Goal: Task Accomplishment & Management: Use online tool/utility

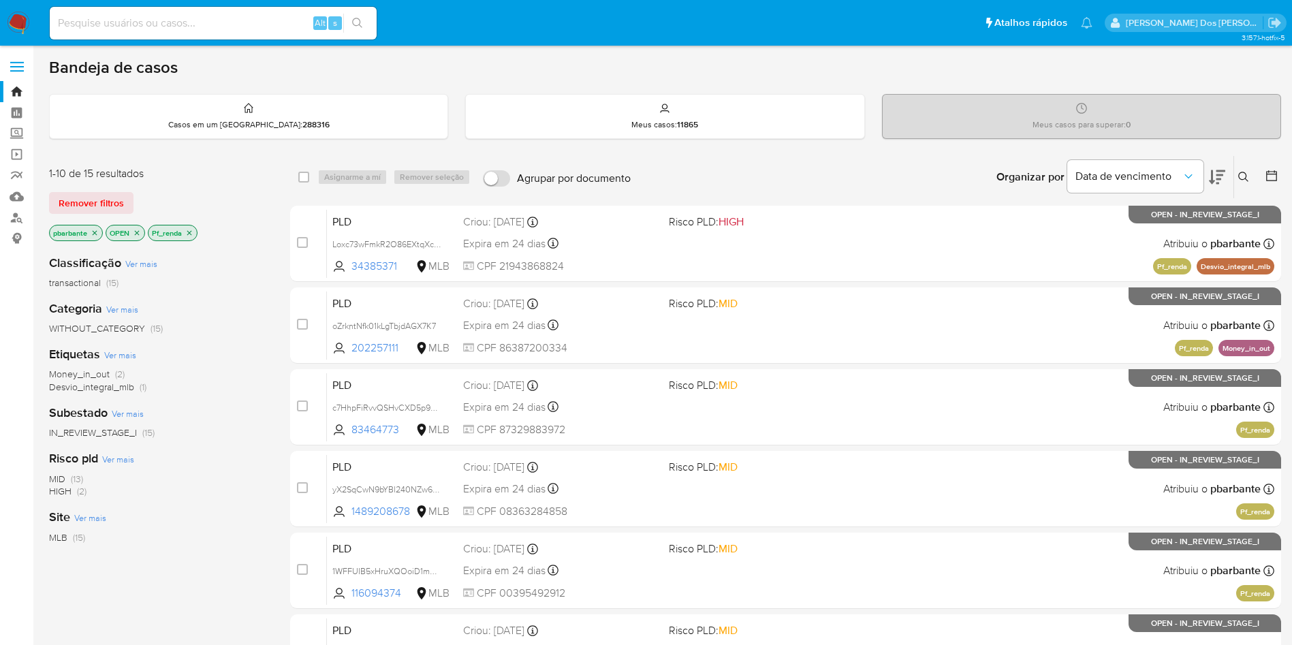
click at [273, 29] on input at bounding box center [213, 23] width 327 height 18
paste input "AqsneQTJEiBzs6adR5kusTlM"
type input "AqsneQTJEiBzs6adR5kusTlM"
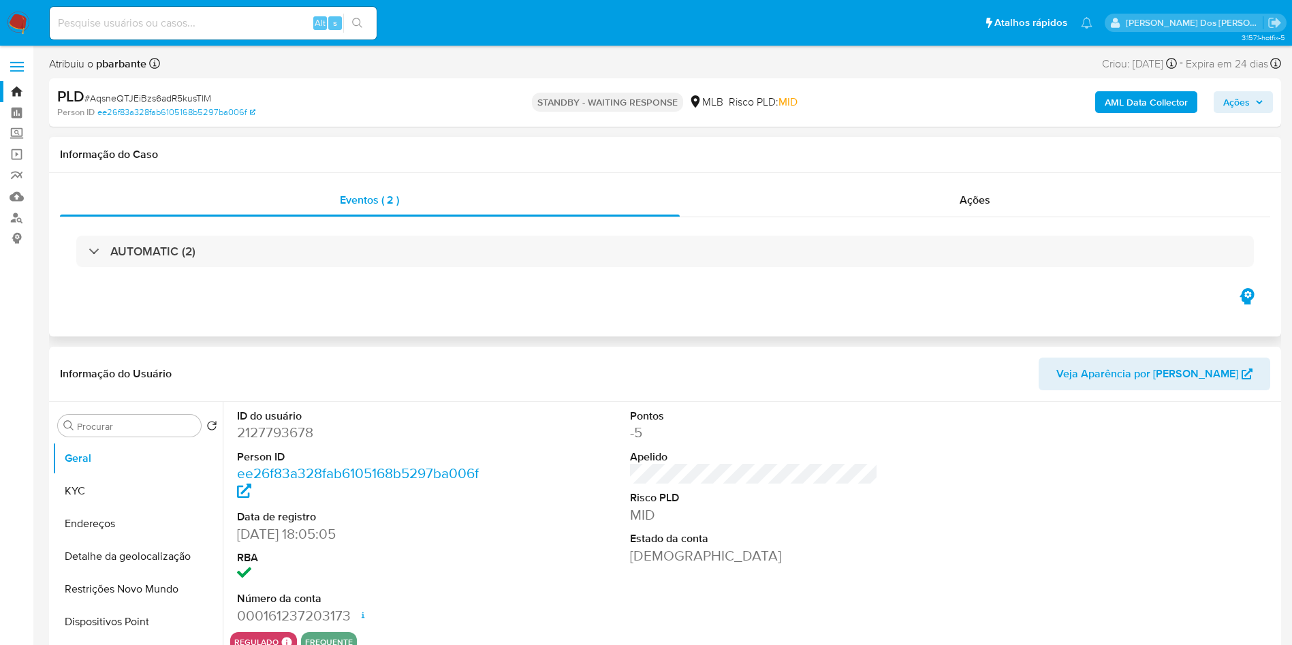
select select "10"
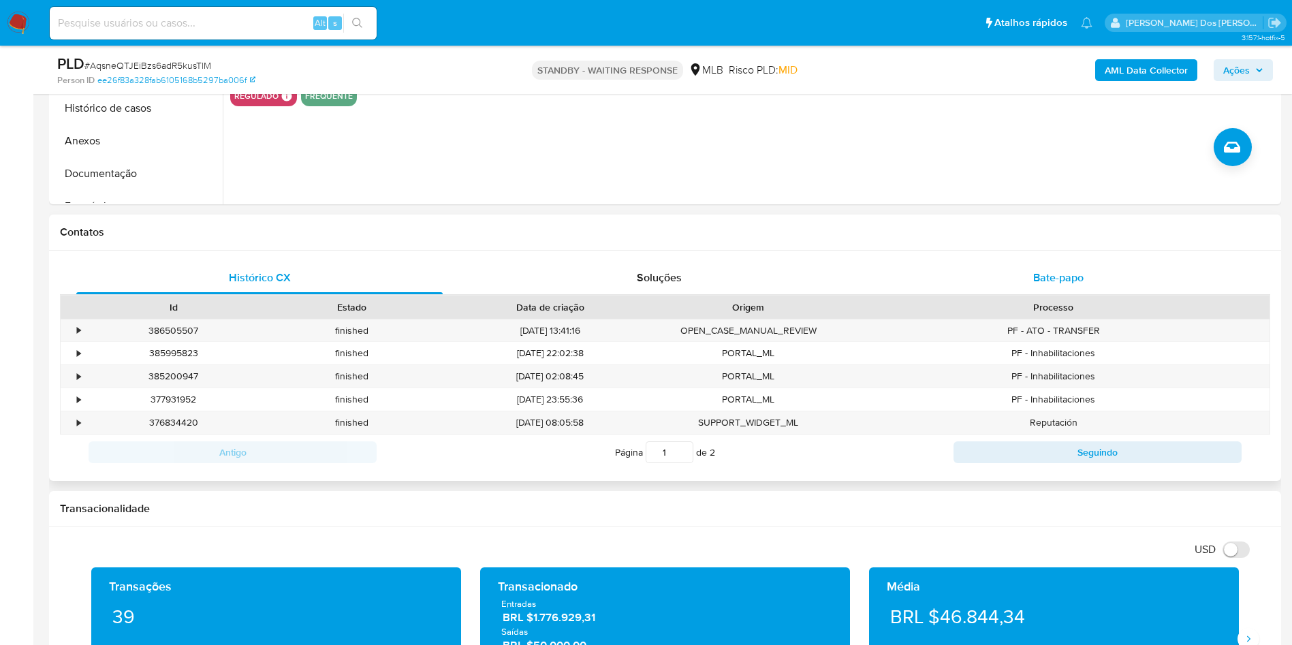
scroll to position [500, 0]
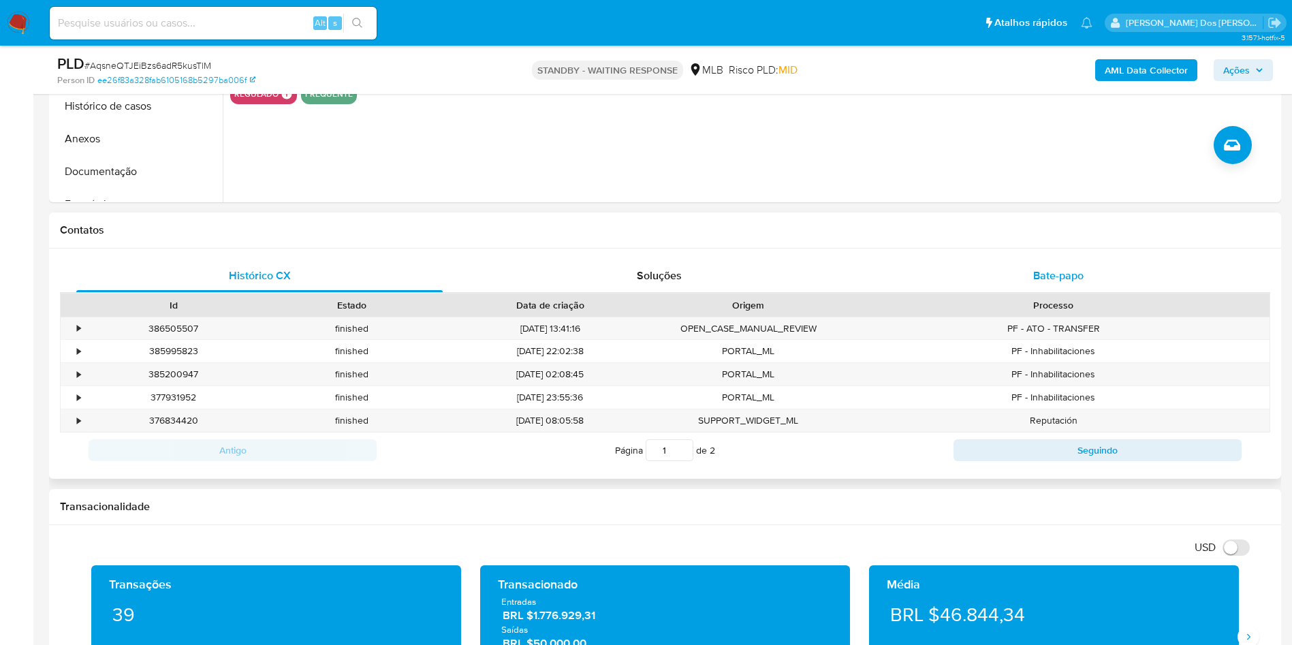
click at [1060, 283] on span "Bate-papo" at bounding box center [1058, 276] width 50 height 16
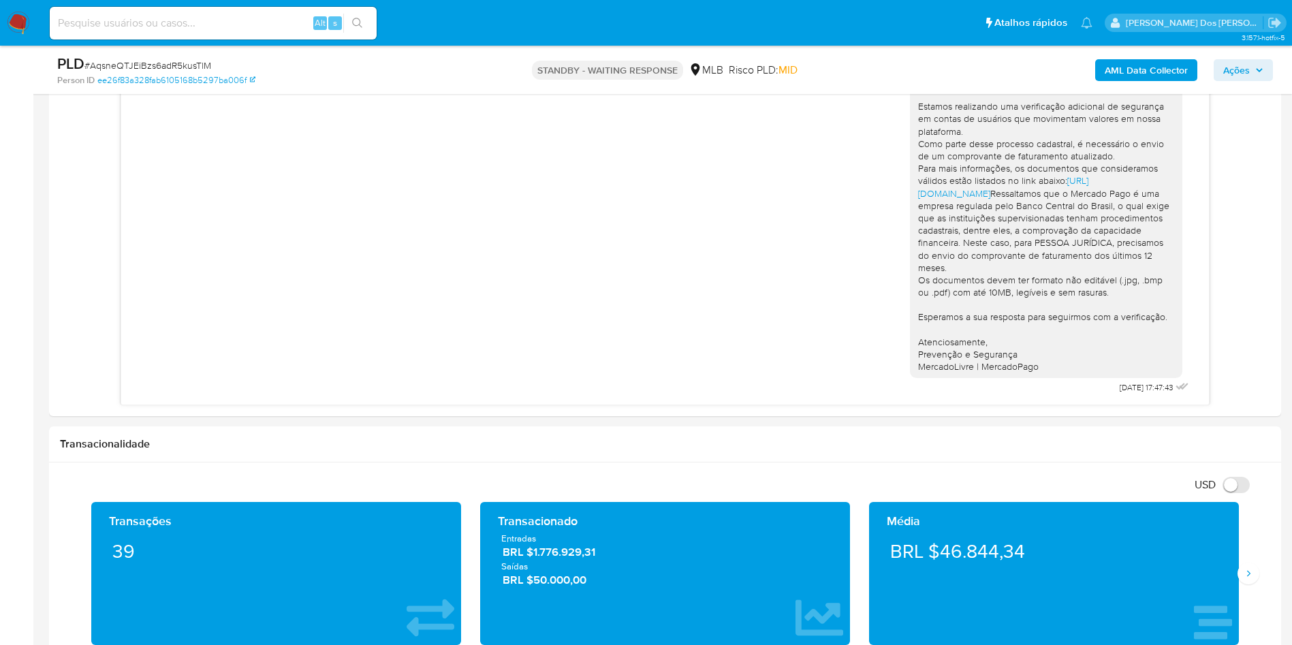
scroll to position [0, 0]
click at [16, 19] on img at bounding box center [18, 23] width 23 height 23
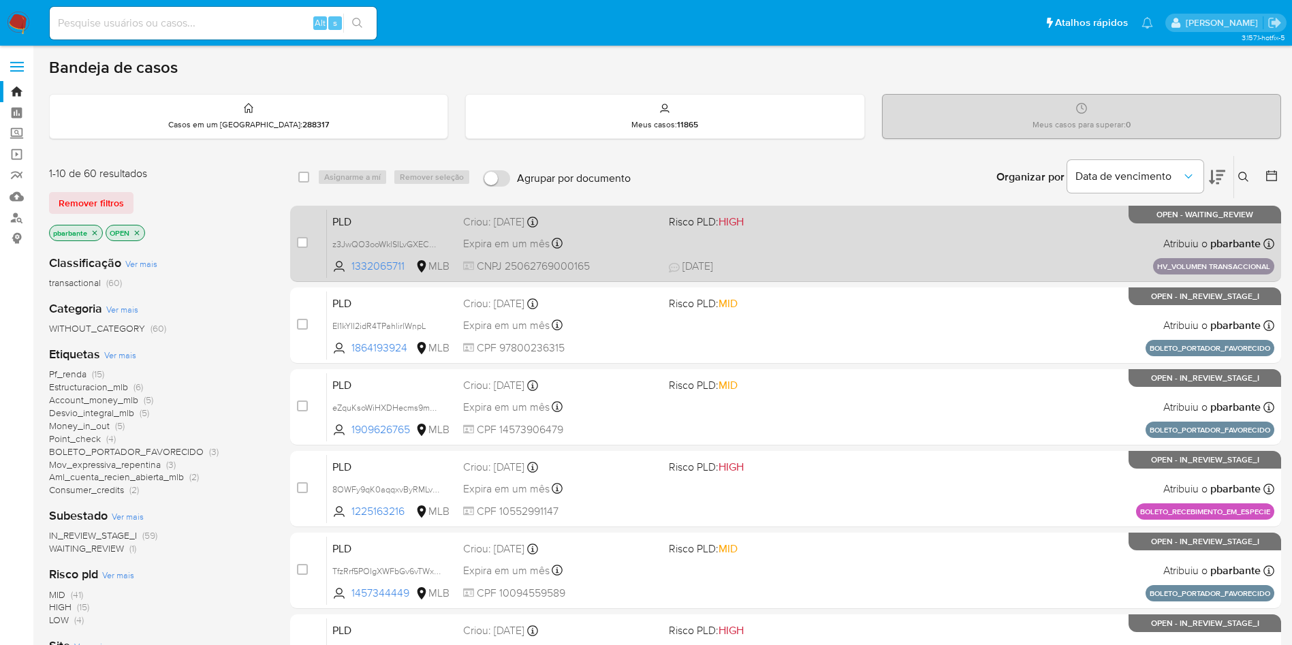
click at [810, 225] on span "Risco PLD: HIGH" at bounding box center [766, 221] width 195 height 18
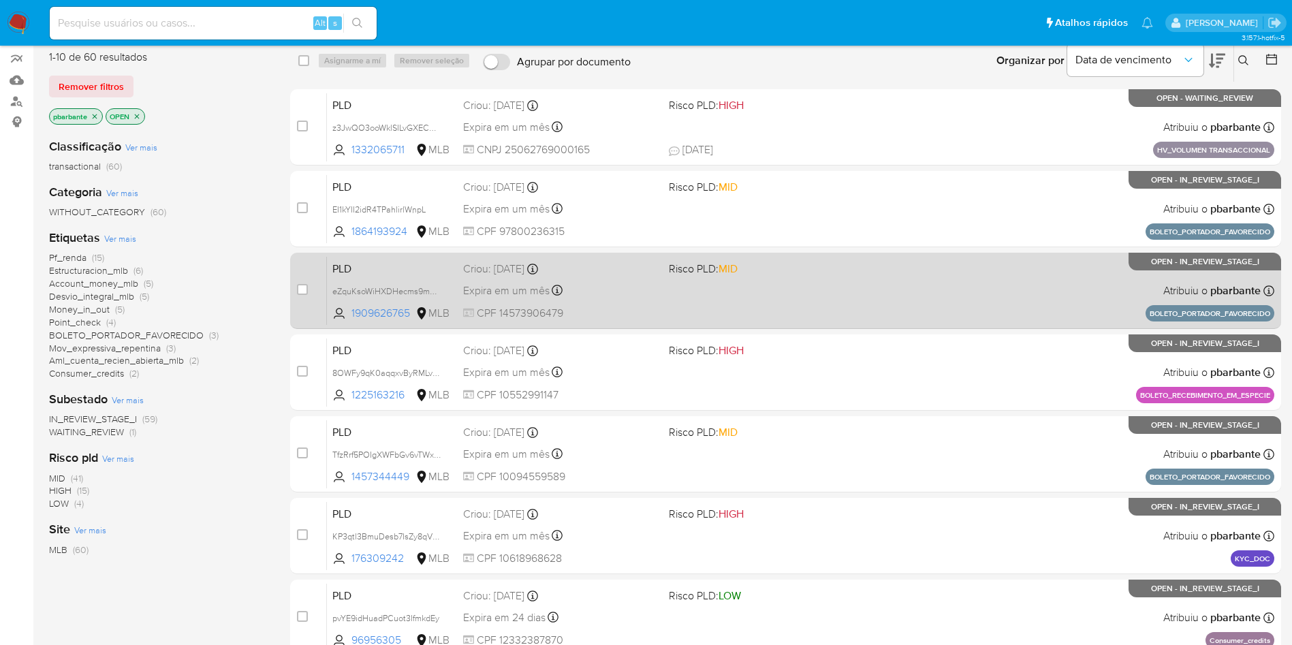
scroll to position [131, 0]
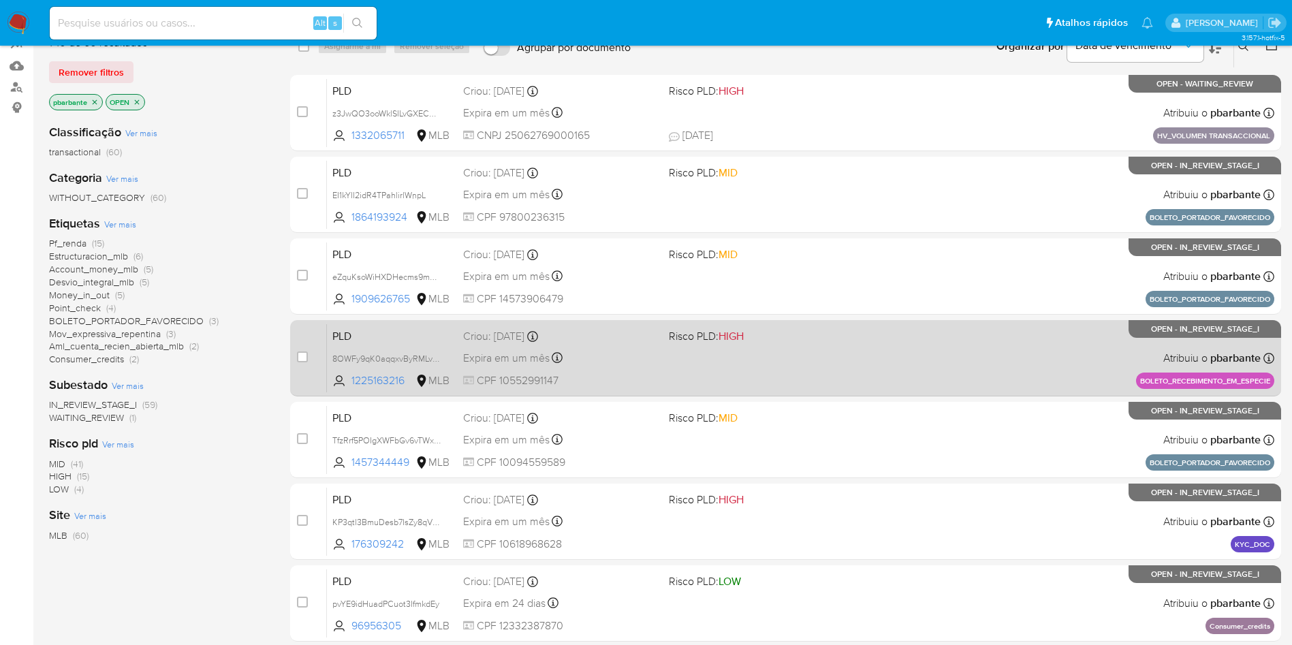
click at [970, 388] on div "PLD 8OWFy9qK0aqqxvByRMLvBwsG 1225163216 MLB Risco PLD: HIGH Criou: 14/08/2025 C…" at bounding box center [800, 357] width 947 height 69
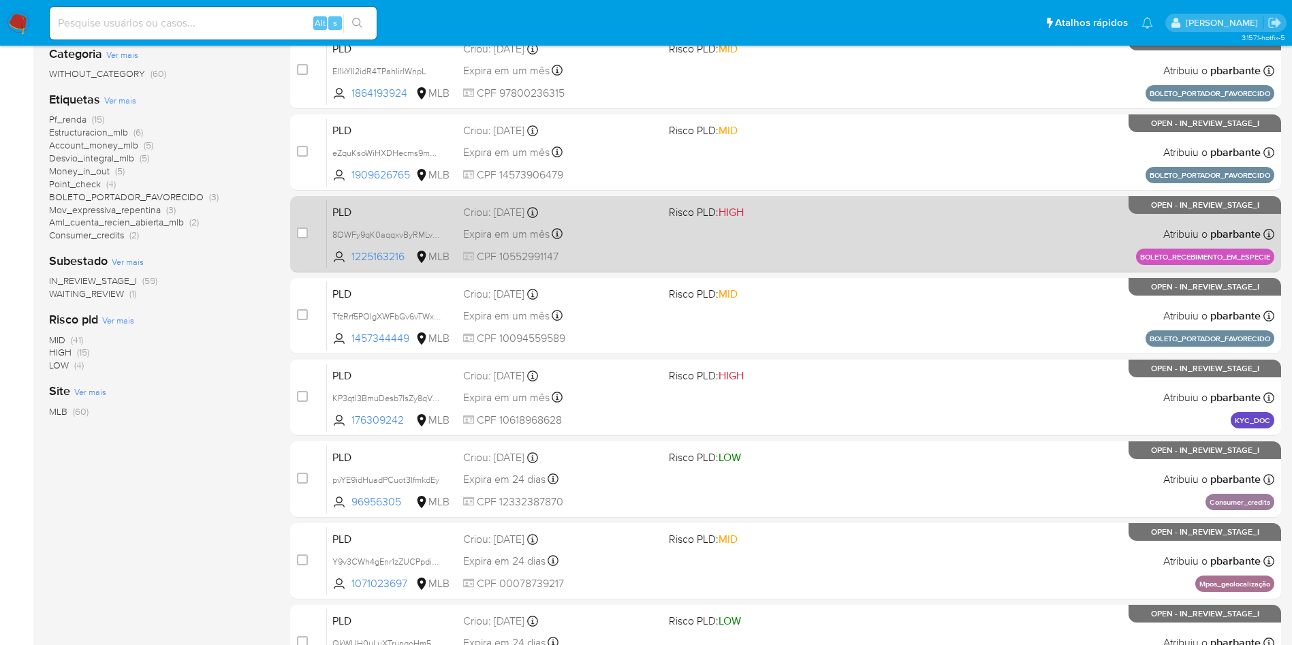
scroll to position [347, 0]
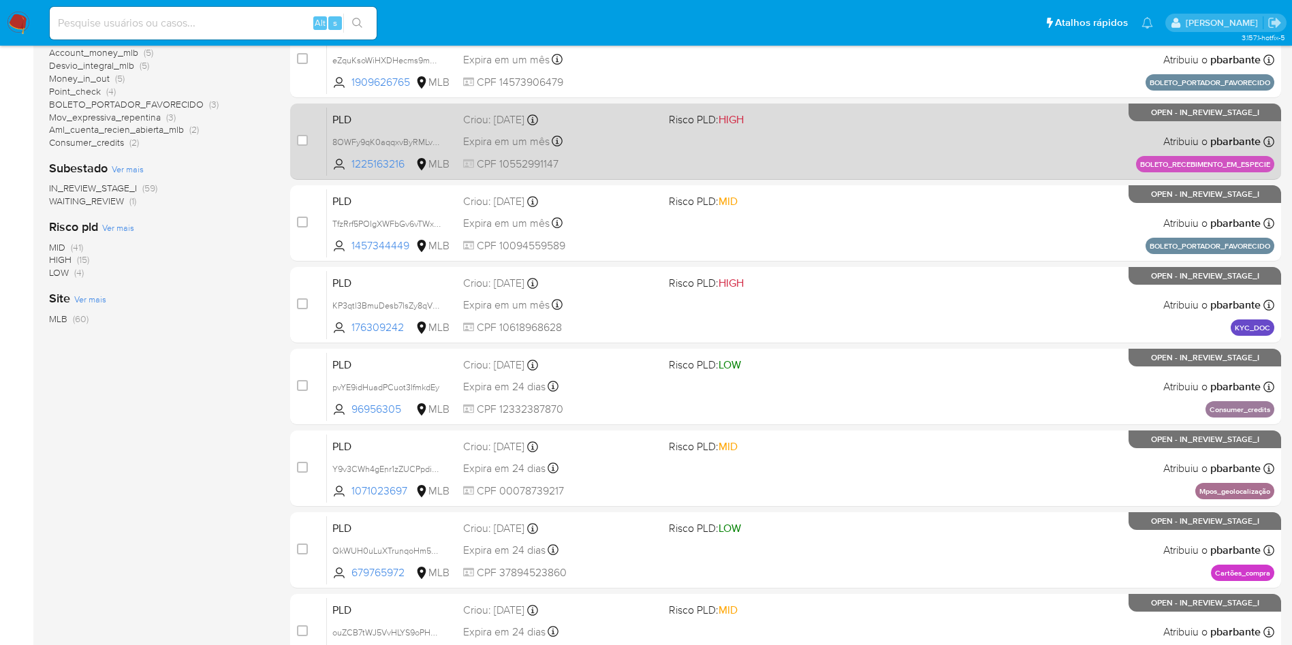
click at [970, 339] on div "PLD KP3qtl3BmuDesb7IsZy8qVxX 176309242 MLB Risco PLD: HIGH Criou: 14/08/2025 Cr…" at bounding box center [800, 304] width 947 height 69
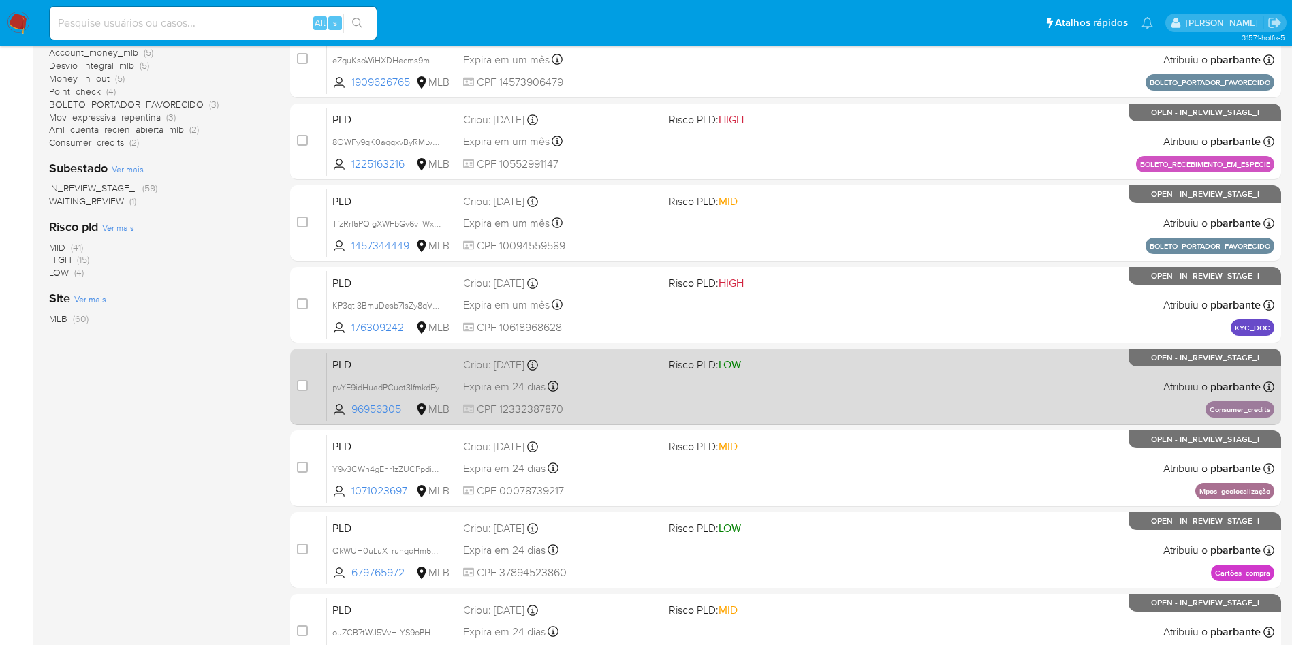
click at [934, 421] on div "PLD pvYE9idHuadPCuot3IfmkdEy 96956305 MLB Risco PLD: LOW Criou: 12/08/2025 Crio…" at bounding box center [800, 386] width 947 height 69
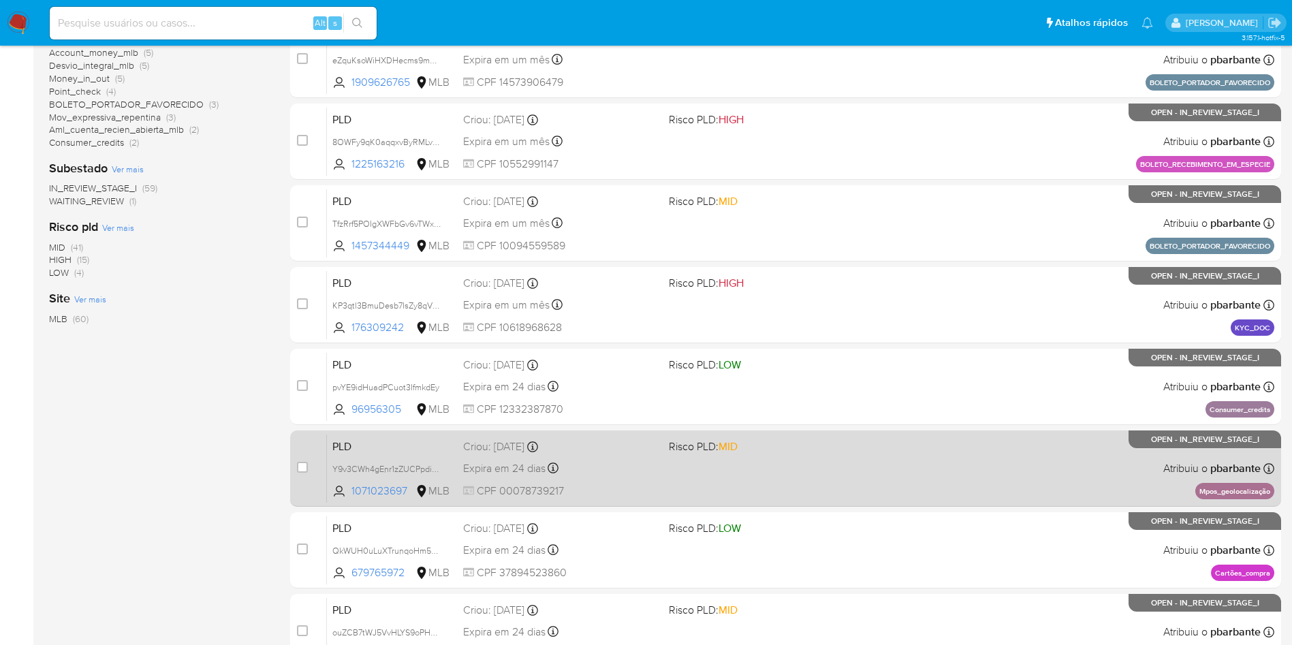
click at [925, 507] on div "case-item-checkbox Incapaz de atribuir o caso PLD Y9v3CWh4gEnr1zZUCPpdiQKA 1071…" at bounding box center [785, 468] width 991 height 76
click at [907, 503] on div "PLD Y9v3CWh4gEnr1zZUCPpdiQKA 1071023697 MLB Risco PLD: MID Criou: 12/08/2025 Cr…" at bounding box center [800, 468] width 947 height 69
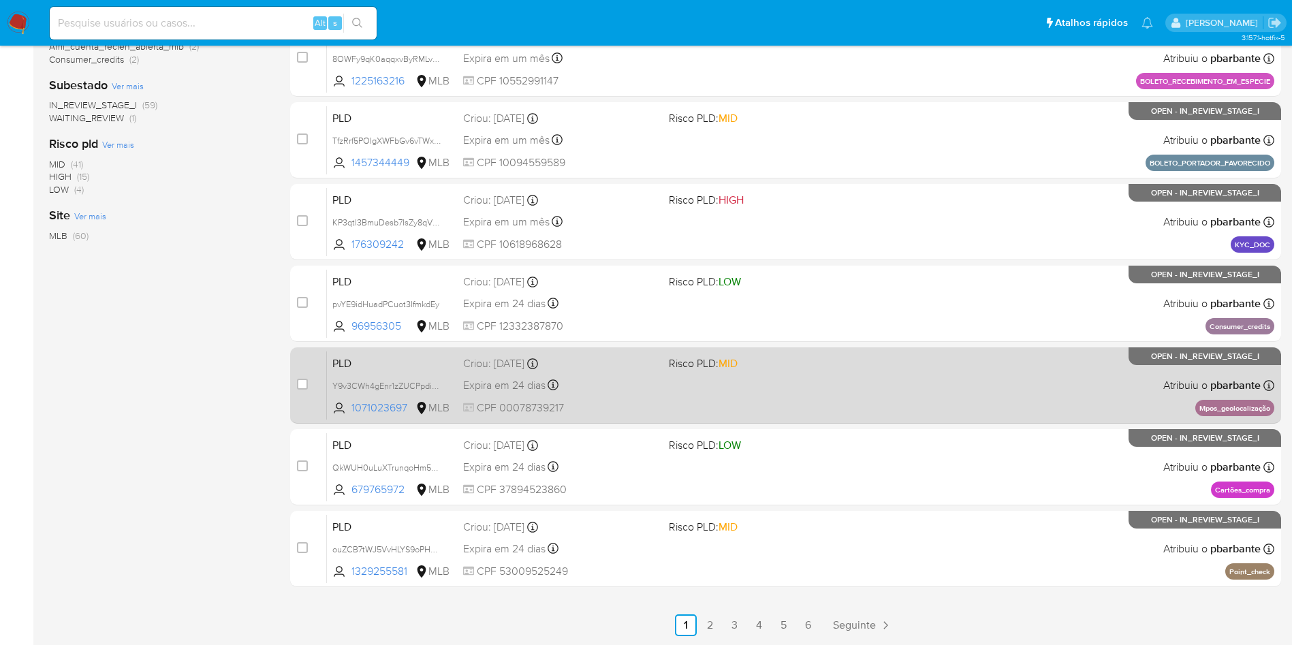
scroll to position [538, 0]
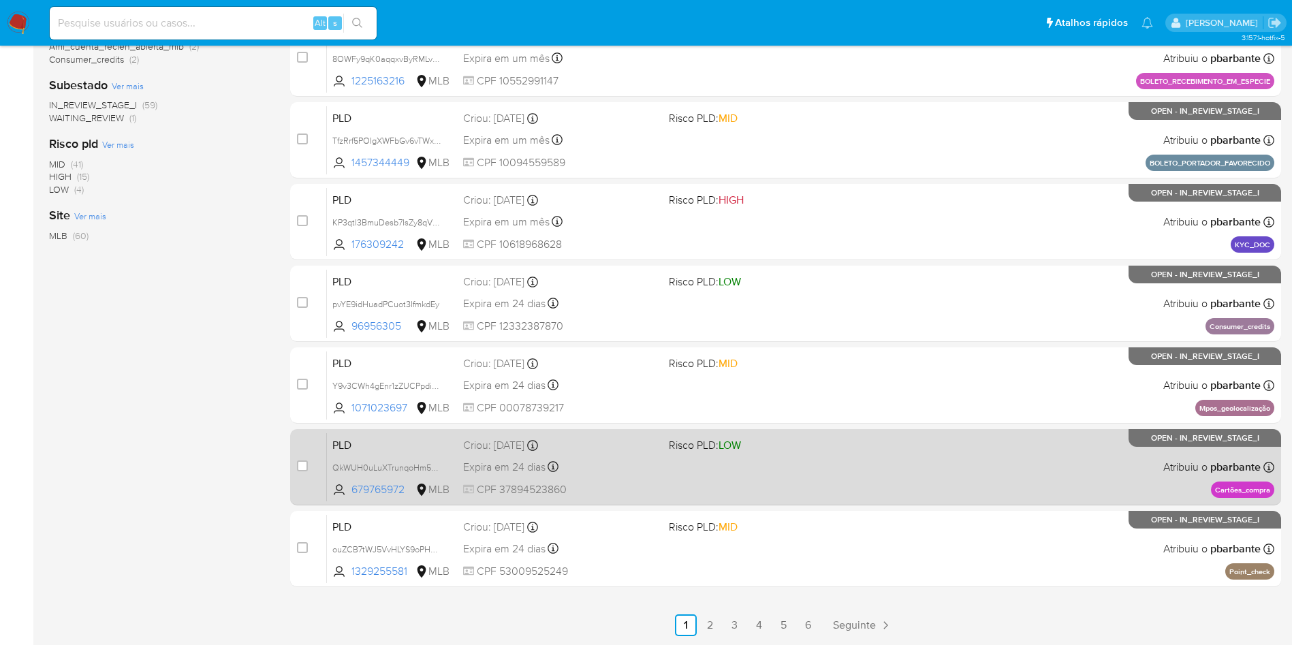
click at [930, 454] on div "PLD QkWUH0uLuXTrunqoHm5NAYfe 679765972 MLB Risco PLD: LOW Criou: 12/08/2025 Cri…" at bounding box center [800, 466] width 947 height 69
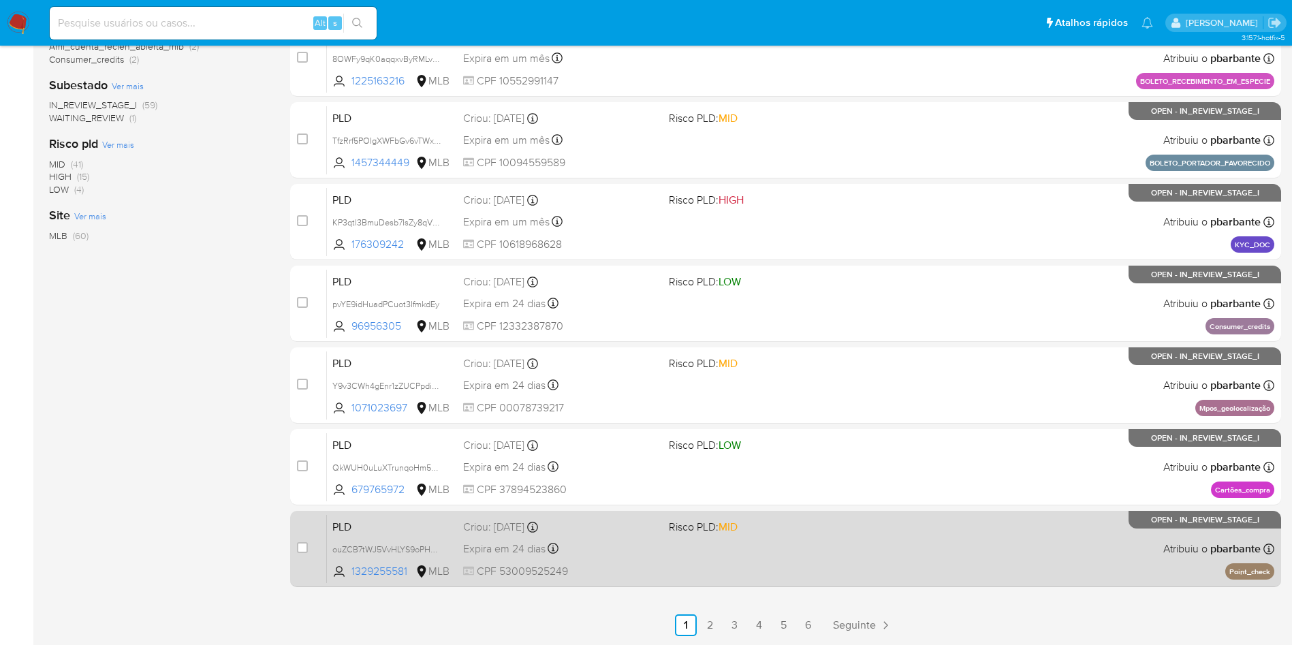
click at [889, 536] on div "PLD ouZCB7tWJ5VvHLYS9oPHGVNm 1329255581 MLB Risco PLD: MID Criou: 12/08/2025 Cr…" at bounding box center [800, 548] width 947 height 69
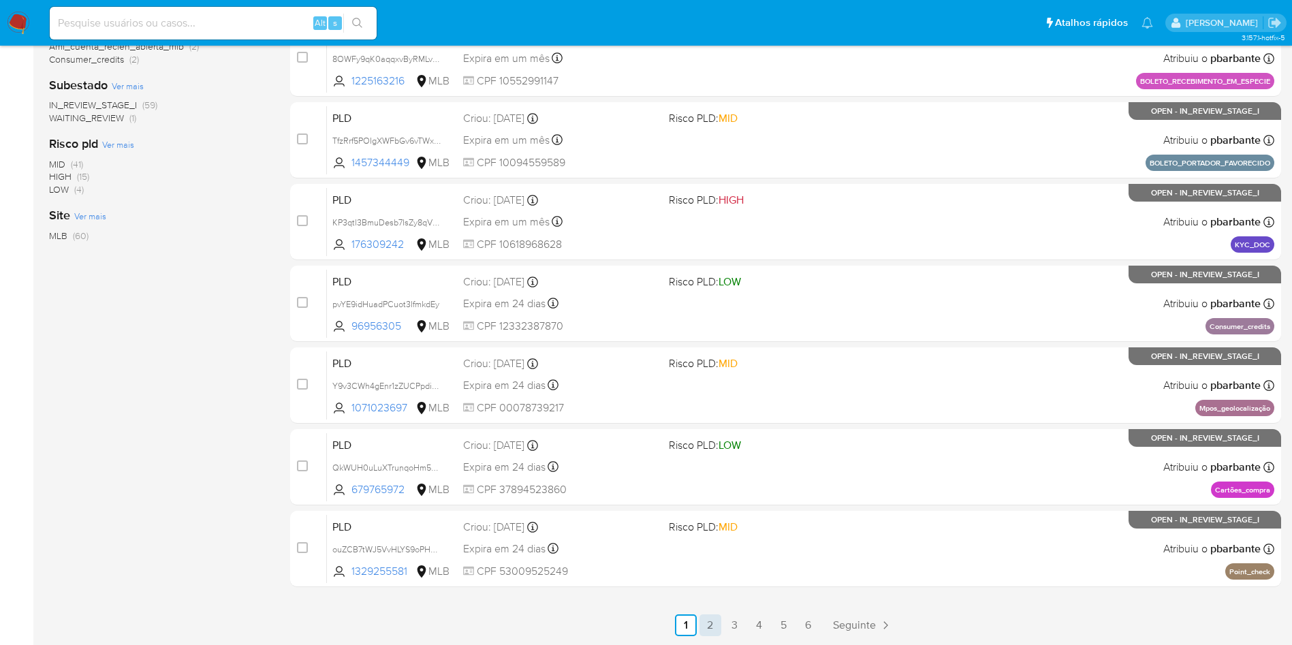
click at [721, 618] on link "2" at bounding box center [710, 625] width 22 height 22
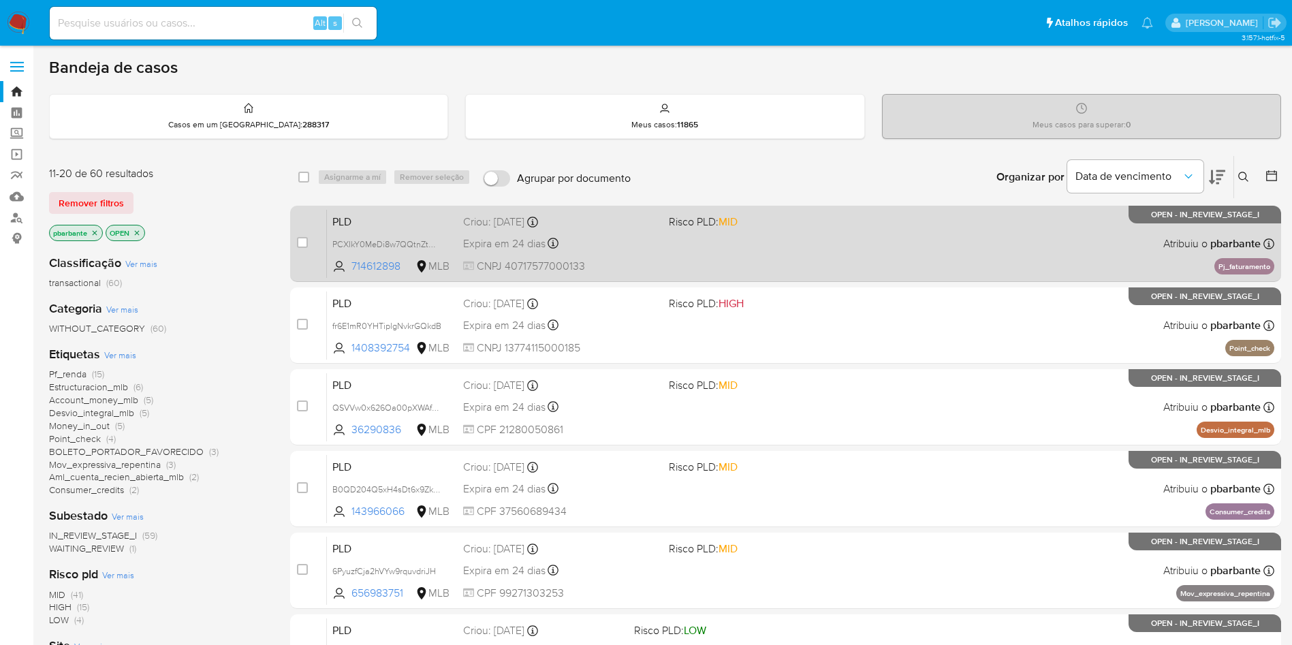
click at [956, 266] on div "PLD PCXIkY0MeDi8w7QQtnZtMGI7 714612898 MLB Risco PLD: MID Criou: 12/08/2025 Cri…" at bounding box center [800, 243] width 947 height 69
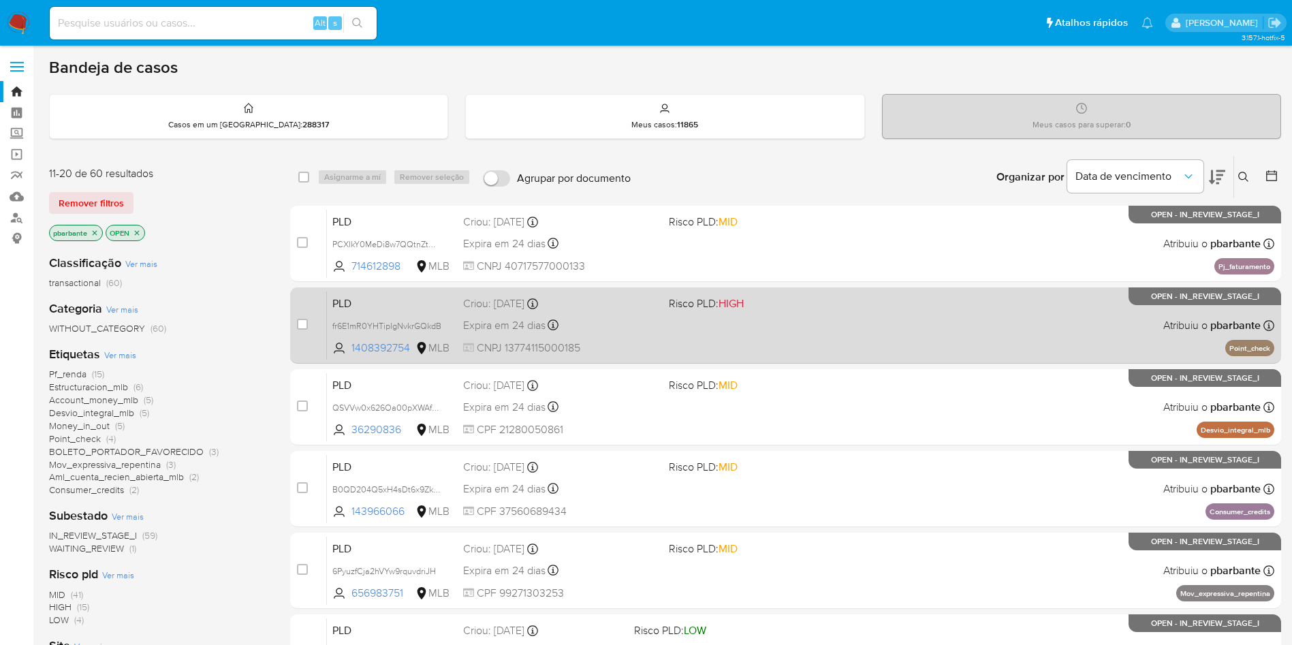
click at [909, 341] on div "PLD fr6E1mR0YHTiplgNvkrGQkdB 1408392754 MLB Risco PLD: HIGH Criou: 12/08/2025 C…" at bounding box center [800, 325] width 947 height 69
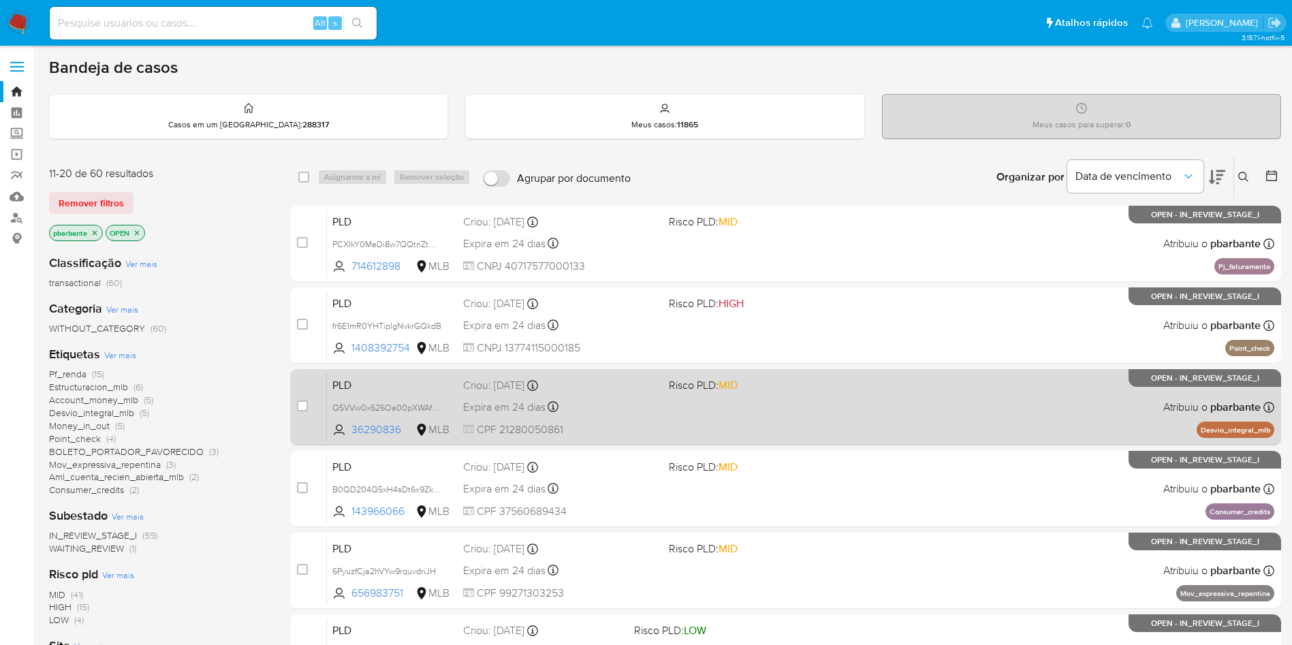
click at [871, 439] on div "PLD QSVVw0x626Oa00pXWAfKJqhB 36290836 MLB Risco PLD: MID Criou: 12/08/2025 Crio…" at bounding box center [800, 406] width 947 height 69
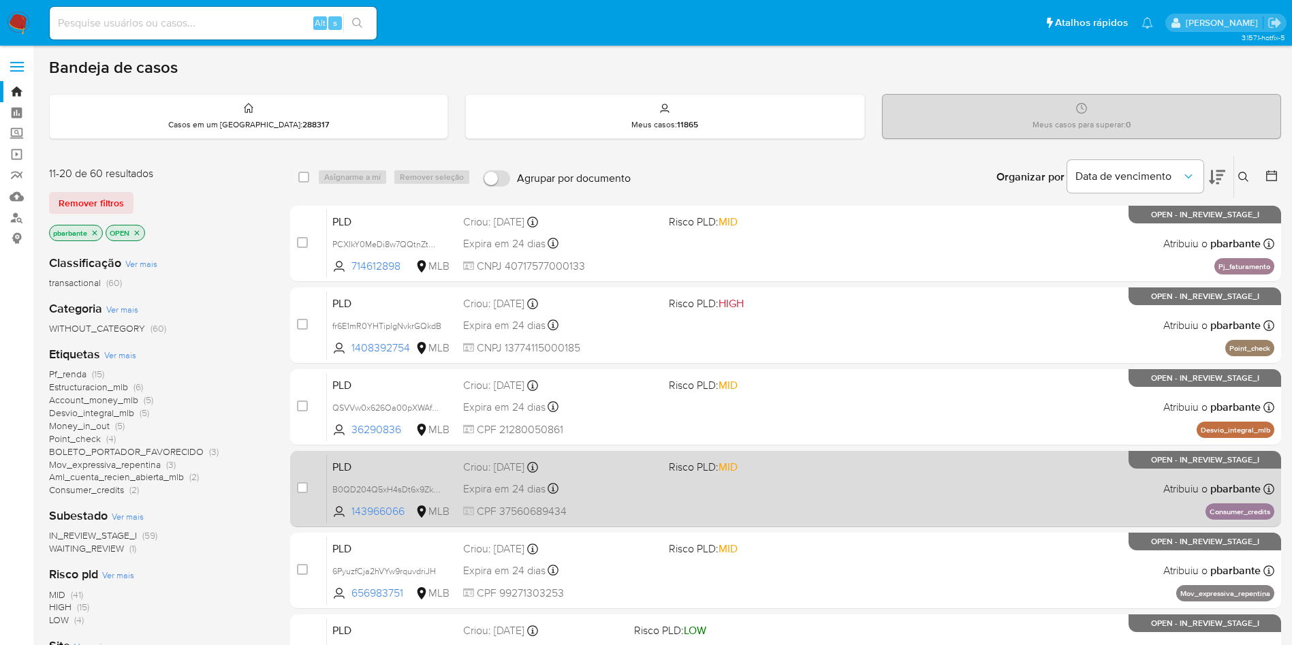
click at [848, 523] on div "PLD B0QD204Q5xH4sDt6x9ZkWlfd 143966066 MLB Risco PLD: MID Criou: 12/08/2025 Cri…" at bounding box center [800, 488] width 947 height 69
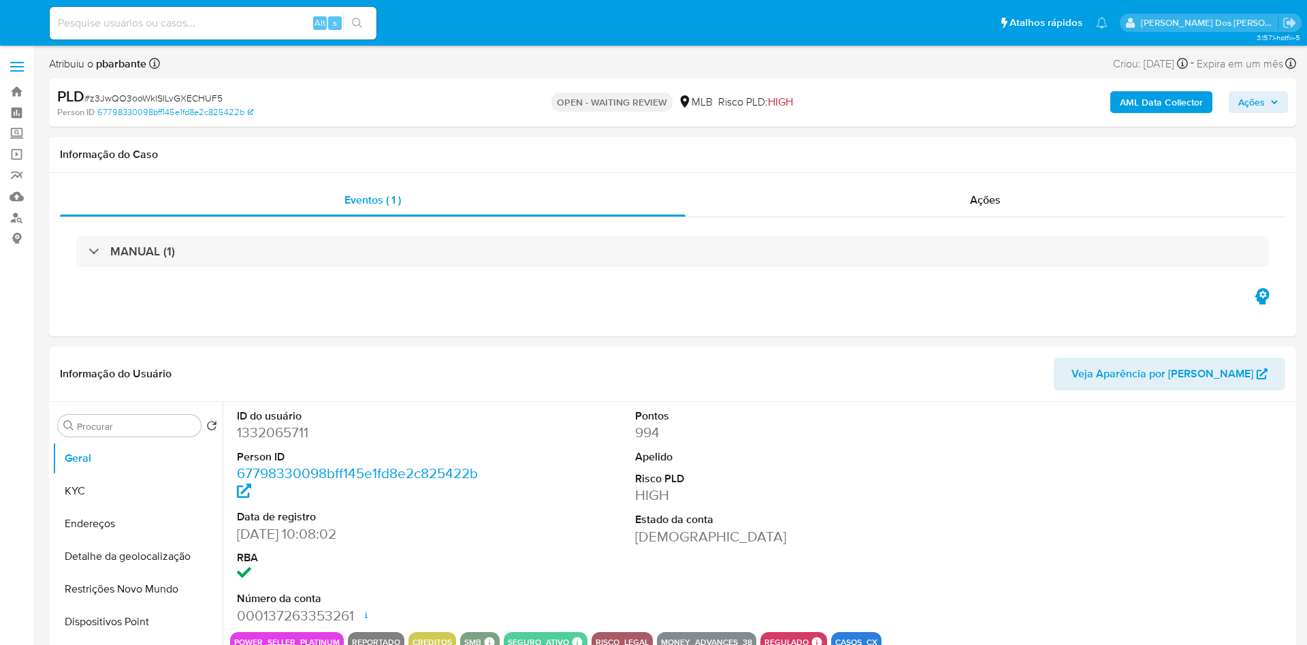
select select "10"
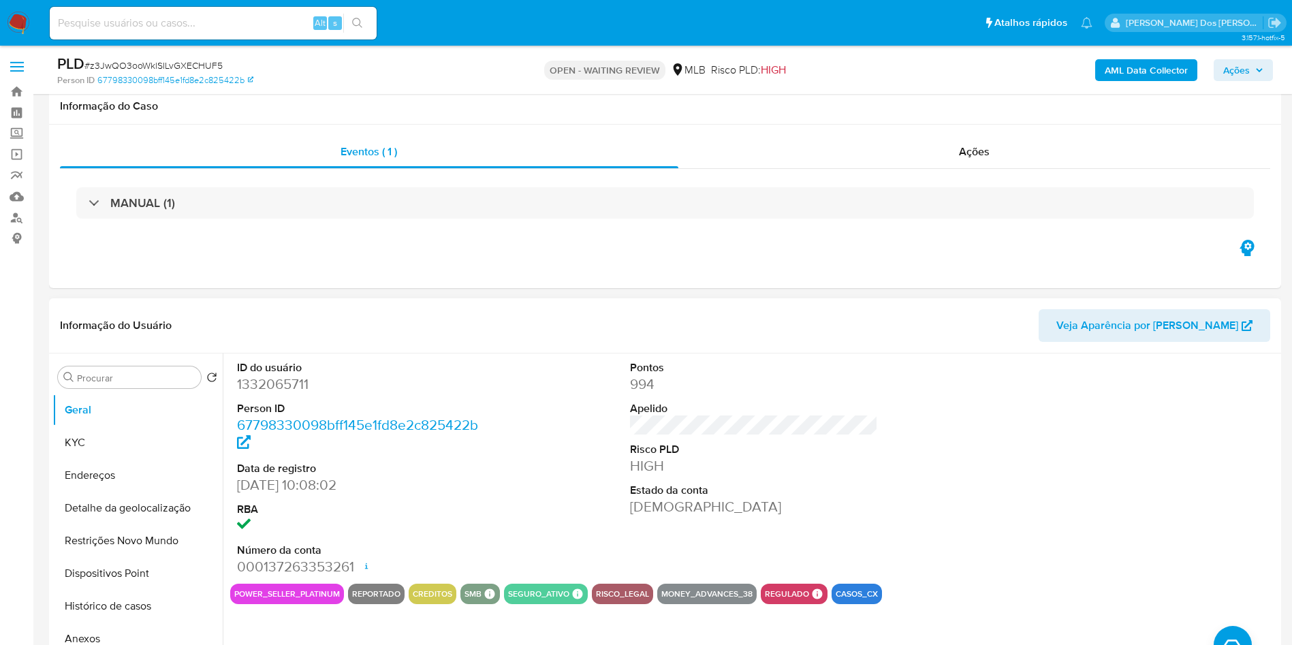
scroll to position [341, 0]
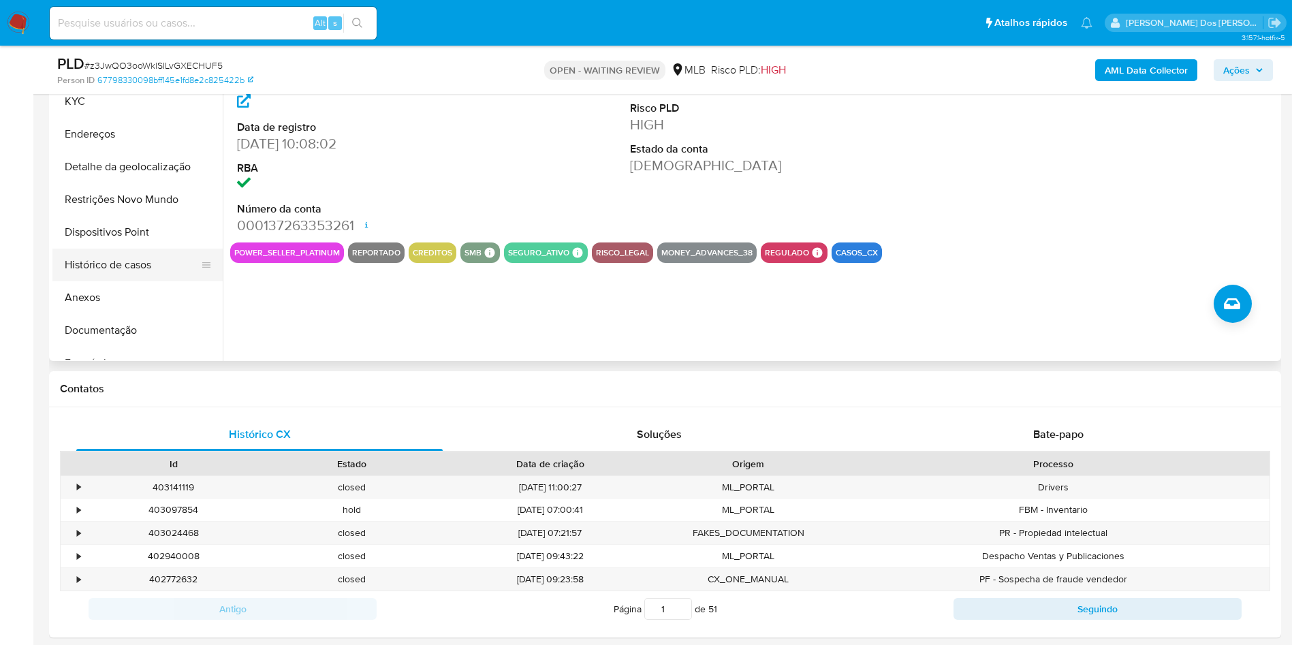
click at [113, 281] on button "Histórico de casos" at bounding box center [131, 265] width 159 height 33
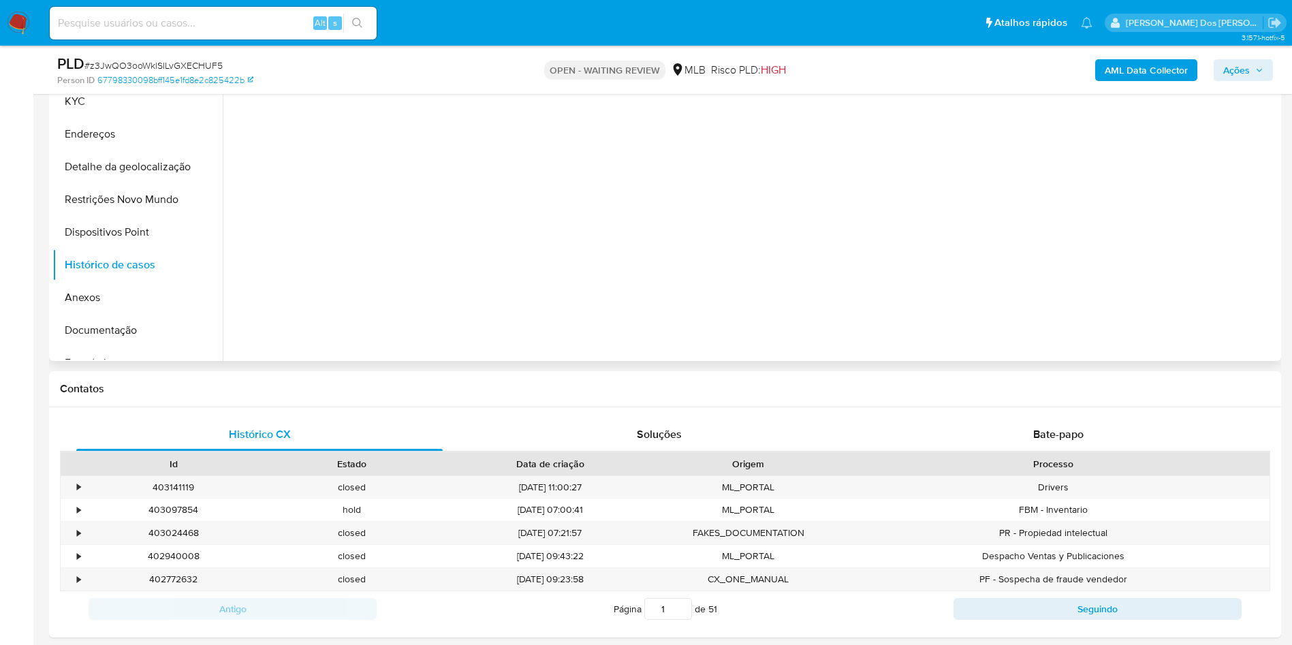
scroll to position [177, 0]
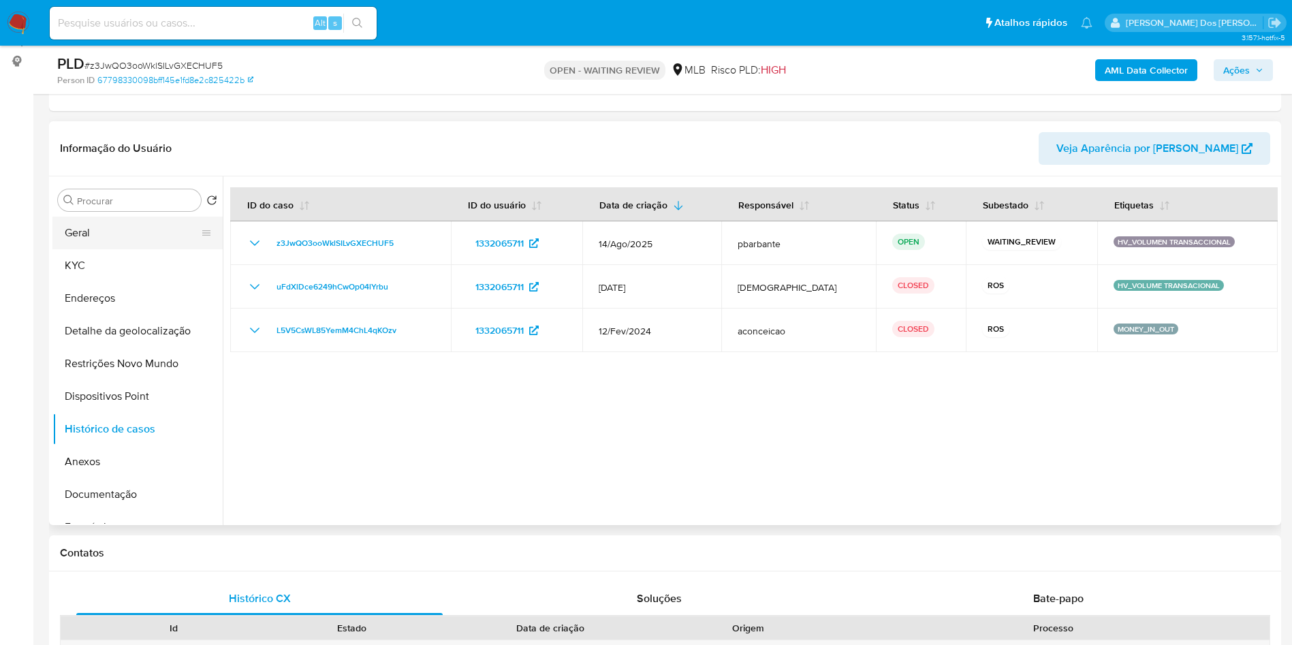
click at [125, 249] on button "Geral" at bounding box center [131, 233] width 159 height 33
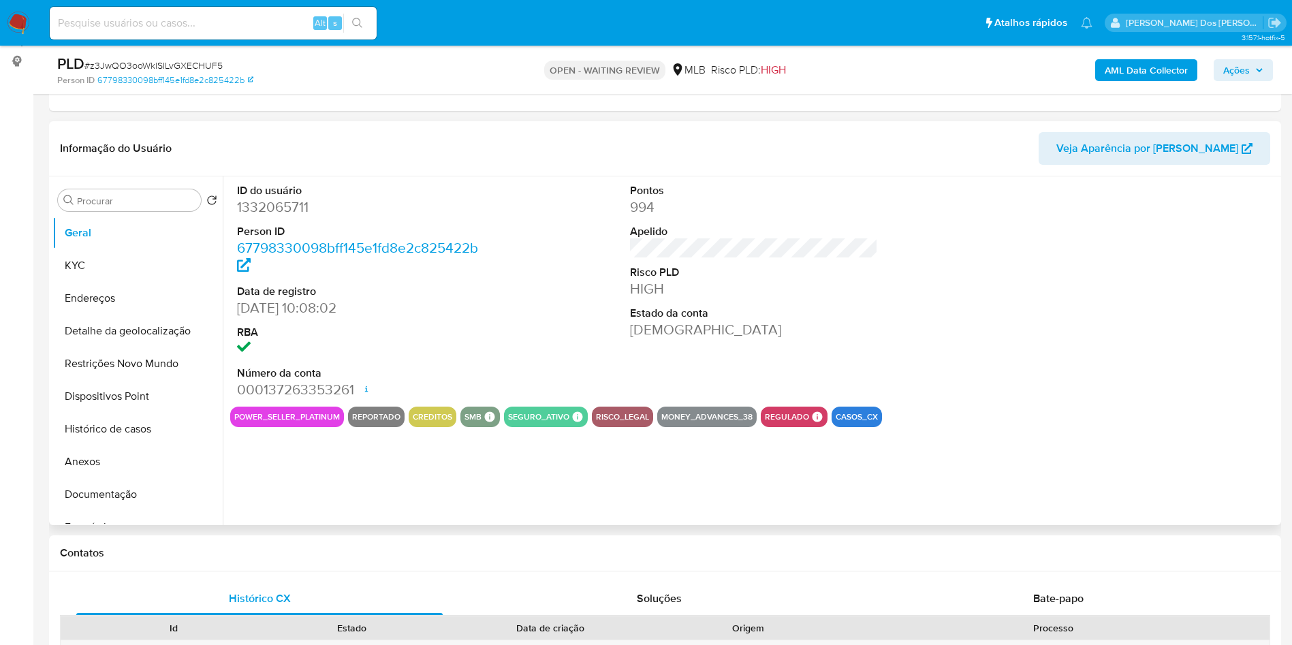
click at [293, 217] on dd "1332065711" at bounding box center [361, 206] width 249 height 19
copy dd "1332065711"
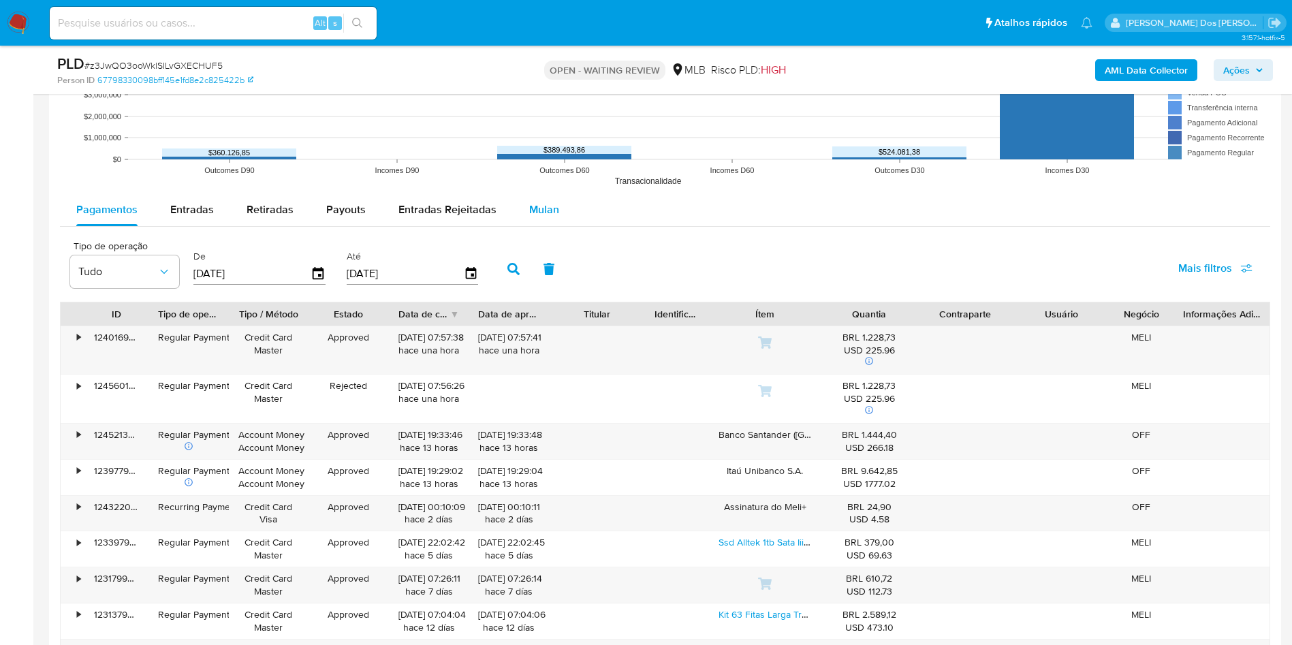
click at [539, 226] on div "Mulan" at bounding box center [544, 209] width 30 height 33
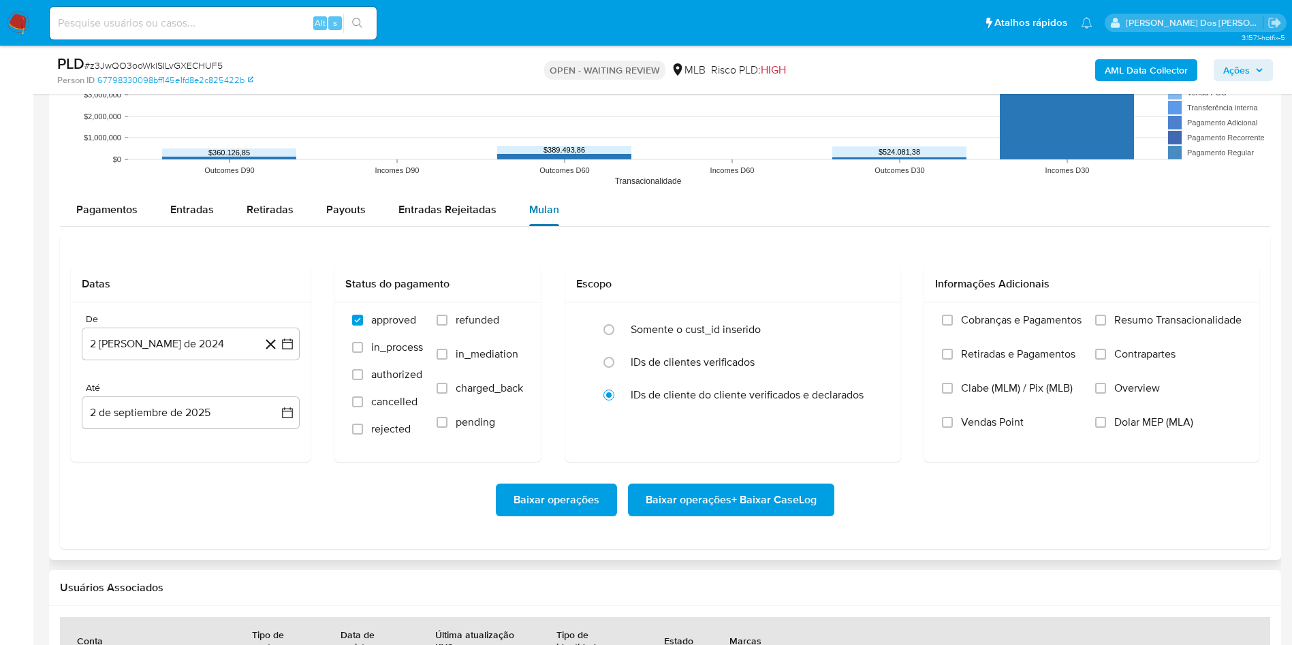
scroll to position [1584, 0]
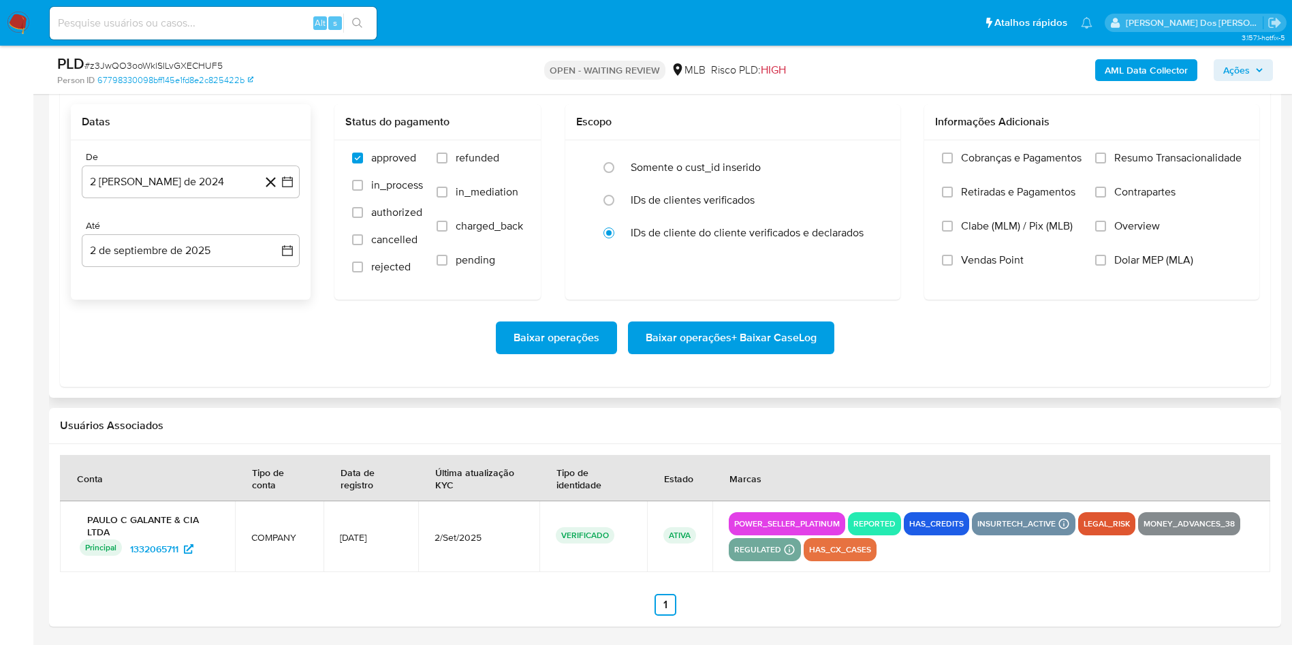
click at [276, 174] on icon at bounding box center [270, 182] width 17 height 17
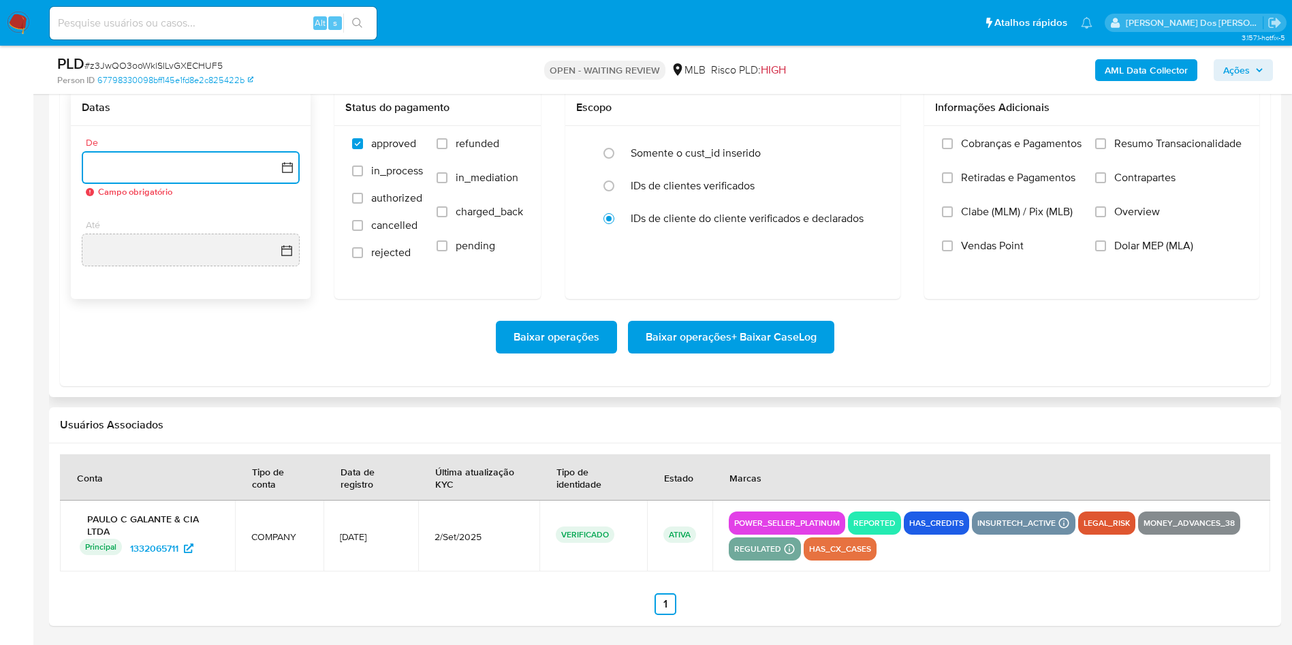
click at [297, 163] on button "button" at bounding box center [191, 167] width 218 height 33
click at [279, 217] on icon "Mes siguiente" at bounding box center [275, 216] width 16 height 16
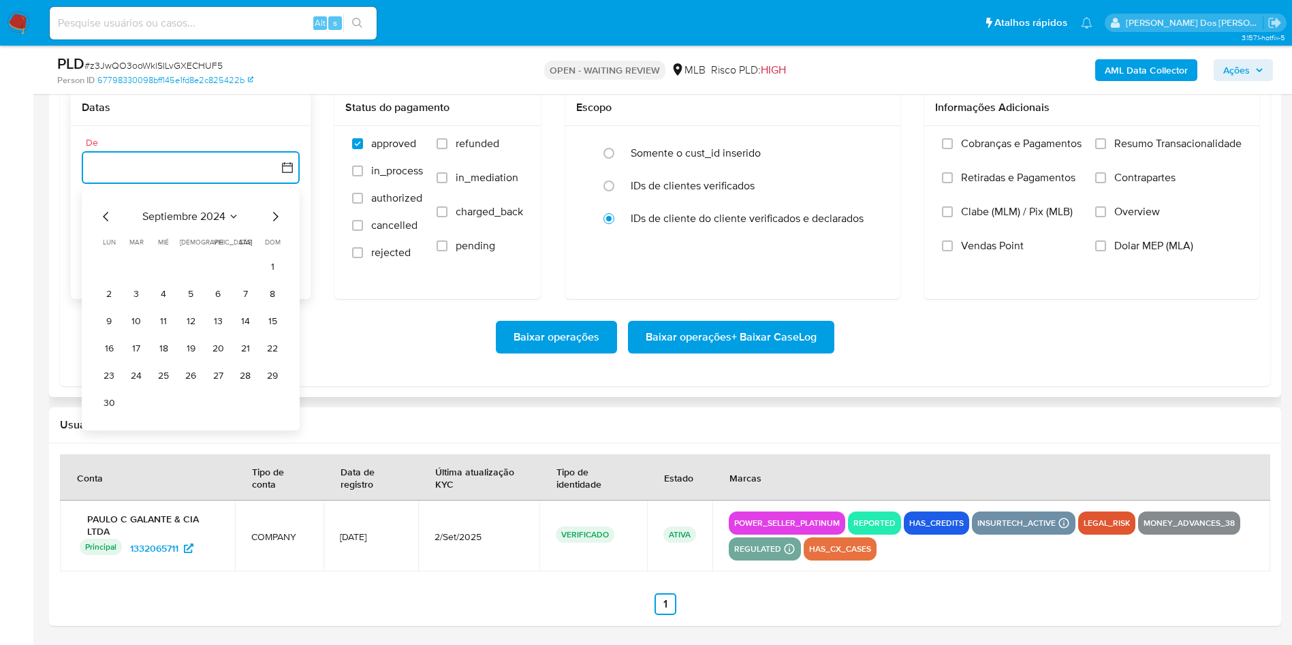
click at [279, 217] on icon "Mes siguiente" at bounding box center [275, 216] width 16 height 16
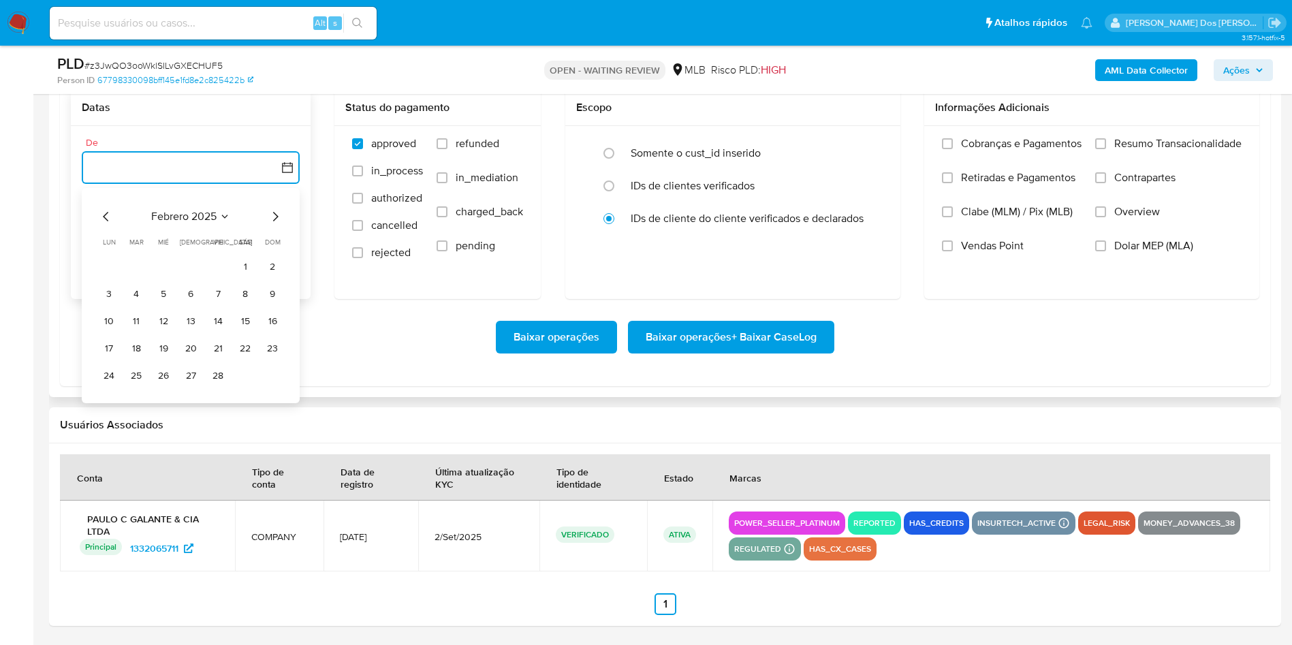
click at [279, 217] on icon "Mes siguiente" at bounding box center [275, 216] width 16 height 16
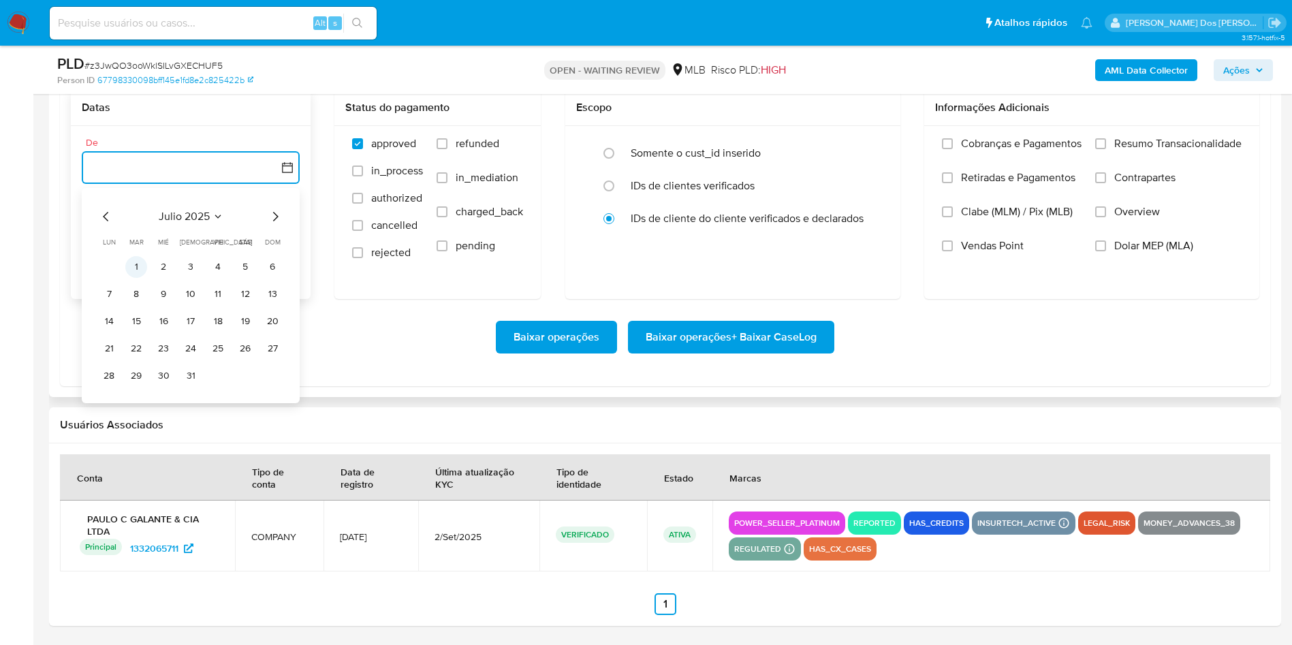
click at [144, 261] on button "1" at bounding box center [136, 267] width 22 height 22
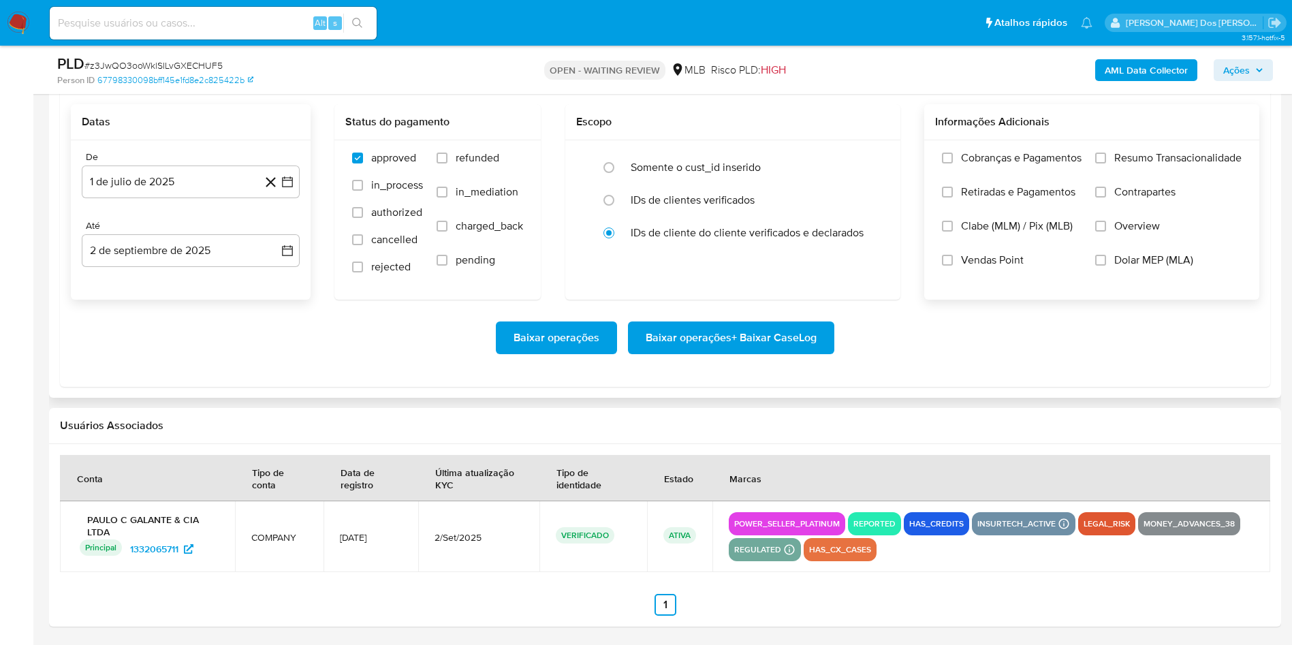
click at [1117, 151] on span "Resumo Transacionalidade" at bounding box center [1177, 158] width 127 height 14
click at [1106, 153] on input "Resumo Transacionalidade" at bounding box center [1100, 158] width 11 height 11
click at [636, 324] on button "Baixar operações + Baixar CaseLog" at bounding box center [731, 337] width 206 height 33
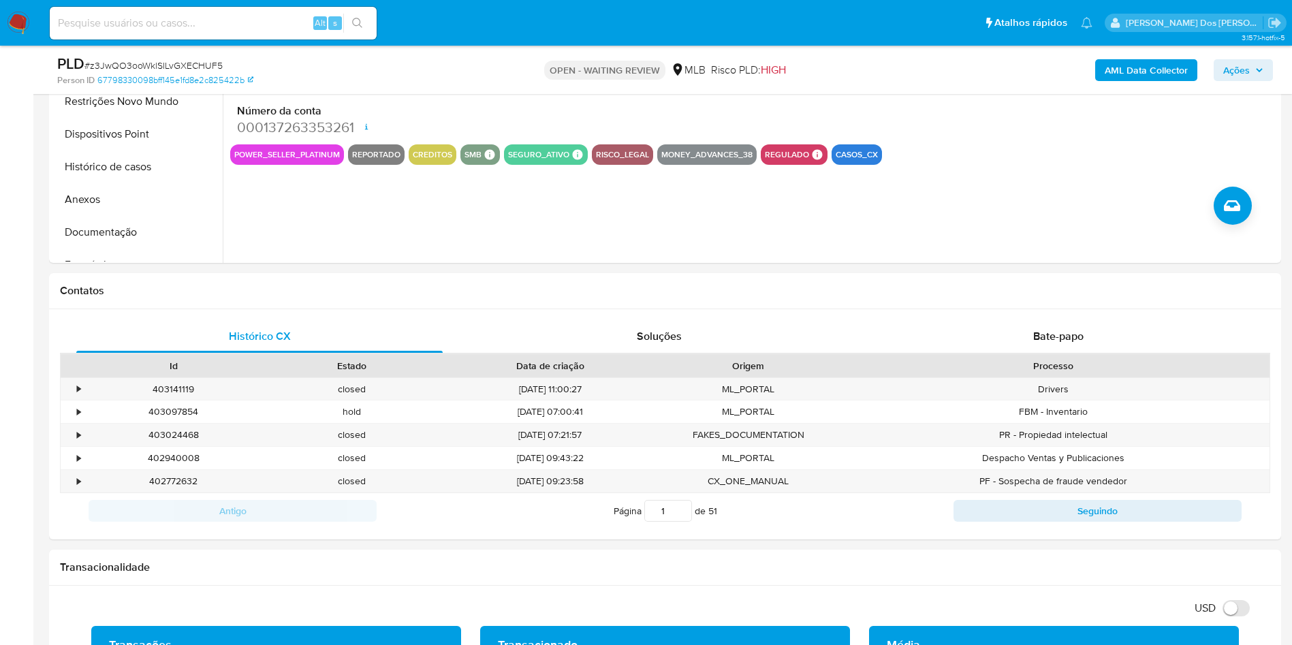
scroll to position [115, 0]
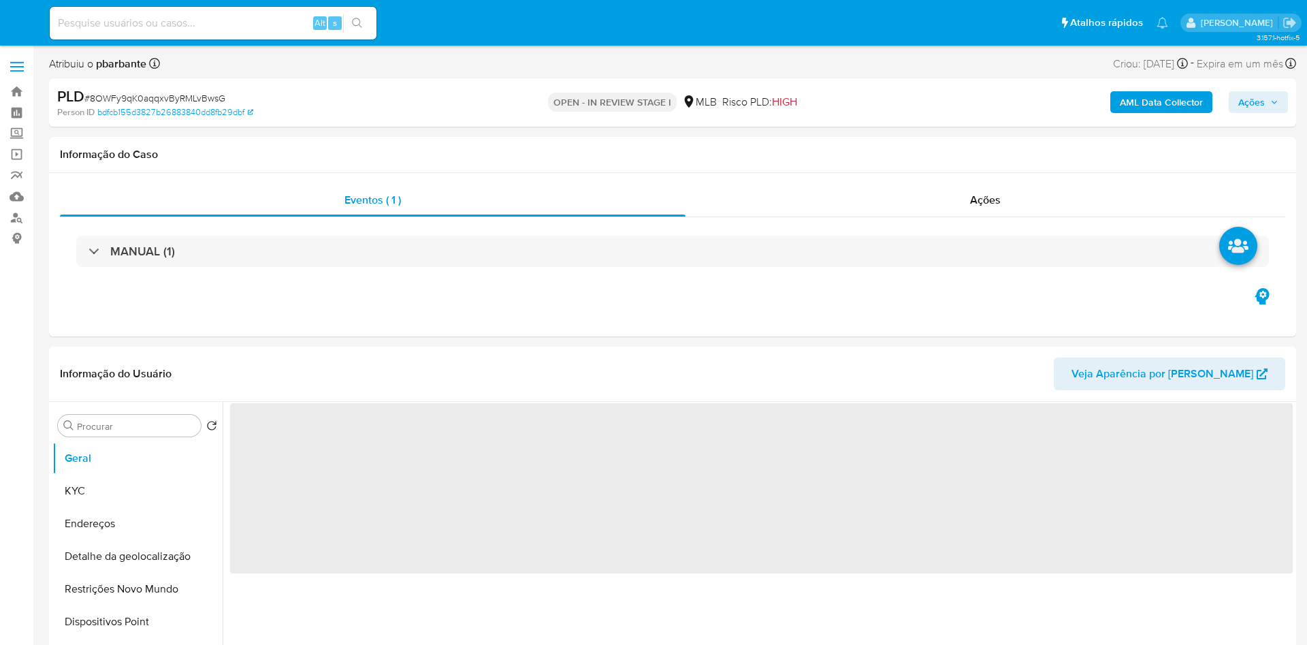
select select "10"
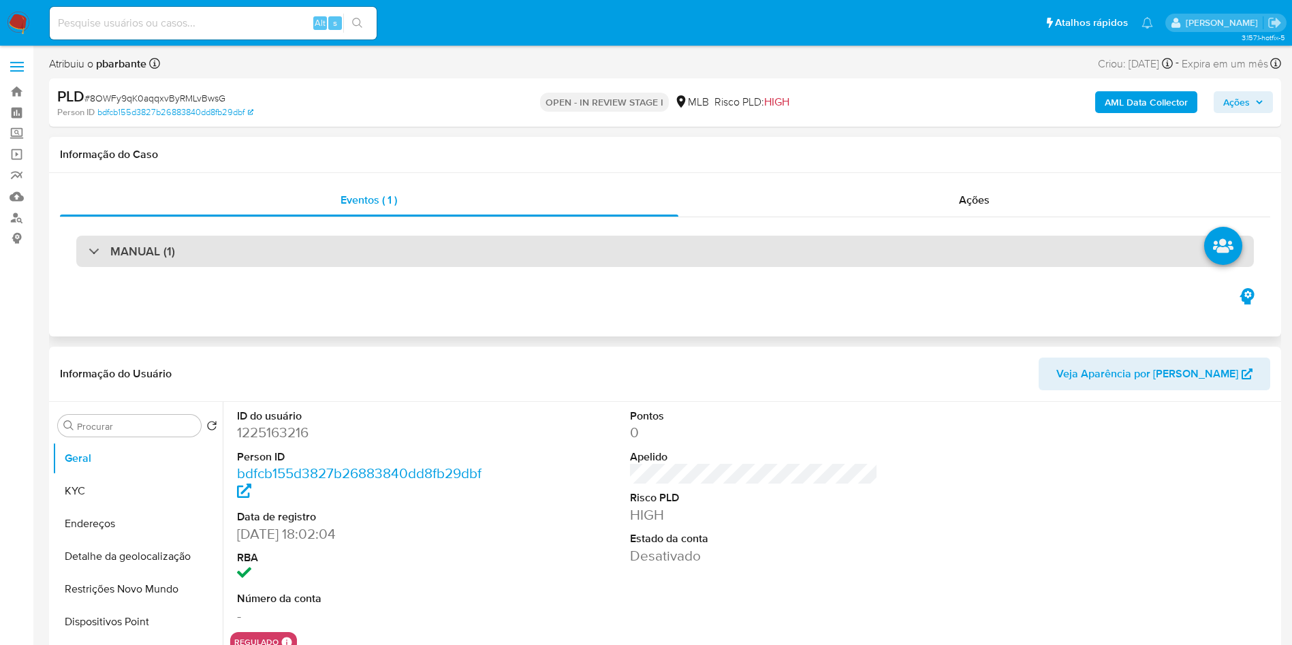
click at [510, 239] on div "MANUAL (1)" at bounding box center [664, 251] width 1177 height 31
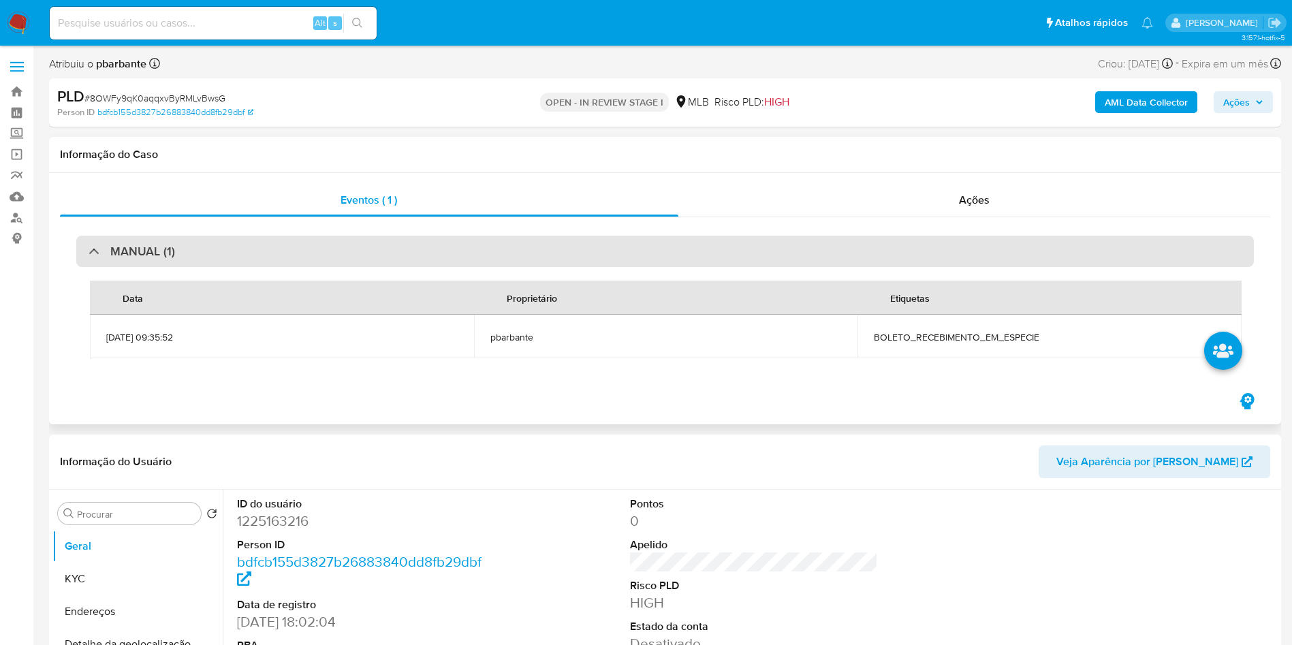
click at [510, 239] on div "MANUAL (1)" at bounding box center [664, 251] width 1177 height 31
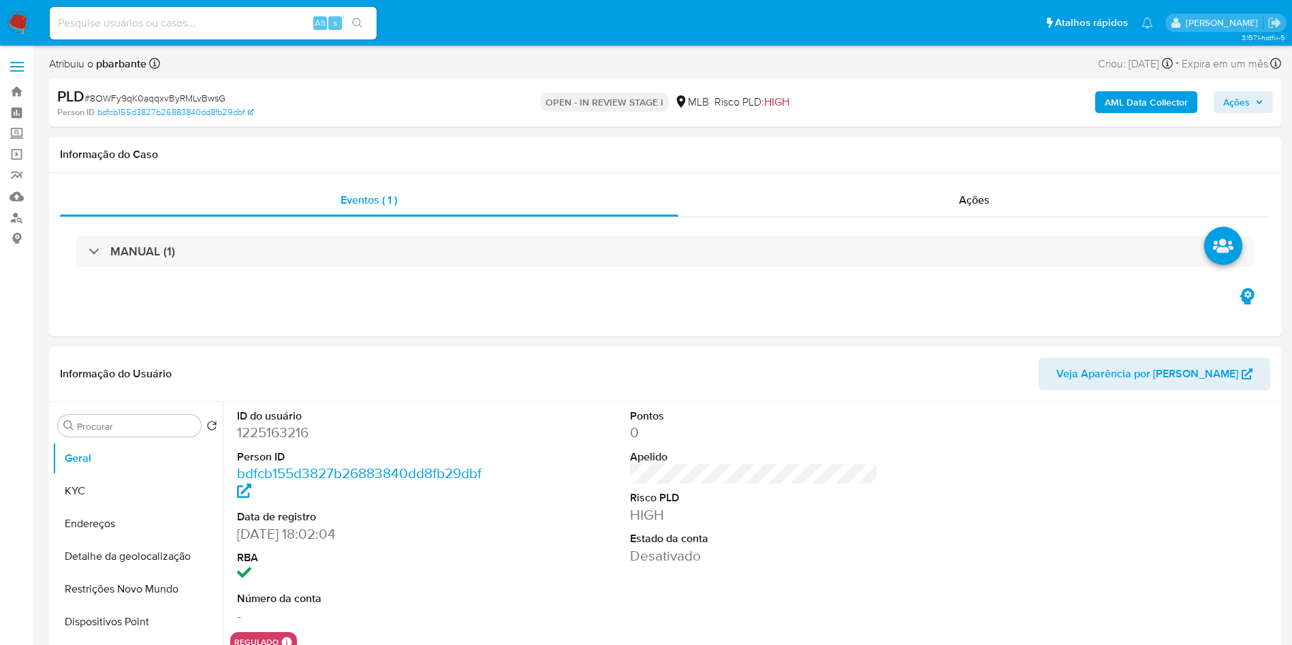
click at [301, 442] on dd "1225163216" at bounding box center [361, 432] width 249 height 19
copy dd "1225163216"
click at [142, 507] on button "KYC" at bounding box center [131, 491] width 159 height 33
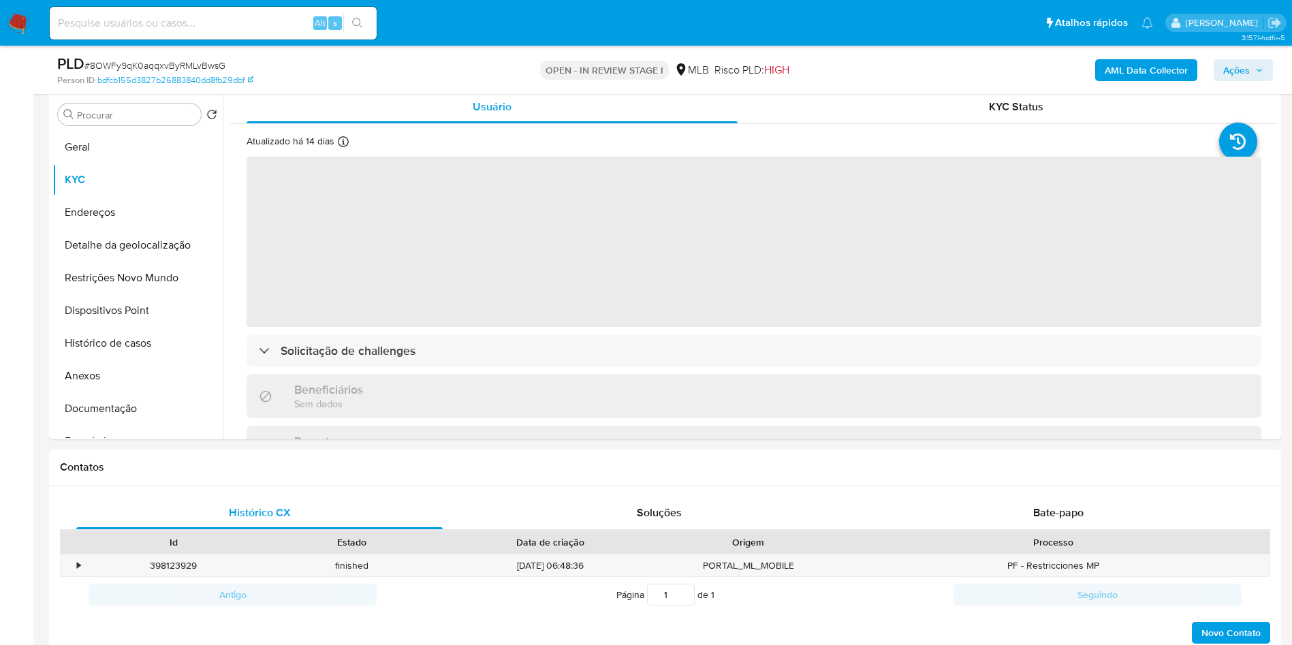
scroll to position [268, 0]
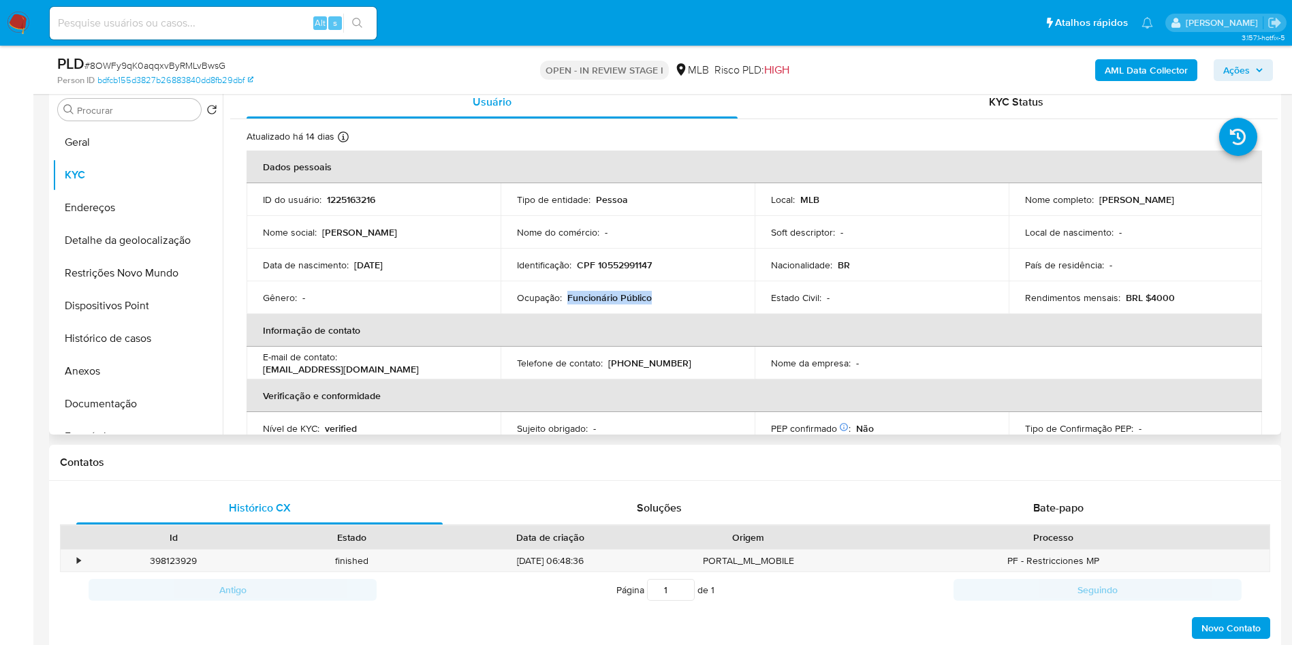
drag, startPoint x: 669, startPoint y: 321, endPoint x: 566, endPoint y: 323, distance: 103.5
click at [566, 304] on div "Ocupação : Funcionário Público" at bounding box center [627, 297] width 221 height 12
copy p "Funcionário Público"
click at [138, 378] on button "Anexos" at bounding box center [131, 371] width 159 height 33
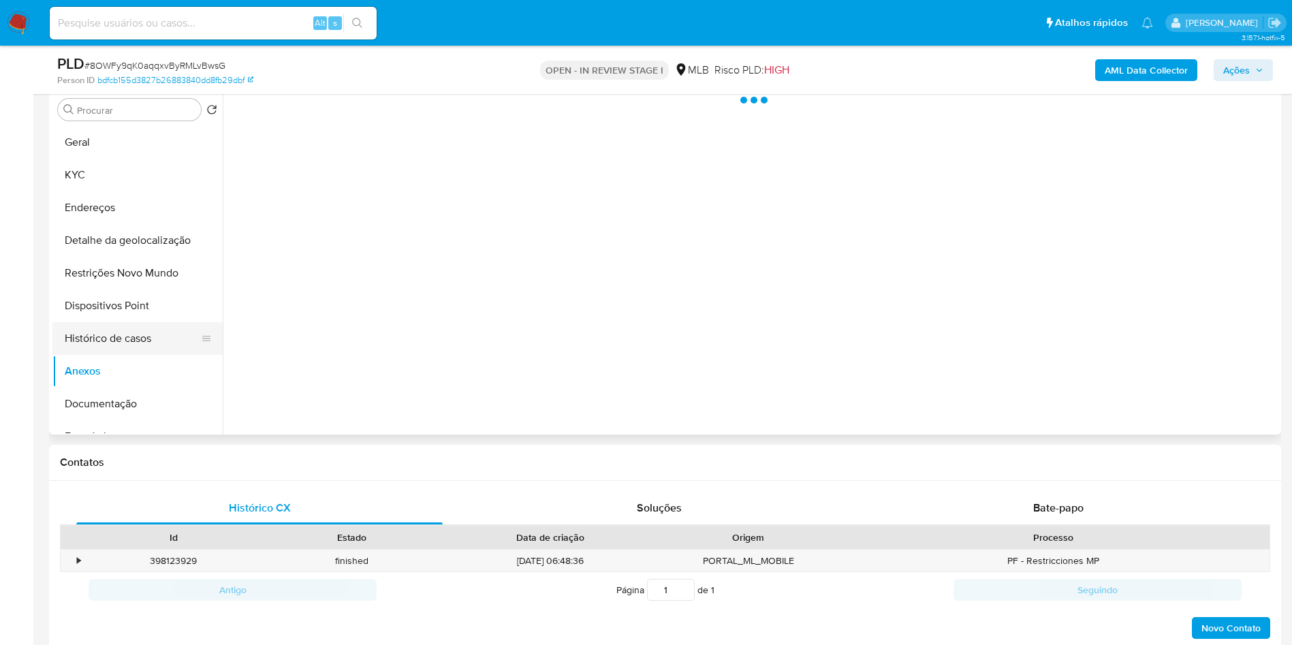
click at [142, 355] on button "Histórico de casos" at bounding box center [131, 338] width 159 height 33
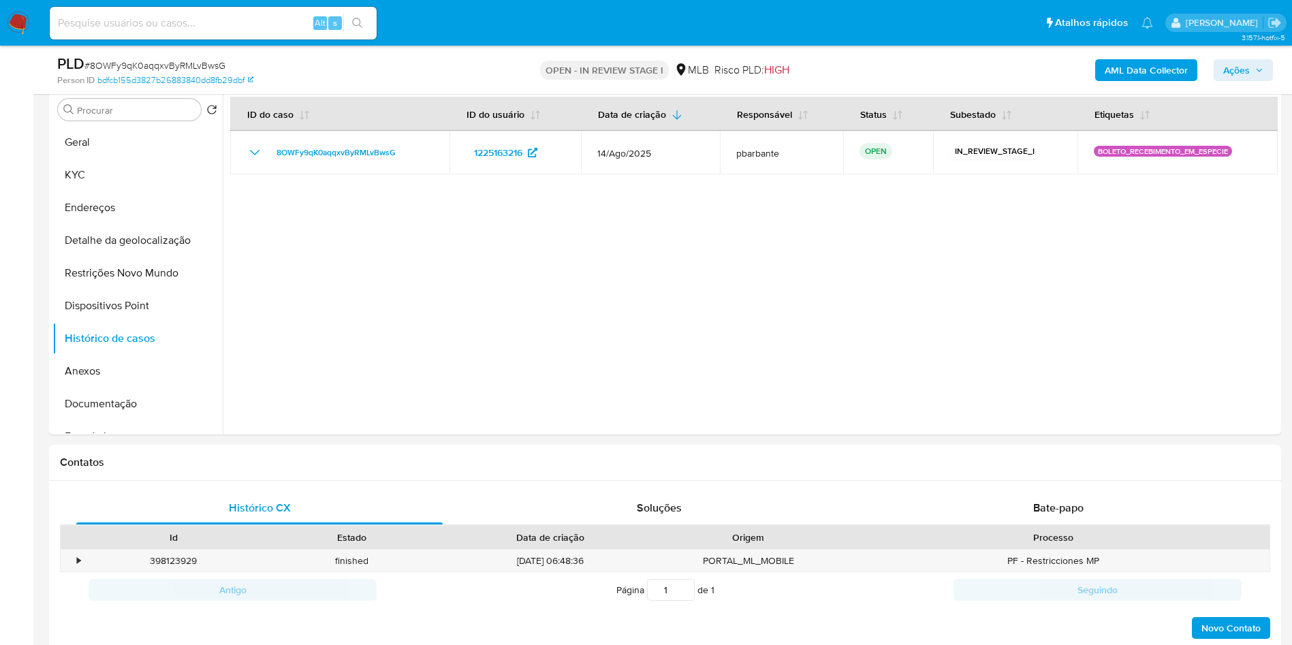
click at [1130, 67] on b "AML Data Collector" at bounding box center [1146, 70] width 83 height 22
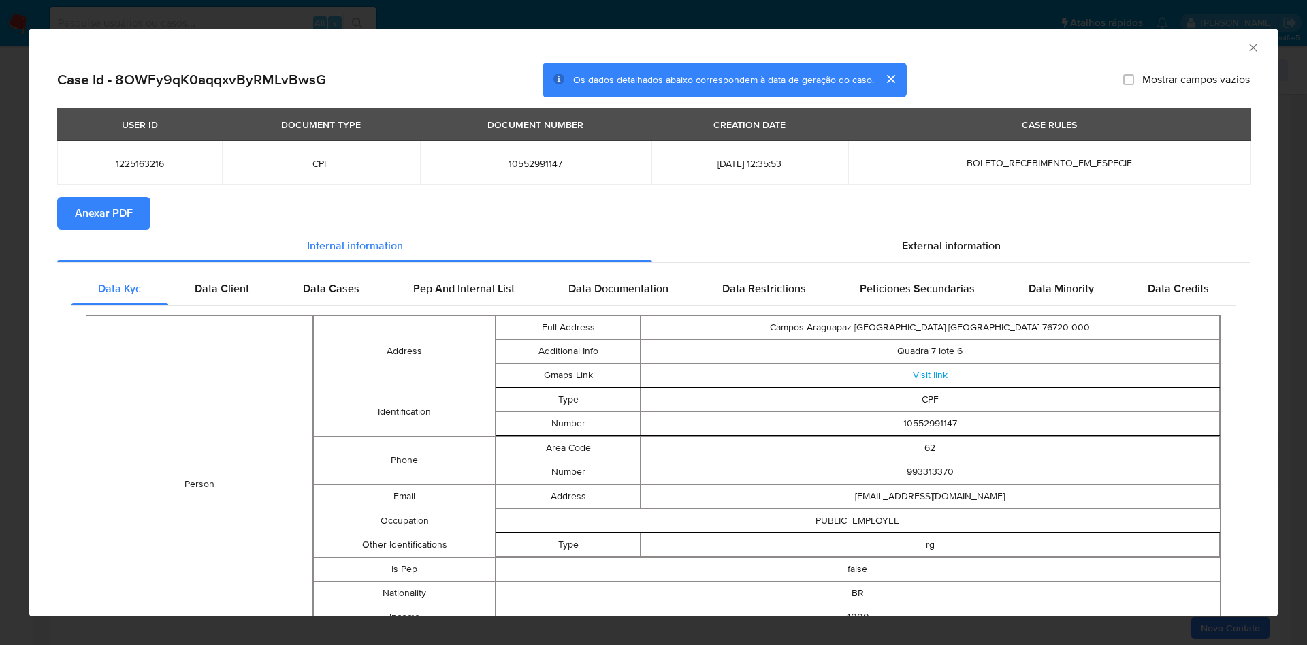
click at [945, 219] on section "Anexar PDF" at bounding box center [653, 213] width 1193 height 33
click at [933, 235] on div "External information" at bounding box center [951, 245] width 598 height 33
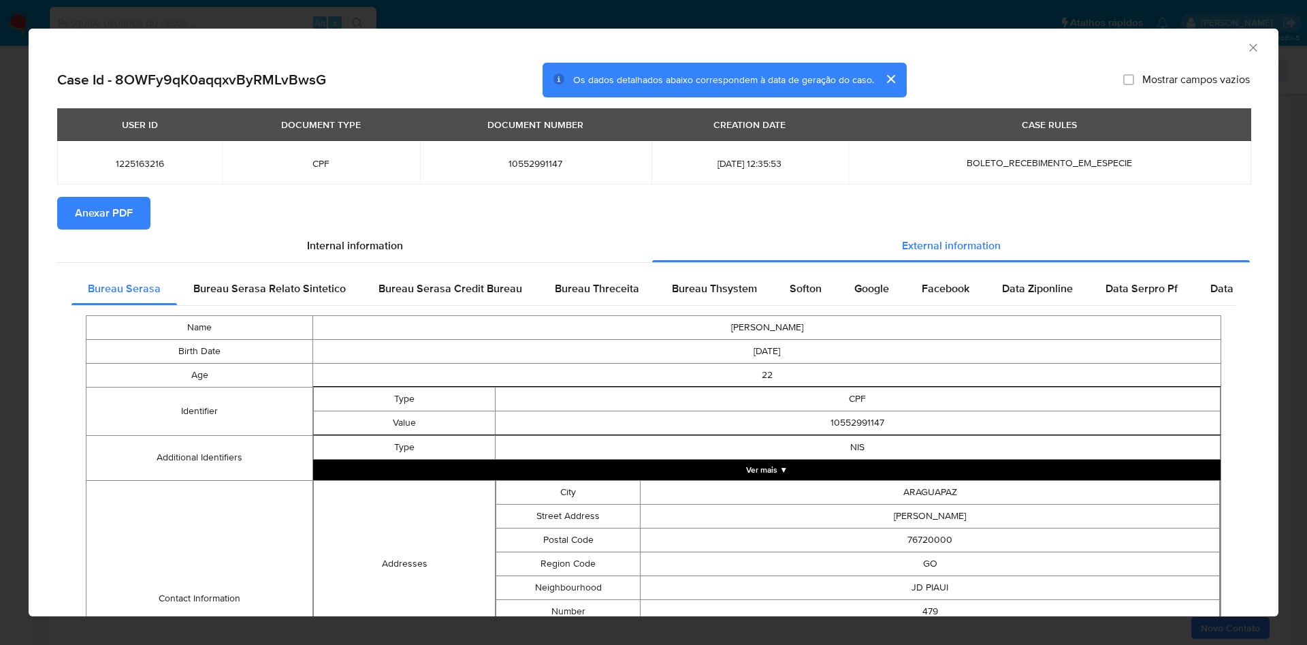
click at [95, 219] on span "Anexar PDF" at bounding box center [104, 213] width 58 height 30
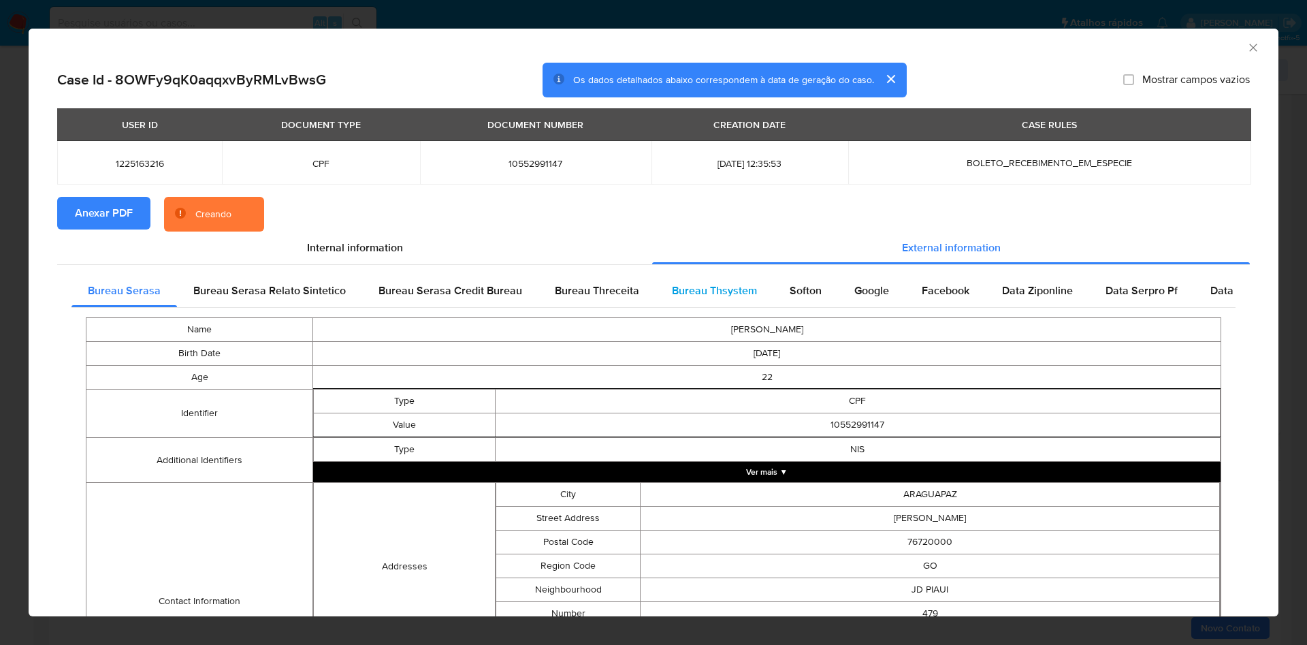
click at [712, 298] on span "Bureau Thsystem" at bounding box center [714, 291] width 85 height 16
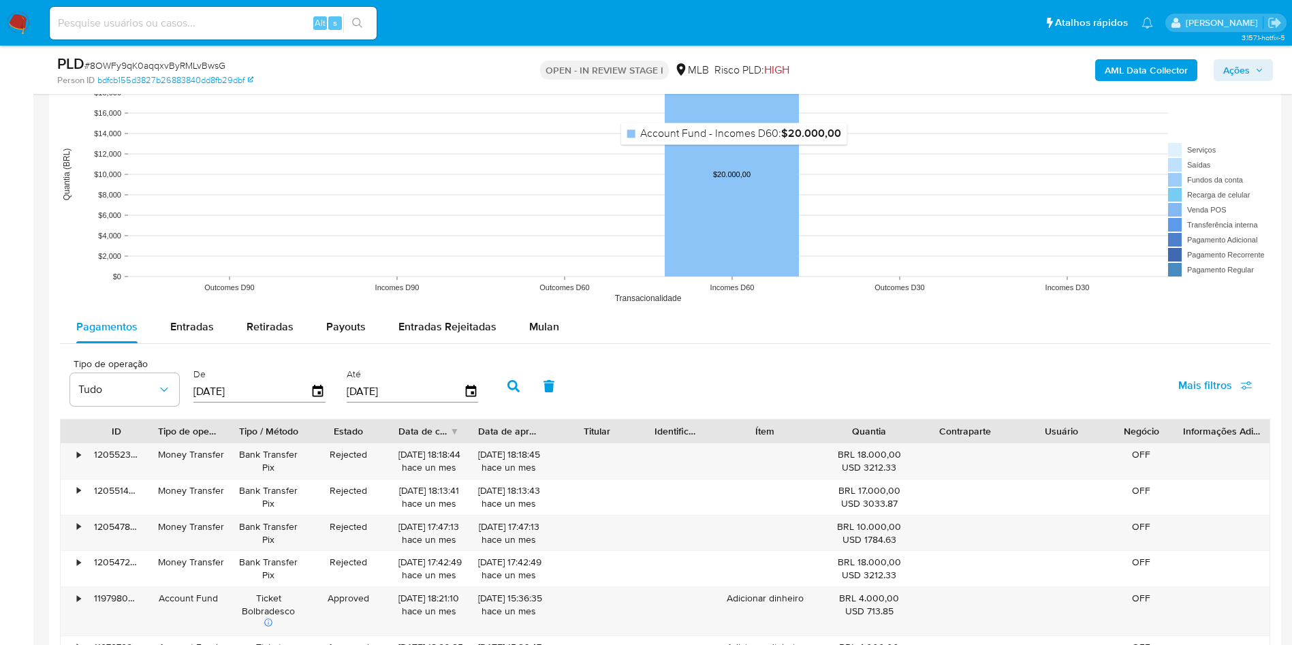
scroll to position [1262, 0]
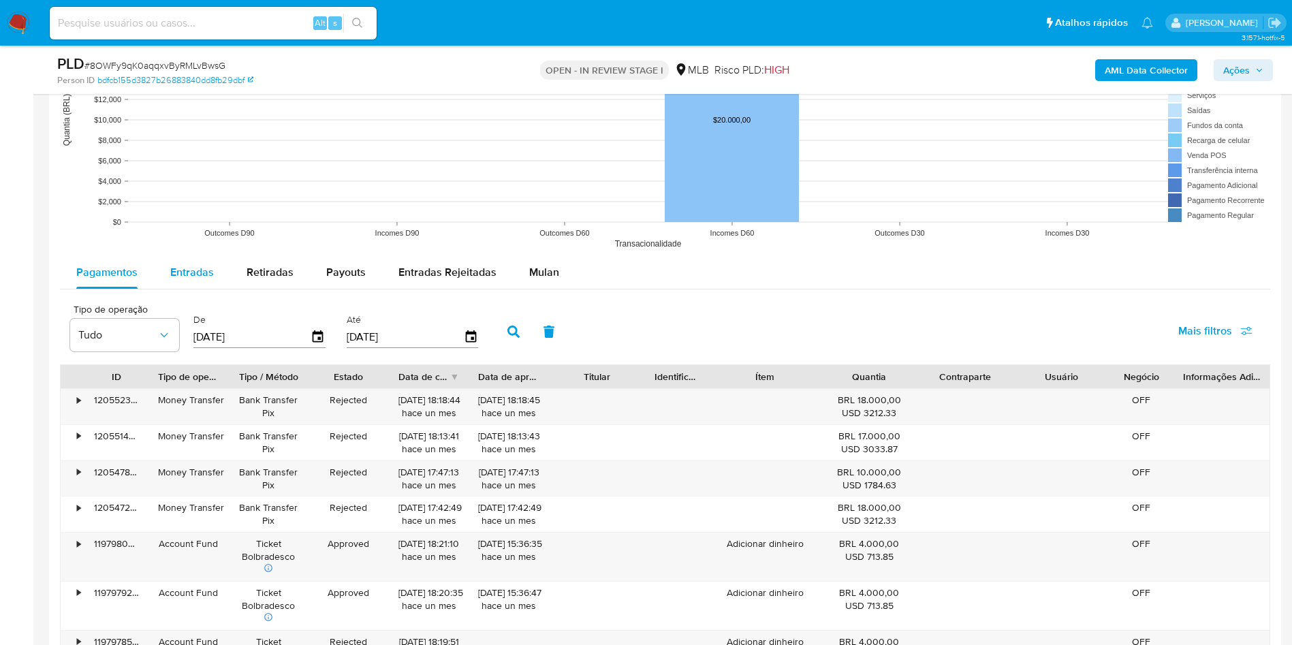
click at [182, 280] on span "Entradas" at bounding box center [192, 272] width 44 height 16
select select "10"
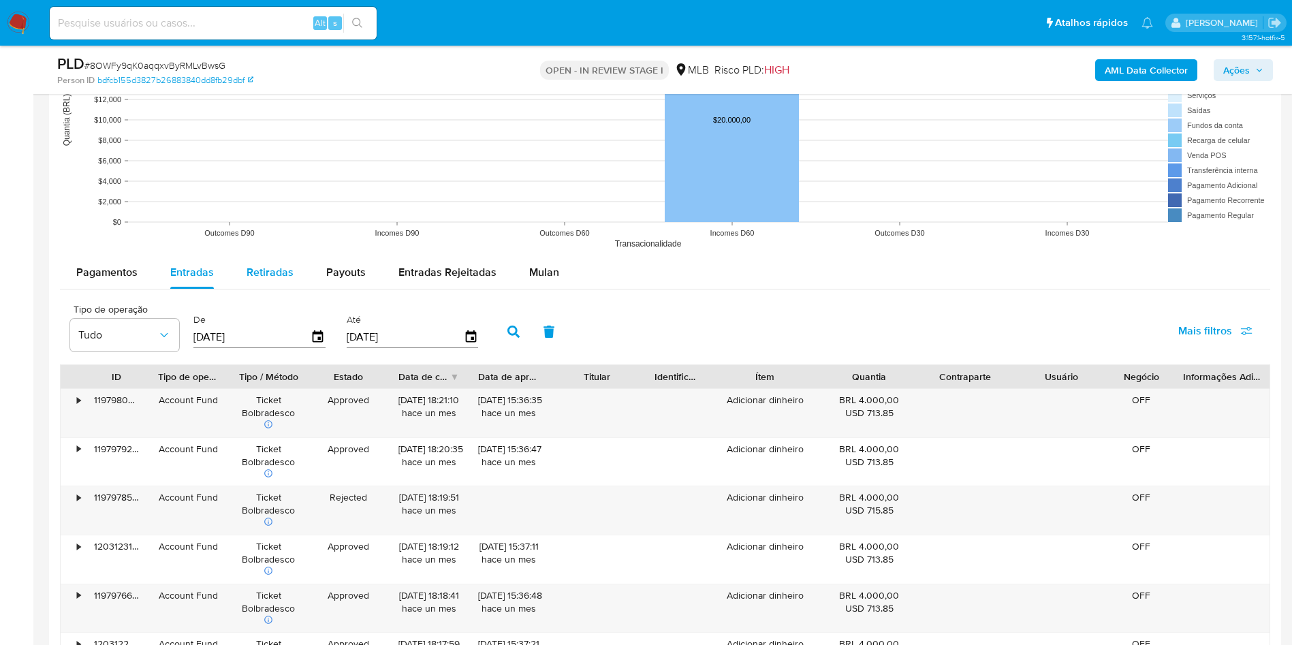
scroll to position [806, 0]
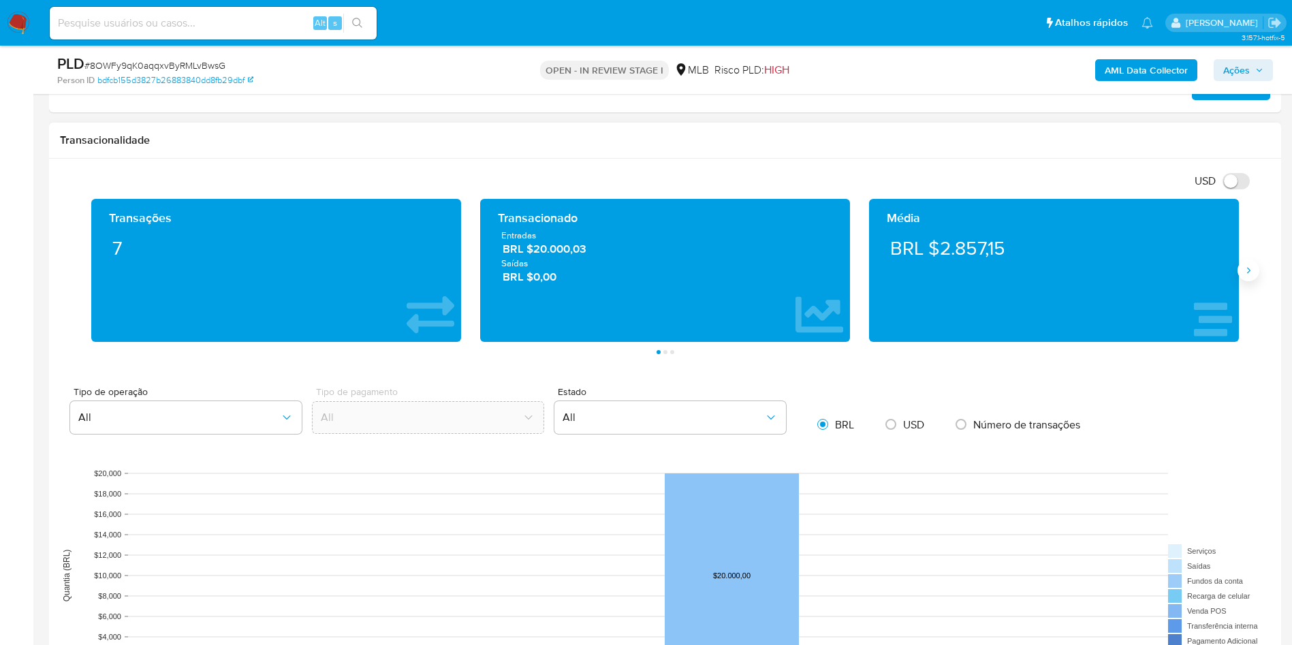
click at [1248, 281] on button "Siguiente" at bounding box center [1248, 270] width 22 height 22
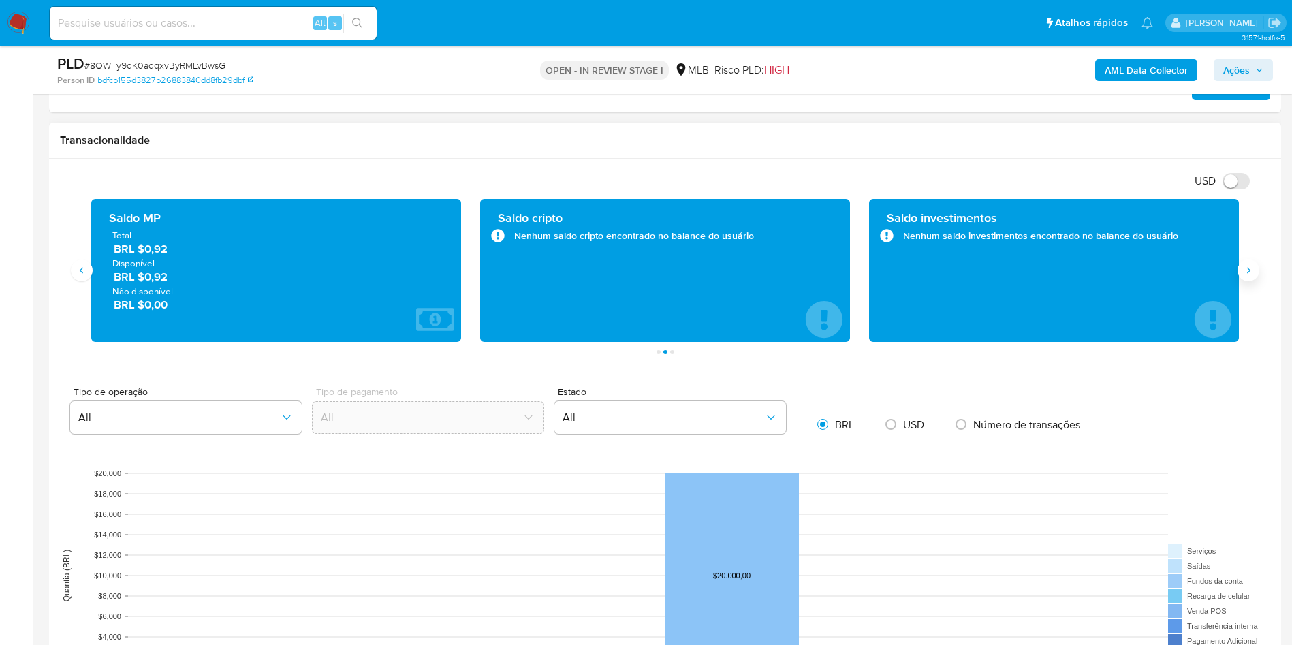
click at [1248, 281] on button "Siguiente" at bounding box center [1248, 270] width 22 height 22
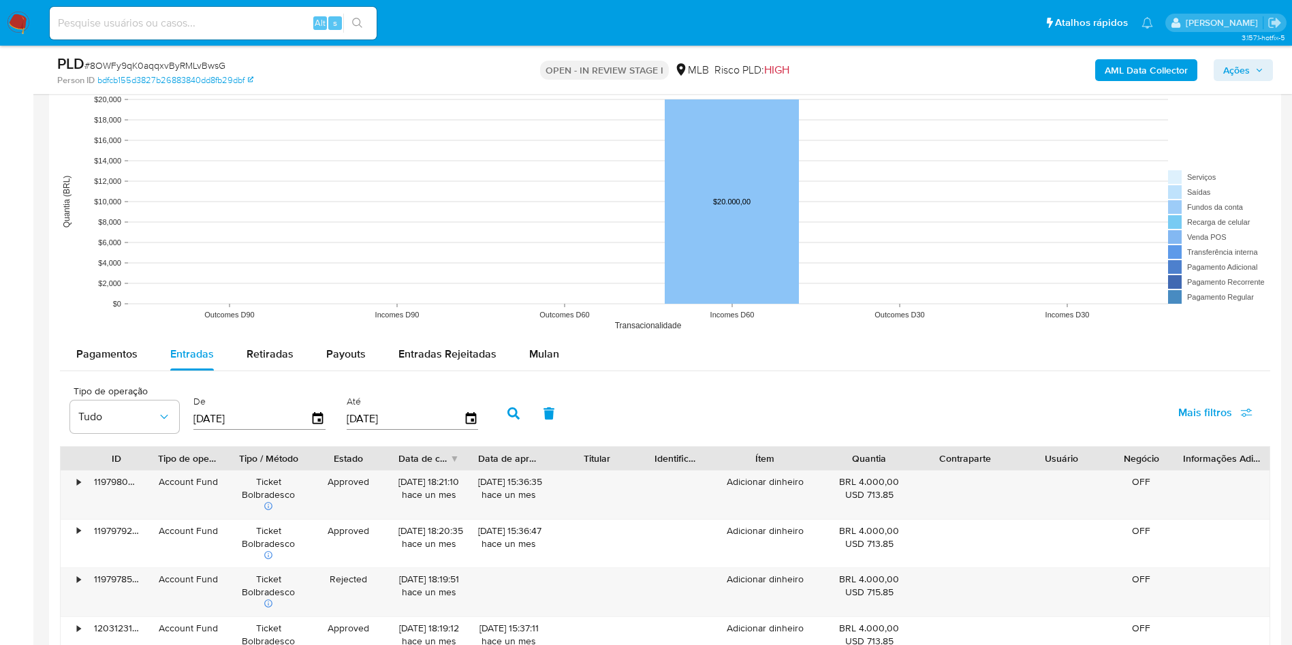
scroll to position [1181, 0]
click at [263, 361] on span "Retiradas" at bounding box center [270, 353] width 47 height 16
select select "10"
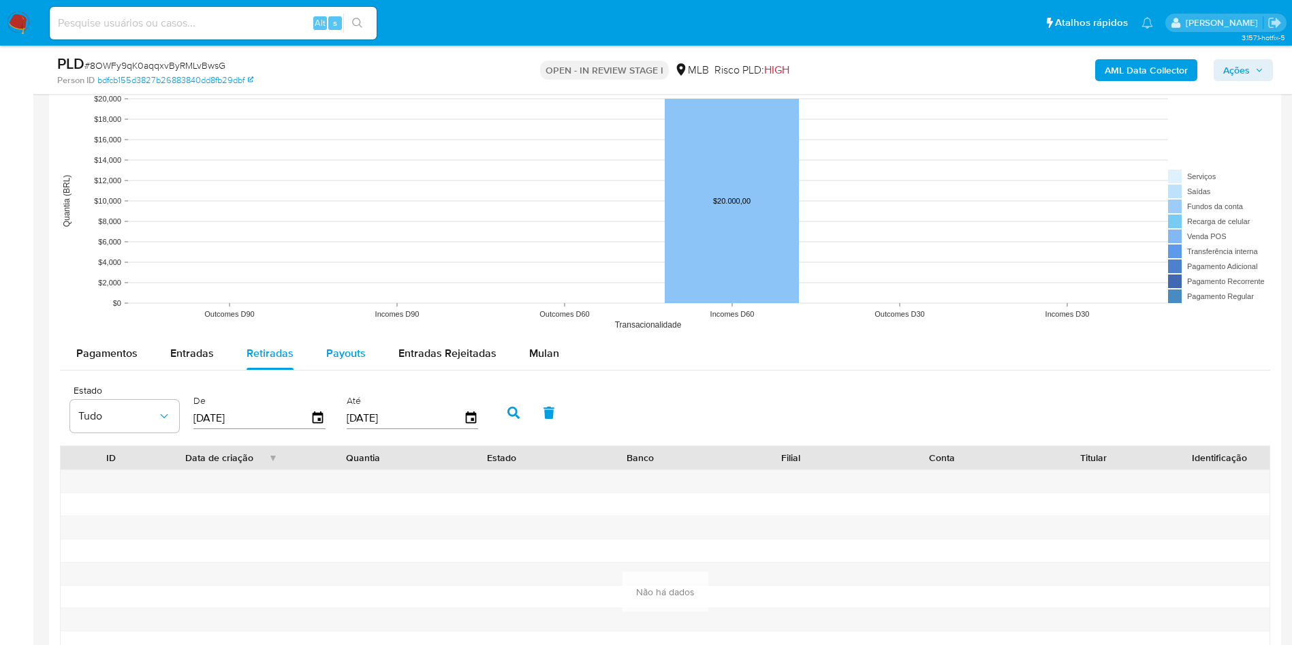
click at [328, 370] on div "Payouts" at bounding box center [345, 353] width 39 height 33
select select "10"
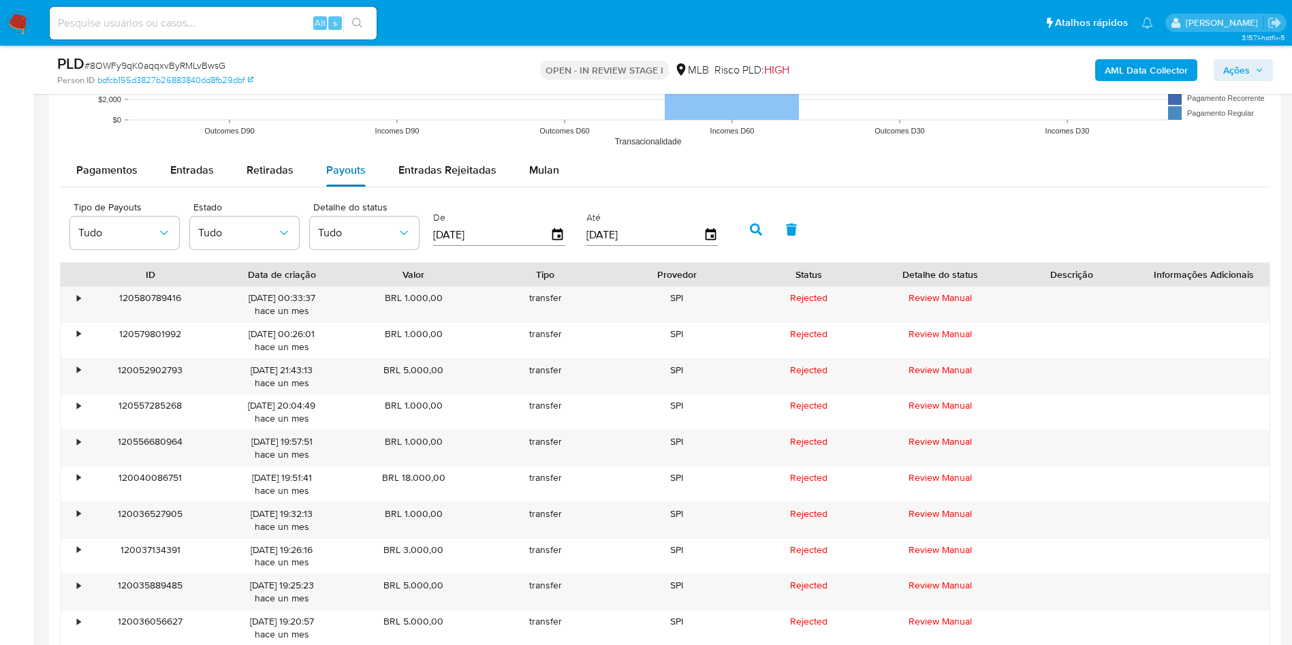
scroll to position [1367, 0]
click at [80, 151] on rect at bounding box center [665, 15] width 1210 height 272
click at [86, 175] on span "Pagamentos" at bounding box center [106, 167] width 61 height 16
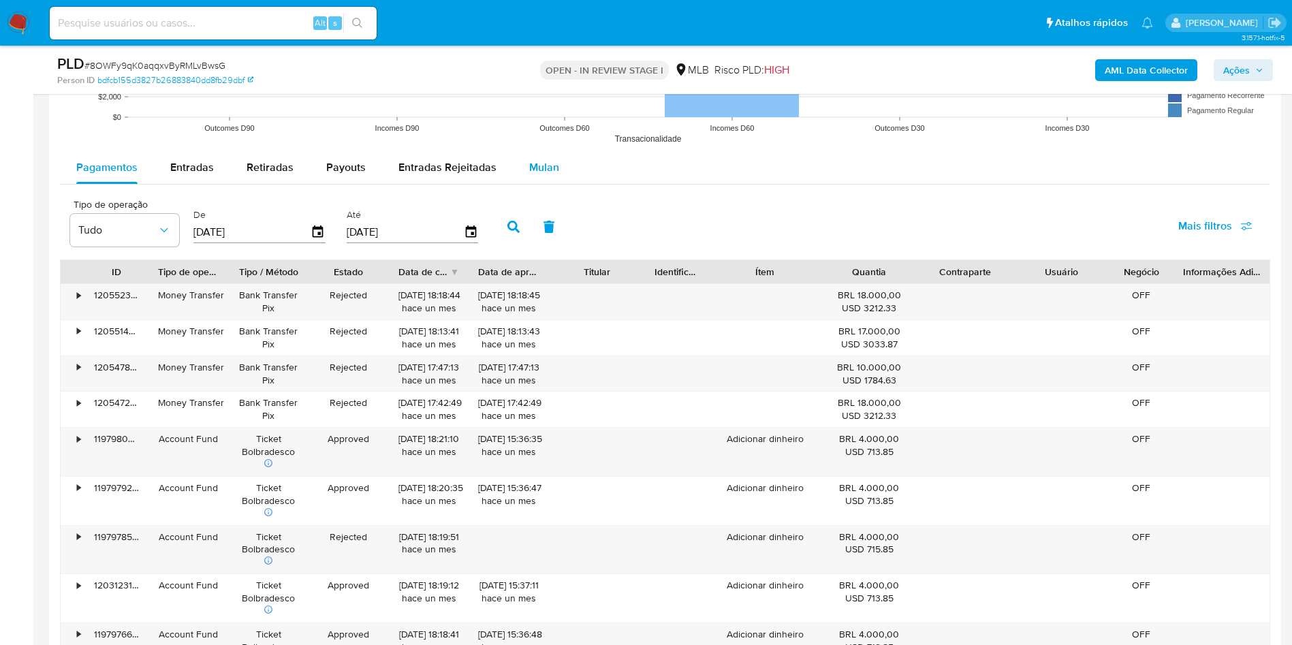
click at [551, 184] on div "Mulan" at bounding box center [544, 167] width 30 height 33
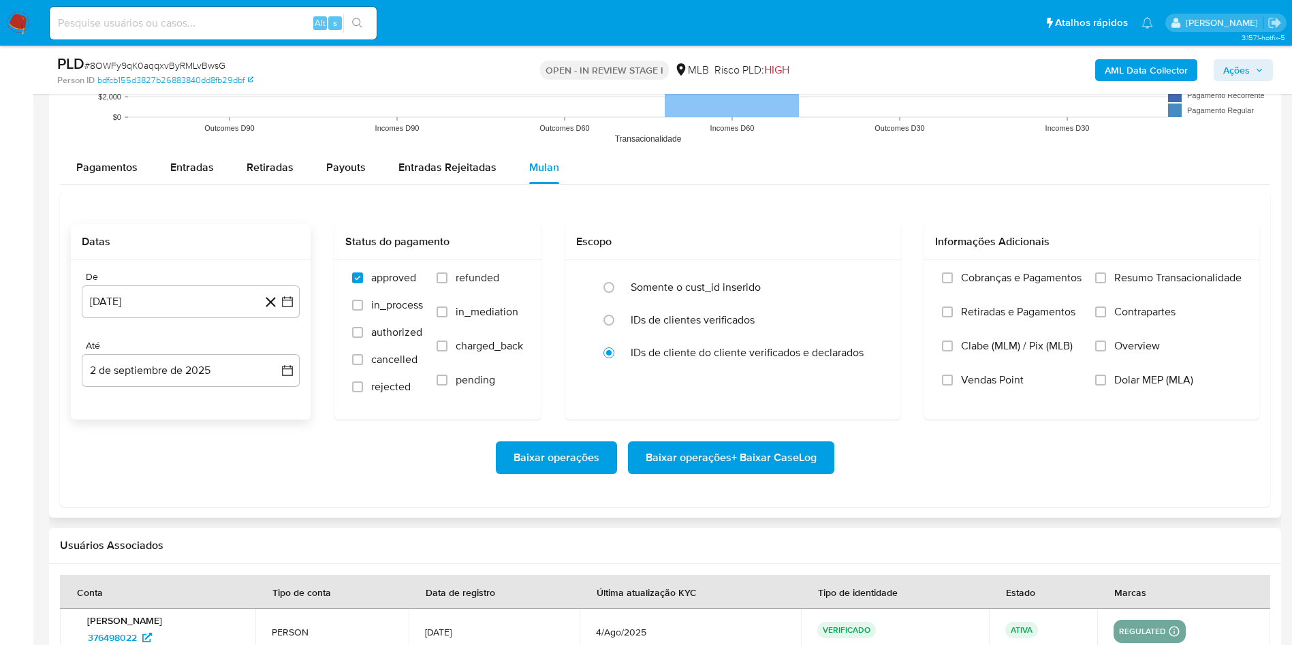
click at [302, 330] on div "De 2 de agosto de 2024 2-08-2024 Até 2 de septiembre de 2025 2-09-2025" at bounding box center [191, 339] width 240 height 159
click at [293, 308] on icon "button" at bounding box center [288, 302] width 14 height 14
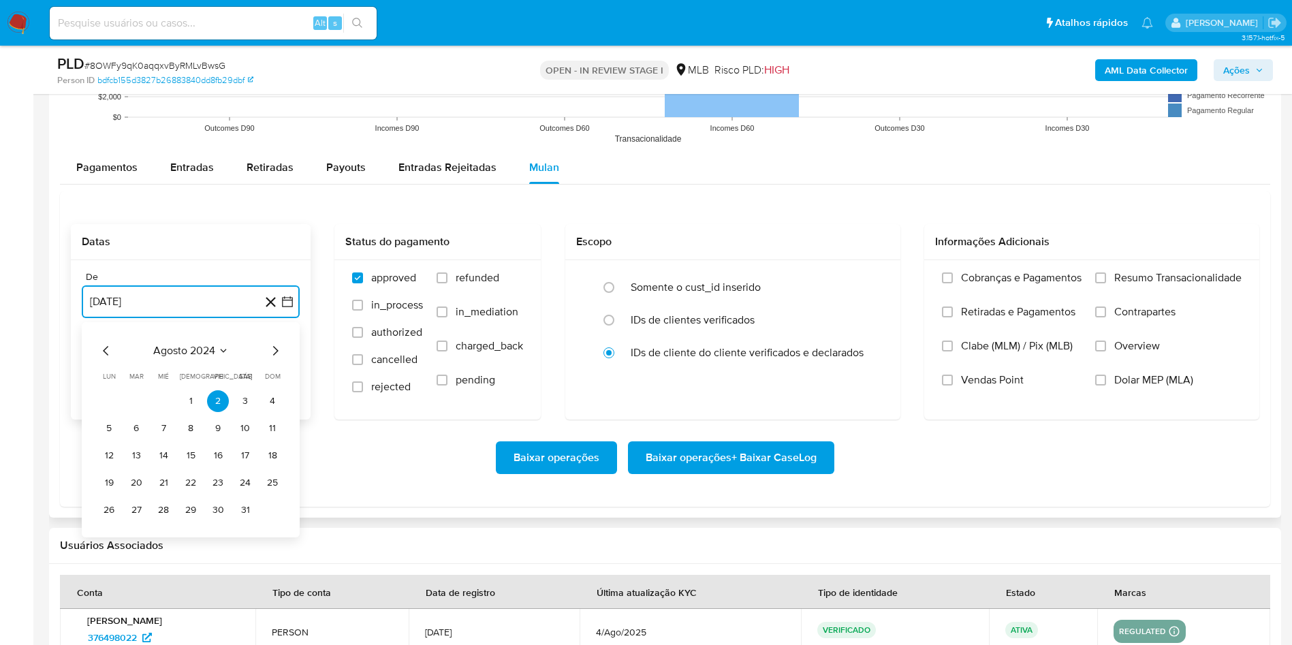
click at [275, 359] on icon "Mes siguiente" at bounding box center [275, 351] width 16 height 16
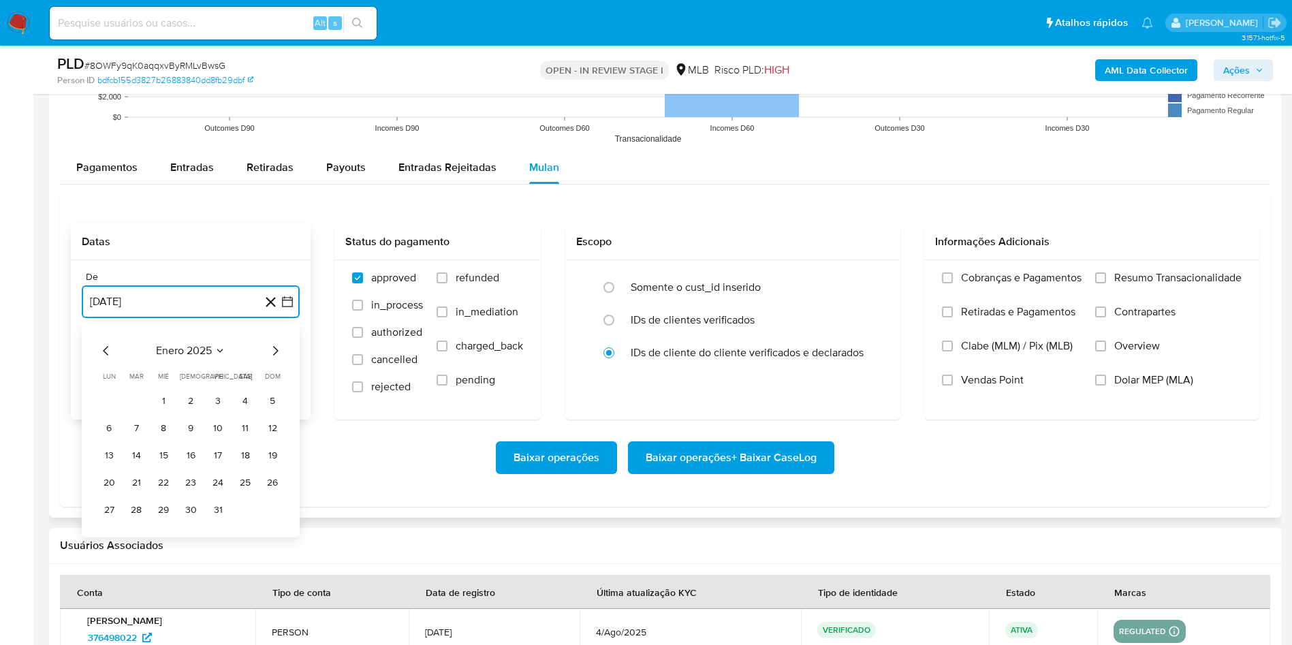
click at [275, 359] on icon "Mes siguiente" at bounding box center [275, 351] width 16 height 16
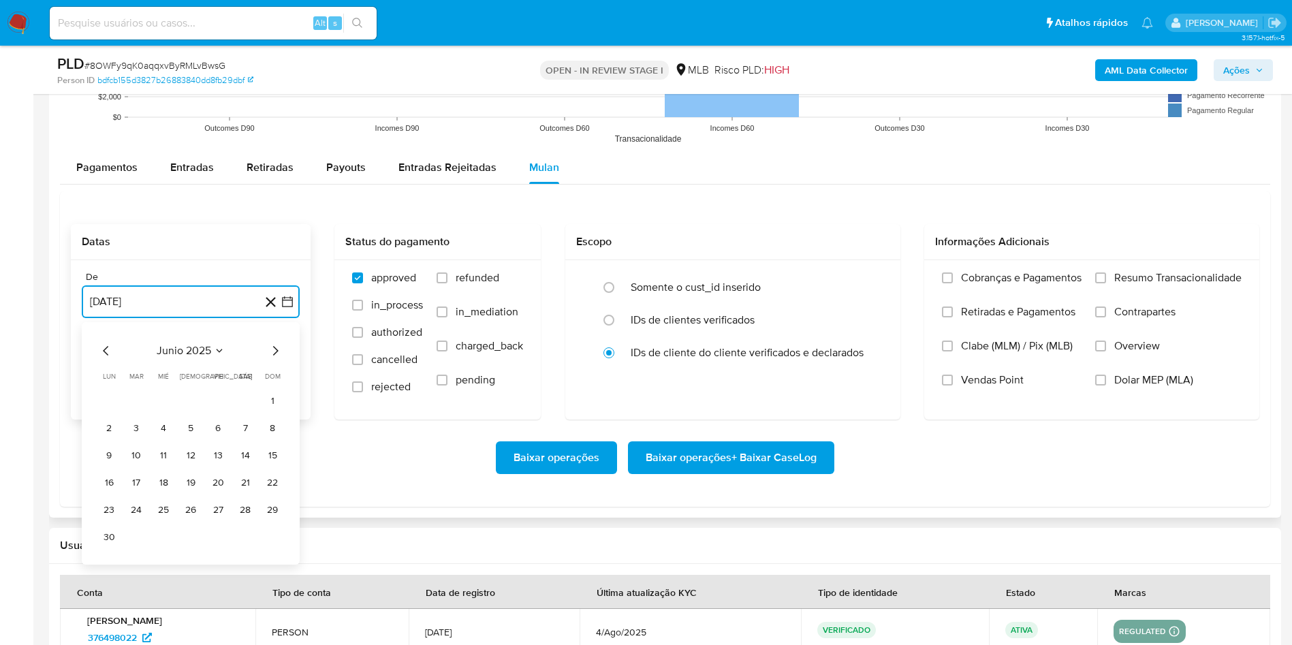
click at [275, 359] on icon "Mes siguiente" at bounding box center [275, 351] width 16 height 16
click at [130, 412] on button "1" at bounding box center [136, 401] width 22 height 22
click at [294, 387] on button "2 de septiembre de 2025" at bounding box center [191, 370] width 218 height 33
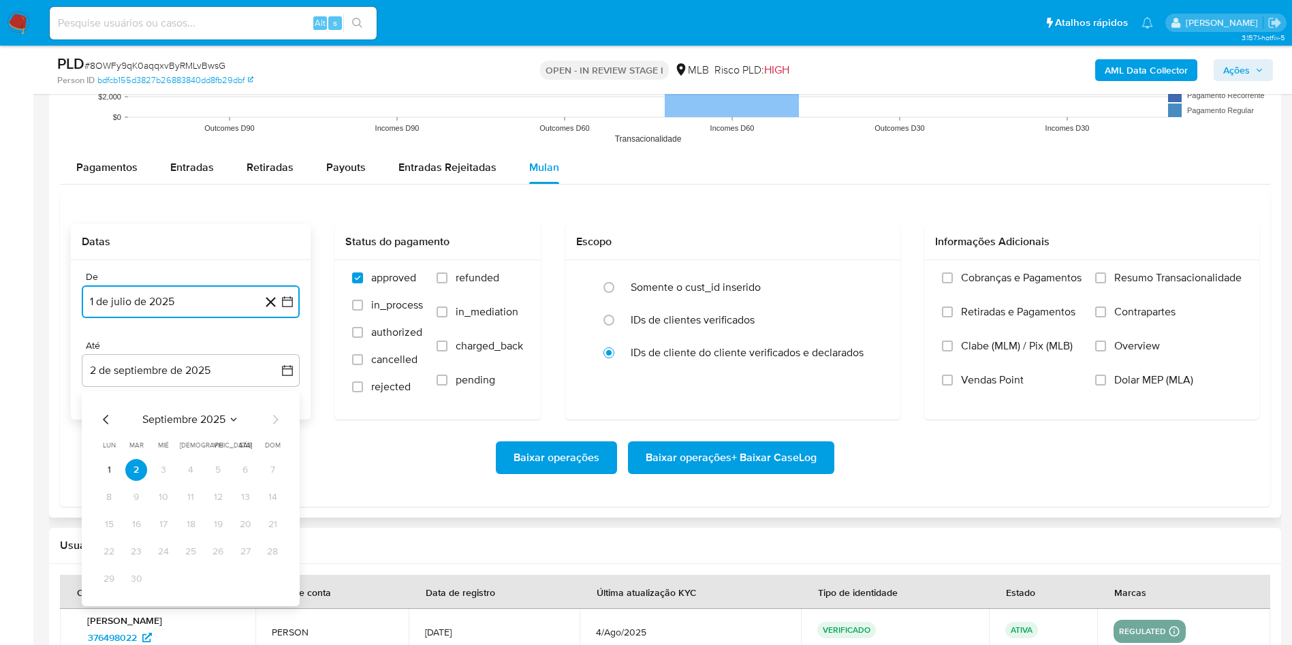
click at [112, 428] on icon "Mes anterior" at bounding box center [106, 419] width 16 height 16
click at [270, 590] on button "31" at bounding box center [272, 579] width 22 height 22
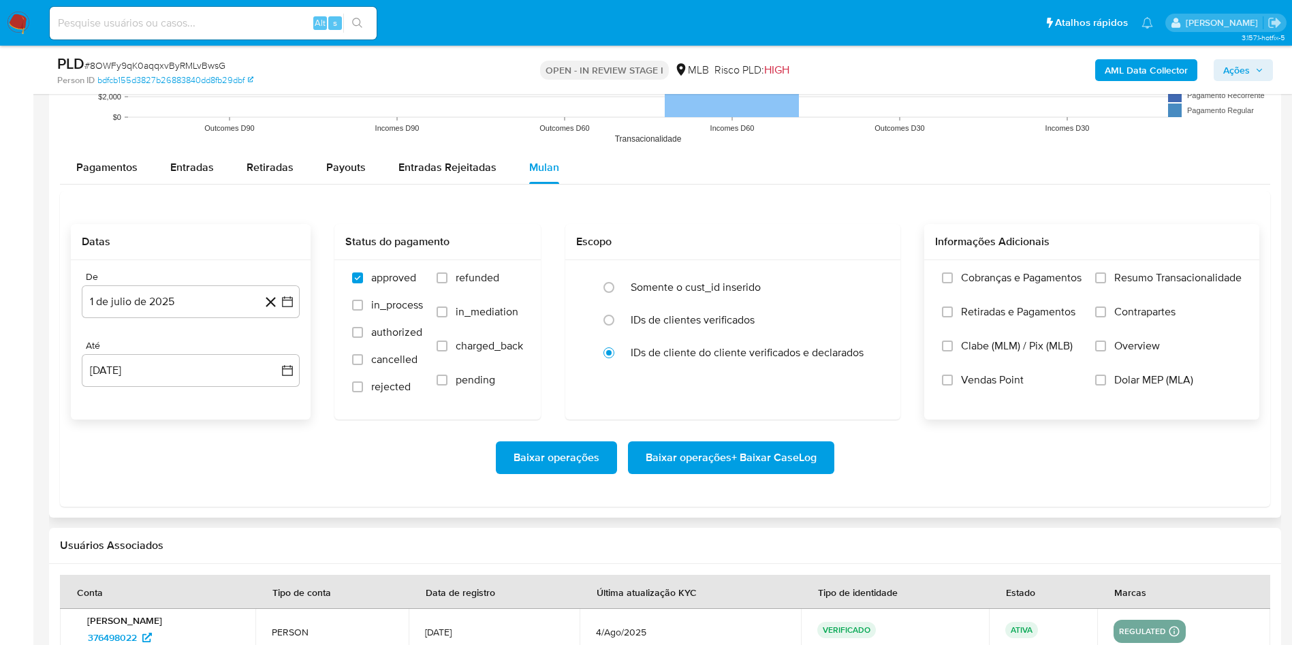
click at [1141, 285] on span "Resumo Transacionalidade" at bounding box center [1177, 278] width 127 height 14
click at [1106, 283] on input "Resumo Transacionalidade" at bounding box center [1100, 277] width 11 height 11
click at [725, 473] on span "Baixar operações + Baixar CaseLog" at bounding box center [731, 458] width 171 height 30
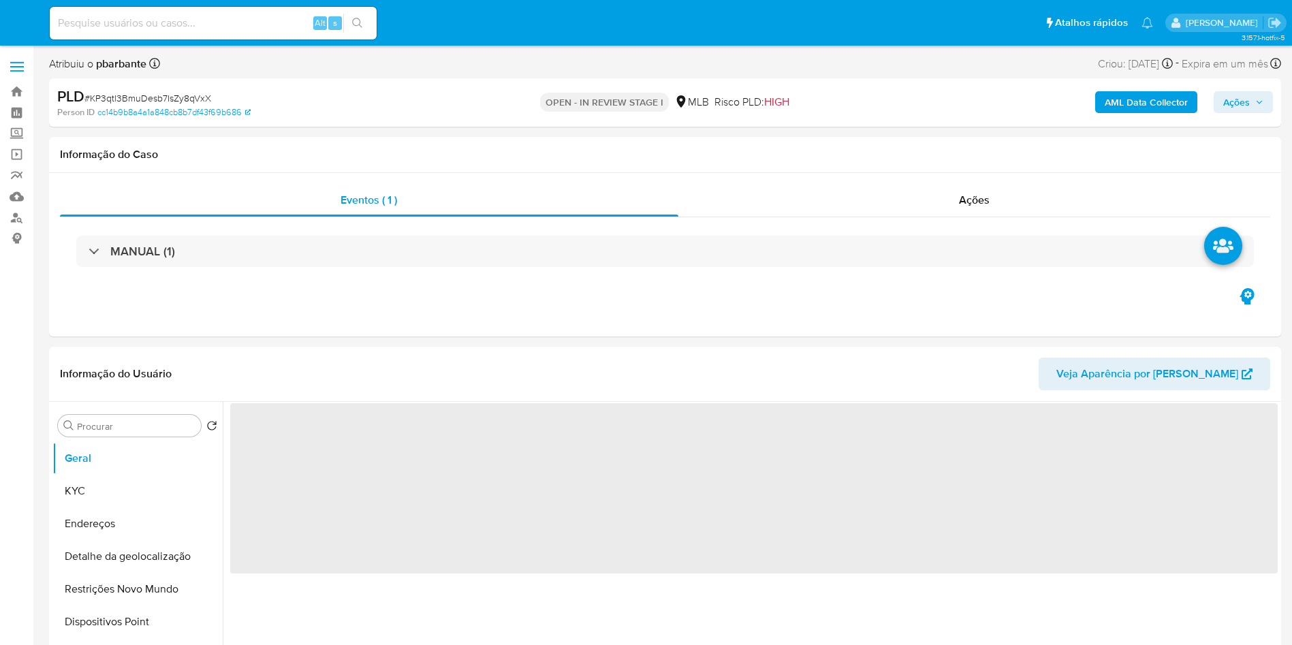
select select "10"
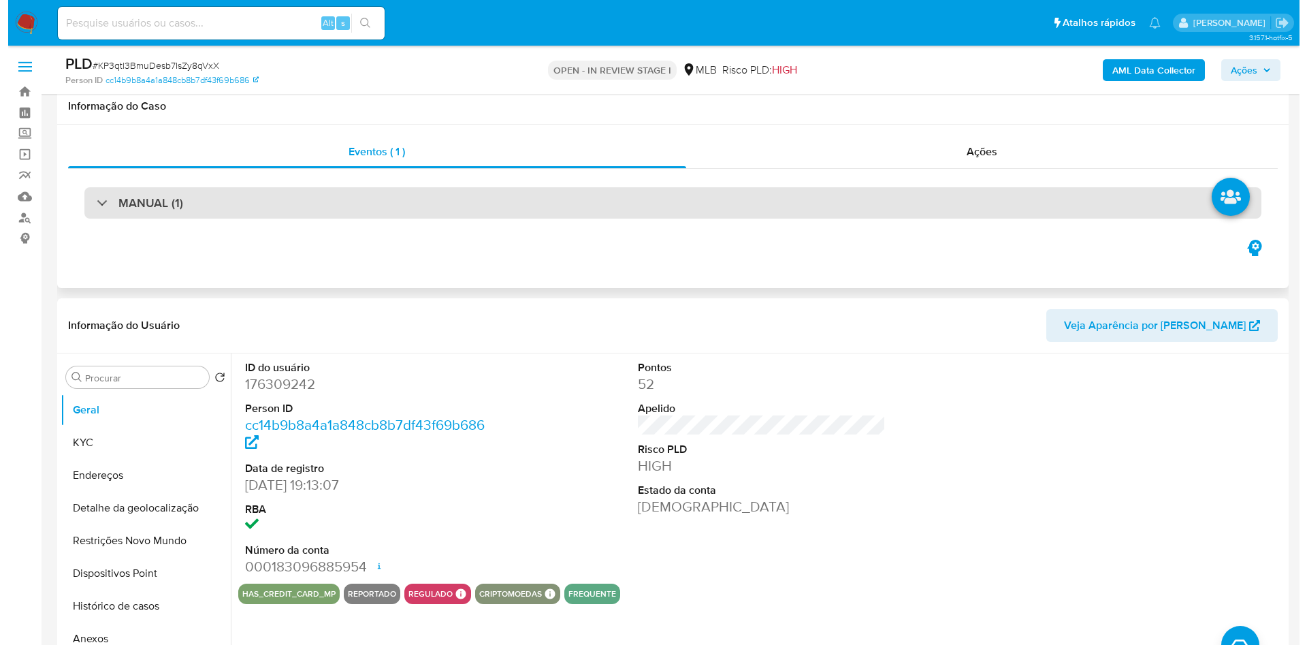
scroll to position [153, 0]
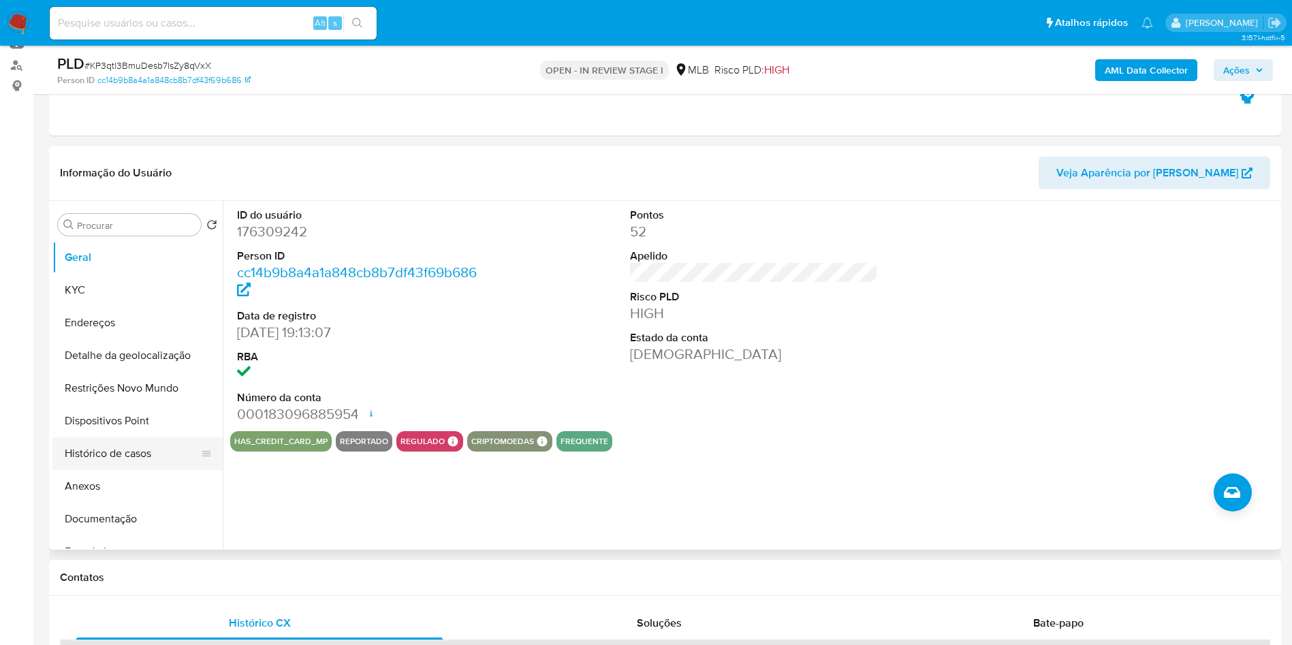
click at [164, 470] on button "Histórico de casos" at bounding box center [131, 453] width 159 height 33
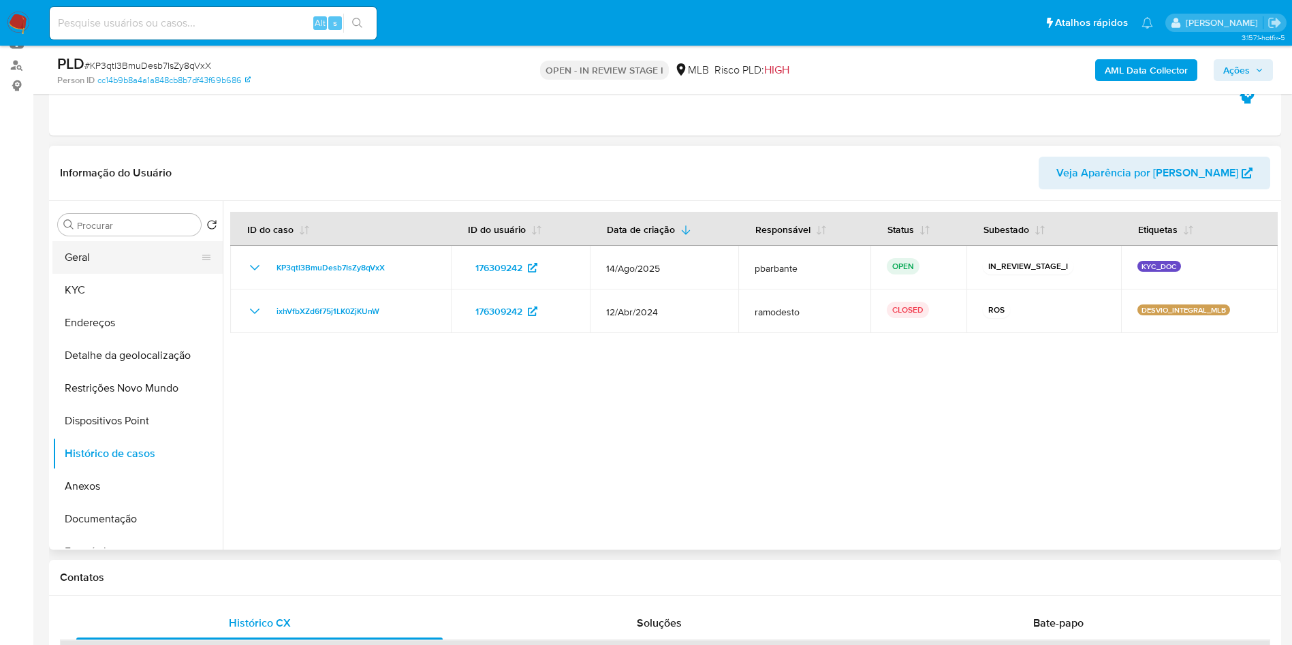
click at [127, 274] on button "Geral" at bounding box center [131, 257] width 159 height 33
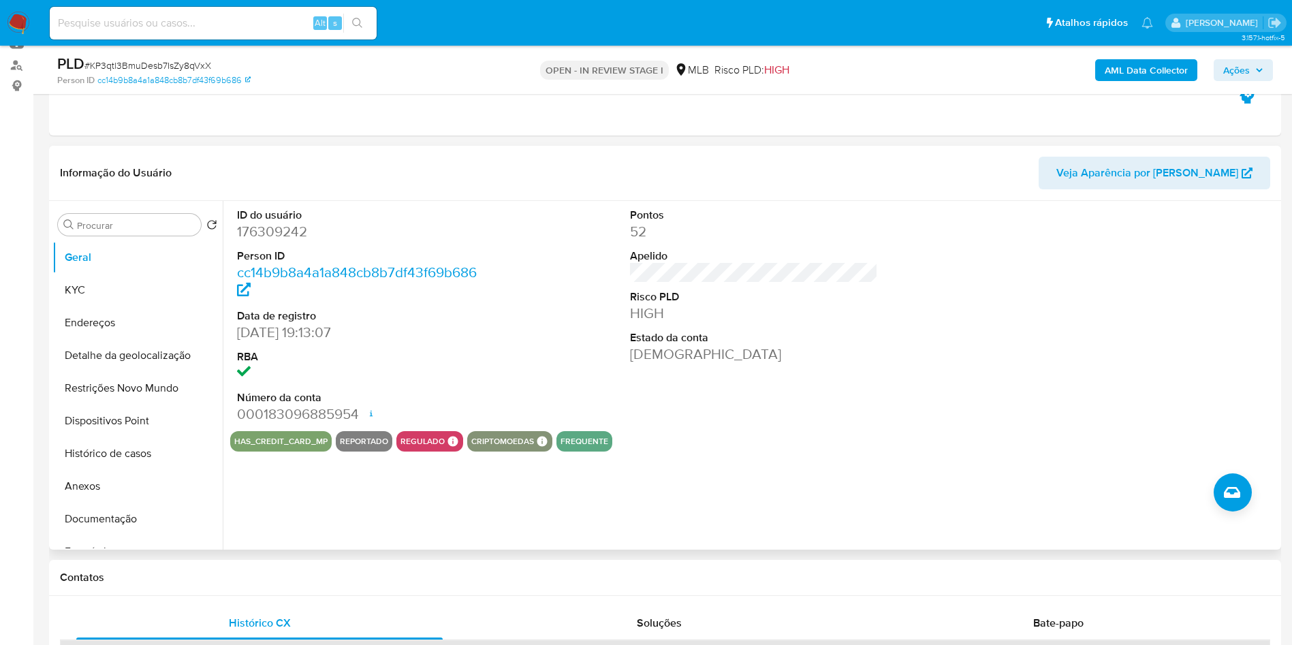
click at [294, 241] on dd "176309242" at bounding box center [361, 231] width 249 height 19
copy dd "176309242"
click at [114, 535] on button "Documentação" at bounding box center [131, 519] width 159 height 33
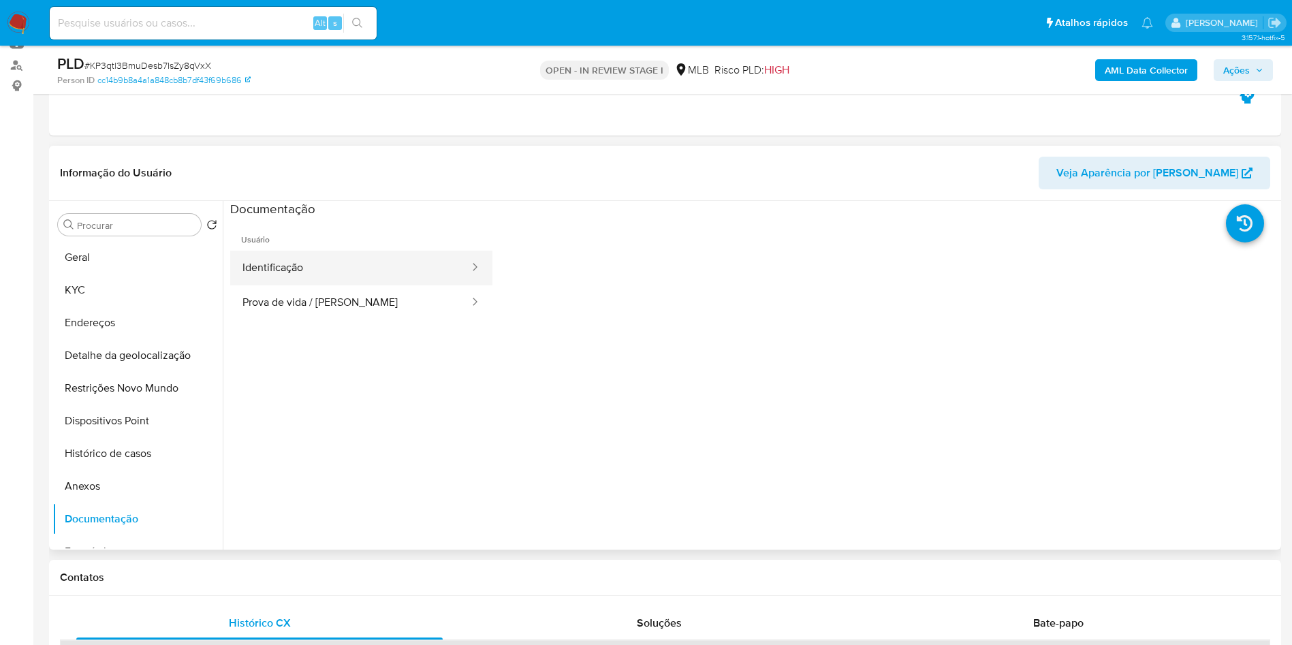
click at [360, 284] on button "Identificação" at bounding box center [350, 268] width 240 height 35
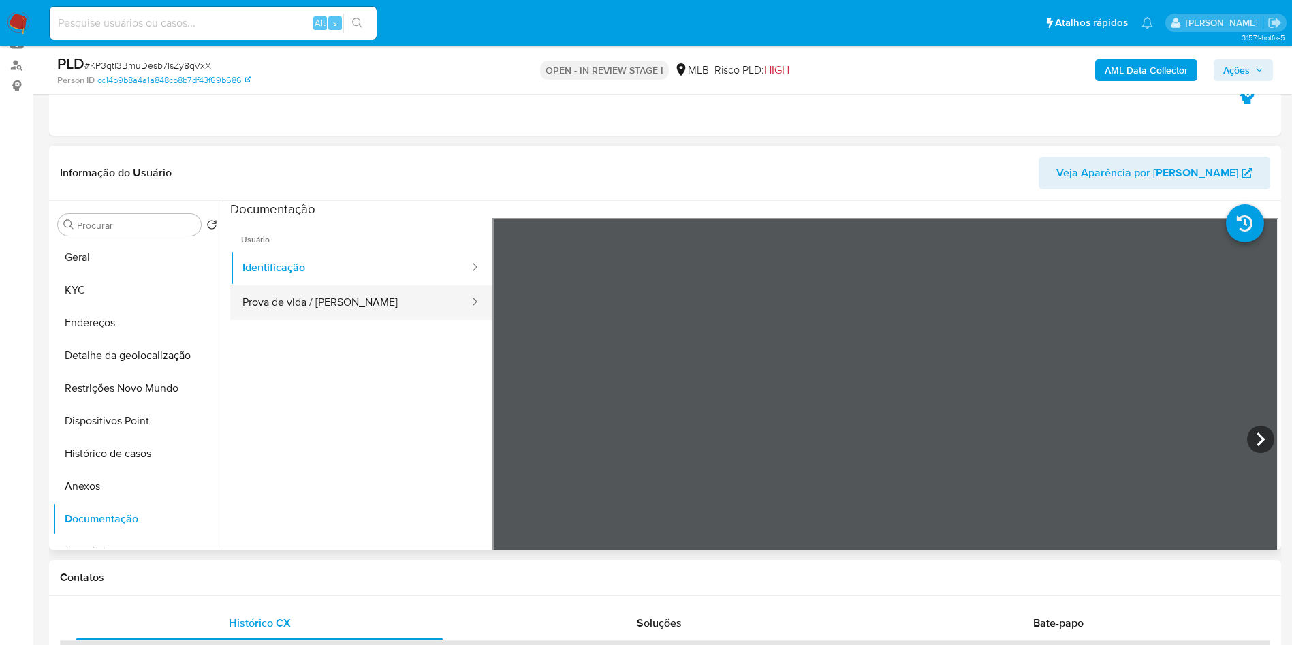
click at [332, 320] on button "Prova de vida / Selfie" at bounding box center [350, 302] width 240 height 35
click at [1115, 65] on b "AML Data Collector" at bounding box center [1146, 70] width 83 height 22
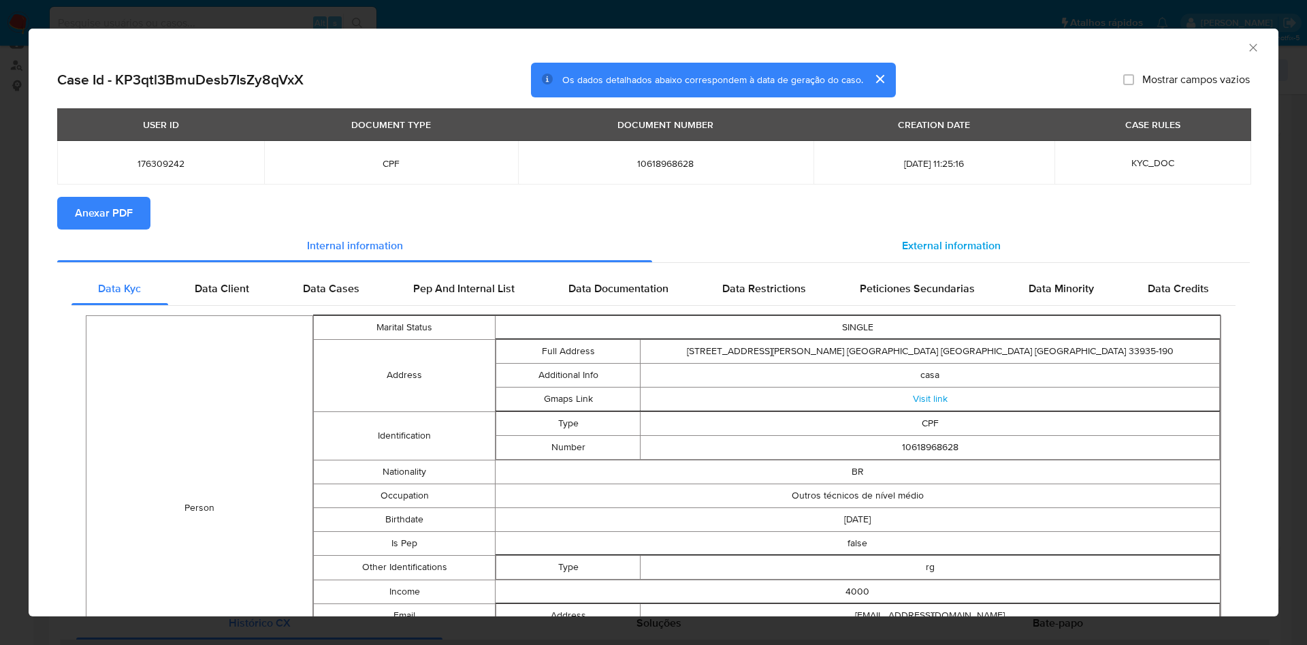
click at [939, 244] on span "External information" at bounding box center [951, 246] width 99 height 16
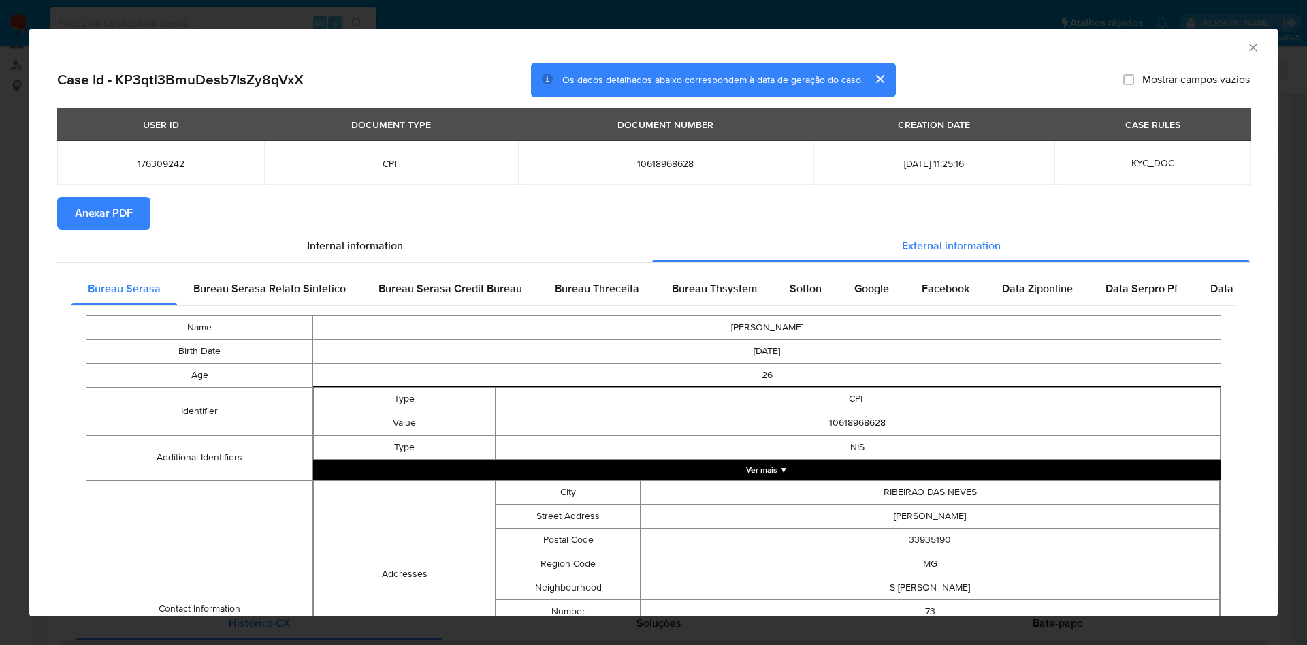
click at [104, 228] on span "Anexar PDF" at bounding box center [104, 213] width 58 height 30
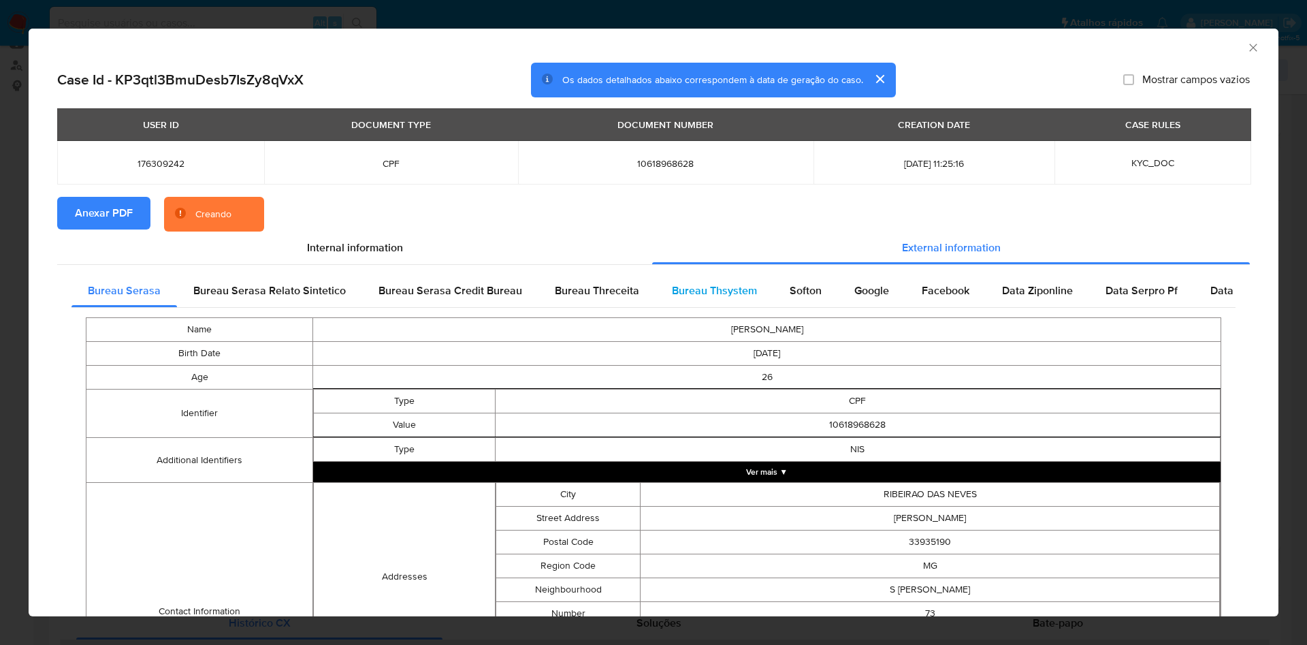
click at [711, 304] on div "Bureau Thsystem" at bounding box center [715, 290] width 118 height 33
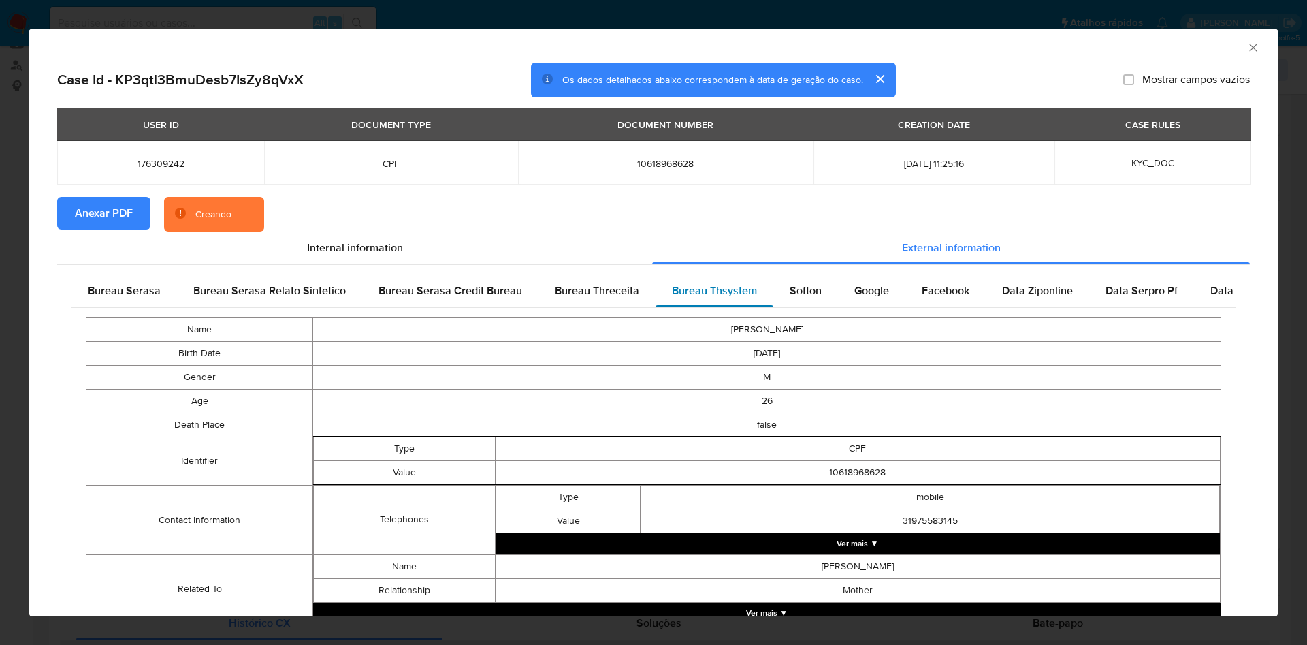
scroll to position [202, 0]
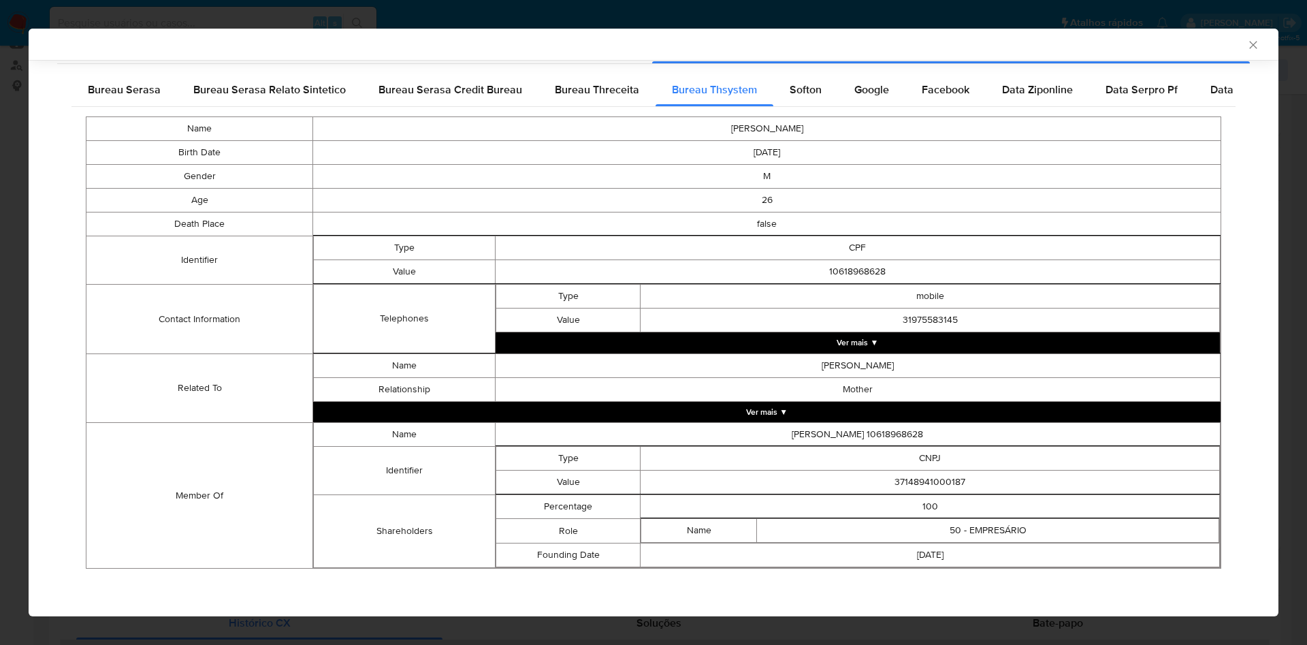
click at [912, 479] on td "37148941000187" at bounding box center [931, 483] width 580 height 24
copy td "37148941000187"
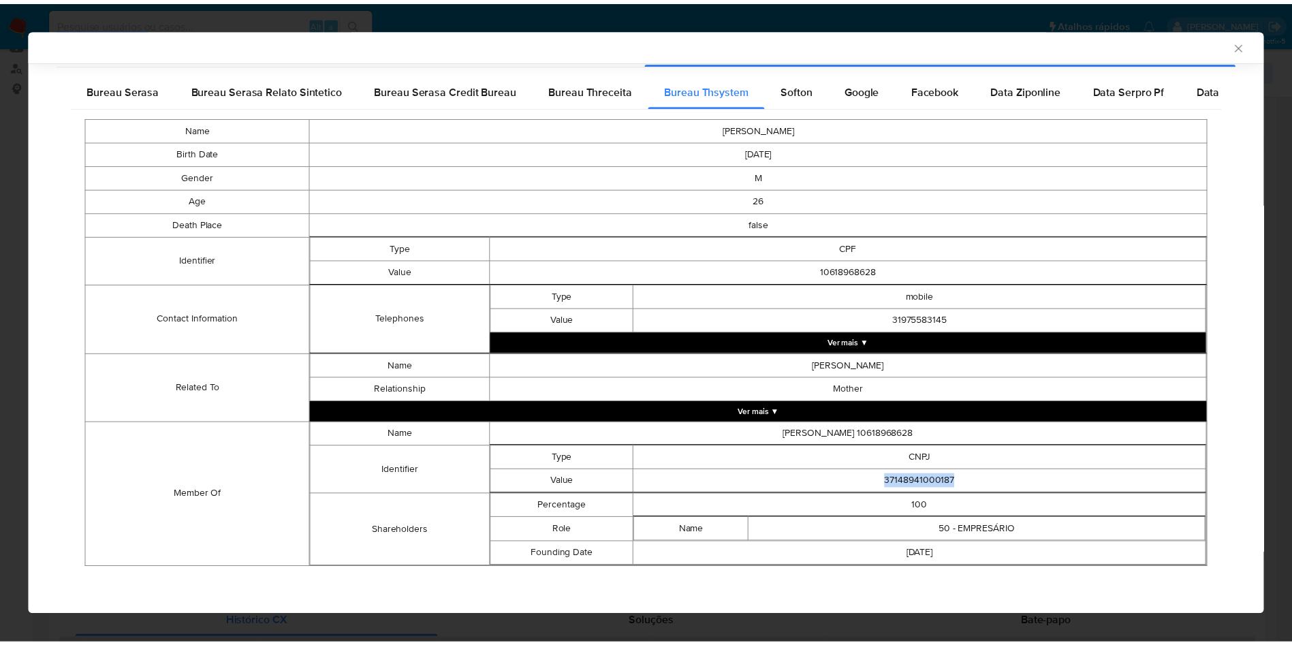
scroll to position [200, 0]
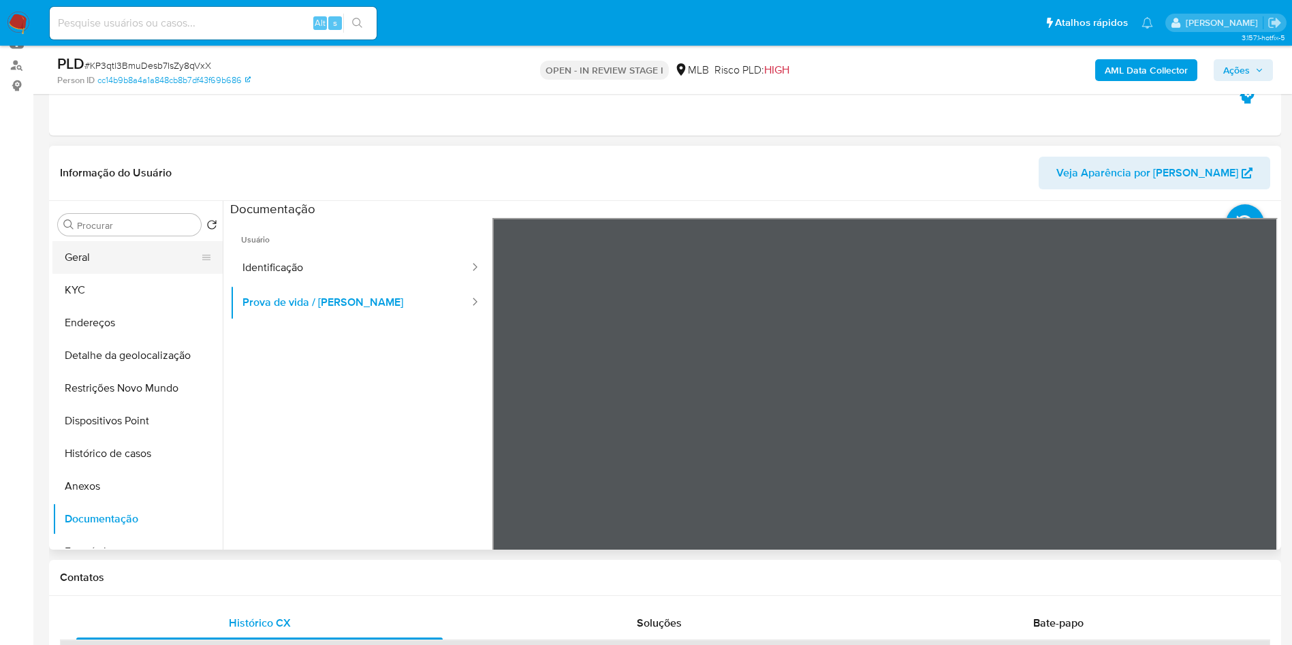
click at [129, 274] on button "Geral" at bounding box center [131, 257] width 159 height 33
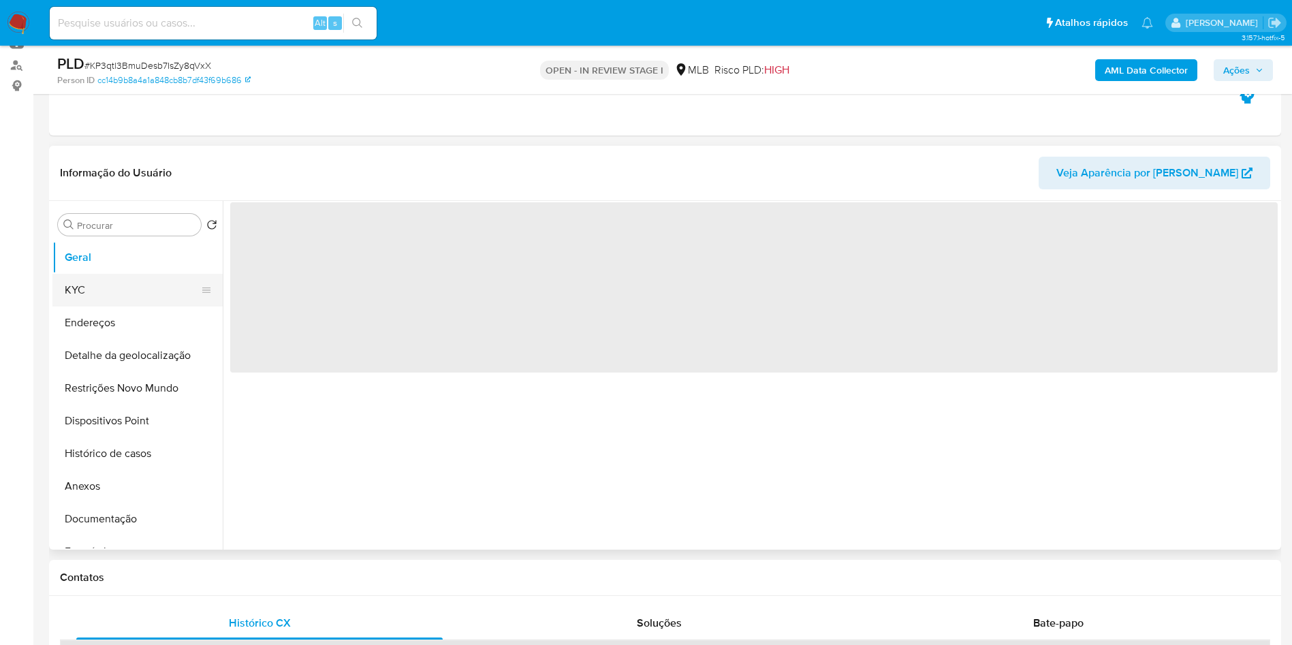
click at [115, 306] on button "KYC" at bounding box center [131, 290] width 159 height 33
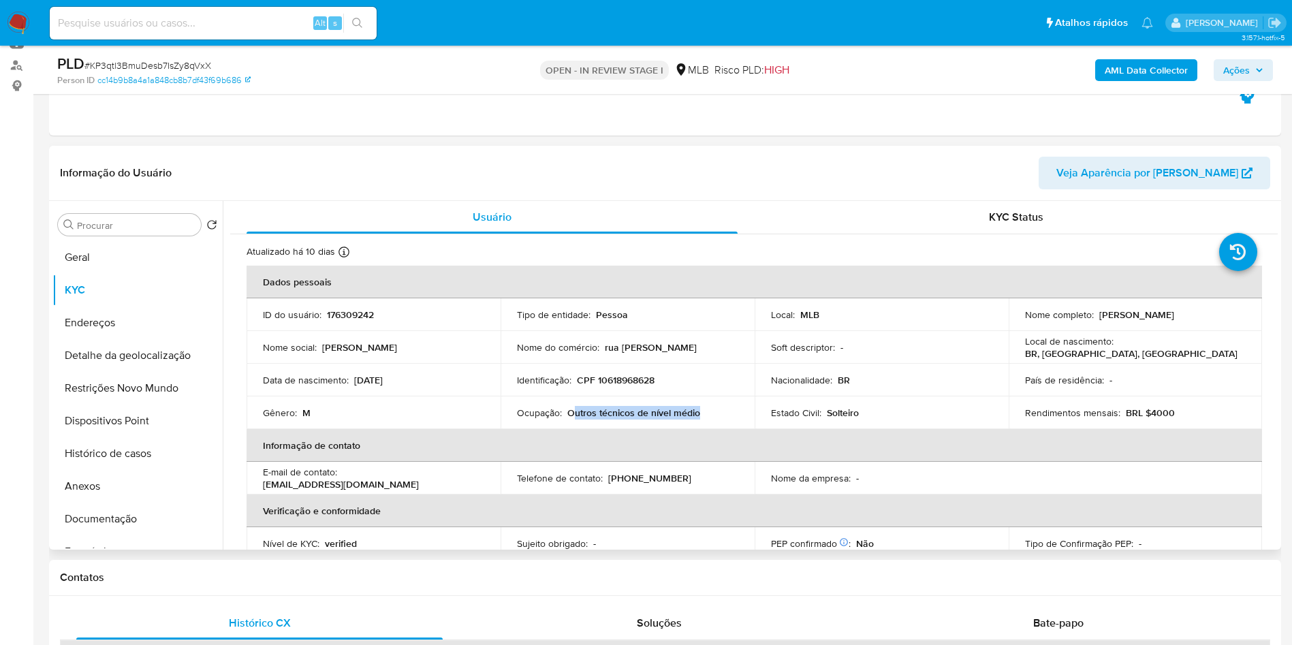
drag, startPoint x: 707, startPoint y: 445, endPoint x: 570, endPoint y: 436, distance: 137.2
click at [570, 429] on td "Ocupação : Outros técnicos de nível médio" at bounding box center [628, 412] width 254 height 33
copy p "Outros técnicos de nível médio"
click at [1165, 71] on b "AML Data Collector" at bounding box center [1146, 70] width 83 height 22
click at [164, 274] on button "Geral" at bounding box center [131, 257] width 159 height 33
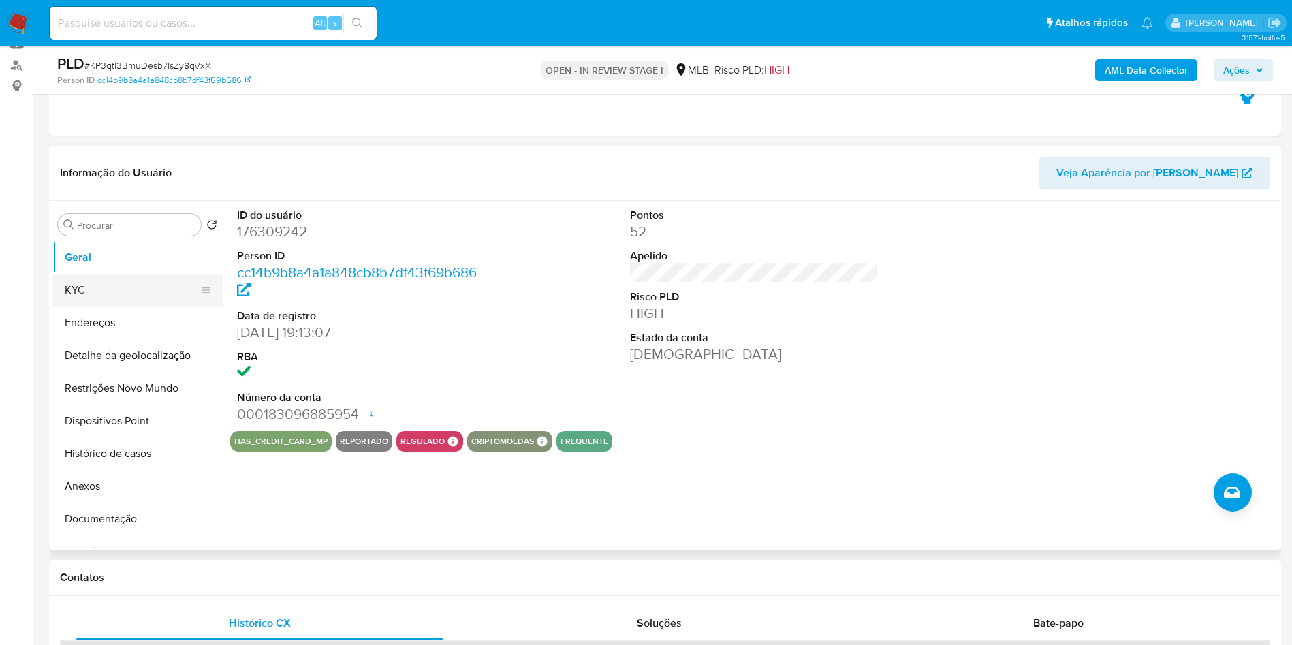
click at [82, 300] on button "KYC" at bounding box center [131, 290] width 159 height 33
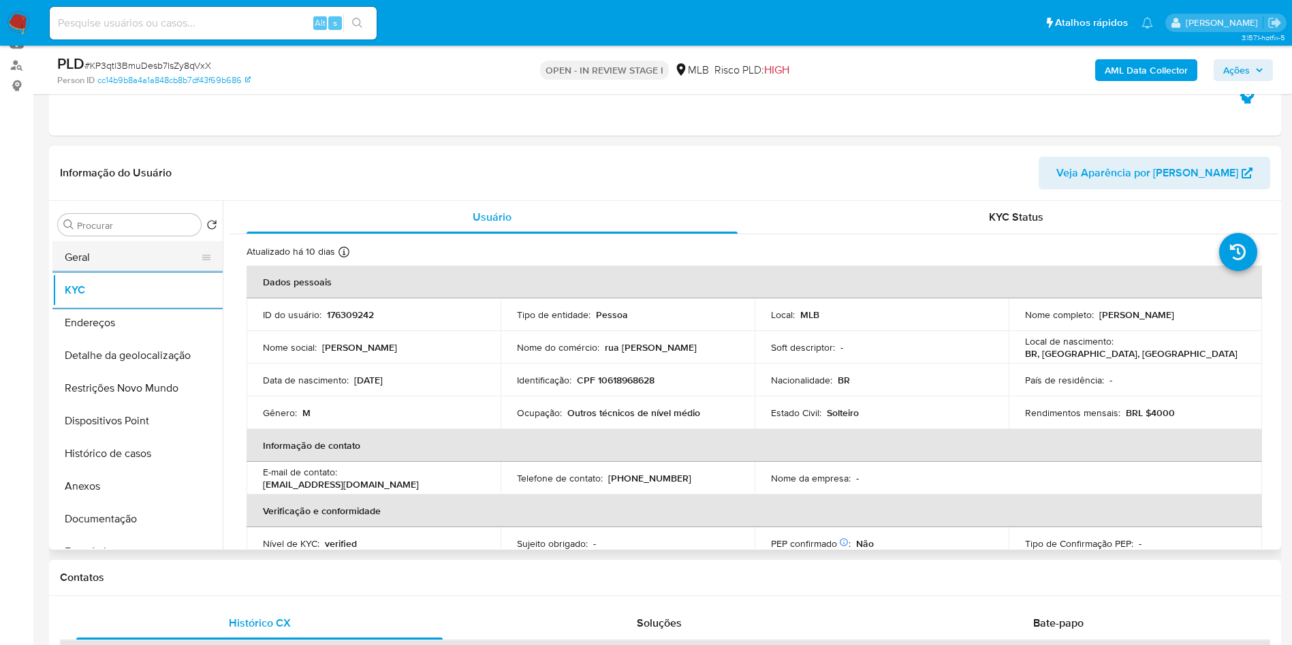
click at [59, 274] on button "Geral" at bounding box center [131, 257] width 159 height 33
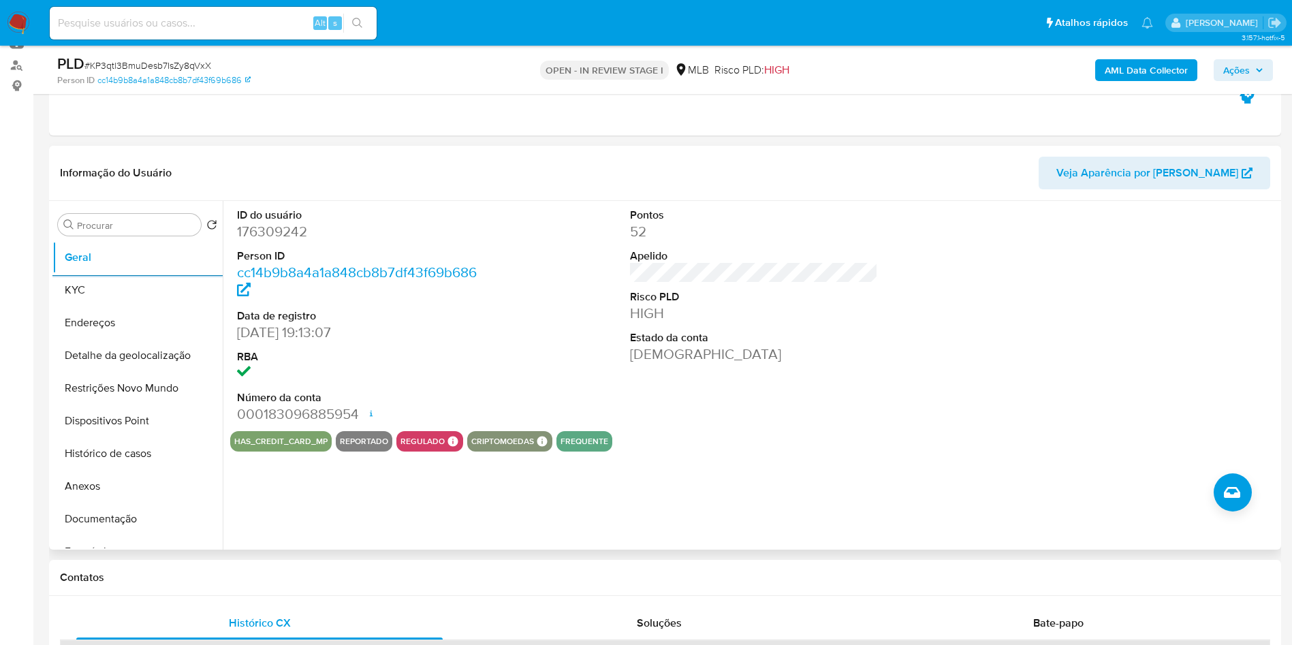
copy p "Outros técnicos de nível médio"
click at [91, 306] on button "KYC" at bounding box center [131, 290] width 159 height 33
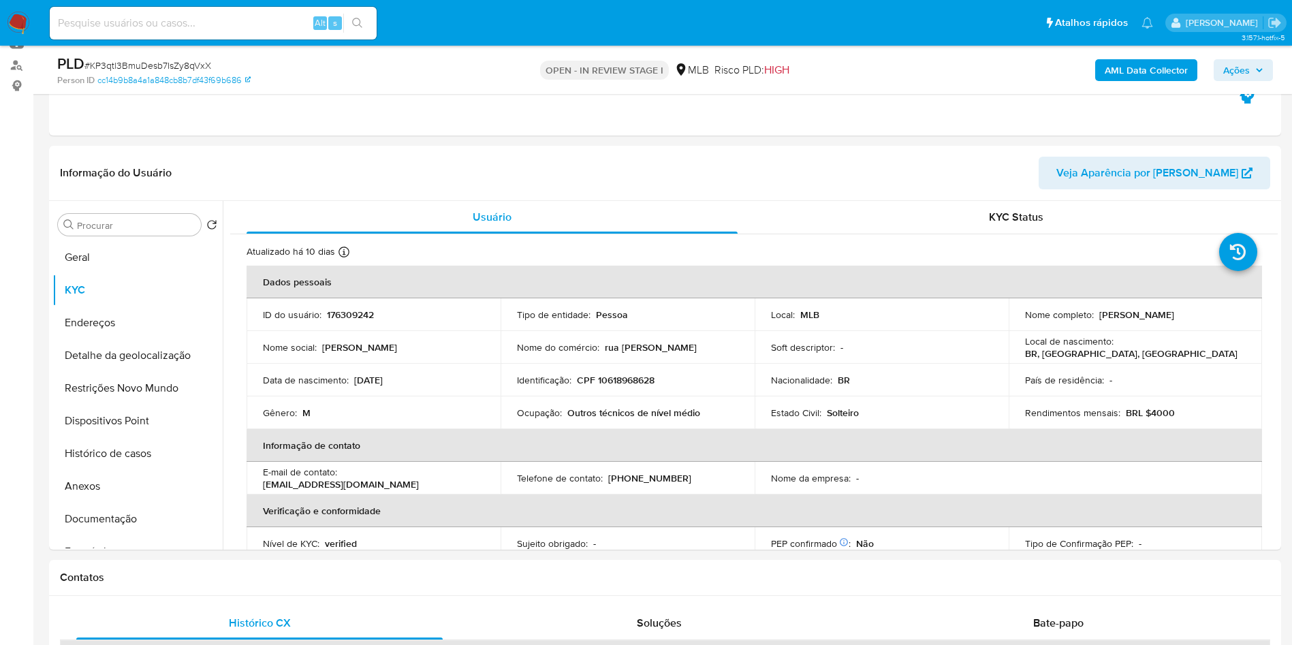
copy p "Outros técnicos de nível médio"
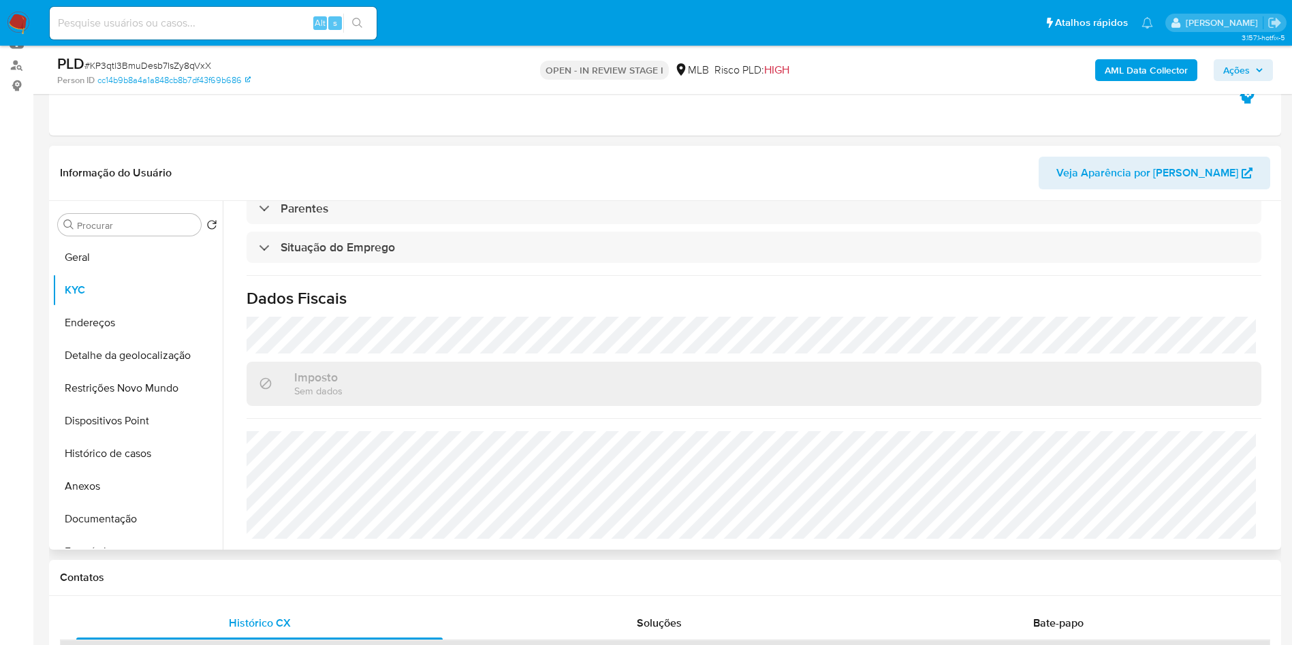
copy p "Outros técnicos de nível médio"
click at [137, 368] on button "Detalhe da geolocalização" at bounding box center [131, 355] width 159 height 33
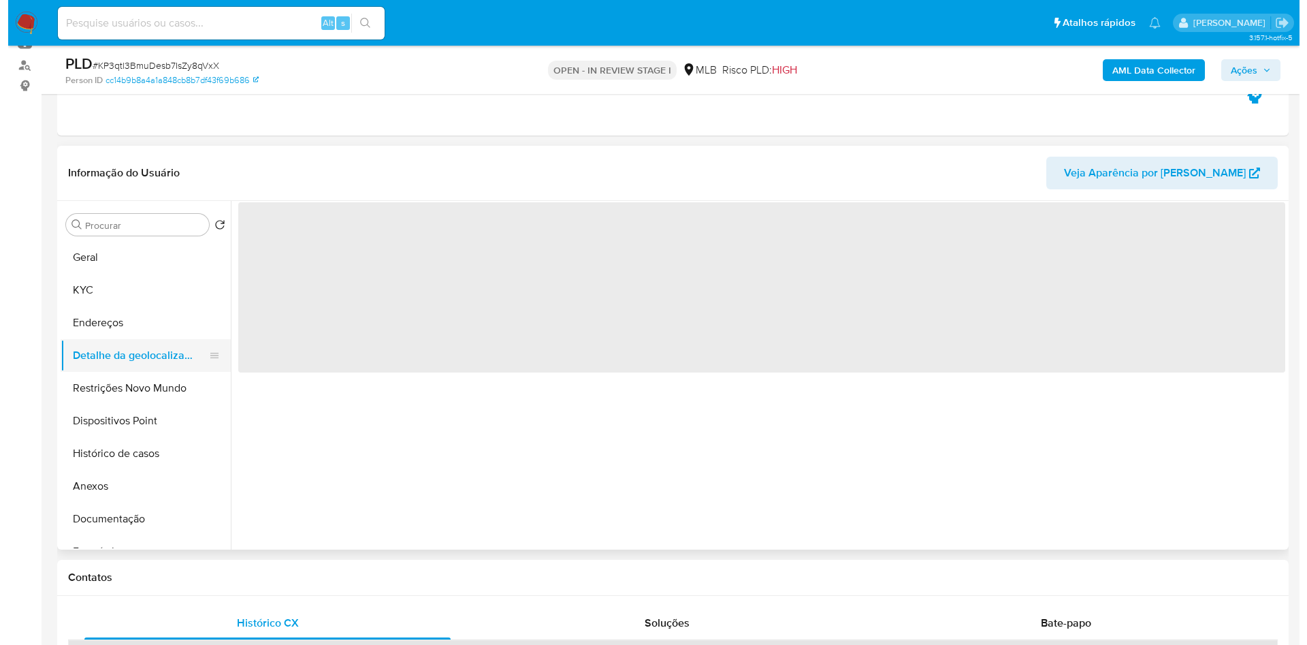
scroll to position [0, 0]
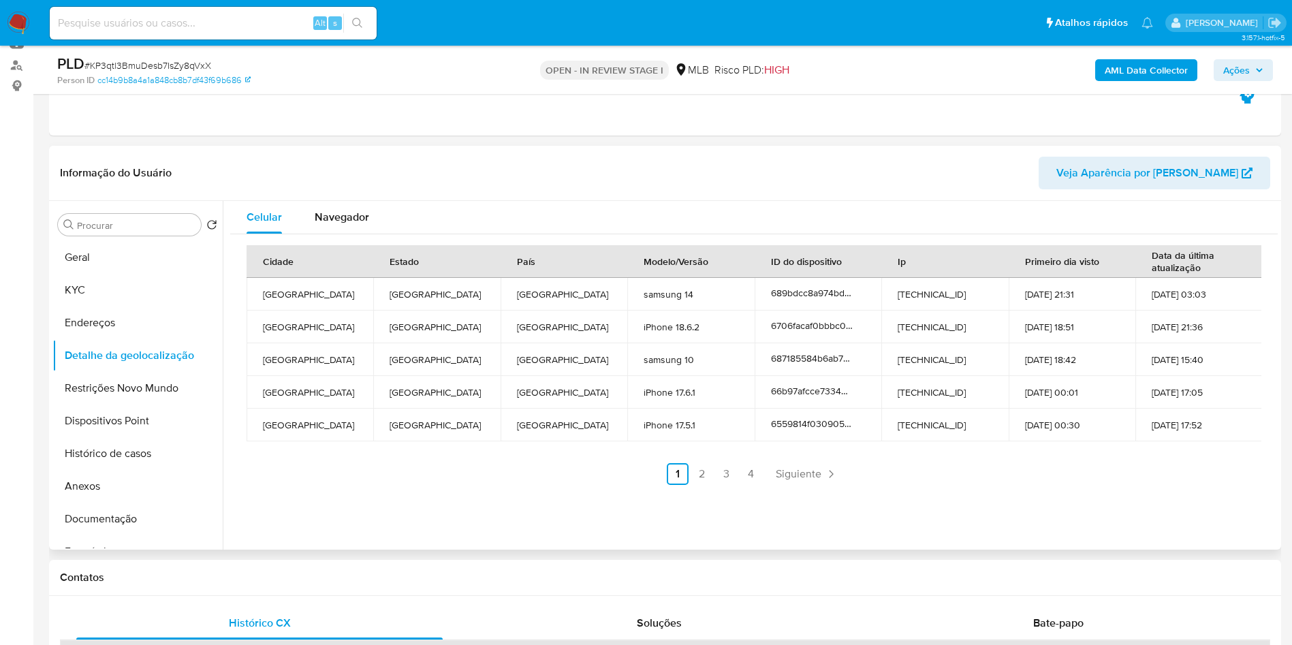
copy p "Outros técnicos de nível médio"
click at [125, 396] on button "Restrições Novo Mundo" at bounding box center [131, 388] width 159 height 33
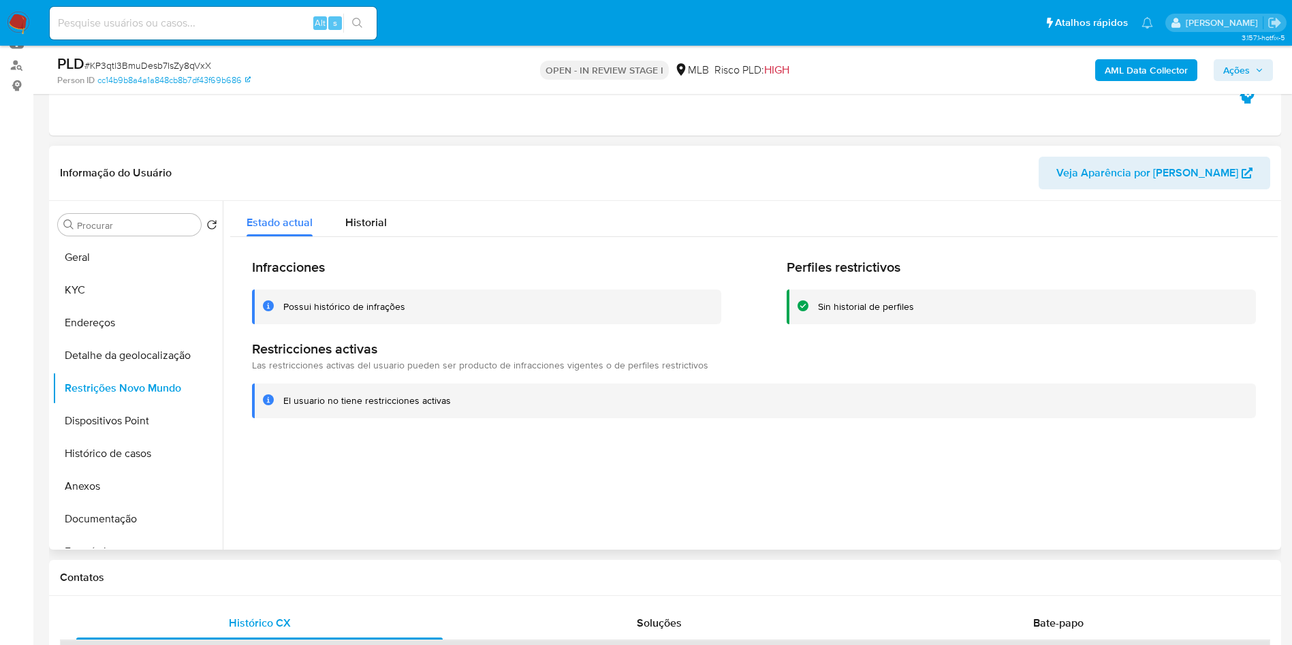
copy p "Outros técnicos de nível médio"
click at [157, 404] on button "Restrições Novo Mundo" at bounding box center [131, 388] width 159 height 33
click at [141, 437] on button "Dispositivos Point" at bounding box center [131, 420] width 159 height 33
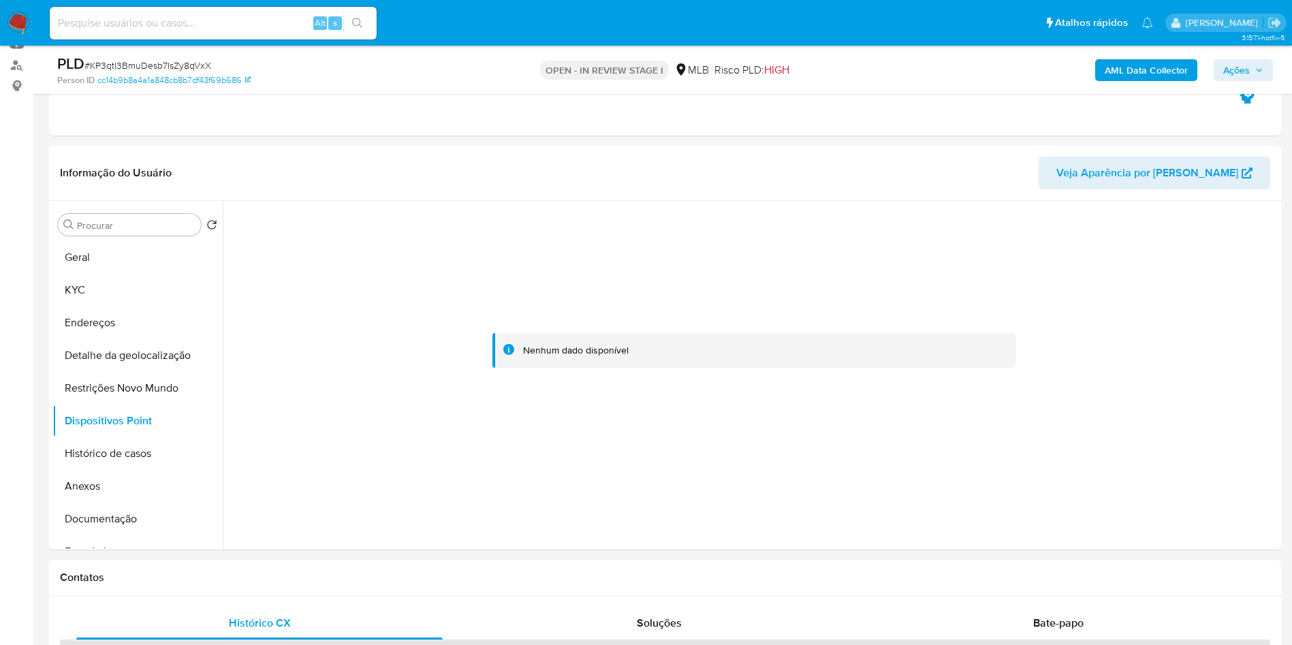
click at [1258, 70] on icon "button" at bounding box center [1259, 70] width 8 height 8
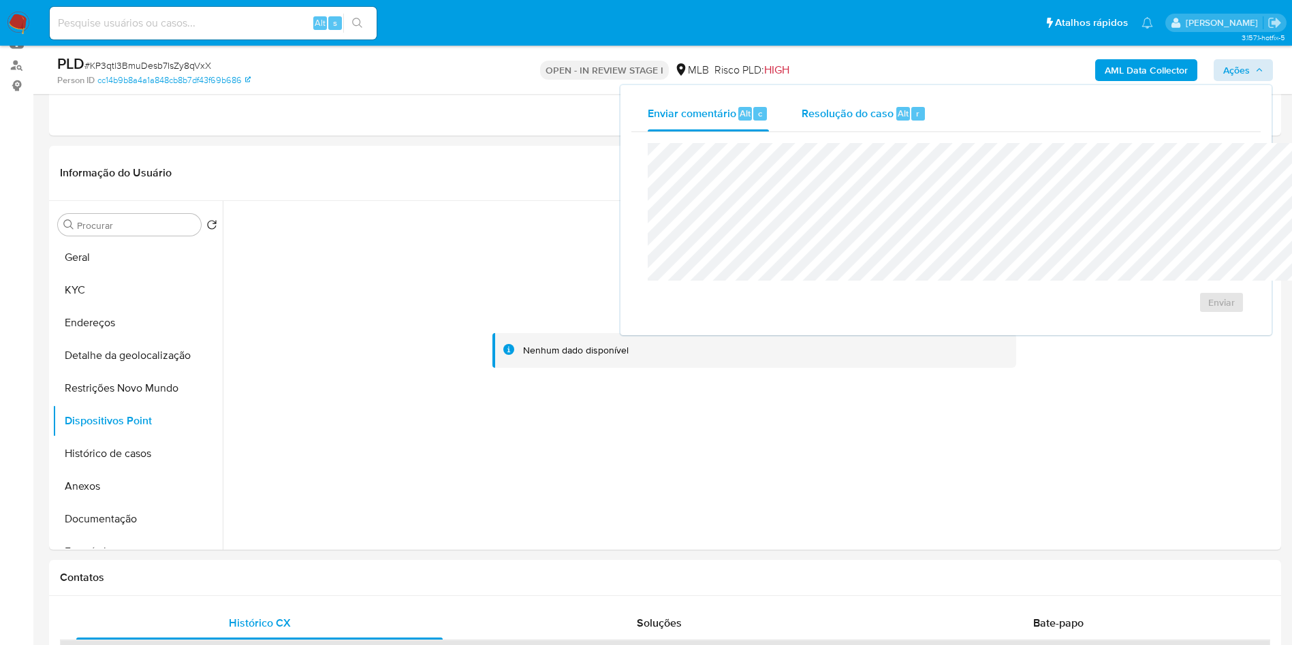
click at [802, 110] on span "Resolução do caso" at bounding box center [848, 113] width 92 height 16
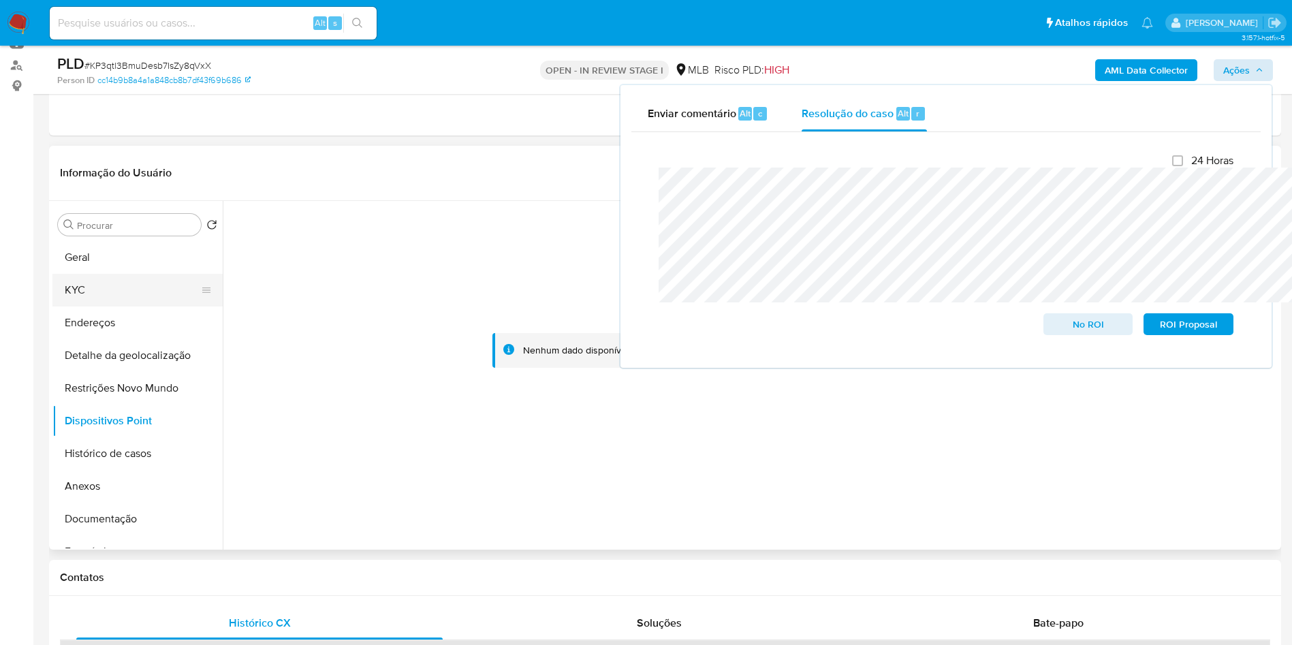
click at [59, 306] on button "KYC" at bounding box center [131, 290] width 159 height 33
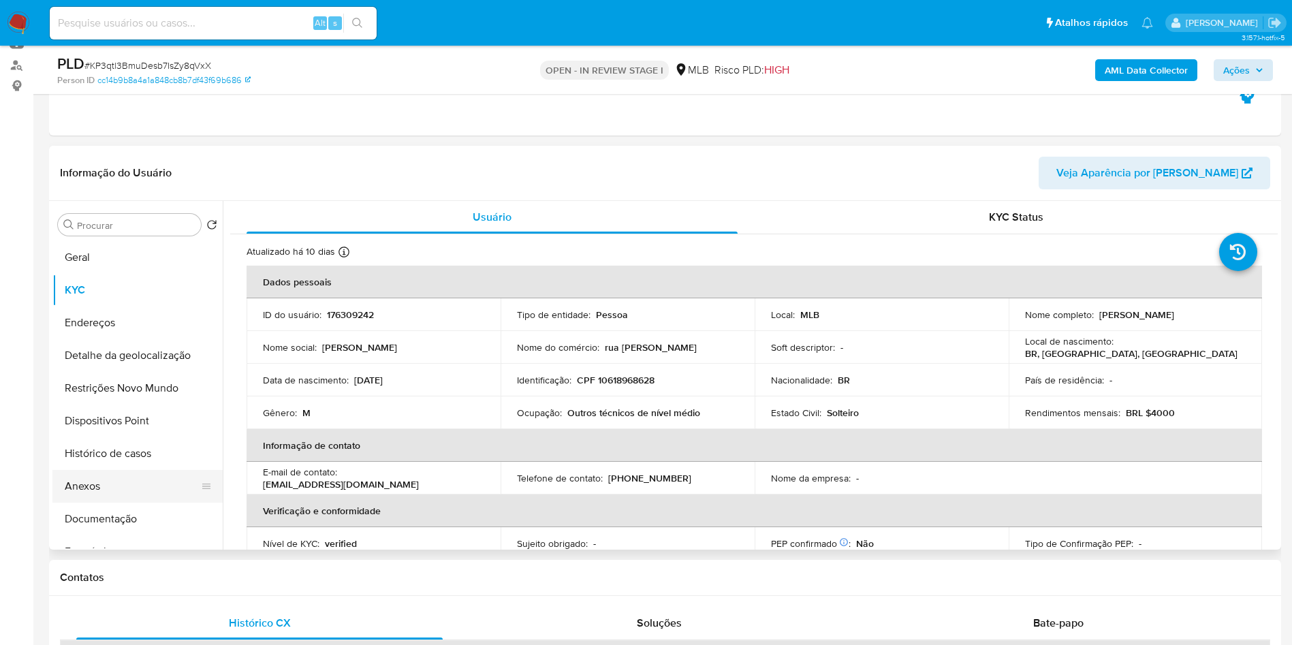
click at [74, 503] on button "Anexos" at bounding box center [131, 486] width 159 height 33
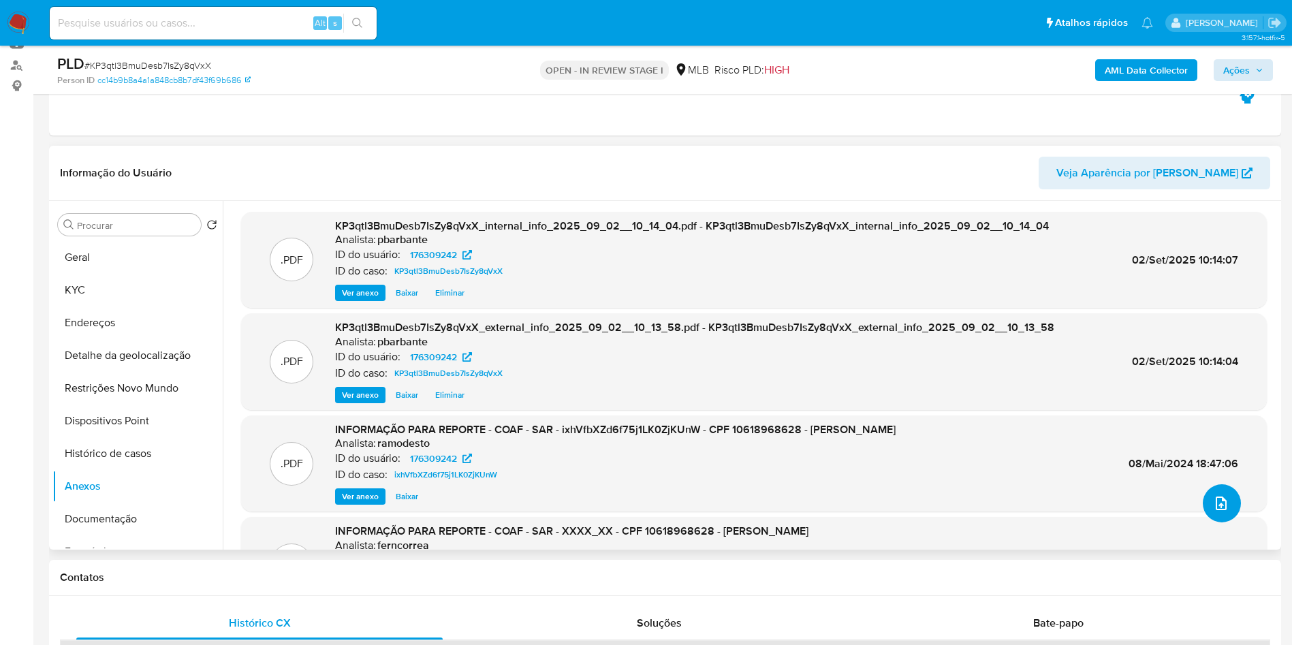
click at [1227, 522] on button "upload-file" at bounding box center [1222, 503] width 38 height 38
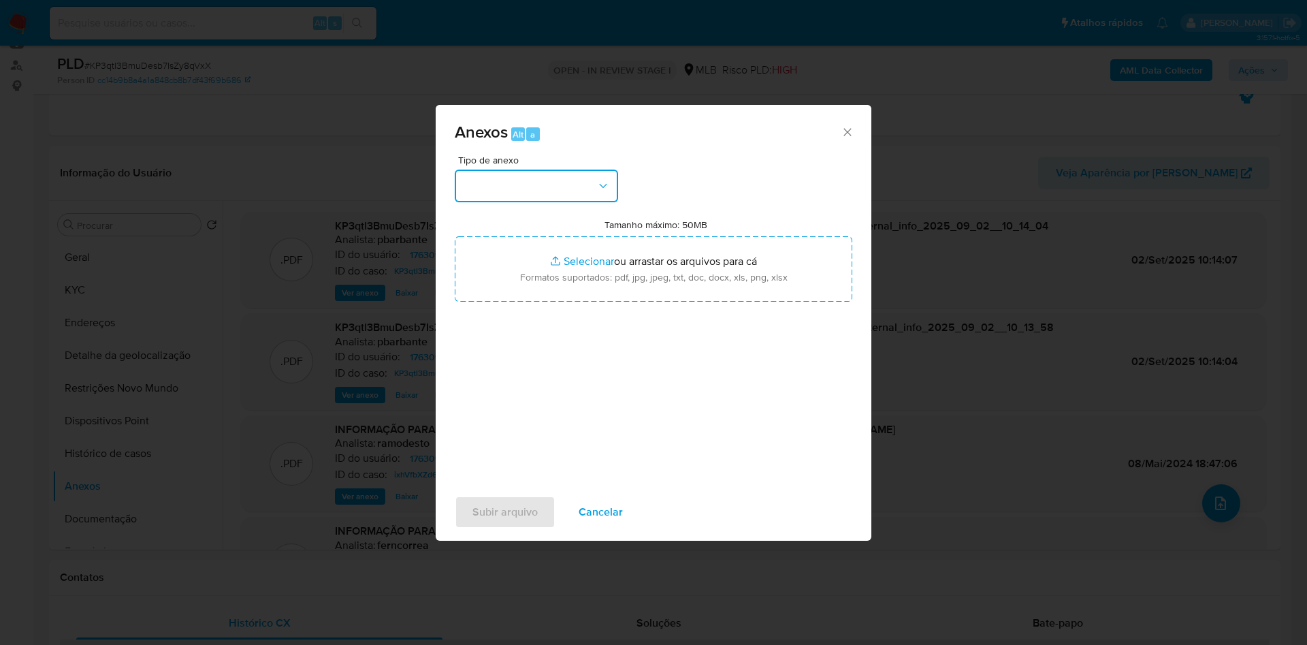
click at [549, 170] on button "button" at bounding box center [536, 186] width 163 height 33
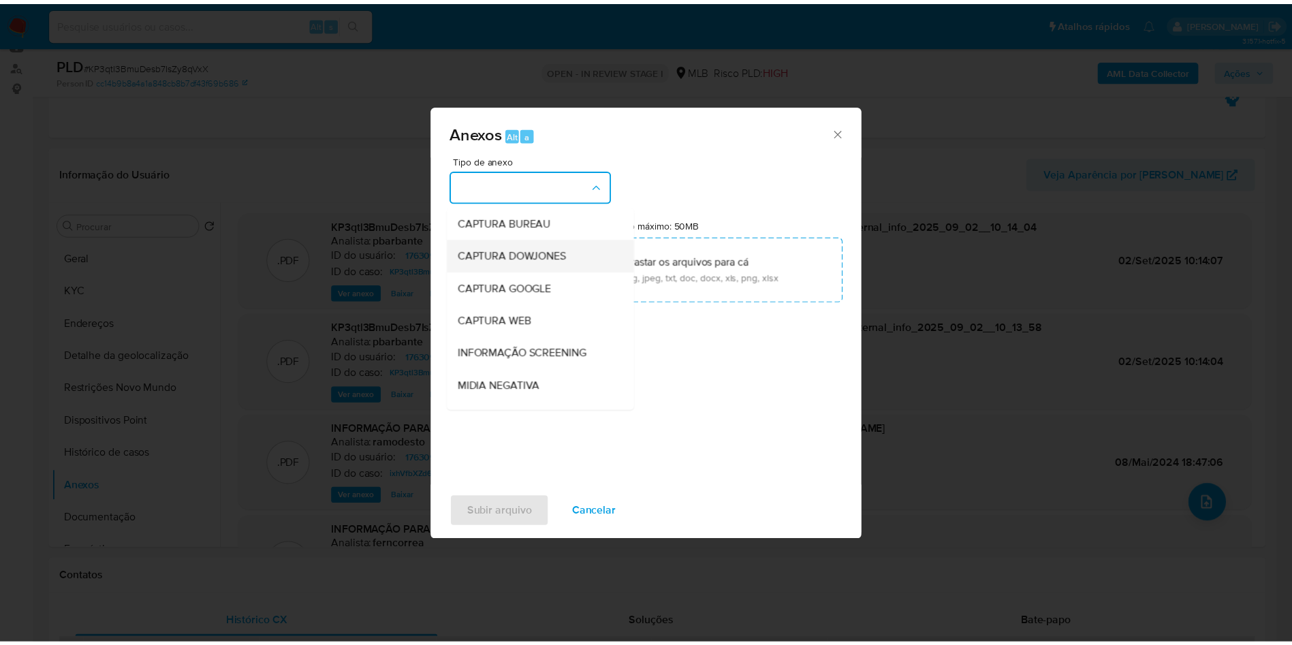
scroll to position [182, 0]
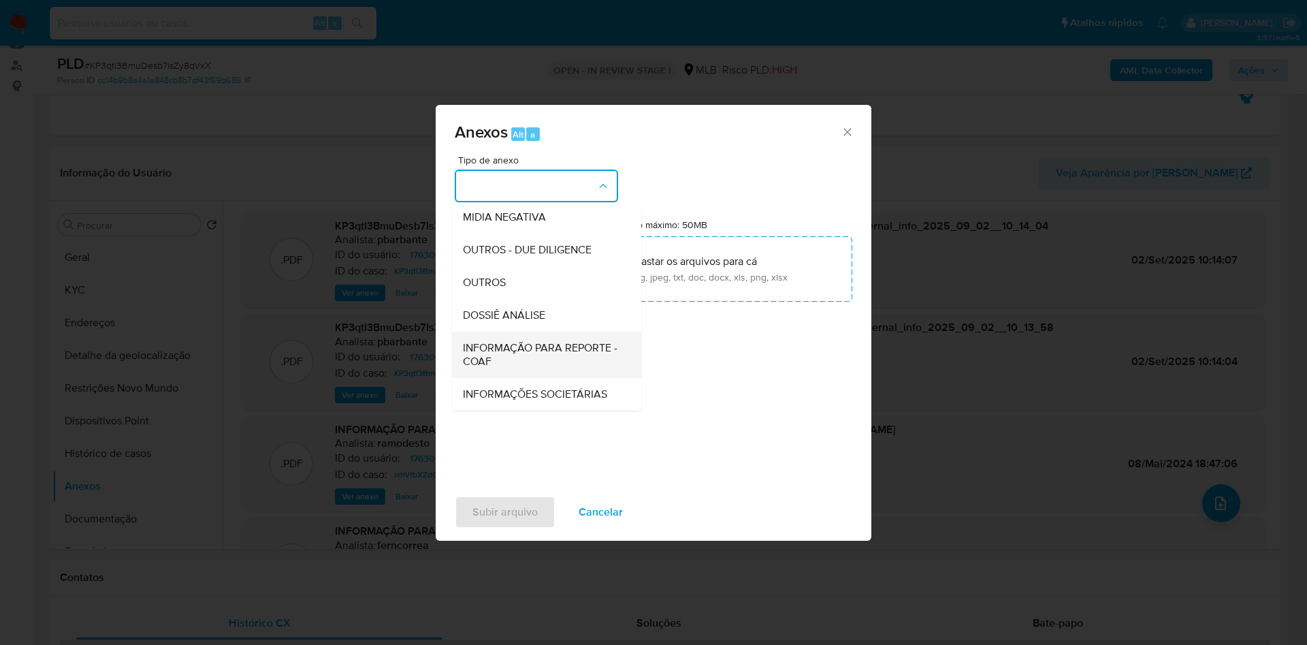
click at [475, 341] on span "INFORMAÇÃO PARA REPORTE - COAF" at bounding box center [542, 354] width 159 height 27
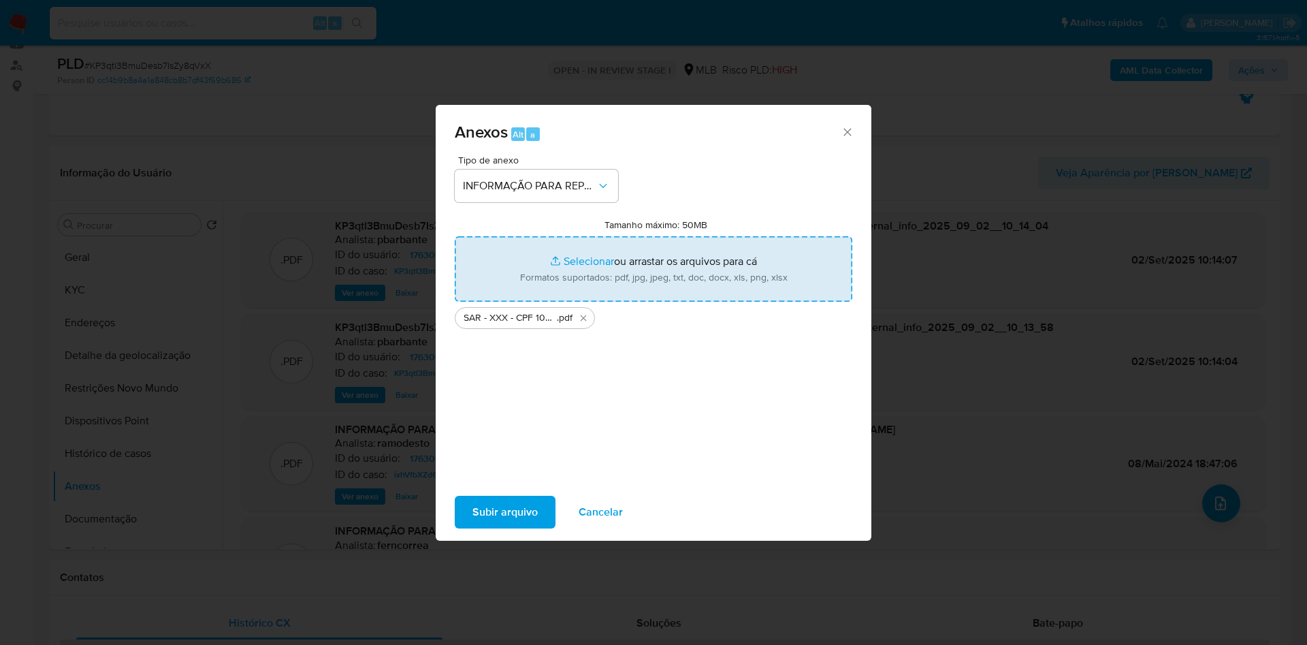
type input "C:\fakepath\Mulan 176309242_2025_09_01_11_08_13.xlsx"
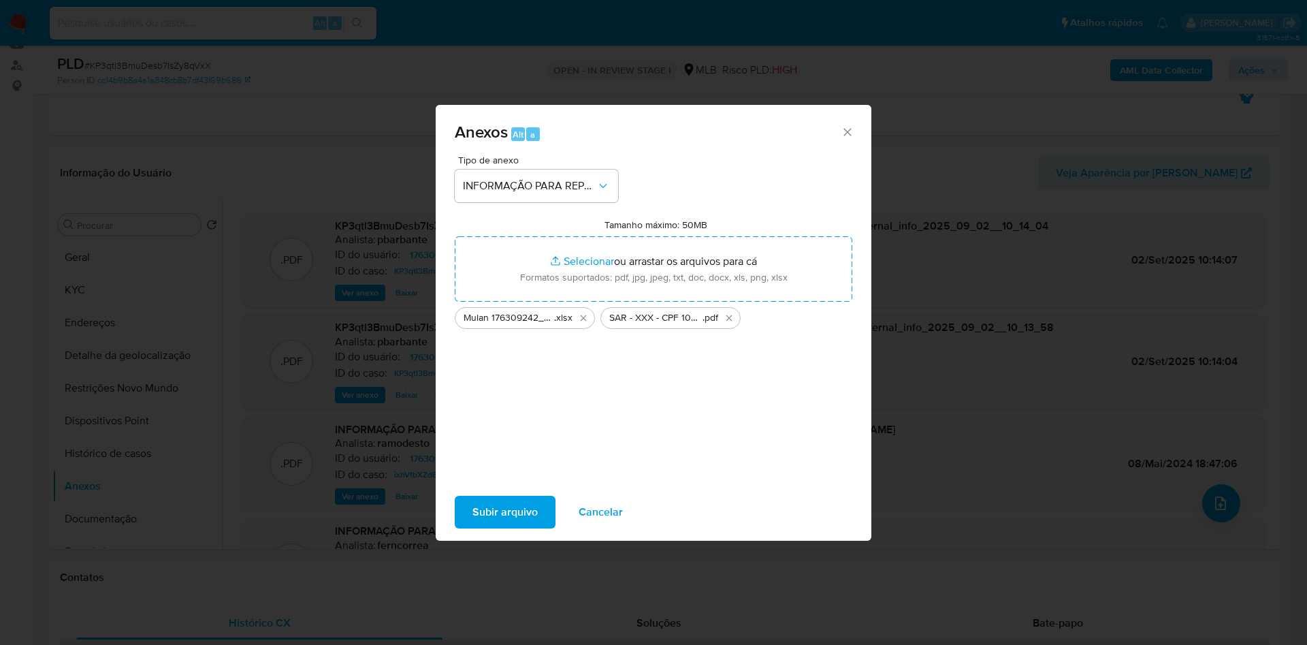
click at [473, 527] on span "Subir arquivo" at bounding box center [505, 512] width 65 height 30
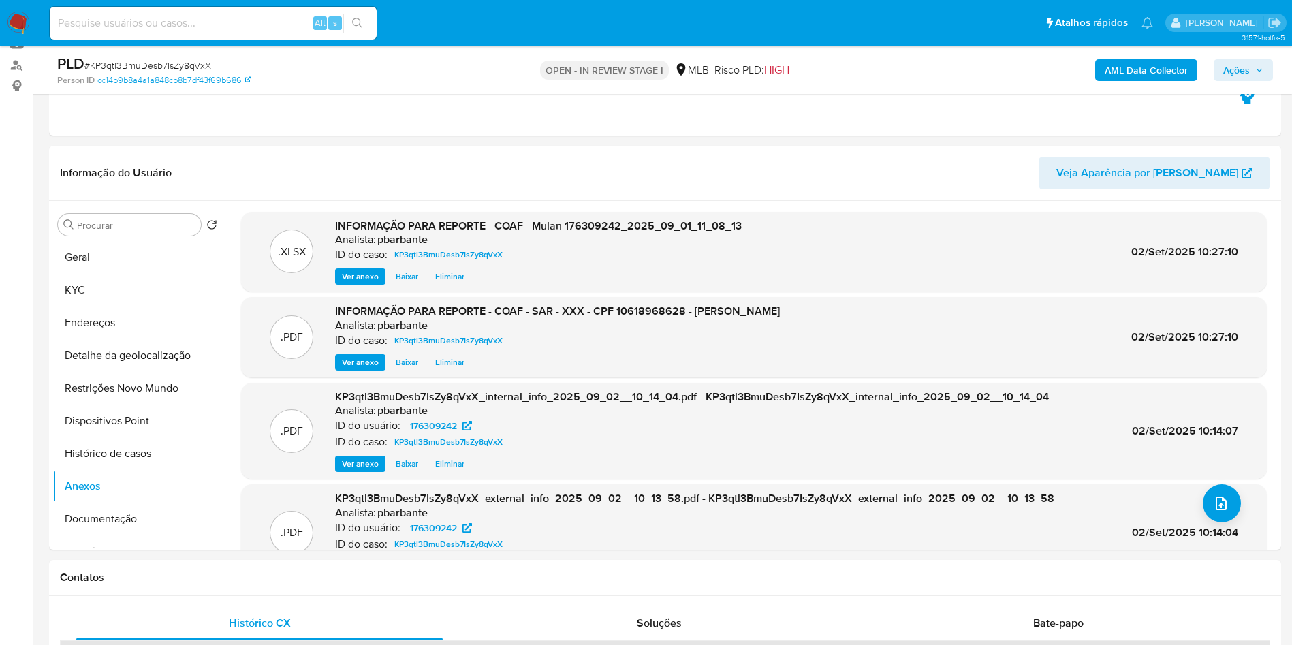
click at [1238, 71] on span "Ações" at bounding box center [1236, 70] width 27 height 22
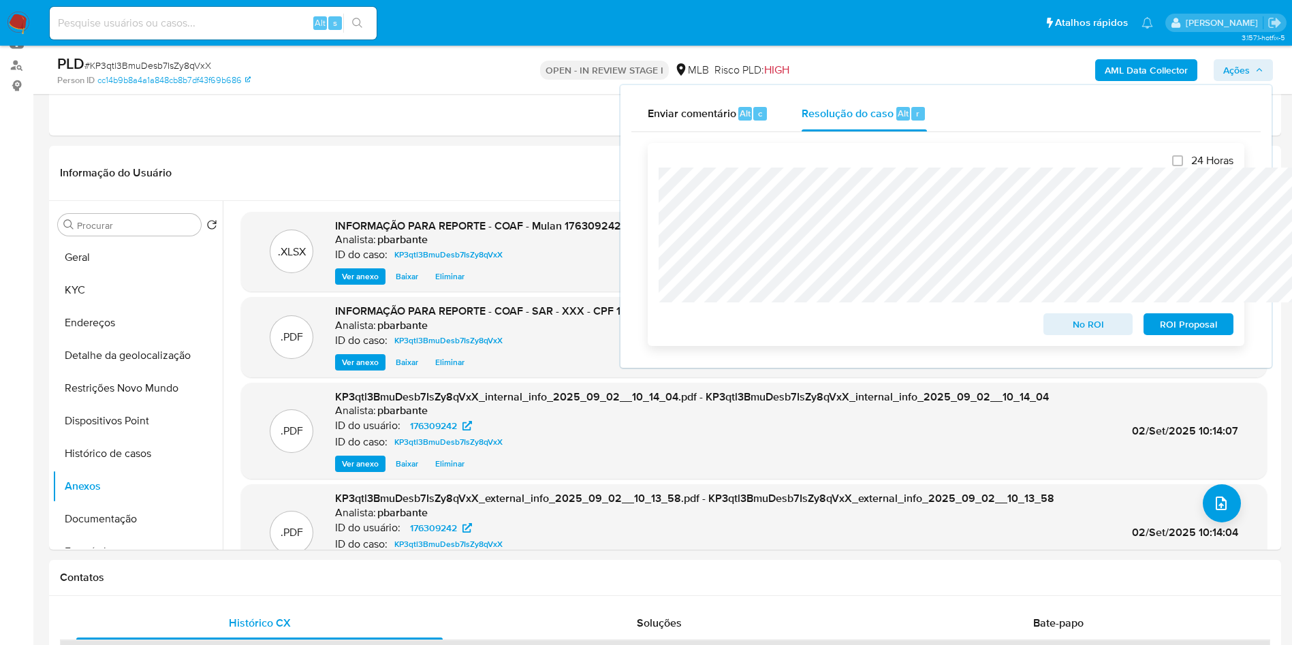
click at [1186, 329] on span "ROI Proposal" at bounding box center [1188, 324] width 71 height 19
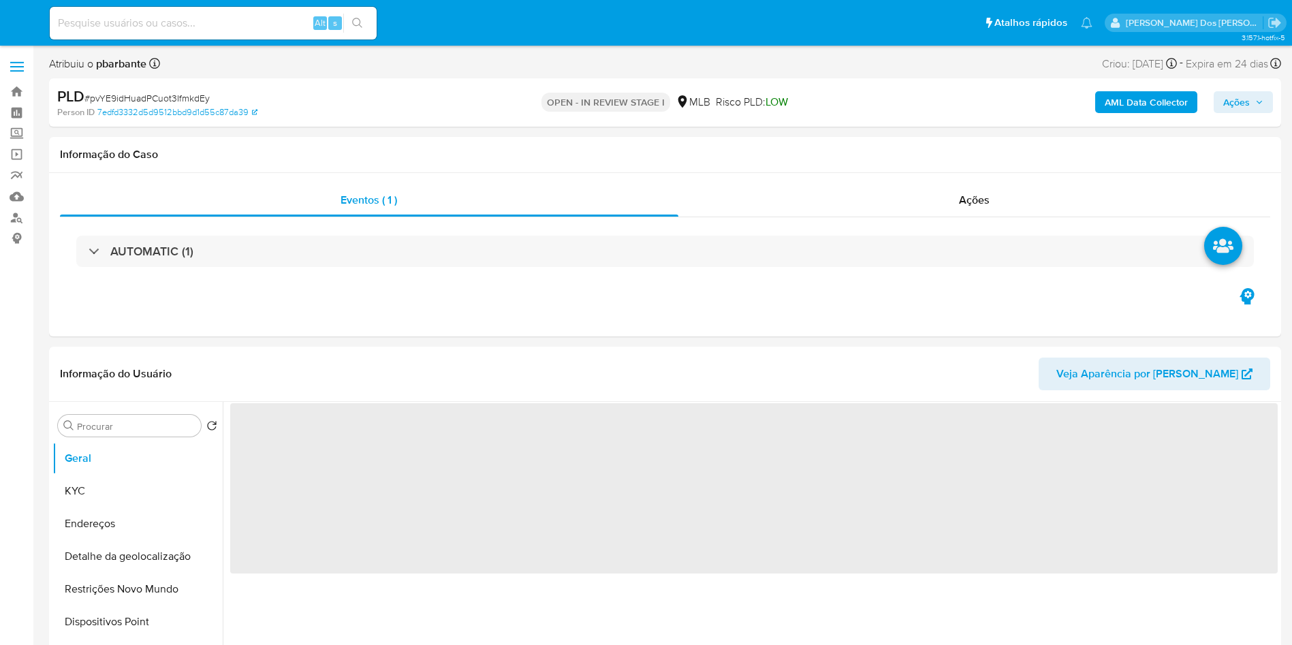
select select "10"
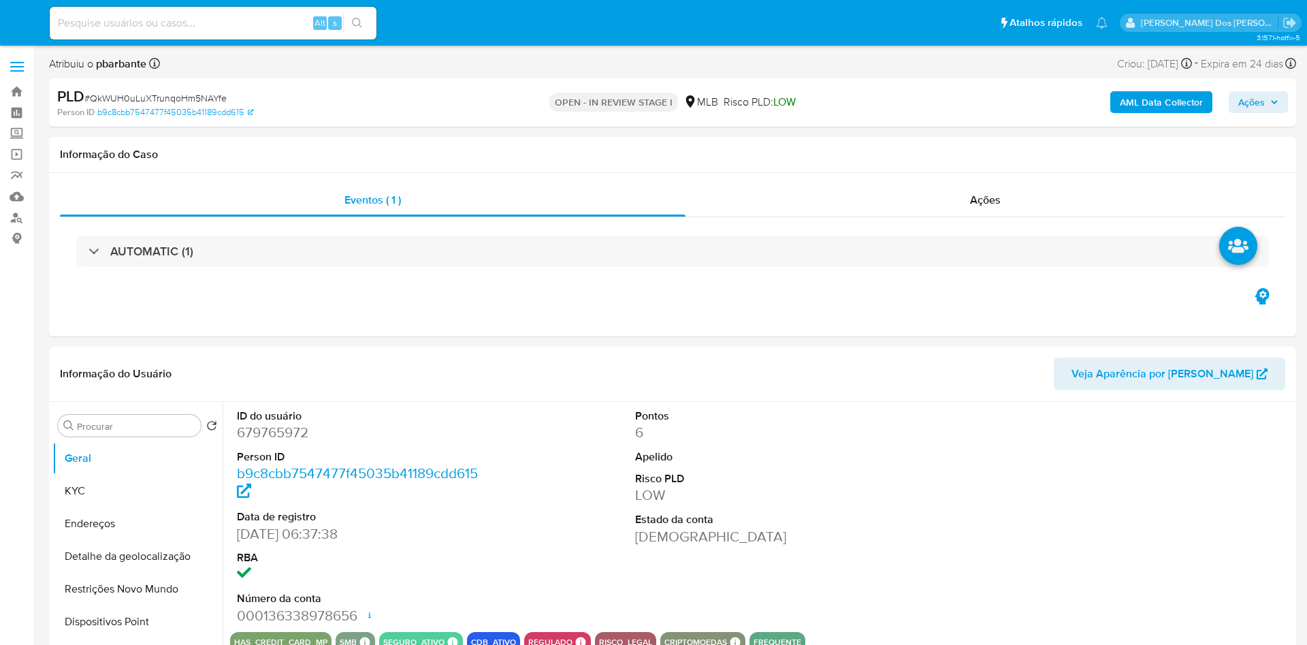
select select "10"
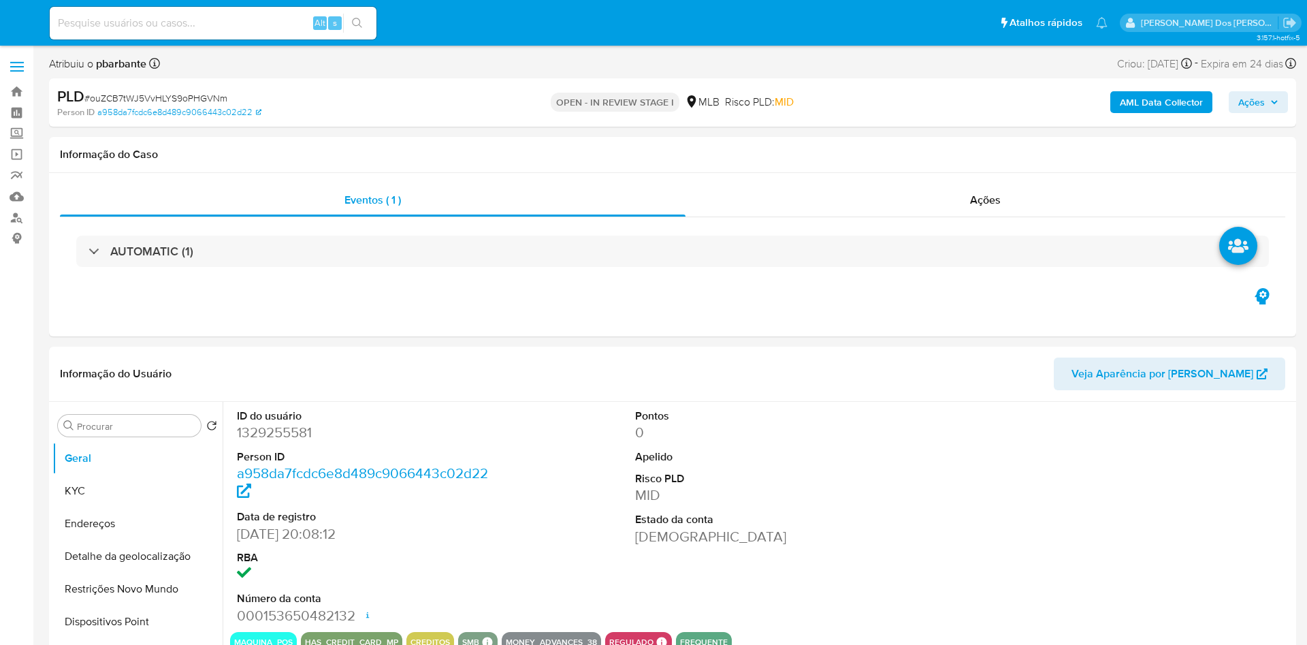
select select "10"
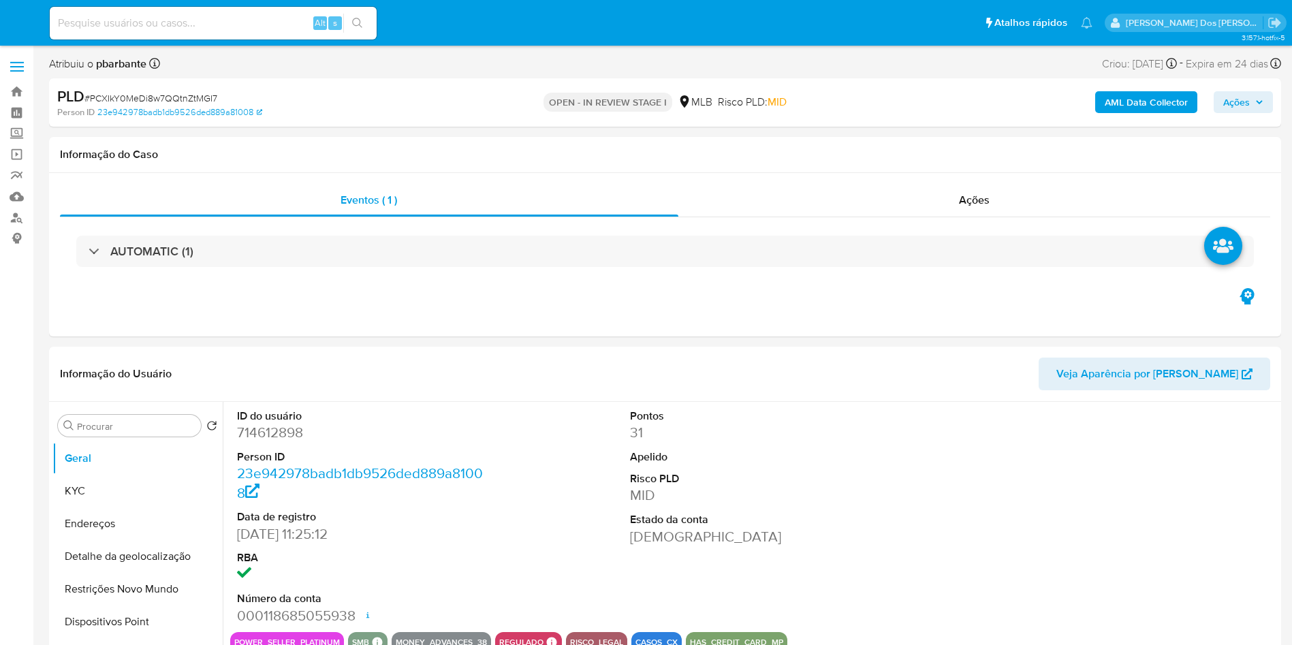
select select "10"
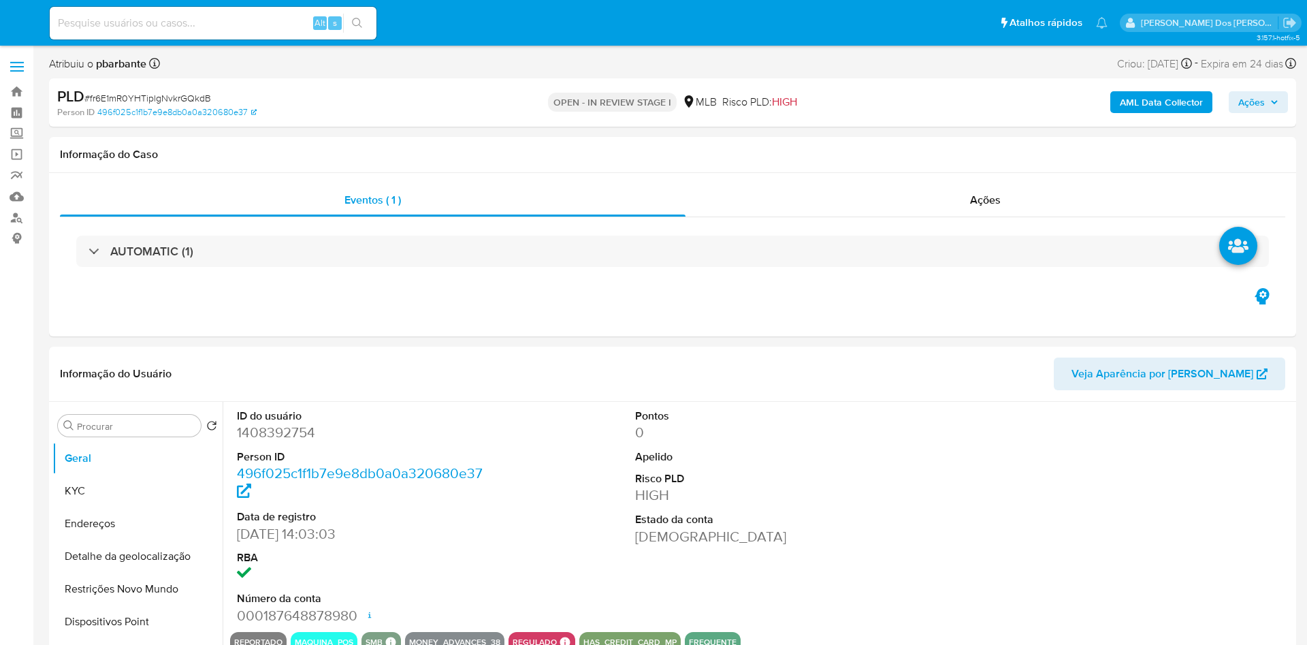
select select "10"
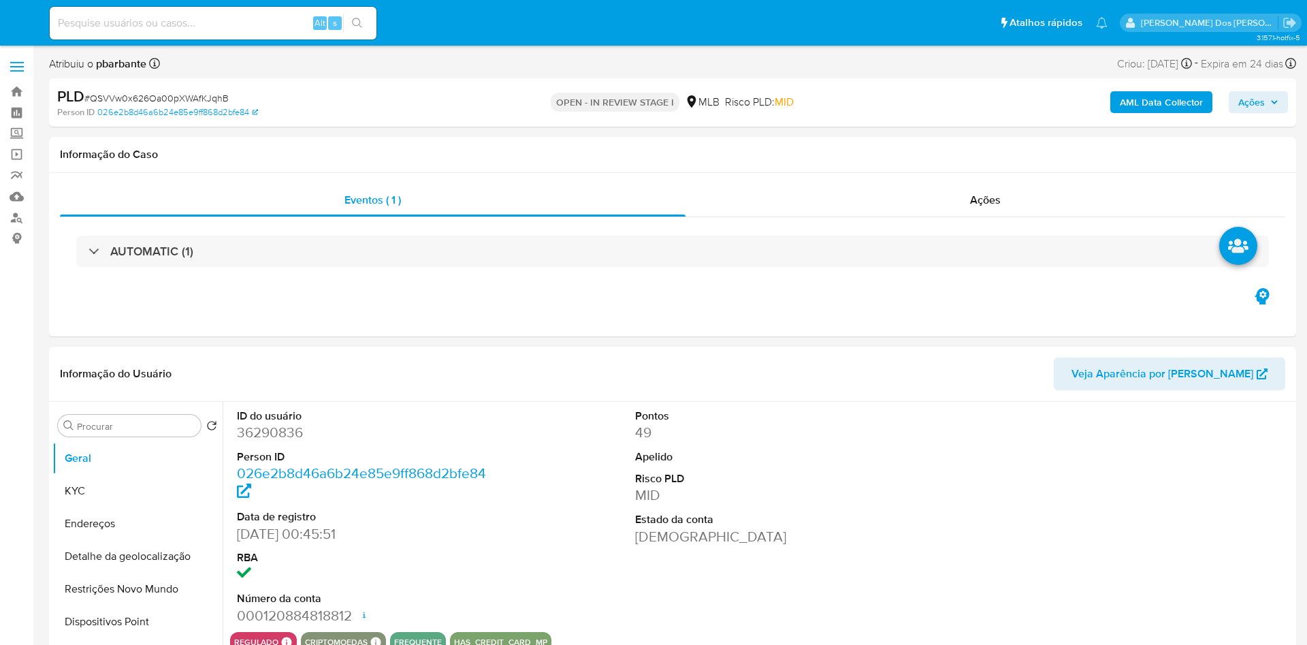
select select "10"
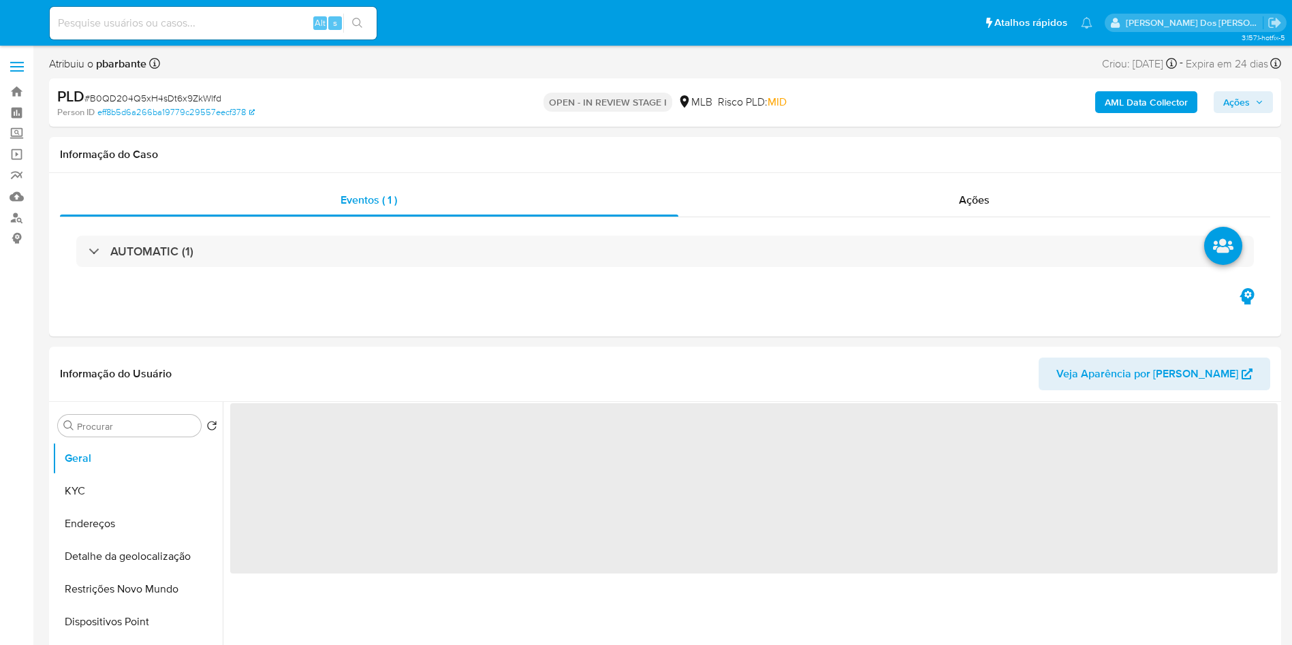
select select "10"
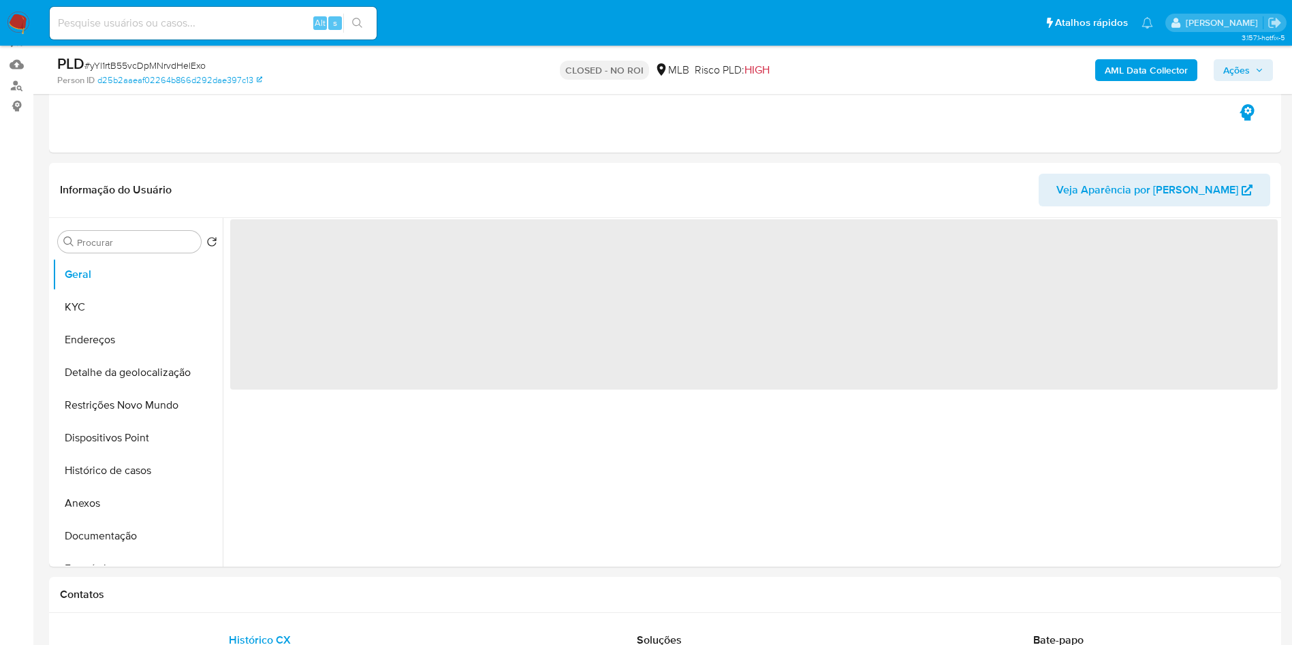
scroll to position [134, 0]
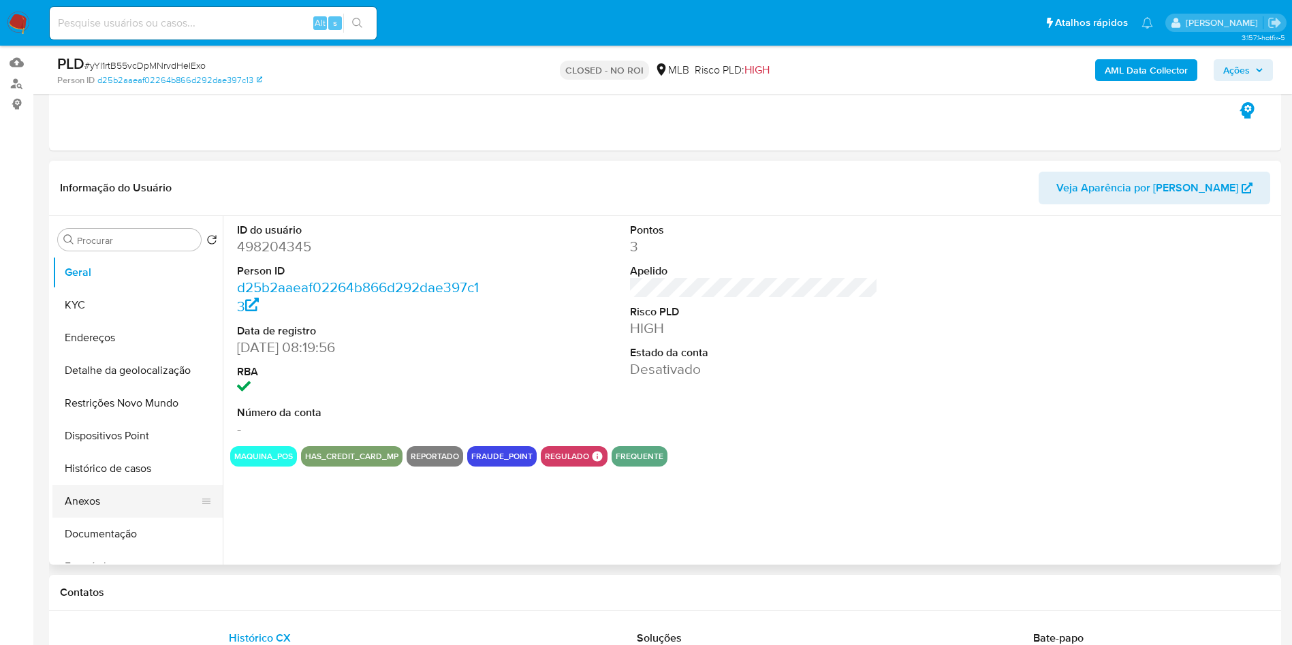
select select "10"
click at [97, 518] on button "Anexos" at bounding box center [131, 501] width 159 height 33
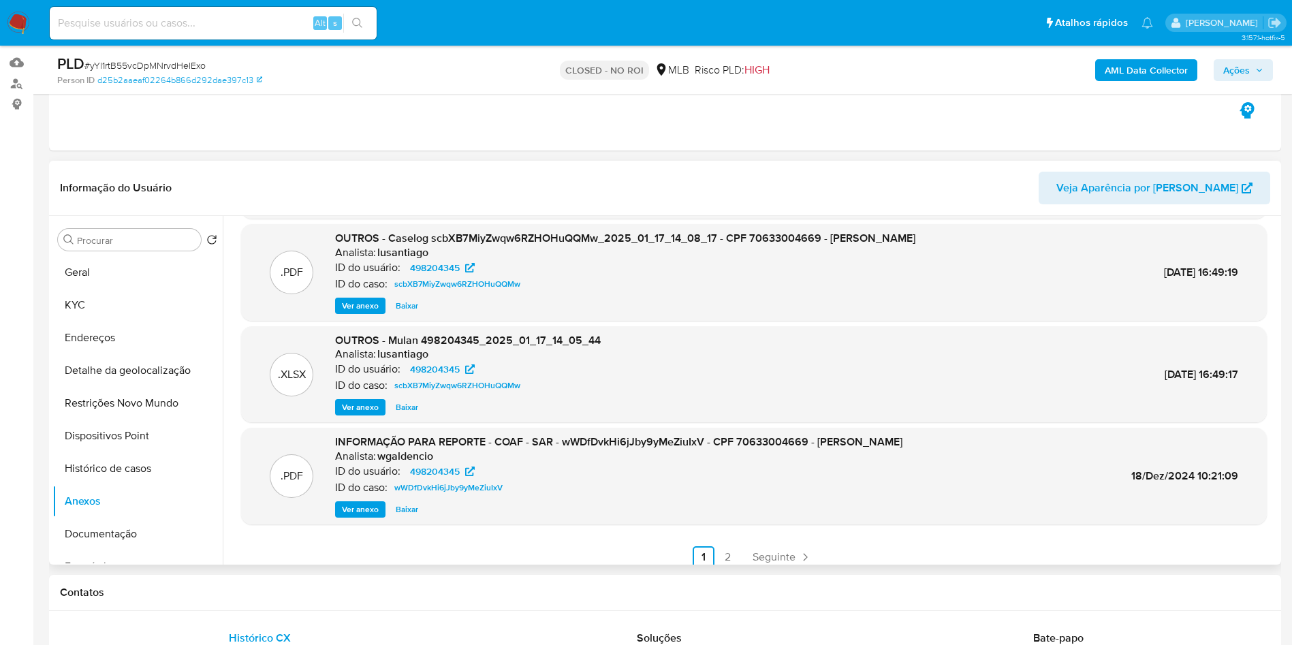
scroll to position [114, 0]
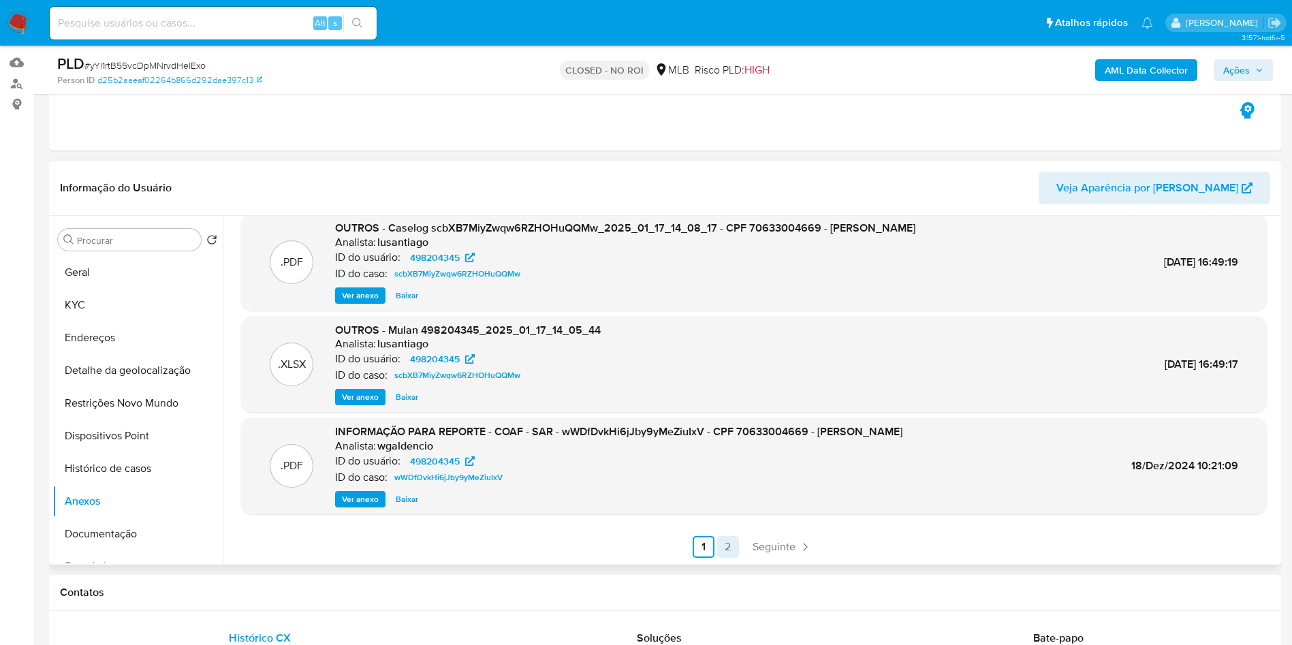
click at [728, 558] on link "2" at bounding box center [728, 547] width 22 height 22
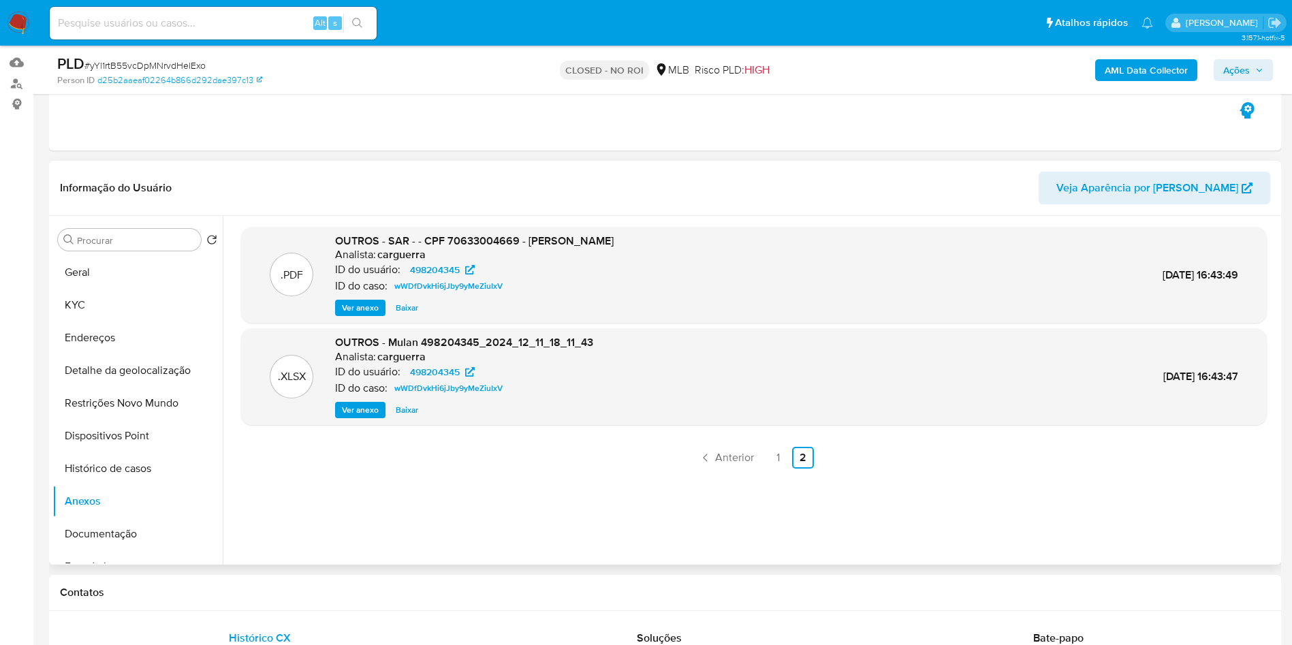
click at [369, 315] on span "Ver anexo" at bounding box center [360, 308] width 37 height 14
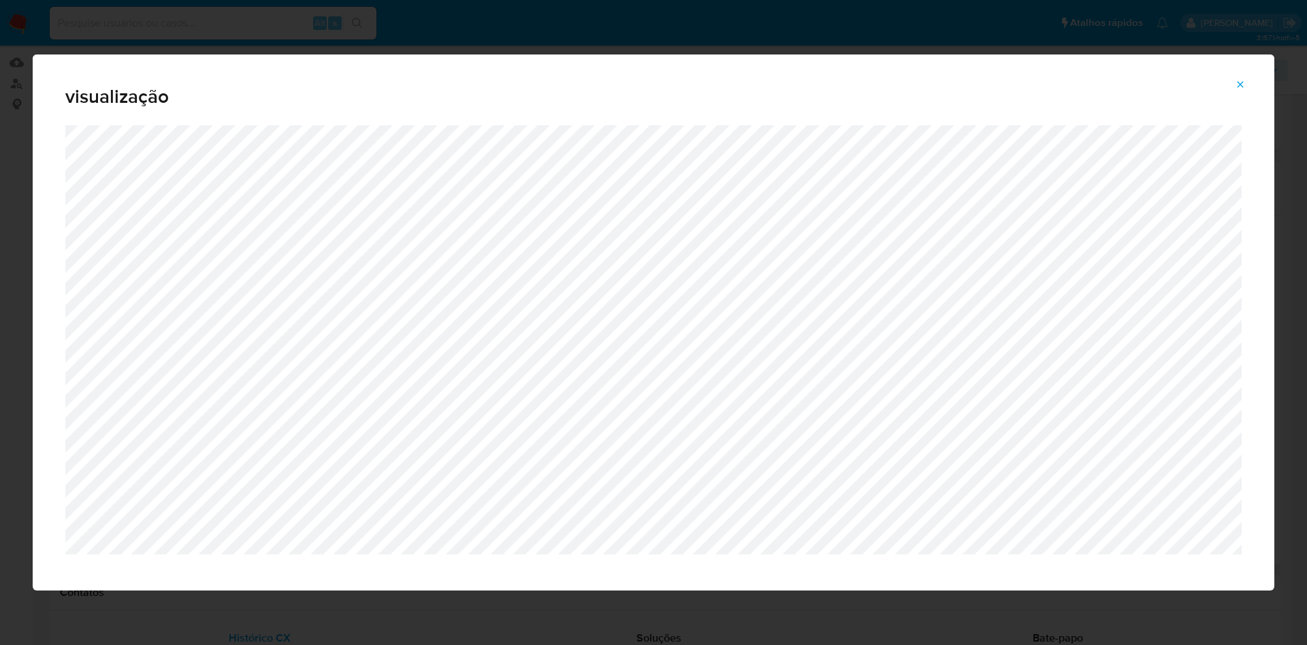
click at [1240, 79] on icon "Attachment preview" at bounding box center [1240, 84] width 11 height 11
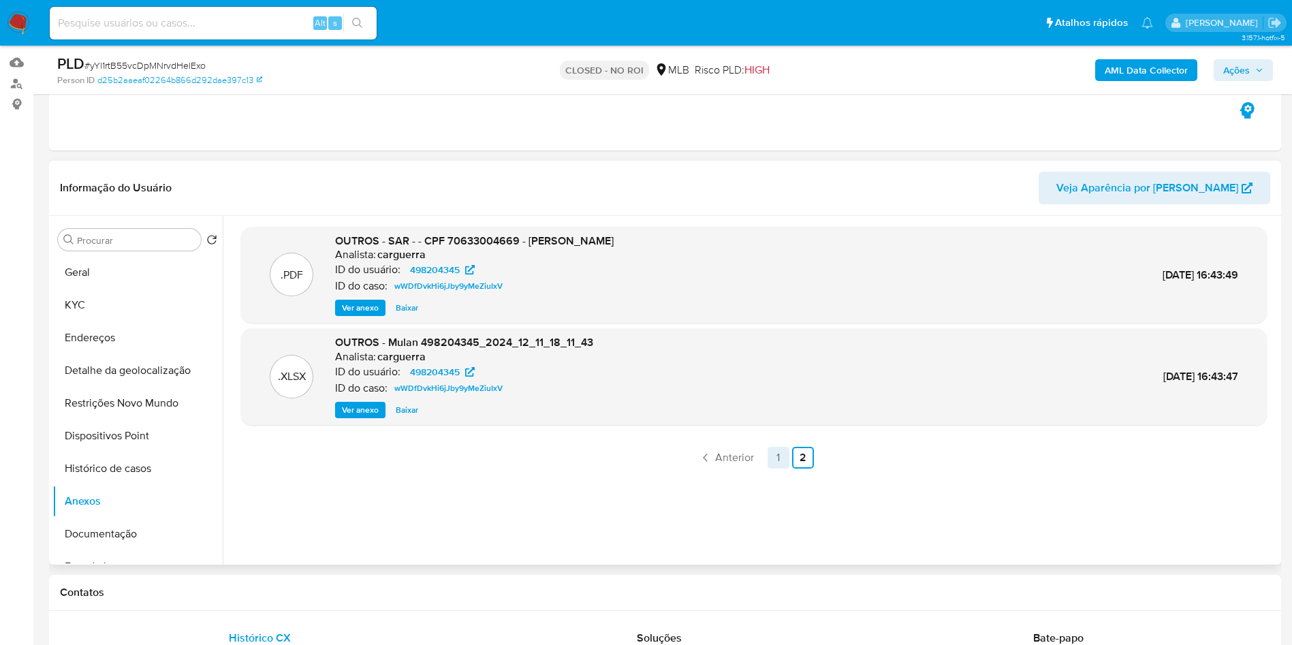
click at [774, 469] on link "1" at bounding box center [778, 458] width 22 height 22
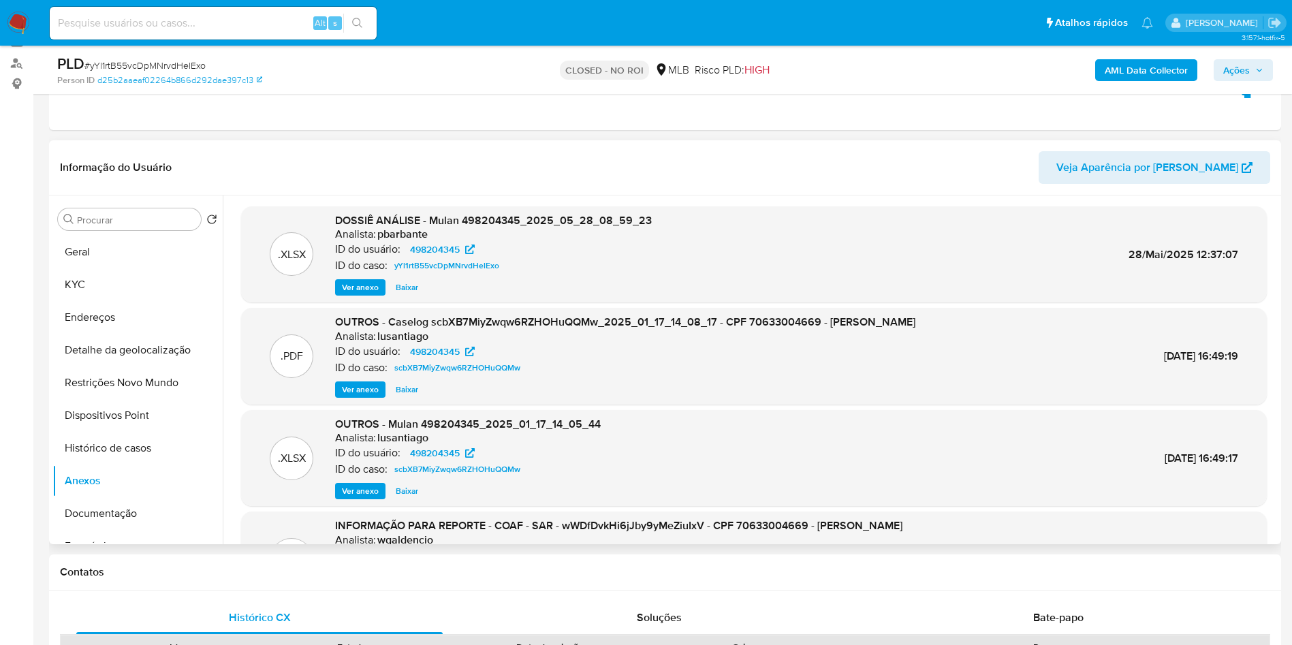
scroll to position [155, 0]
click at [365, 396] on span "Ver anexo" at bounding box center [360, 389] width 37 height 14
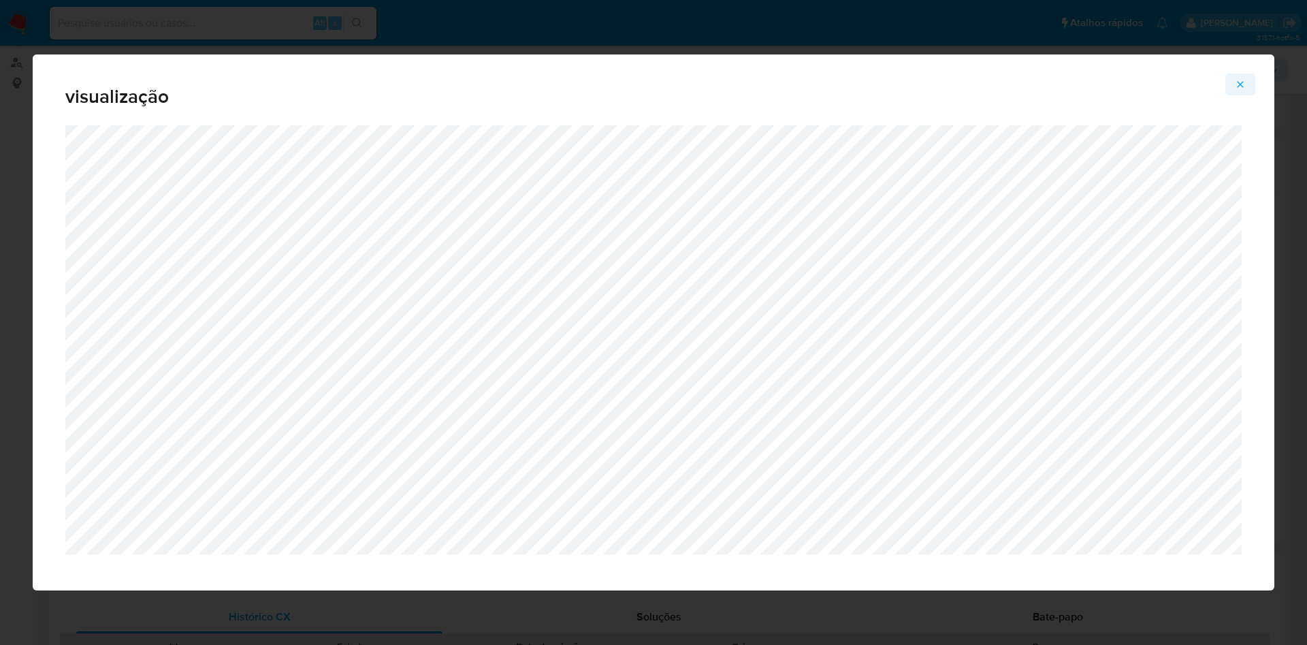
click at [1237, 78] on span "Attachment preview" at bounding box center [1240, 84] width 11 height 19
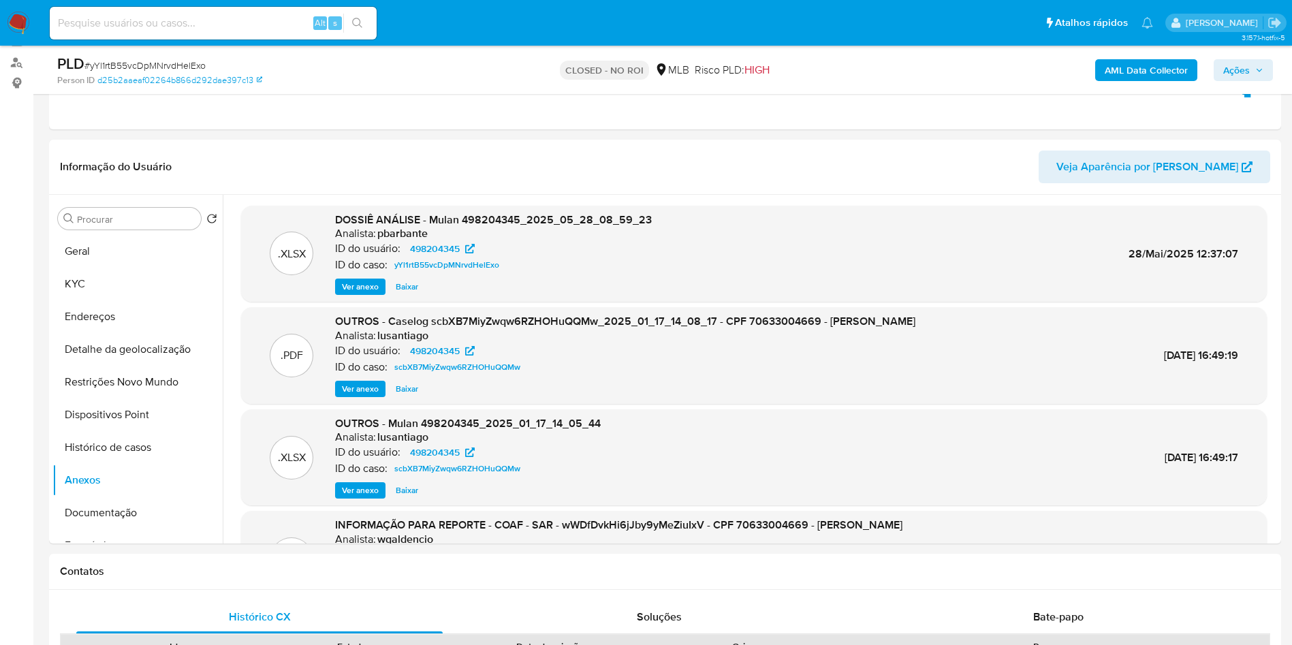
scroll to position [0, 0]
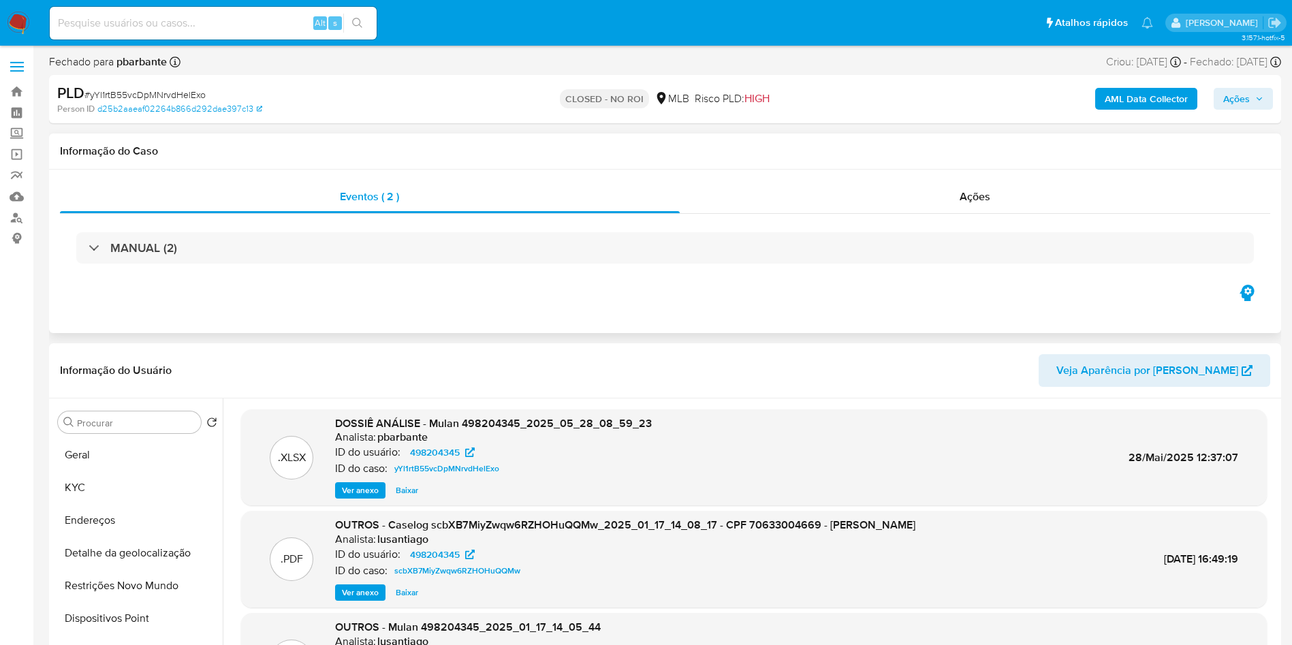
click at [989, 178] on div "Eventos ( 2 ) Ações MANUAL (2)" at bounding box center [665, 251] width 1232 height 163
click at [968, 190] on span "Ações" at bounding box center [974, 197] width 31 height 16
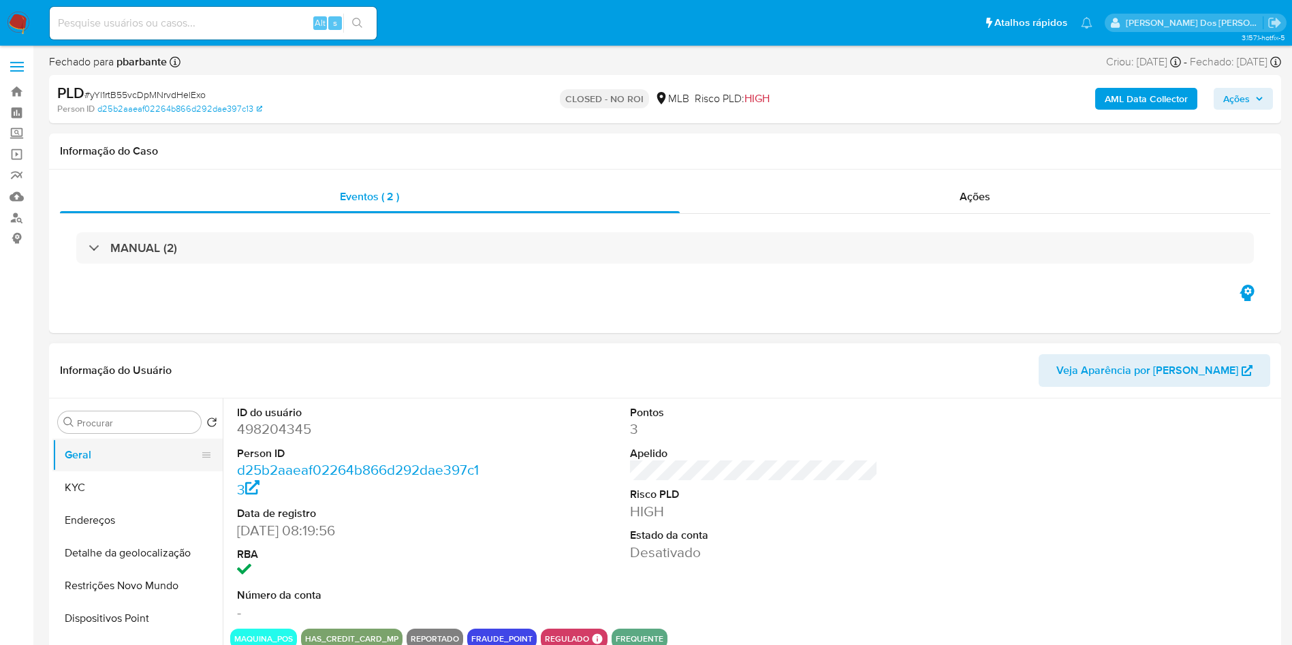
click at [93, 471] on button "Geral" at bounding box center [131, 455] width 159 height 33
select select "10"
click at [280, 439] on dd "498204345" at bounding box center [361, 428] width 249 height 19
copy dd "498204345"
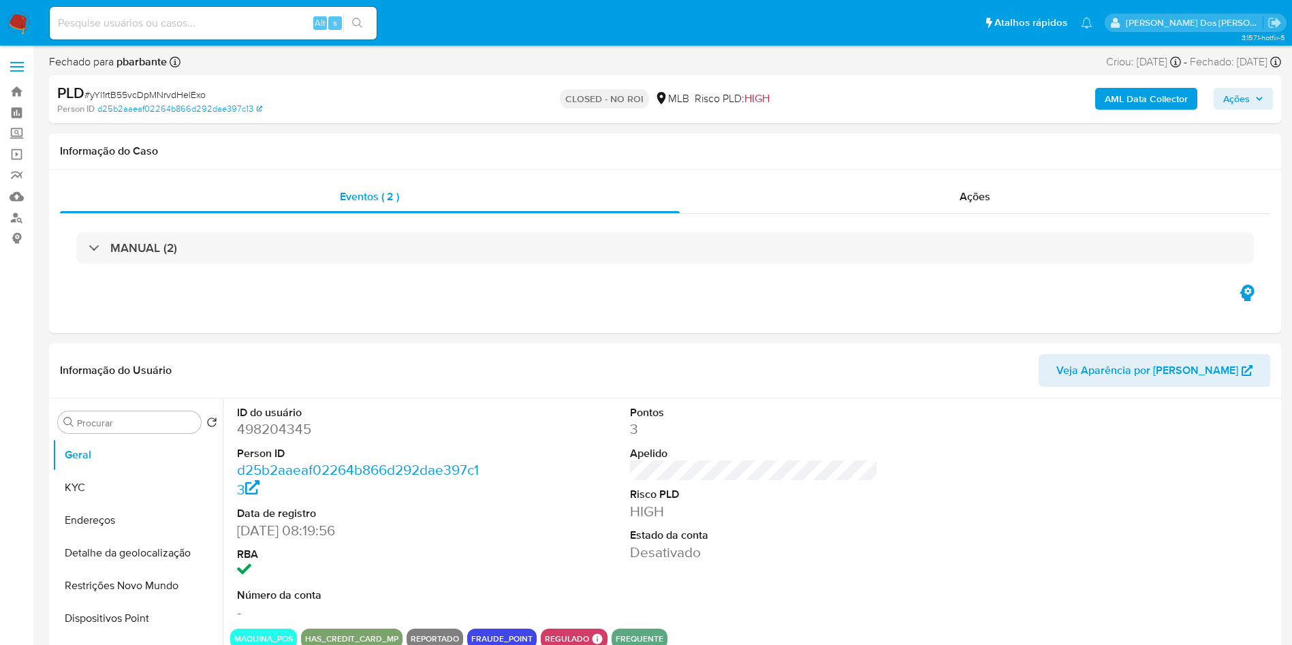
click at [172, 97] on span "# yYl1rtB55vcDpMNrvdHelExo" at bounding box center [144, 95] width 121 height 14
copy span "yYl1rtB55vcDpMNrvdHelExo"
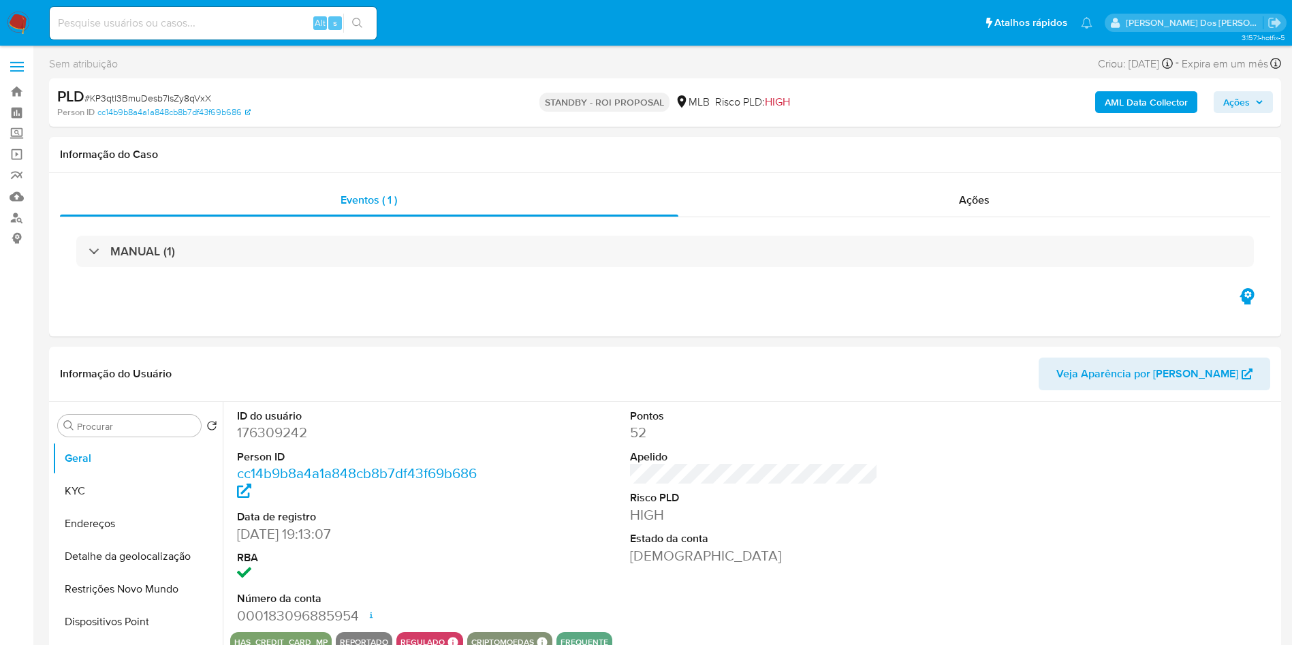
select select "10"
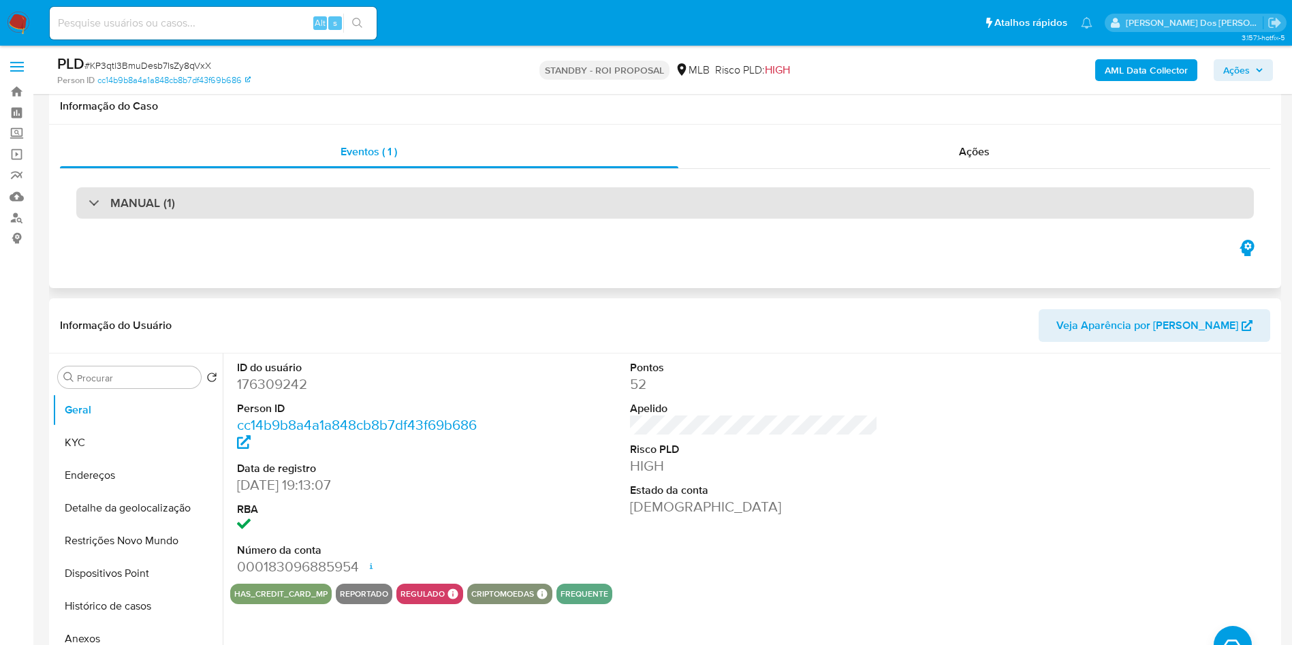
scroll to position [131, 0]
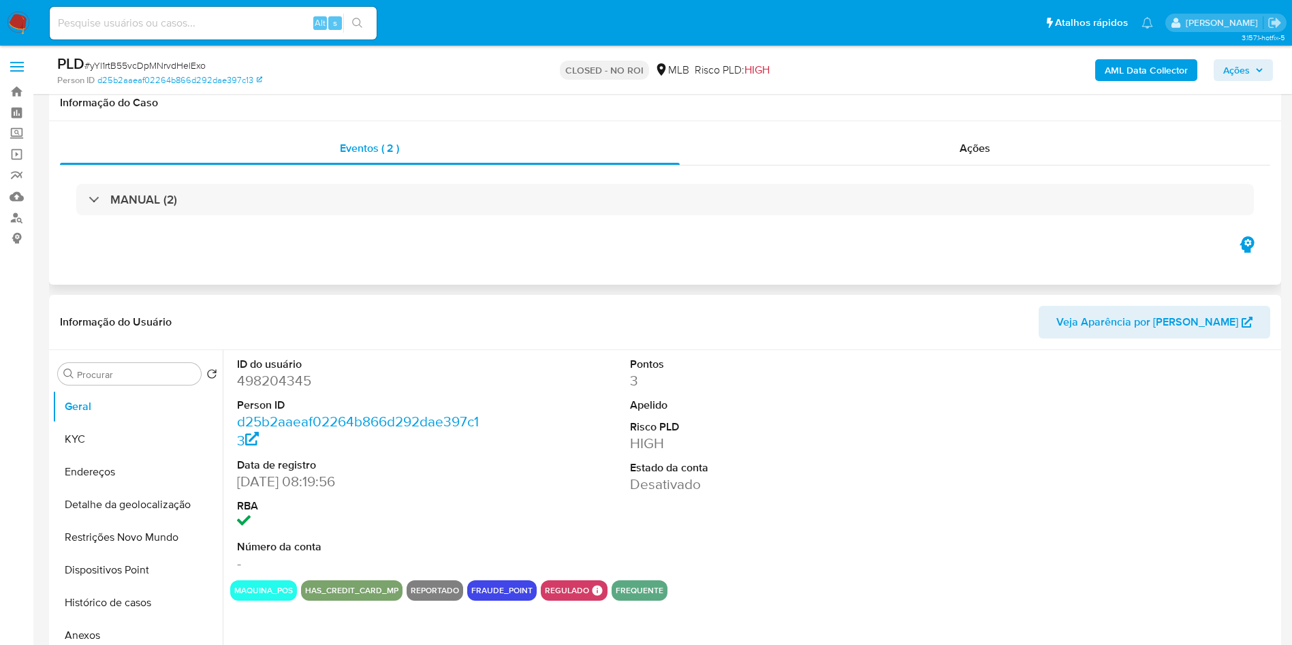
scroll to position [118, 0]
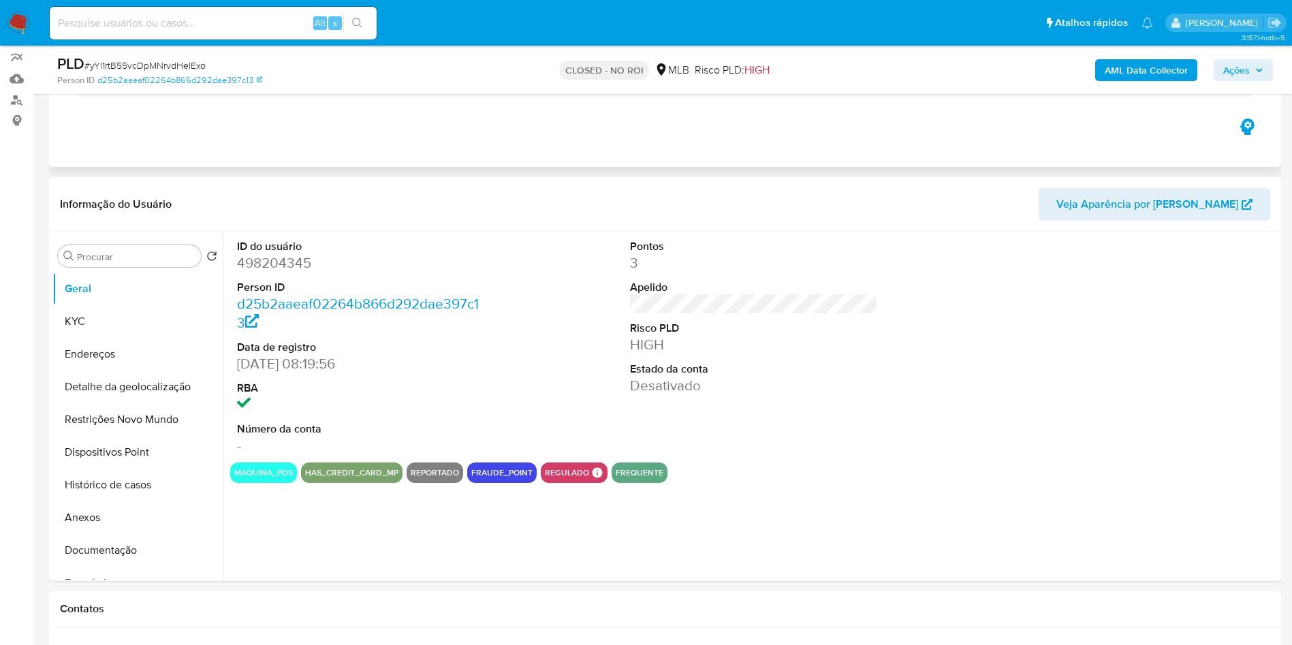
select select "10"
click at [99, 338] on button "KYC" at bounding box center [131, 321] width 159 height 33
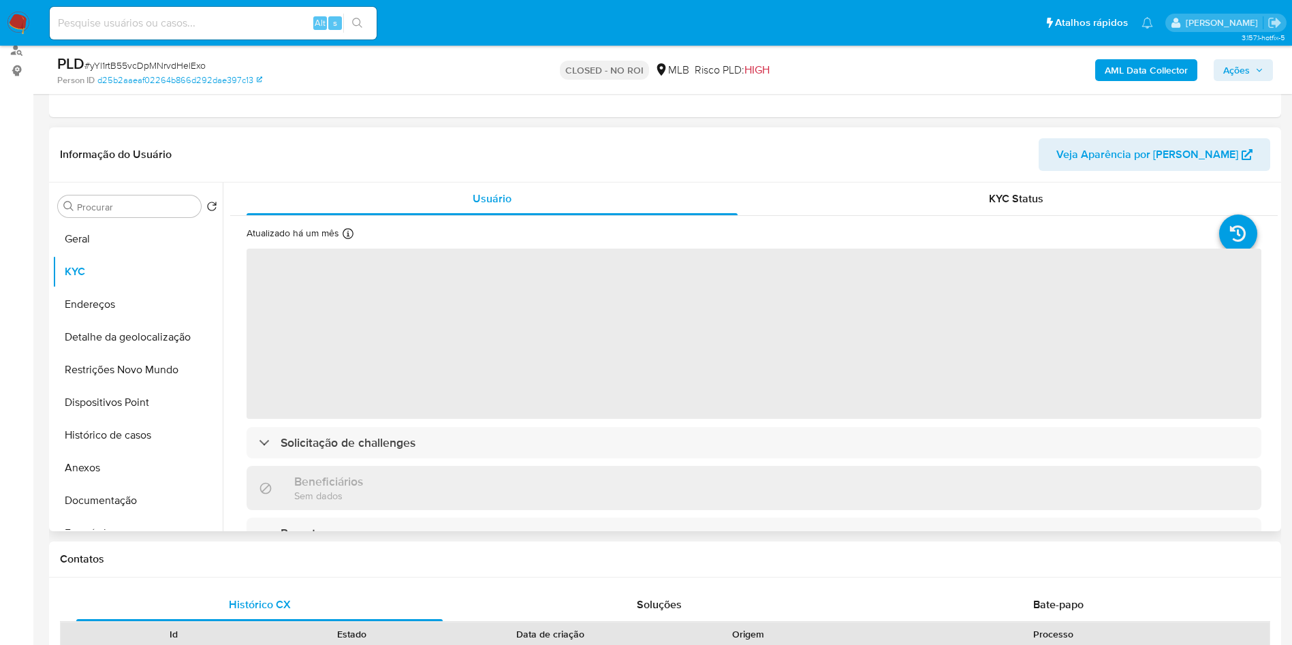
scroll to position [169, 0]
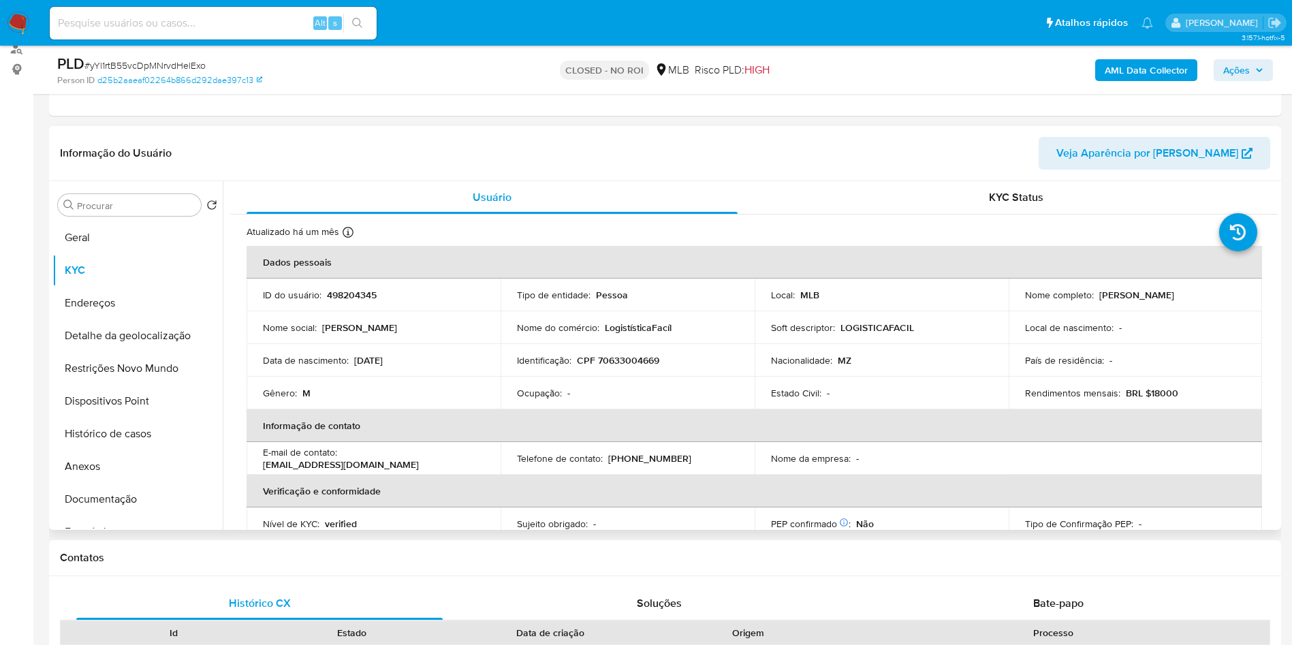
click at [699, 279] on th "Dados pessoais" at bounding box center [754, 262] width 1015 height 33
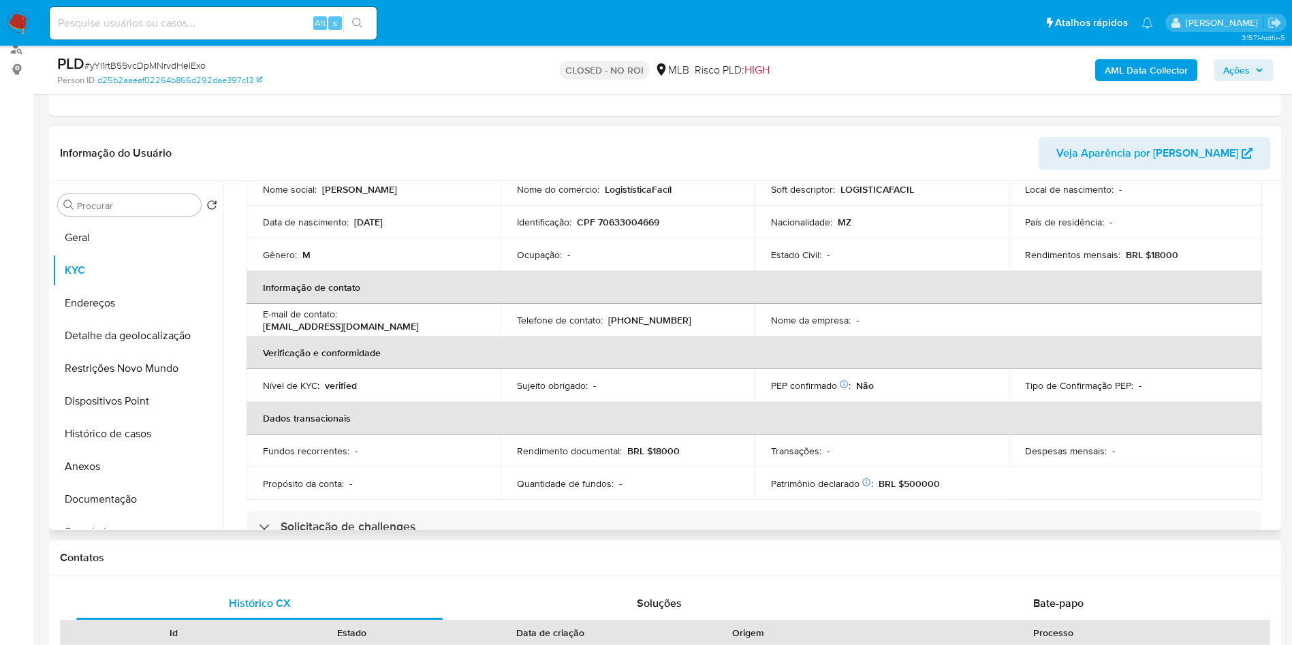
scroll to position [135, 0]
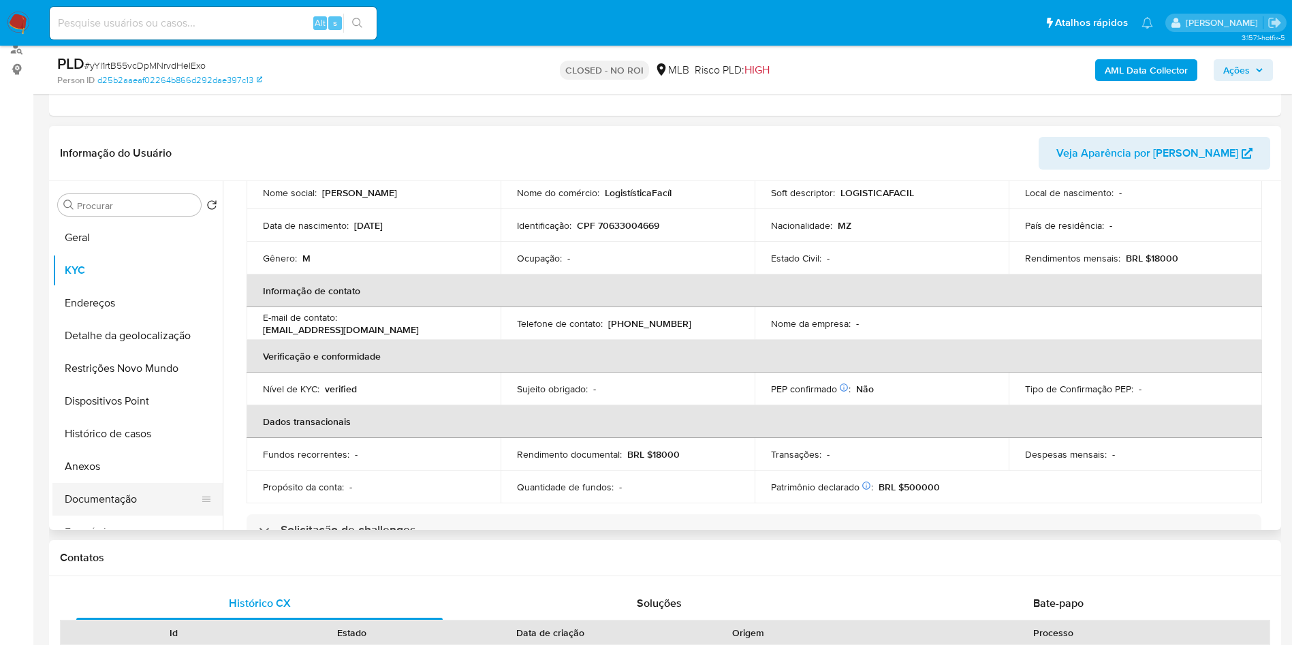
click at [108, 515] on button "Documentação" at bounding box center [131, 499] width 159 height 33
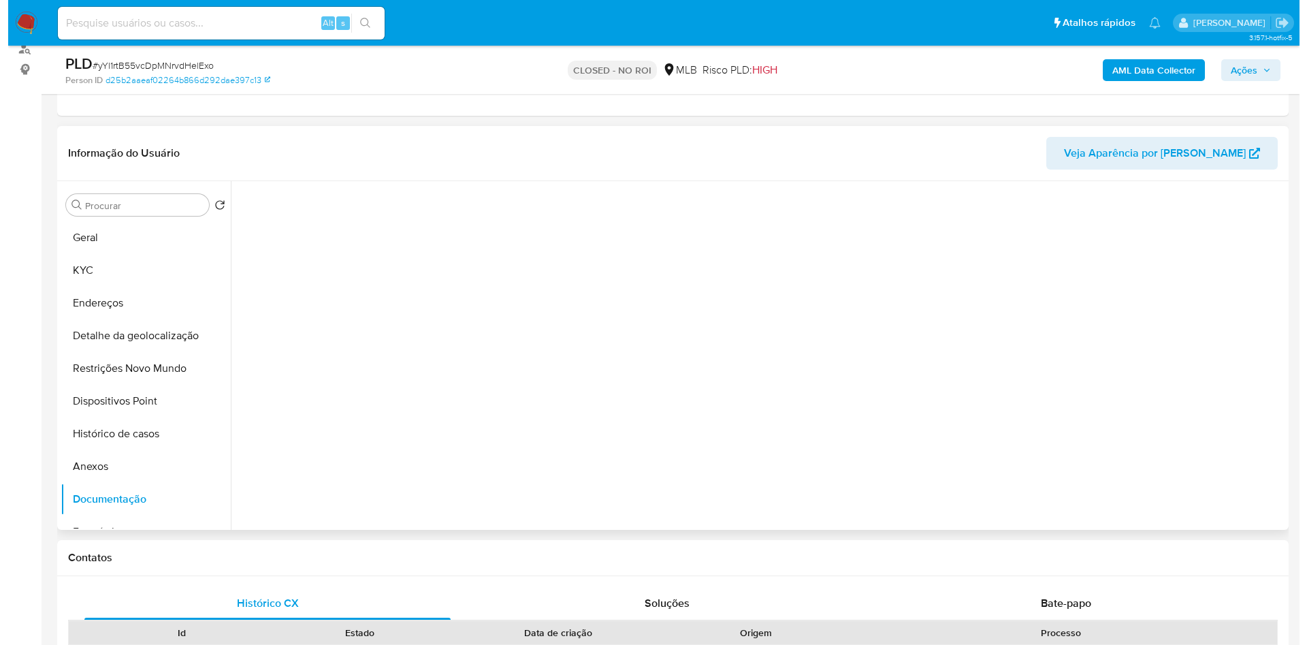
scroll to position [0, 0]
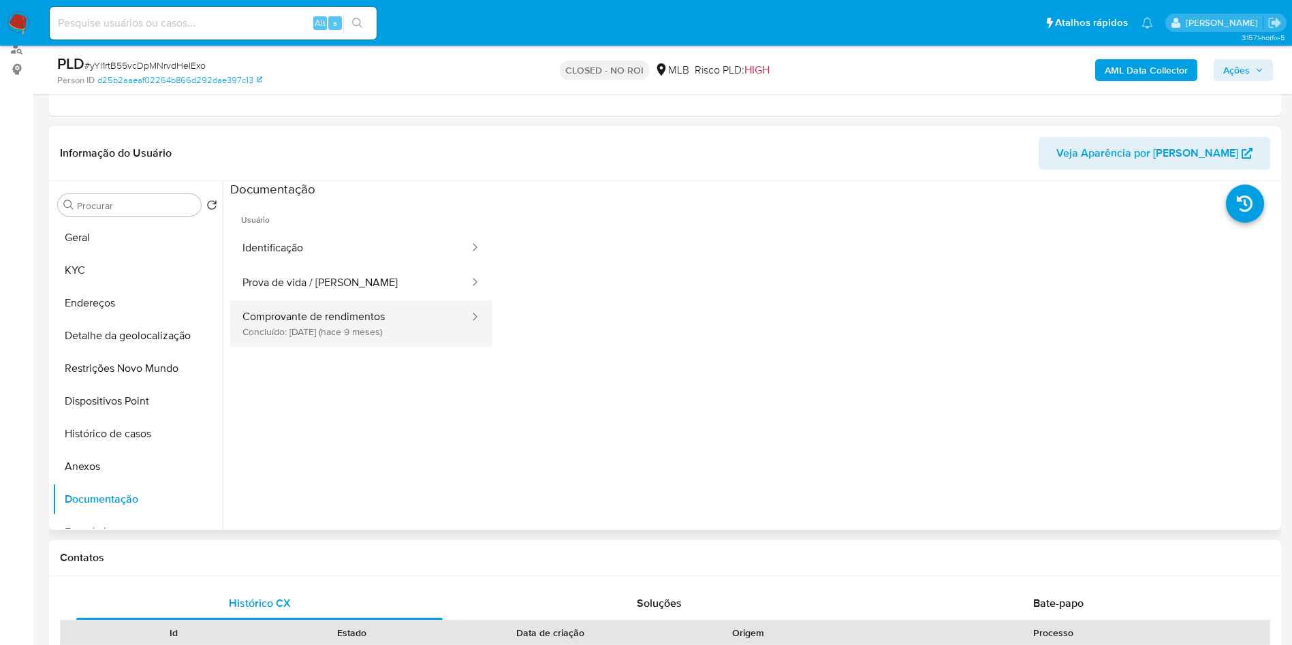
click at [320, 332] on button "Comprovante de rendimentos Concluído: [DATE] (hace 9 meses)" at bounding box center [350, 323] width 240 height 46
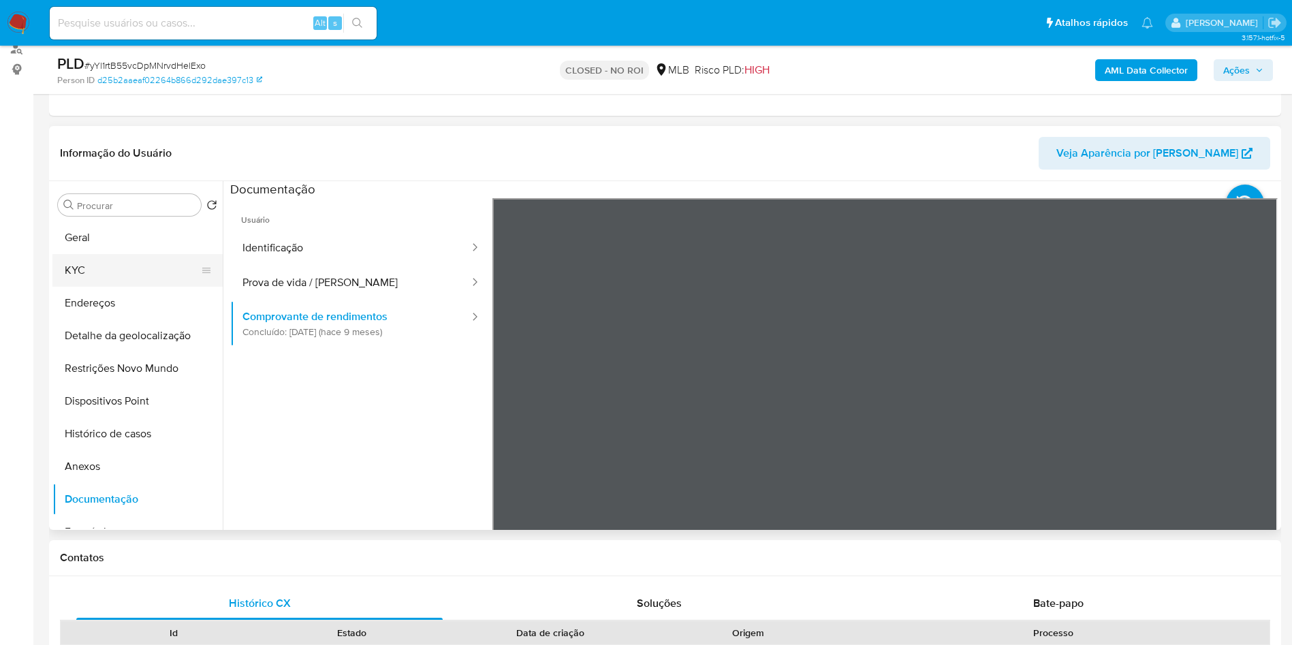
click at [172, 287] on button "KYC" at bounding box center [131, 270] width 159 height 33
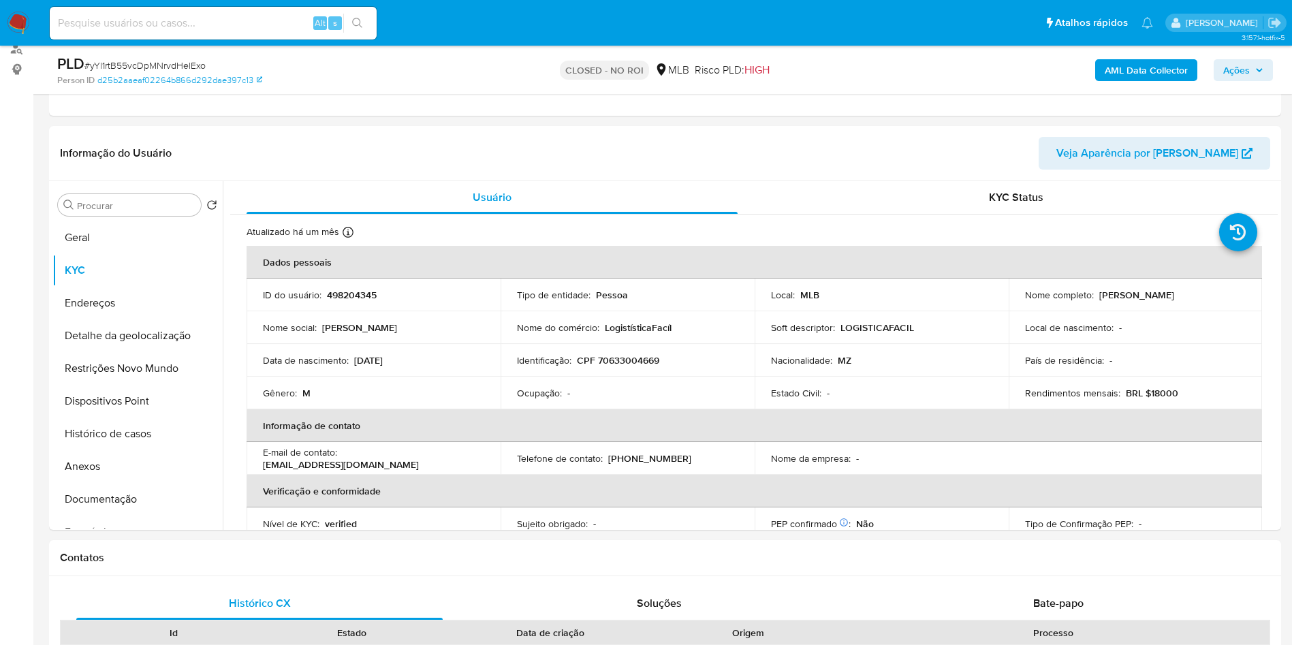
click at [1148, 61] on b "AML Data Collector" at bounding box center [1146, 70] width 83 height 22
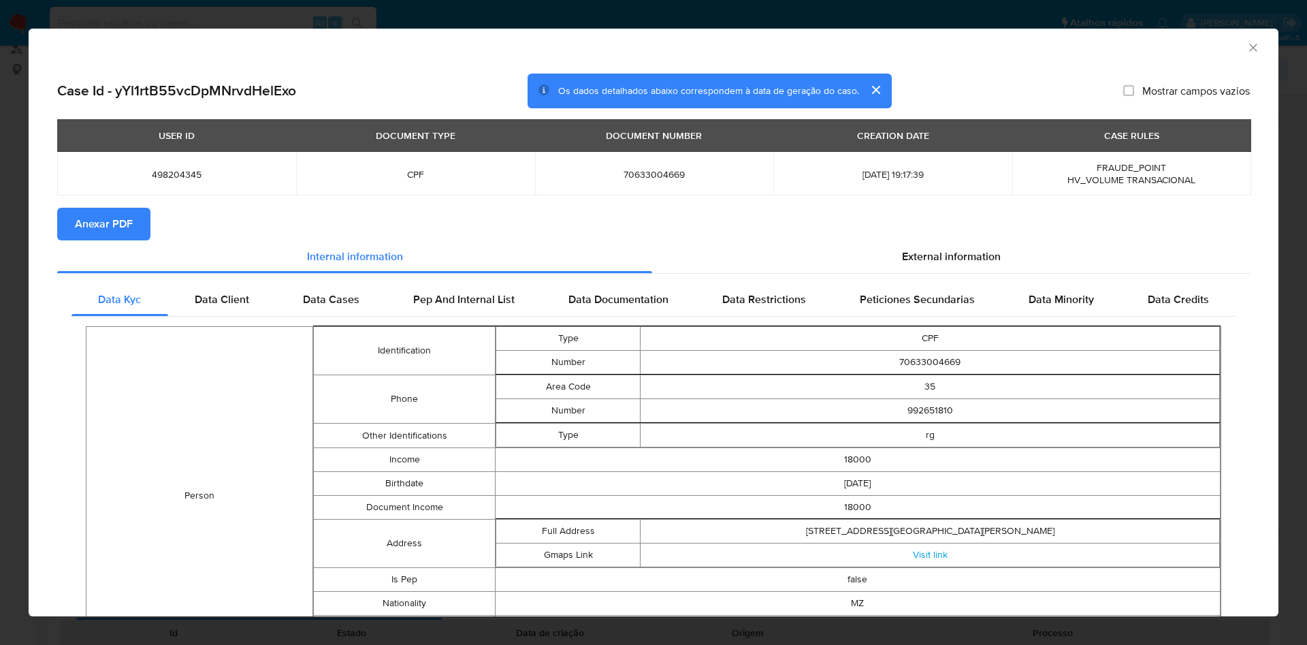
click at [901, 236] on section "Anexar PDF" at bounding box center [653, 224] width 1193 height 33
click at [902, 245] on div "External information" at bounding box center [951, 256] width 598 height 33
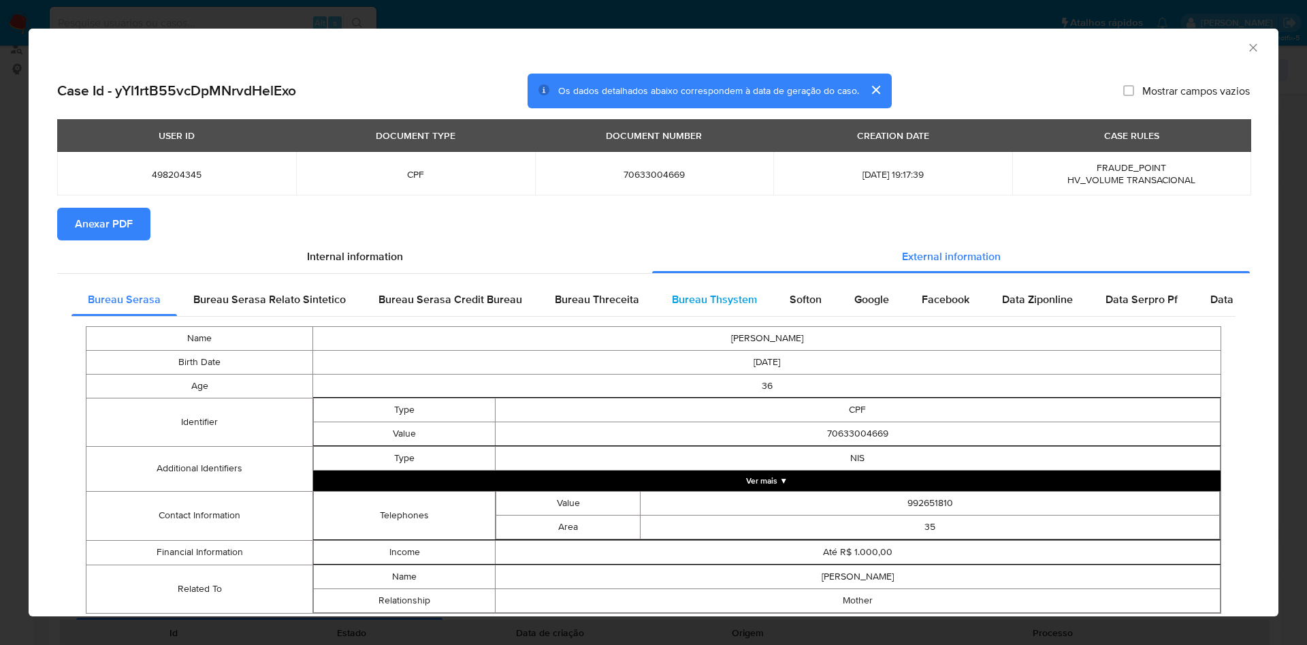
click at [701, 310] on div "Bureau Thsystem" at bounding box center [715, 299] width 118 height 33
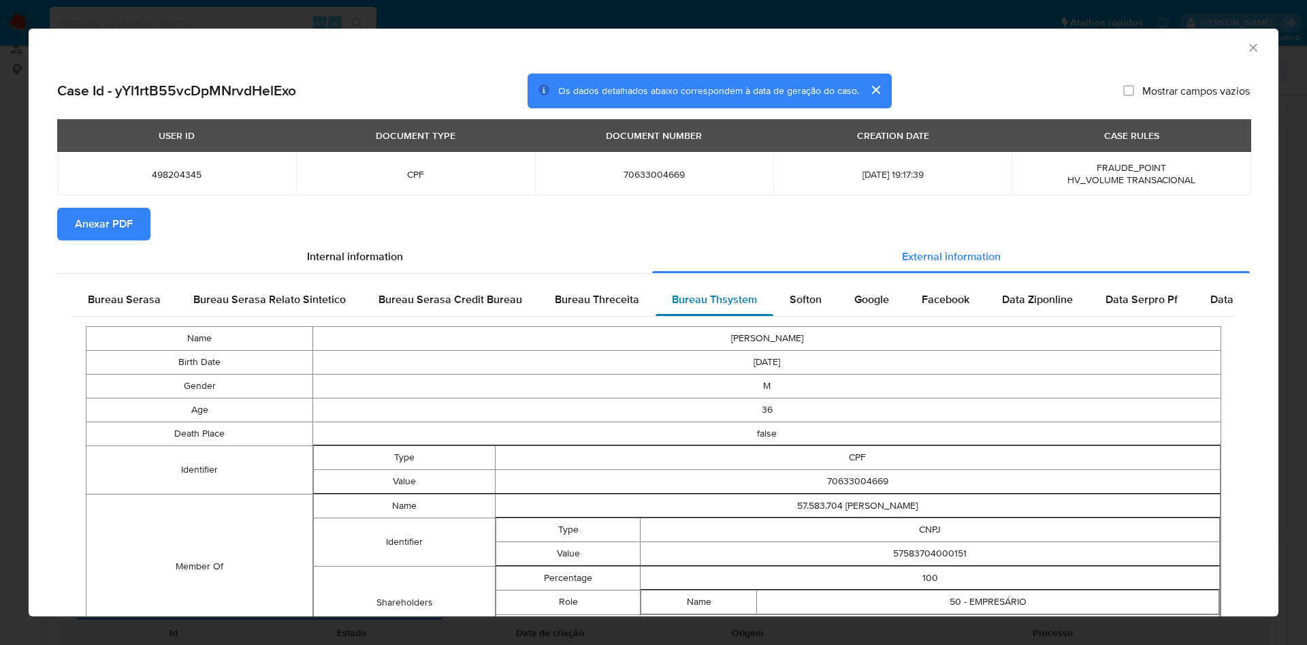
scroll to position [69, 0]
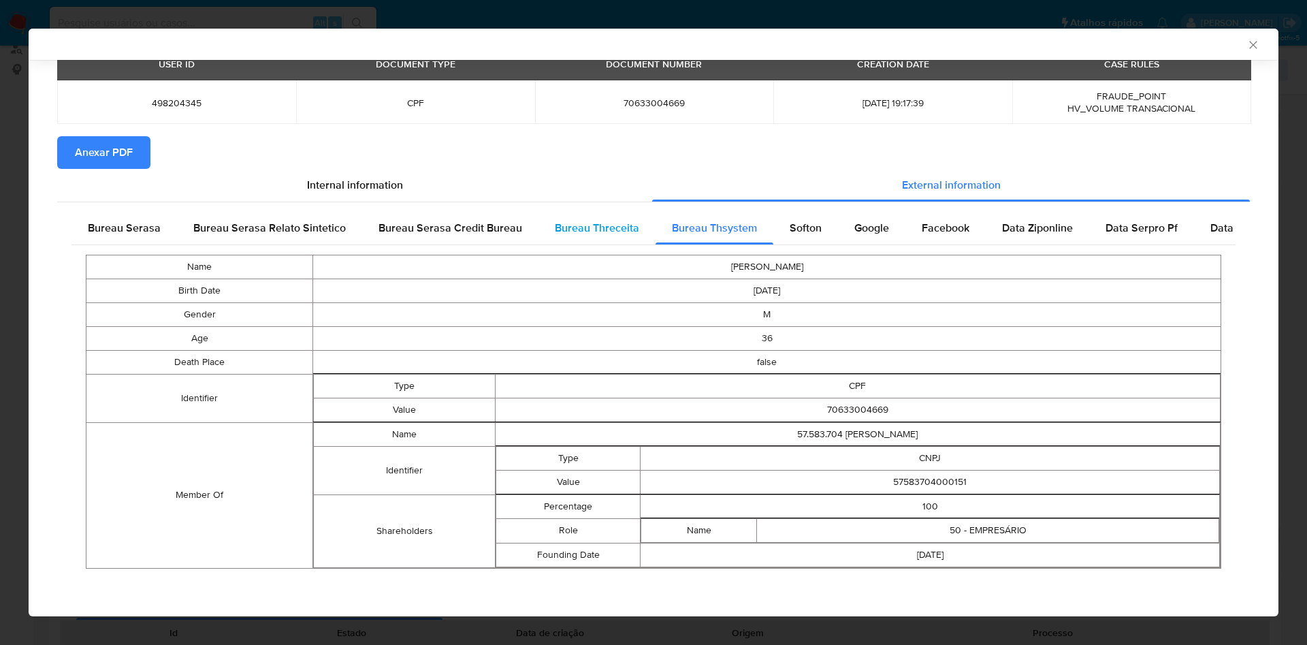
click at [555, 232] on span "Bureau Threceita" at bounding box center [597, 228] width 84 height 16
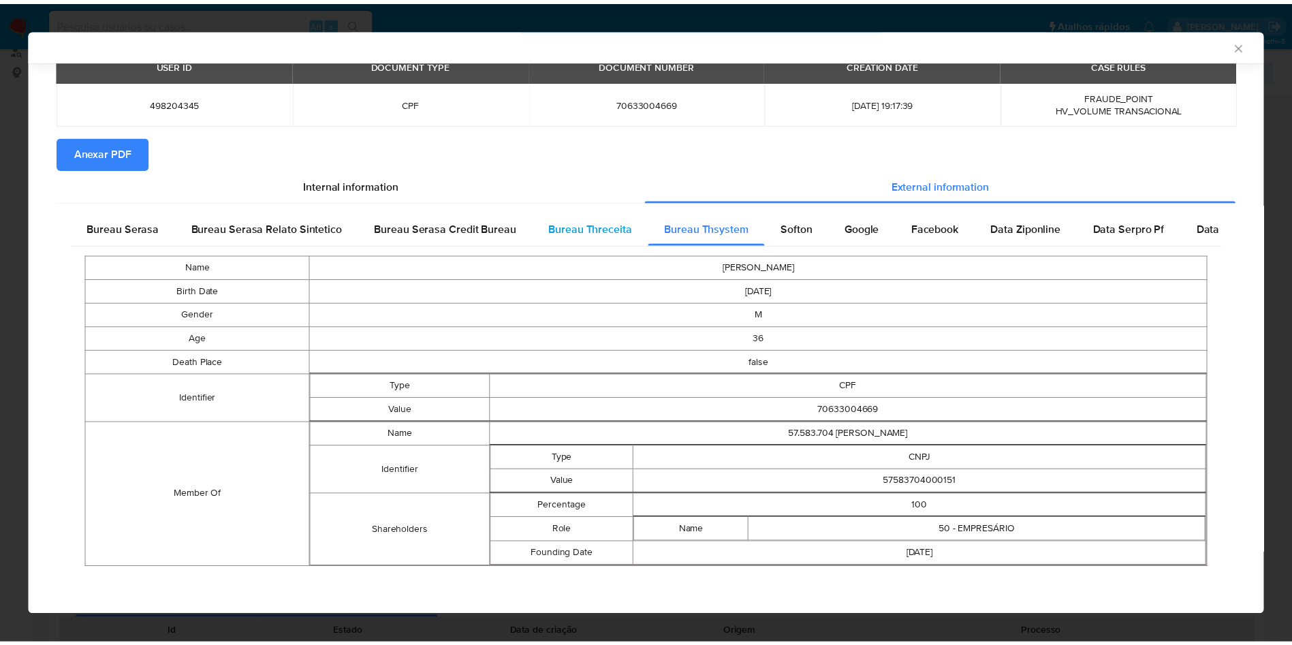
scroll to position [0, 0]
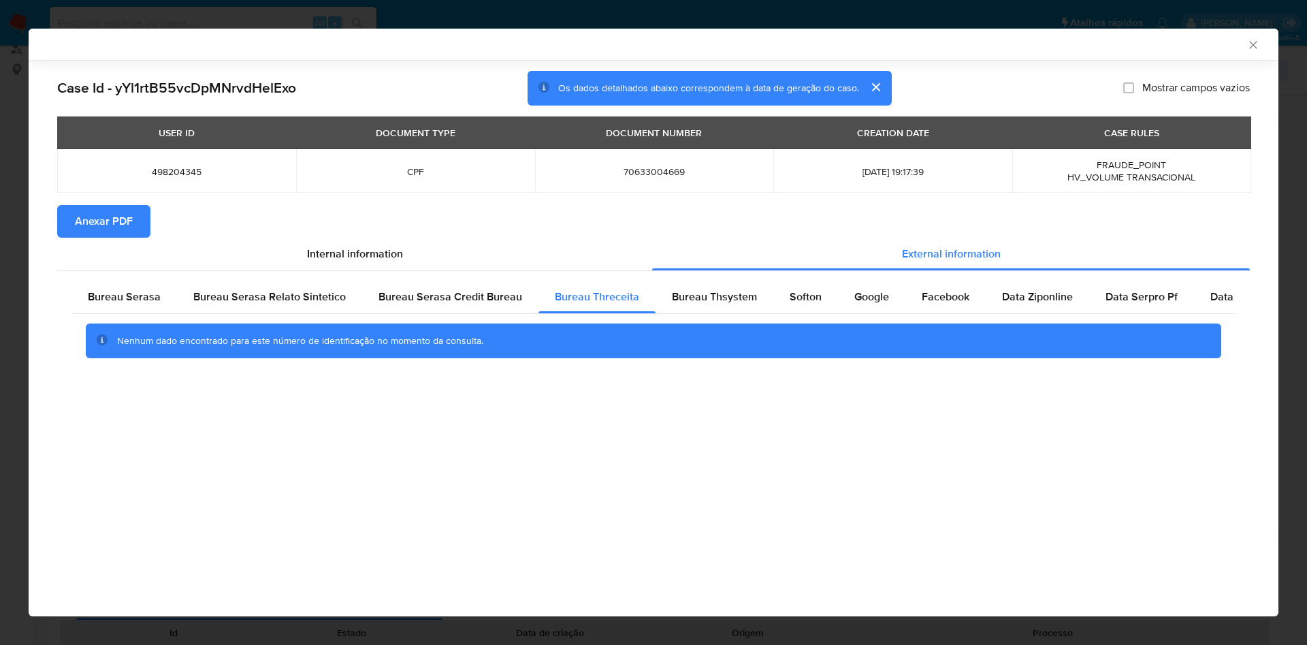
click at [1259, 48] on icon "Fechar a janela" at bounding box center [1254, 45] width 14 height 14
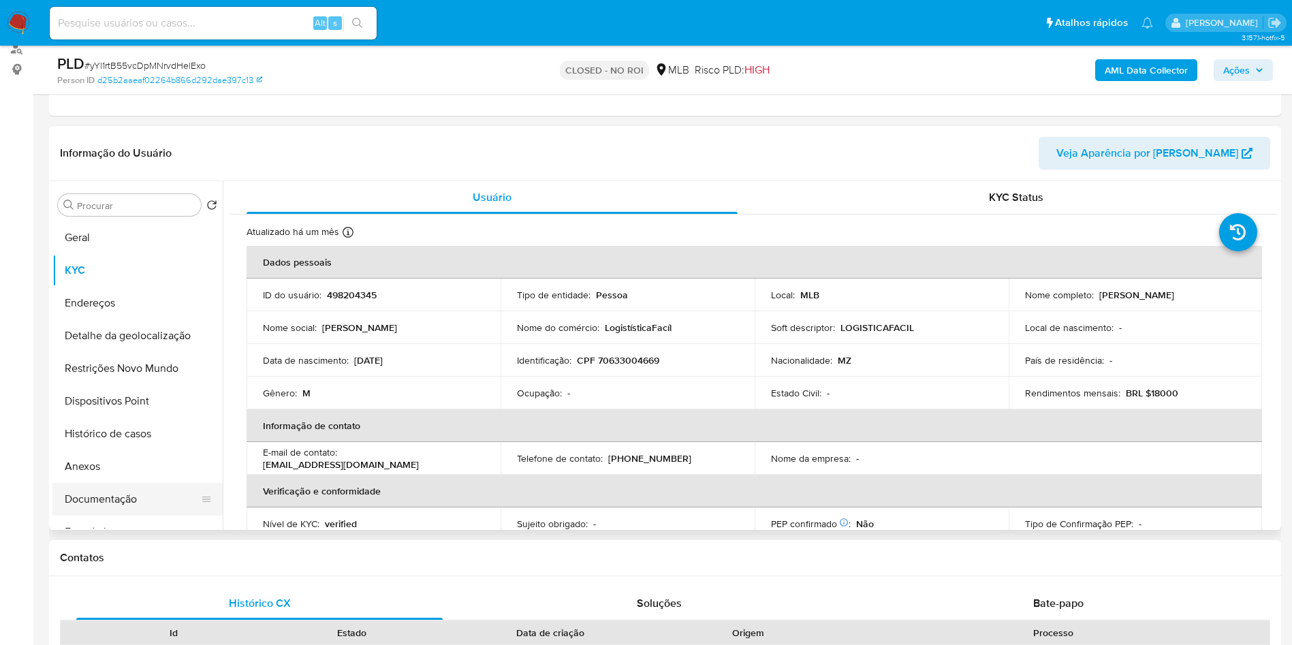
click at [118, 515] on button "Documentação" at bounding box center [131, 499] width 159 height 33
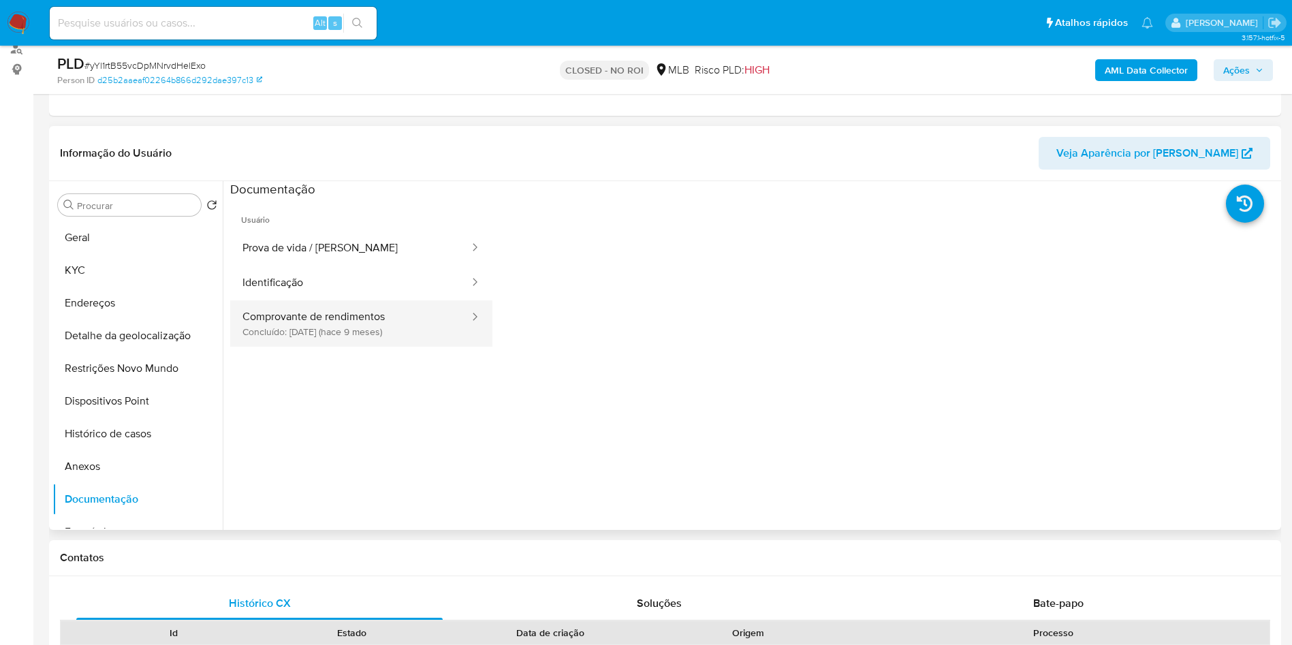
click at [287, 347] on button "Comprovante de rendimentos Concluído: [DATE] (hace 9 meses)" at bounding box center [350, 323] width 240 height 46
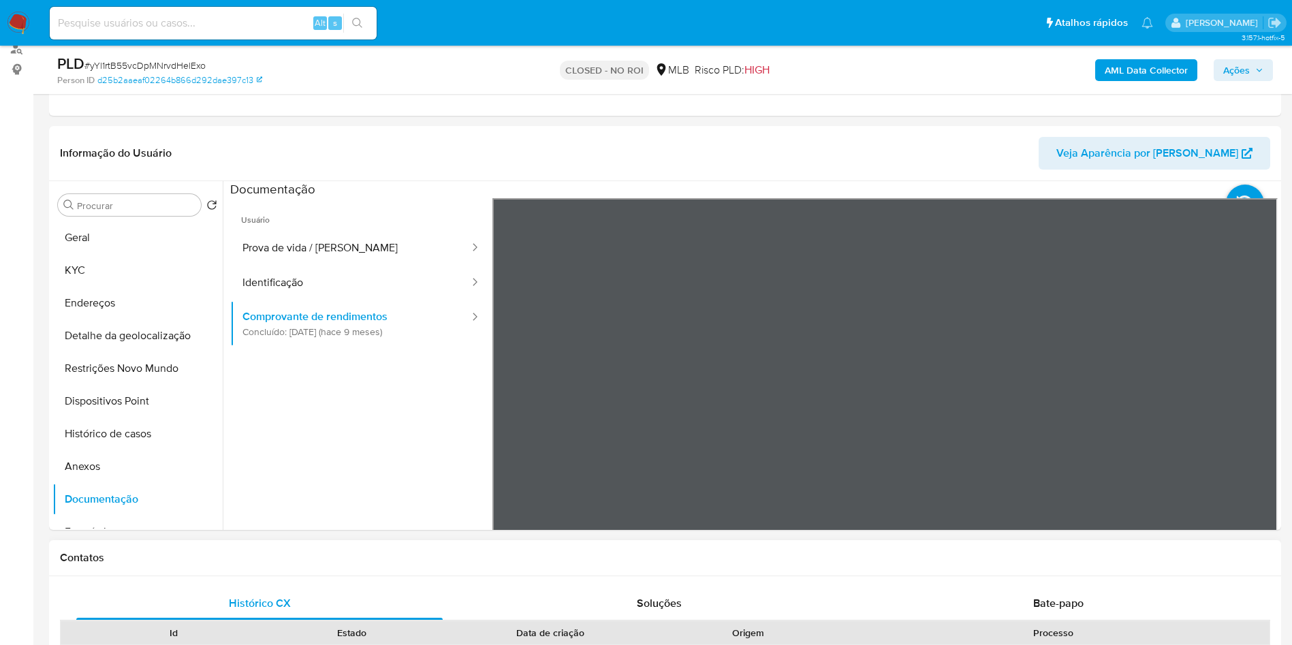
click at [142, 450] on button "Histórico de casos" at bounding box center [131, 433] width 159 height 33
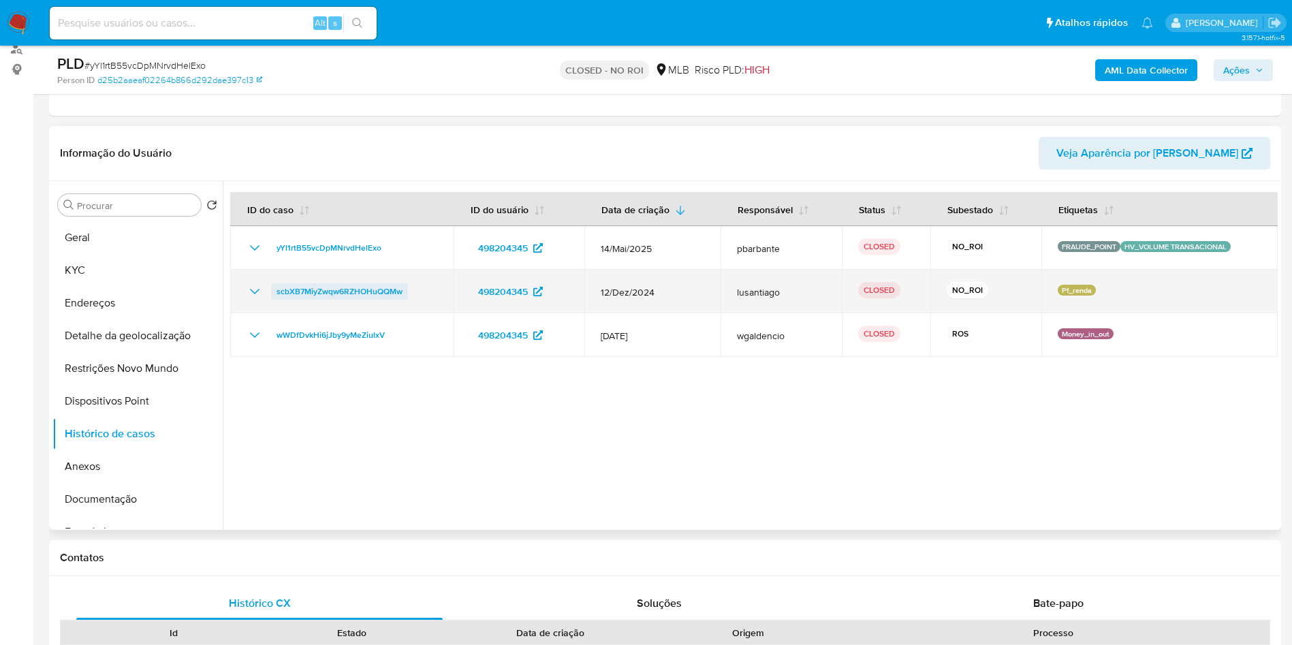
click at [303, 300] on span "scbXB7MiyZwqw6RZHOHuQQMw" at bounding box center [339, 291] width 126 height 16
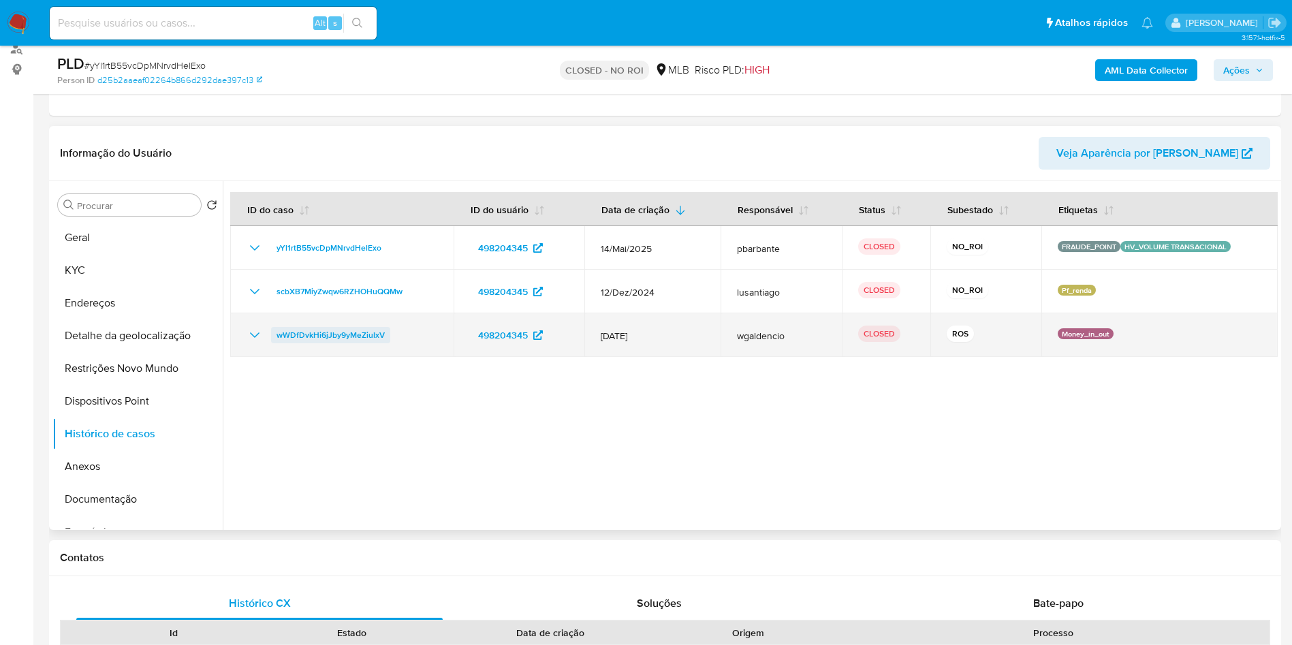
click at [313, 343] on span "wWDfDvkHi6jJby9yMeZiuIxV" at bounding box center [330, 335] width 108 height 16
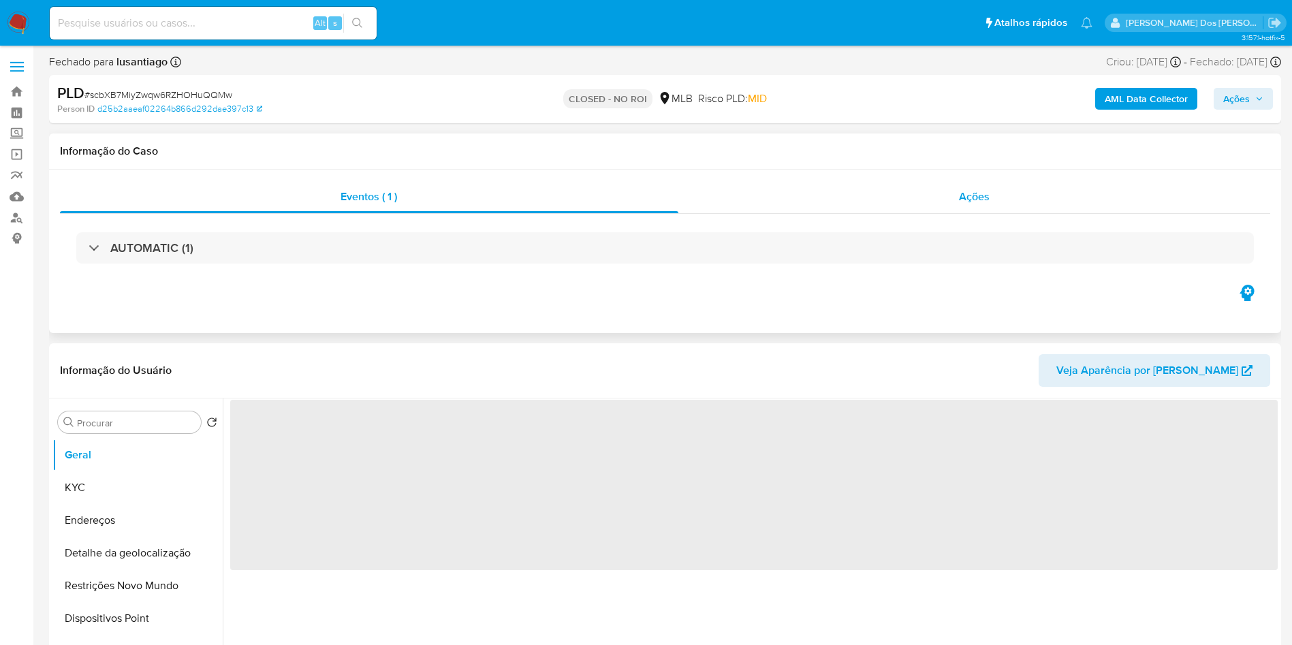
click at [984, 203] on span "Ações" at bounding box center [974, 197] width 31 height 16
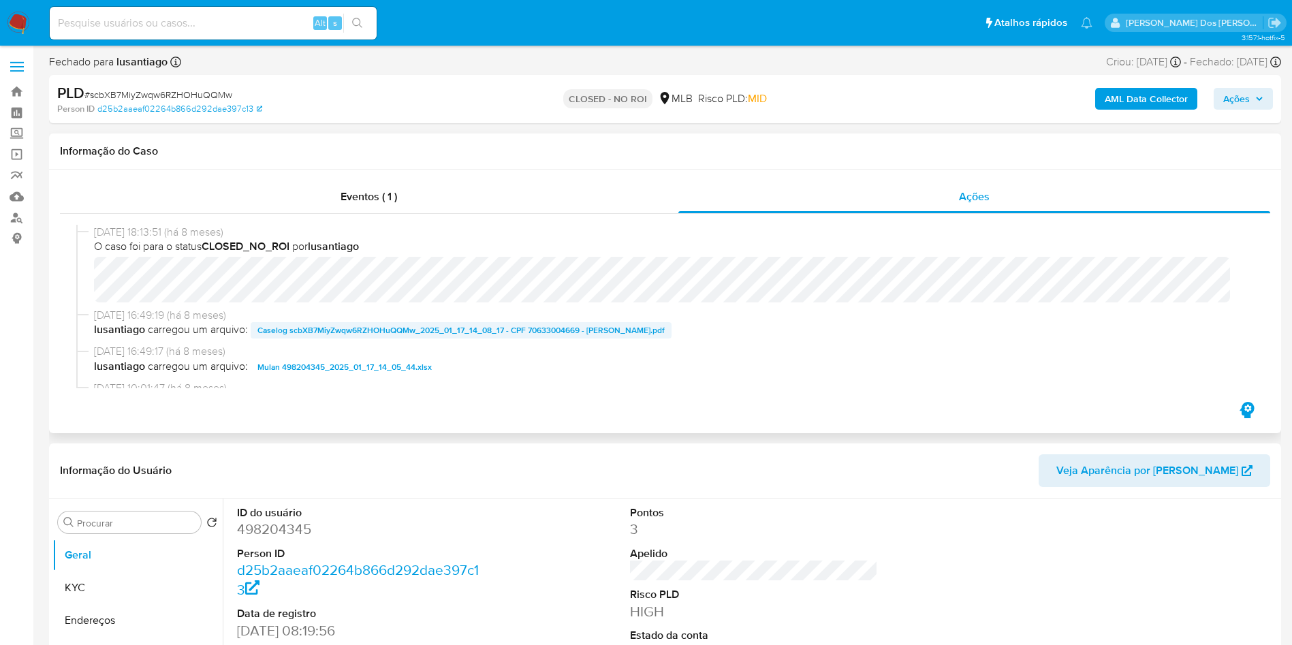
select select "10"
click at [587, 326] on span "Caselog scbXB7MiyZwqw6RZHOHuQQMw_2025_01_17_14_08_17 - CPF 70633004669 - [PERSO…" at bounding box center [460, 330] width 407 height 16
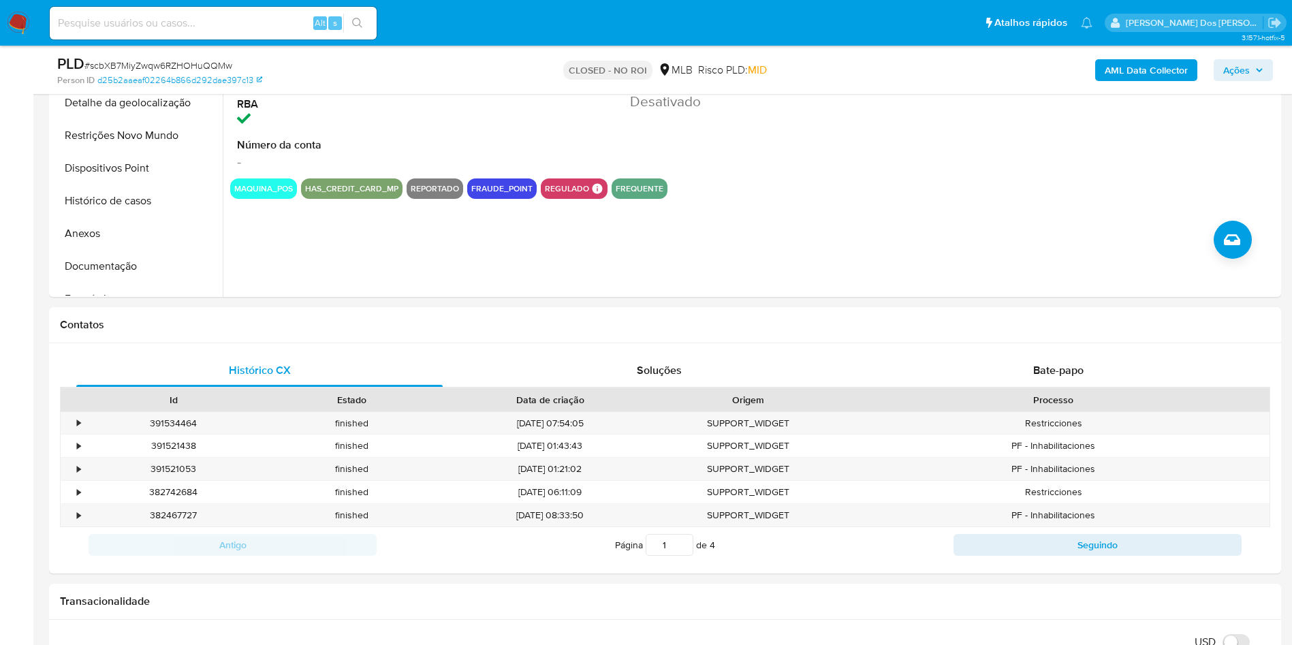
scroll to position [507, 0]
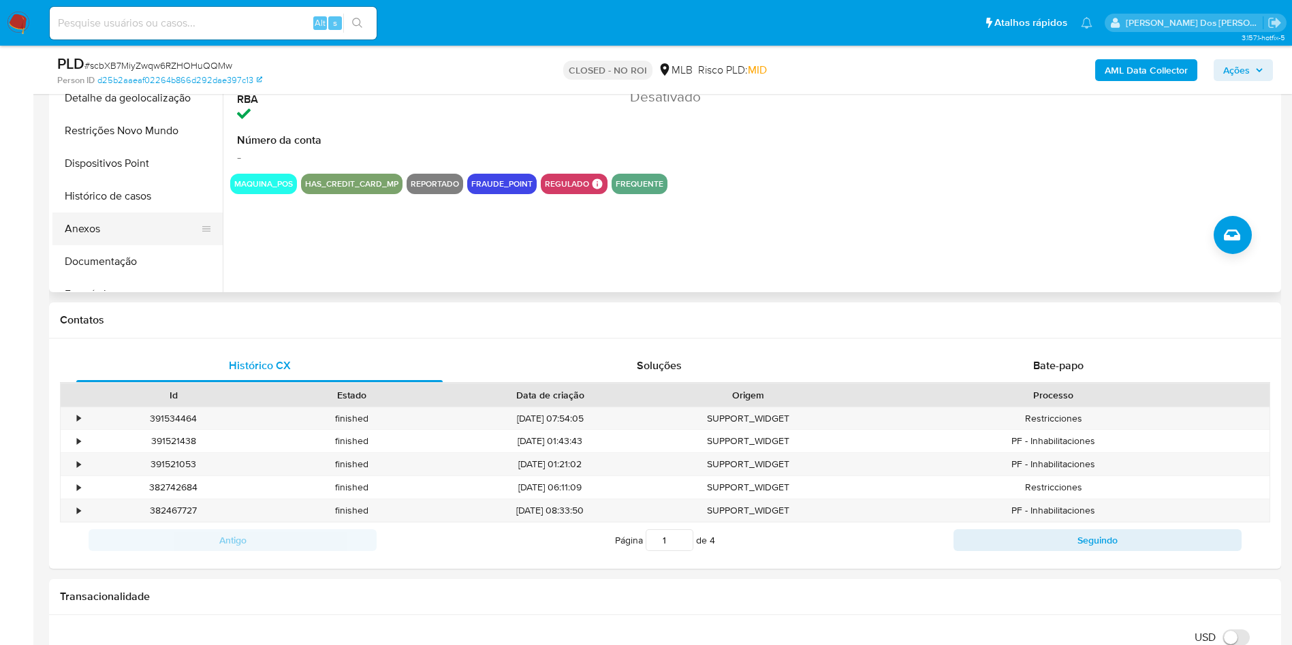
click at [126, 238] on button "Anexos" at bounding box center [131, 228] width 159 height 33
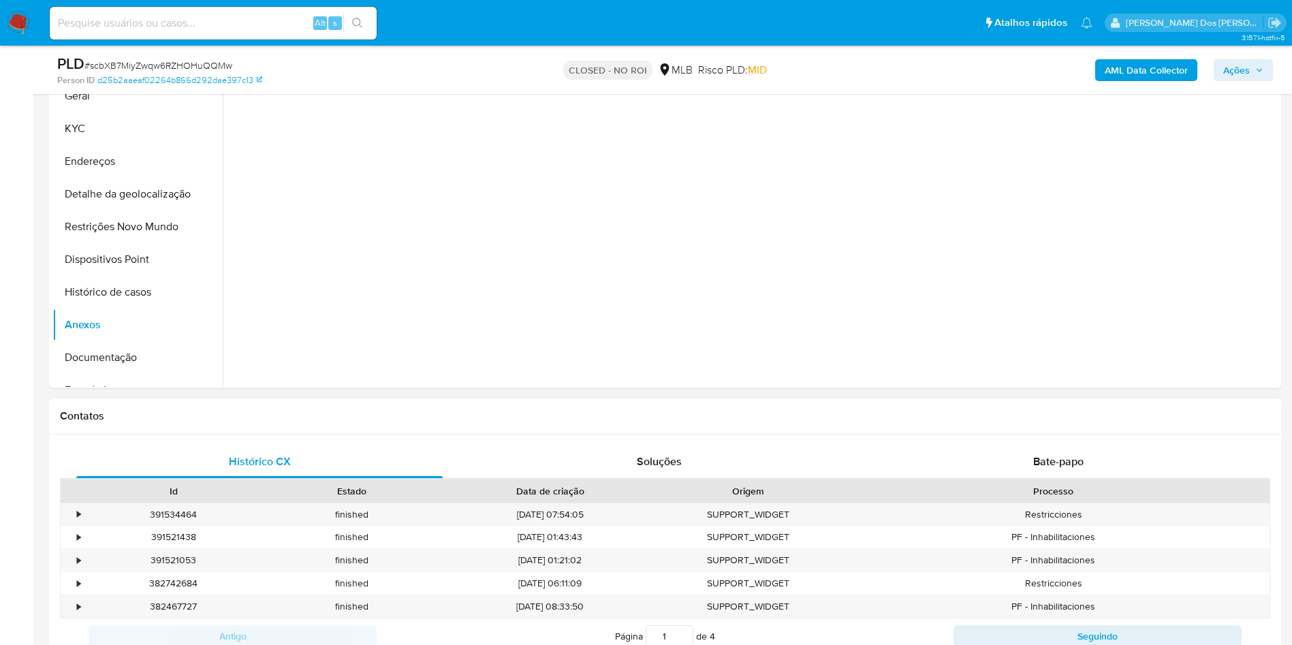
scroll to position [231, 0]
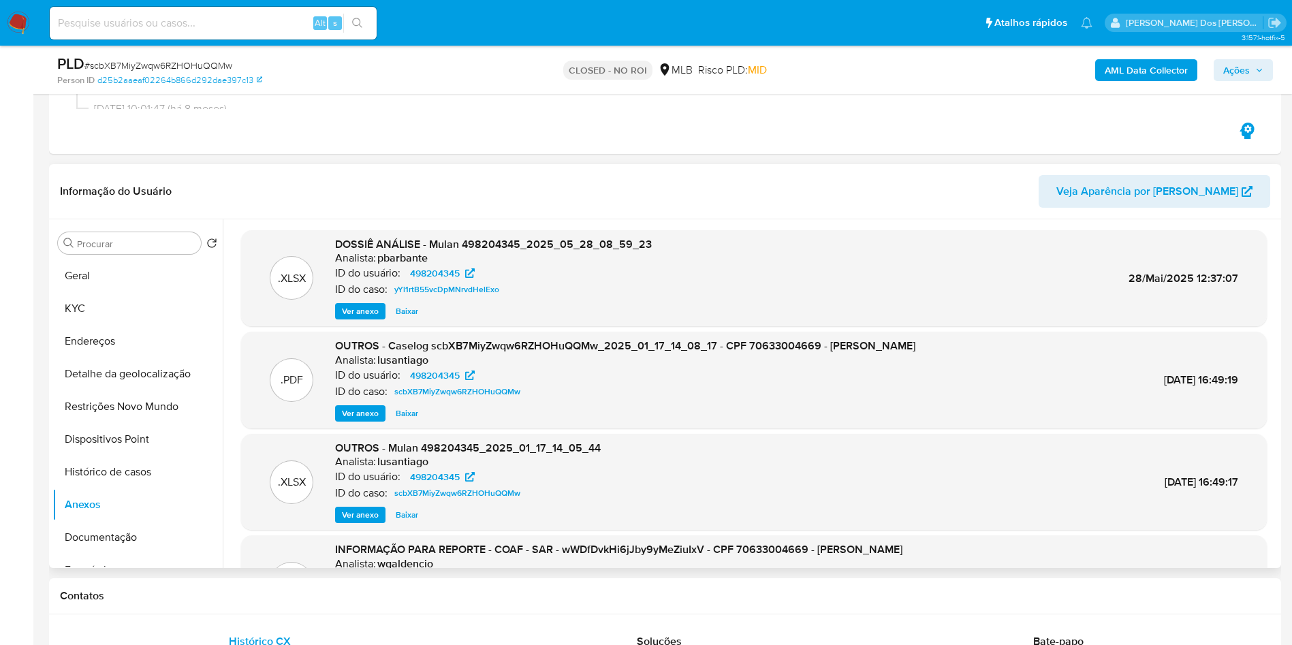
click at [365, 318] on span "Ver anexo" at bounding box center [360, 311] width 37 height 14
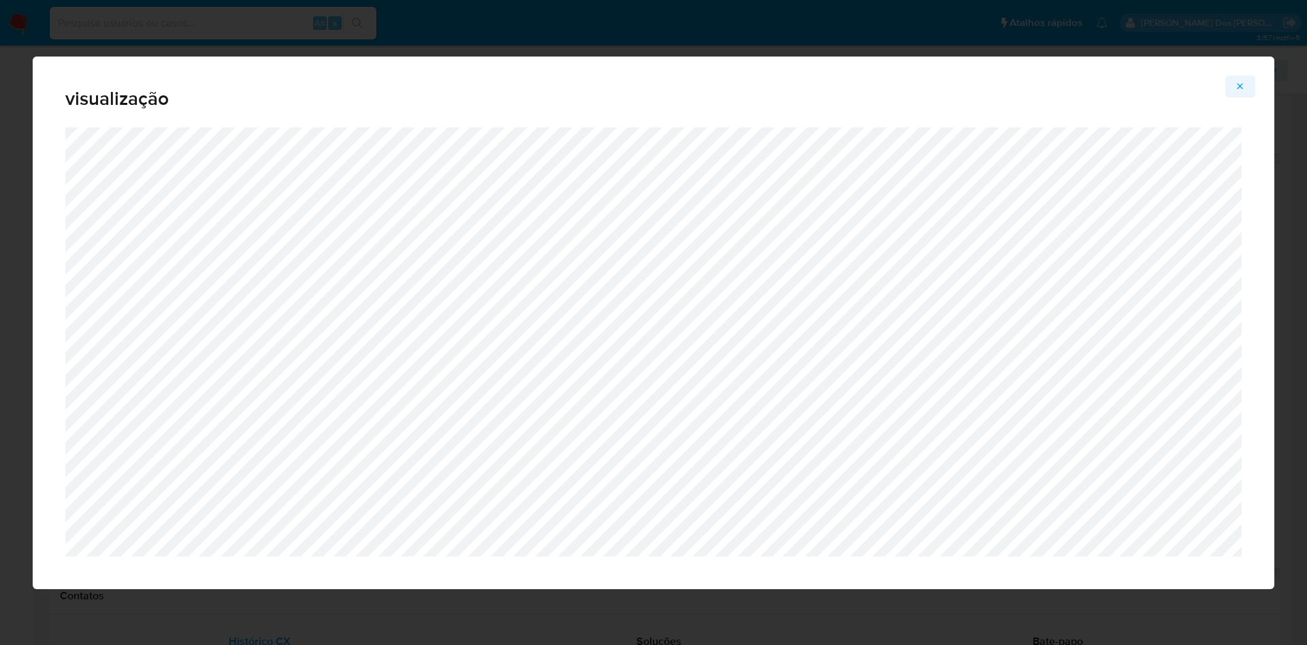
click at [1245, 81] on icon "Attachment preview" at bounding box center [1240, 86] width 11 height 11
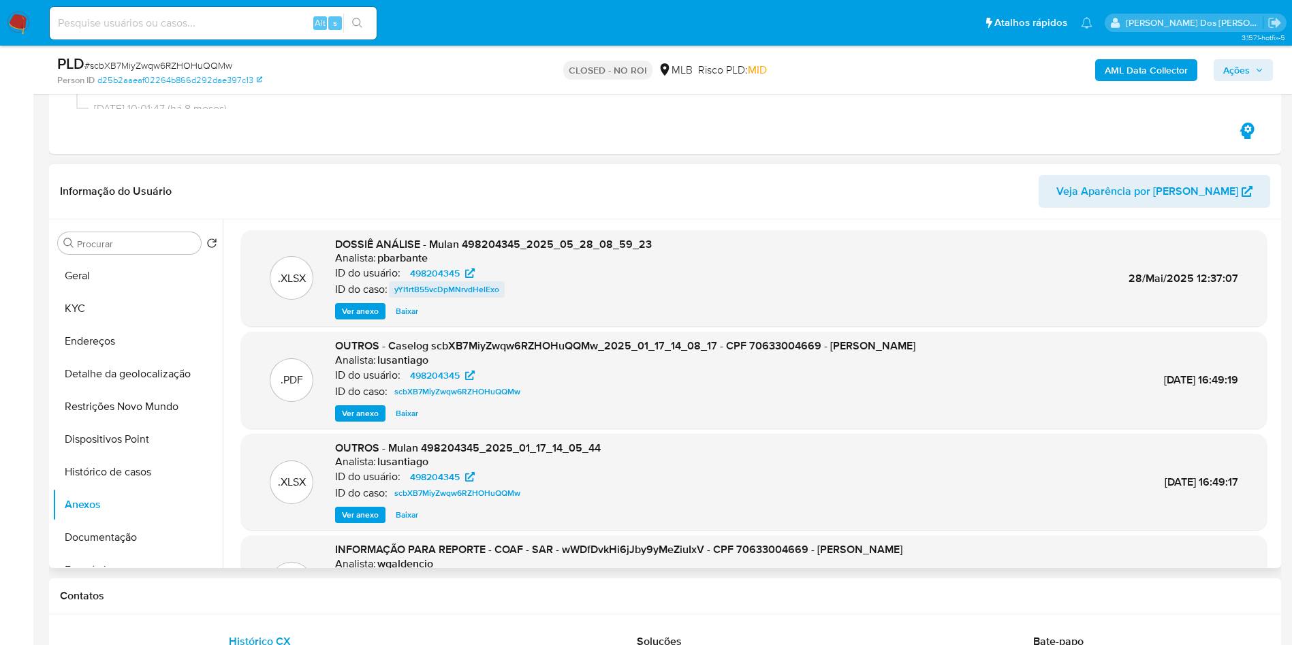
click at [484, 298] on span "yYl1rtB55vcDpMNrvdHelExo" at bounding box center [446, 289] width 105 height 16
click at [447, 281] on span "498204345" at bounding box center [435, 273] width 50 height 16
click at [123, 292] on button "Geral" at bounding box center [131, 275] width 159 height 33
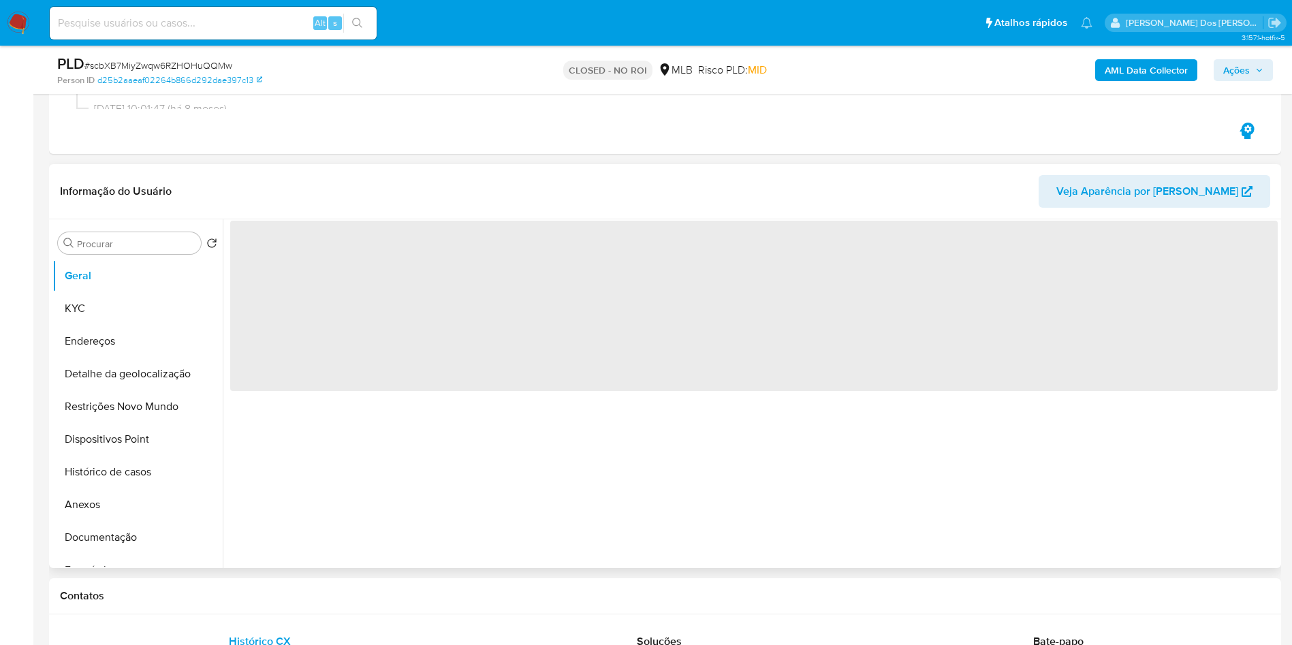
click at [477, 501] on div "‌" at bounding box center [750, 393] width 1055 height 349
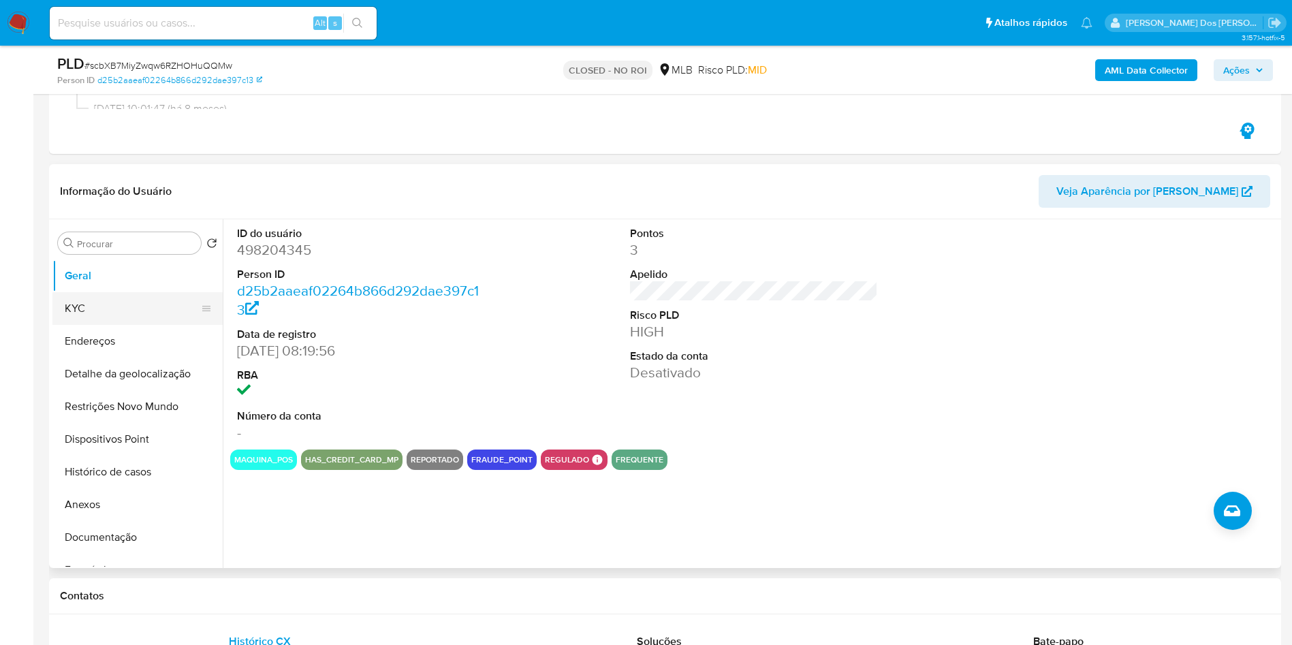
click at [102, 325] on button "KYC" at bounding box center [131, 308] width 159 height 33
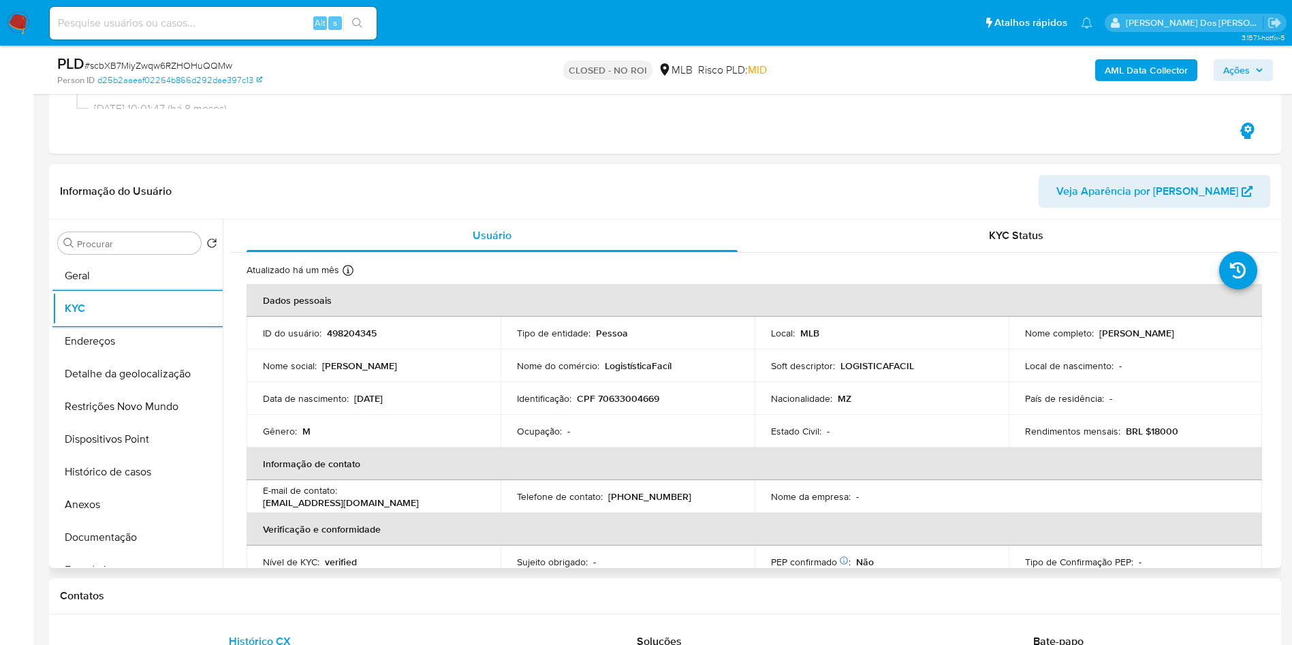
scroll to position [567, 0]
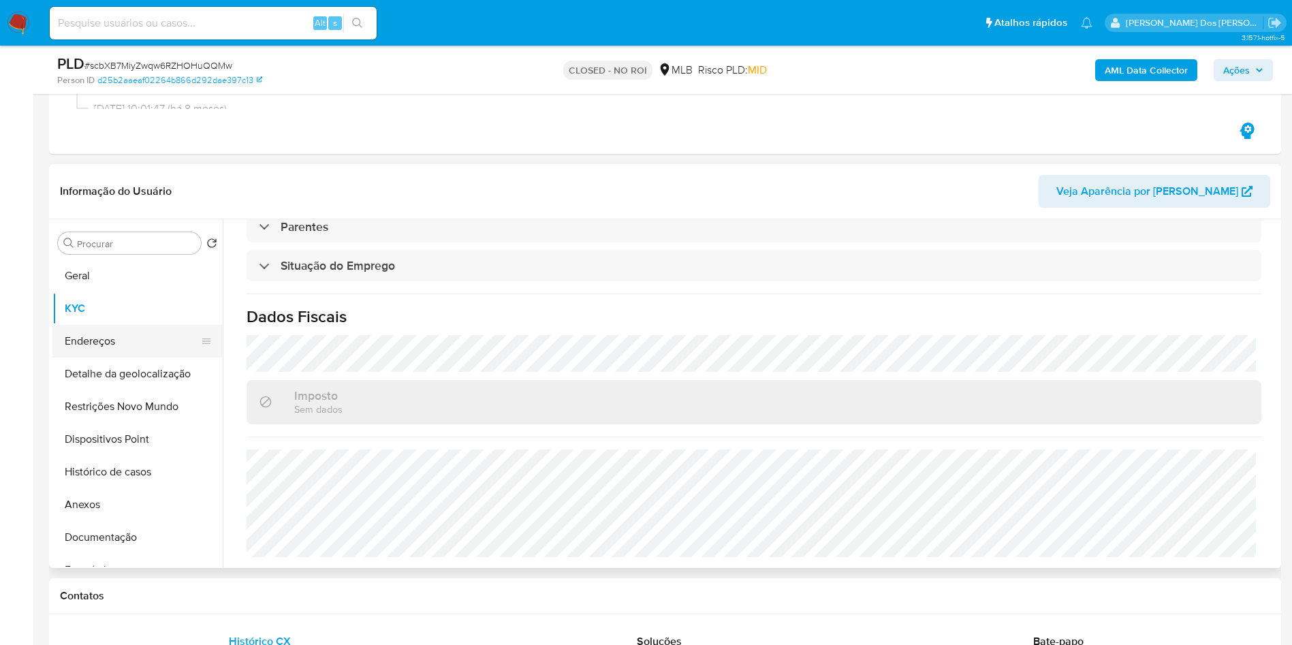
click at [123, 358] on button "Endereços" at bounding box center [131, 341] width 159 height 33
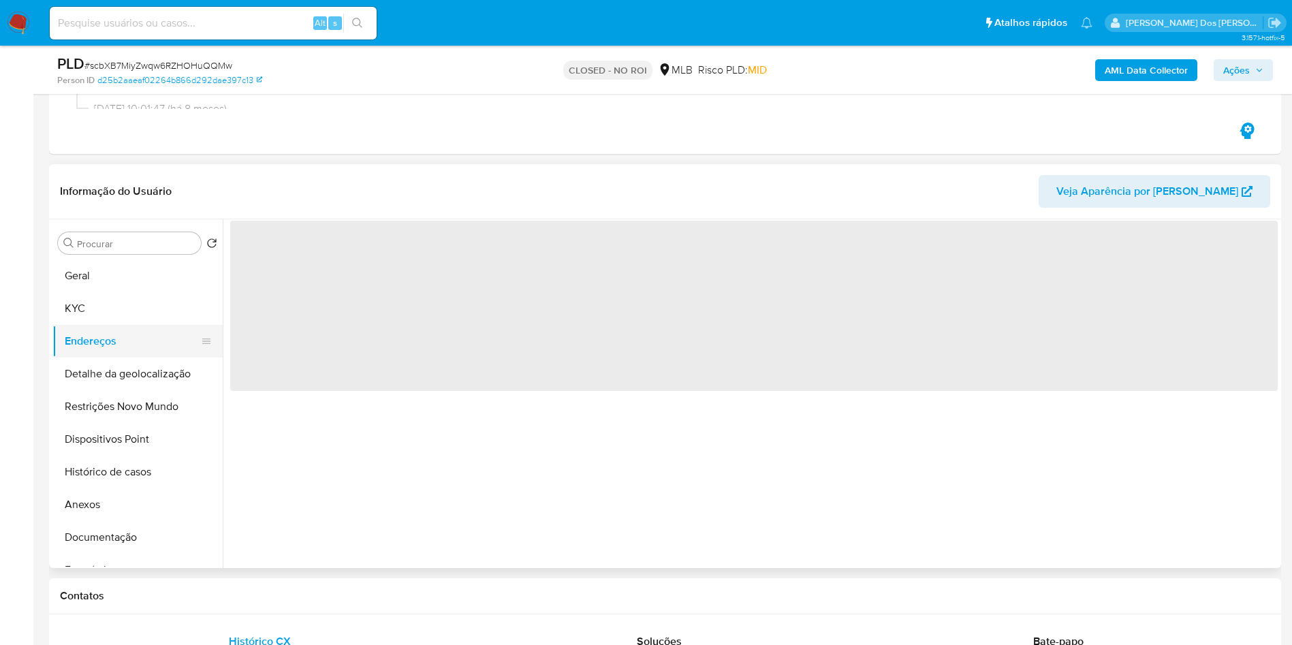
scroll to position [0, 0]
click at [109, 390] on button "Detalhe da geolocalização" at bounding box center [131, 374] width 159 height 33
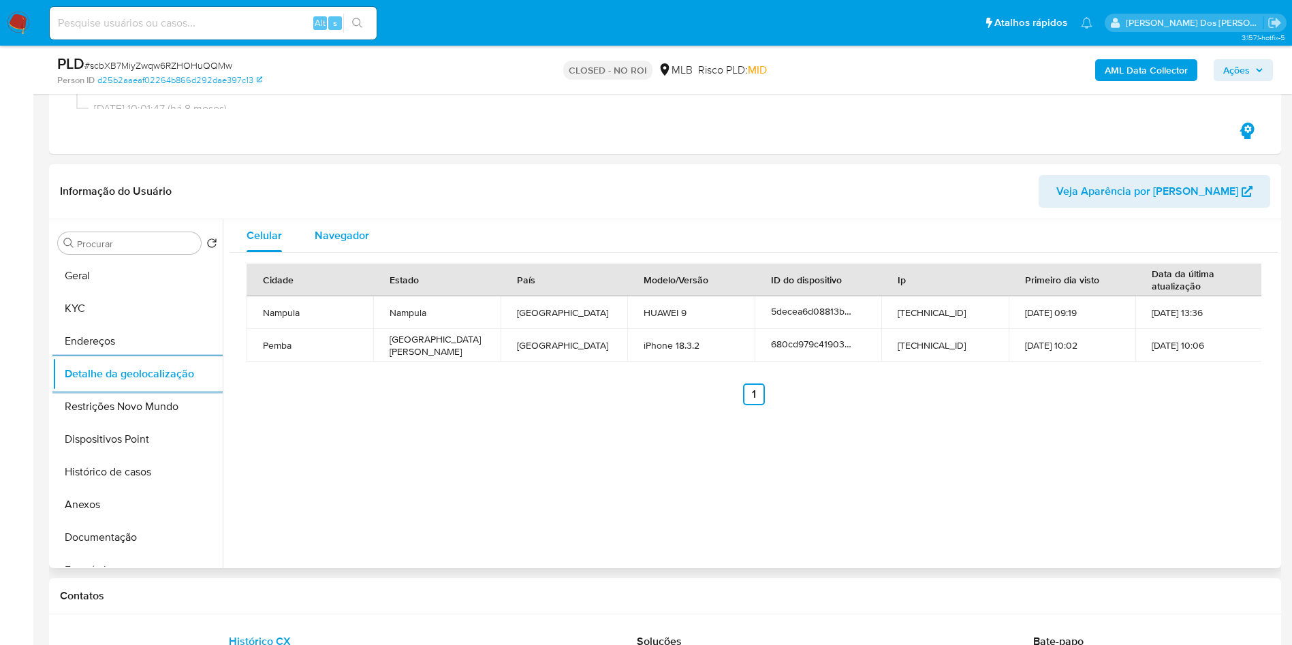
click at [351, 243] on span "Navegador" at bounding box center [342, 235] width 54 height 16
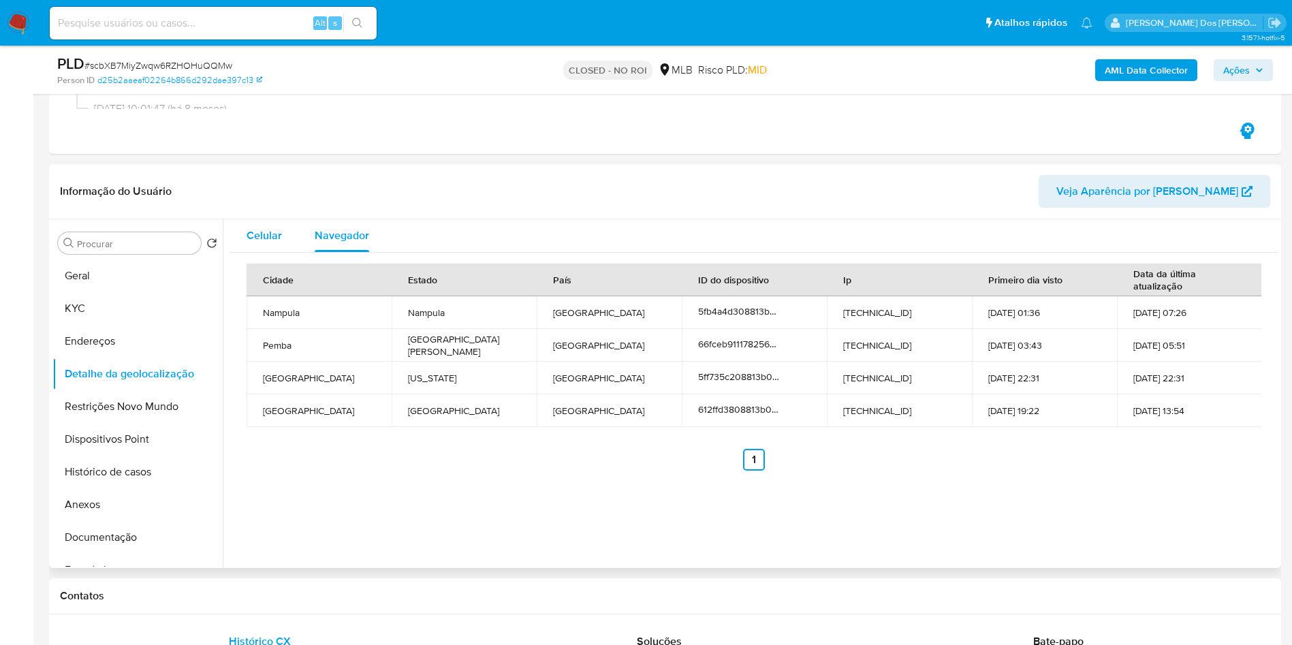
click at [287, 252] on button "Celular" at bounding box center [264, 235] width 68 height 33
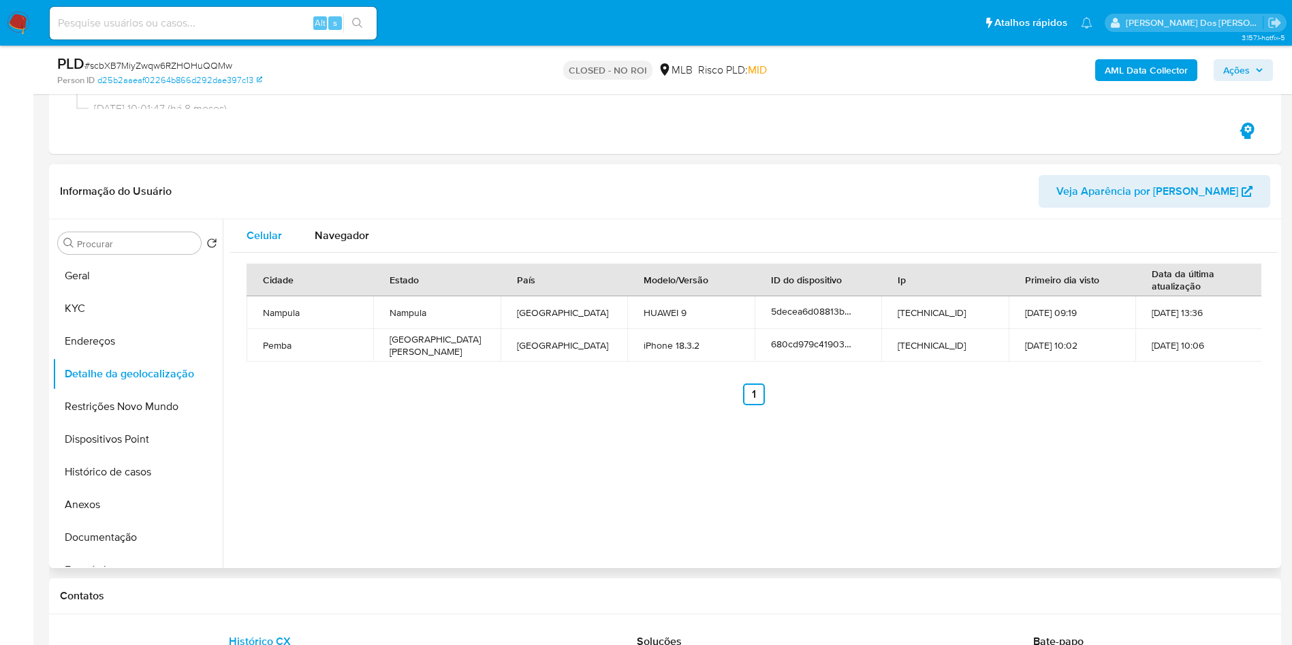
type button "0"
click at [129, 423] on button "Restrições Novo Mundo" at bounding box center [131, 406] width 159 height 33
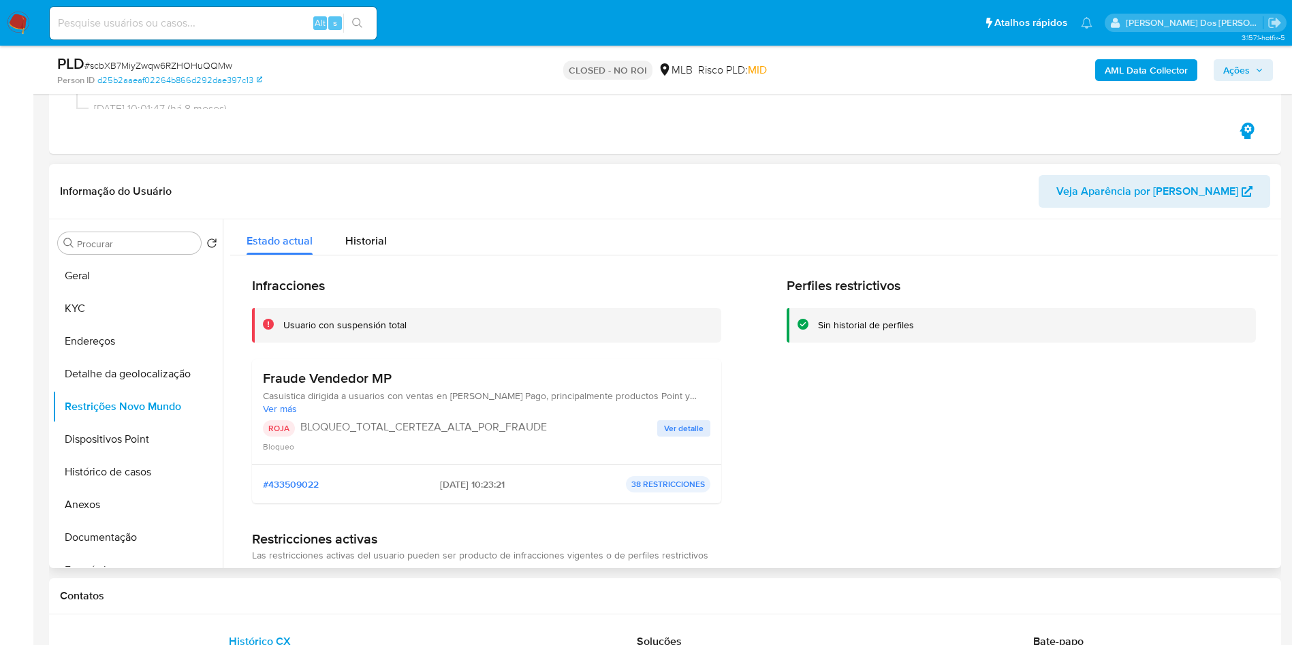
click at [707, 437] on button "Ver detalle" at bounding box center [683, 428] width 53 height 16
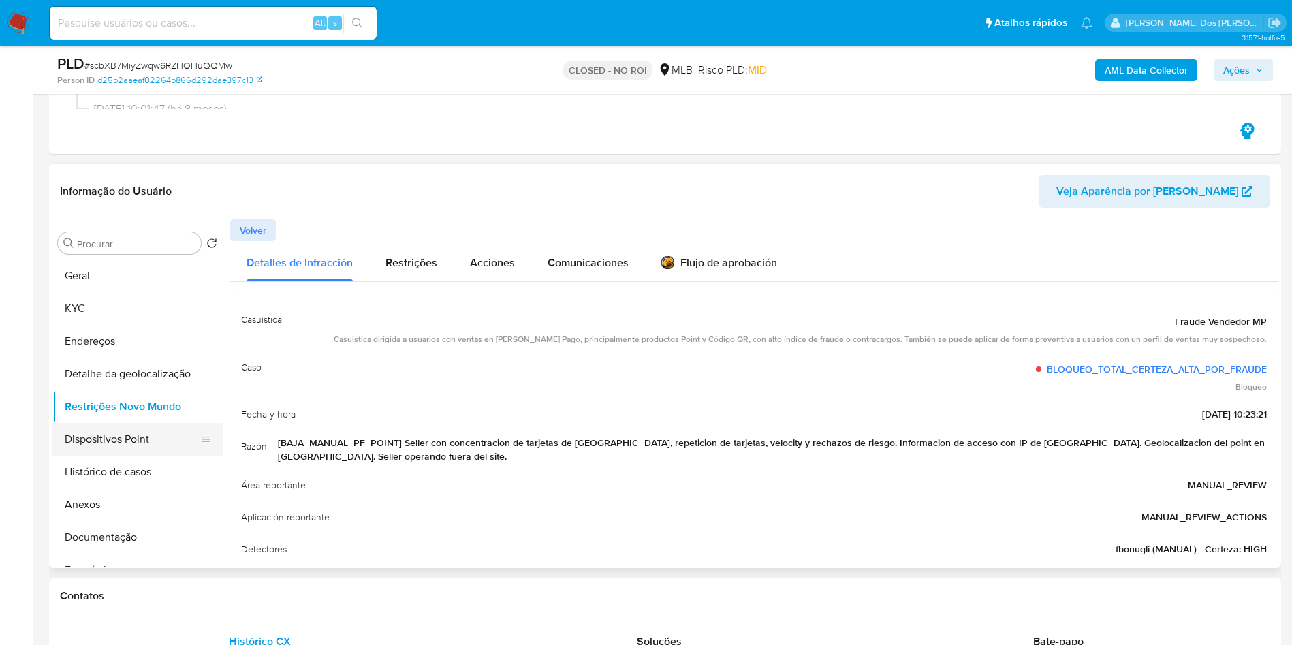
click at [100, 456] on button "Dispositivos Point" at bounding box center [131, 439] width 159 height 33
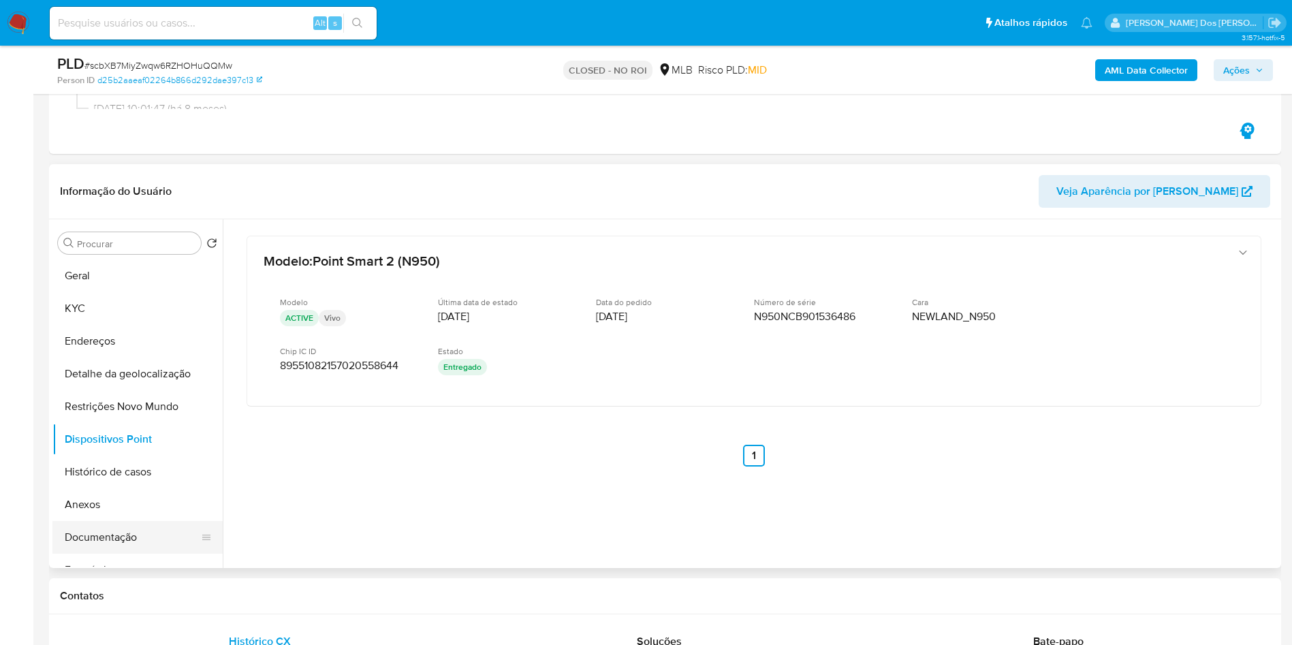
click at [130, 554] on button "Documentação" at bounding box center [131, 537] width 159 height 33
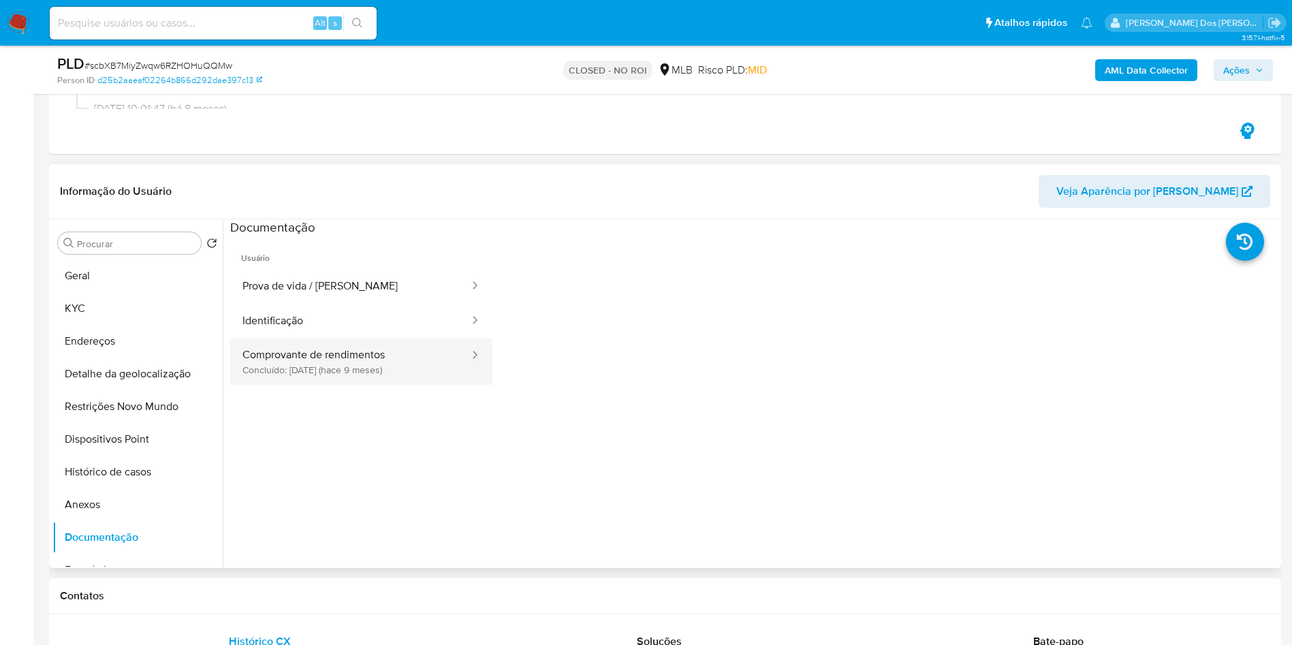
click at [362, 373] on button "Comprovante de rendimentos Concluído: 06/12/2024 (hace 9 meses)" at bounding box center [350, 361] width 240 height 46
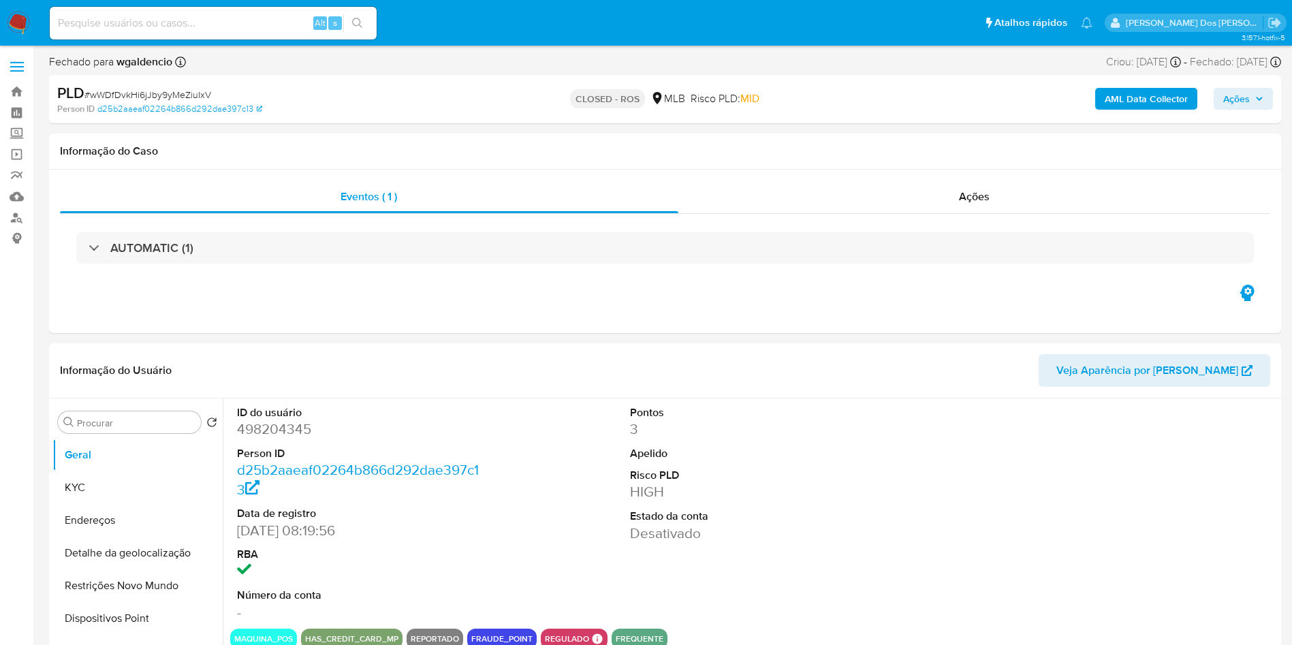
select select "10"
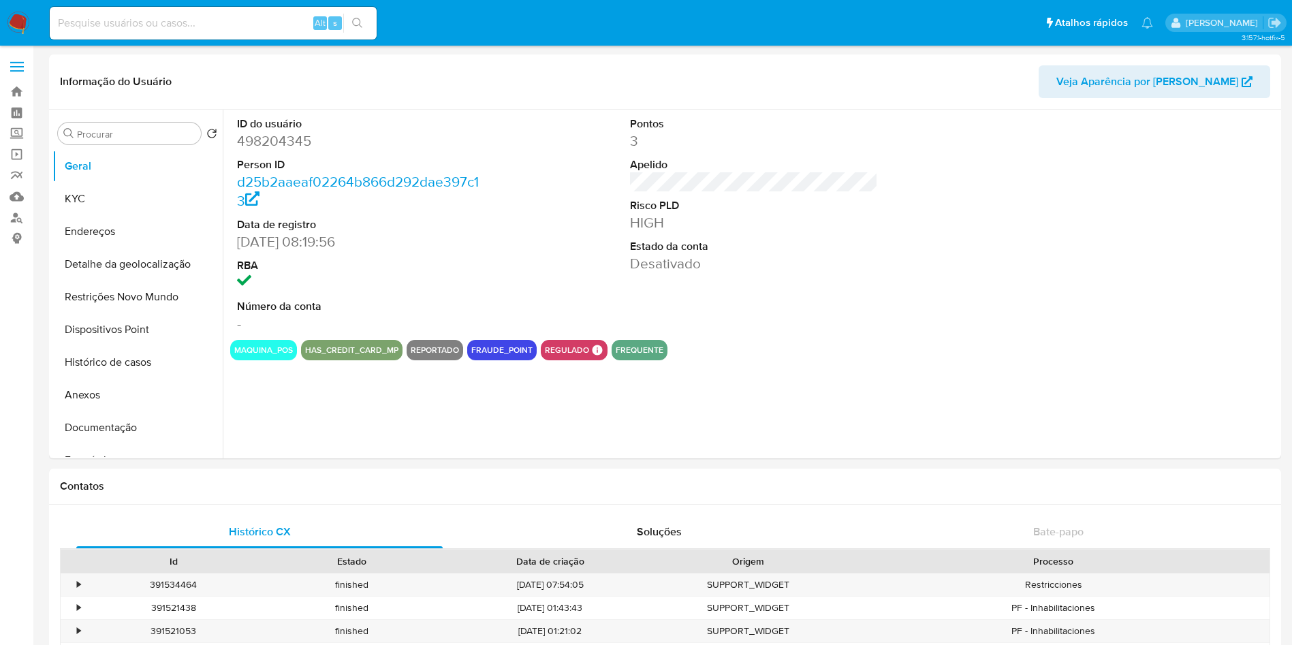
select select "10"
click at [125, 386] on button "Anexos" at bounding box center [131, 395] width 159 height 33
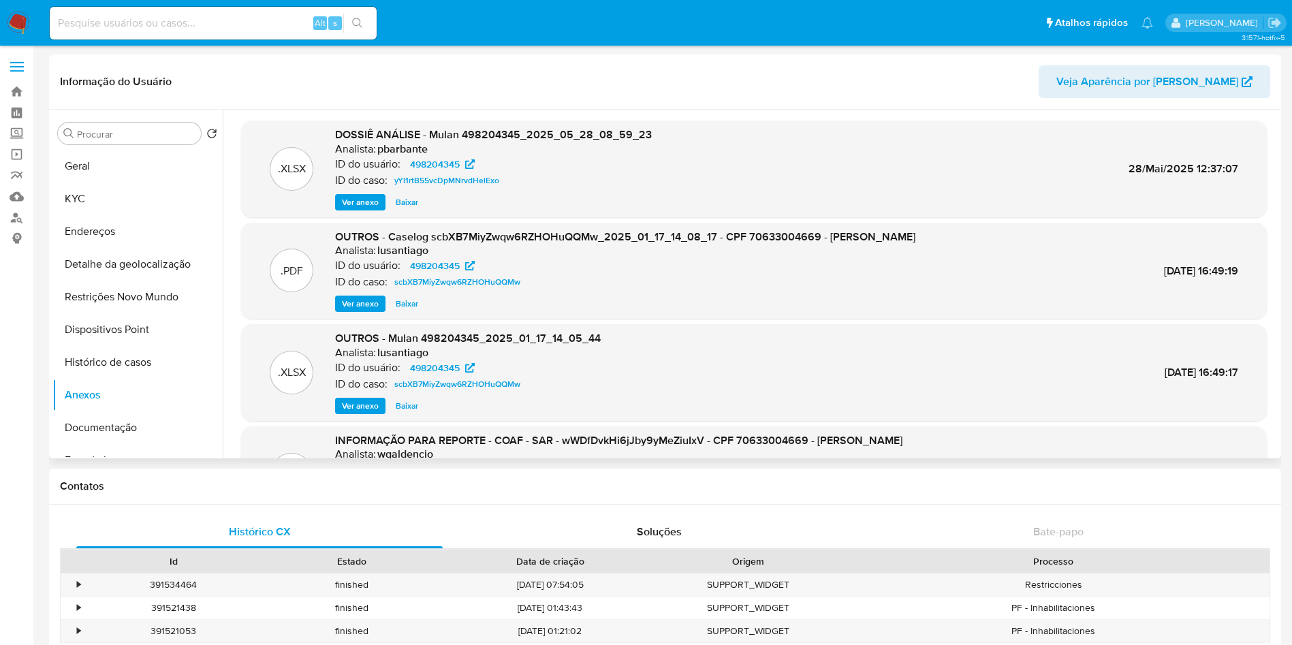
click at [295, 170] on p ".XLSX" at bounding box center [292, 168] width 28 height 15
click at [400, 200] on span "Baixar" at bounding box center [407, 202] width 22 height 14
click at [85, 165] on button "Geral" at bounding box center [131, 166] width 159 height 33
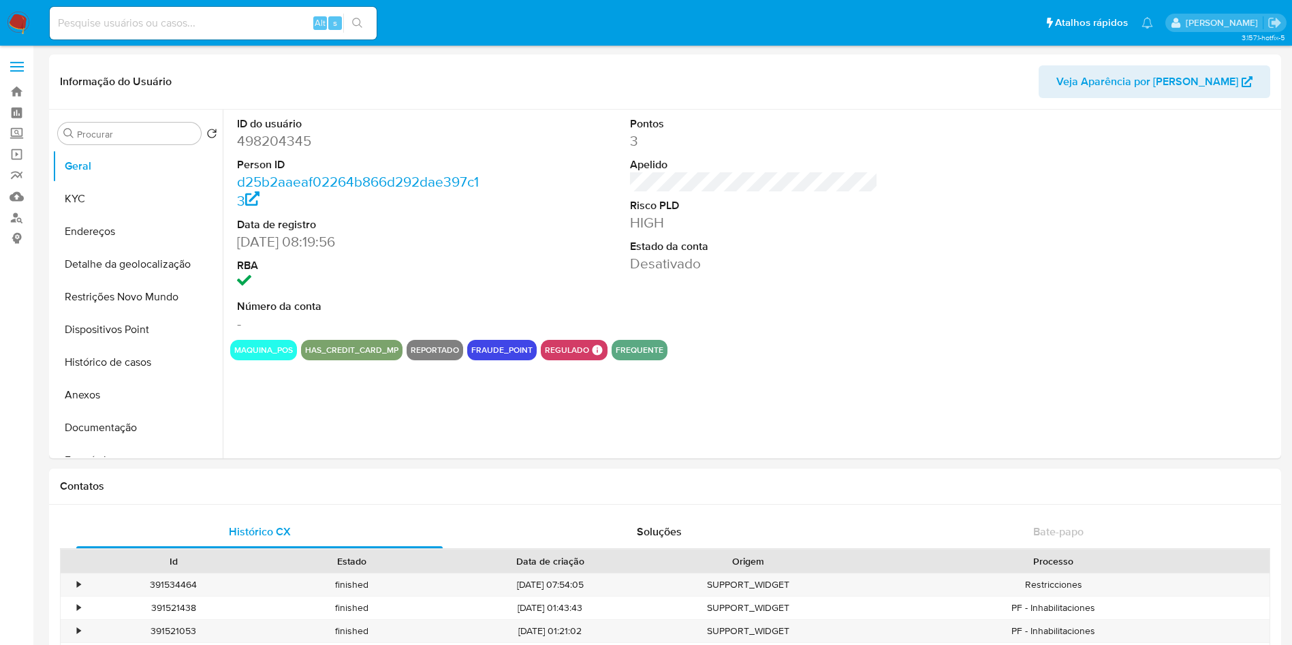
click at [283, 138] on dd "498204345" at bounding box center [361, 140] width 249 height 19
copy dd "498204345"
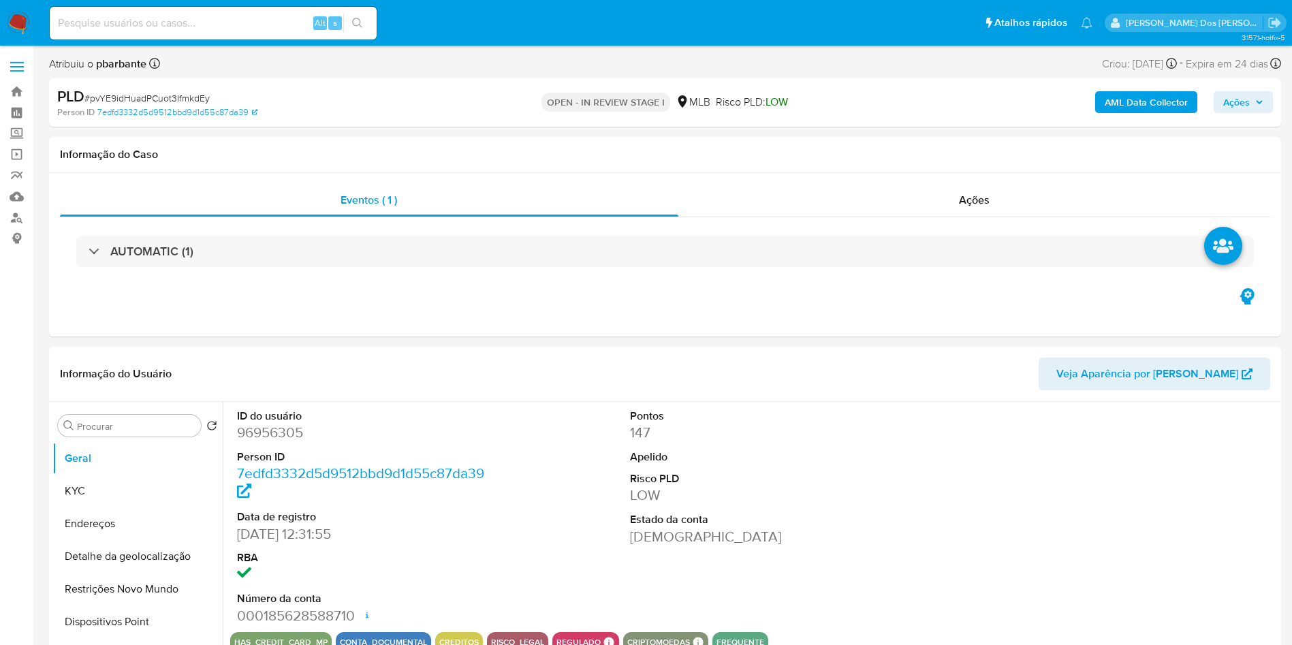
select select "10"
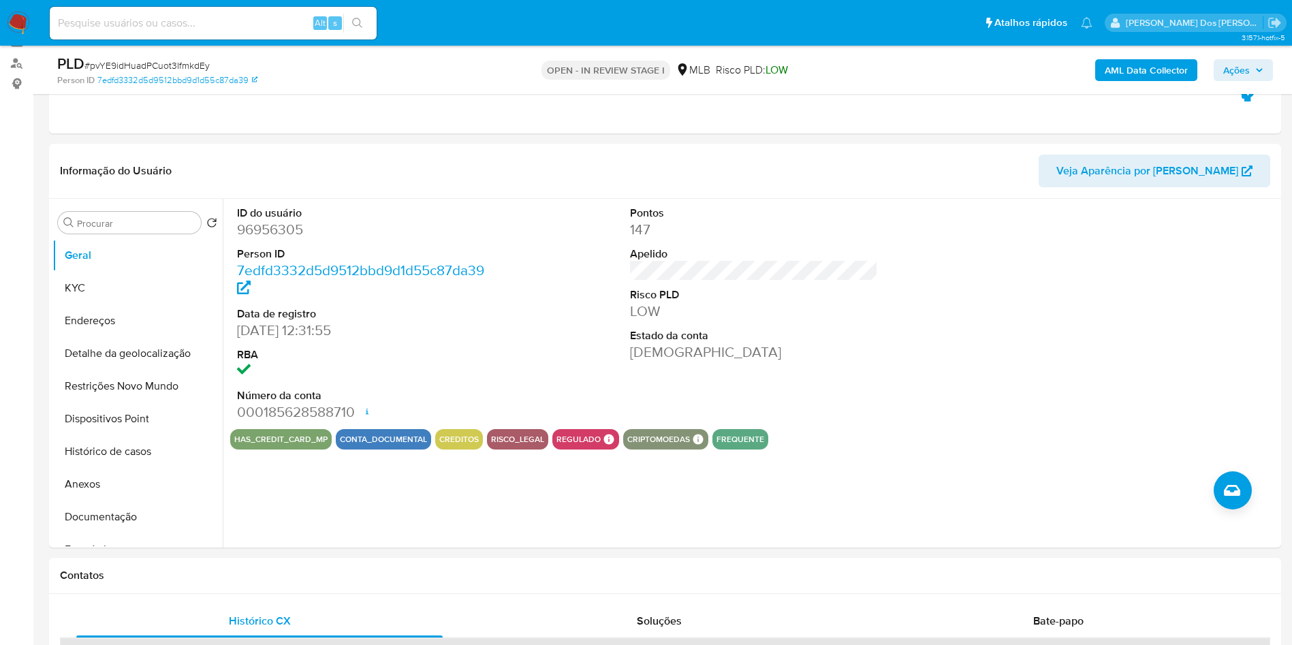
scroll to position [153, 0]
click at [290, 240] on dd "96956305" at bounding box center [361, 230] width 249 height 19
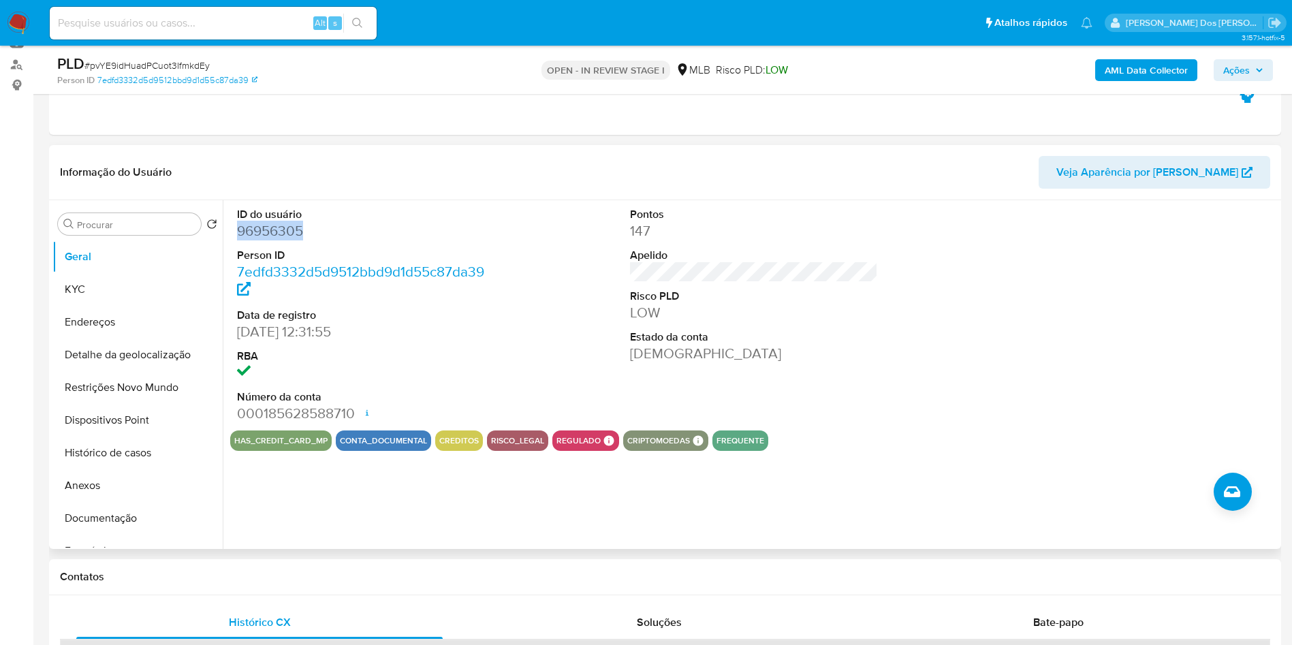
click at [290, 240] on dd "96956305" at bounding box center [361, 230] width 249 height 19
copy dd "96956305"
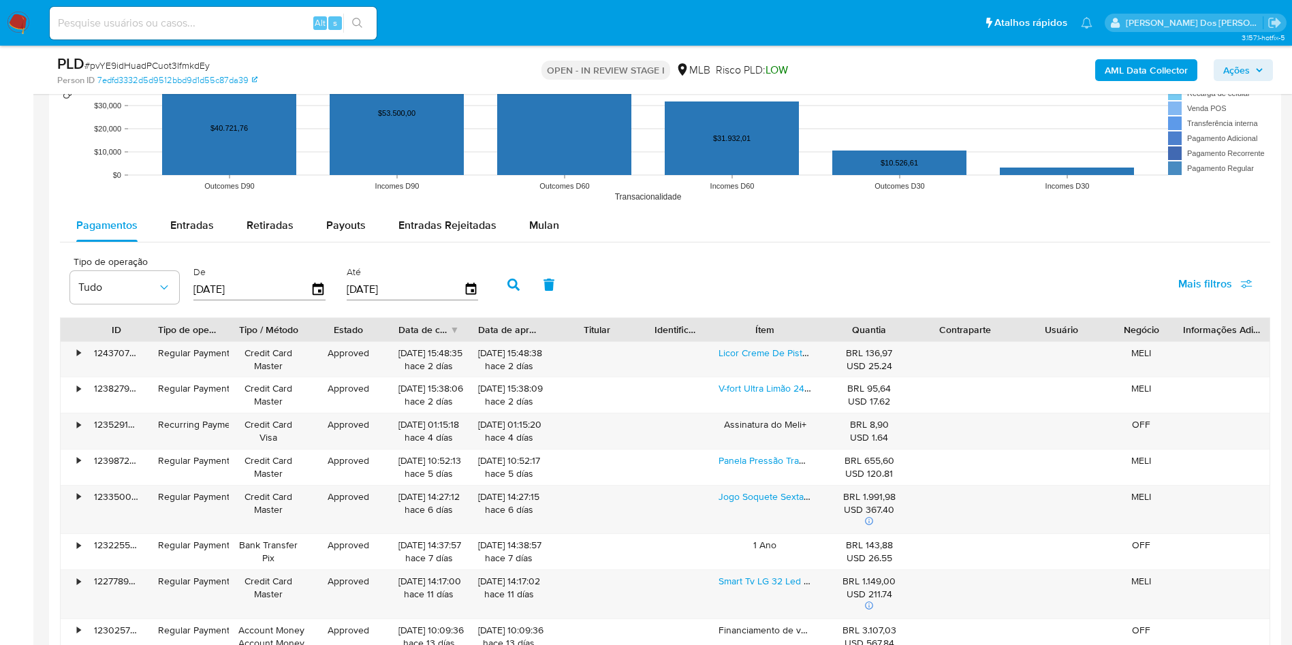
scroll to position [1401, 0]
click at [540, 234] on div "Mulan" at bounding box center [544, 226] width 30 height 33
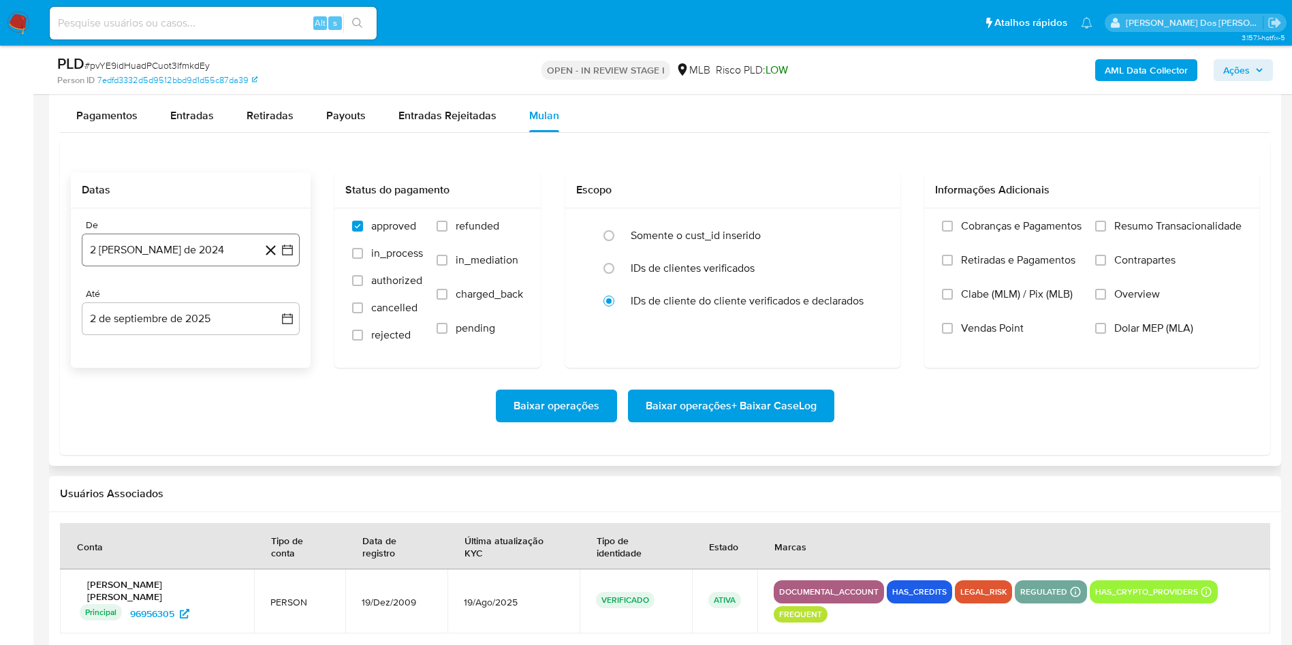
scroll to position [1515, 0]
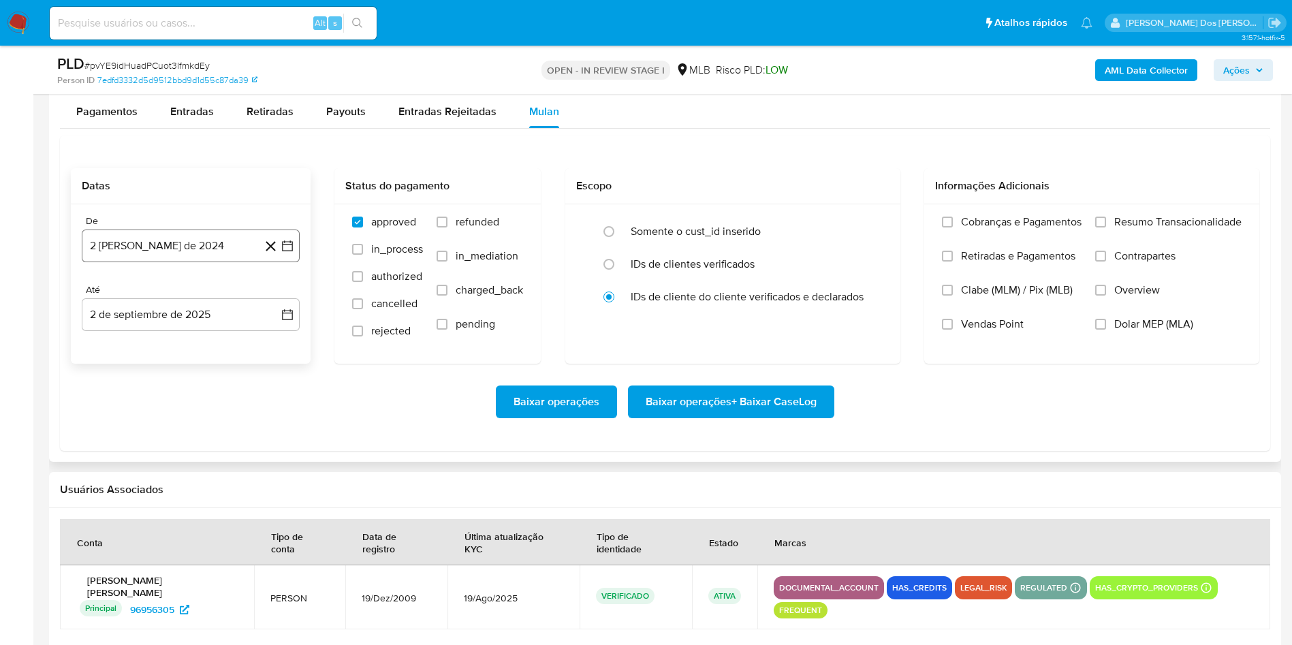
click at [287, 253] on icon "button" at bounding box center [288, 246] width 14 height 14
click at [276, 303] on icon "Mes siguiente" at bounding box center [275, 295] width 16 height 16
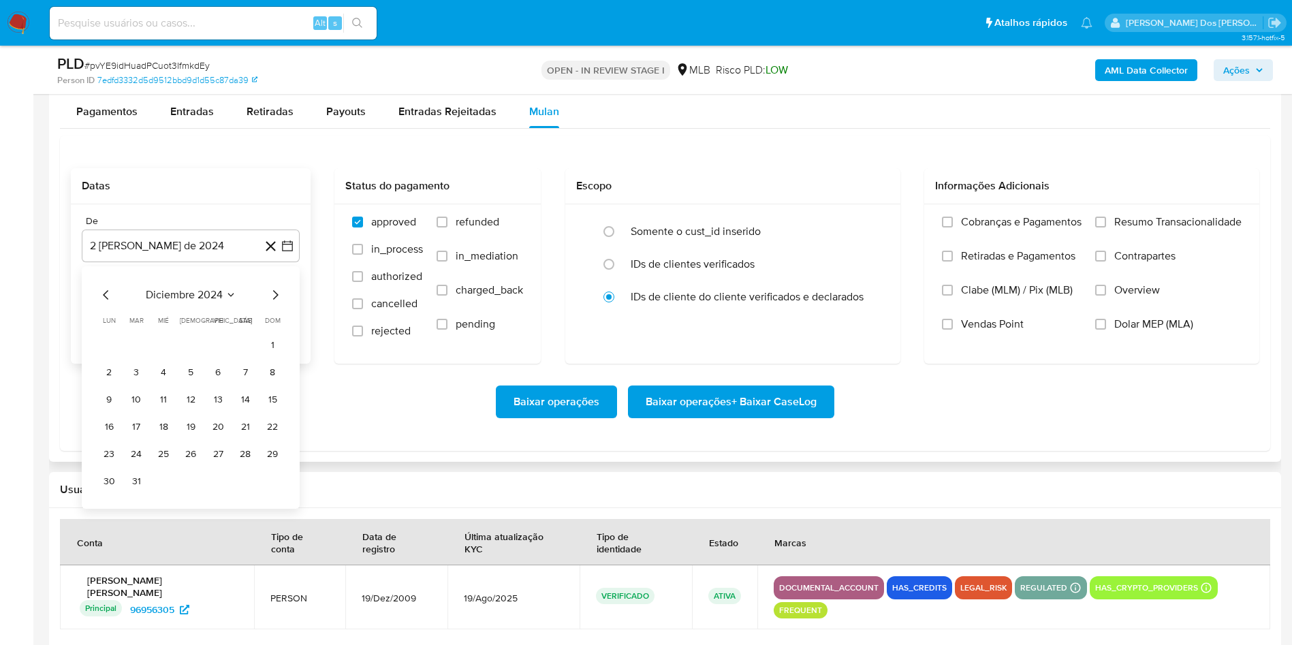
click at [276, 303] on icon "Mes siguiente" at bounding box center [275, 295] width 16 height 16
click at [127, 356] on button "1" at bounding box center [136, 345] width 22 height 22
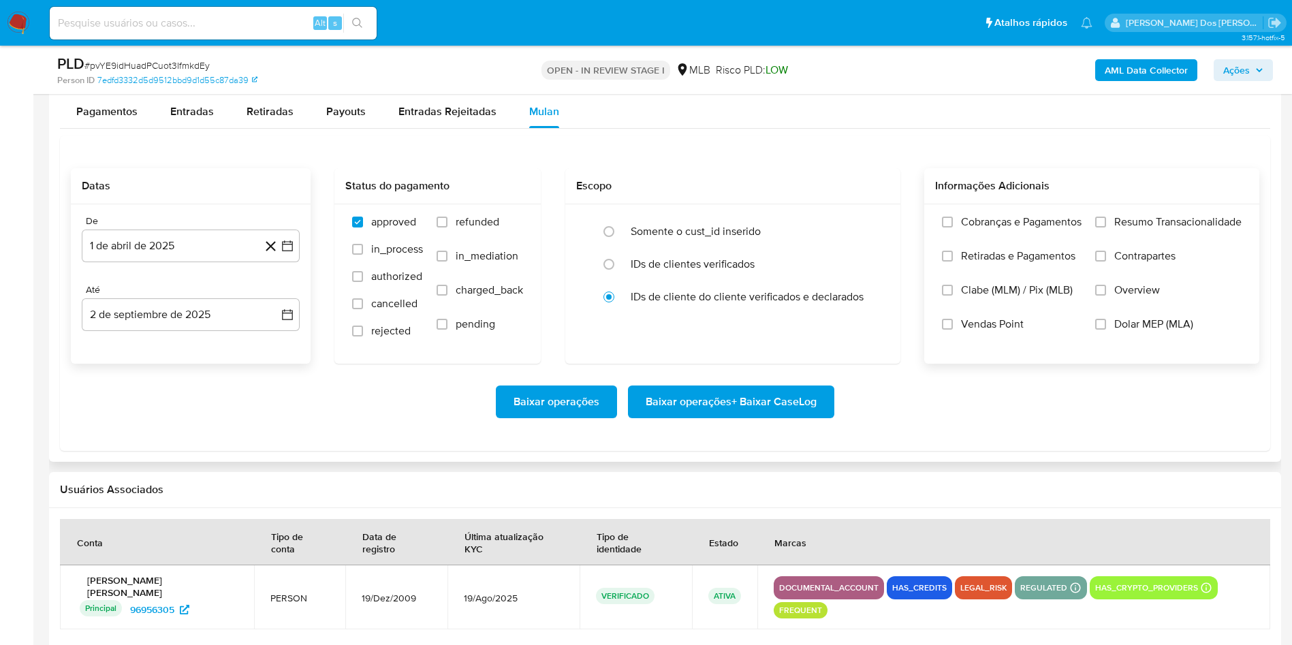
click at [1120, 235] on div "Cobranças e Pagamentos Retiradas e Pagamentos Clabe (MLM) / Pix (MLB) Vendas Po…" at bounding box center [1091, 283] width 335 height 158
click at [1114, 229] on span "Resumo Transacionalidade" at bounding box center [1177, 222] width 127 height 14
click at [1106, 227] on input "Resumo Transacionalidade" at bounding box center [1100, 222] width 11 height 11
click at [733, 417] on span "Baixar operações + Baixar CaseLog" at bounding box center [731, 402] width 171 height 30
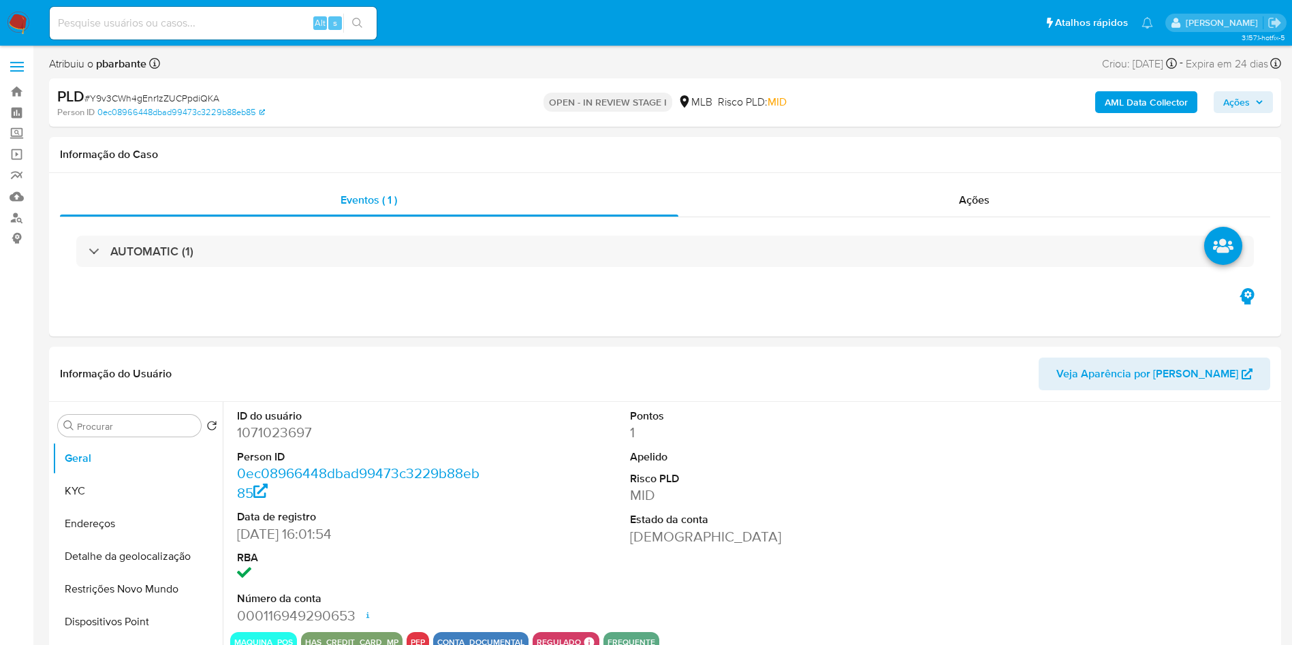
select select "10"
click at [416, 268] on div "AUTOMATIC (1)" at bounding box center [665, 251] width 1210 height 68
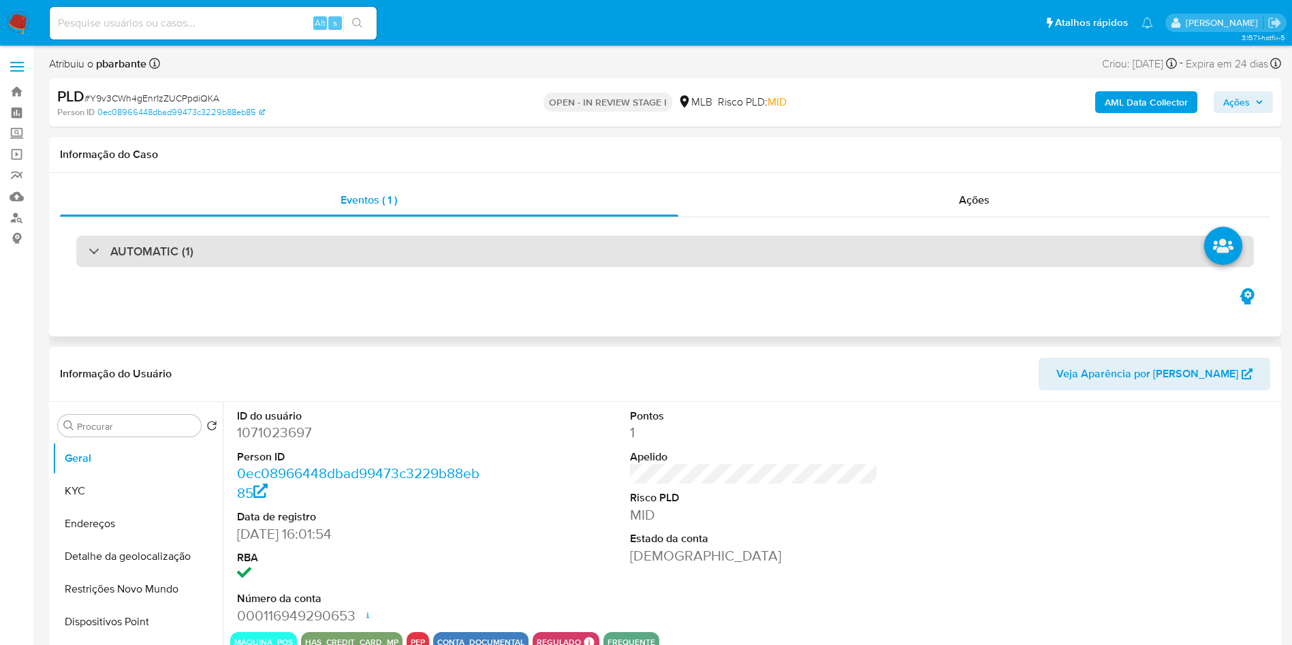
click at [462, 238] on div "AUTOMATIC (1)" at bounding box center [664, 251] width 1177 height 31
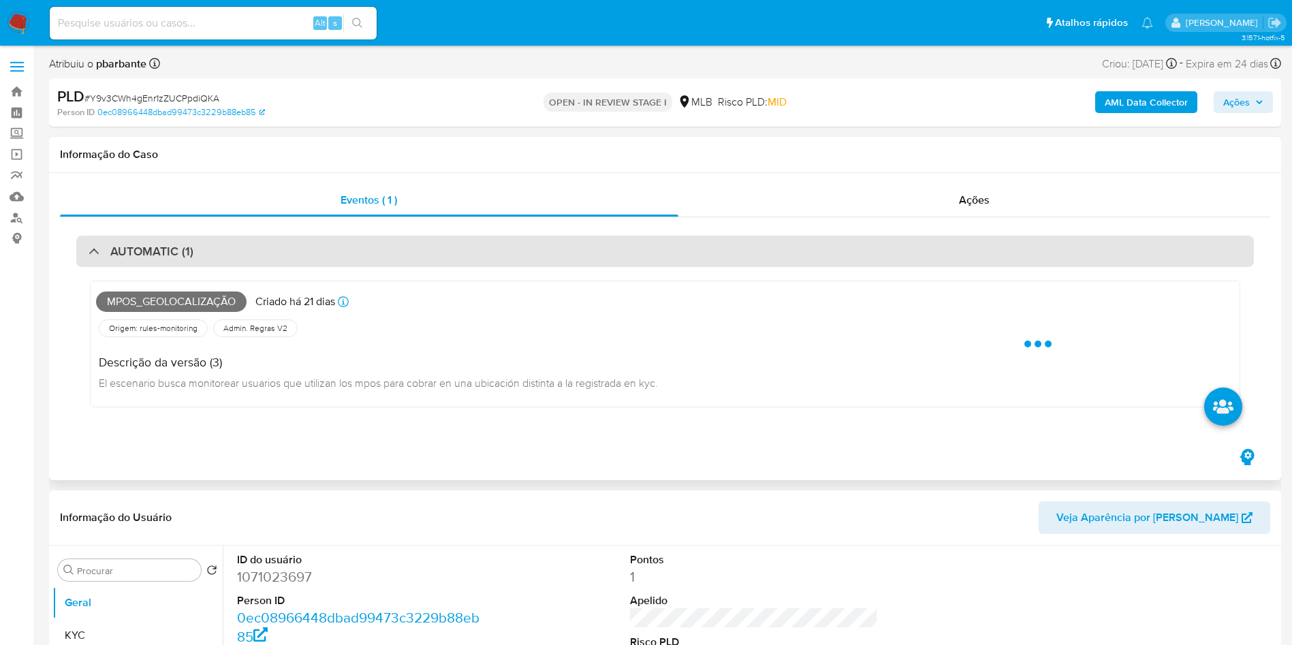
click at [462, 238] on div "AUTOMATIC (1)" at bounding box center [664, 251] width 1177 height 31
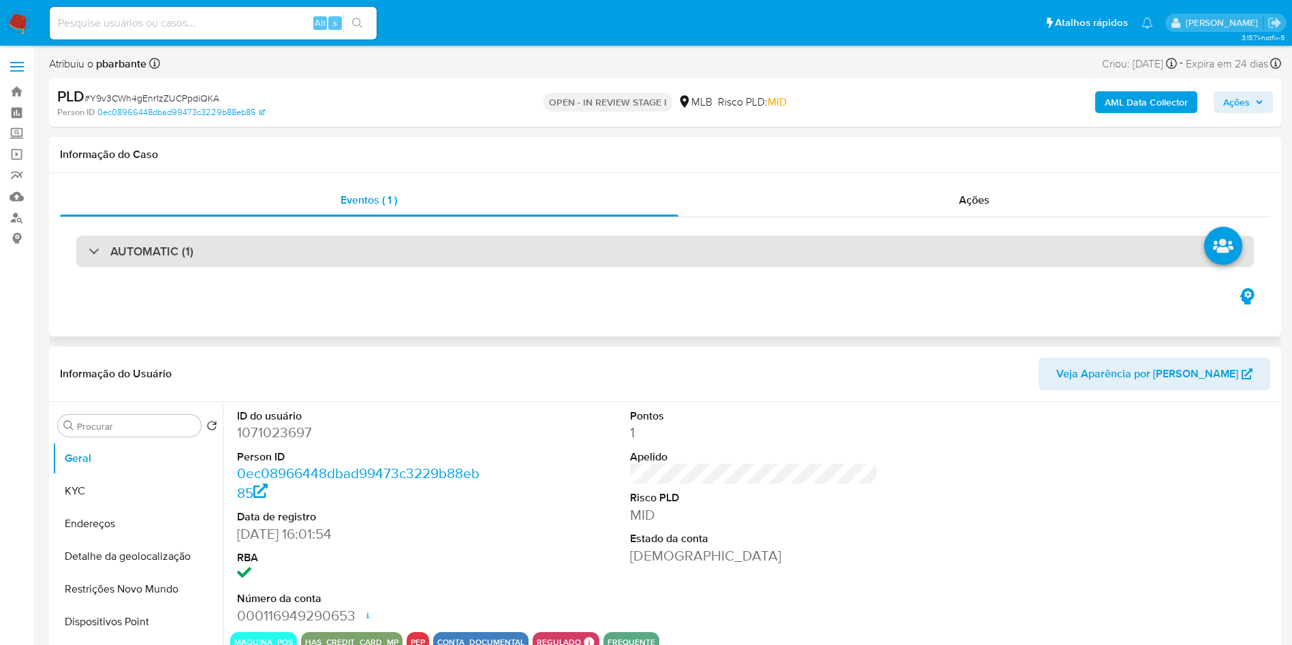
click at [462, 238] on div "AUTOMATIC (1)" at bounding box center [664, 251] width 1177 height 31
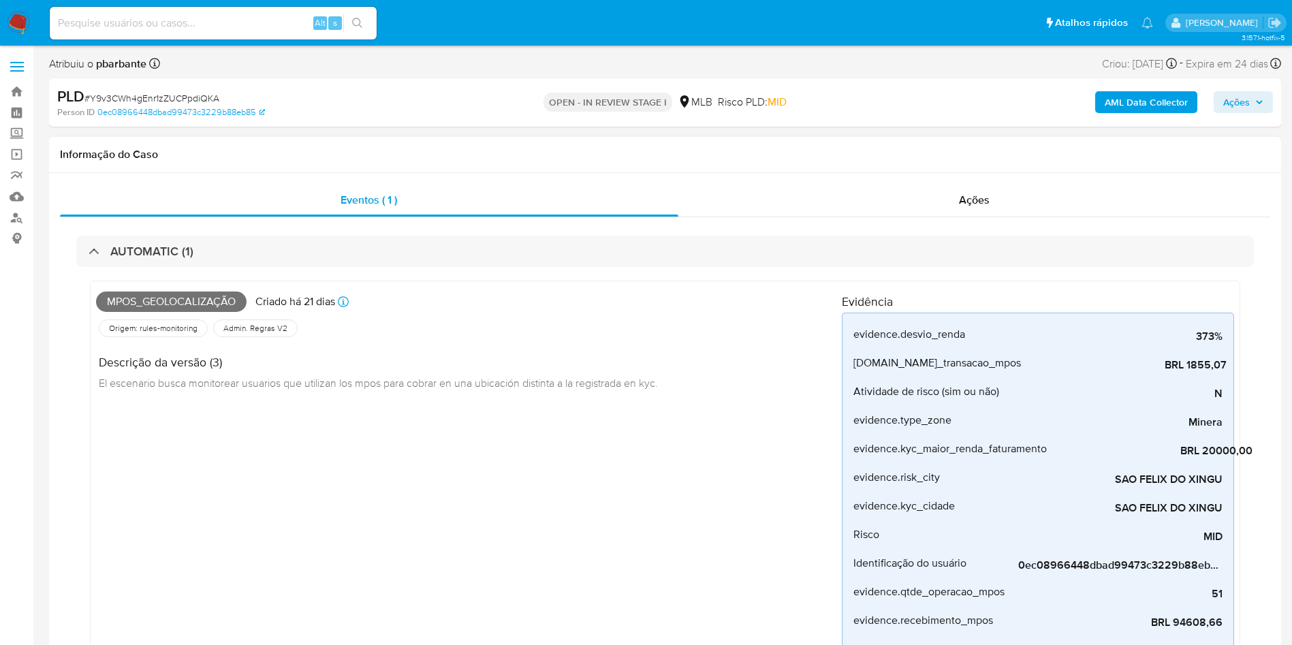
click at [382, 268] on div "Mpos_geolocalização Criado há 21 dias Criado: 12/08/2025 00:31:22 Origem: rules…" at bounding box center [664, 568] width 1177 height 602
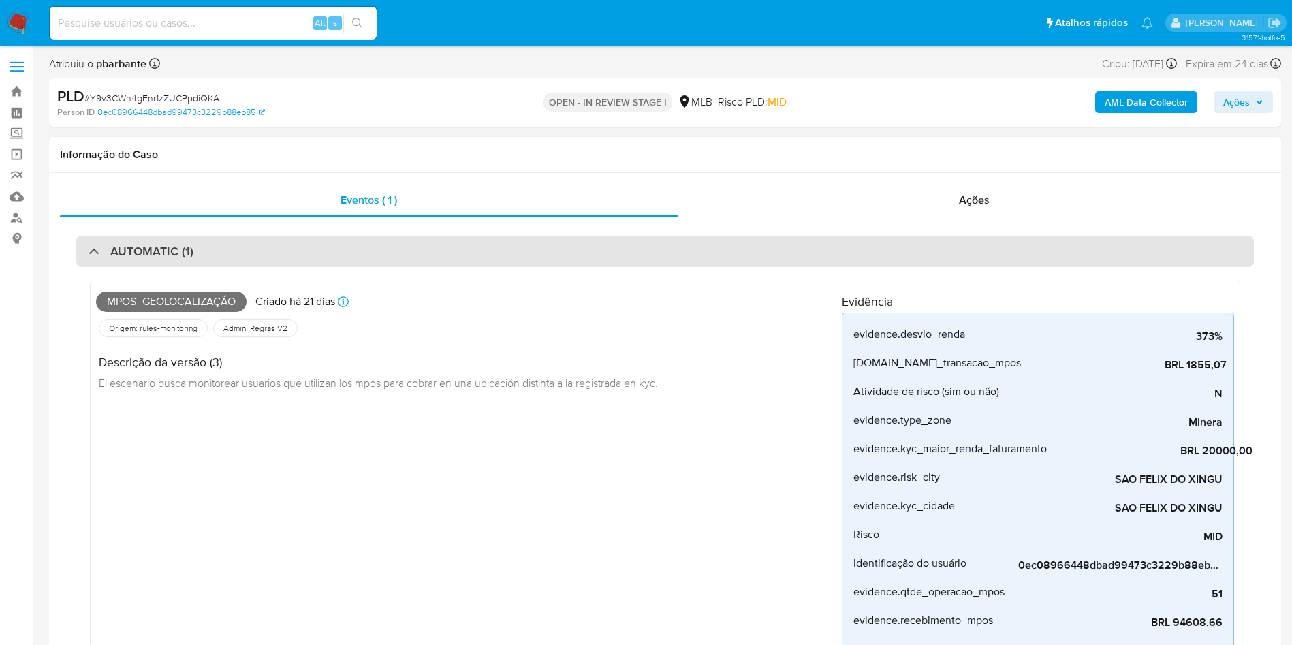
click at [400, 253] on div "AUTOMATIC (1)" at bounding box center [664, 251] width 1177 height 31
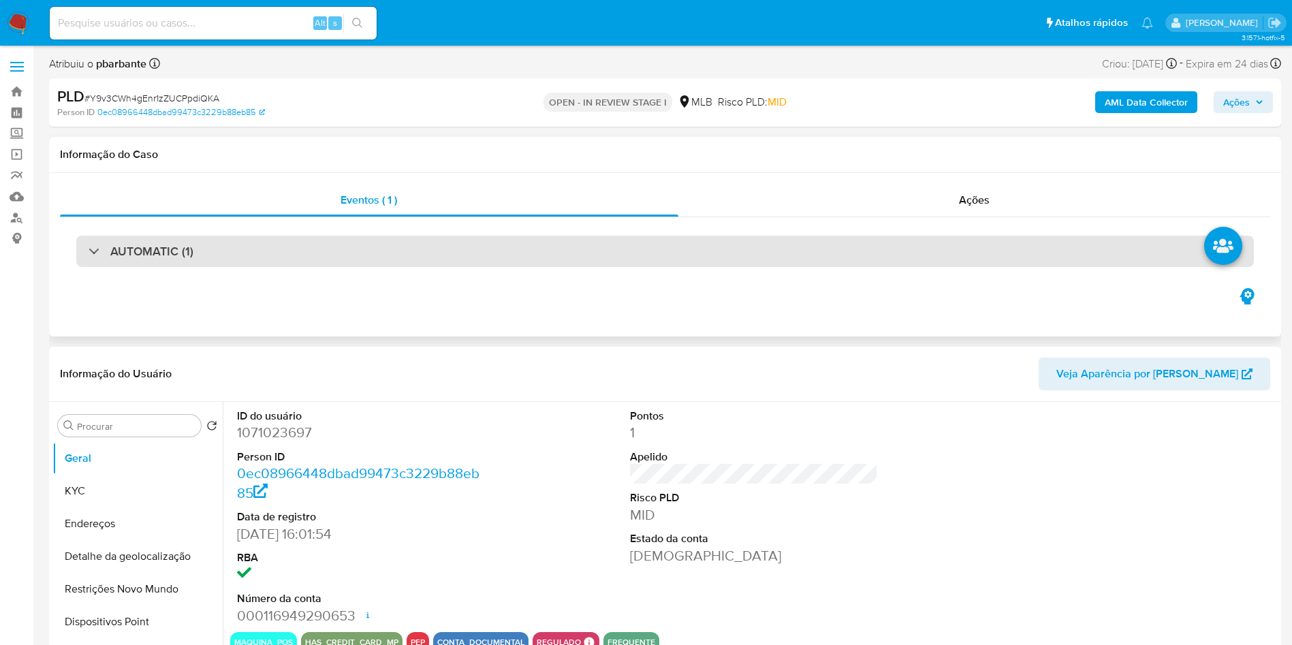
click at [469, 255] on div "AUTOMATIC (1)" at bounding box center [664, 251] width 1177 height 31
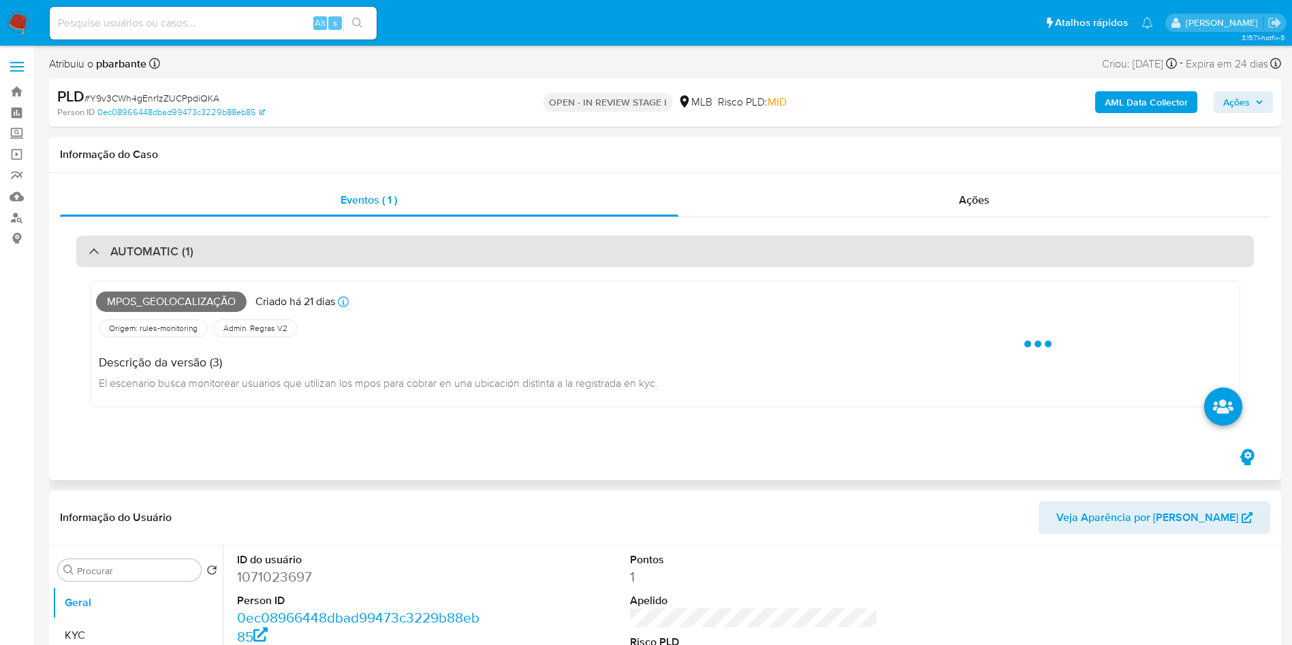
click at [469, 255] on div "AUTOMATIC (1)" at bounding box center [664, 251] width 1177 height 31
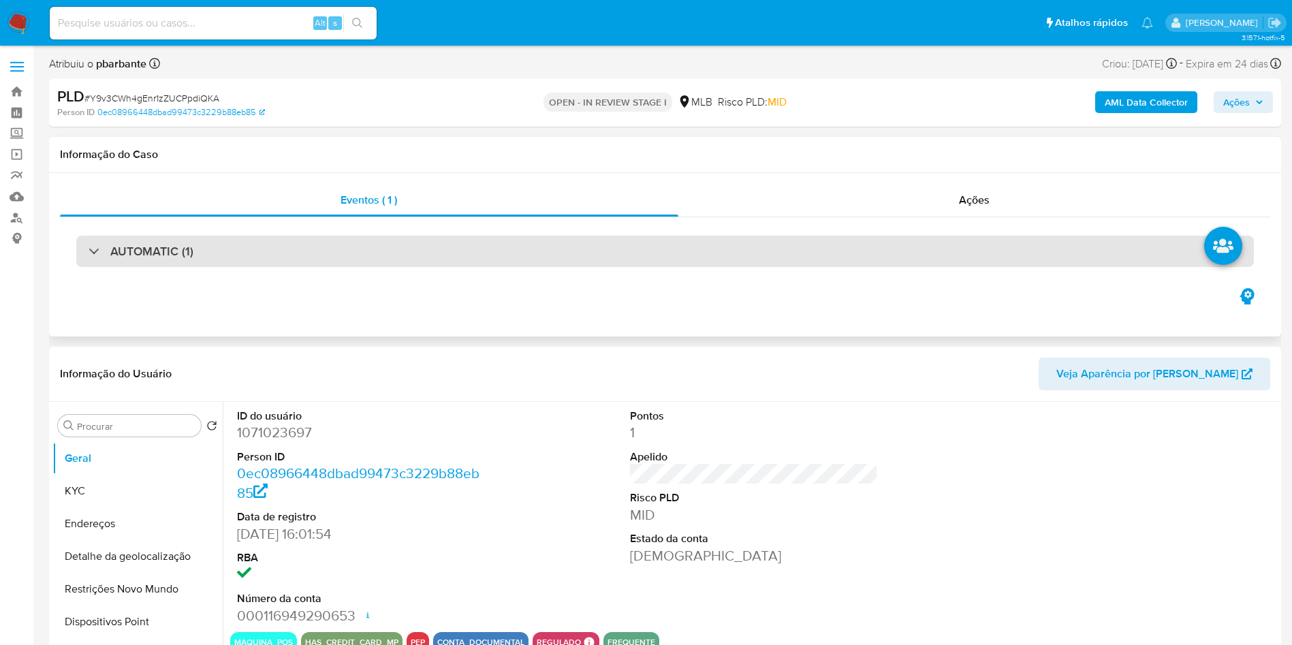
click at [469, 253] on div "AUTOMATIC (1)" at bounding box center [664, 251] width 1177 height 31
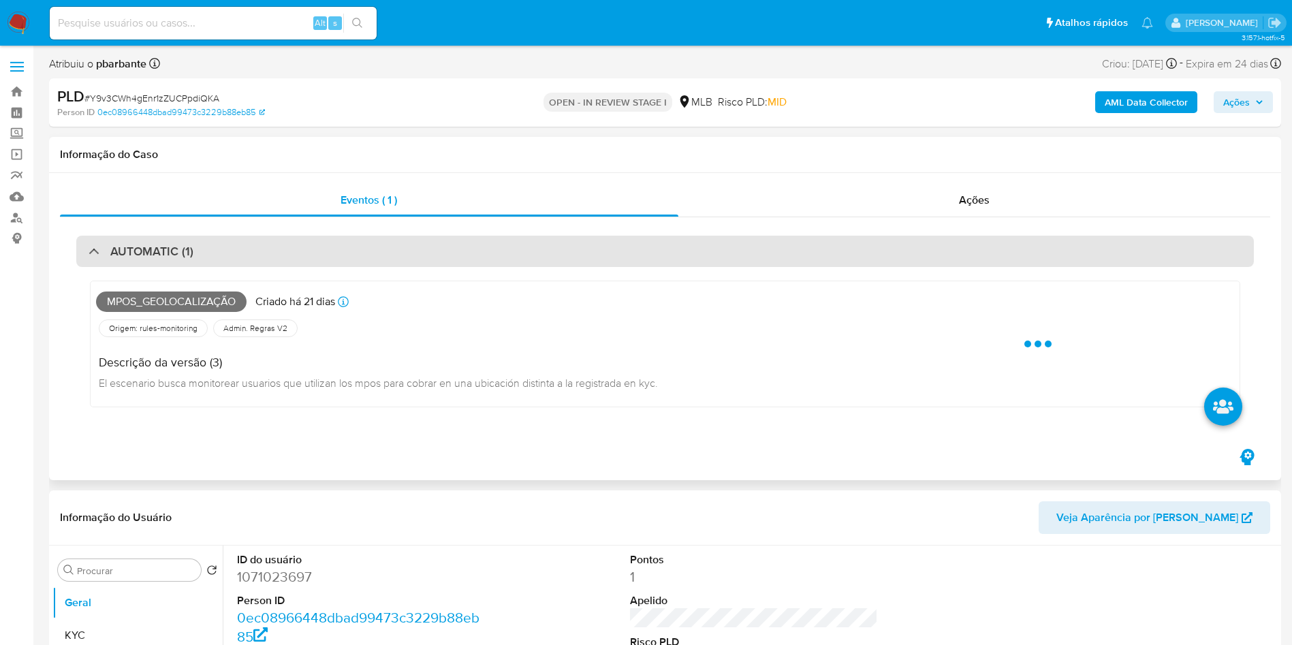
click at [469, 253] on div "AUTOMATIC (1)" at bounding box center [664, 251] width 1177 height 31
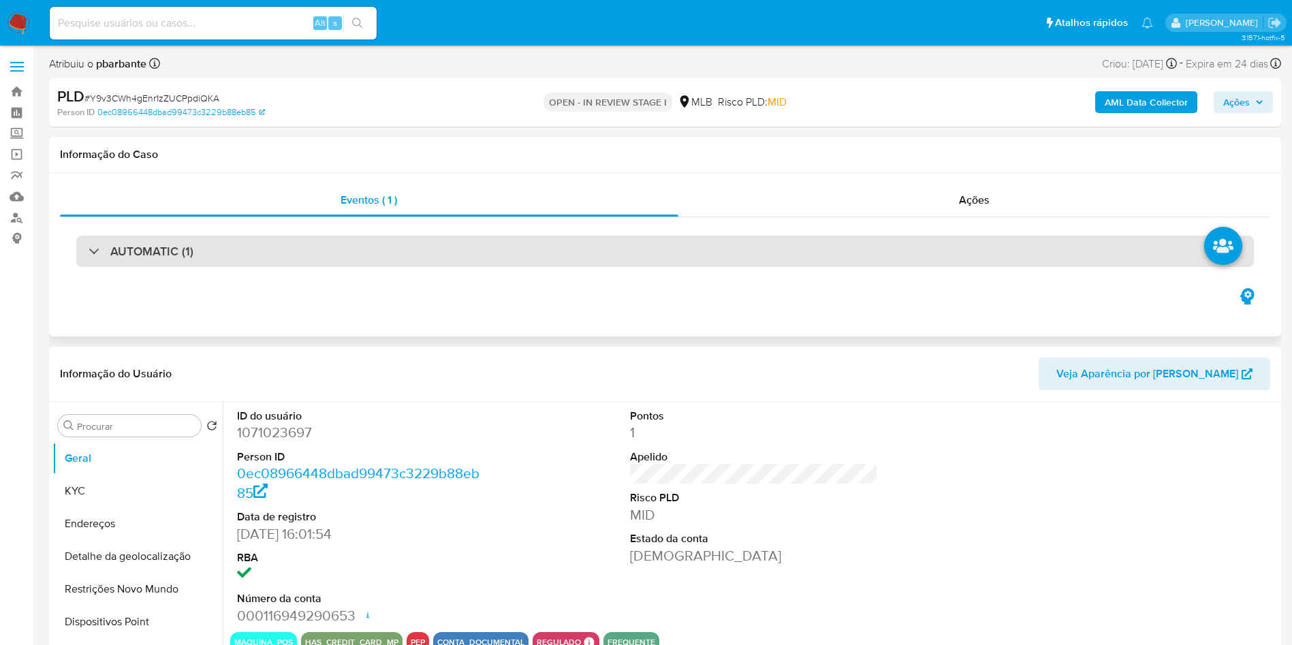
click at [469, 253] on div "AUTOMATIC (1)" at bounding box center [664, 251] width 1177 height 31
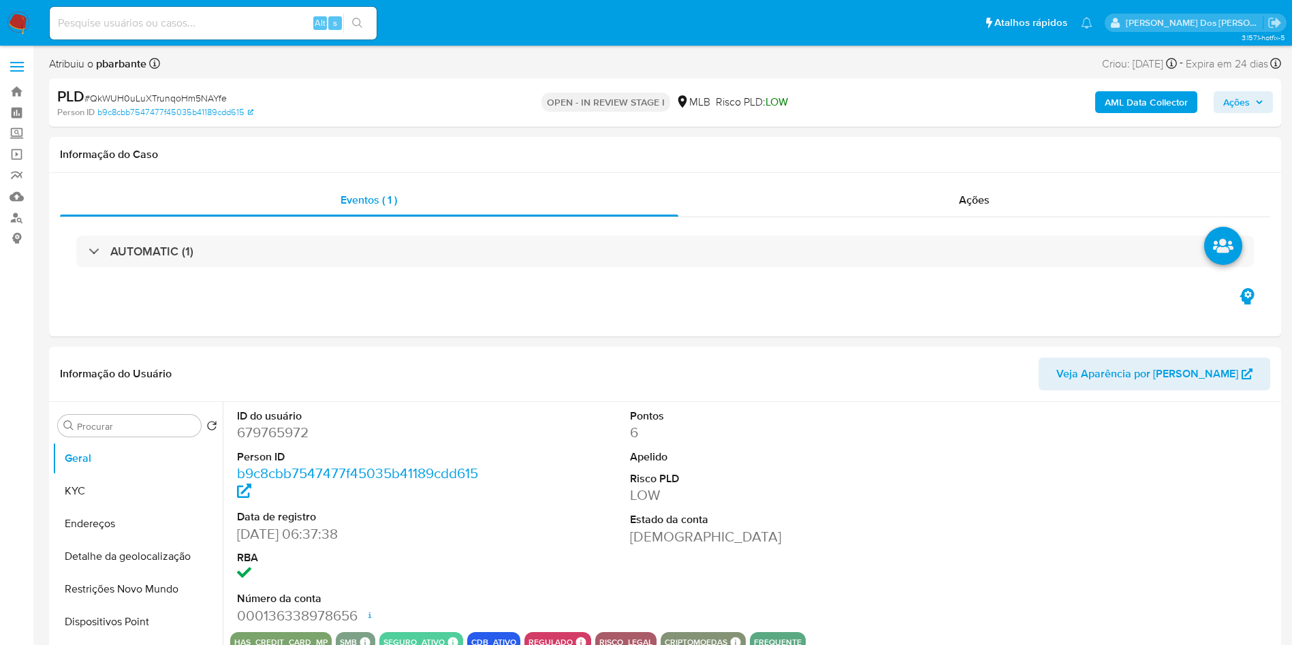
select select "10"
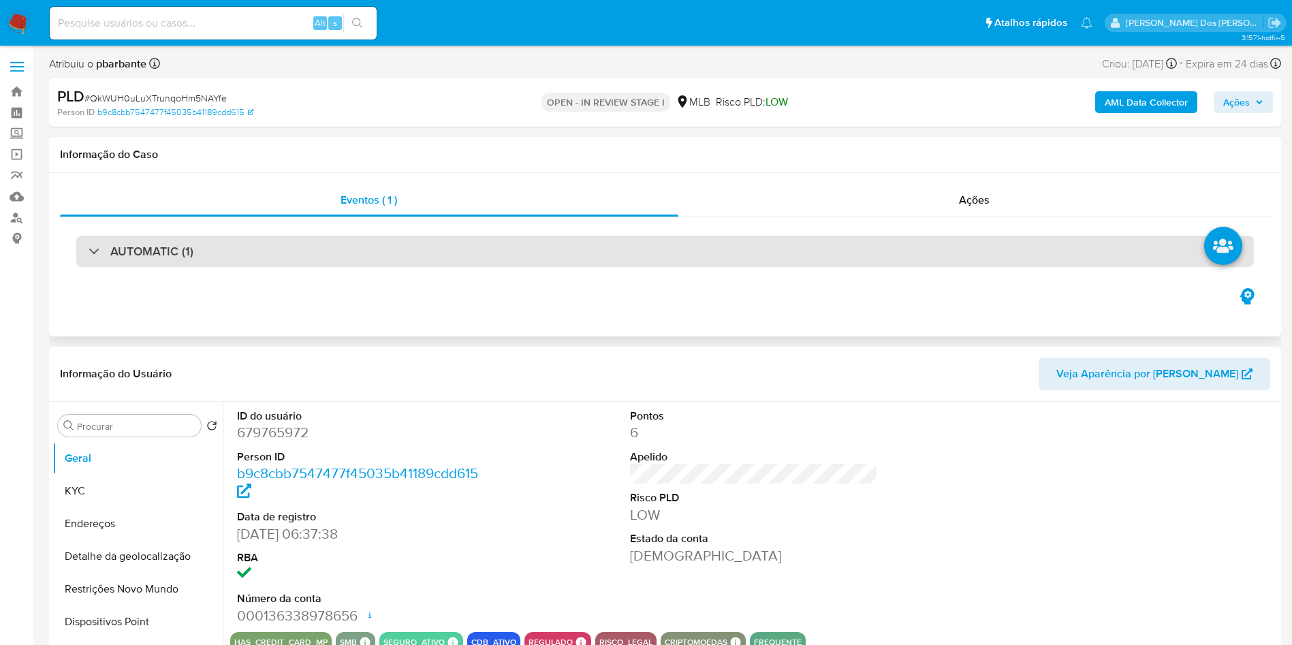
click at [464, 243] on div "AUTOMATIC (1)" at bounding box center [664, 251] width 1177 height 31
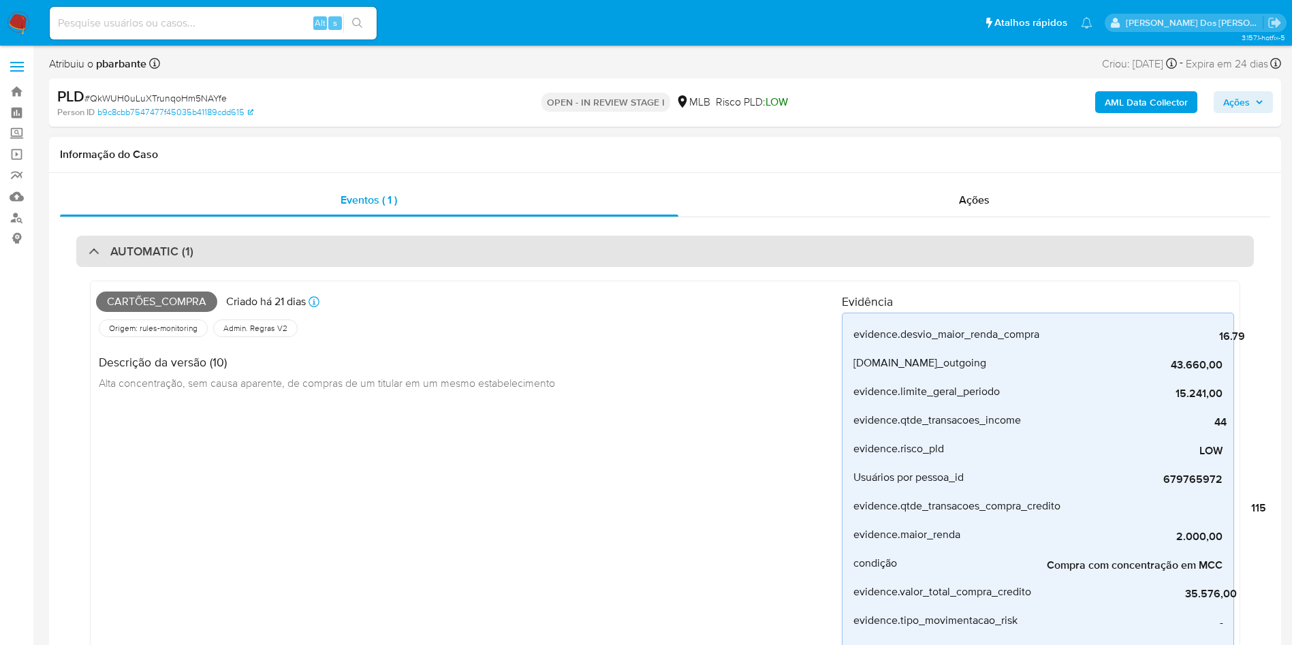
click at [464, 243] on div "AUTOMATIC (1)" at bounding box center [664, 251] width 1177 height 31
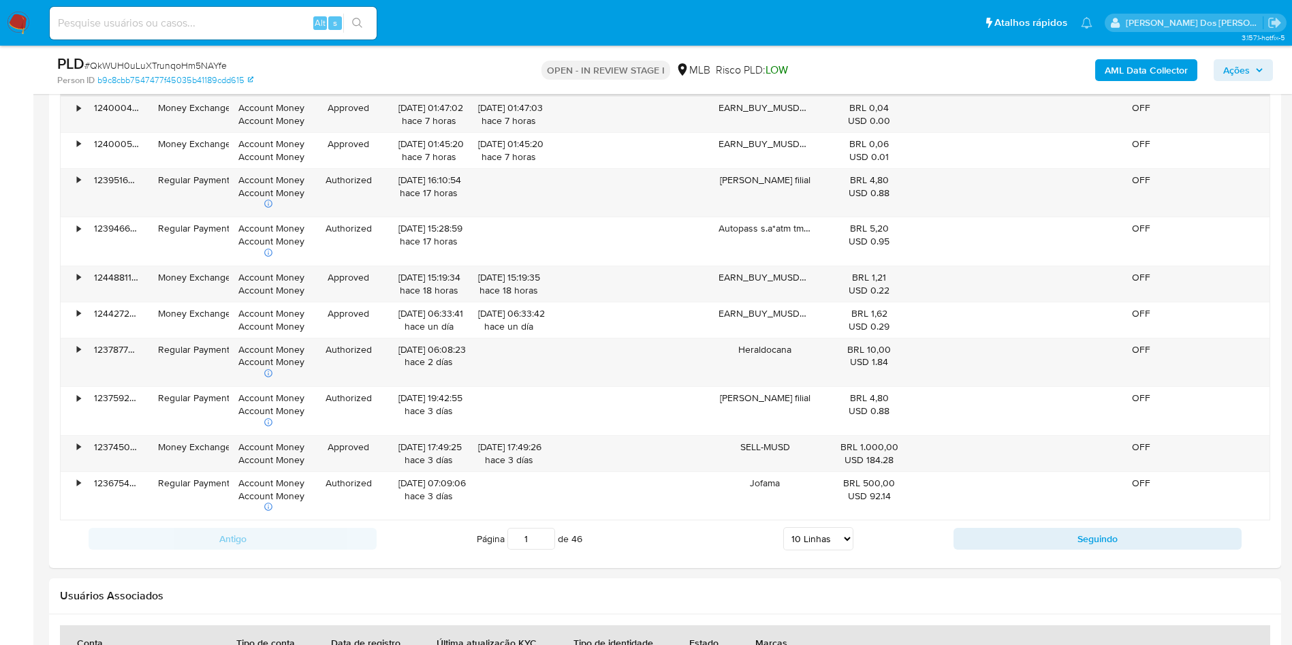
scroll to position [1555, 0]
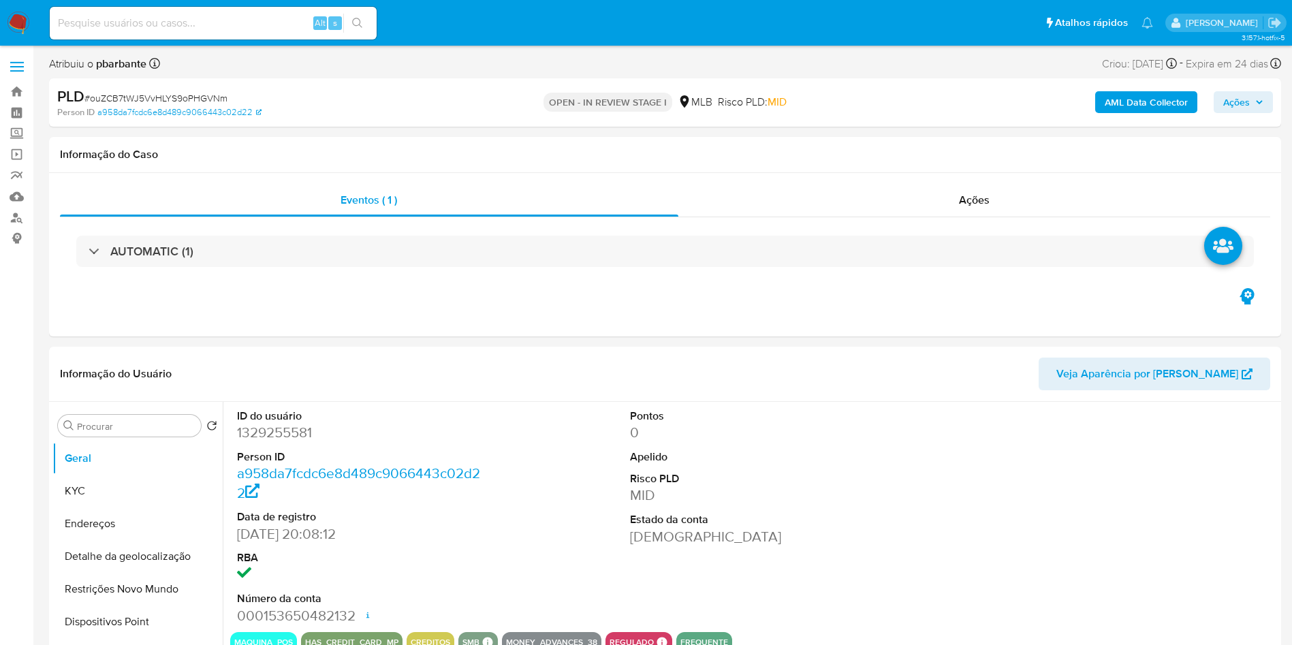
select select "10"
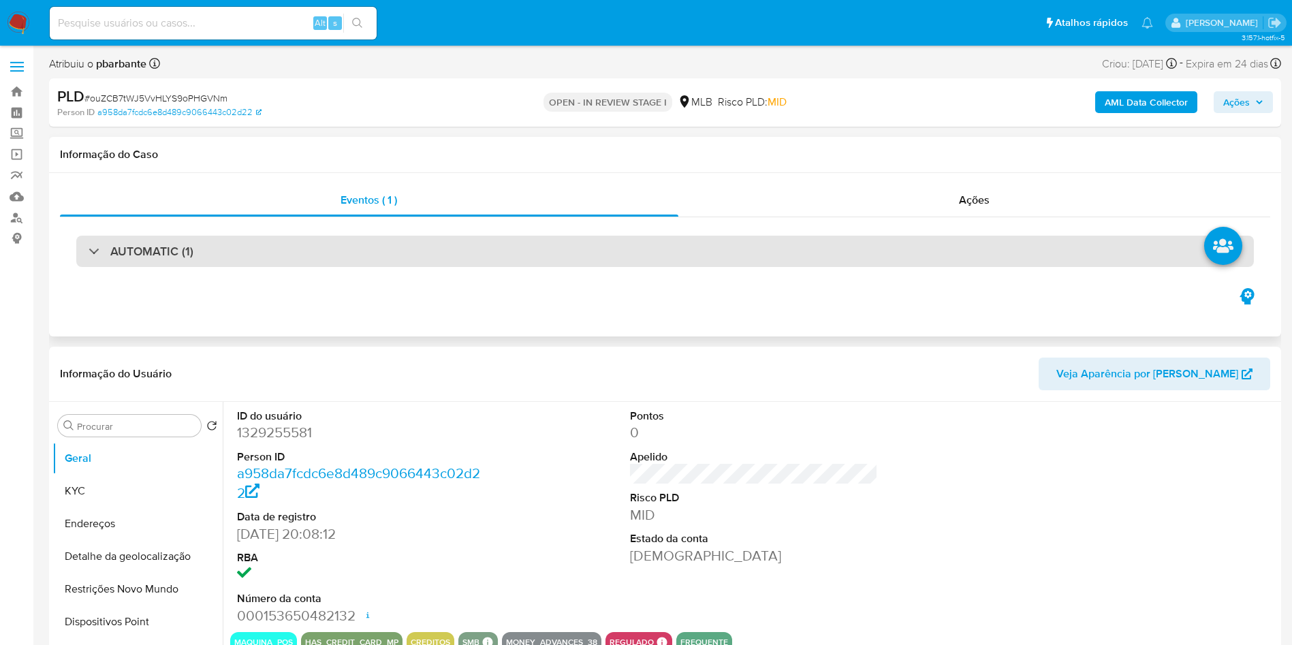
click at [333, 242] on div "AUTOMATIC (1)" at bounding box center [664, 251] width 1177 height 31
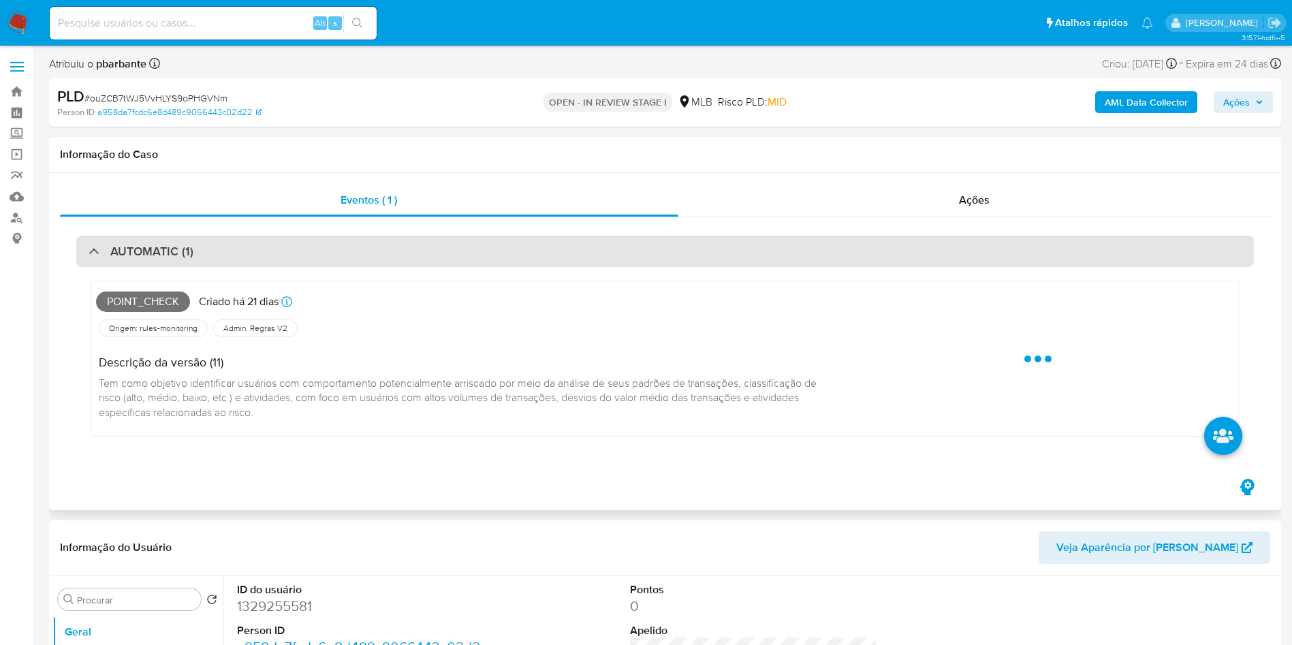
click at [333, 242] on div "AUTOMATIC (1)" at bounding box center [664, 251] width 1177 height 31
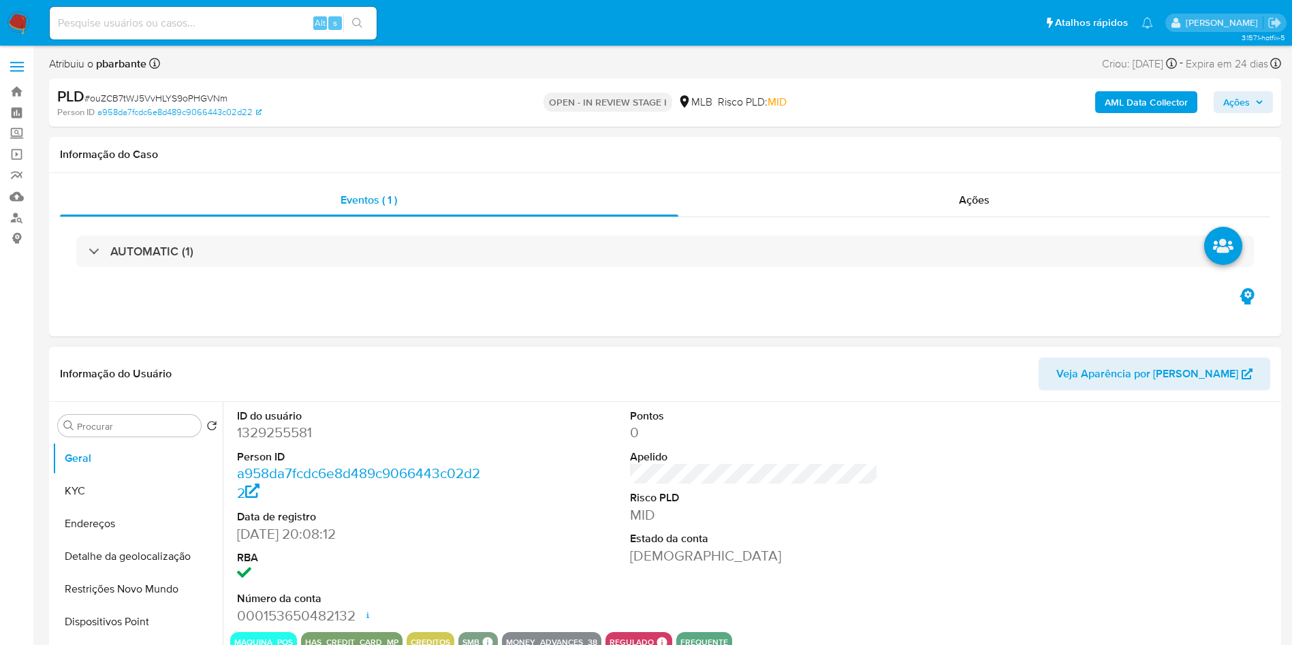
click at [305, 442] on dd "1329255581" at bounding box center [361, 432] width 249 height 19
copy dd "1329255581"
click at [106, 507] on button "KYC" at bounding box center [131, 491] width 159 height 33
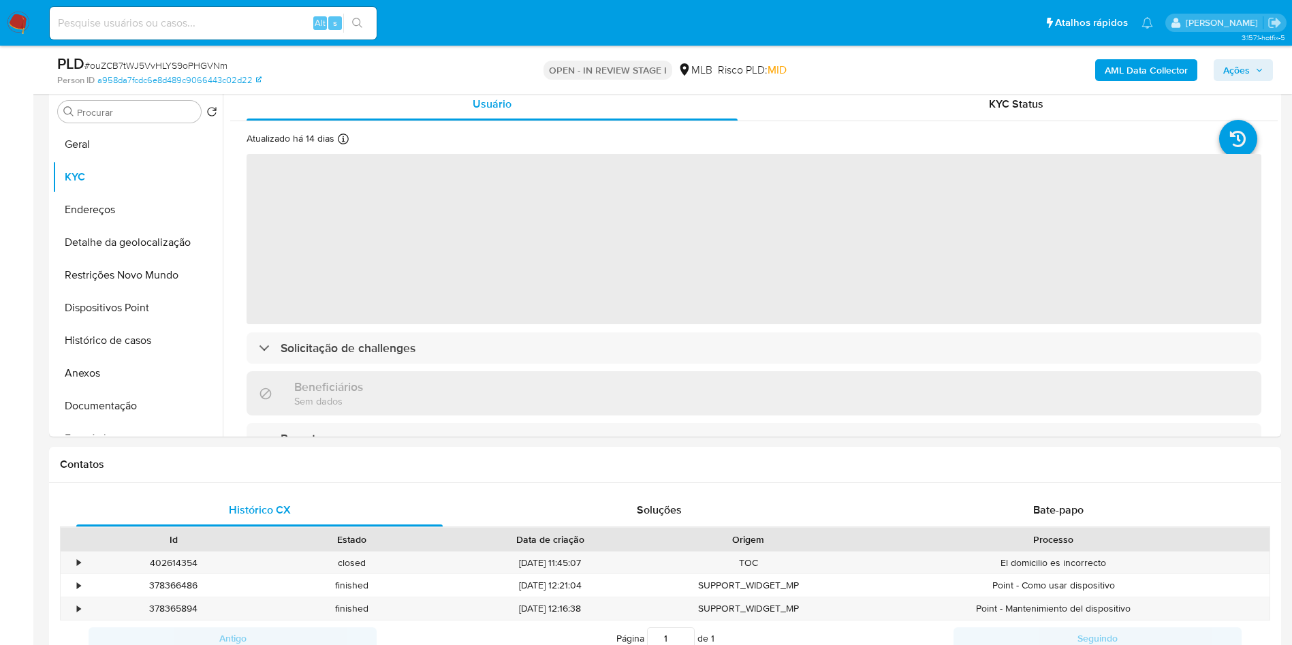
scroll to position [276, 0]
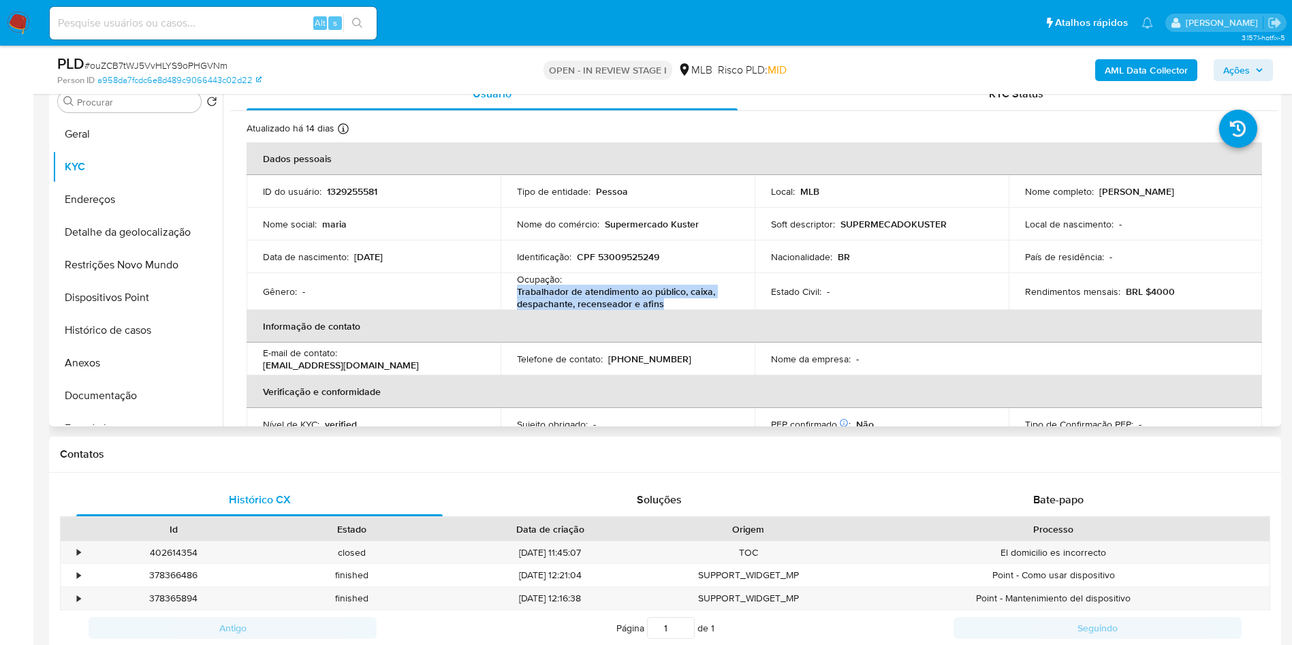
drag, startPoint x: 673, startPoint y: 326, endPoint x: 509, endPoint y: 315, distance: 164.4
click at [509, 310] on td "Ocupação : Trabalhador de atendimento ao público, caixa, despachante, recensead…" at bounding box center [628, 291] width 254 height 37
copy p "Trabalhador de atendimento ao público, caixa, despachante, recenseador e afins"
click at [158, 412] on button "Documentação" at bounding box center [131, 395] width 159 height 33
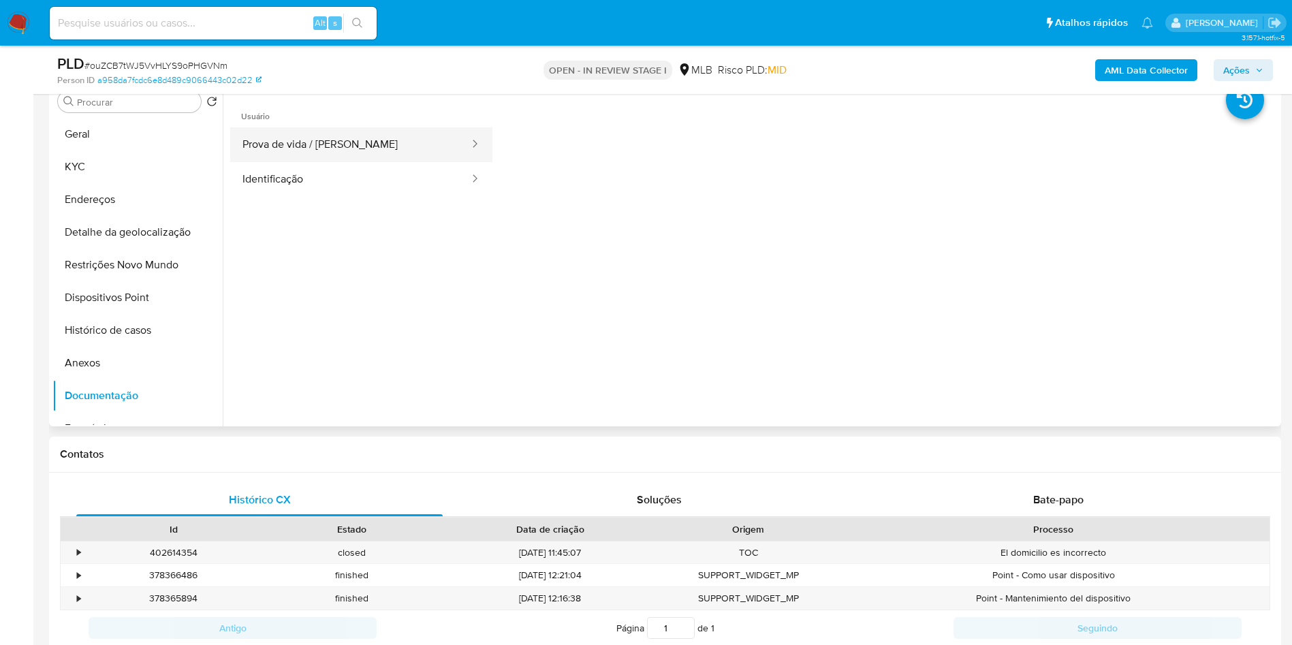
click at [339, 162] on button "Prova de vida / Selfie" at bounding box center [350, 144] width 240 height 35
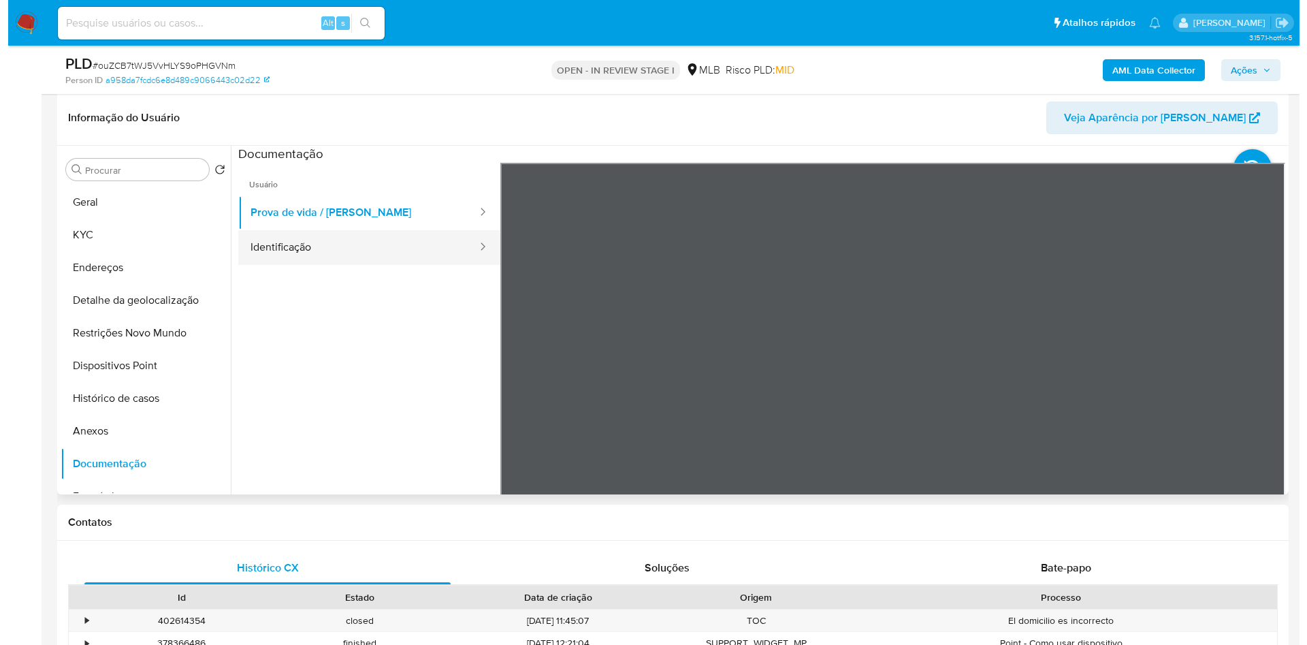
scroll to position [206, 0]
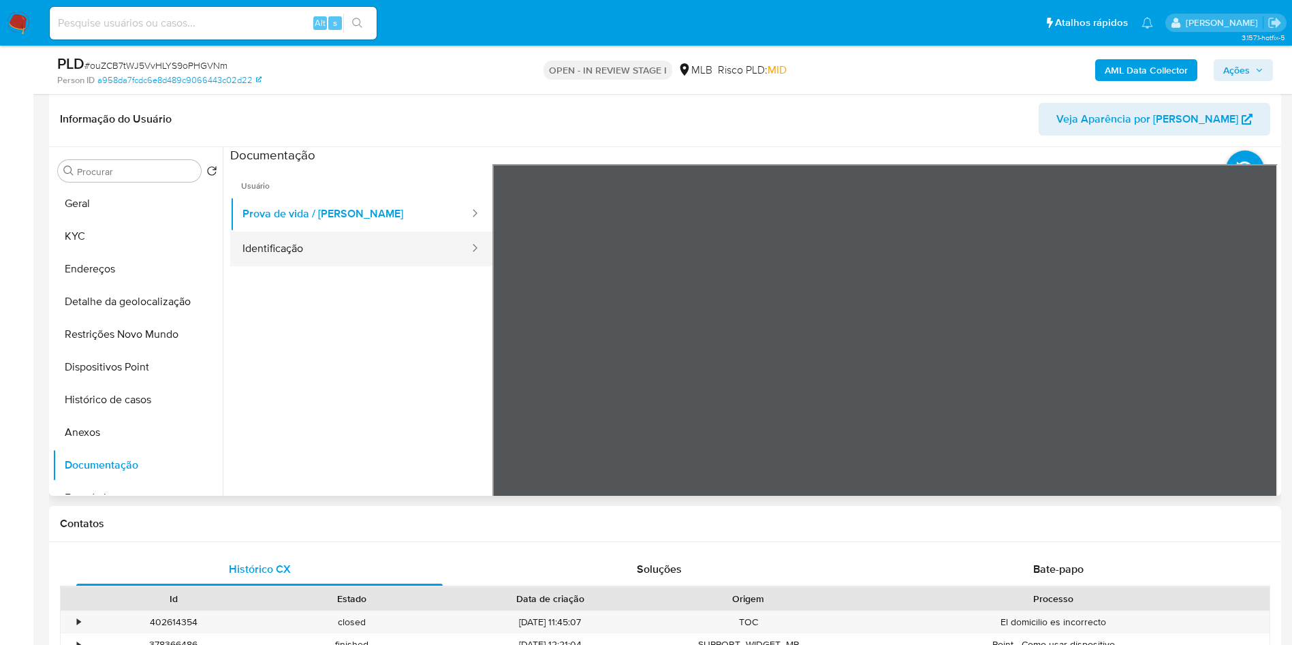
click at [311, 266] on button "Identificação" at bounding box center [350, 249] width 240 height 35
click at [1127, 70] on b "AML Data Collector" at bounding box center [1146, 70] width 83 height 22
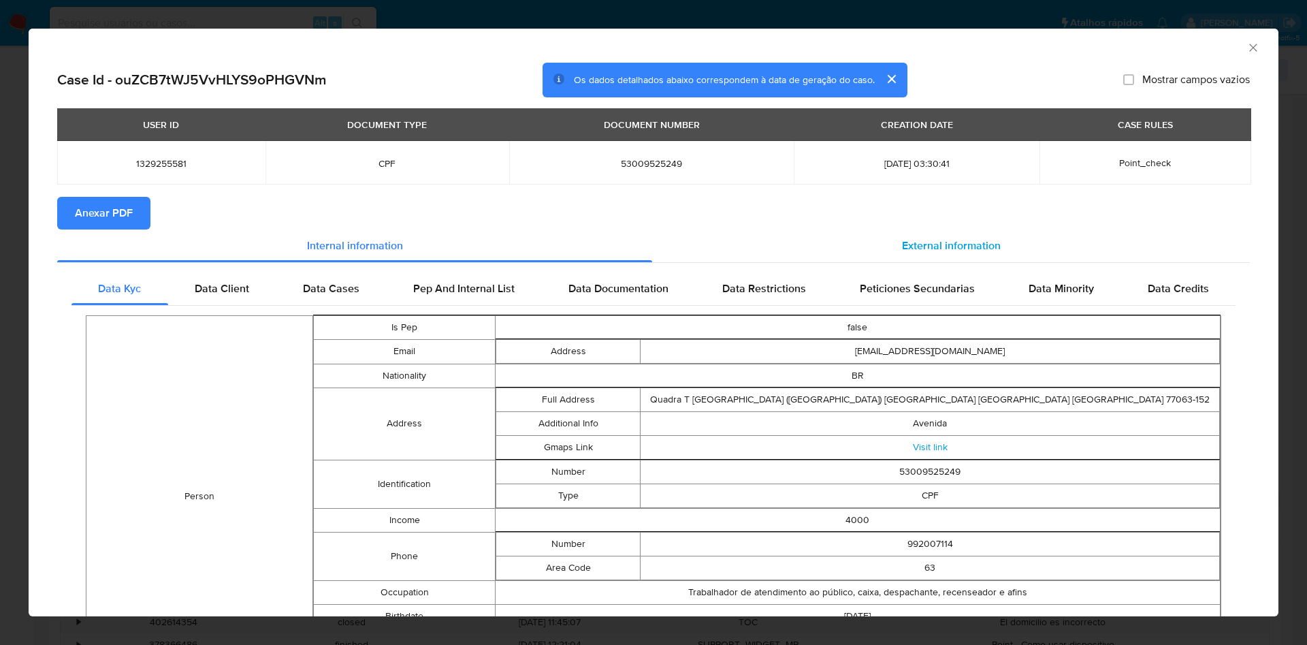
click at [919, 245] on span "External information" at bounding box center [951, 246] width 99 height 16
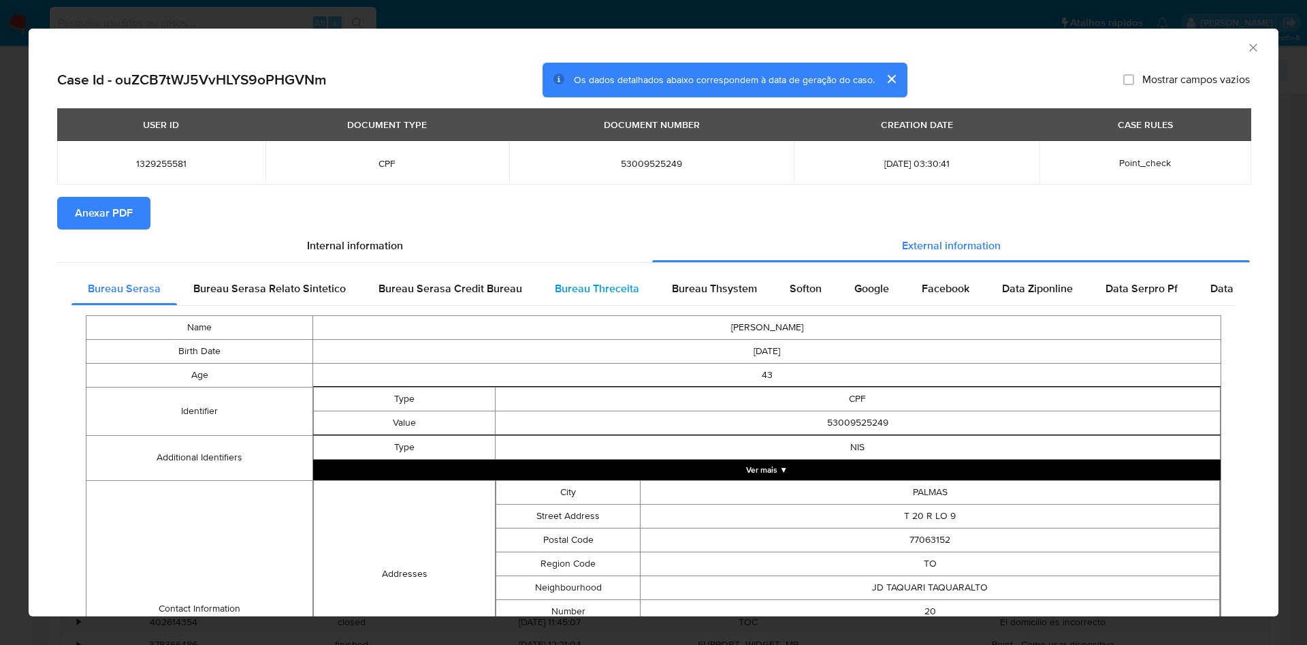
click at [590, 281] on div "Bureau Threceita" at bounding box center [597, 288] width 117 height 33
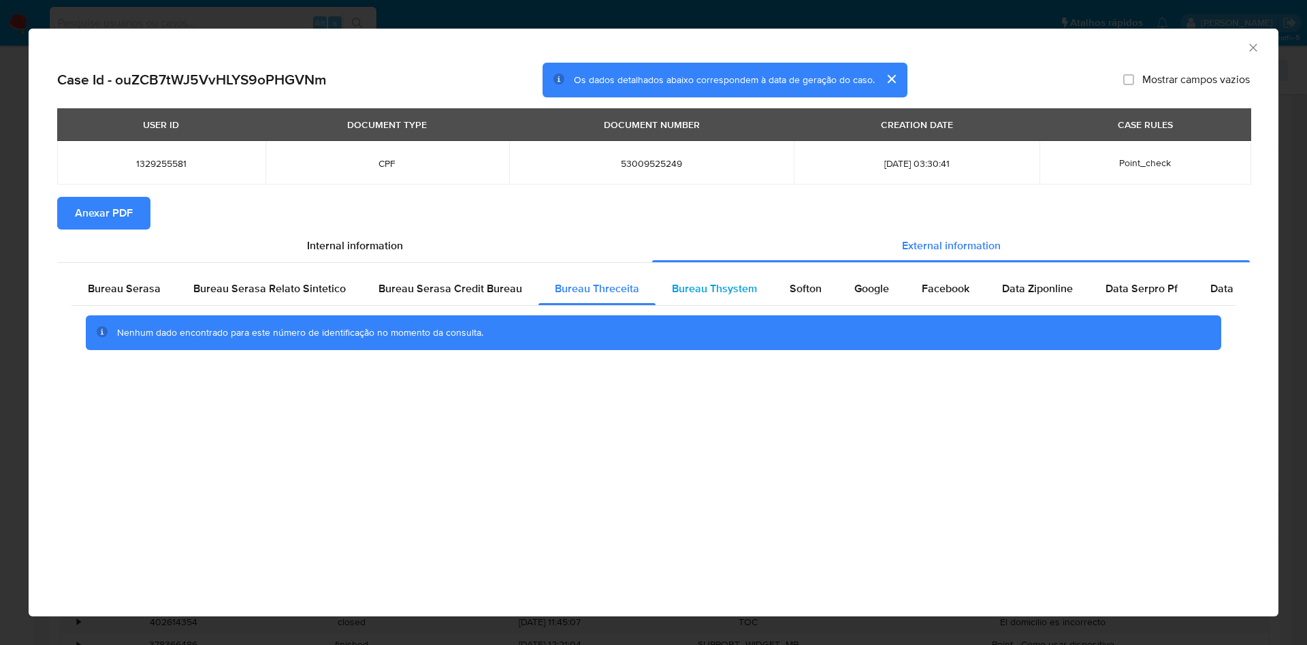
click at [692, 291] on span "Bureau Thsystem" at bounding box center [714, 289] width 85 height 16
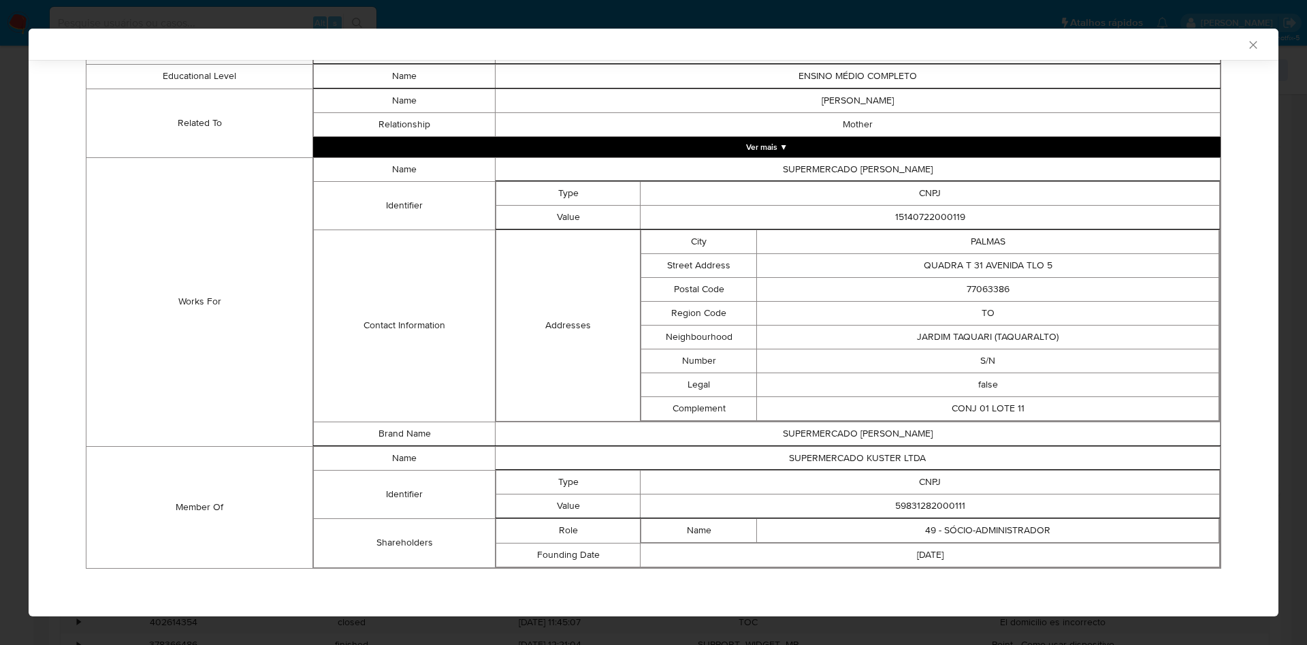
scroll to position [0, 0]
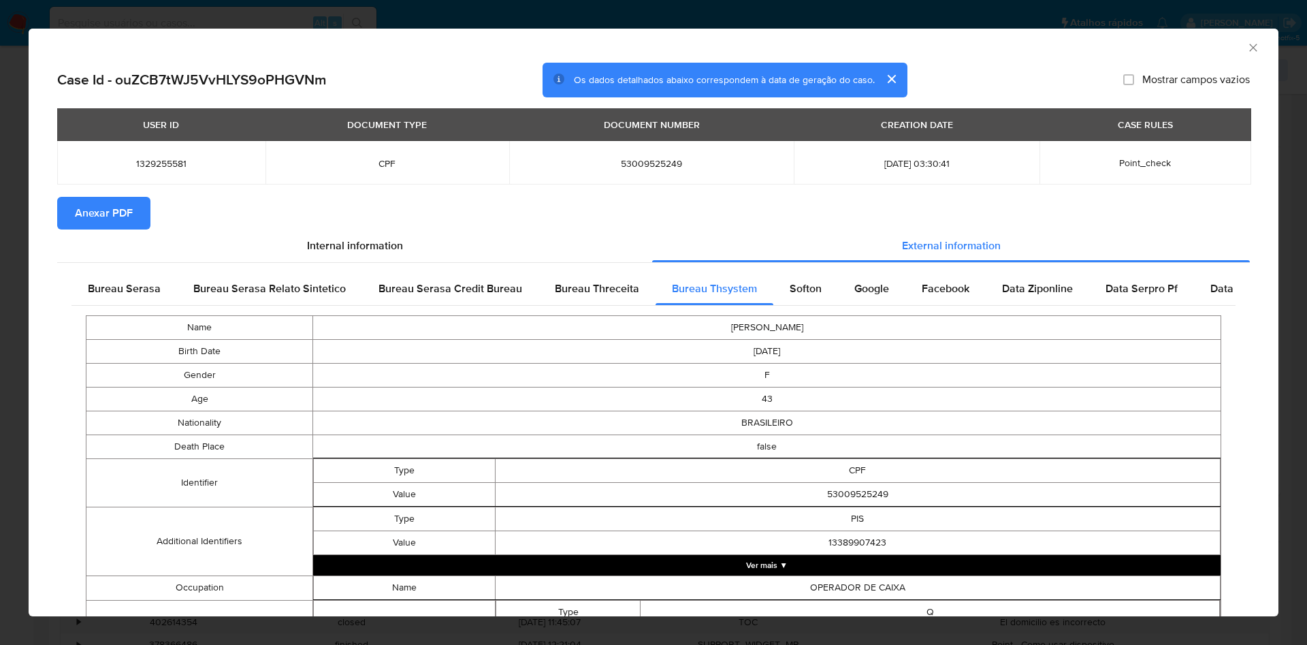
click at [91, 217] on span "Anexar PDF" at bounding box center [104, 213] width 58 height 30
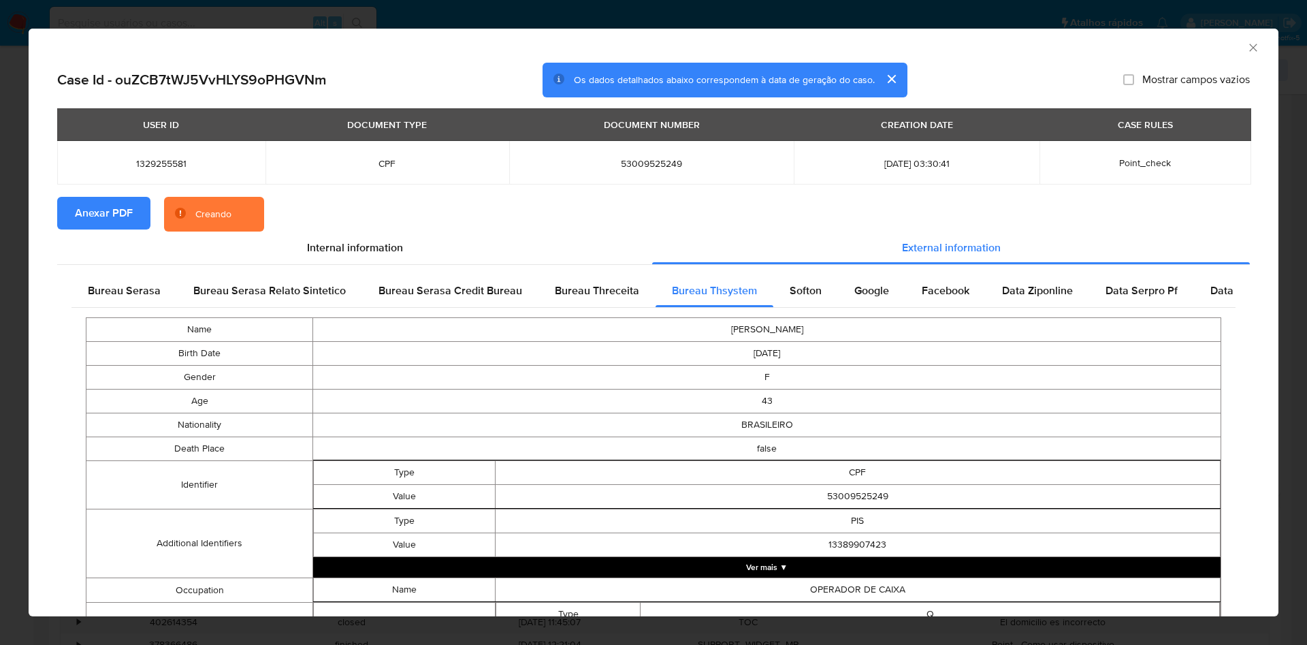
scroll to position [828, 0]
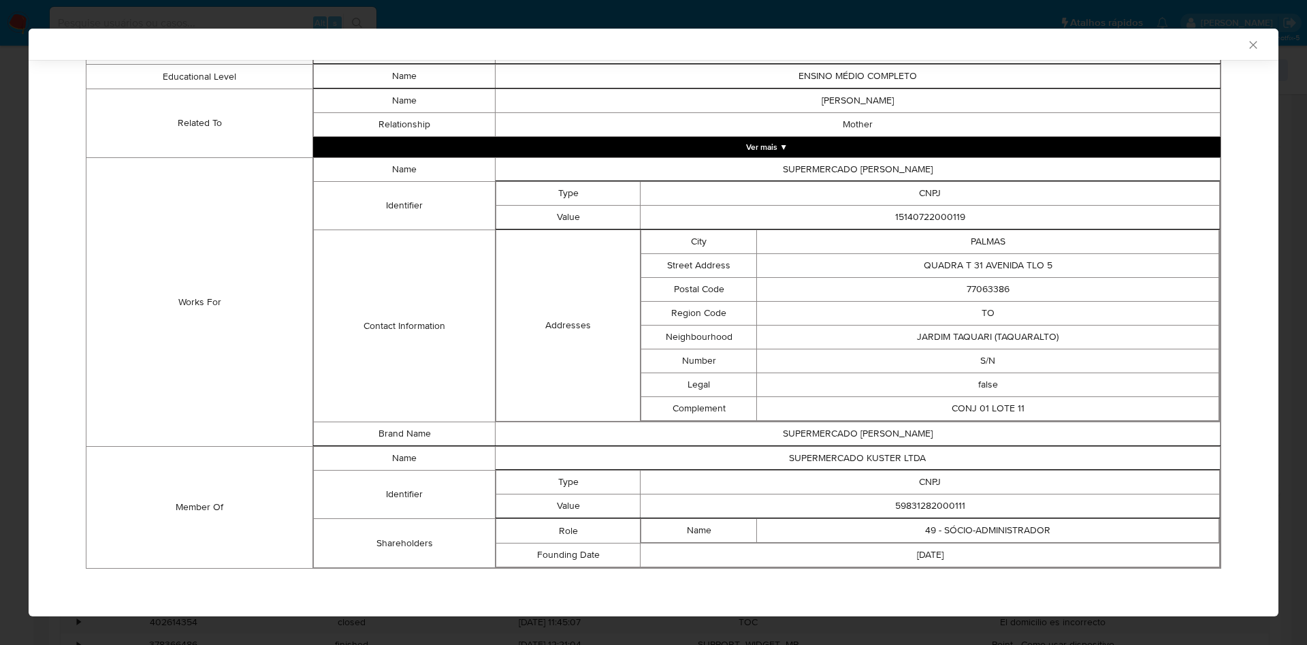
click at [900, 502] on td "59831282000111" at bounding box center [931, 506] width 580 height 24
copy td "59831282000111"
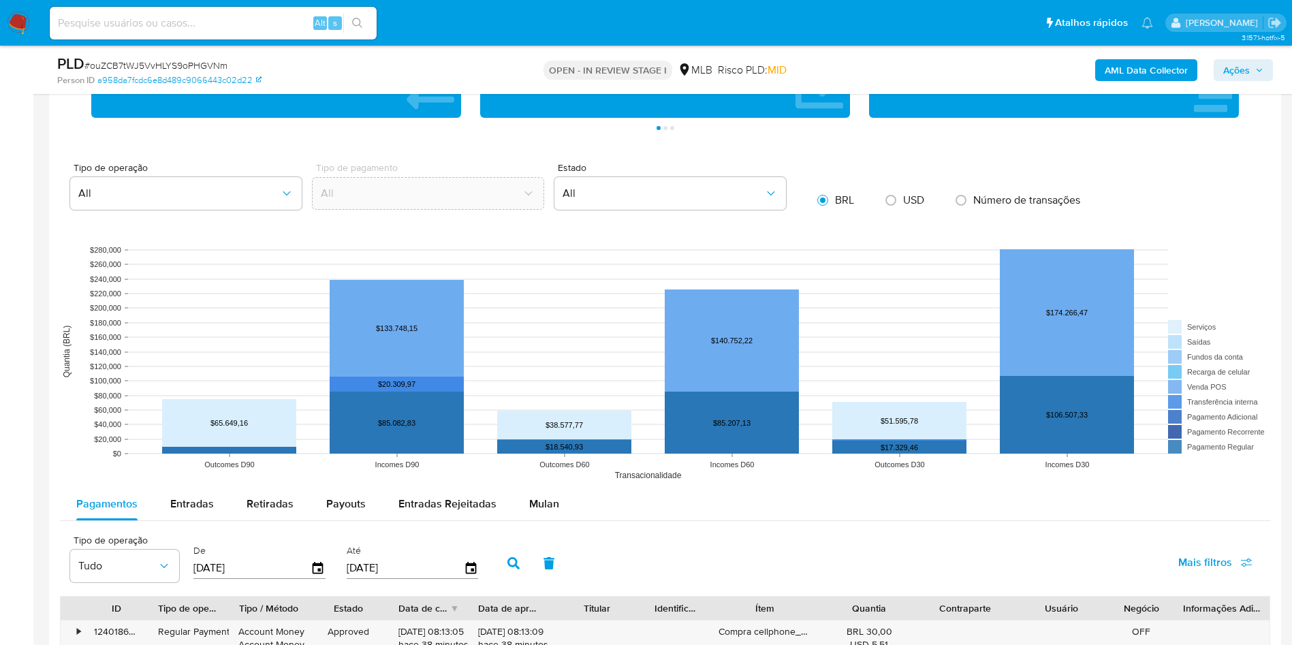
scroll to position [1084, 0]
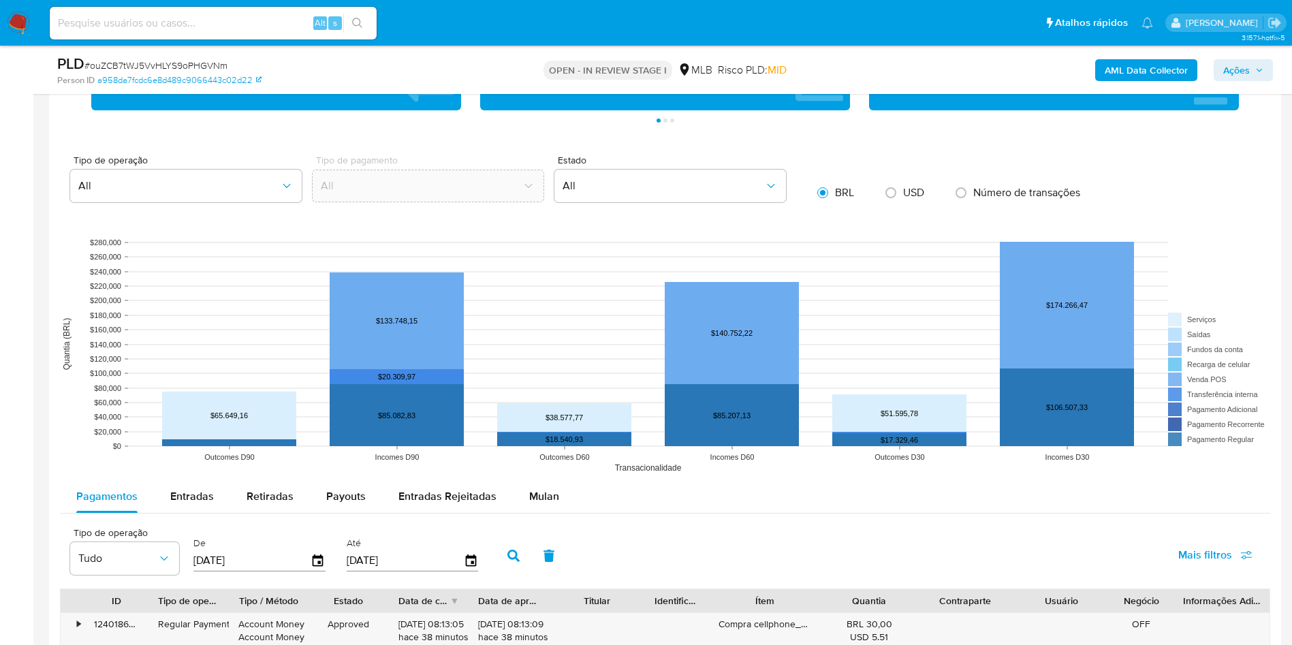
click at [172, 480] on rect at bounding box center [665, 344] width 1210 height 272
click at [180, 504] on span "Entradas" at bounding box center [192, 496] width 44 height 16
select select "10"
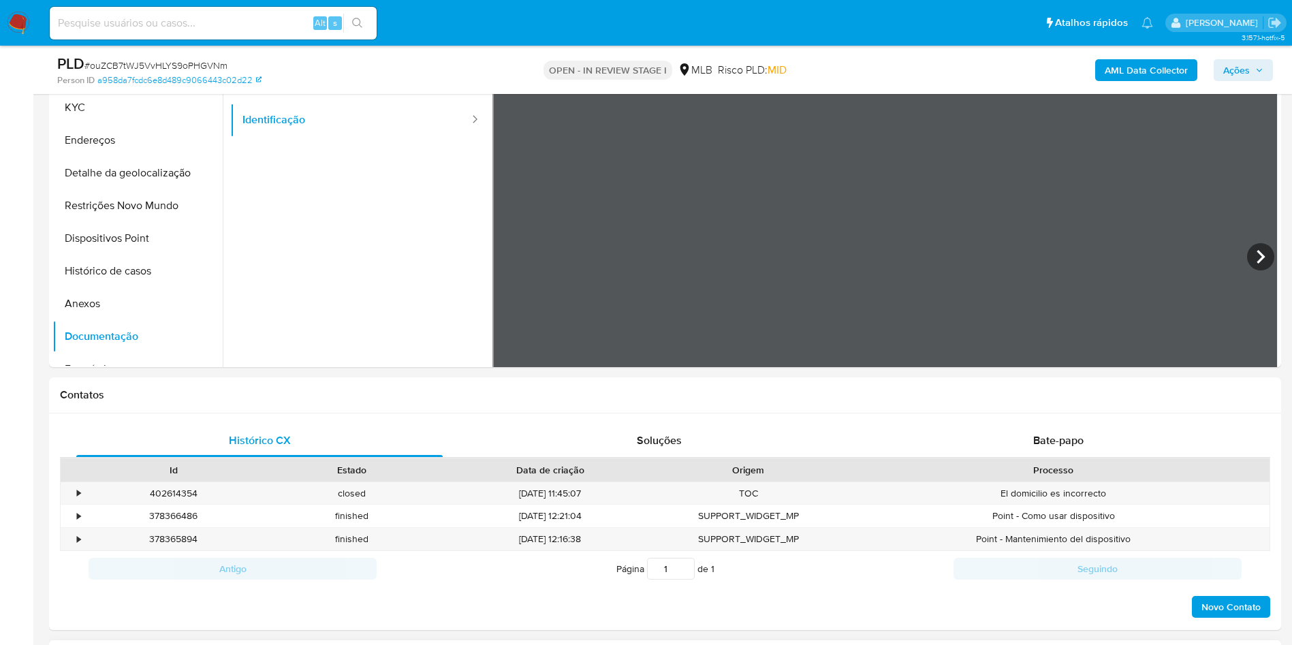
scroll to position [202, 0]
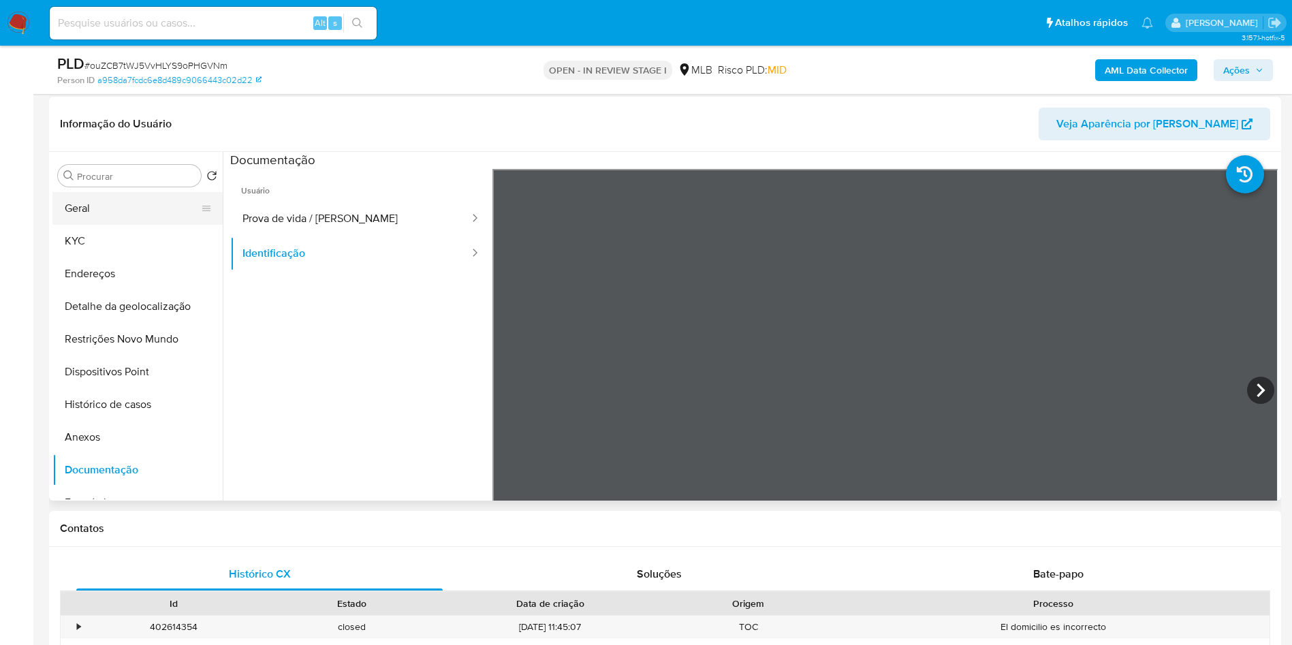
click at [138, 225] on button "Geral" at bounding box center [131, 208] width 159 height 33
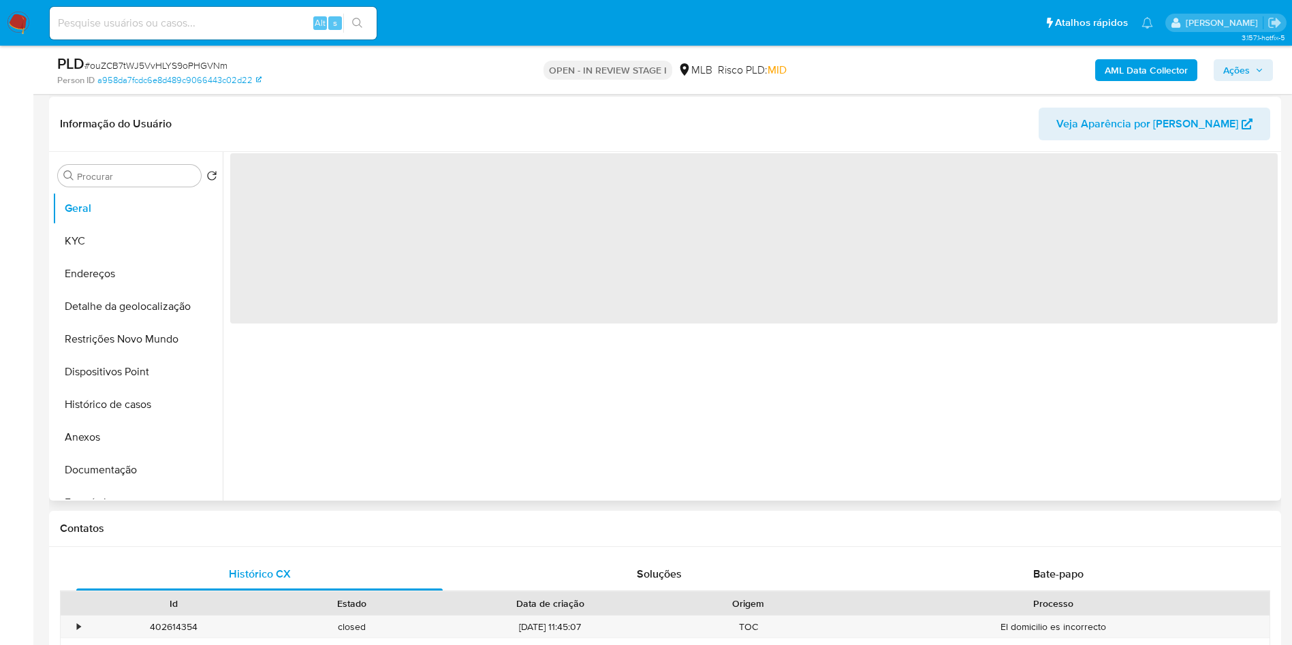
click at [417, 429] on div "‌" at bounding box center [750, 326] width 1055 height 349
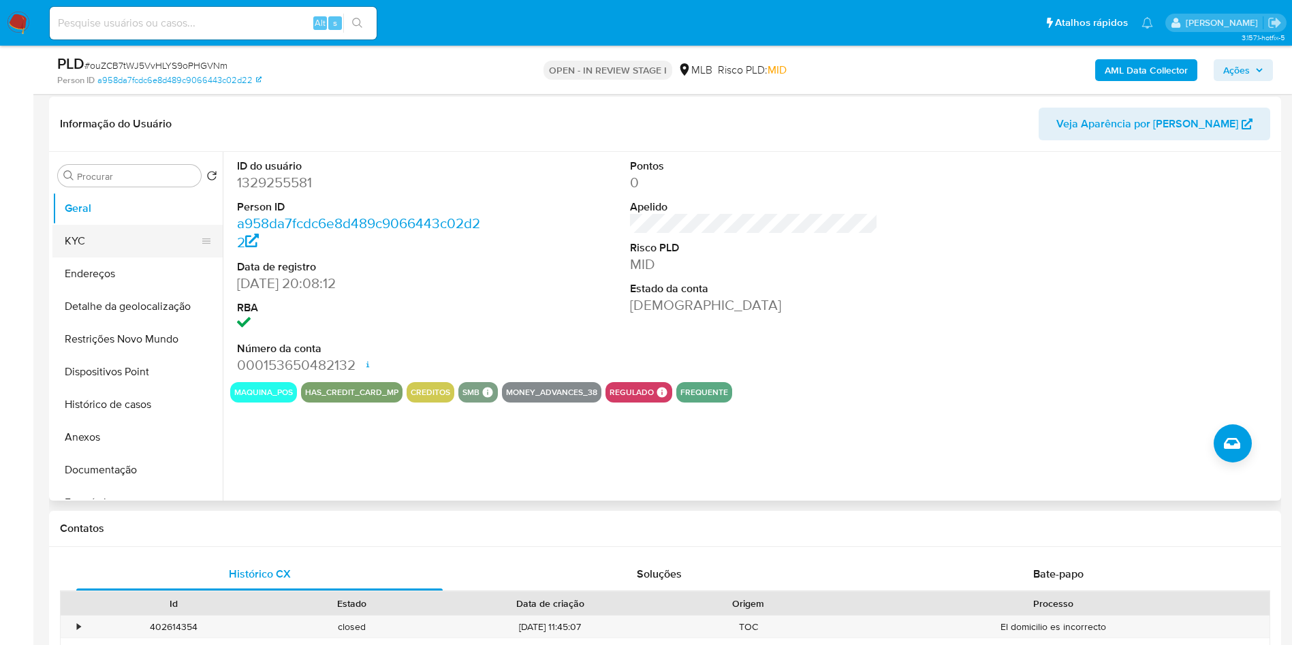
click at [135, 257] on button "KYC" at bounding box center [131, 241] width 159 height 33
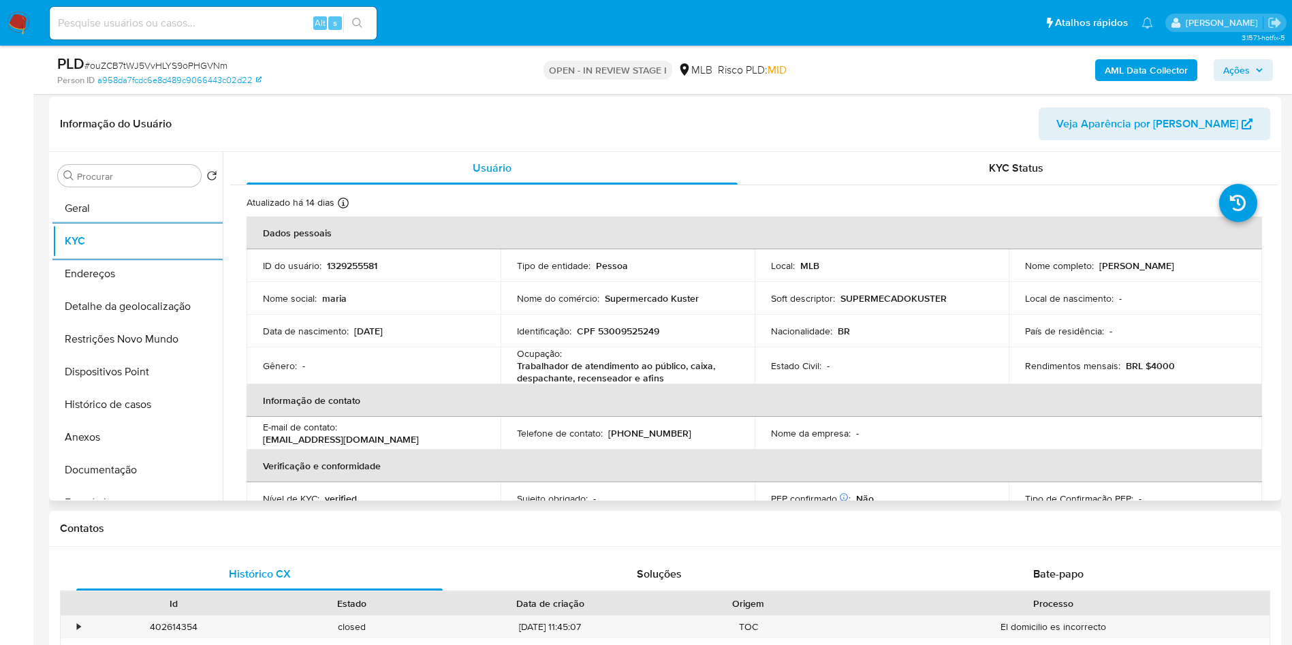
scroll to position [571, 0]
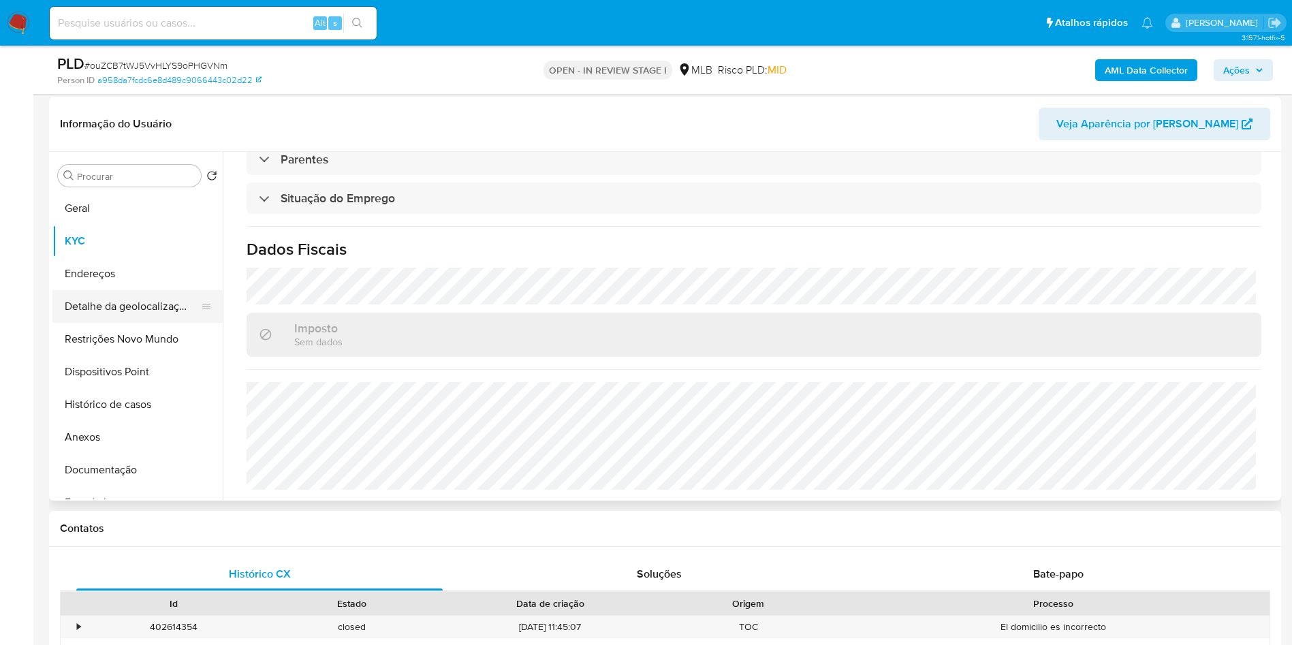
click at [139, 323] on button "Detalhe da geolocalização" at bounding box center [131, 306] width 159 height 33
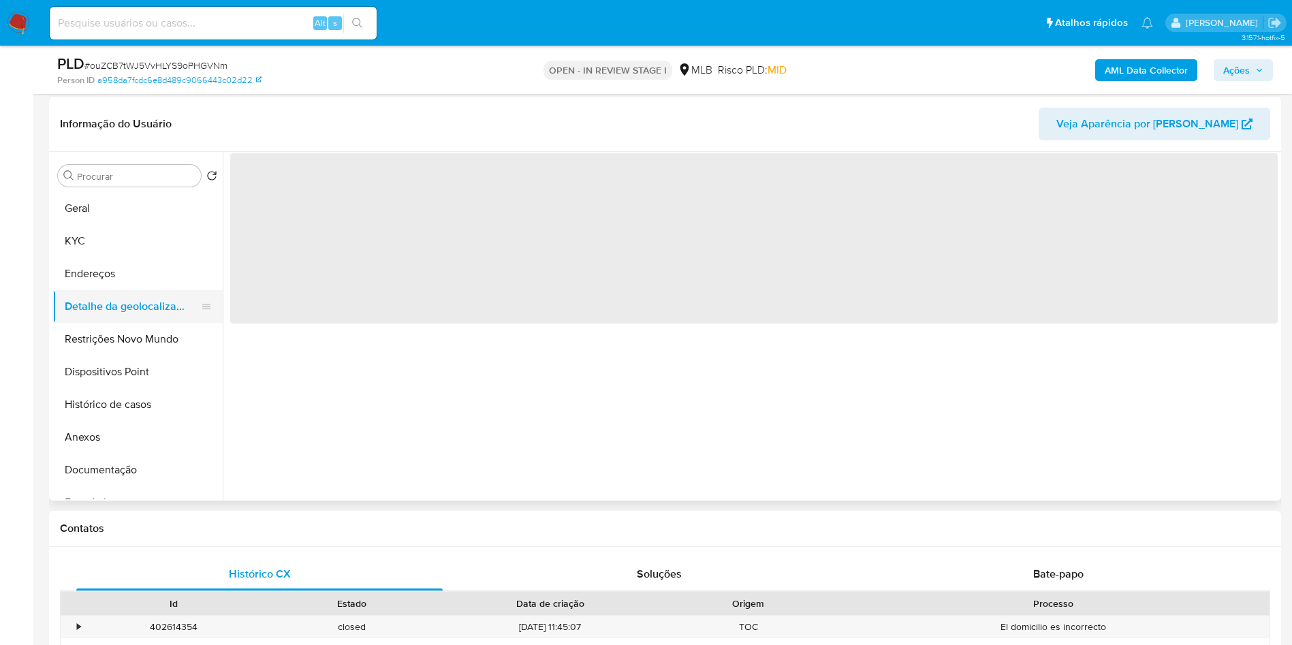
scroll to position [0, 0]
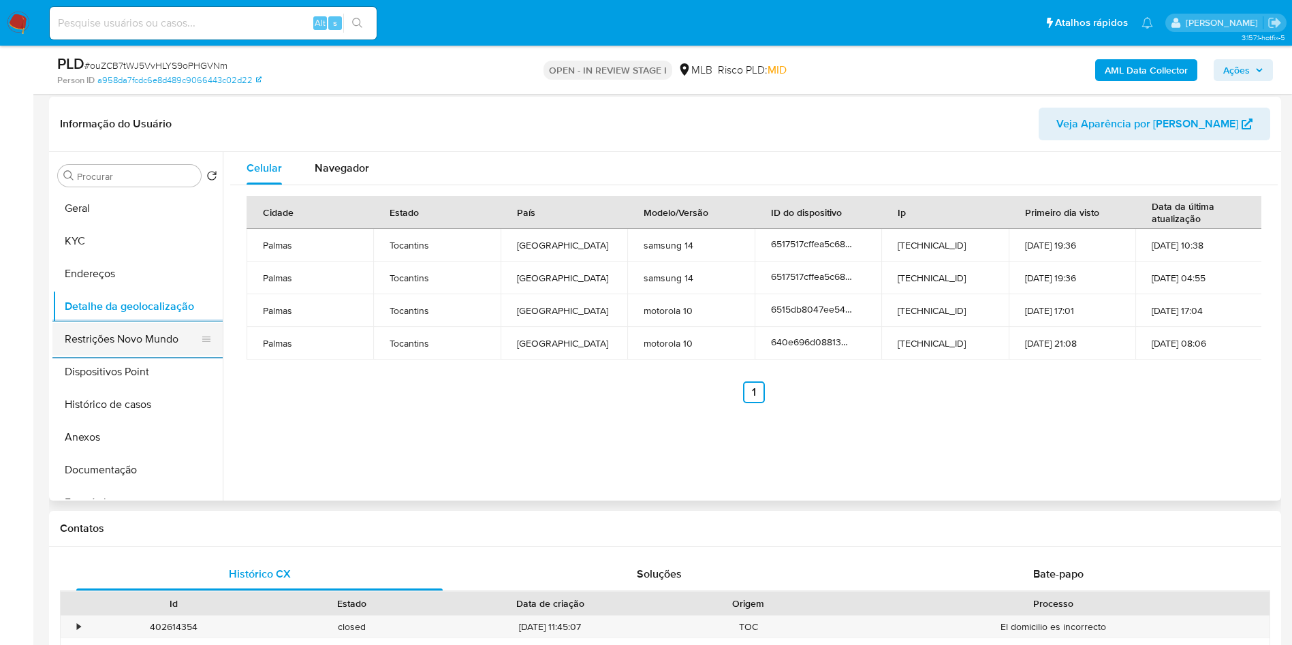
click at [113, 355] on button "Restrições Novo Mundo" at bounding box center [131, 339] width 159 height 33
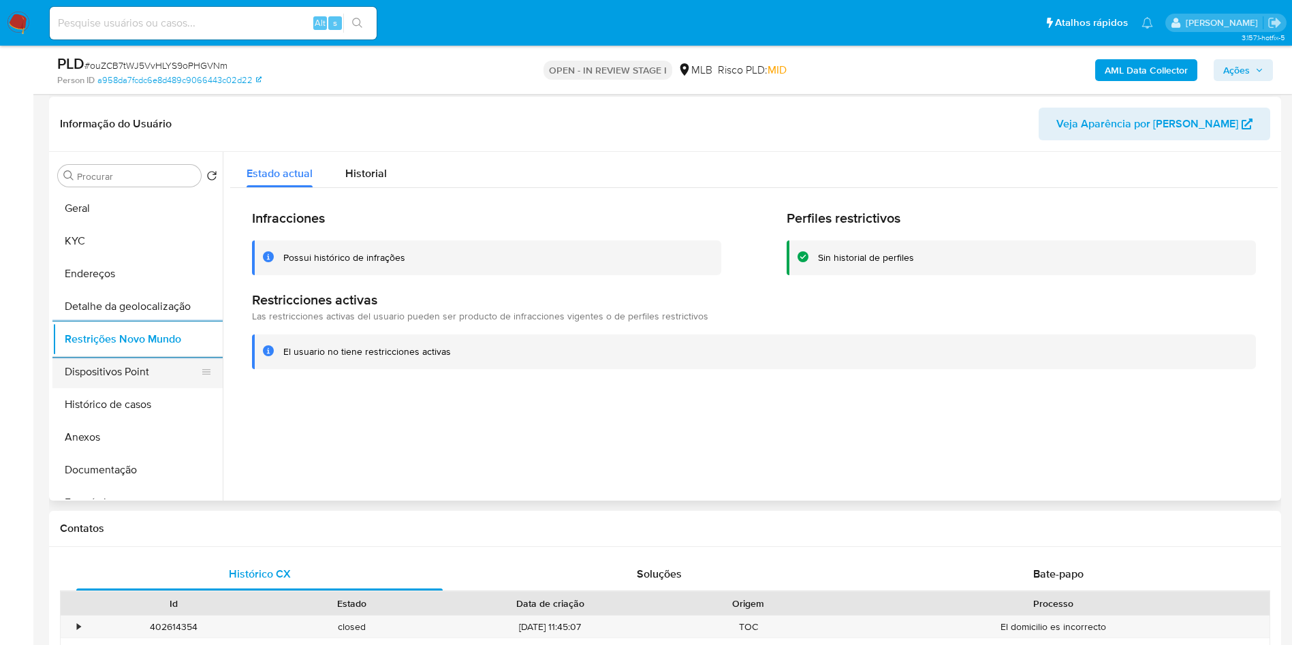
click at [116, 388] on button "Dispositivos Point" at bounding box center [131, 371] width 159 height 33
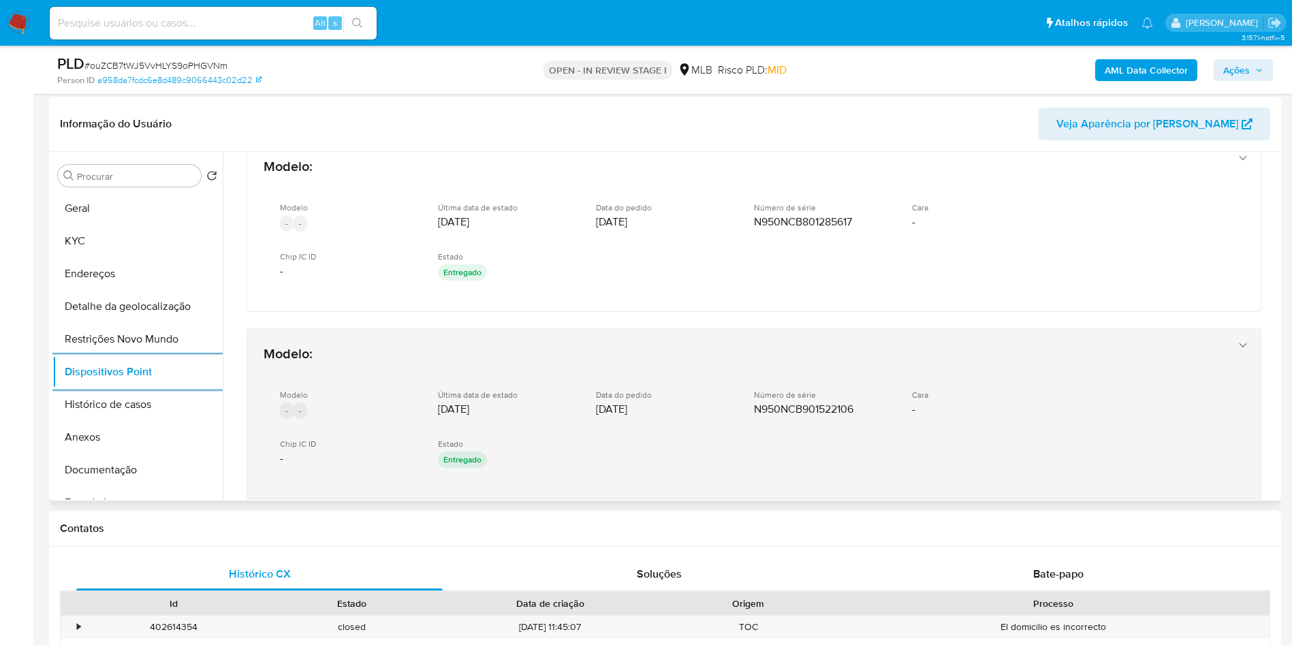
scroll to position [401, 0]
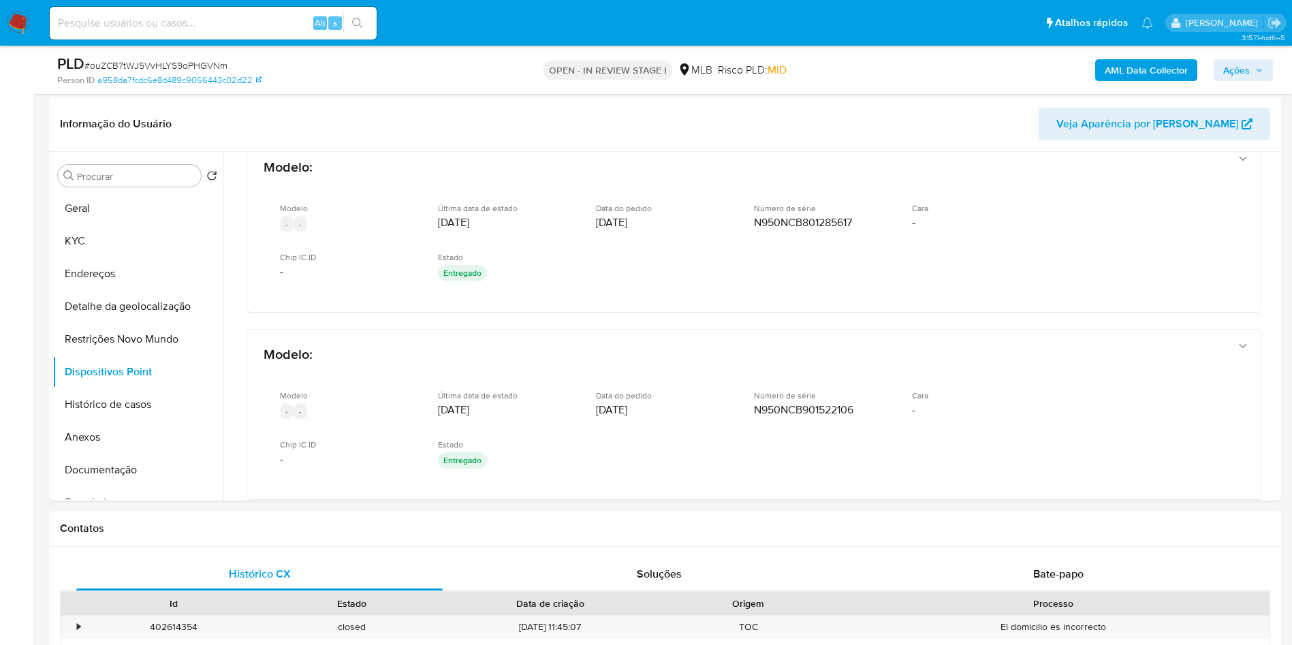
click at [1260, 81] on div "AML Data Collector Ações" at bounding box center [1072, 70] width 402 height 32
click at [1263, 67] on button "Ações" at bounding box center [1242, 70] width 59 height 22
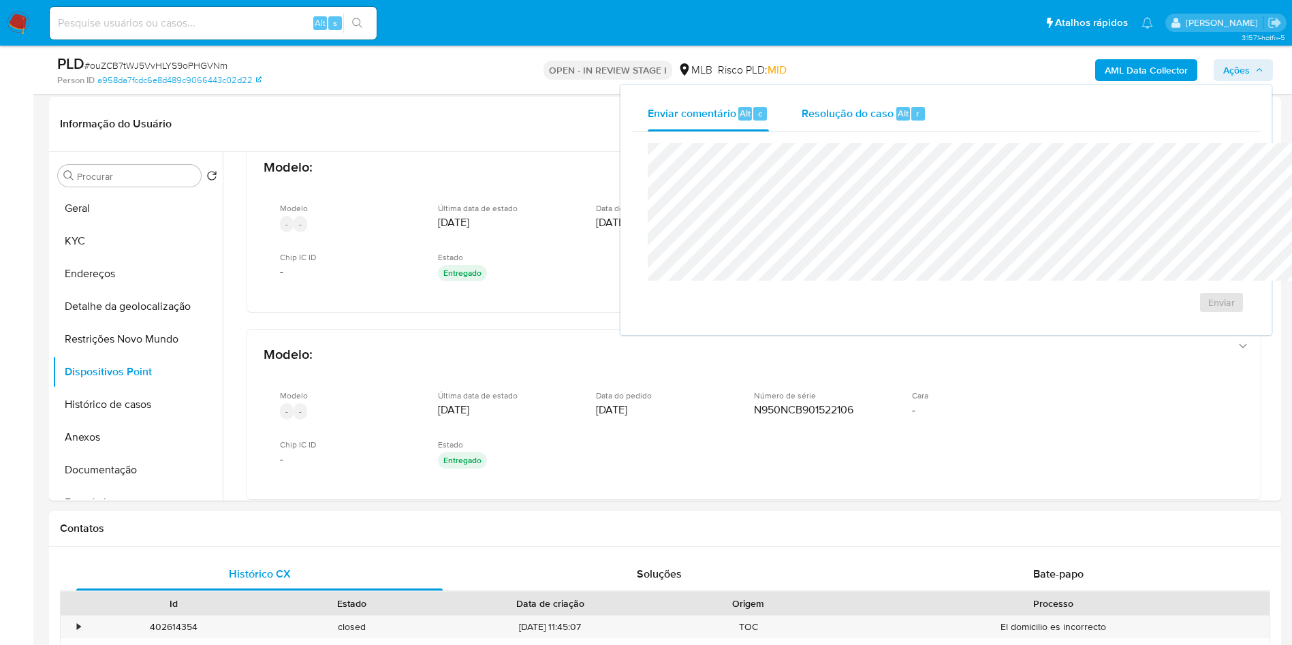
click at [836, 104] on div "Resolução do caso Alt r" at bounding box center [864, 113] width 125 height 35
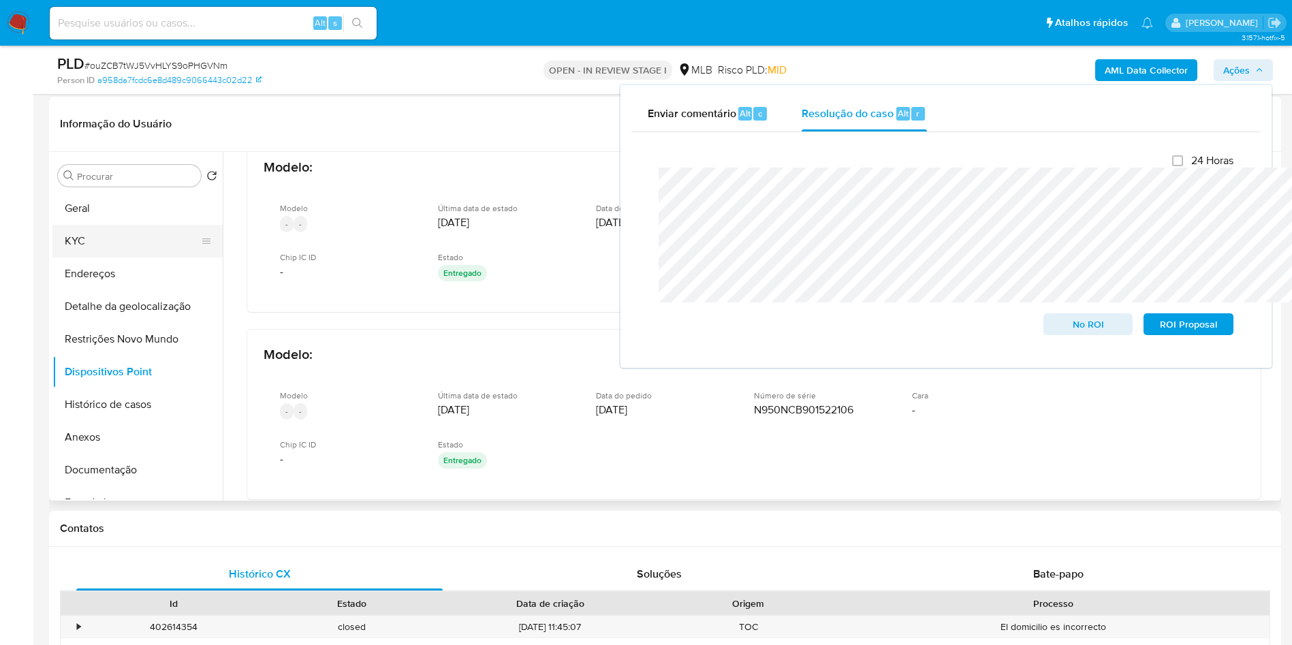
click at [111, 257] on button "KYC" at bounding box center [131, 241] width 159 height 33
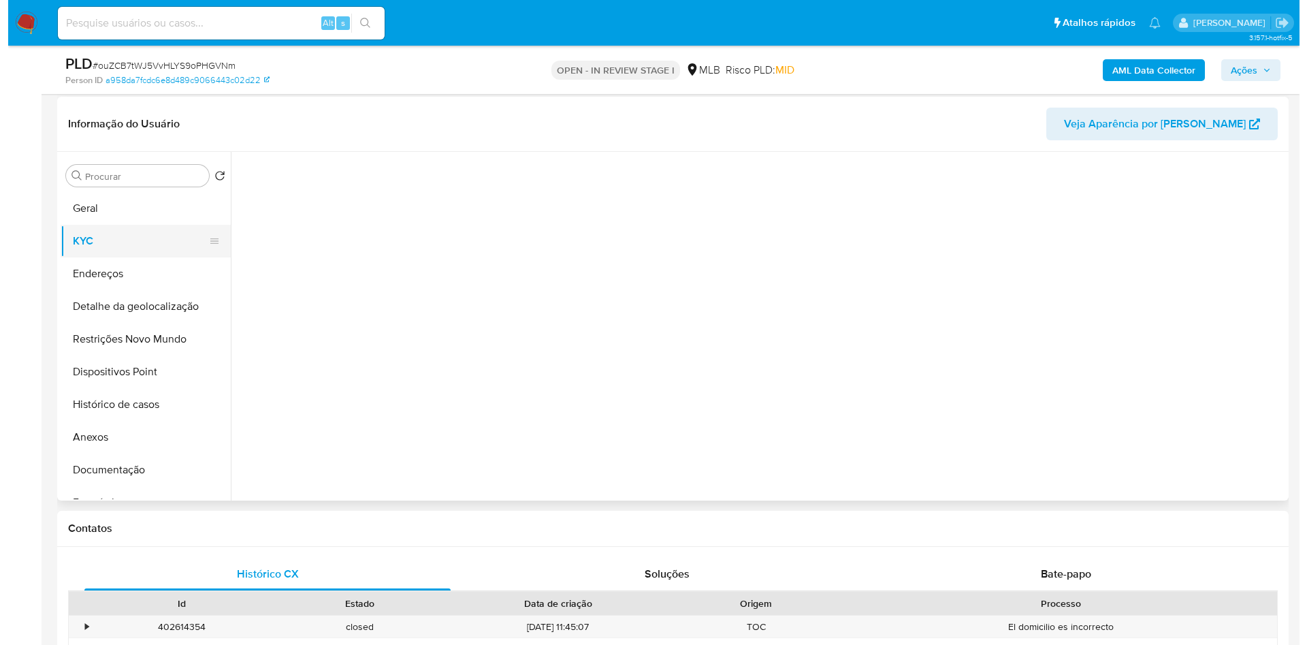
scroll to position [0, 0]
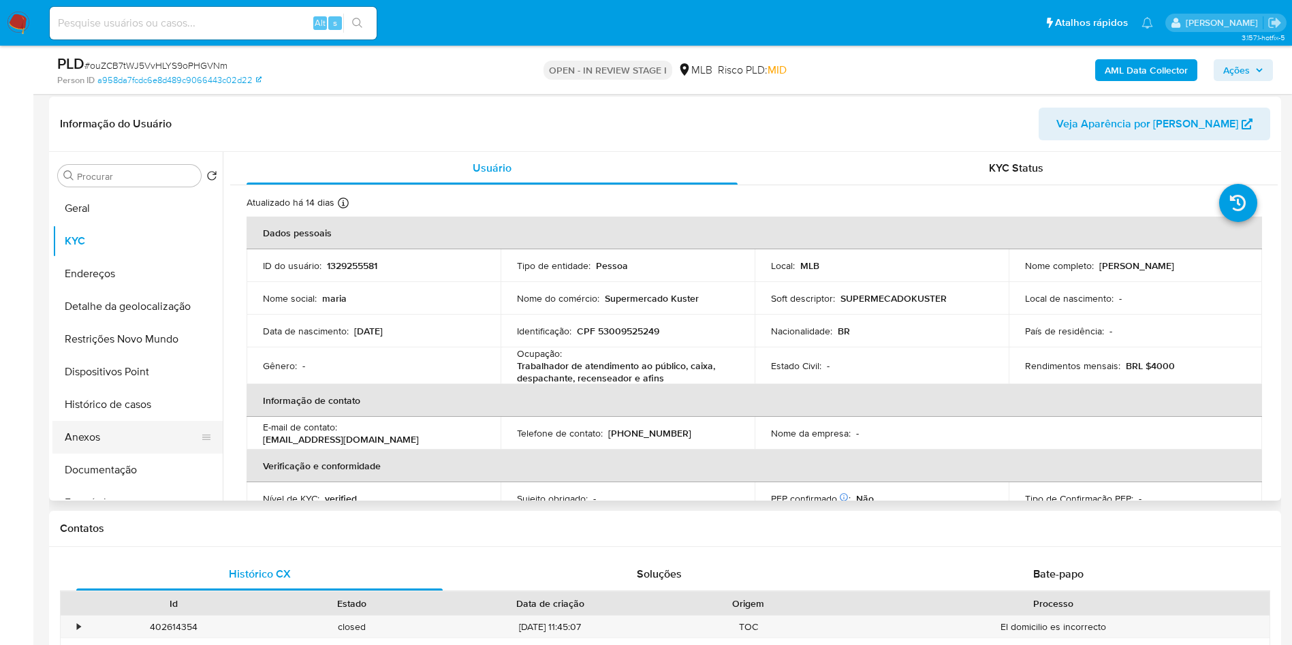
click at [86, 454] on button "Anexos" at bounding box center [131, 437] width 159 height 33
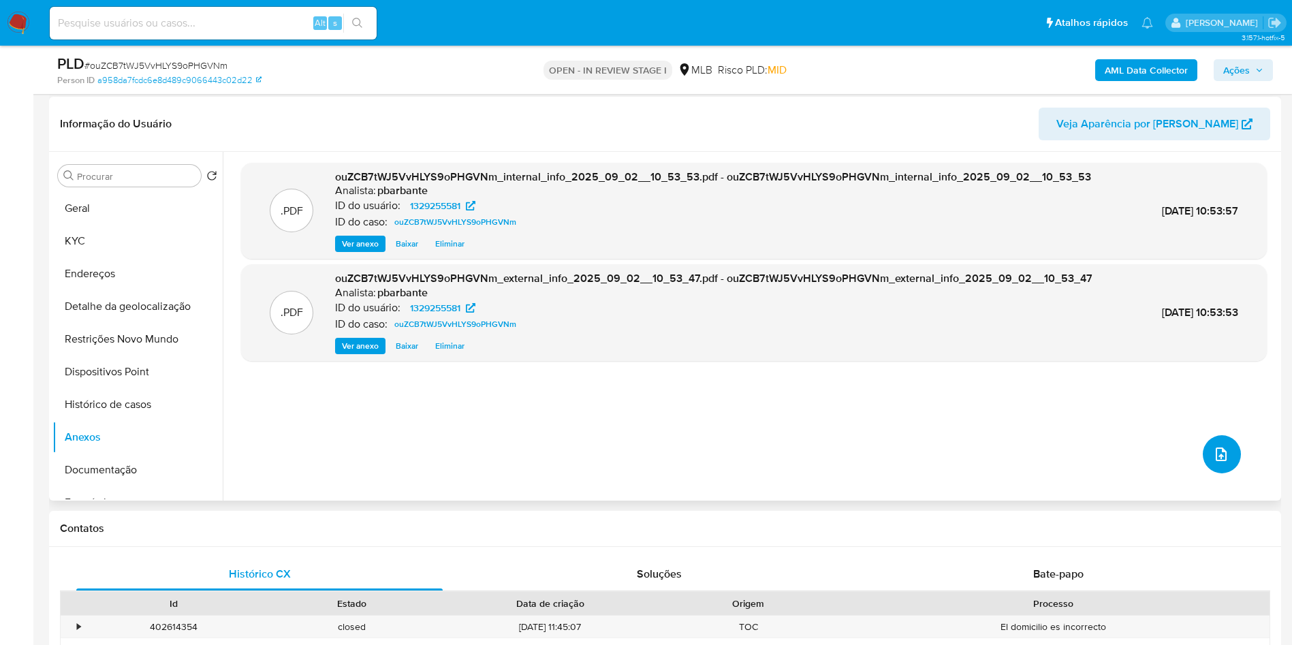
click at [1213, 462] on icon "upload-file" at bounding box center [1221, 454] width 16 height 16
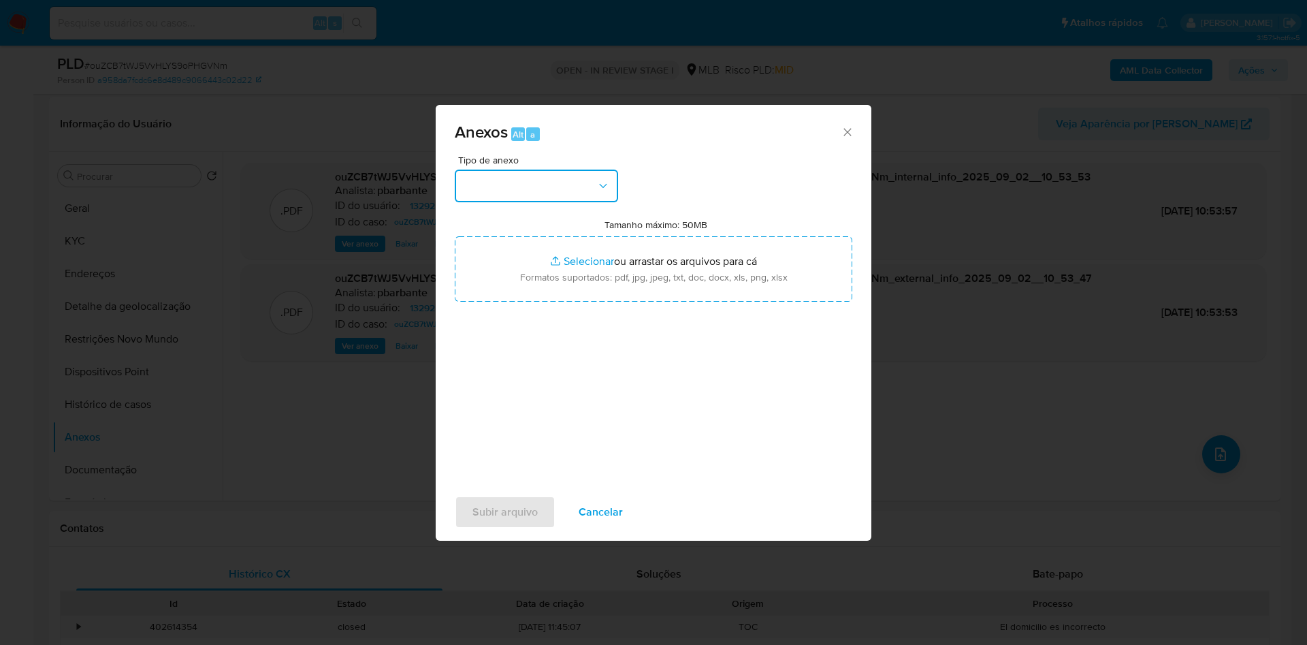
click at [554, 172] on button "button" at bounding box center [536, 186] width 163 height 33
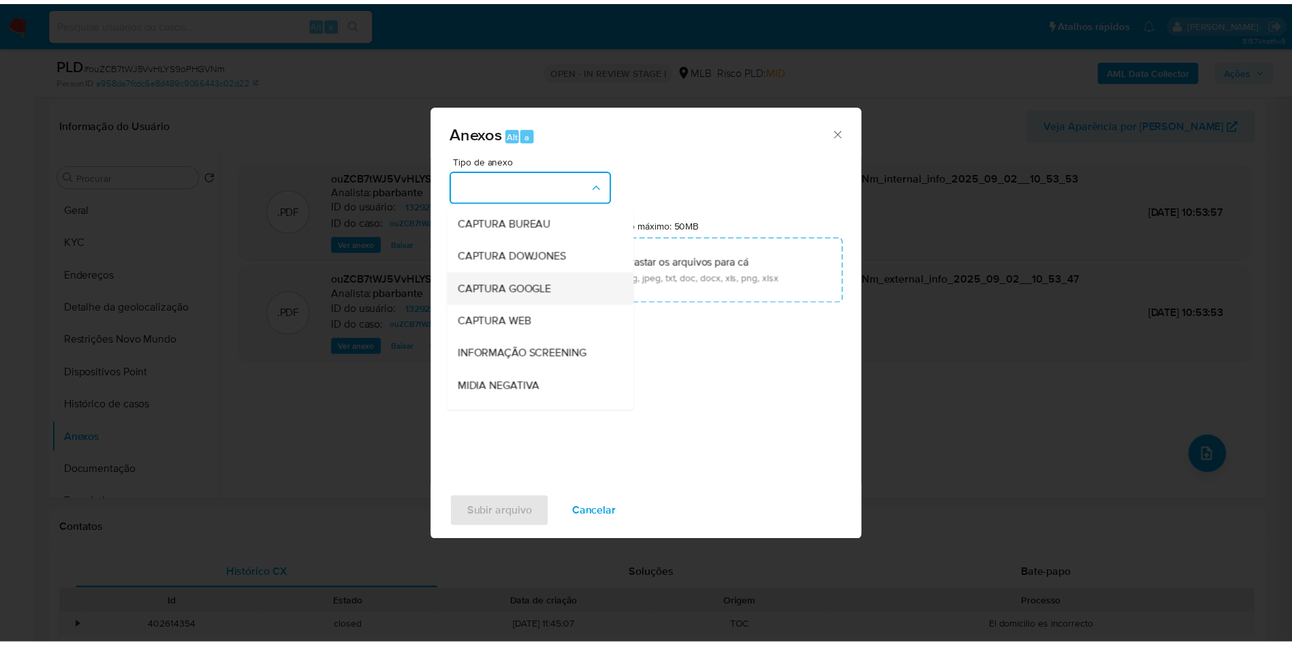
scroll to position [182, 0]
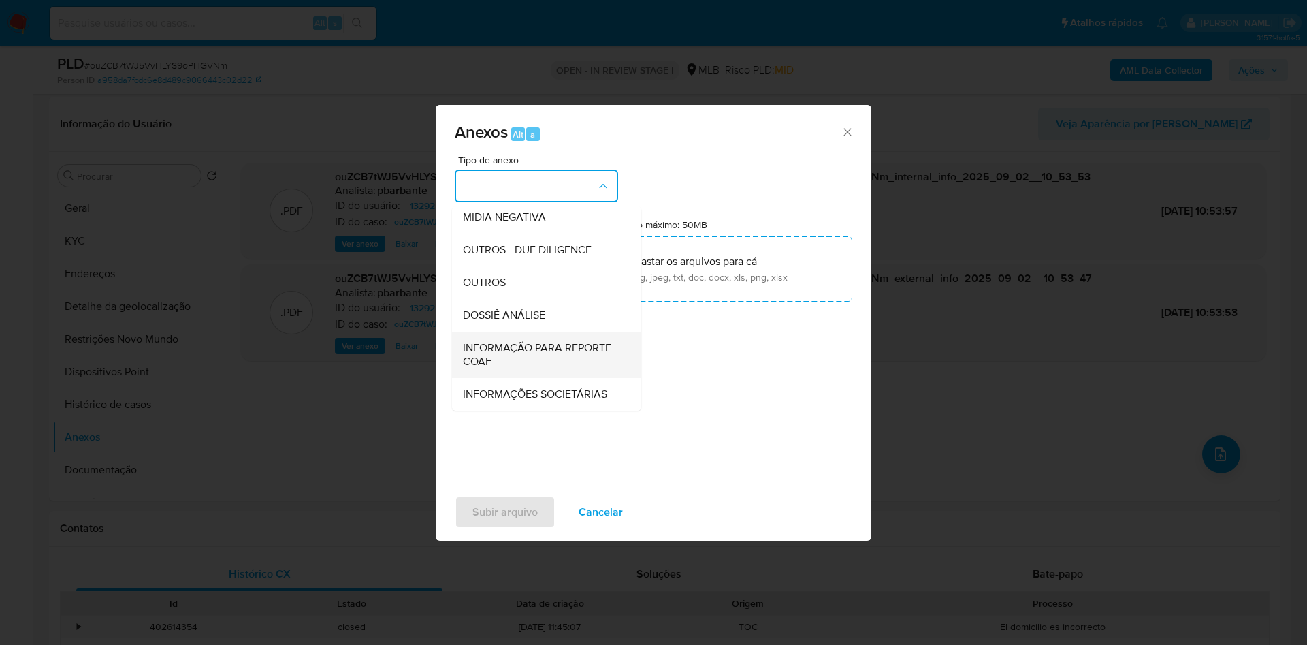
click at [511, 332] on div "INFORMAÇÃO PARA REPORTE - COAF" at bounding box center [542, 355] width 159 height 46
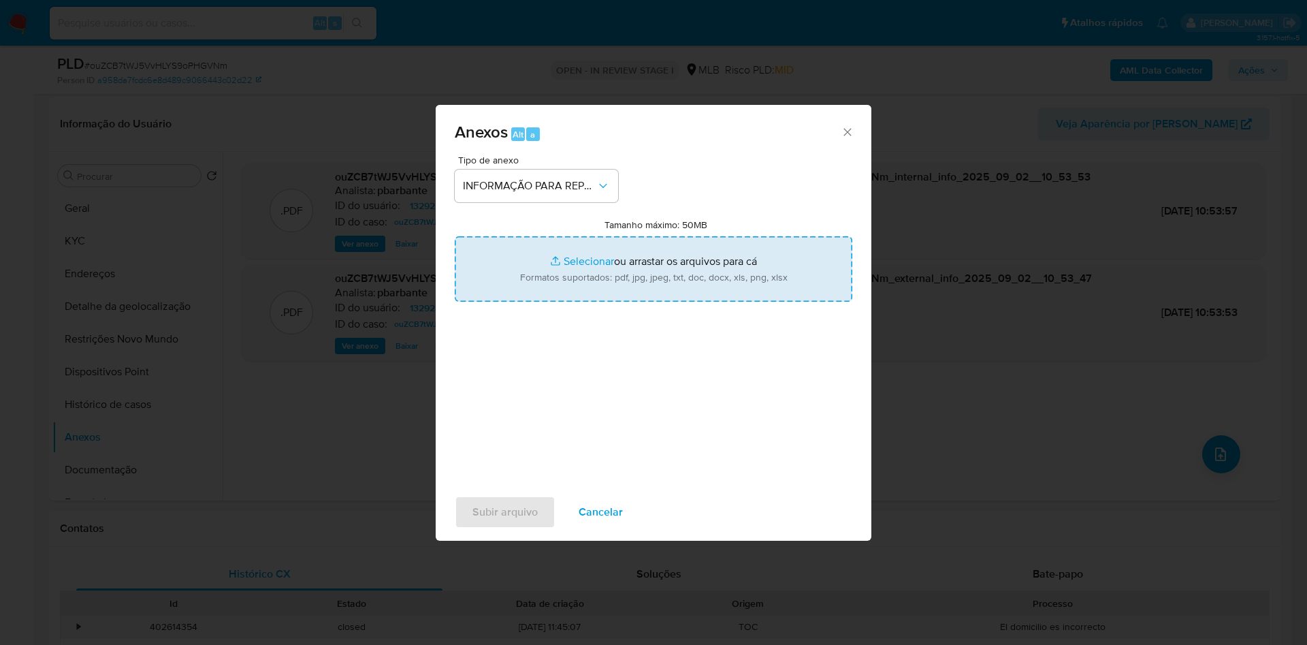
type input "C:\fakepath\SAR - XXX - CPF 53009525249 - MARIA EDVANE DA SILVA ARAUJO.pdf"
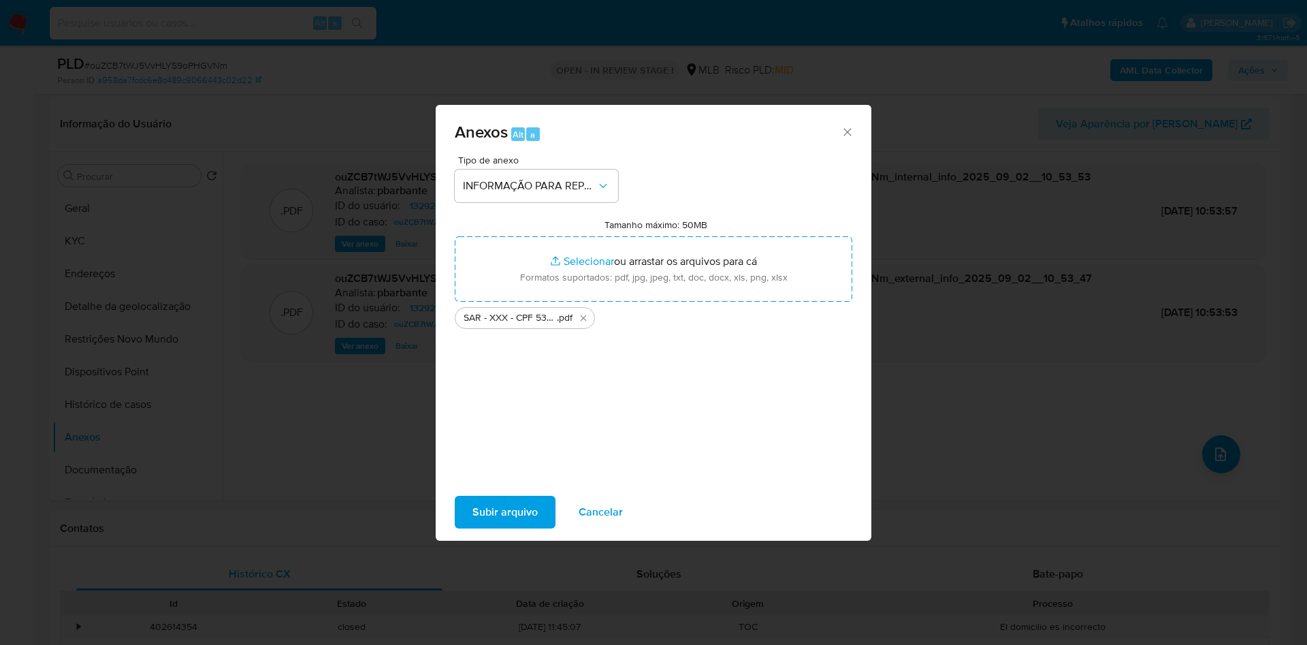
click at [461, 503] on div "Subir arquivo Cancelar" at bounding box center [654, 512] width 436 height 52
click at [473, 520] on span "Subir arquivo" at bounding box center [505, 512] width 65 height 30
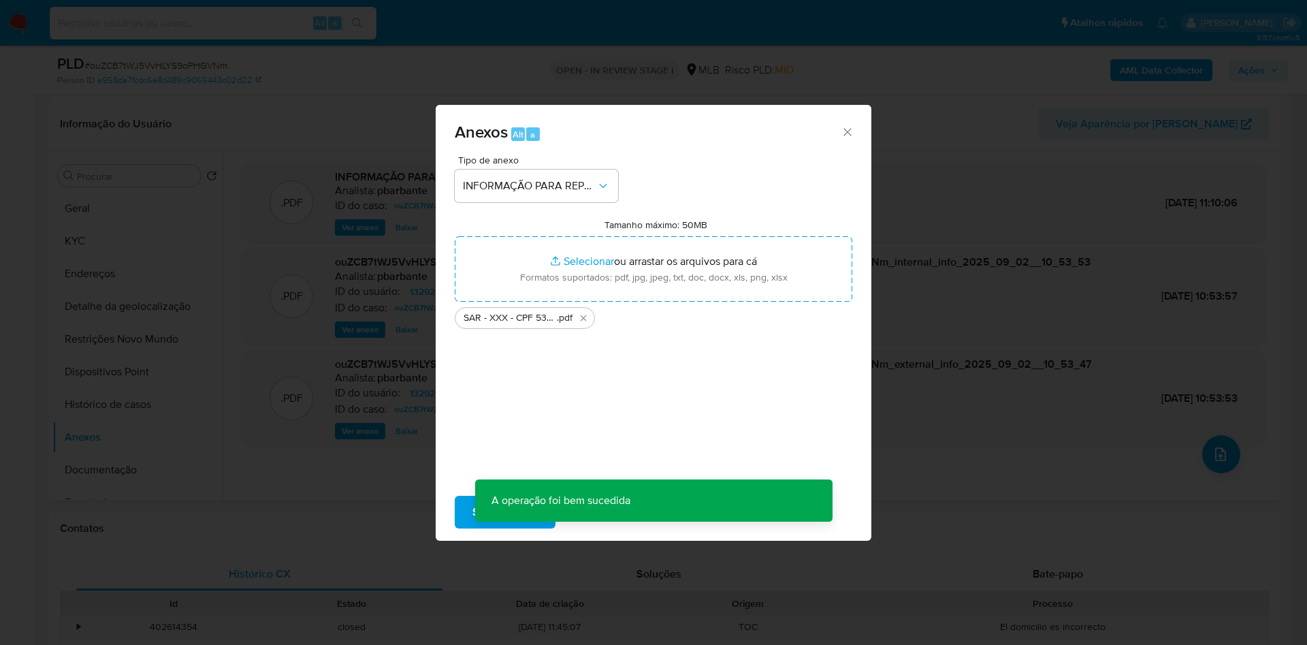
click at [1263, 69] on div "Anexos Alt a Tipo de anexo INFORMAÇÃO PARA REPORTE - COAF Tamanho máximo: 50MB …" at bounding box center [653, 322] width 1307 height 645
click at [1254, 74] on div "Anexos Alt a Tipo de anexo Tamanho máximo: 50MB Selecionar arquivos Selecionar …" at bounding box center [653, 322] width 1307 height 645
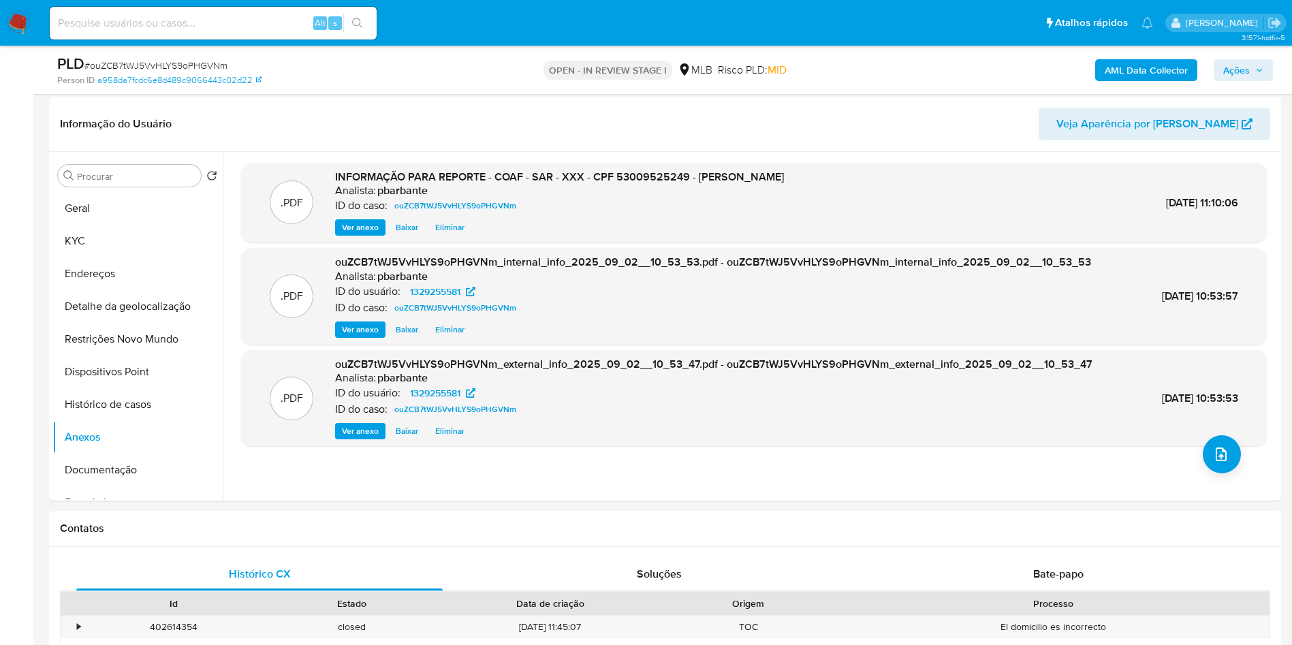
click at [1254, 74] on span "Ações" at bounding box center [1243, 70] width 40 height 19
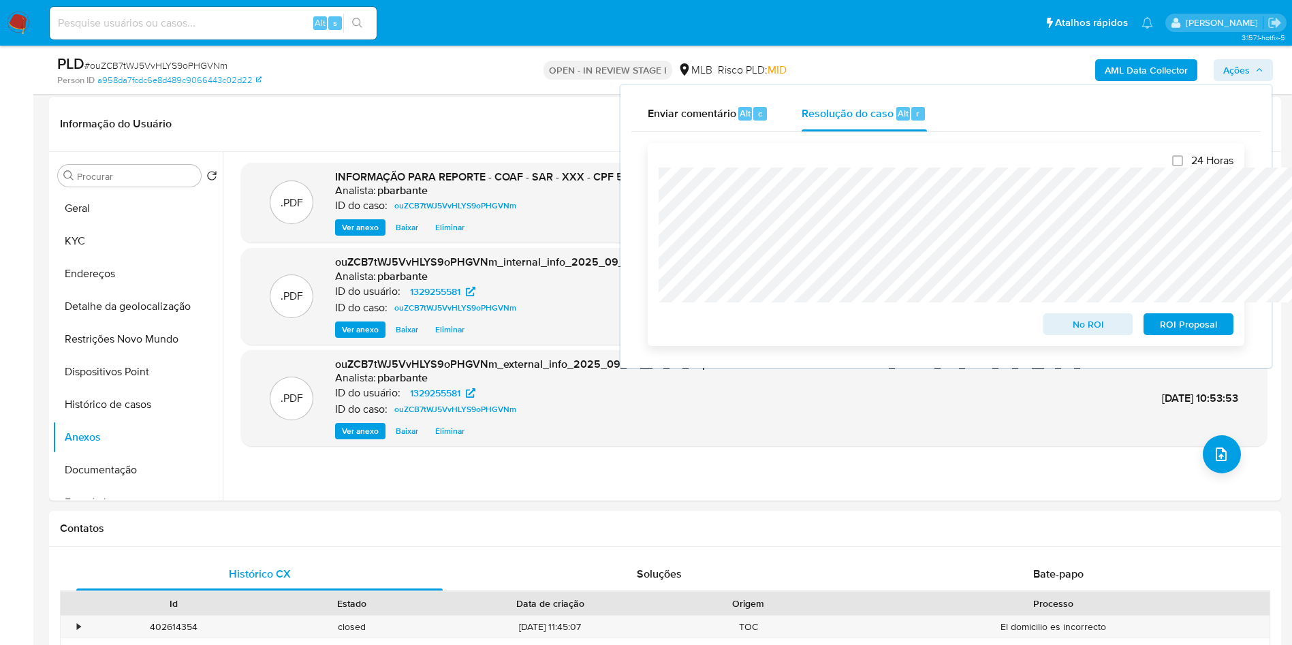
click at [1188, 320] on span "ROI Proposal" at bounding box center [1188, 324] width 71 height 19
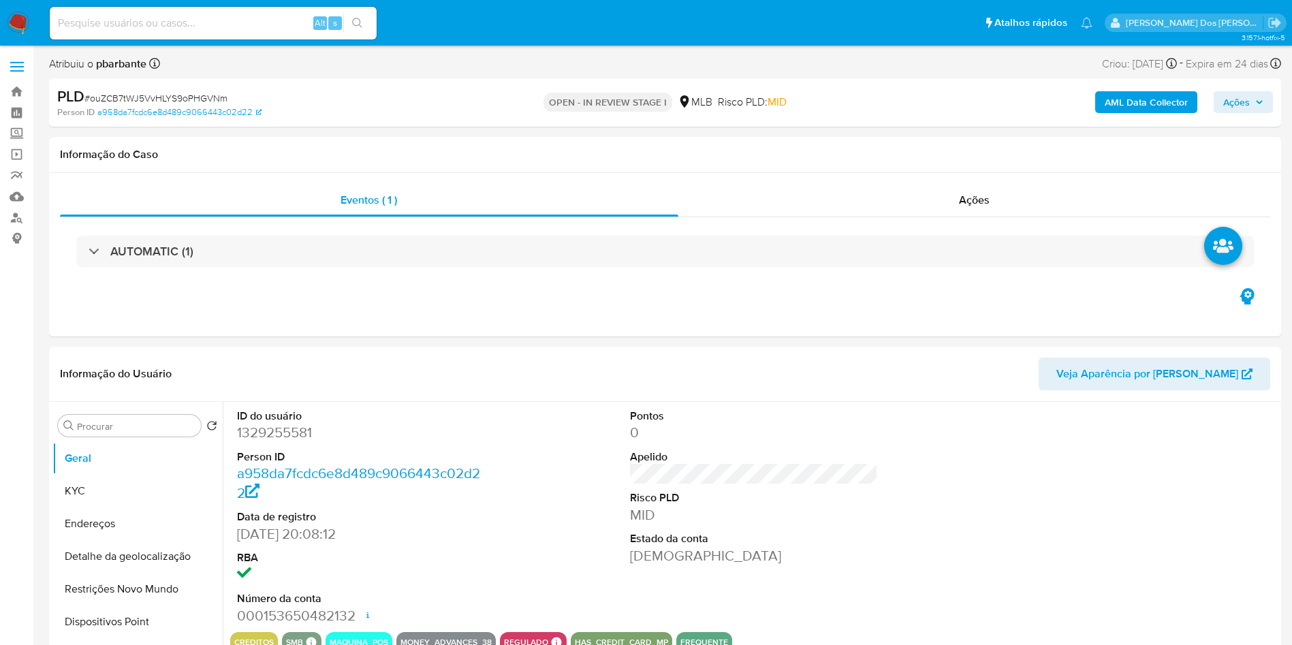
select select "10"
click at [91, 507] on button "KYC" at bounding box center [131, 491] width 159 height 33
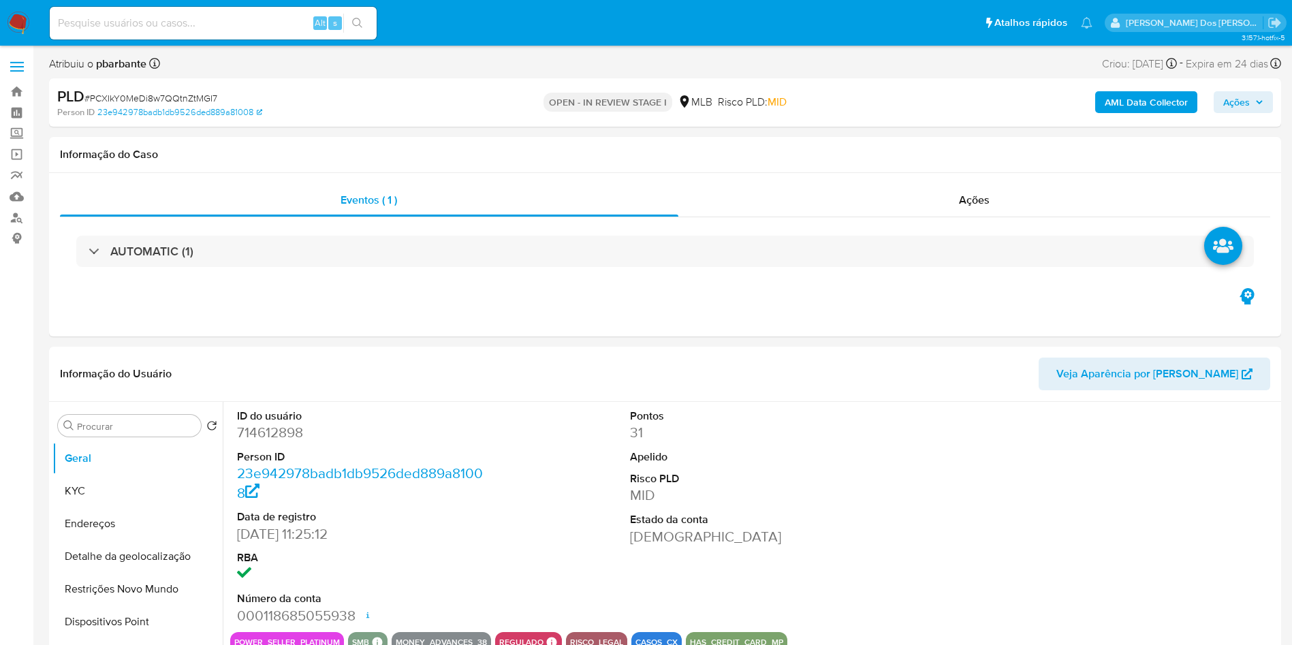
select select "10"
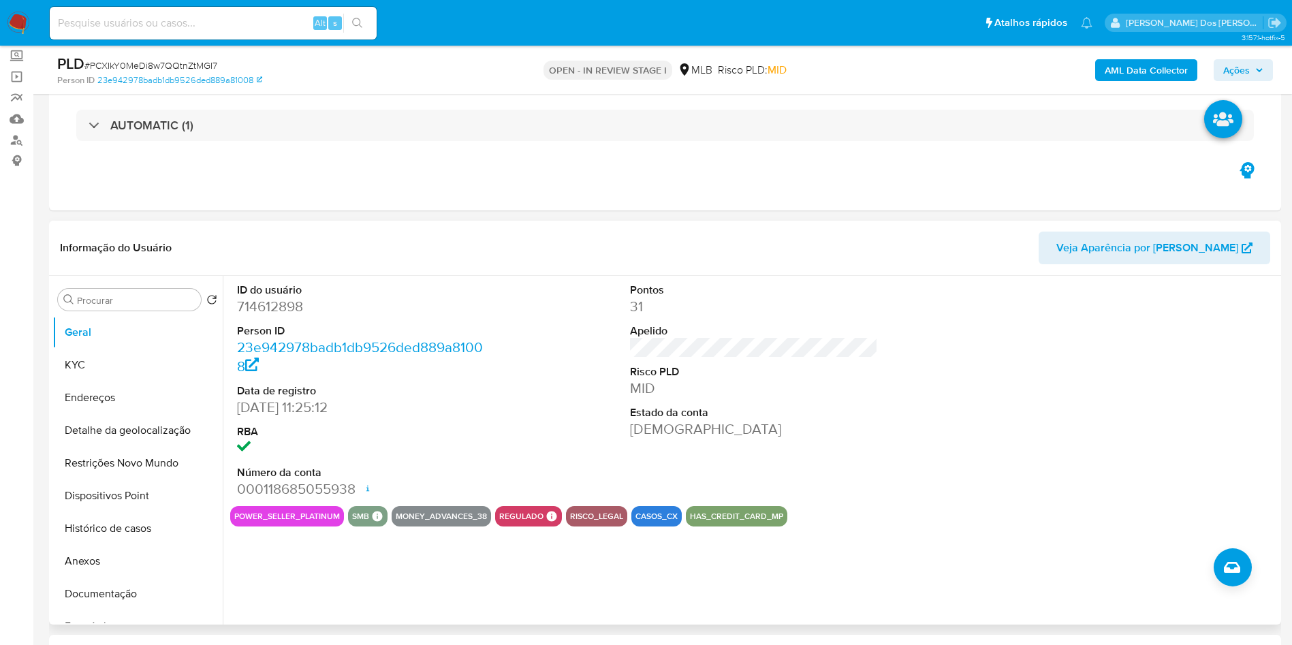
scroll to position [75, 0]
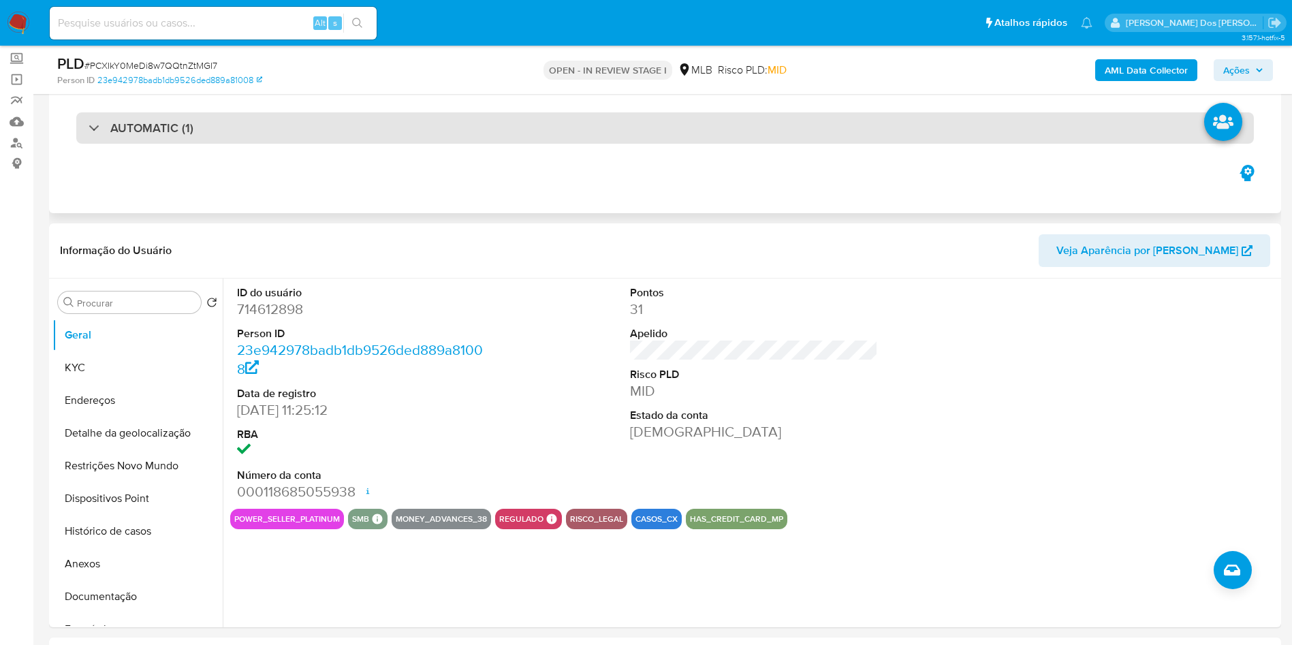
click at [655, 136] on div "AUTOMATIC (1)" at bounding box center [664, 127] width 1177 height 31
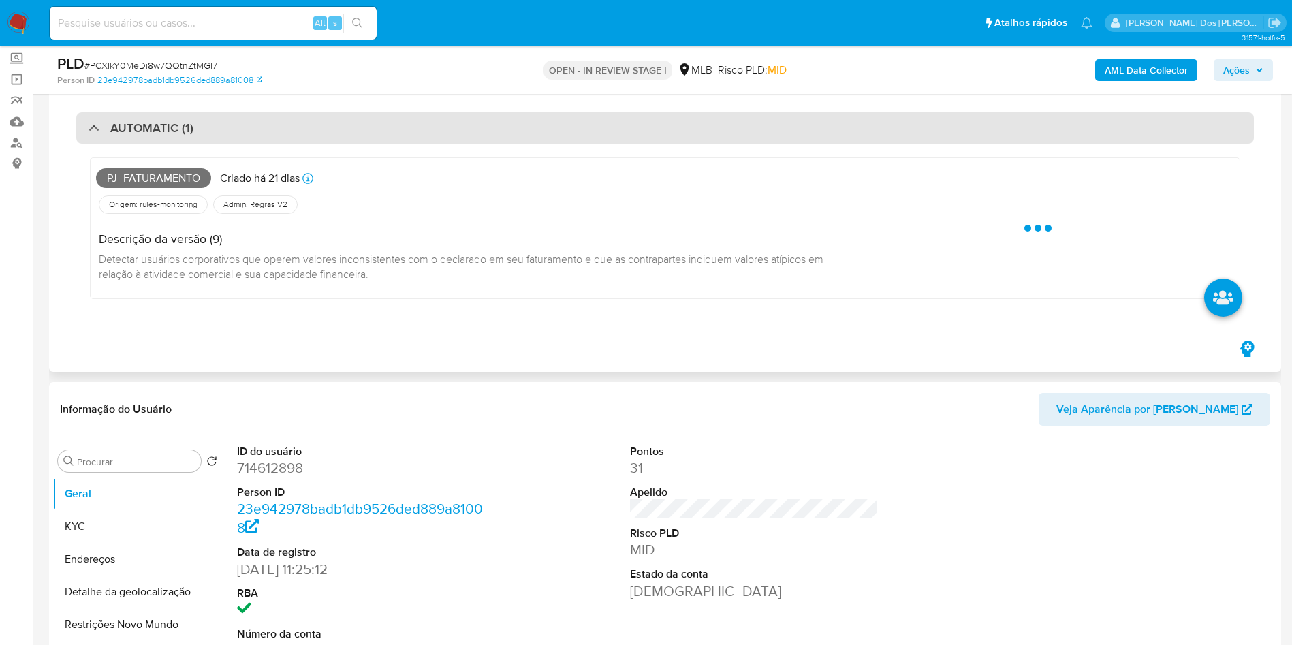
click at [655, 136] on div "AUTOMATIC (1)" at bounding box center [664, 127] width 1177 height 31
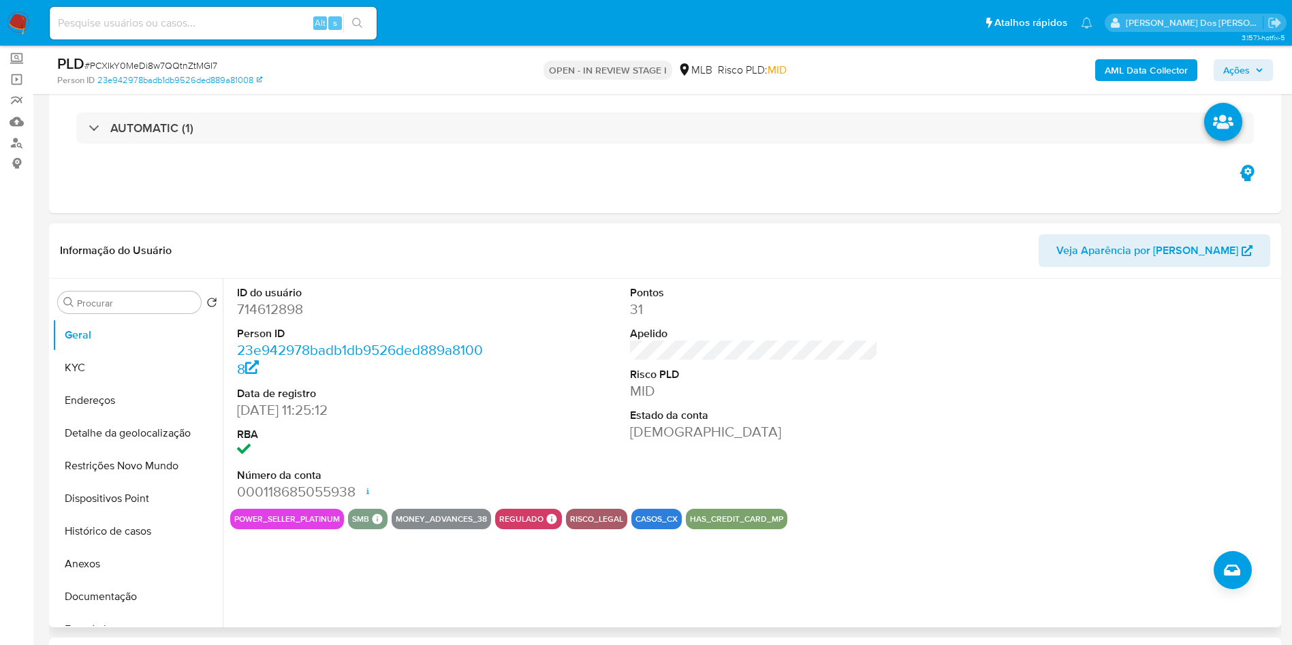
click at [260, 339] on dl "ID do usuário 714612898 Person ID 23e942978badb1db9526ded889a81008 Data de regi…" at bounding box center [361, 393] width 249 height 217
click at [287, 319] on dd "714612898" at bounding box center [361, 309] width 249 height 19
copy dd "714612898"
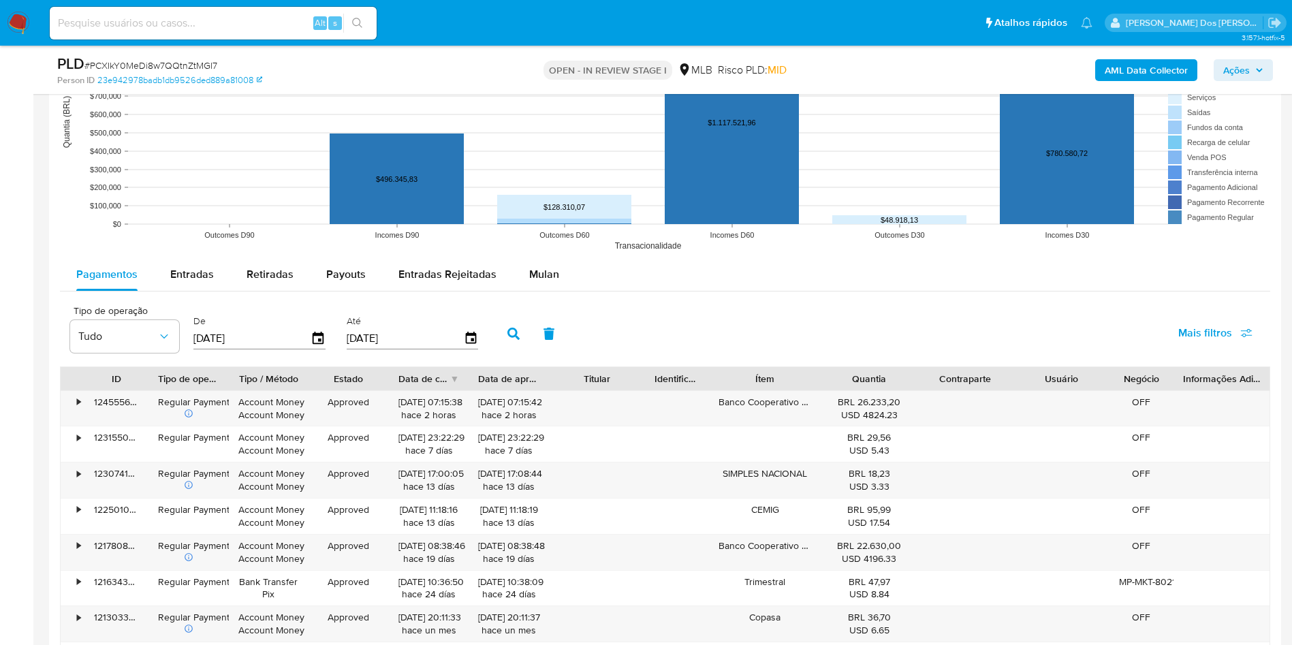
scroll to position [1397, 0]
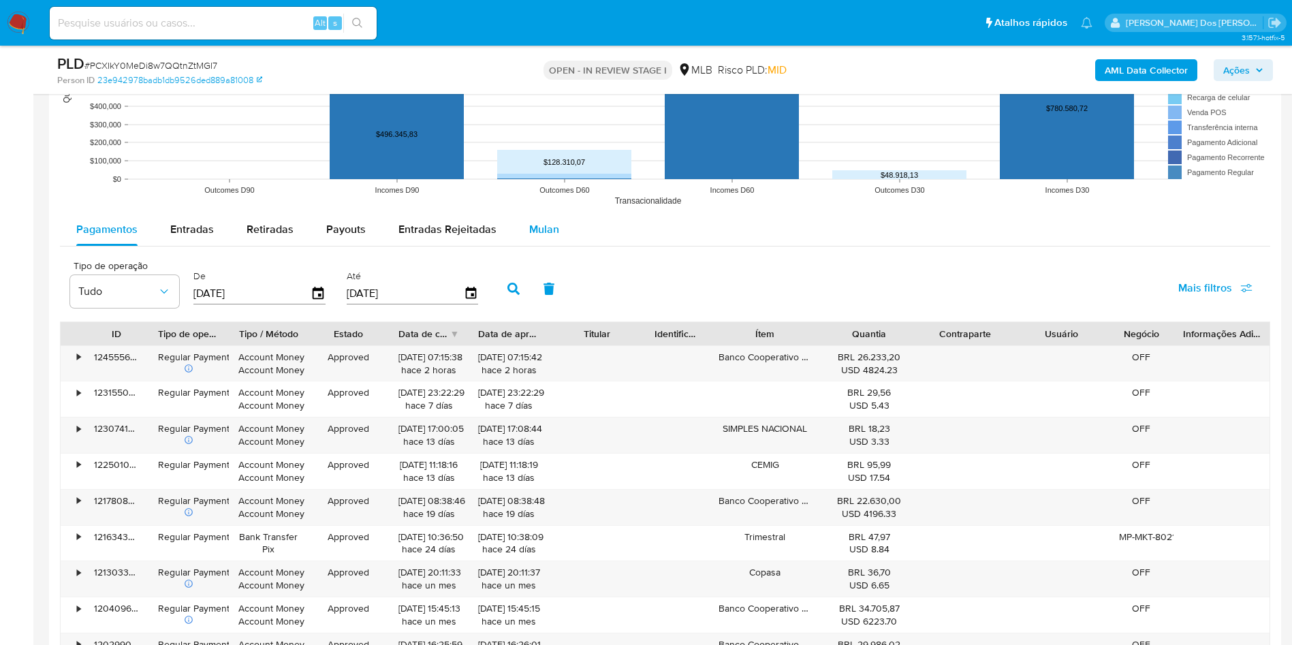
click at [543, 236] on div "Mulan" at bounding box center [544, 229] width 30 height 33
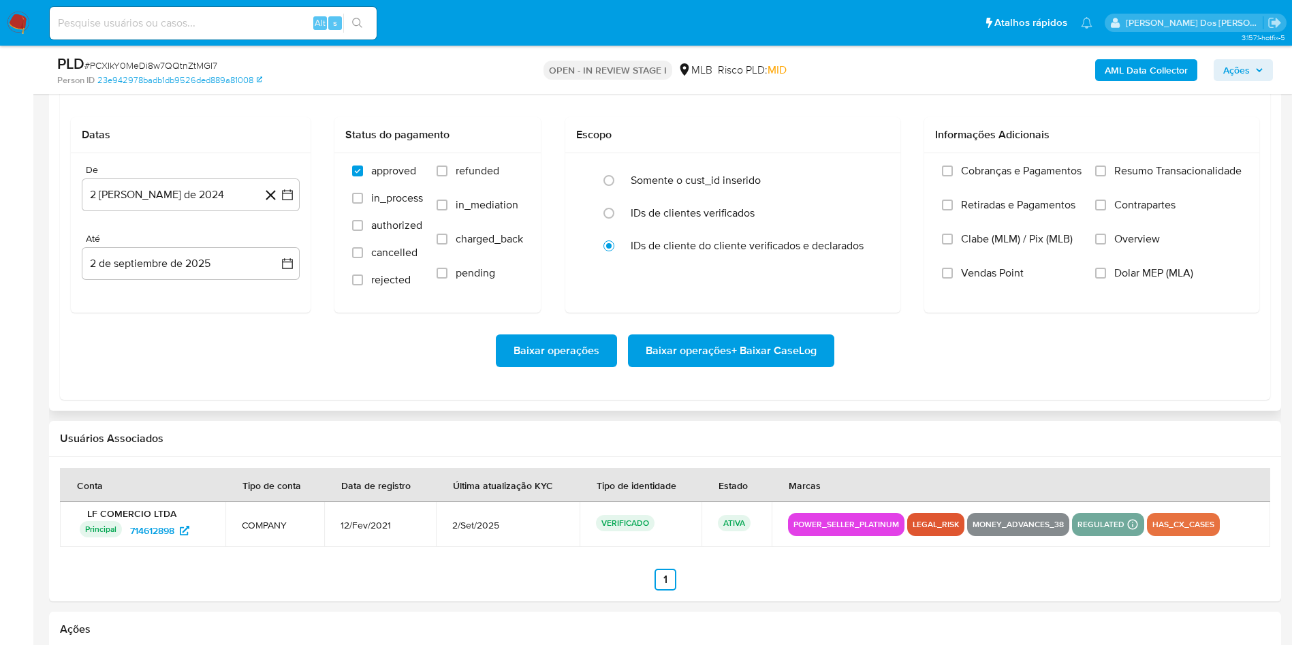
scroll to position [1596, 0]
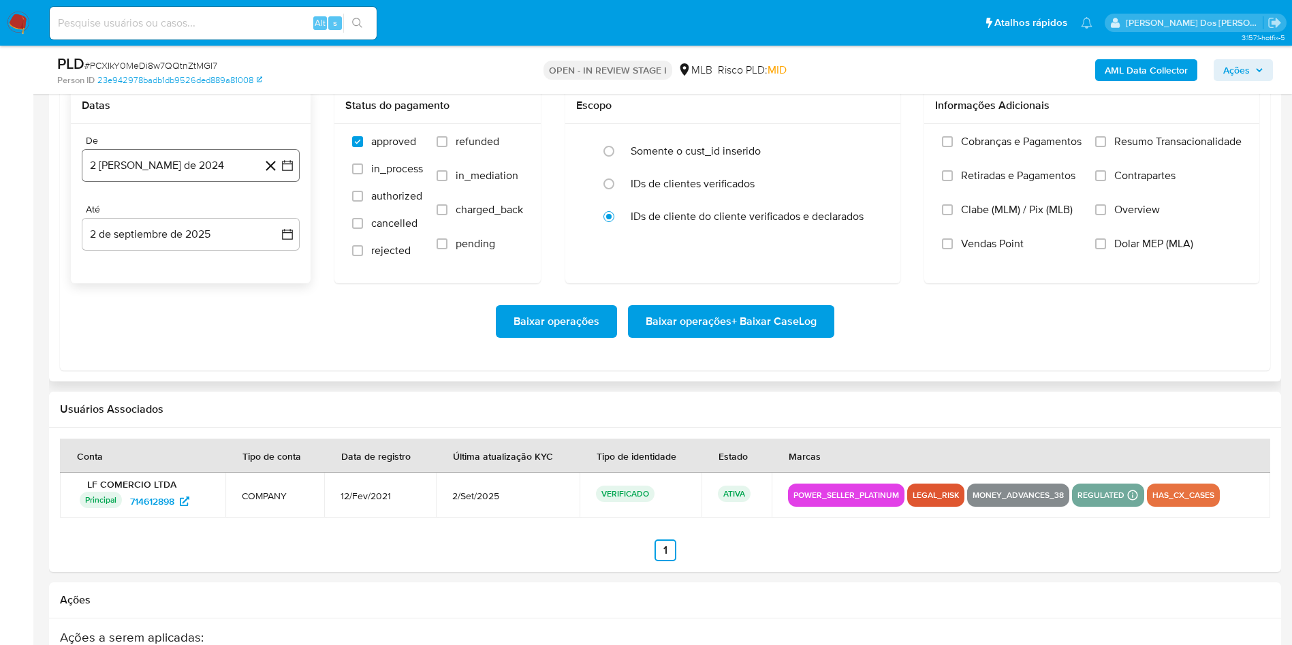
click at [291, 172] on icon "button" at bounding box center [288, 166] width 14 height 14
click at [274, 223] on icon "Mes siguiente" at bounding box center [275, 214] width 16 height 16
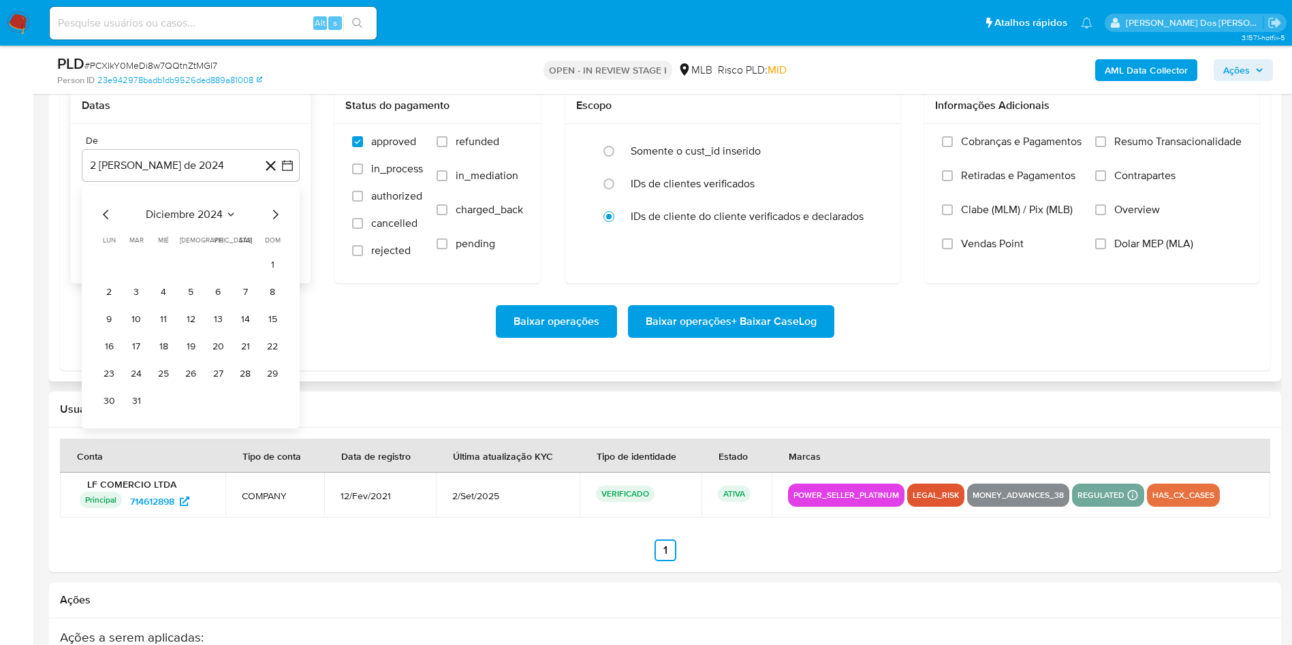
click at [274, 223] on icon "Mes siguiente" at bounding box center [275, 214] width 16 height 16
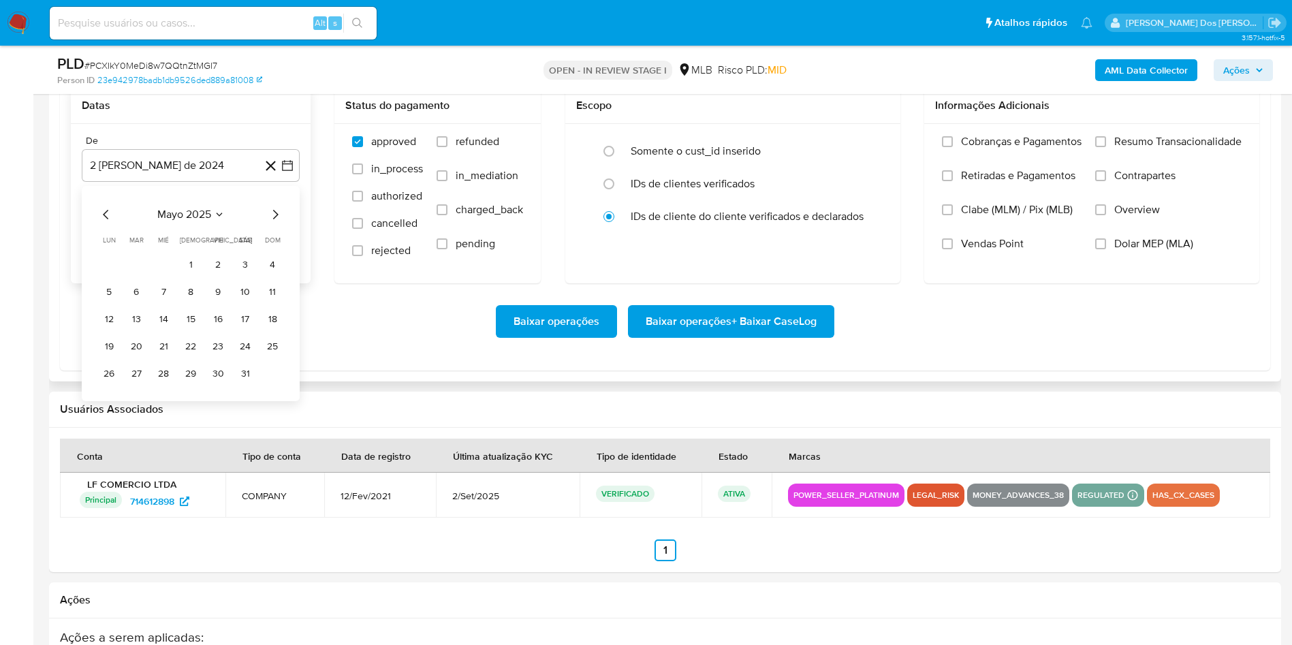
click at [274, 223] on icon "Mes siguiente" at bounding box center [275, 214] width 16 height 16
click at [125, 276] on button "1" at bounding box center [136, 265] width 22 height 22
click at [1184, 153] on div "Cobranças e Pagamentos Retiradas e Pagamentos Clabe (MLM) / Pix (MLB) Vendas Po…" at bounding box center [1091, 203] width 335 height 158
click at [1158, 169] on label "Resumo Transacionalidade" at bounding box center [1168, 152] width 146 height 34
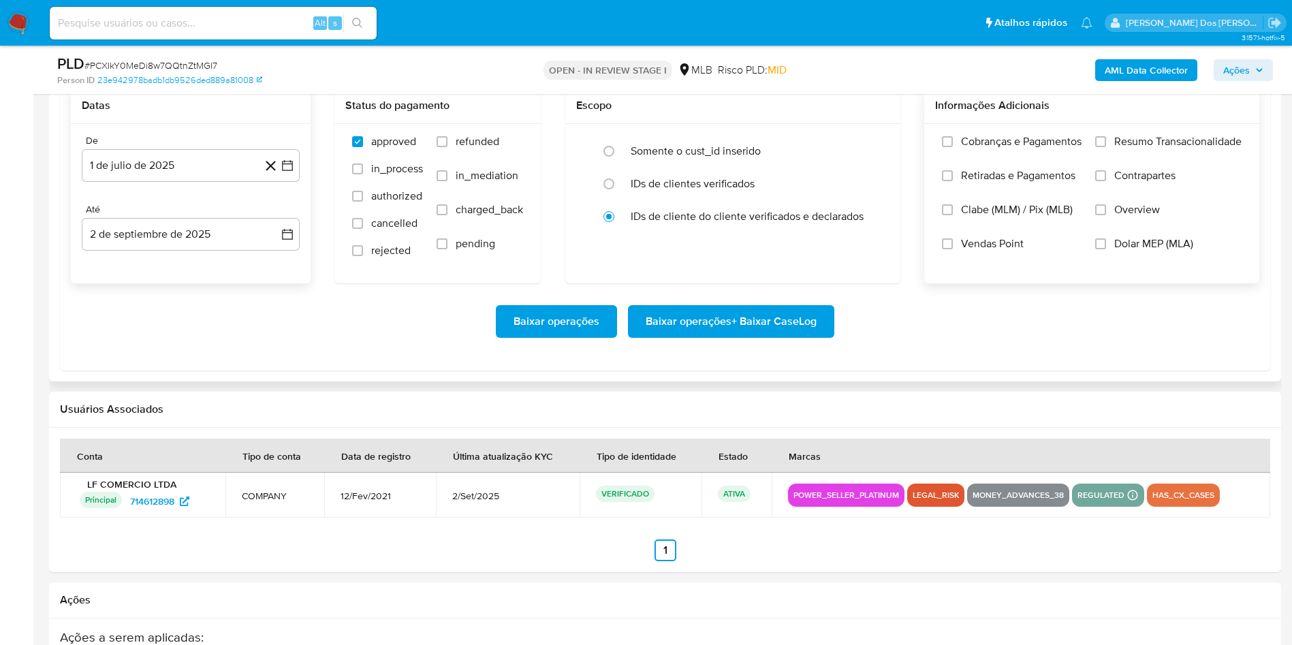
click at [1106, 147] on input "Resumo Transacionalidade" at bounding box center [1100, 141] width 11 height 11
click at [699, 336] on span "Baixar operações + Baixar CaseLog" at bounding box center [731, 321] width 171 height 30
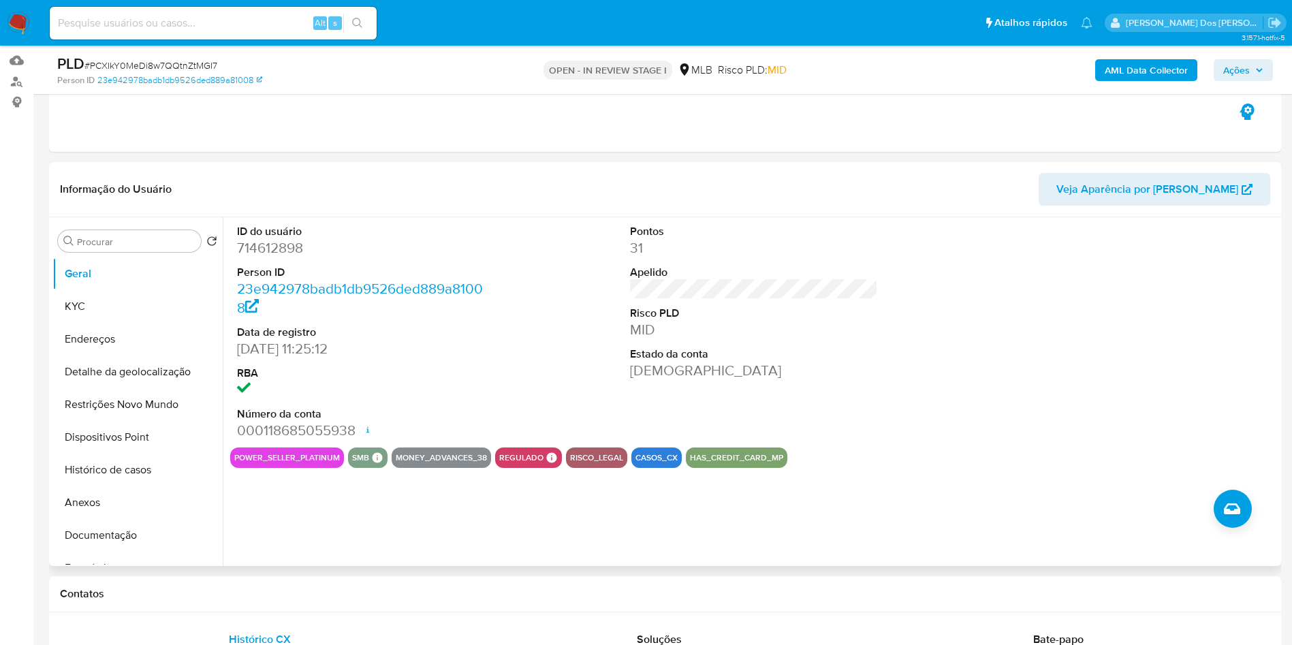
scroll to position [134, 0]
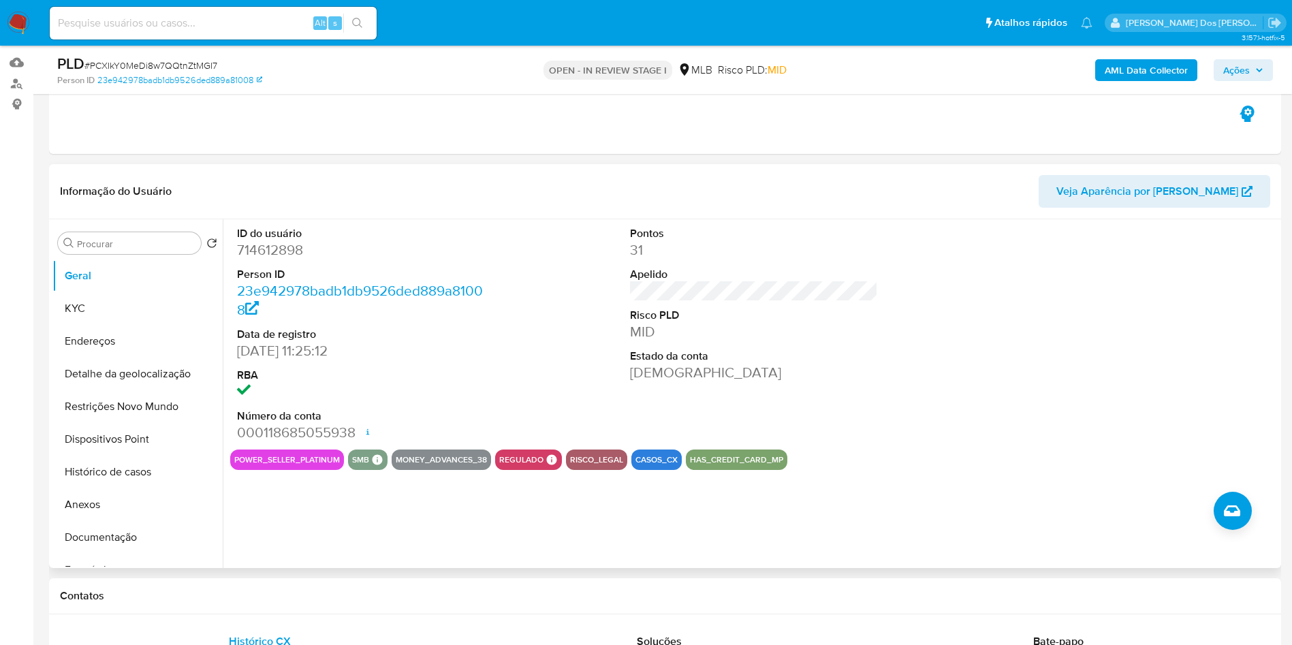
click at [276, 259] on dd "714612898" at bounding box center [361, 249] width 249 height 19
copy dd "714612898"
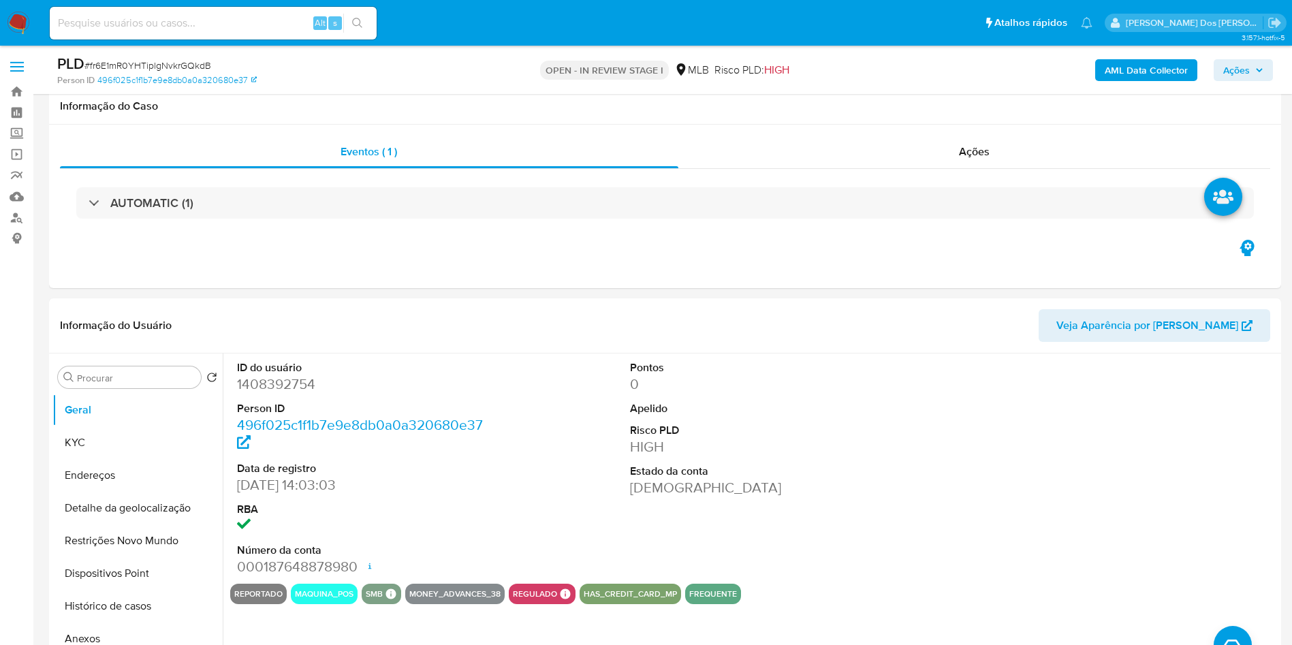
select select "10"
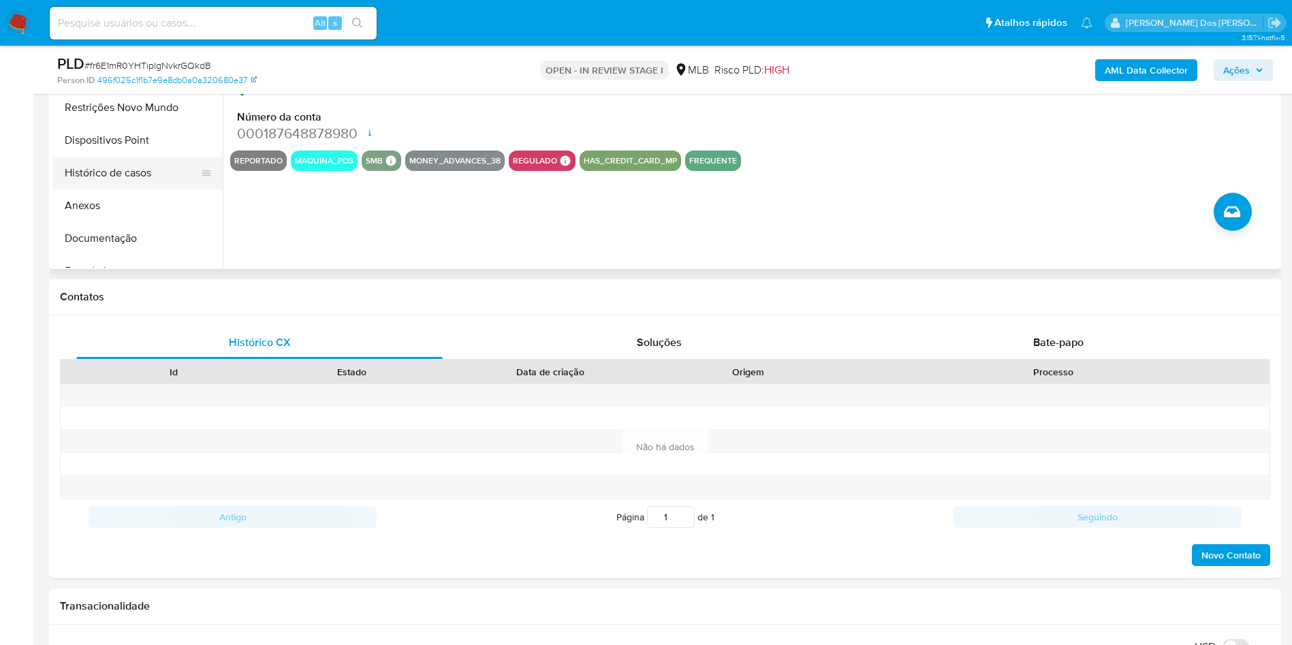
click at [128, 189] on button "Histórico de casos" at bounding box center [131, 173] width 159 height 33
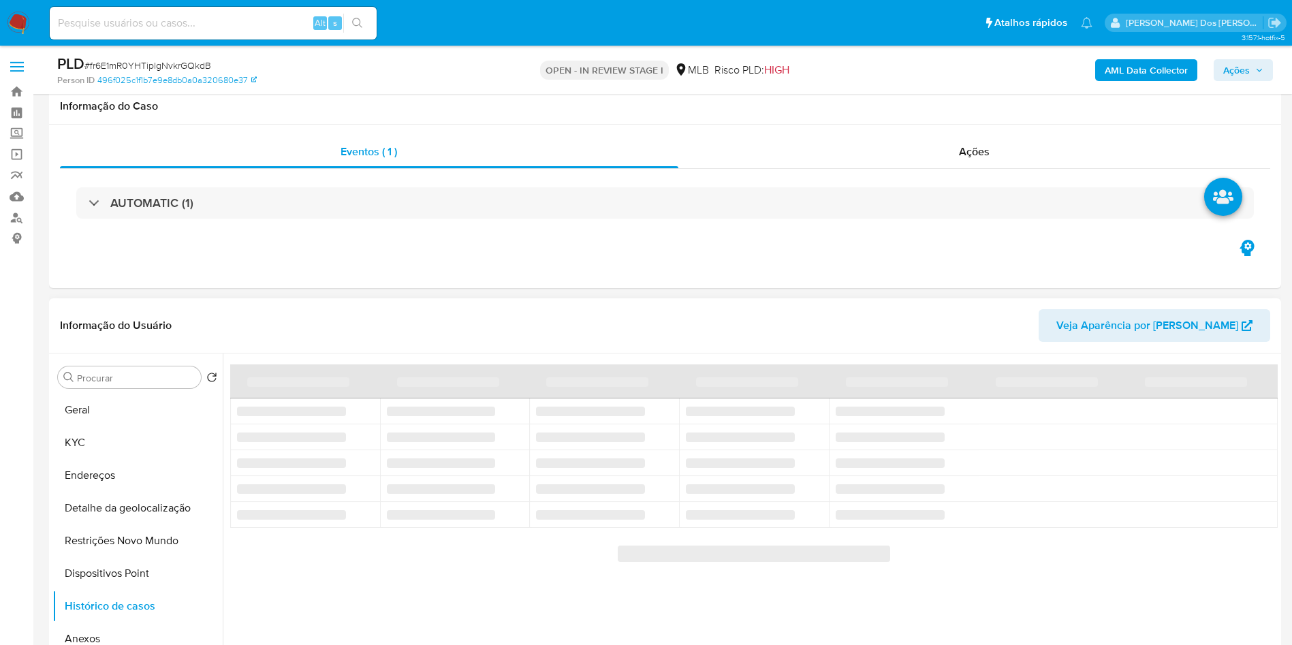
scroll to position [151, 0]
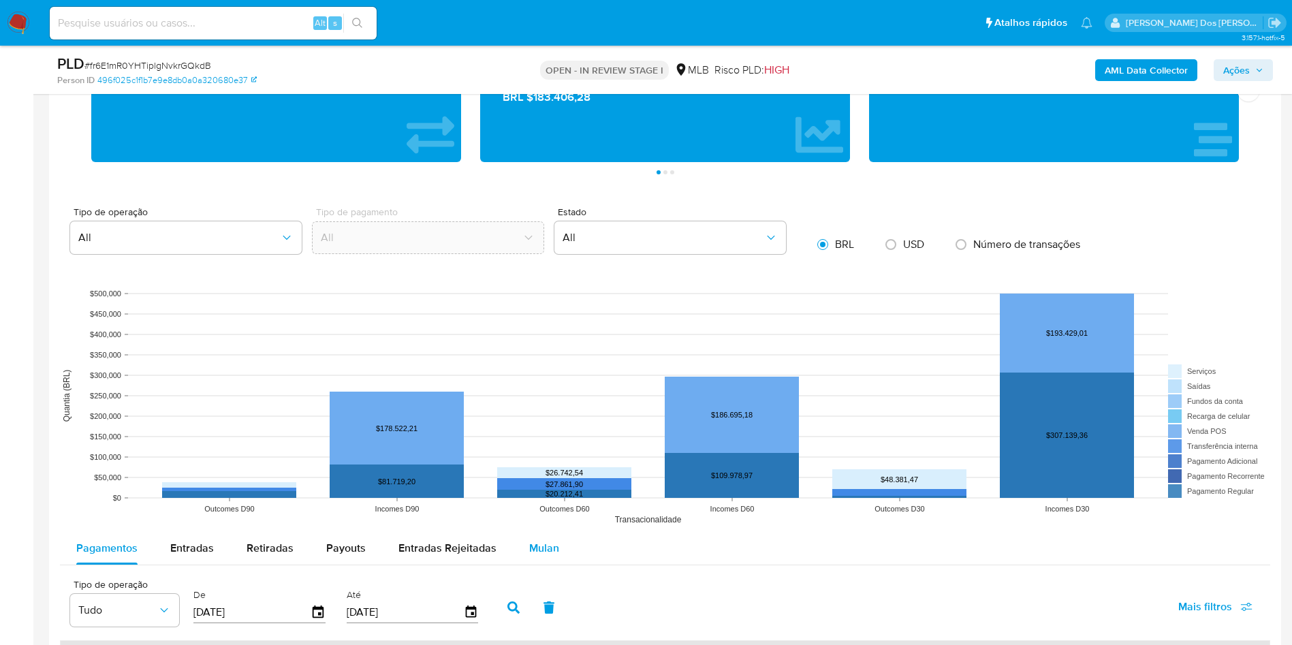
click at [558, 557] on button "Mulan" at bounding box center [544, 548] width 63 height 33
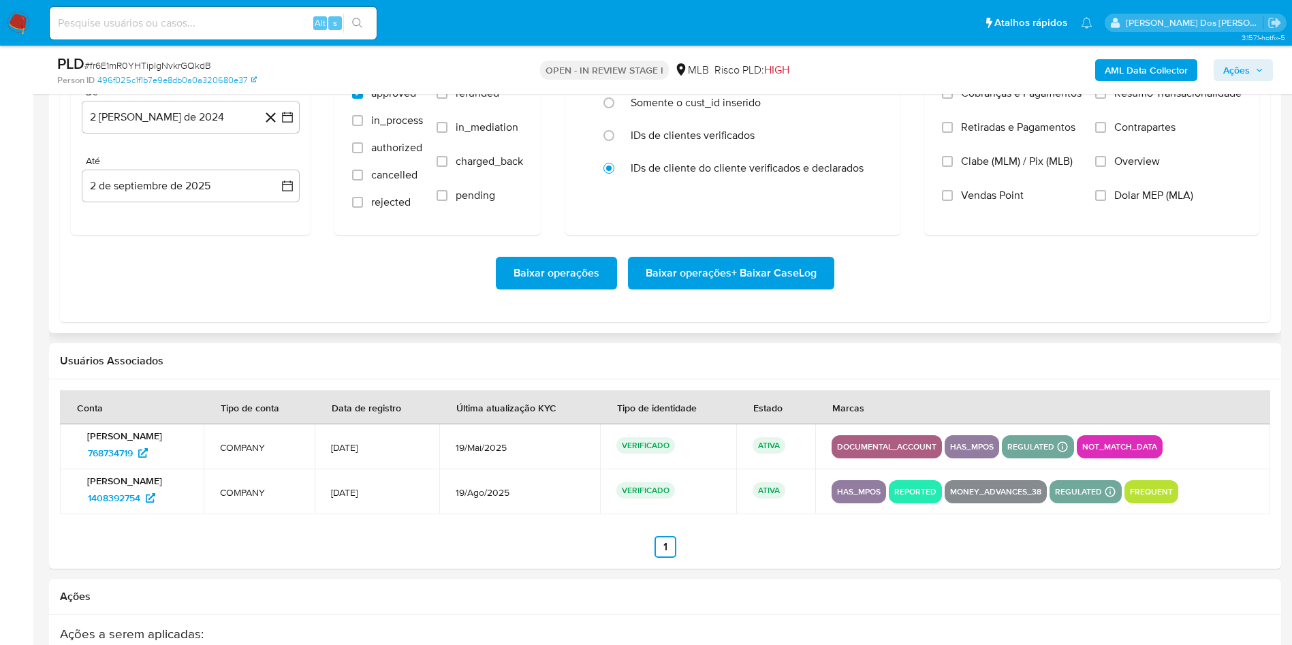
scroll to position [1604, 0]
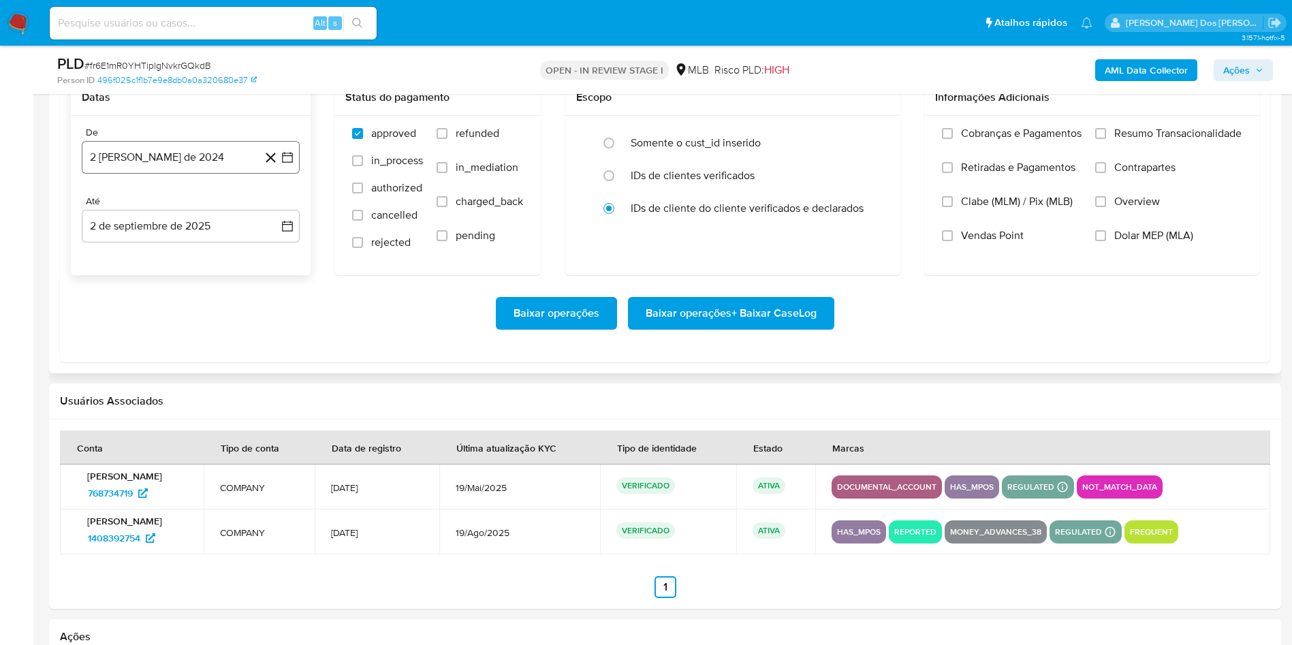
click at [294, 174] on button "2 [PERSON_NAME] de 2024" at bounding box center [191, 157] width 218 height 33
click at [270, 215] on icon "Mes siguiente" at bounding box center [275, 206] width 16 height 16
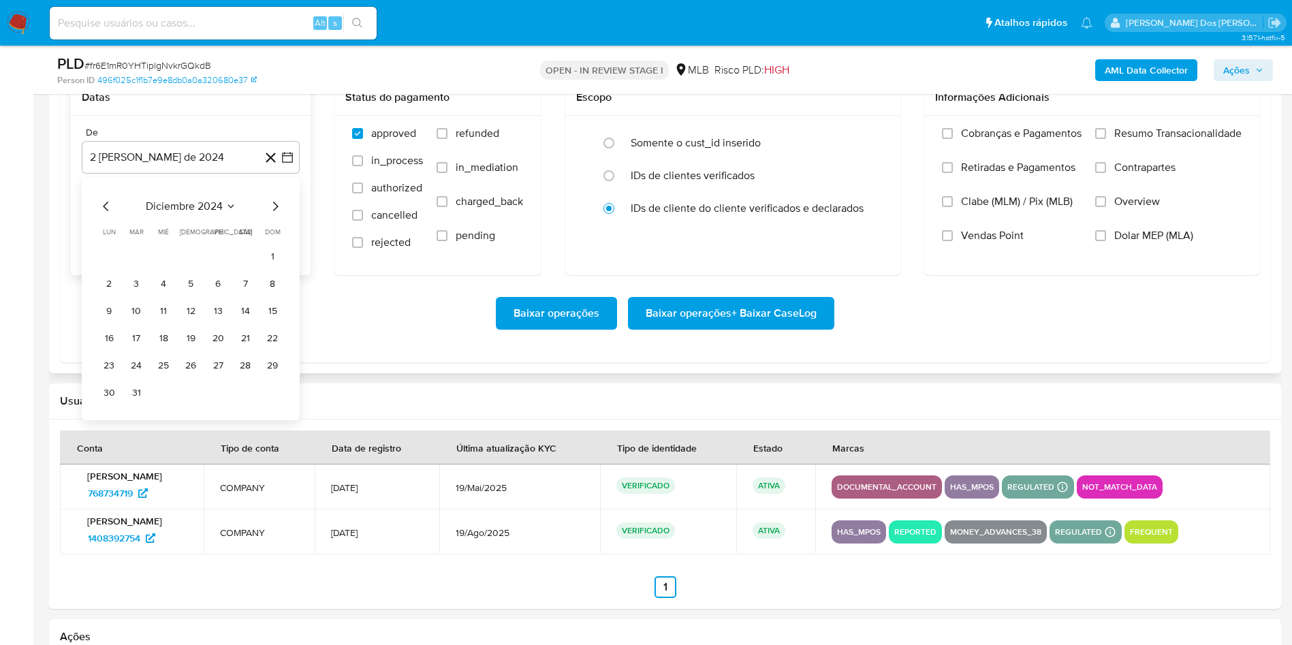
click at [270, 215] on icon "Mes siguiente" at bounding box center [275, 206] width 16 height 16
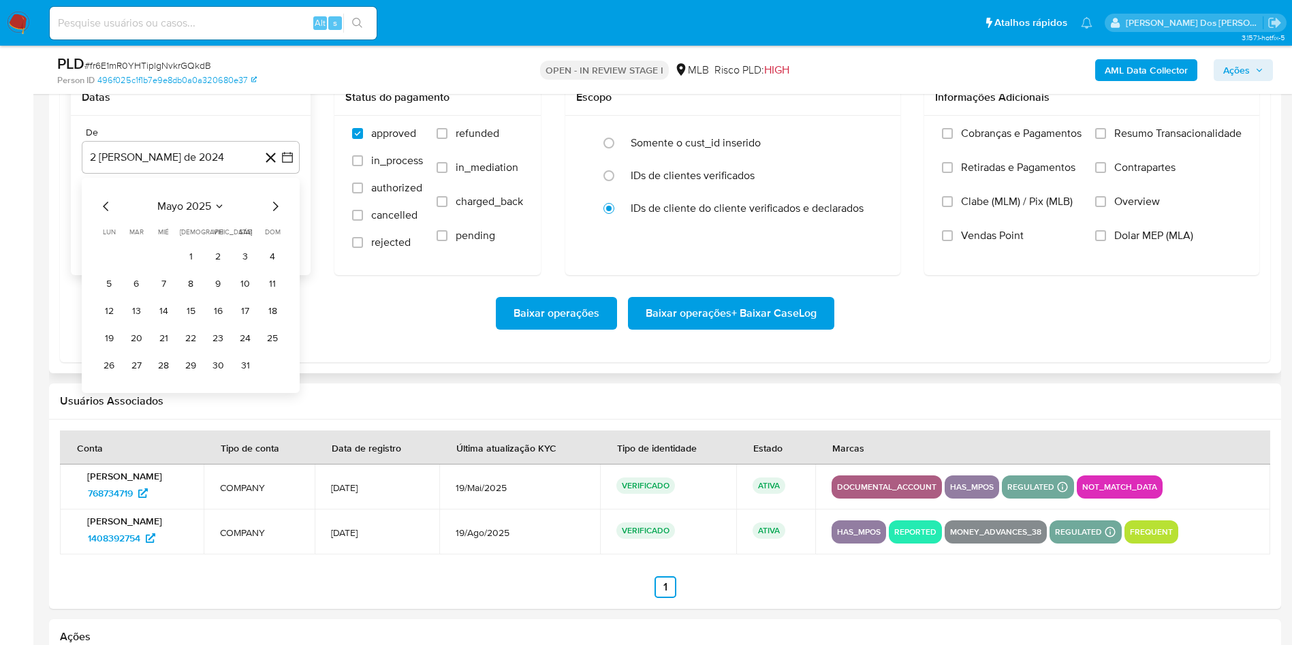
click at [270, 215] on icon "Mes siguiente" at bounding box center [275, 206] width 16 height 16
click at [133, 268] on button "1" at bounding box center [136, 257] width 22 height 22
click at [1147, 147] on div "Cobranças e Pagamentos Retiradas e Pagamentos Clabe (MLM) / Pix (MLB) Vendas Po…" at bounding box center [1091, 195] width 335 height 158
click at [1162, 140] on span "Resumo Transacionalidade" at bounding box center [1177, 134] width 127 height 14
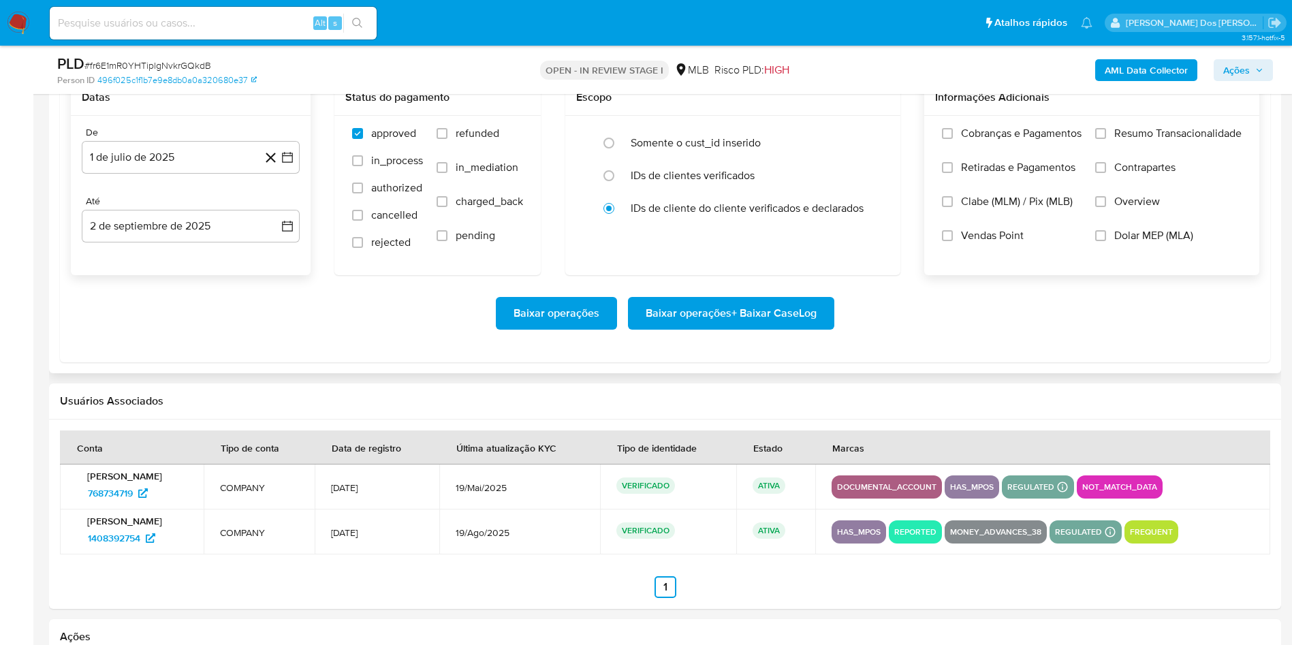
click at [1106, 139] on input "Resumo Transacionalidade" at bounding box center [1100, 133] width 11 height 11
click at [800, 328] on span "Baixar operações + Baixar CaseLog" at bounding box center [731, 313] width 171 height 30
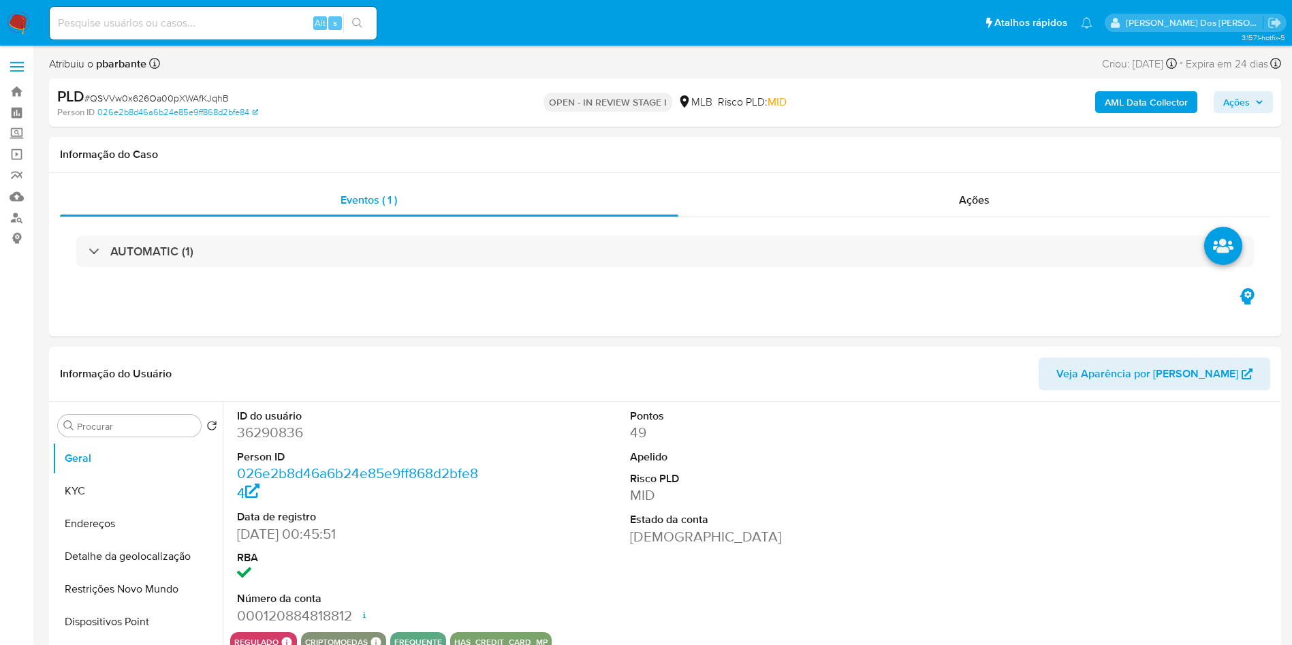
select select "10"
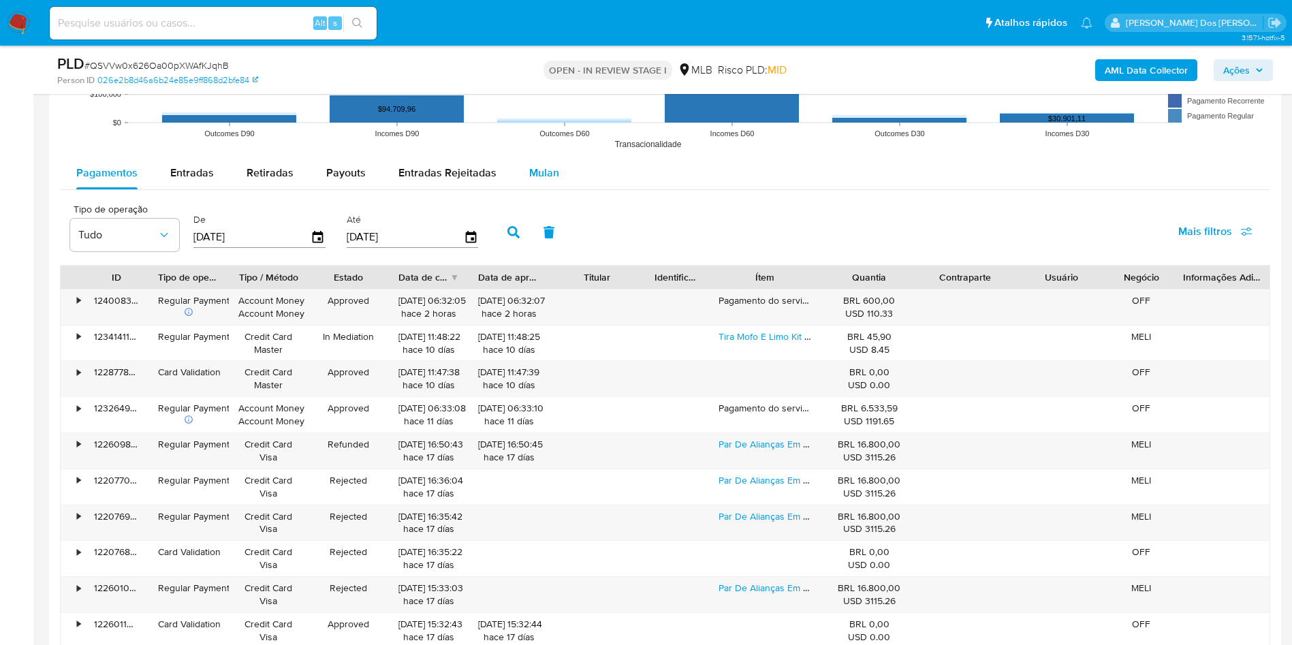
click at [560, 189] on button "Mulan" at bounding box center [544, 173] width 63 height 33
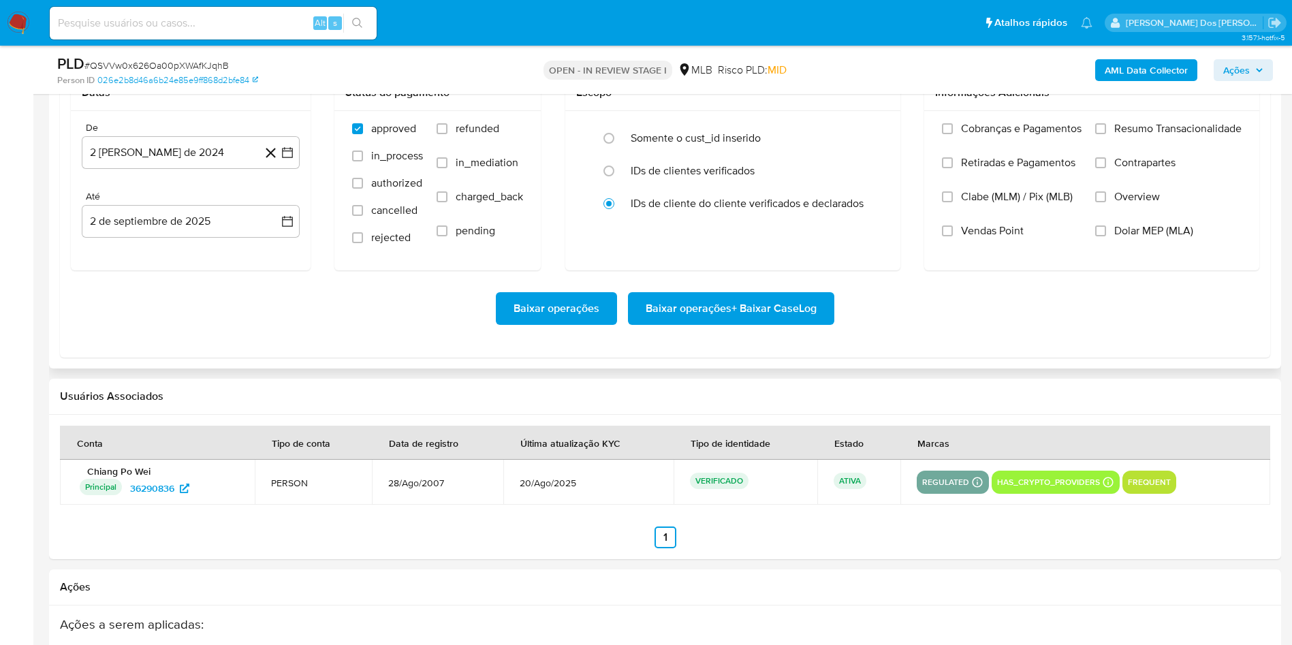
scroll to position [1563, 0]
click at [293, 159] on icon "button" at bounding box center [288, 152] width 14 height 14
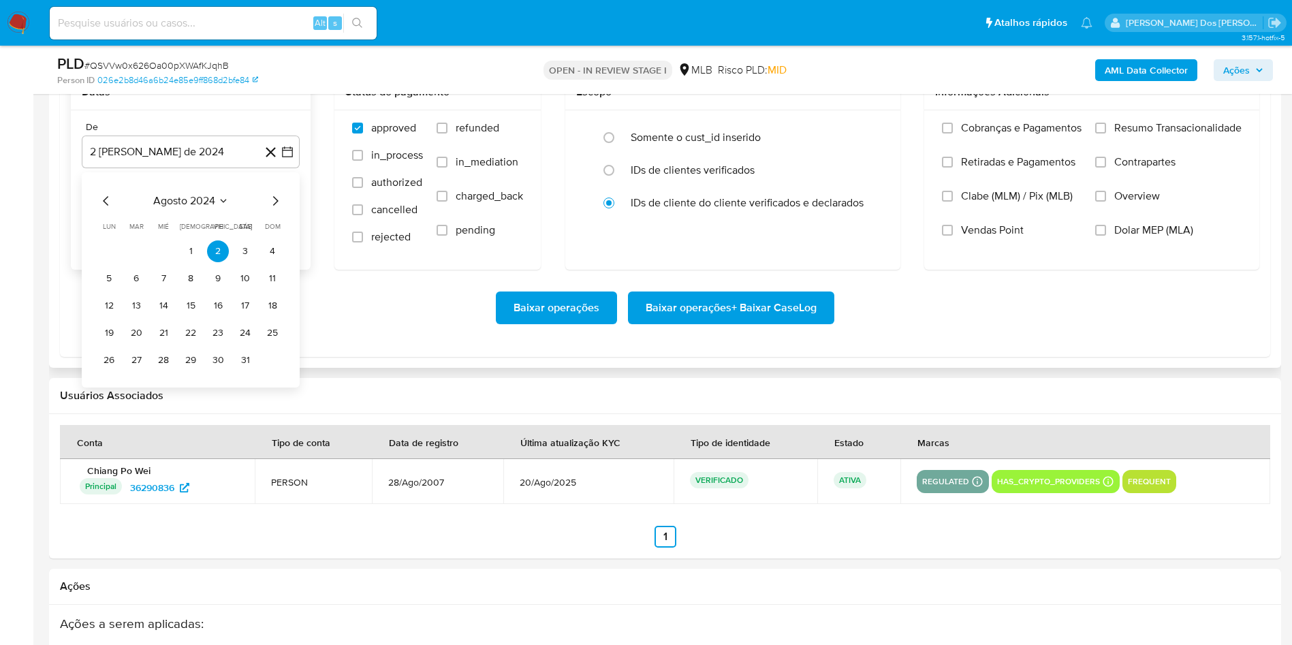
click at [274, 206] on icon "Mes siguiente" at bounding box center [275, 201] width 5 height 10
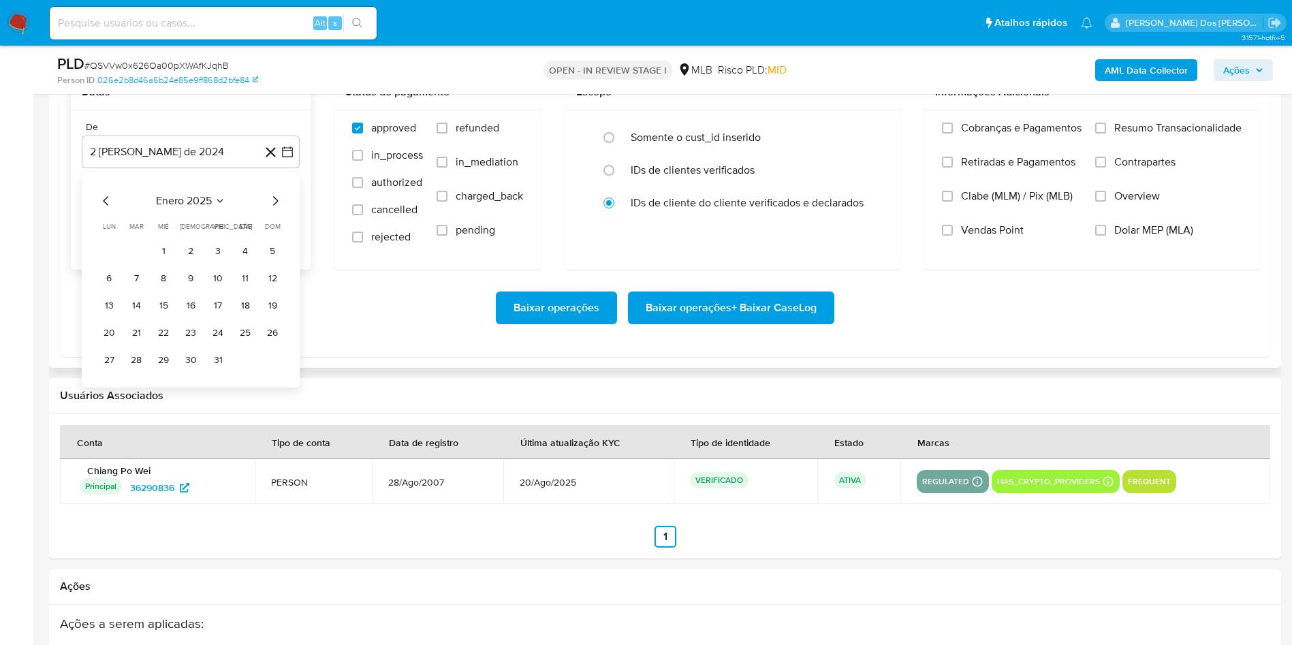
click at [274, 206] on icon "Mes siguiente" at bounding box center [275, 201] width 5 height 10
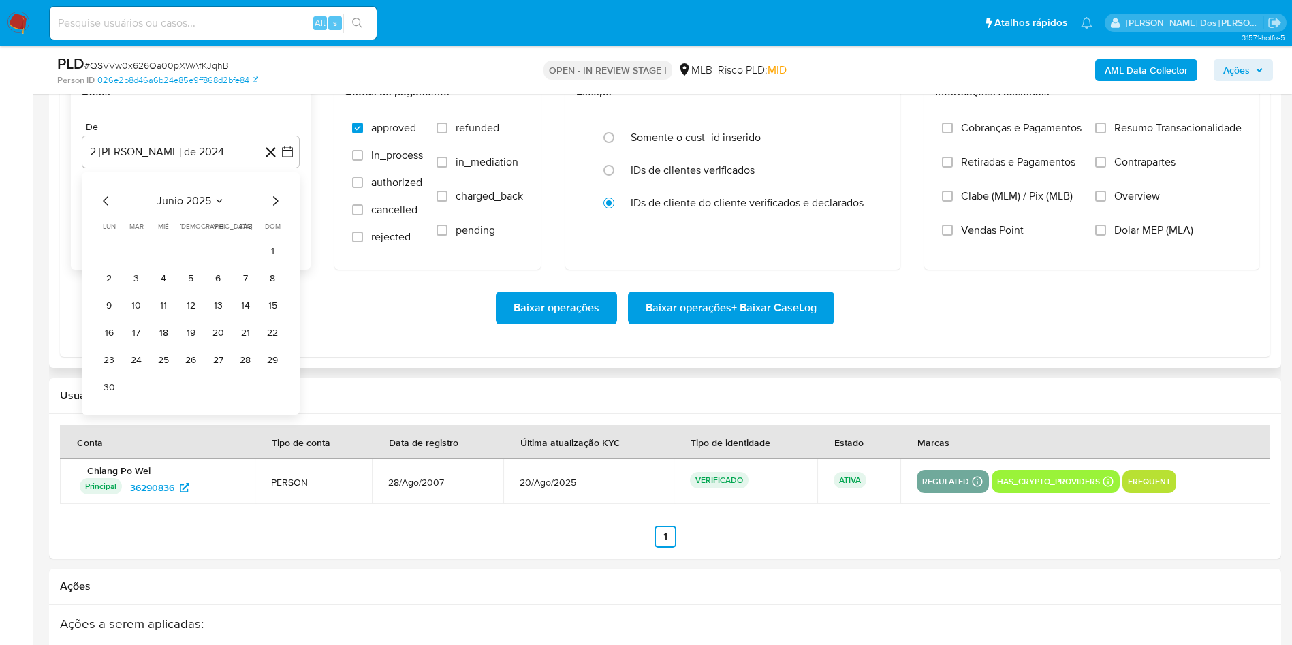
click at [274, 206] on icon "Mes siguiente" at bounding box center [275, 201] width 5 height 10
click at [136, 262] on button "1" at bounding box center [136, 251] width 22 height 22
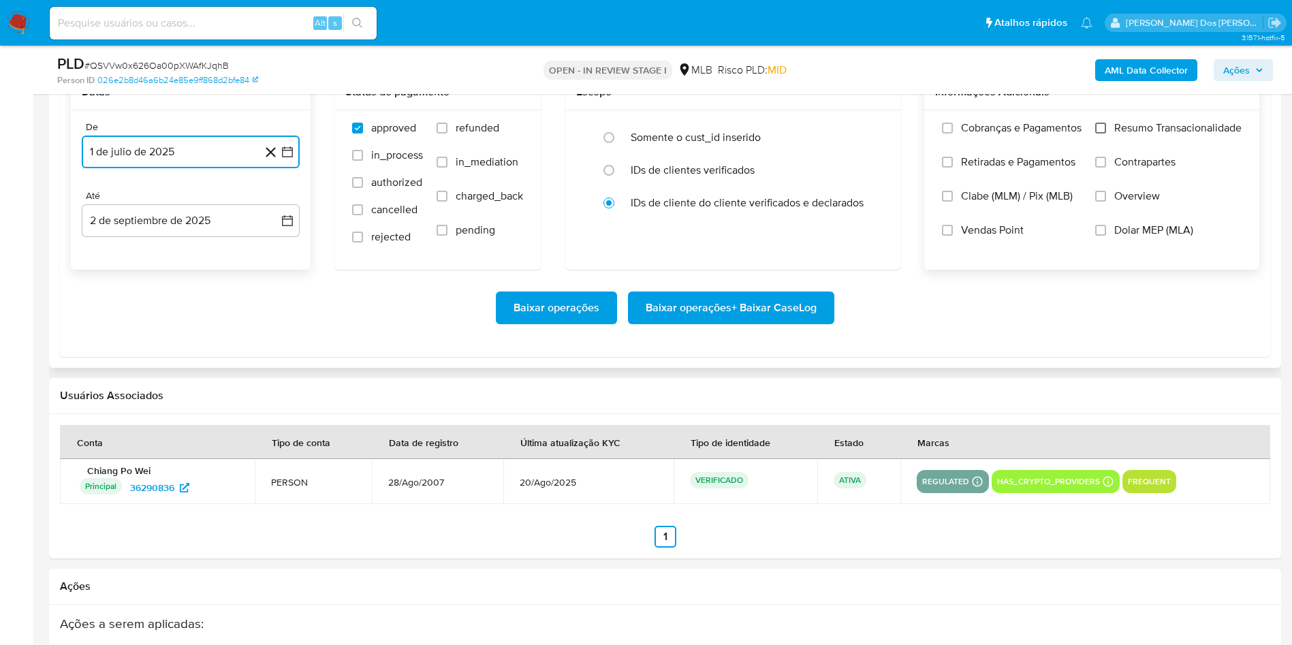
click at [1105, 133] on input "Resumo Transacionalidade" at bounding box center [1100, 128] width 11 height 11
click at [767, 323] on span "Baixar operações + Baixar CaseLog" at bounding box center [731, 308] width 171 height 30
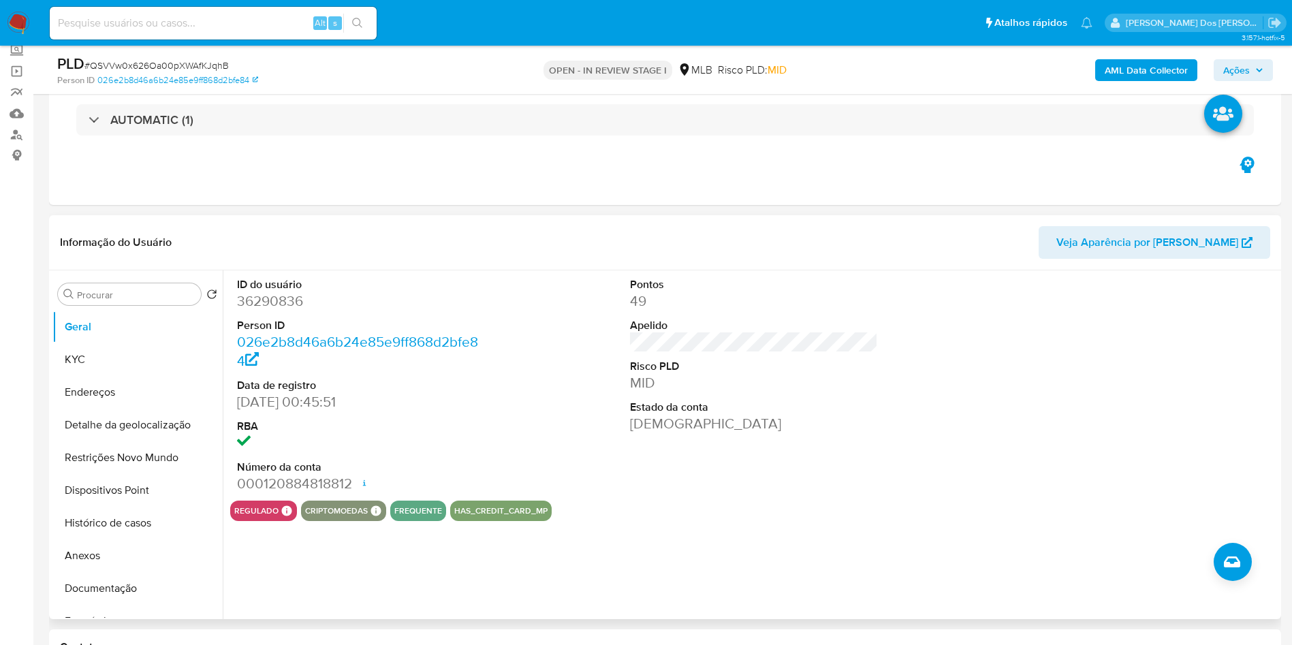
scroll to position [82, 0]
click at [296, 312] on dd "36290836" at bounding box center [361, 302] width 249 height 19
copy dd "36290836"
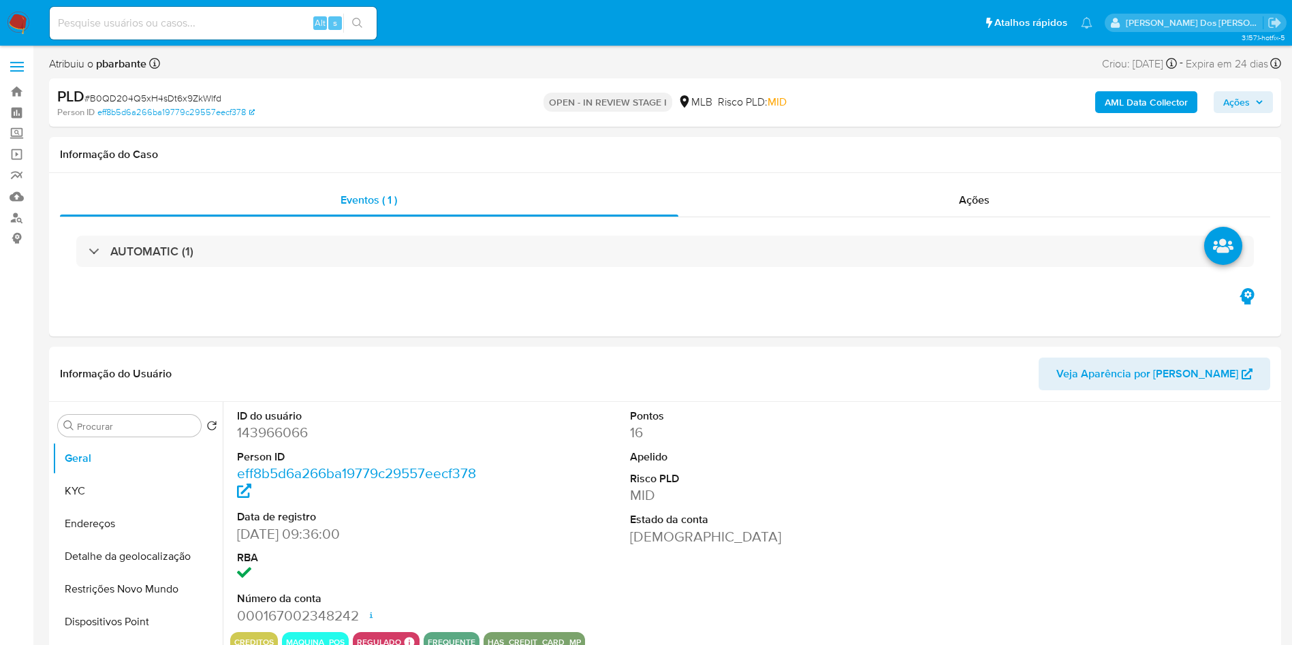
select select "10"
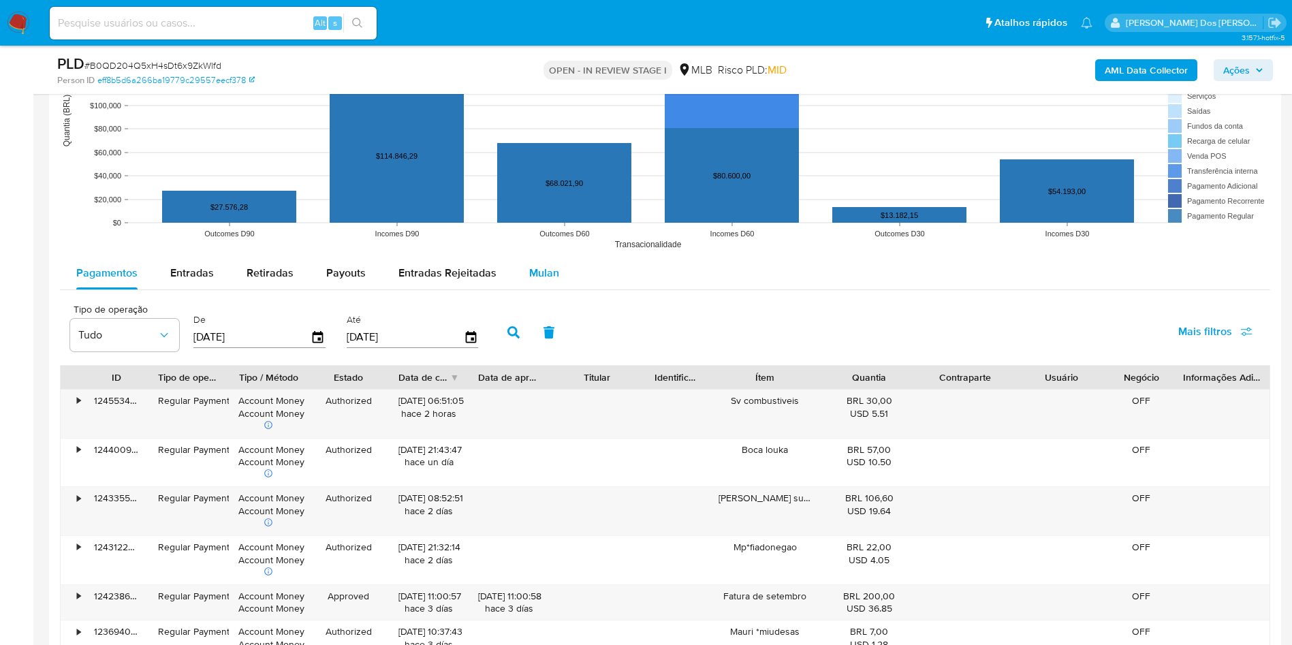
click at [548, 289] on div "Mulan" at bounding box center [544, 273] width 30 height 33
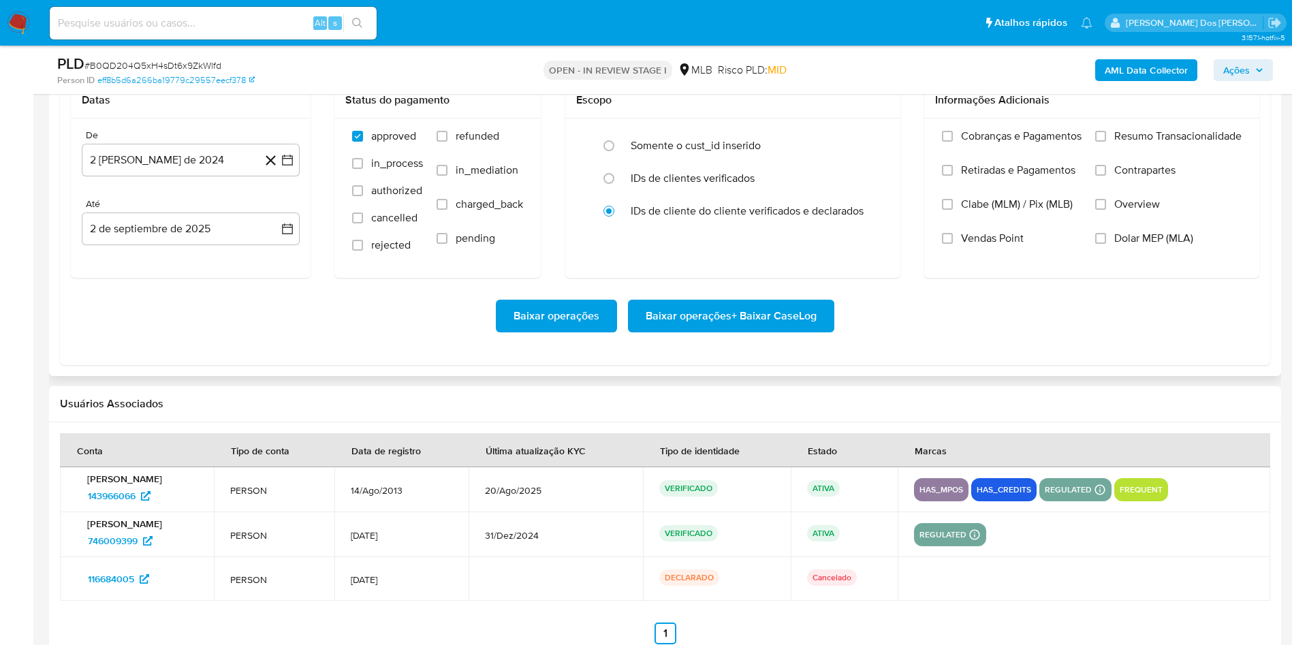
scroll to position [1561, 0]
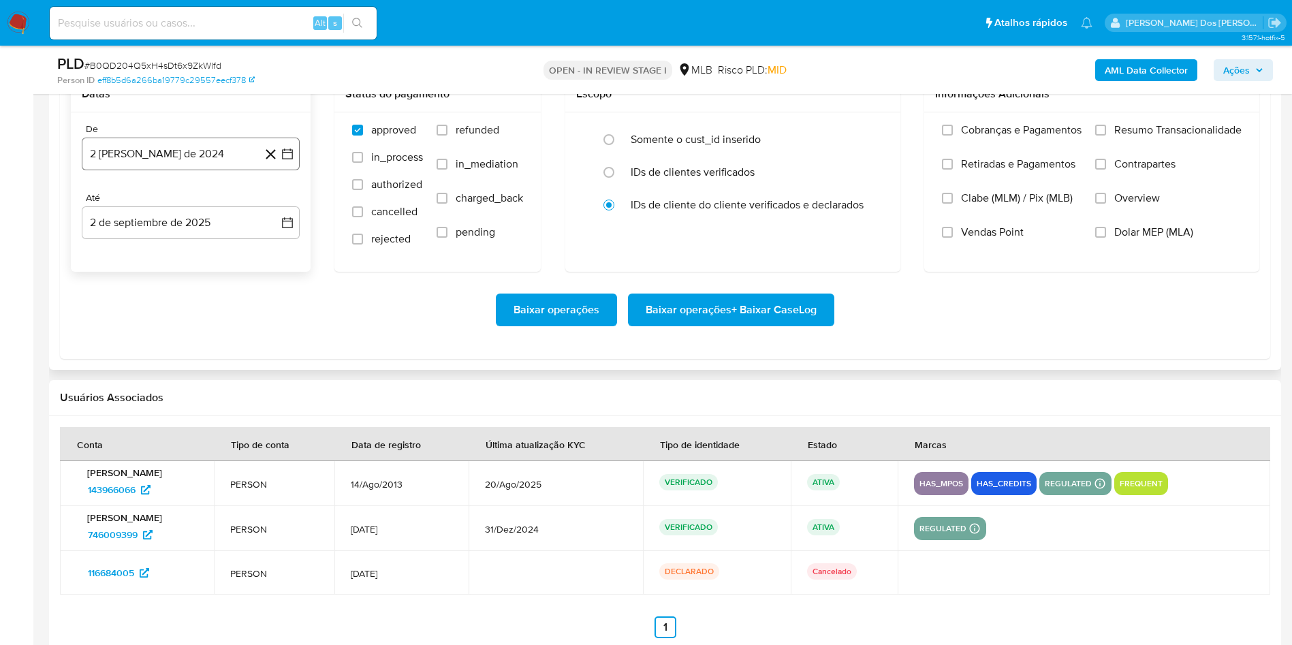
click at [288, 161] on icon "button" at bounding box center [288, 154] width 14 height 14
click at [278, 211] on icon "Mes siguiente" at bounding box center [275, 203] width 16 height 16
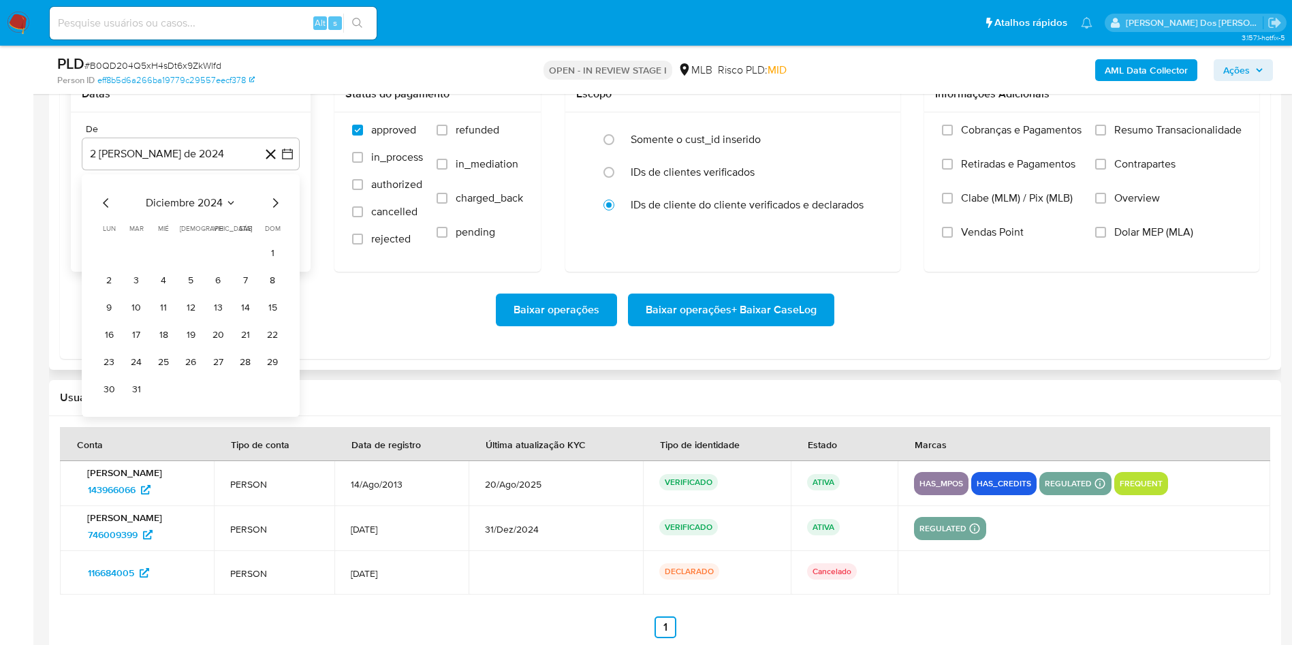
click at [278, 211] on icon "Mes siguiente" at bounding box center [275, 203] width 16 height 16
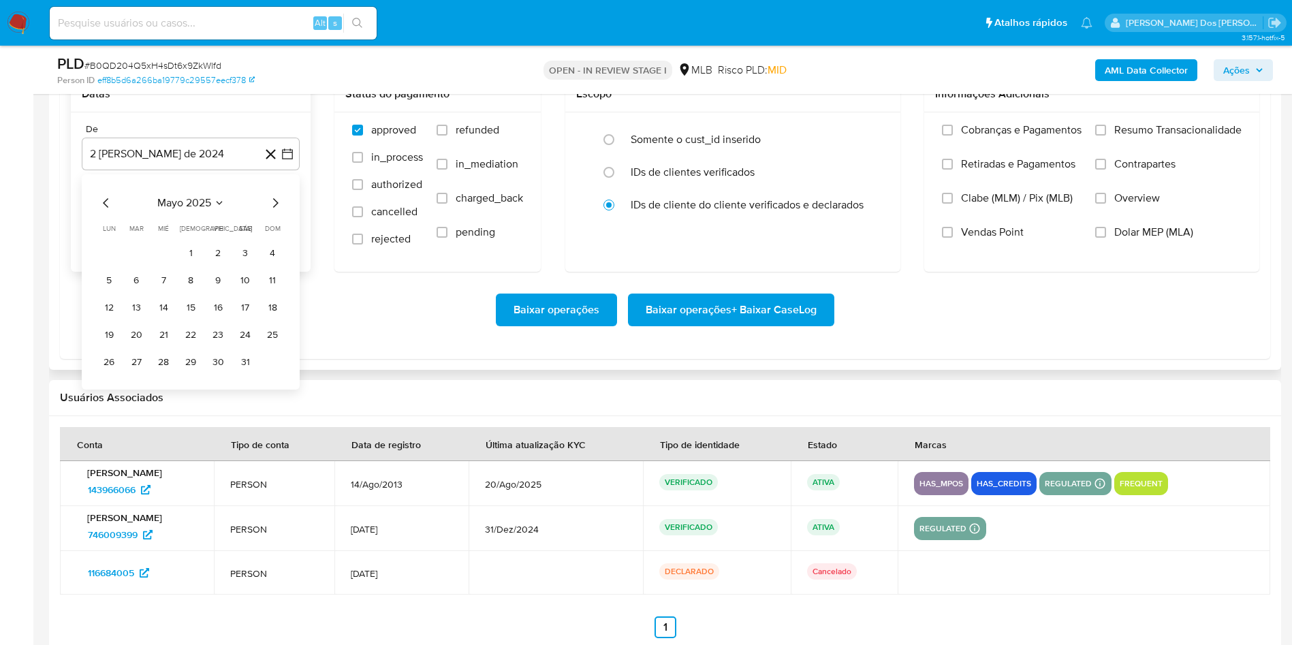
click at [278, 211] on icon "Mes siguiente" at bounding box center [275, 203] width 16 height 16
click at [134, 264] on button "1" at bounding box center [136, 253] width 22 height 22
click at [1181, 137] on span "Resumo Transacionalidade" at bounding box center [1177, 130] width 127 height 14
click at [1106, 136] on input "Resumo Transacionalidade" at bounding box center [1100, 130] width 11 height 11
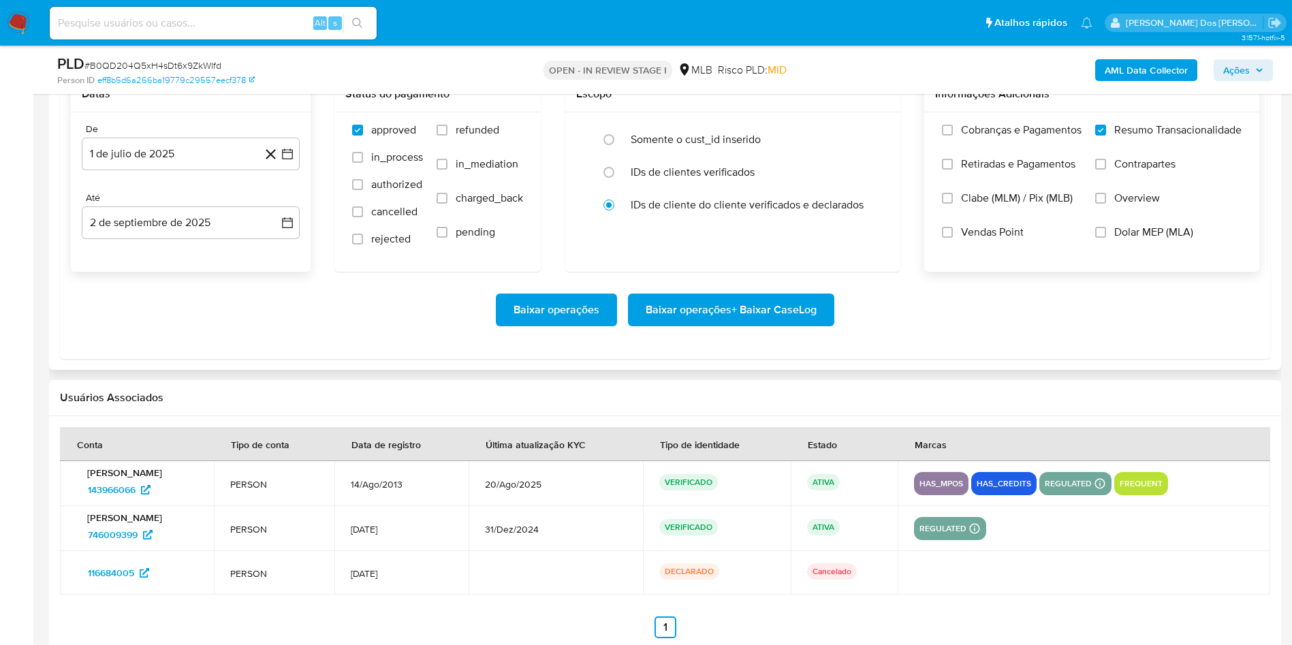
click at [727, 325] on span "Baixar operações + Baixar CaseLog" at bounding box center [731, 310] width 171 height 30
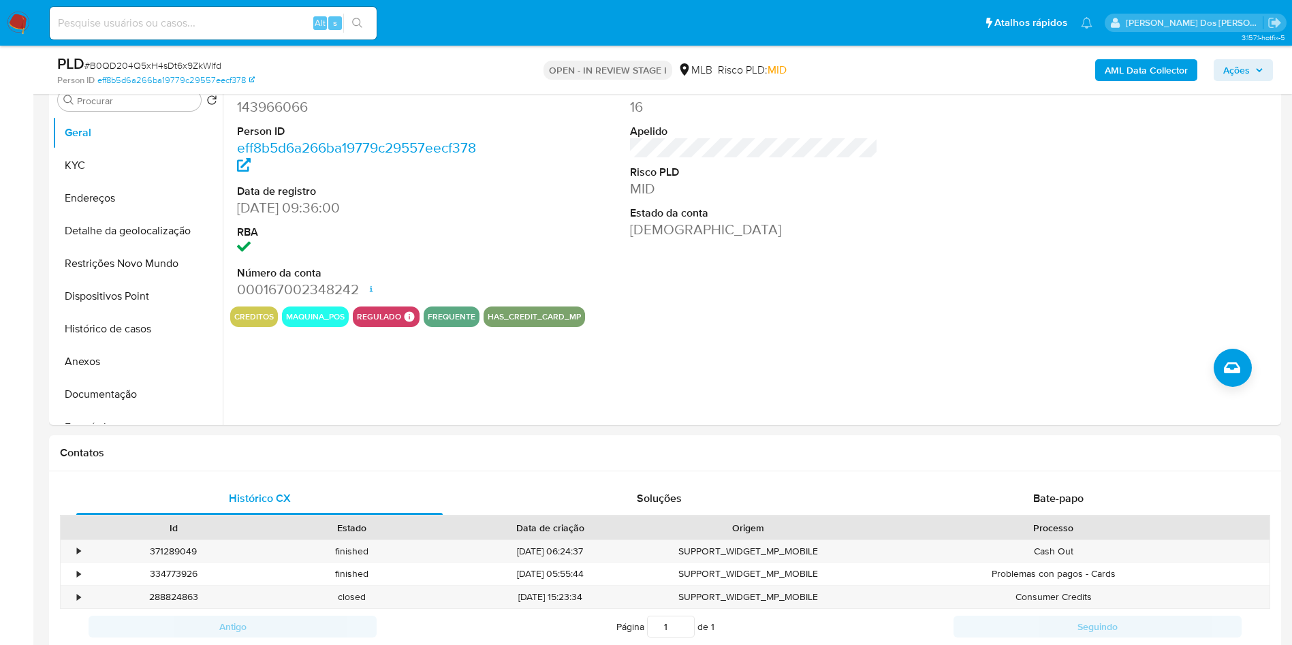
scroll to position [0, 0]
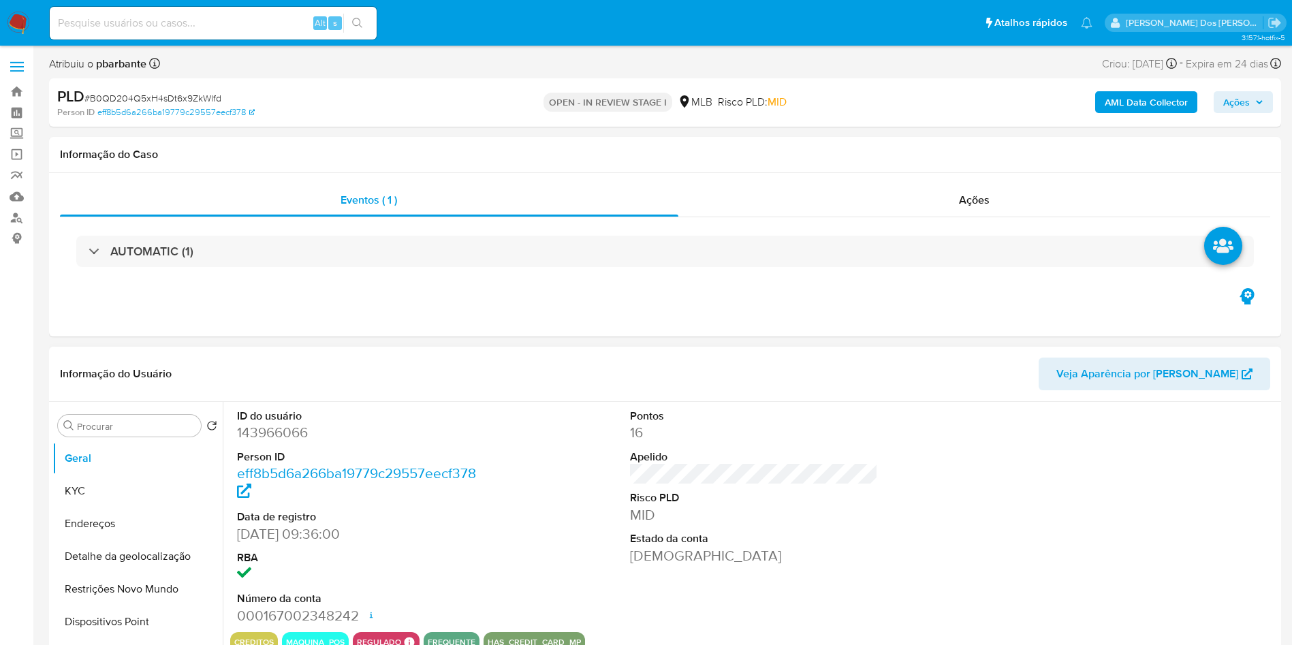
click at [264, 442] on dd "143966066" at bounding box center [361, 432] width 249 height 19
copy dd "143966066"
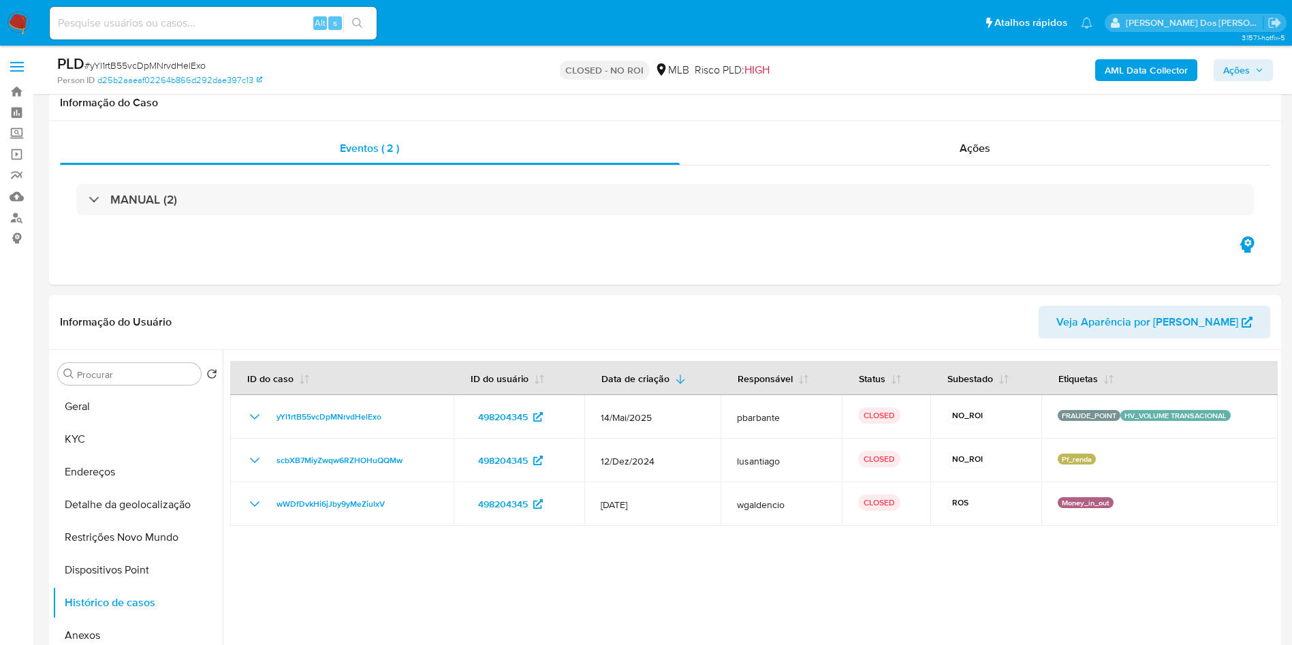
select select "10"
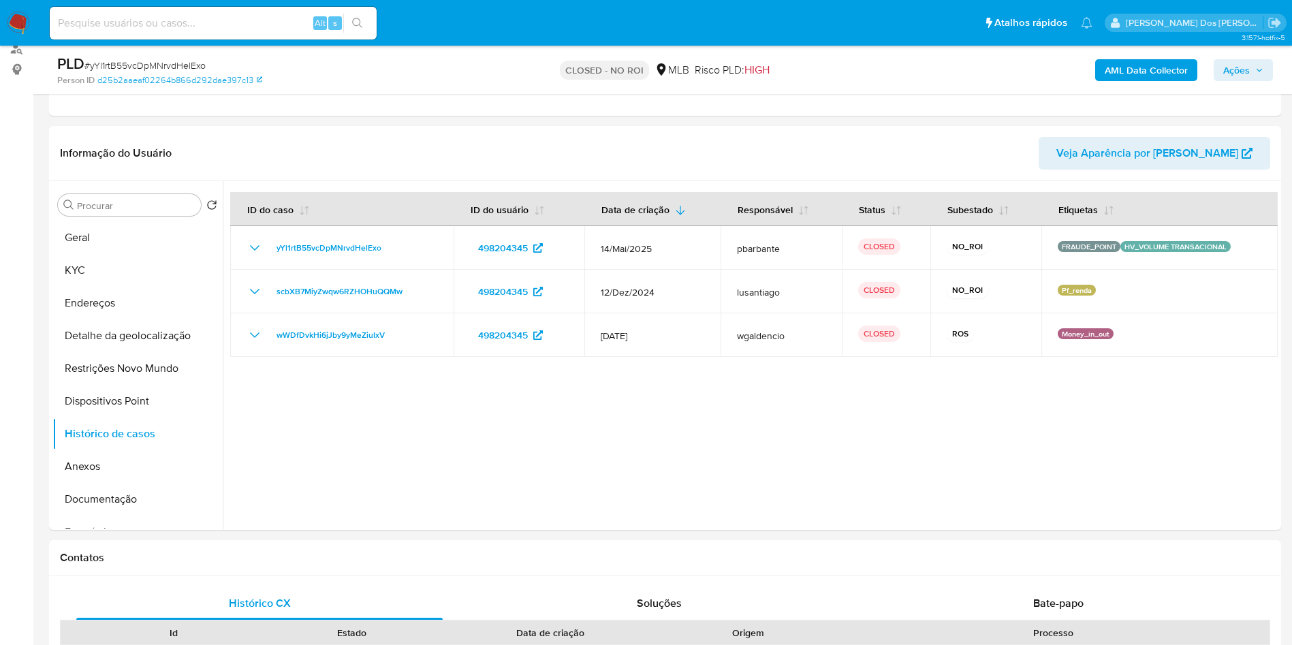
scroll to position [183, 0]
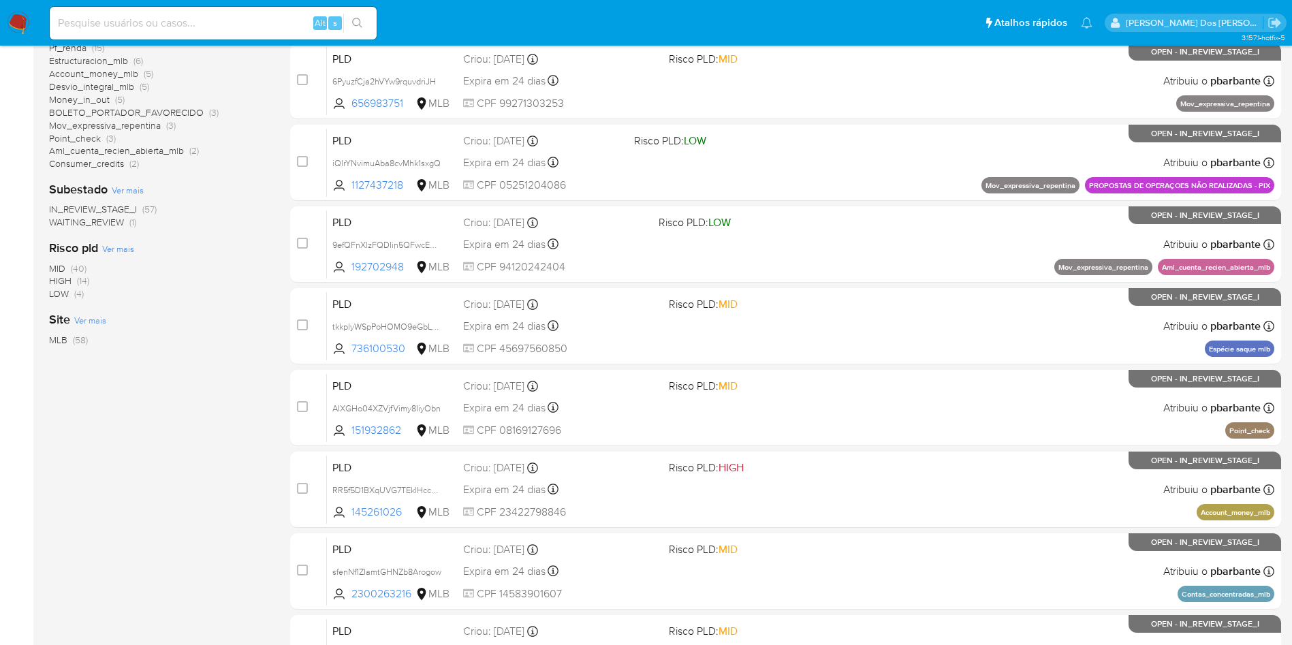
scroll to position [325, 0]
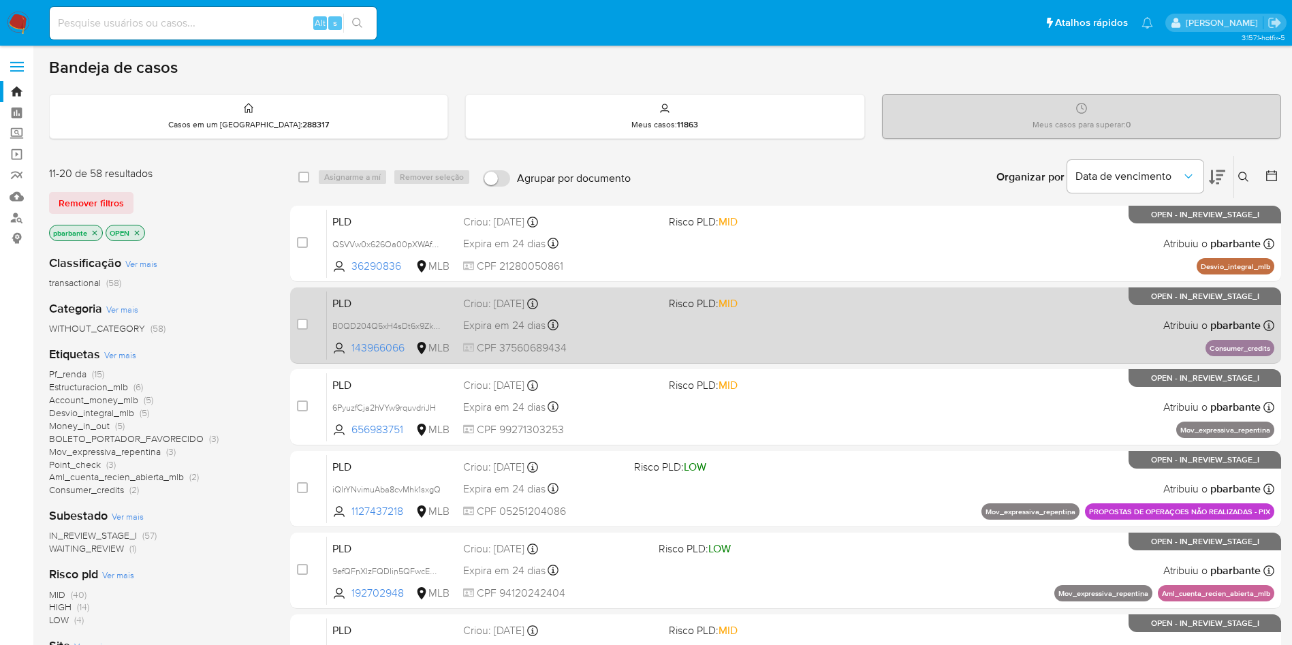
click at [658, 334] on div "Expira em 24 dias Expira em [DATE] 00:27:23" at bounding box center [560, 325] width 195 height 18
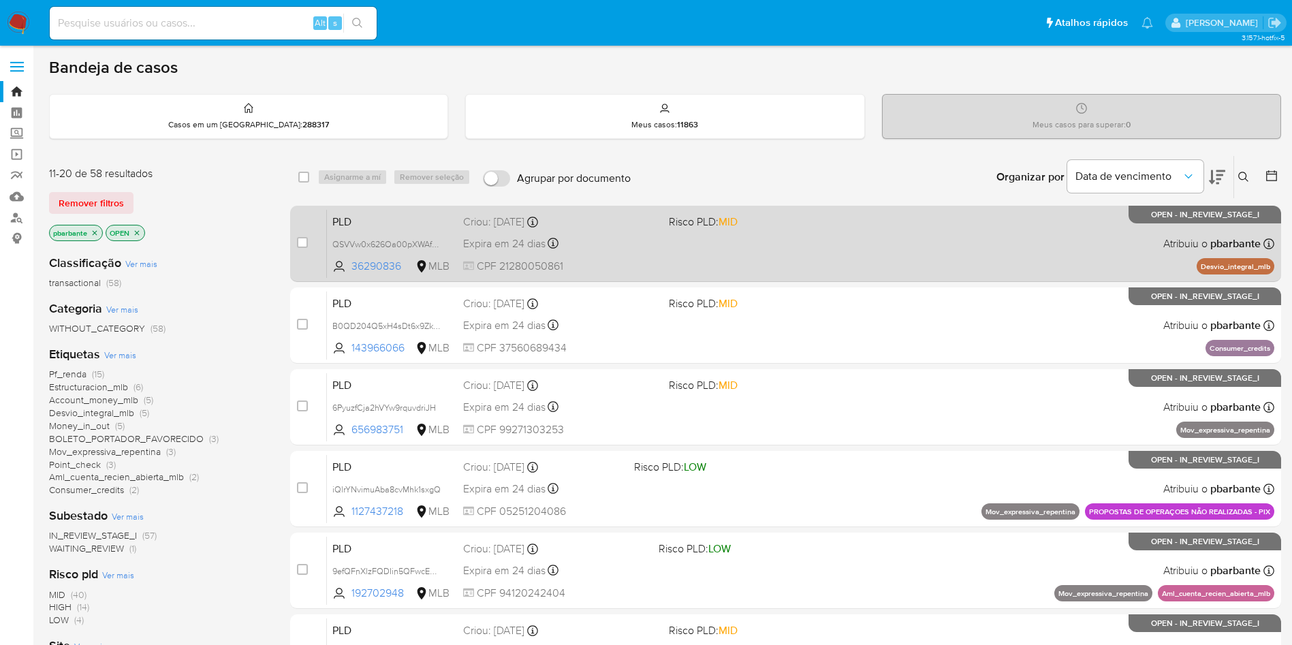
click at [759, 243] on div "PLD QSVVw0x626Oa00pXWAfKJqhB 36290836 MLB Risco PLD: MID Criou: [DATE] Criou: […" at bounding box center [800, 243] width 947 height 69
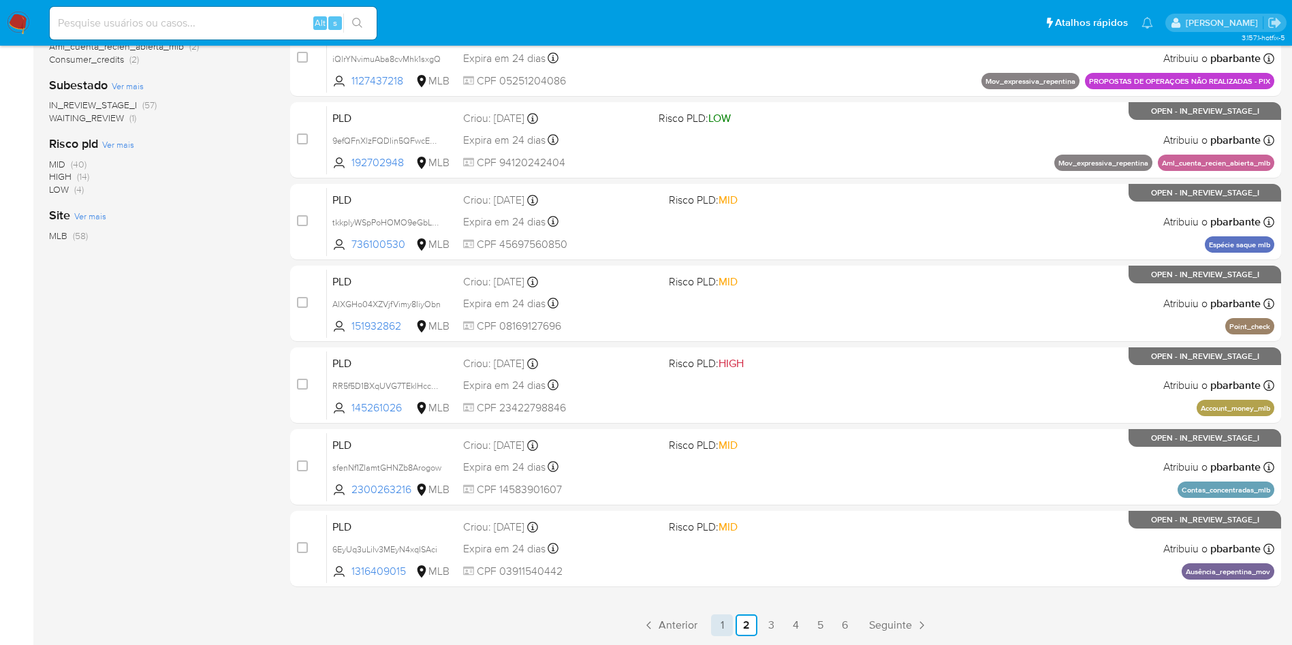
click at [733, 621] on link "1" at bounding box center [722, 625] width 22 height 22
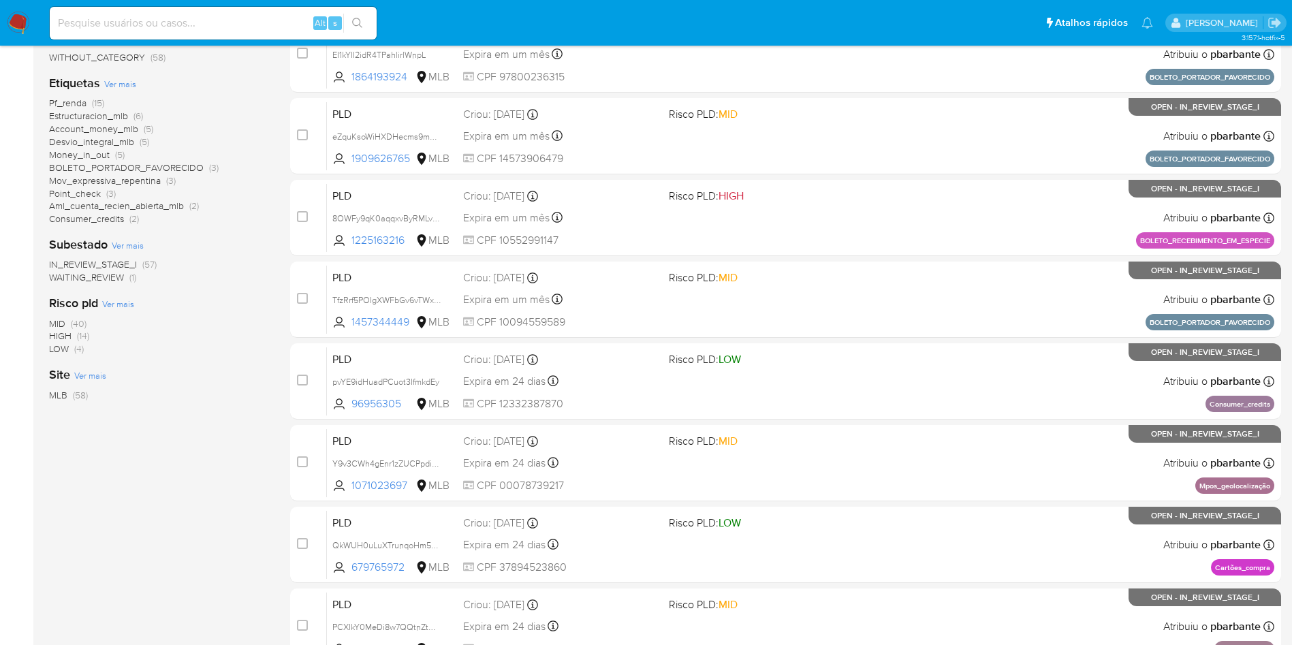
scroll to position [272, 0]
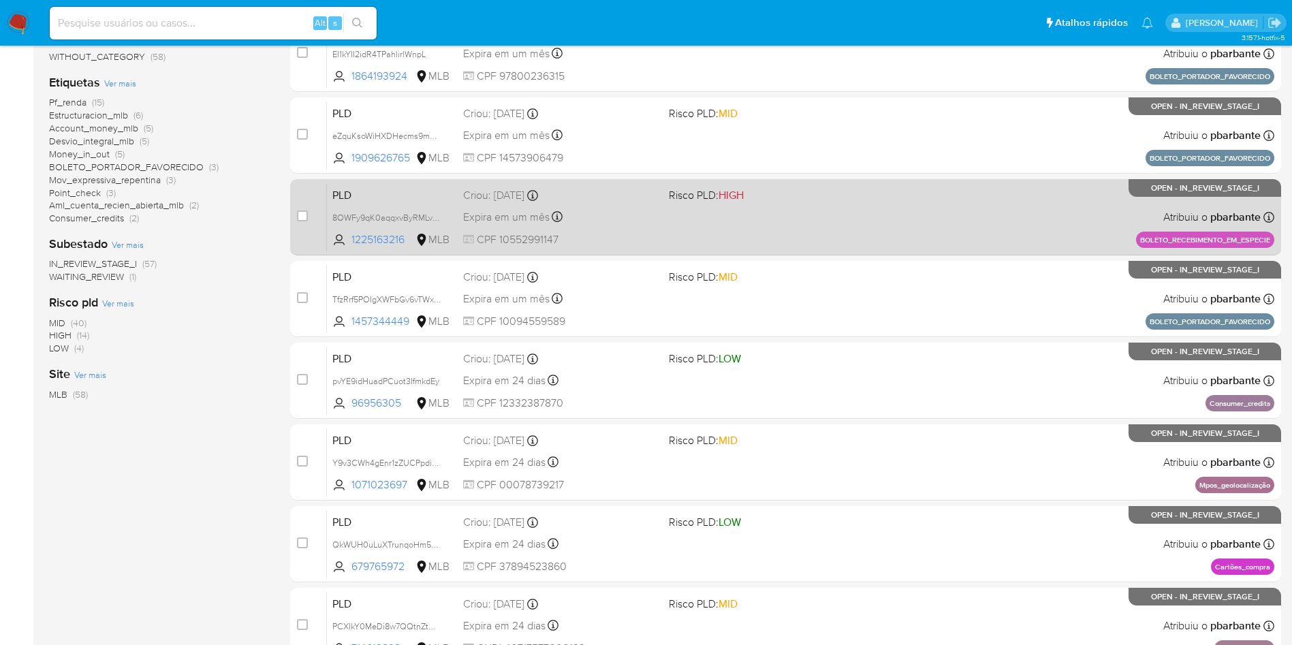
click at [871, 249] on div "PLD 8OWFy9qK0aqqxvByRMLvBwsG 1225163216 MLB Risco PLD: HIGH Criou: [DATE] Criou…" at bounding box center [800, 216] width 947 height 69
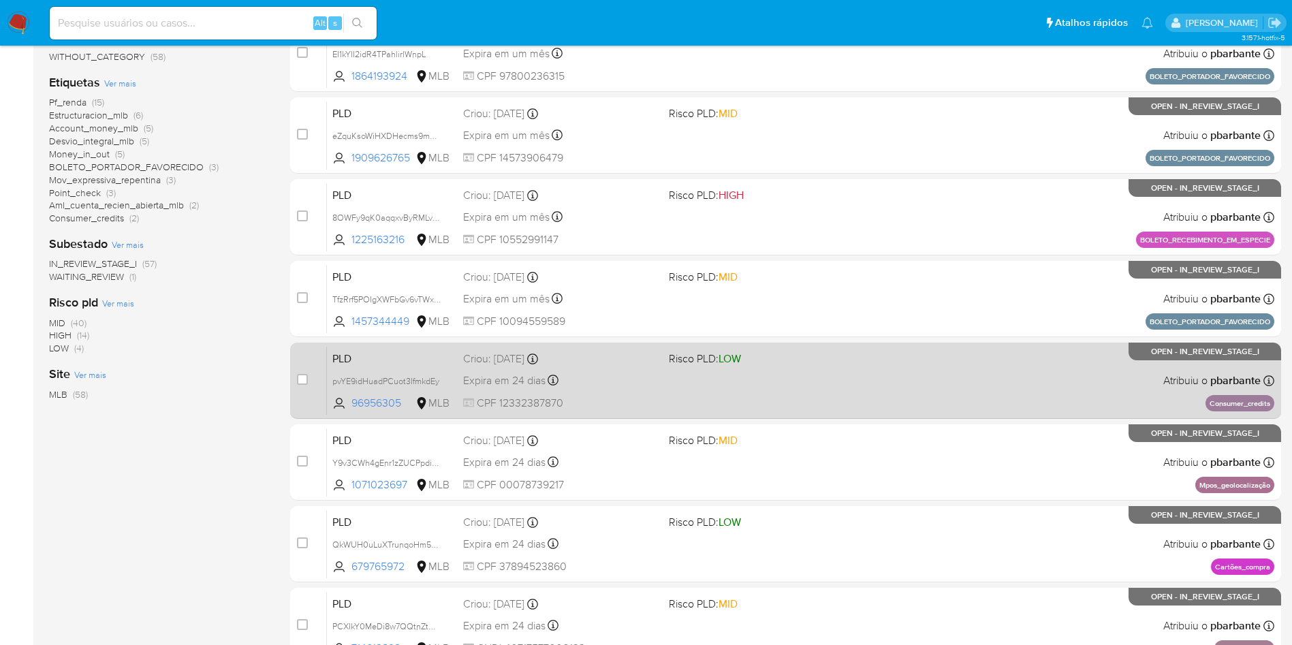
click at [855, 415] on div "PLD pvYE9idHuadPCuot3IfmkdEy 96956305 MLB Risco PLD: LOW Criou: [DATE] Criou: […" at bounding box center [800, 380] width 947 height 69
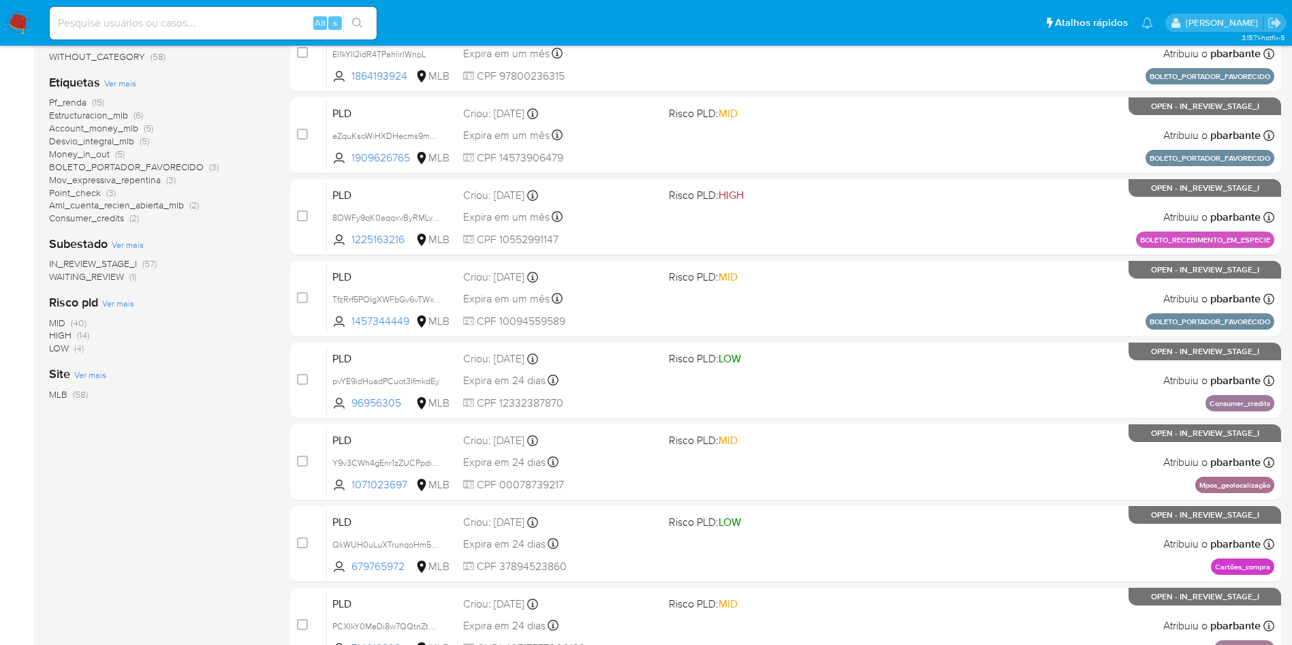
scroll to position [0, 0]
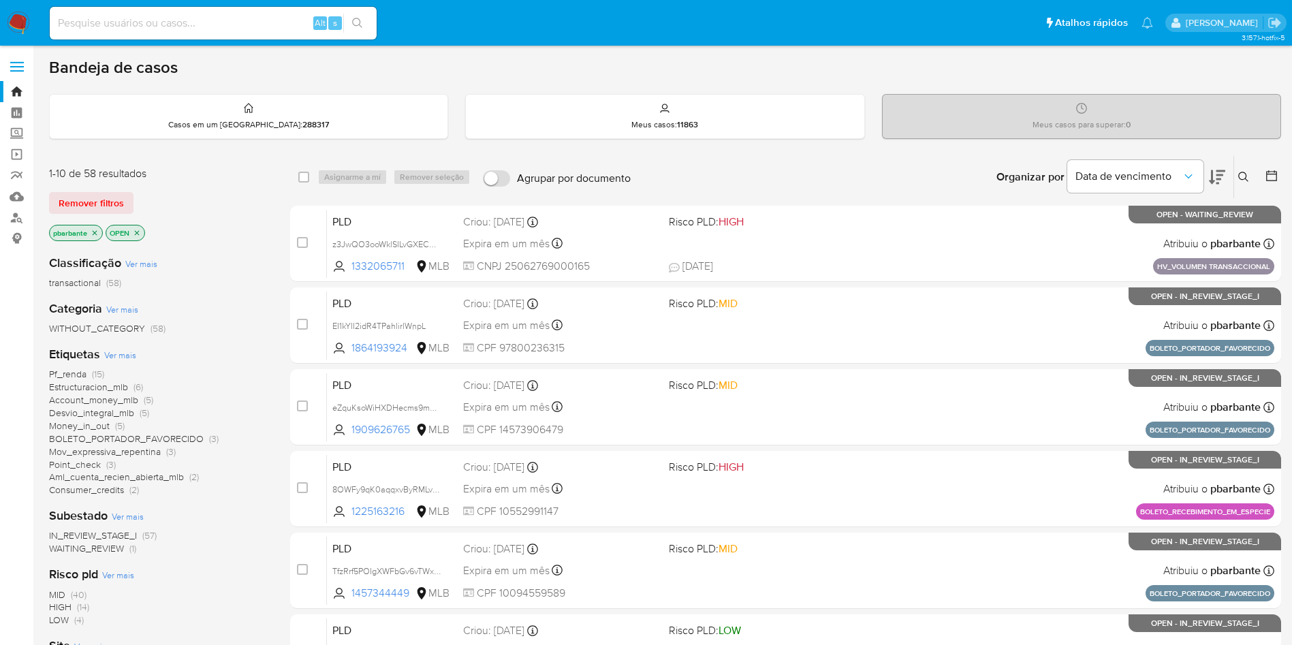
click at [63, 381] on span "Pf_renda" at bounding box center [67, 374] width 37 height 14
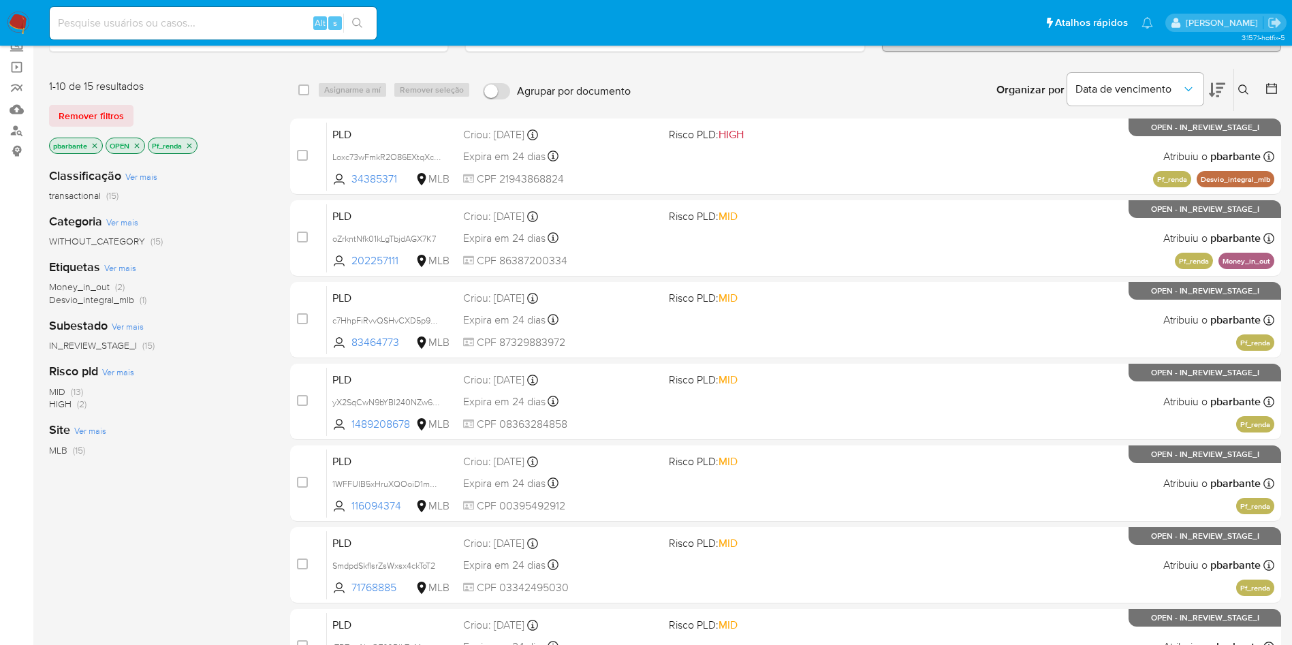
scroll to position [89, 0]
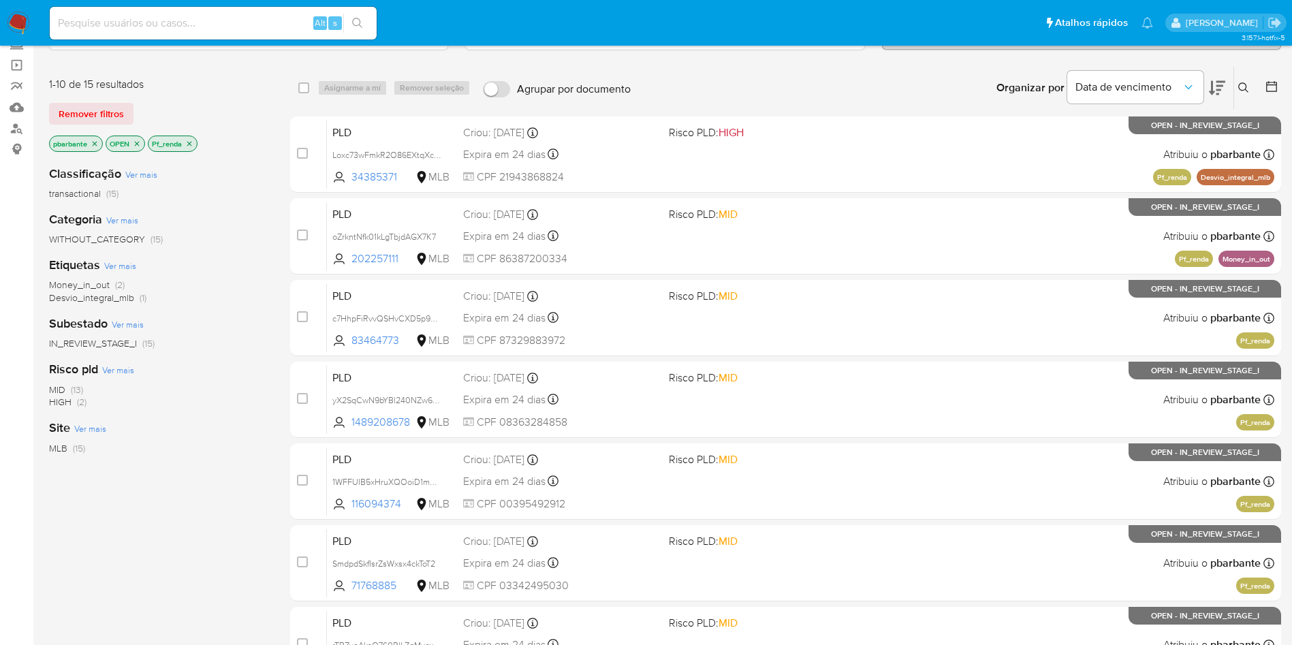
click at [744, 140] on span "HIGH" at bounding box center [730, 133] width 25 height 16
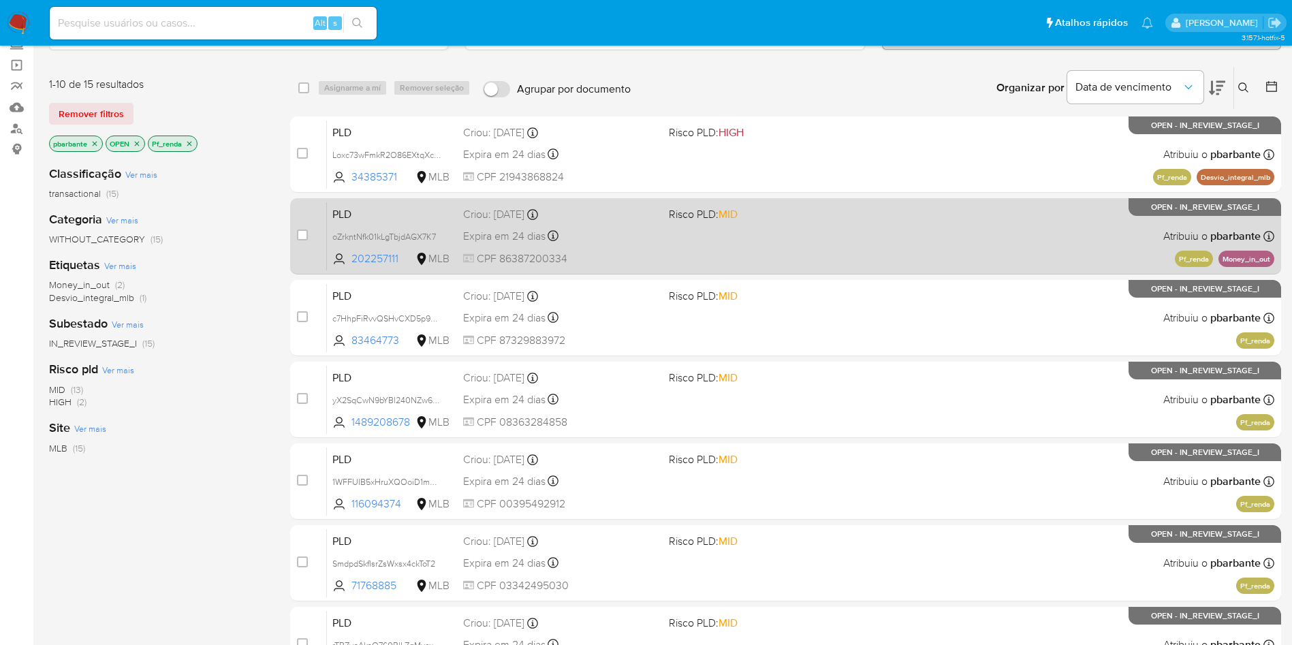
click at [748, 243] on div "PLD oZrkntNfk01kLgTbjdAGX7K7 202257111 MLB Risco PLD: MID Criou: [DATE] Criou: …" at bounding box center [800, 236] width 947 height 69
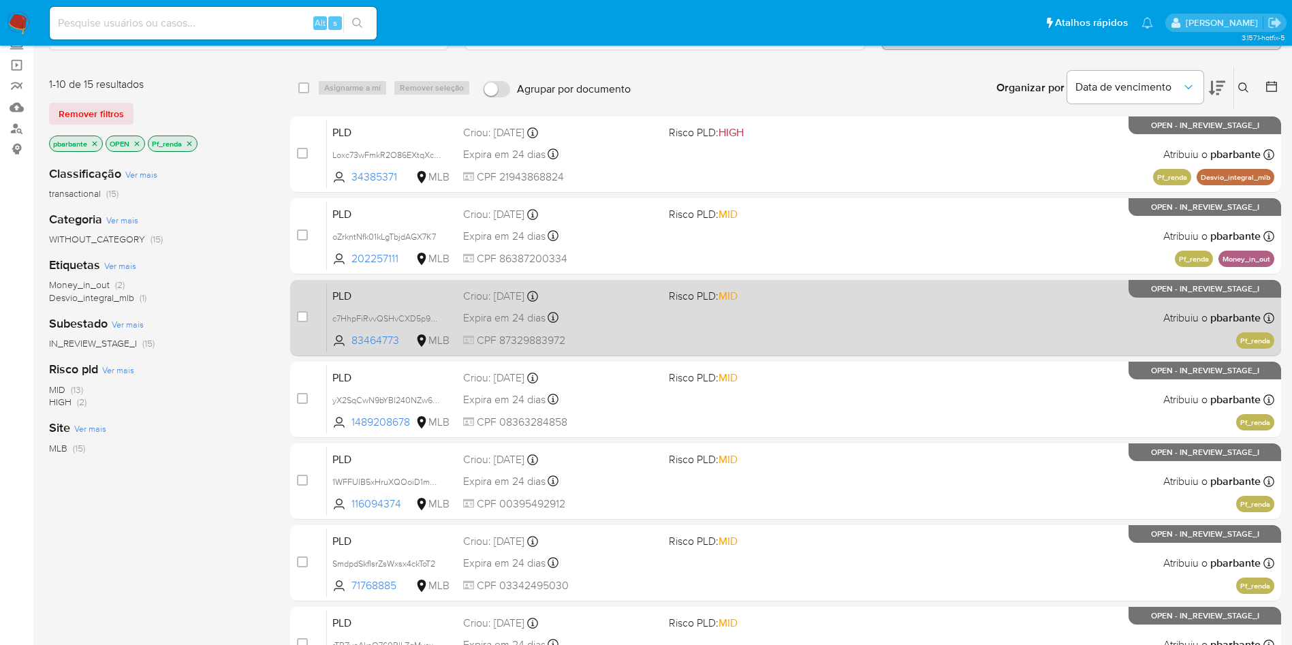
click at [744, 352] on div "PLD c7HhpFiRvvQSHvCXD5p9NOSa 83464773 MLB Risco PLD: MID Criou: [DATE] Criou: […" at bounding box center [800, 317] width 947 height 69
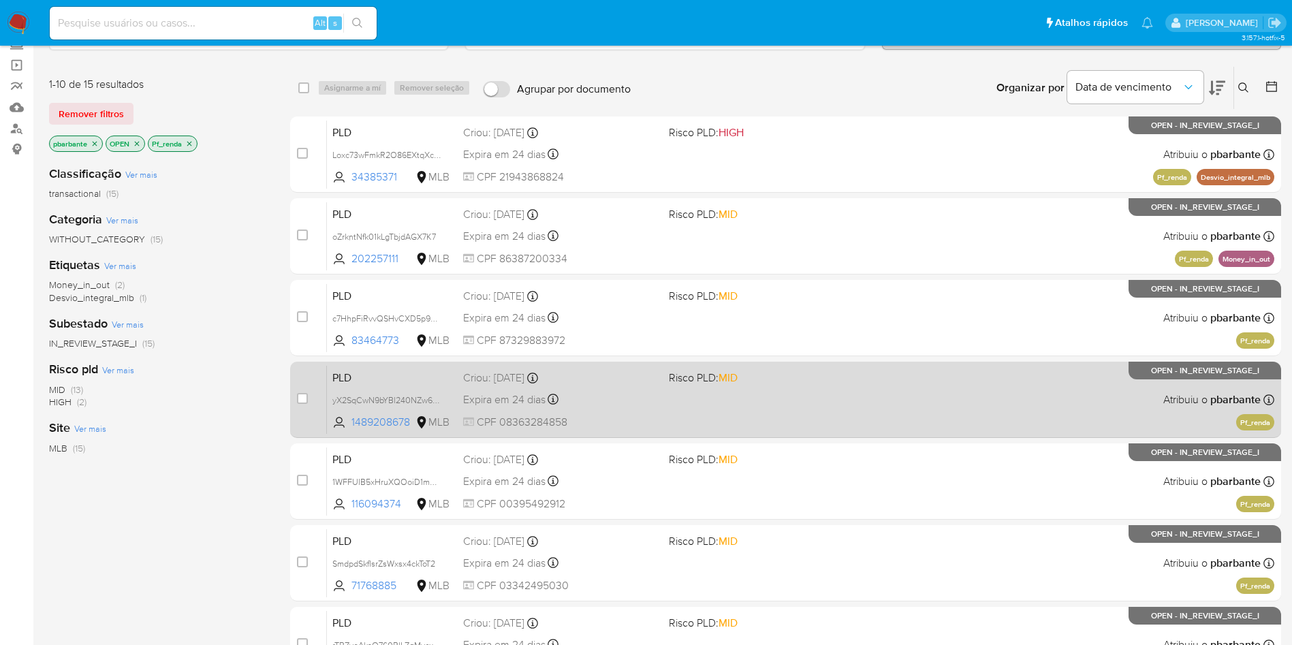
click at [755, 434] on div "PLD yX2SqCwN9bYBl240NZw6r6xM 1489208678 MLB Risco PLD: MID Criou: [DATE] Criou:…" at bounding box center [800, 399] width 947 height 69
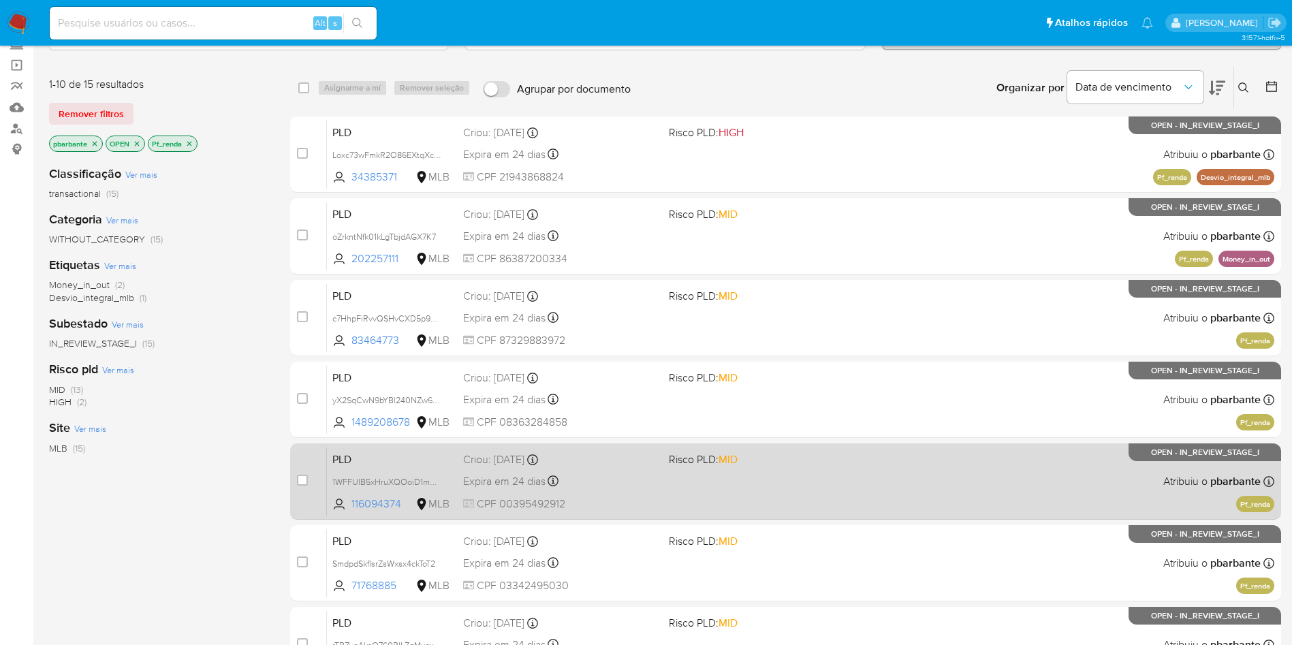
click at [755, 515] on div "PLD 1WFFUIB5xHruXQOoiD1m9nCM 116094374 MLB Risco PLD: MID Criou: [DATE] Criou: …" at bounding box center [800, 481] width 947 height 69
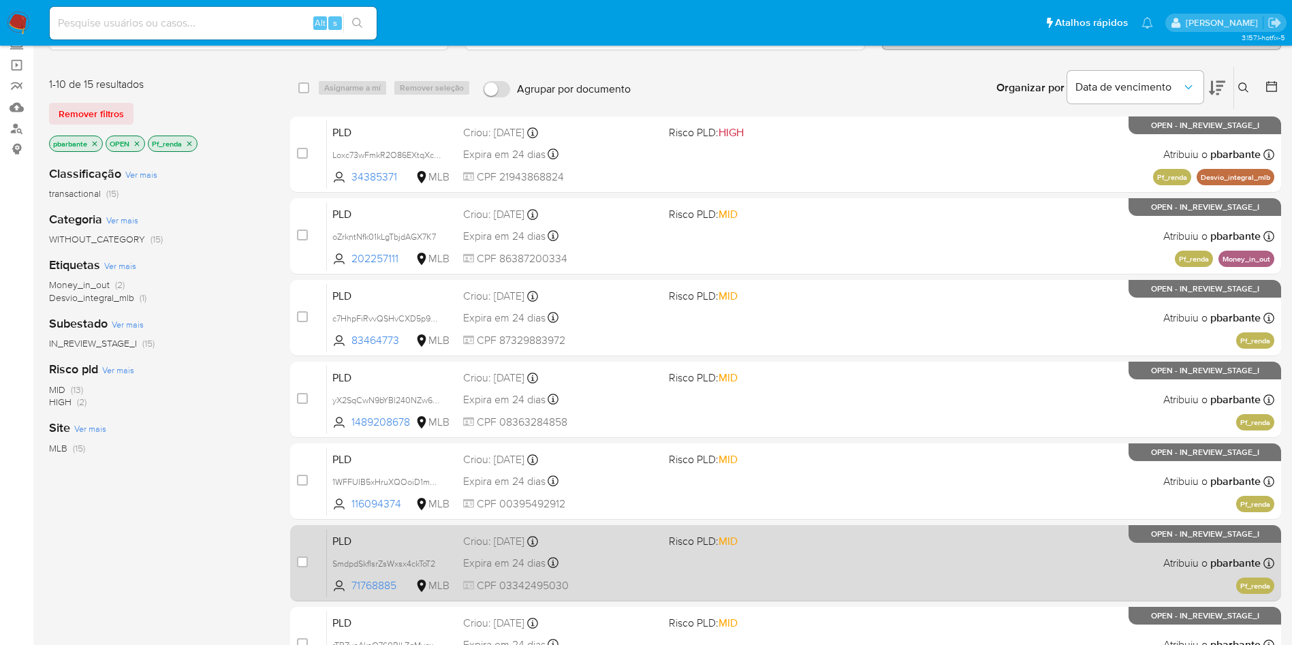
click at [737, 548] on span "Risco PLD: MID" at bounding box center [703, 540] width 69 height 15
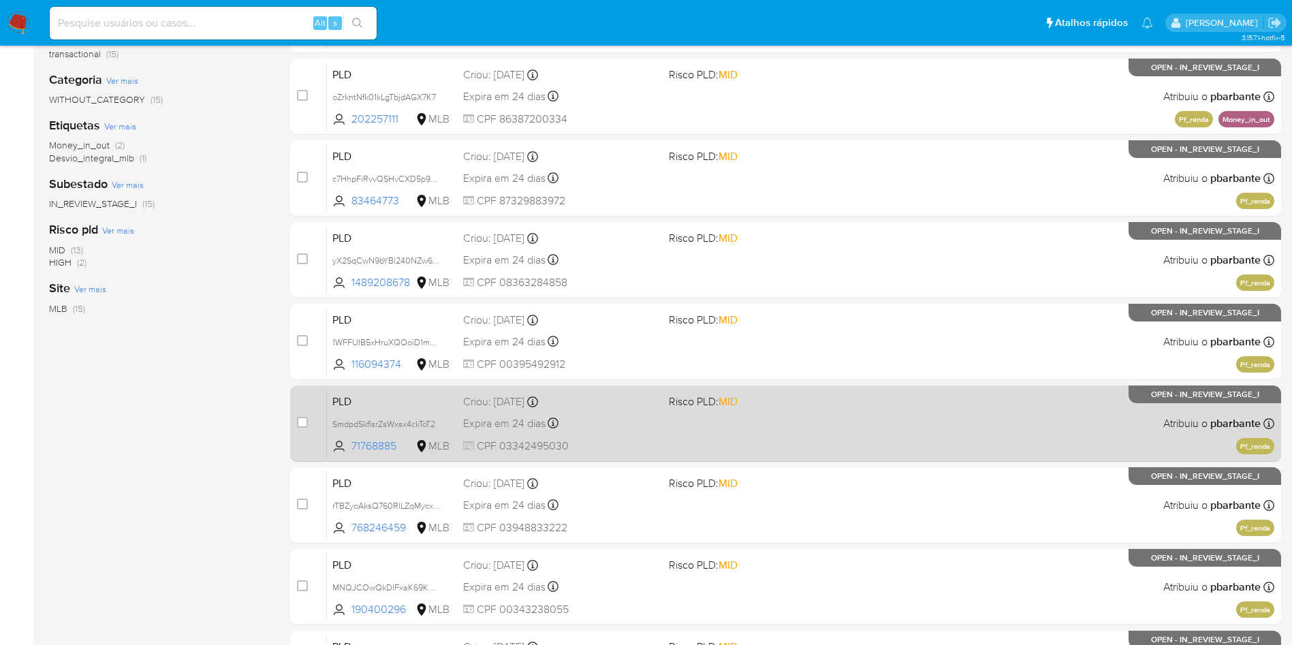
scroll to position [272, 0]
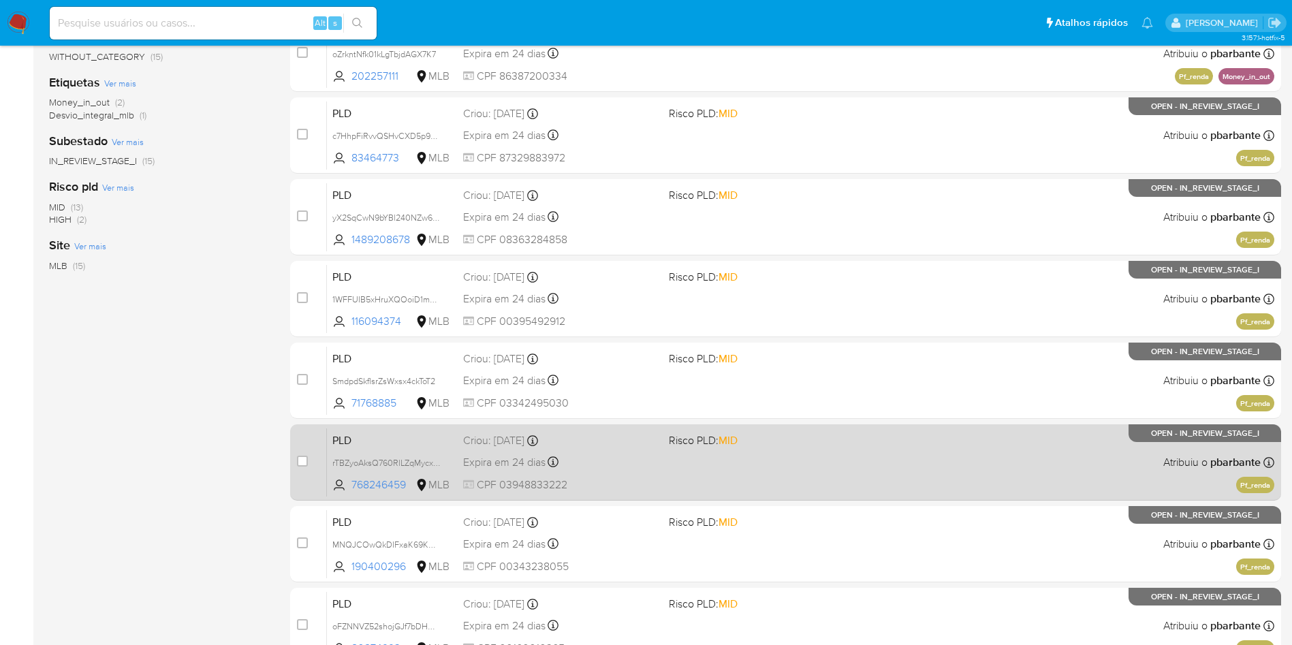
click at [794, 496] on div "PLD rTBZyoAksQ760RlLZqMycxL0 768246459 MLB Risco PLD: MID Criou: 12/08/2025 Cri…" at bounding box center [800, 462] width 947 height 69
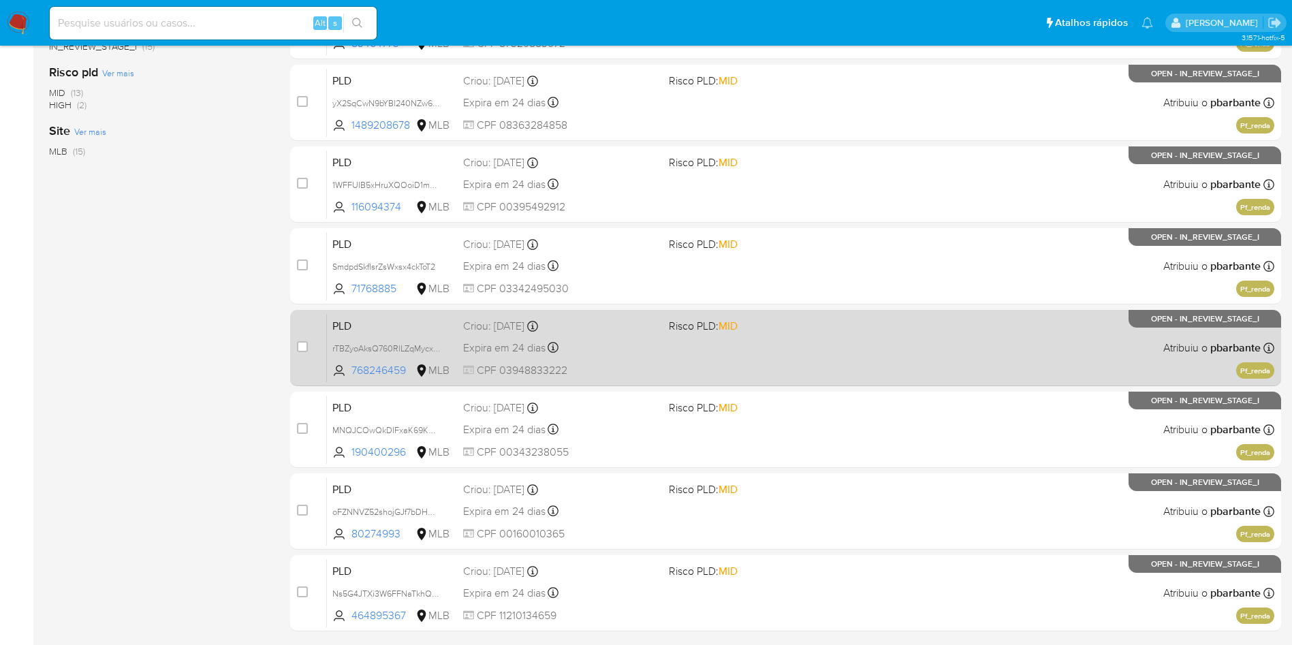
click at [794, 468] on div "case-item-checkbox Incapaz de atribuir o caso PLD MNQJCOwQkDIFxaK69KWKbRZE 1904…" at bounding box center [785, 430] width 991 height 76
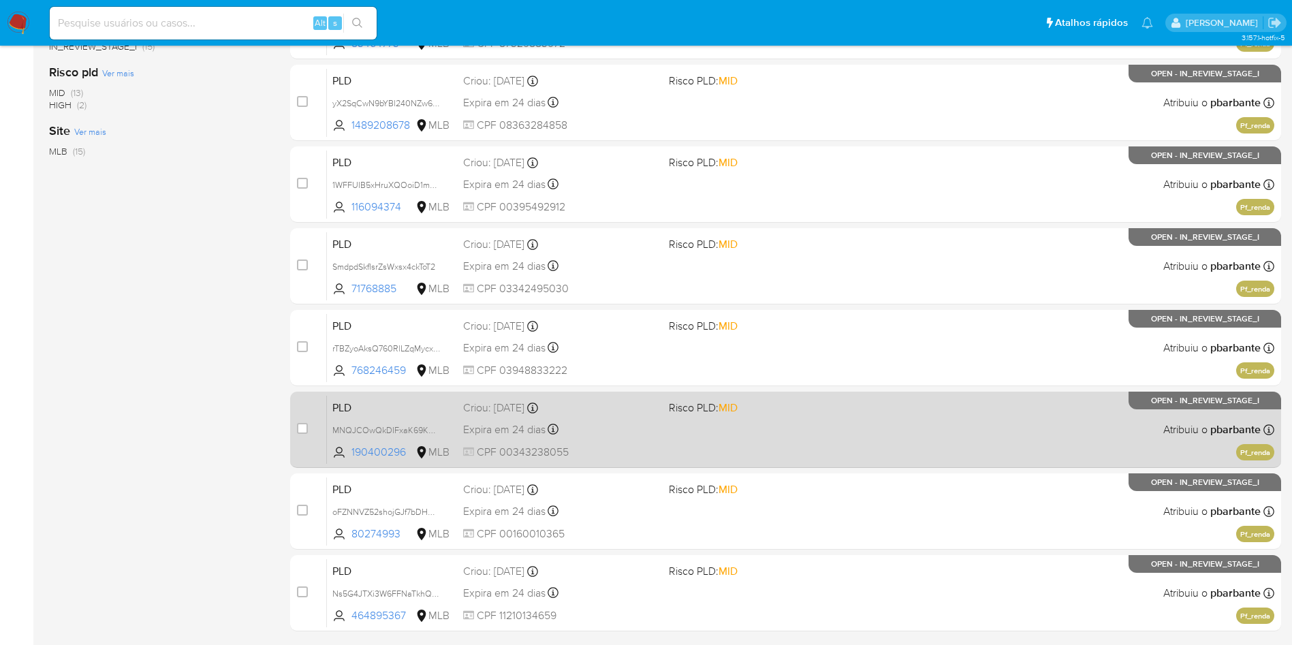
click at [845, 464] on div "PLD MNQJCOwQkDIFxaK69KWKbRZE 190400296 MLB Risco PLD: MID Criou: 12/08/2025 Cri…" at bounding box center [800, 429] width 947 height 69
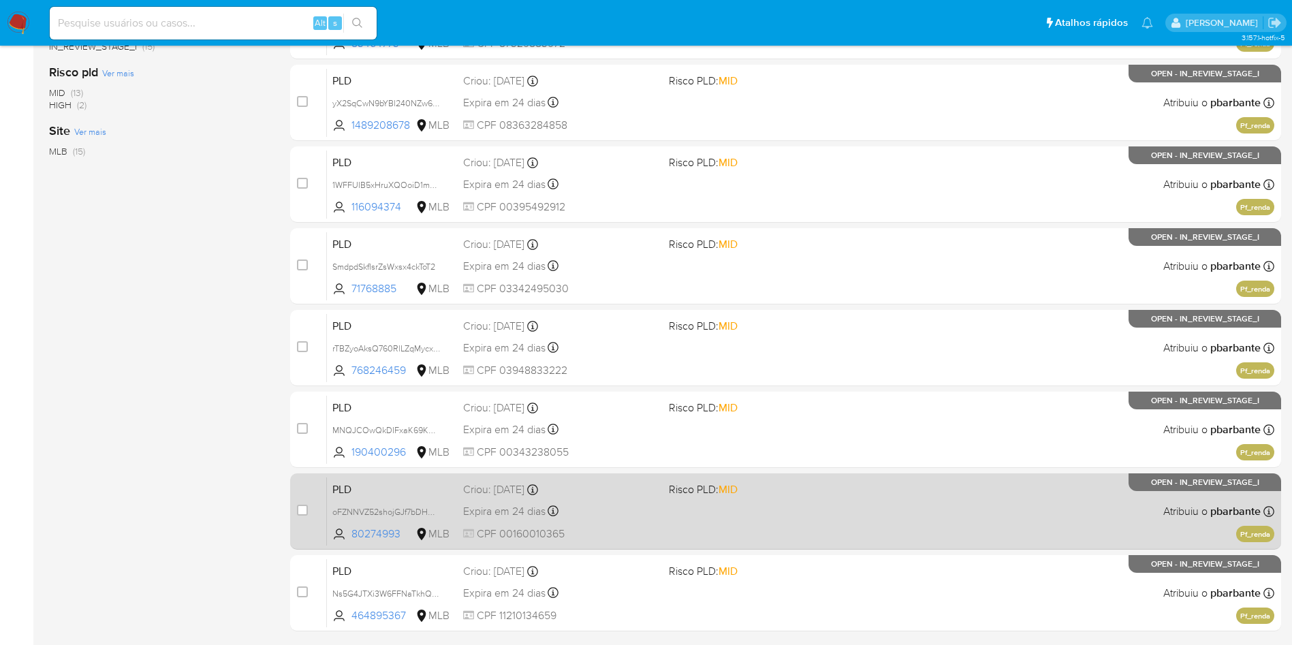
click at [780, 545] on div "PLD oFZNNVZ52shojGJf7bDHQp6t 80274993 MLB Risco PLD: MID Criou: 12/08/2025 Crio…" at bounding box center [800, 511] width 947 height 69
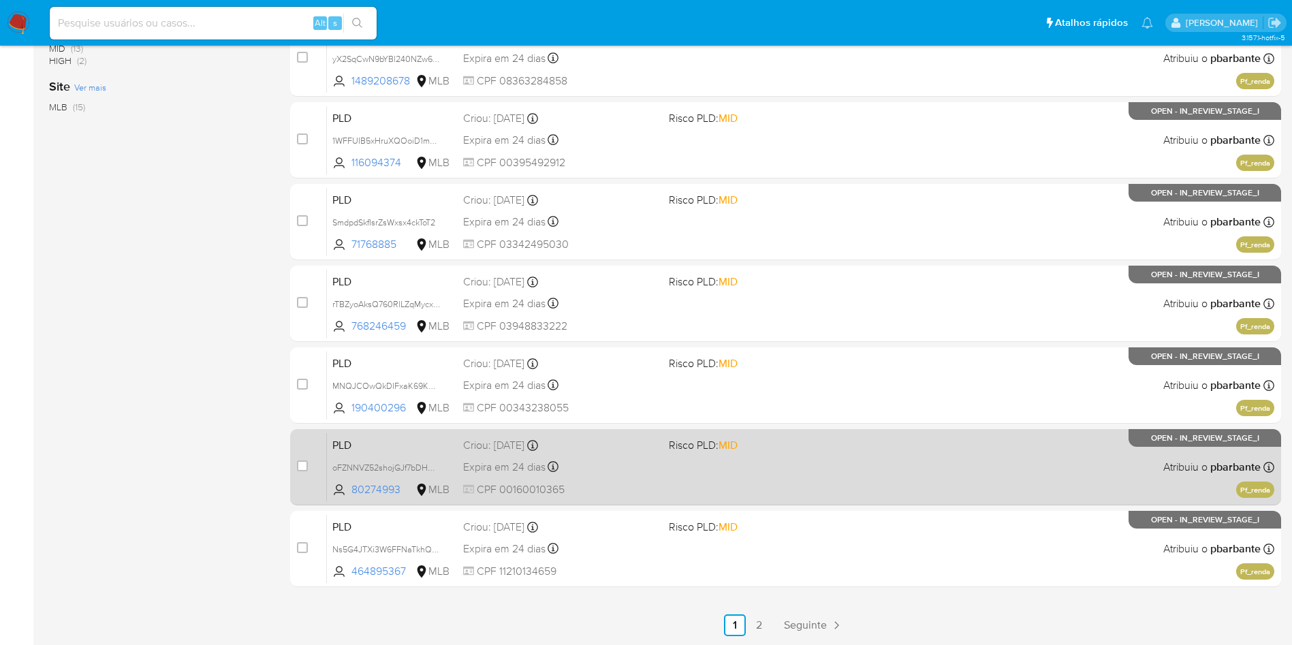
scroll to position [538, 0]
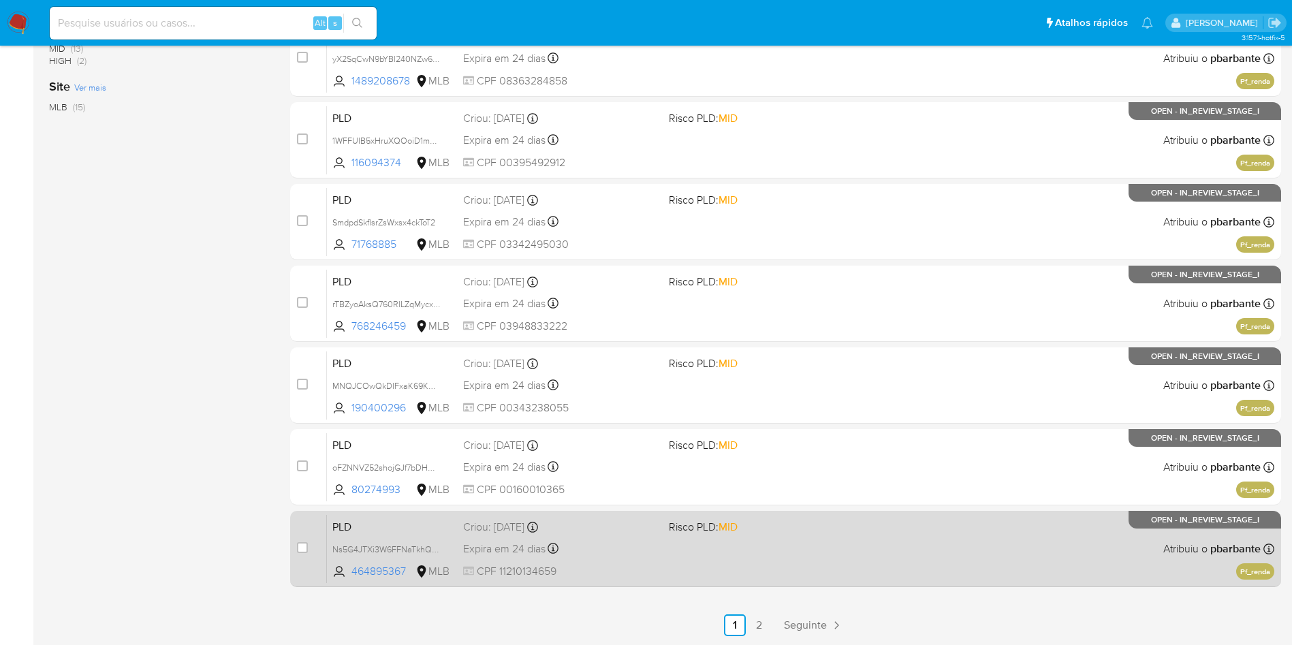
click at [842, 558] on div "PLD Ns5G4JTXi3W6FFNaTkhQNkXl 464895367 MLB Risco PLD: MID Criou: 12/08/2025 Cri…" at bounding box center [800, 548] width 947 height 69
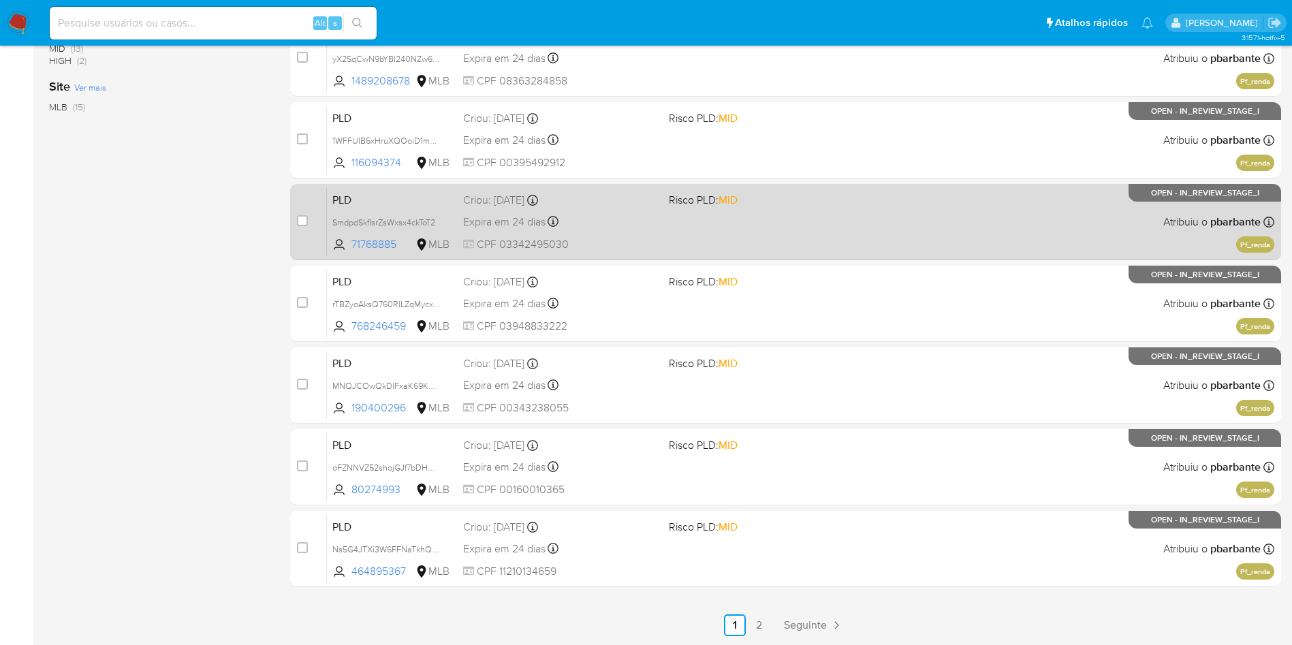
scroll to position [0, 0]
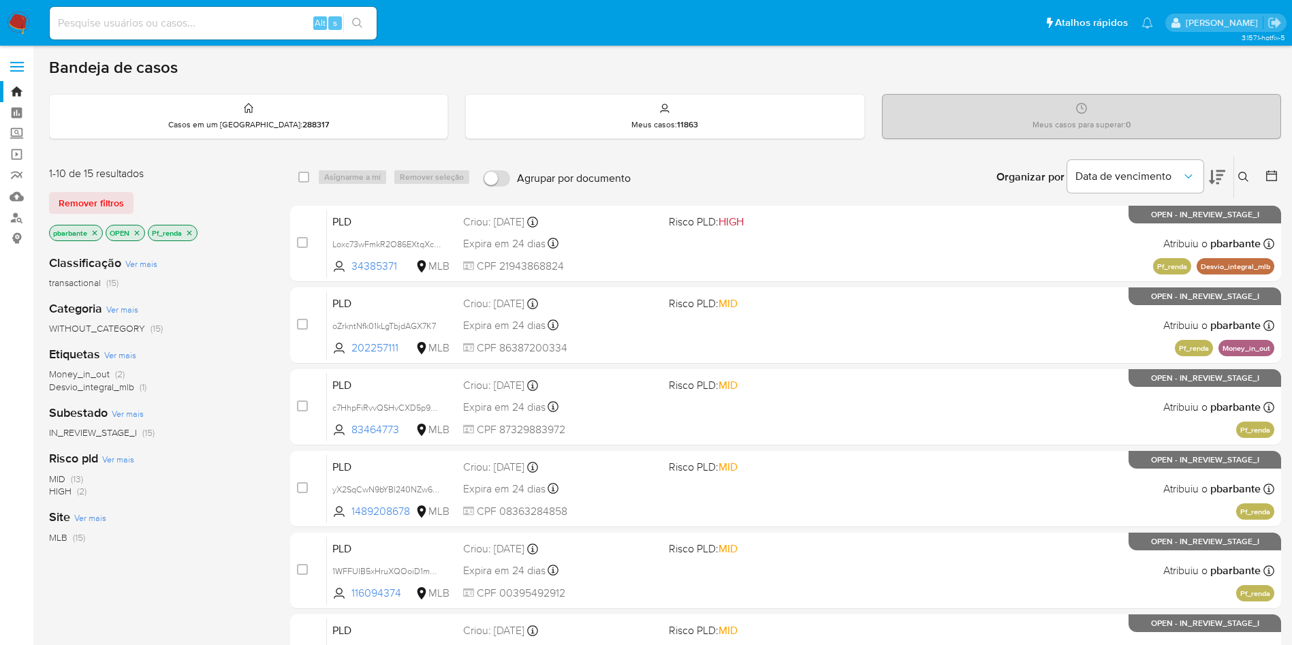
click at [193, 236] on icon "close-filter" at bounding box center [189, 233] width 8 height 8
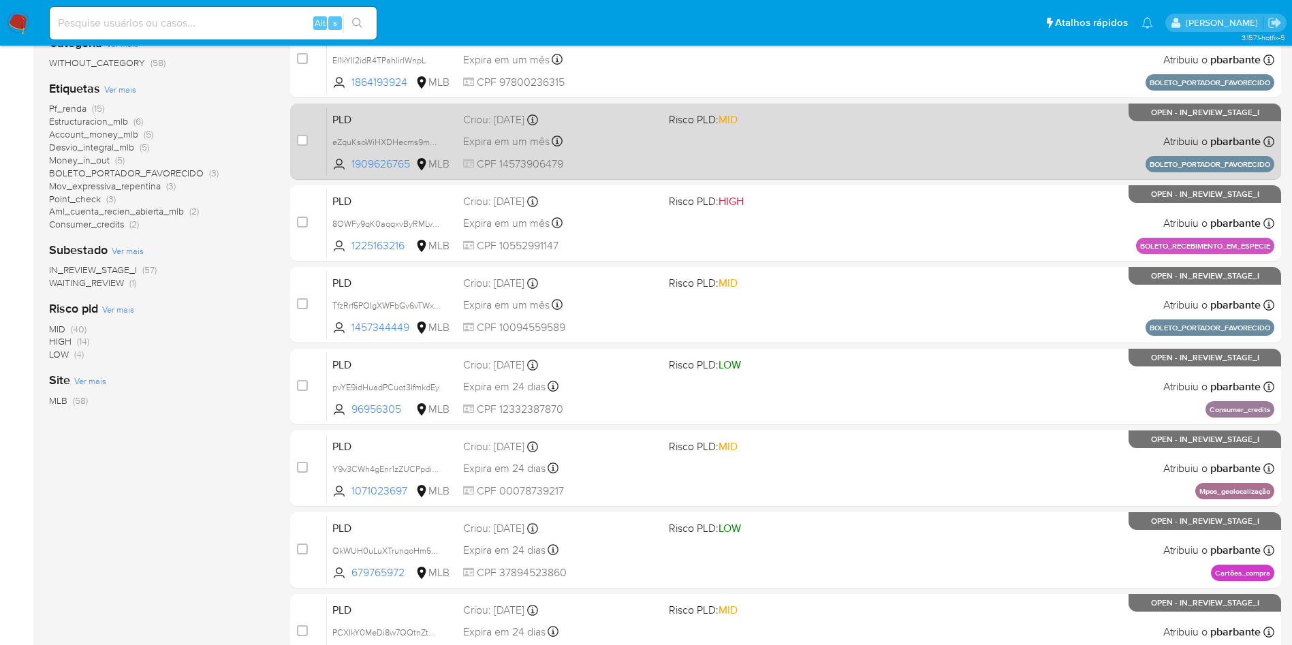
scroll to position [265, 0]
click at [845, 422] on div "PLD pvYE9idHuadPCuot3IfmkdEy 96956305 MLB Risco PLD: LOW Criou: 12/08/2025 Crio…" at bounding box center [800, 387] width 947 height 69
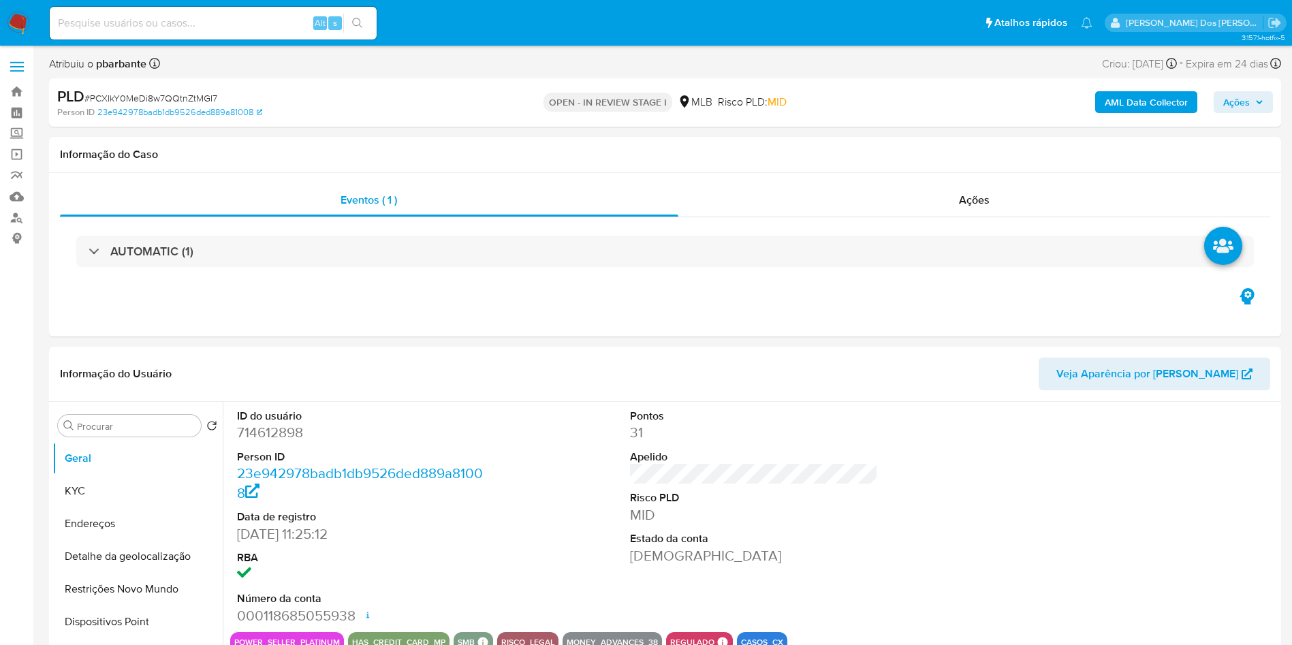
select select "10"
click at [951, 204] on div "Ações" at bounding box center [974, 200] width 592 height 33
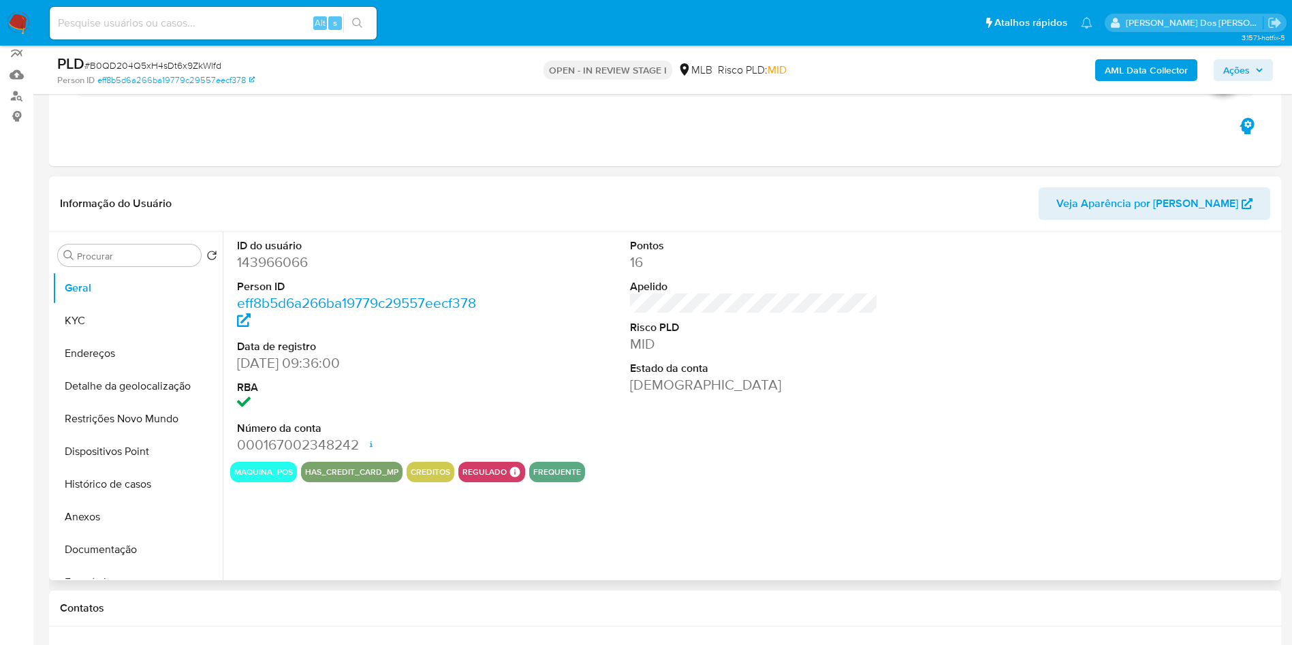
select select "10"
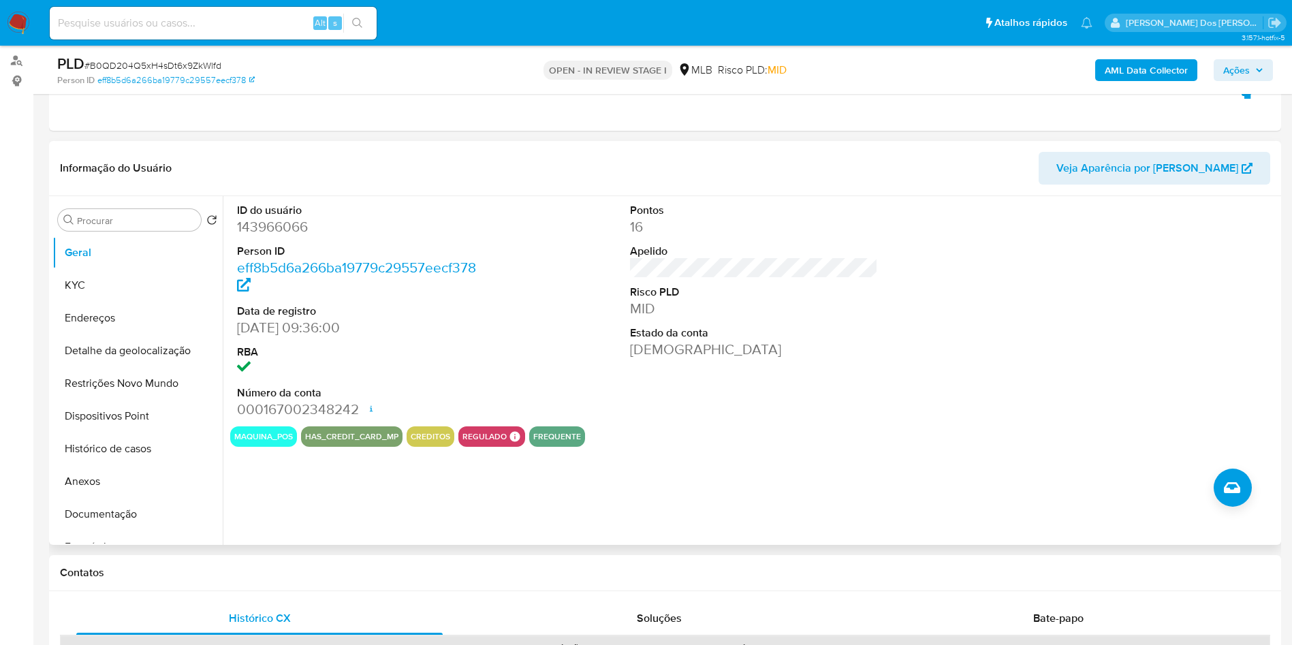
click at [274, 236] on dd "143966066" at bounding box center [361, 226] width 249 height 19
copy dd "143966066"
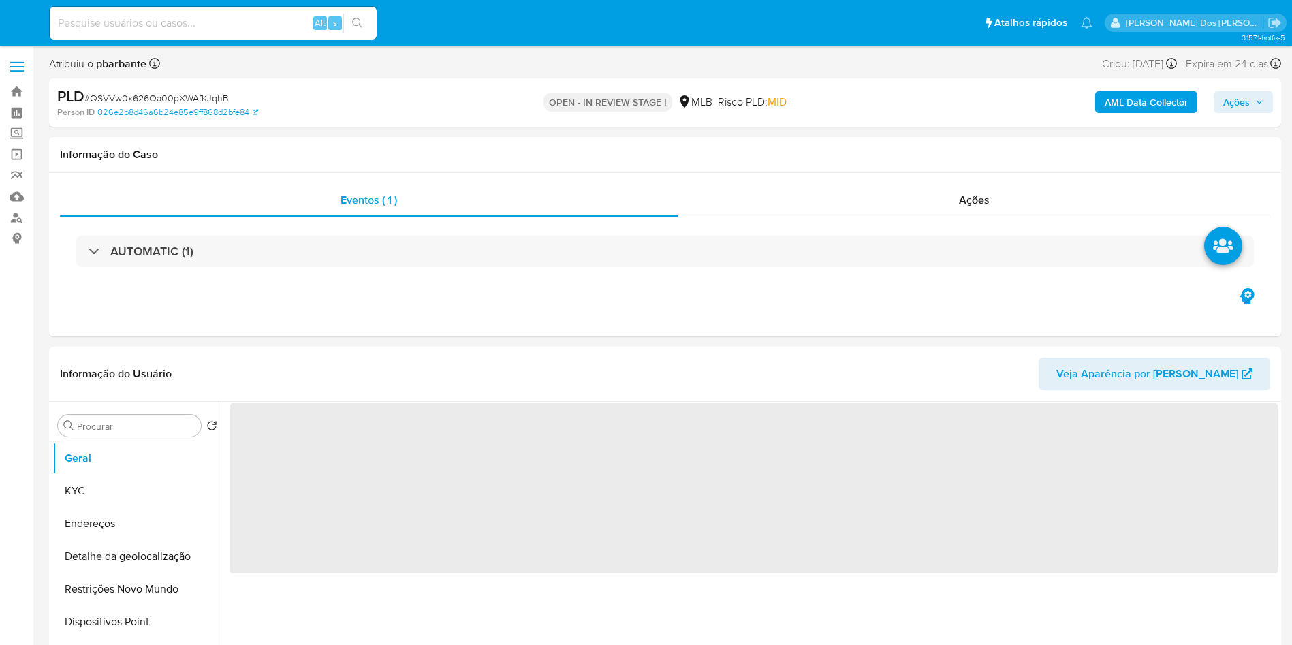
select select "10"
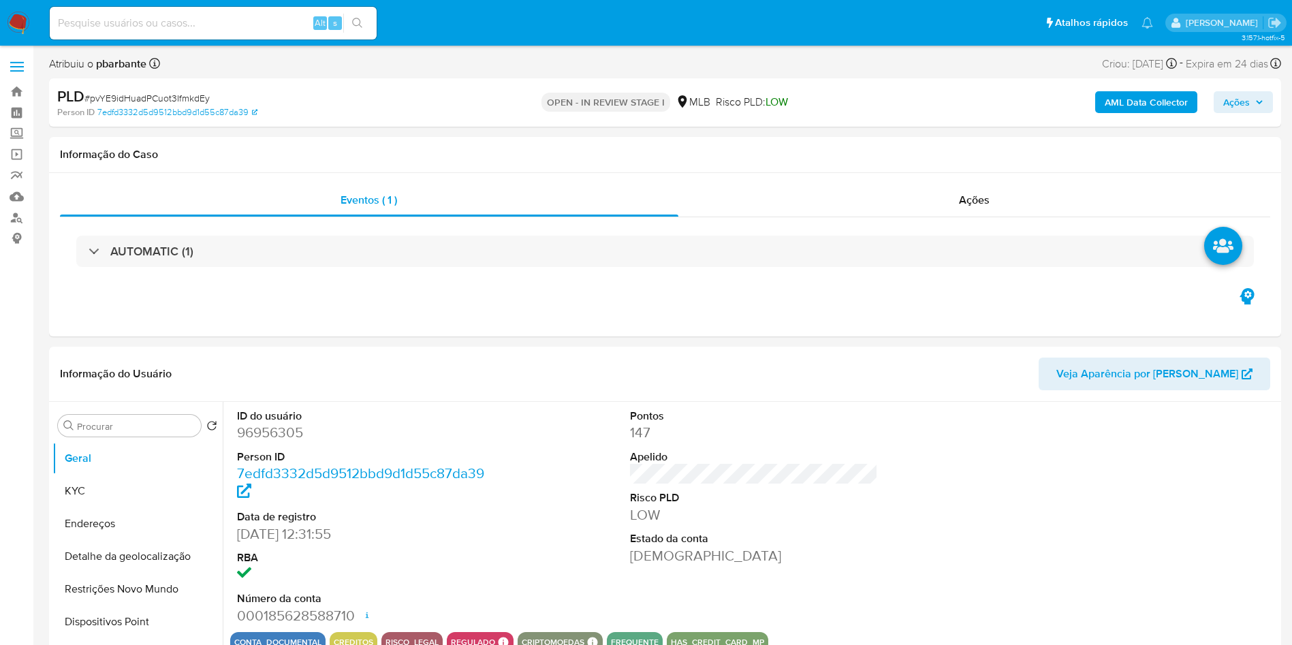
select select "10"
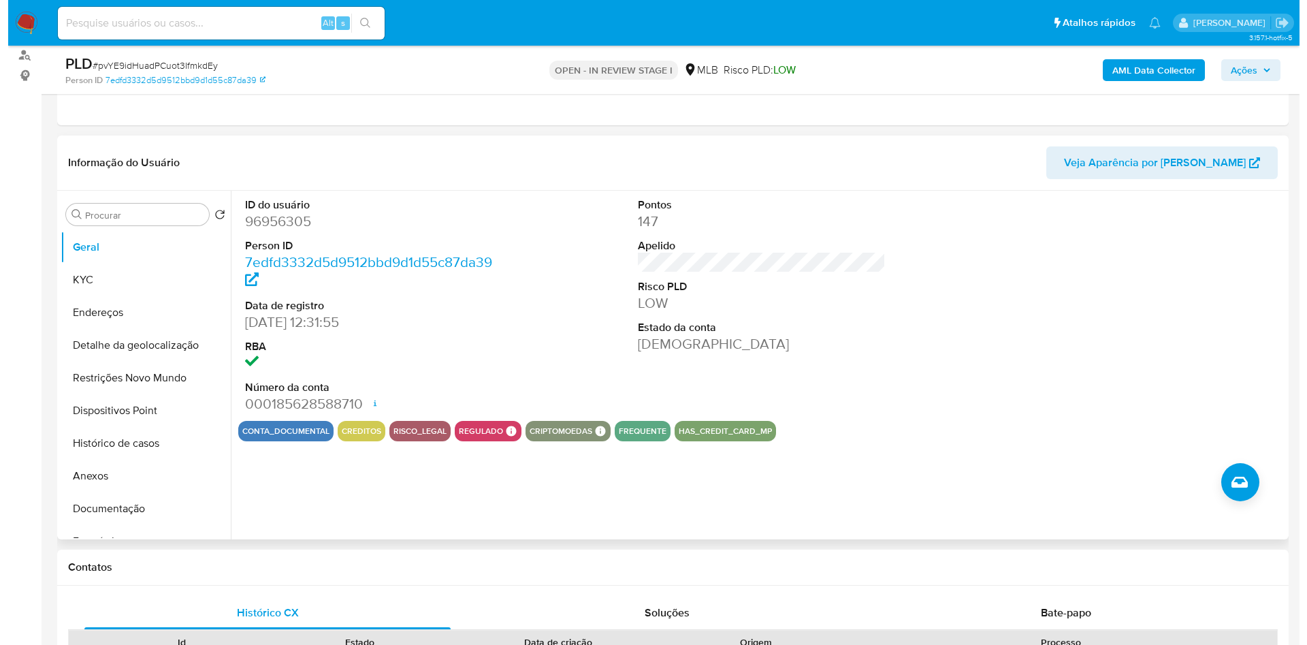
scroll to position [163, 0]
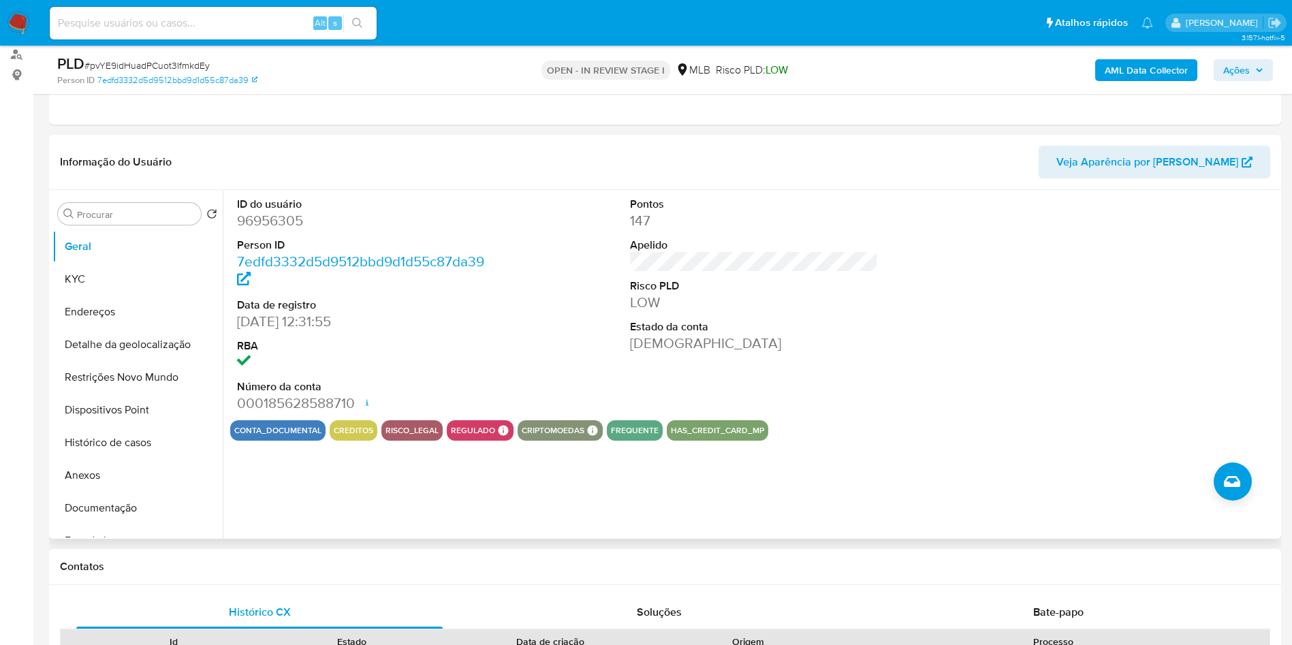
click at [272, 230] on dd "96956305" at bounding box center [361, 220] width 249 height 19
copy dd "96956305"
click at [148, 290] on button "KYC" at bounding box center [131, 279] width 159 height 33
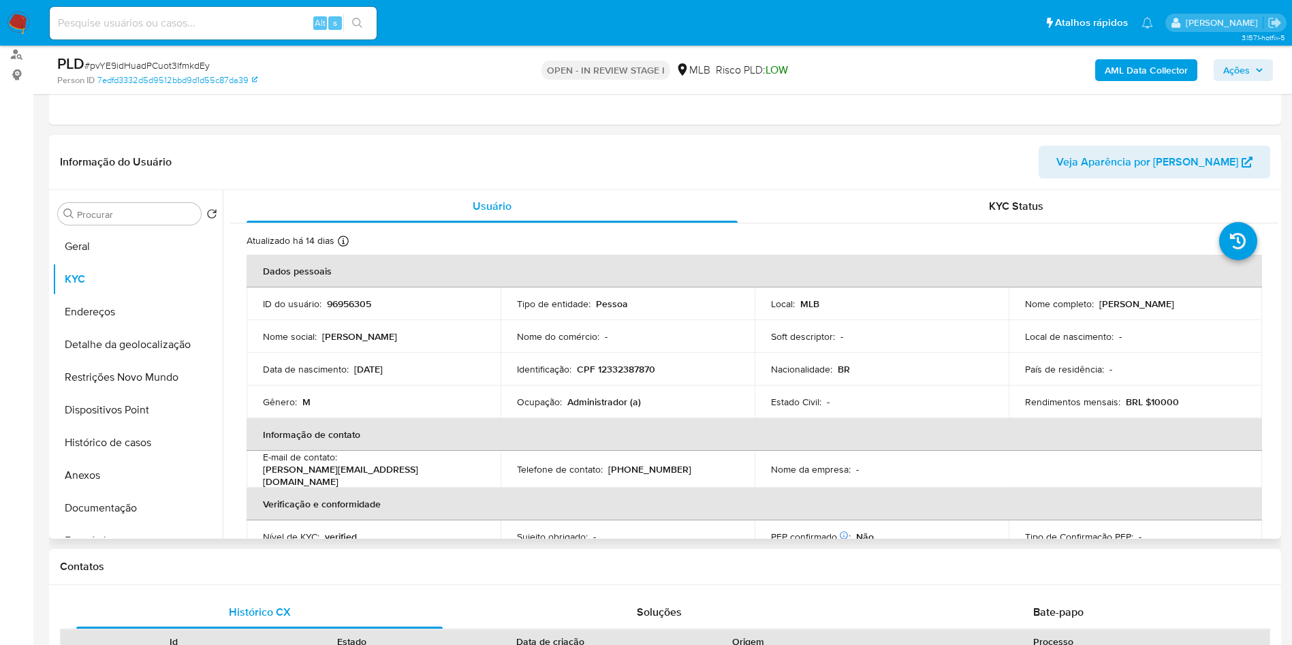
click at [598, 408] on p "Administrador (a)" at bounding box center [604, 402] width 74 height 12
copy p "Administrador"
click at [76, 547] on button "Empréstimos" at bounding box center [131, 540] width 159 height 33
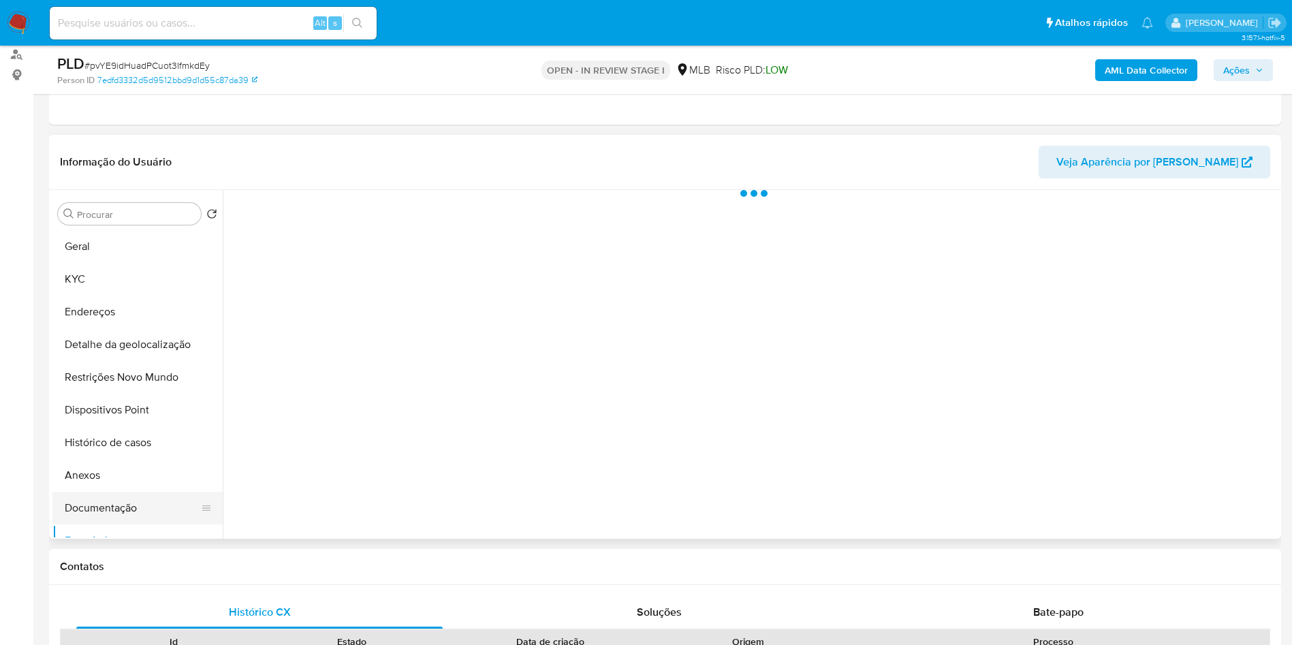
click at [121, 524] on button "Documentação" at bounding box center [131, 508] width 159 height 33
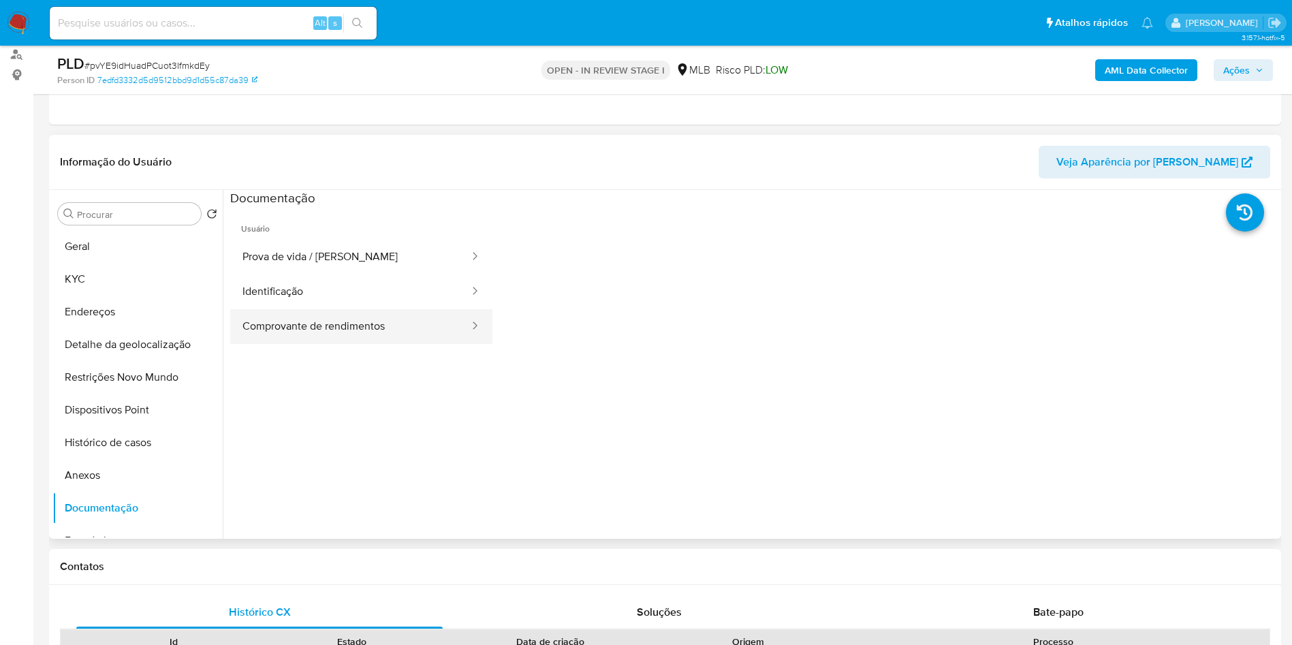
click at [372, 337] on button "Comprovante de rendimentos" at bounding box center [350, 326] width 240 height 35
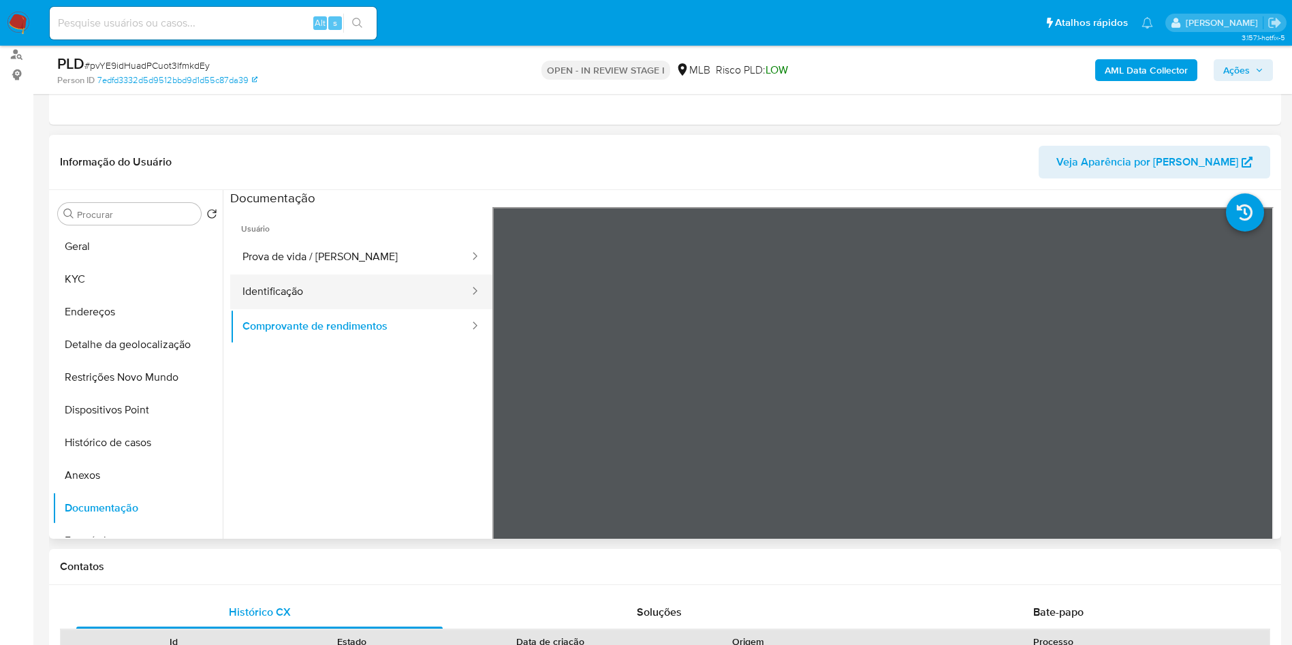
click at [384, 309] on button "Identificação" at bounding box center [350, 291] width 240 height 35
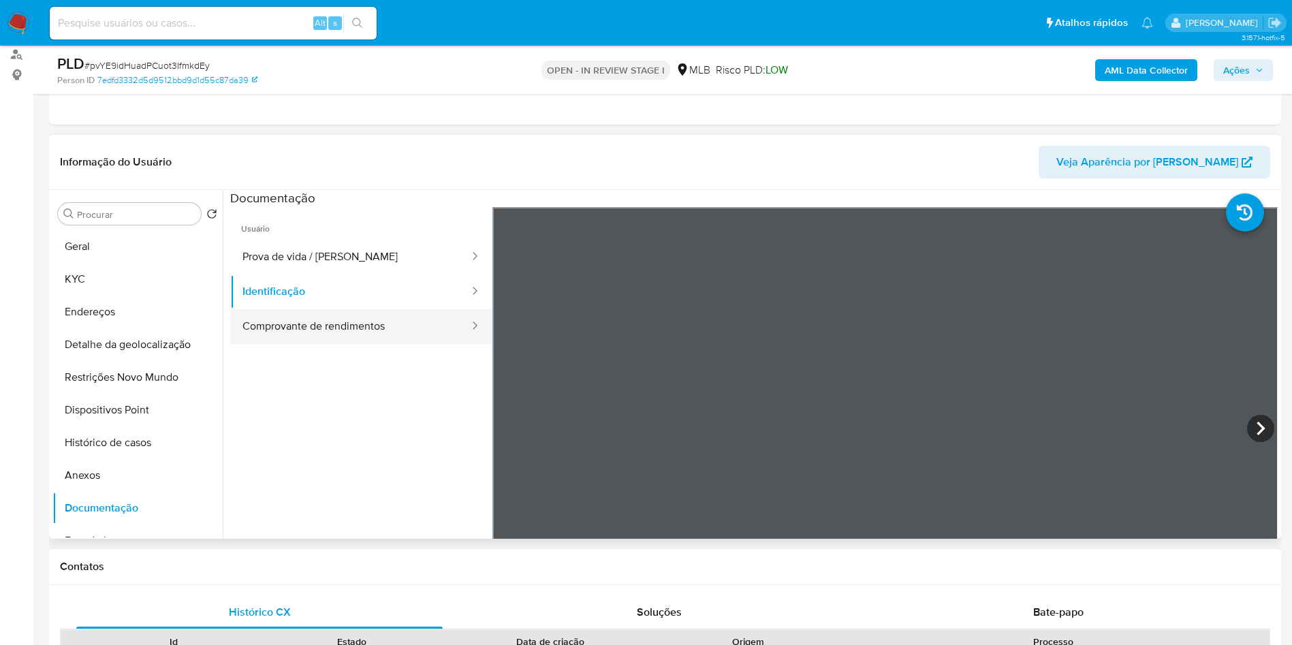
click at [338, 344] on button "Comprovante de rendimentos" at bounding box center [350, 326] width 240 height 35
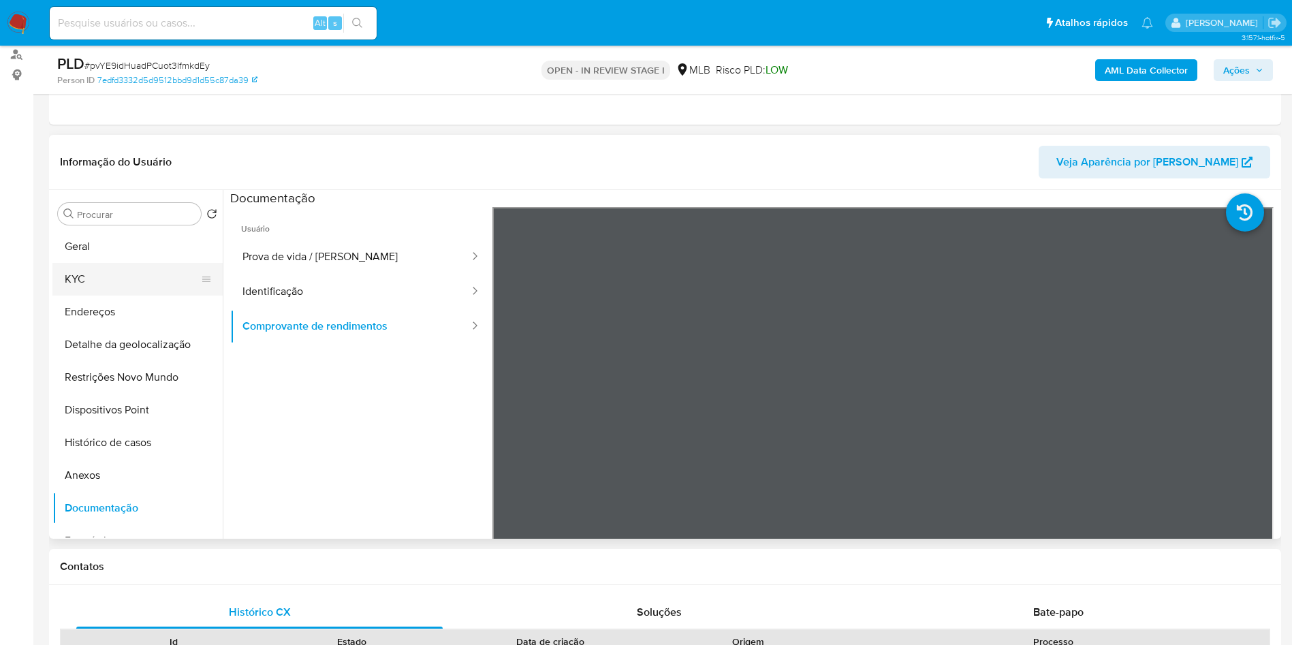
click at [78, 296] on button "KYC" at bounding box center [131, 279] width 159 height 33
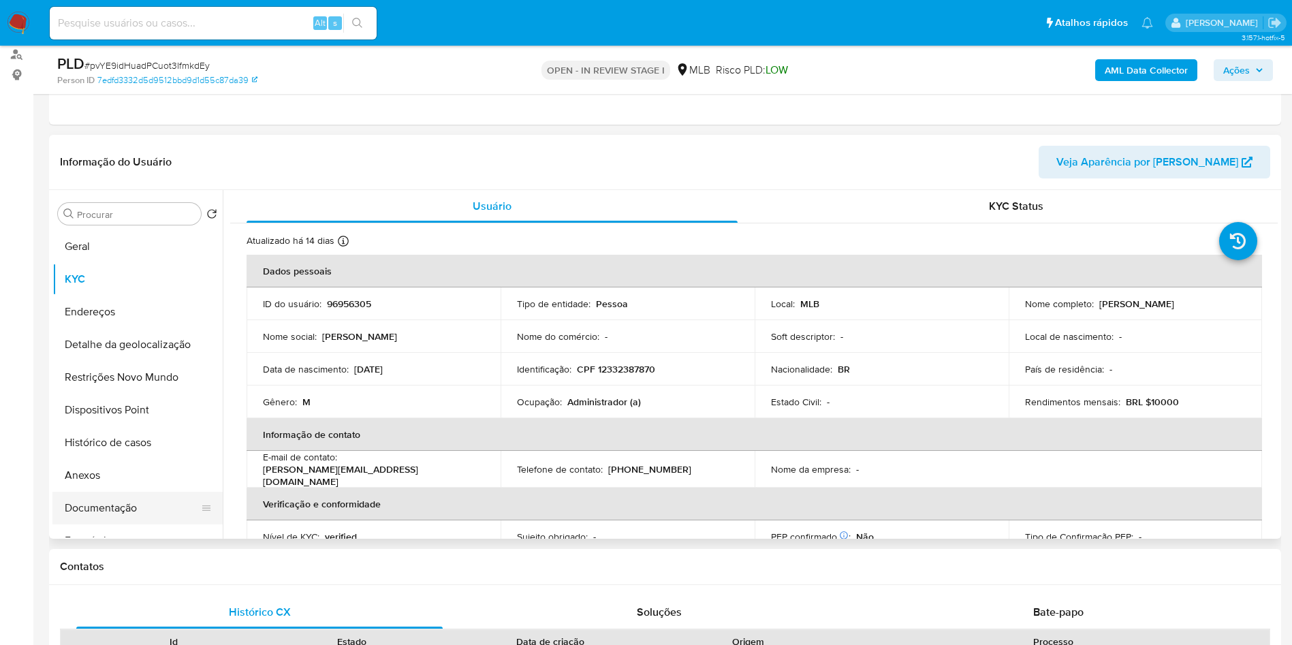
click at [107, 524] on button "Documentação" at bounding box center [131, 508] width 159 height 33
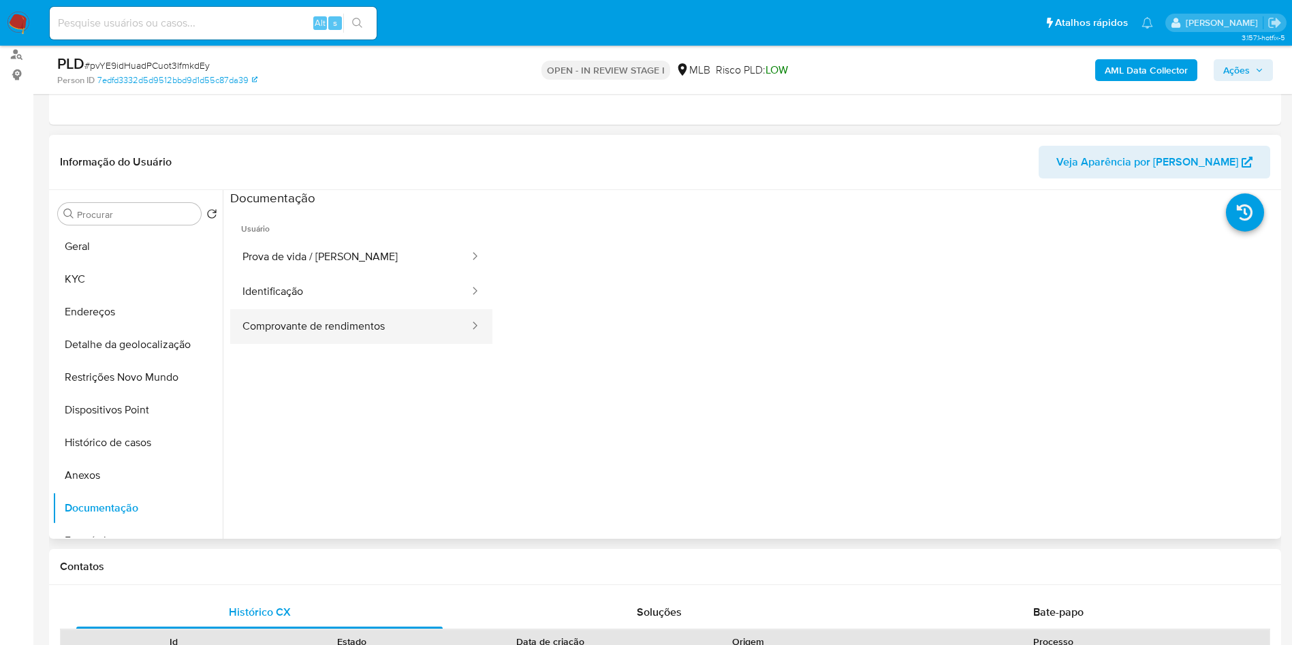
click at [333, 344] on button "Comprovante de rendimentos" at bounding box center [350, 326] width 240 height 35
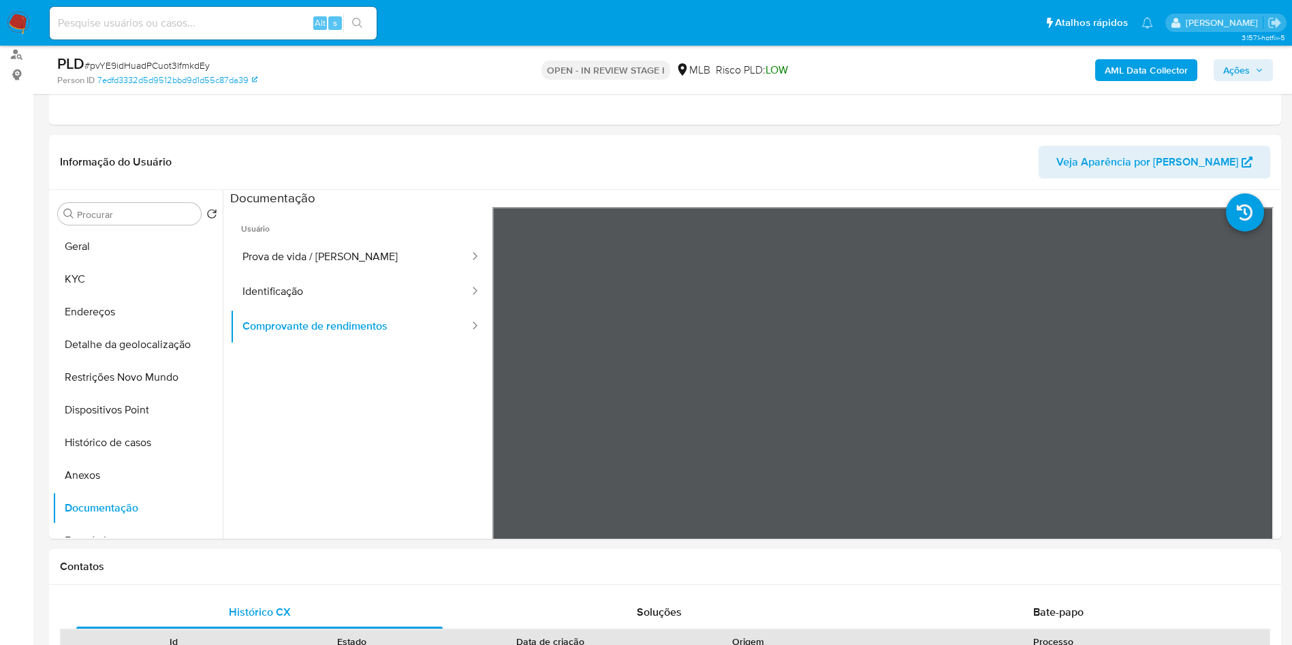
click at [1149, 82] on div "AML Data Collector Ações" at bounding box center [1072, 70] width 402 height 32
click at [1172, 55] on div "AML Data Collector Ações" at bounding box center [1072, 70] width 402 height 32
click at [1164, 63] on b "AML Data Collector" at bounding box center [1146, 70] width 83 height 22
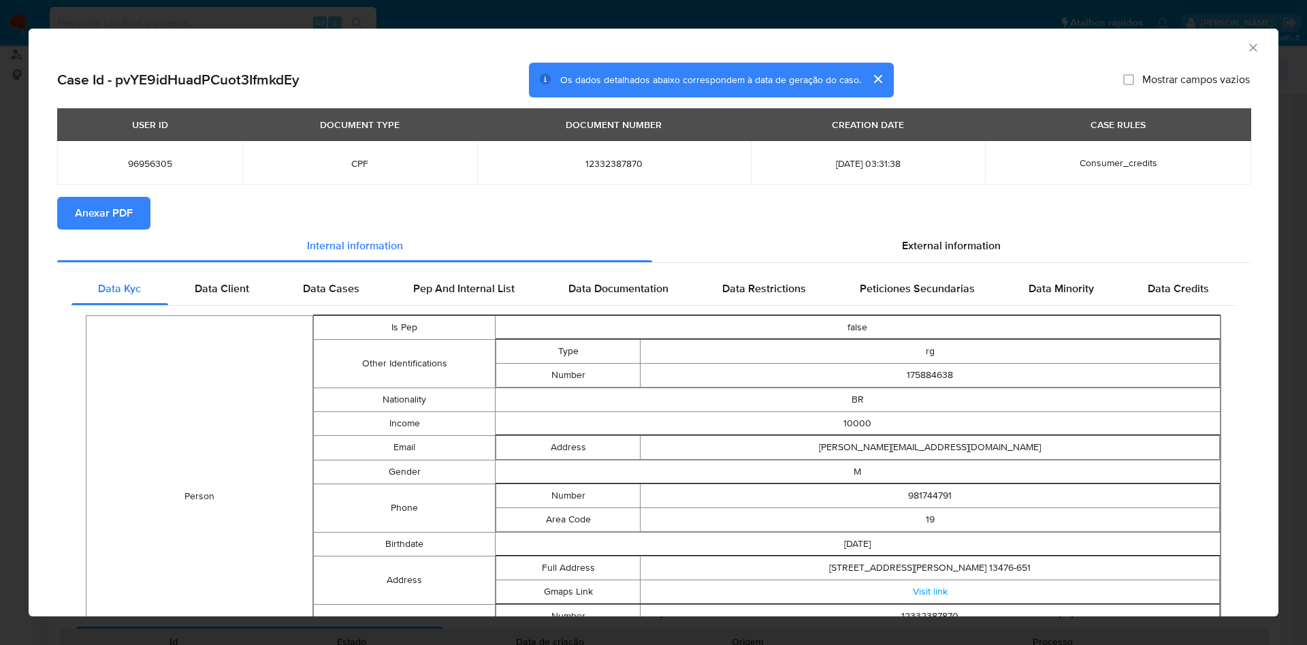
click at [943, 266] on div "Data Kyc Data Client Data Cases Pep And Internal List Data Documentation Data R…" at bounding box center [653, 576] width 1193 height 626
click at [959, 252] on span "External information" at bounding box center [951, 246] width 99 height 16
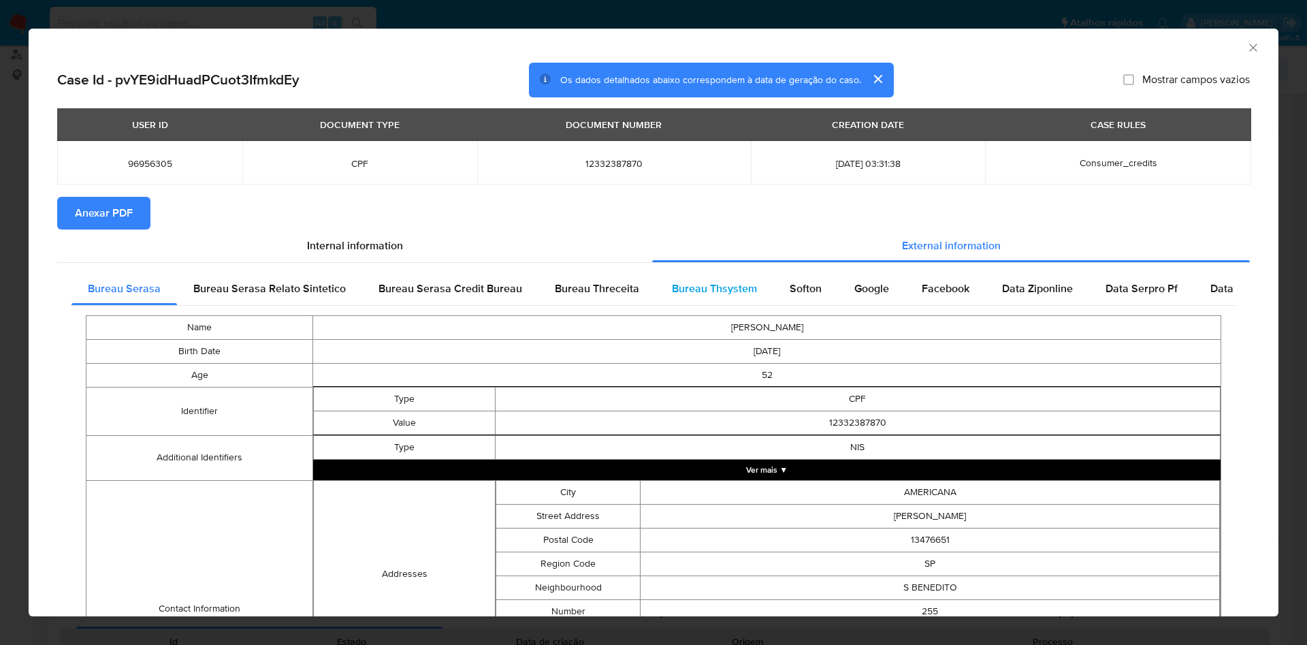
click at [737, 296] on span "Bureau Thsystem" at bounding box center [714, 289] width 85 height 16
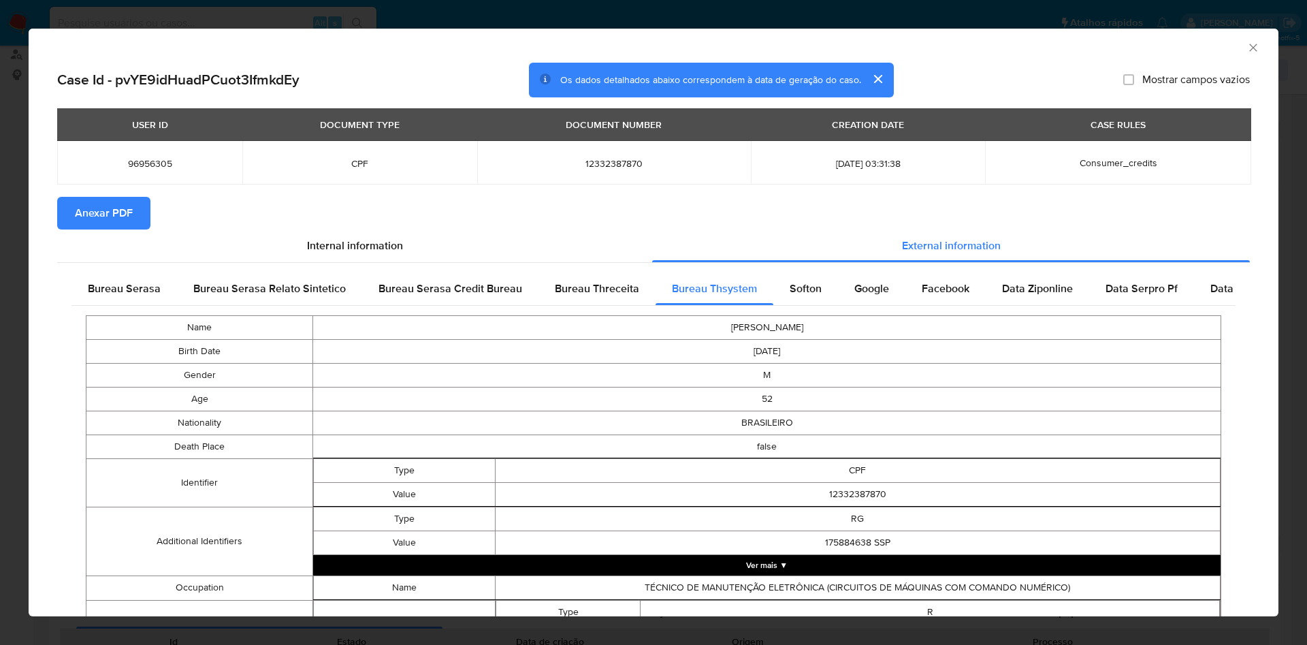
click at [125, 221] on span "Anexar PDF" at bounding box center [104, 213] width 58 height 30
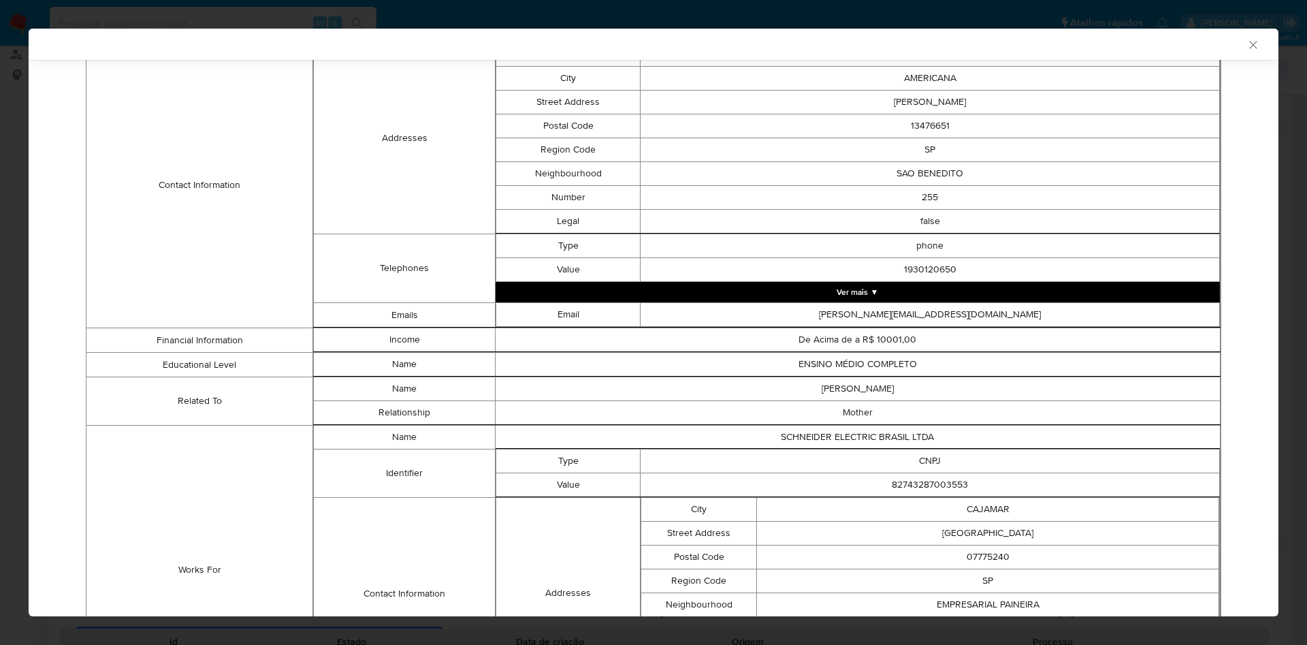
scroll to position [849, 0]
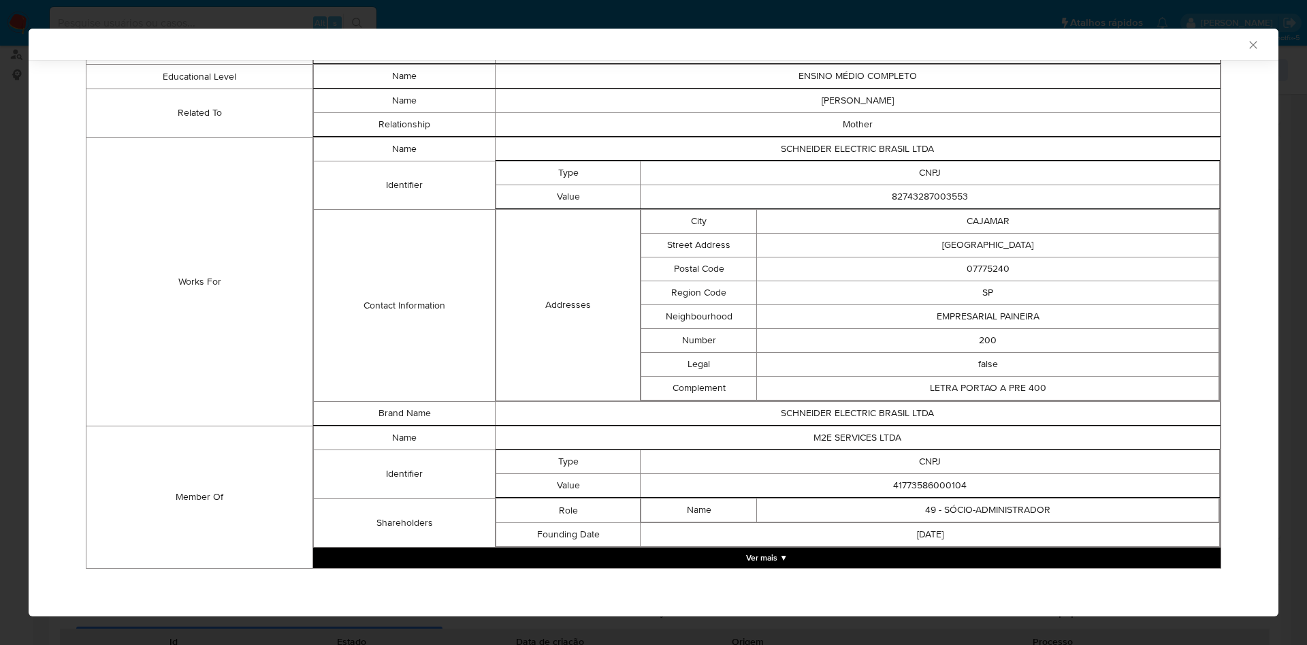
click at [1038, 556] on button "Ver mais ▼" at bounding box center [767, 557] width 908 height 20
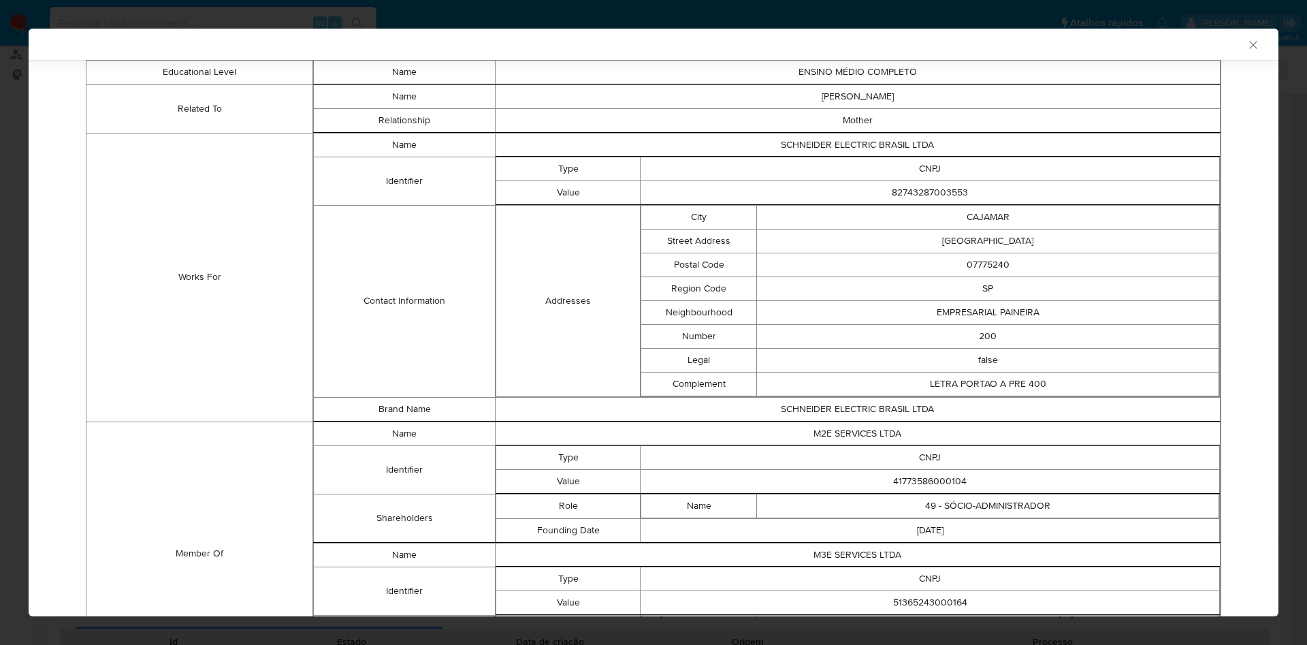
scroll to position [968, 0]
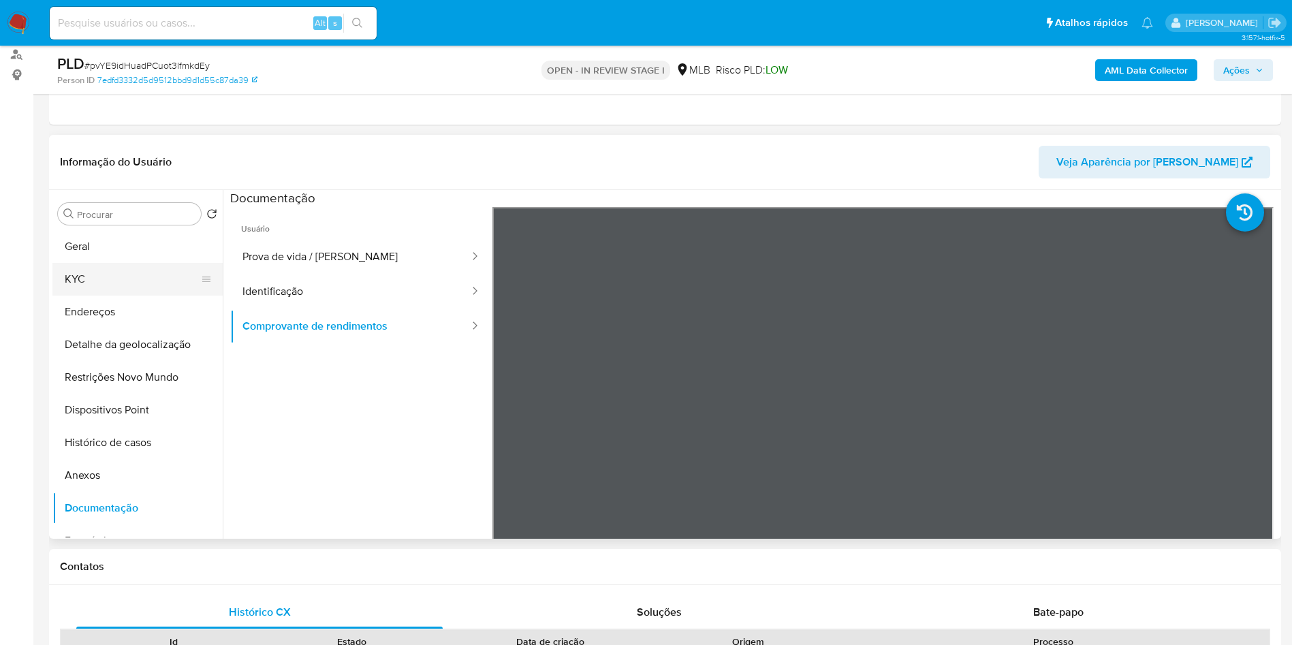
click at [121, 296] on button "KYC" at bounding box center [131, 279] width 159 height 33
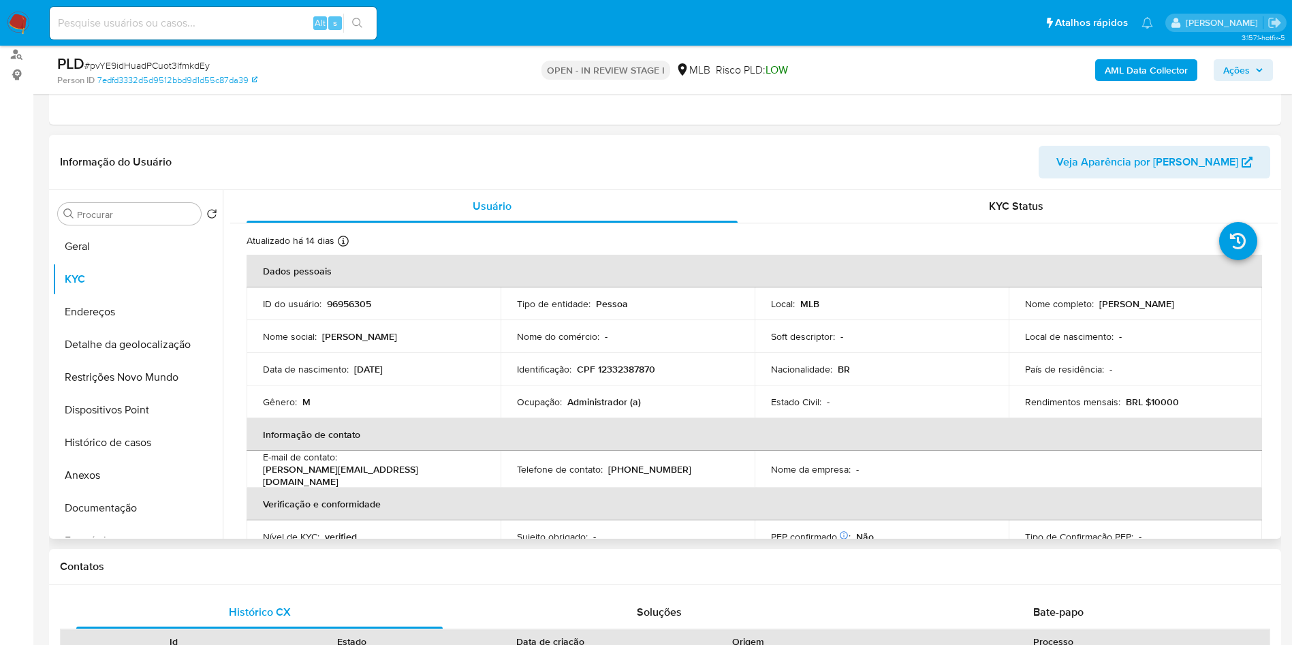
click at [584, 408] on p "Administrador (a)" at bounding box center [604, 402] width 74 height 12
copy p "Administrador"
click at [1141, 65] on b "AML Data Collector" at bounding box center [1146, 70] width 83 height 22
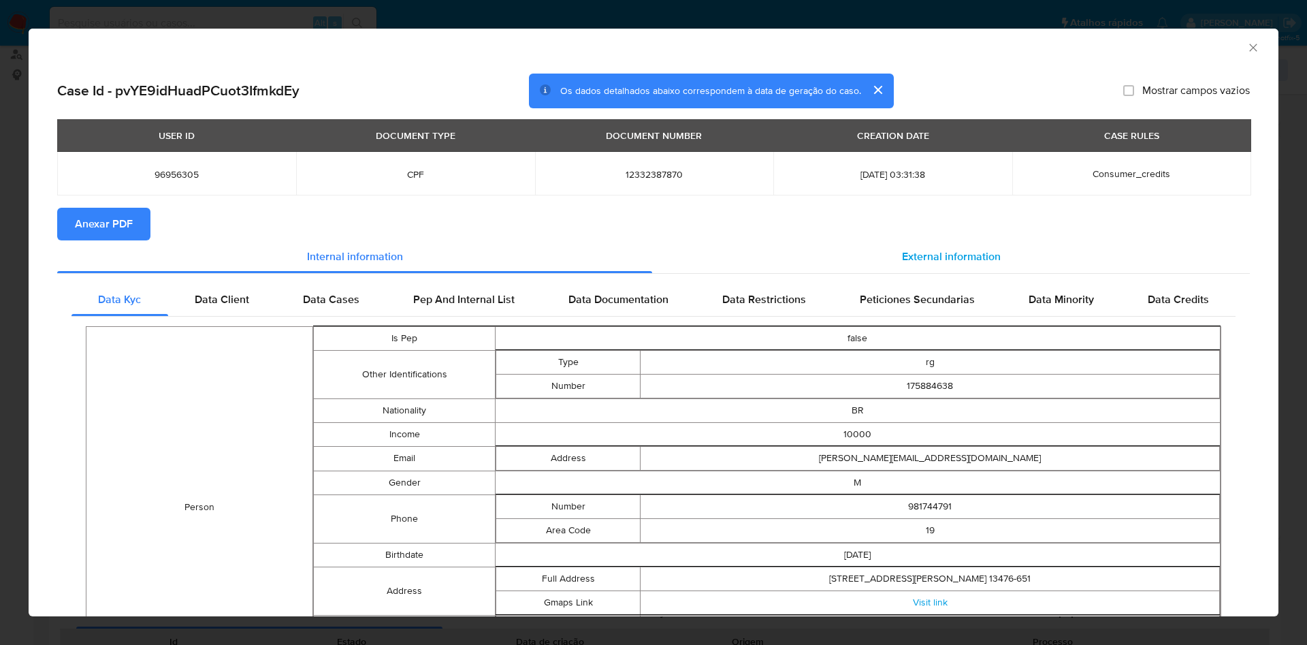
click at [951, 242] on div "External information" at bounding box center [951, 256] width 598 height 33
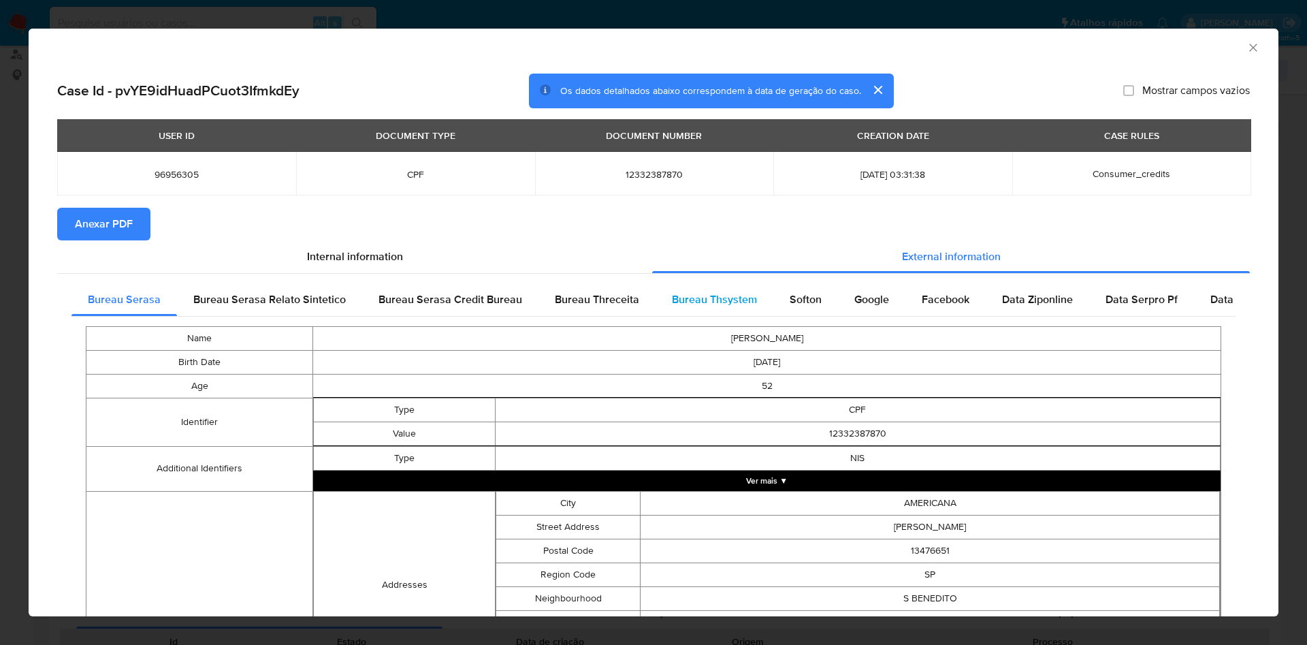
click at [740, 287] on div "Bureau Thsystem" at bounding box center [715, 299] width 118 height 33
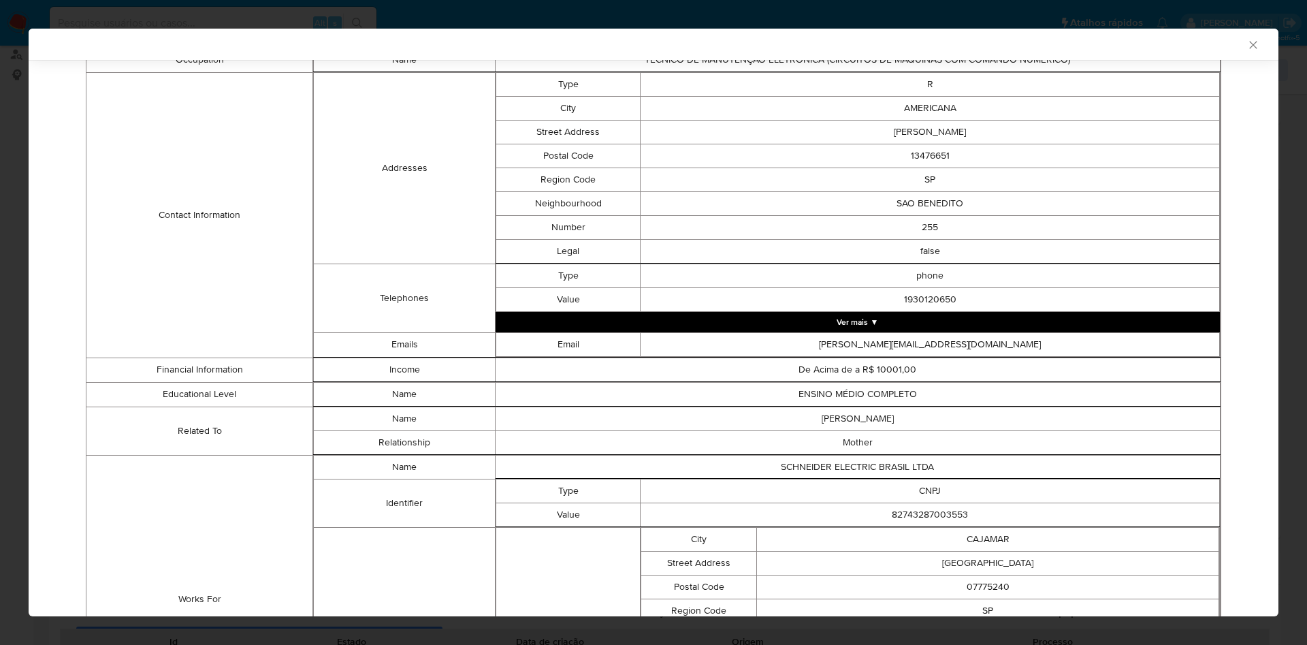
scroll to position [855, 0]
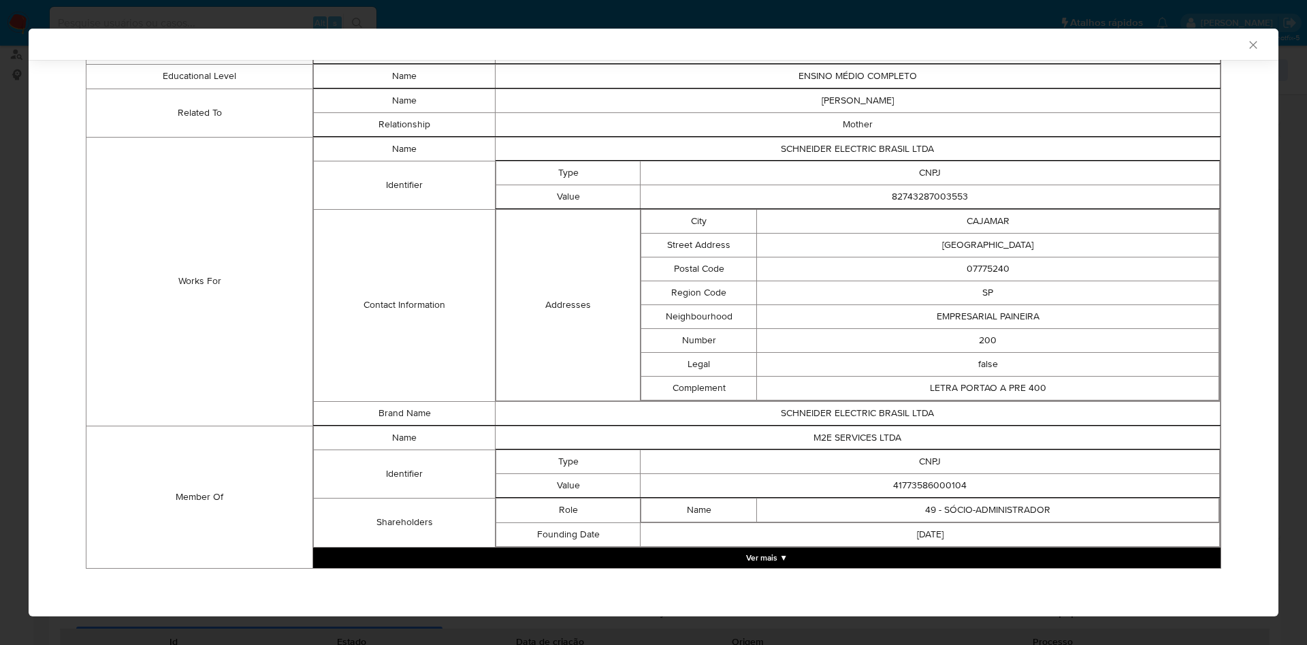
click at [797, 552] on button "Ver mais ▼" at bounding box center [767, 557] width 908 height 20
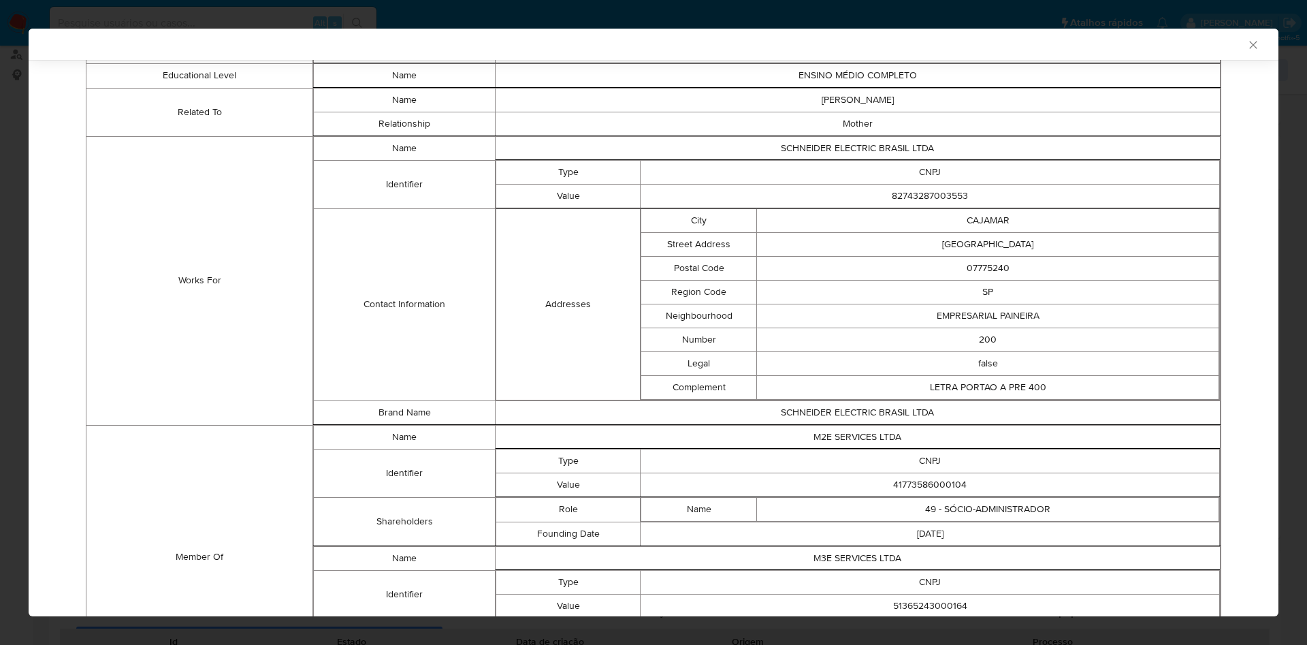
scroll to position [976, 0]
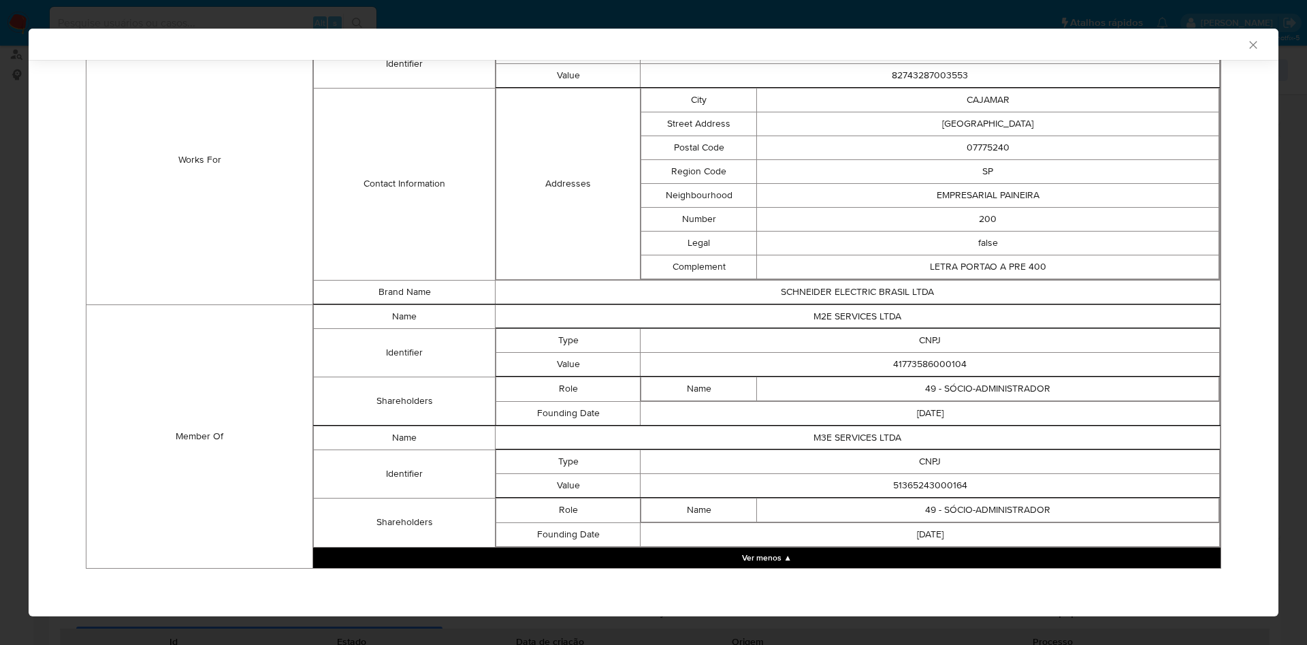
click at [917, 369] on td "41773586000104" at bounding box center [931, 364] width 580 height 24
copy td "41773586000104"
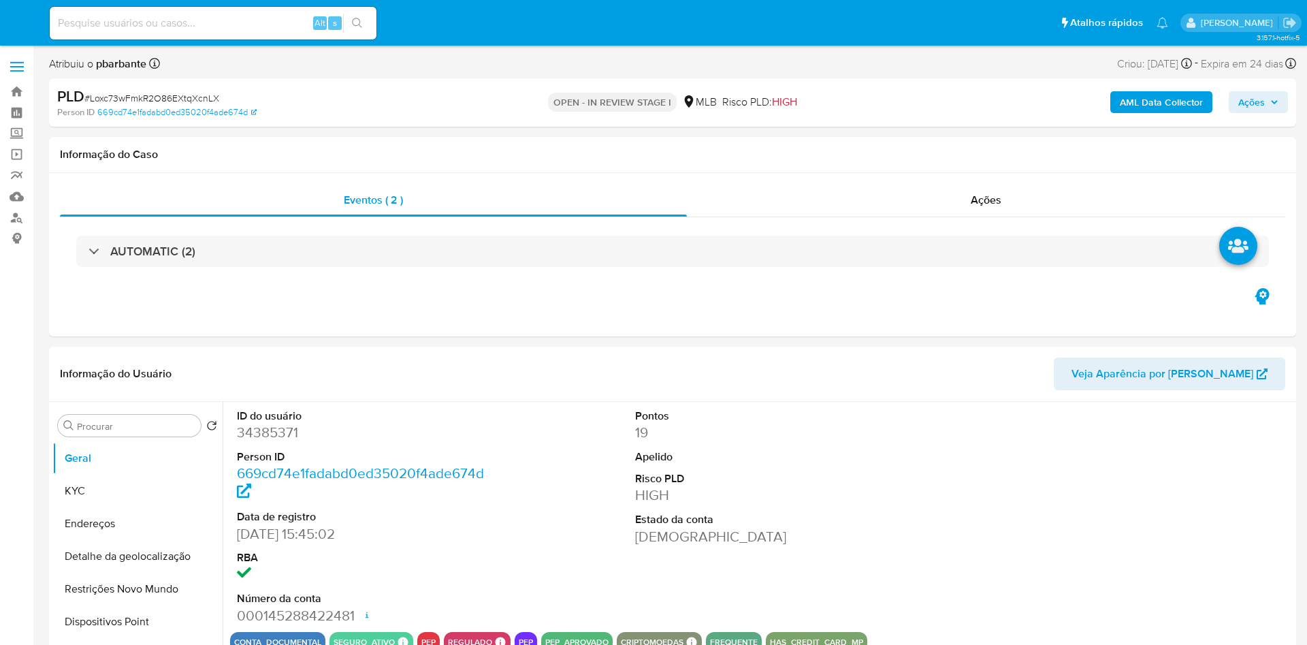
select select "10"
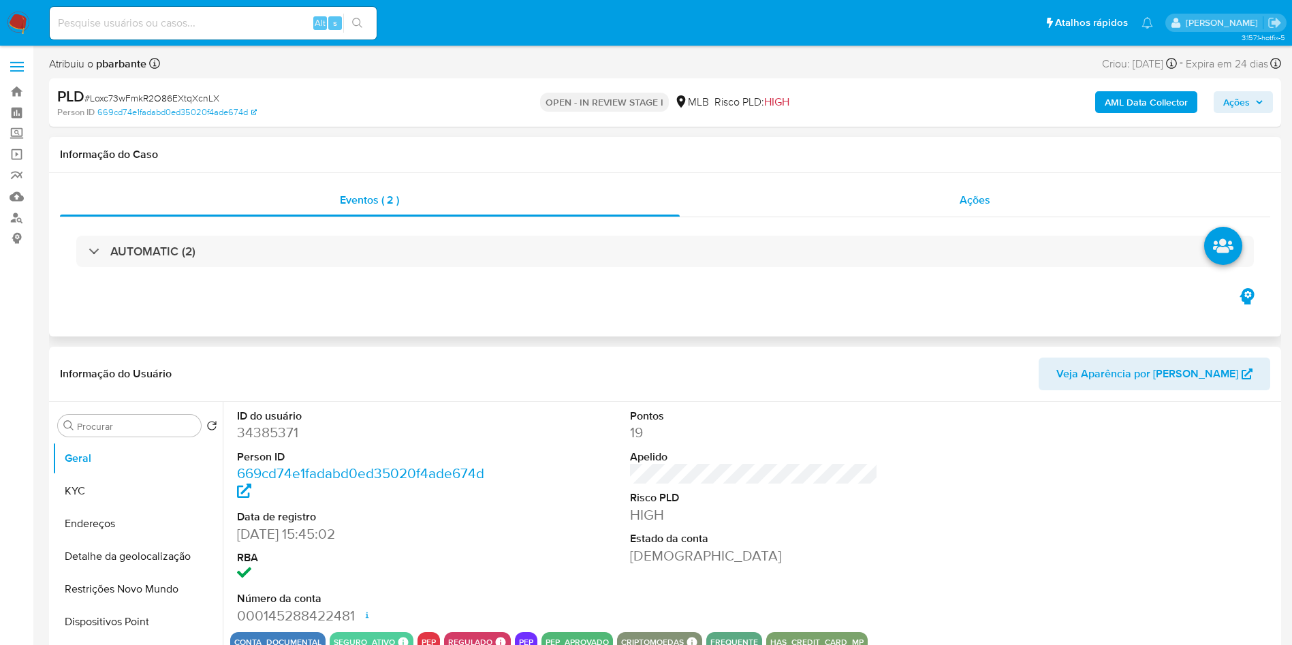
click at [1019, 200] on div "Ações" at bounding box center [975, 200] width 591 height 33
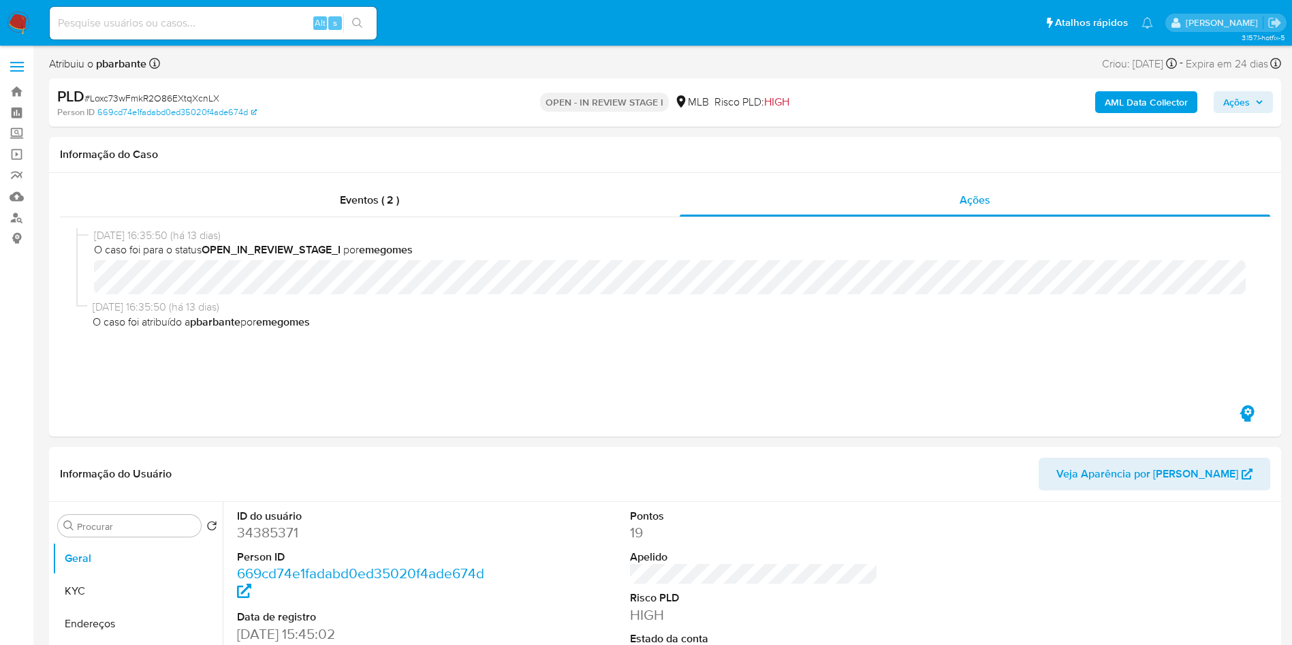
click at [1141, 102] on b "AML Data Collector" at bounding box center [1146, 102] width 83 height 22
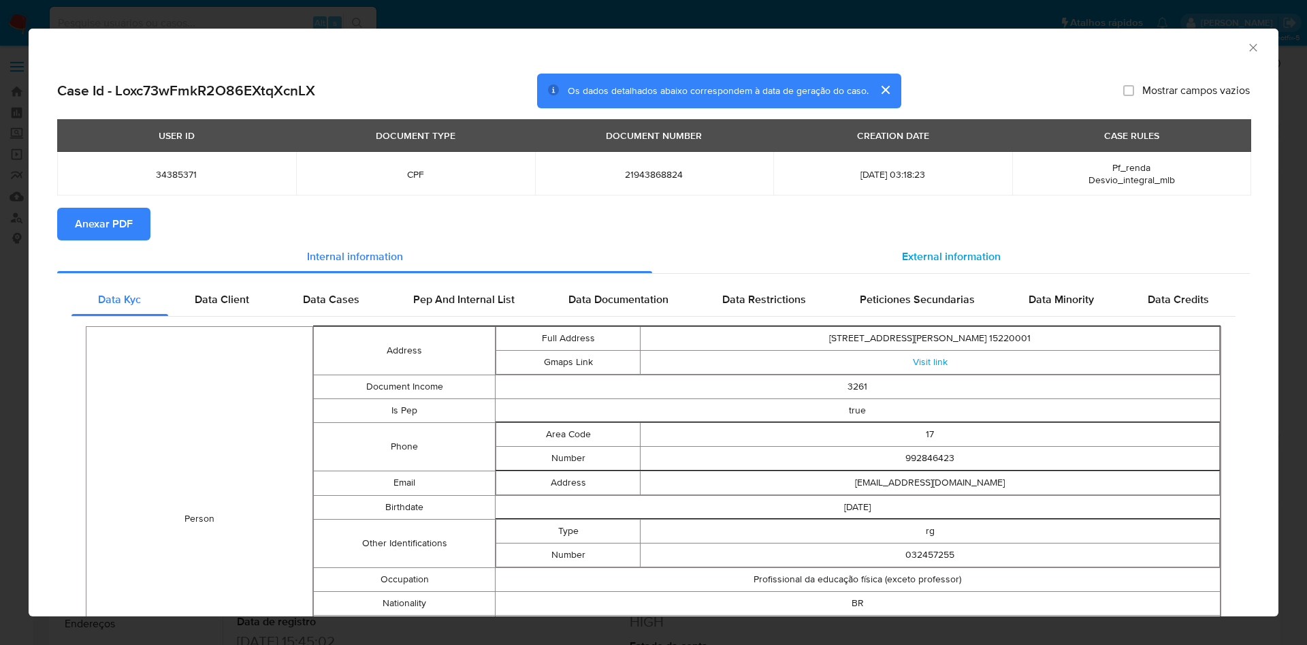
click at [893, 242] on div "External information" at bounding box center [951, 256] width 598 height 33
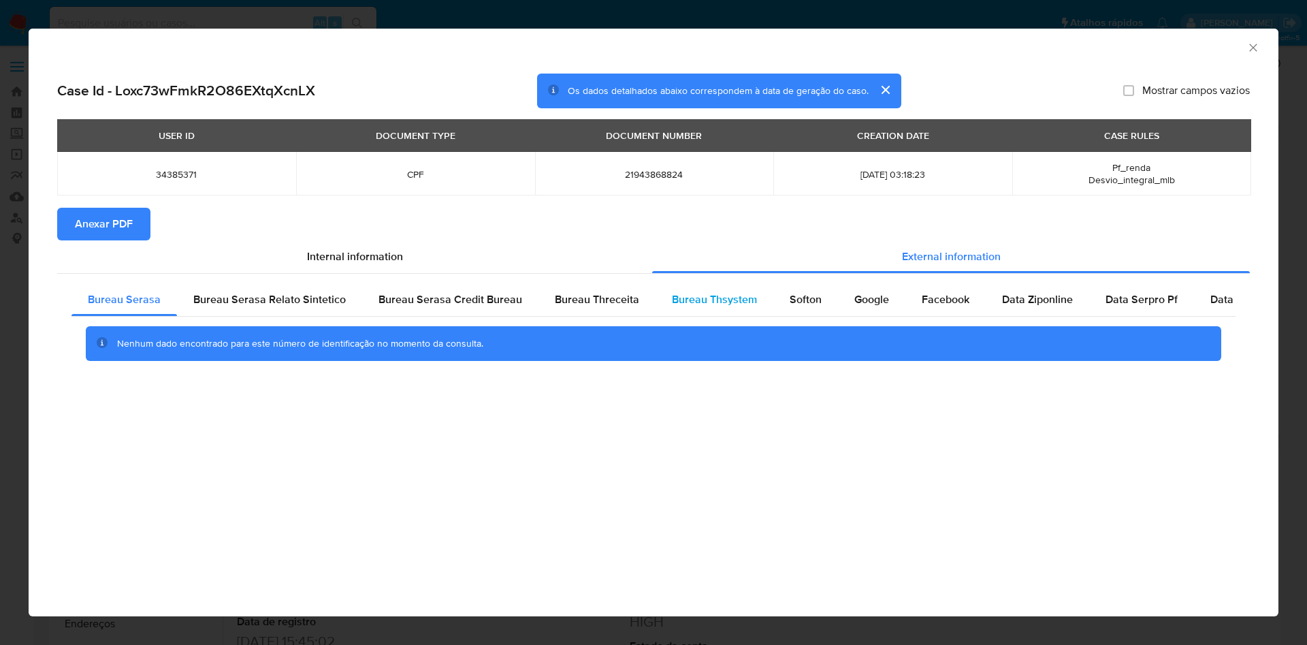
click at [735, 310] on div "Bureau Thsystem" at bounding box center [715, 299] width 118 height 33
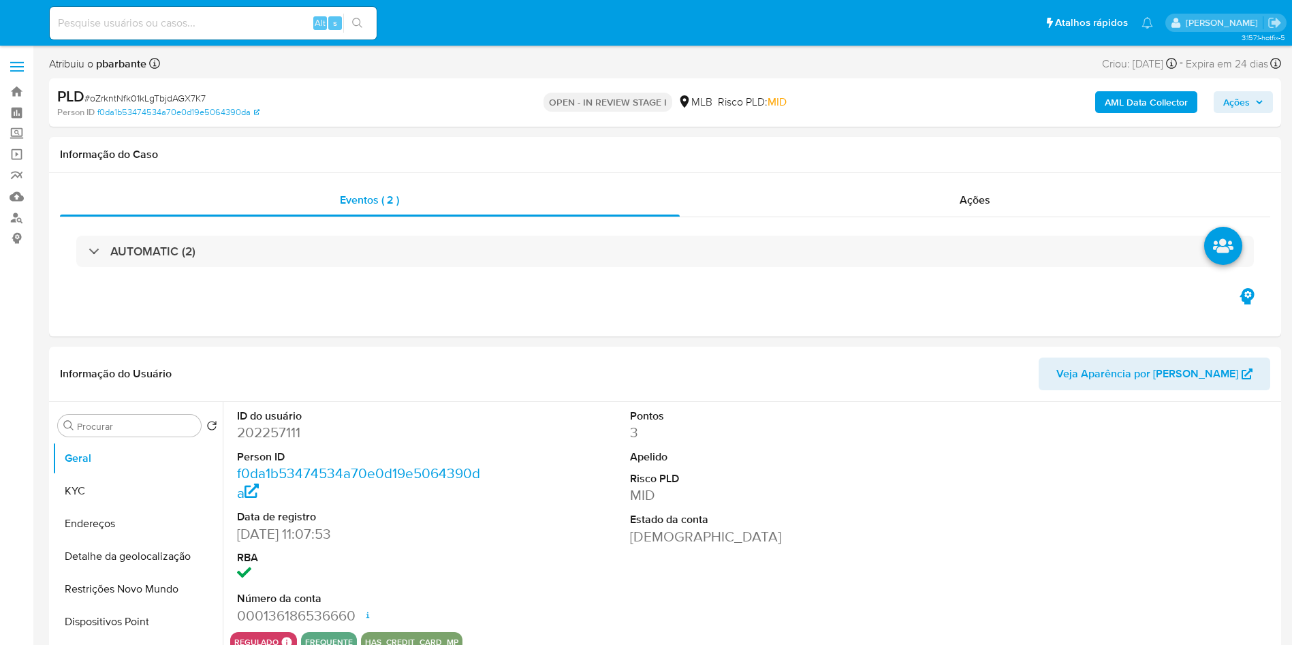
select select "10"
click at [1003, 219] on div "AUTOMATIC (2)" at bounding box center [665, 251] width 1210 height 68
click at [1009, 196] on div "Ações" at bounding box center [975, 200] width 591 height 33
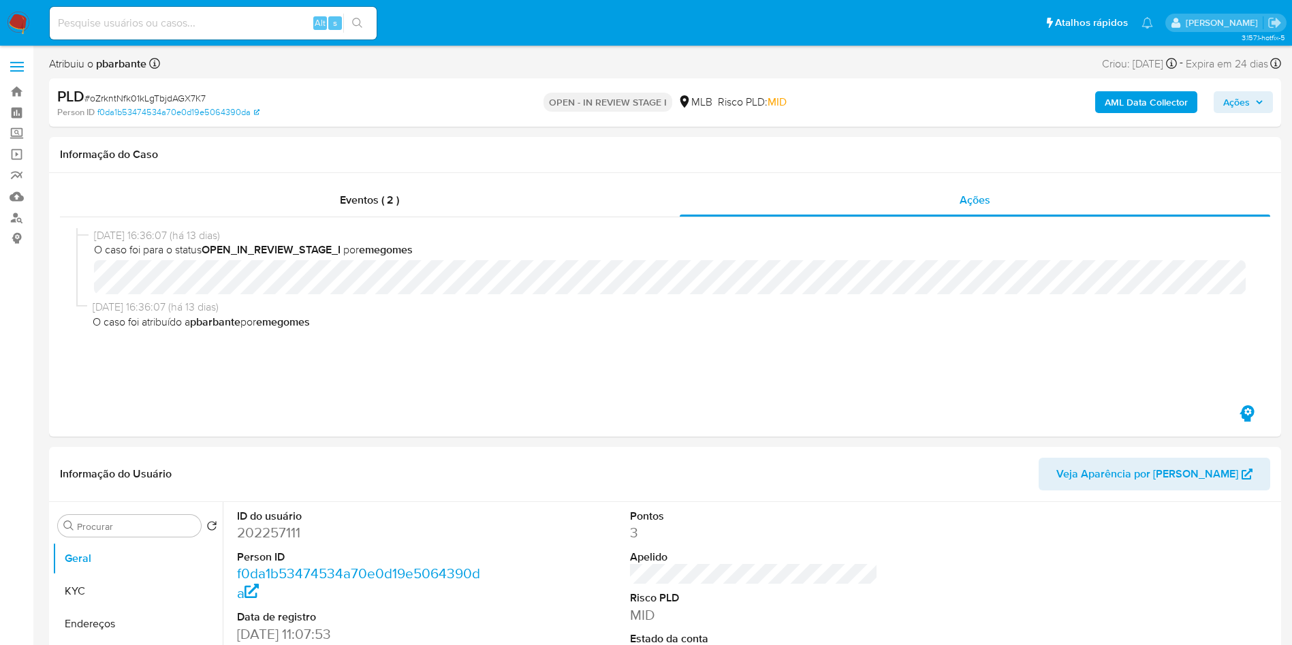
click at [1119, 103] on b "AML Data Collector" at bounding box center [1146, 102] width 83 height 22
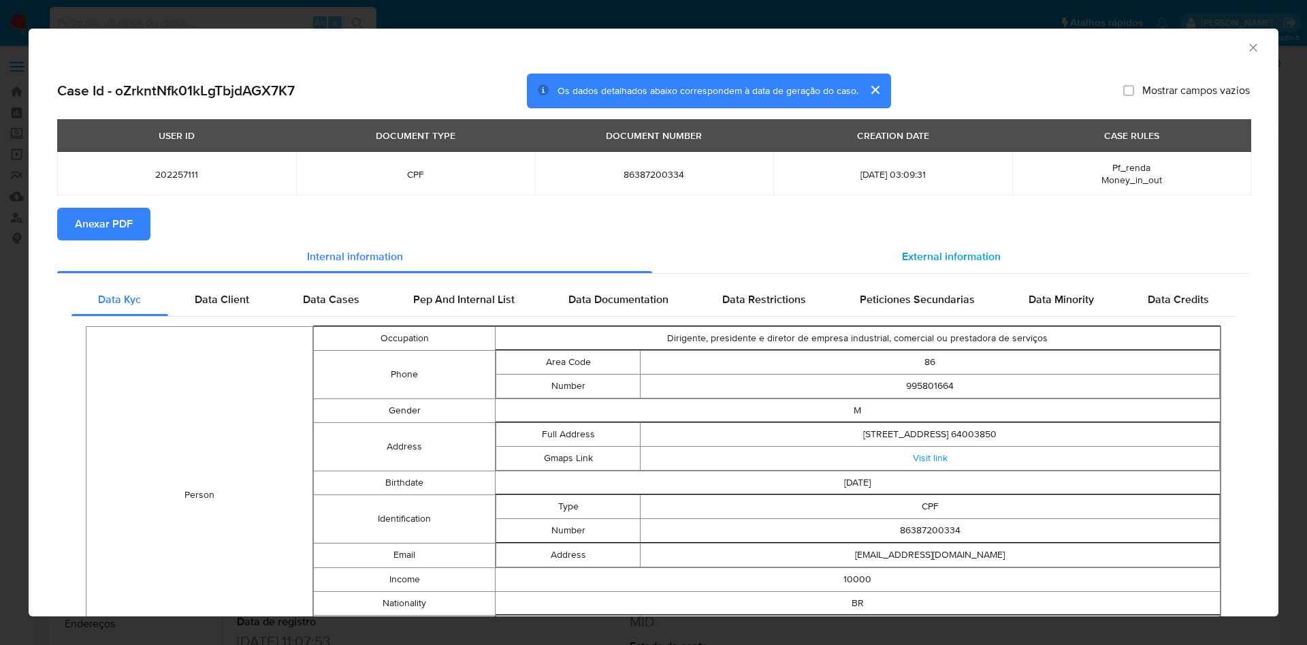
click at [984, 267] on div "External information" at bounding box center [951, 256] width 598 height 33
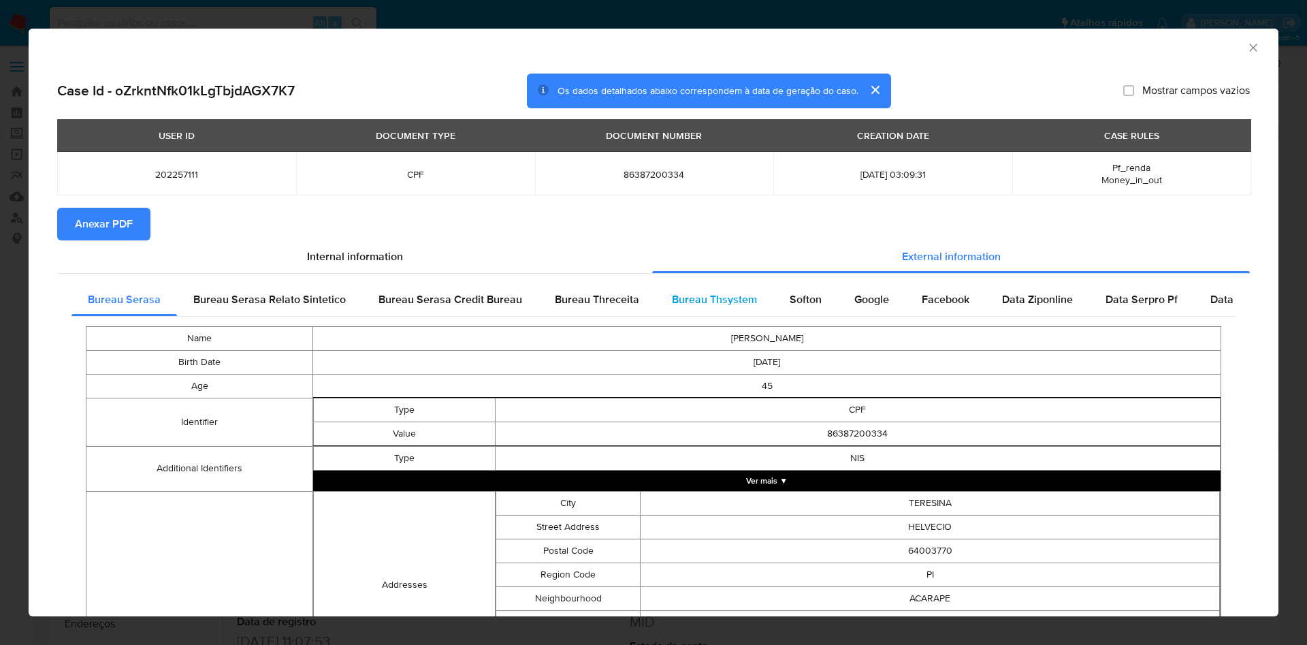
click at [735, 296] on span "Bureau Thsystem" at bounding box center [714, 299] width 85 height 16
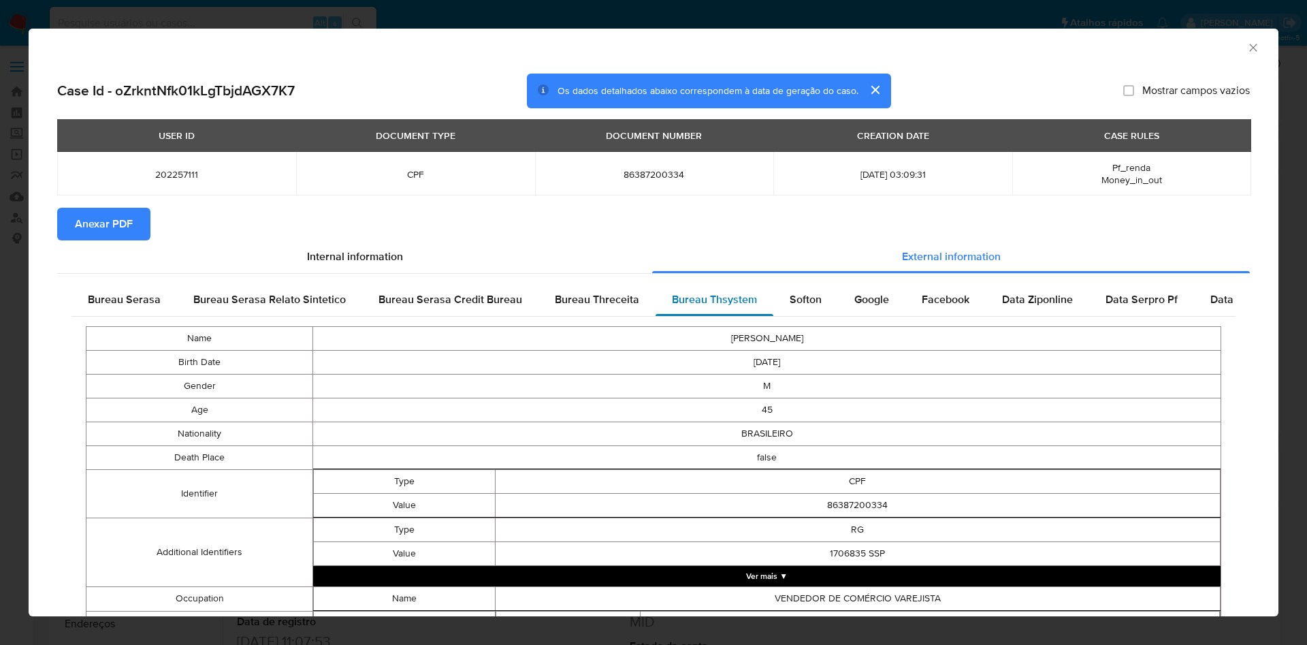
scroll to position [589, 0]
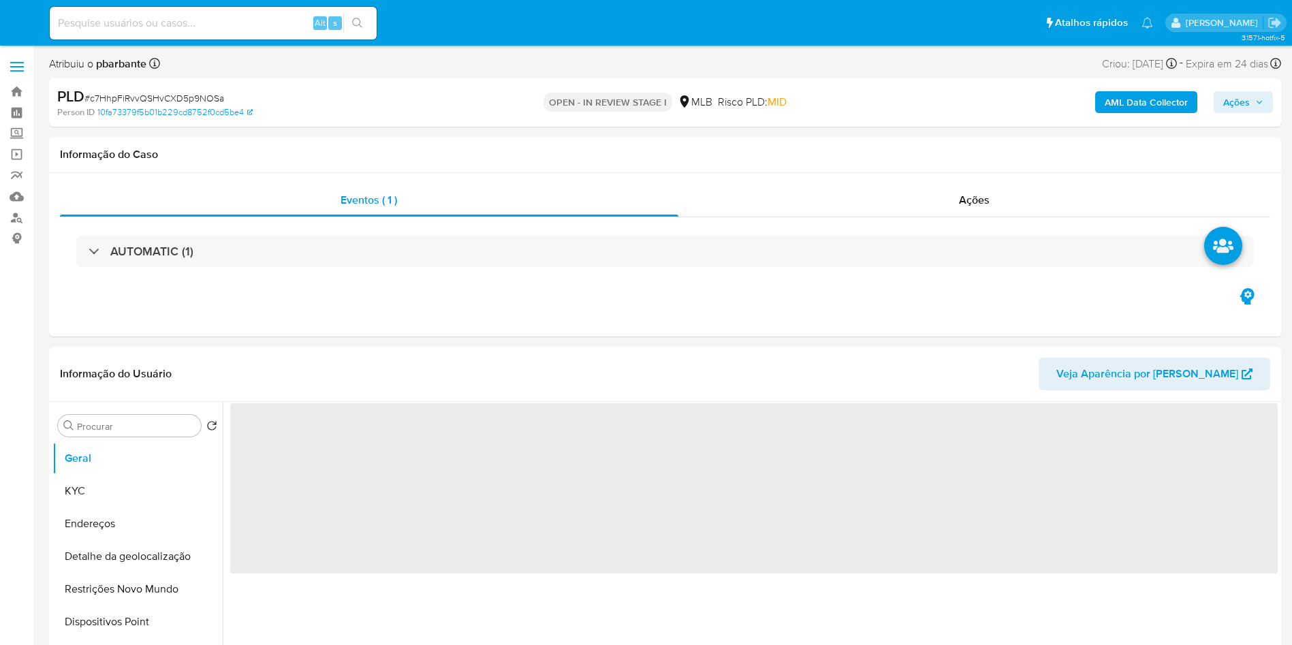
select select "10"
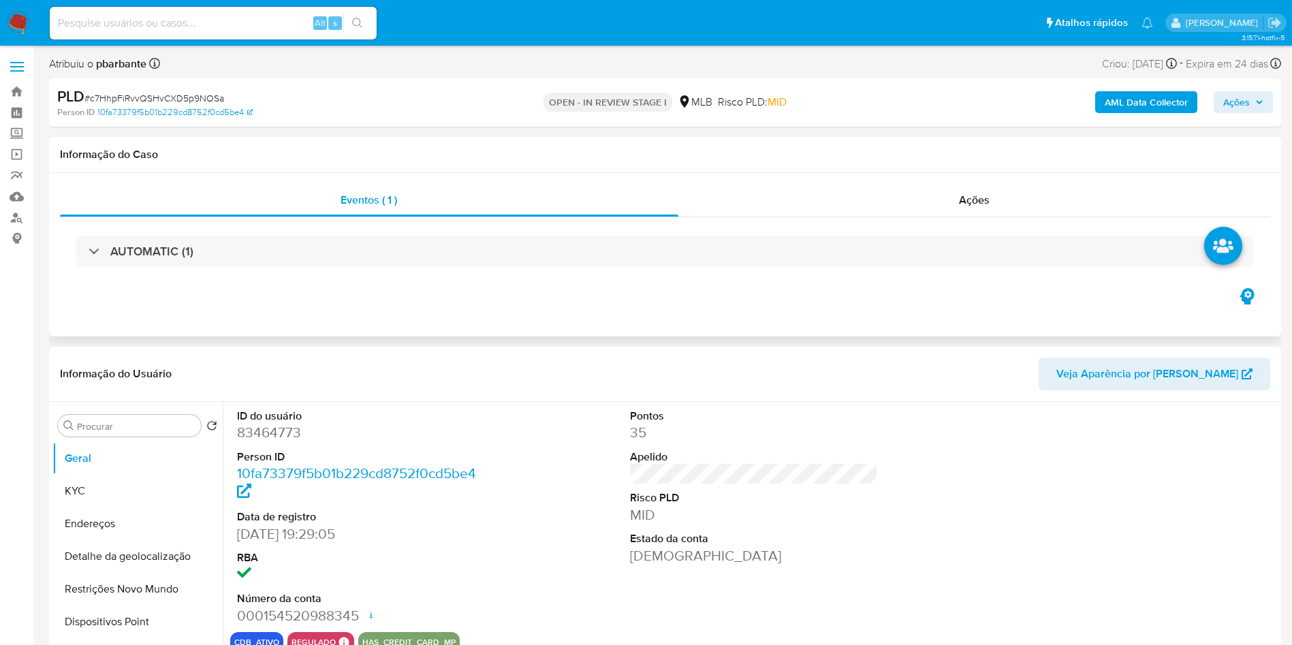
click at [1000, 170] on div "Informação do Caso" at bounding box center [665, 155] width 1232 height 36
click at [970, 195] on span "Ações" at bounding box center [974, 200] width 31 height 16
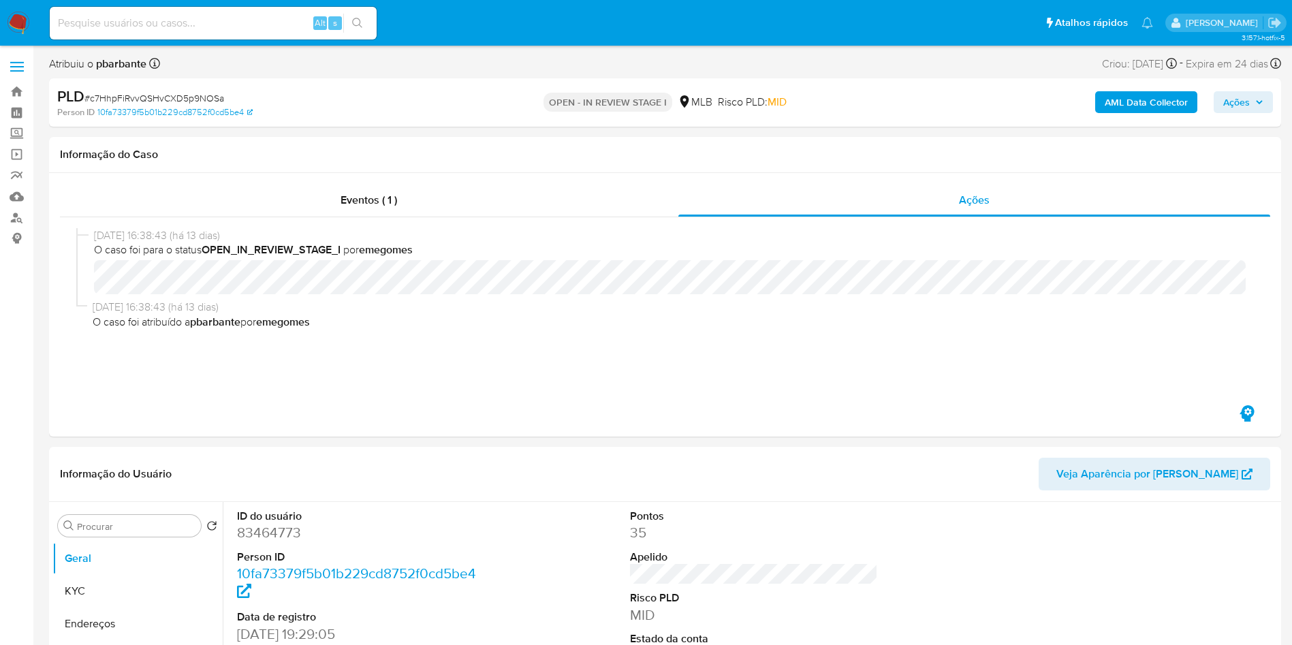
click at [1132, 104] on b "AML Data Collector" at bounding box center [1146, 102] width 83 height 22
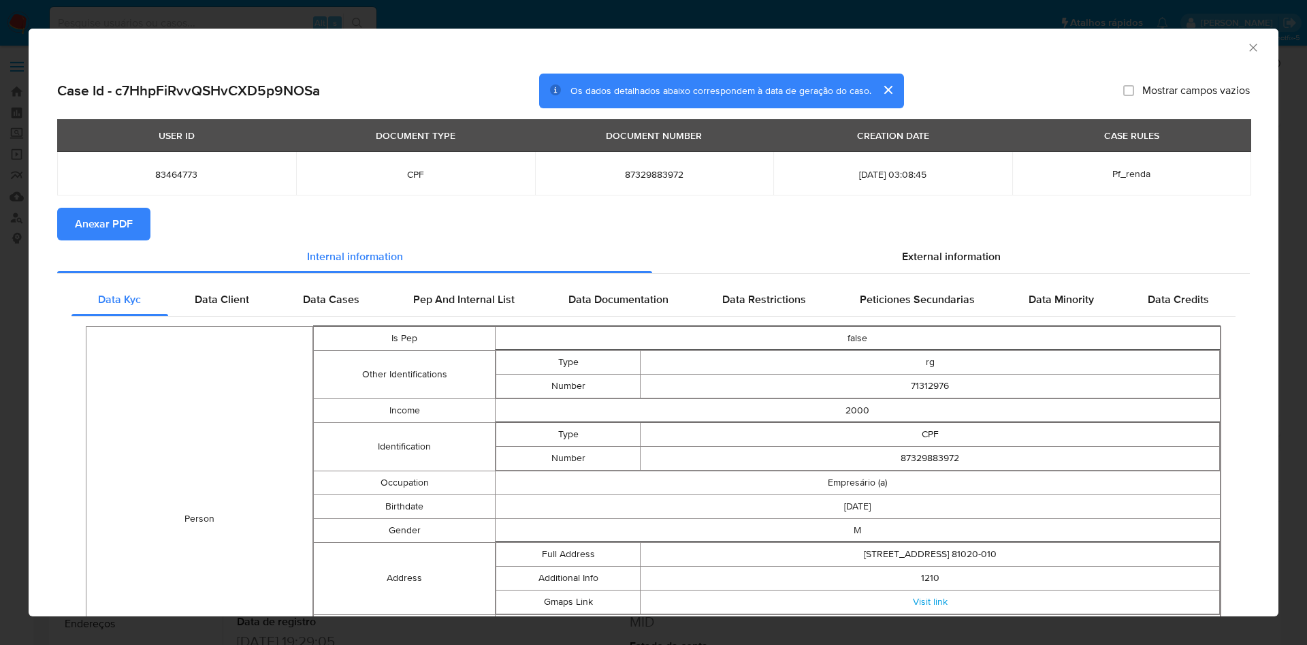
click at [910, 236] on section "Anexar PDF" at bounding box center [653, 224] width 1193 height 33
click at [910, 238] on section "Anexar PDF" at bounding box center [653, 224] width 1193 height 33
click at [910, 244] on div "External information" at bounding box center [951, 256] width 598 height 33
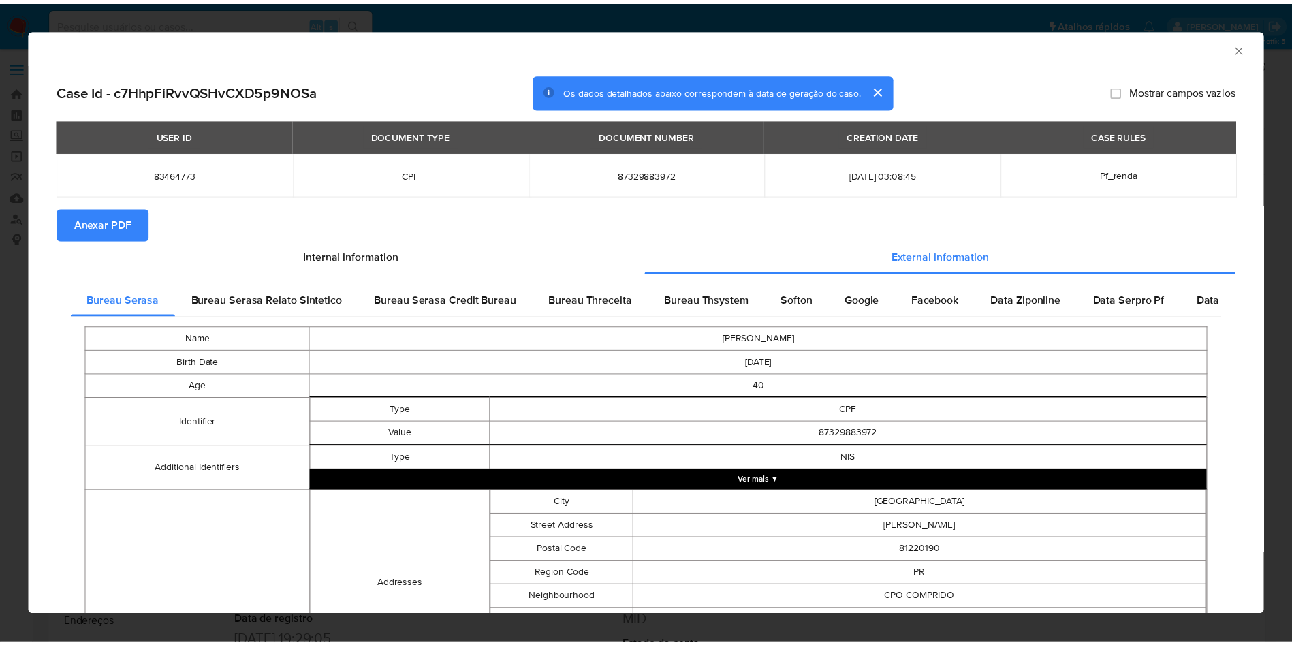
scroll to position [251, 0]
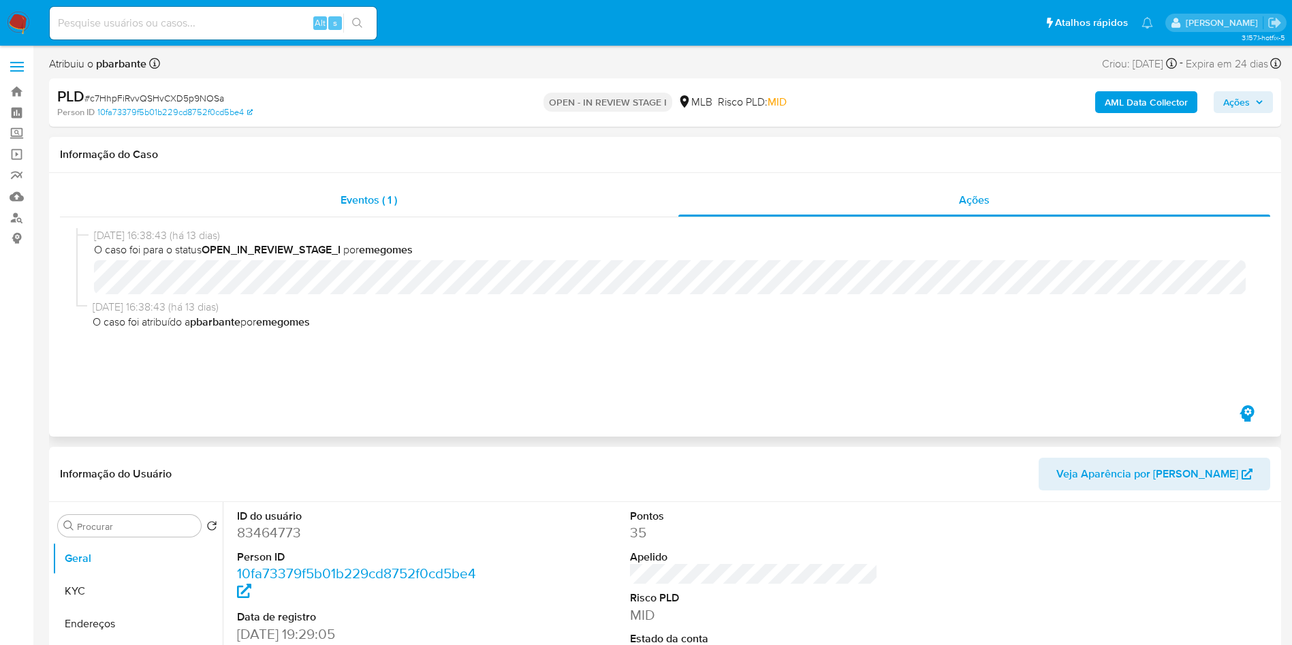
click at [310, 193] on div "Eventos ( 1 )" at bounding box center [369, 200] width 618 height 33
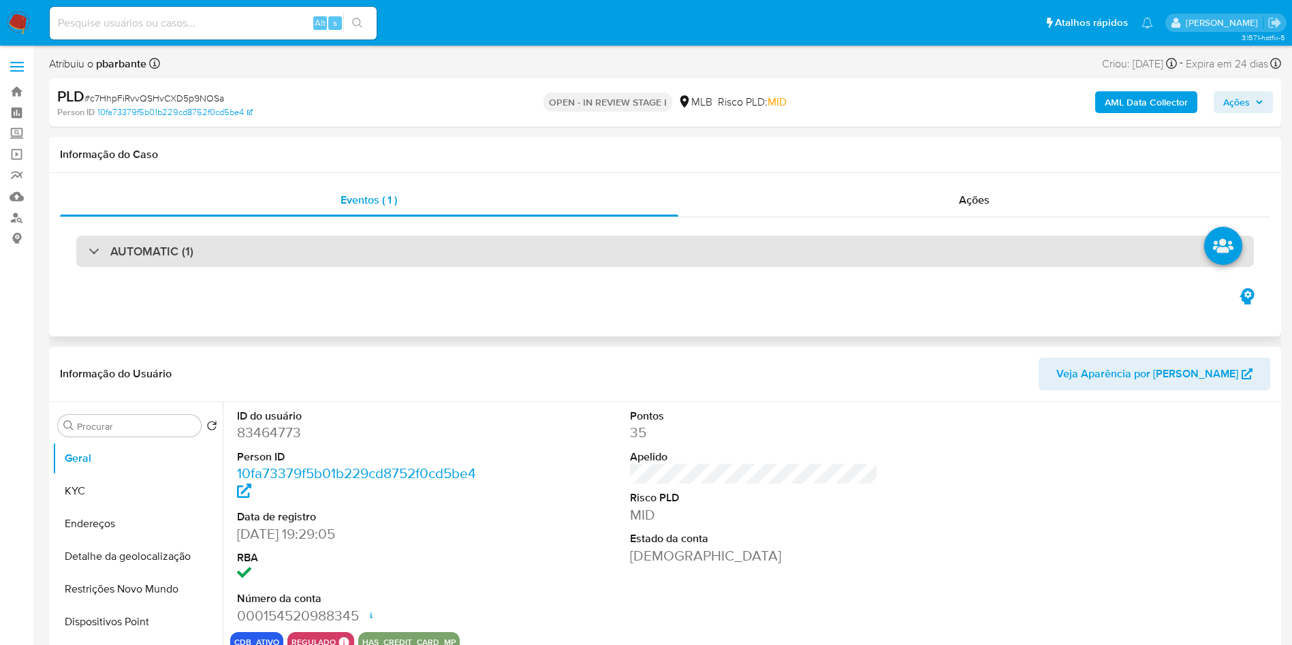
click at [532, 256] on div "AUTOMATIC (1)" at bounding box center [664, 251] width 1177 height 31
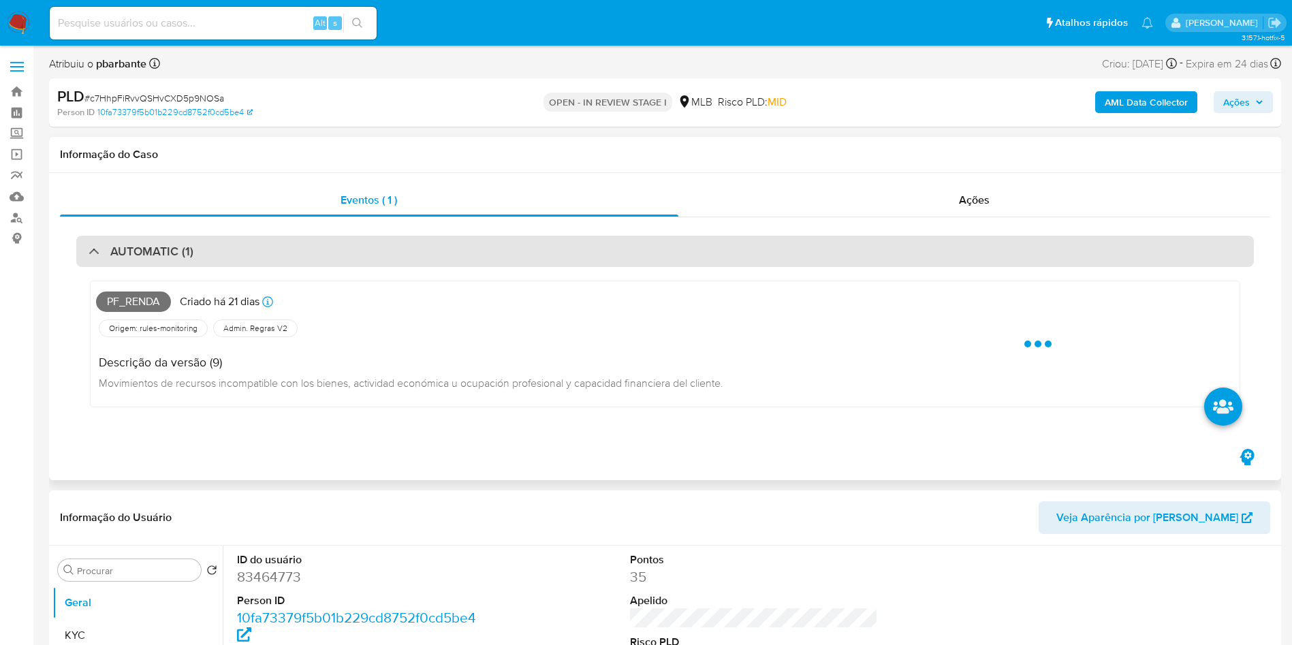
click at [532, 256] on div "AUTOMATIC (1)" at bounding box center [664, 251] width 1177 height 31
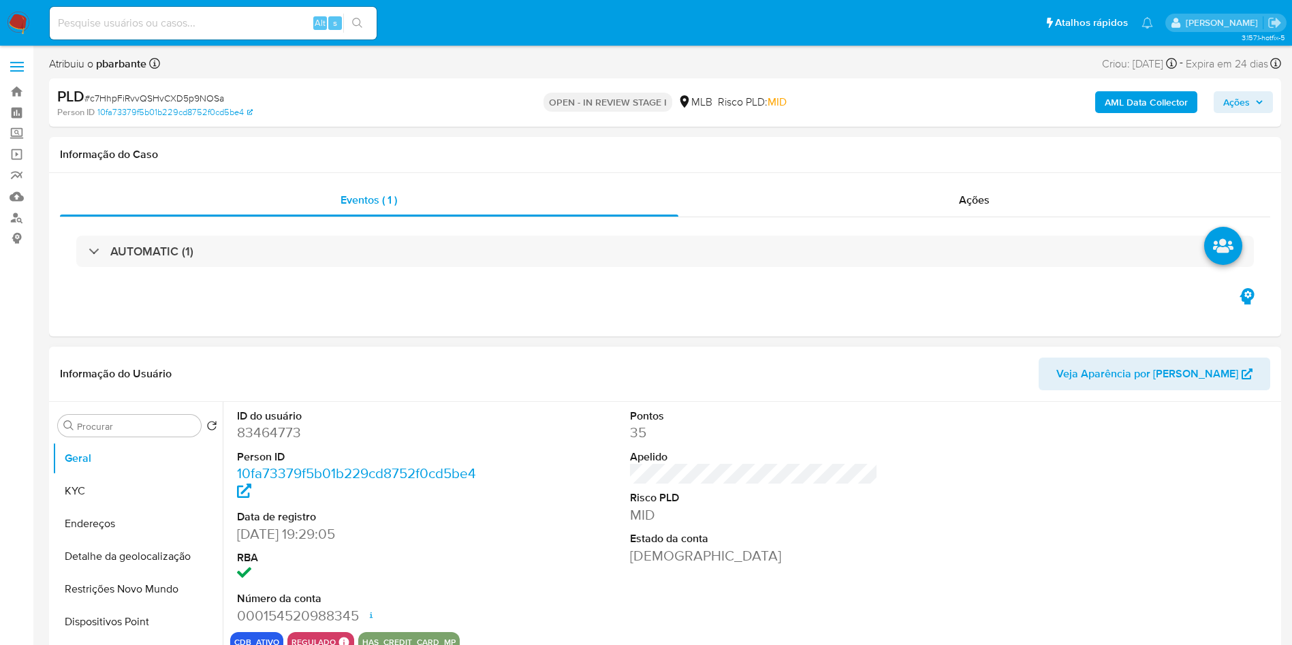
click at [272, 442] on dd "83464773" at bounding box center [361, 432] width 249 height 19
copy dd "83464773"
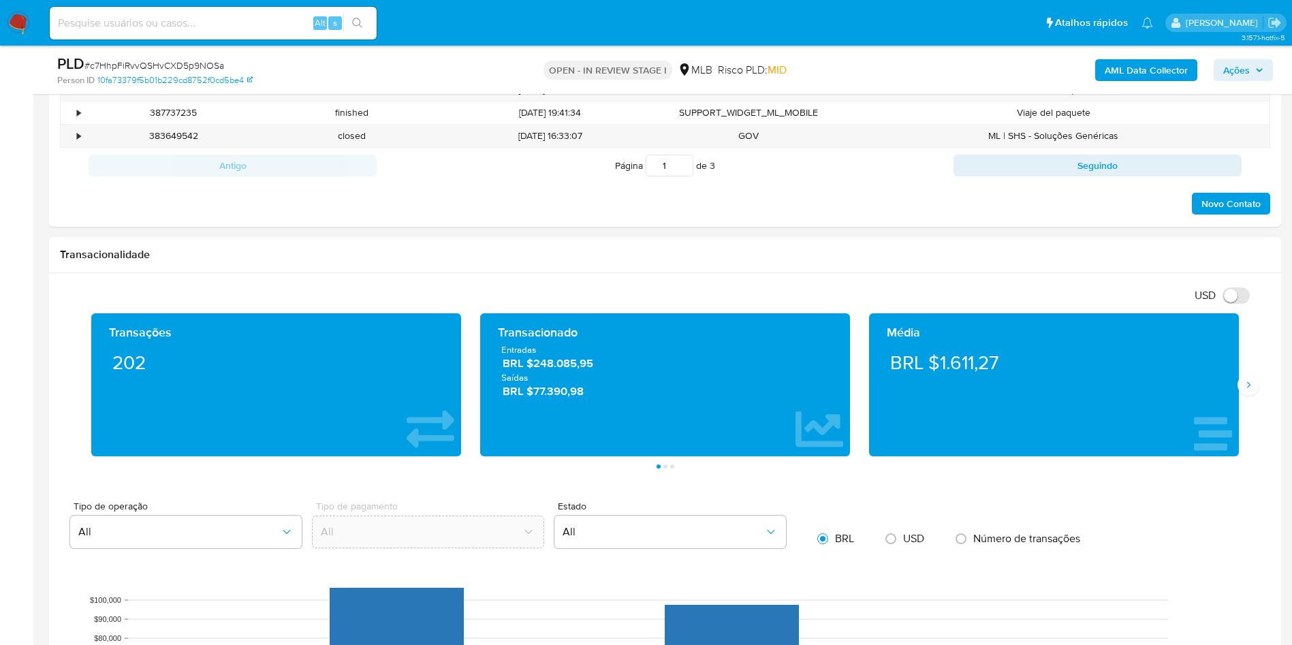
scroll to position [786, 0]
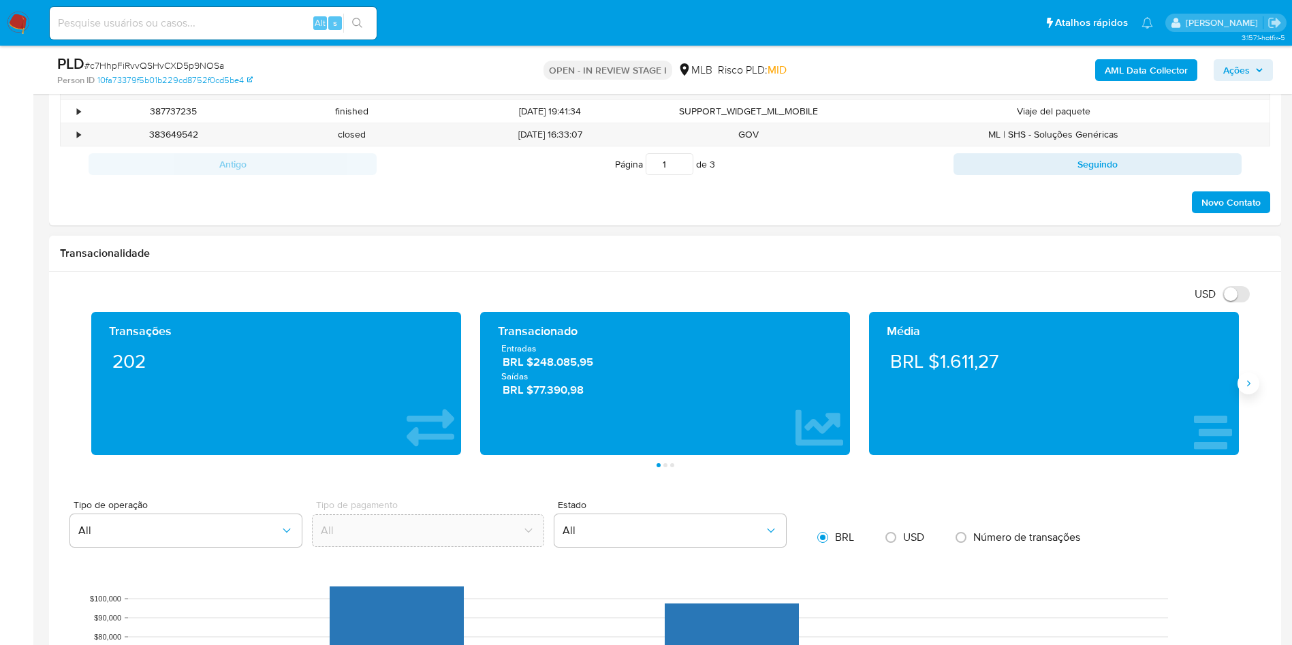
click at [1251, 394] on button "Siguiente" at bounding box center [1248, 383] width 22 height 22
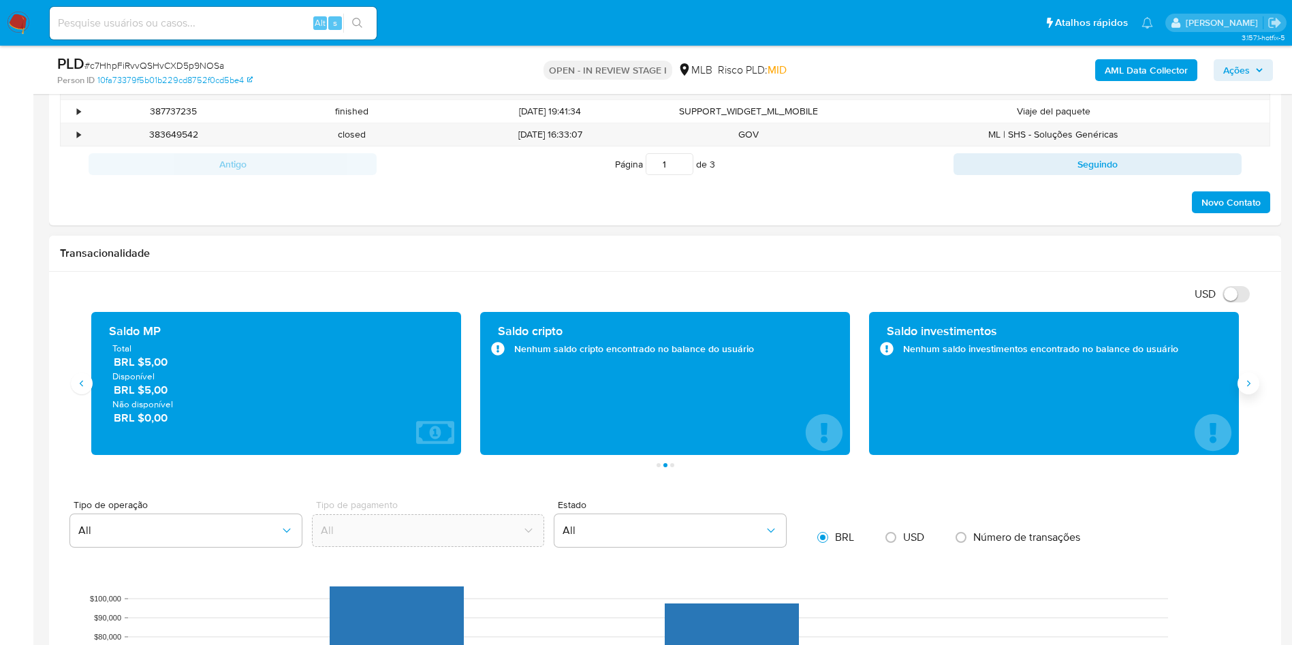
click at [1251, 394] on button "Siguiente" at bounding box center [1248, 383] width 22 height 22
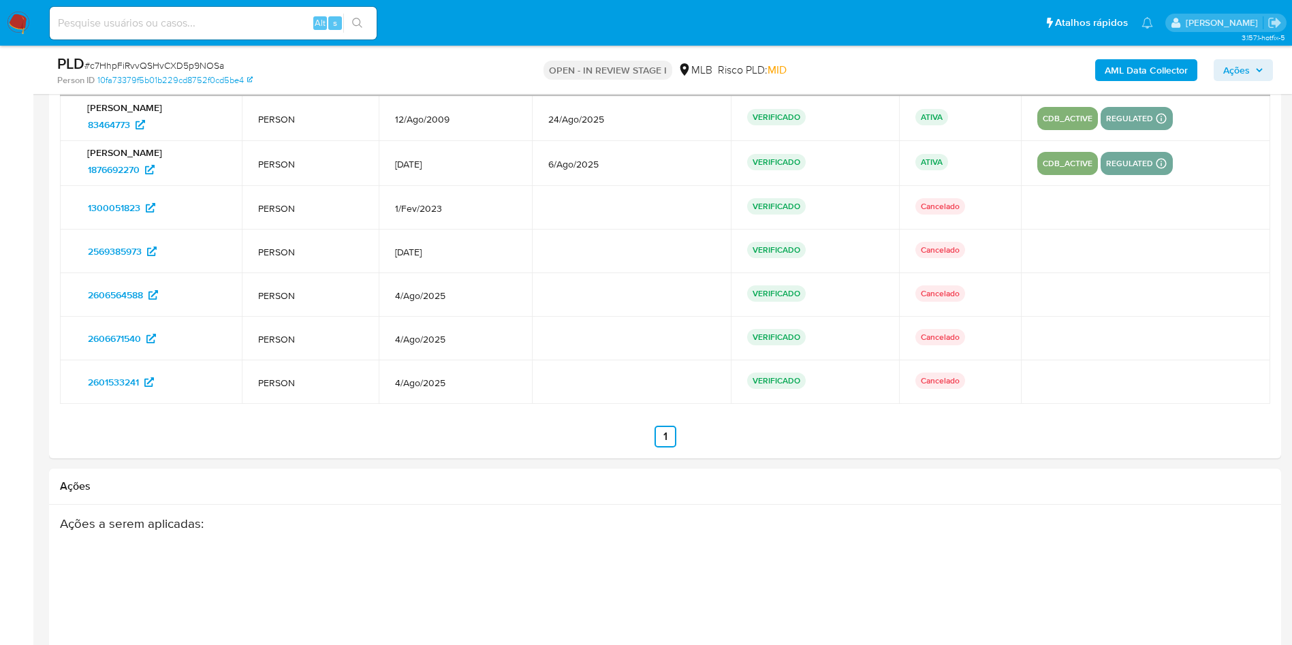
scroll to position [2110, 0]
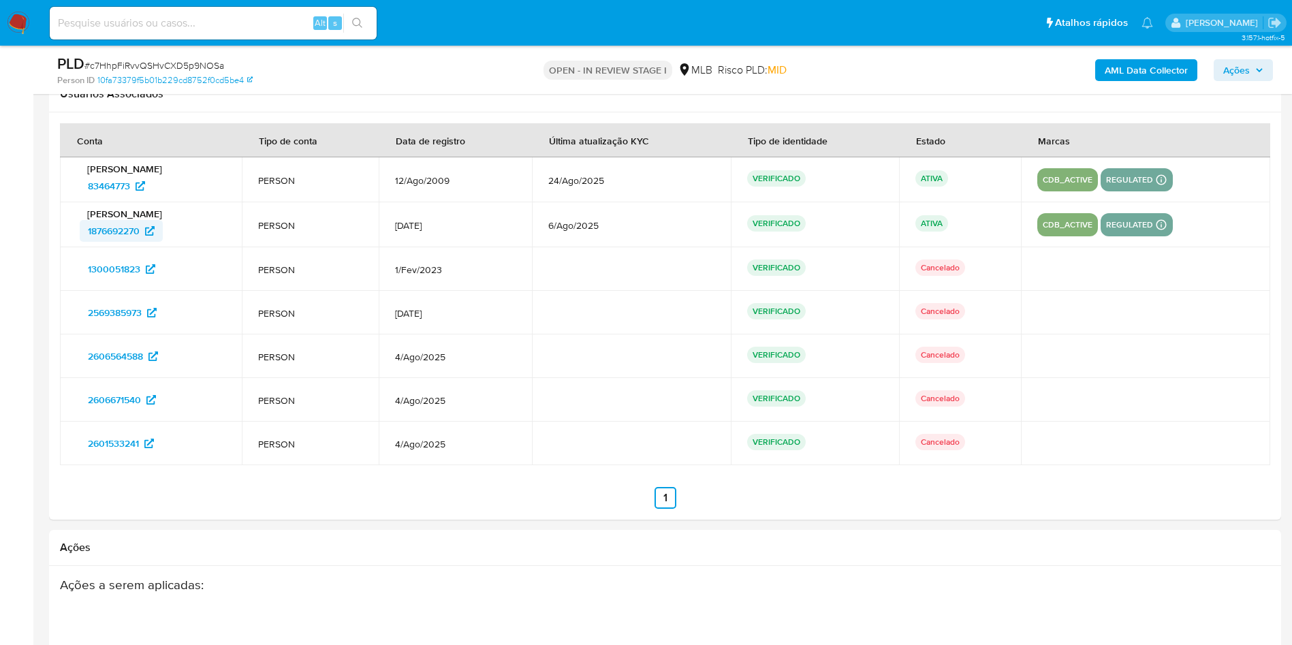
click at [122, 242] on span "1876692270" at bounding box center [114, 231] width 52 height 22
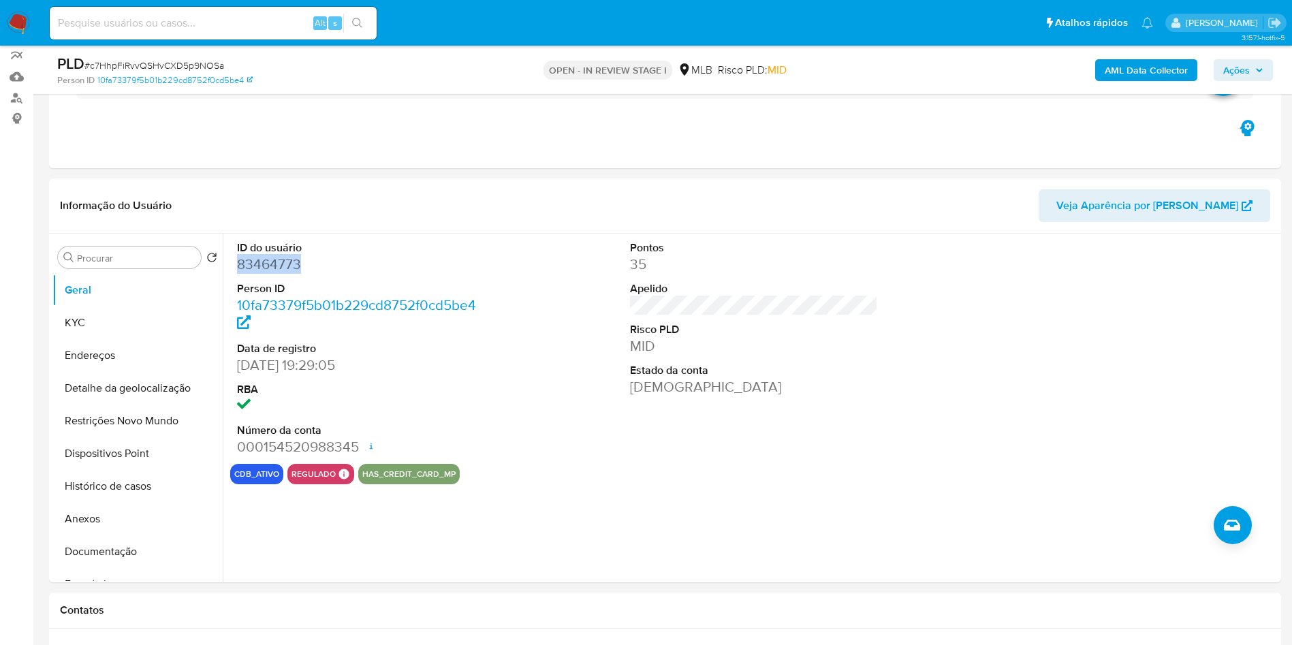
scroll to position [118, 0]
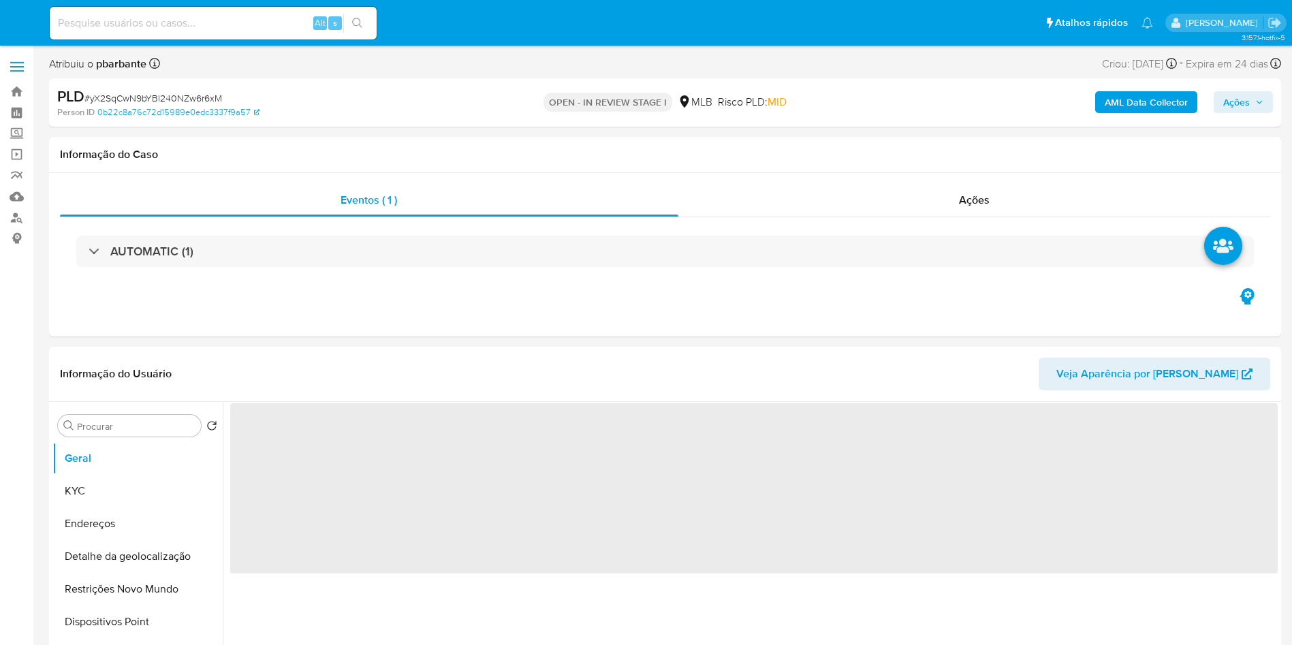
select select "10"
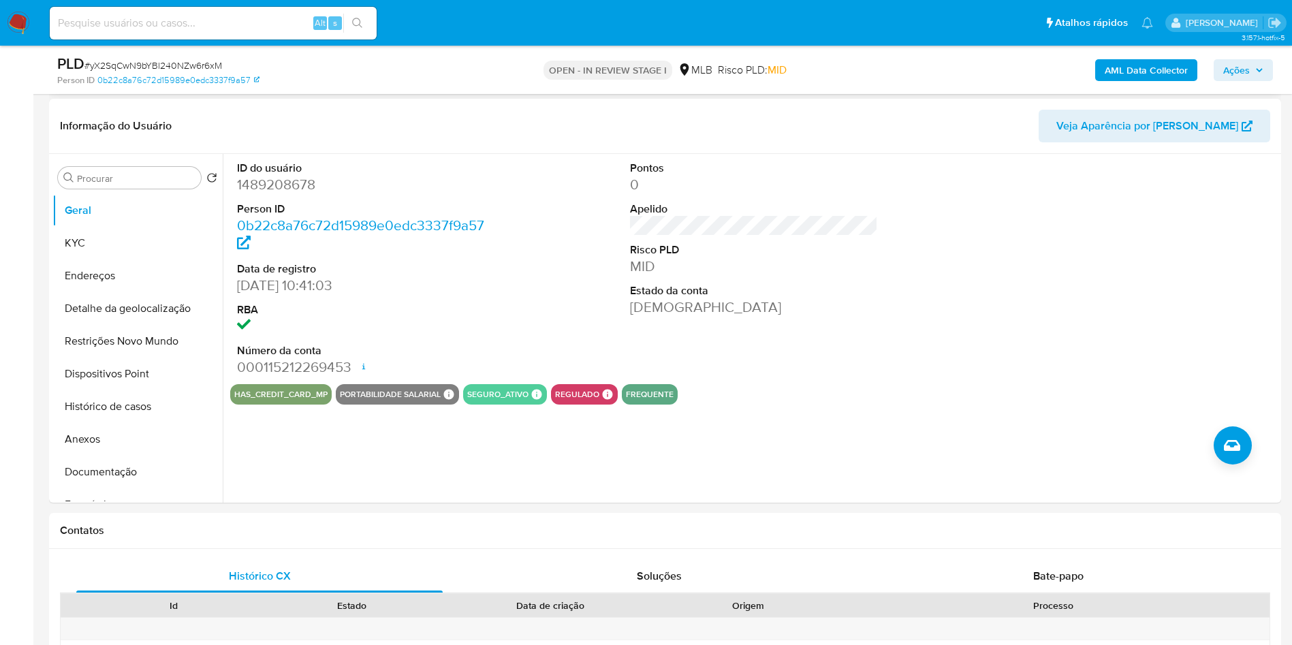
scroll to position [202, 0]
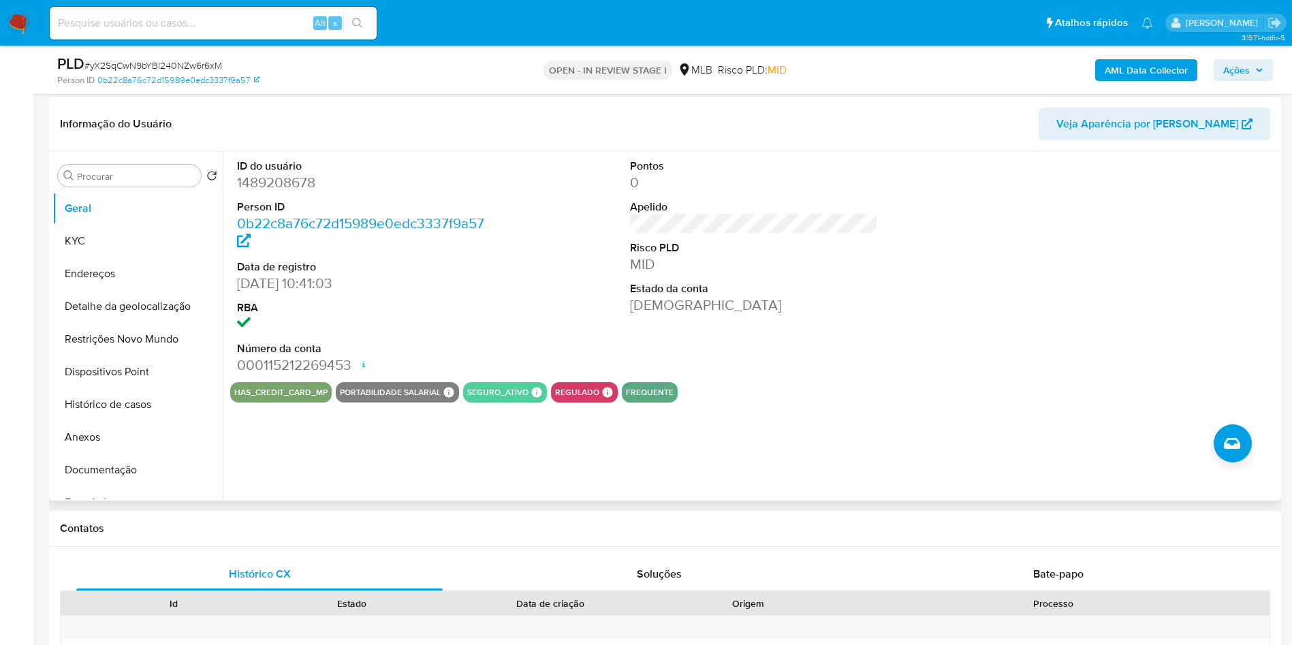
click at [252, 192] on dd "1489208678" at bounding box center [361, 182] width 249 height 19
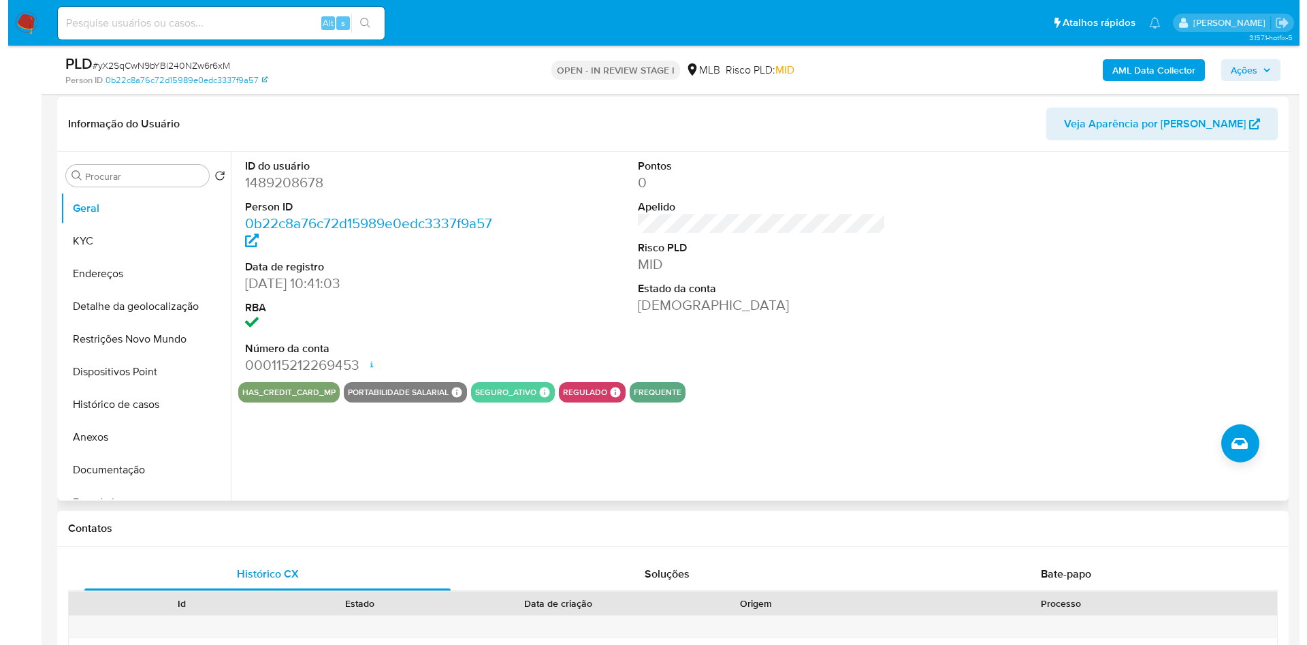
scroll to position [0, 0]
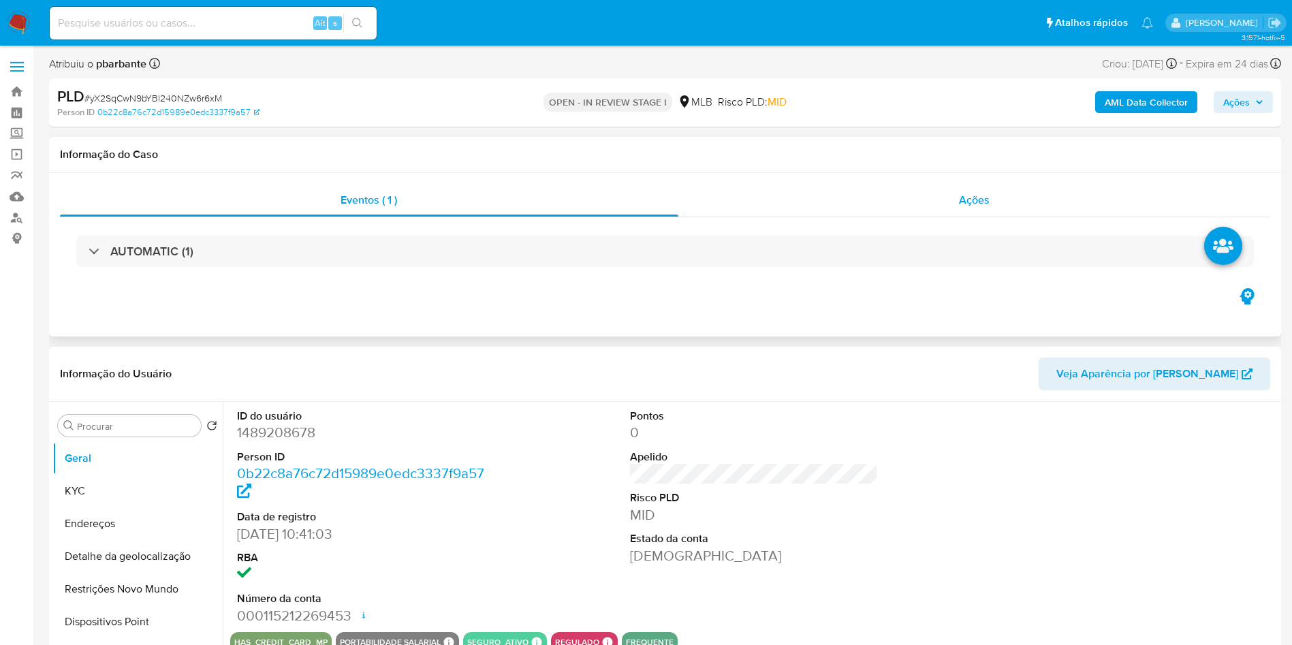
click at [950, 202] on div "Ações" at bounding box center [974, 200] width 592 height 33
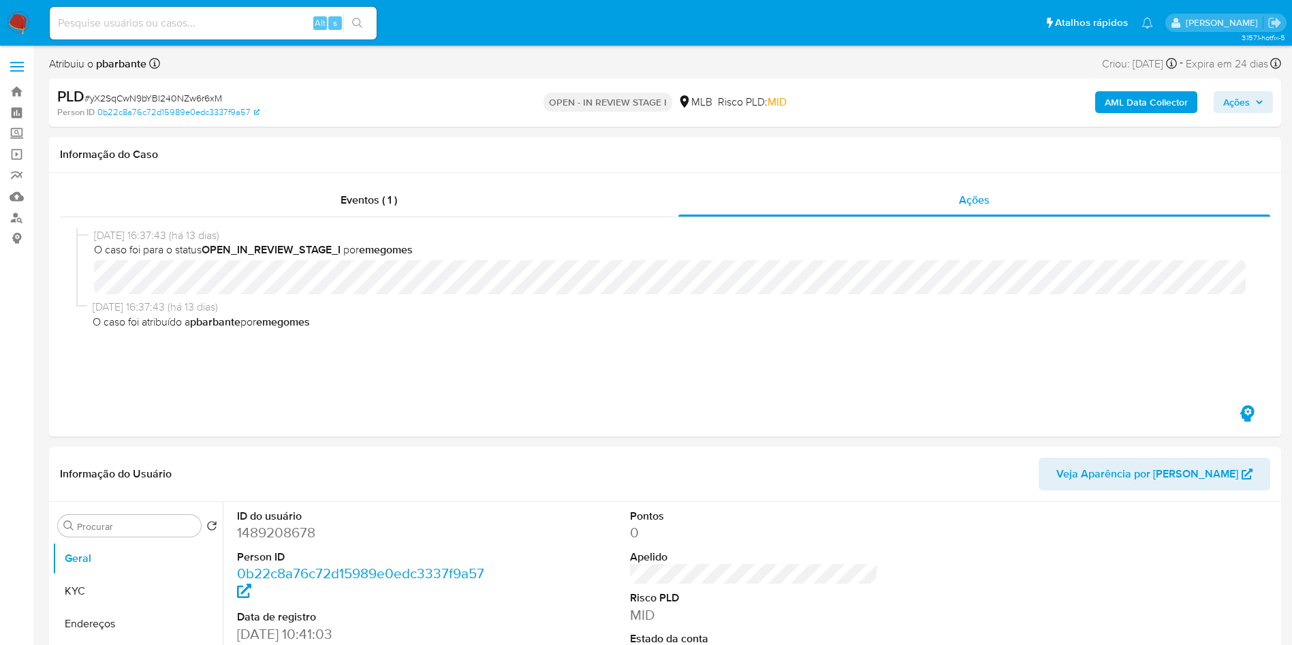
click at [1140, 88] on div "AML Data Collector Ações" at bounding box center [1072, 102] width 402 height 32
click at [1137, 106] on b "AML Data Collector" at bounding box center [1146, 102] width 83 height 22
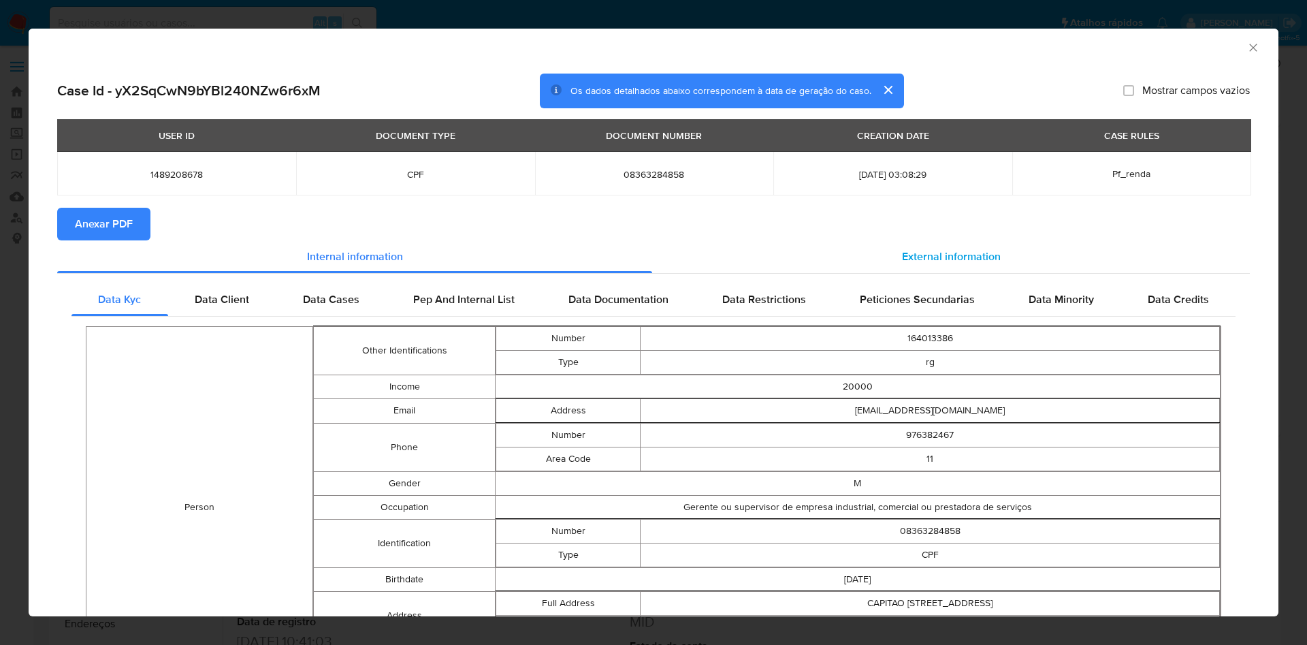
click at [889, 250] on div "External information" at bounding box center [951, 256] width 598 height 33
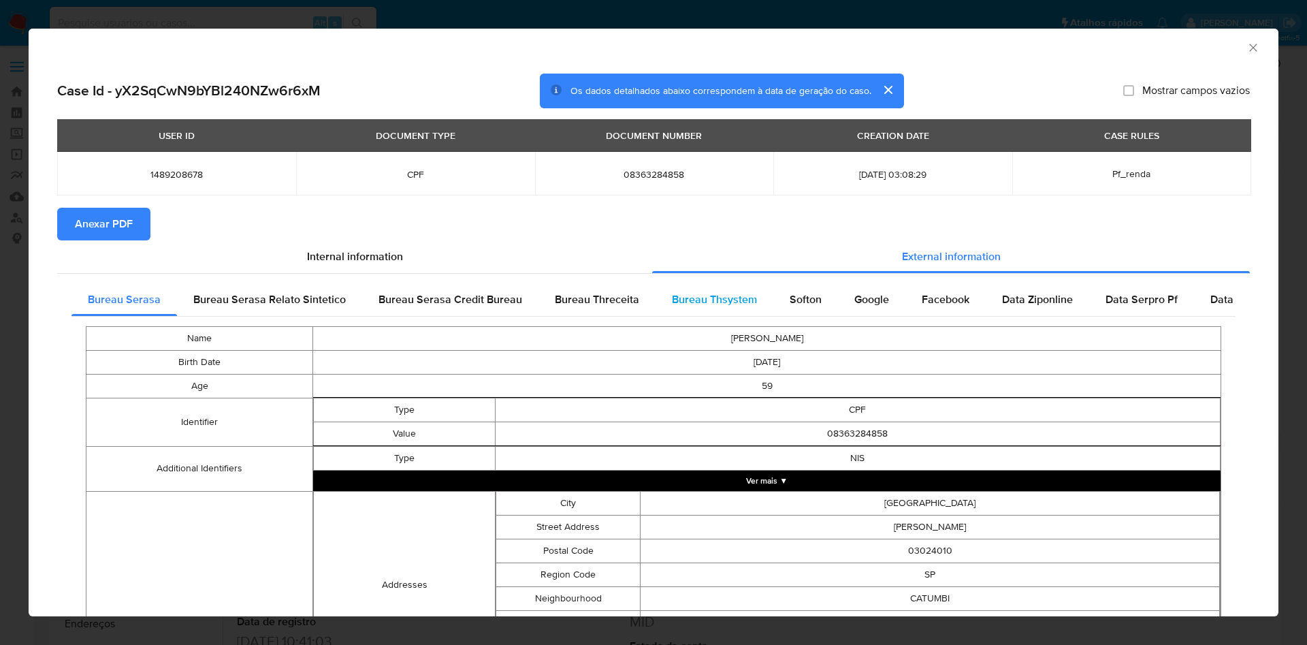
click at [727, 306] on span "Bureau Thsystem" at bounding box center [714, 299] width 85 height 16
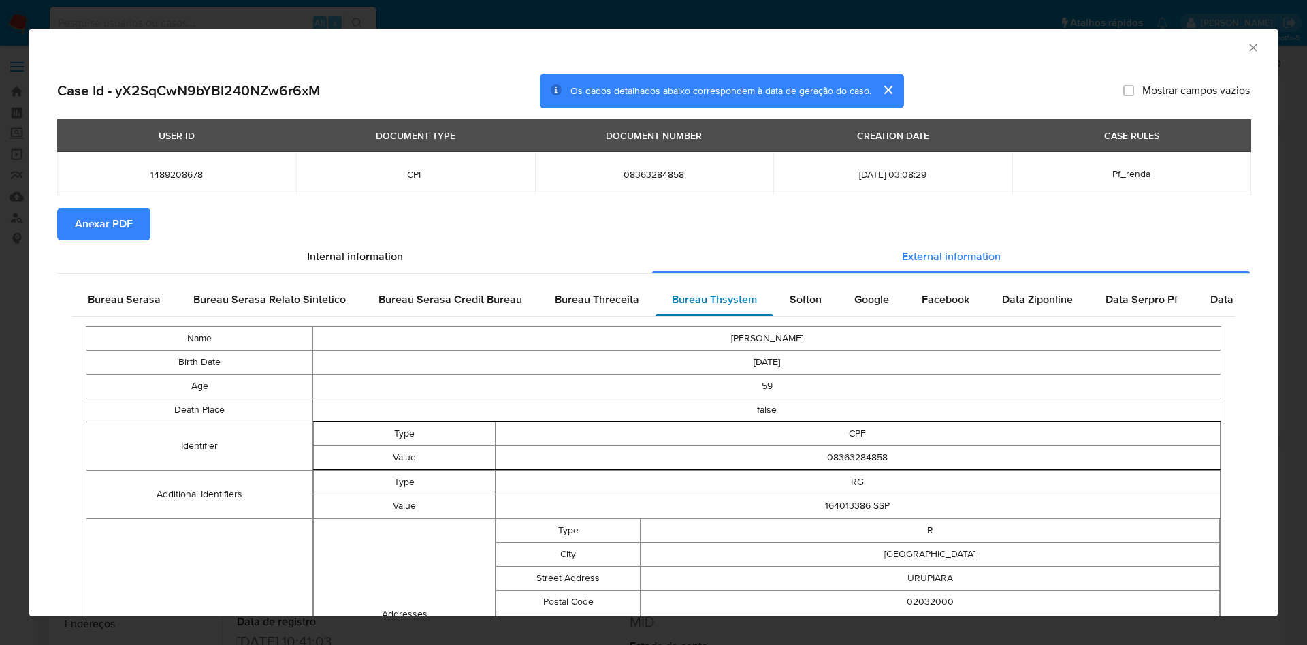
scroll to position [473, 0]
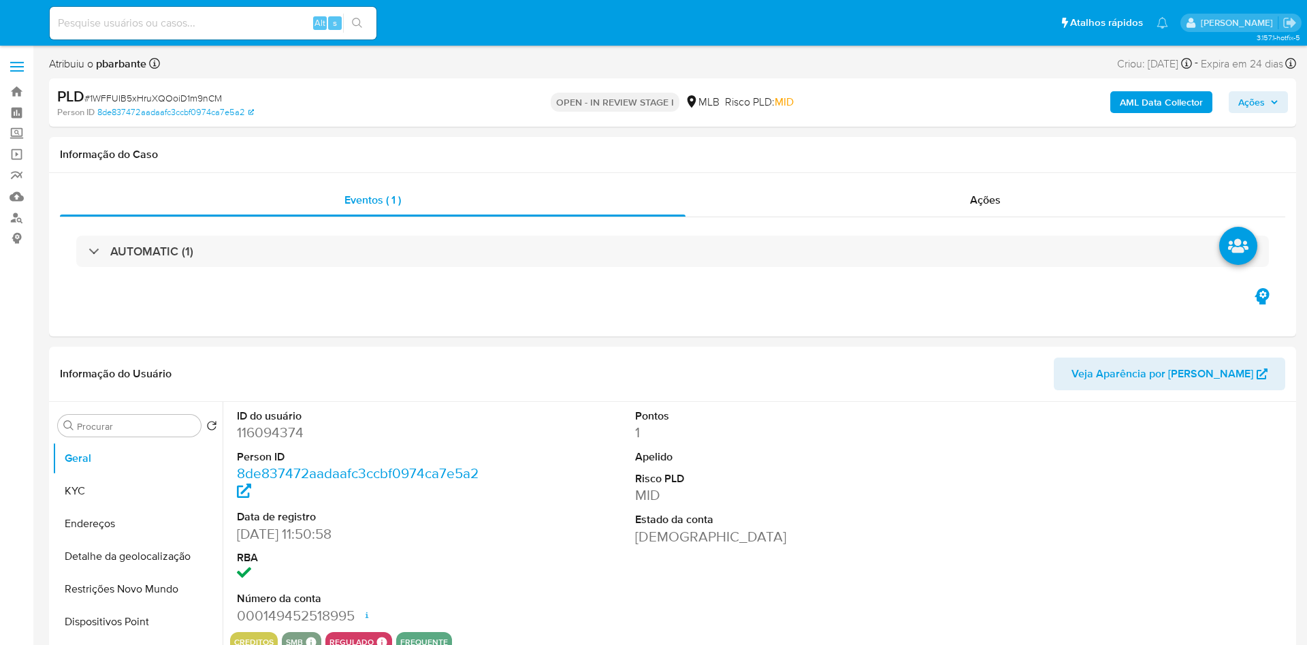
select select "10"
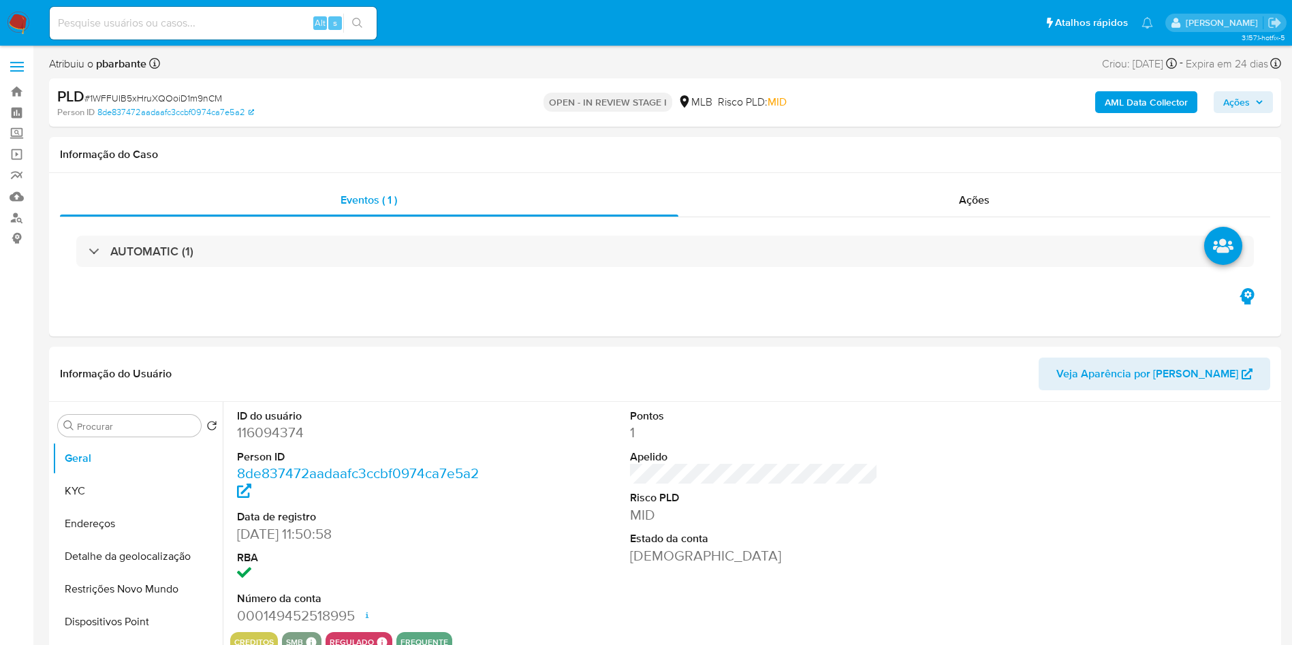
click at [1175, 99] on b "AML Data Collector" at bounding box center [1146, 102] width 83 height 22
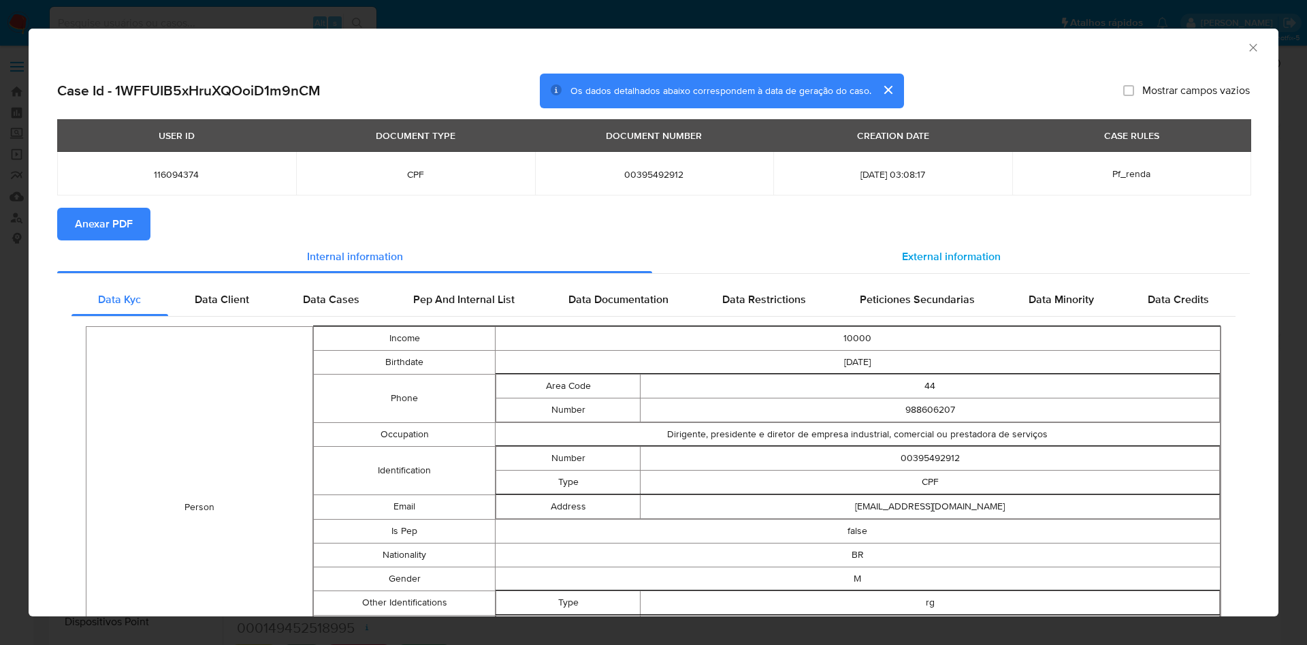
click at [974, 249] on span "External information" at bounding box center [951, 257] width 99 height 16
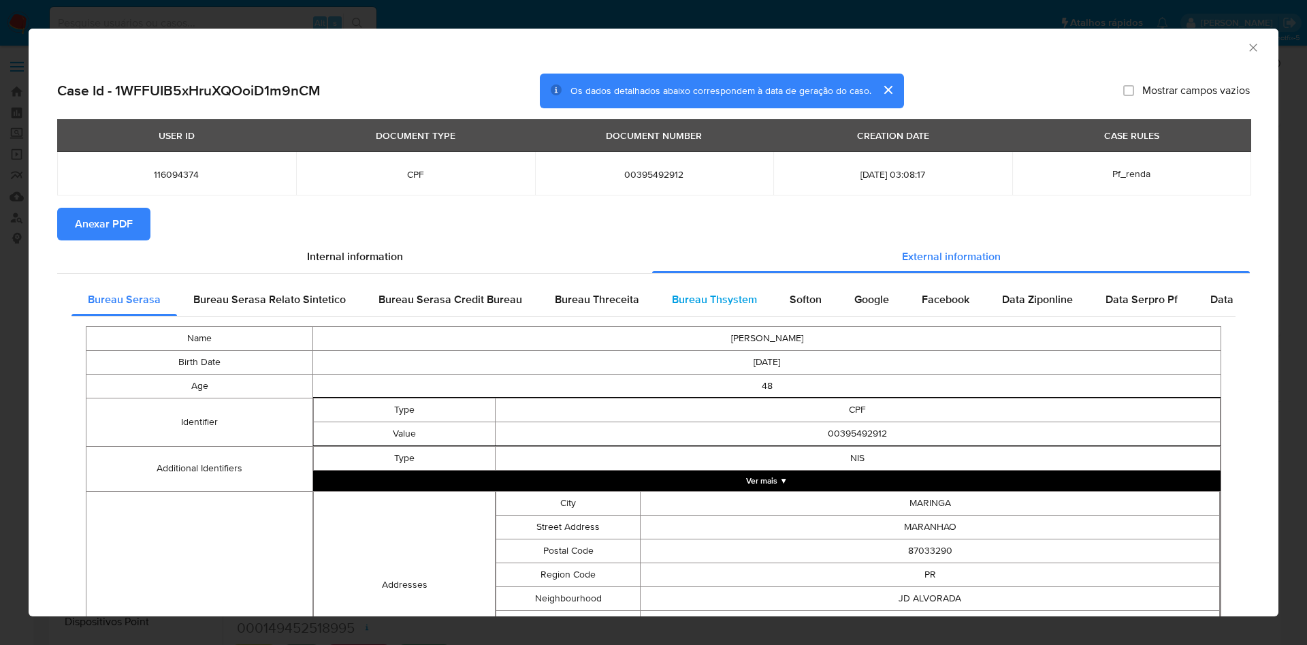
click at [710, 306] on span "Bureau Thsystem" at bounding box center [714, 299] width 85 height 16
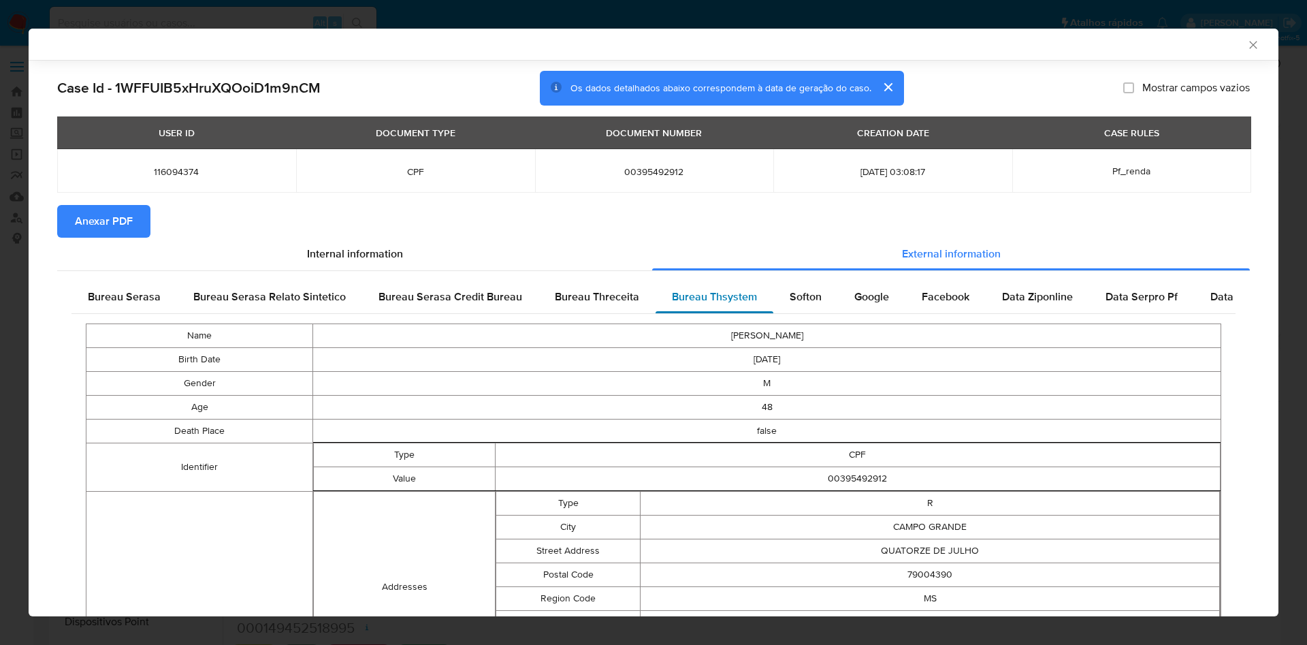
scroll to position [472, 0]
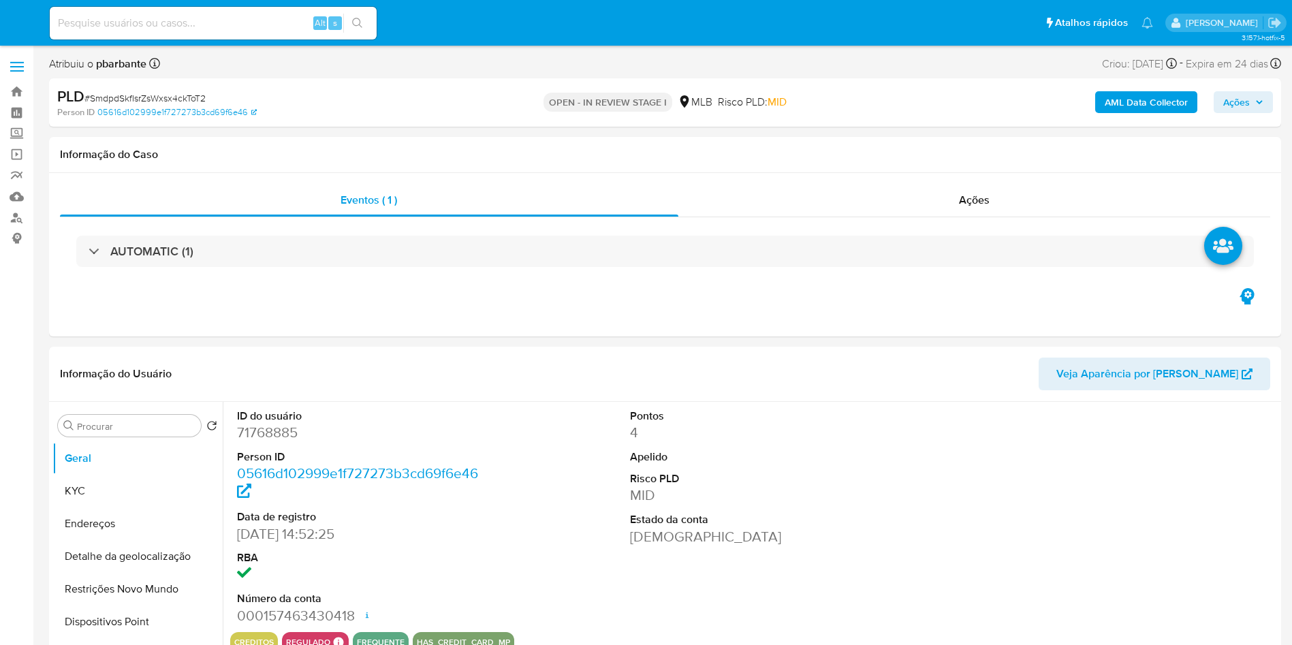
select select "10"
click at [1127, 123] on div "PLD # SmdpdSkfIsrZsWxsx4ckToT2 Person ID 05616d102999e1f727273b3cd69f6e46 OPEN …" at bounding box center [665, 102] width 1232 height 48
click at [1161, 102] on b "AML Data Collector" at bounding box center [1146, 102] width 83 height 22
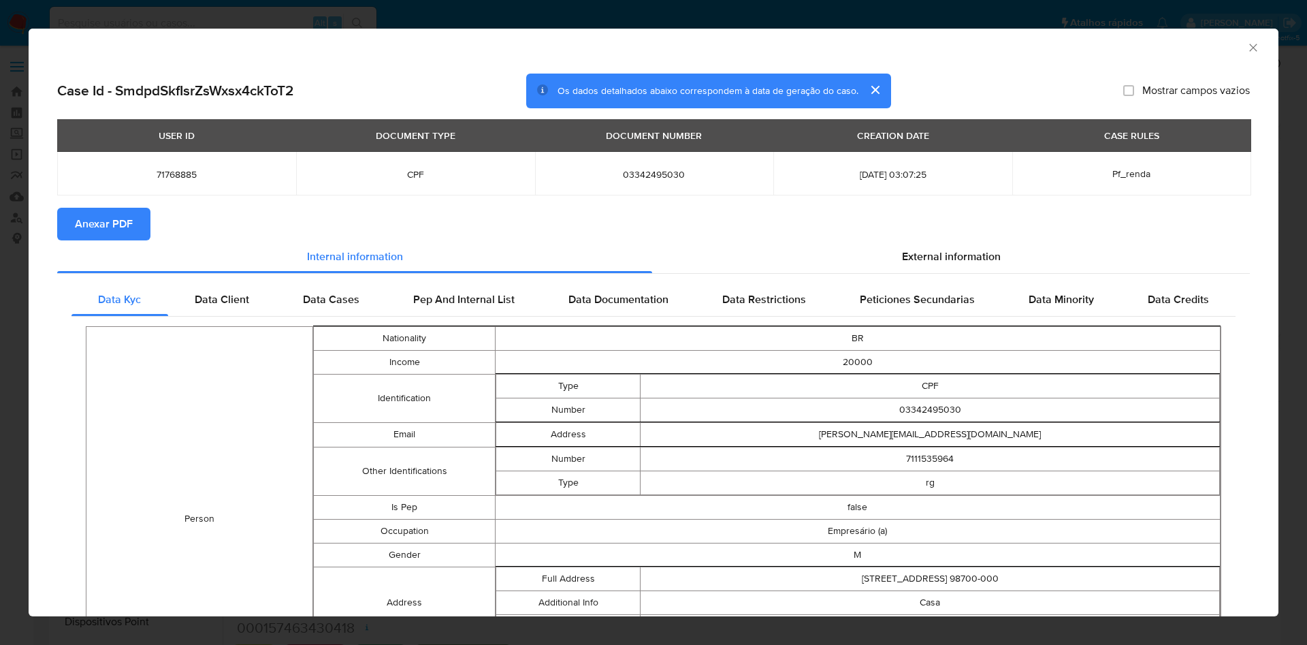
click at [950, 276] on div "Data Kyc Data Client Data Cases Pep And Internal List Data Documentation Data R…" at bounding box center [653, 599] width 1193 height 650
click at [963, 267] on div "External information" at bounding box center [951, 256] width 598 height 33
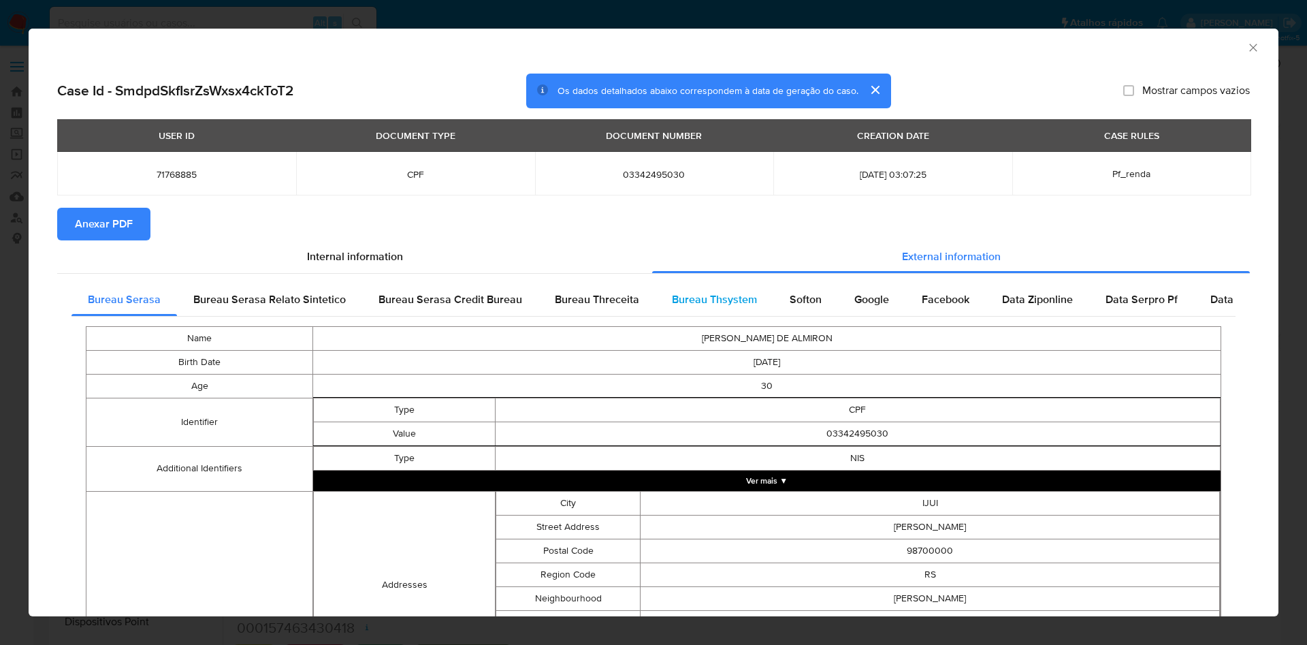
click at [687, 295] on span "Bureau Thsystem" at bounding box center [714, 299] width 85 height 16
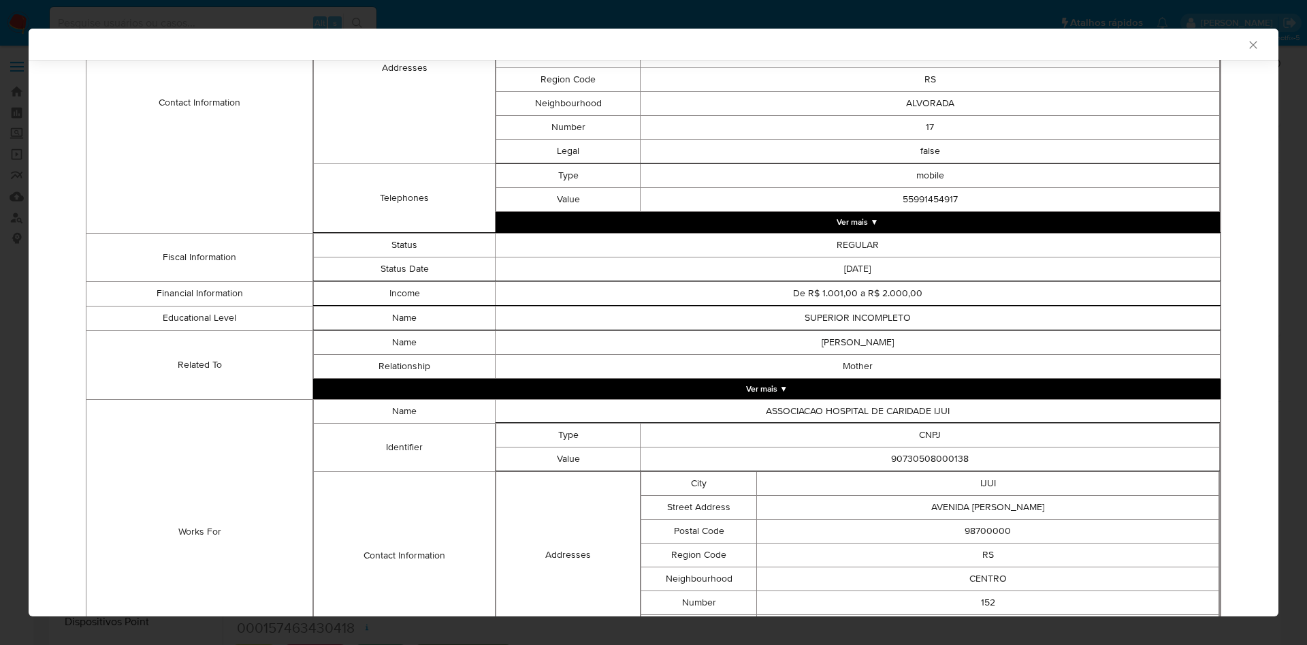
scroll to position [875, 0]
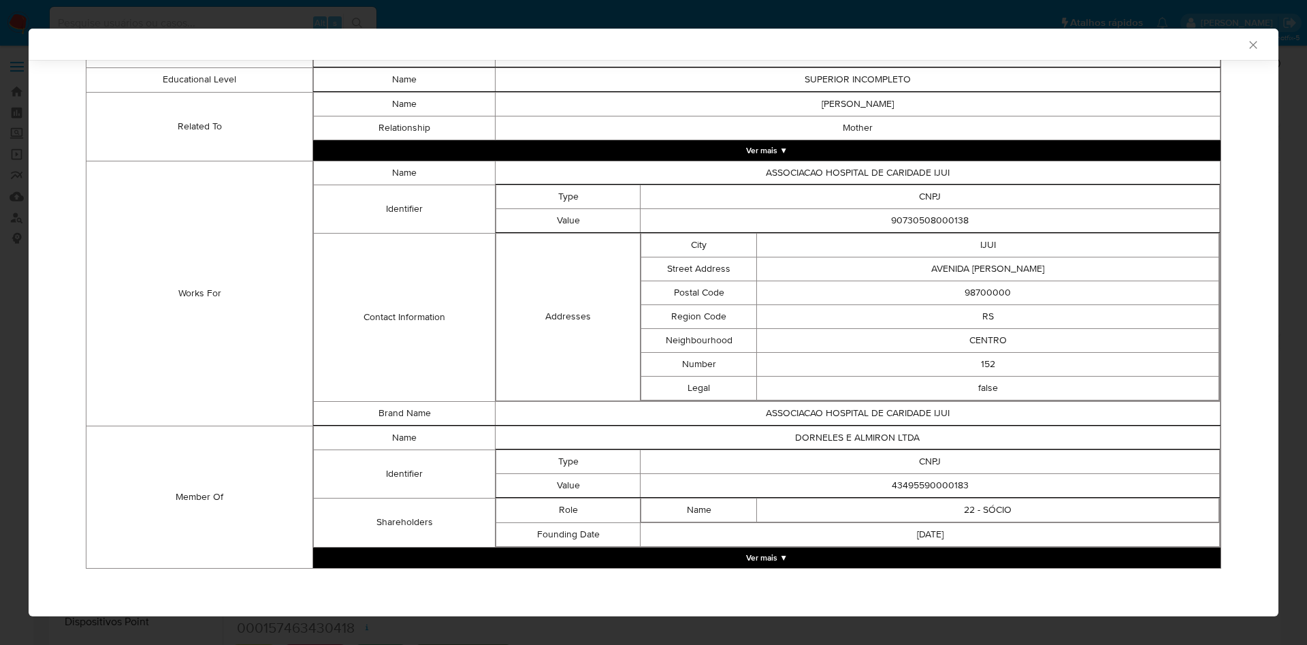
click at [770, 552] on button "Ver mais ▼" at bounding box center [767, 557] width 908 height 20
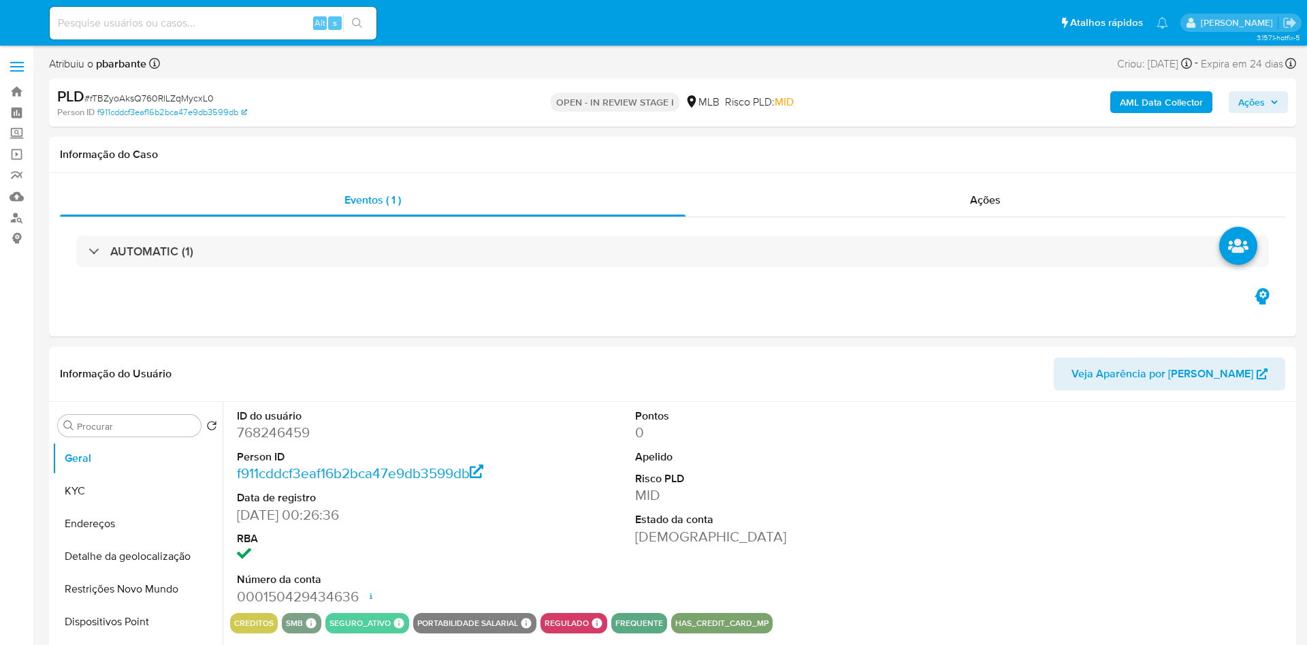
select select "10"
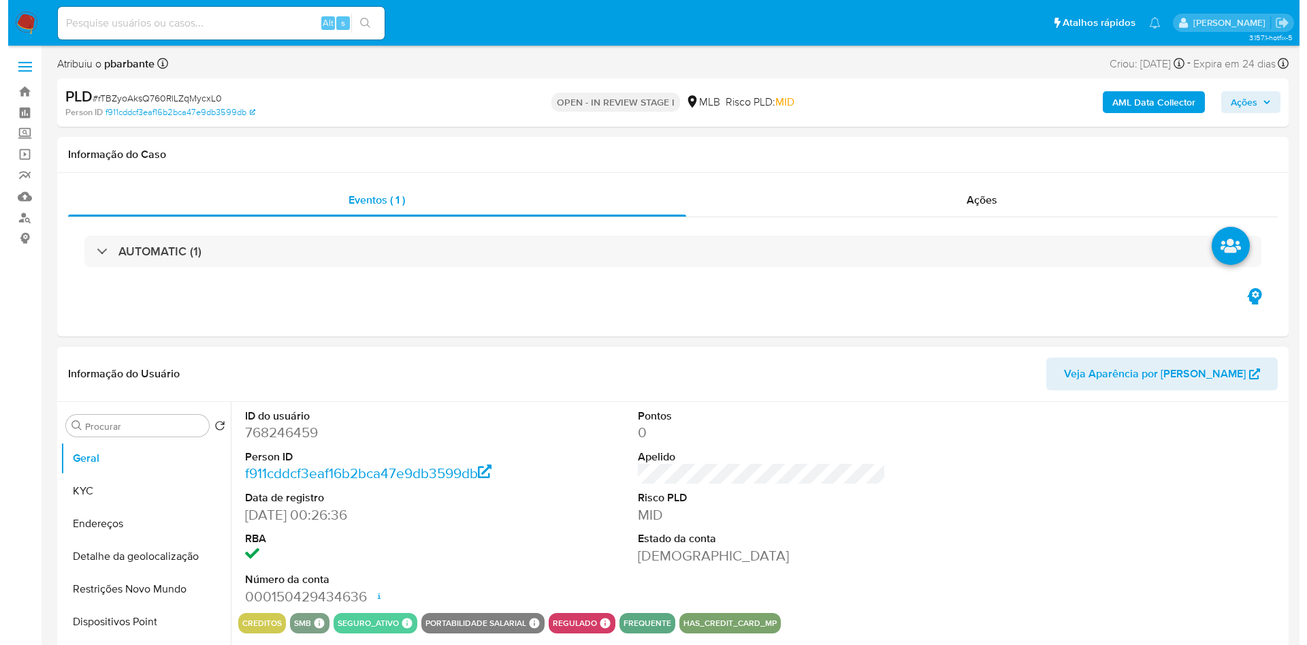
scroll to position [1, 0]
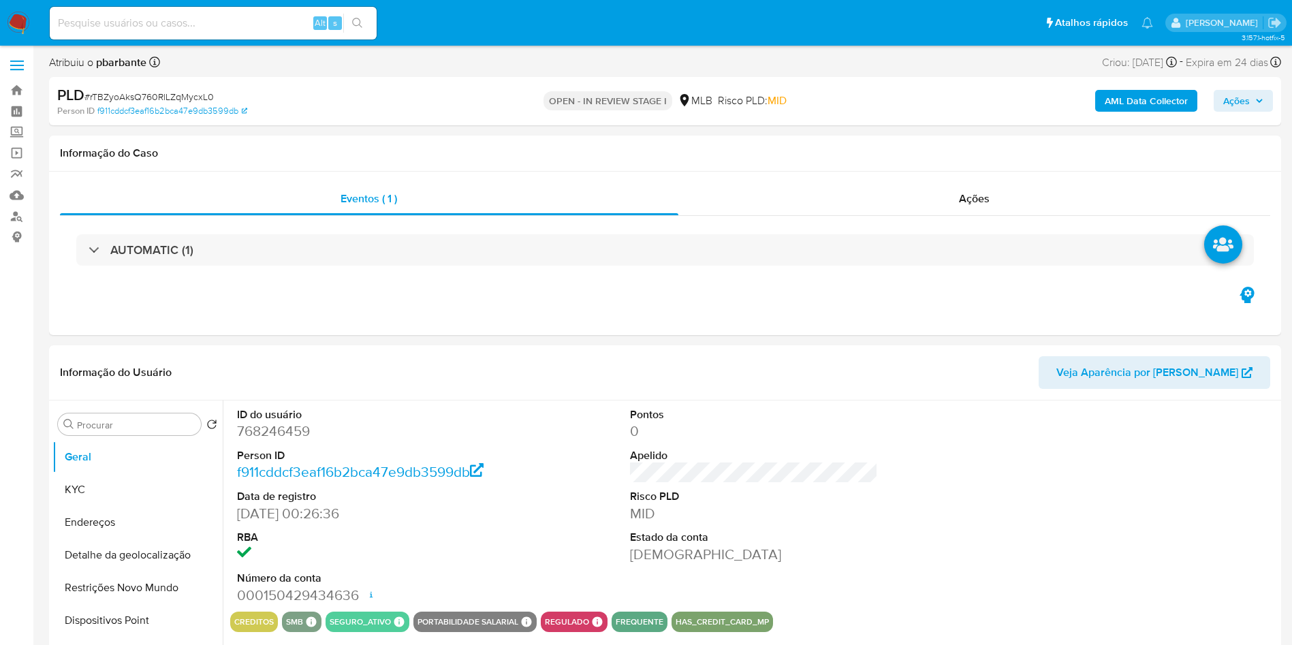
click at [1154, 106] on b "AML Data Collector" at bounding box center [1146, 101] width 83 height 22
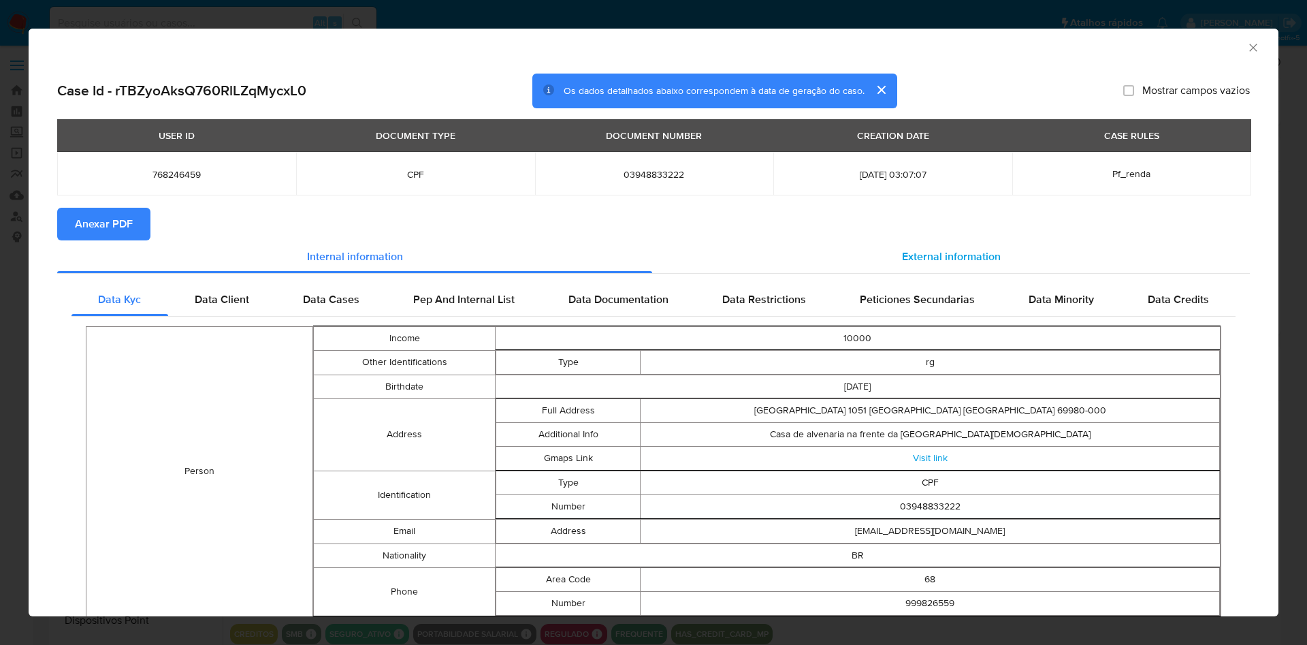
click at [882, 259] on div "External information" at bounding box center [951, 256] width 598 height 33
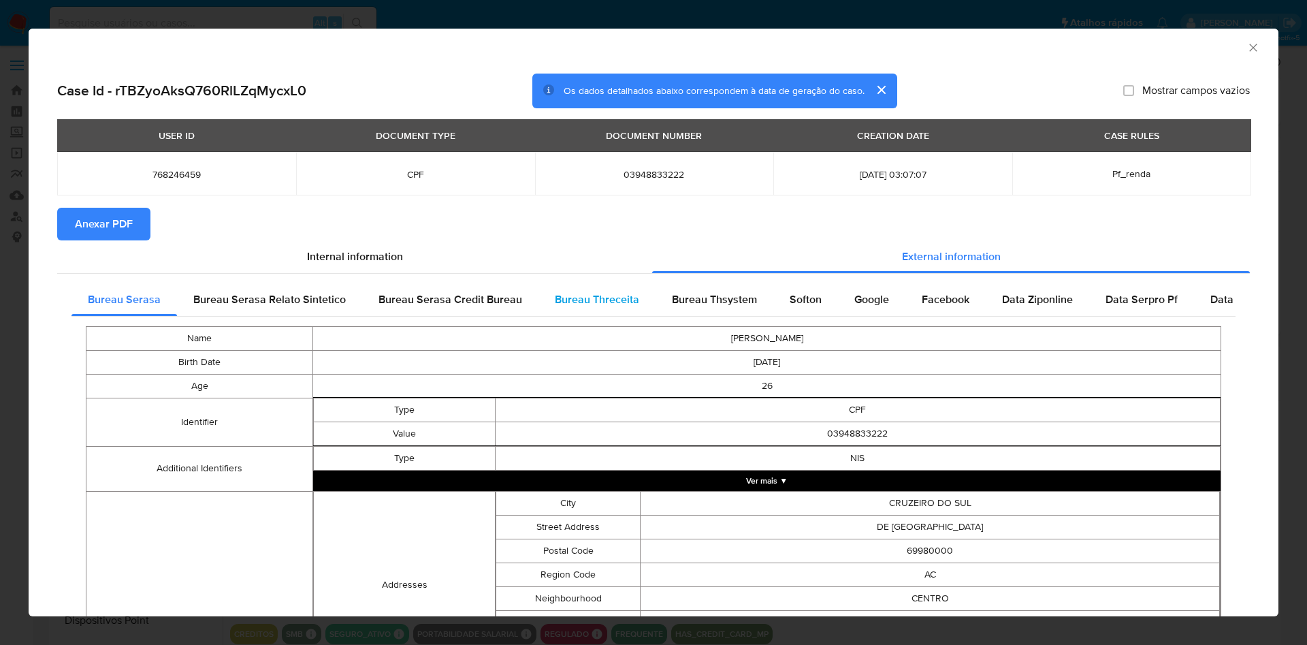
click at [609, 288] on div "Bureau Threceita" at bounding box center [597, 299] width 117 height 33
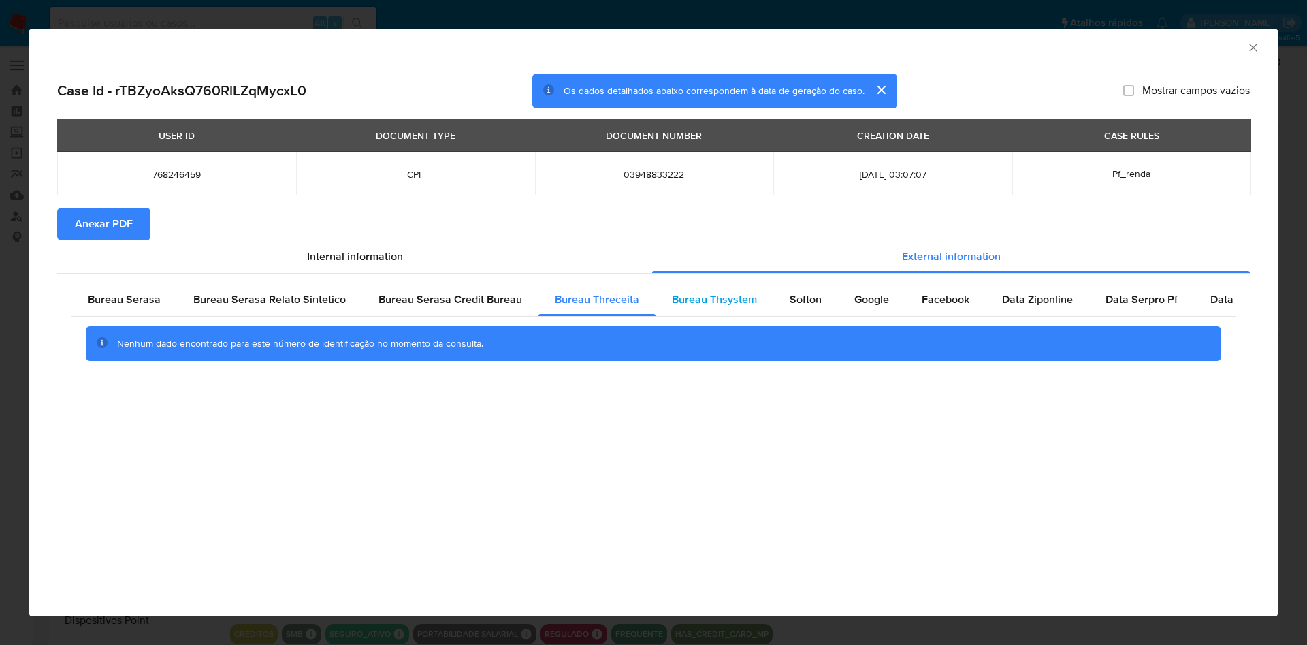
click at [718, 300] on span "Bureau Thsystem" at bounding box center [714, 299] width 85 height 16
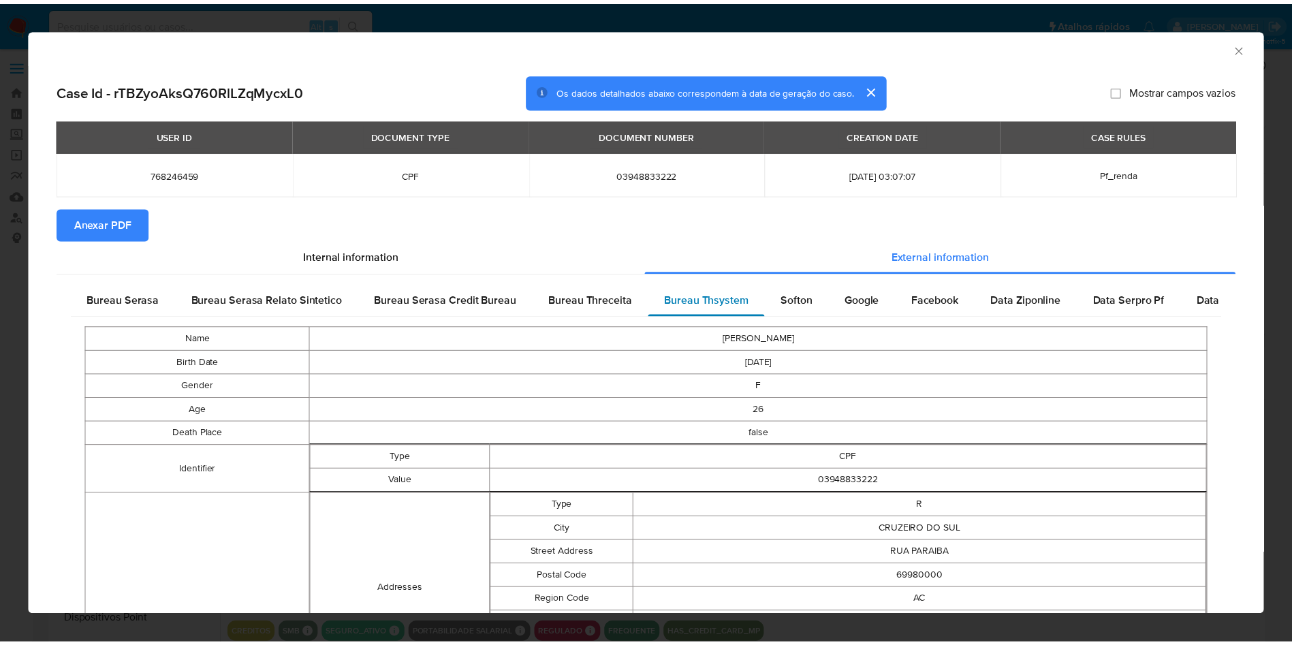
scroll to position [302, 0]
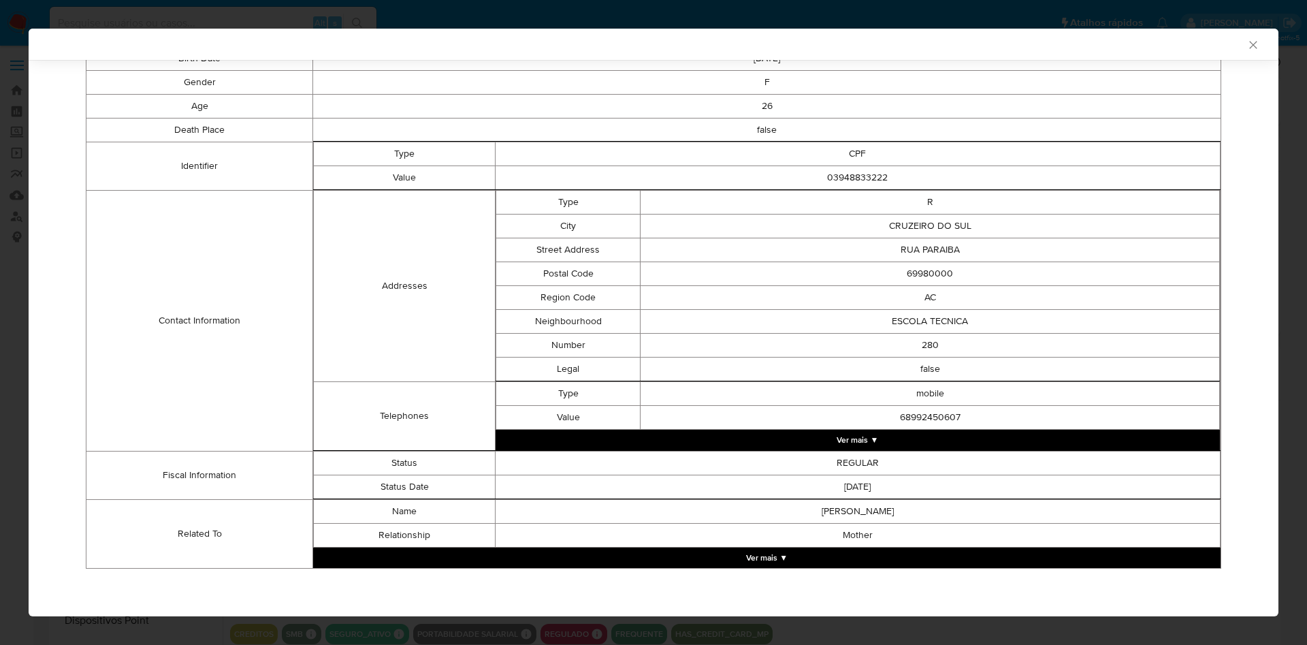
click at [819, 553] on button "Ver mais ▼" at bounding box center [767, 557] width 908 height 20
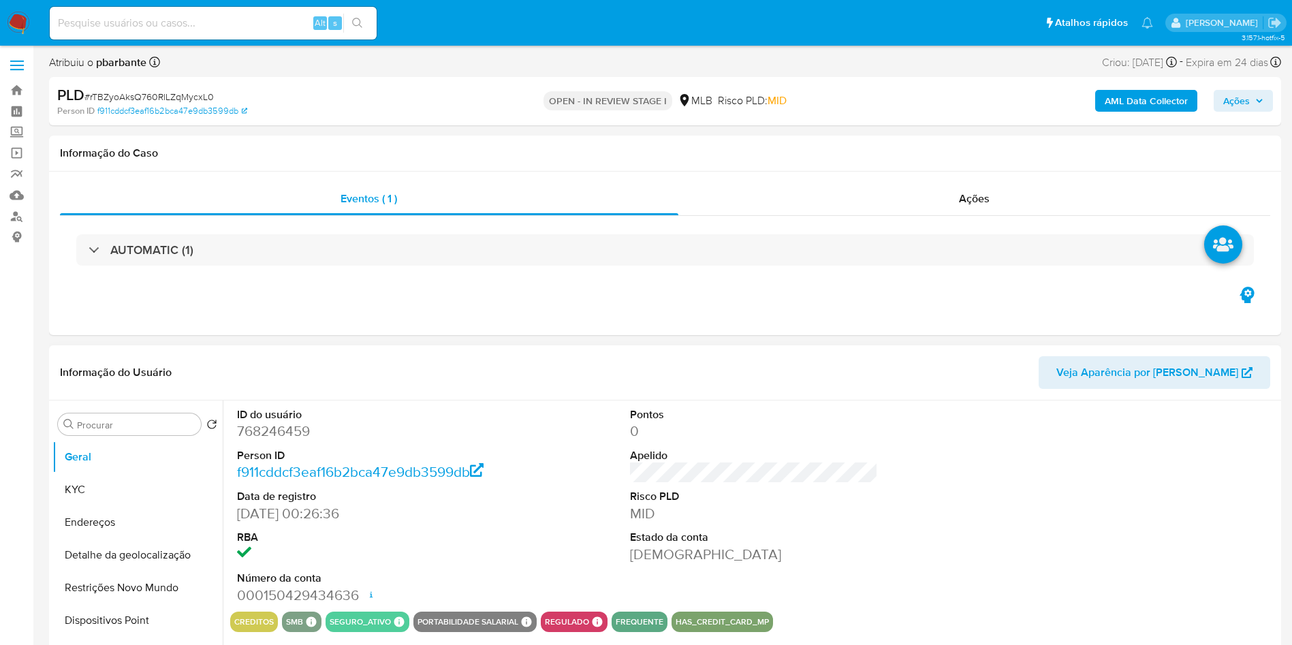
click at [254, 441] on dd "768246459" at bounding box center [361, 431] width 249 height 19
copy dd "768246459"
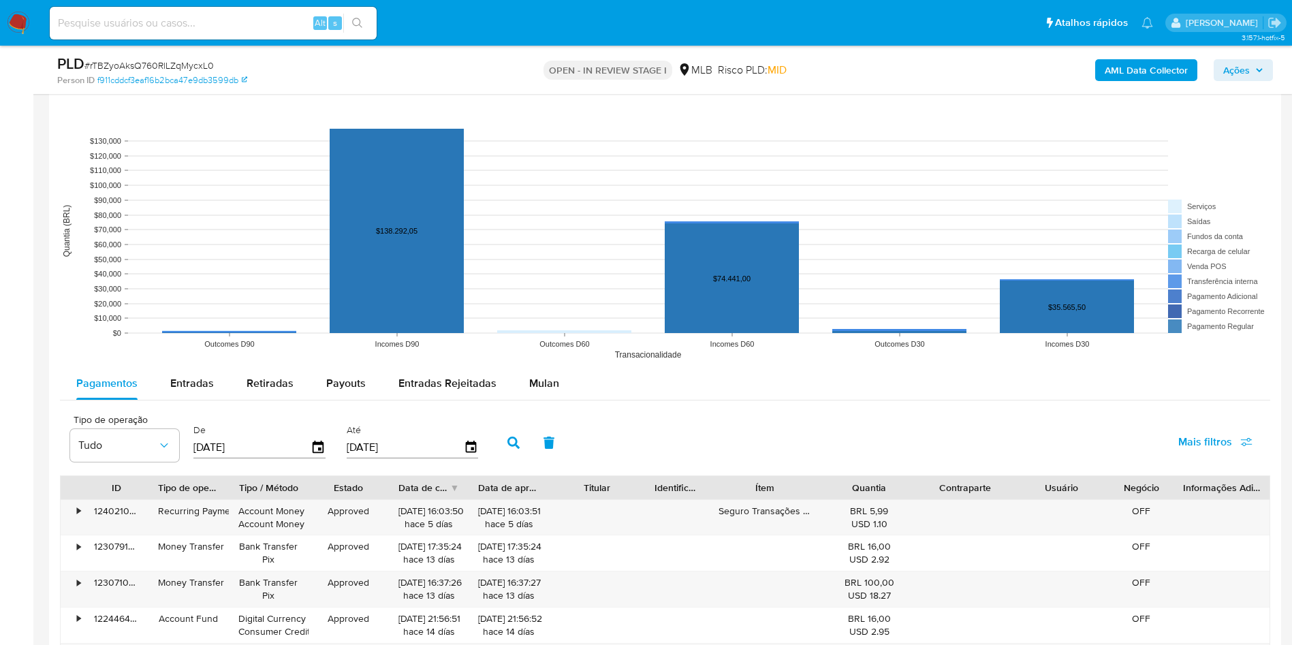
scroll to position [1248, 0]
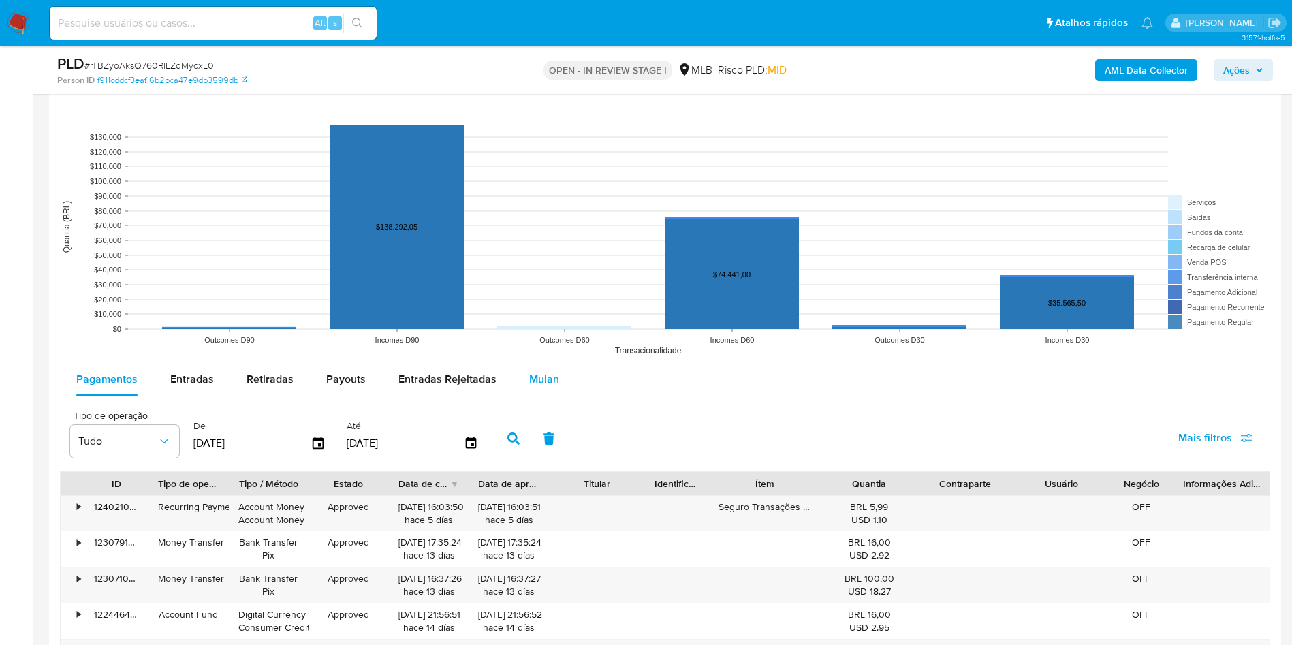
click at [561, 396] on button "Mulan" at bounding box center [544, 379] width 63 height 33
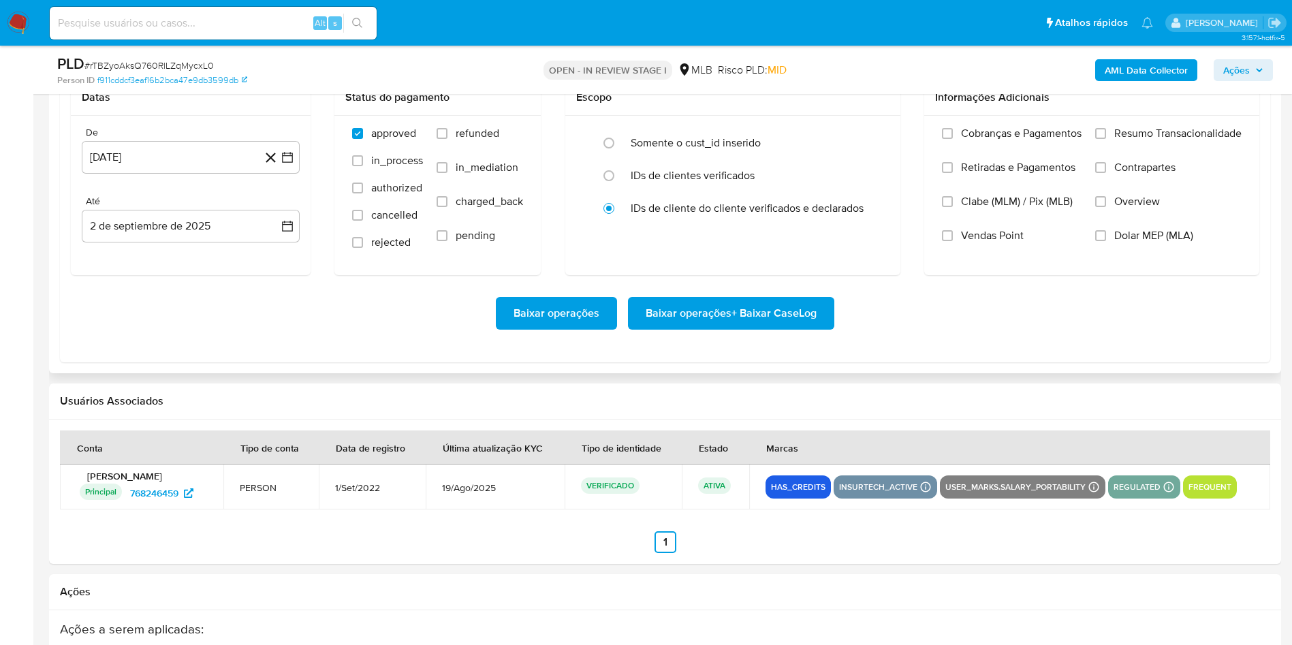
scroll to position [1605, 0]
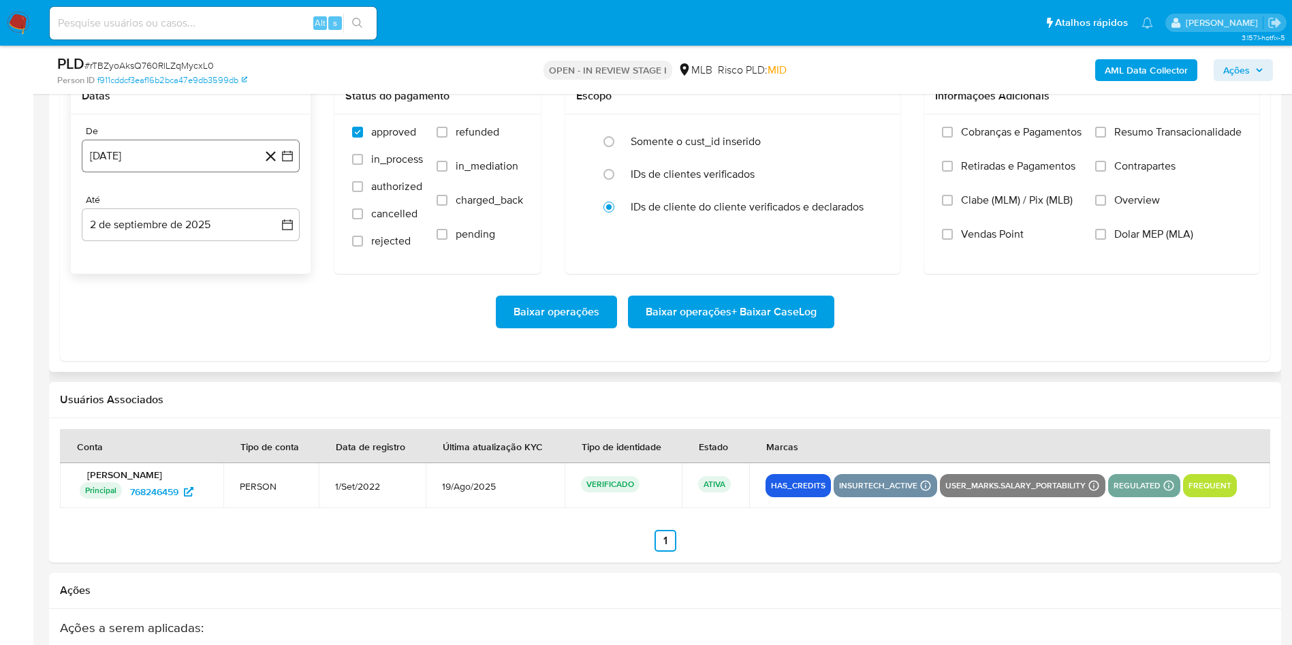
click at [296, 172] on button "2 [PERSON_NAME] de 2024" at bounding box center [191, 156] width 218 height 33
click at [281, 213] on icon "Mes siguiente" at bounding box center [275, 205] width 16 height 16
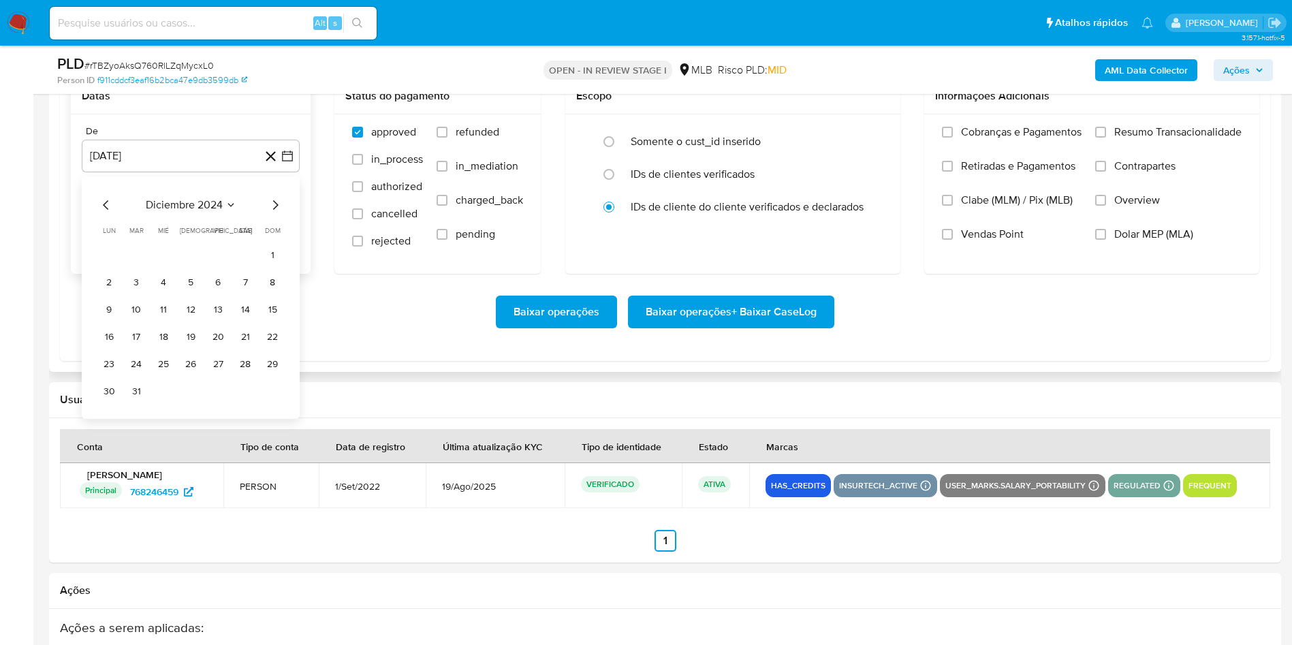
click at [281, 213] on icon "Mes siguiente" at bounding box center [275, 205] width 16 height 16
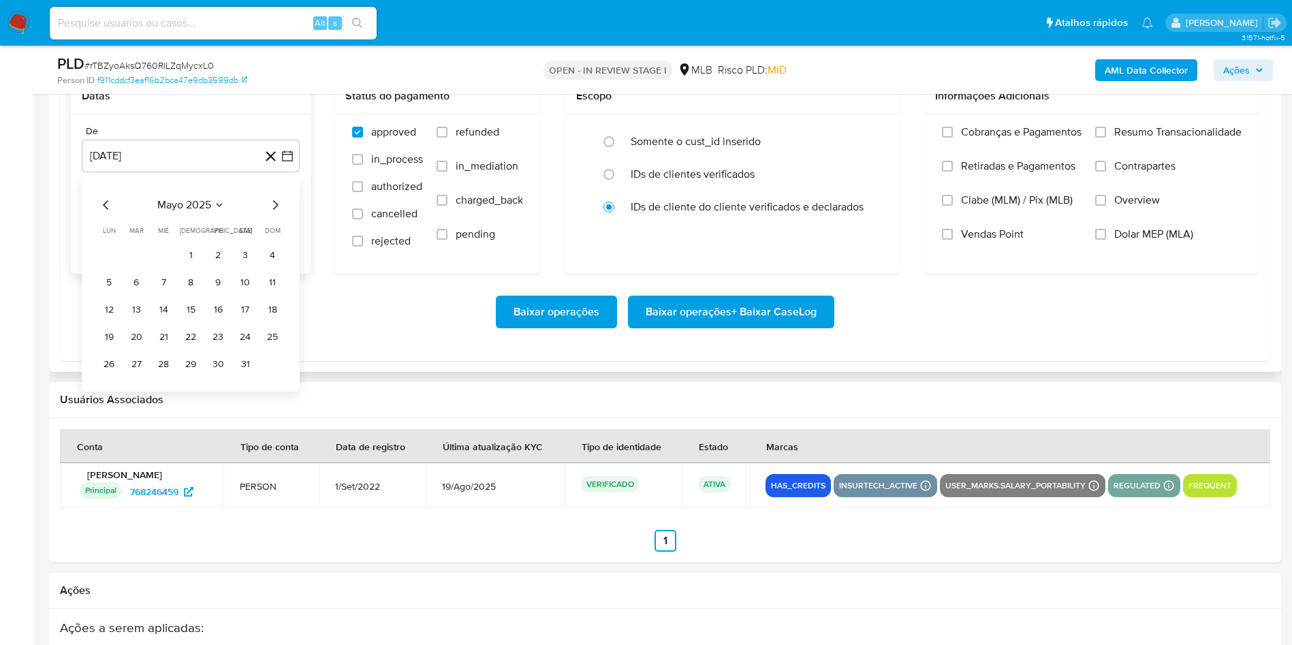
click at [281, 213] on icon "Mes siguiente" at bounding box center [275, 205] width 16 height 16
click at [149, 266] on tr "1 2 3 4 5 6" at bounding box center [190, 255] width 185 height 22
click at [131, 266] on button "1" at bounding box center [136, 255] width 22 height 22
click at [1173, 139] on span "Resumo Transacionalidade" at bounding box center [1177, 132] width 127 height 14
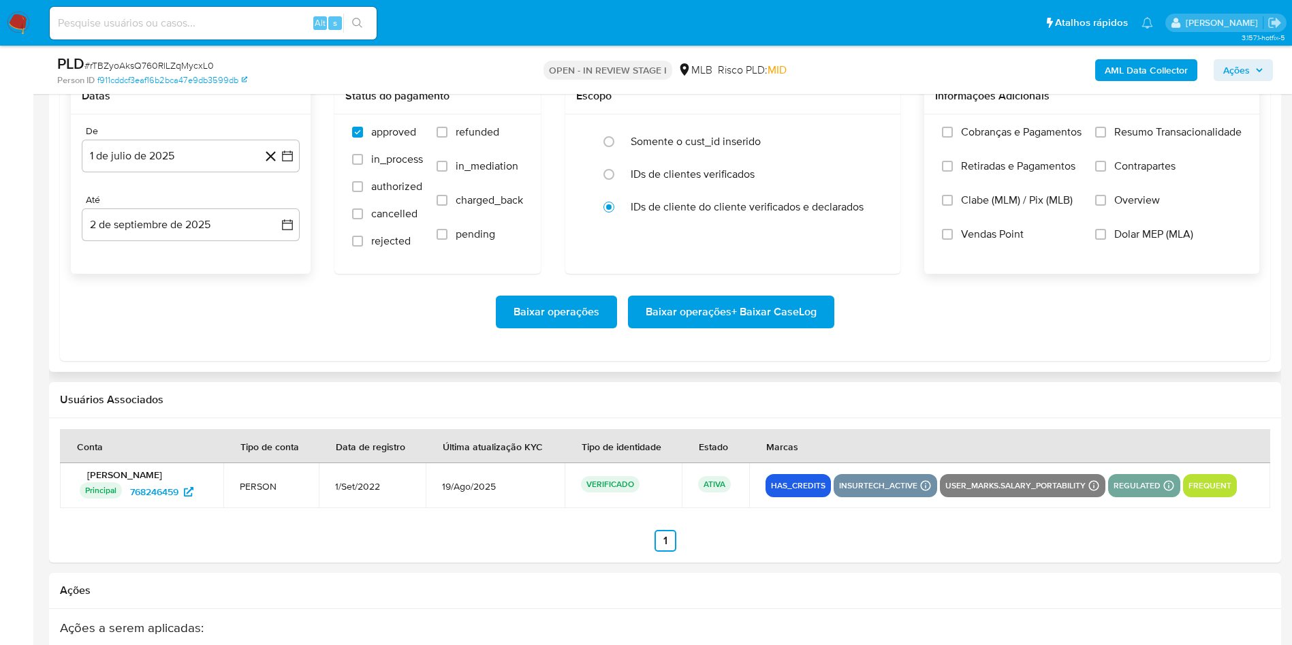
click at [1106, 138] on input "Resumo Transacionalidade" at bounding box center [1100, 132] width 11 height 11
click at [769, 327] on span "Baixar operações + Baixar CaseLog" at bounding box center [731, 312] width 171 height 30
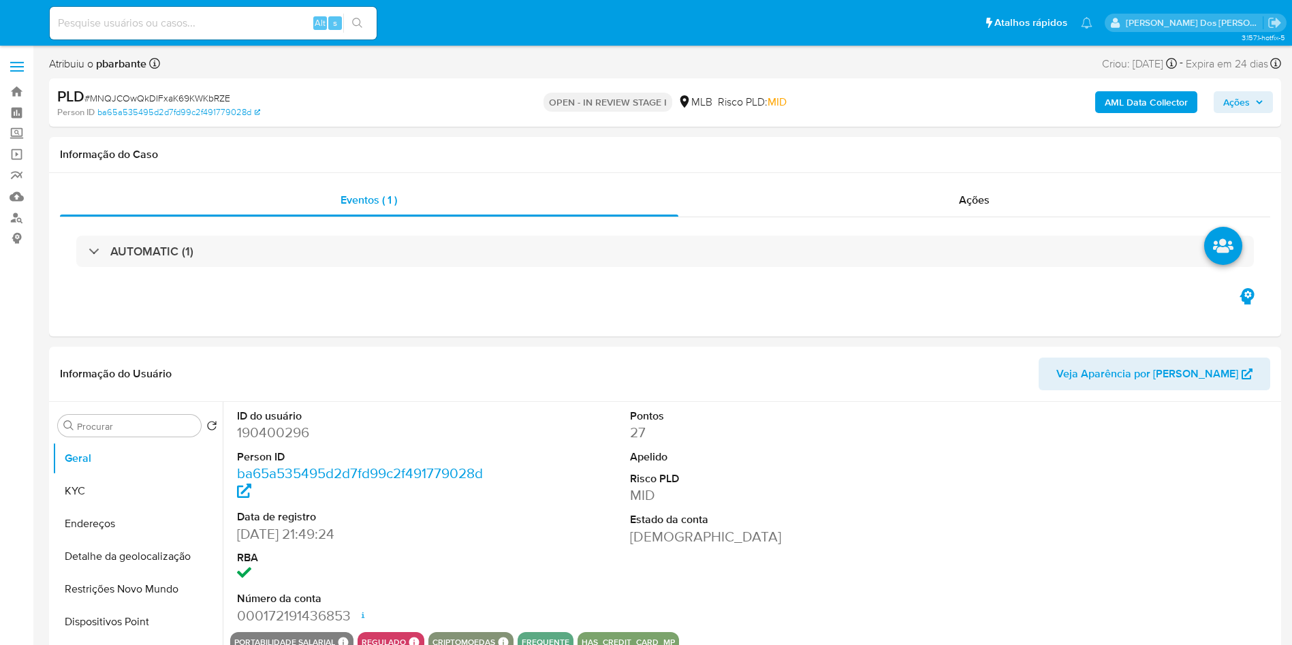
select select "10"
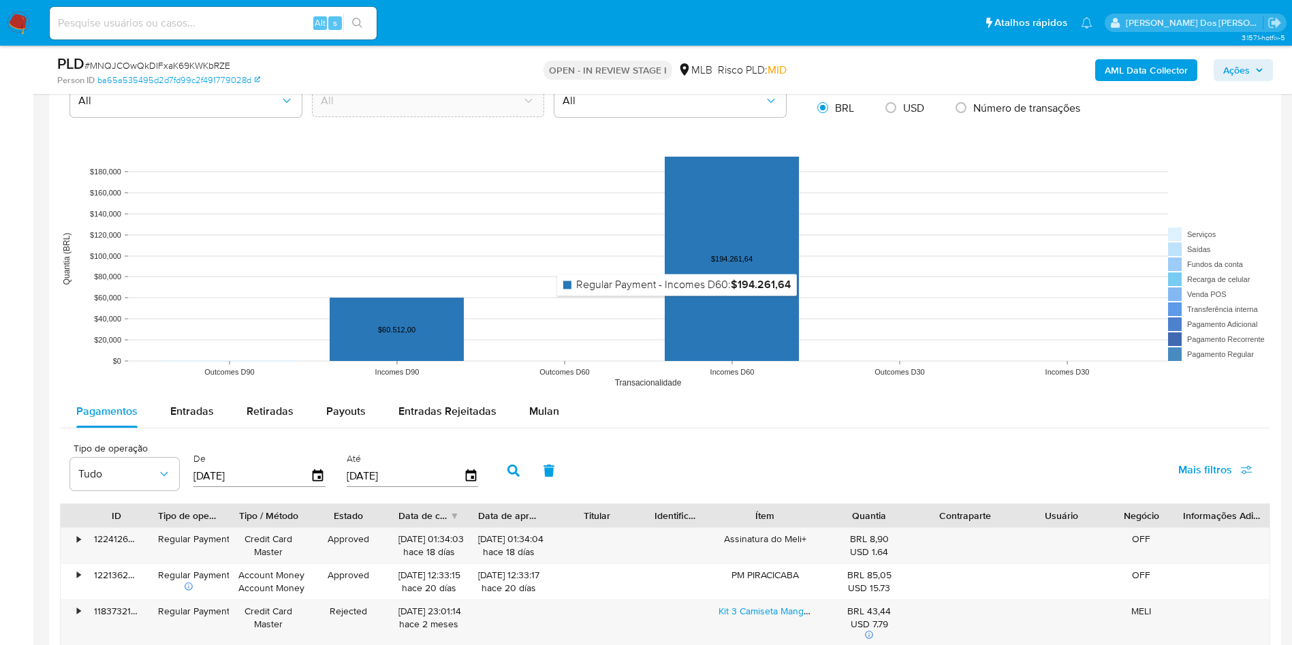
scroll to position [1215, 0]
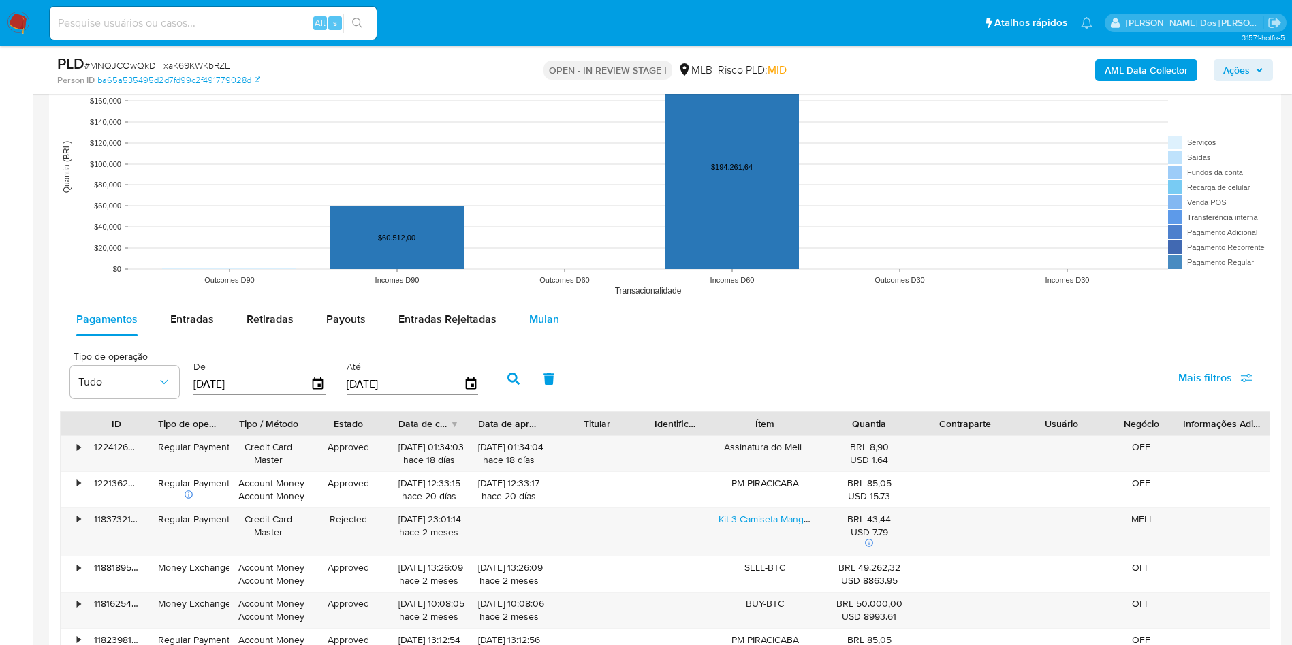
click at [553, 327] on span "Mulan" at bounding box center [544, 319] width 30 height 16
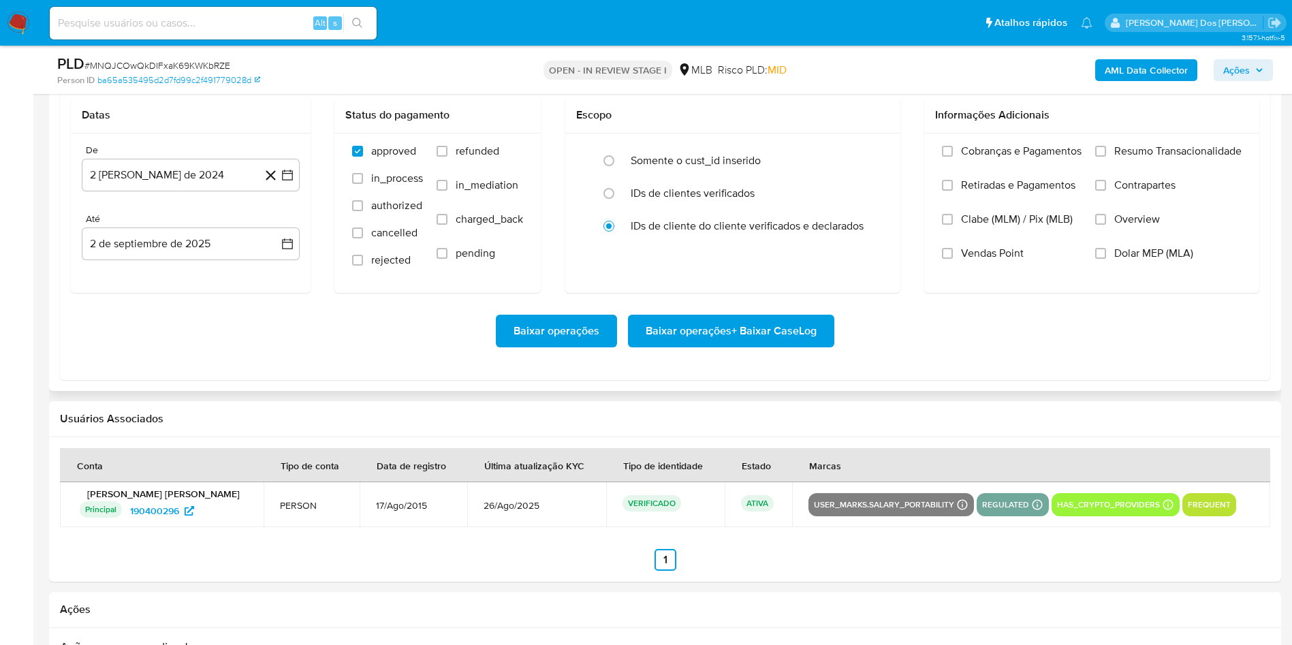
scroll to position [1513, 0]
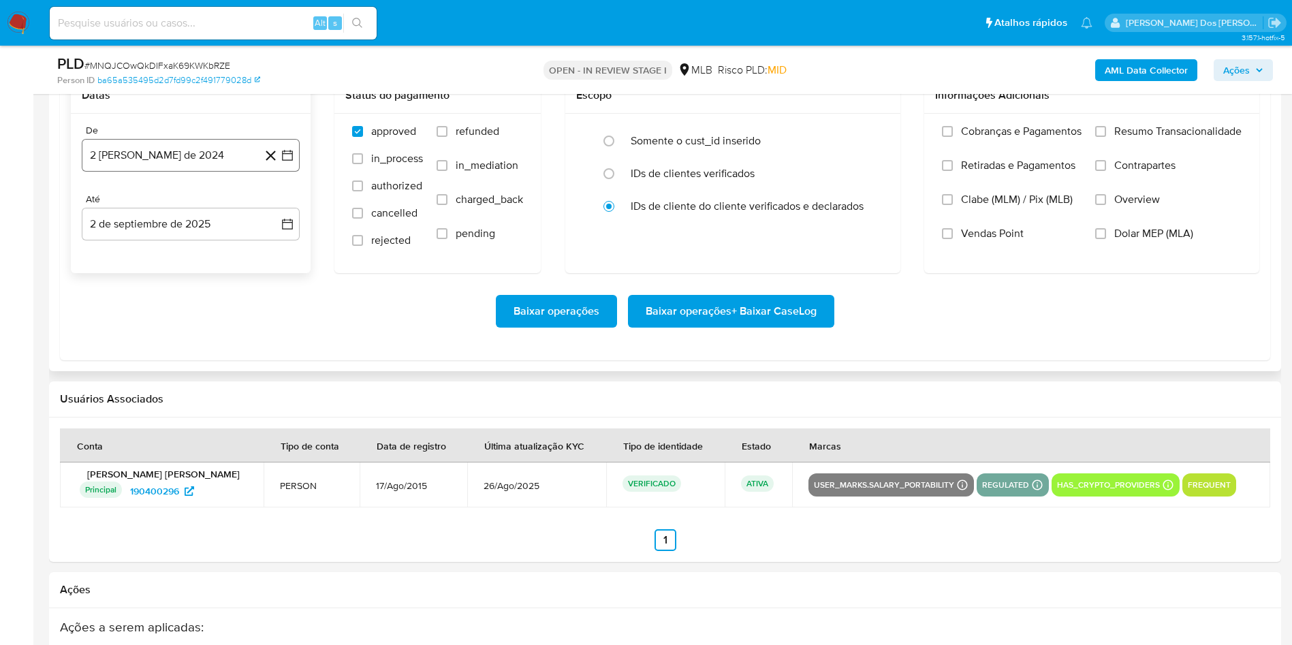
click at [293, 162] on icon "button" at bounding box center [288, 155] width 14 height 14
click at [279, 212] on icon "Mes siguiente" at bounding box center [275, 204] width 16 height 16
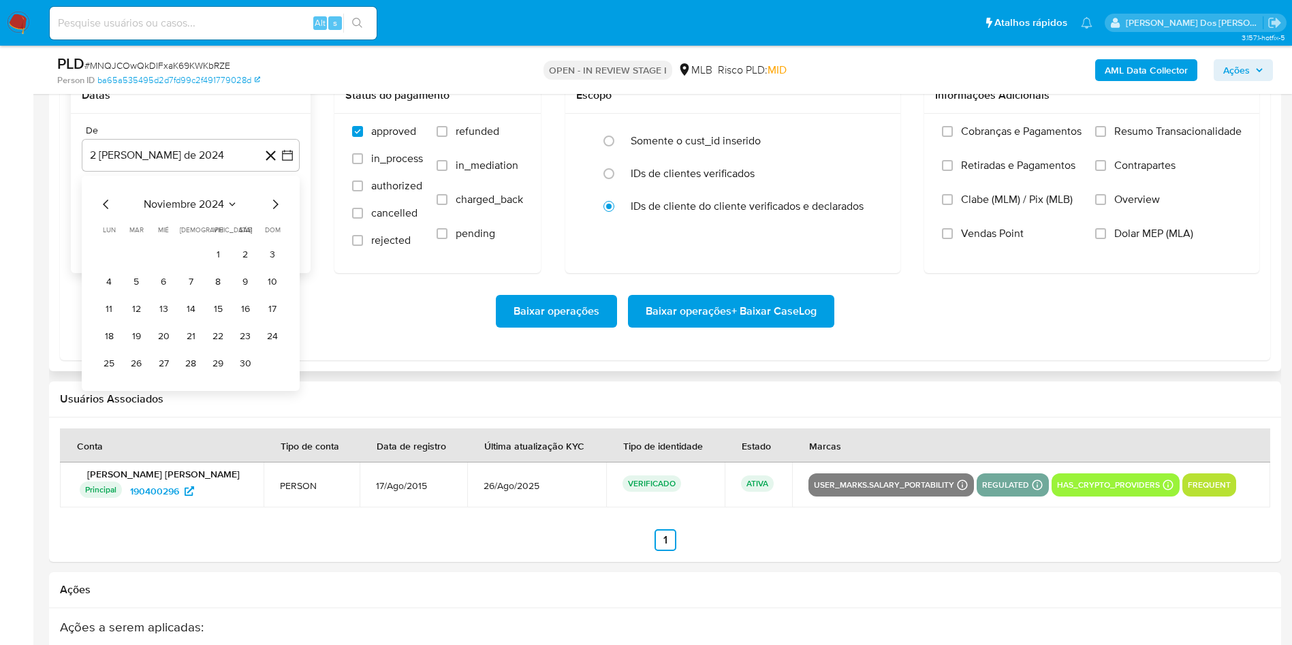
click at [279, 212] on icon "Mes siguiente" at bounding box center [275, 204] width 16 height 16
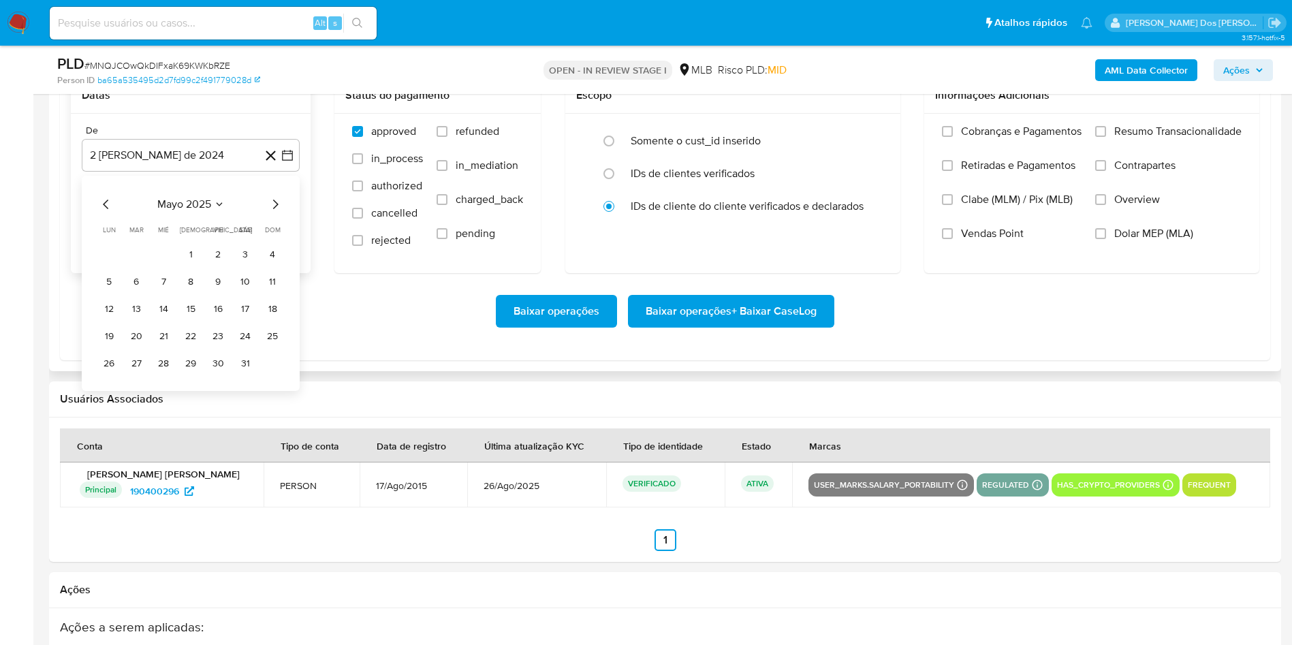
click at [279, 212] on icon "Mes siguiente" at bounding box center [275, 204] width 16 height 16
click at [276, 212] on icon "Mes siguiente" at bounding box center [275, 204] width 16 height 16
click at [138, 266] on button "1" at bounding box center [136, 255] width 22 height 22
click at [1169, 159] on label "Resumo Transacionalidade" at bounding box center [1168, 142] width 146 height 34
click at [1106, 137] on input "Resumo Transacionalidade" at bounding box center [1100, 131] width 11 height 11
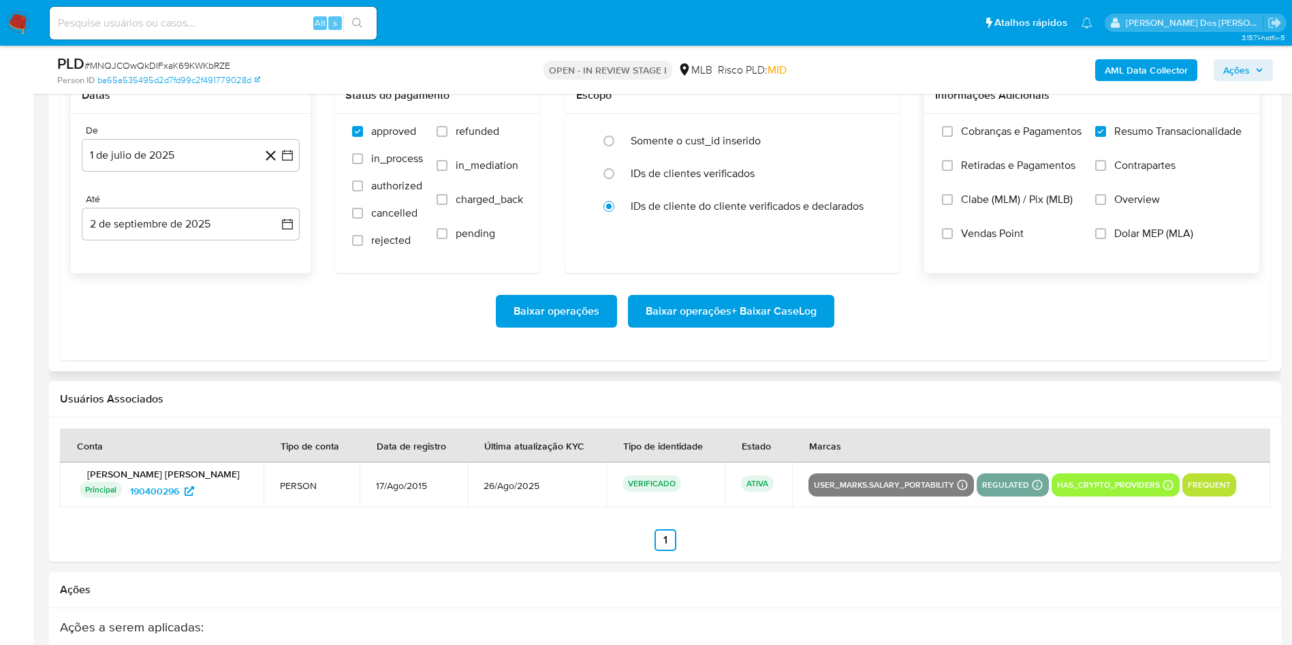
click at [759, 326] on span "Baixar operações + Baixar CaseLog" at bounding box center [731, 311] width 171 height 30
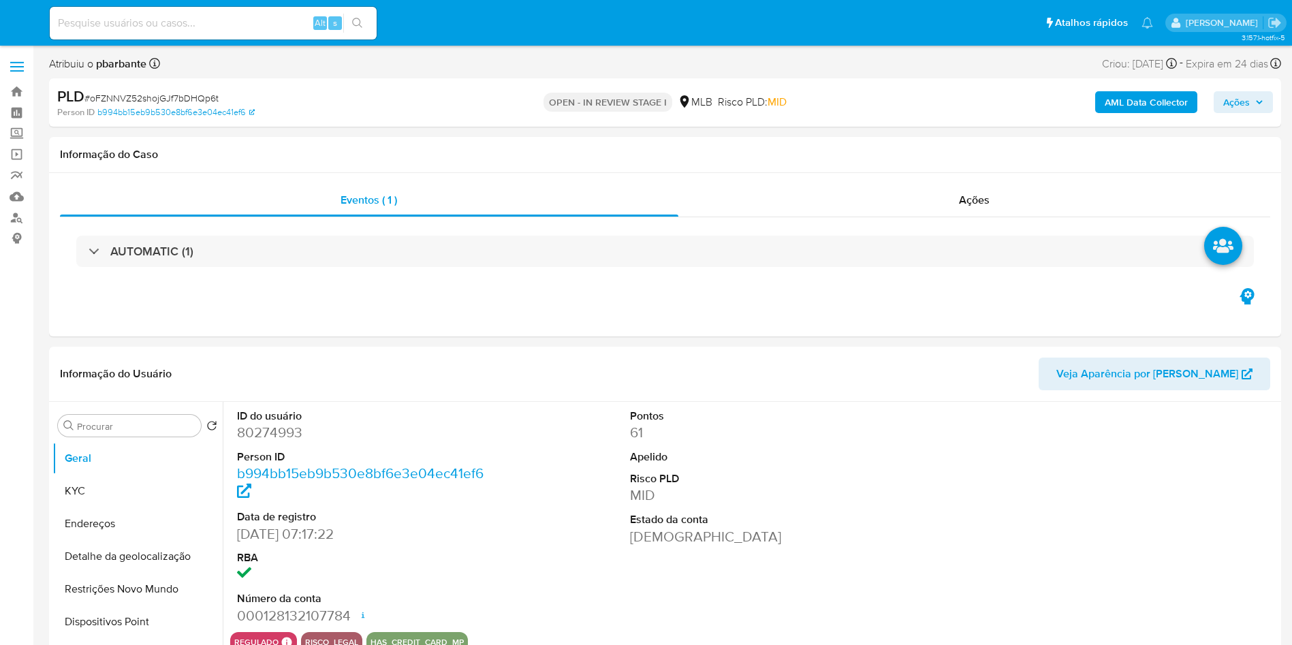
select select "10"
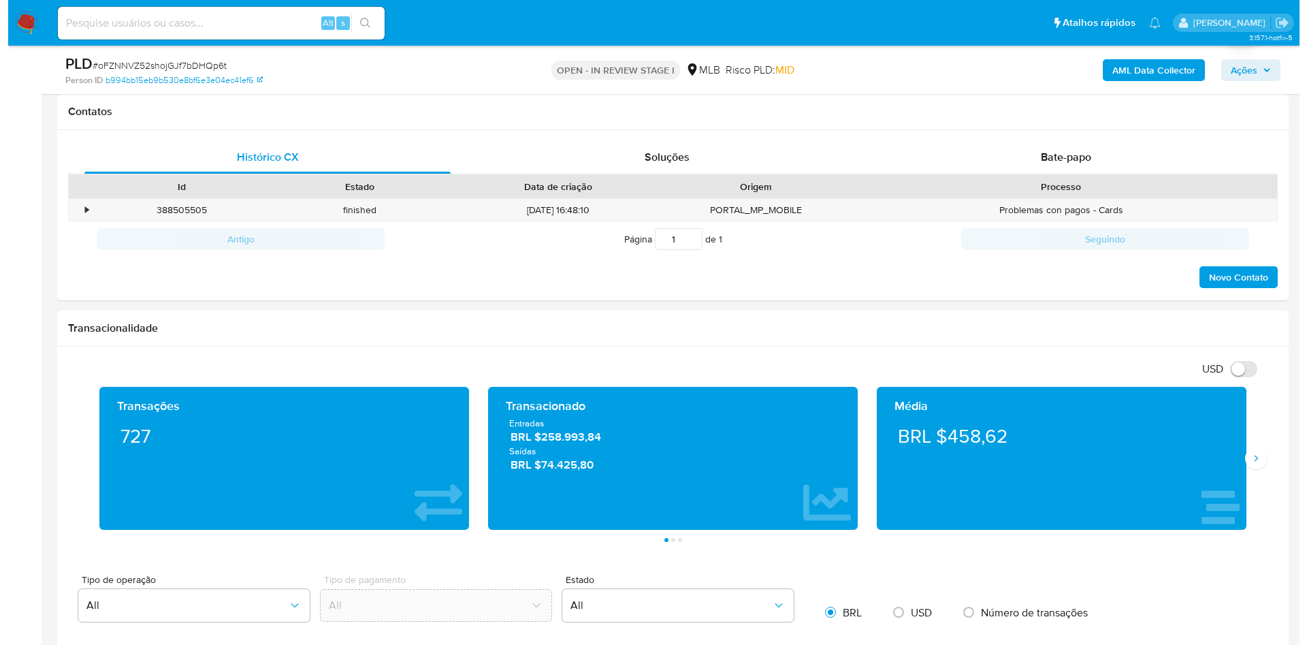
scroll to position [617, 0]
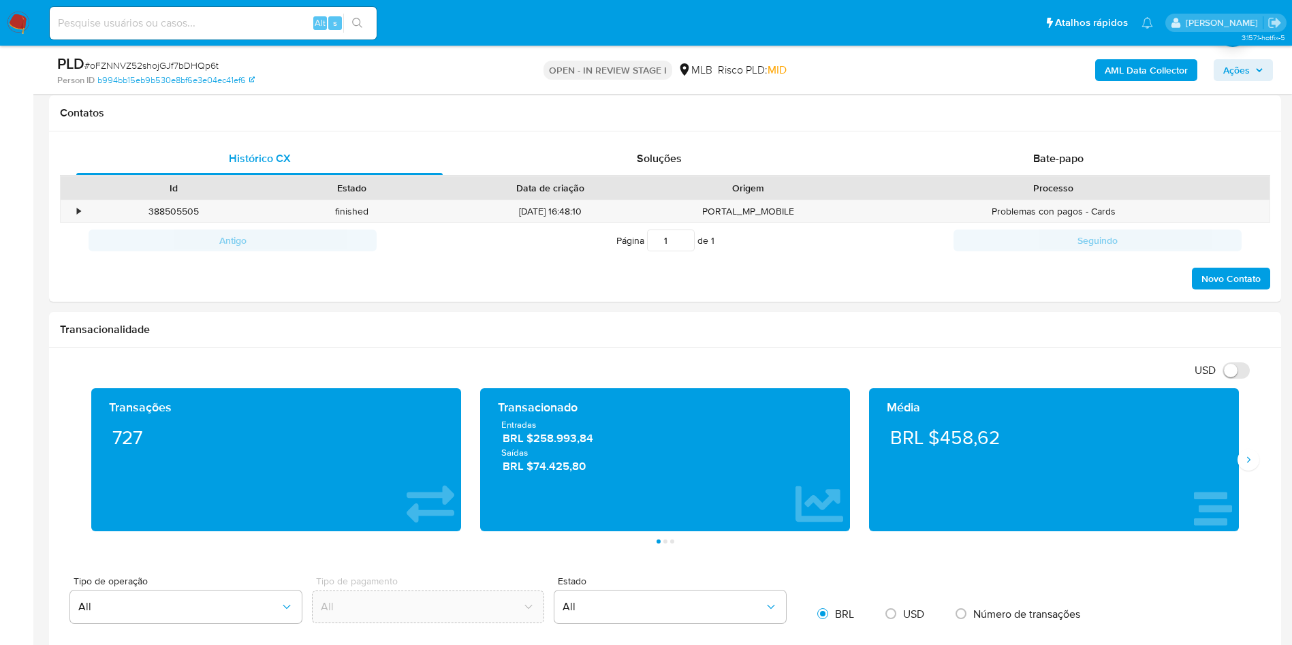
click at [1156, 74] on b "AML Data Collector" at bounding box center [1146, 70] width 83 height 22
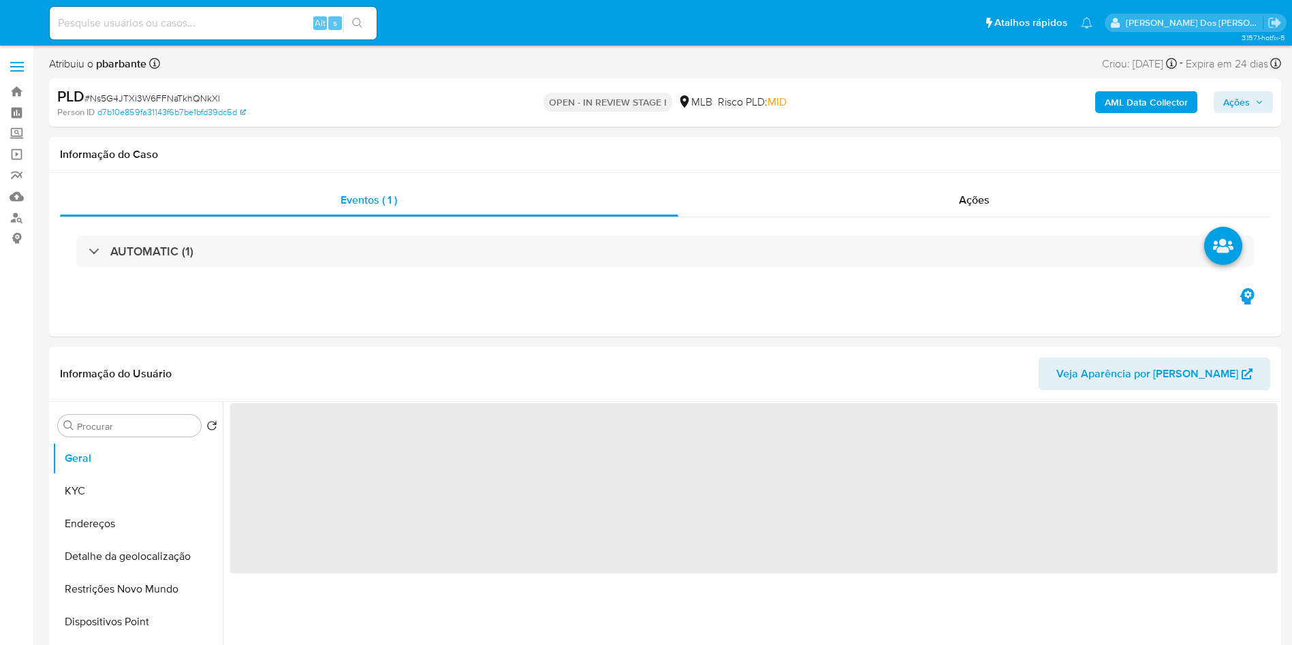
select select "10"
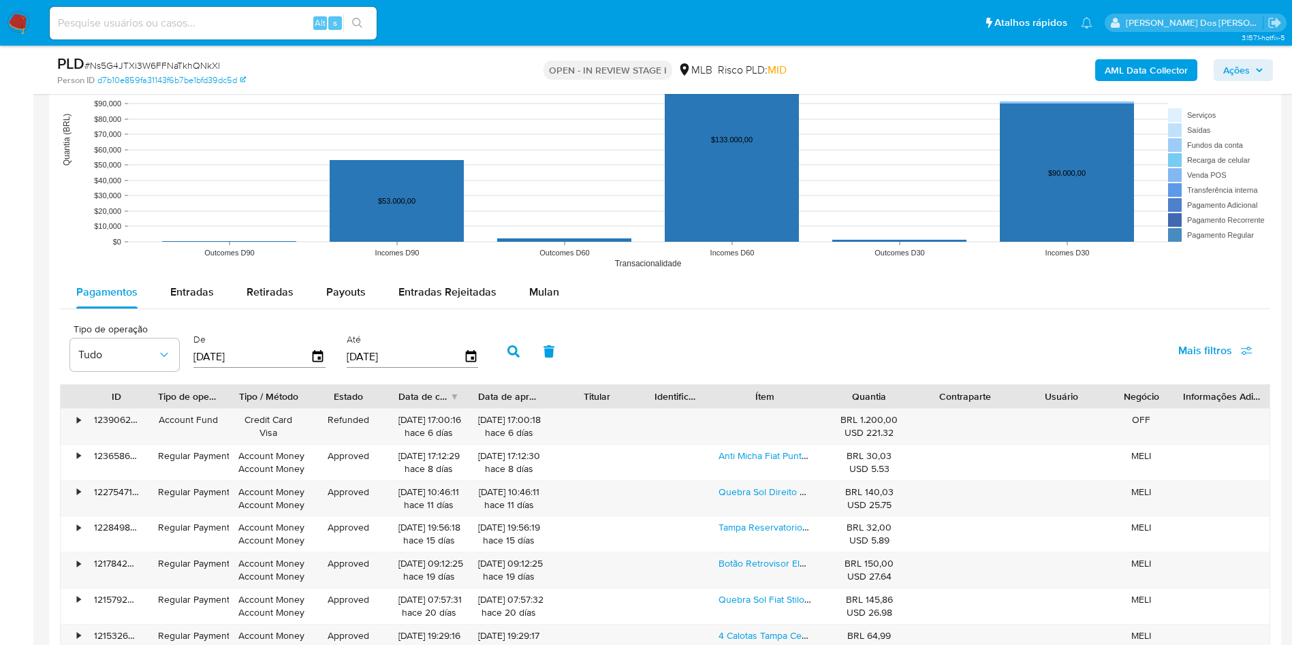
scroll to position [1245, 0]
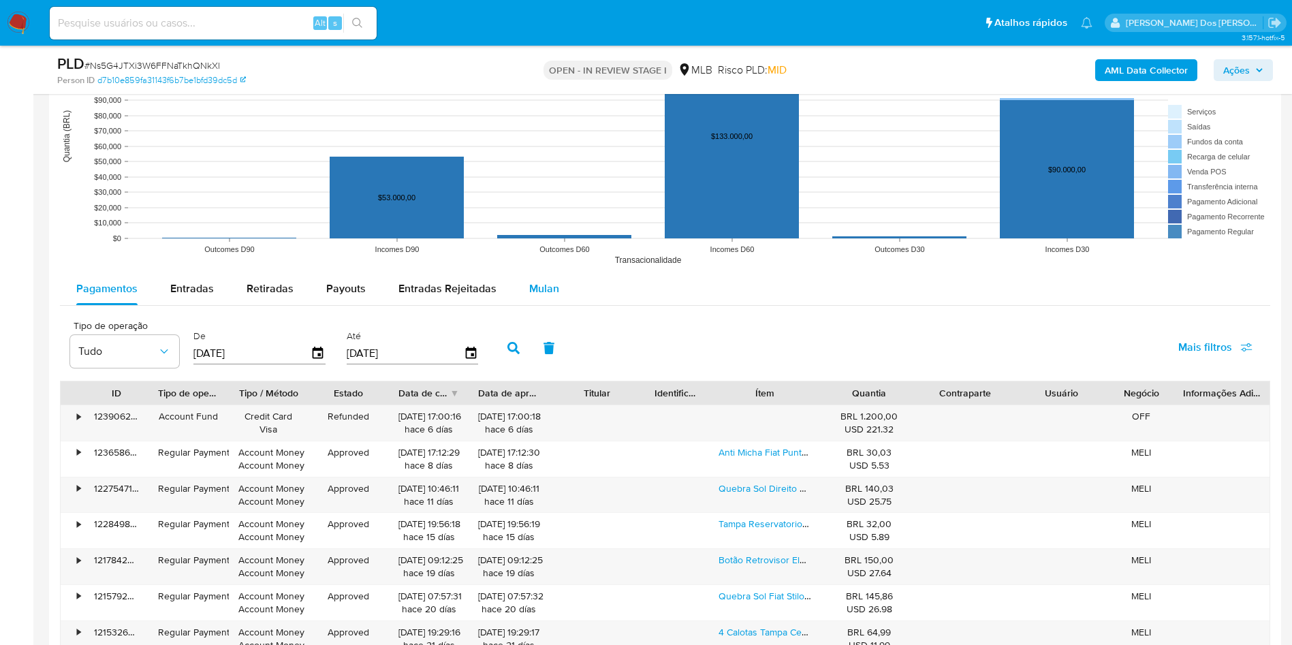
click at [552, 296] on span "Mulan" at bounding box center [544, 289] width 30 height 16
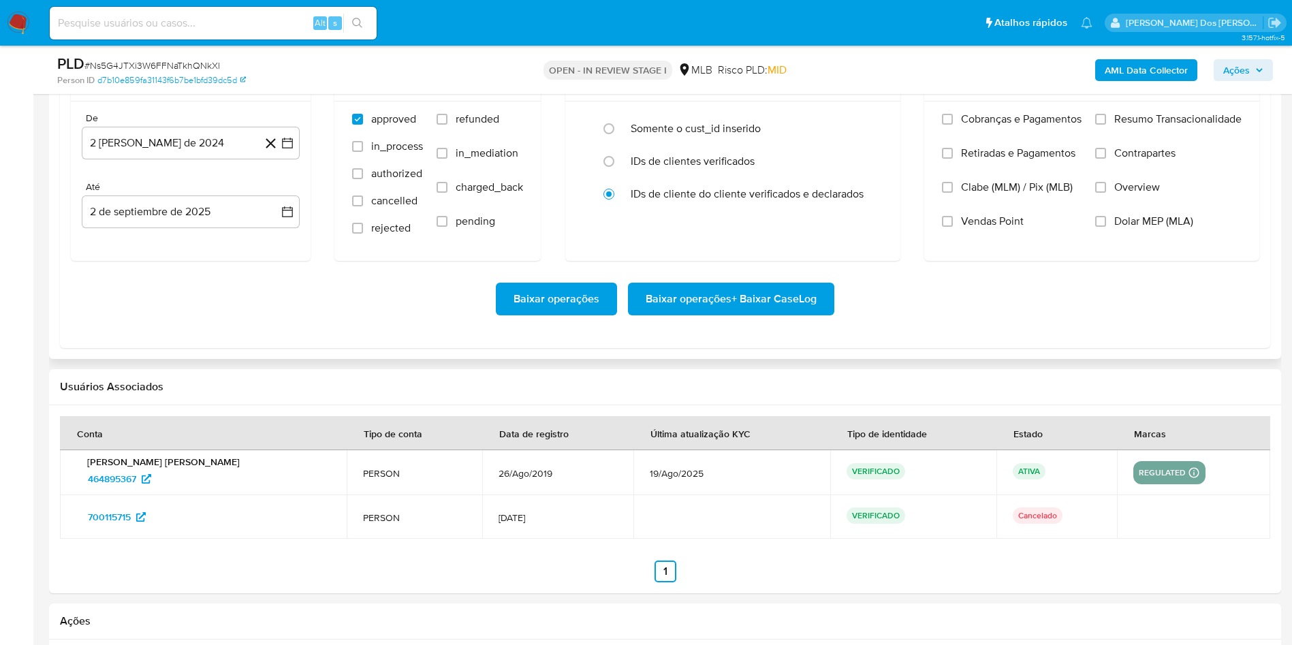
scroll to position [1522, 0]
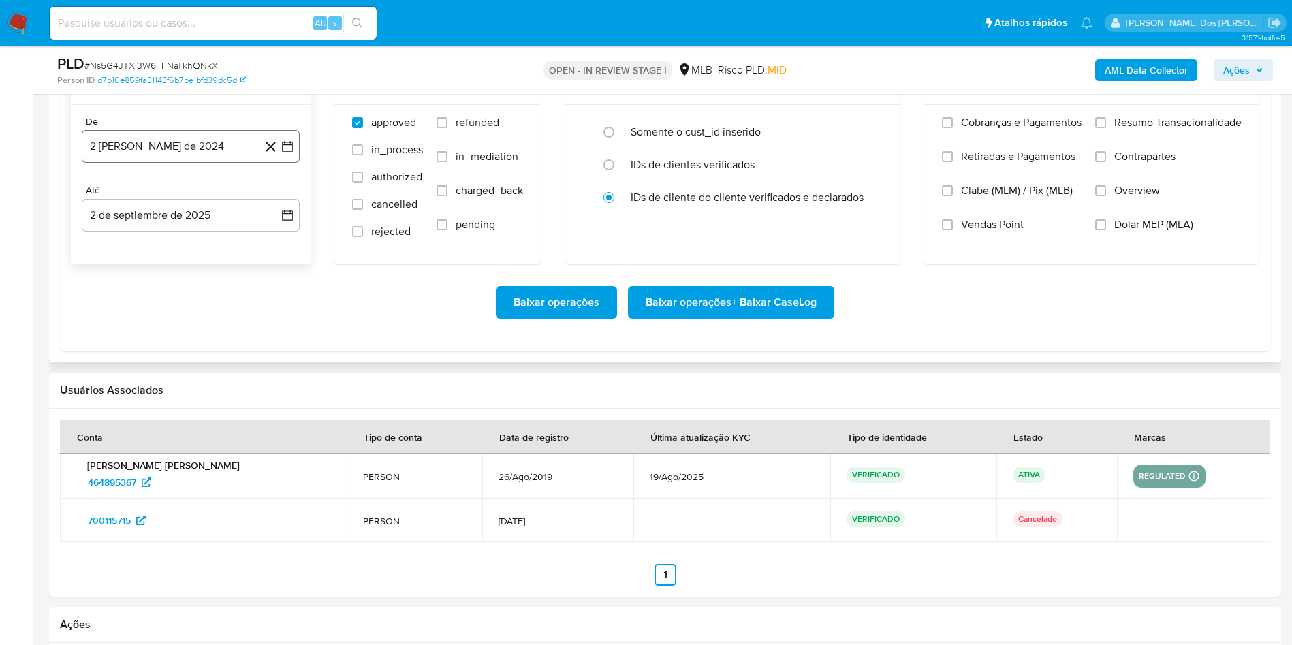
click at [297, 163] on button "2 [PERSON_NAME] de 2024" at bounding box center [191, 146] width 218 height 33
click at [275, 204] on icon "Mes siguiente" at bounding box center [275, 195] width 16 height 16
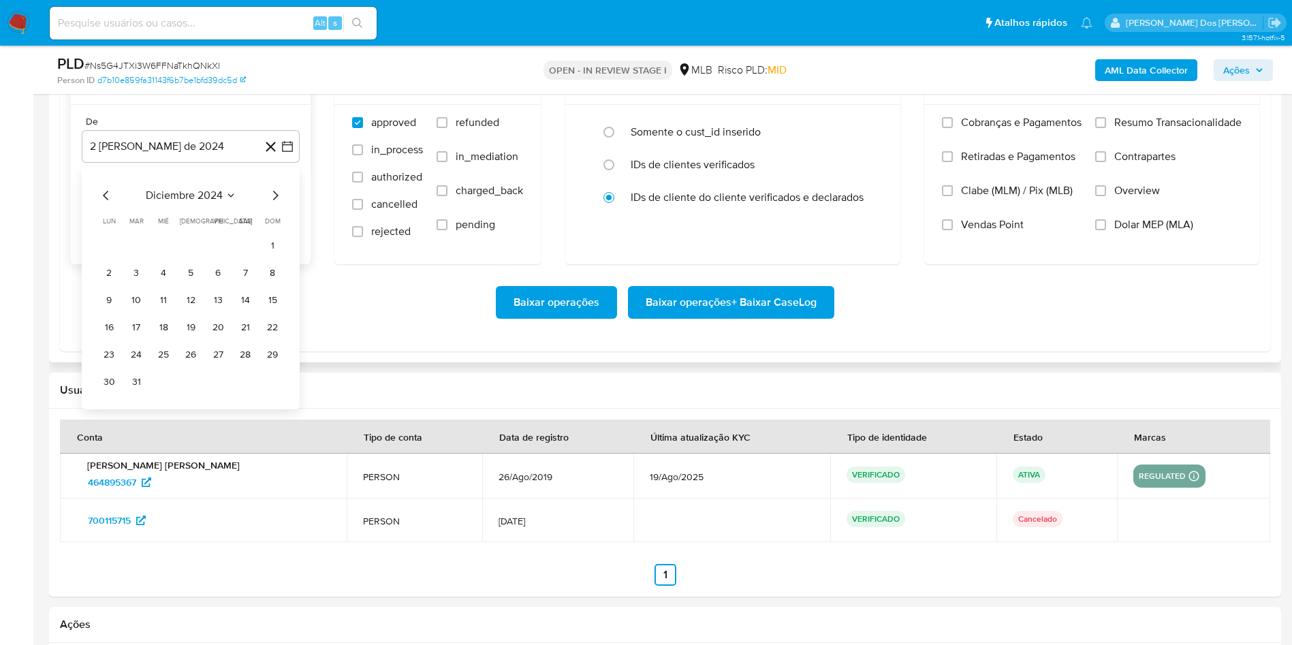
click at [275, 204] on icon "Mes siguiente" at bounding box center [275, 195] width 16 height 16
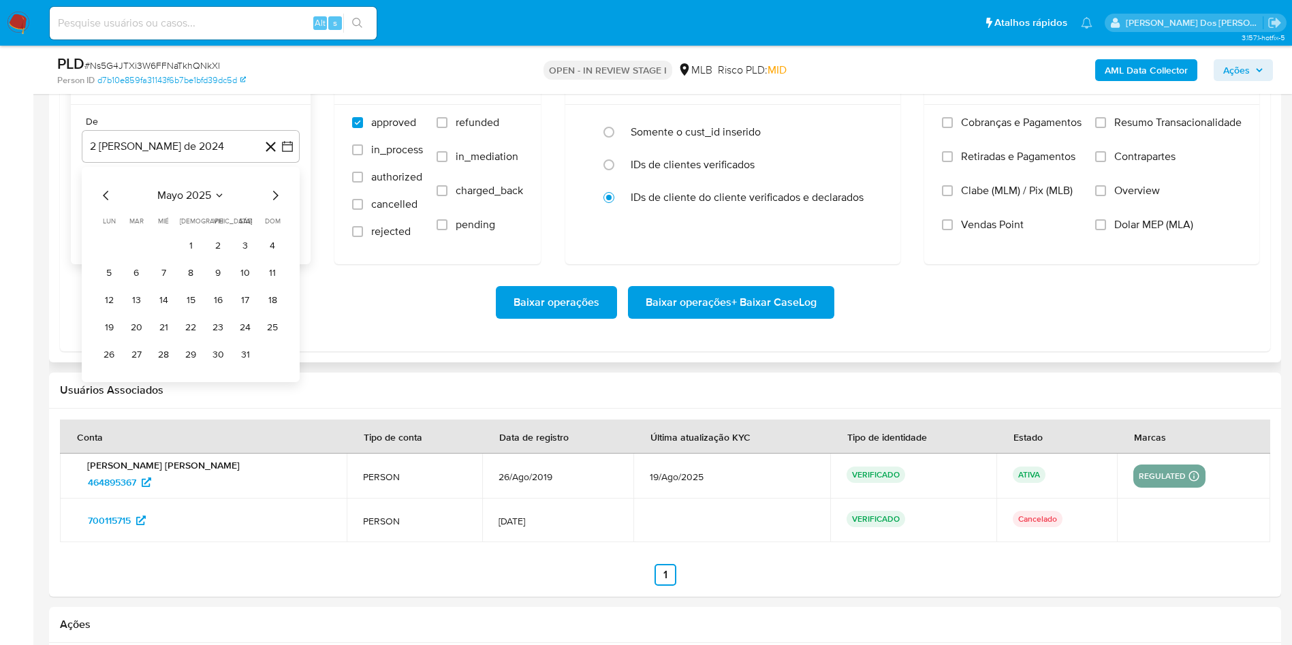
click at [275, 204] on icon "Mes siguiente" at bounding box center [275, 195] width 16 height 16
click at [146, 257] on td "1" at bounding box center [136, 246] width 22 height 22
click at [1141, 129] on span "Resumo Transacionalidade" at bounding box center [1177, 123] width 127 height 14
click at [1106, 128] on input "Resumo Transacionalidade" at bounding box center [1100, 122] width 11 height 11
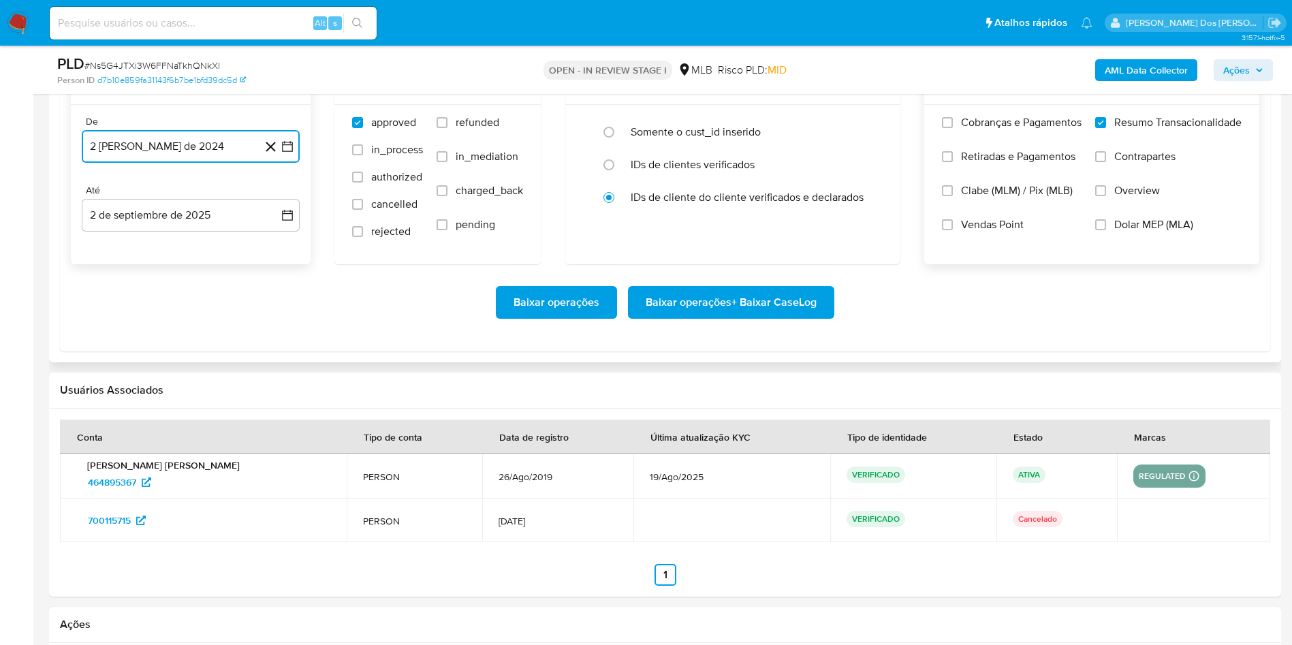
click at [292, 152] on icon "button" at bounding box center [287, 146] width 11 height 11
click at [274, 204] on icon "Mes siguiente" at bounding box center [275, 195] width 16 height 16
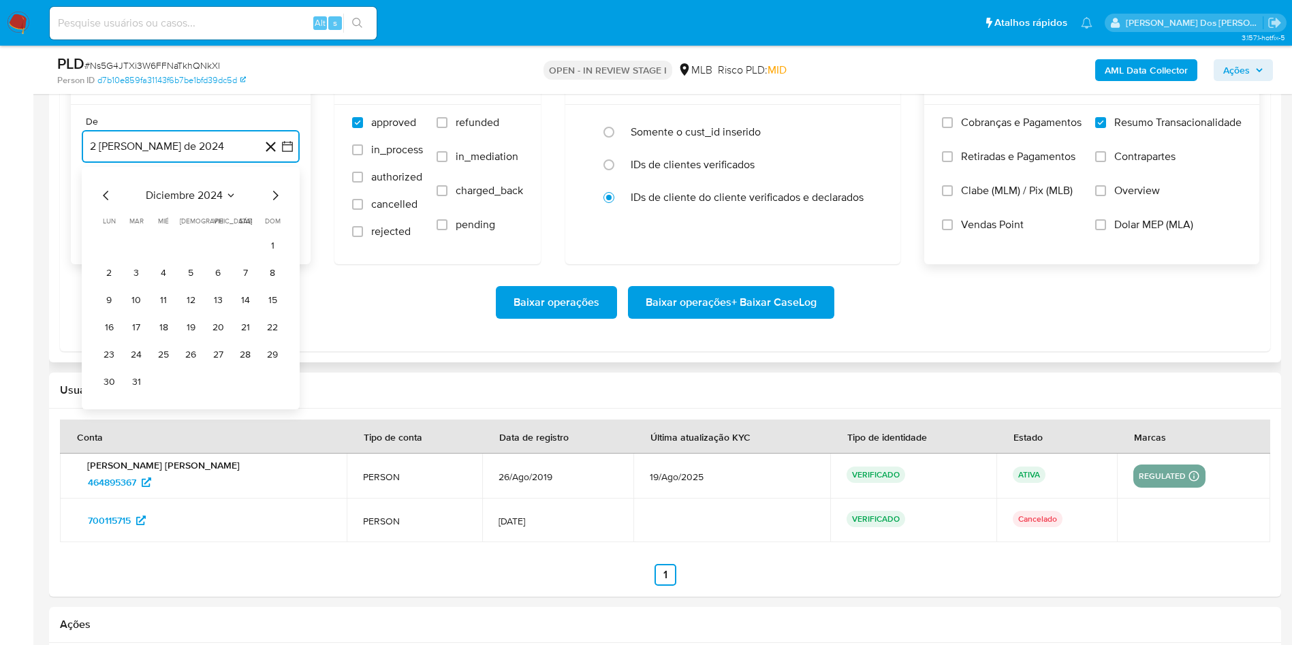
click at [274, 204] on icon "Mes siguiente" at bounding box center [275, 195] width 16 height 16
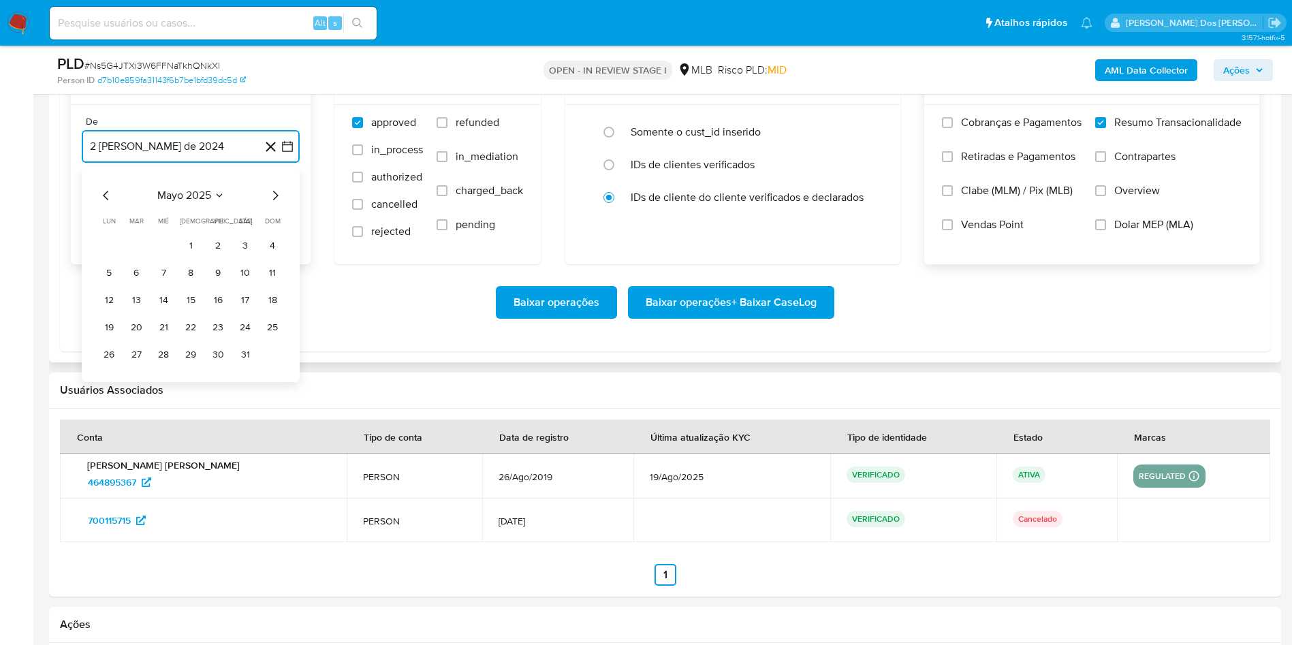
click at [274, 204] on icon "Mes siguiente" at bounding box center [275, 195] width 16 height 16
click at [102, 204] on icon "Mes anterior" at bounding box center [106, 195] width 16 height 16
click at [136, 257] on button "1" at bounding box center [136, 246] width 22 height 22
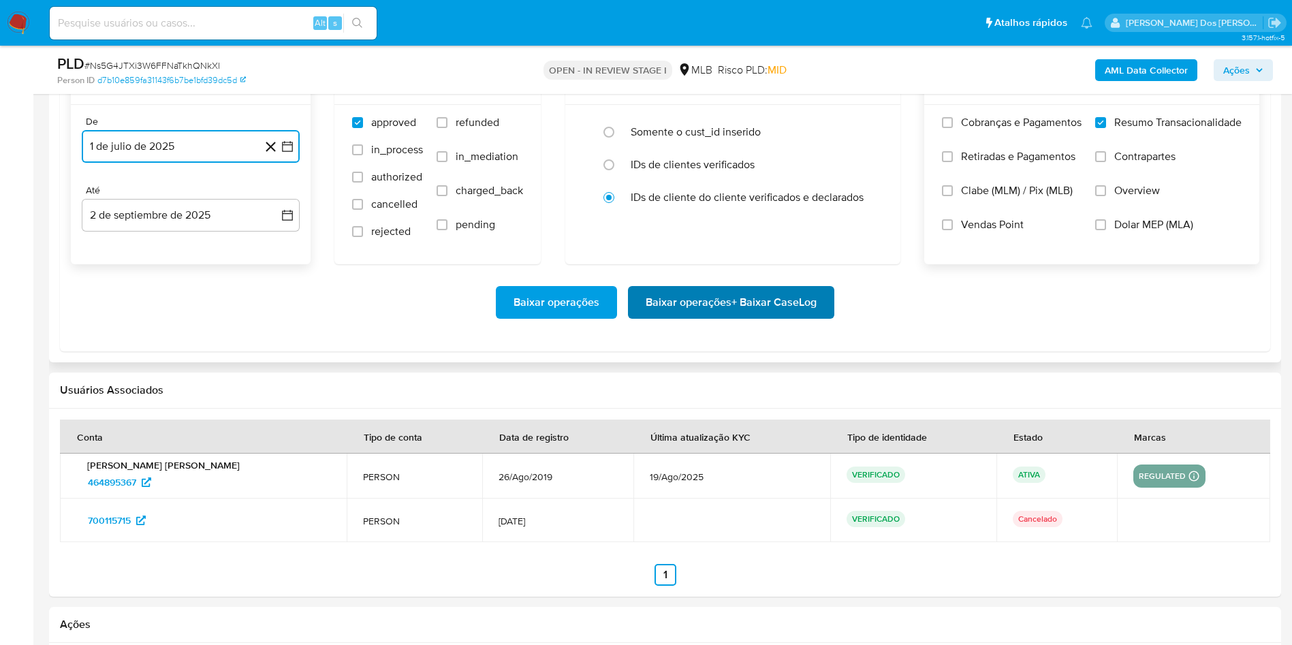
click at [697, 317] on span "Baixar operações + Baixar CaseLog" at bounding box center [731, 302] width 171 height 30
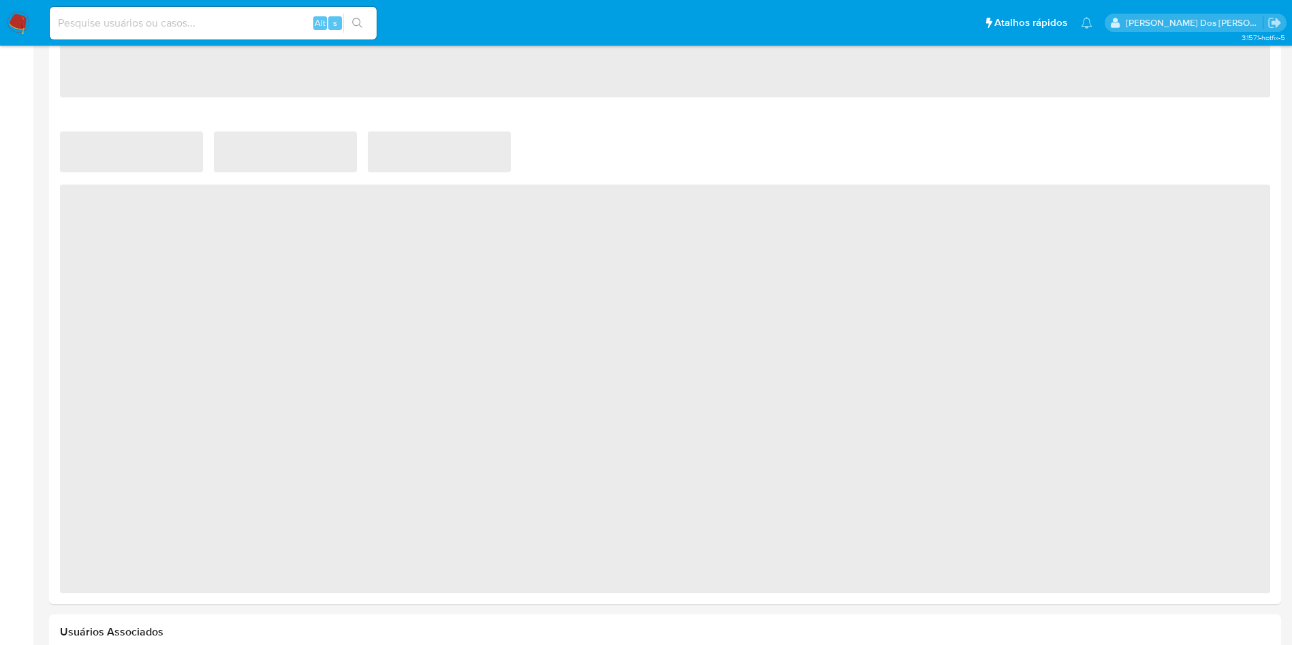
scroll to position [840, 0]
select select "10"
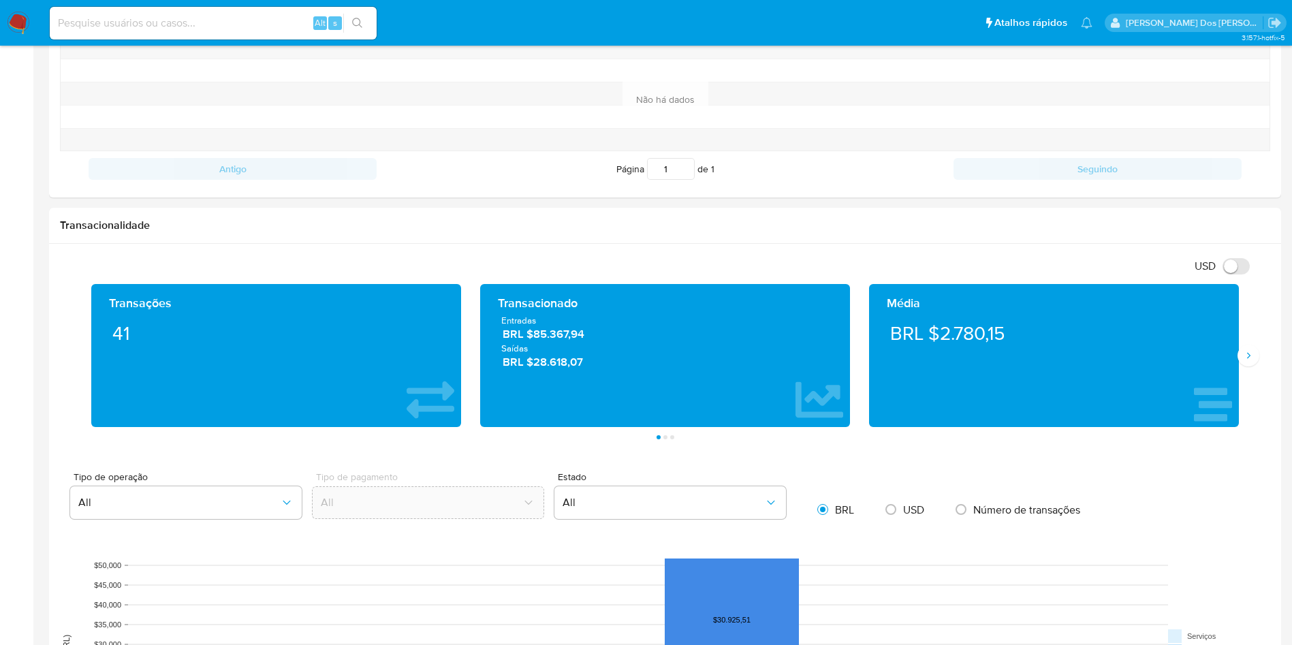
scroll to position [537, 0]
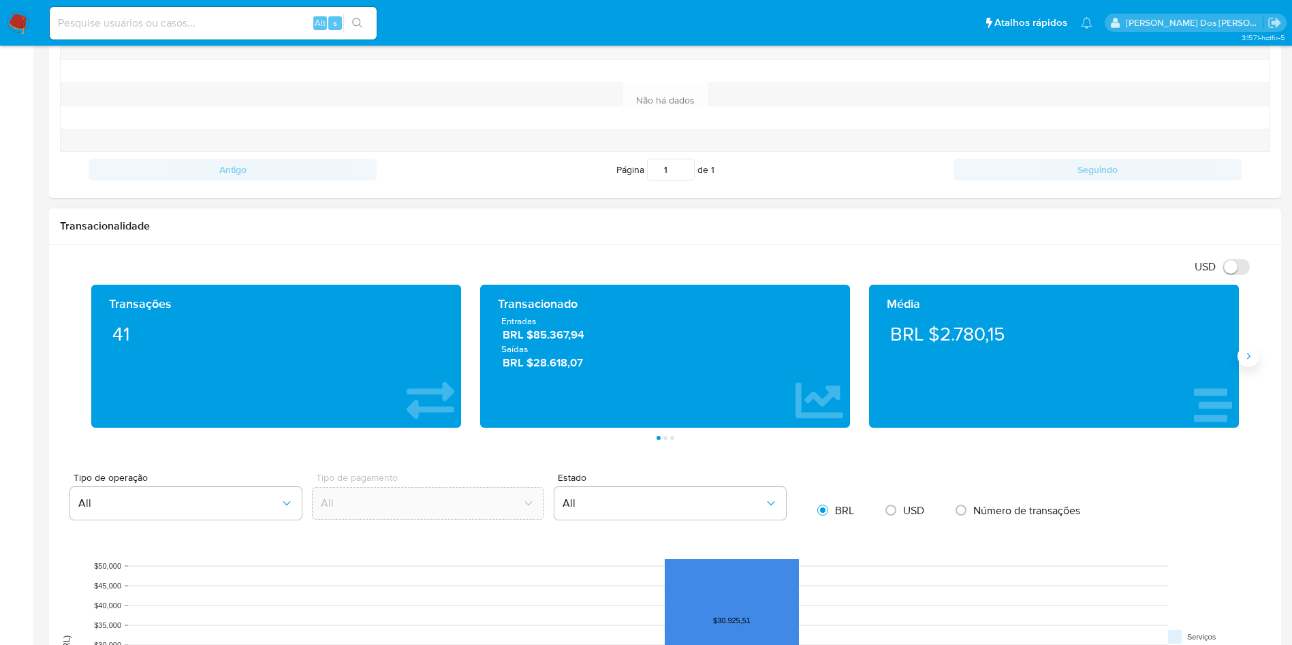
click at [1249, 349] on button "Siguiente" at bounding box center [1248, 356] width 22 height 22
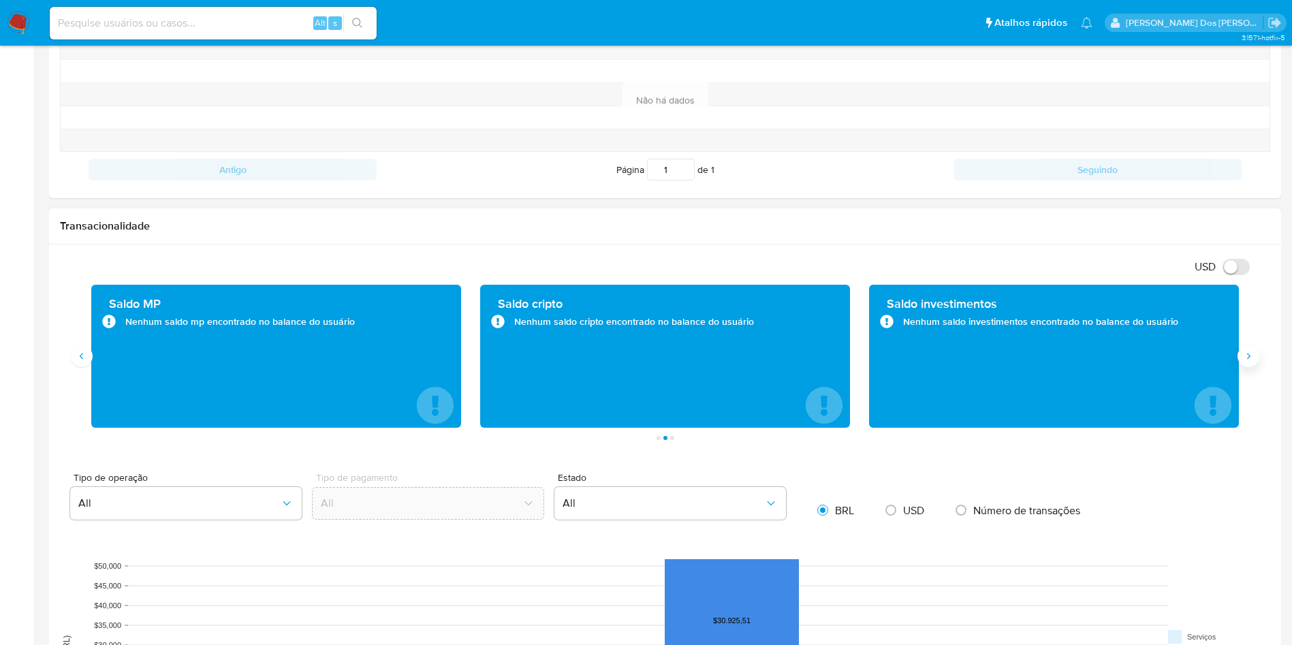
click at [1249, 349] on button "Siguiente" at bounding box center [1248, 356] width 22 height 22
click at [84, 359] on icon "Anterior" at bounding box center [81, 356] width 11 height 11
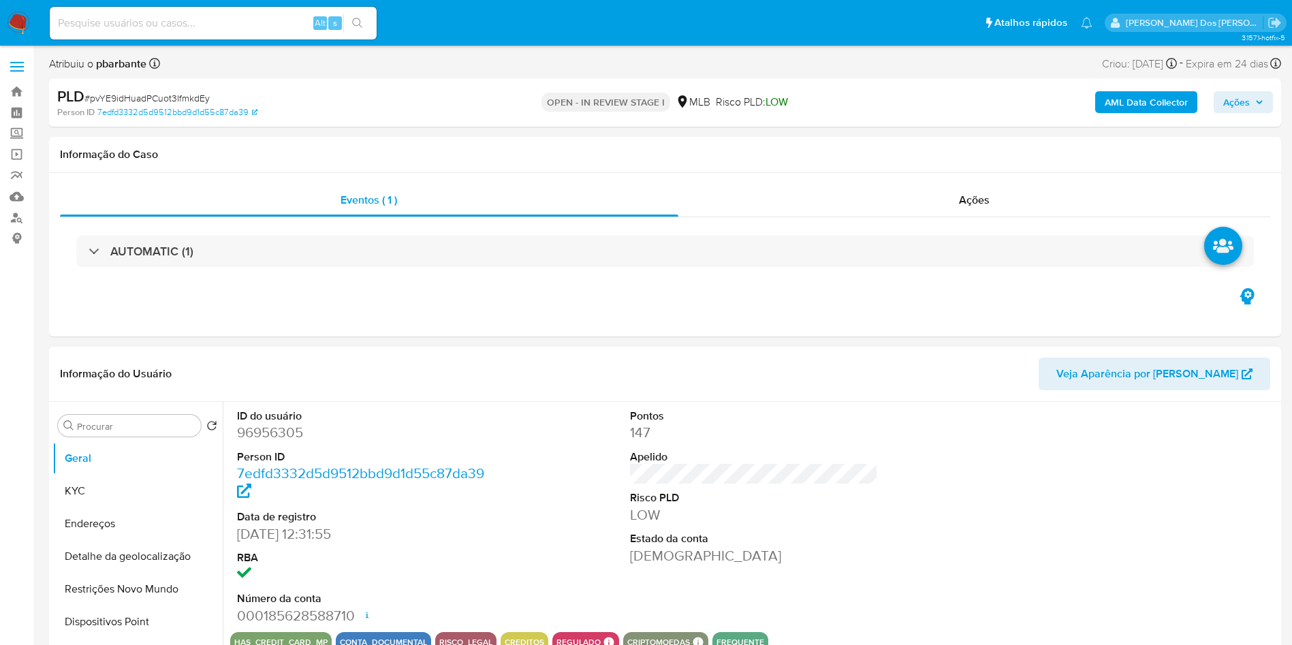
select select "10"
click at [283, 442] on dd "96956305" at bounding box center [361, 432] width 249 height 19
copy dd "96956305"
click at [1126, 103] on b "AML Data Collector" at bounding box center [1146, 102] width 83 height 22
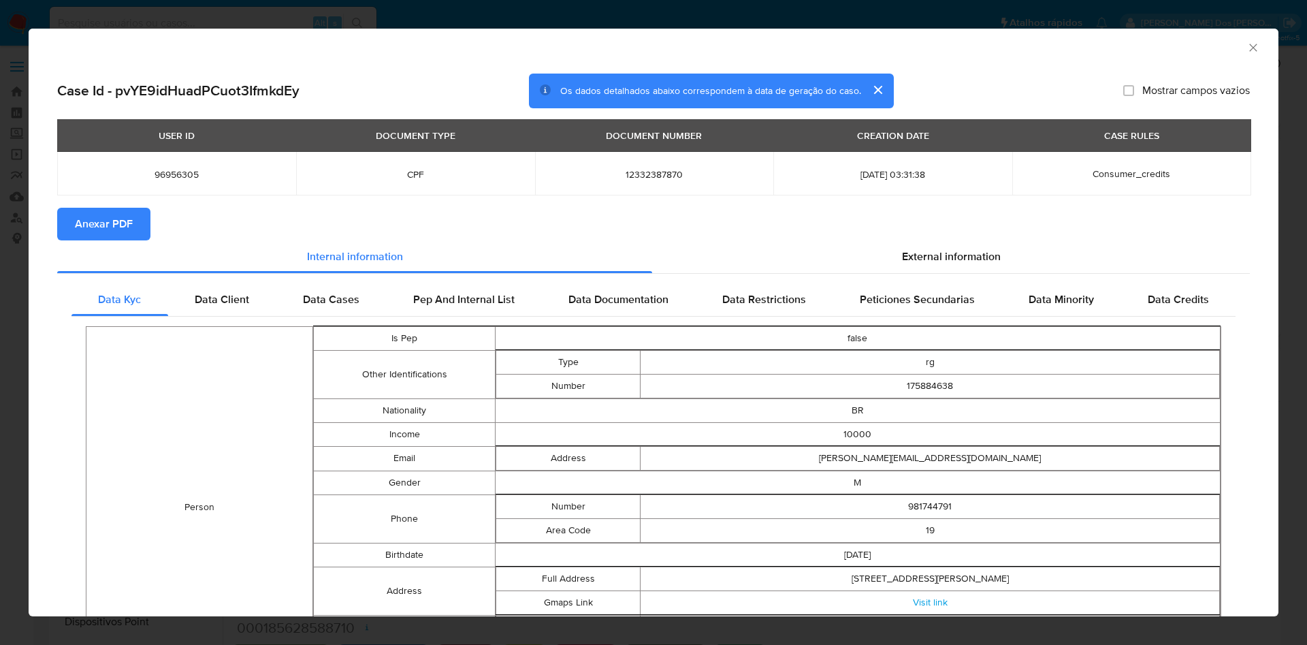
click at [945, 232] on section "Anexar PDF" at bounding box center [653, 224] width 1193 height 33
click at [916, 269] on div "External information" at bounding box center [951, 256] width 598 height 33
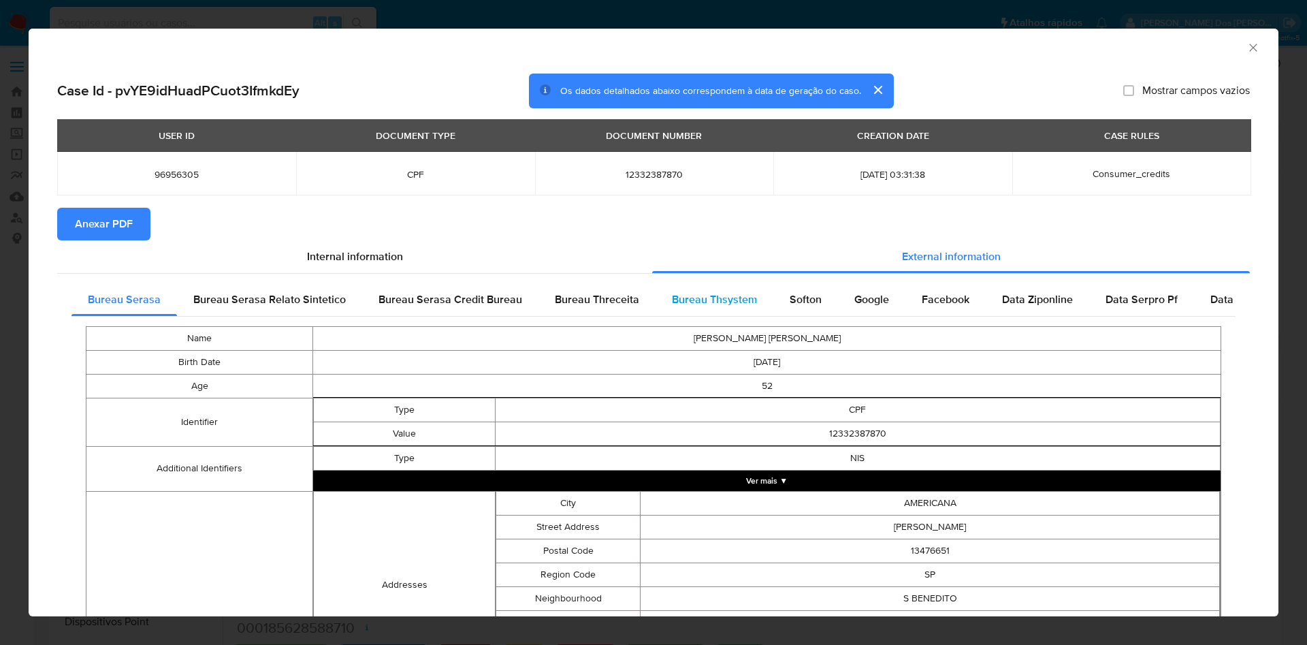
click at [759, 302] on div "Bureau Thsystem" at bounding box center [715, 299] width 118 height 33
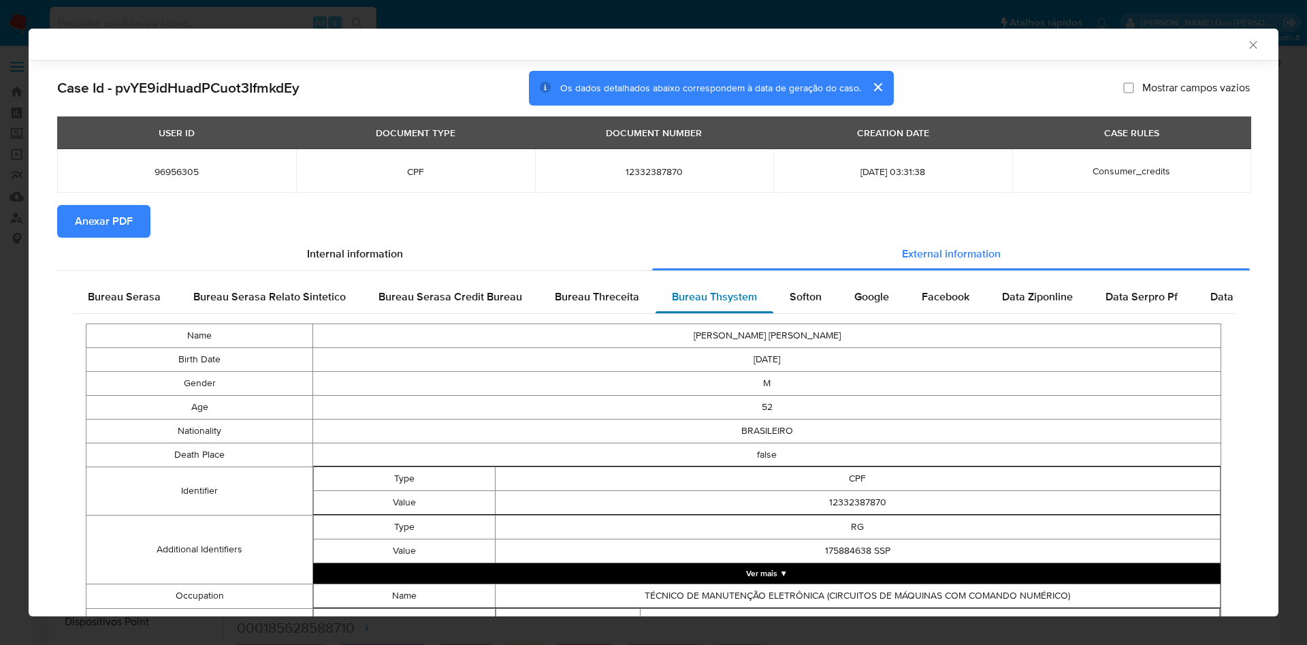
scroll to position [855, 0]
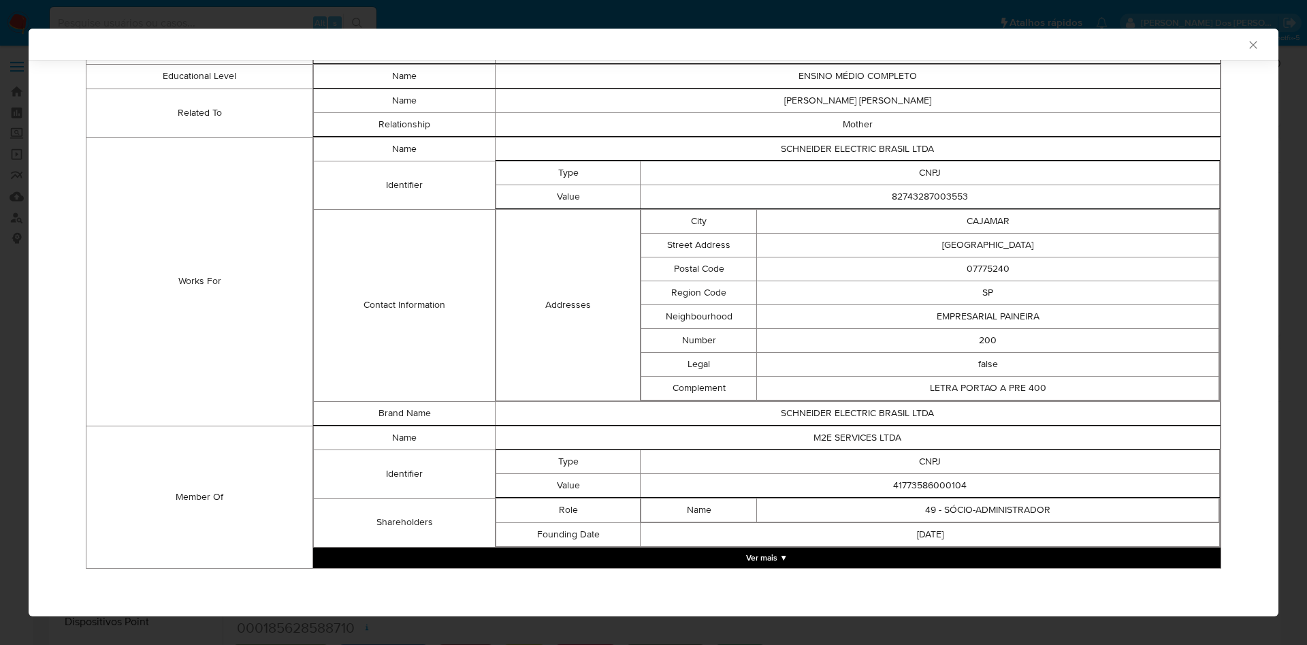
click at [748, 561] on button "Ver mais ▼" at bounding box center [767, 557] width 908 height 20
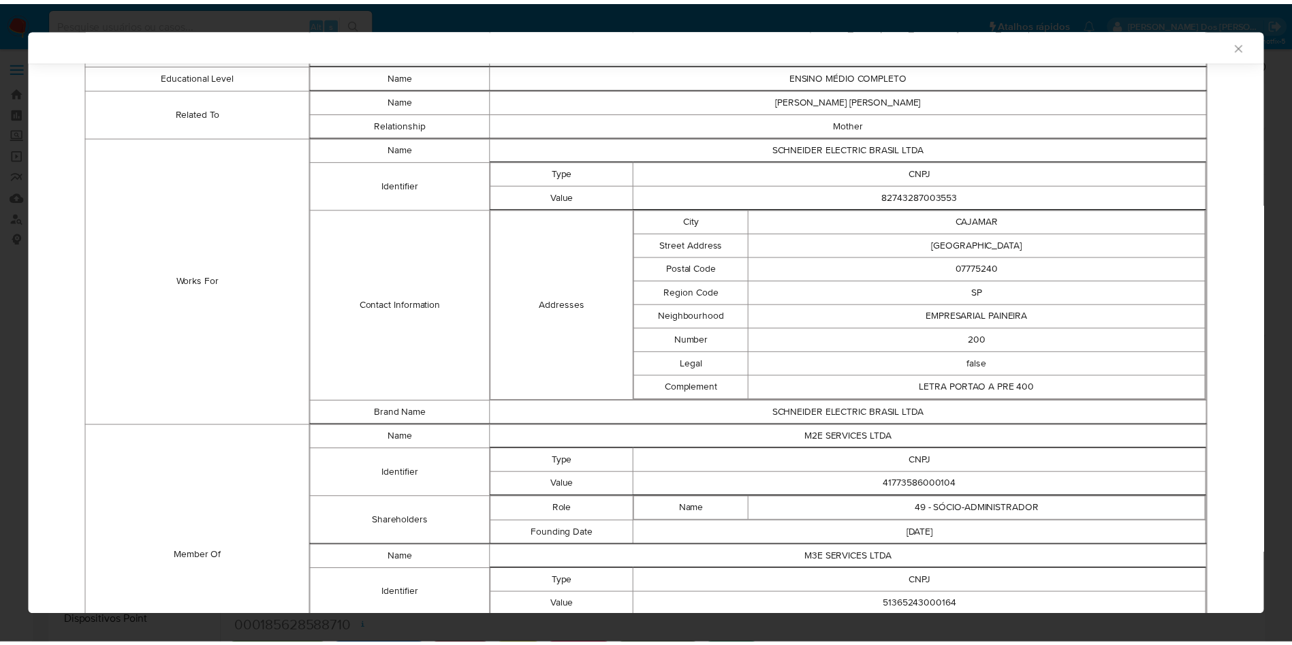
scroll to position [976, 0]
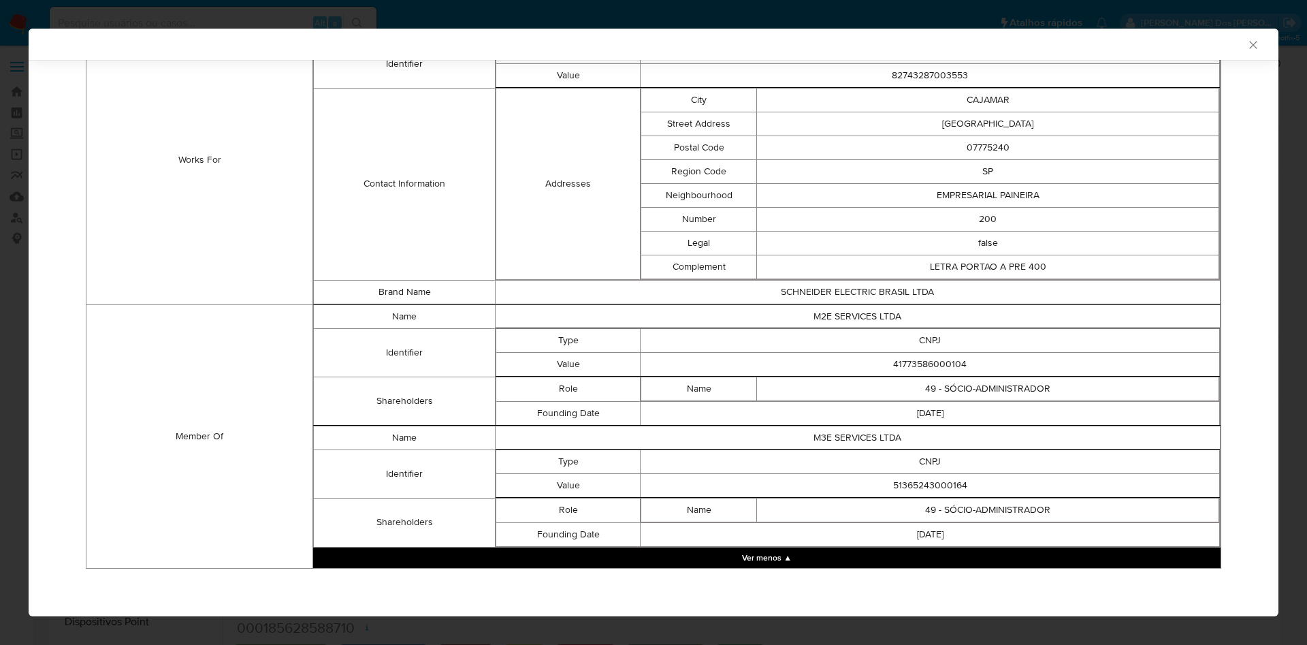
click at [923, 485] on td "51365243000164" at bounding box center [931, 485] width 580 height 24
copy td "51365243000164"
click at [930, 368] on td "41773586000104" at bounding box center [931, 364] width 580 height 24
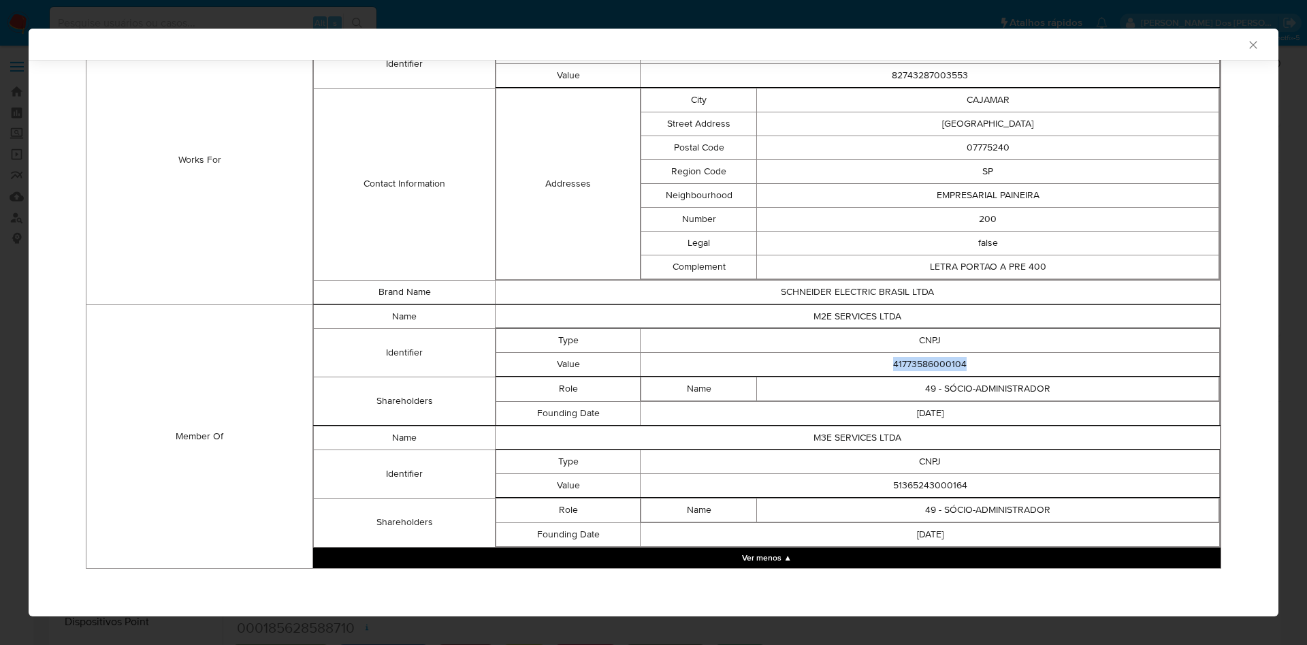
copy td "41773586000104"
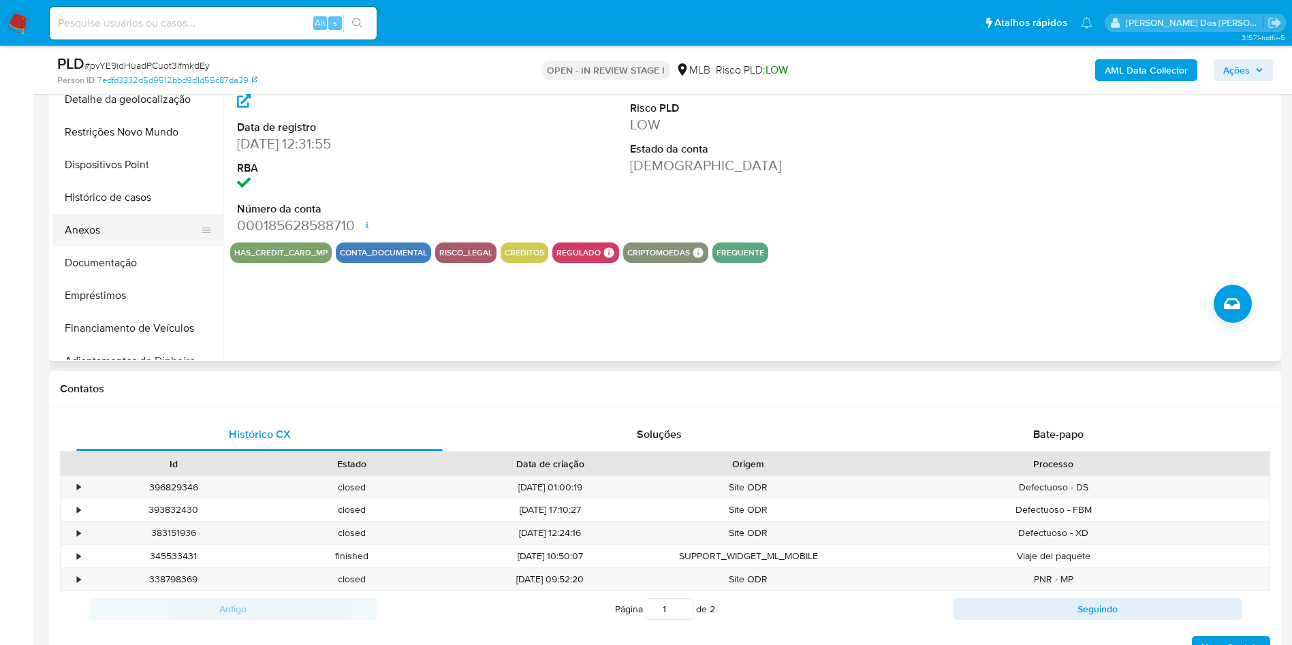
scroll to position [67, 0]
click at [152, 313] on button "Empréstimos" at bounding box center [137, 296] width 170 height 33
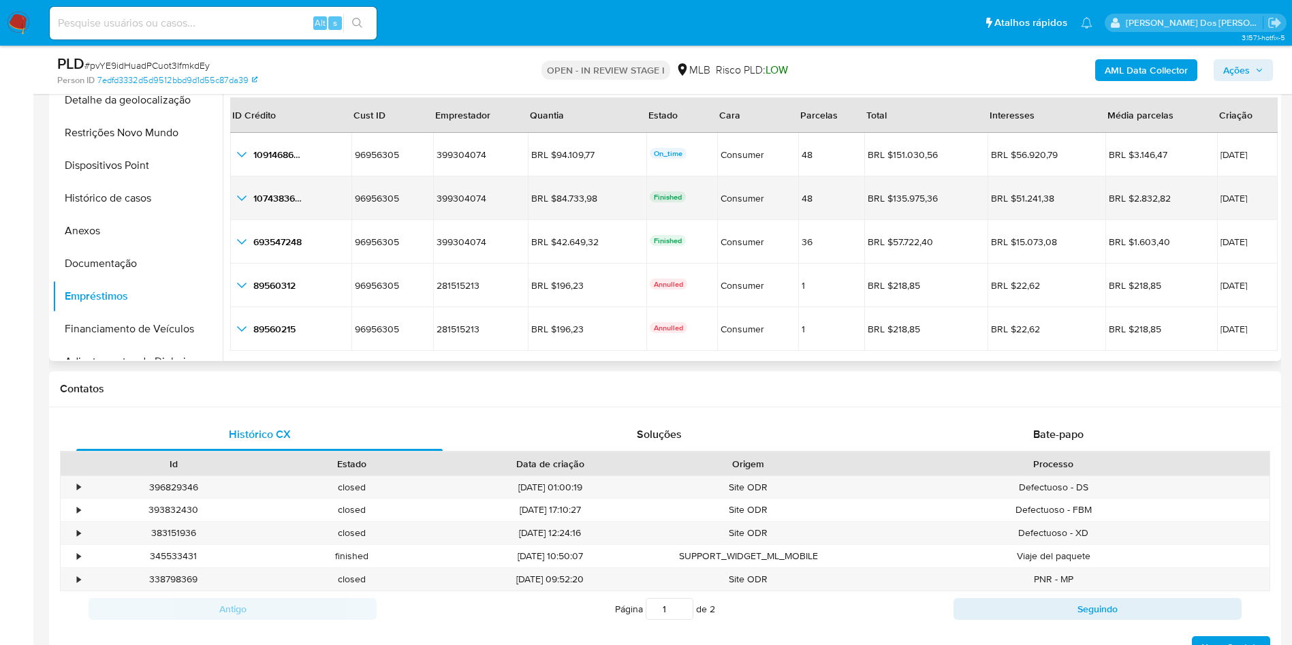
scroll to position [0, 0]
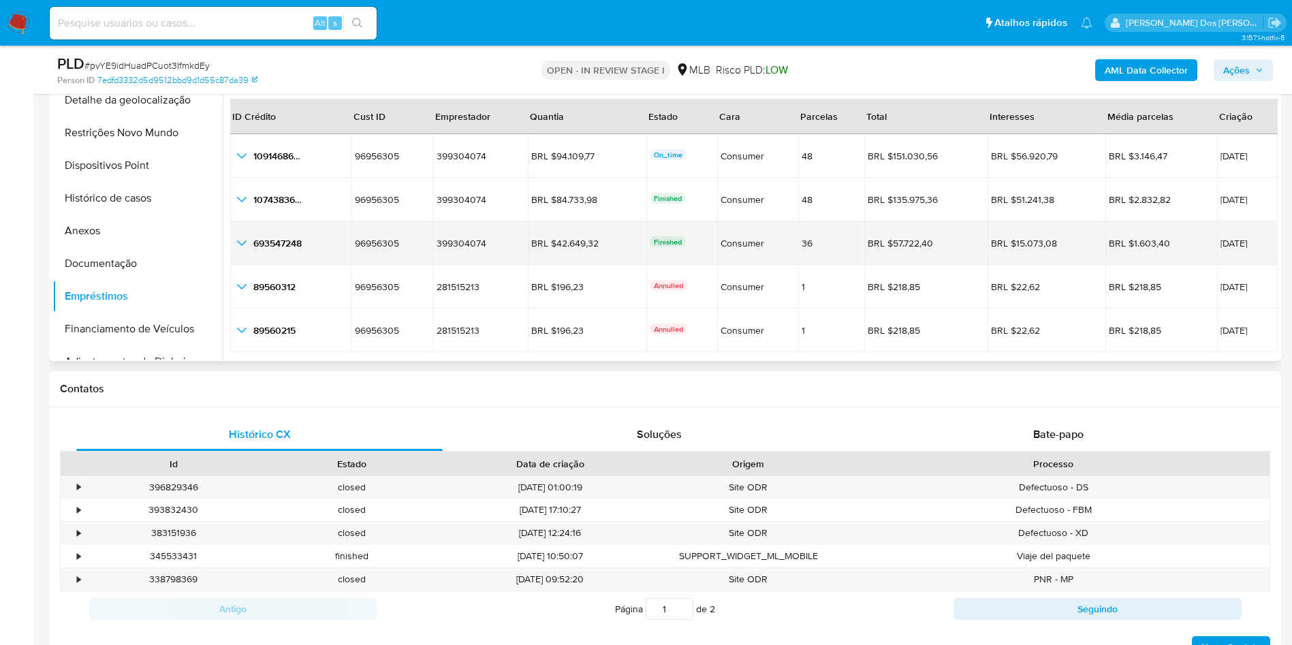
click at [240, 251] on icon "button_show_hidden_detail_by_id_2" at bounding box center [242, 243] width 16 height 16
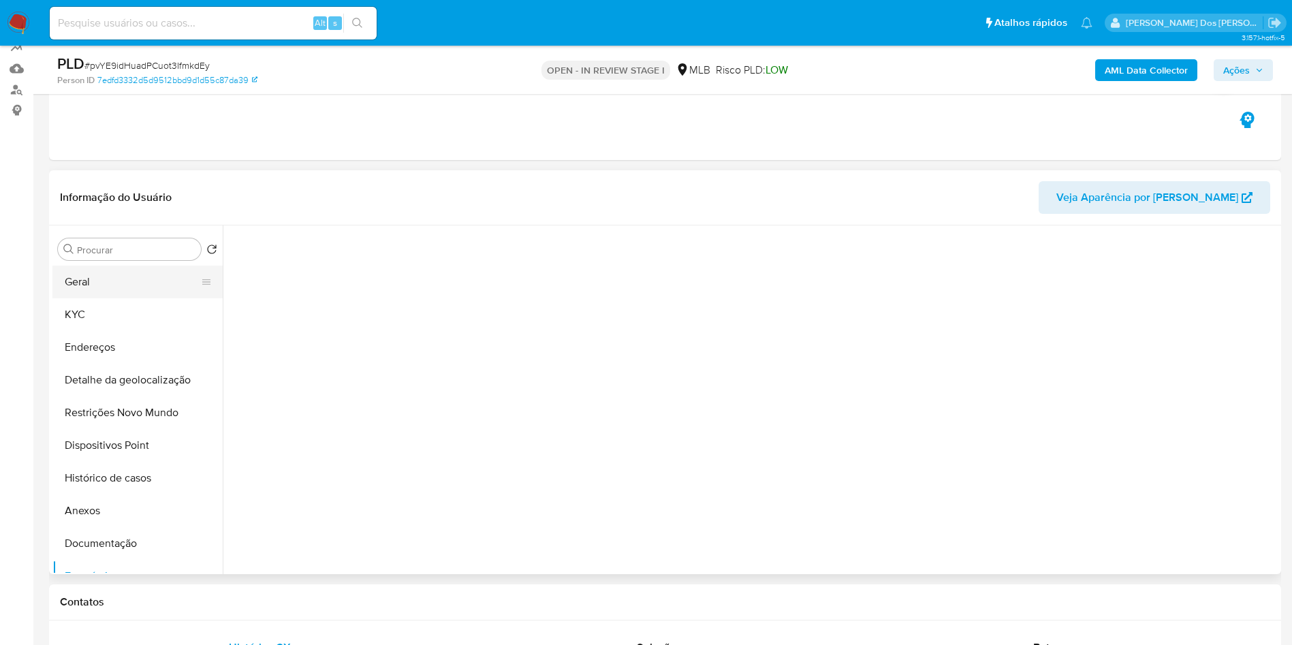
click at [120, 298] on button "Geral" at bounding box center [131, 282] width 159 height 33
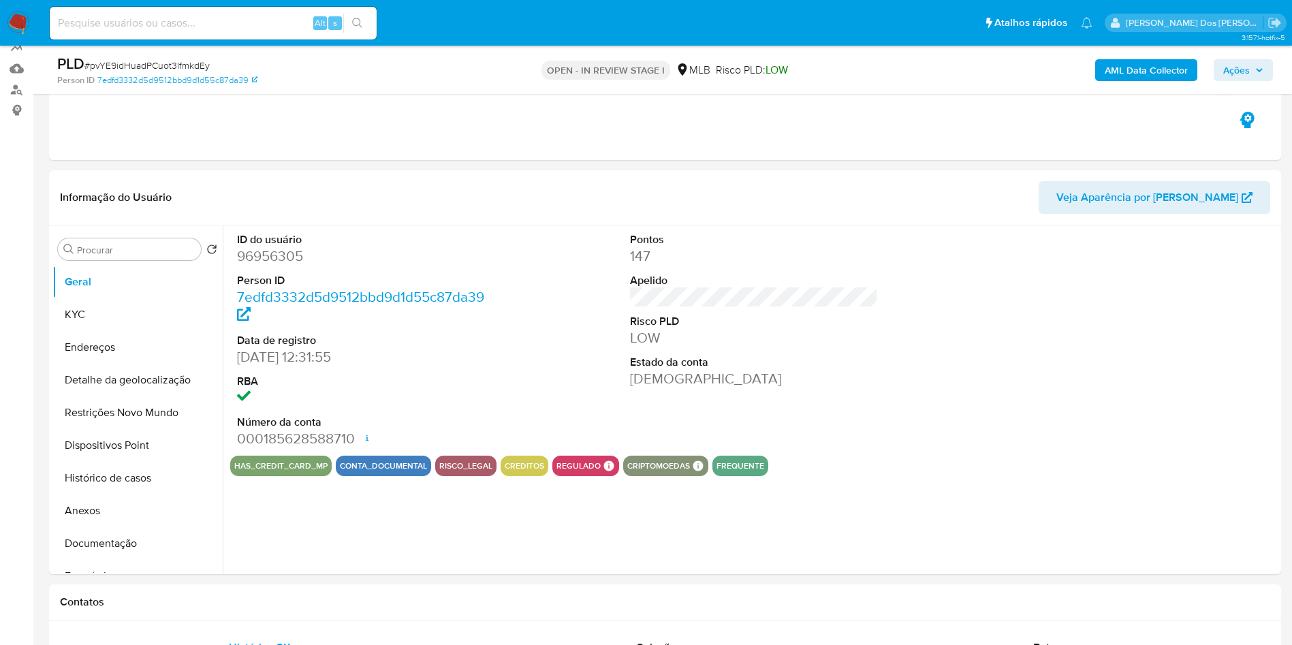
click at [281, 266] on dd "96956305" at bounding box center [361, 256] width 249 height 19
copy dd "96956305"
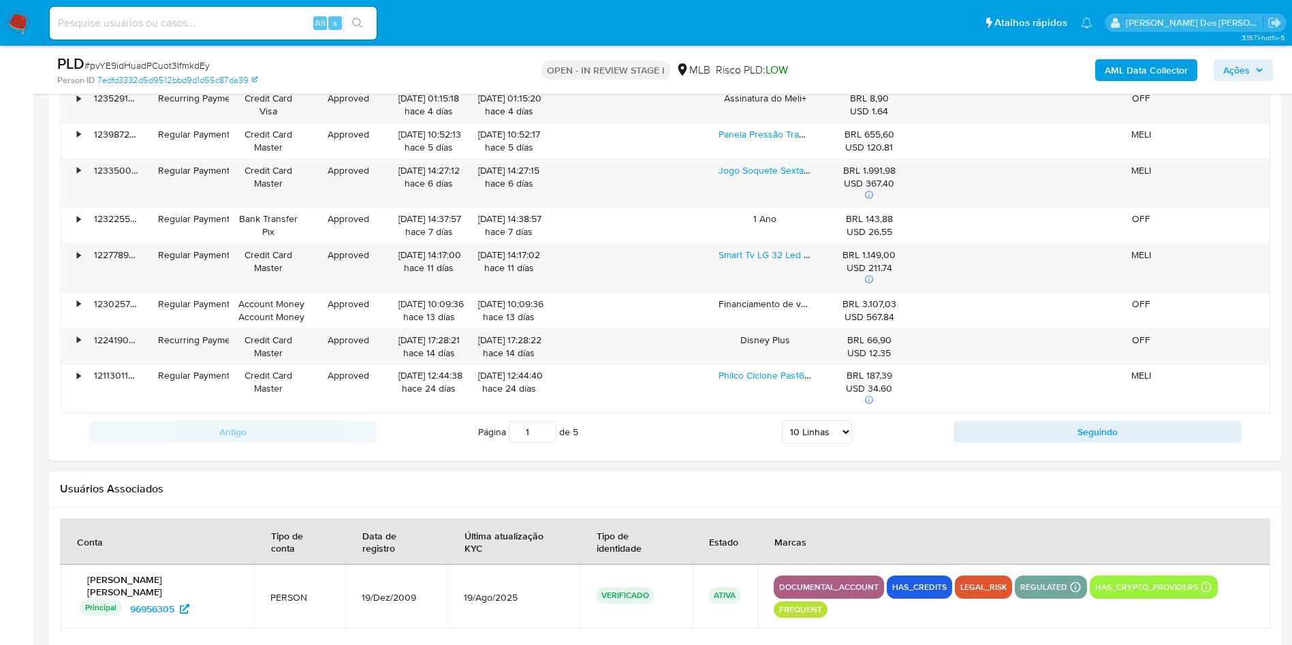
scroll to position [1732, 0]
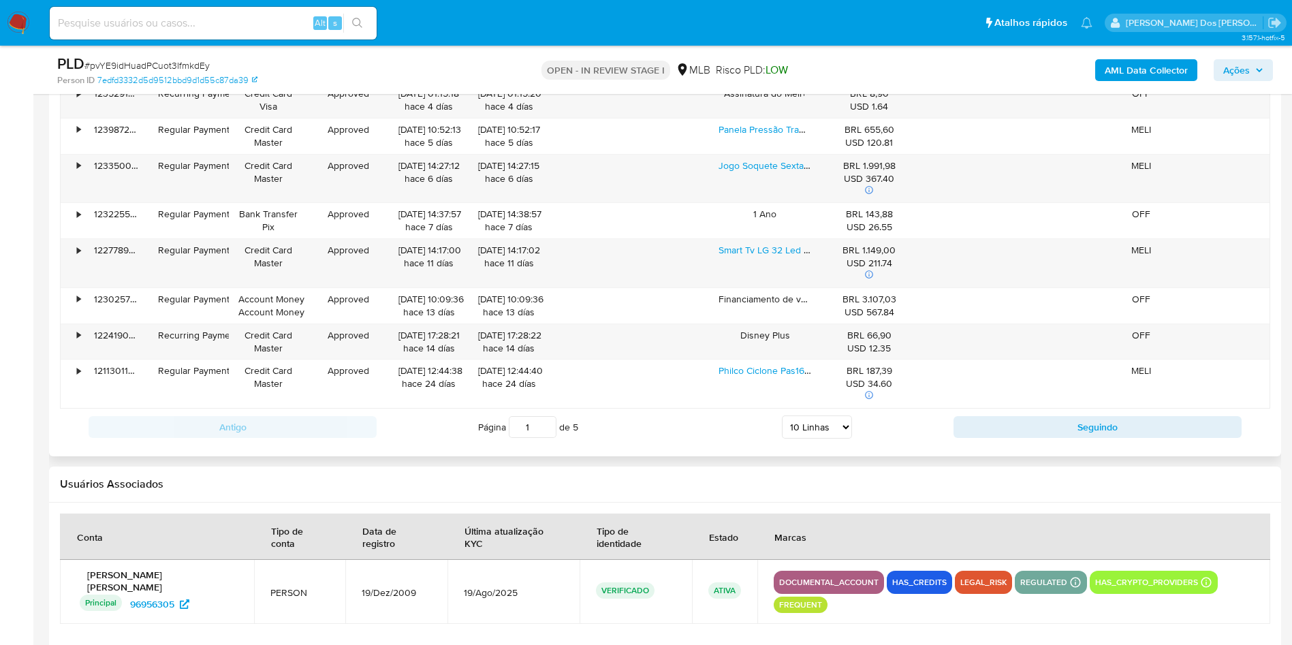
click at [783, 439] on select "5 Linhas 10 Linhas 20 Linhas 25 Linhas 50 Linhas 100 Linhas" at bounding box center [817, 426] width 70 height 23
select select "100"
click at [782, 436] on select "5 Linhas 10 Linhas 20 Linhas 25 Linhas 50 Linhas 100 Linhas" at bounding box center [817, 426] width 70 height 23
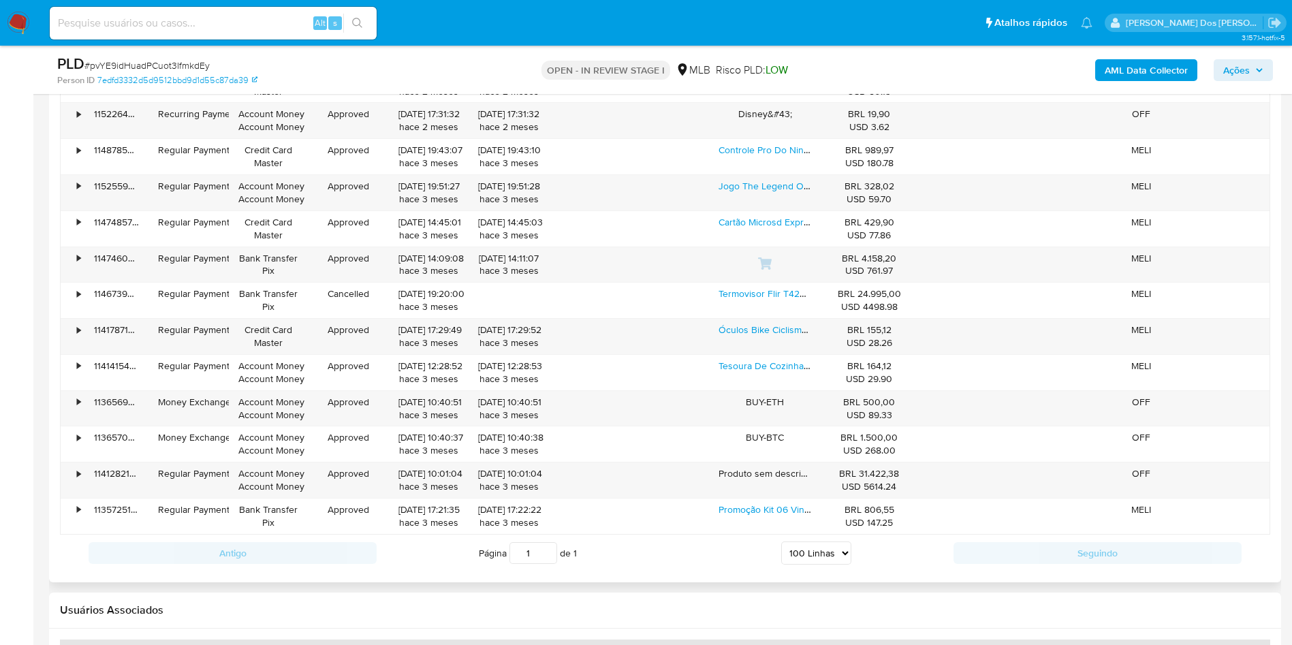
scroll to position [2953, 0]
click at [82, 494] on div "•" at bounding box center [73, 478] width 24 height 35
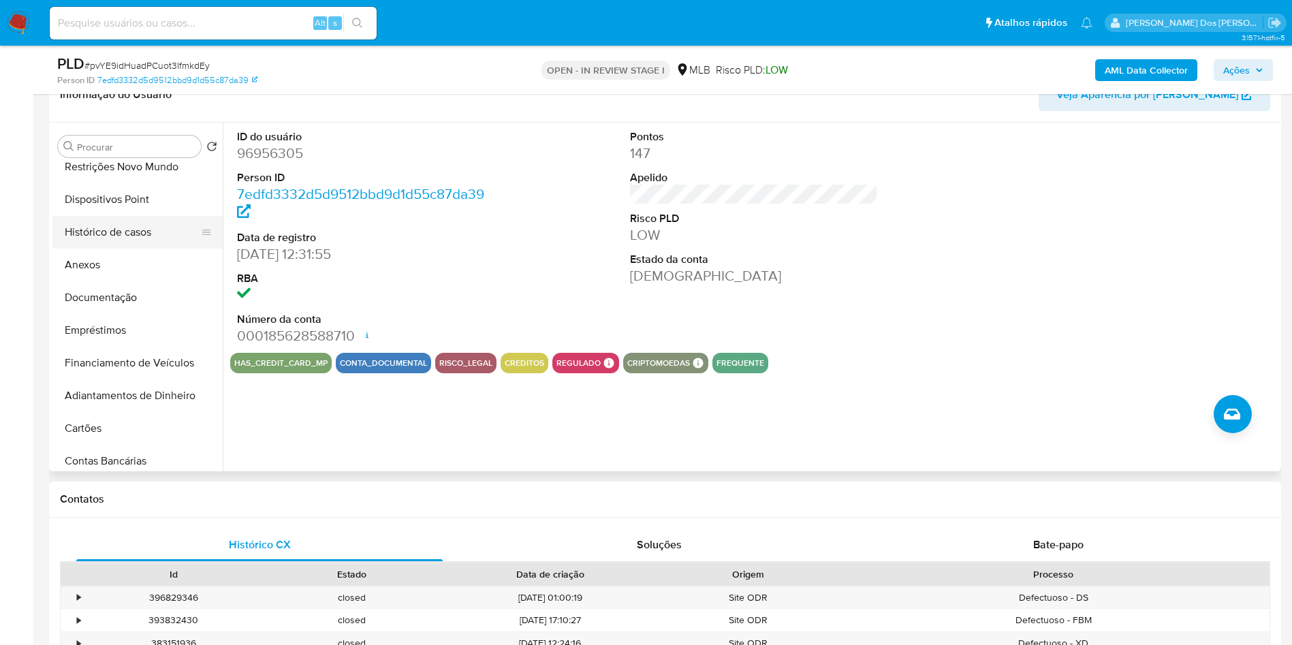
scroll to position [161, 0]
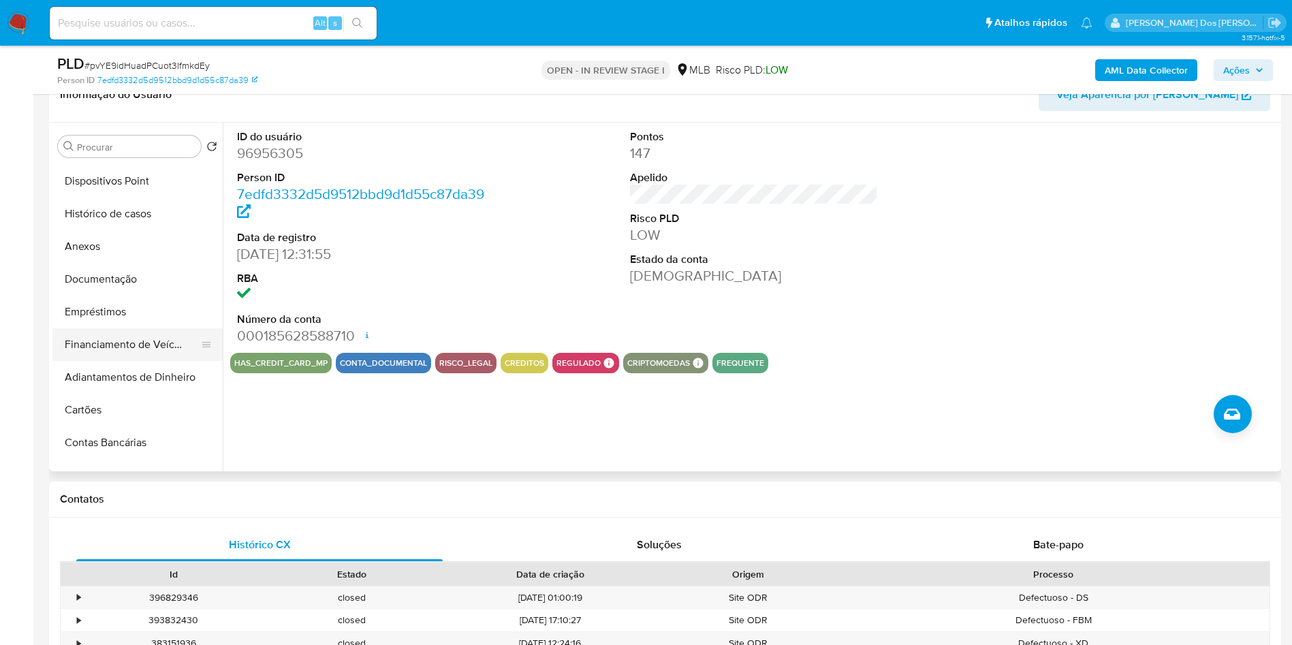
click at [112, 361] on button "Financiamento de Veículos" at bounding box center [131, 344] width 159 height 33
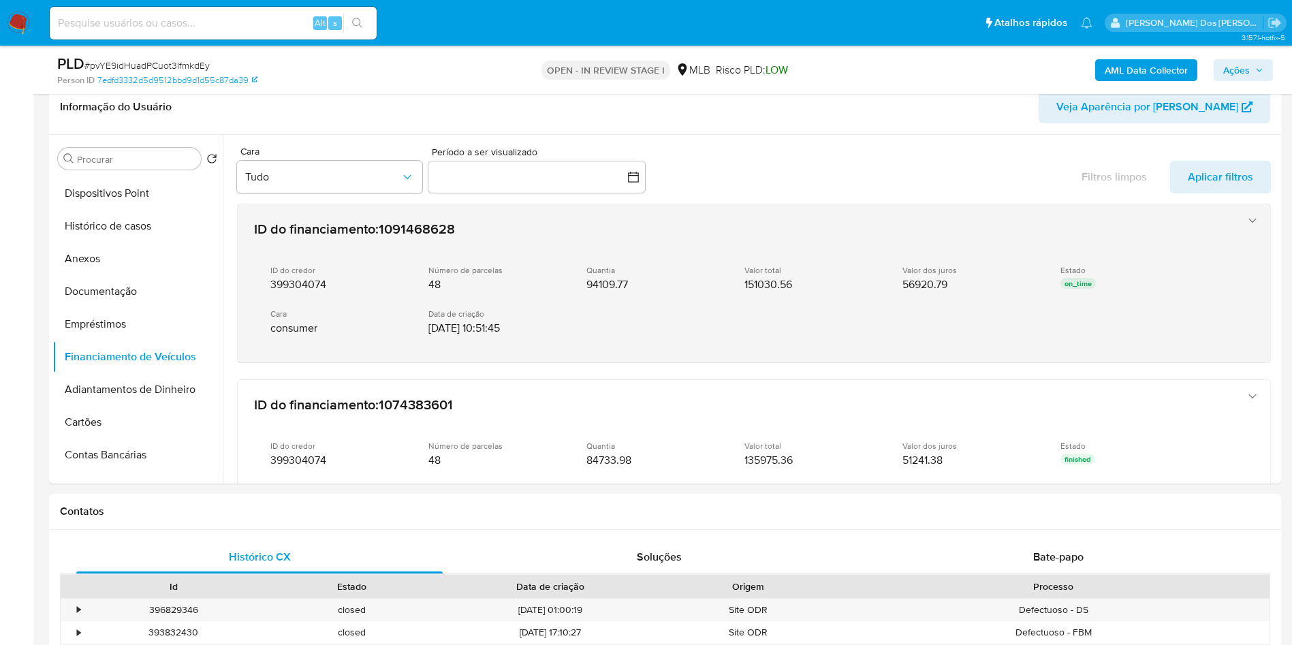
scroll to position [196, 0]
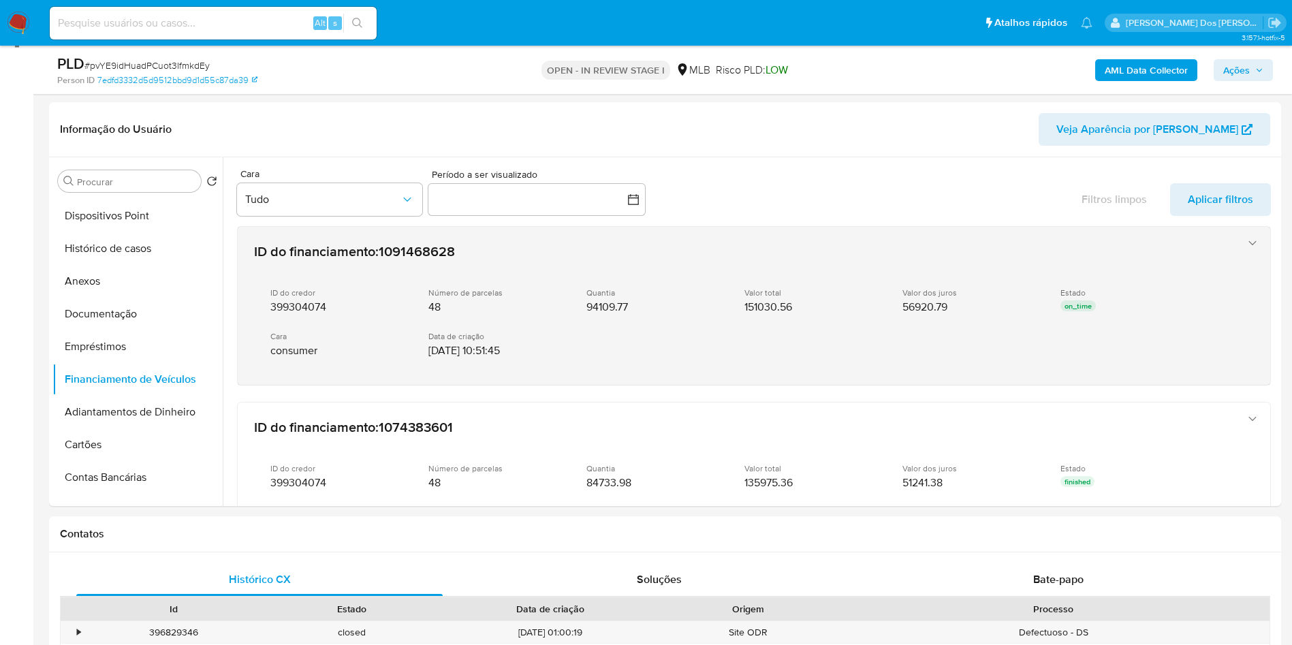
click at [519, 292] on div "ID do financiamento : 1091468628 ID do credor 399304074 Número de parcelas 48 Q…" at bounding box center [740, 305] width 983 height 139
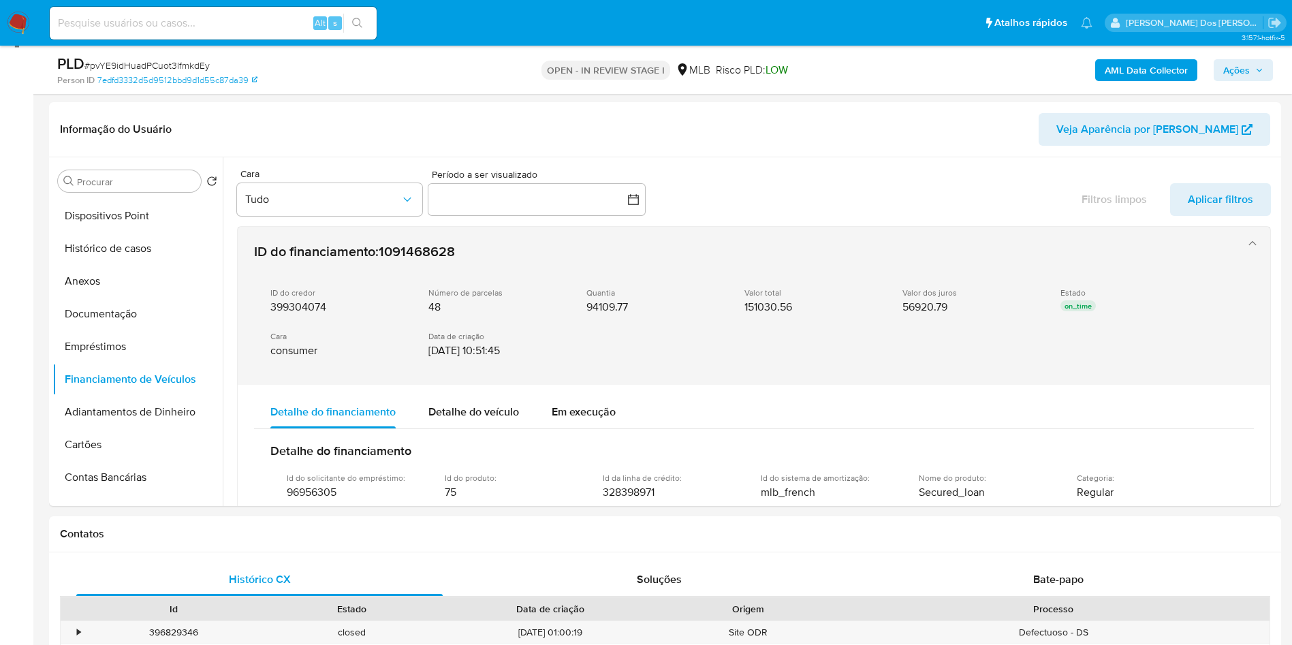
scroll to position [106, 0]
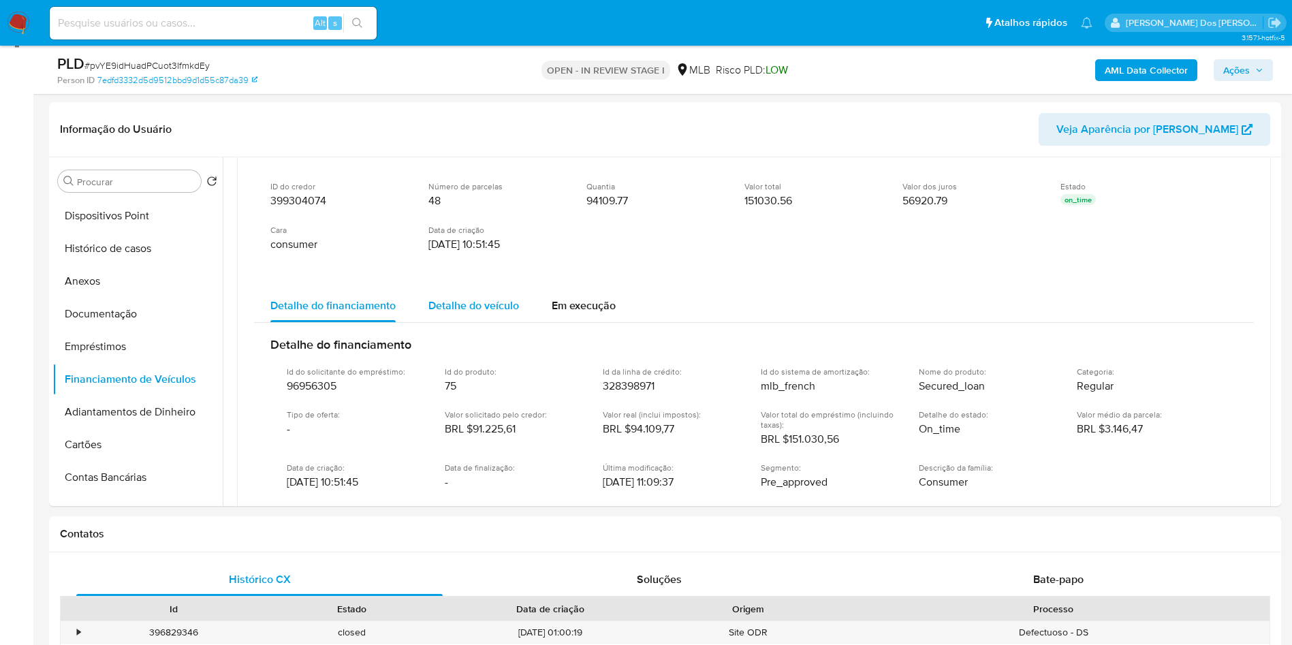
click at [496, 313] on span "Detalhe do veículo" at bounding box center [473, 306] width 91 height 16
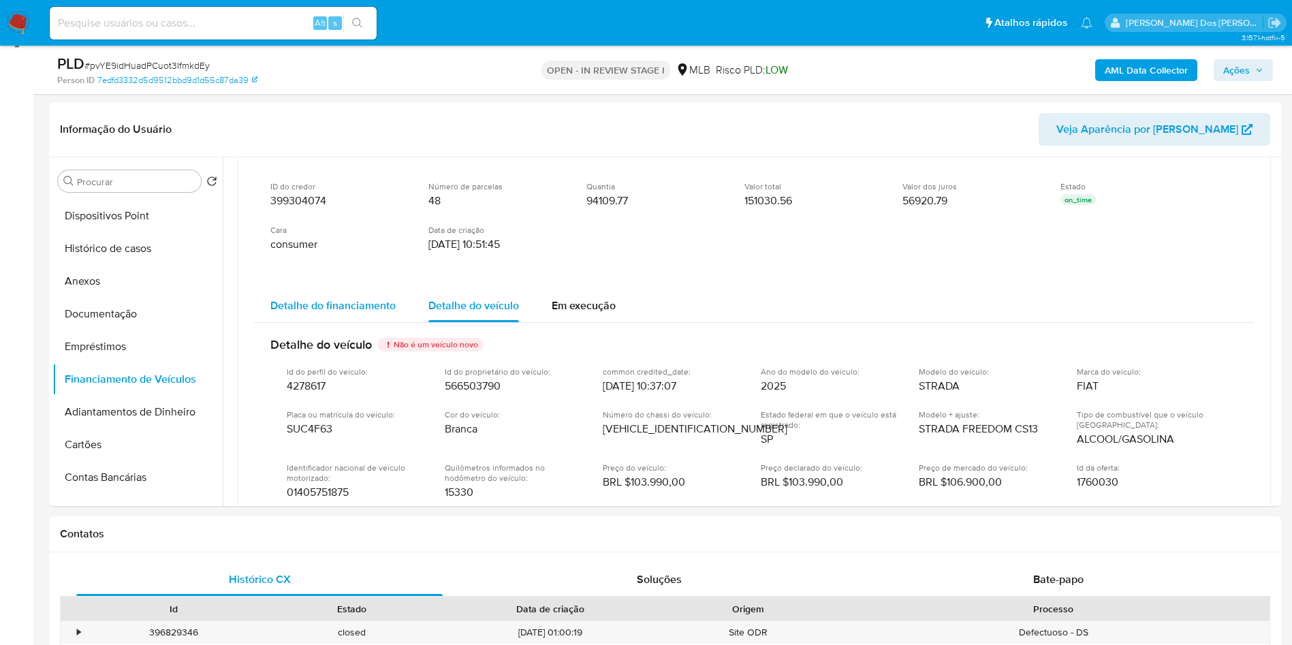
click at [352, 311] on div "Detalhe do financiamento" at bounding box center [332, 305] width 125 height 33
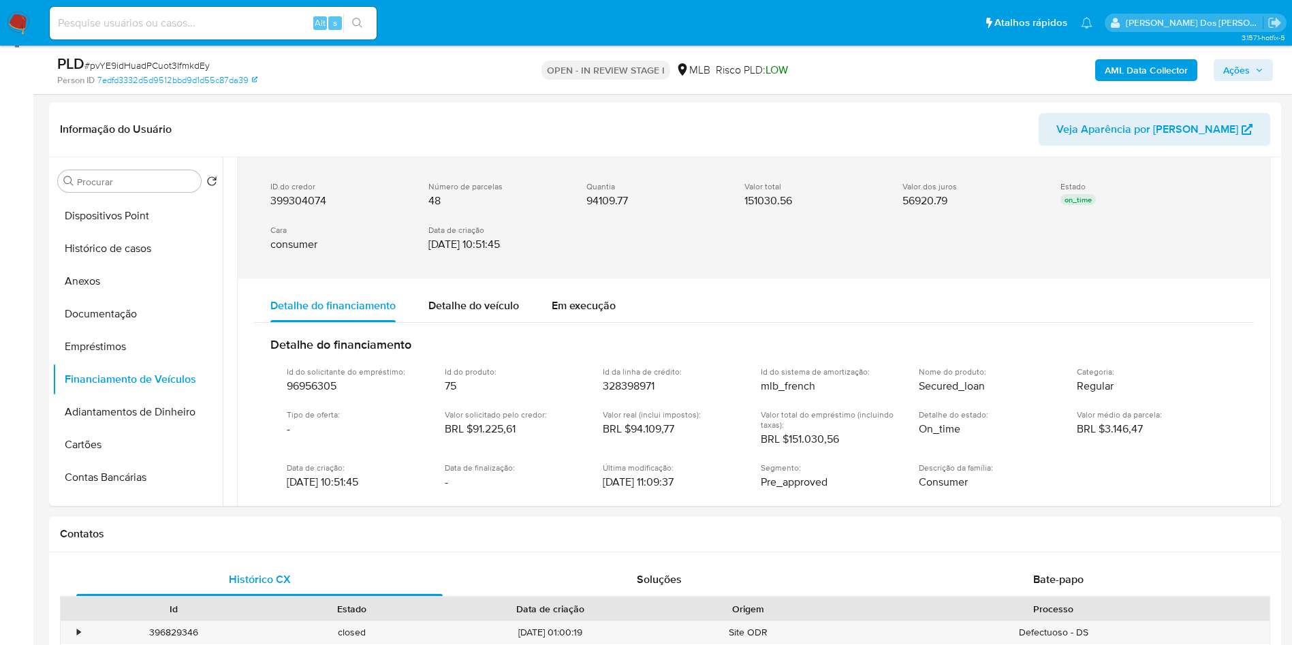
click at [506, 251] on div "Data de criação 21/07/2025 10:51:45" at bounding box center [496, 238] width 136 height 27
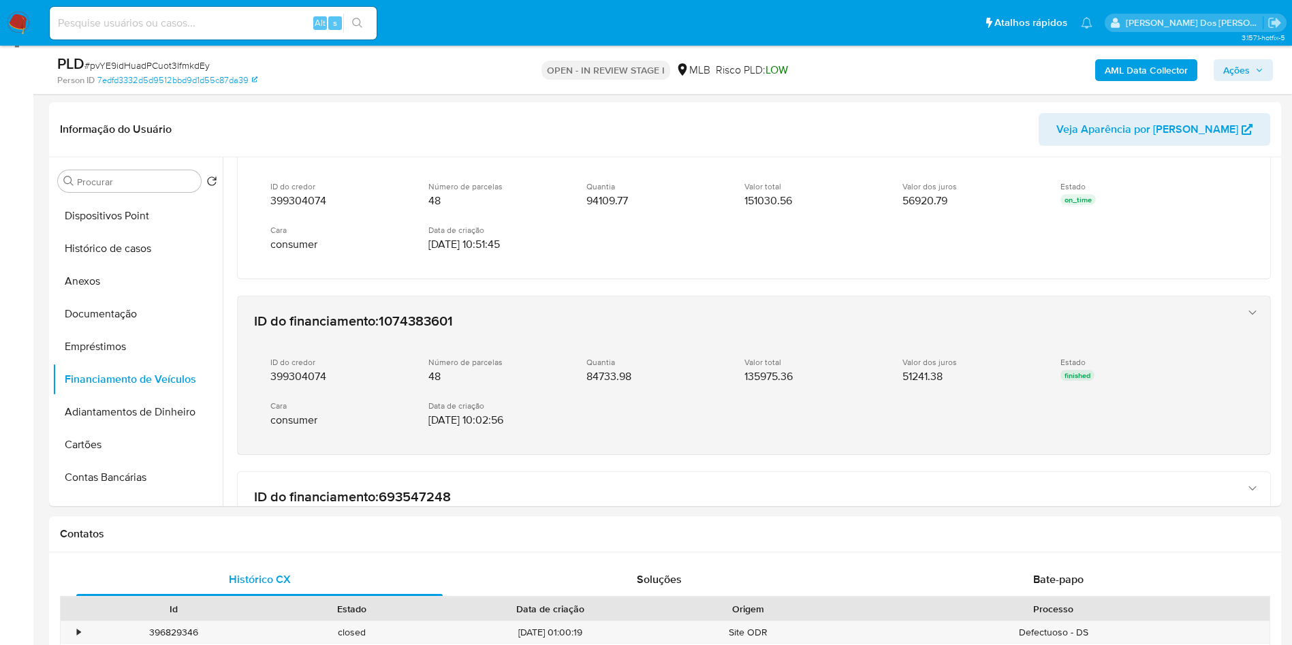
click at [466, 404] on div "ID do credor 399304074 Número de parcelas 48 Quantia 84733.98 Valor total 13597…" at bounding box center [740, 392] width 972 height 92
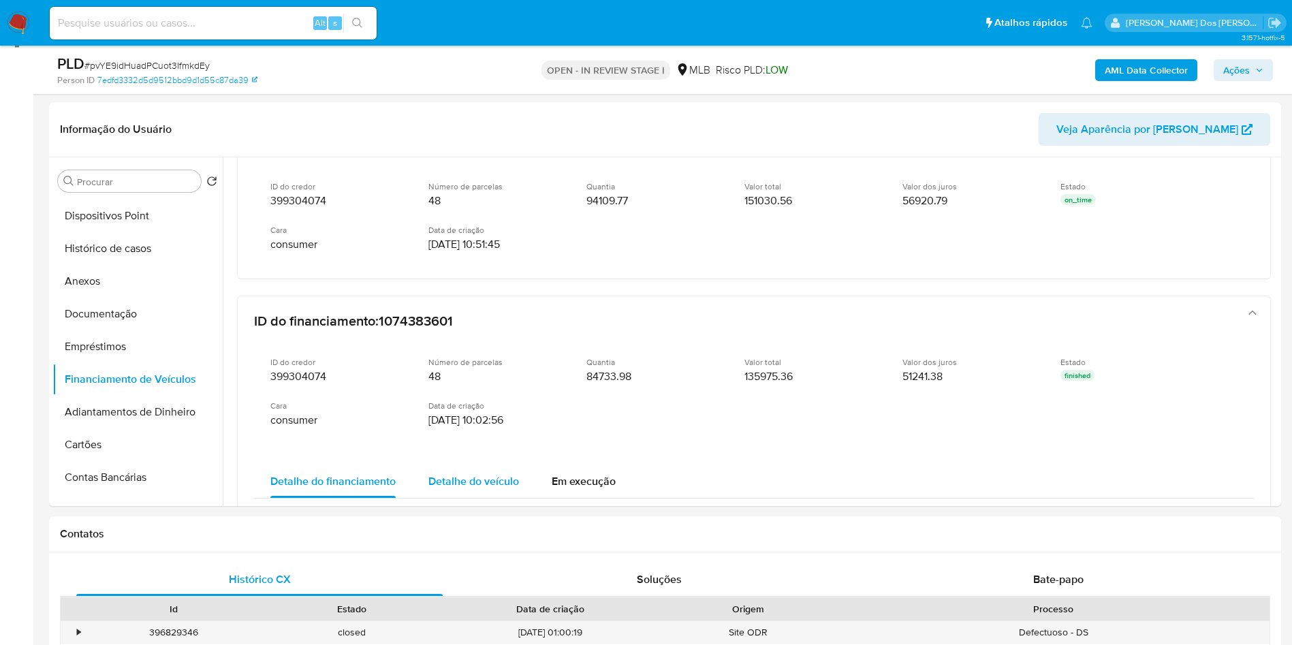
click at [458, 489] on span "Detalhe do veículo" at bounding box center [473, 481] width 91 height 16
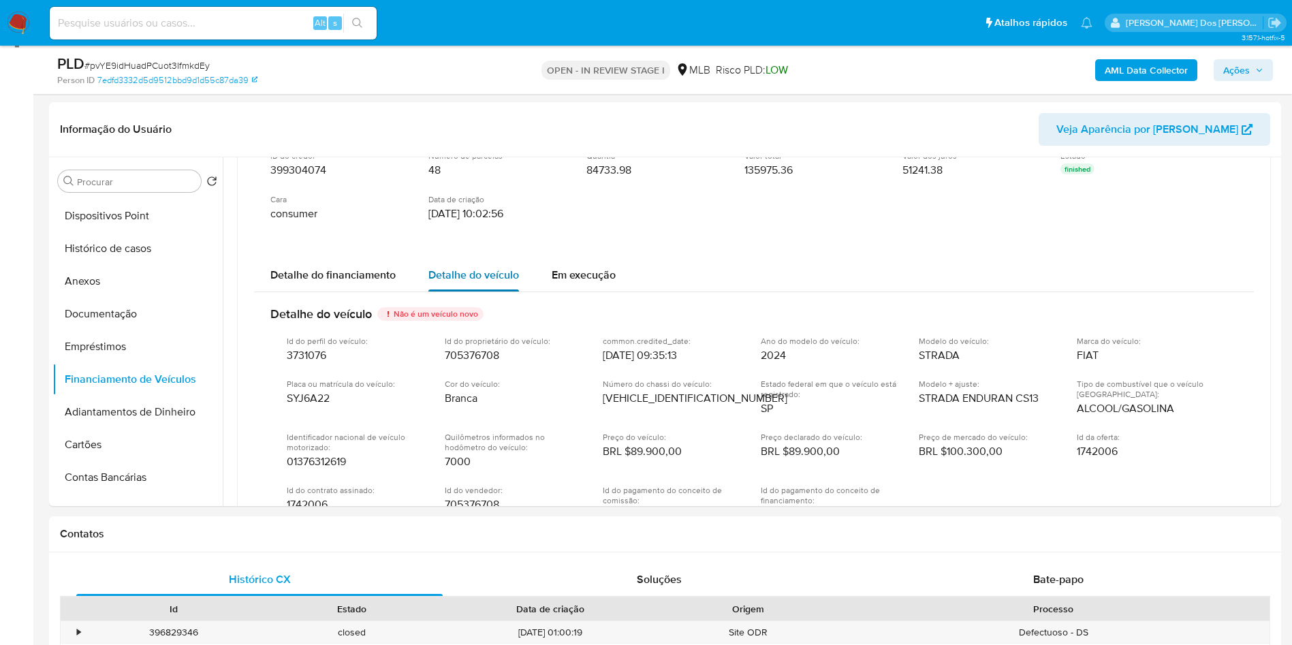
scroll to position [336, 0]
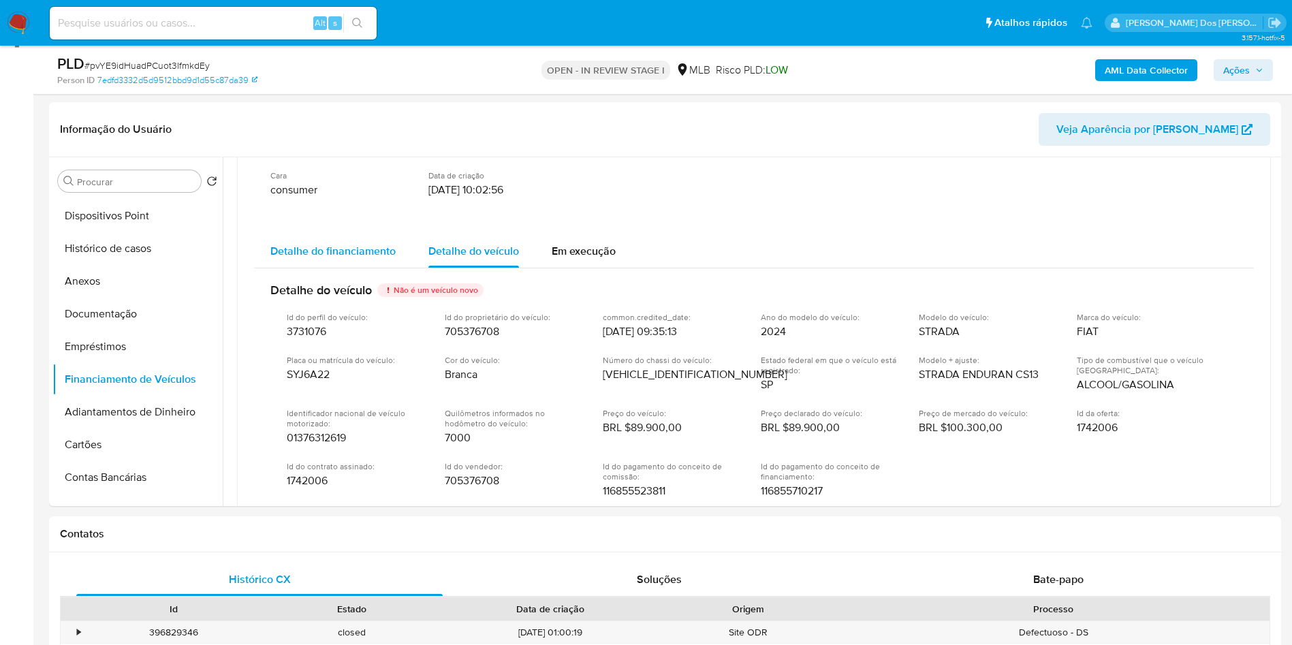
click at [360, 268] on div "Detalhe do financiamento" at bounding box center [332, 251] width 125 height 33
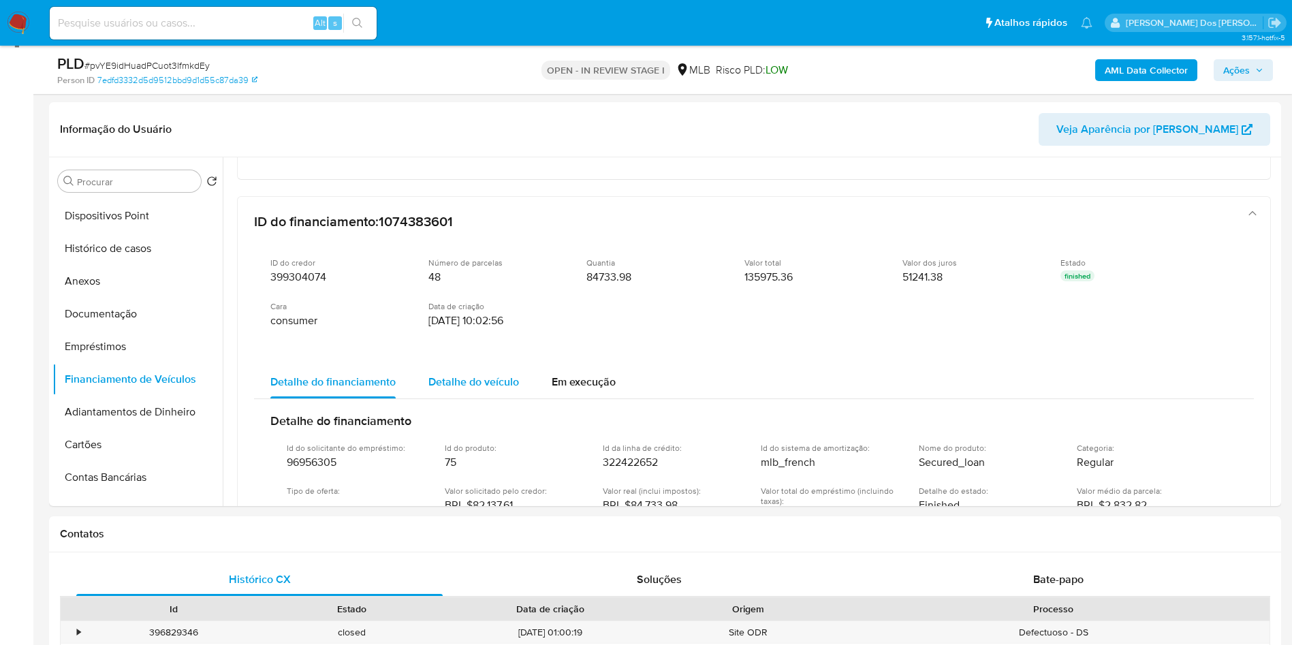
click at [445, 268] on span "Número de parcelas" at bounding box center [465, 262] width 74 height 10
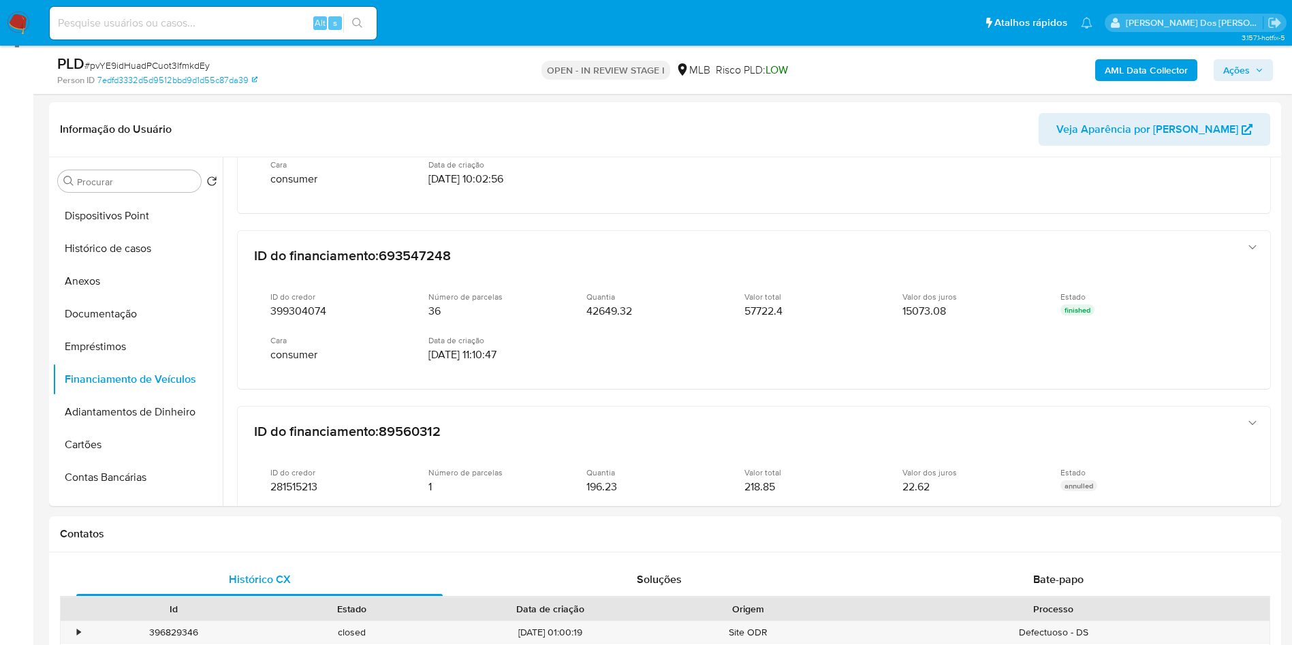
scroll to position [349, 0]
click at [445, 264] on span "693547248" at bounding box center [415, 254] width 72 height 20
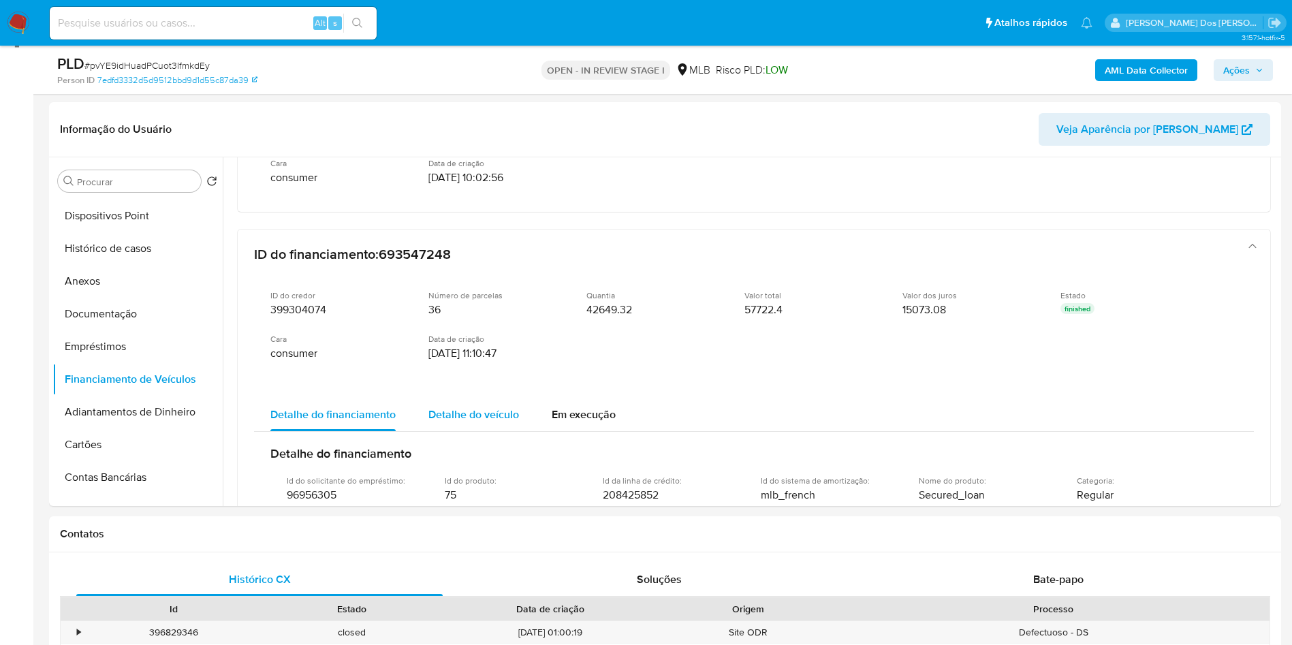
click at [489, 422] on span "Detalhe do veículo" at bounding box center [473, 415] width 91 height 16
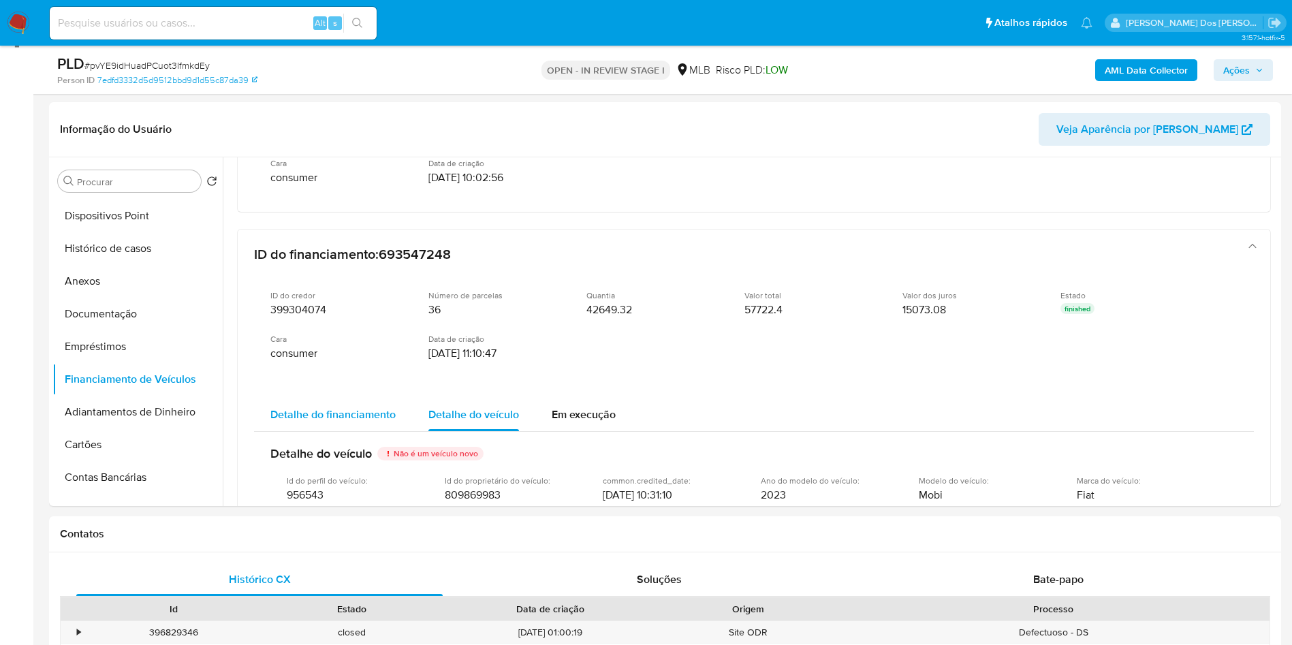
click at [345, 431] on div "Detalhe do financiamento" at bounding box center [332, 414] width 125 height 33
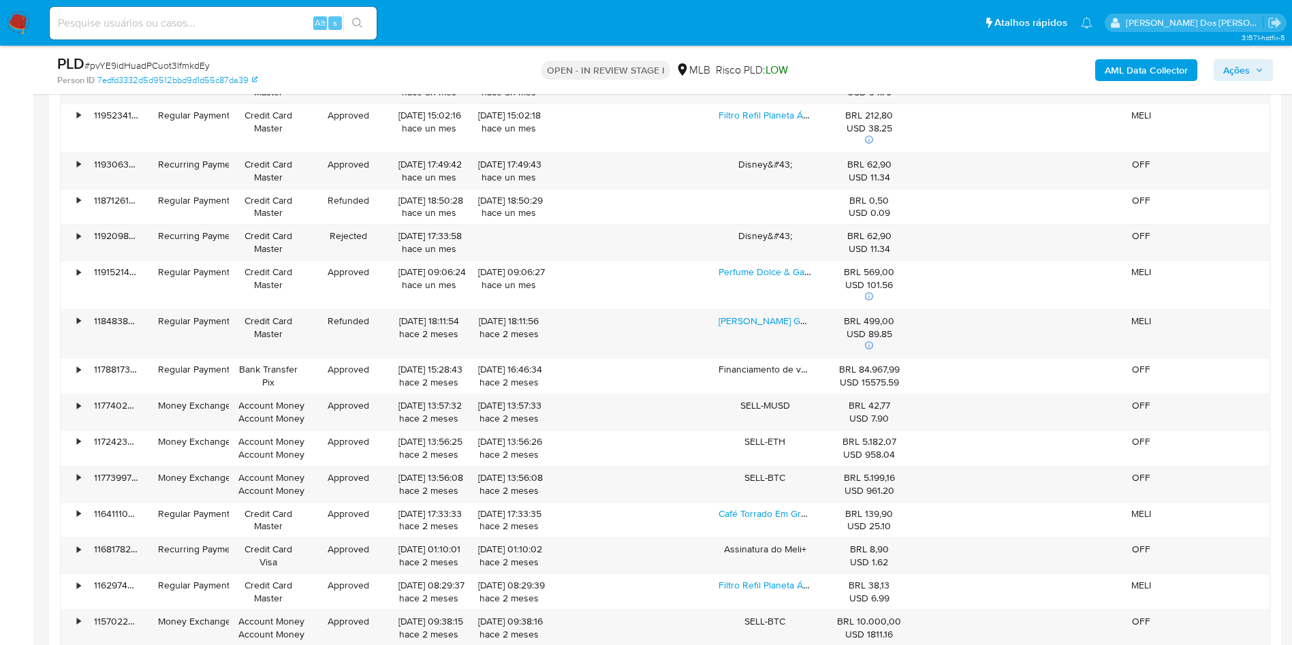
scroll to position [2372, 0]
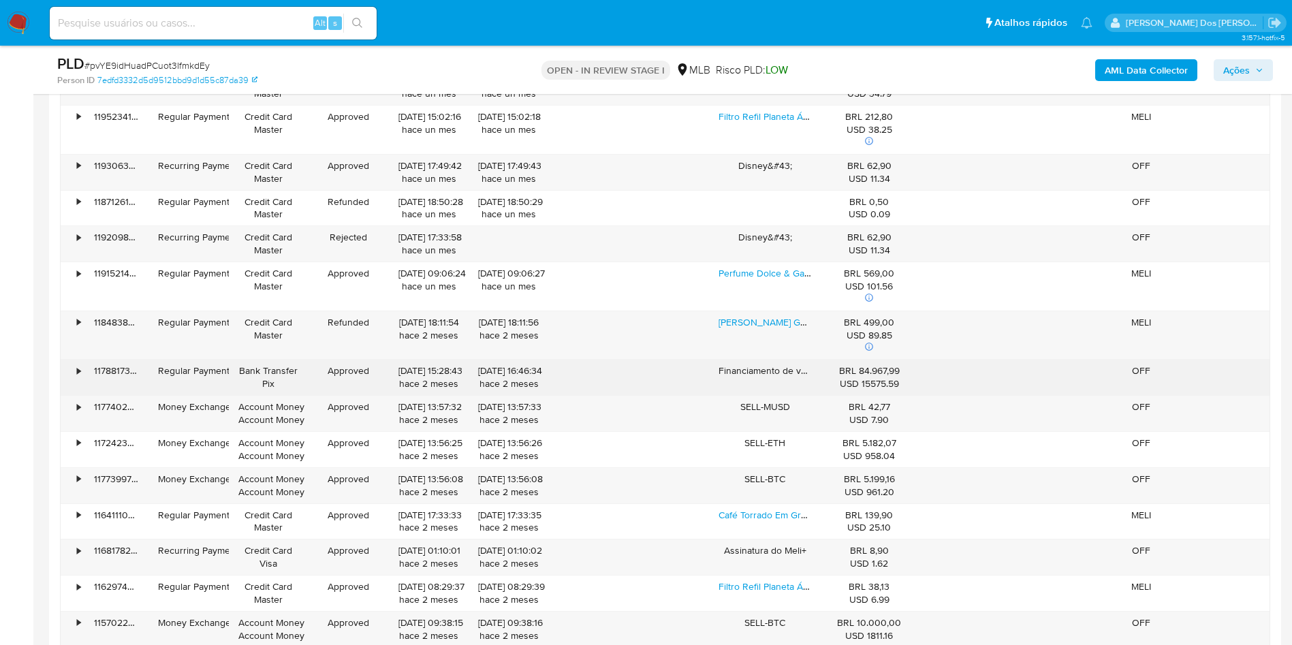
click at [73, 393] on div "•" at bounding box center [73, 377] width 24 height 35
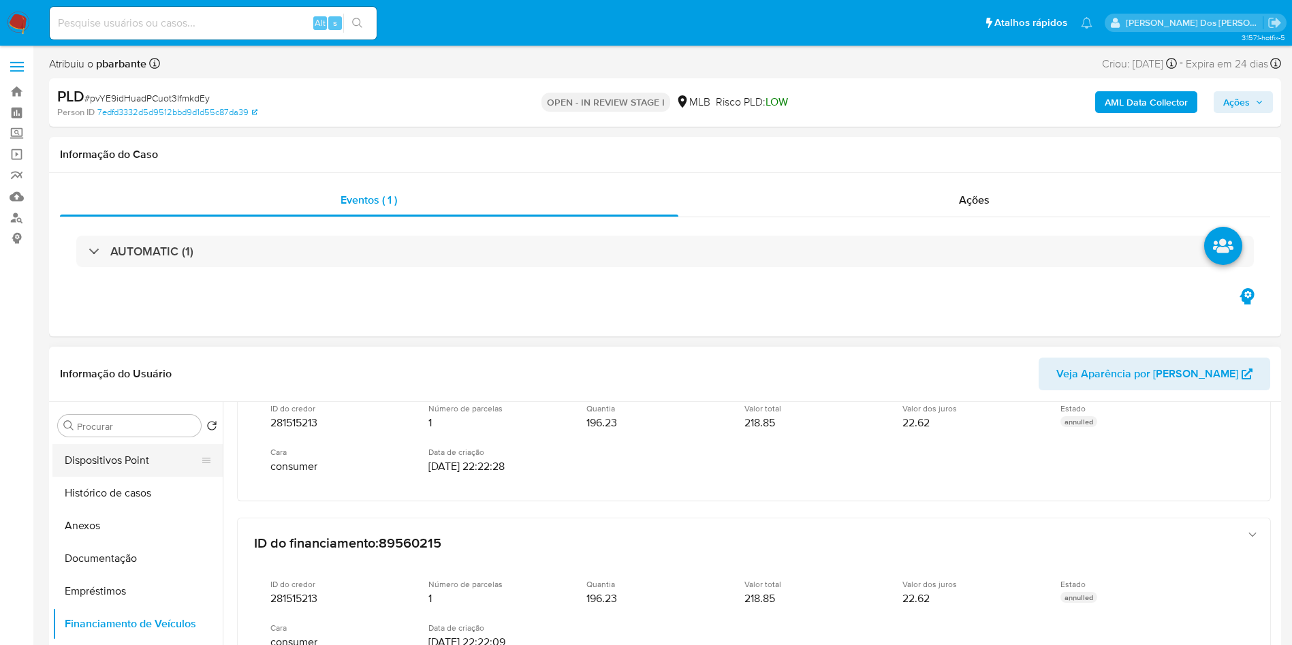
scroll to position [0, 0]
click at [121, 466] on button "Geral" at bounding box center [137, 458] width 170 height 33
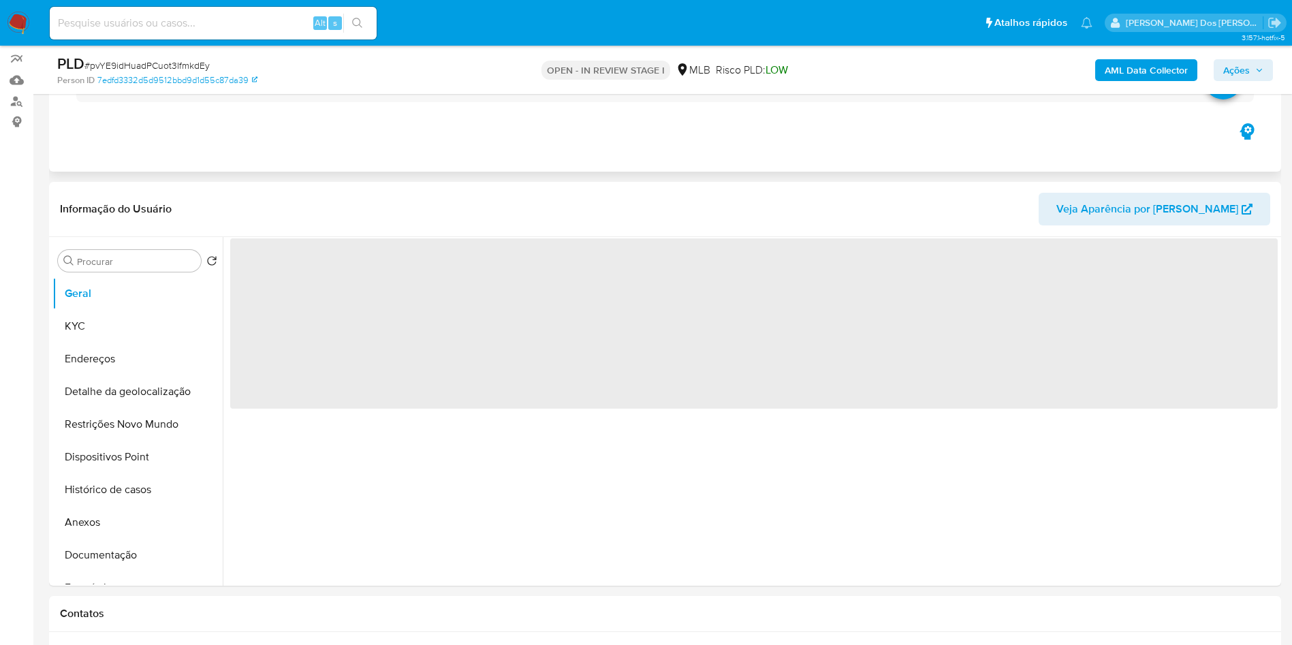
scroll to position [146, 0]
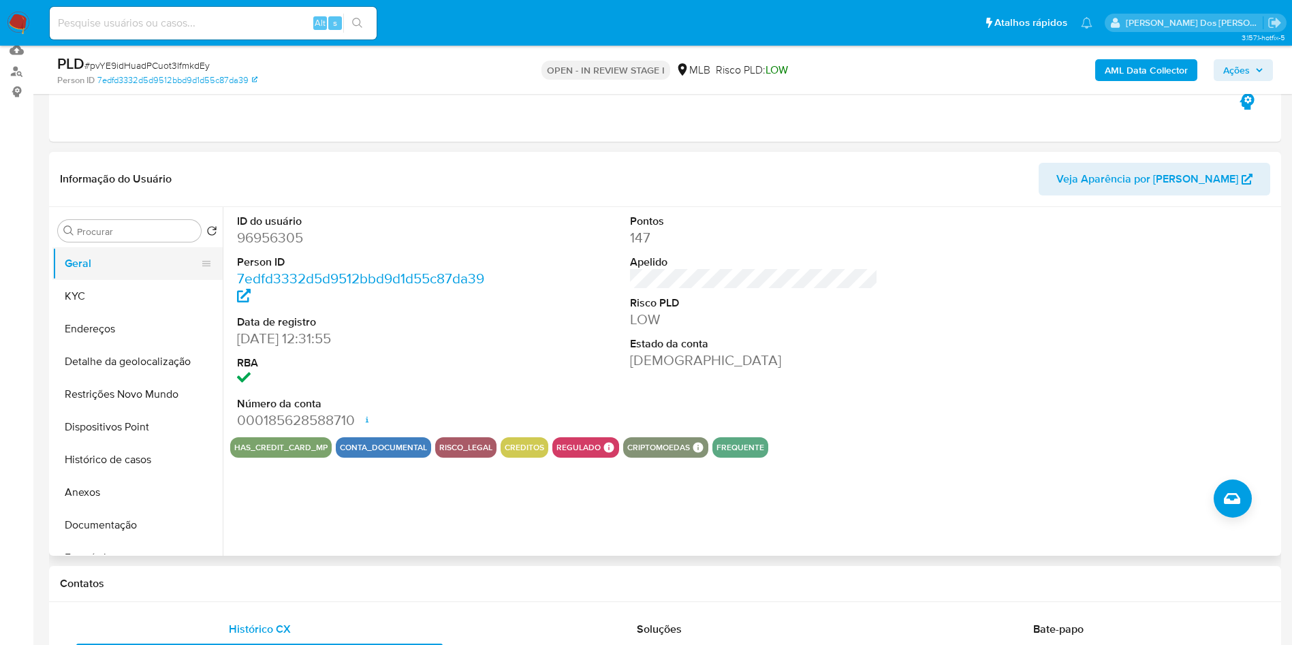
click at [76, 280] on button "Geral" at bounding box center [131, 263] width 159 height 33
click at [507, 195] on header "Informação do Usuário Veja Aparência por Pessoa" at bounding box center [665, 179] width 1210 height 33
click at [89, 309] on button "KYC" at bounding box center [131, 296] width 159 height 33
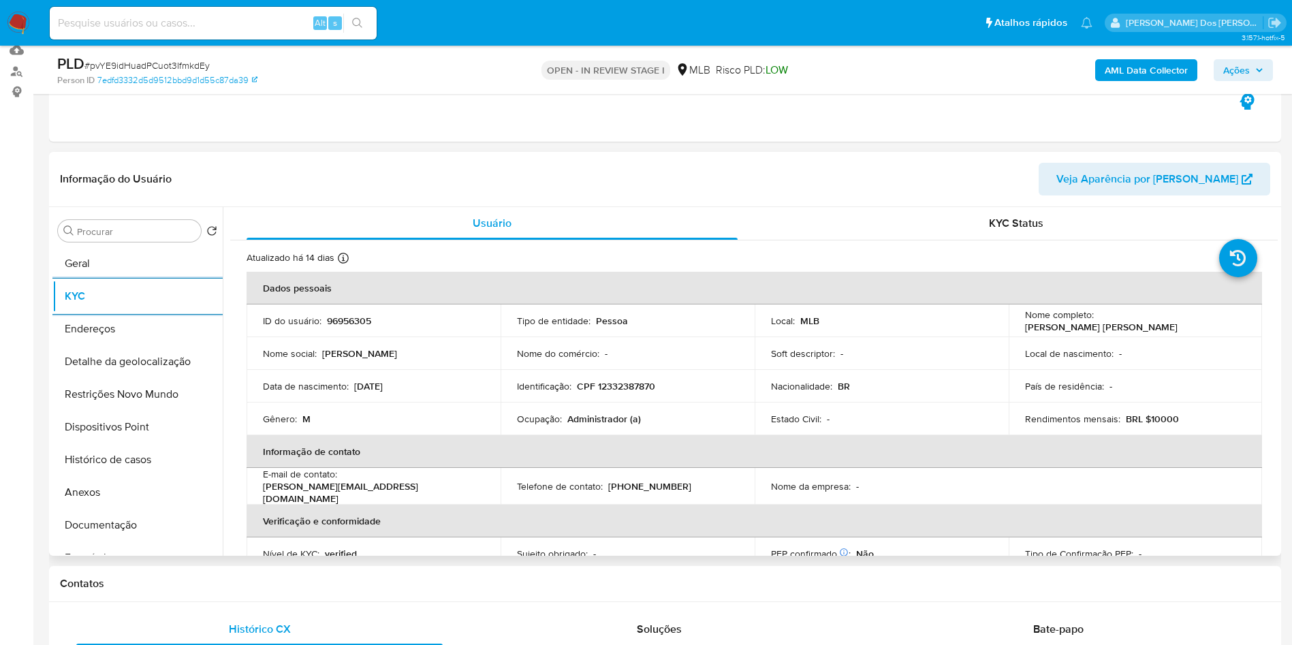
scroll to position [567, 0]
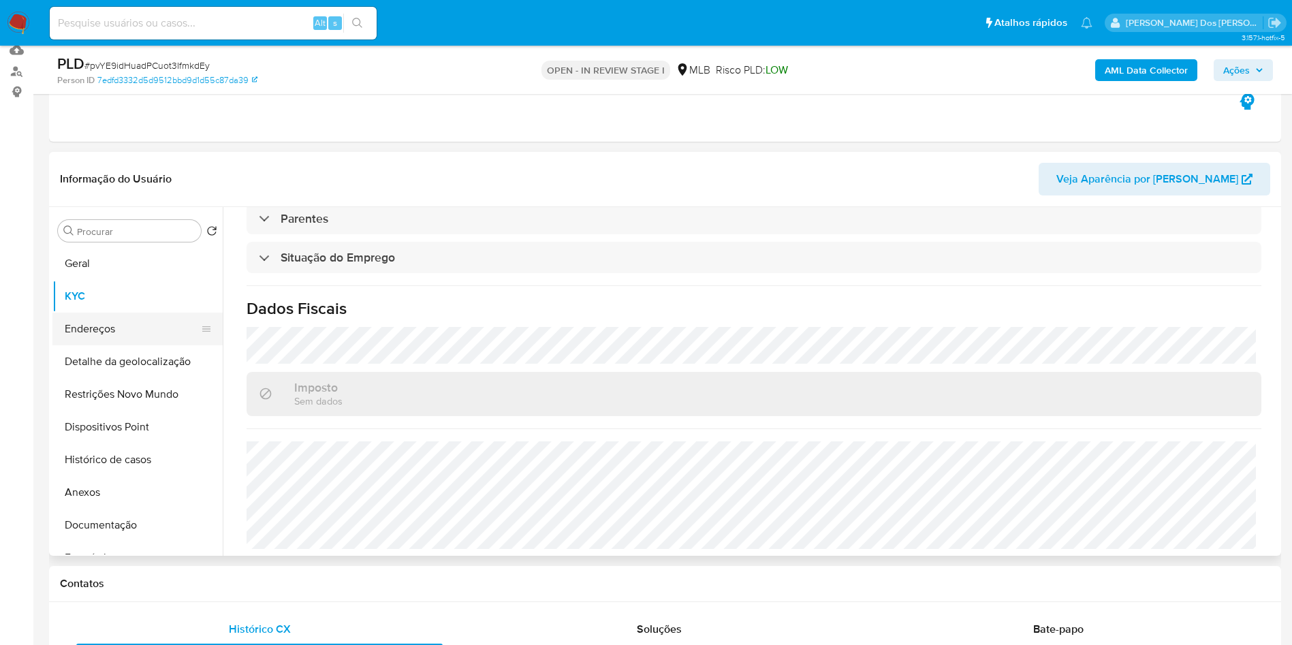
click at [72, 345] on button "Endereços" at bounding box center [131, 329] width 159 height 33
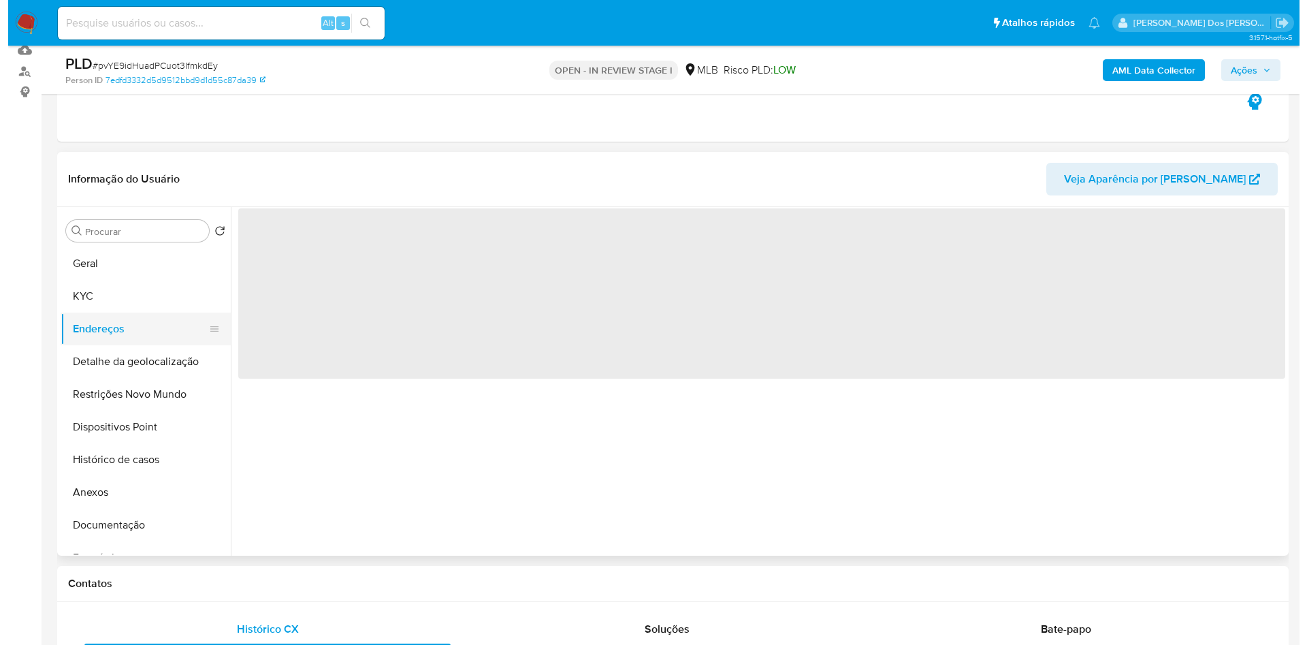
scroll to position [0, 0]
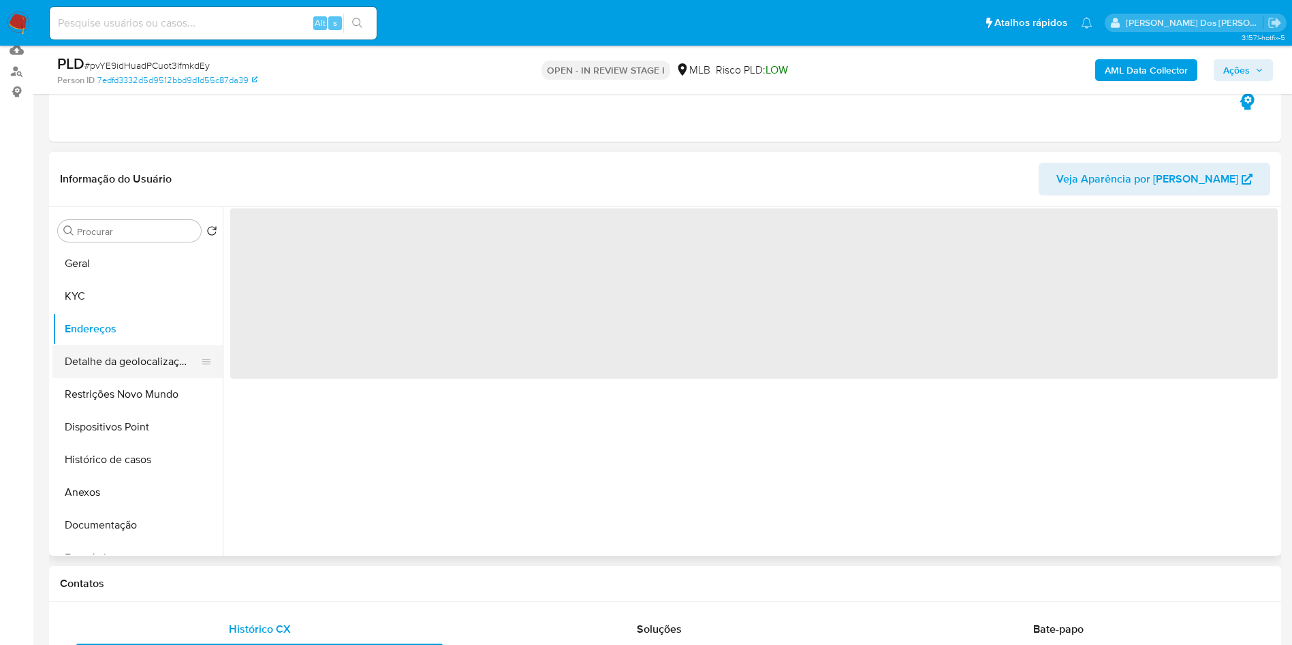
click at [69, 378] on button "Detalhe da geolocalização" at bounding box center [131, 361] width 159 height 33
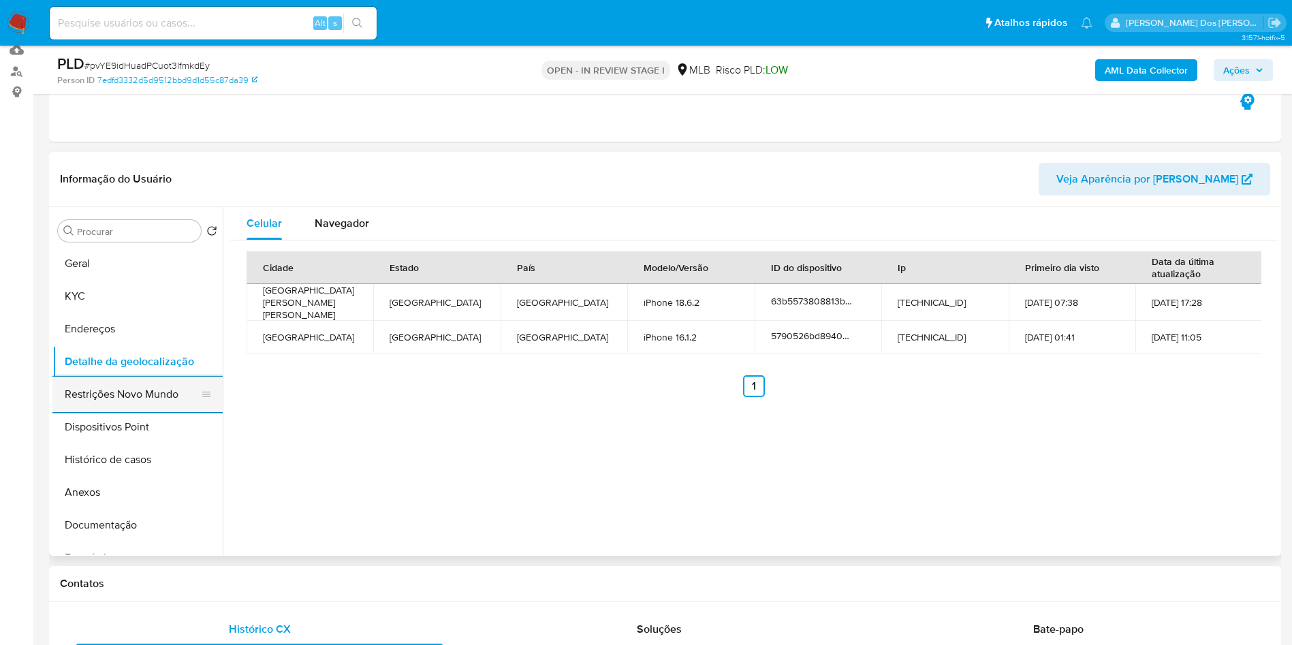
click at [133, 411] on button "Restrições Novo Mundo" at bounding box center [131, 394] width 159 height 33
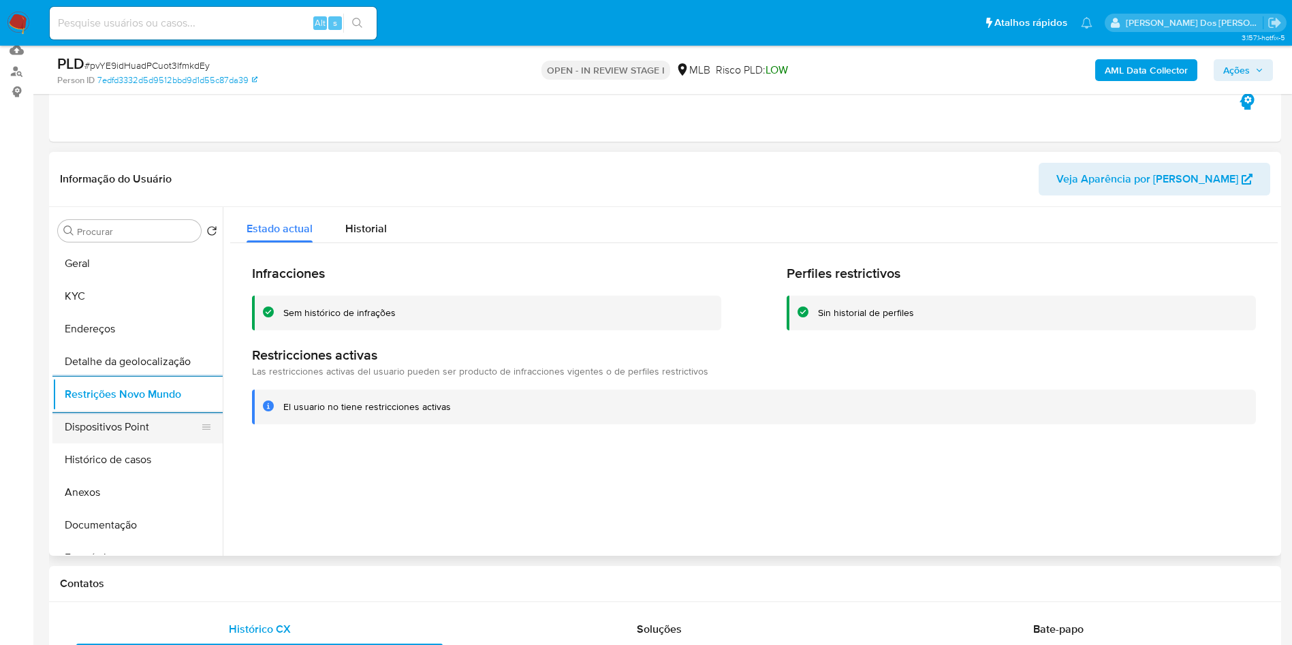
click at [140, 443] on button "Dispositivos Point" at bounding box center [131, 427] width 159 height 33
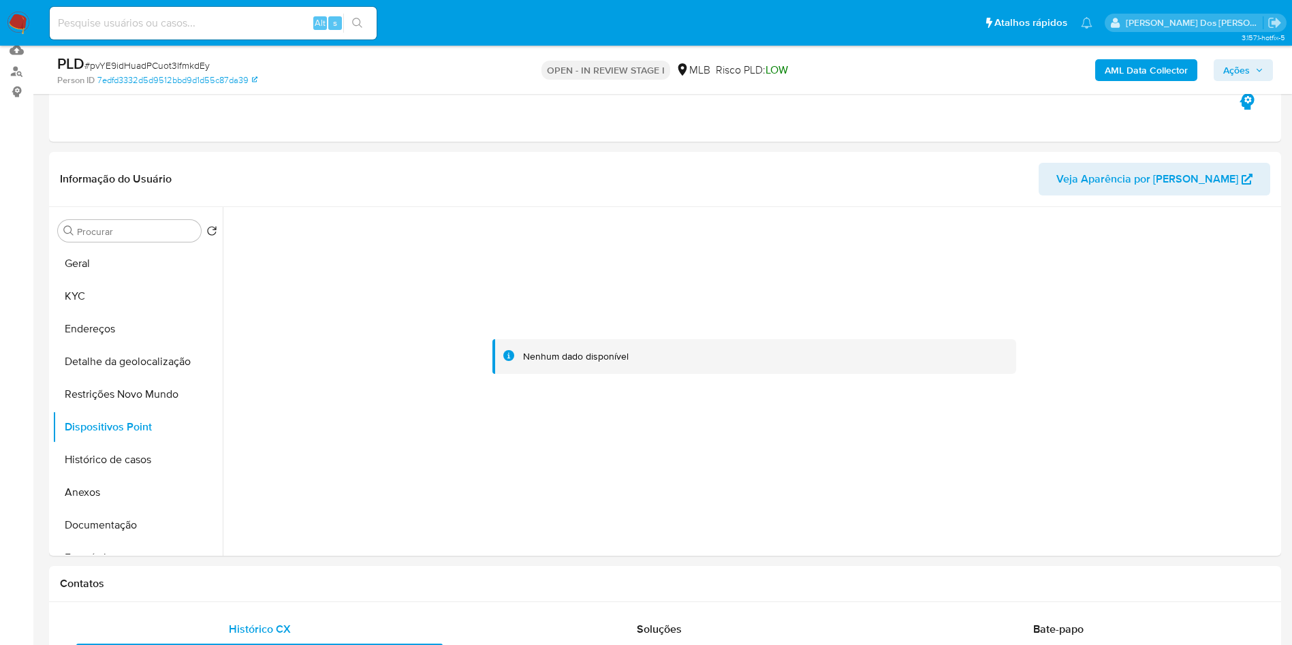
click at [1248, 76] on span "Ações" at bounding box center [1236, 70] width 27 height 22
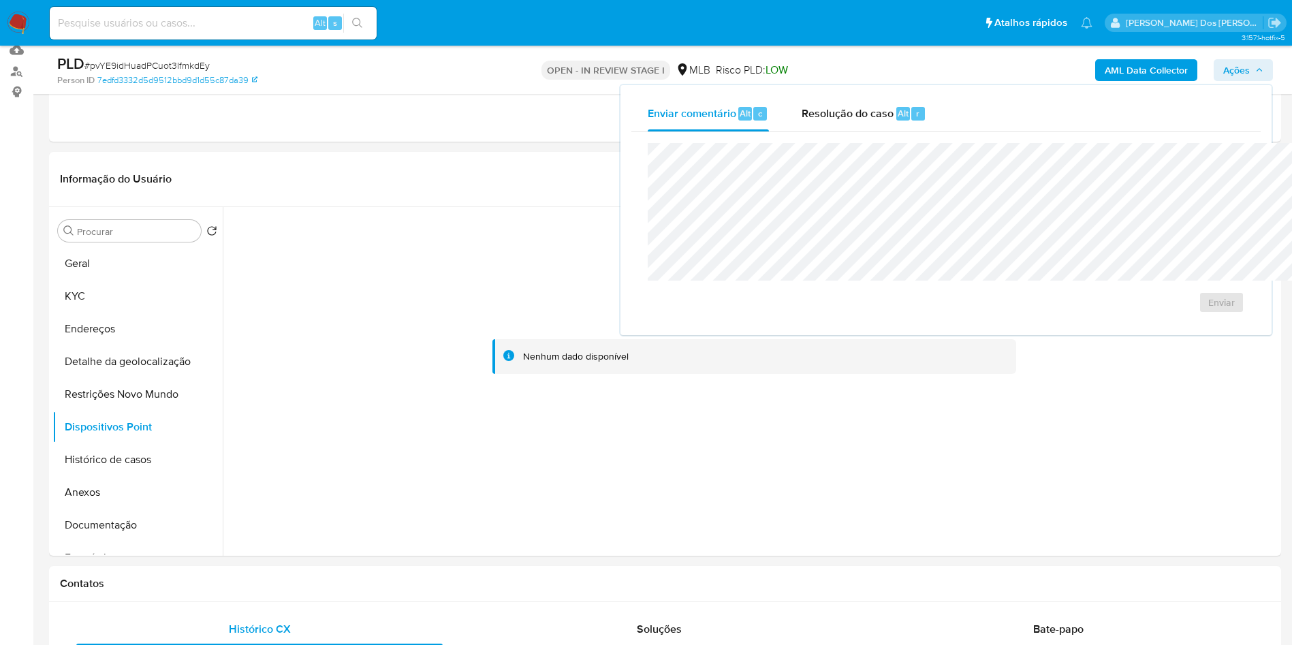
click at [802, 122] on div "Resolução do caso Alt r" at bounding box center [864, 113] width 125 height 35
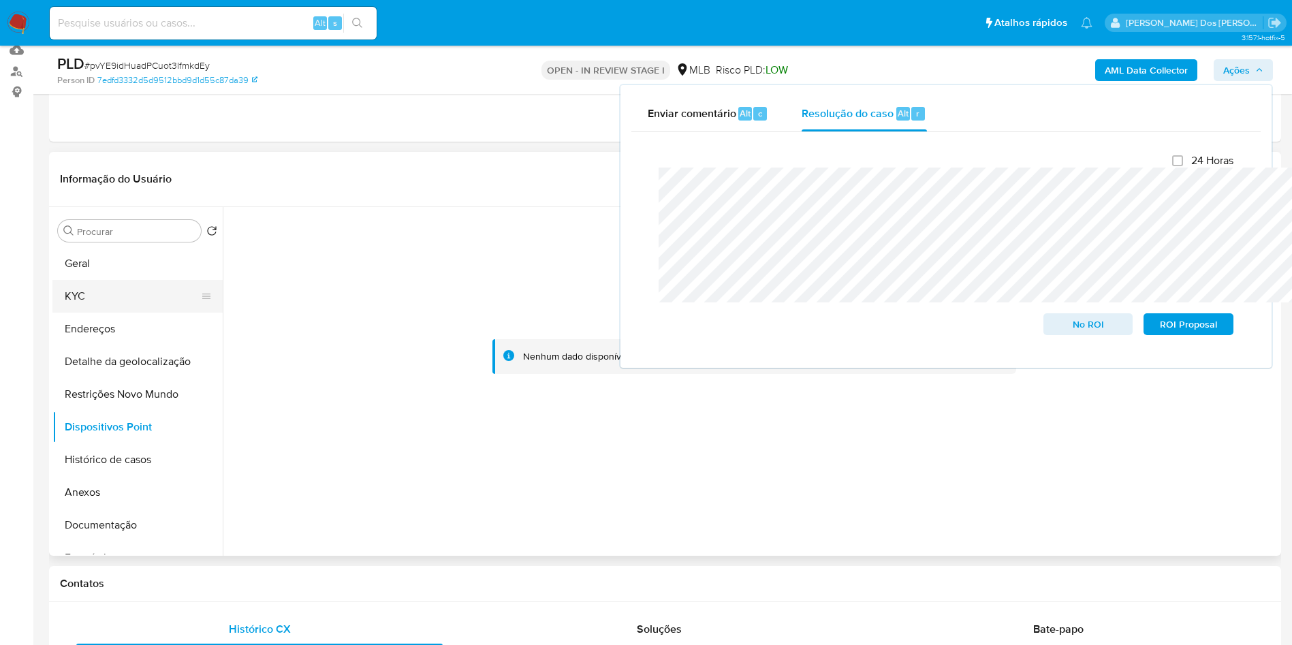
click at [155, 313] on button "KYC" at bounding box center [131, 296] width 159 height 33
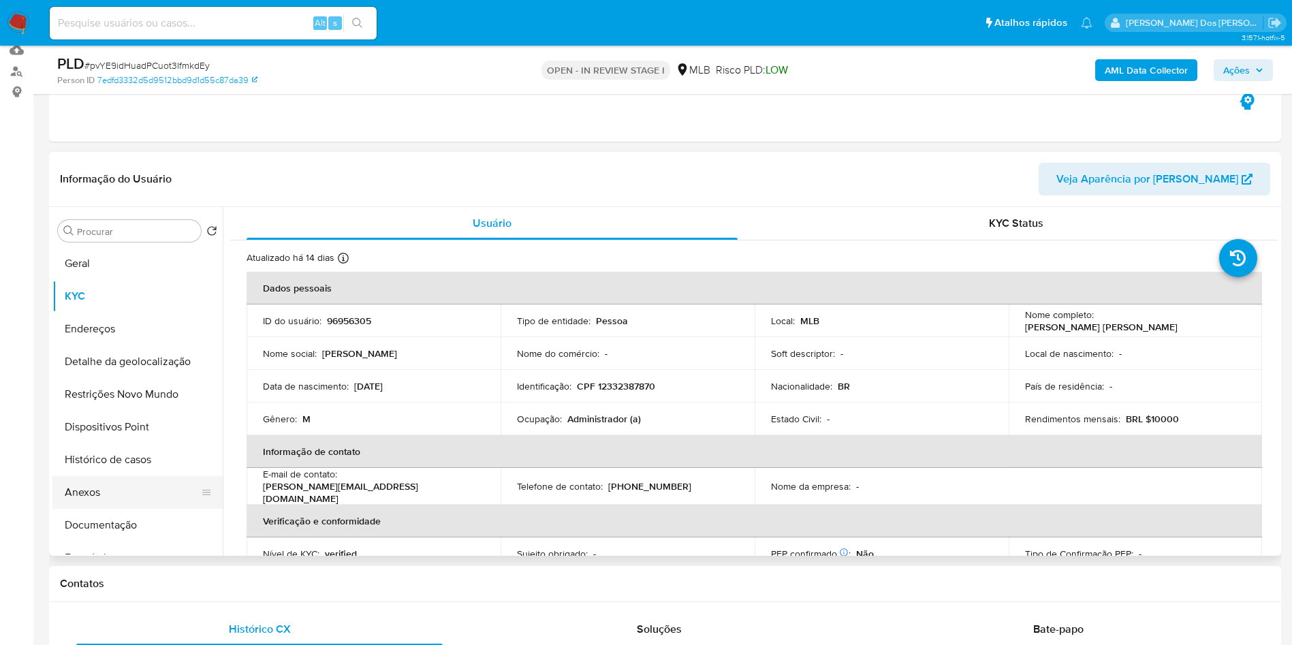
click at [84, 509] on button "Anexos" at bounding box center [131, 492] width 159 height 33
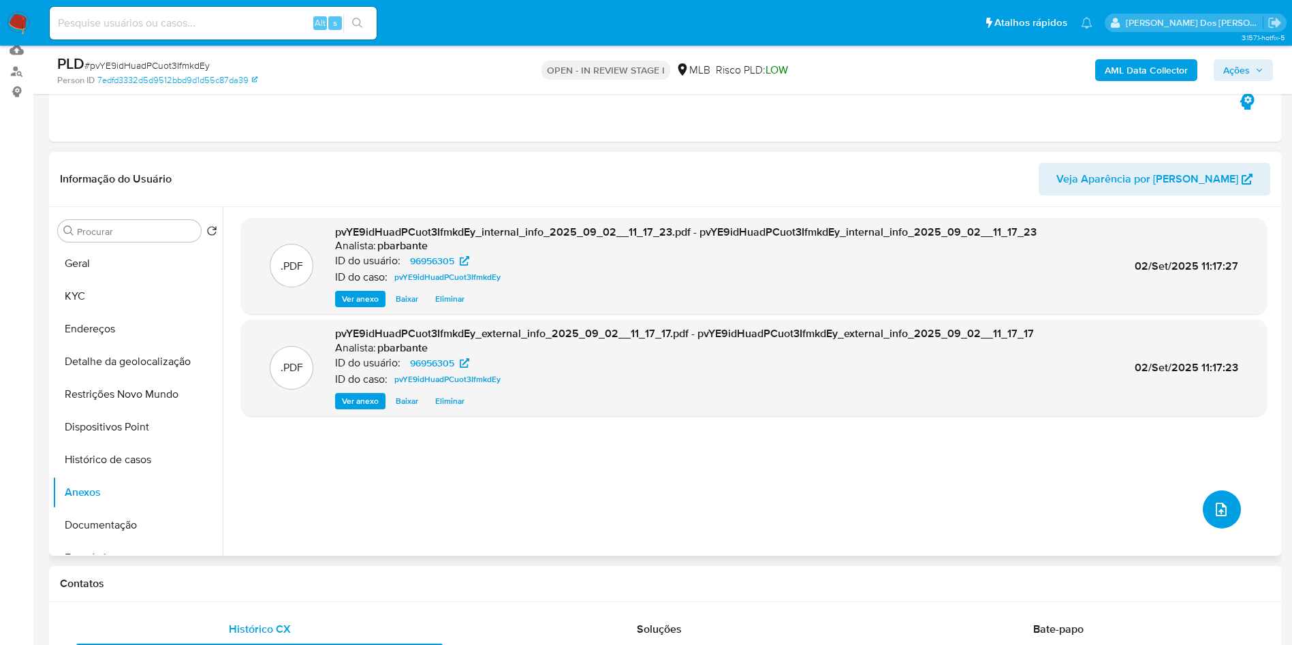
click at [1213, 518] on icon "upload-file" at bounding box center [1221, 509] width 16 height 16
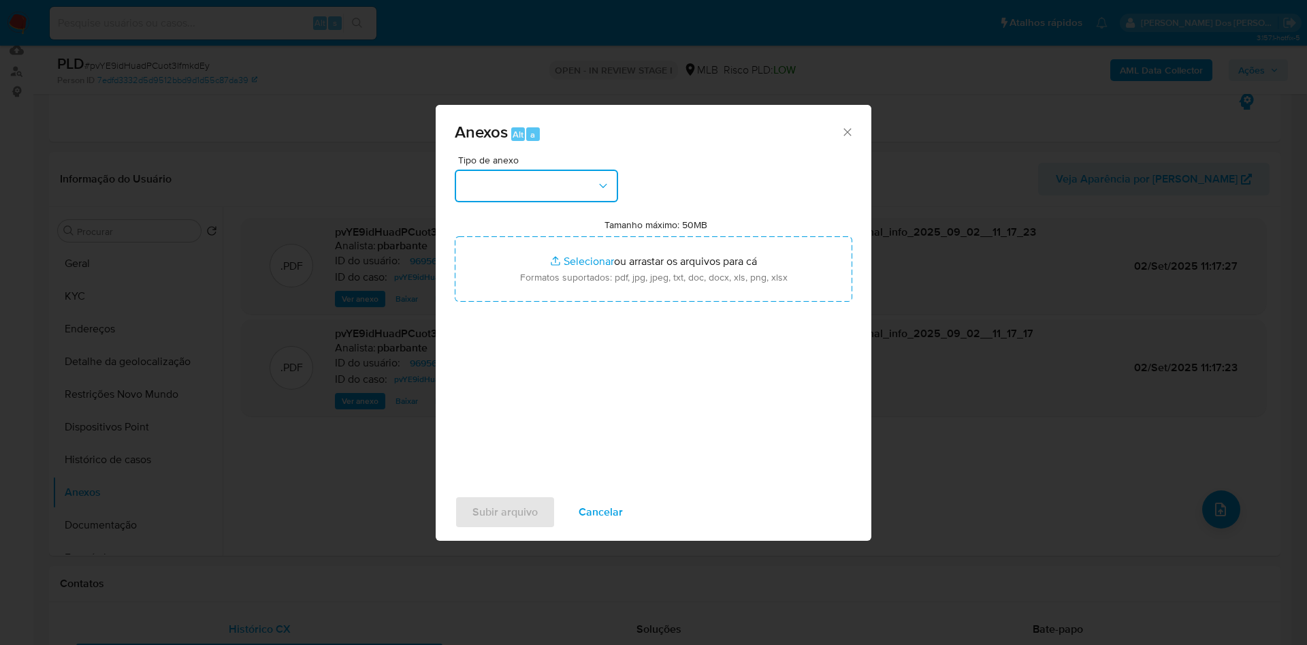
click at [558, 170] on button "button" at bounding box center [536, 186] width 163 height 33
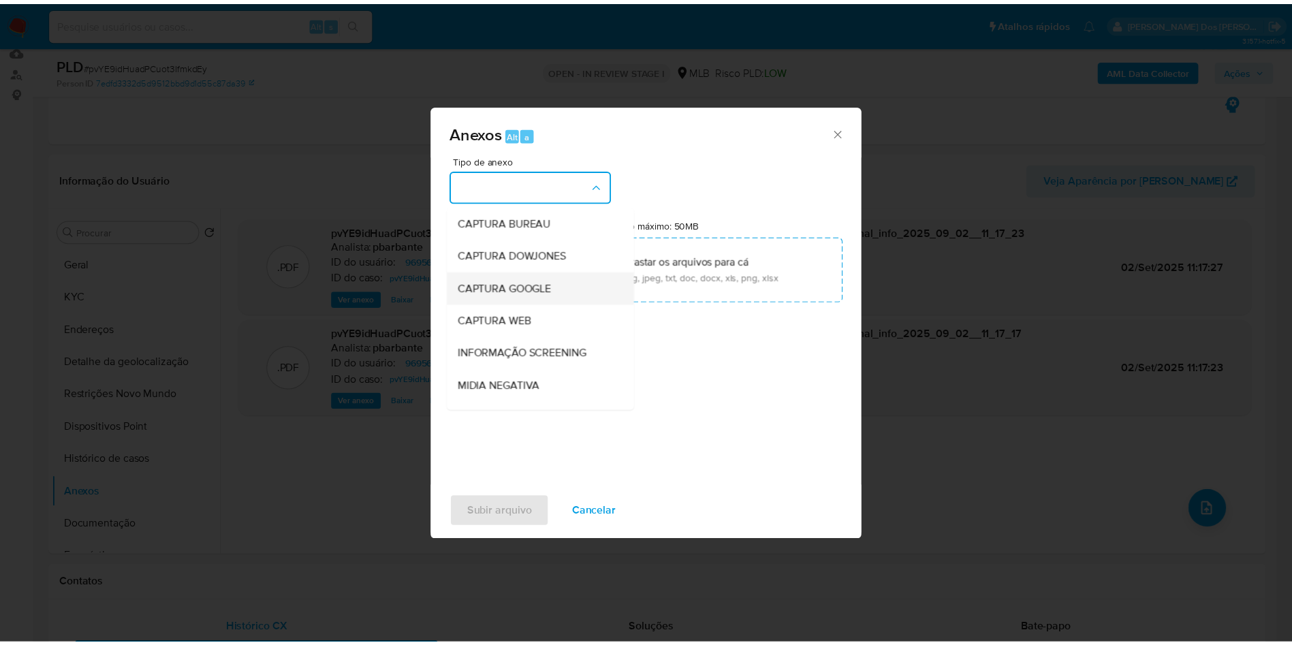
scroll to position [182, 0]
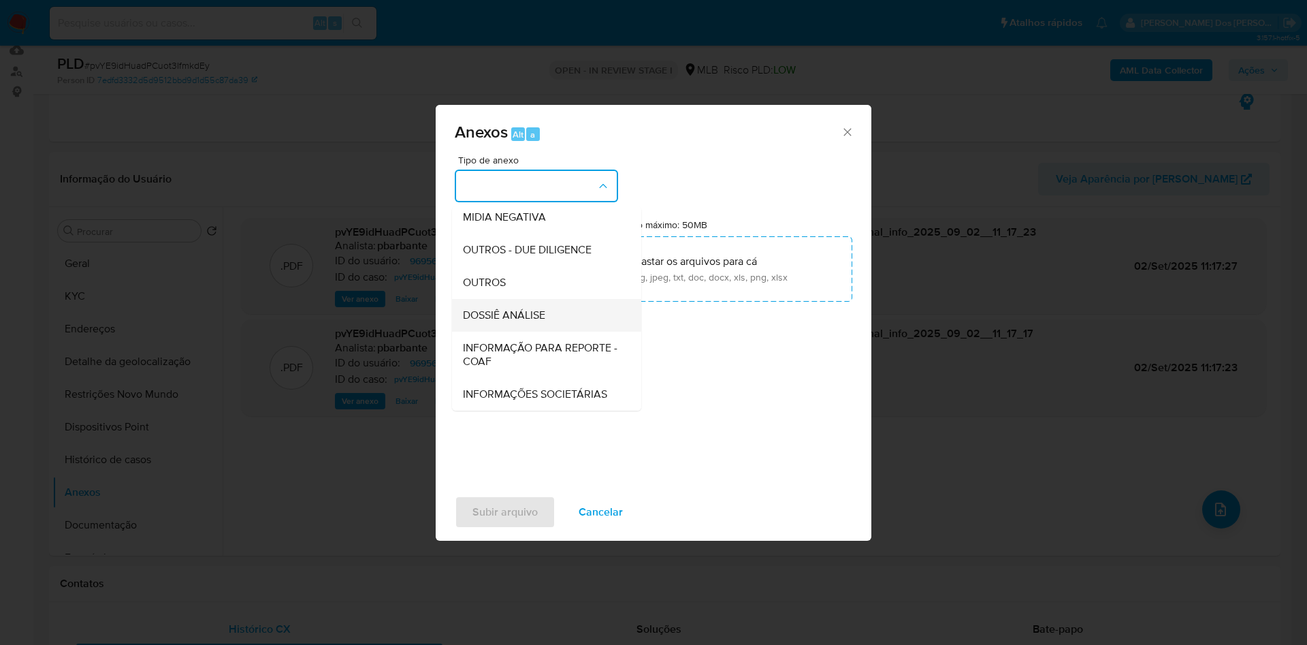
click at [479, 308] on span "DOSSIÊ ANÁLISE" at bounding box center [504, 315] width 82 height 14
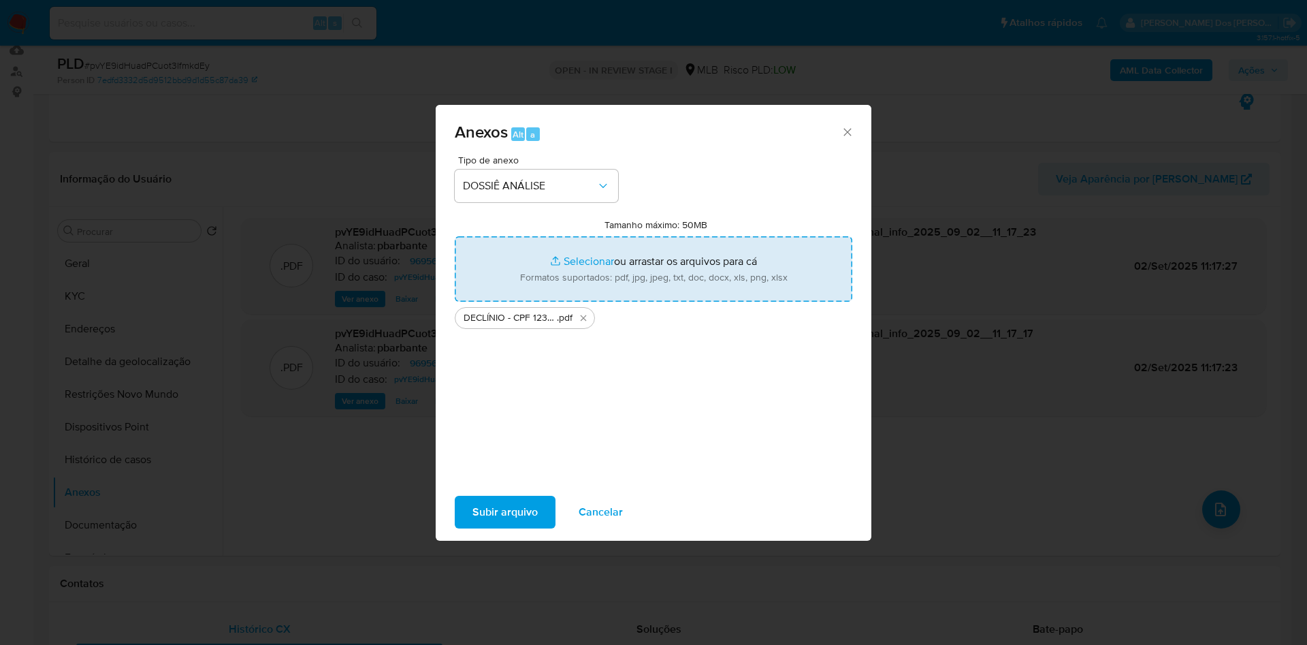
type input "C:\fakepath\Mulan 96956305_2025_09_02_10_03_36.xlsx"
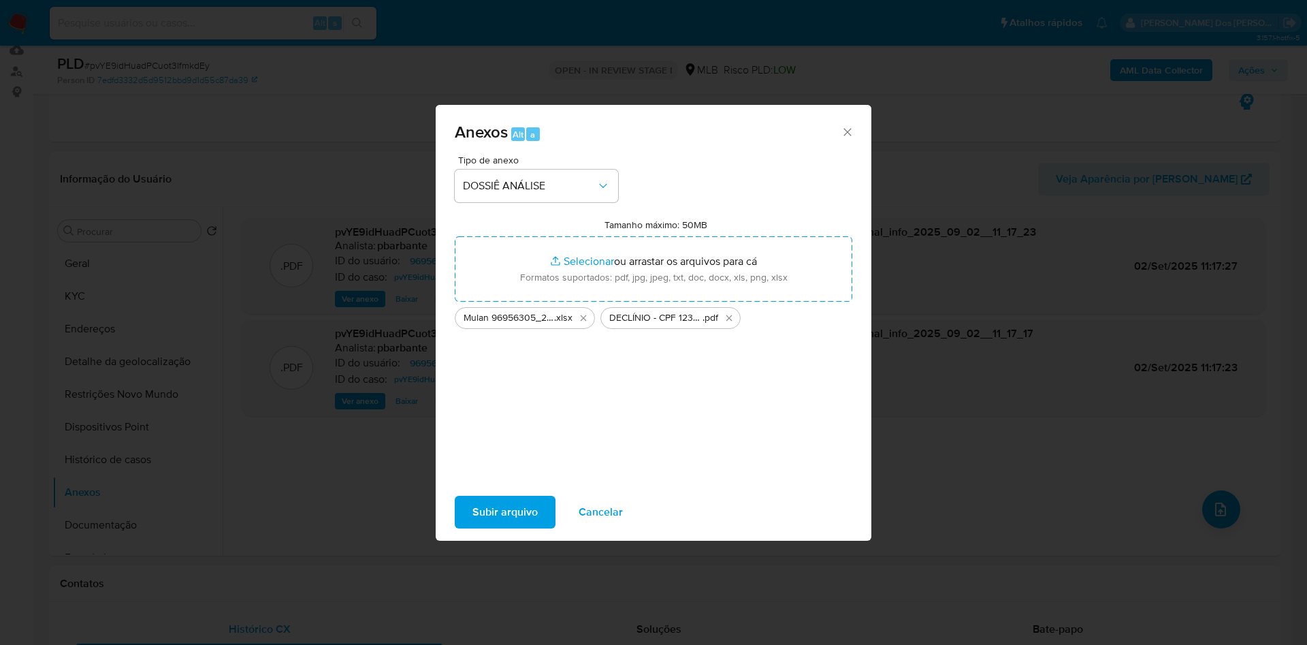
click at [473, 511] on span "Subir arquivo" at bounding box center [505, 512] width 65 height 30
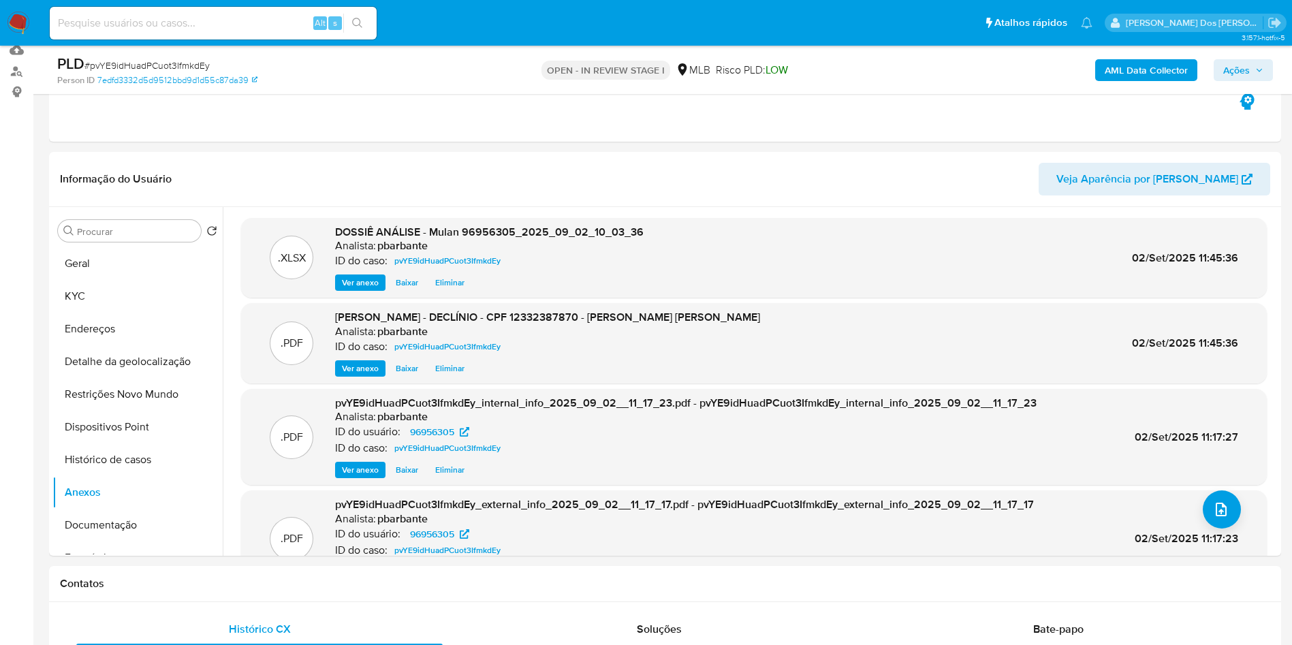
click at [1248, 69] on span "Ações" at bounding box center [1236, 70] width 27 height 22
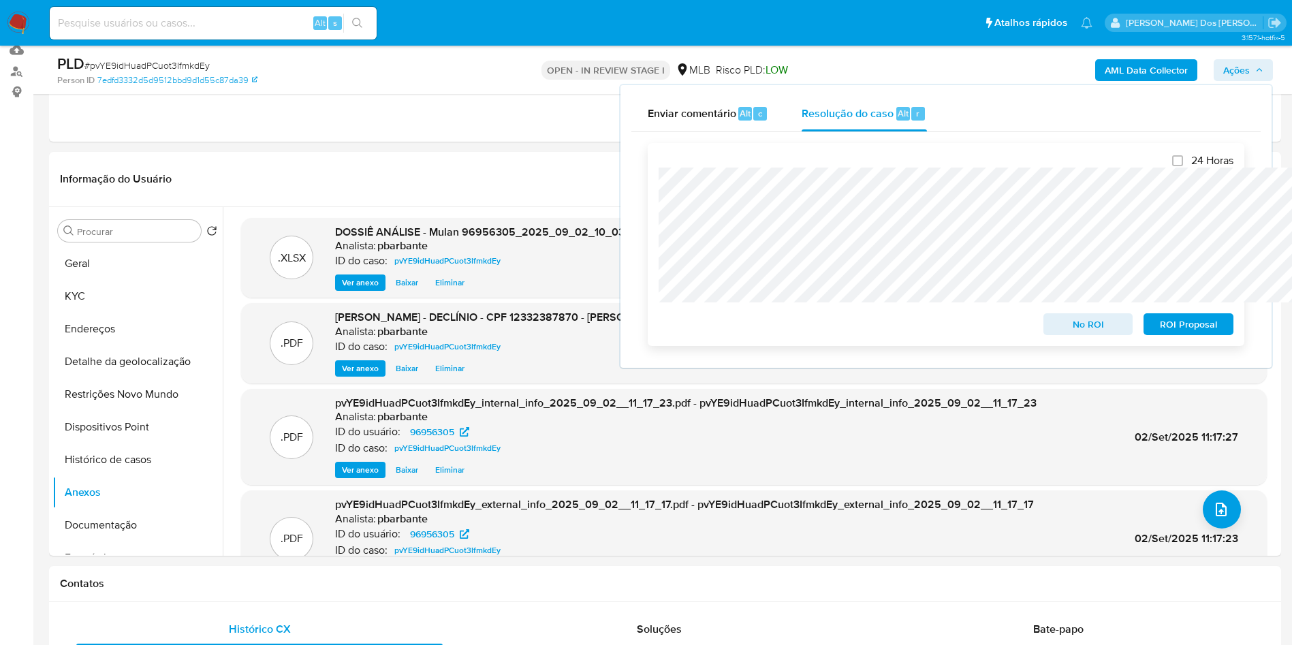
click at [1081, 331] on span "No ROI" at bounding box center [1088, 324] width 71 height 19
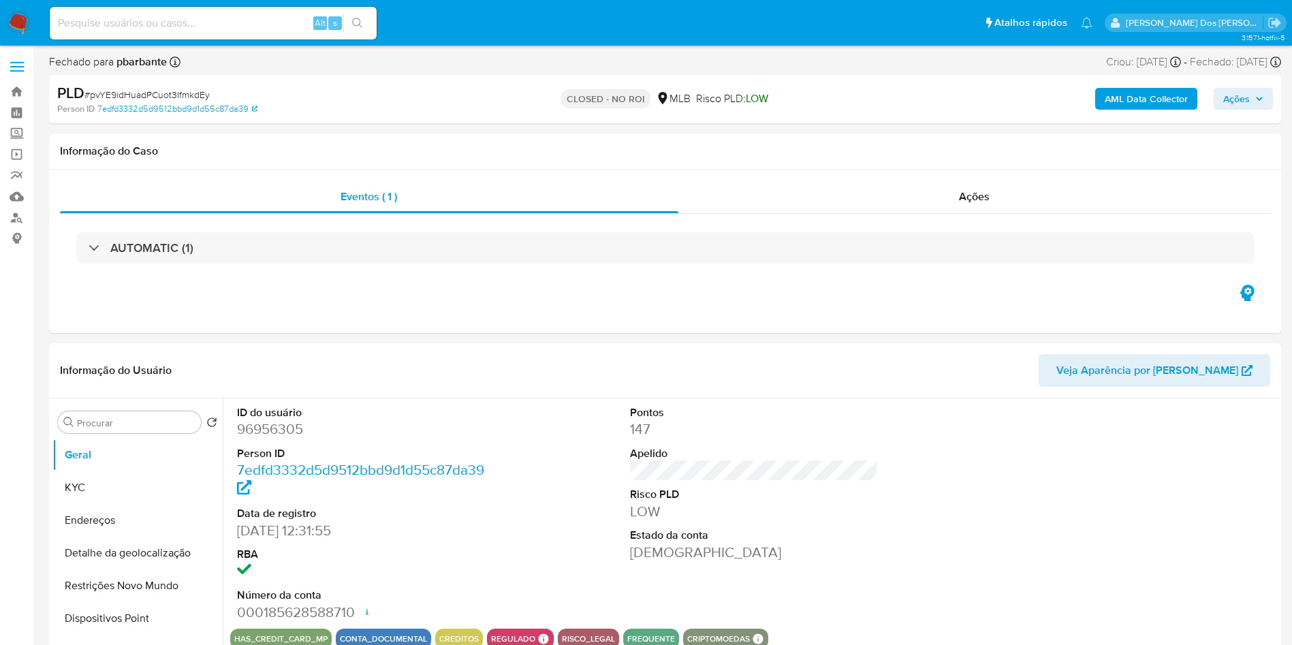
select select "10"
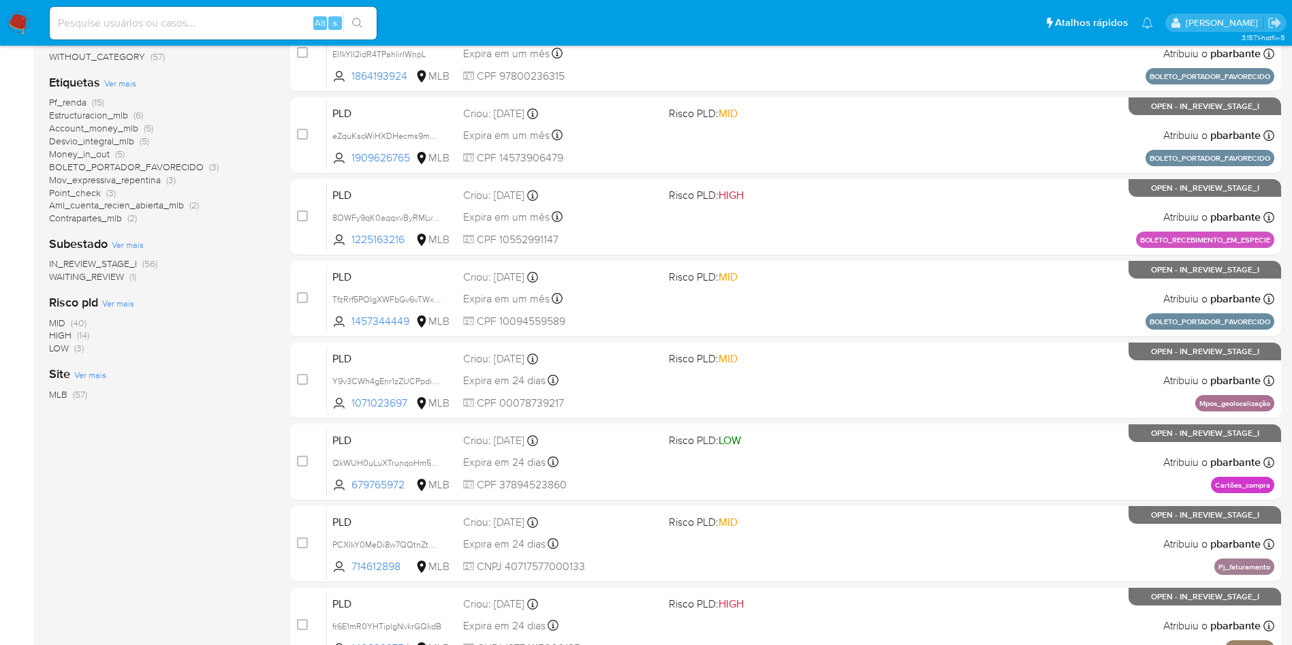
scroll to position [276, 0]
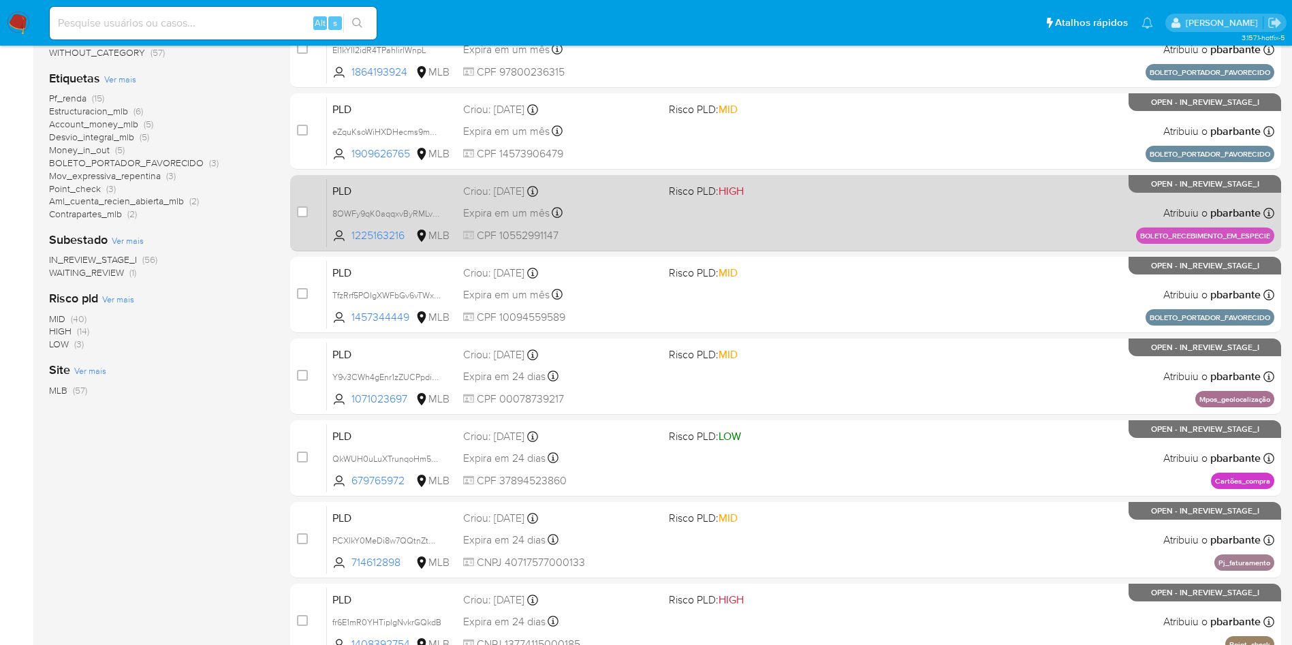
click at [835, 247] on div "PLD 8OWFy9qK0aqqxvByRMLvBwsG 1225163216 MLB Risco PLD: HIGH Criou: [DATE] Criou…" at bounding box center [800, 212] width 947 height 69
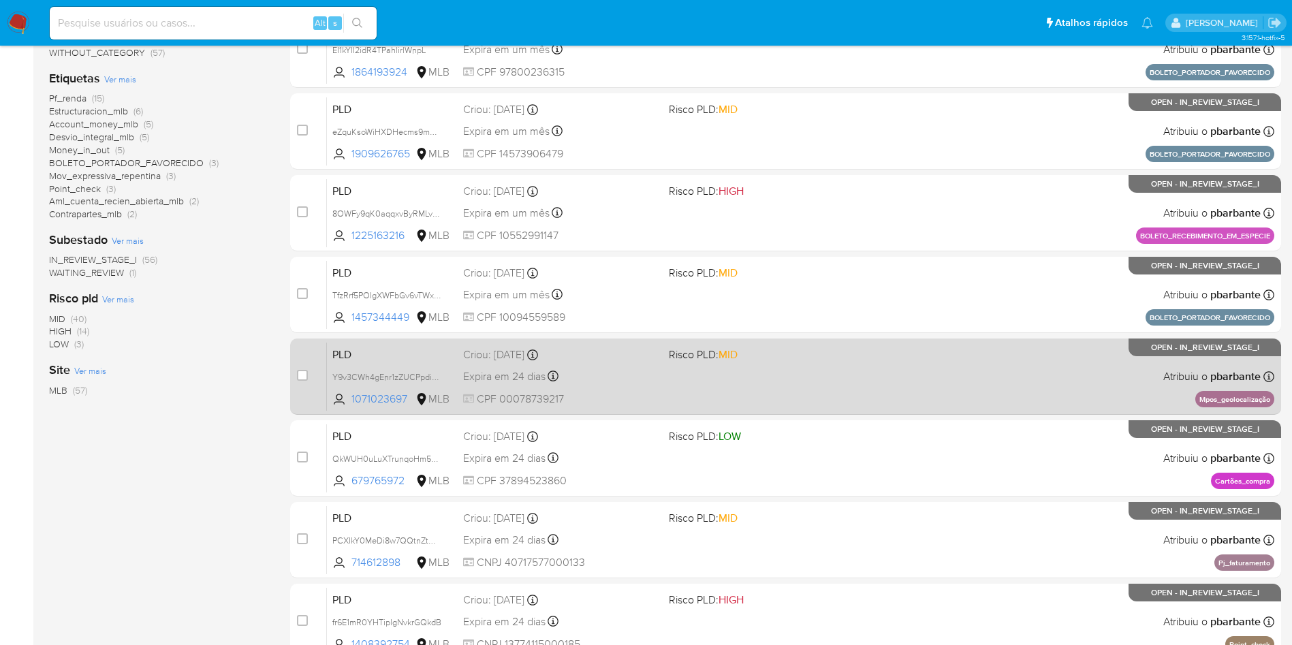
click at [825, 411] on div "PLD Y9v3CWh4gEnr1zZUCPpdiQKA 1071023697 MLB Risco PLD: MID Criou: [DATE] Criou:…" at bounding box center [800, 376] width 947 height 69
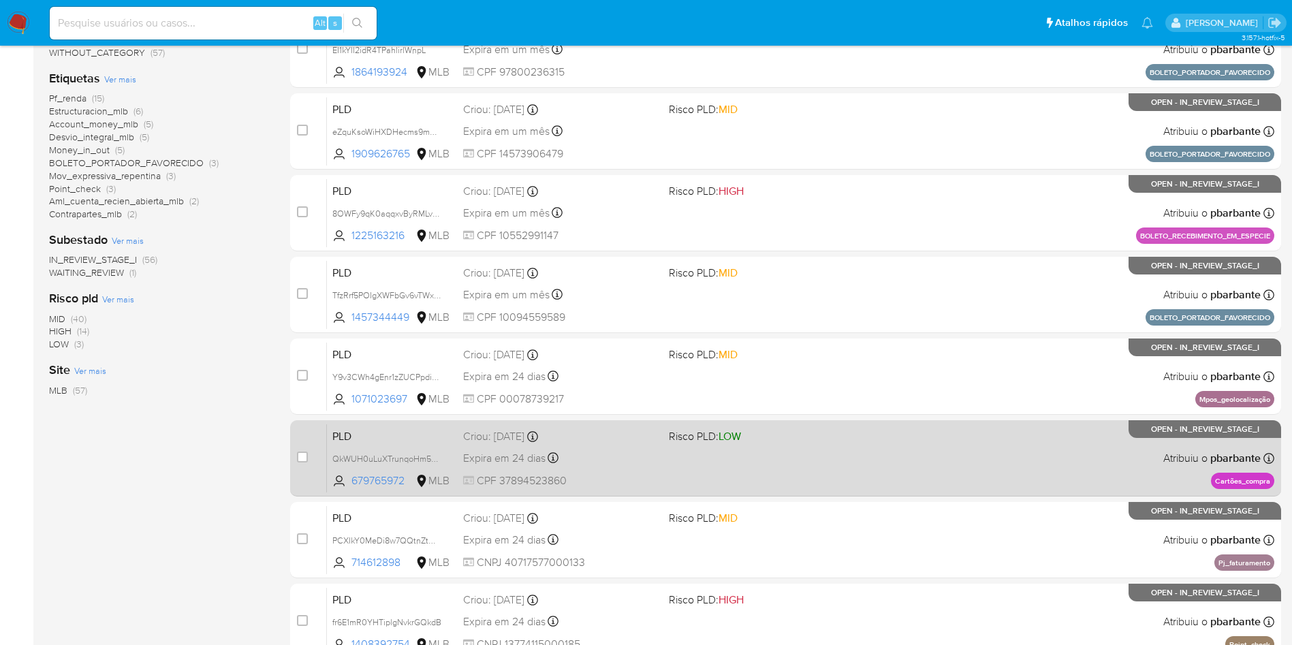
click at [818, 492] on div "PLD QkWUH0uLuXTrunqoHm5NAYfe 679765972 MLB Risco PLD: LOW Criou: 12/08/2025 Cri…" at bounding box center [800, 458] width 947 height 69
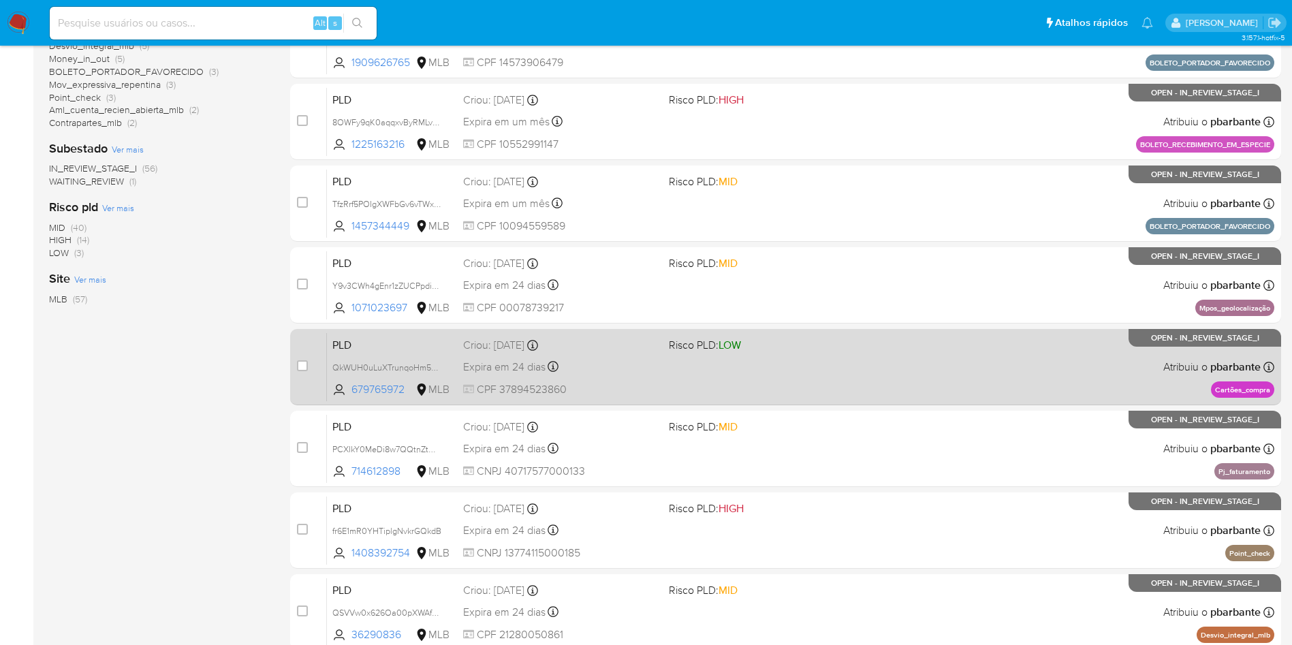
click at [818, 483] on div "PLD PCXIkY0MeDi8w7QQtnZtMGI7 714612898 MLB Risco PLD: MID Criou: 12/08/2025 Cri…" at bounding box center [800, 448] width 947 height 69
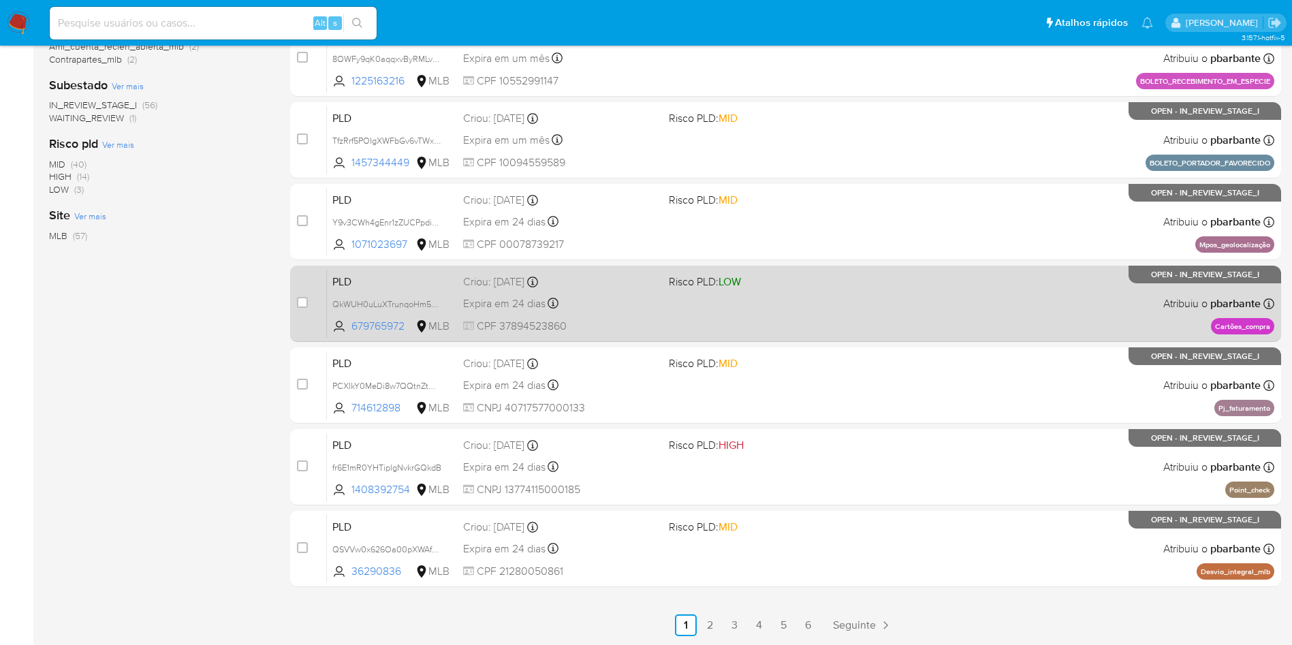
scroll to position [475, 0]
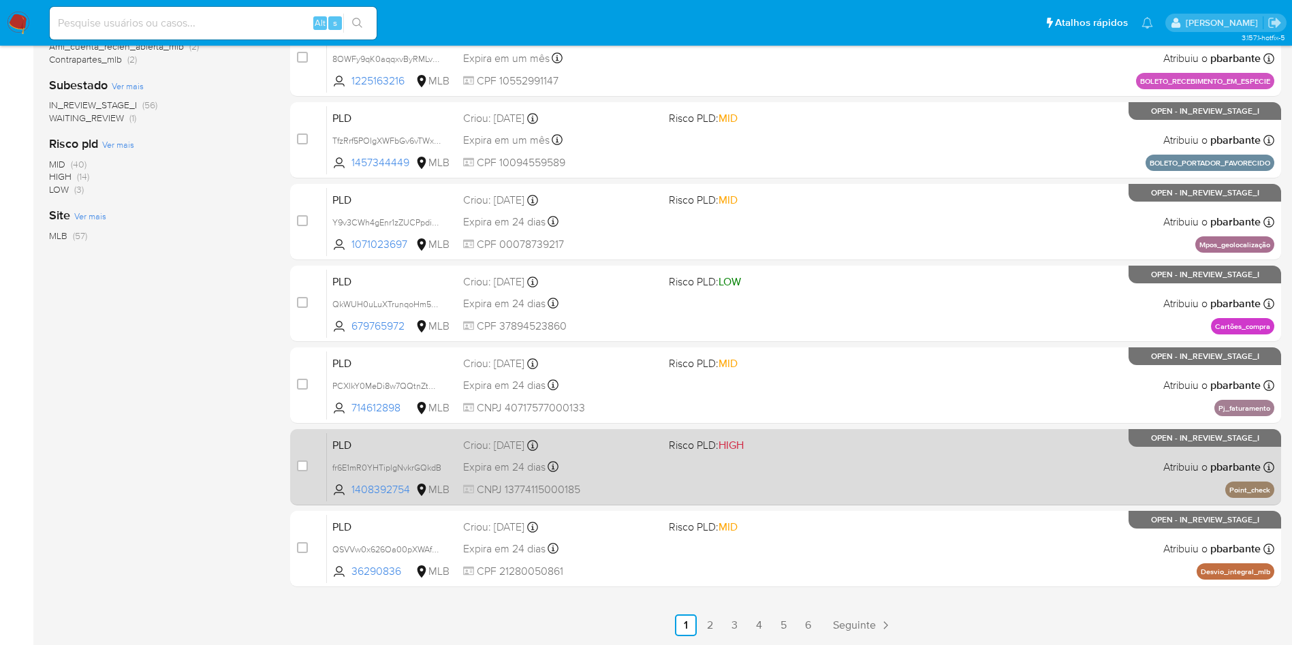
click at [875, 497] on div "PLD fr6E1mR0YHTiplgNvkrGQkdB 1408392754 MLB Risco PLD: HIGH Criou: 12/08/2025 C…" at bounding box center [800, 466] width 947 height 69
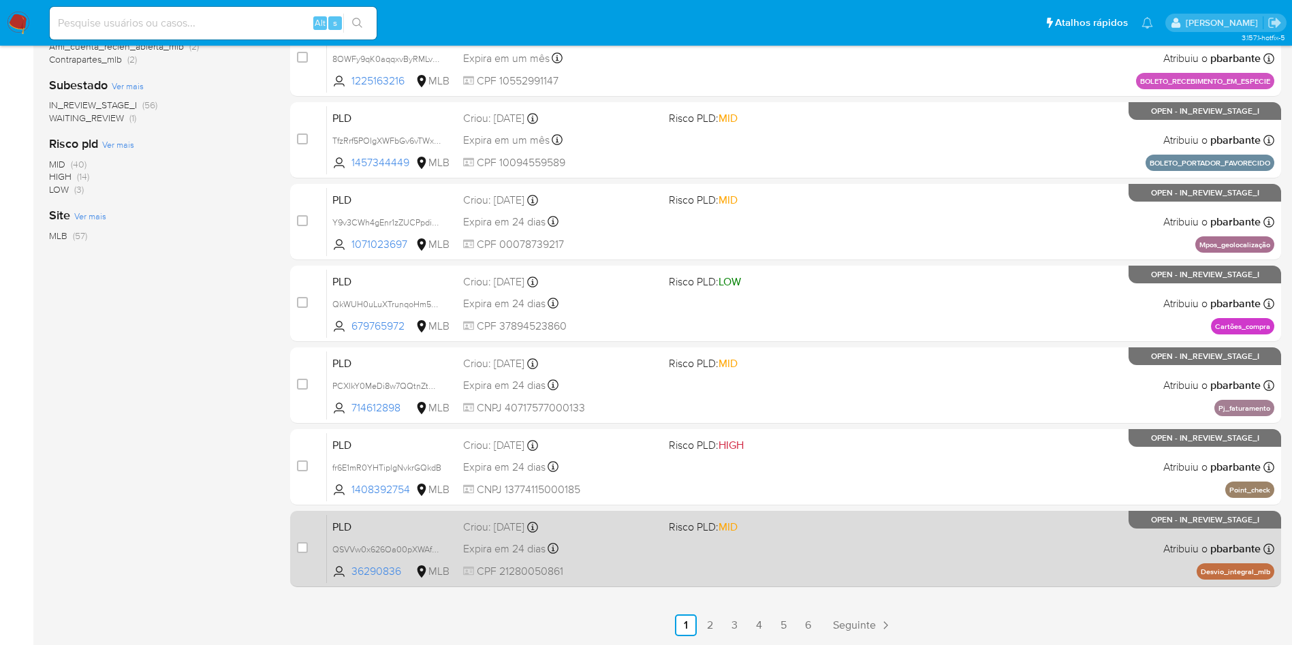
click at [848, 528] on div "PLD QSVVw0x626Oa00pXWAfKJqhB 36290836 MLB Risco PLD: MID Criou: 12/08/2025 Crio…" at bounding box center [800, 548] width 947 height 69
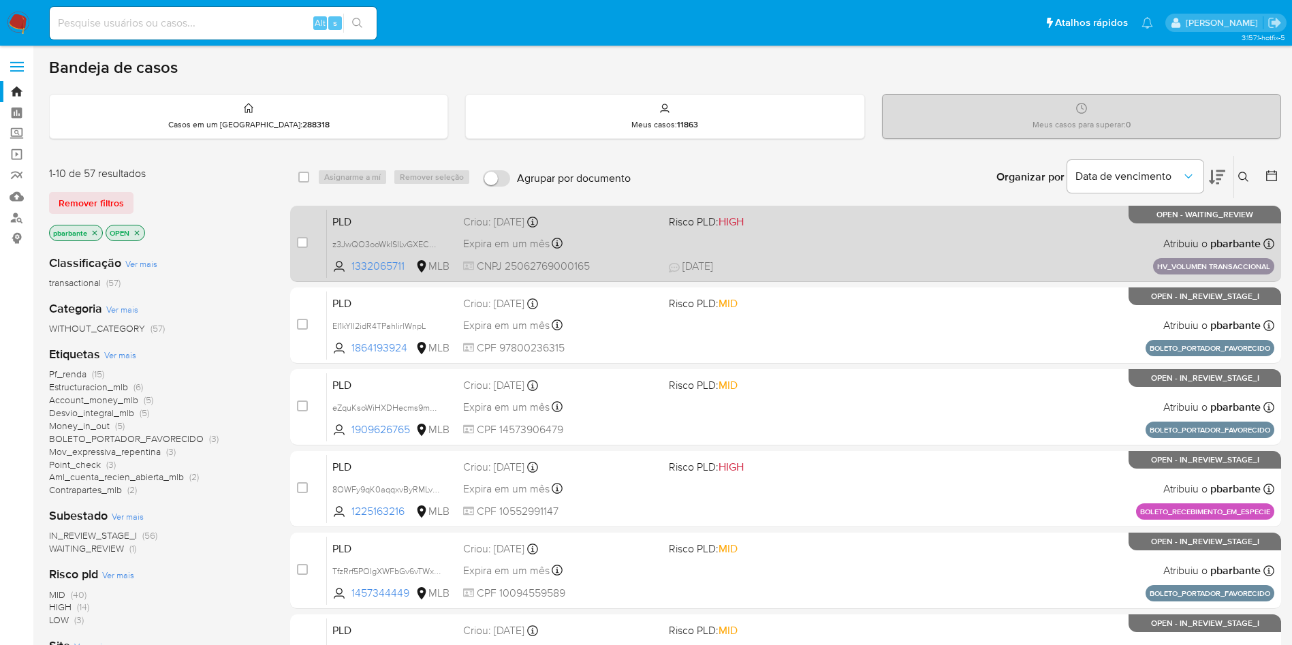
click at [855, 238] on div "PLD z3JwQO3ooWklSILvGXECHUF5 1332065711 MLB Risco PLD: HIGH Criou: 14/08/2025 C…" at bounding box center [800, 243] width 947 height 69
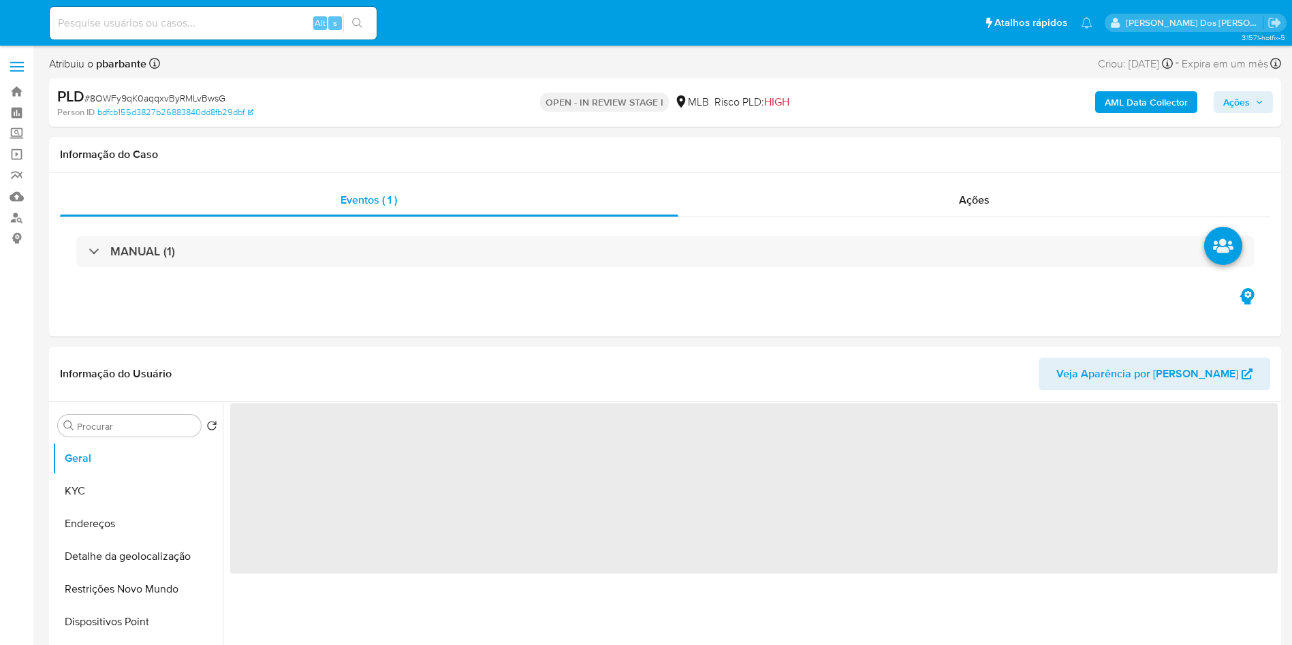
select select "10"
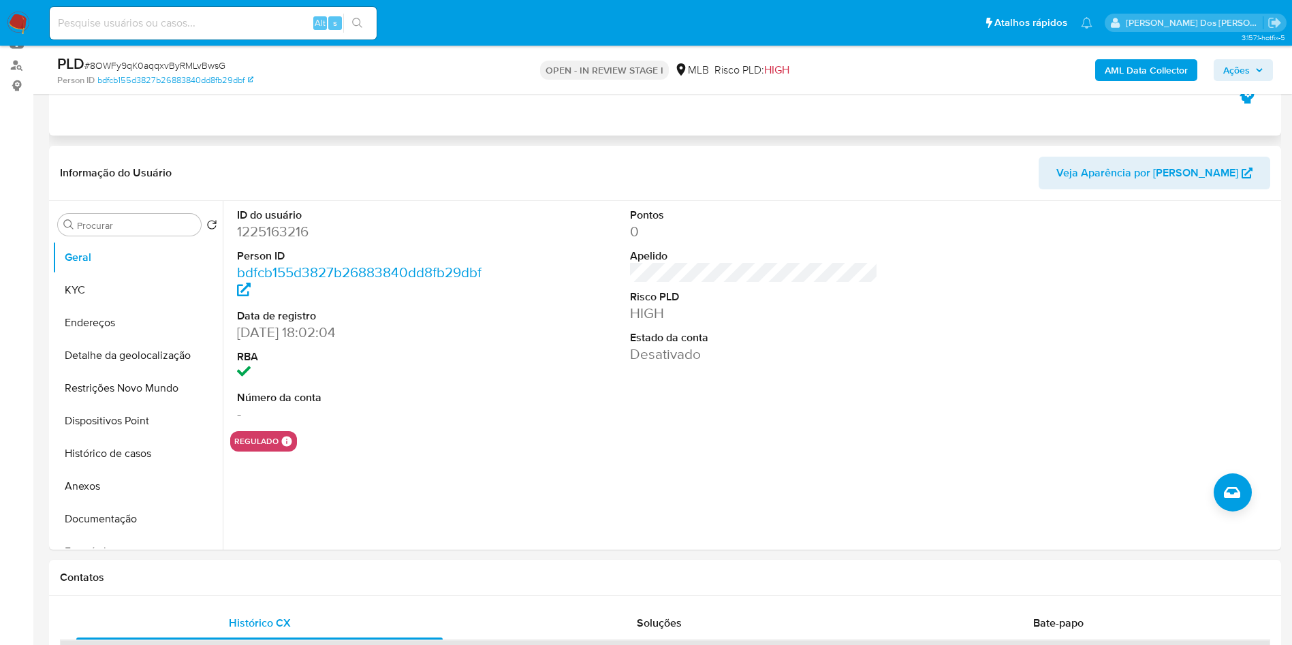
scroll to position [153, 0]
click at [285, 240] on dd "1225163216" at bounding box center [361, 230] width 249 height 19
copy dd "1225163216"
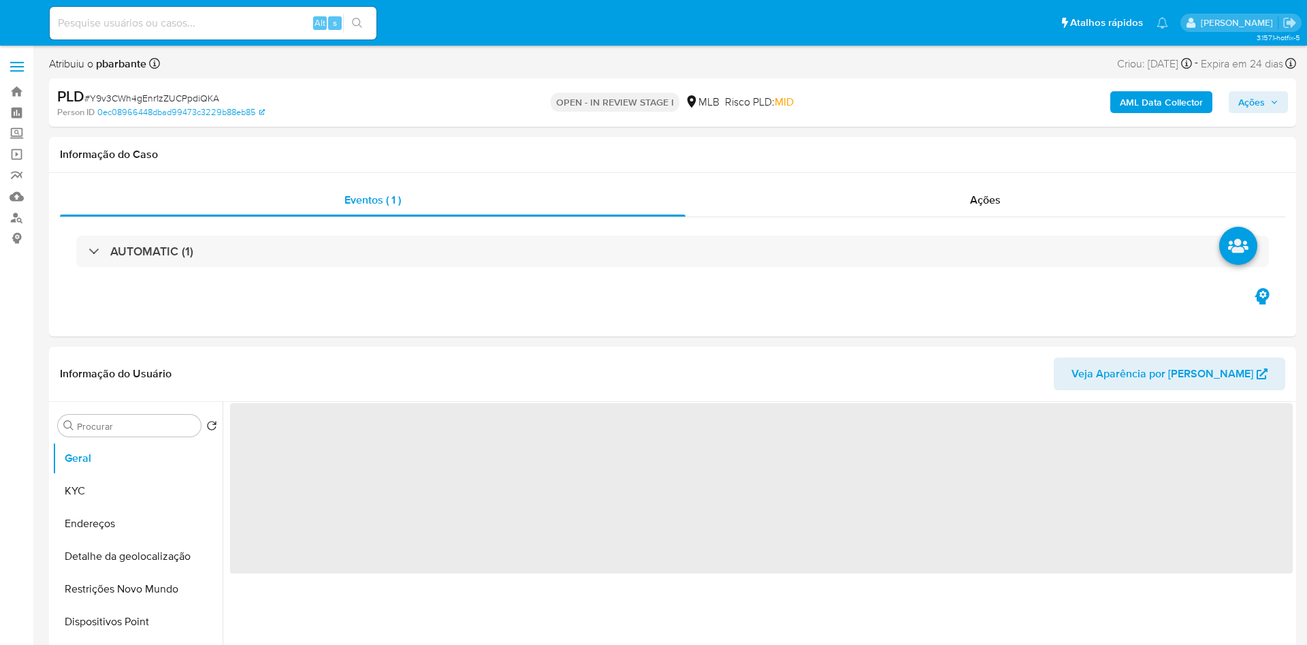
select select "10"
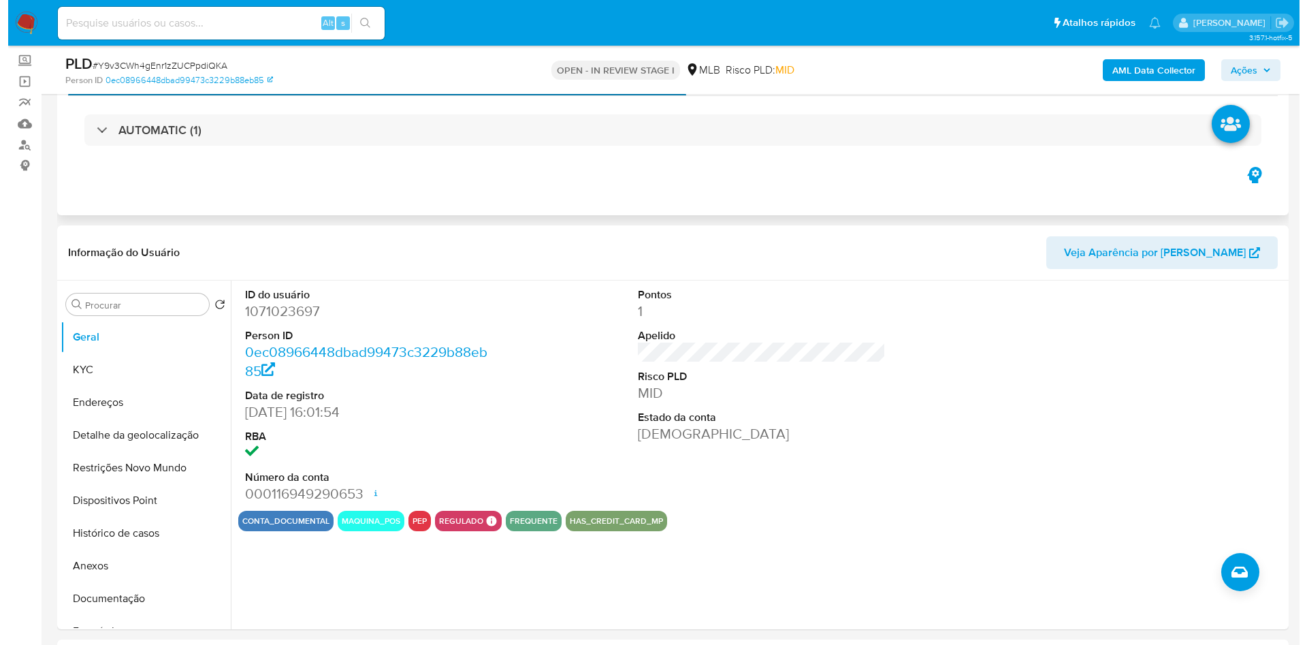
scroll to position [122, 0]
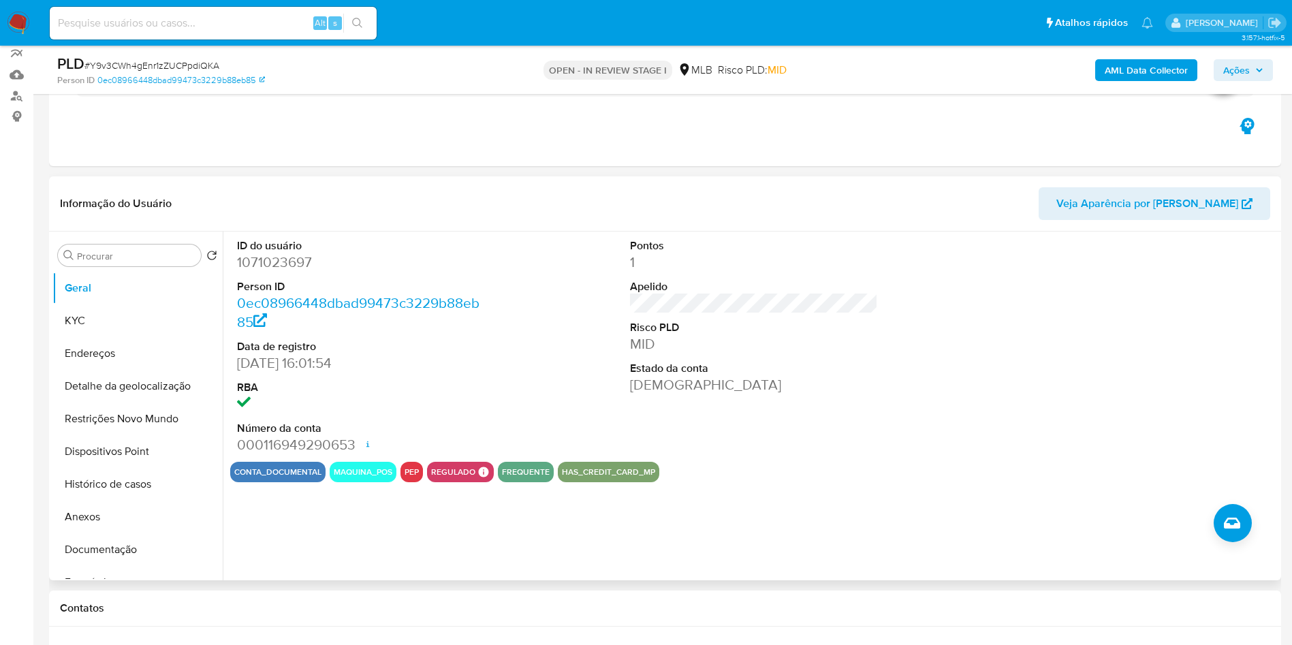
click at [281, 257] on div "ID do usuário 1071023697 Person ID 0ec08966448dbad99473c3229b88eb85 Data de reg…" at bounding box center [361, 347] width 262 height 230
click at [272, 272] on dd "1071023697" at bounding box center [361, 262] width 249 height 19
copy dd "1071023697"
click at [137, 337] on button "KYC" at bounding box center [131, 320] width 159 height 33
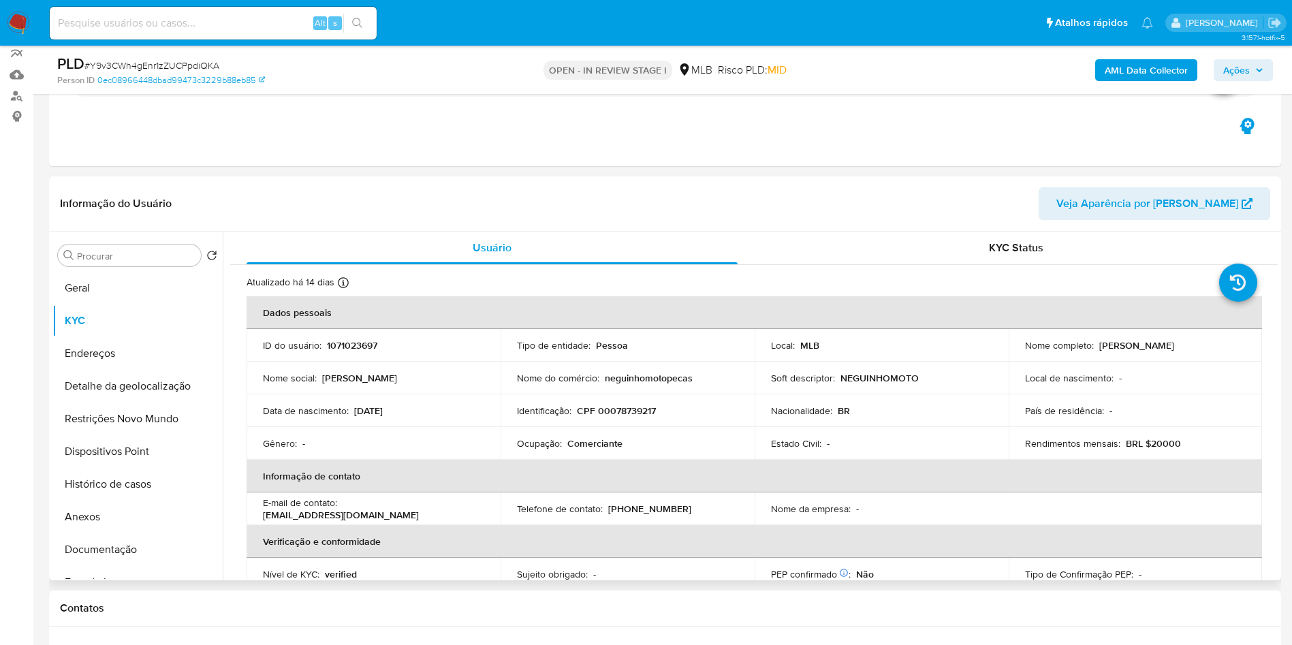
click at [597, 449] on p "Comerciante" at bounding box center [594, 443] width 55 height 12
copy p "Comerciante"
click at [152, 566] on button "Documentação" at bounding box center [131, 549] width 159 height 33
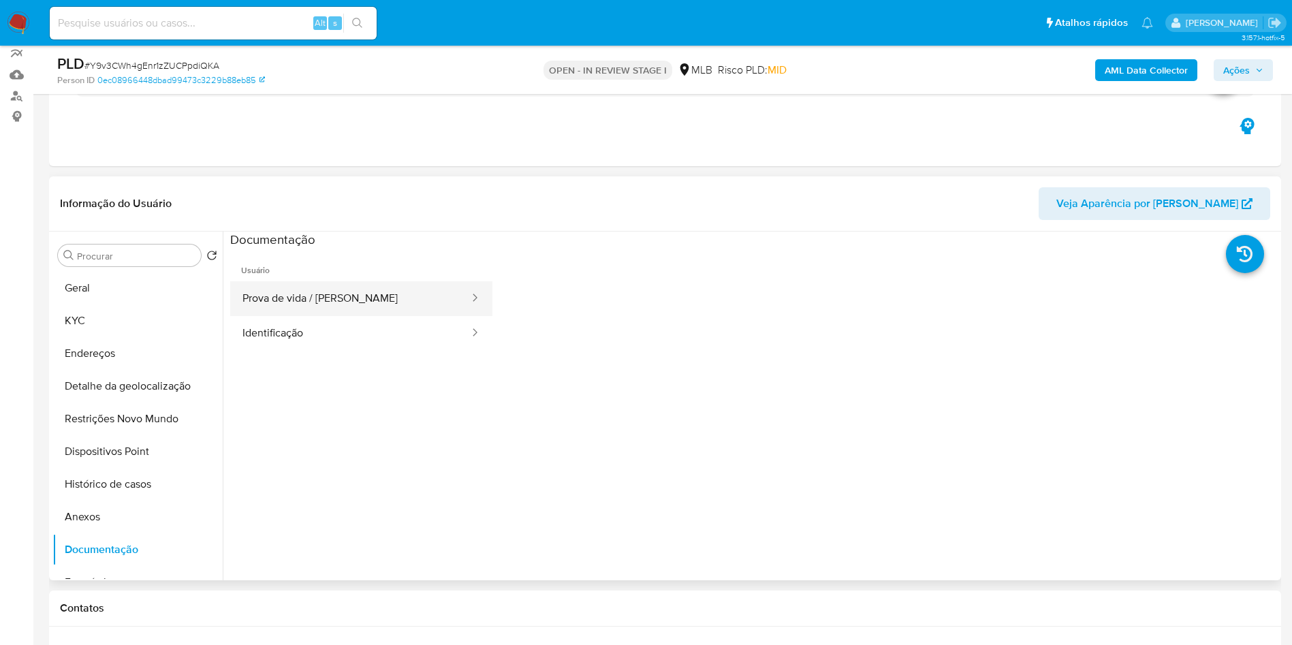
click at [393, 316] on button "Prova de vida / [PERSON_NAME]" at bounding box center [350, 298] width 240 height 35
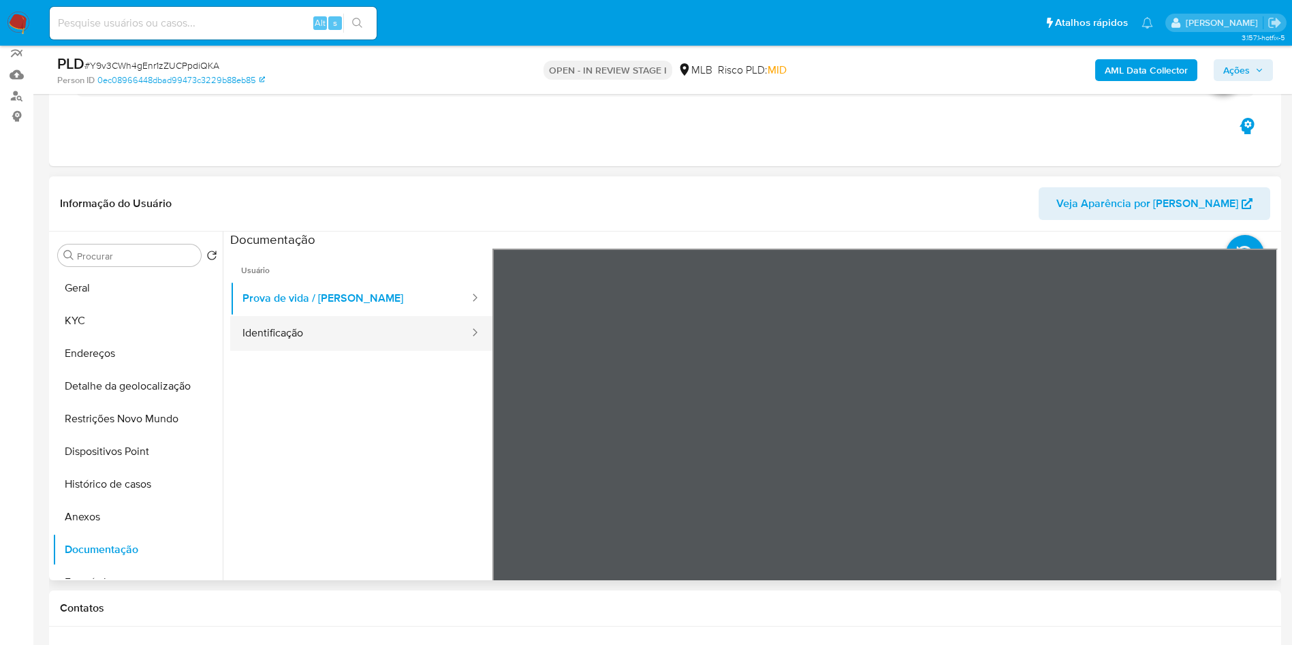
click at [362, 351] on button "Identificação" at bounding box center [350, 333] width 240 height 35
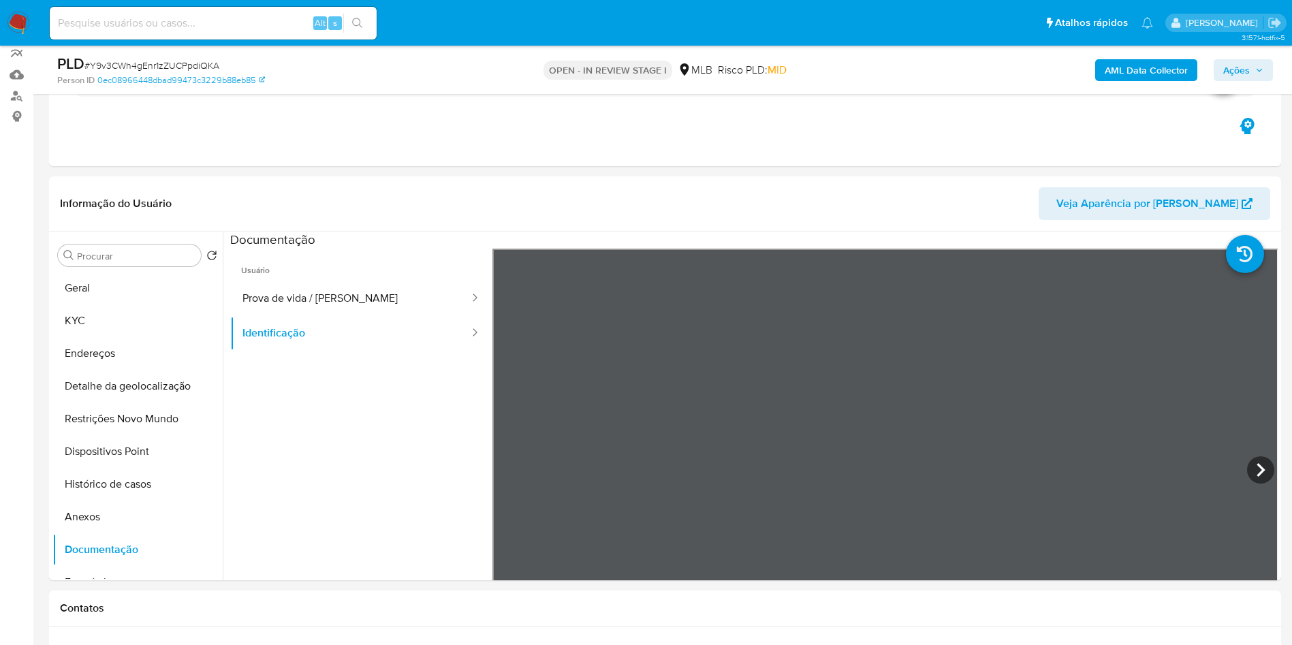
click at [1155, 76] on b "AML Data Collector" at bounding box center [1146, 70] width 83 height 22
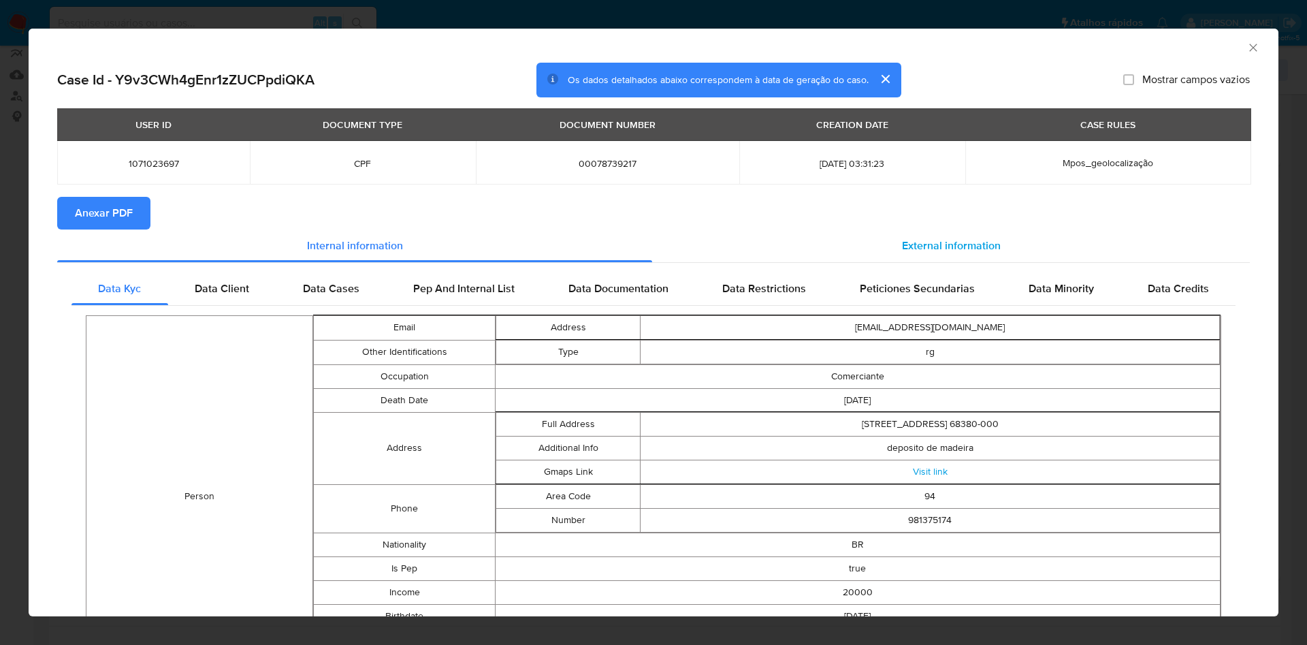
click at [927, 260] on div "External information" at bounding box center [951, 245] width 598 height 33
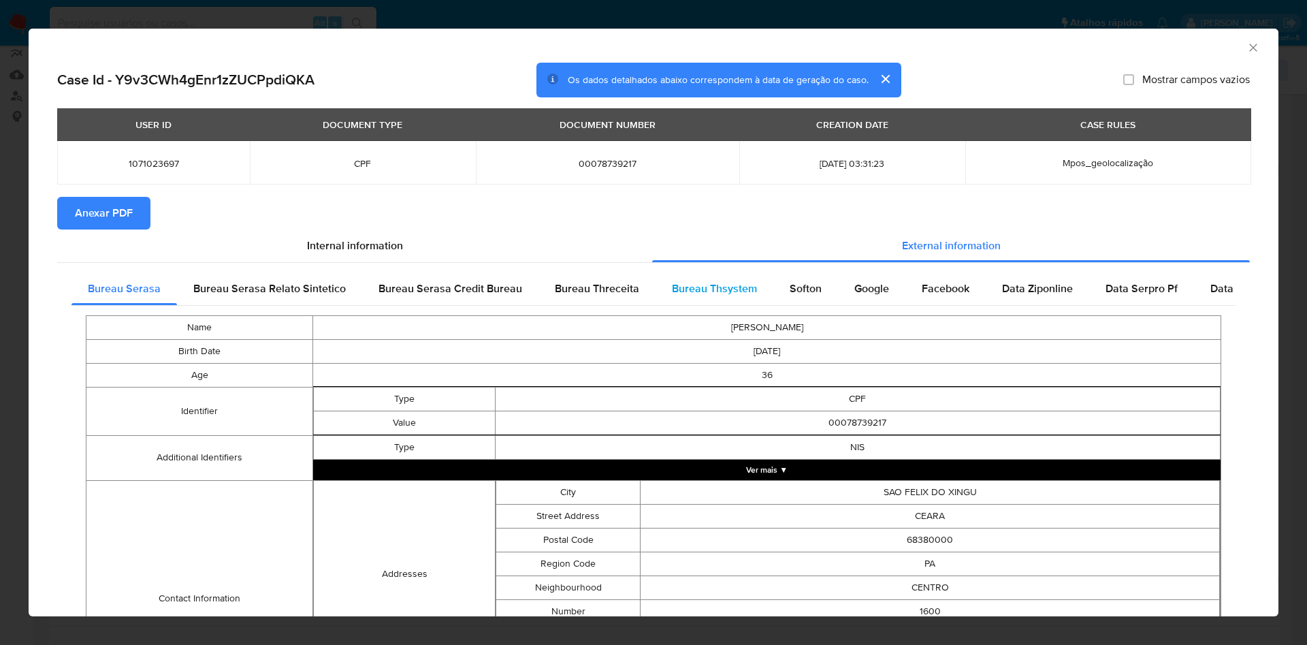
click at [730, 293] on span "Bureau Thsystem" at bounding box center [714, 289] width 85 height 16
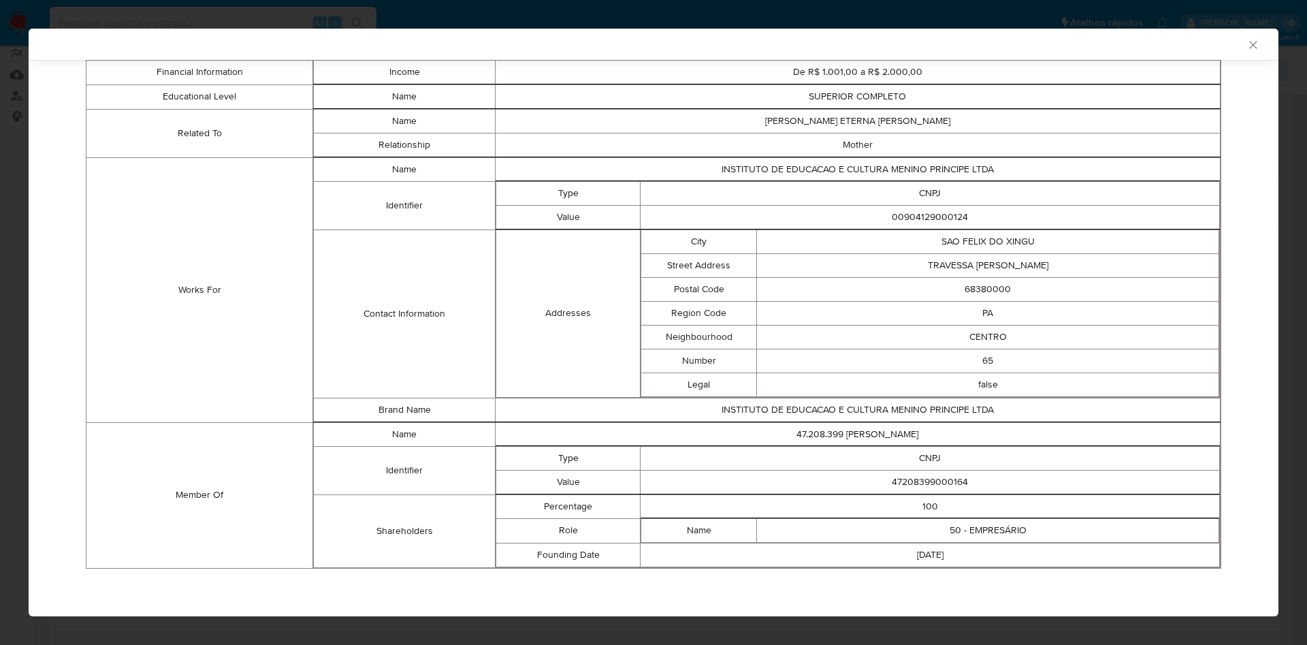
scroll to position [0, 0]
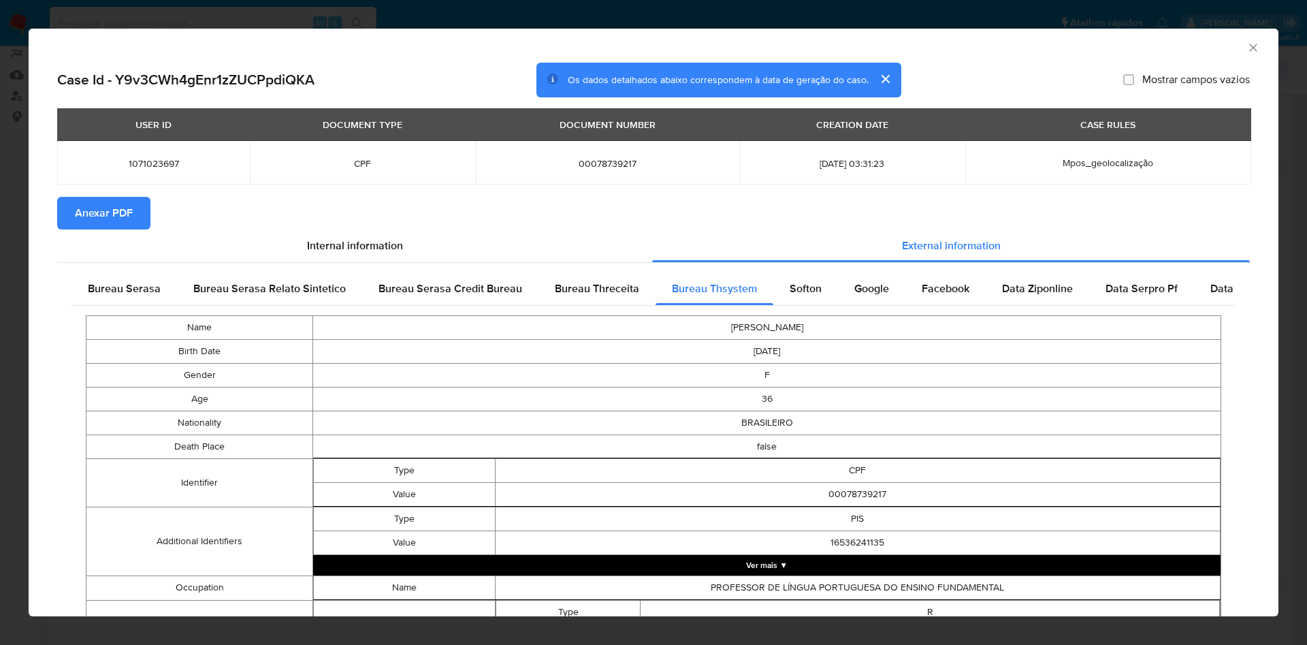
click at [137, 197] on div "USER ID DOCUMENT TYPE DOCUMENT NUMBER CREATION DATE CASE RULES 1071023697 CPF 0…" at bounding box center [653, 152] width 1193 height 89
click at [118, 208] on span "Anexar PDF" at bounding box center [104, 213] width 58 height 30
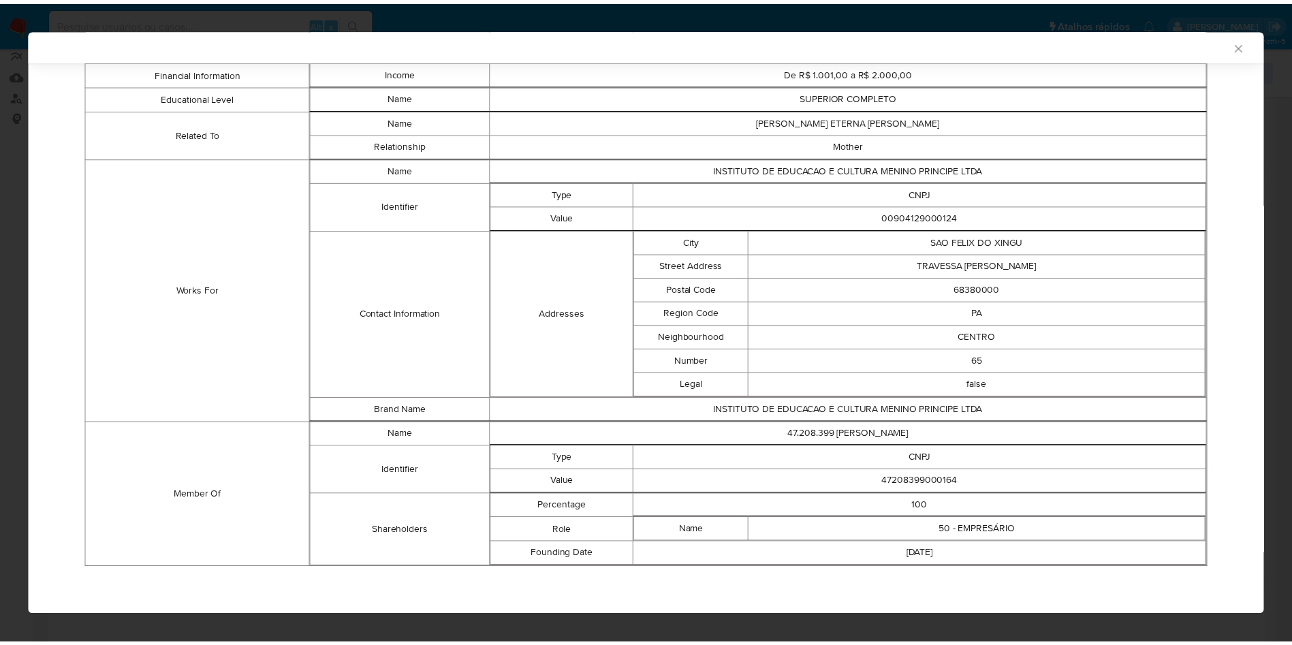
scroll to position [805, 0]
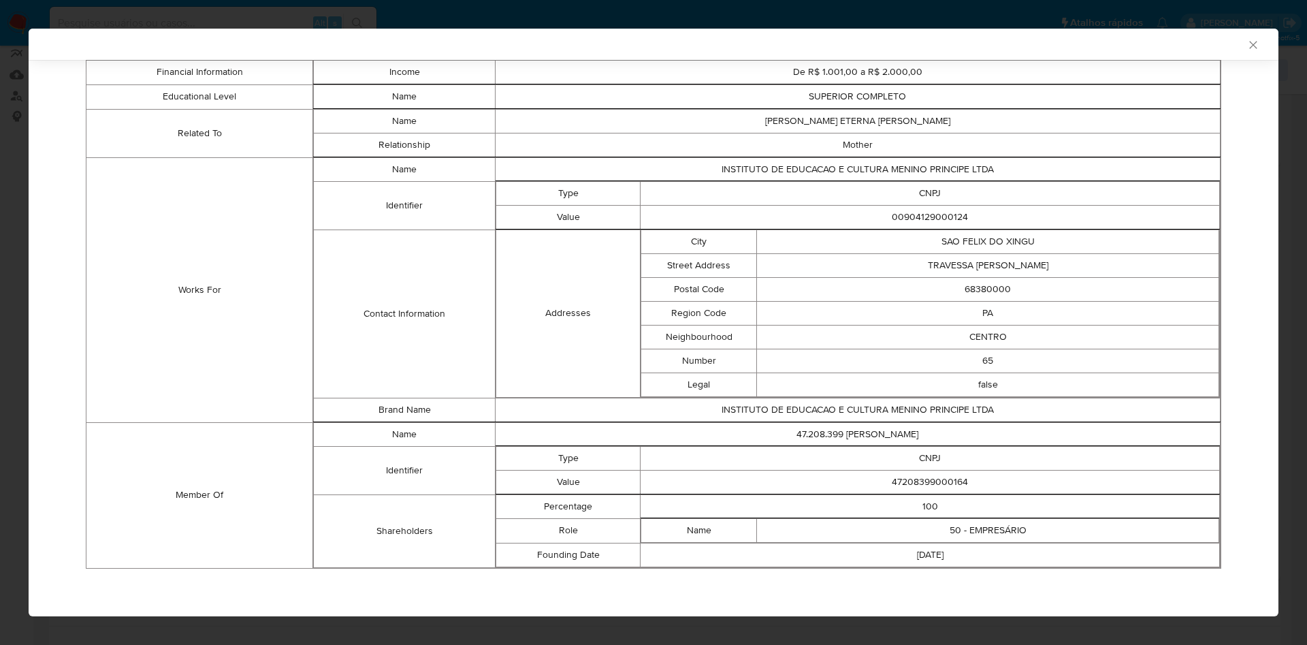
click at [939, 479] on td "47208399000164" at bounding box center [931, 482] width 580 height 24
copy td "47208399000164"
click at [910, 483] on td "47208399000164" at bounding box center [931, 482] width 580 height 24
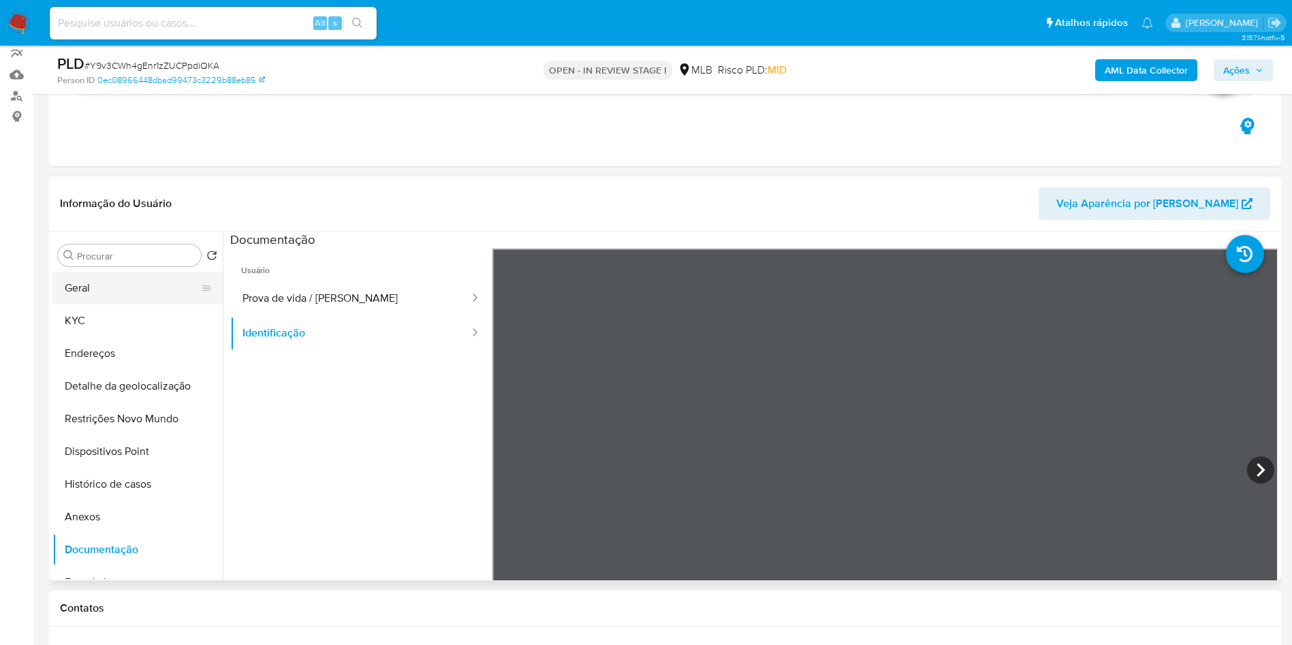
click at [106, 298] on button "Geral" at bounding box center [131, 288] width 159 height 33
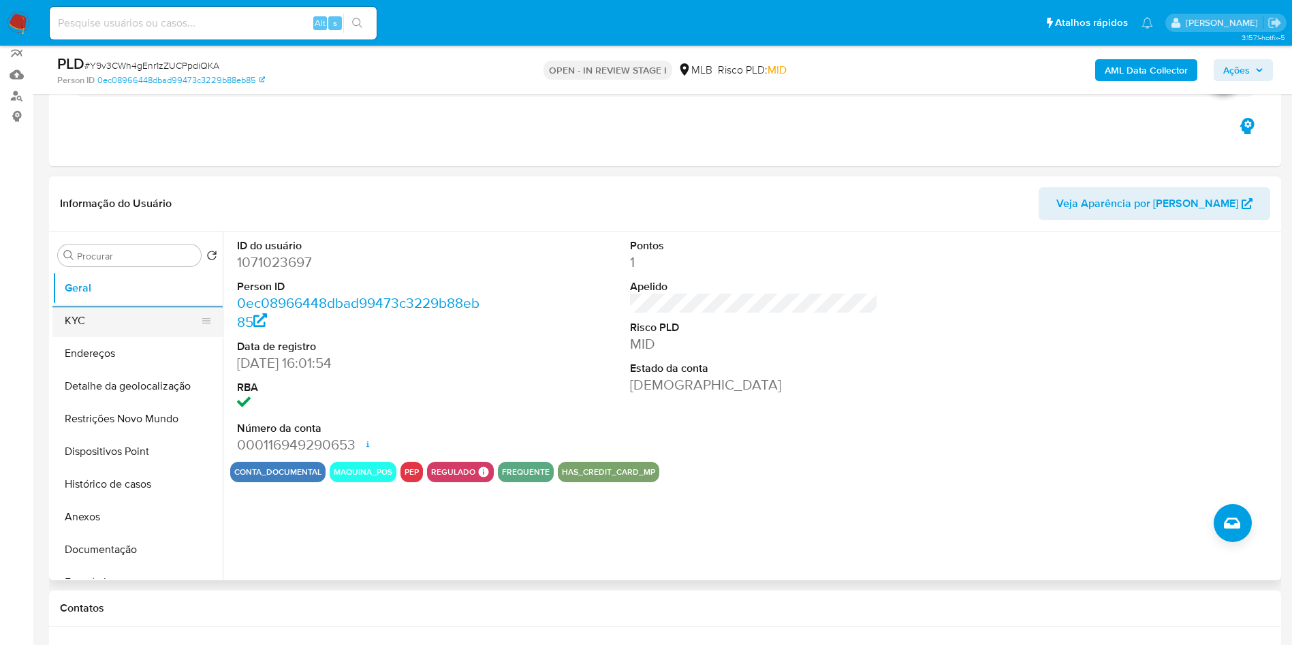
click at [106, 337] on button "KYC" at bounding box center [131, 320] width 159 height 33
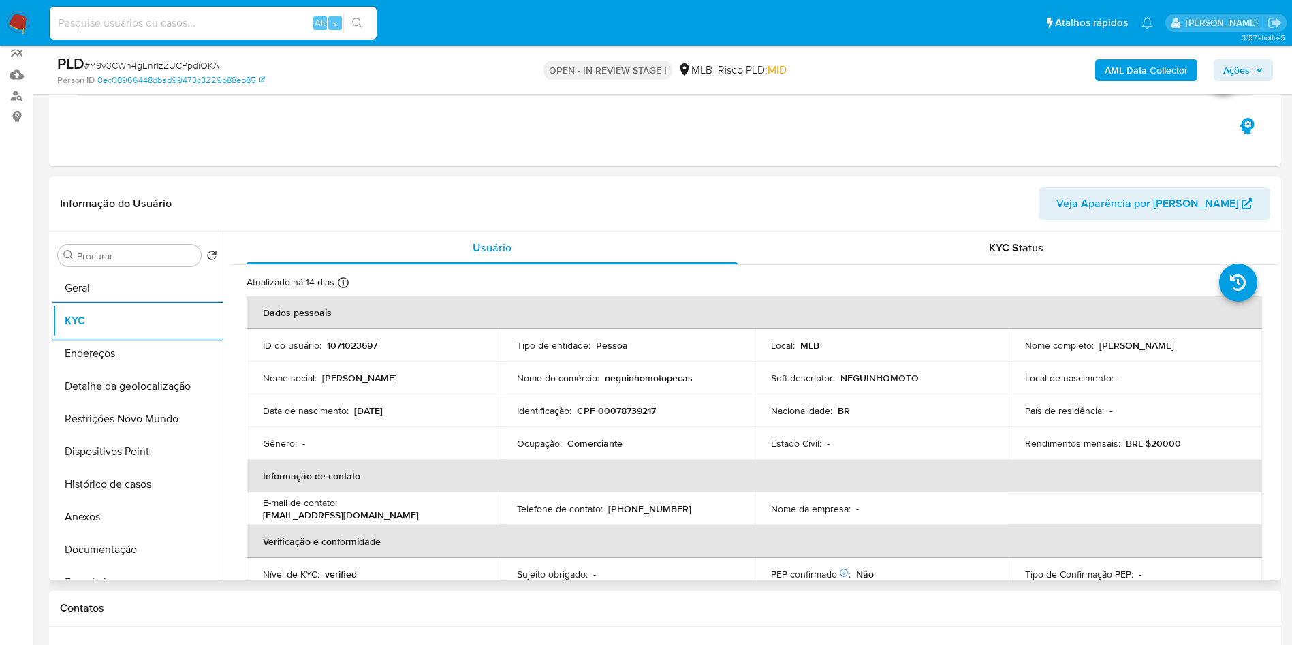
scroll to position [567, 0]
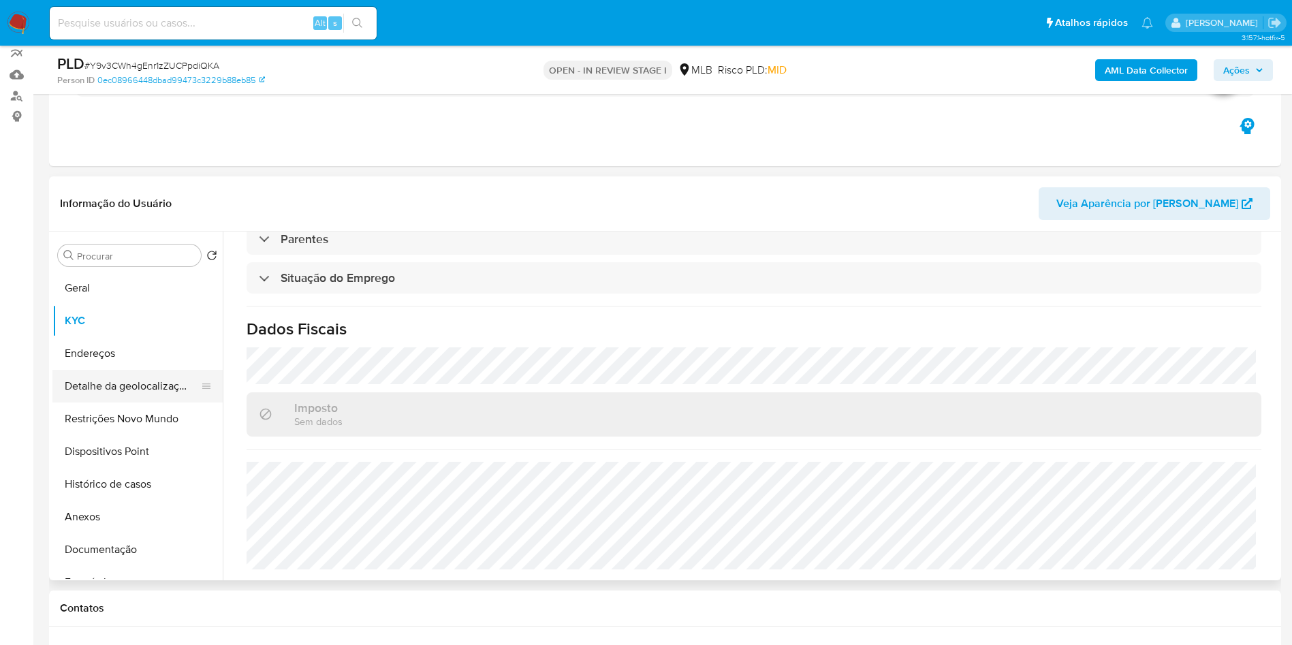
click at [124, 402] on button "Detalhe da geolocalização" at bounding box center [131, 386] width 159 height 33
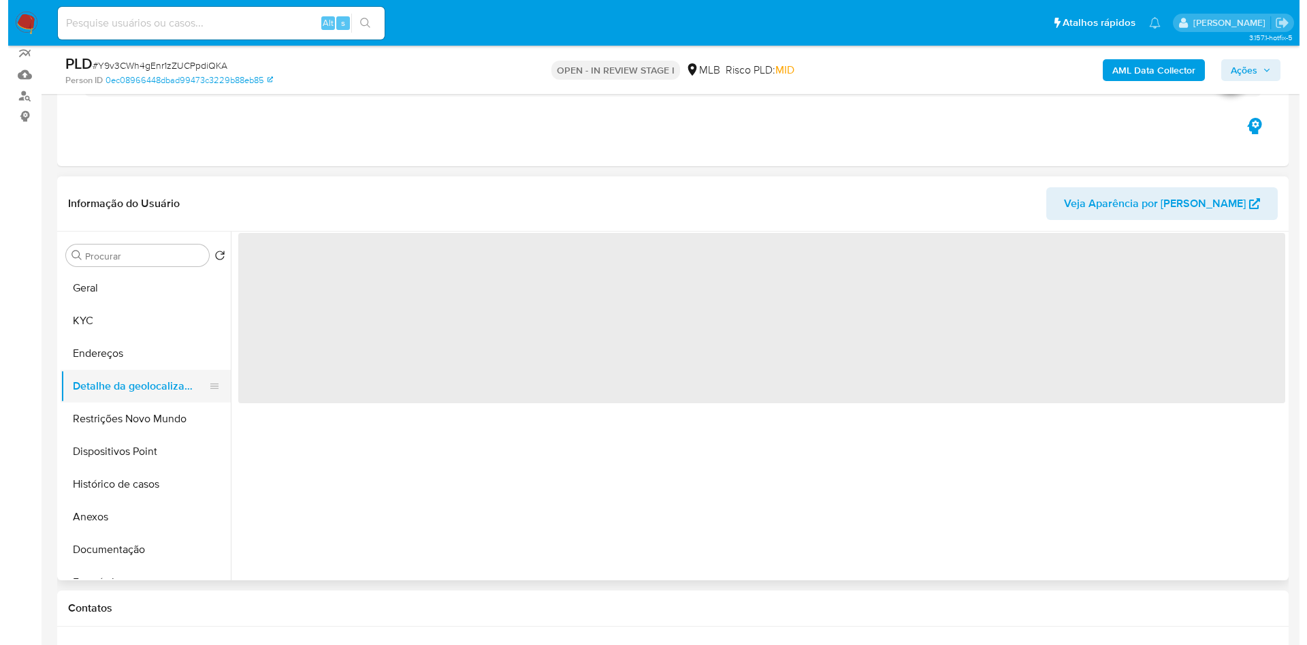
scroll to position [0, 0]
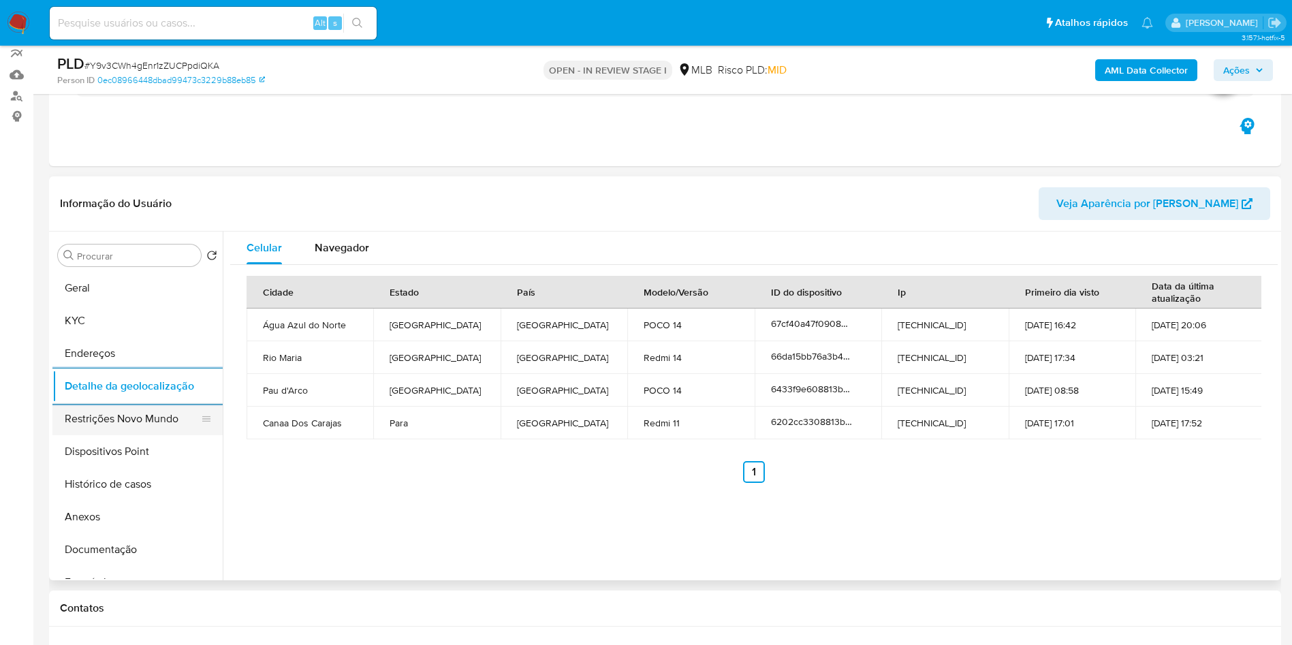
click at [114, 435] on button "Restrições Novo Mundo" at bounding box center [131, 418] width 159 height 33
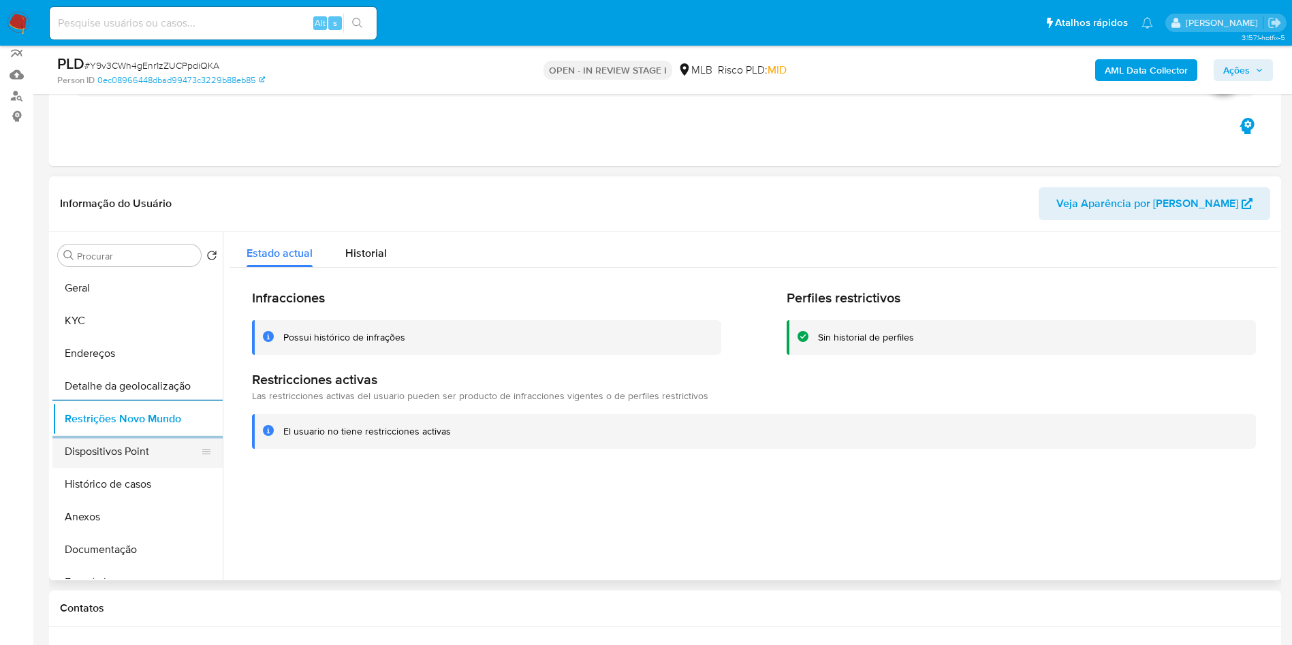
click at [107, 468] on button "Dispositivos Point" at bounding box center [131, 451] width 159 height 33
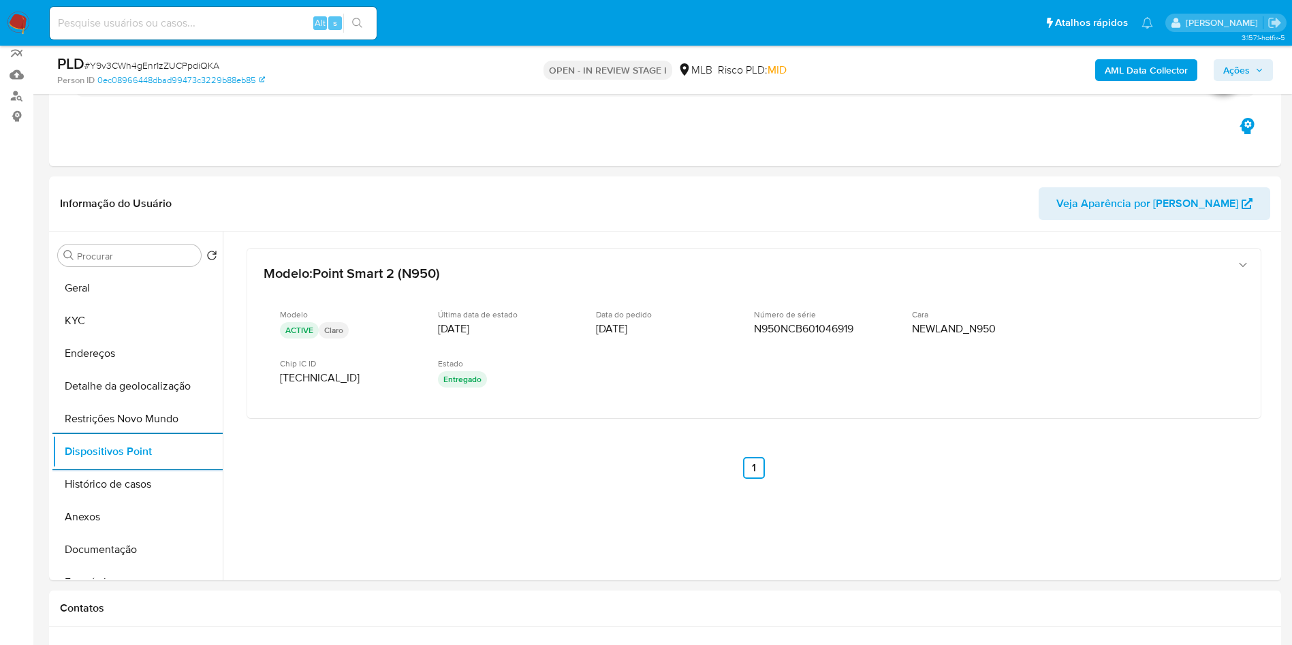
click at [1270, 68] on button "Ações" at bounding box center [1242, 70] width 59 height 22
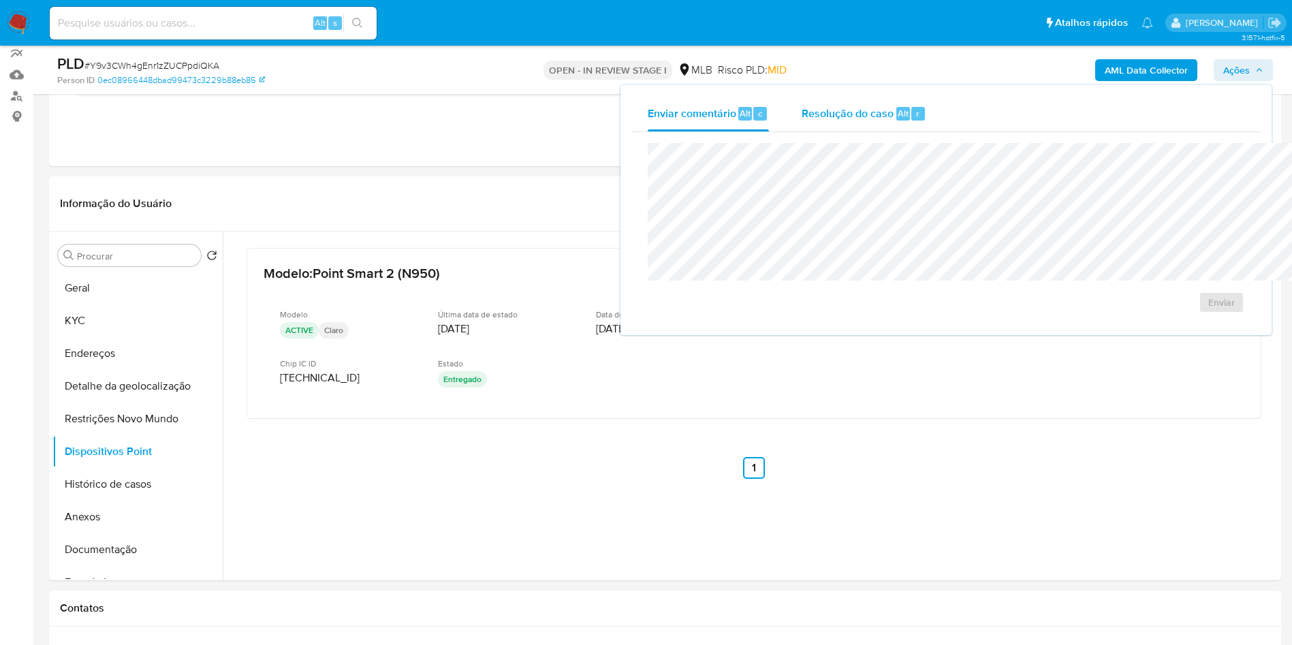
click at [802, 112] on span "Resolução do caso" at bounding box center [848, 113] width 92 height 16
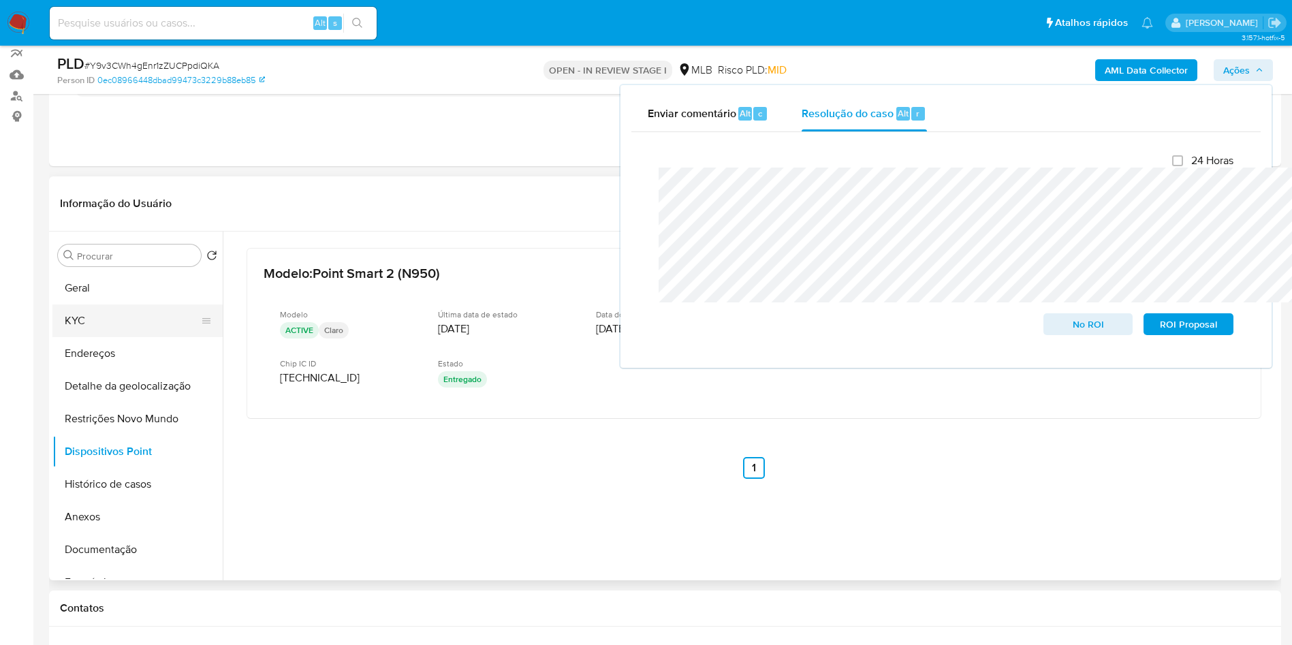
click at [105, 337] on button "KYC" at bounding box center [131, 320] width 159 height 33
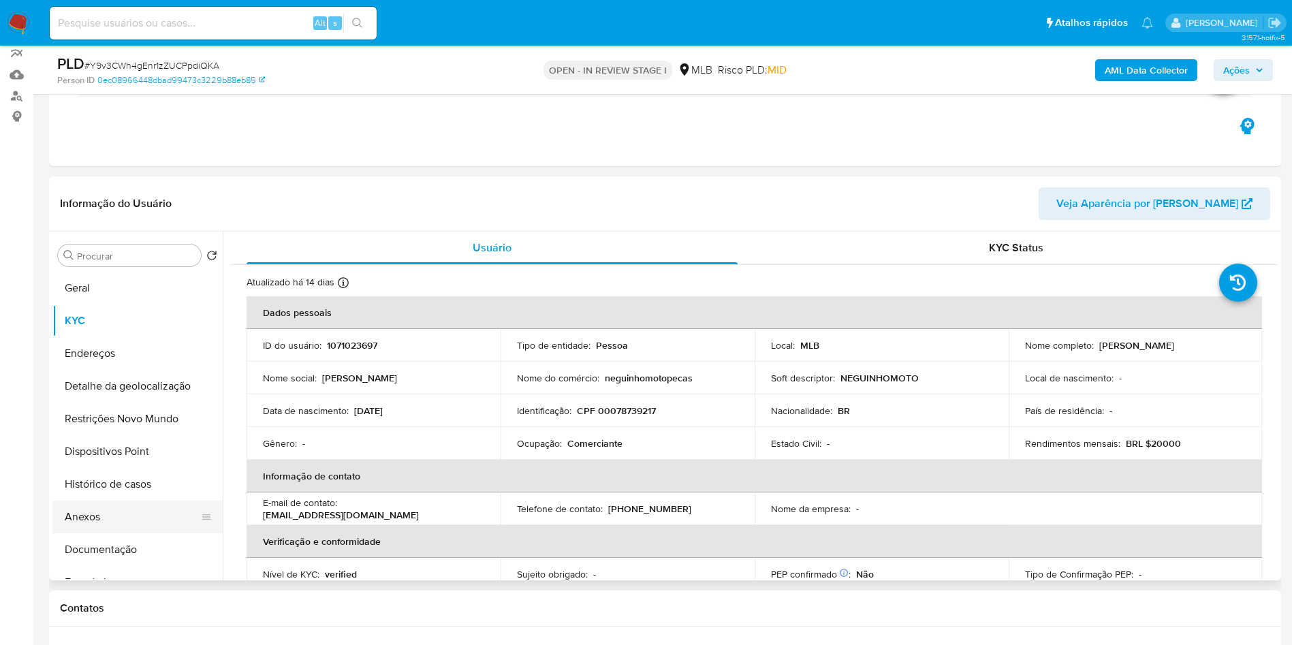
click at [95, 533] on button "Anexos" at bounding box center [131, 517] width 159 height 33
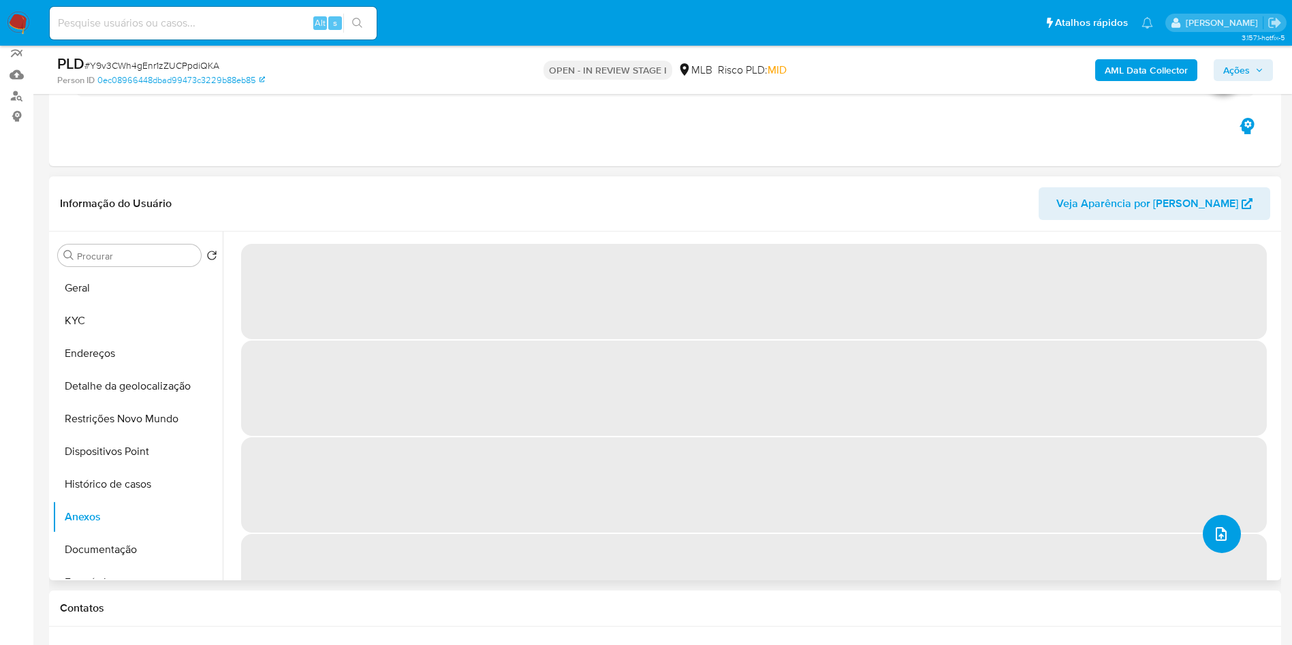
click at [1213, 553] on button "upload-file" at bounding box center [1222, 534] width 38 height 38
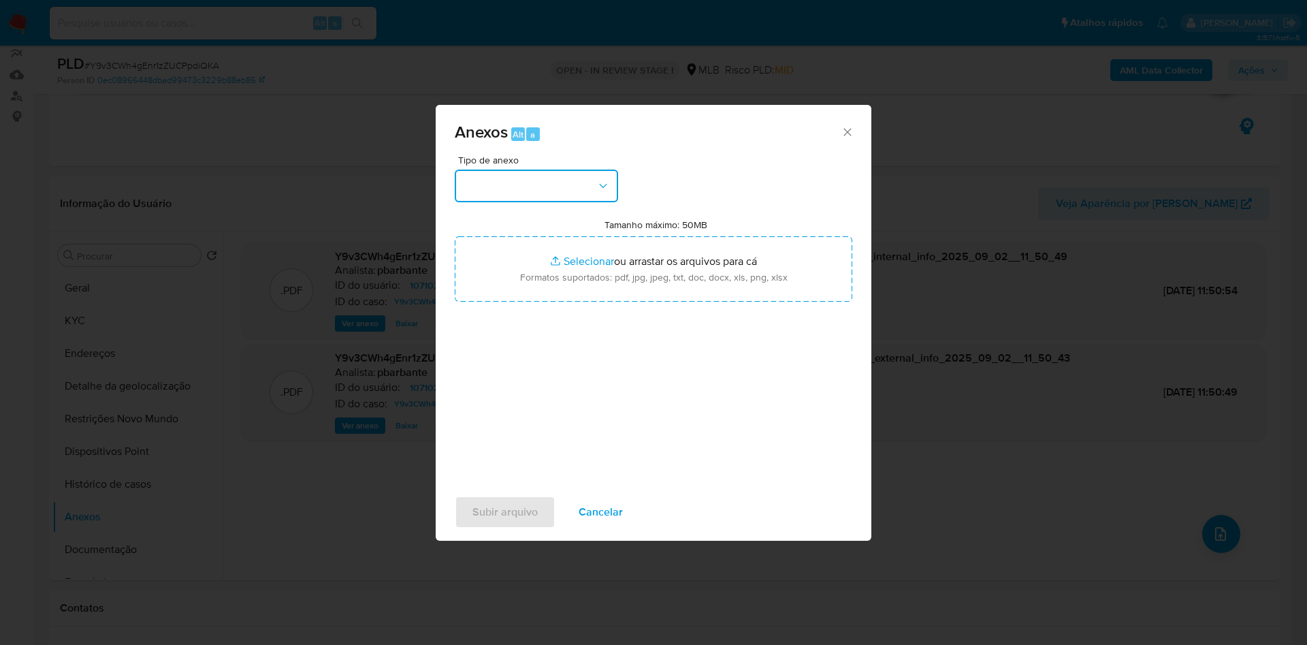
click at [575, 170] on button "button" at bounding box center [536, 186] width 163 height 33
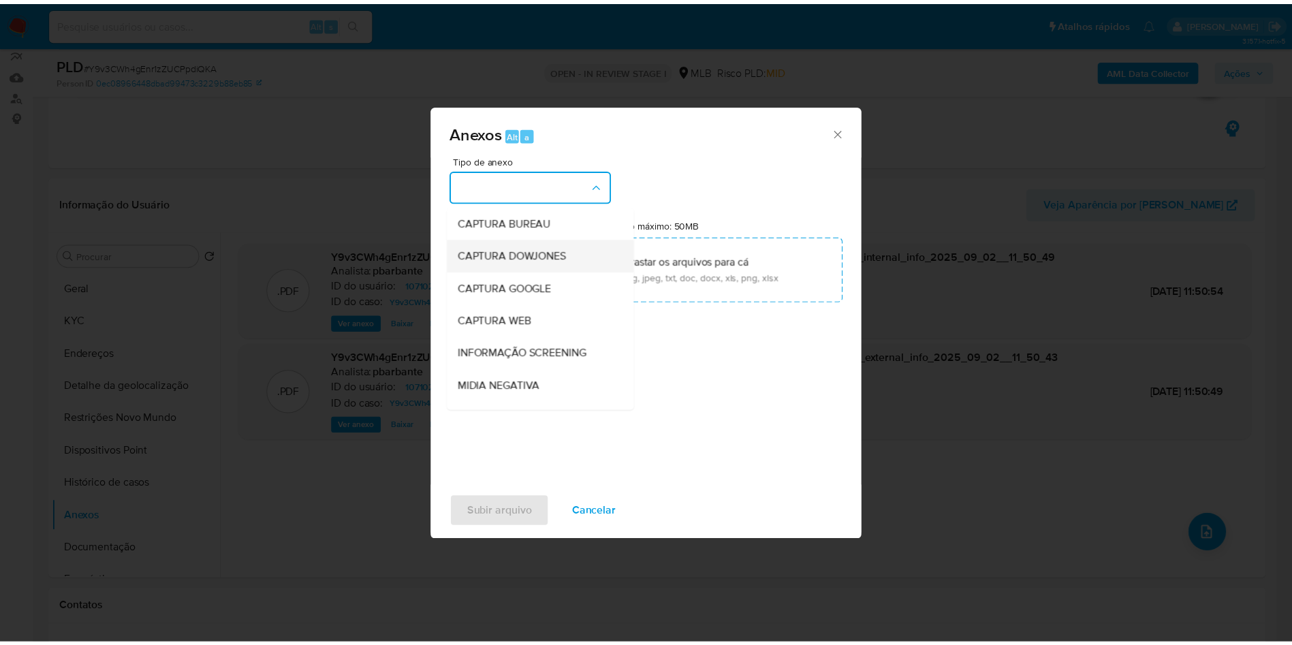
scroll to position [182, 0]
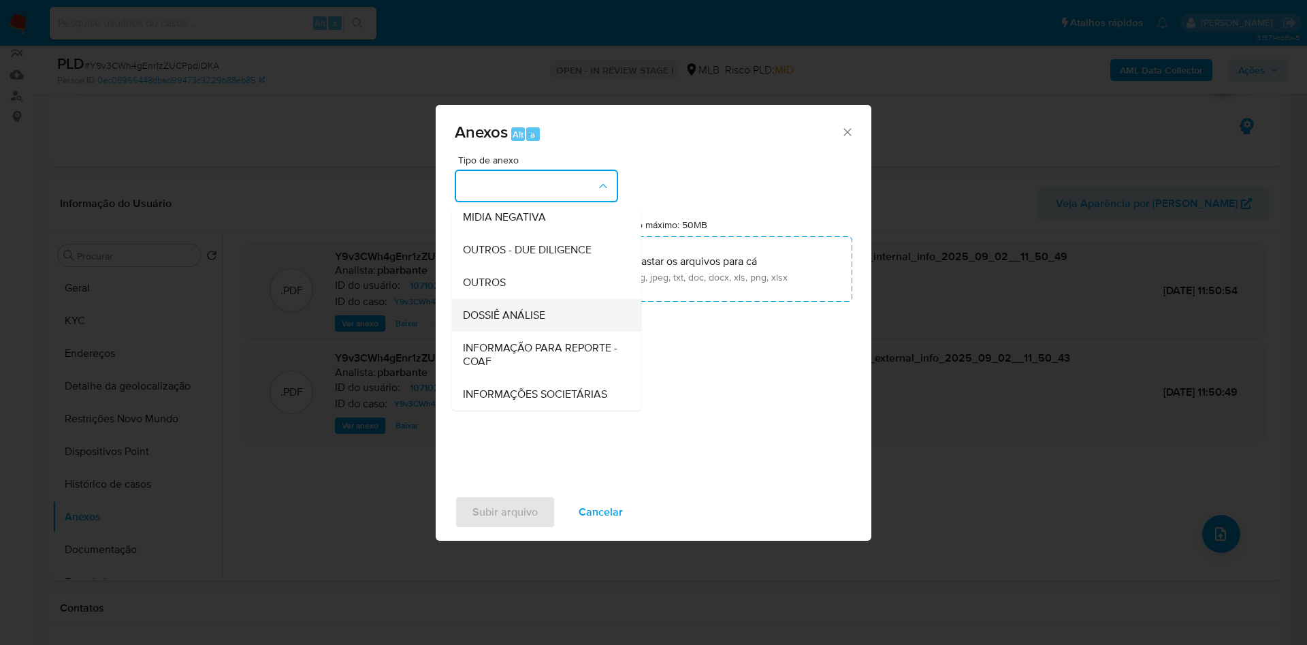
click at [477, 299] on div "DOSSIÊ ANÁLISE" at bounding box center [542, 315] width 159 height 33
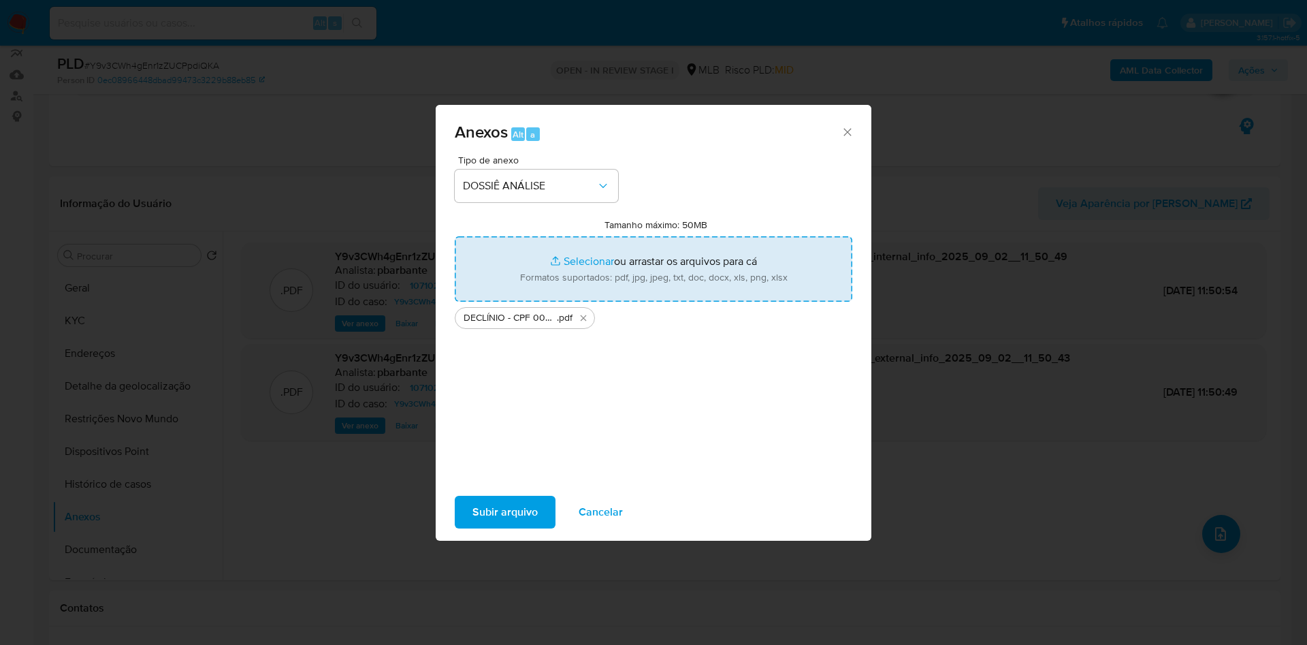
type input "C:\fakepath\Mulan 1071023697_2025_09_01_11_42_23.xlsx"
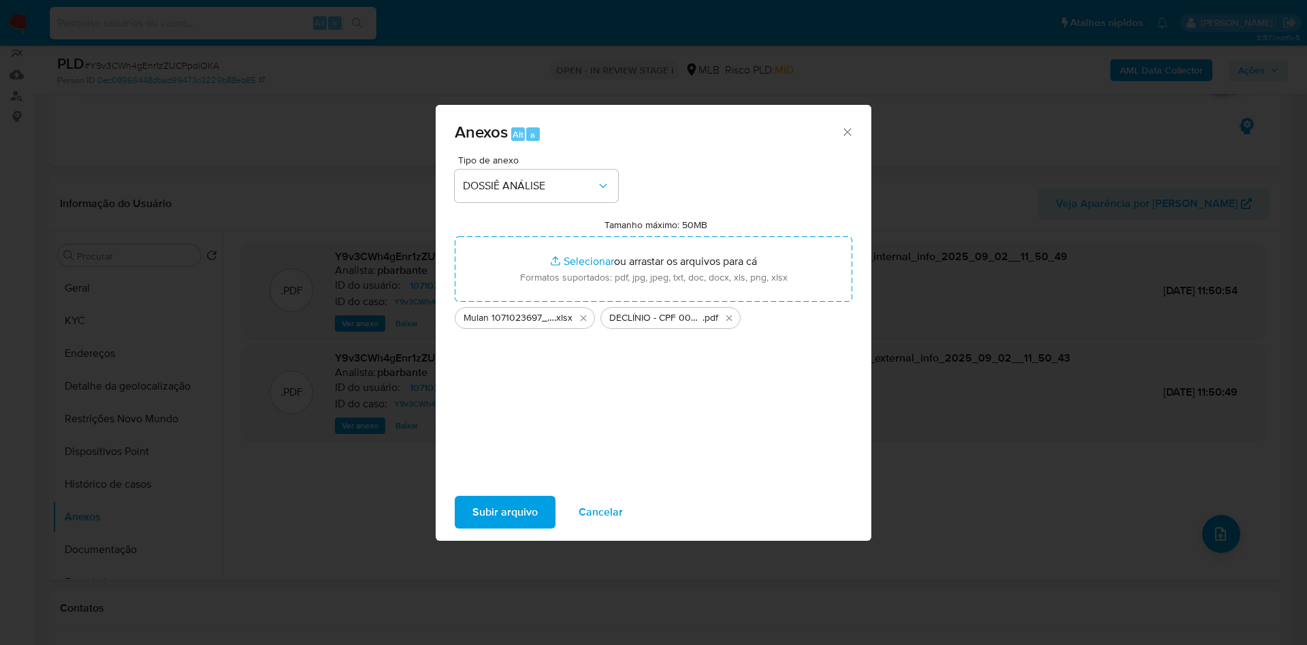
click at [494, 527] on span "Subir arquivo" at bounding box center [505, 512] width 65 height 30
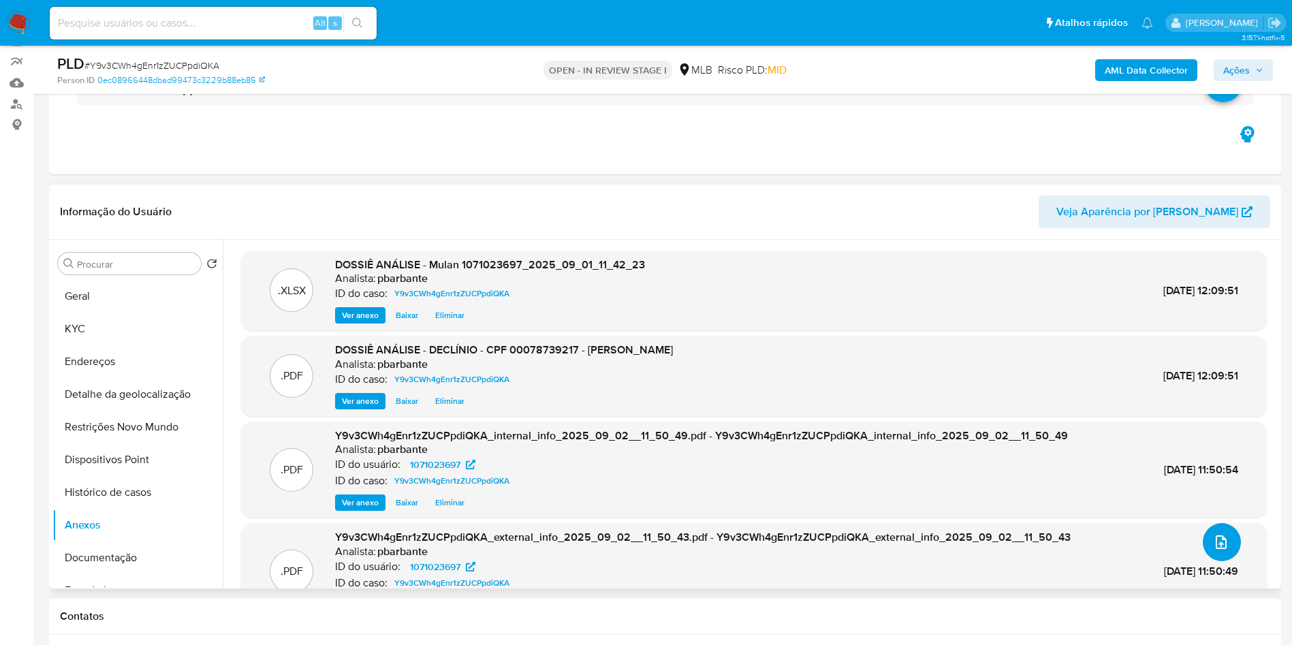
scroll to position [0, 0]
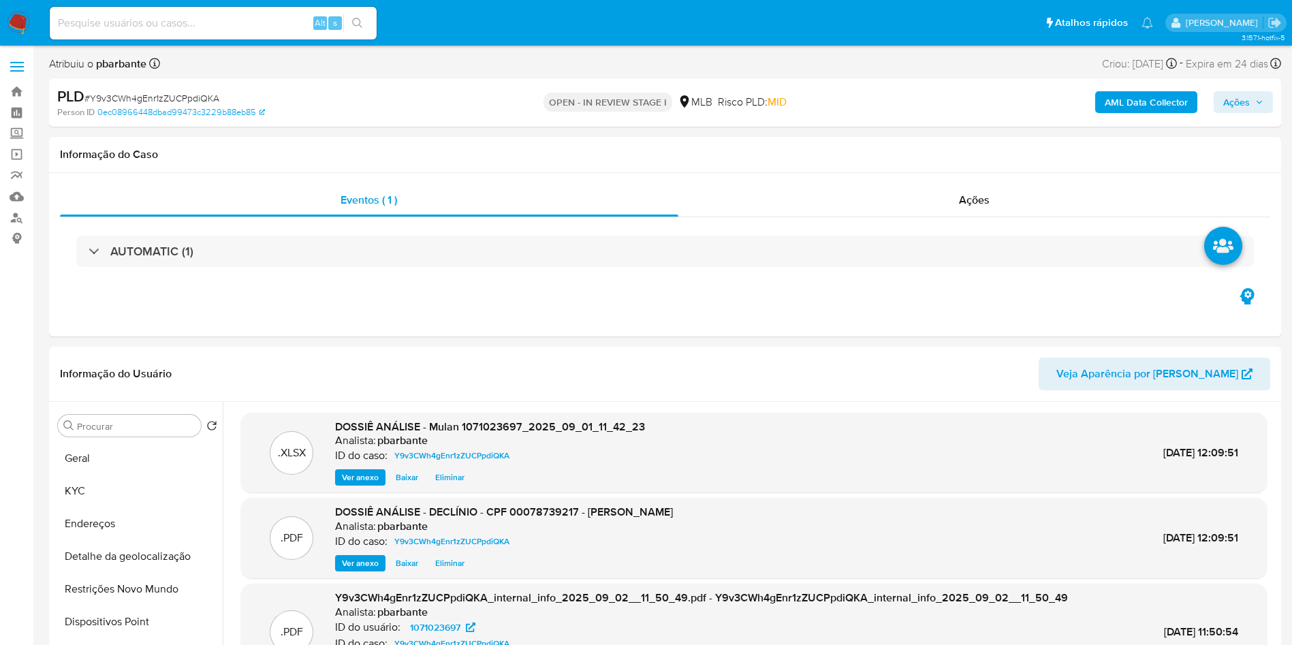
click at [1248, 93] on span "Ações" at bounding box center [1236, 102] width 27 height 22
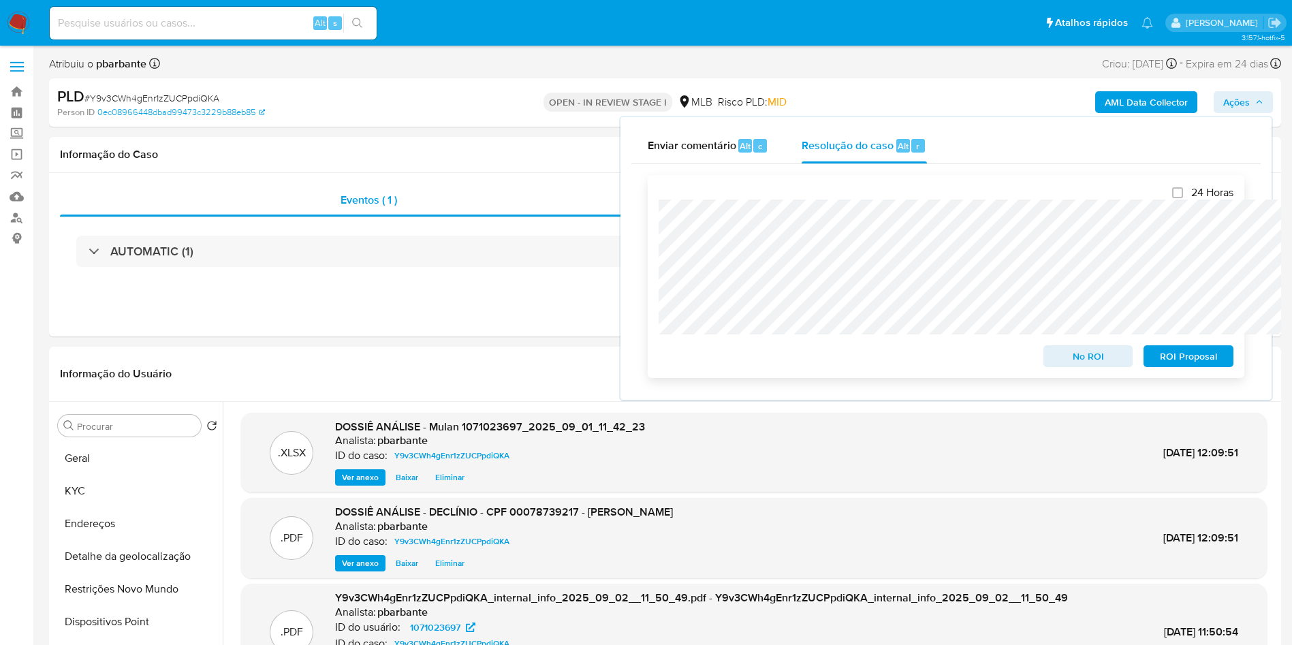
click at [1061, 358] on span "No ROI" at bounding box center [1088, 356] width 71 height 19
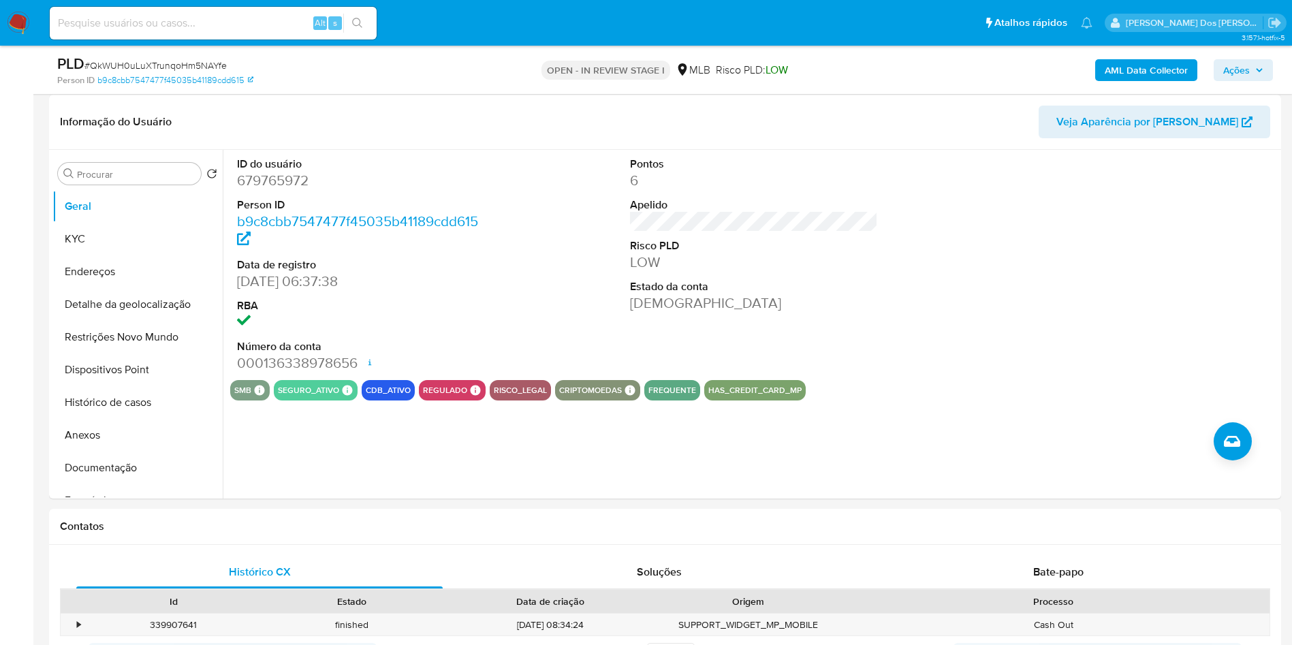
scroll to position [251, 0]
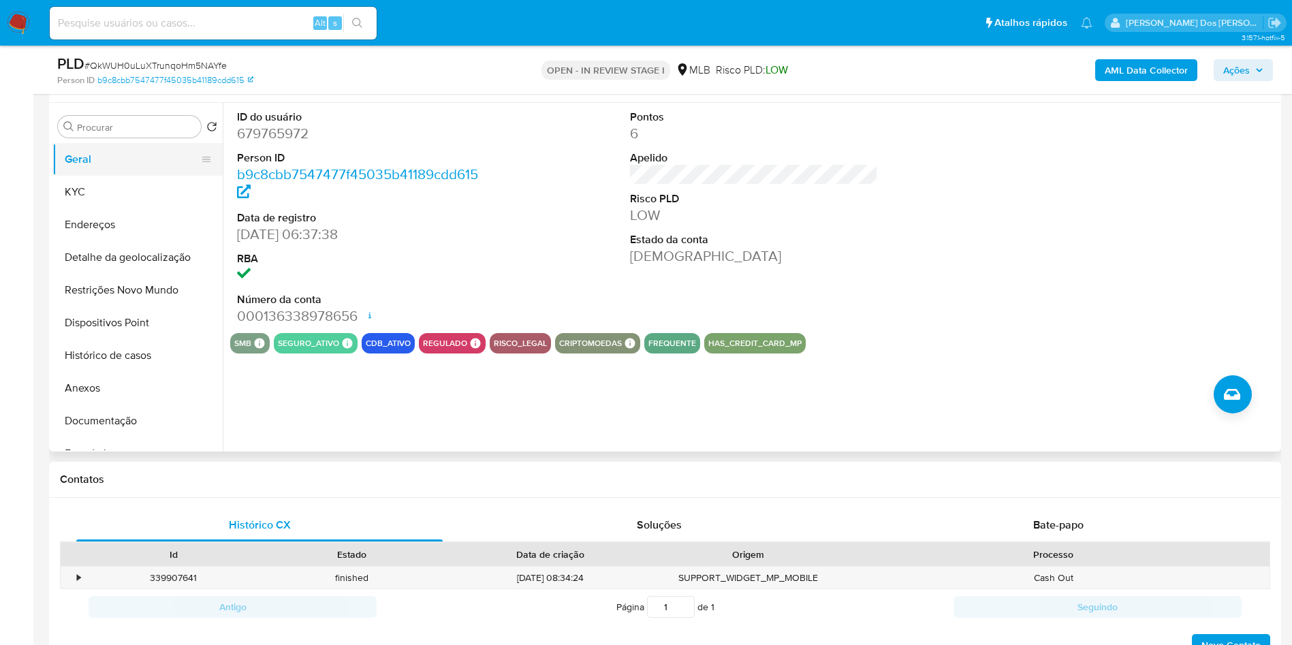
click at [169, 171] on button "Geral" at bounding box center [131, 159] width 159 height 33
click at [110, 208] on button "KYC" at bounding box center [131, 192] width 159 height 33
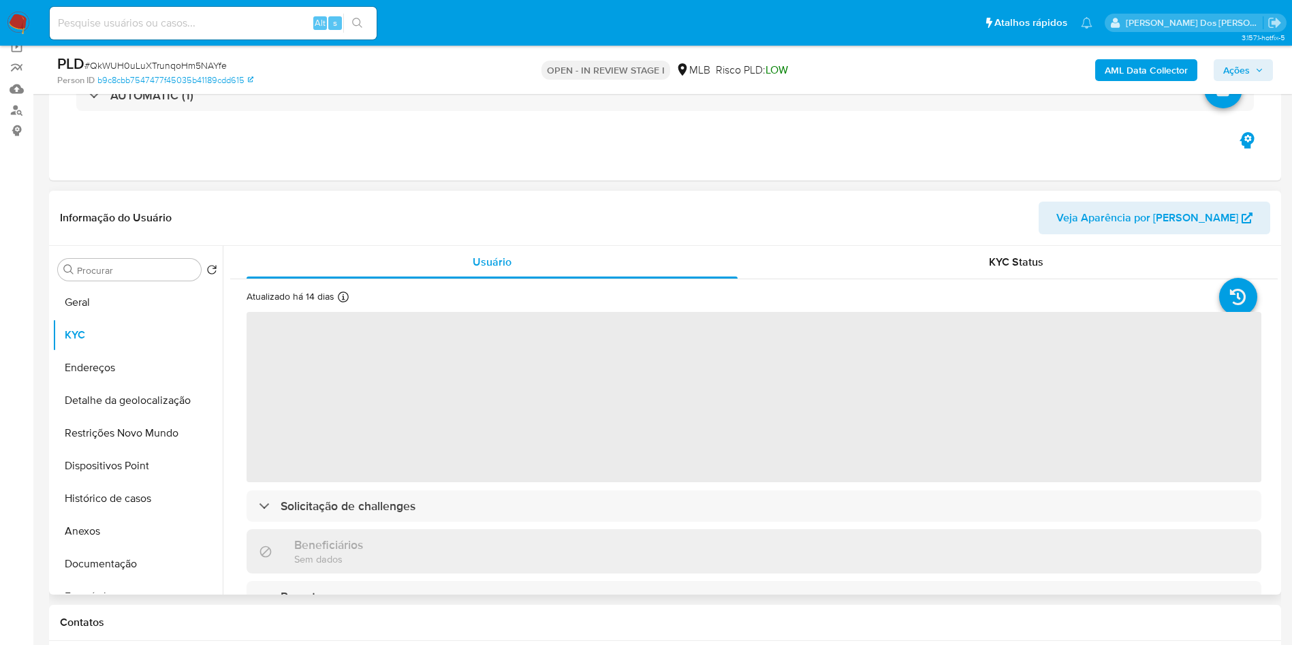
scroll to position [97, 0]
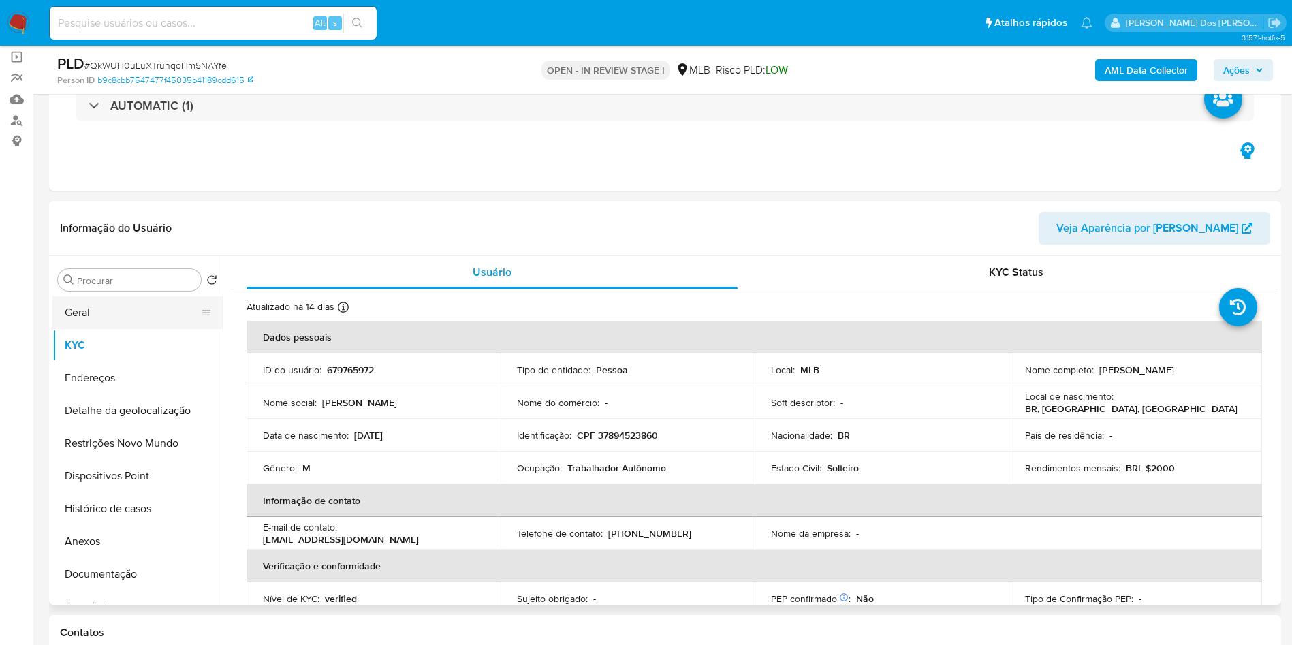
click at [115, 327] on button "Geral" at bounding box center [131, 312] width 159 height 33
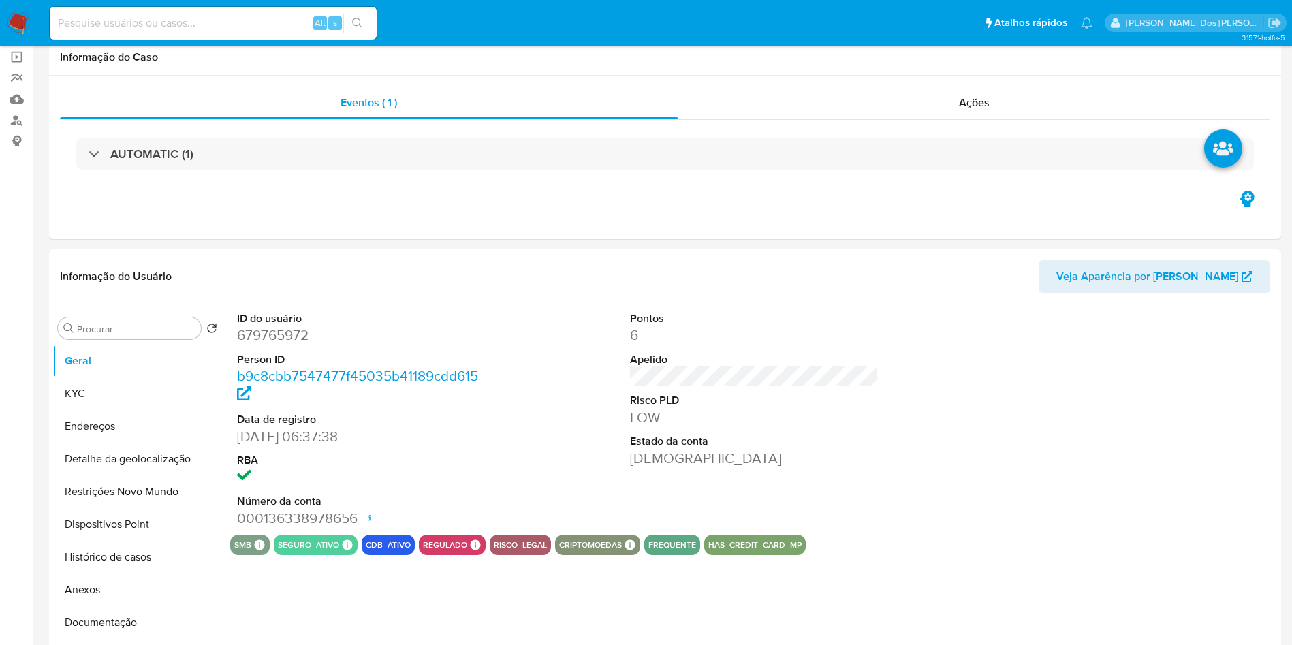
scroll to position [0, 0]
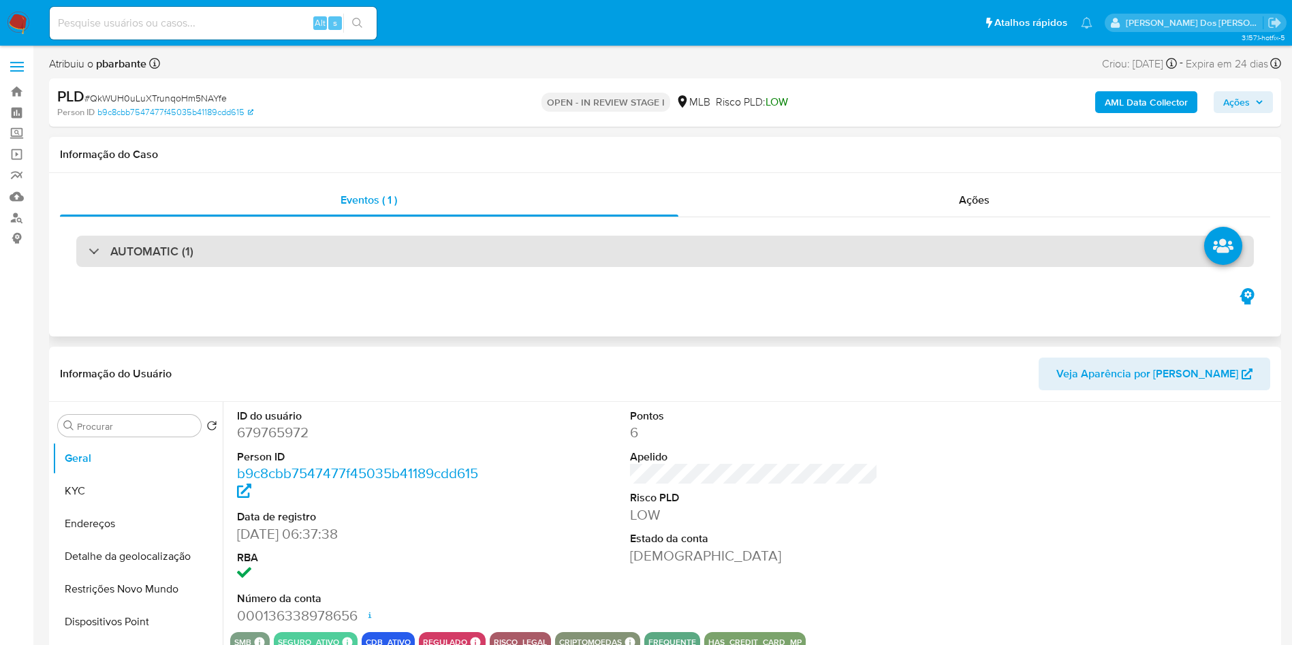
click at [661, 242] on div "AUTOMATIC (1)" at bounding box center [664, 251] width 1177 height 31
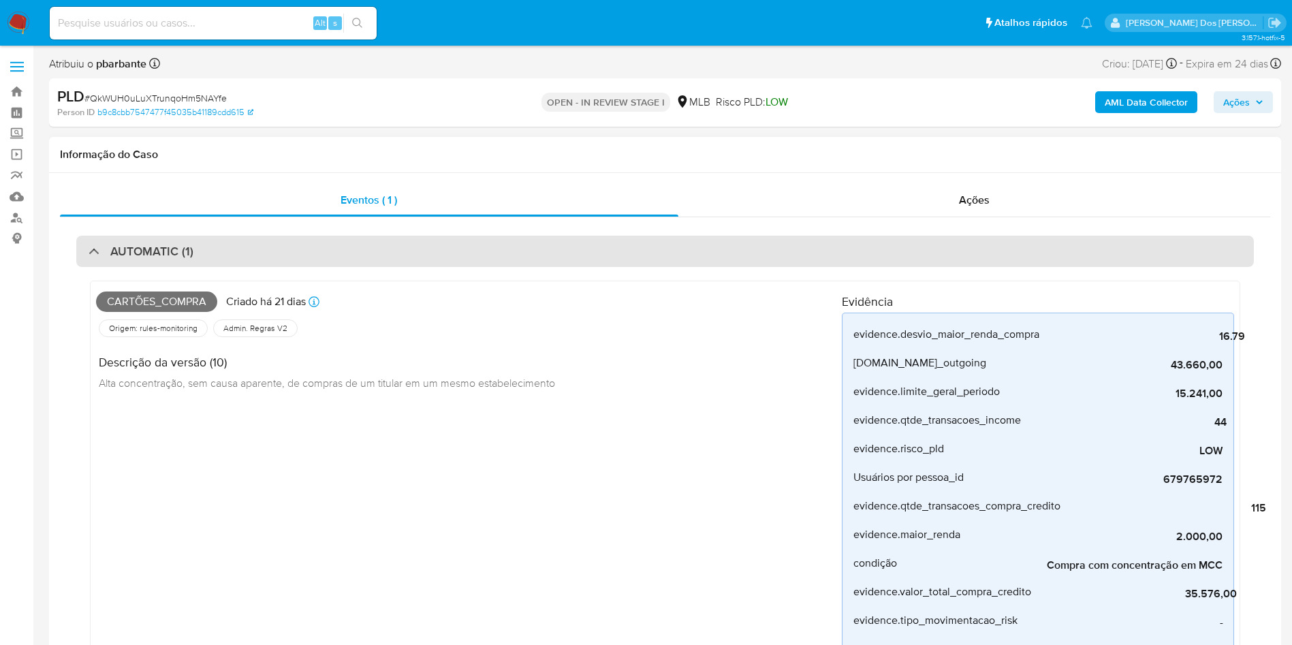
click at [661, 242] on div "AUTOMATIC (1)" at bounding box center [664, 251] width 1177 height 31
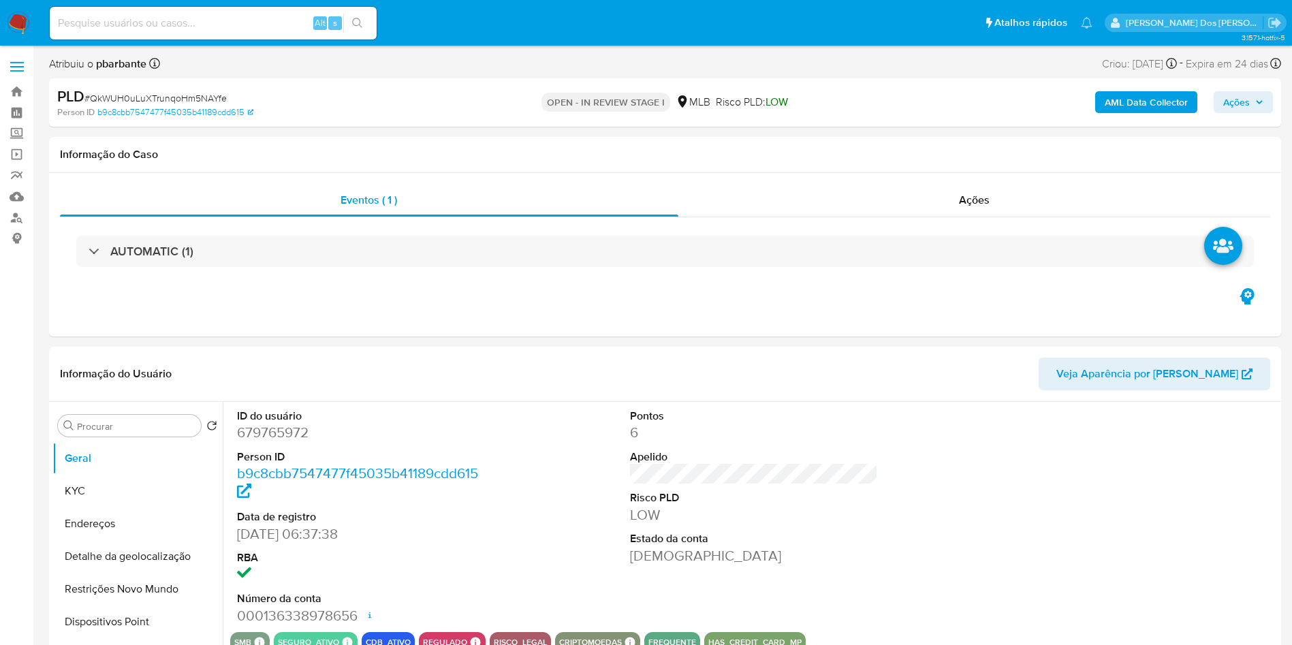
click at [273, 442] on dd "679765972" at bounding box center [361, 432] width 249 height 19
copy dd "679765972"
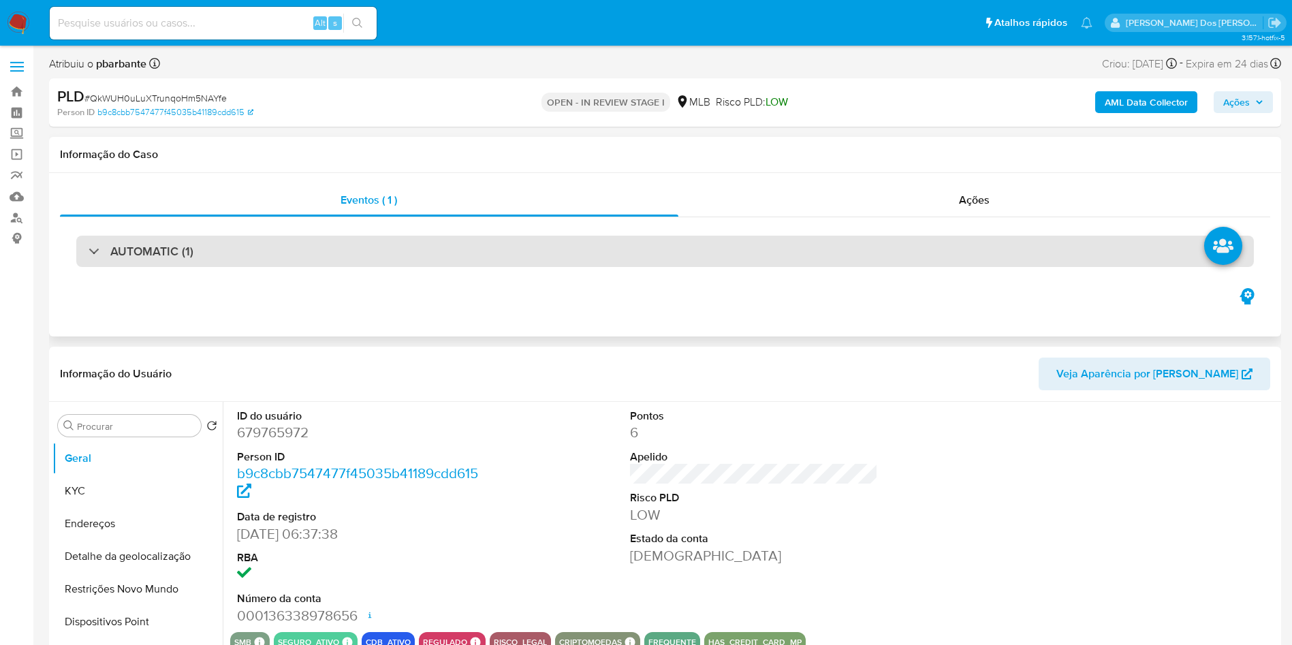
click at [626, 261] on div "AUTOMATIC (1)" at bounding box center [664, 251] width 1177 height 31
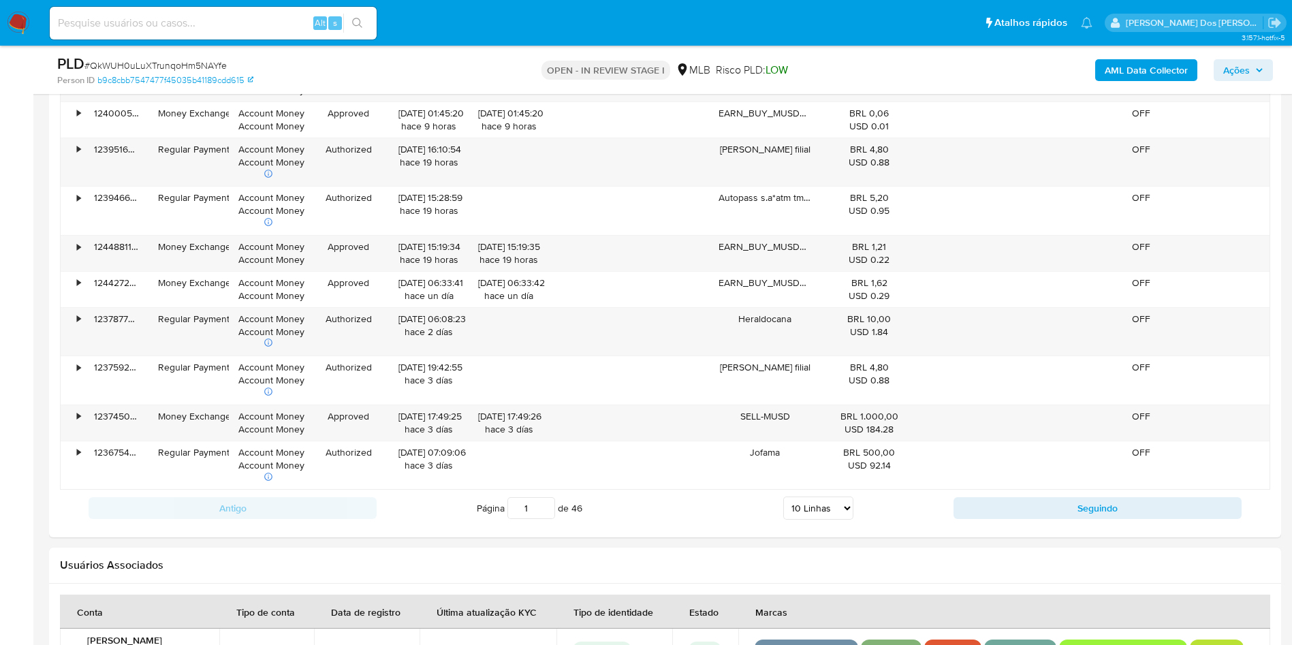
scroll to position [2421, 0]
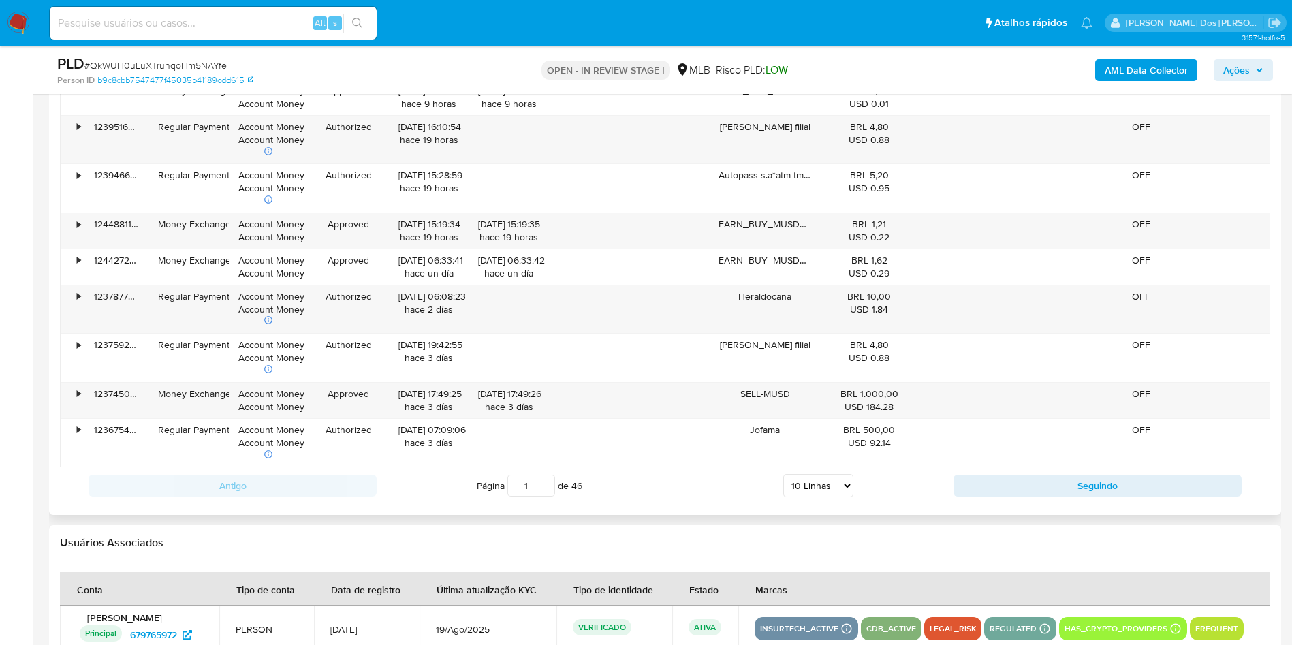
click at [810, 480] on select "5 Linhas 10 Linhas 20 Linhas 25 Linhas 50 Linhas 100 Linhas" at bounding box center [818, 485] width 70 height 23
select select "100"
click at [783, 475] on select "5 Linhas 10 Linhas 20 Linhas 25 Linhas 50 Linhas 100 Linhas" at bounding box center [818, 485] width 70 height 23
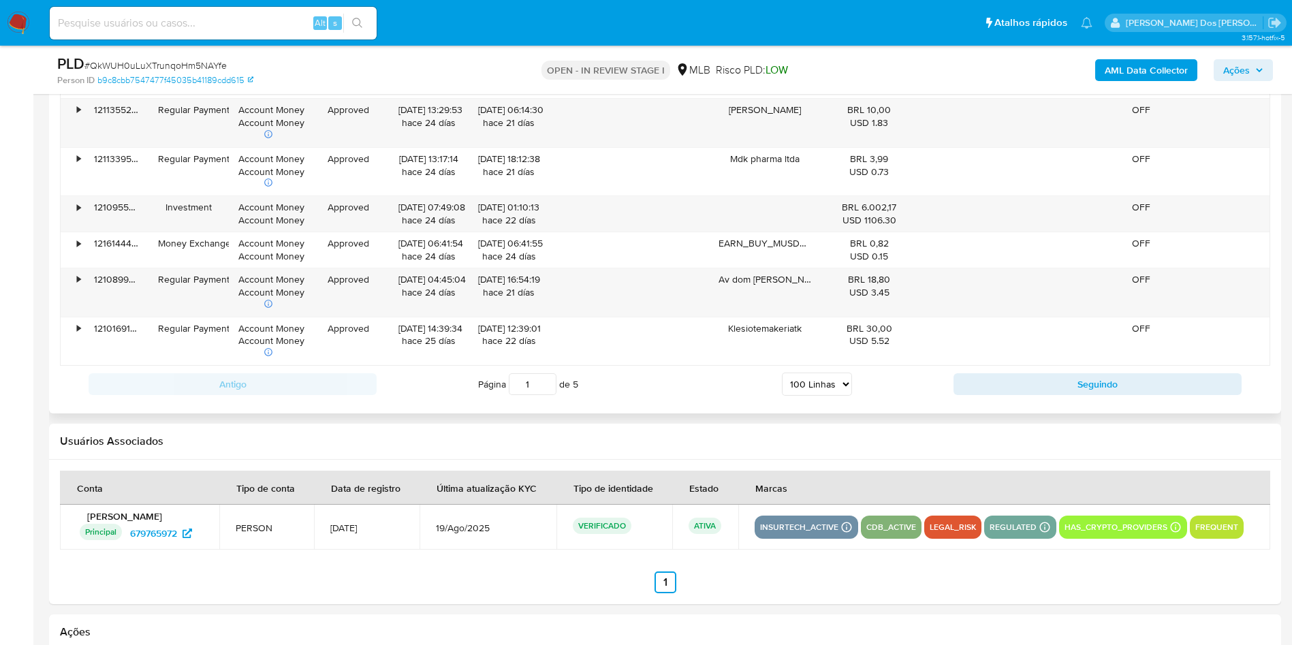
scroll to position [6518, 0]
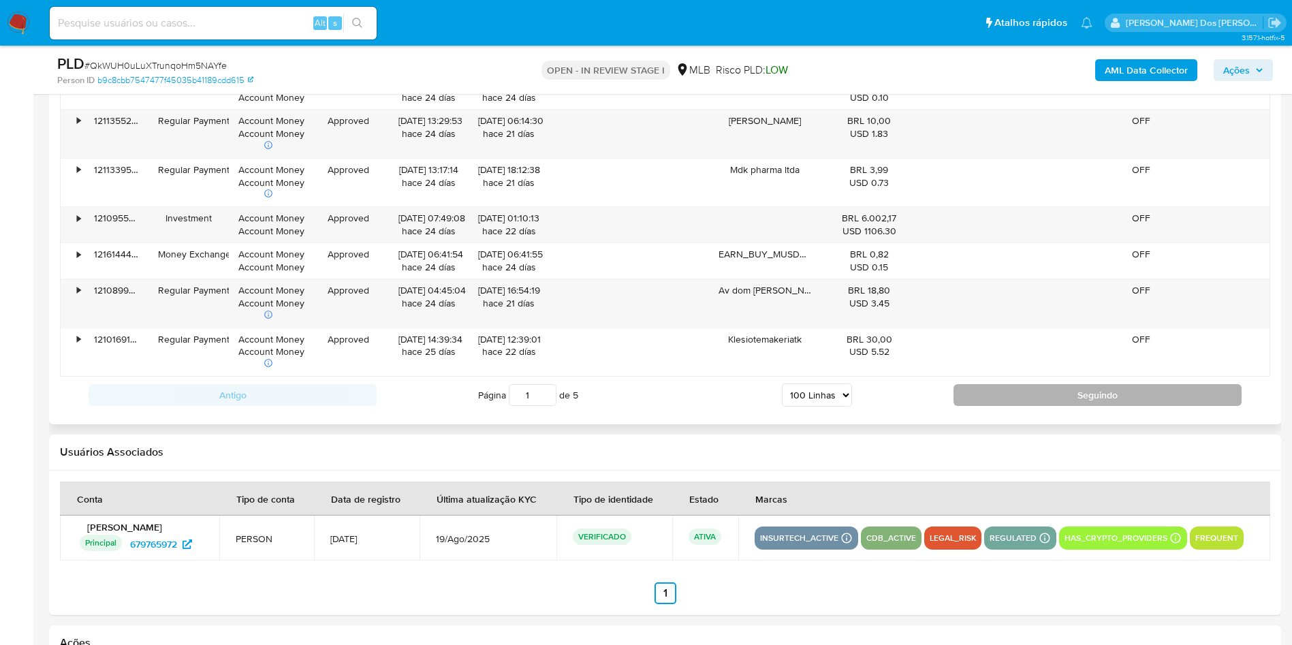
click at [998, 390] on button "Seguindo" at bounding box center [1097, 395] width 288 height 22
type input "2"
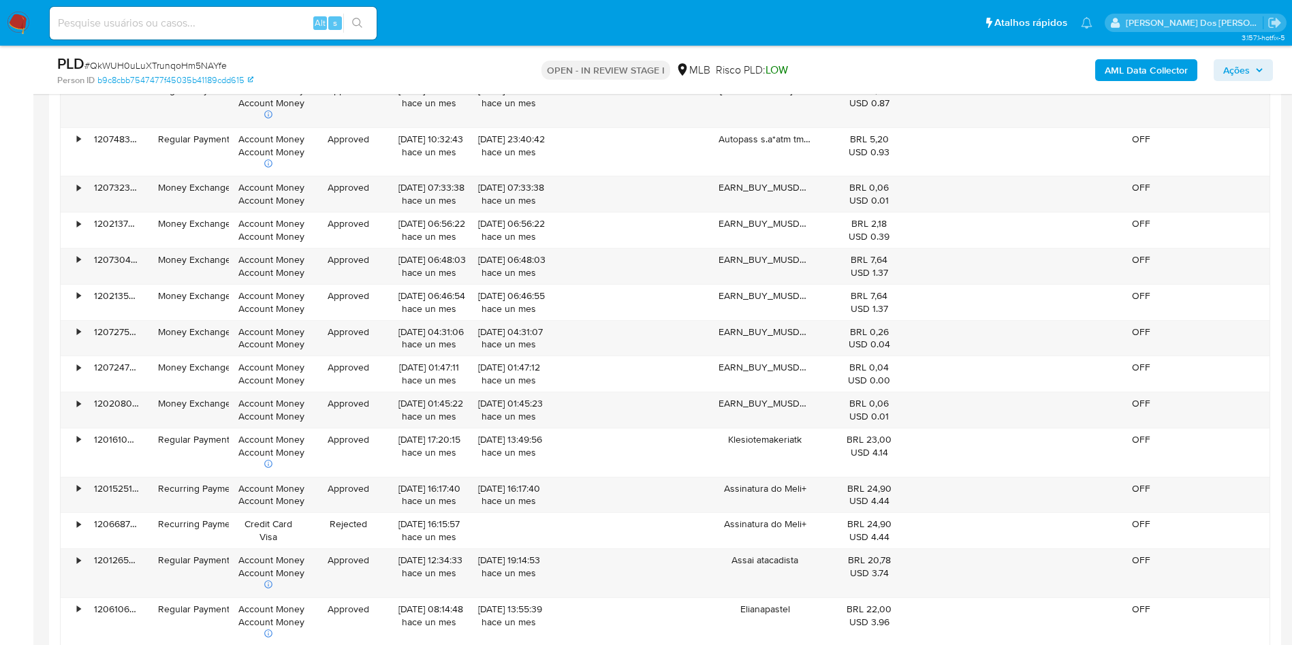
scroll to position [3507, 0]
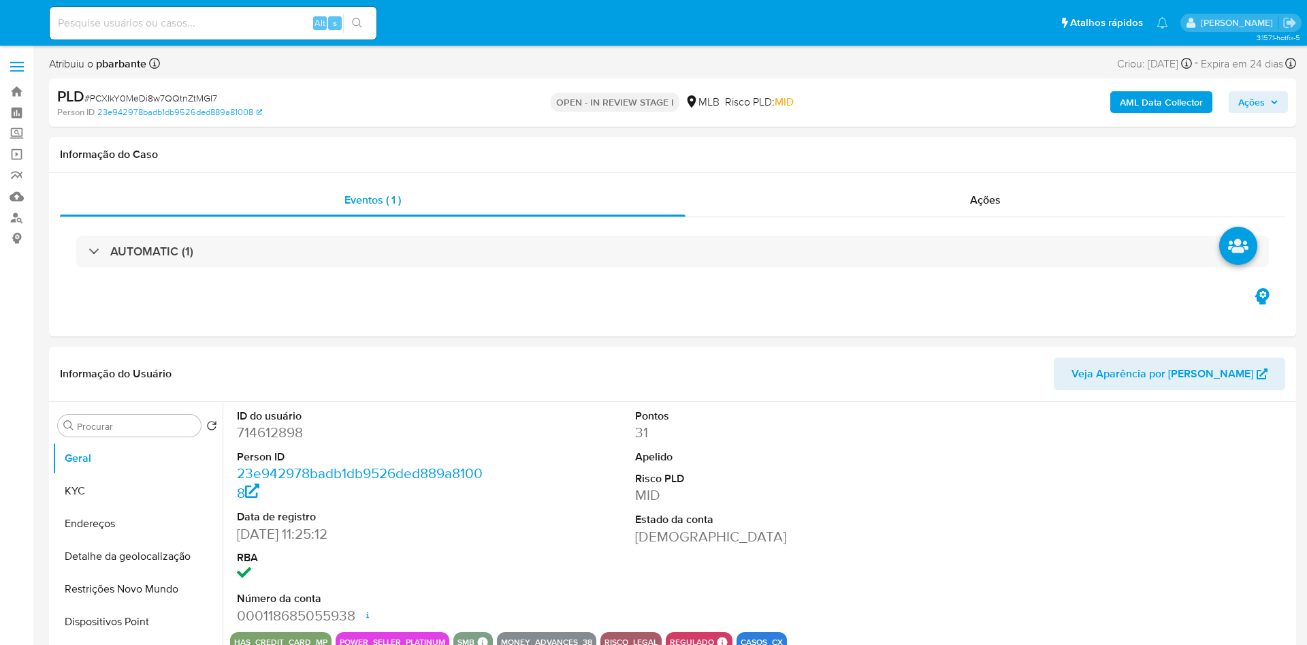
select select "10"
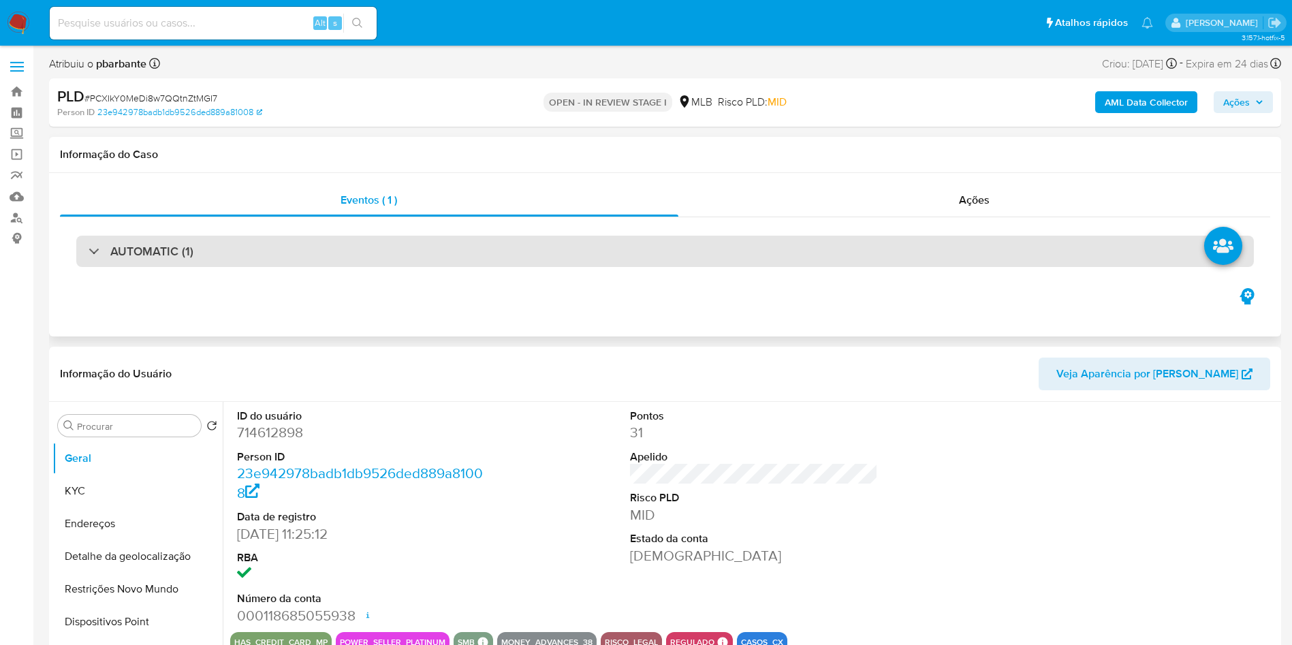
click at [359, 250] on div "AUTOMATIC (1)" at bounding box center [664, 251] width 1177 height 31
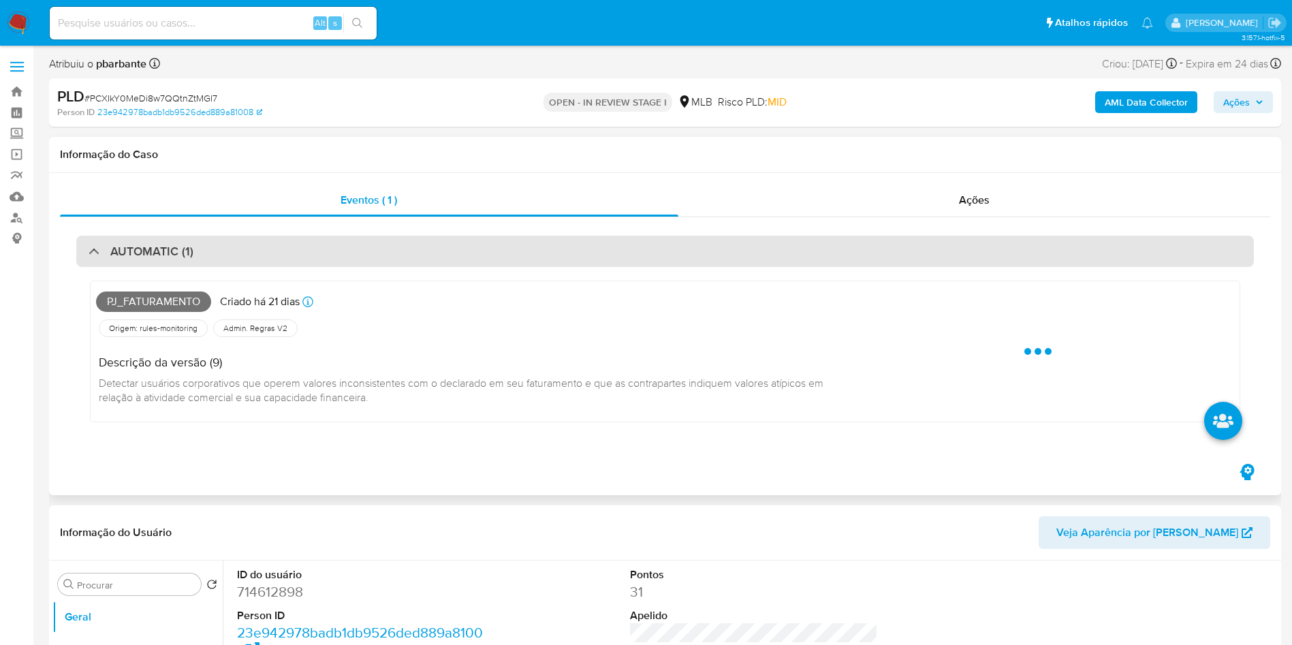
click at [359, 250] on div "AUTOMATIC (1)" at bounding box center [664, 251] width 1177 height 31
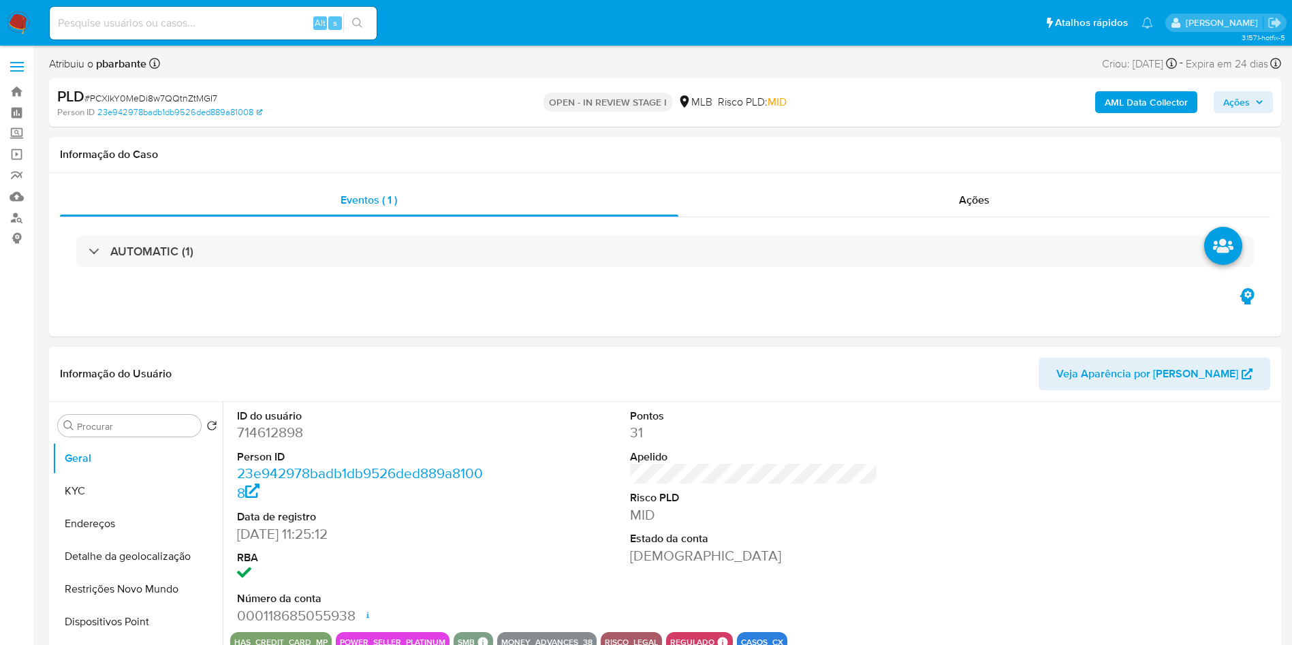
click at [270, 442] on dd "714612898" at bounding box center [361, 432] width 249 height 19
copy dd "714612898"
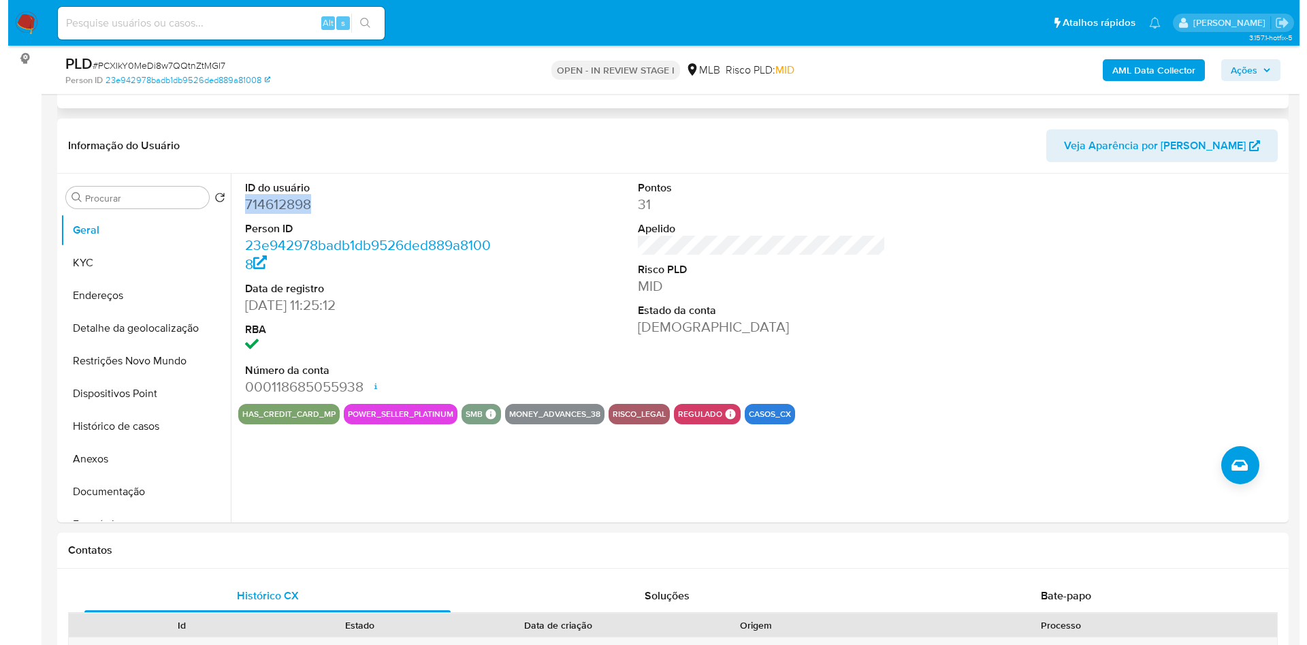
scroll to position [185, 0]
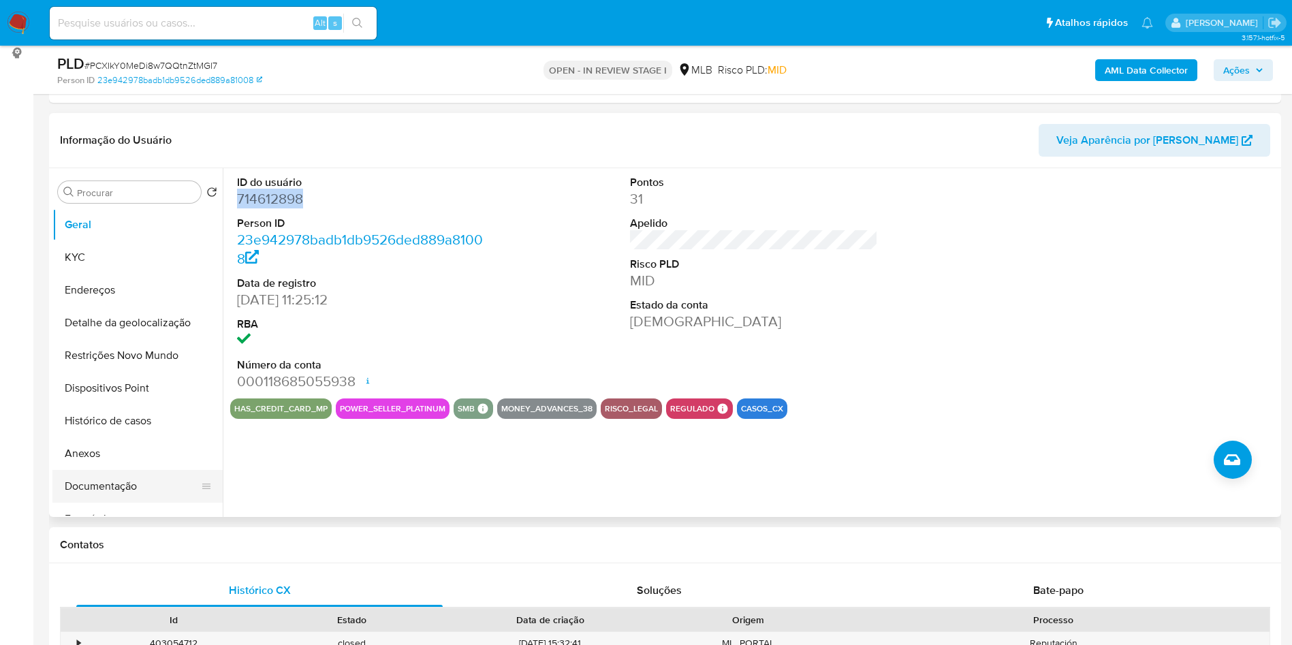
click at [93, 503] on button "Documentação" at bounding box center [131, 486] width 159 height 33
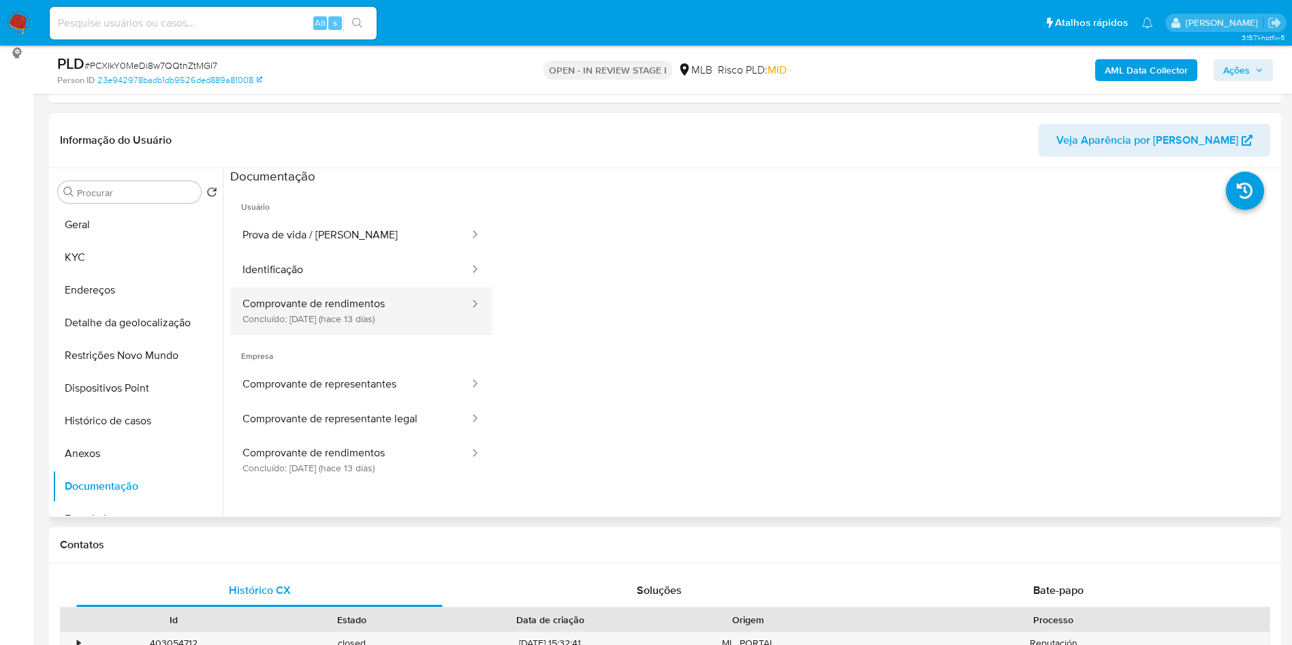
click at [369, 334] on button "Comprovante de rendimentos Concluído: [DATE] (hace 13 días)" at bounding box center [350, 310] width 240 height 46
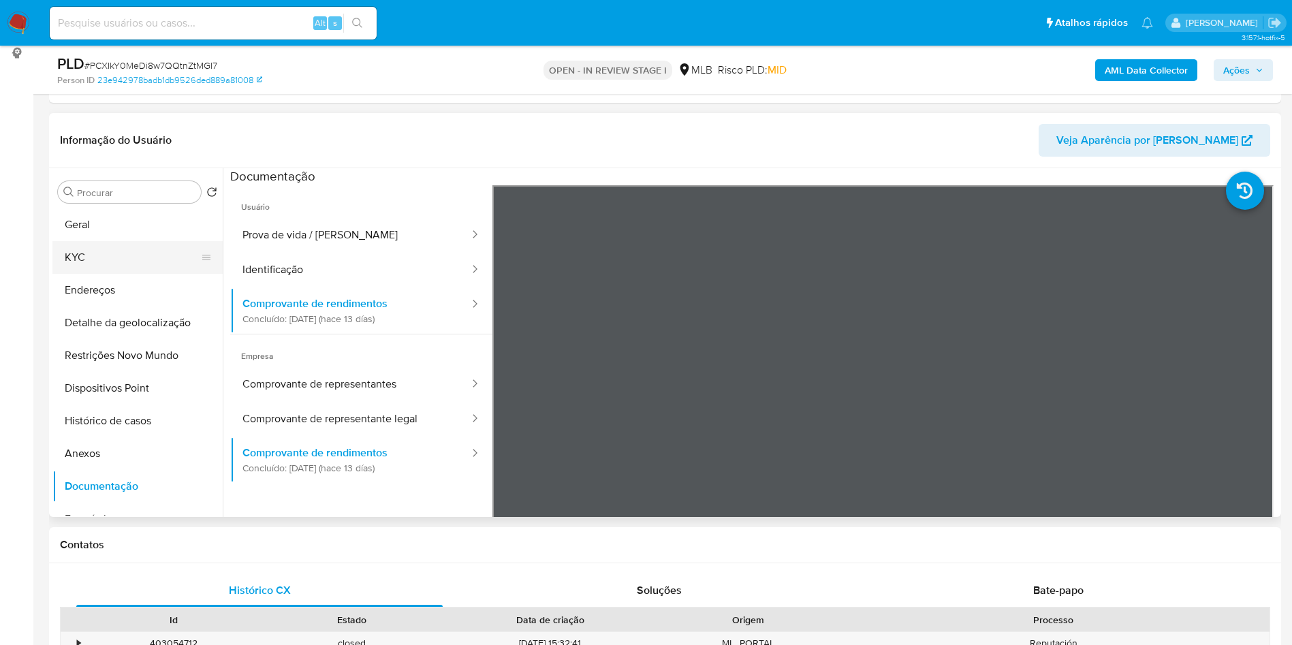
click at [136, 274] on button "KYC" at bounding box center [131, 257] width 159 height 33
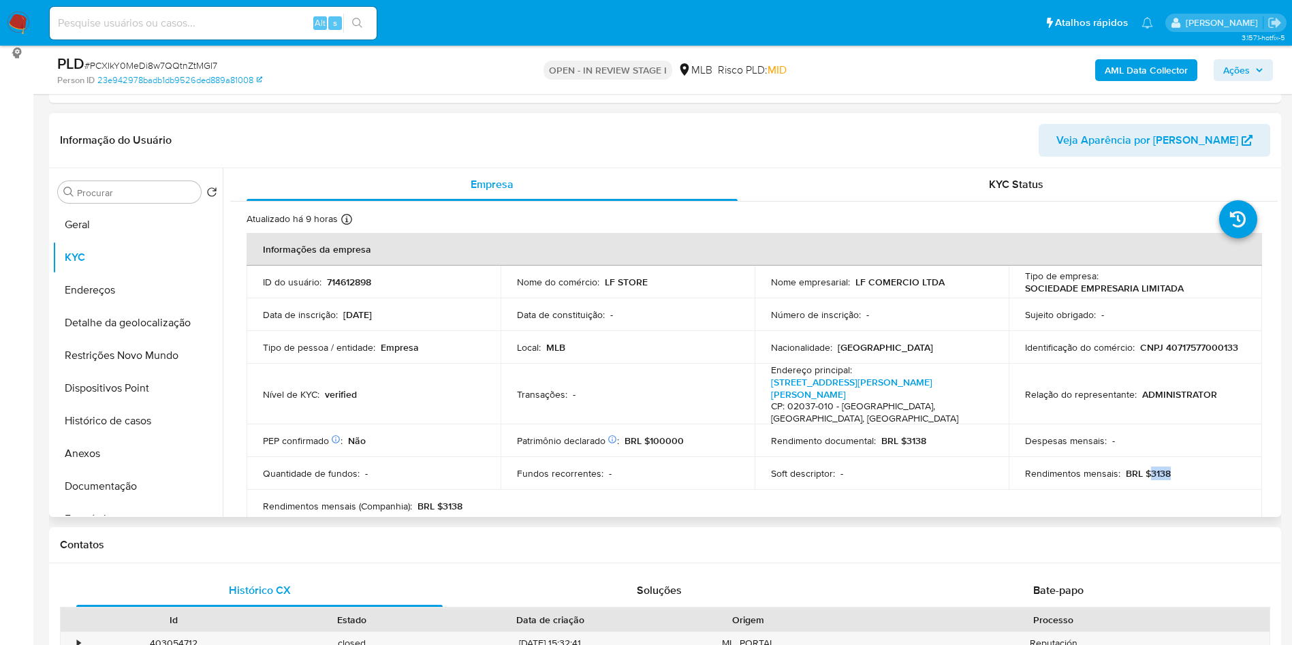
drag, startPoint x: 1172, startPoint y: 477, endPoint x: 1143, endPoint y: 473, distance: 29.6
click at [1143, 473] on td "Rendimentos mensais : BRL $3138" at bounding box center [1136, 473] width 254 height 33
copy p "3138"
click at [104, 470] on button "Anexos" at bounding box center [131, 453] width 159 height 33
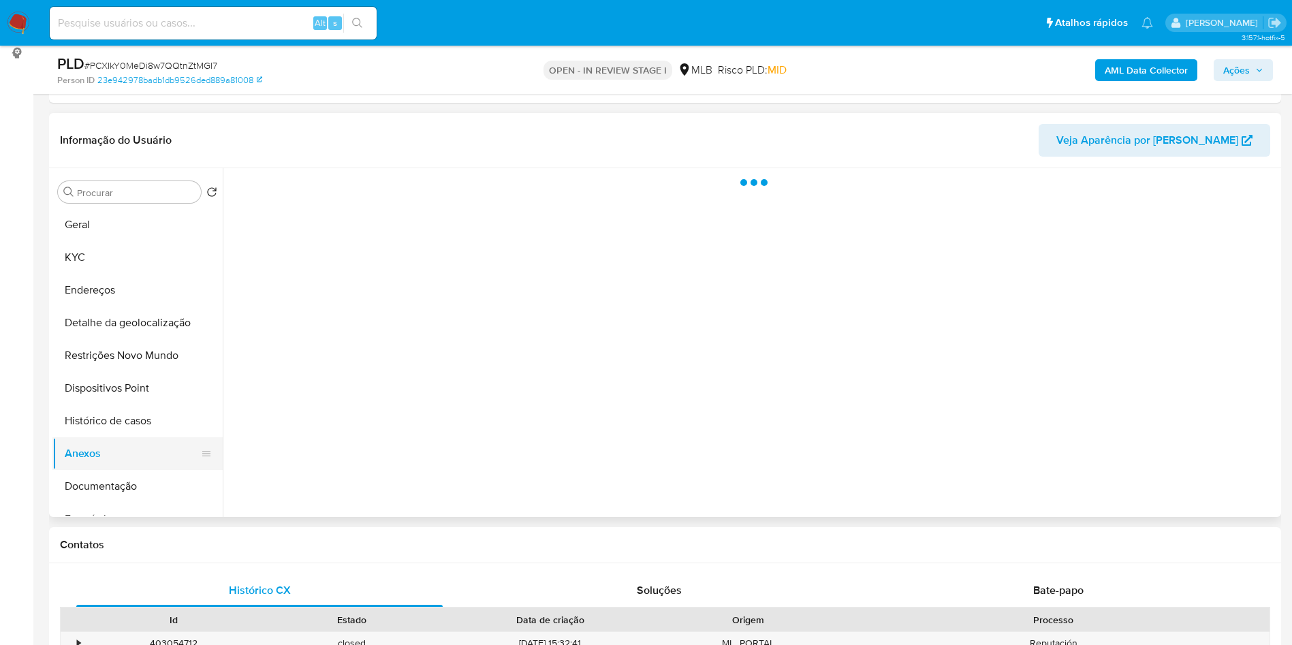
click at [104, 470] on button "Anexos" at bounding box center [131, 453] width 159 height 33
click at [104, 496] on button "Documentação" at bounding box center [131, 486] width 159 height 33
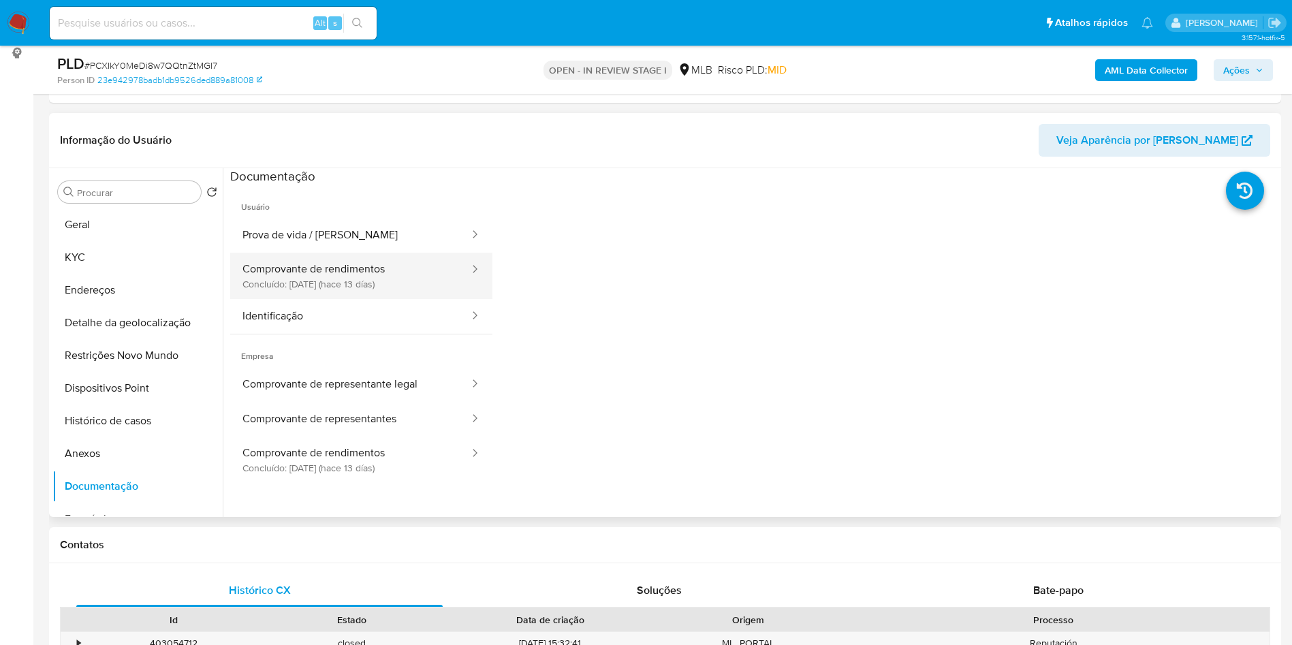
click at [375, 299] on button "Comprovante de rendimentos Concluído: [DATE] (hace 13 días)" at bounding box center [350, 276] width 240 height 46
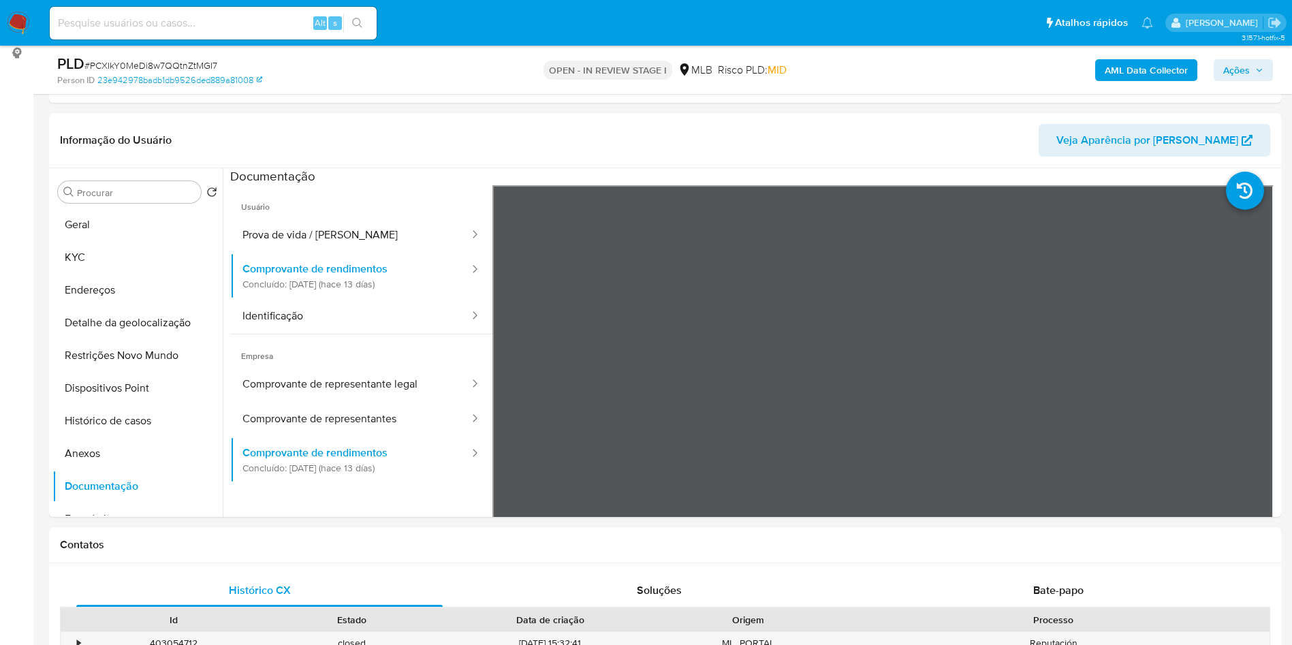
click at [1165, 71] on b "AML Data Collector" at bounding box center [1146, 70] width 83 height 22
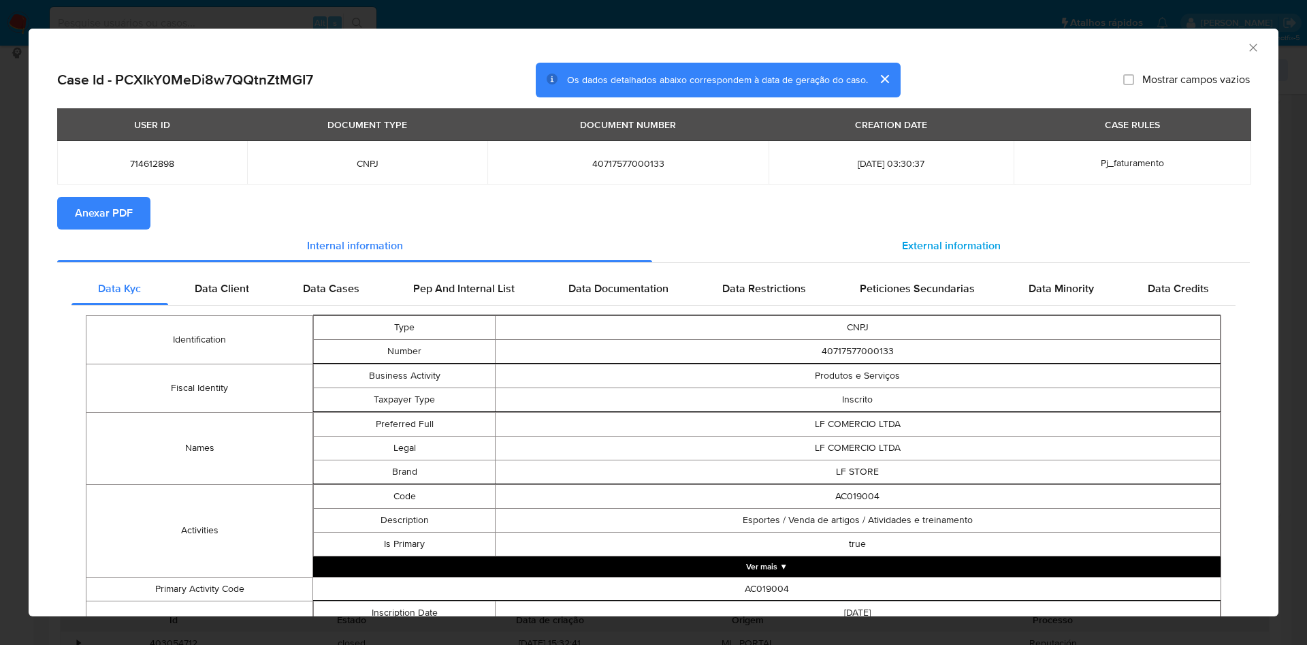
click at [929, 247] on span "External information" at bounding box center [951, 246] width 99 height 16
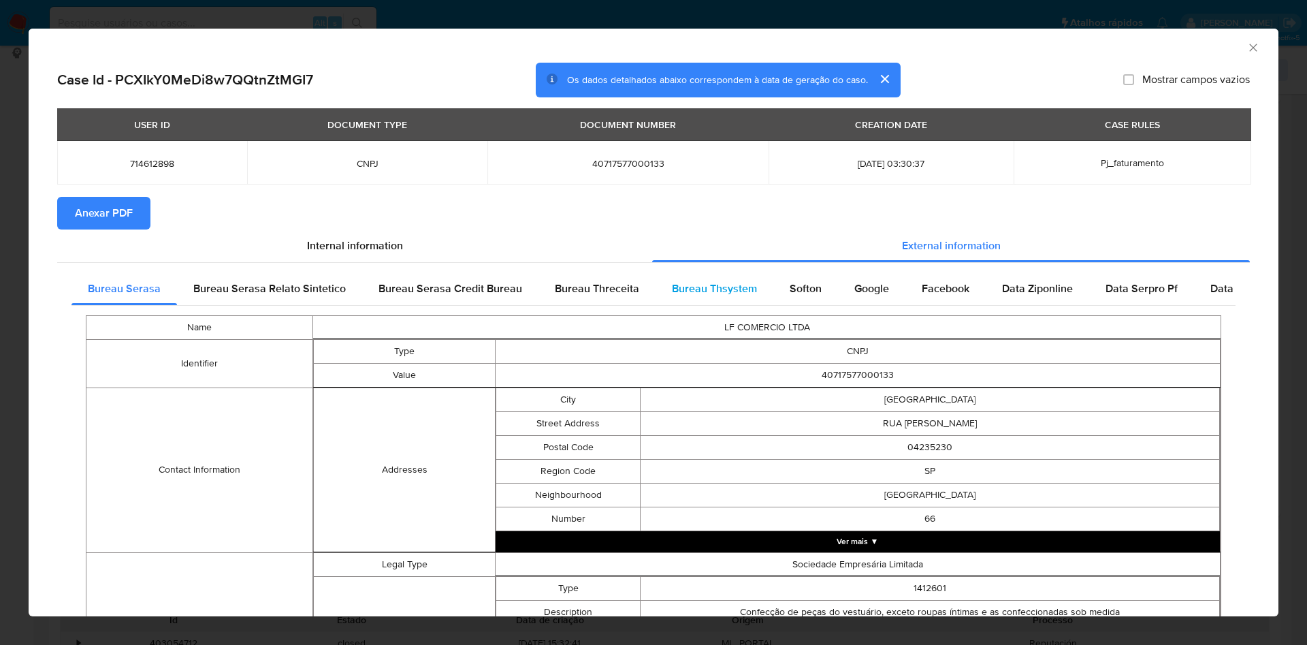
click at [722, 293] on span "Bureau Thsystem" at bounding box center [714, 289] width 85 height 16
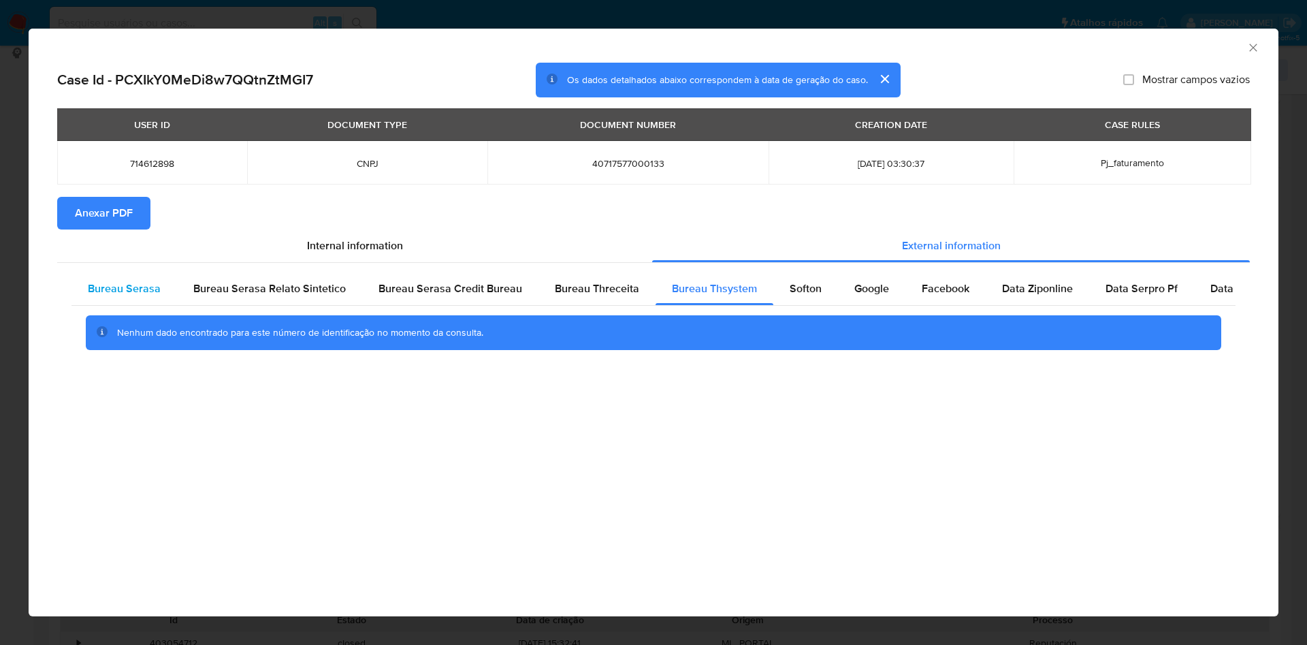
click at [144, 305] on div "Bureau Serasa" at bounding box center [125, 288] width 106 height 33
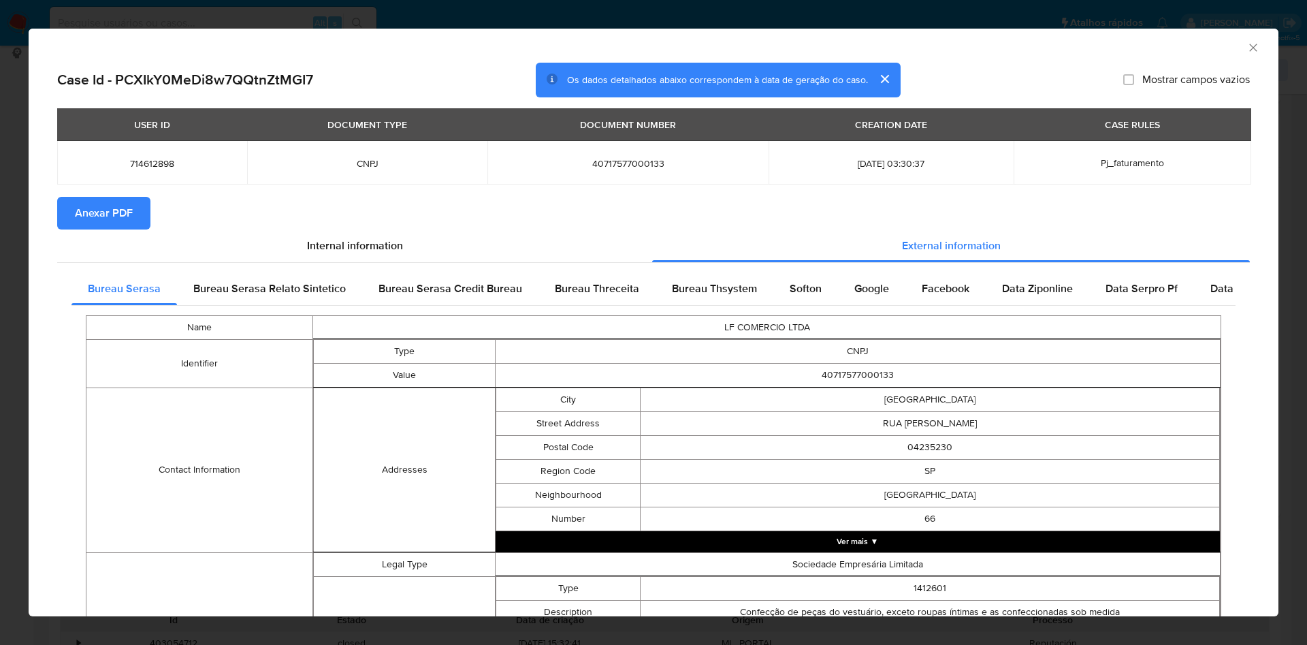
click at [115, 223] on span "Anexar PDF" at bounding box center [104, 213] width 58 height 30
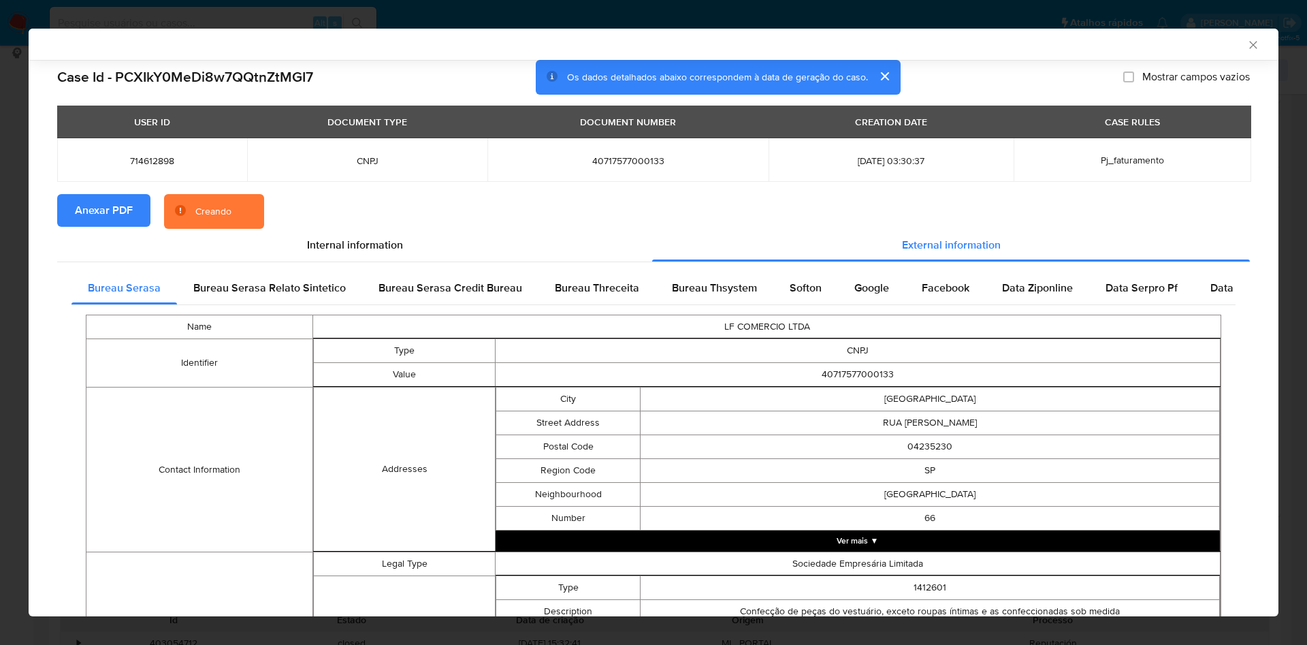
scroll to position [394, 0]
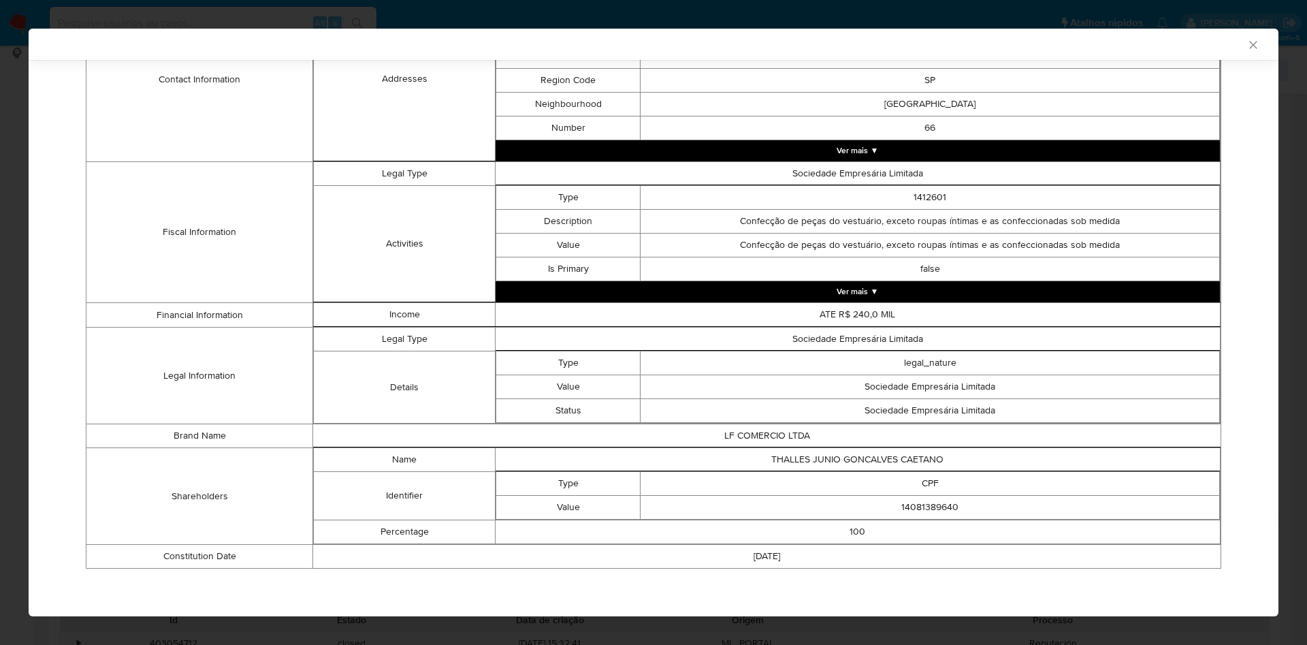
click at [915, 499] on td "14081389640" at bounding box center [931, 508] width 580 height 24
copy td "14081389640"
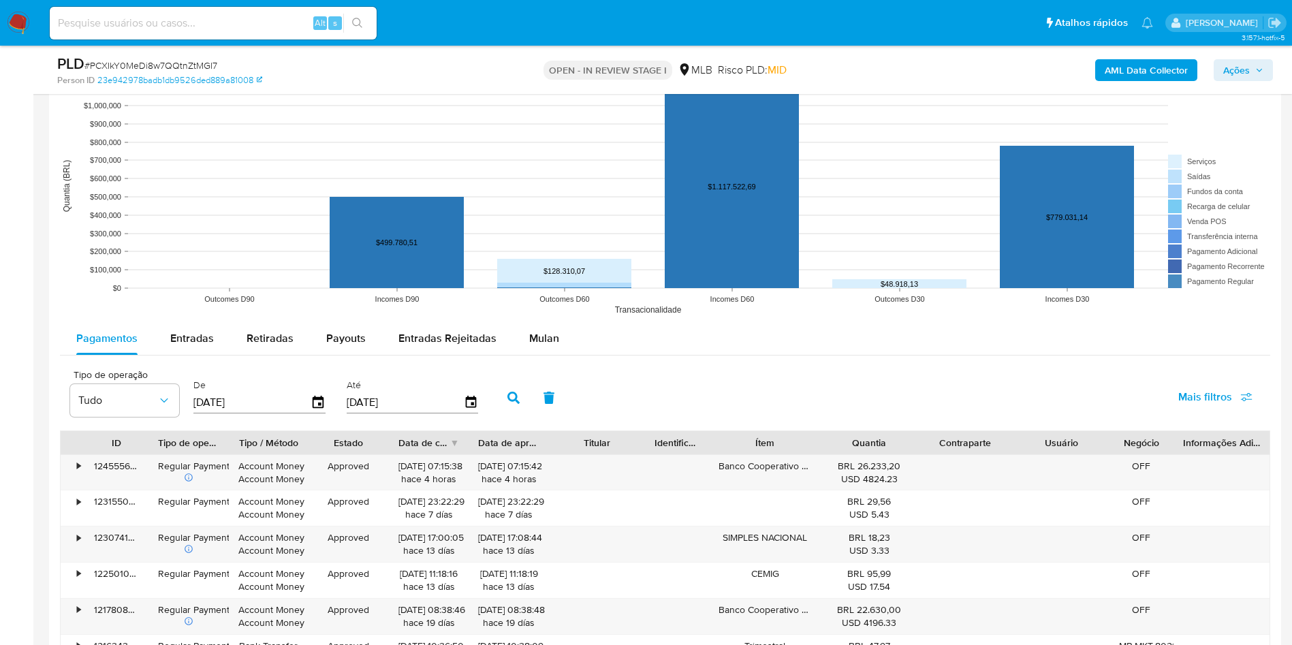
scroll to position [1385, 0]
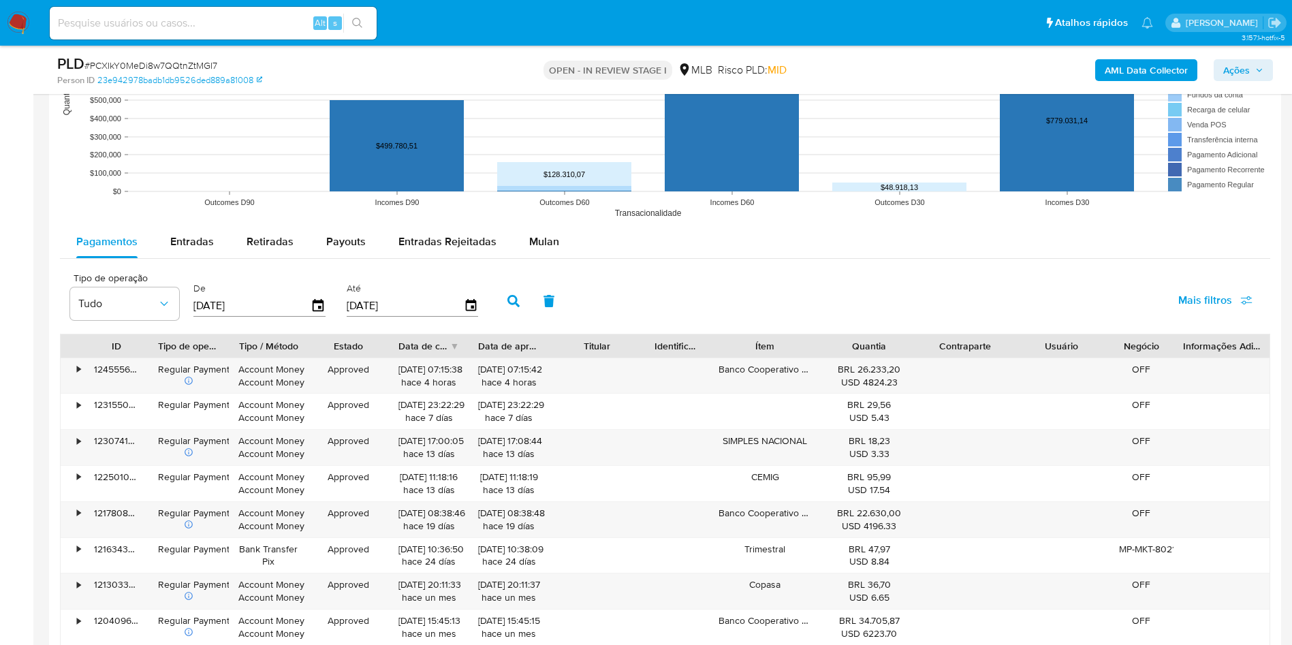
click at [195, 225] on rect at bounding box center [665, 89] width 1210 height 272
click at [195, 249] on span "Entradas" at bounding box center [192, 242] width 44 height 16
select select "10"
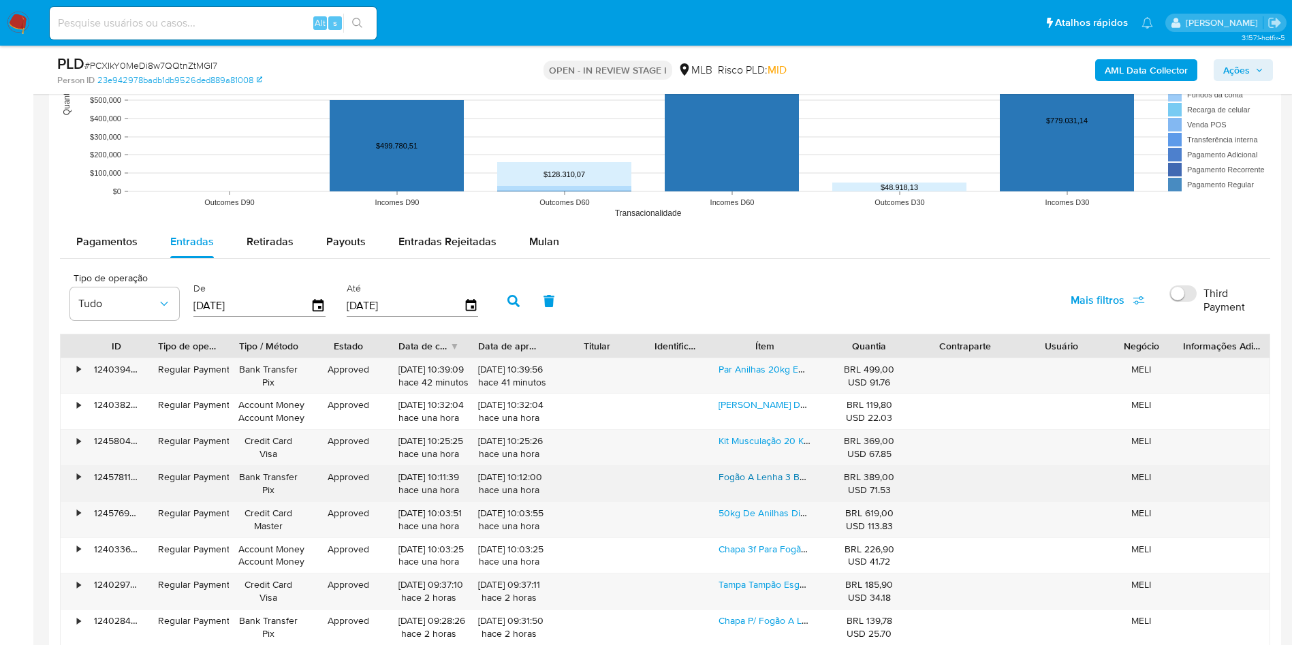
click at [755, 483] on link "Fogão A Lenha 3 Bocas Campeiro Portátil" at bounding box center [805, 477] width 175 height 14
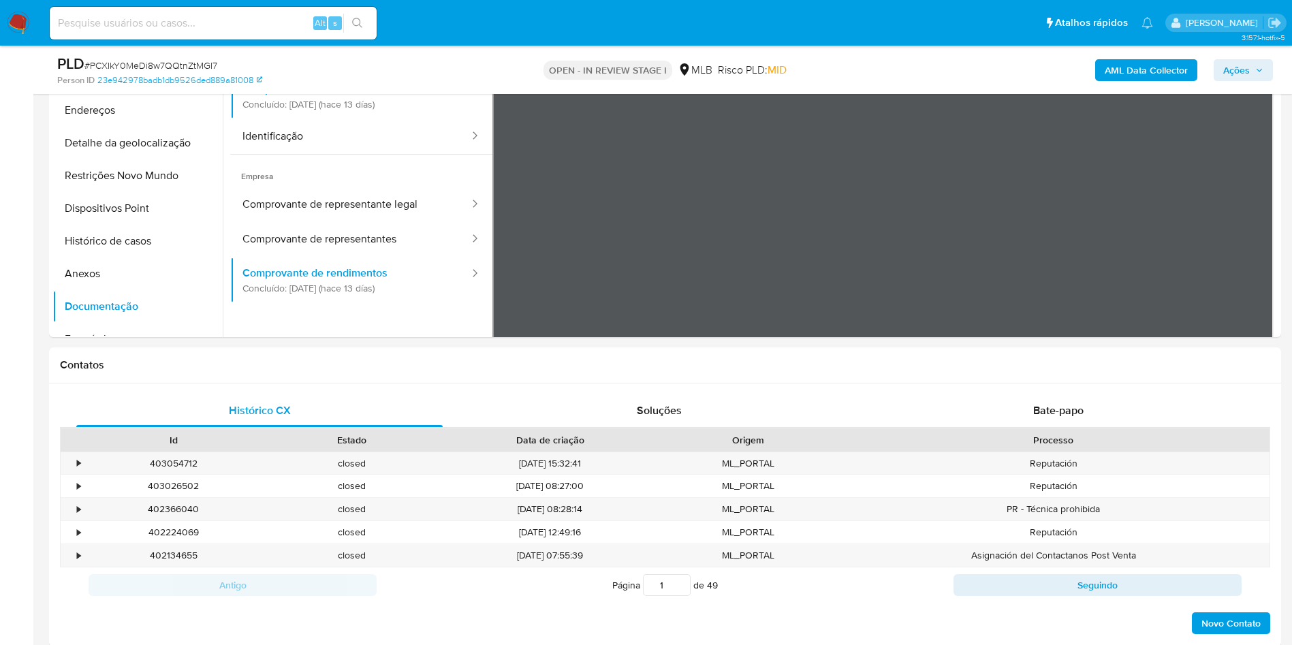
scroll to position [239, 0]
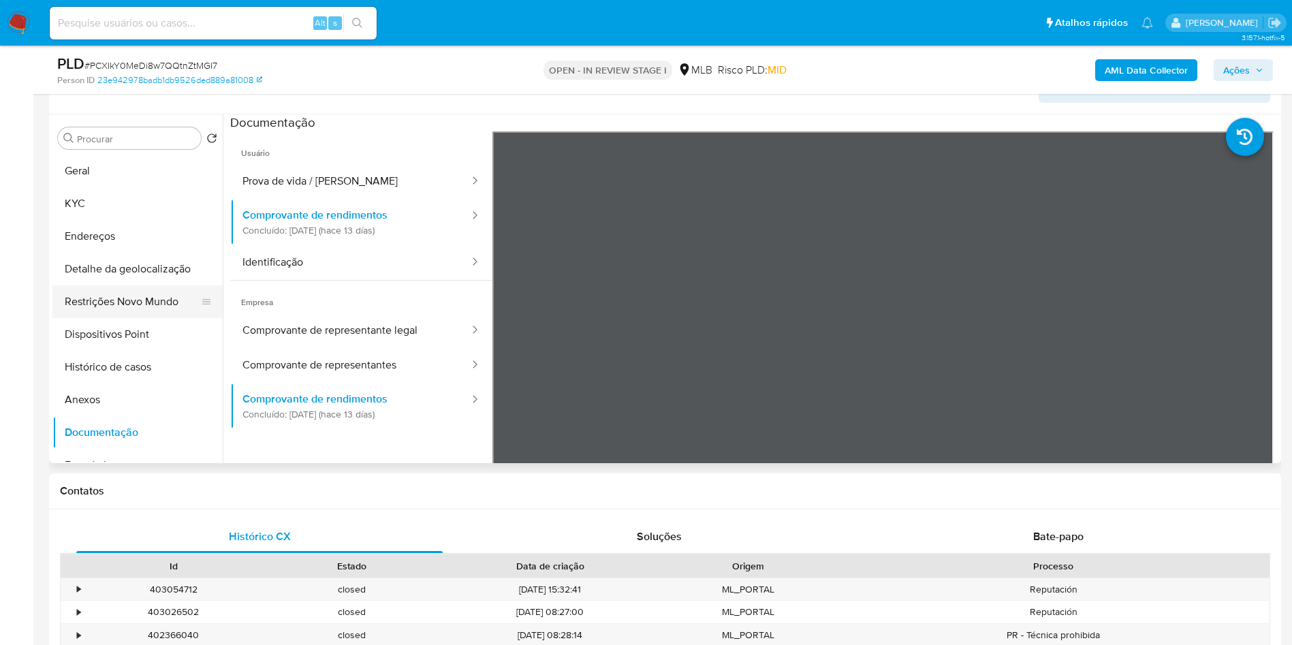
click at [170, 318] on button "Restrições Novo Mundo" at bounding box center [131, 301] width 159 height 33
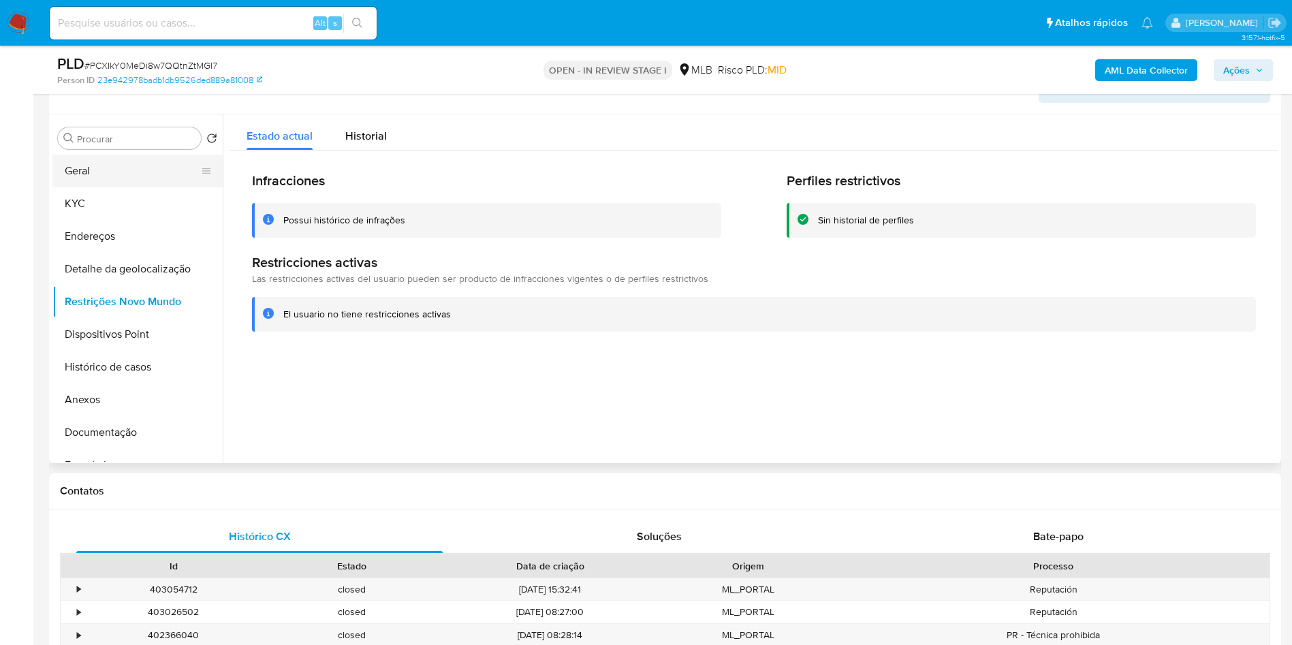
click at [121, 187] on button "Geral" at bounding box center [131, 171] width 159 height 33
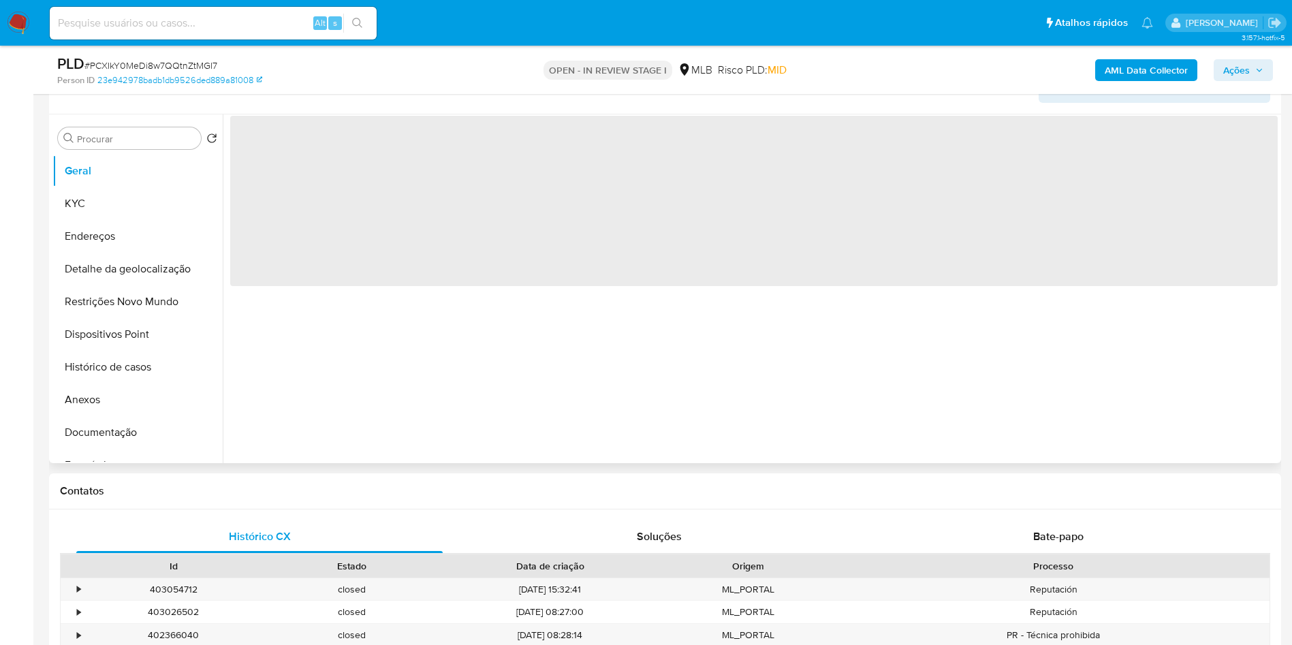
click at [338, 335] on div "‌" at bounding box center [750, 288] width 1055 height 349
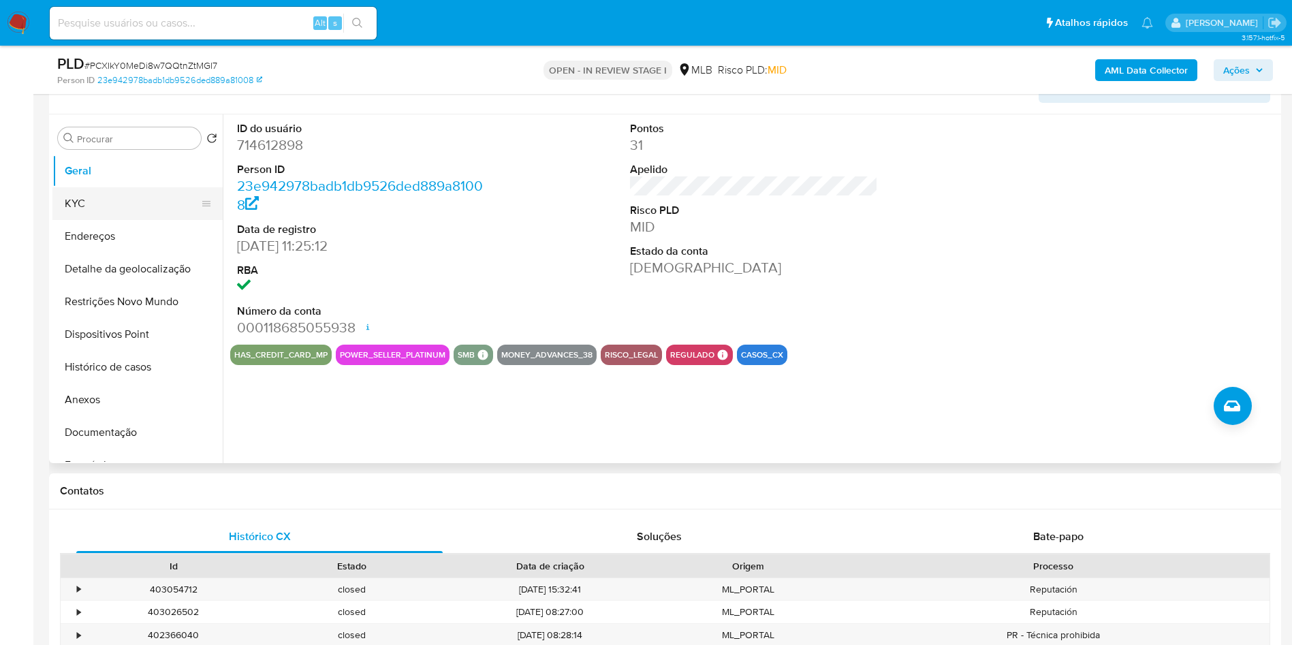
click at [140, 220] on button "KYC" at bounding box center [131, 203] width 159 height 33
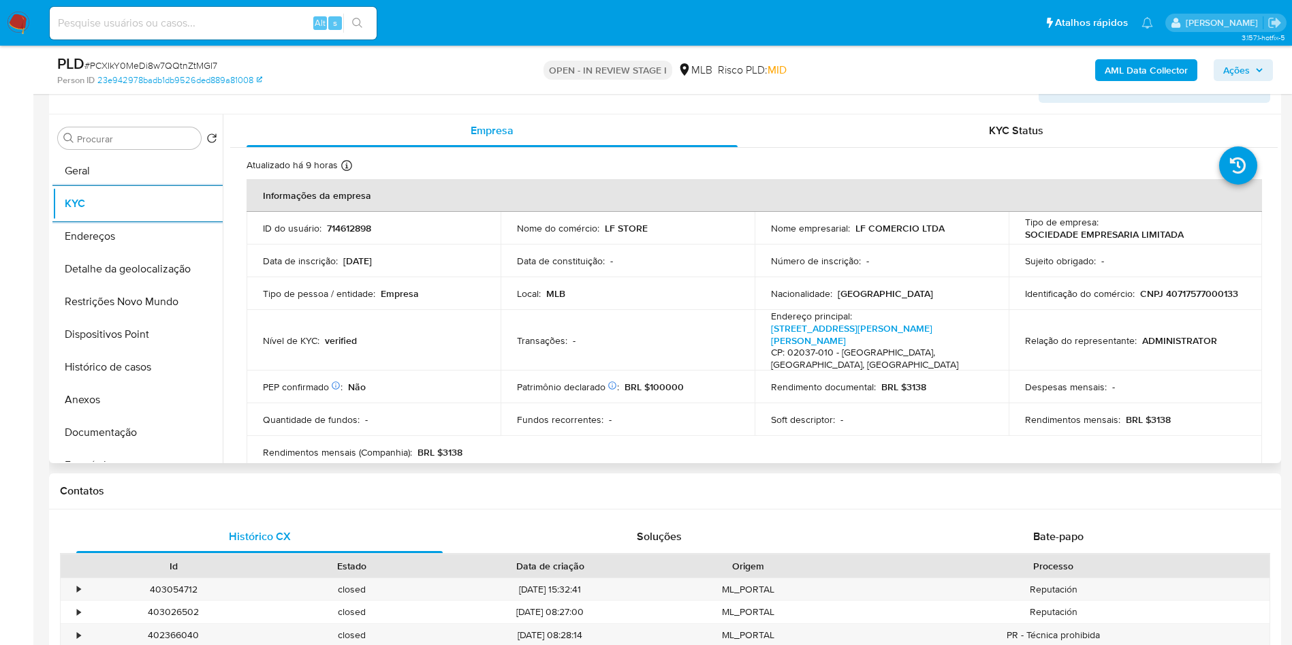
scroll to position [823, 0]
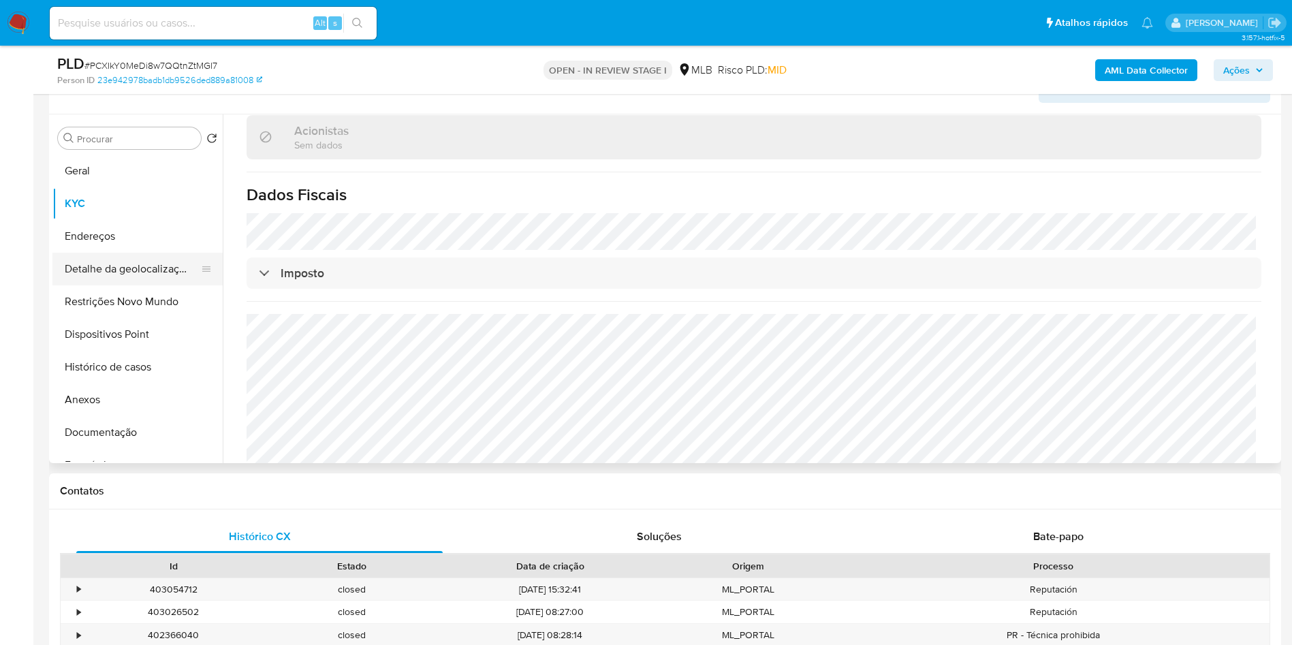
click at [118, 283] on button "Detalhe da geolocalização" at bounding box center [131, 269] width 159 height 33
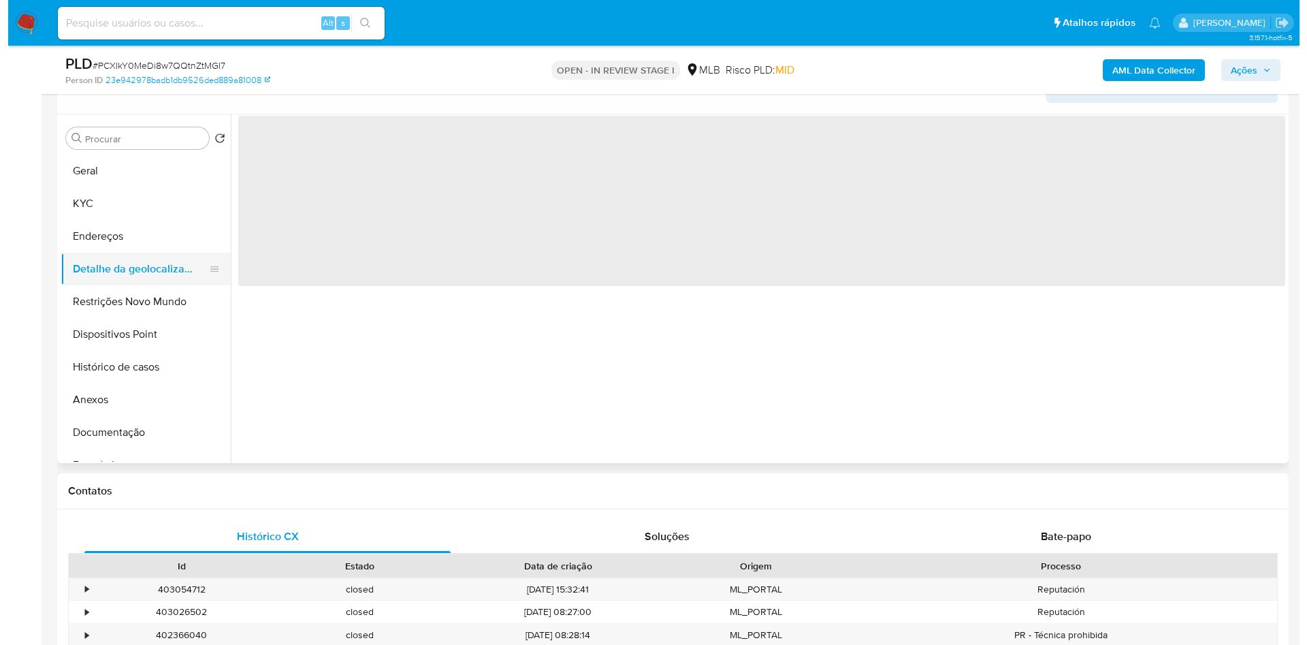
scroll to position [0, 0]
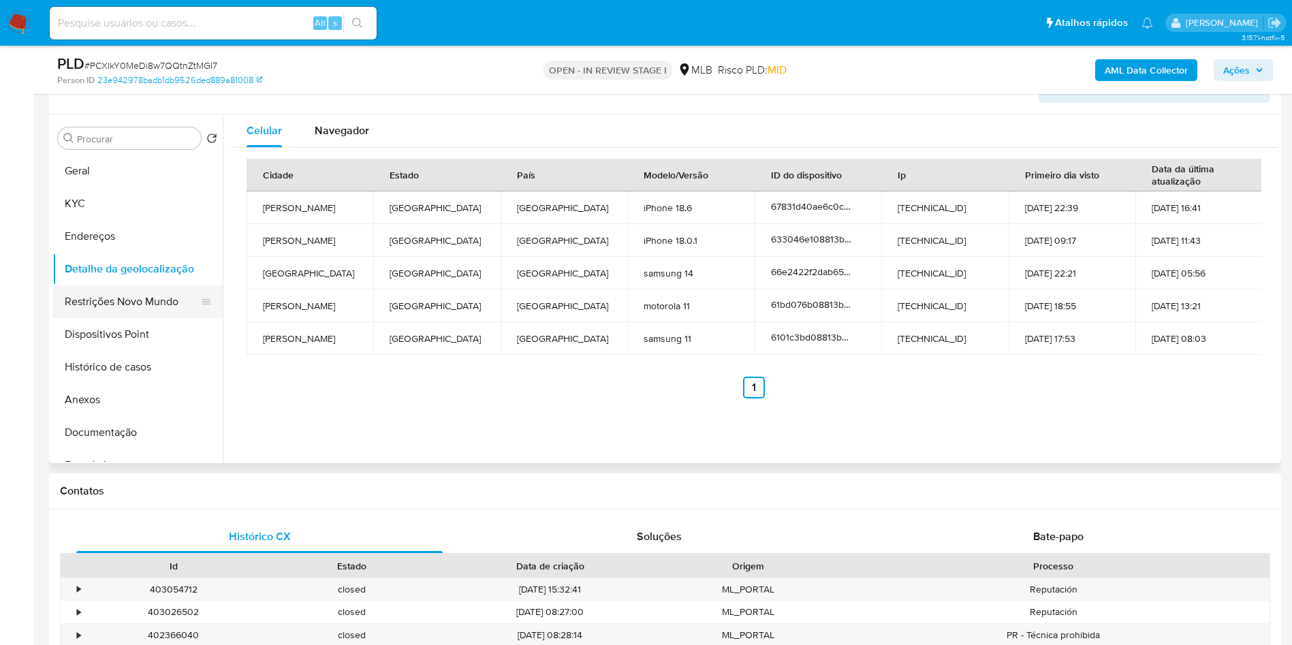
click at [148, 318] on button "Restrições Novo Mundo" at bounding box center [131, 301] width 159 height 33
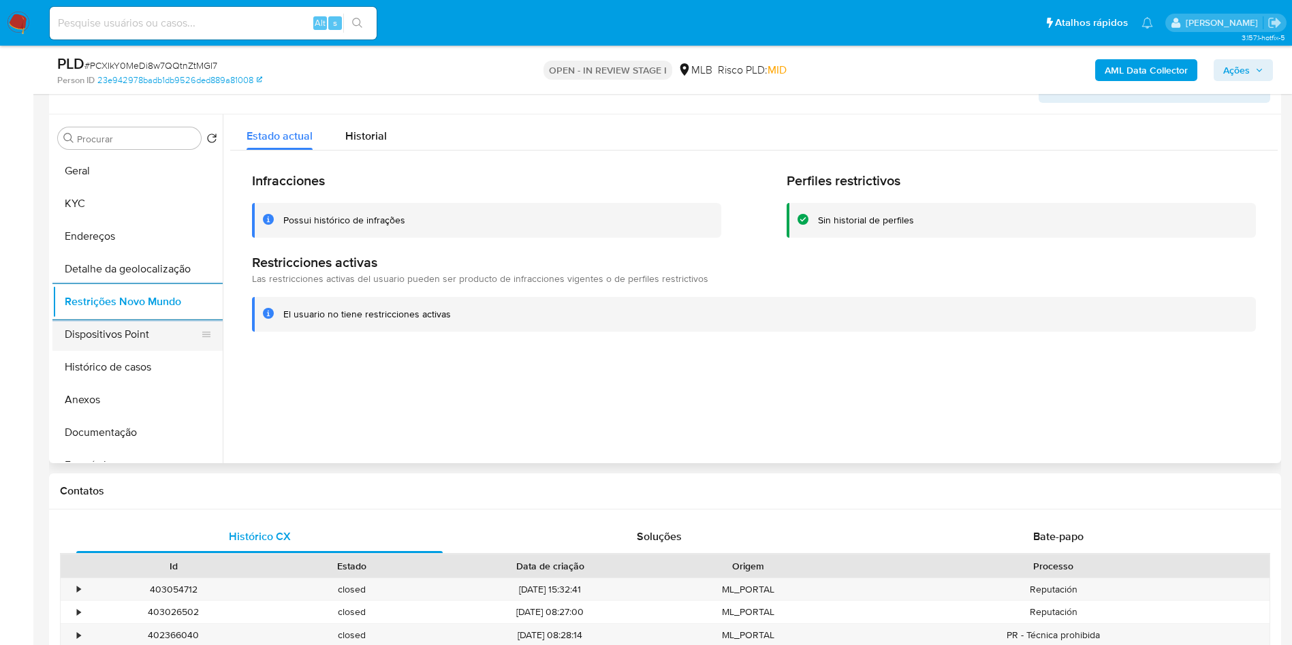
click at [161, 340] on button "Dispositivos Point" at bounding box center [131, 334] width 159 height 33
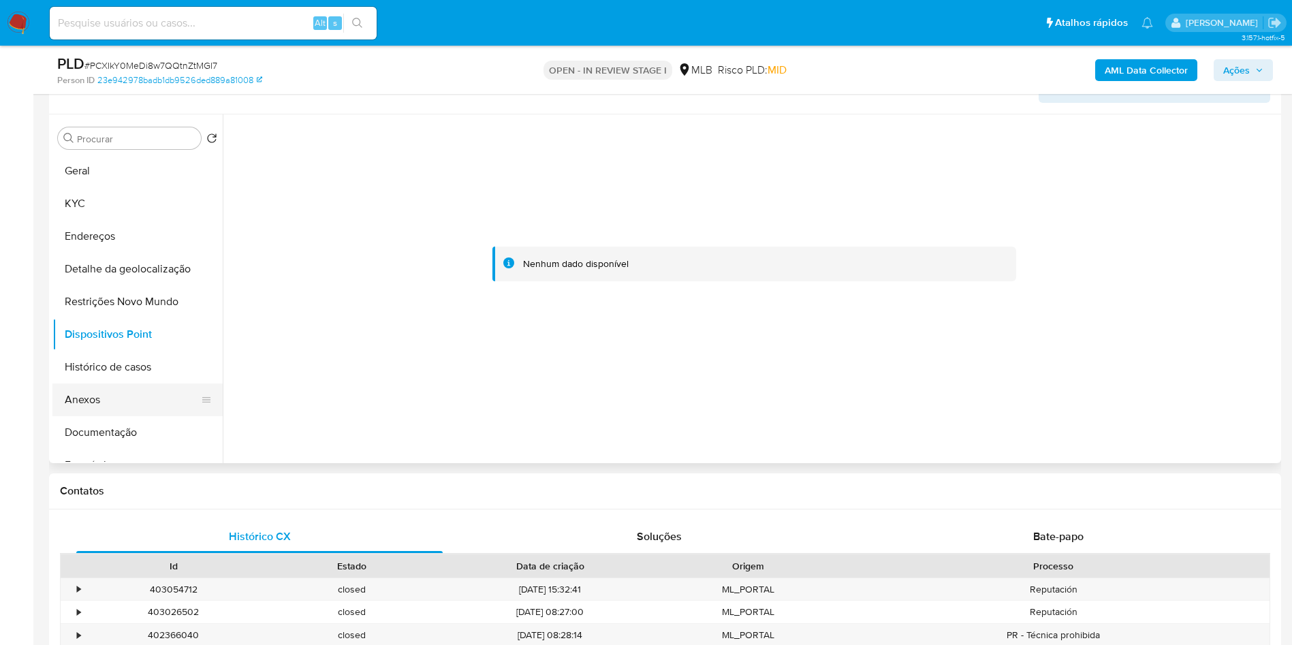
click at [139, 416] on button "Anexos" at bounding box center [131, 399] width 159 height 33
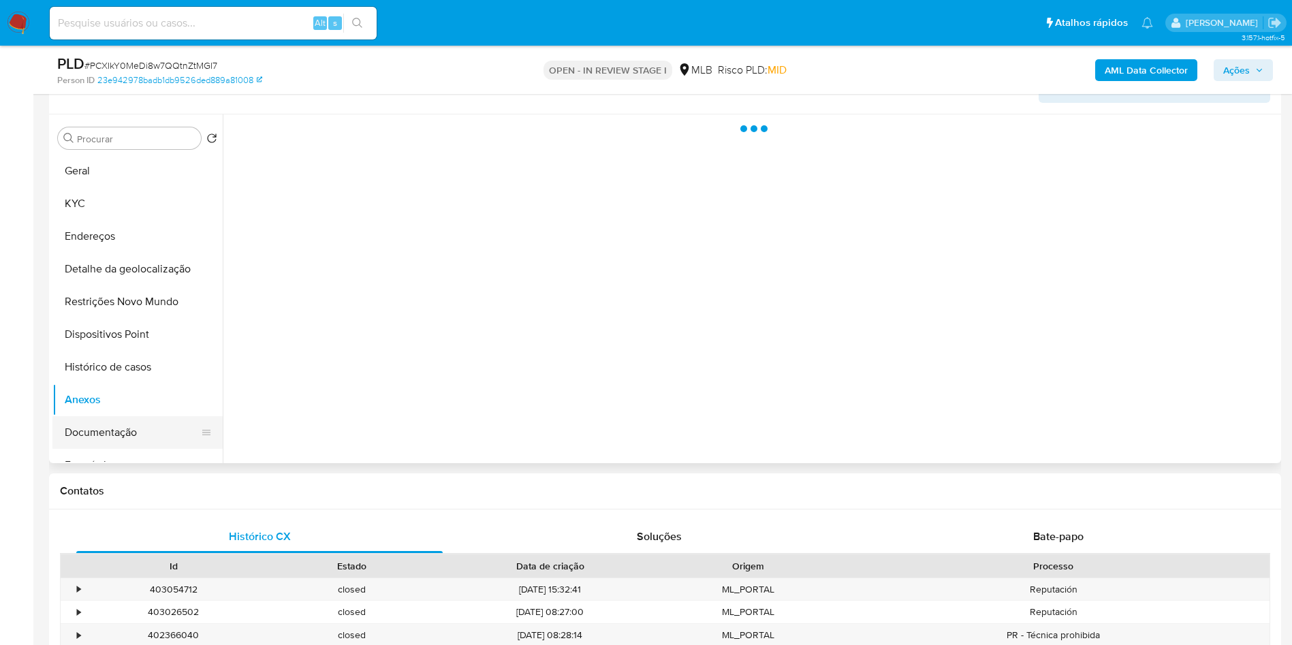
click at [131, 449] on button "Documentação" at bounding box center [131, 432] width 159 height 33
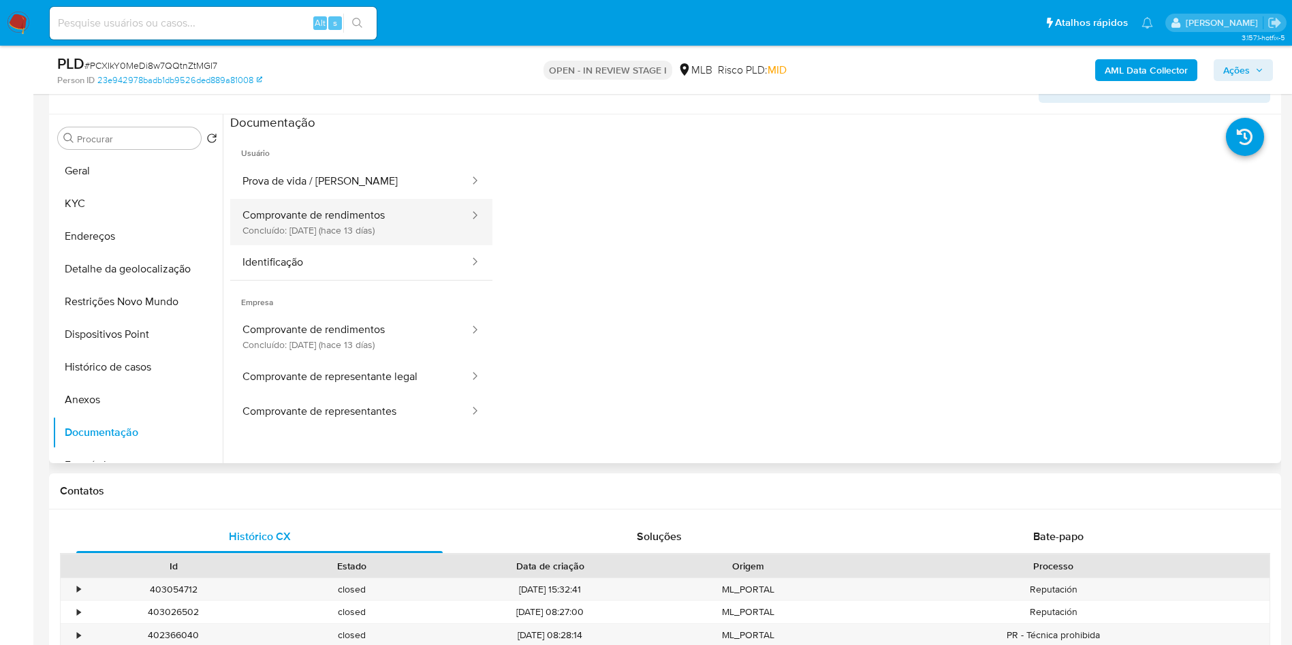
click at [396, 245] on button "Comprovante de rendimentos Concluído: 20/08/2025 (hace 13 días)" at bounding box center [350, 222] width 240 height 46
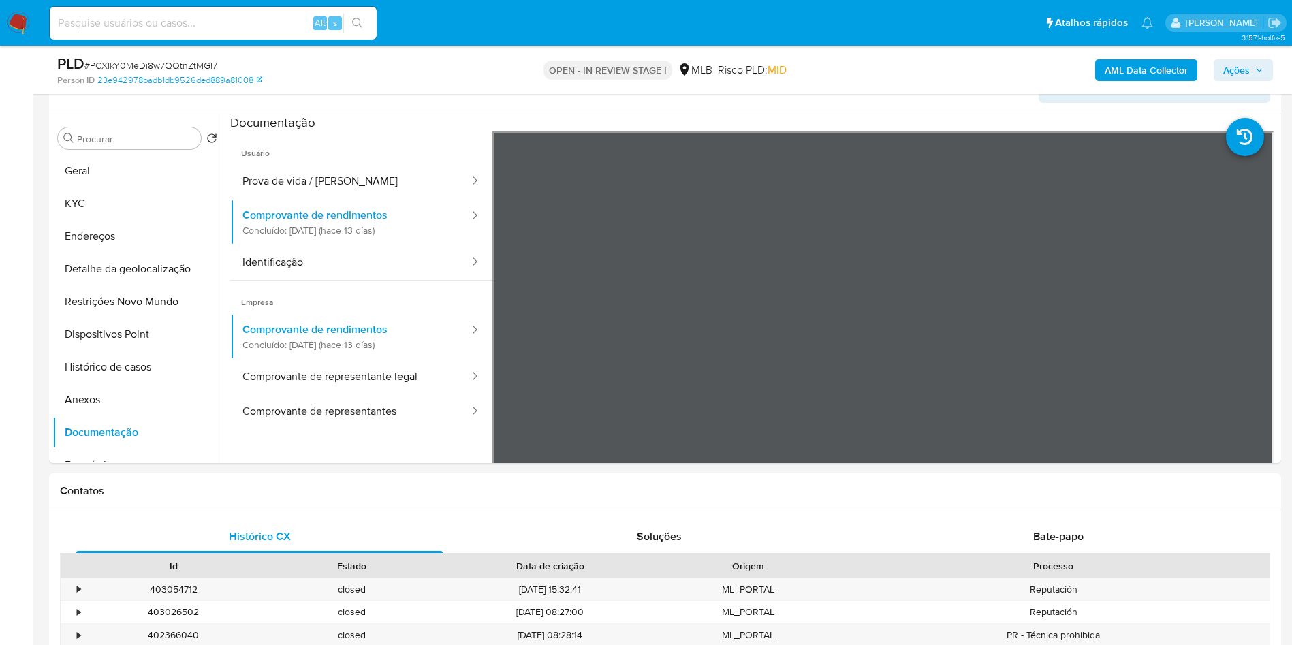
click at [1242, 59] on span "Ações" at bounding box center [1236, 70] width 27 height 22
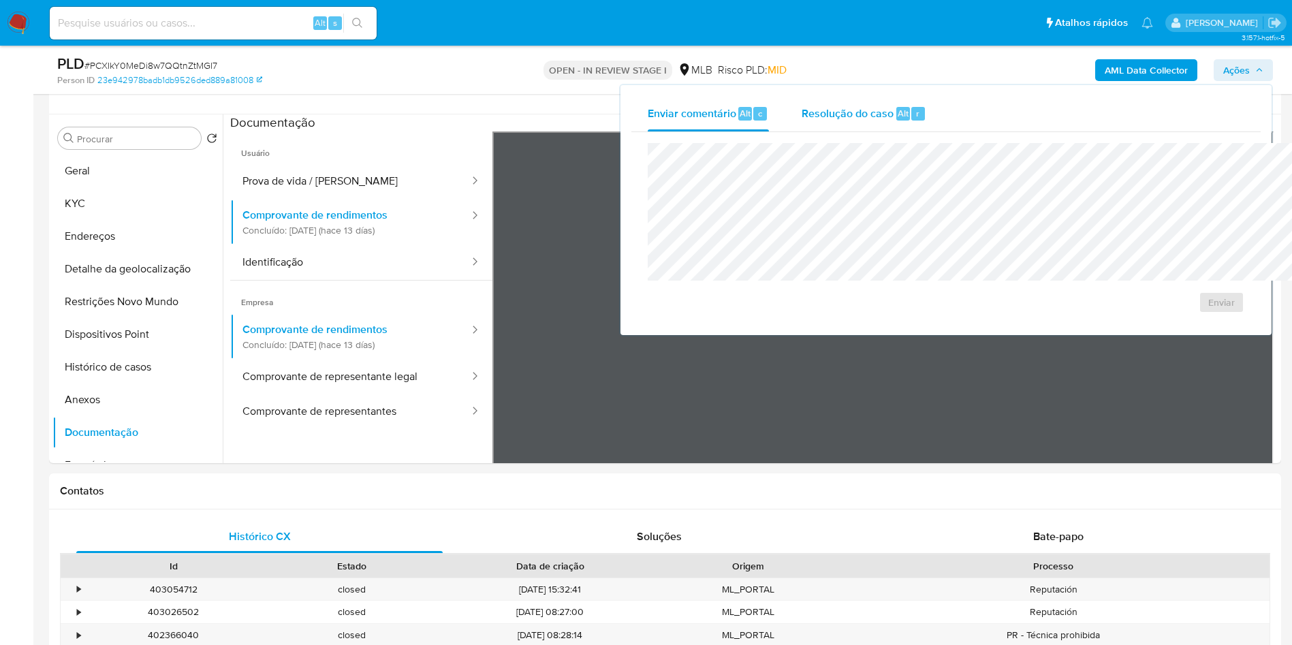
drag, startPoint x: 865, startPoint y: 101, endPoint x: 856, endPoint y: 101, distance: 8.9
click at [860, 101] on div "Enviar comentário Alt c Resolução do caso Alt r" at bounding box center [945, 113] width 629 height 35
click at [781, 132] on div "Enviar" at bounding box center [945, 228] width 629 height 192
click at [802, 97] on div "Resolução do caso Alt r" at bounding box center [864, 113] width 125 height 35
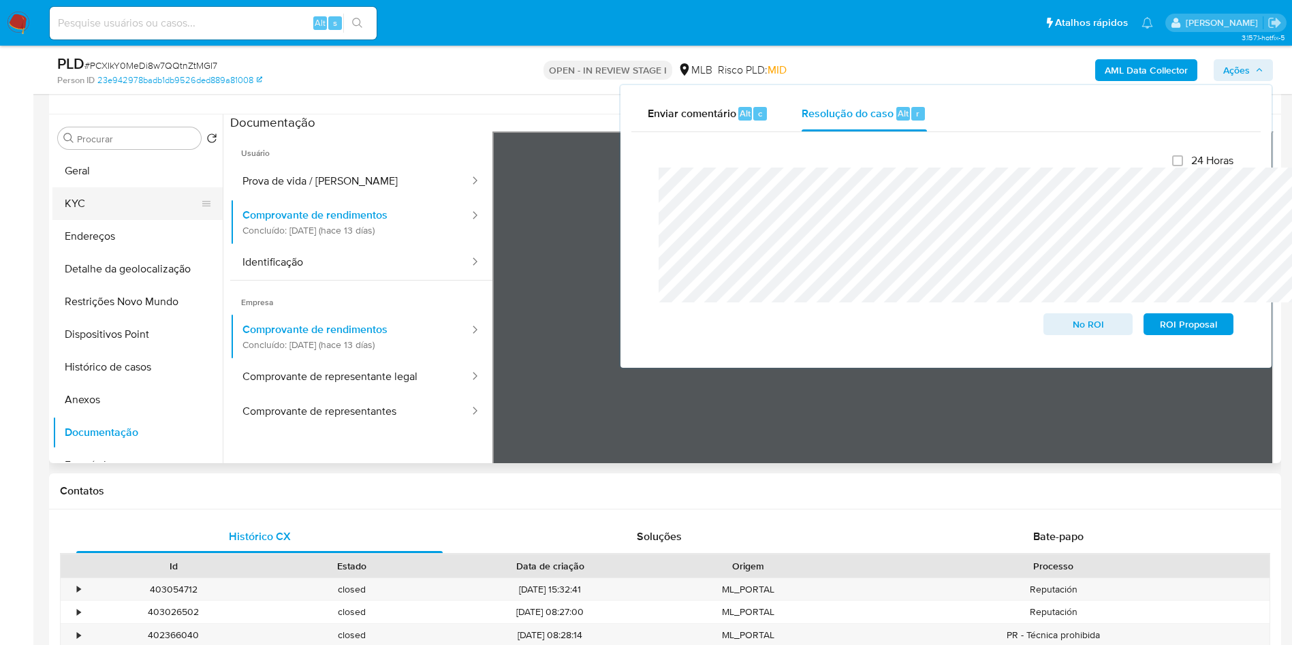
click at [129, 220] on button "KYC" at bounding box center [131, 203] width 159 height 33
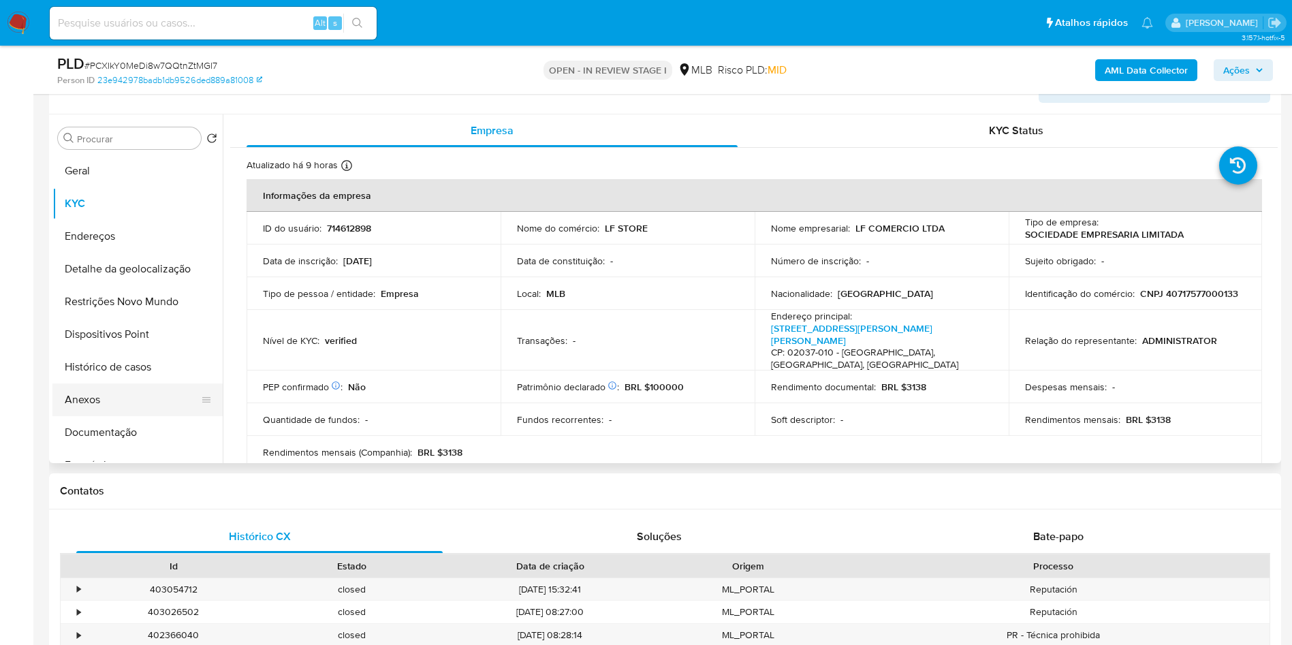
click at [108, 416] on button "Anexos" at bounding box center [131, 399] width 159 height 33
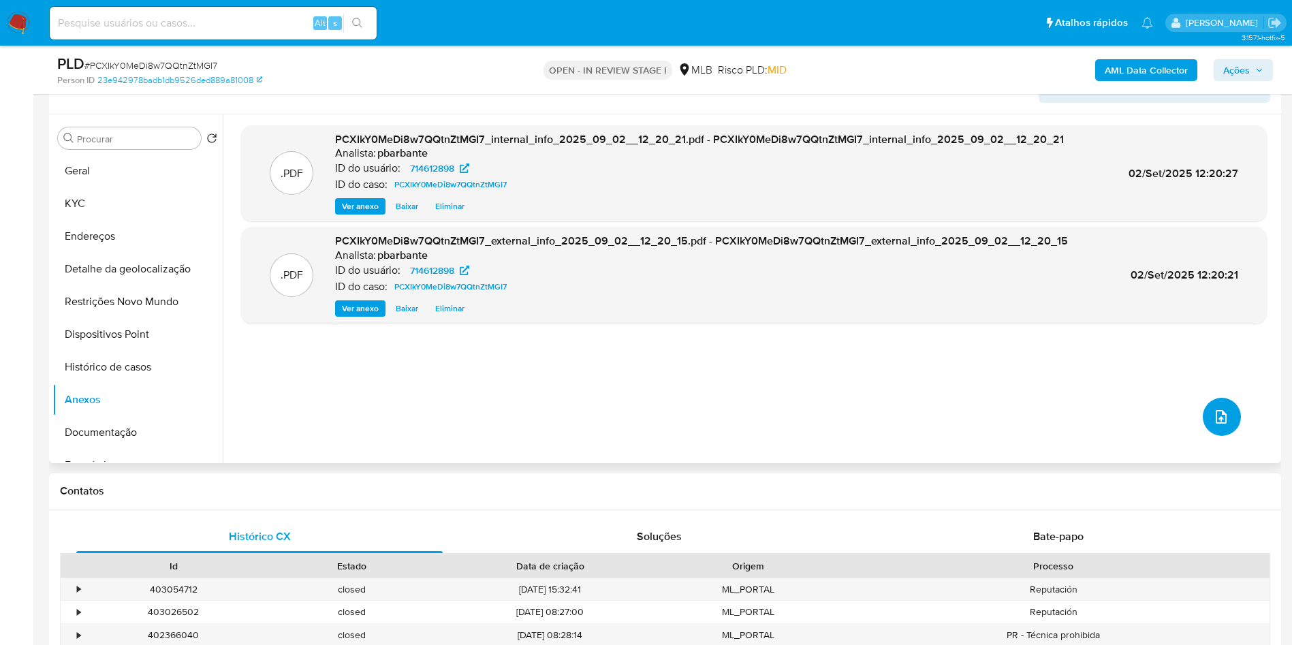
click at [1203, 436] on button "upload-file" at bounding box center [1222, 417] width 38 height 38
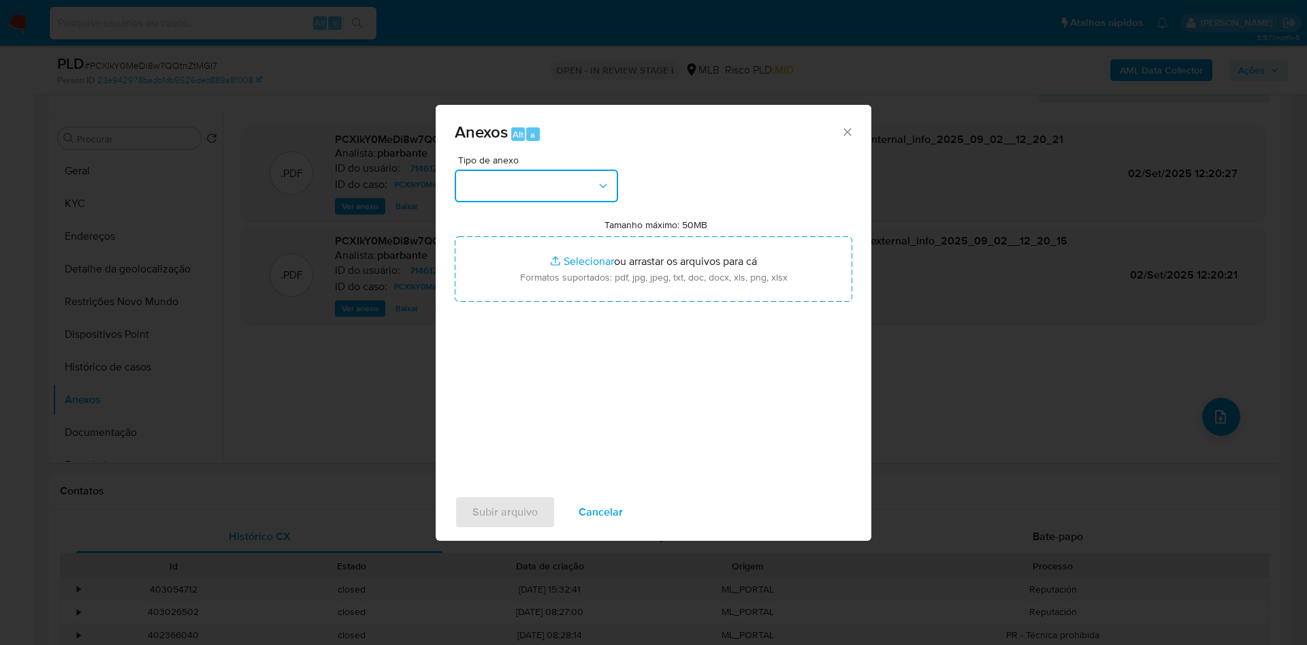
click at [581, 170] on button "button" at bounding box center [536, 186] width 163 height 33
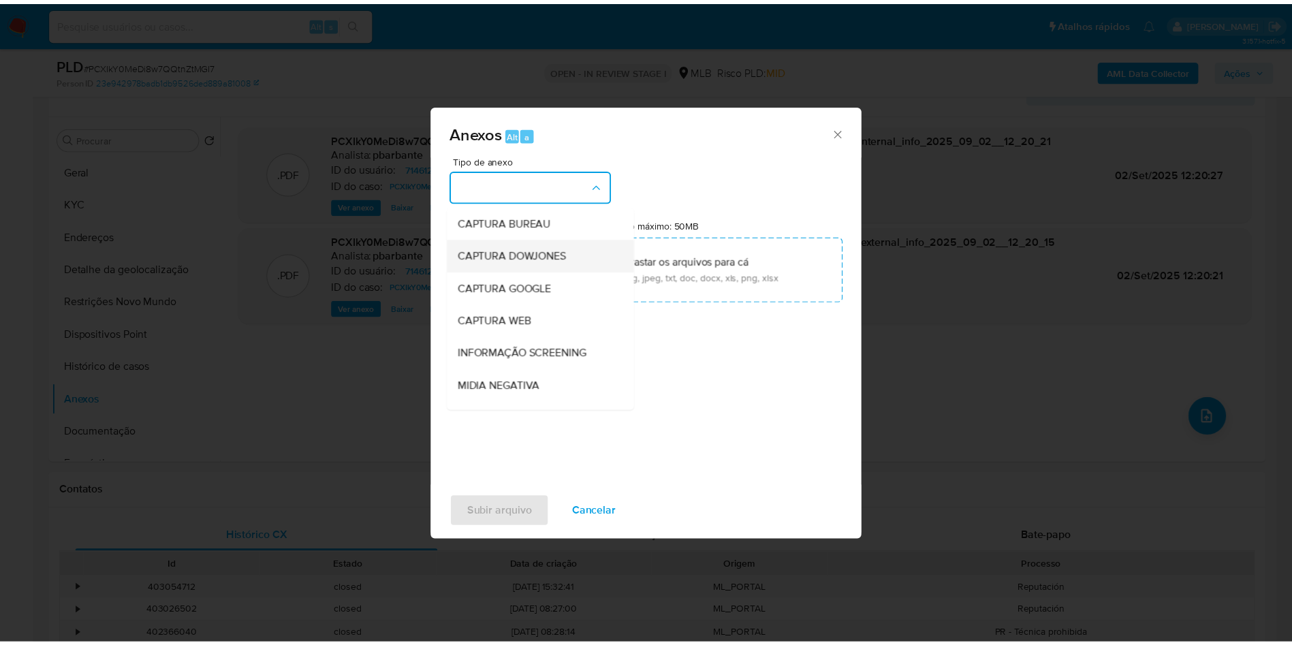
scroll to position [182, 0]
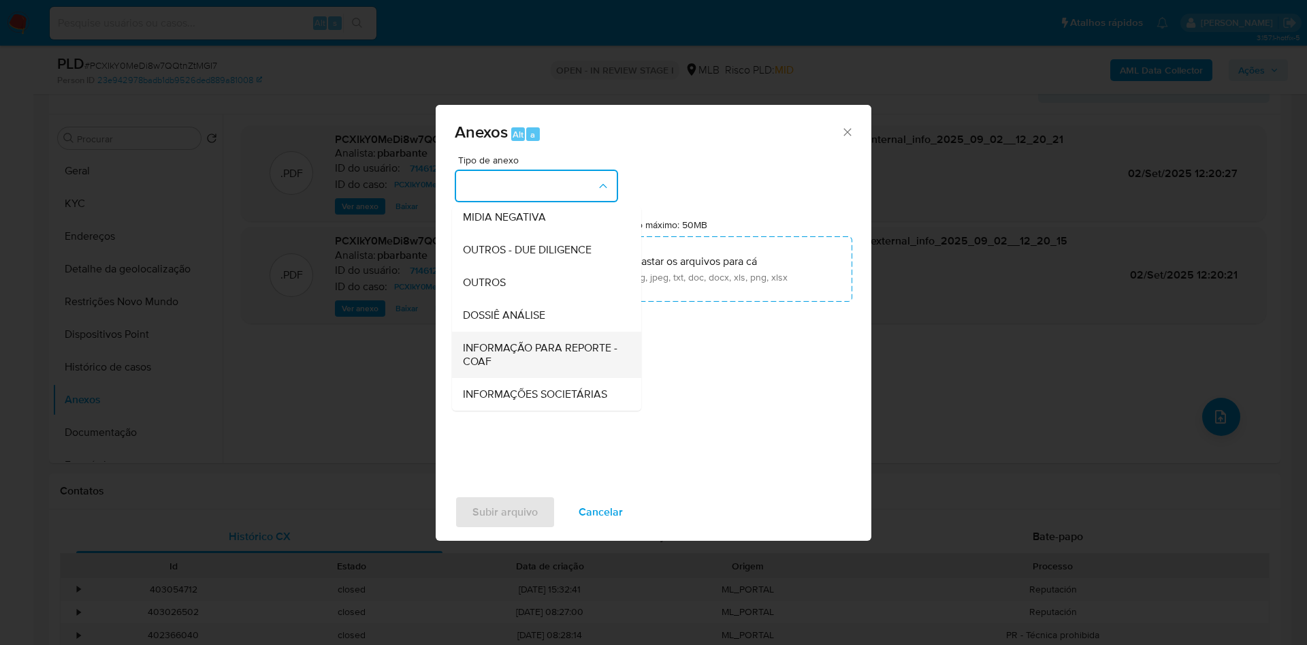
click at [503, 341] on span "INFORMAÇÃO PARA REPORTE - COAF" at bounding box center [542, 354] width 159 height 27
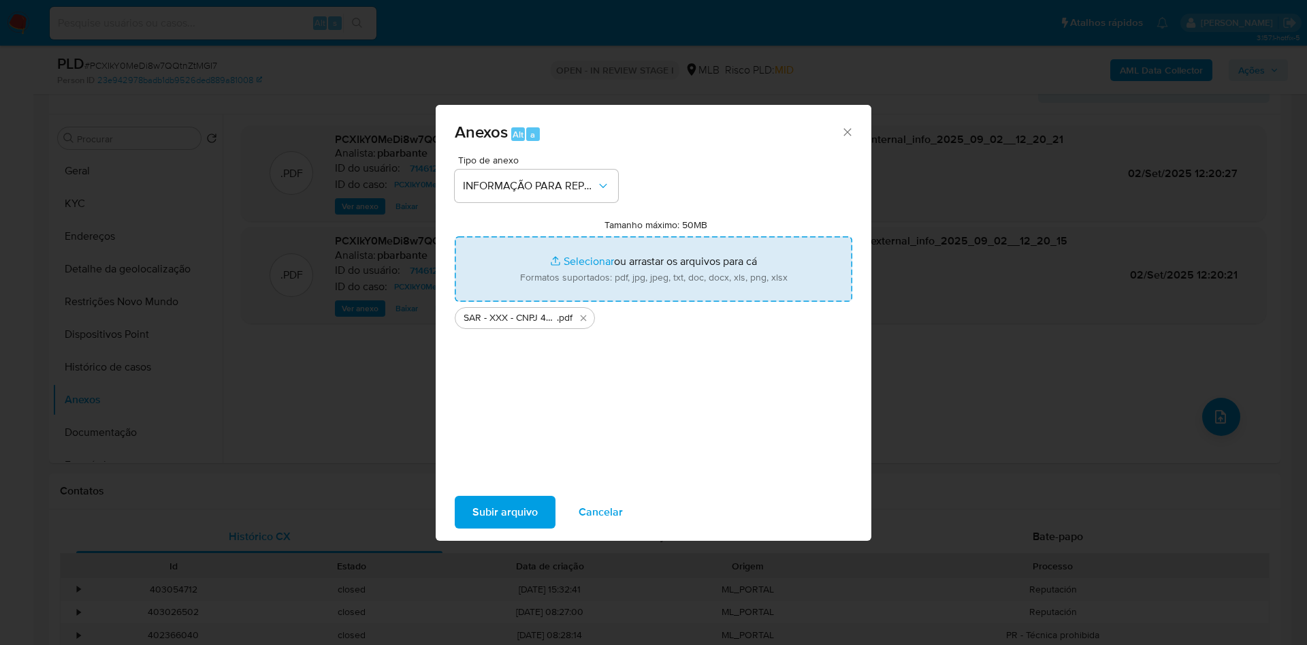
type input "C:\fakepath\Mulan 714612898_2025_09_02_10_26_16.xlsx"
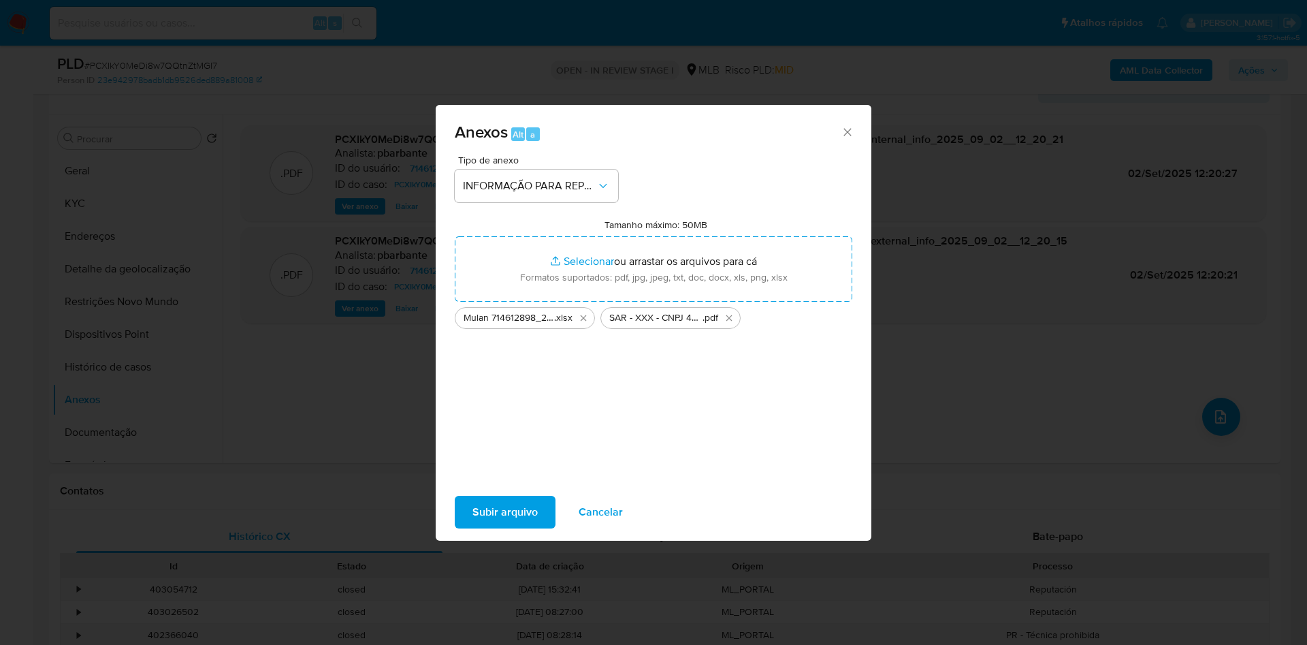
click at [490, 522] on span "Subir arquivo" at bounding box center [505, 512] width 65 height 30
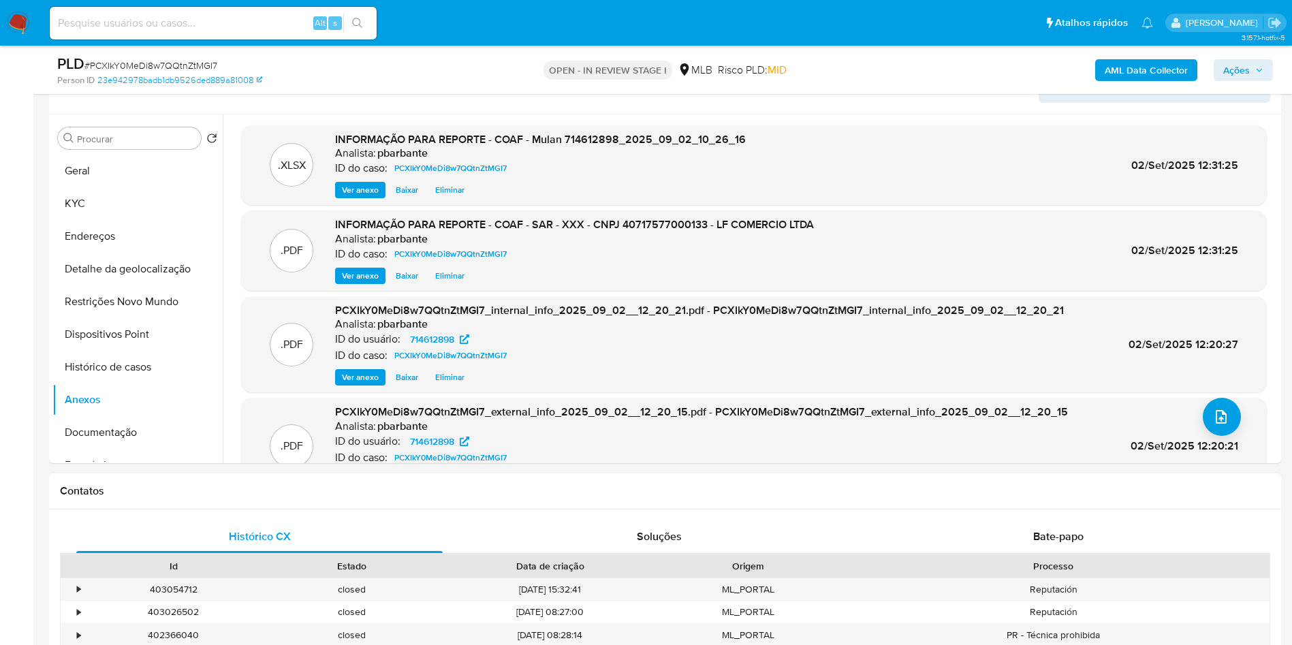
click at [1269, 72] on button "Ações" at bounding box center [1242, 70] width 59 height 22
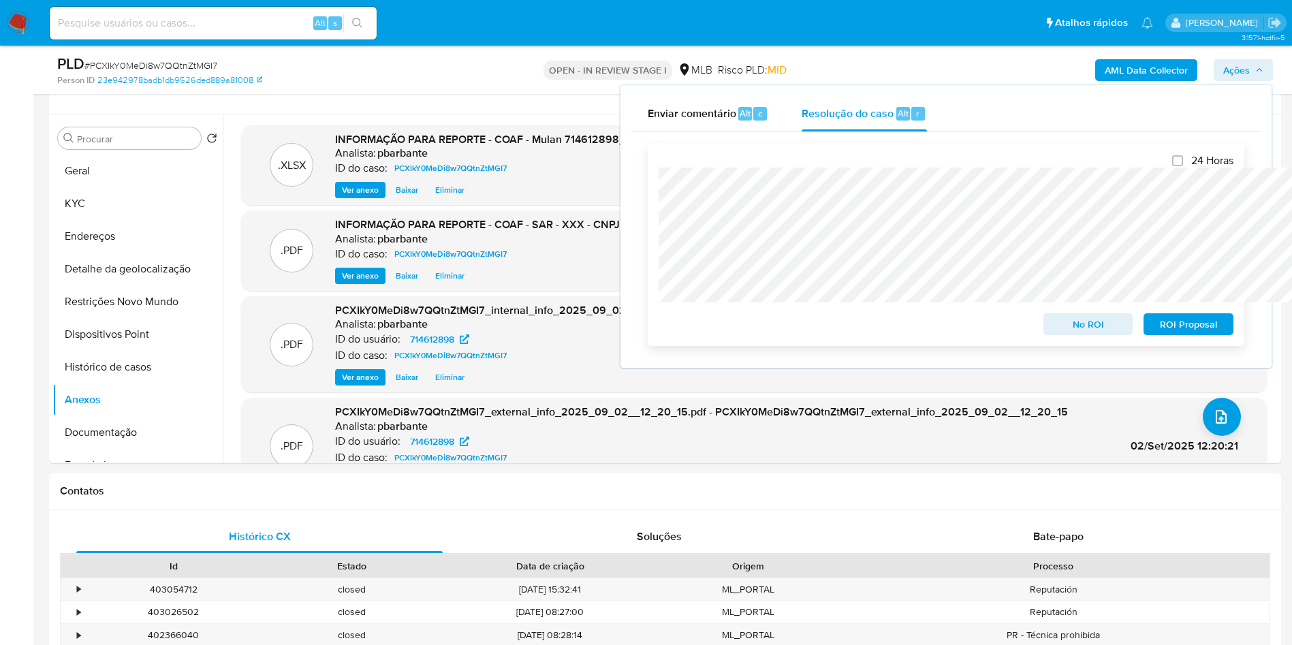
click at [1200, 330] on span "ROI Proposal" at bounding box center [1188, 324] width 71 height 19
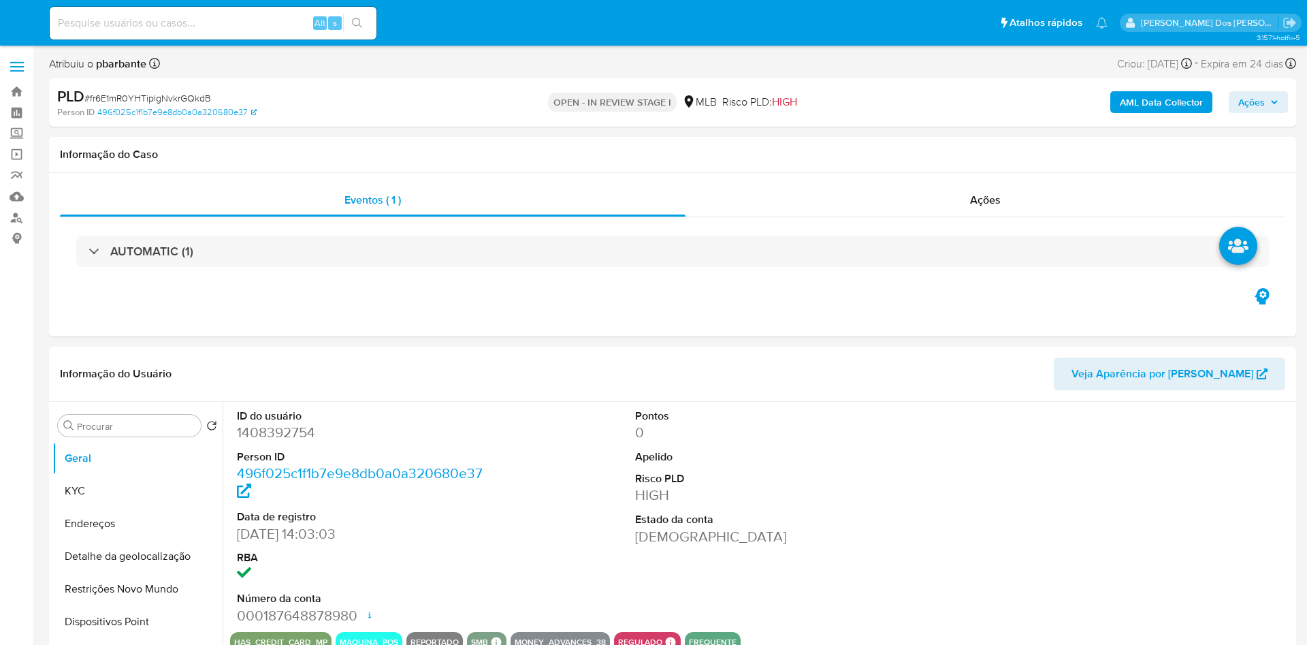
select select "10"
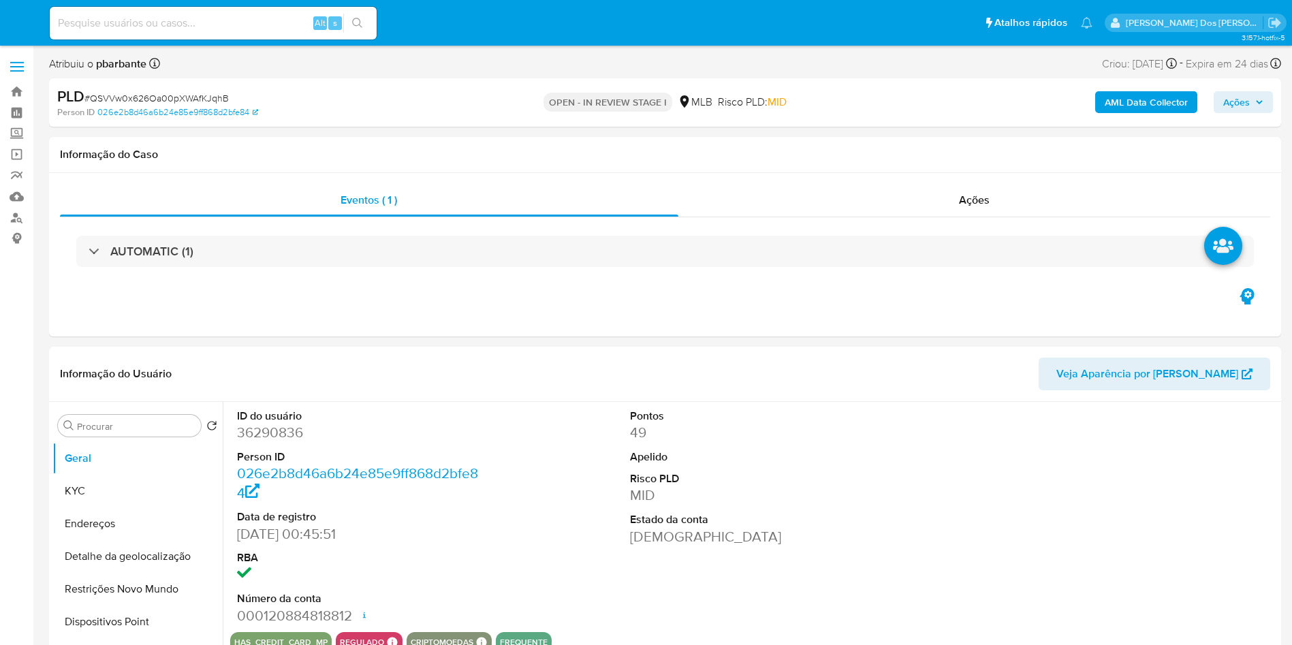
select select "10"
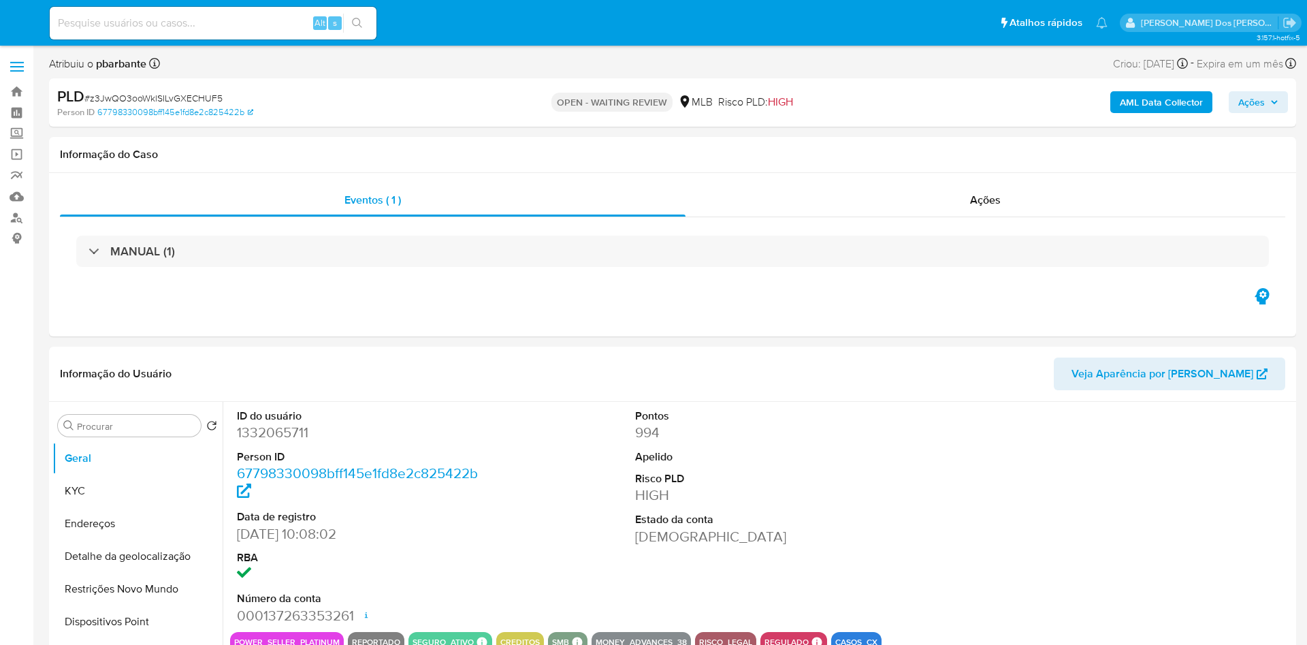
select select "10"
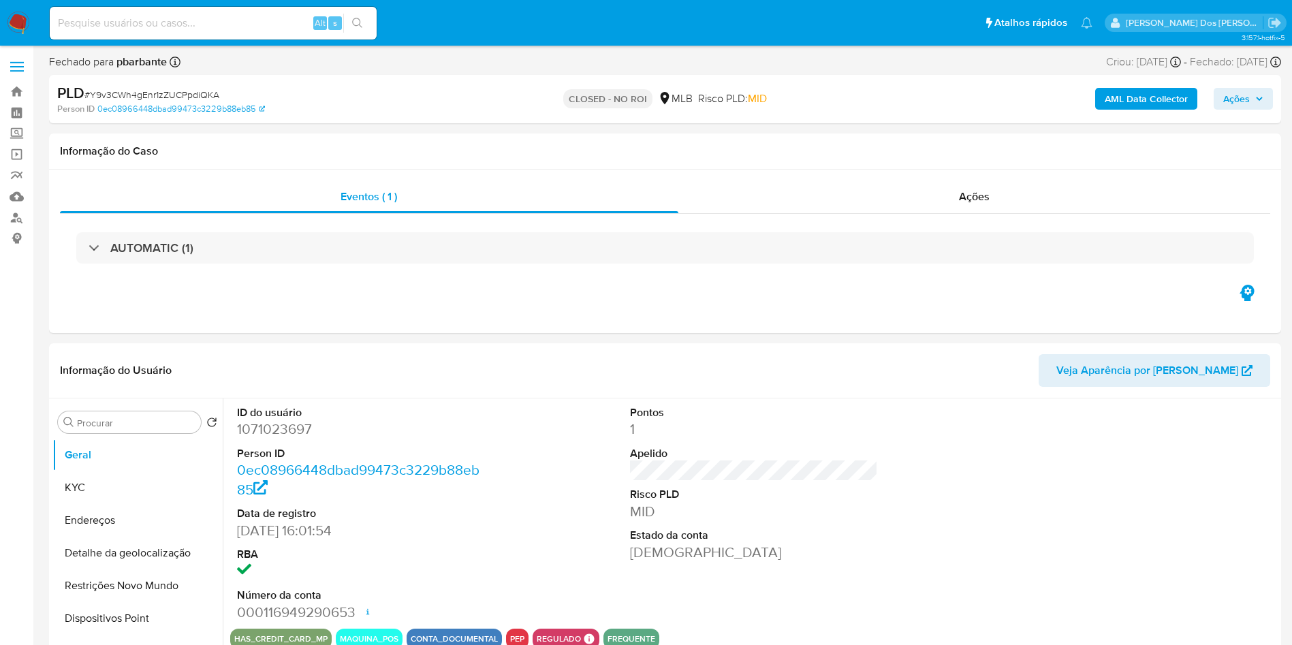
select select "10"
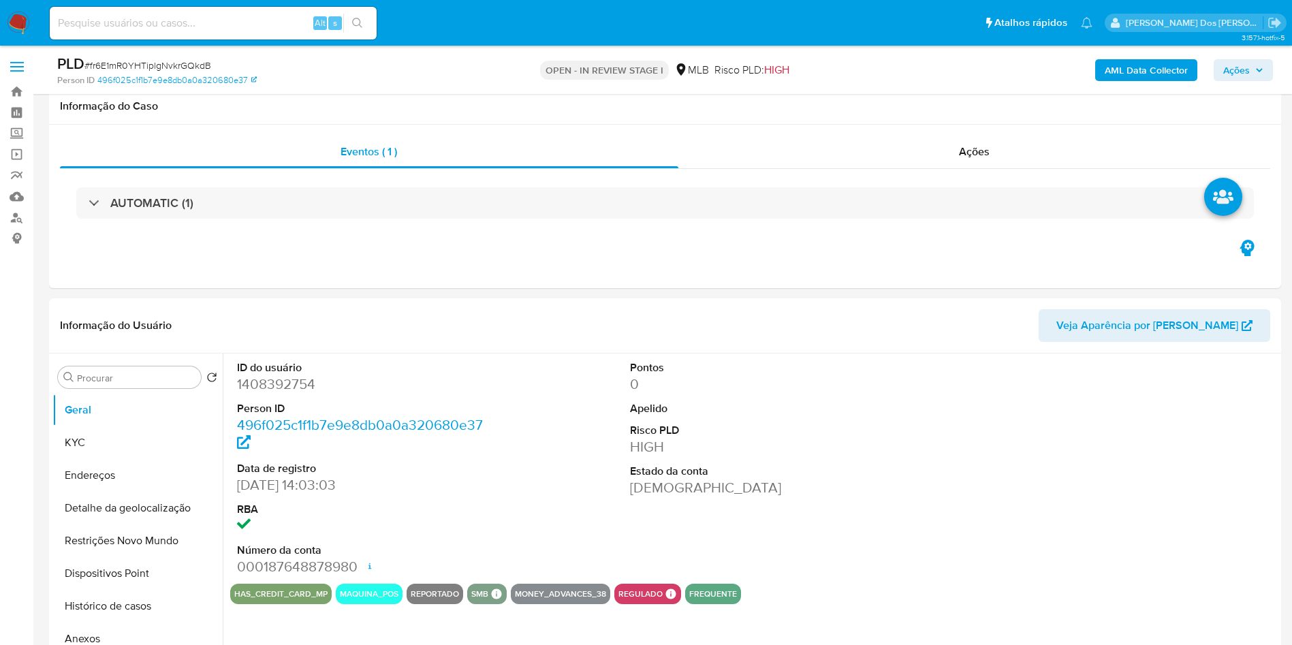
select select "10"
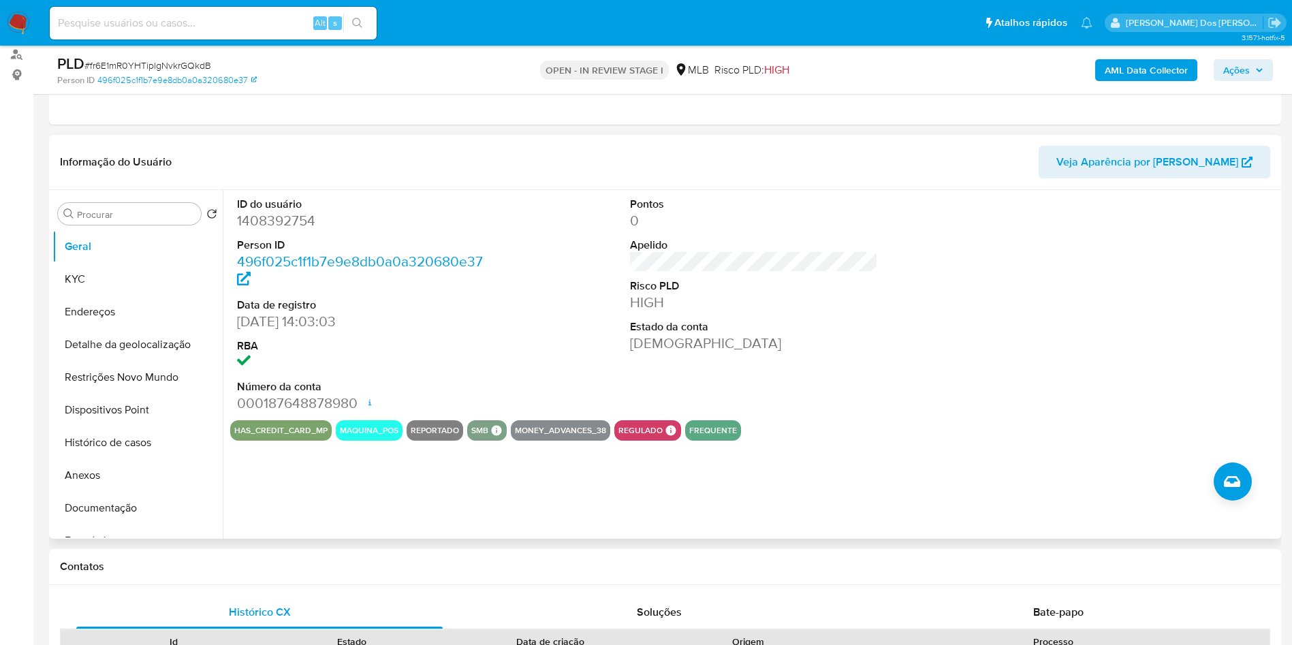
click at [295, 230] on dd "1408392754" at bounding box center [361, 220] width 249 height 19
copy dd "1408392754"
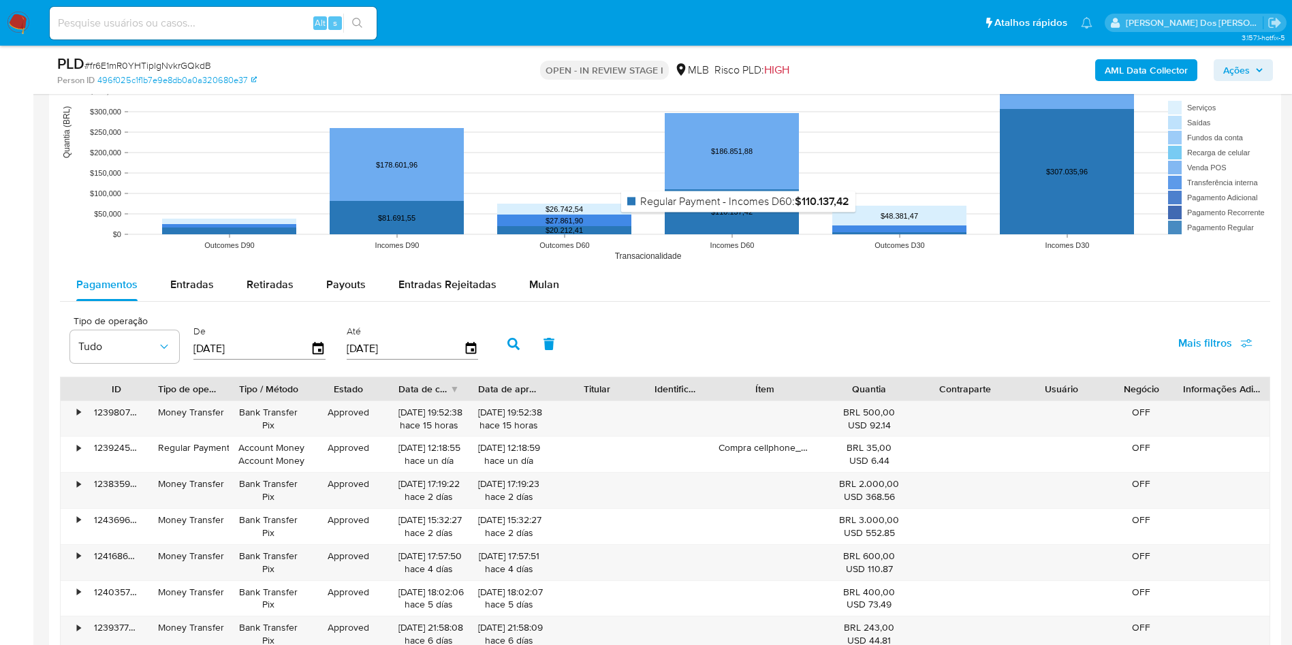
scroll to position [1338, 0]
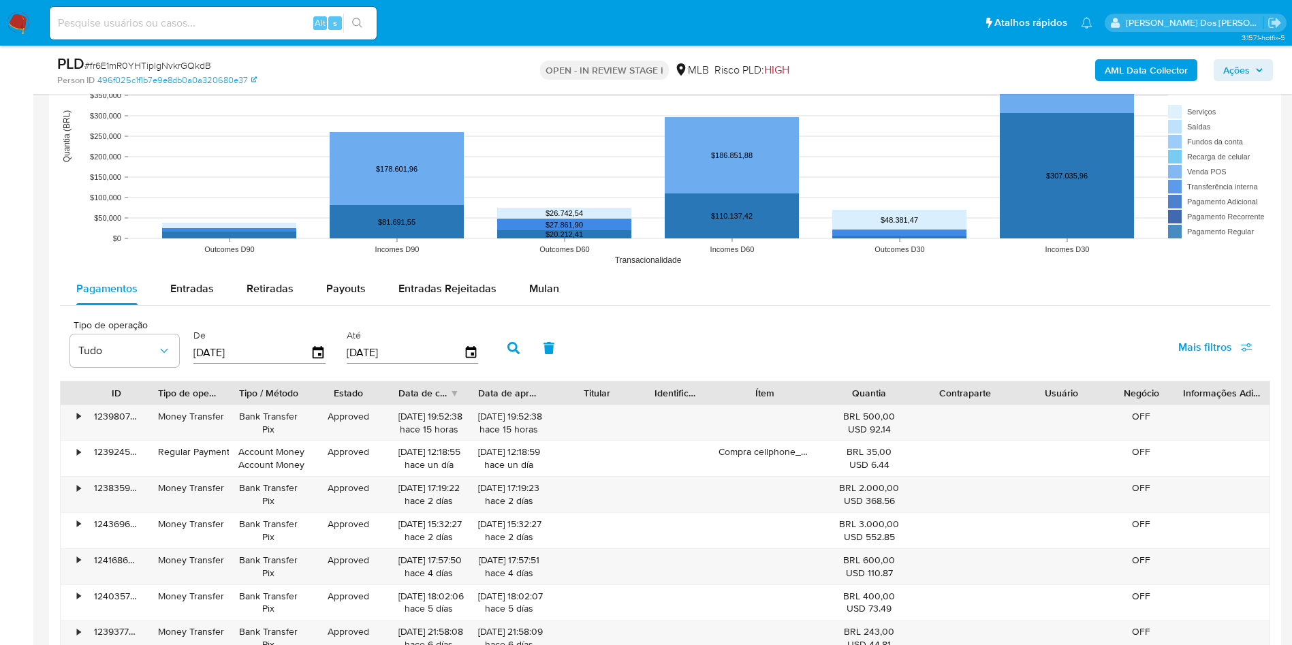
click at [174, 272] on rect at bounding box center [665, 136] width 1210 height 272
click at [181, 296] on span "Entradas" at bounding box center [192, 289] width 44 height 16
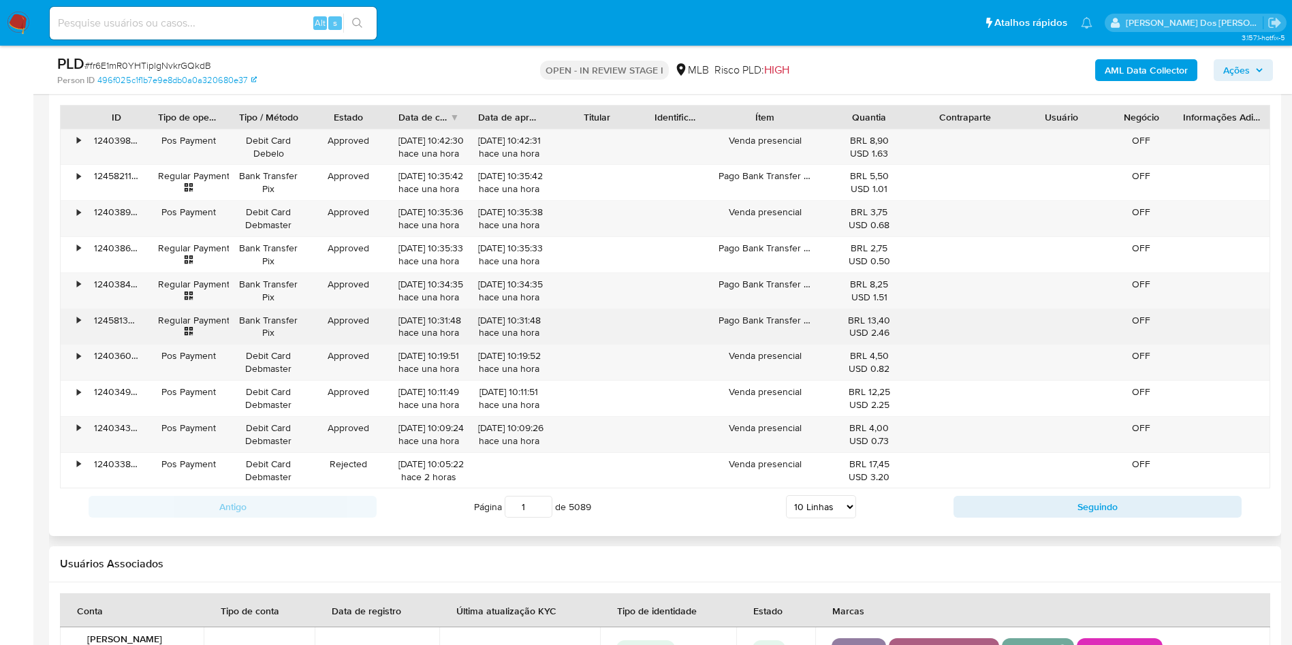
scroll to position [1615, 0]
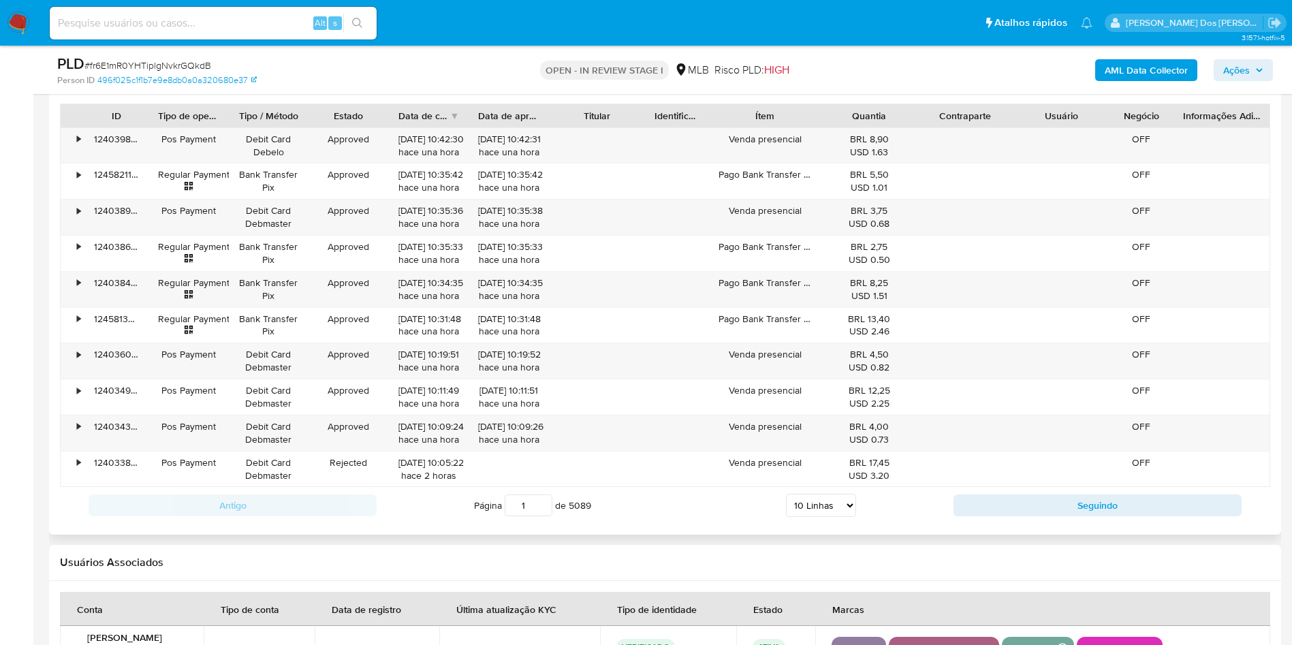
click at [821, 517] on select "5 Linhas 10 Linhas 20 Linhas 25 Linhas 50 Linhas 100 Linhas" at bounding box center [821, 505] width 70 height 23
click at [816, 517] on select "5 Linhas 10 Linhas 20 Linhas 25 Linhas 50 Linhas 100 Linhas" at bounding box center [821, 505] width 70 height 23
select select "100"
click at [786, 514] on select "5 Linhas 10 Linhas 20 Linhas 25 Linhas 50 Linhas 100 Linhas" at bounding box center [821, 505] width 70 height 23
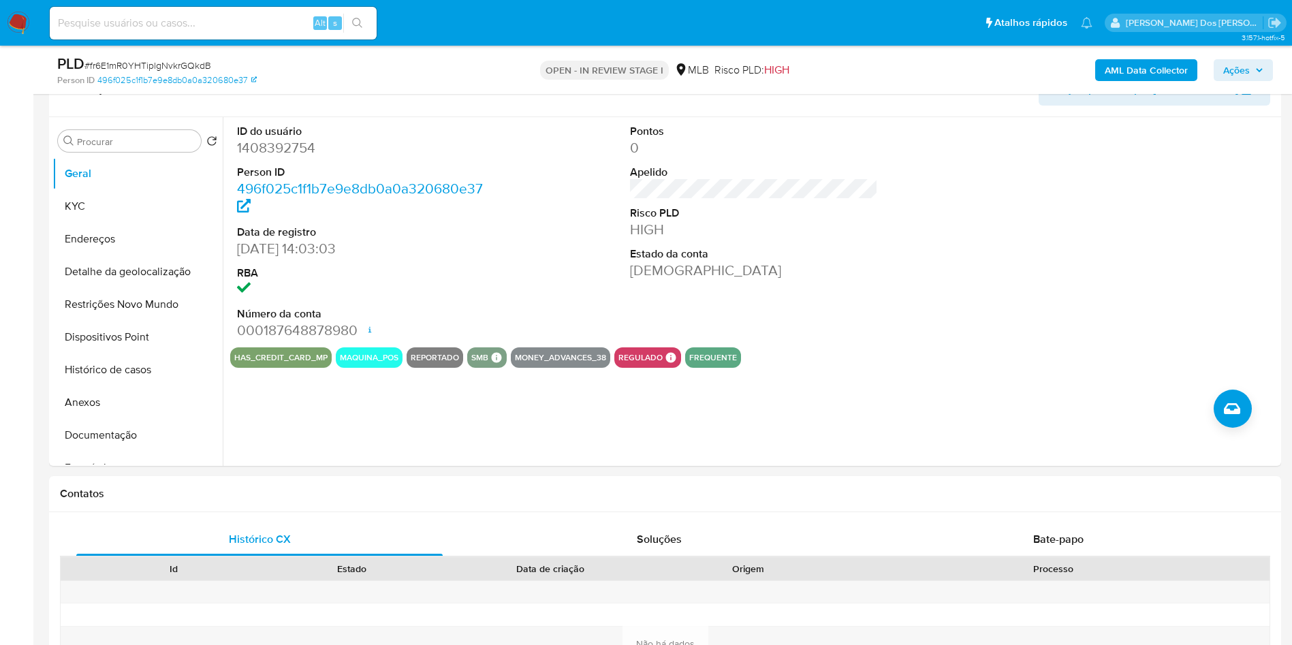
scroll to position [235, 0]
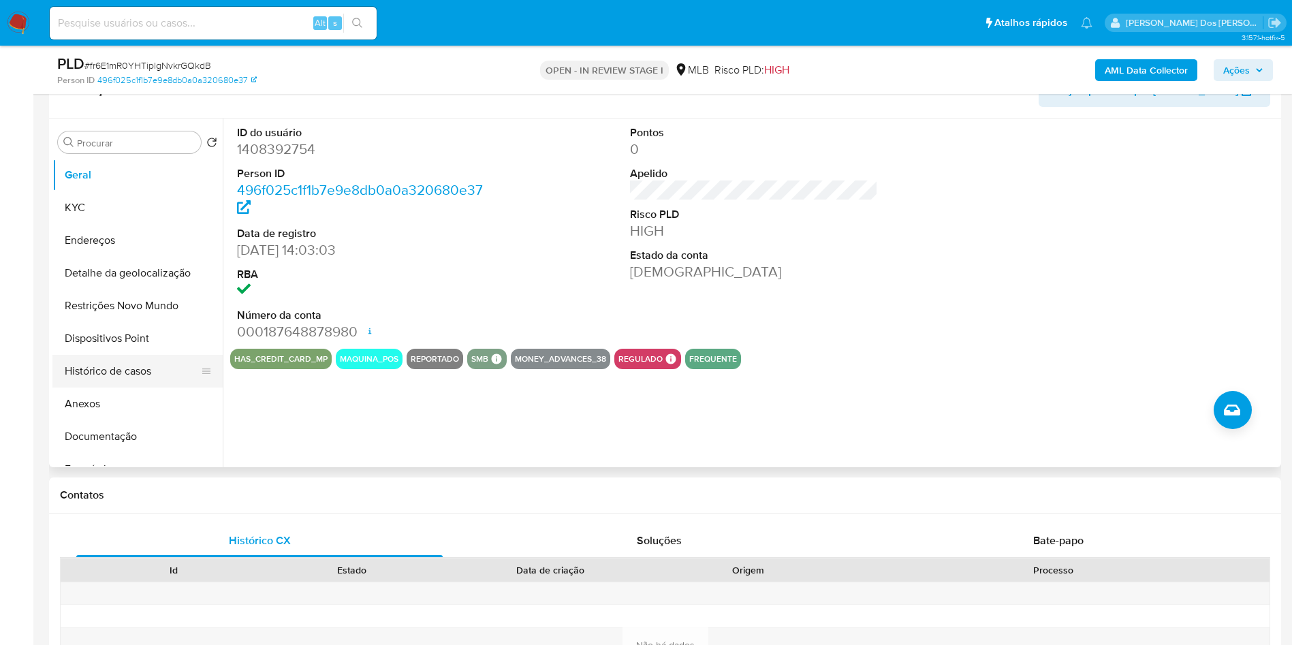
click at [146, 380] on button "Histórico de casos" at bounding box center [131, 371] width 159 height 33
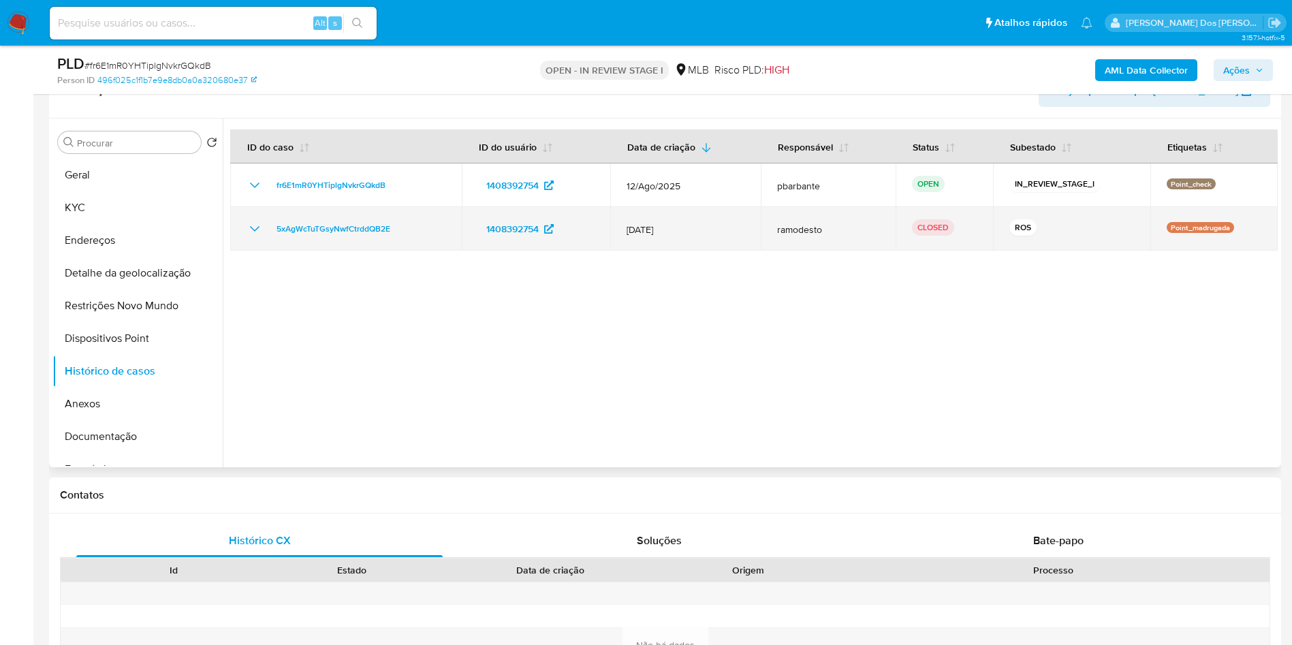
click at [256, 251] on td "5xAgWcTuTGsyNwfCtrddQB2E" at bounding box center [346, 229] width 232 height 44
click at [256, 237] on icon "Mostrar/Ocultar" at bounding box center [255, 229] width 16 height 16
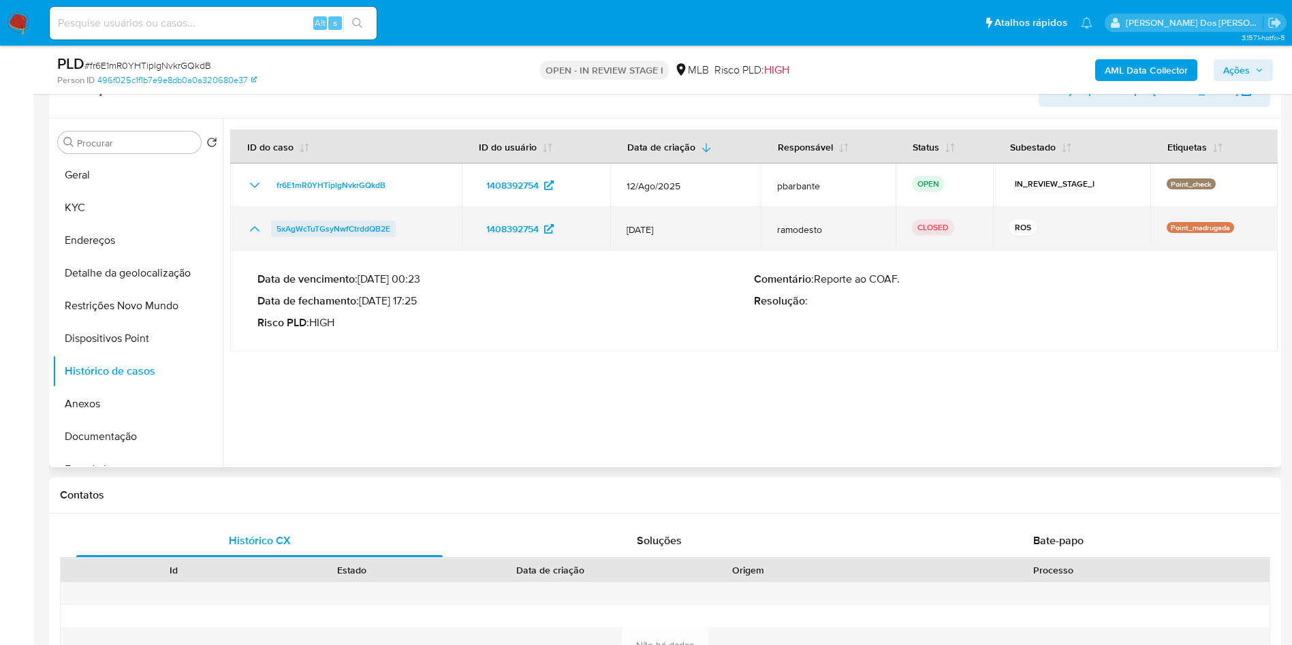
click at [333, 237] on span "5xAgWcTuTGsyNwfCtrddQB2E" at bounding box center [333, 229] width 114 height 16
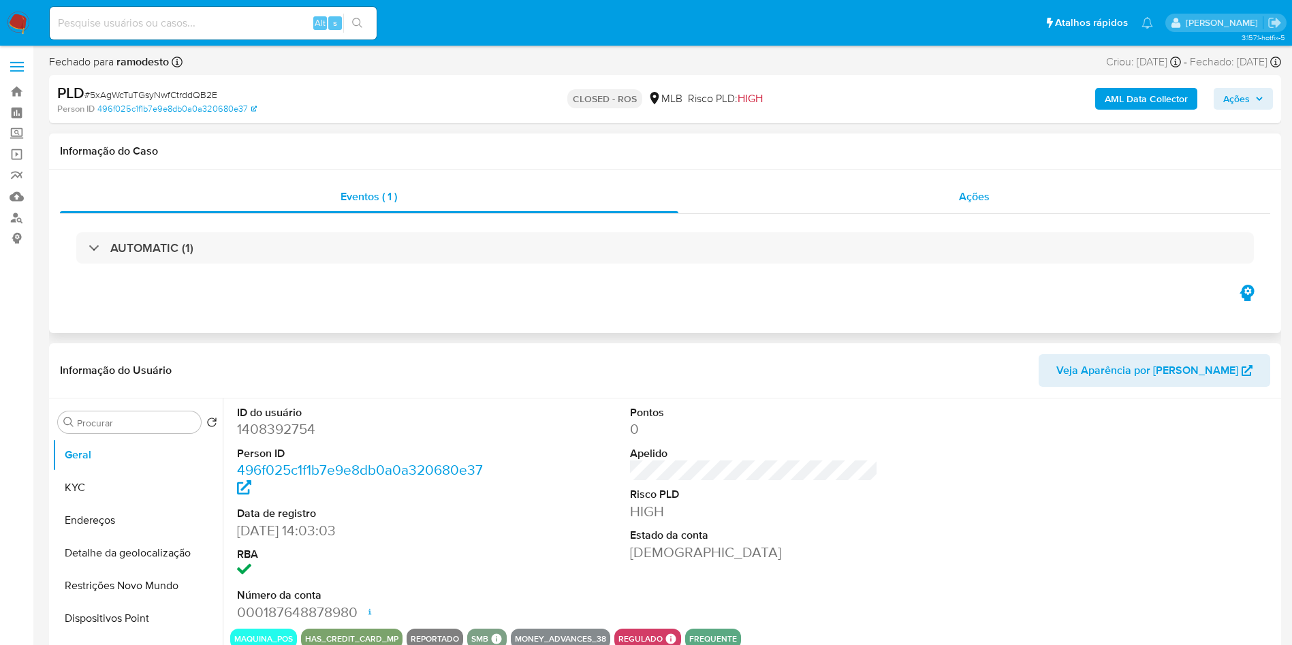
select select "10"
click at [942, 194] on div "Ações" at bounding box center [974, 196] width 592 height 33
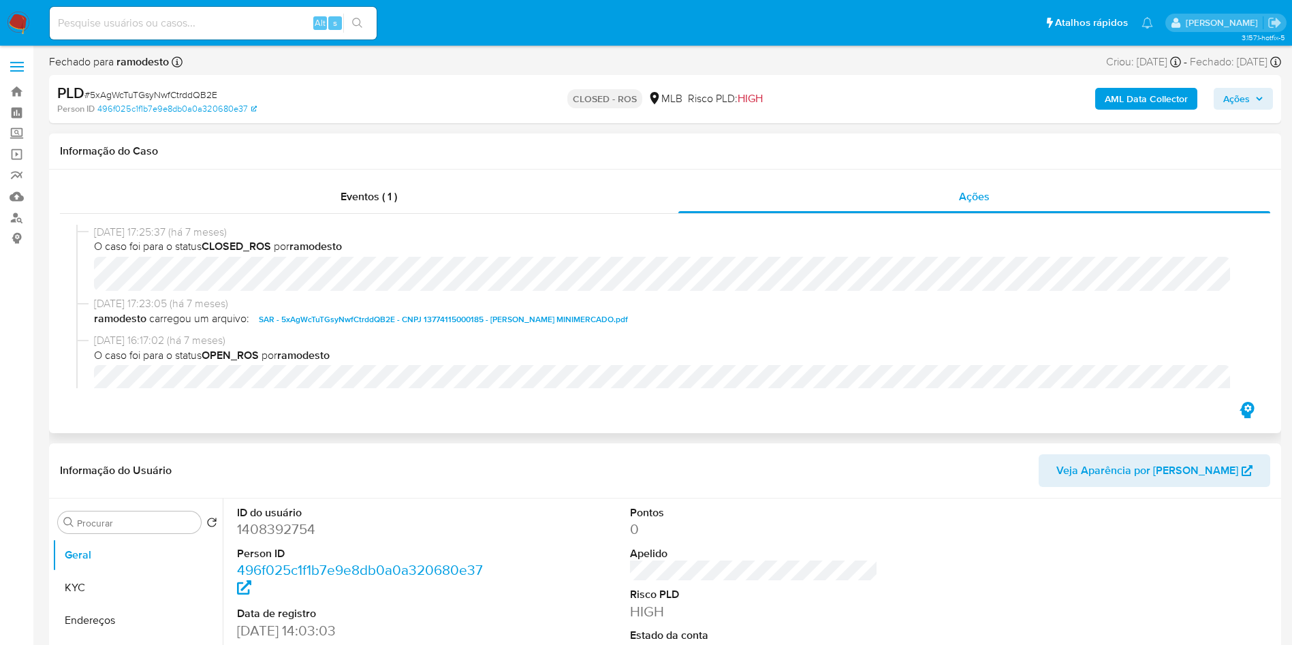
click at [593, 324] on span "SAR - 5xAgWcTuTGsyNwfCtrddQB2E - CNPJ 13774115000185 - VALDIR GOMES DA SILVA MI…" at bounding box center [443, 319] width 369 height 16
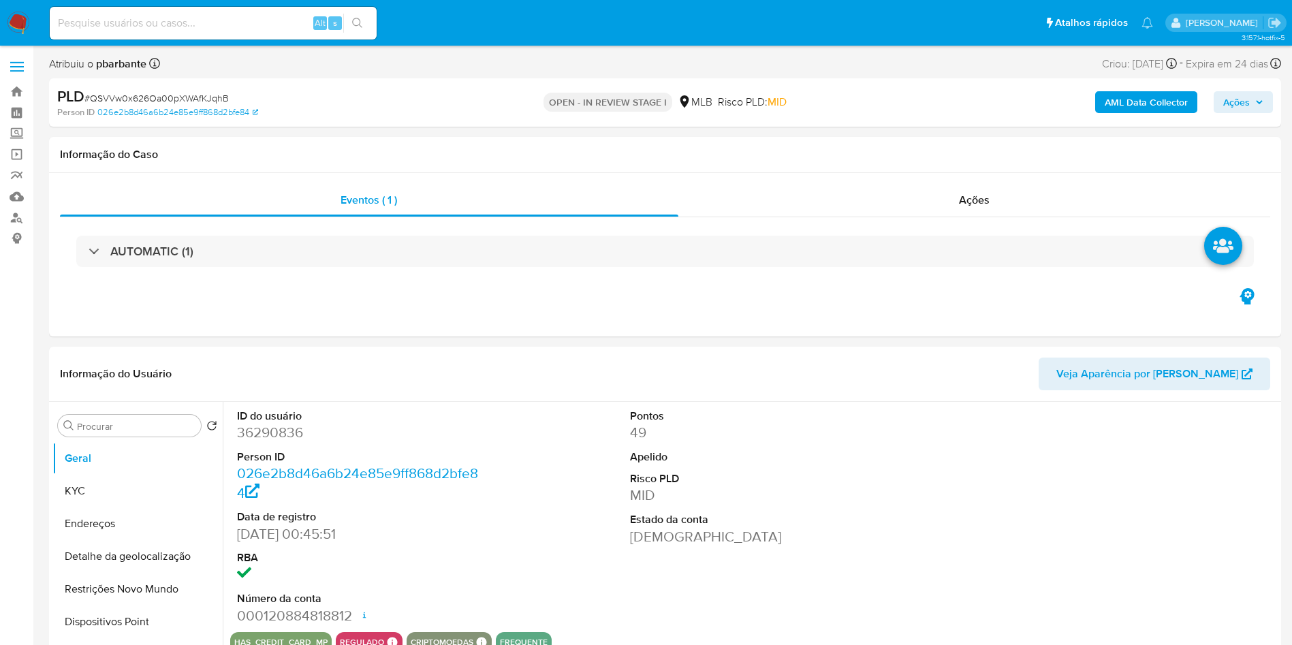
select select "10"
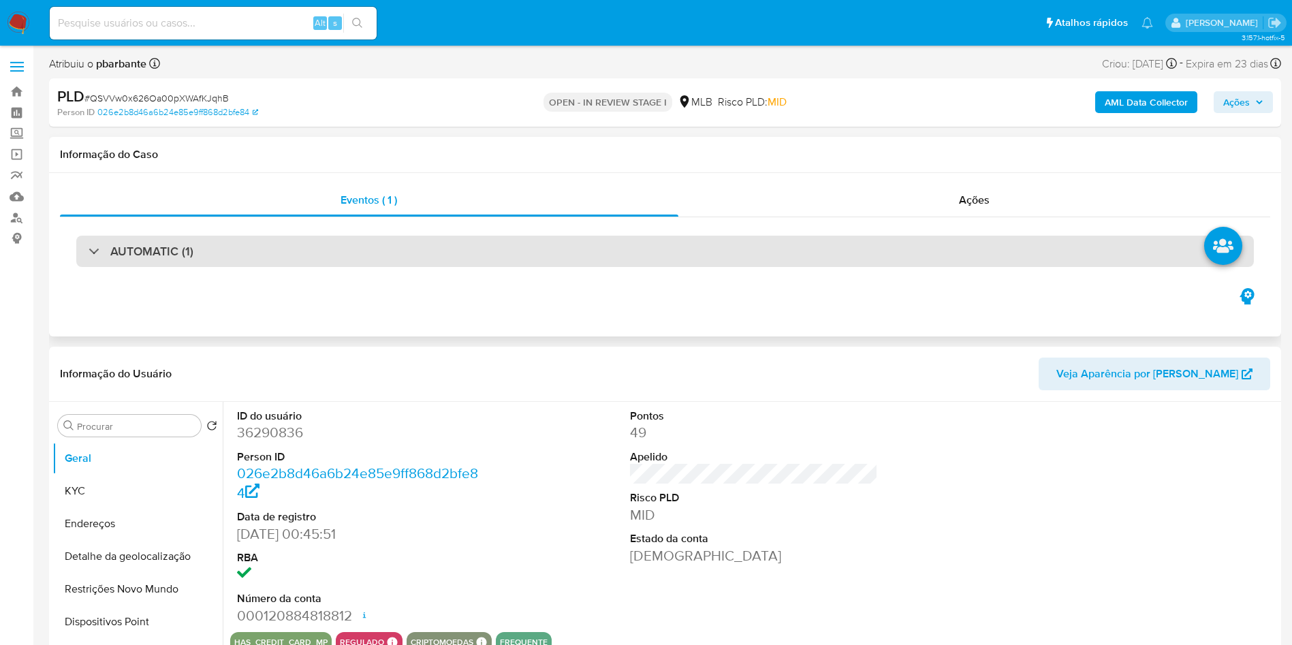
click at [485, 253] on div "AUTOMATIC (1)" at bounding box center [664, 251] width 1177 height 31
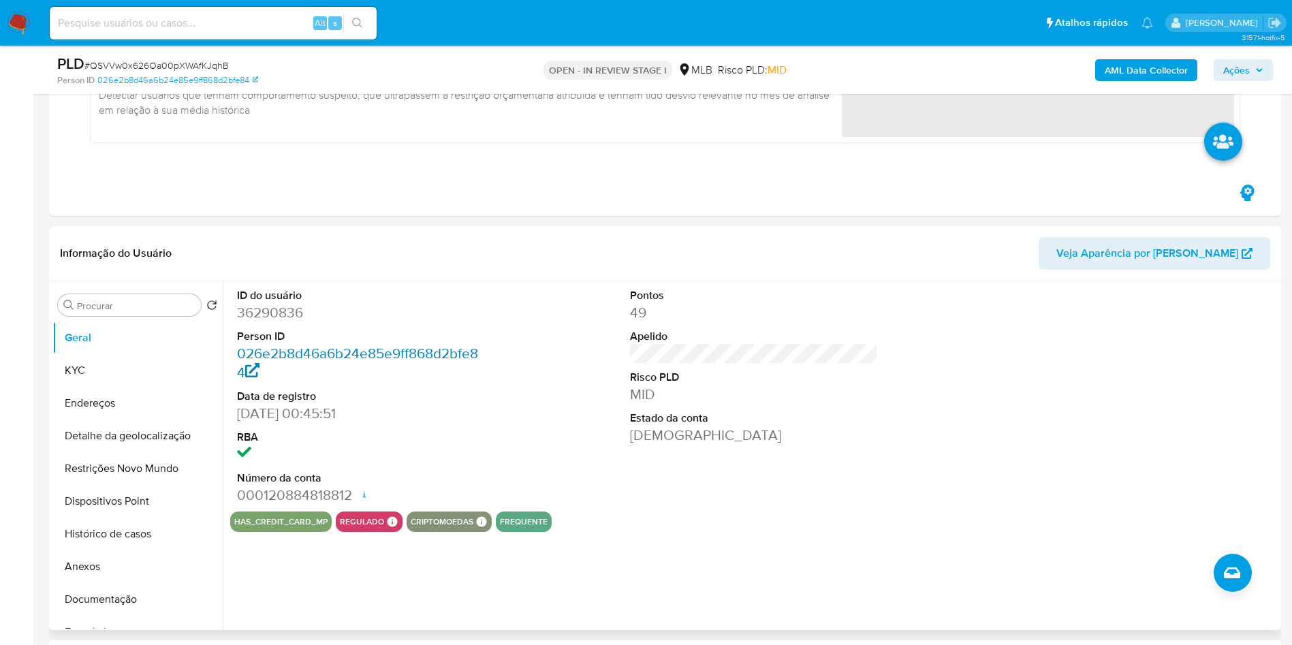
scroll to position [247, 0]
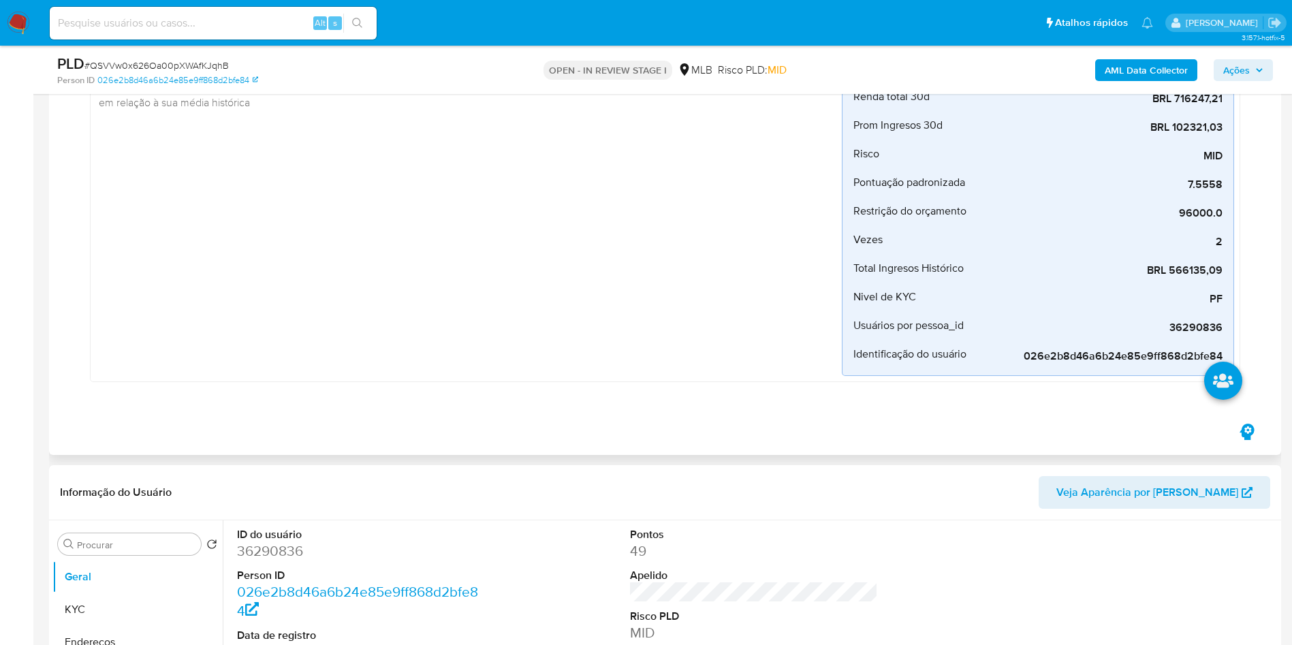
click at [280, 313] on div "Desvio_integral_mlb Criado há 22 dias Criado: 12/08/2025 00:27:52 Origem: rules…" at bounding box center [469, 184] width 746 height 384
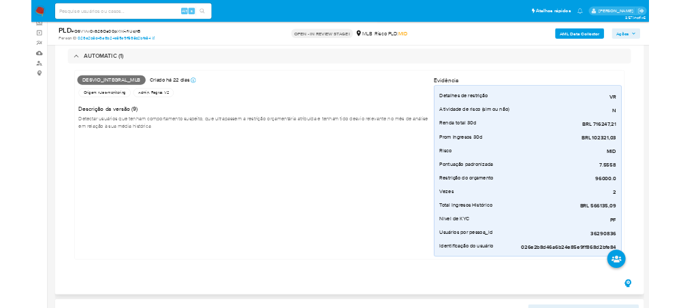
scroll to position [83, 0]
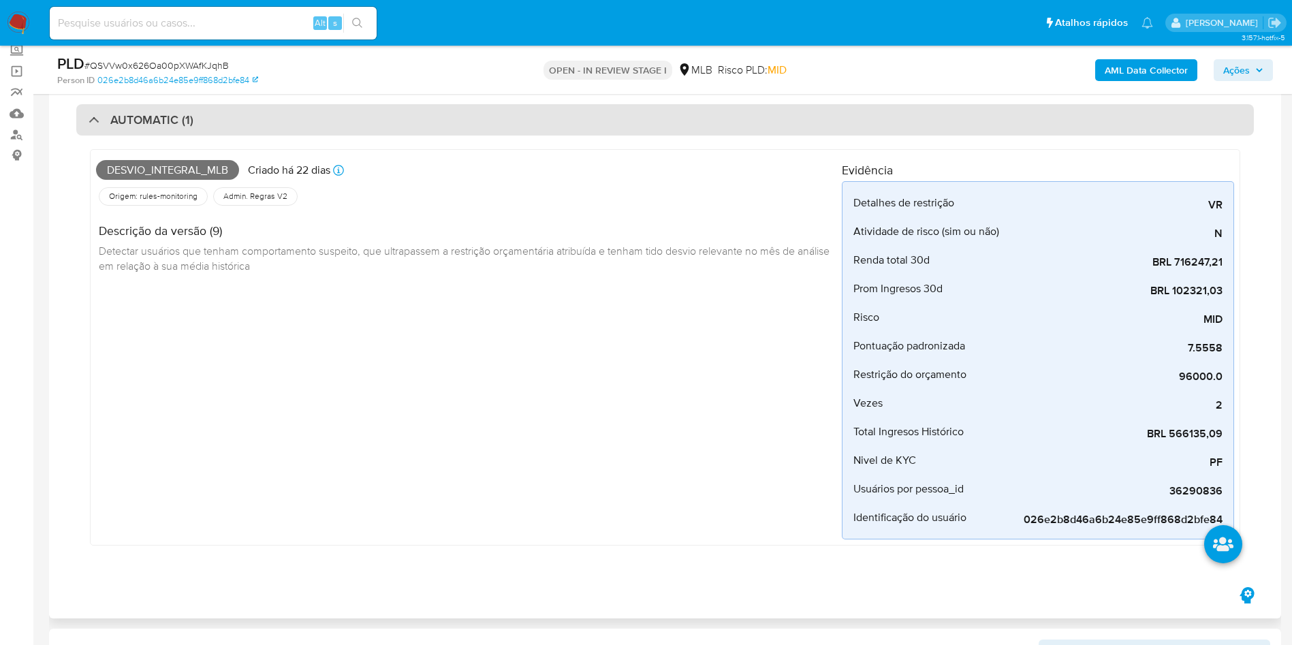
click at [517, 127] on div "AUTOMATIC (1)" at bounding box center [664, 119] width 1177 height 31
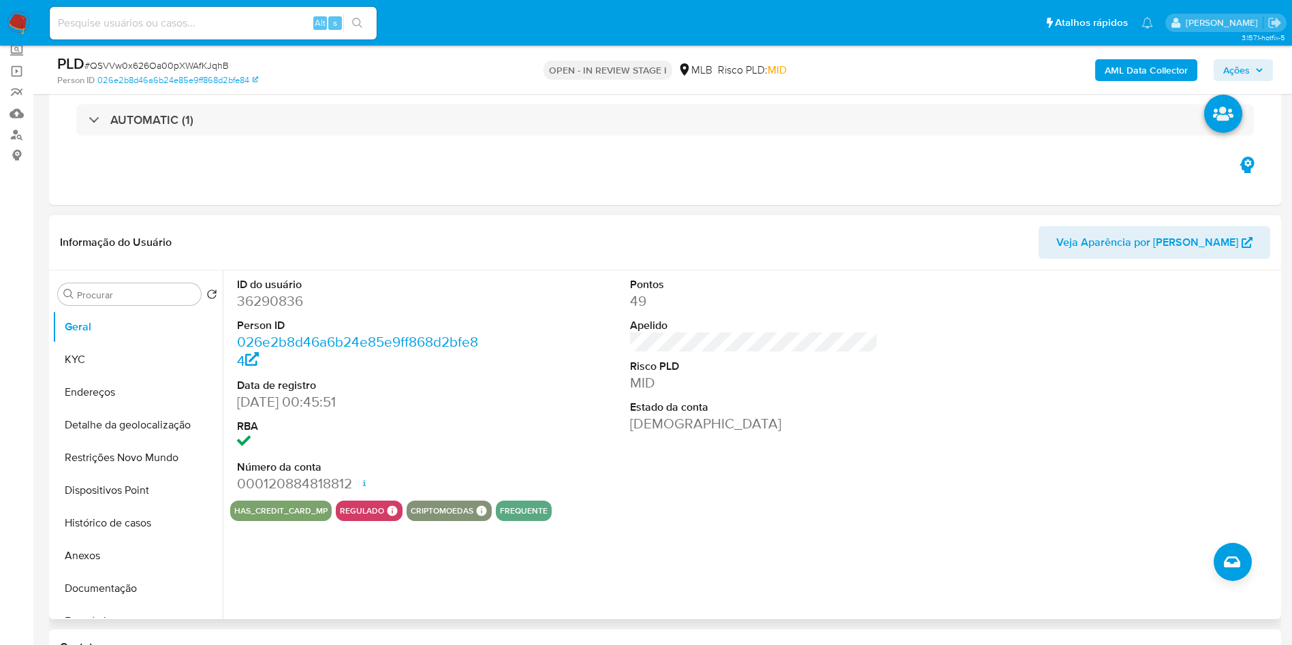
click at [270, 311] on dd "36290836" at bounding box center [361, 300] width 249 height 19
copy dd "36290836"
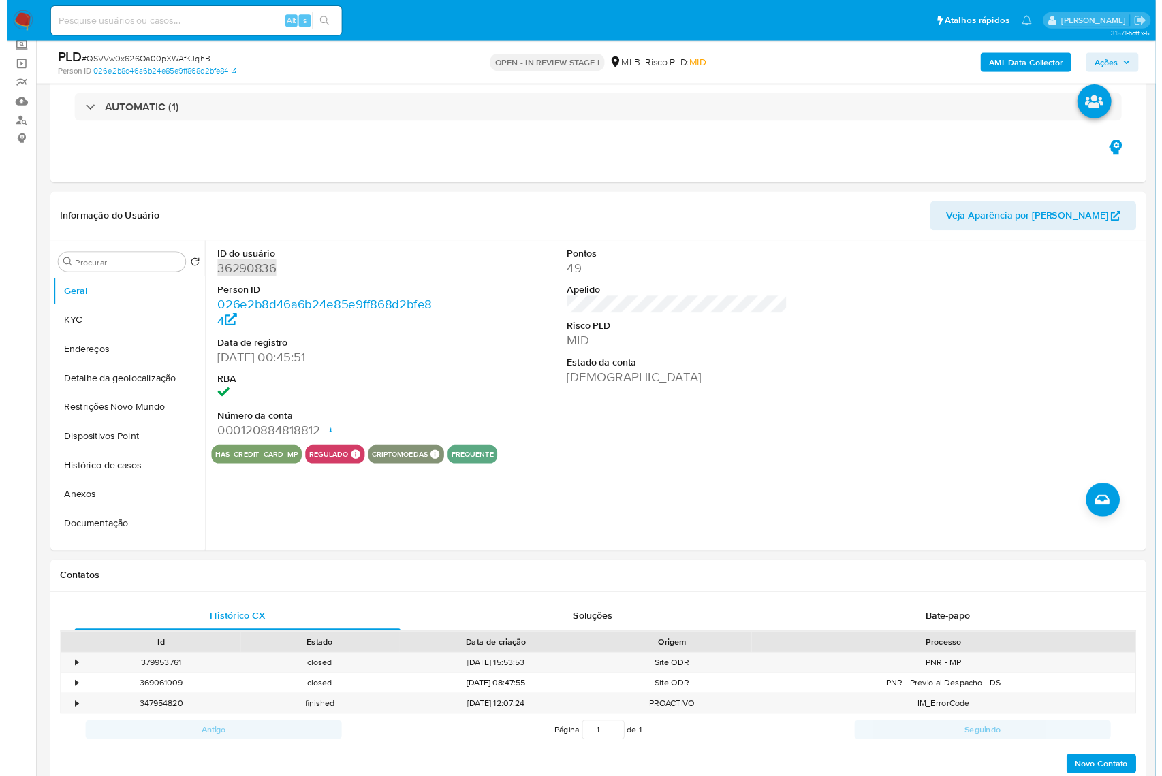
scroll to position [82, 0]
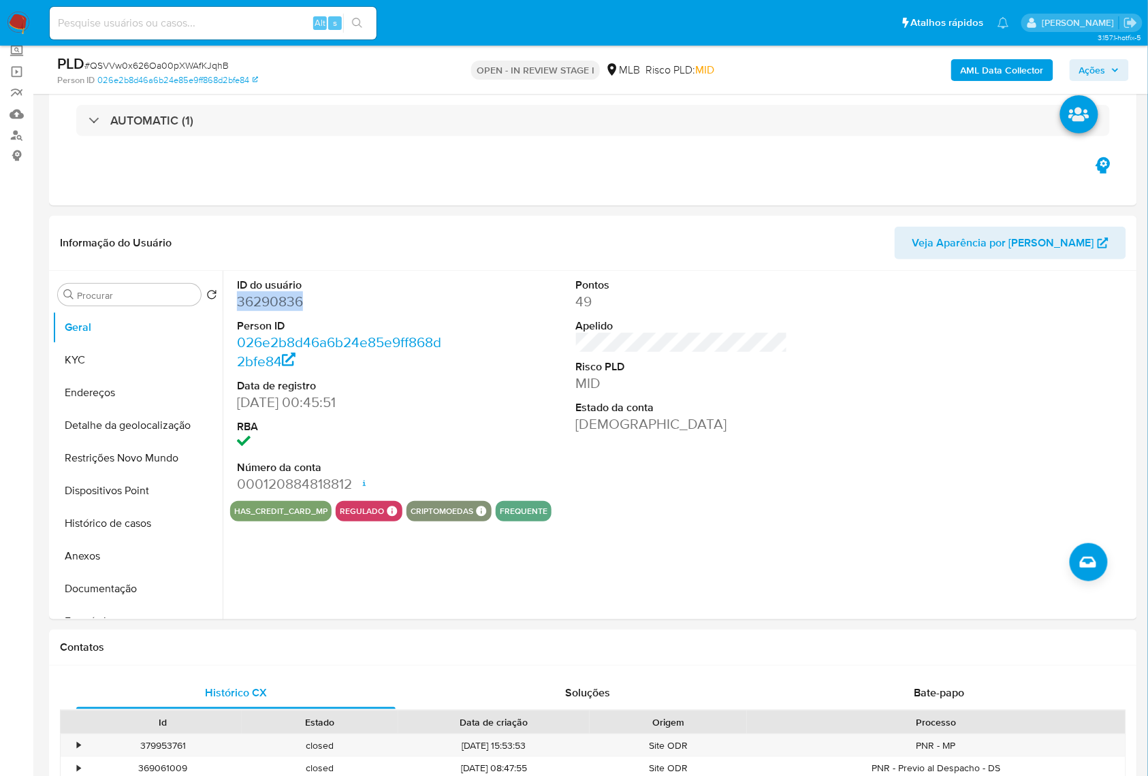
click at [973, 72] on b "AML Data Collector" at bounding box center [1002, 70] width 83 height 22
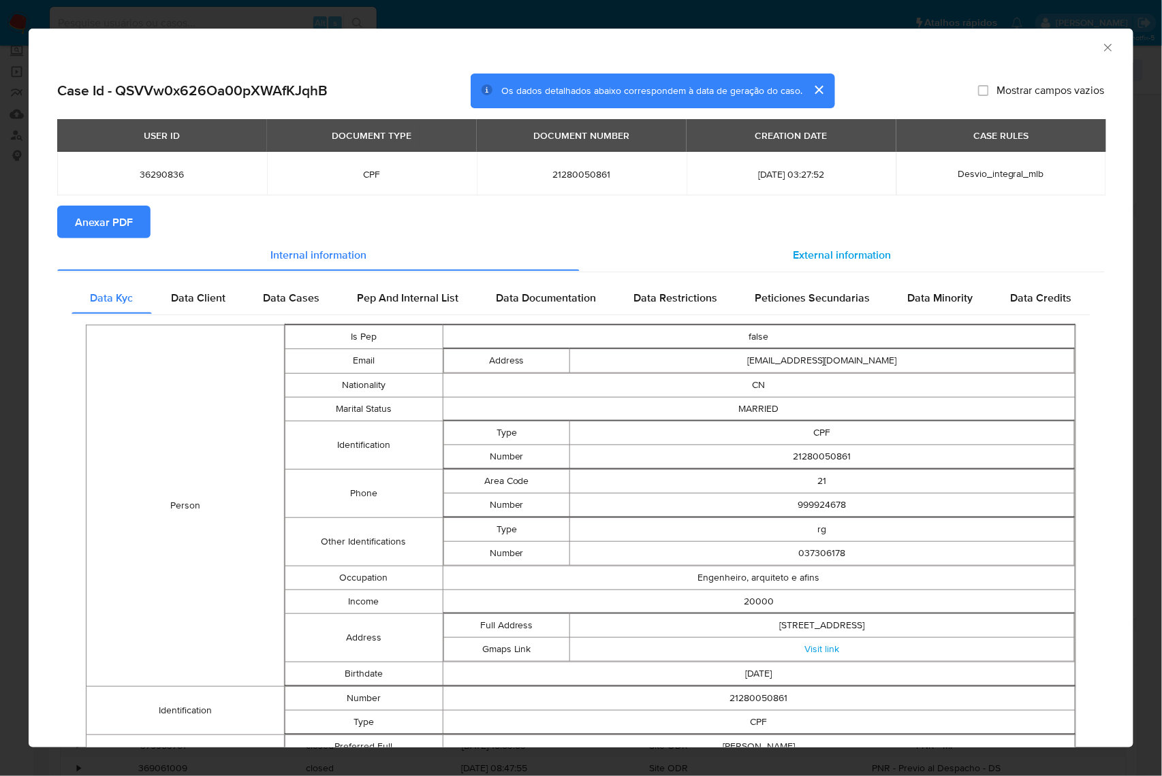
click at [853, 253] on span "External information" at bounding box center [842, 255] width 99 height 16
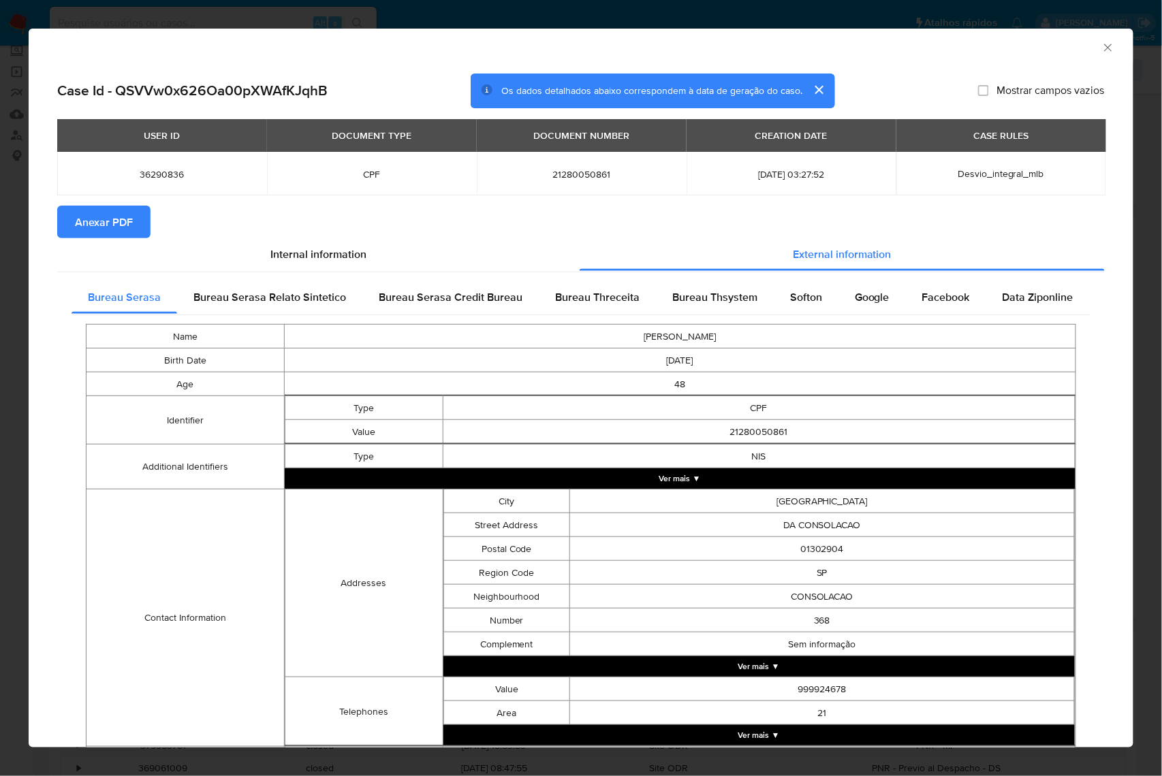
click at [95, 227] on span "Anexar PDF" at bounding box center [104, 222] width 58 height 30
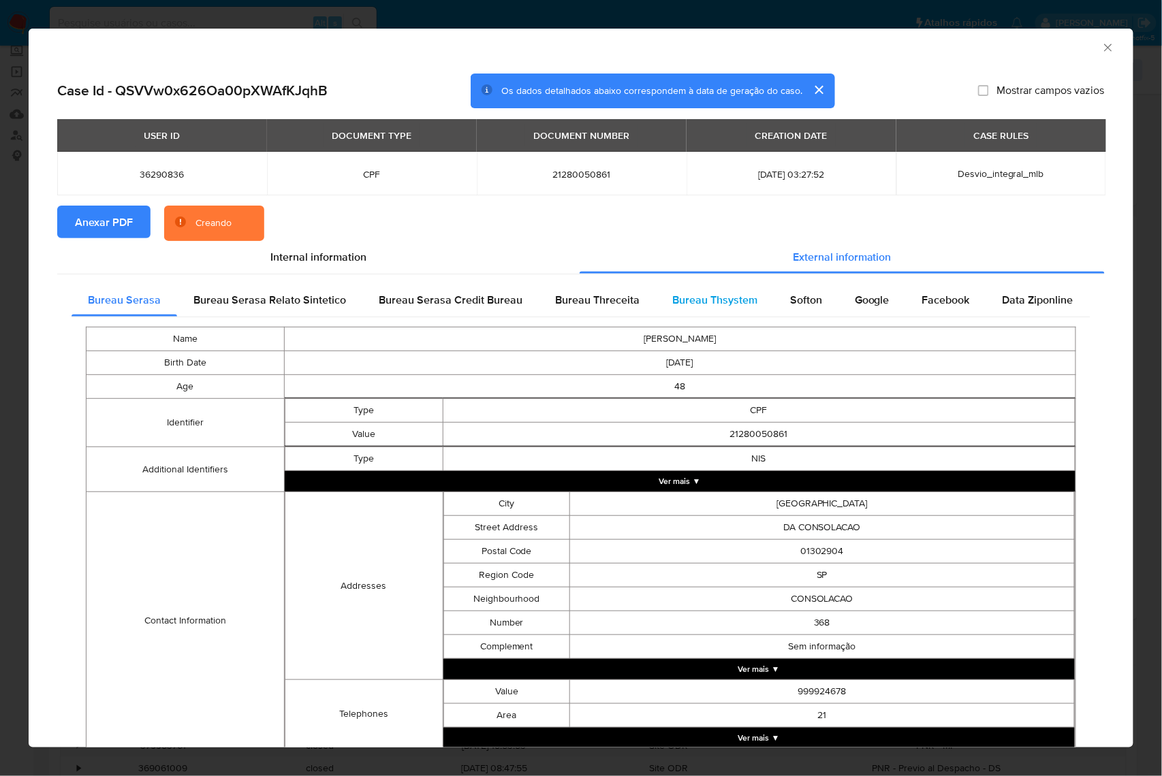
click at [703, 298] on span "Bureau Thsystem" at bounding box center [714, 300] width 85 height 16
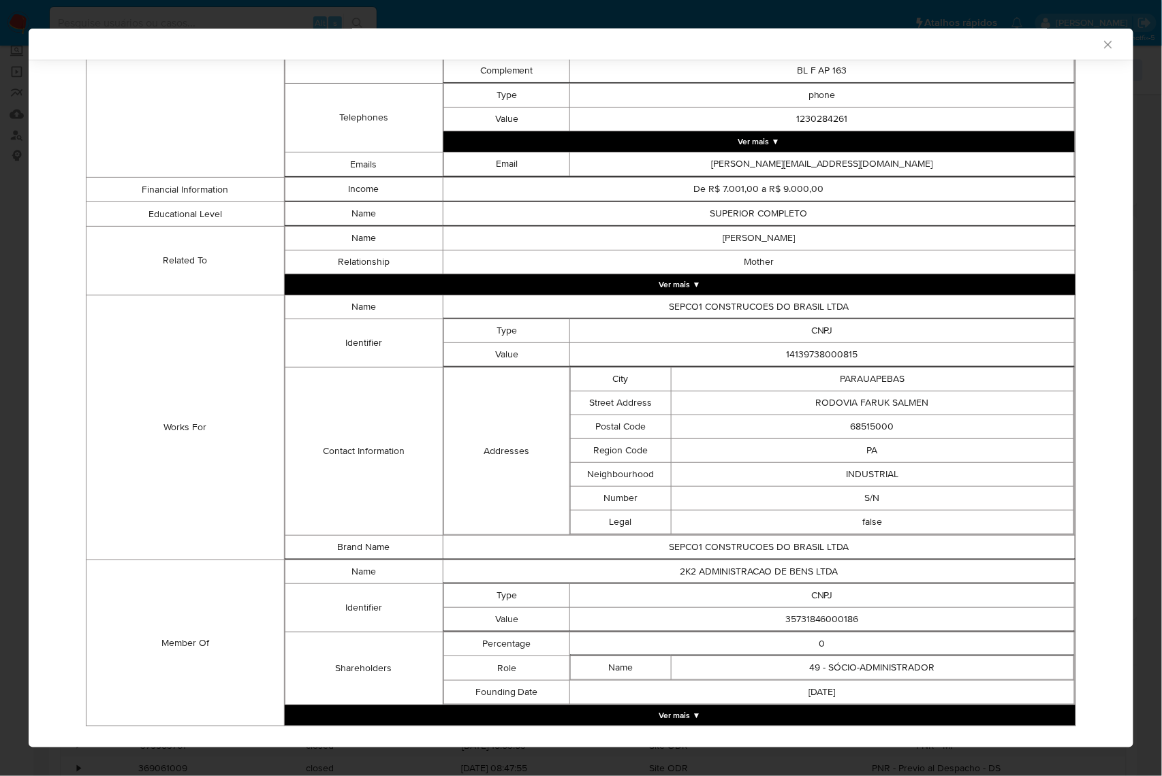
scroll to position [757, 0]
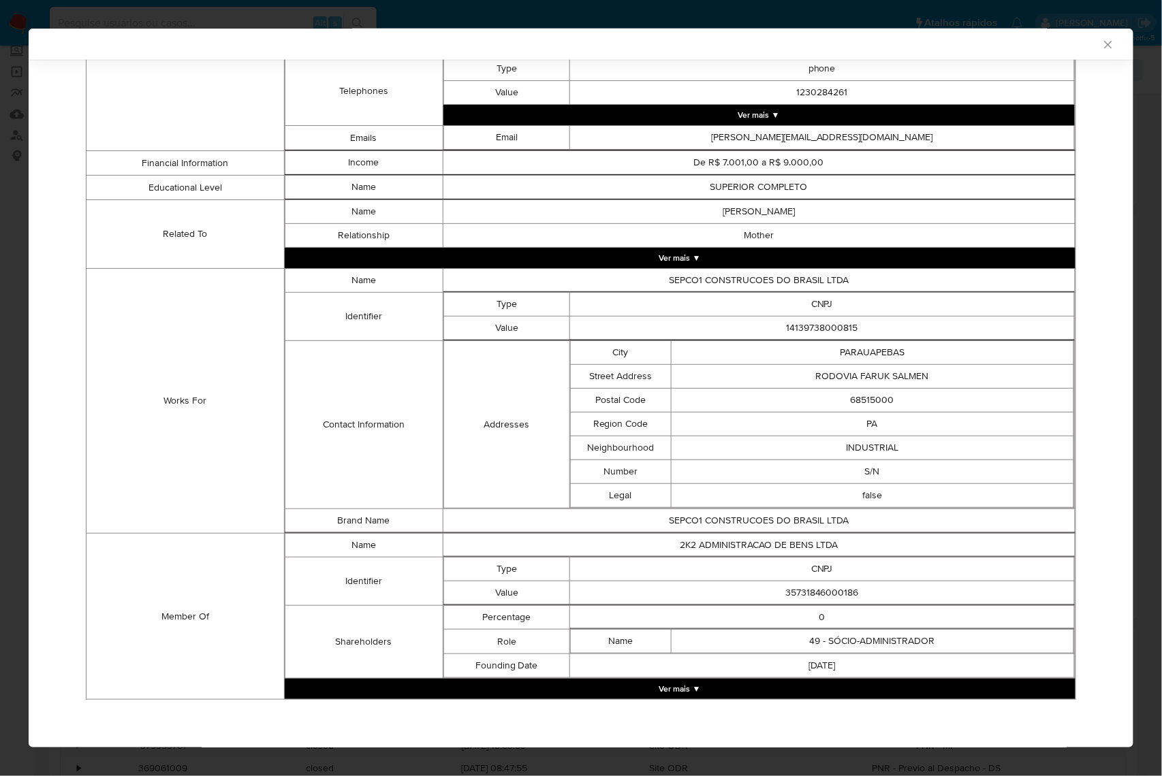
click at [750, 644] on button "Ver mais ▼" at bounding box center [680, 689] width 791 height 20
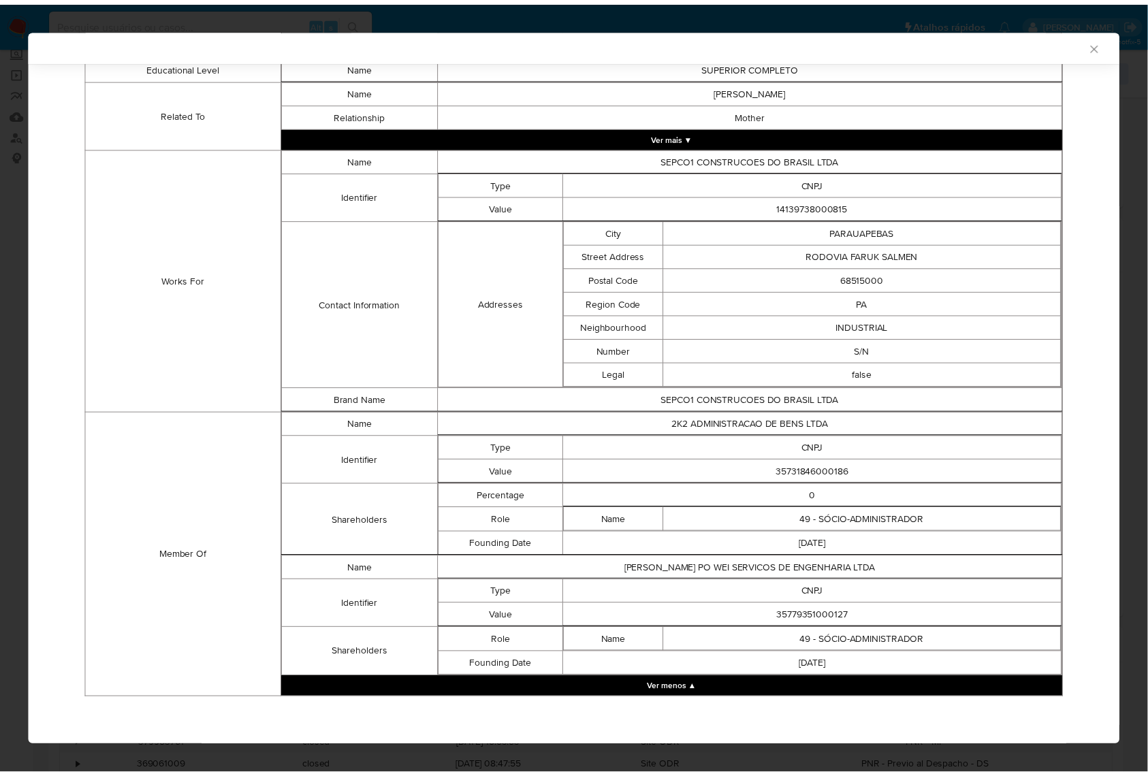
scroll to position [878, 0]
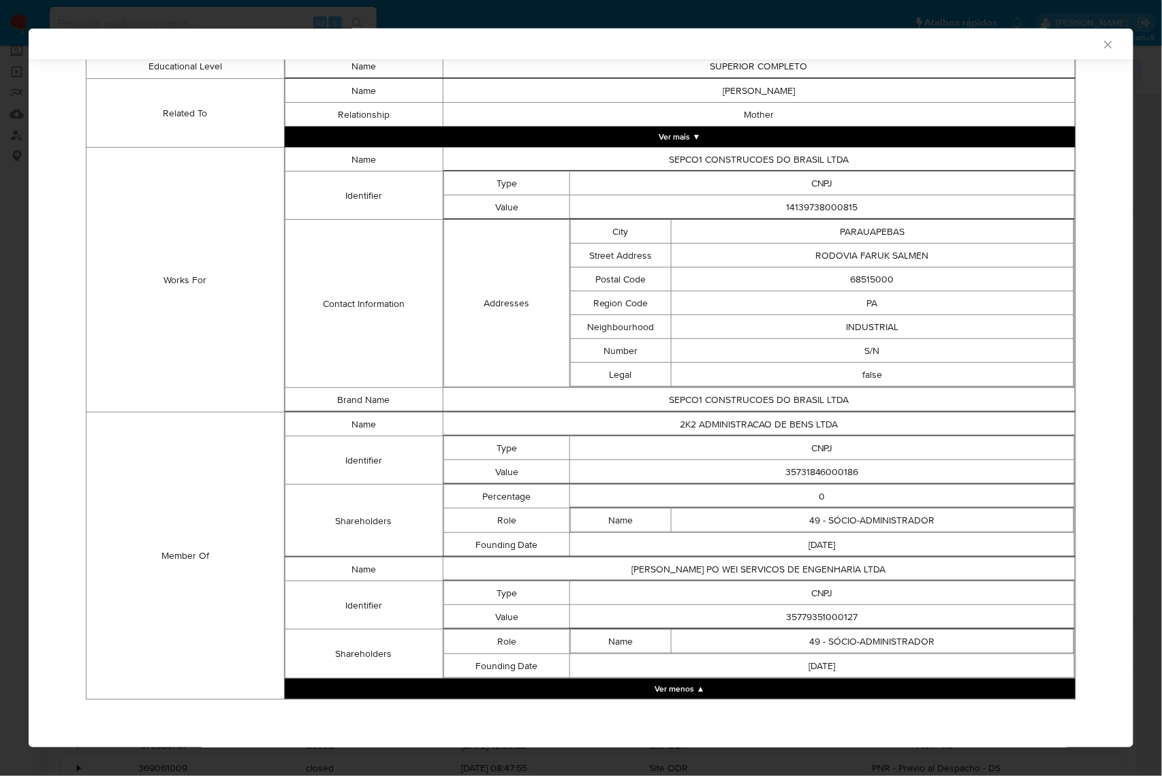
click at [813, 450] on td "CNPJ" at bounding box center [821, 449] width 505 height 24
click at [819, 464] on td "35731846000186" at bounding box center [821, 472] width 505 height 24
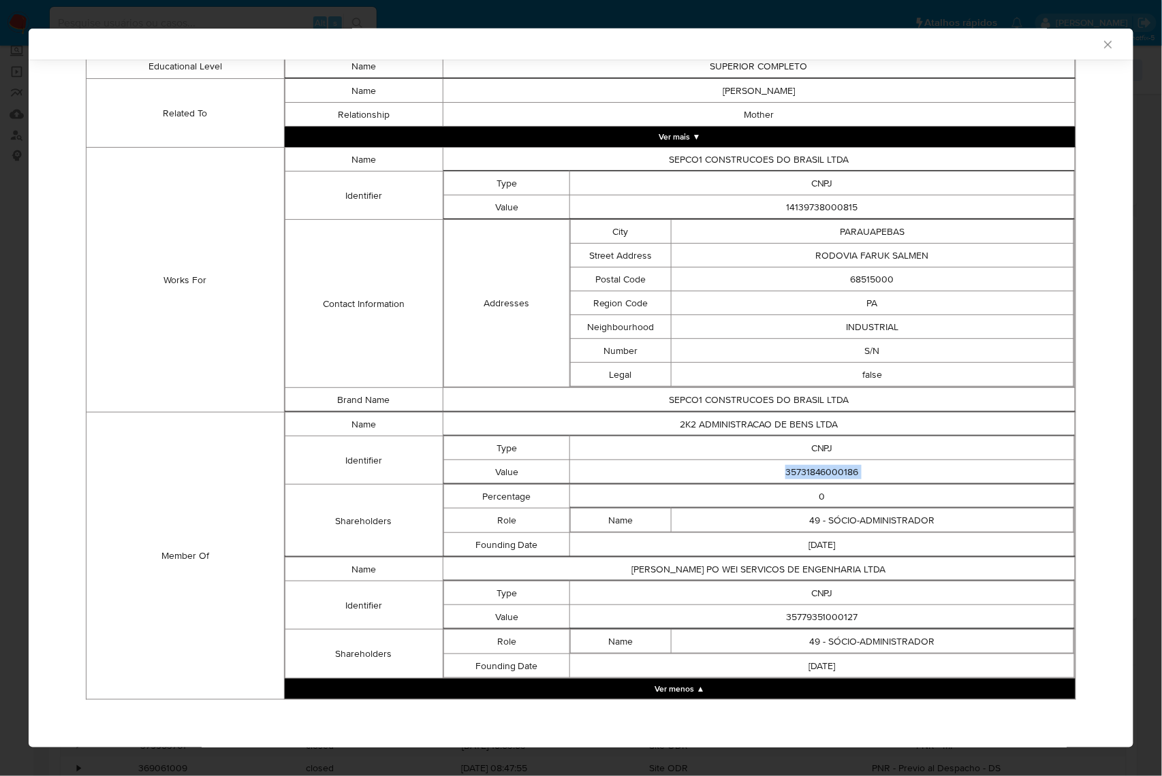
click at [819, 464] on td "35731846000186" at bounding box center [821, 472] width 505 height 24
copy td "35731846000186"
click at [823, 616] on td "35779351000127" at bounding box center [821, 617] width 505 height 24
copy td "35779351000127"
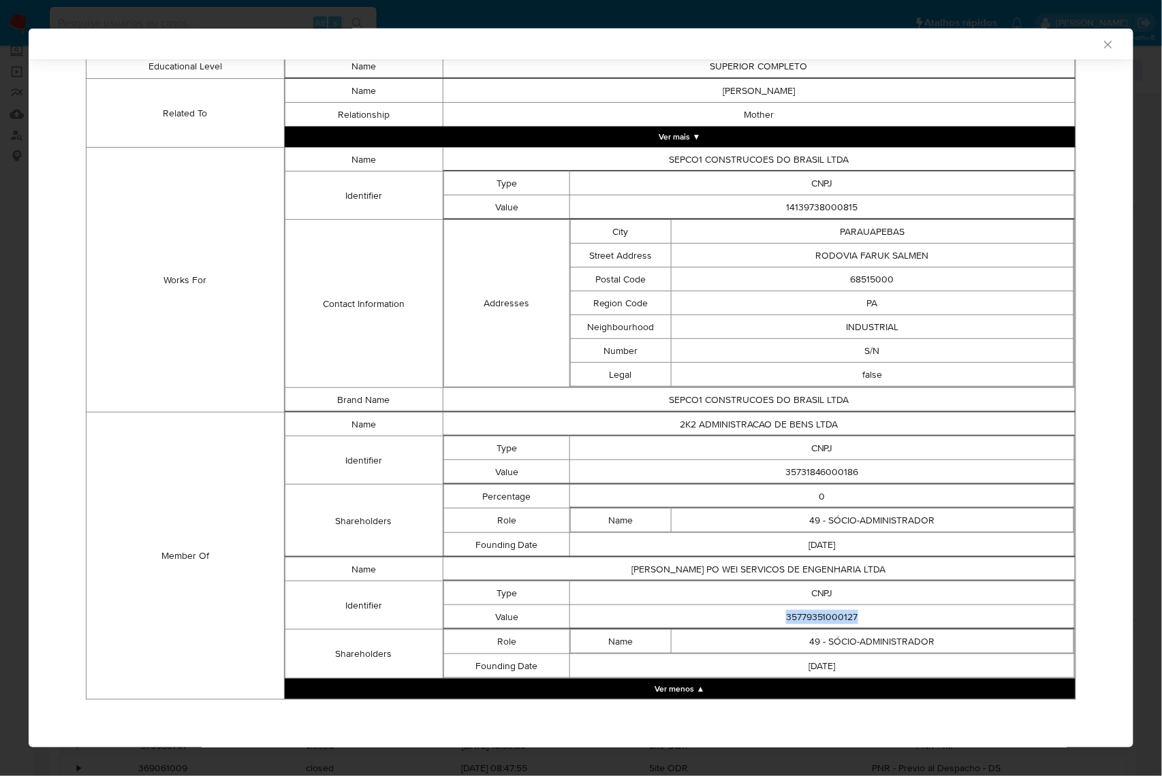
click at [172, 197] on td "Works For" at bounding box center [185, 280] width 198 height 265
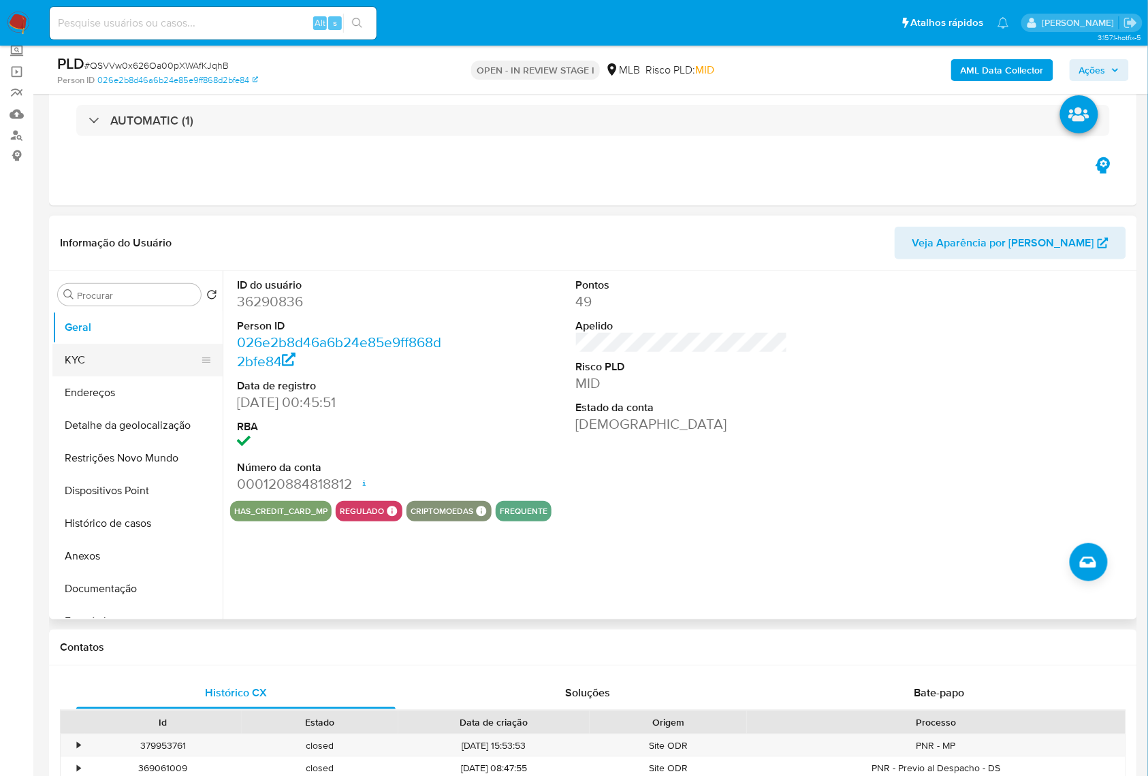
click at [108, 377] on button "KYC" at bounding box center [131, 360] width 159 height 33
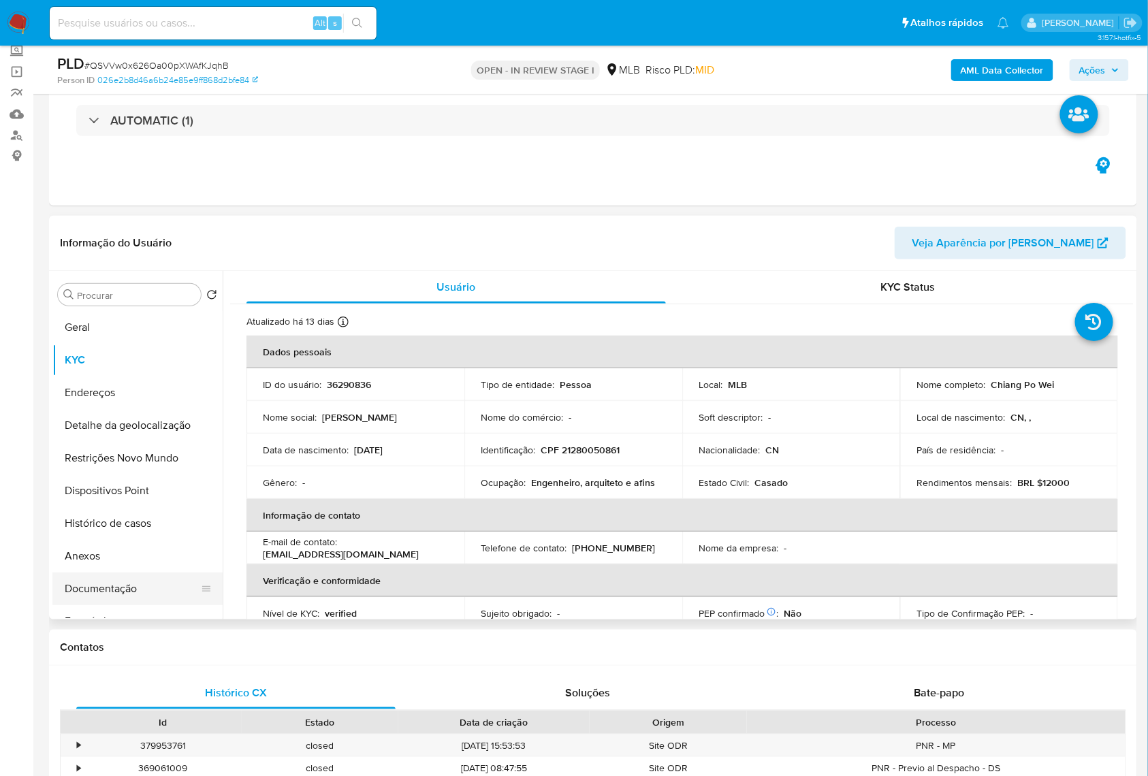
click at [129, 597] on button "Documentação" at bounding box center [131, 589] width 159 height 33
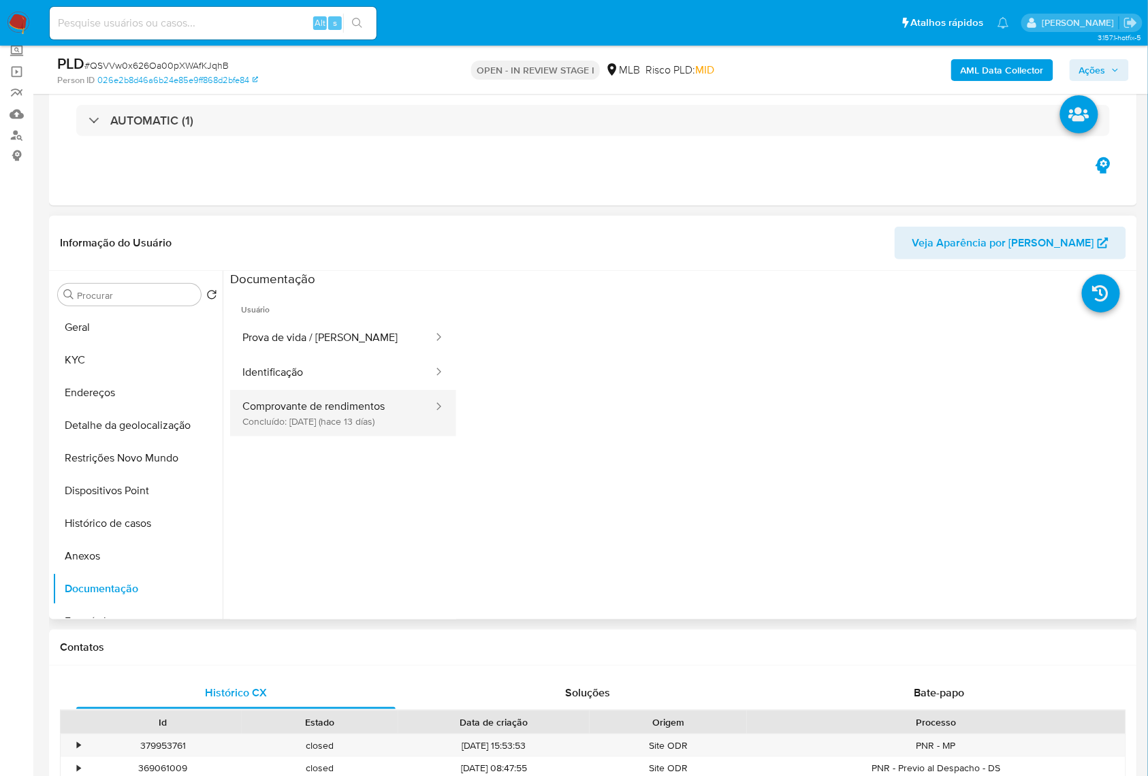
click at [312, 437] on button "Comprovante de rendimentos Concluído: 20/08/2025 (hace 13 días)" at bounding box center [332, 413] width 204 height 46
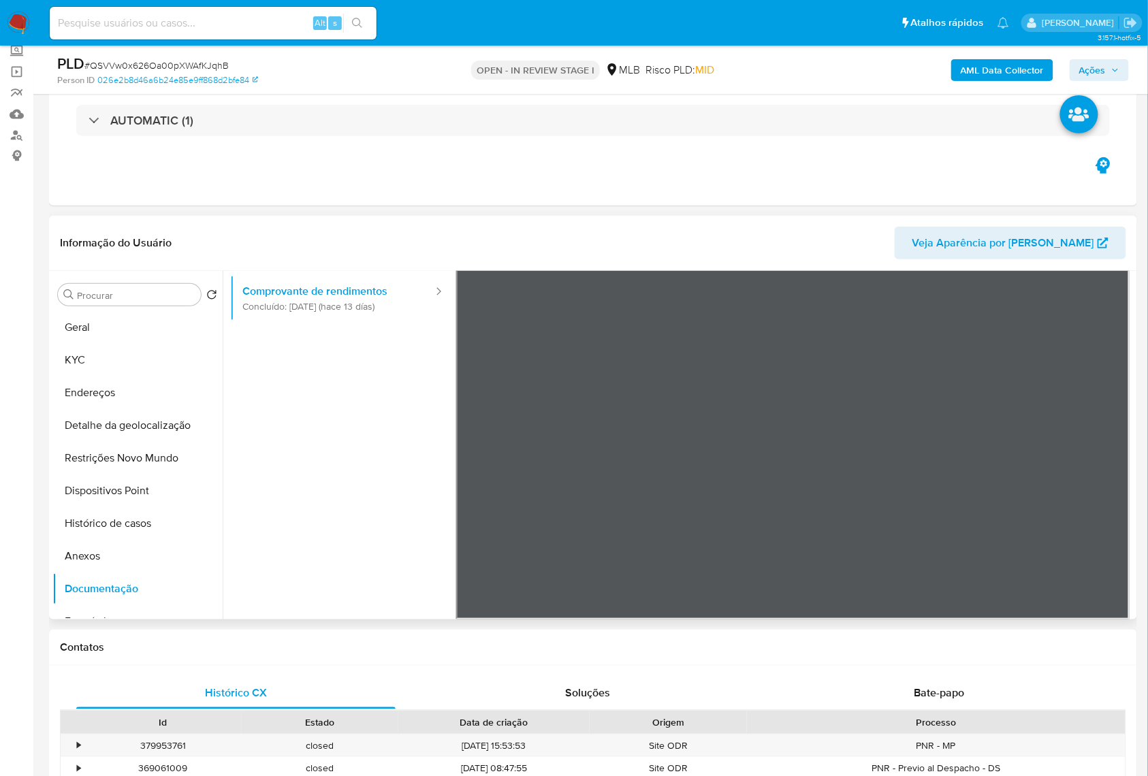
scroll to position [118, 0]
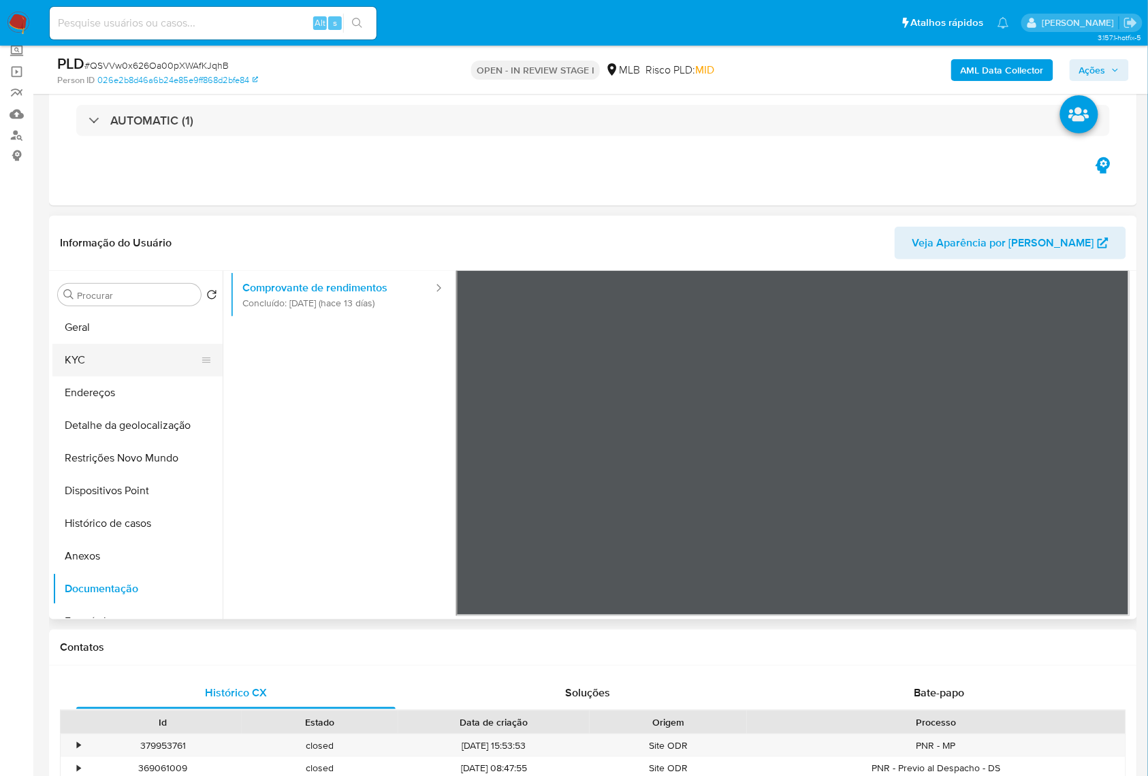
click at [113, 377] on button "KYC" at bounding box center [131, 360] width 159 height 33
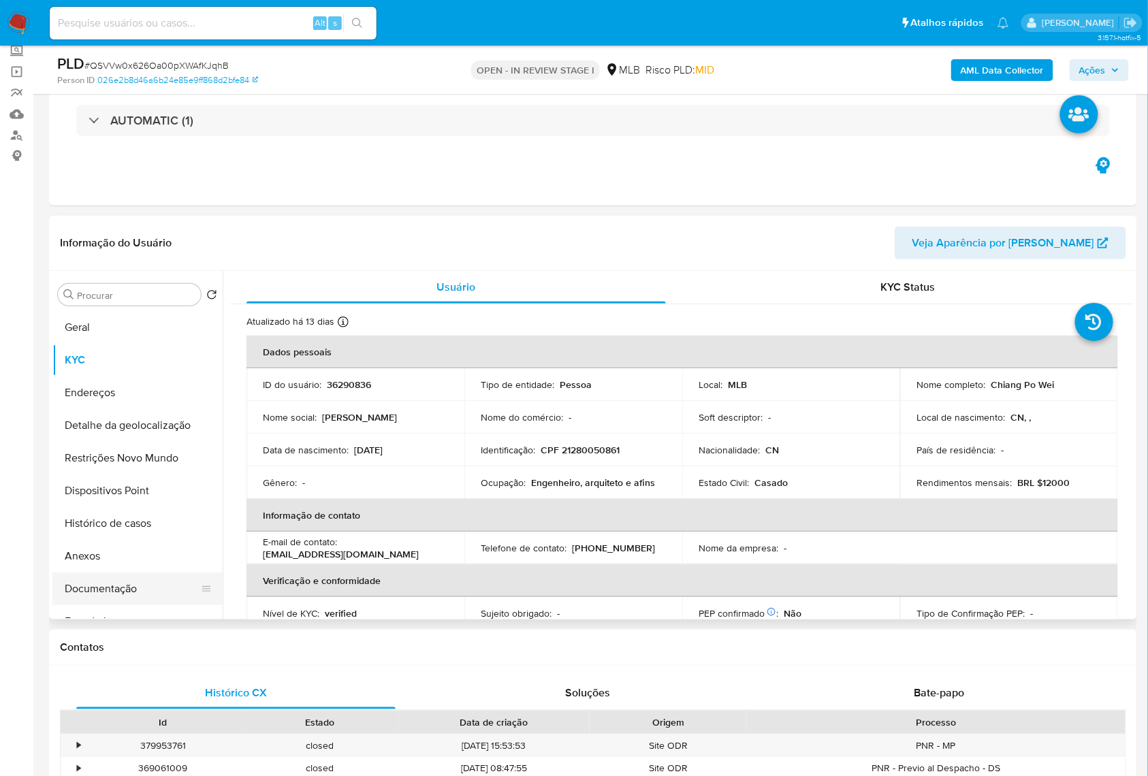
click at [187, 605] on button "Documentação" at bounding box center [131, 589] width 159 height 33
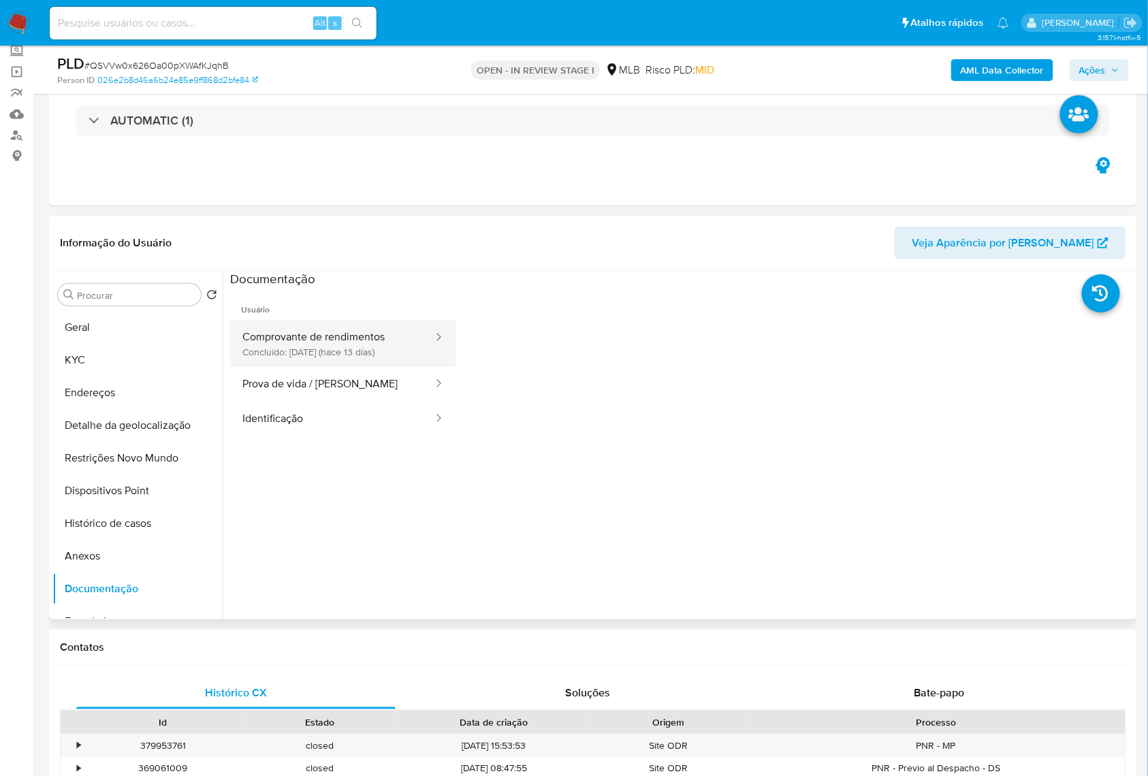
click at [333, 367] on button "Comprovante de rendimentos Concluído: 20/08/2025 (hace 13 días)" at bounding box center [332, 344] width 204 height 46
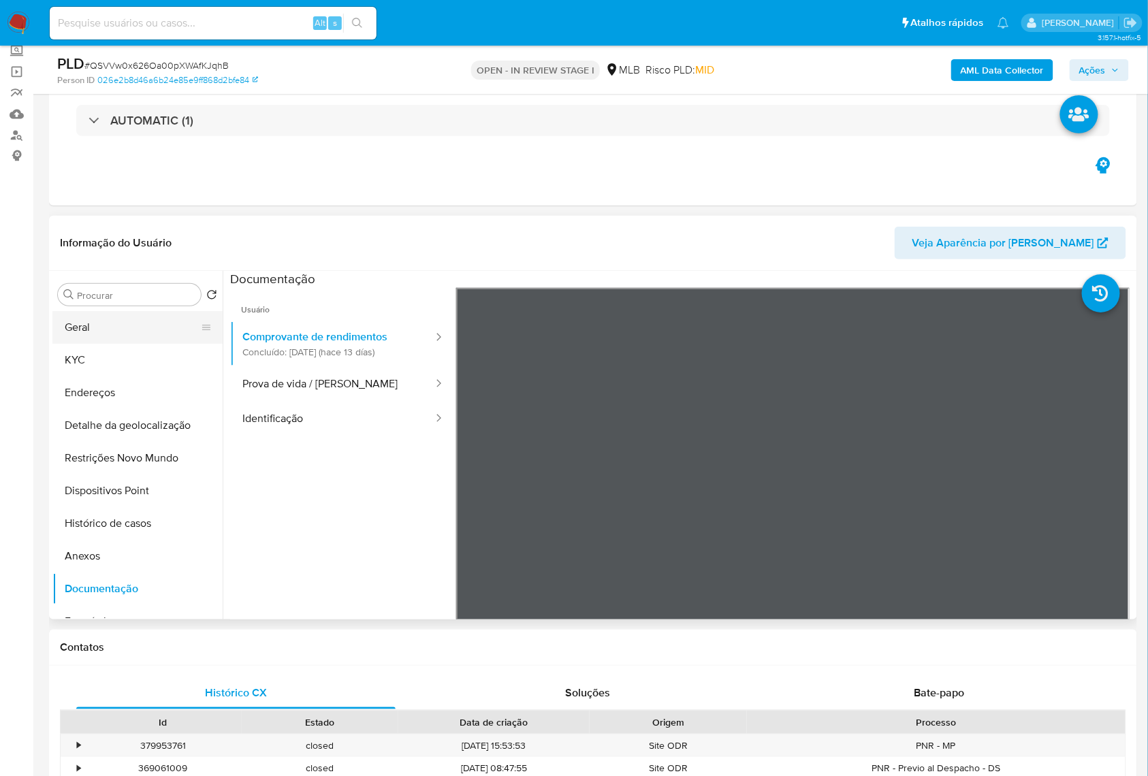
click at [101, 344] on button "Geral" at bounding box center [131, 327] width 159 height 33
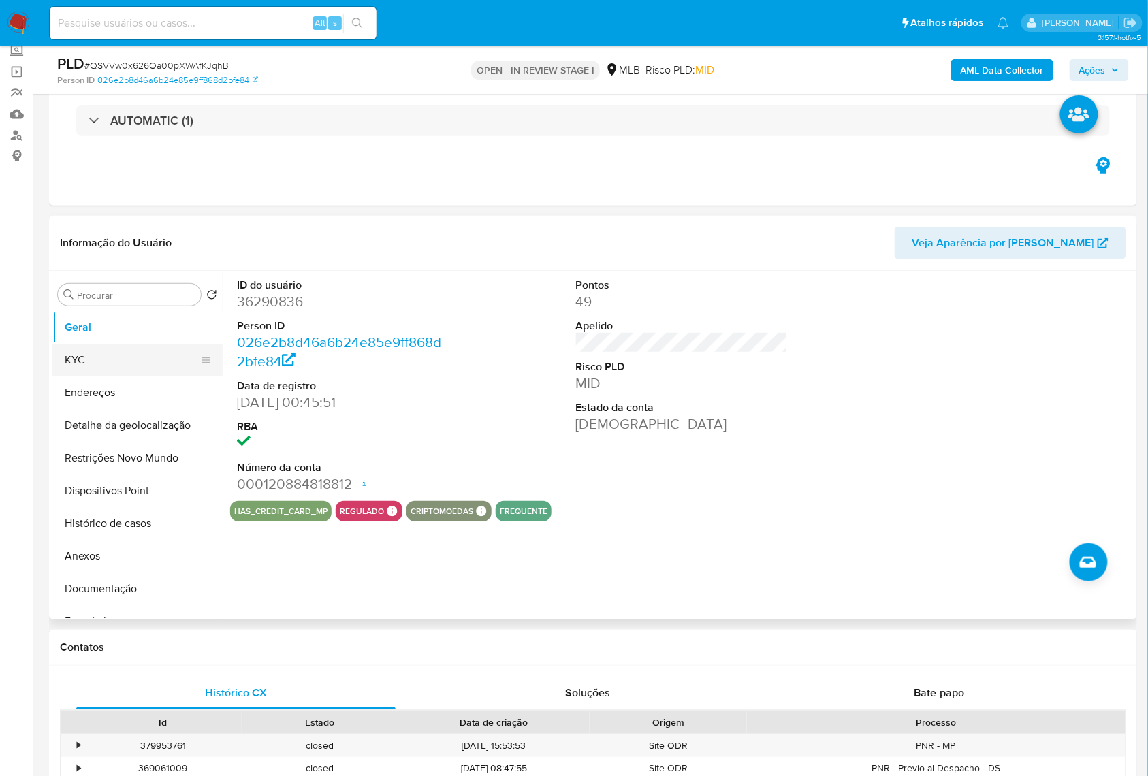
click at [134, 377] on button "KYC" at bounding box center [131, 360] width 159 height 33
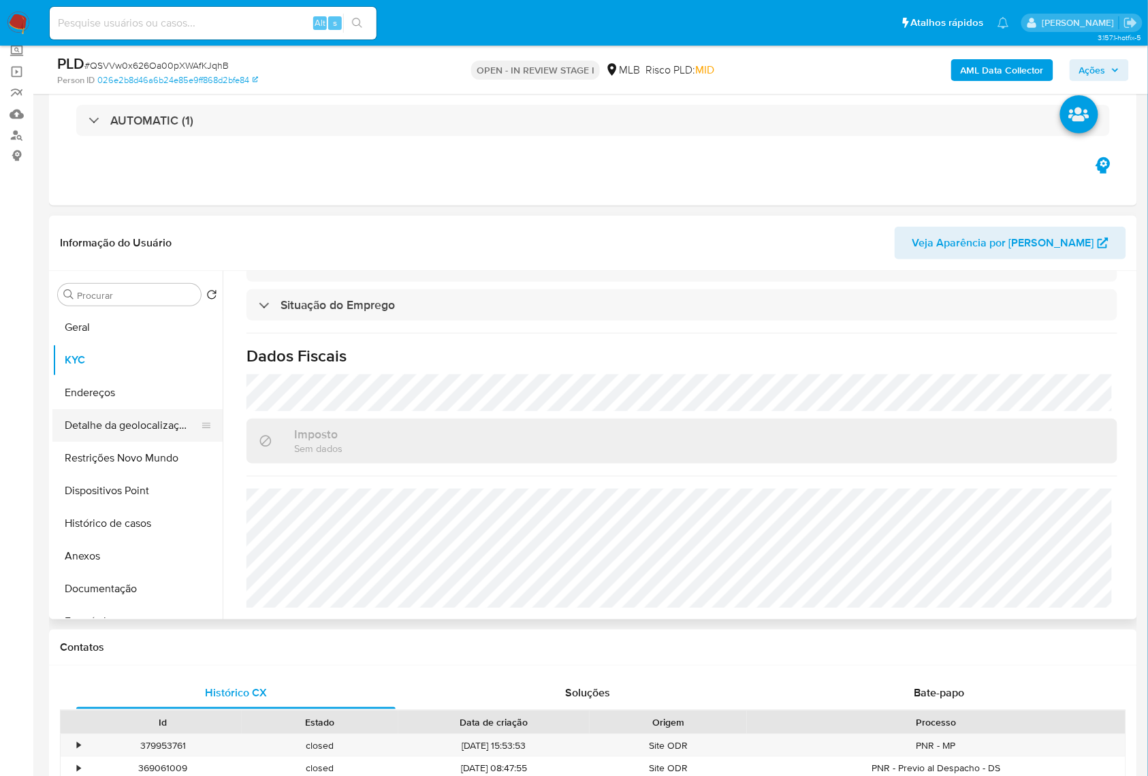
click at [137, 442] on button "Detalhe da geolocalização" at bounding box center [131, 425] width 159 height 33
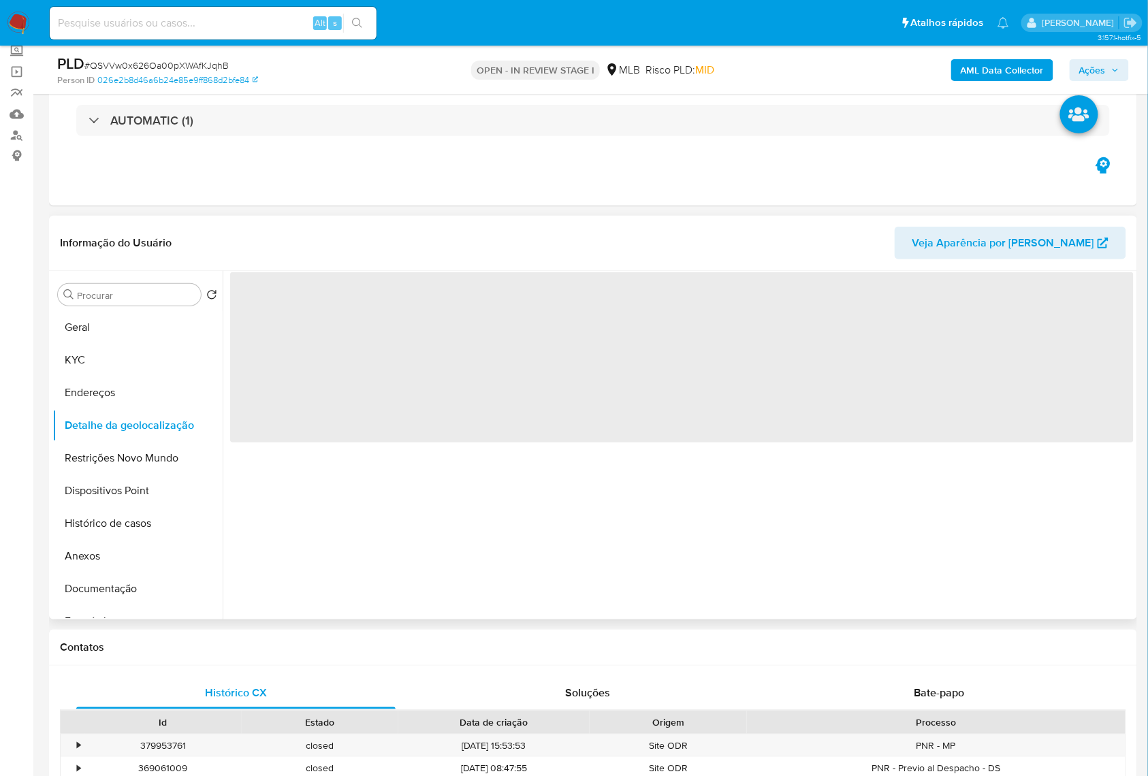
click at [641, 592] on div "‌" at bounding box center [678, 445] width 911 height 349
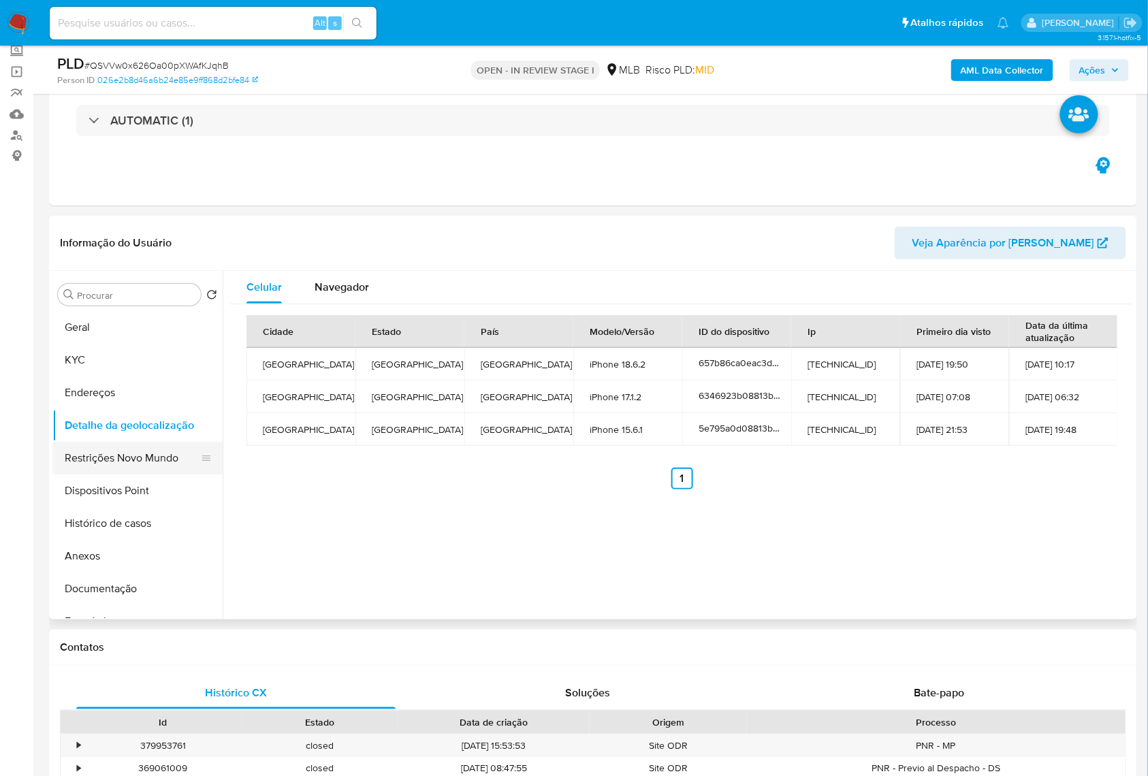
click at [113, 474] on button "Restrições Novo Mundo" at bounding box center [131, 458] width 159 height 33
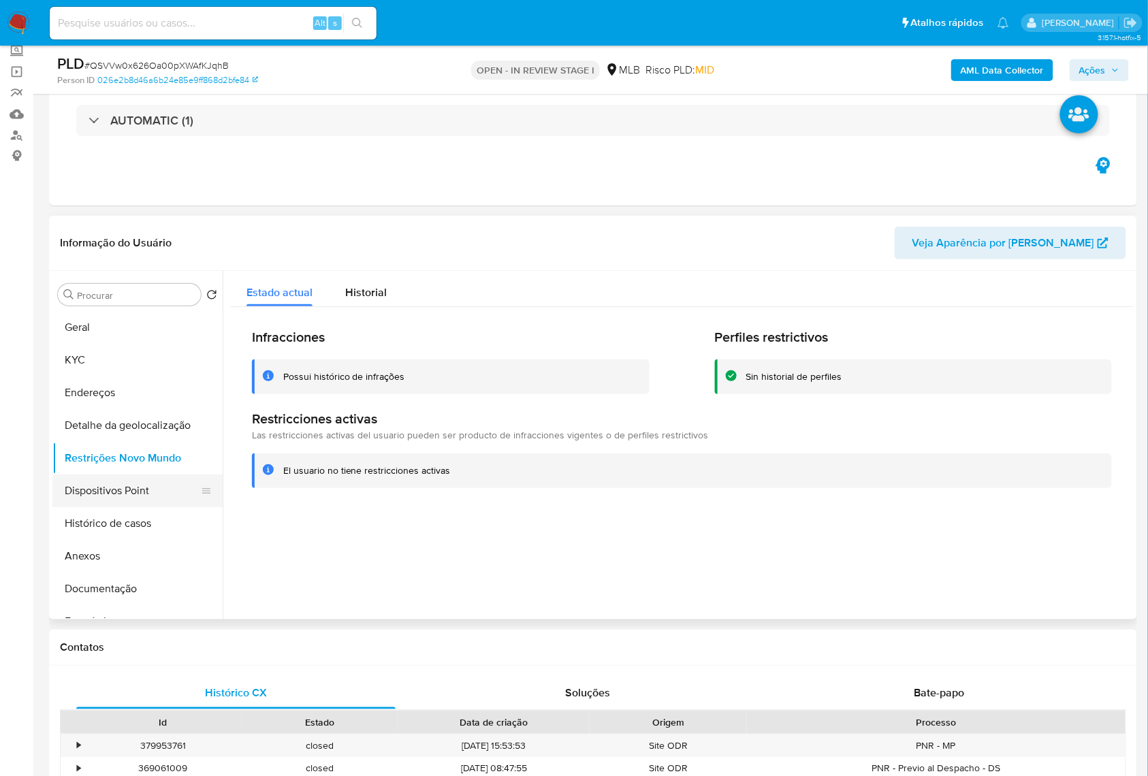
click at [99, 507] on button "Dispositivos Point" at bounding box center [131, 491] width 159 height 33
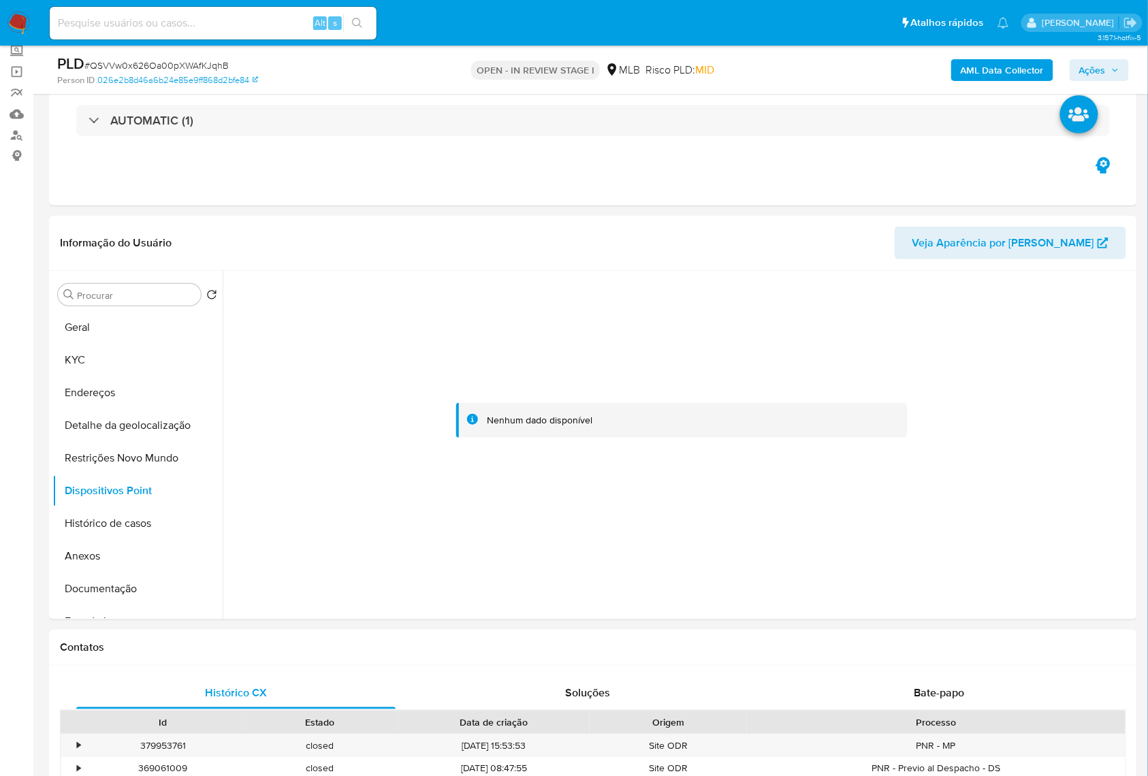
click at [1112, 68] on icon "button" at bounding box center [1115, 70] width 8 height 8
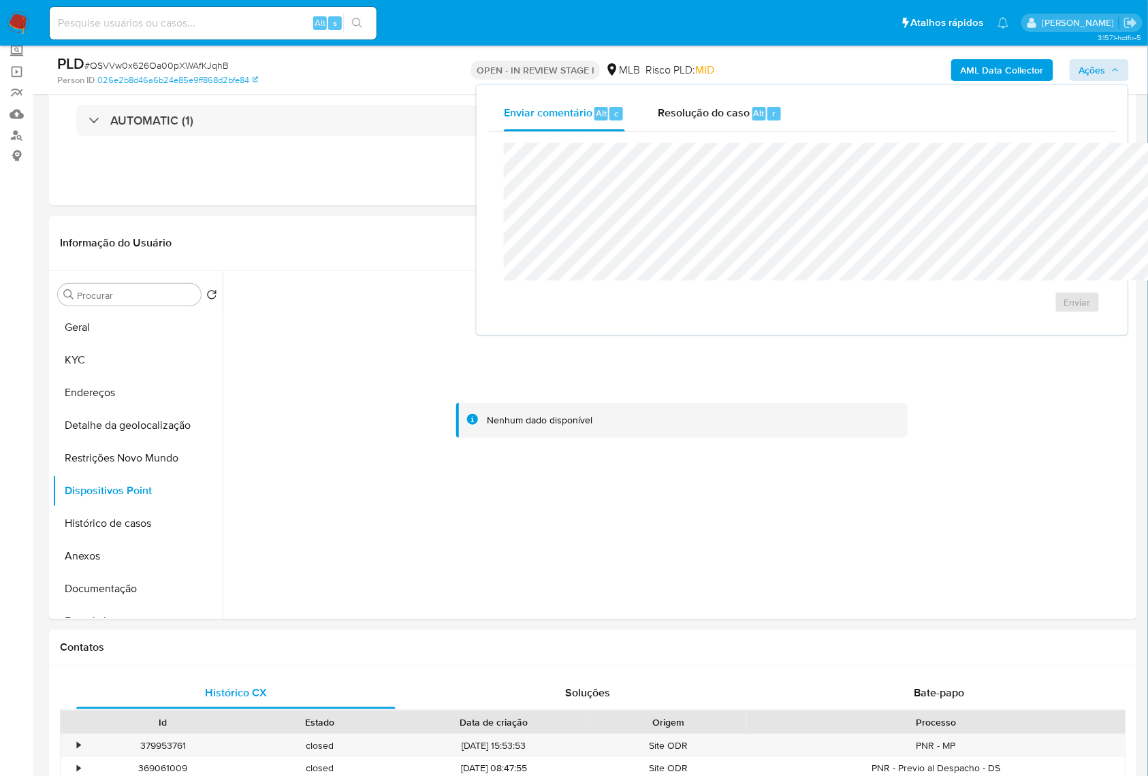
drag, startPoint x: 614, startPoint y: 116, endPoint x: 612, endPoint y: 131, distance: 15.2
click at [658, 116] on span "Resolução do caso" at bounding box center [704, 113] width 92 height 16
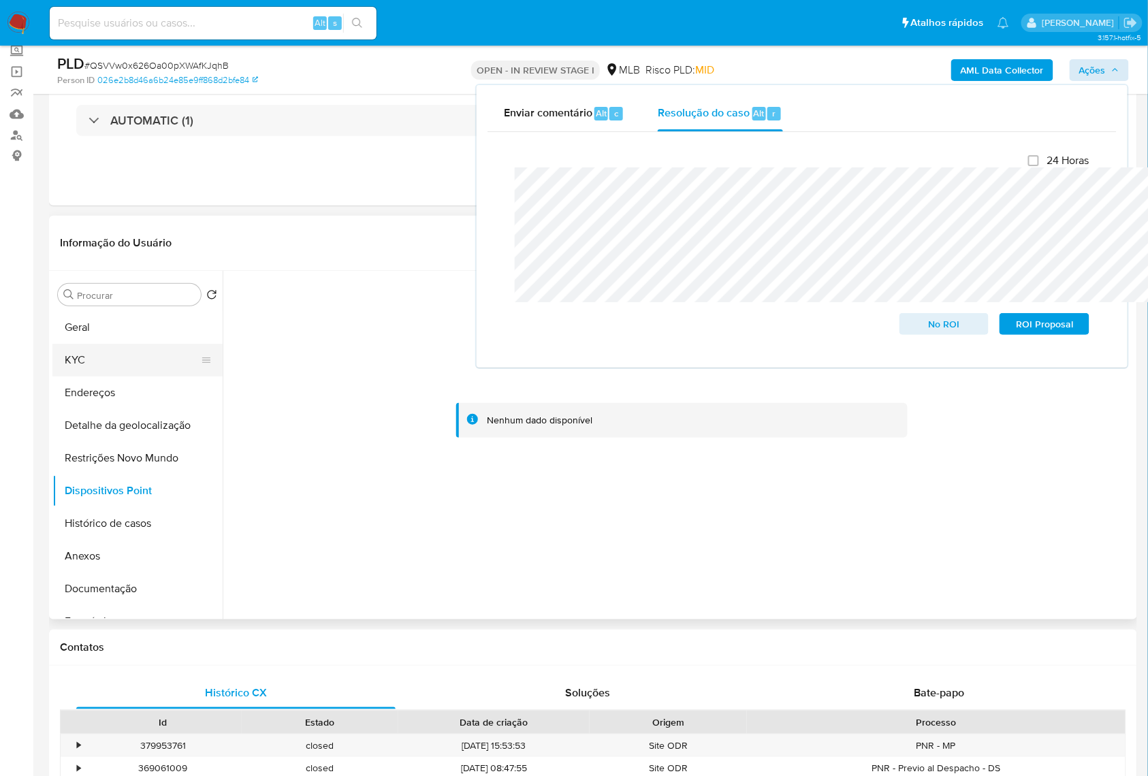
click at [68, 373] on button "KYC" at bounding box center [131, 360] width 159 height 33
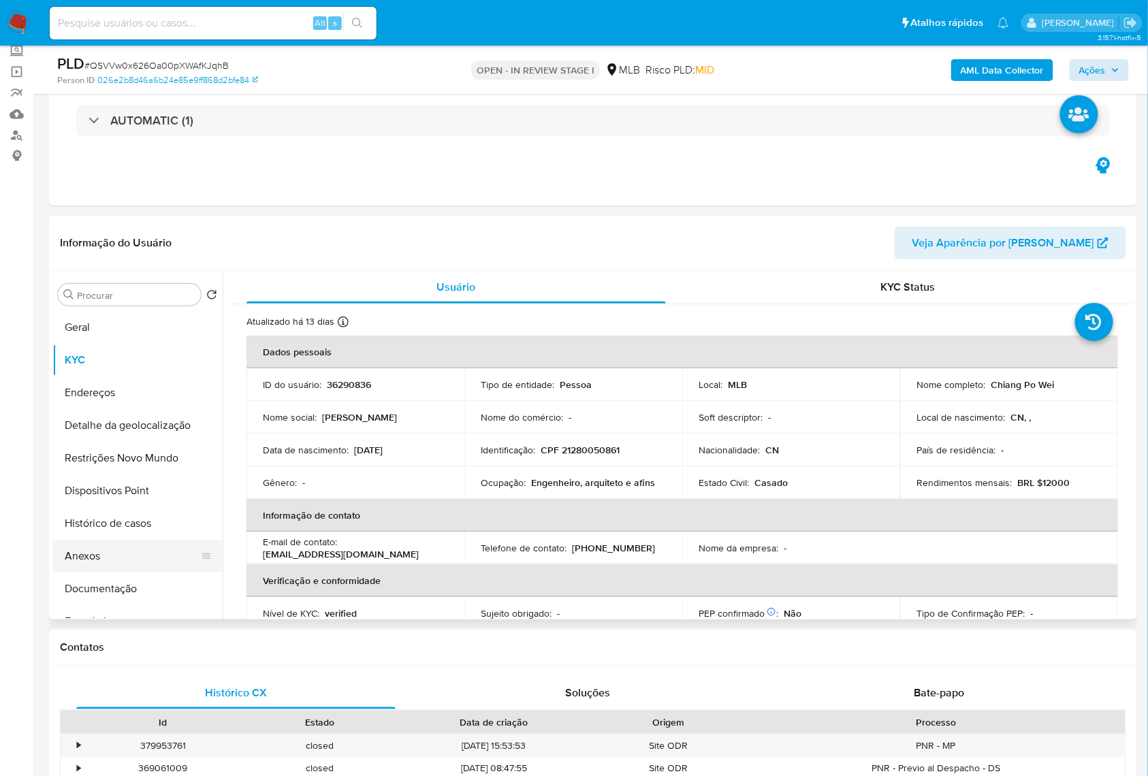
click at [90, 573] on button "Anexos" at bounding box center [131, 556] width 159 height 33
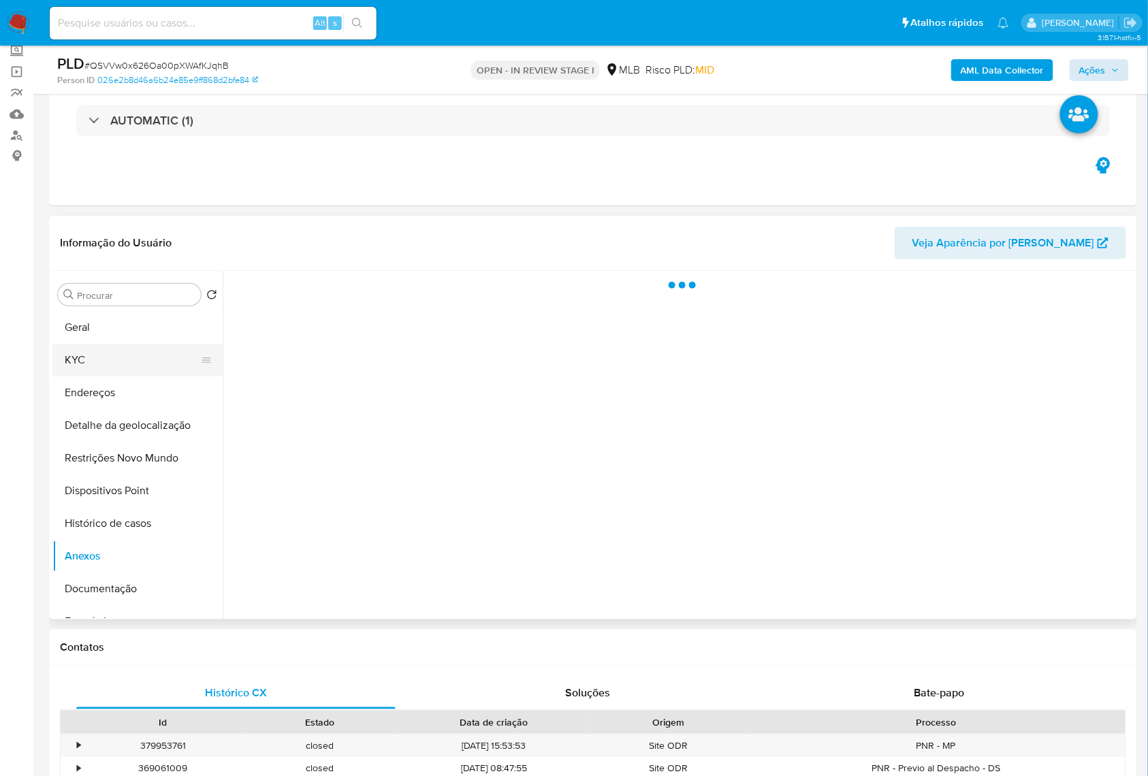
click at [102, 371] on button "KYC" at bounding box center [131, 360] width 159 height 33
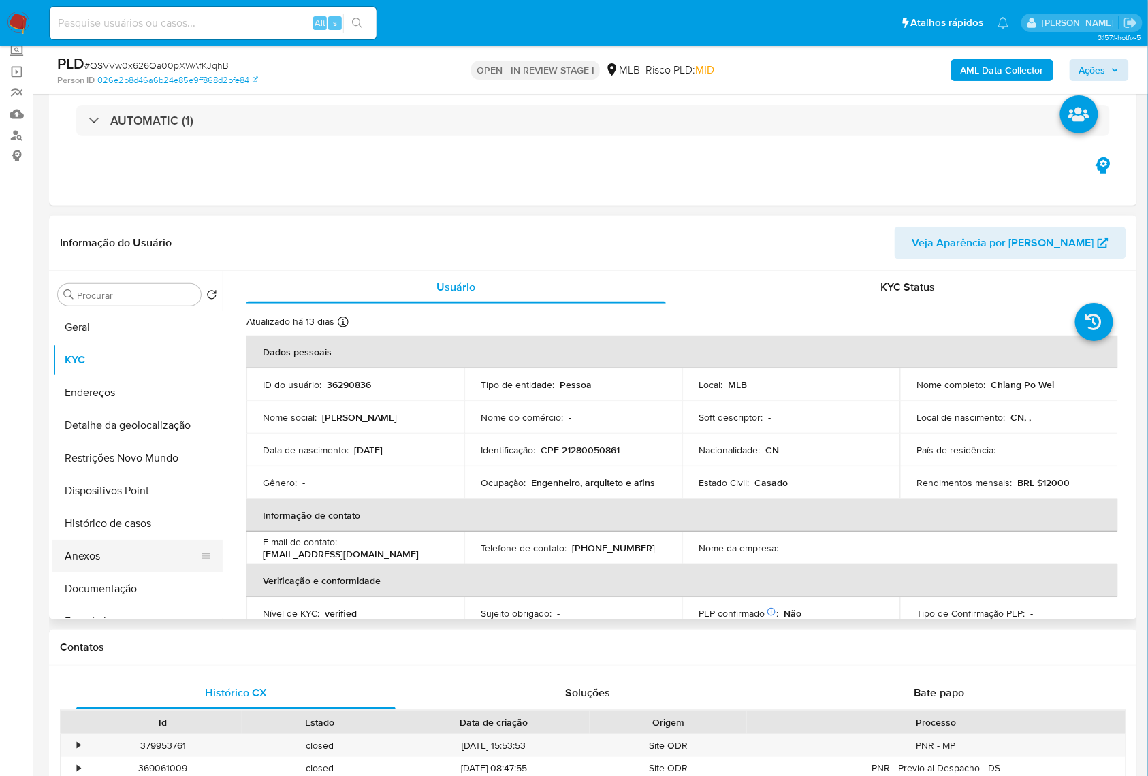
drag, startPoint x: 112, startPoint y: 573, endPoint x: 120, endPoint y: 569, distance: 8.2
click at [110, 573] on button "Anexos" at bounding box center [131, 556] width 159 height 33
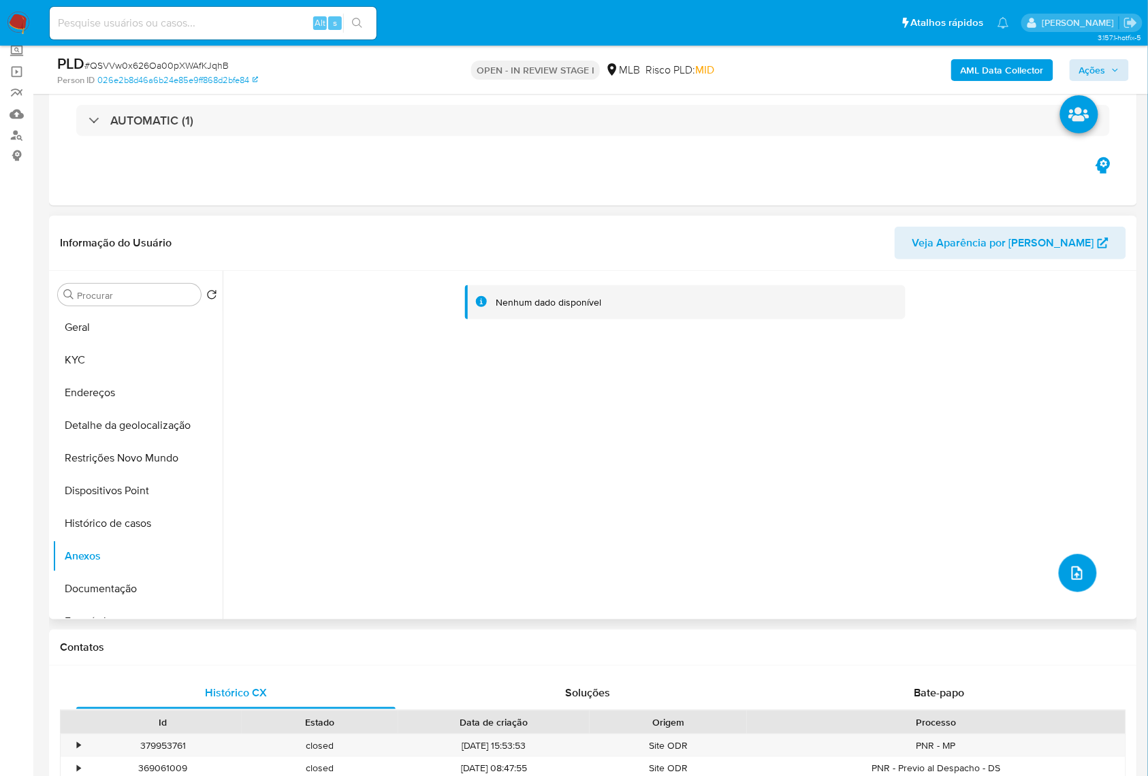
click at [1069, 582] on icon "upload-file" at bounding box center [1077, 573] width 16 height 16
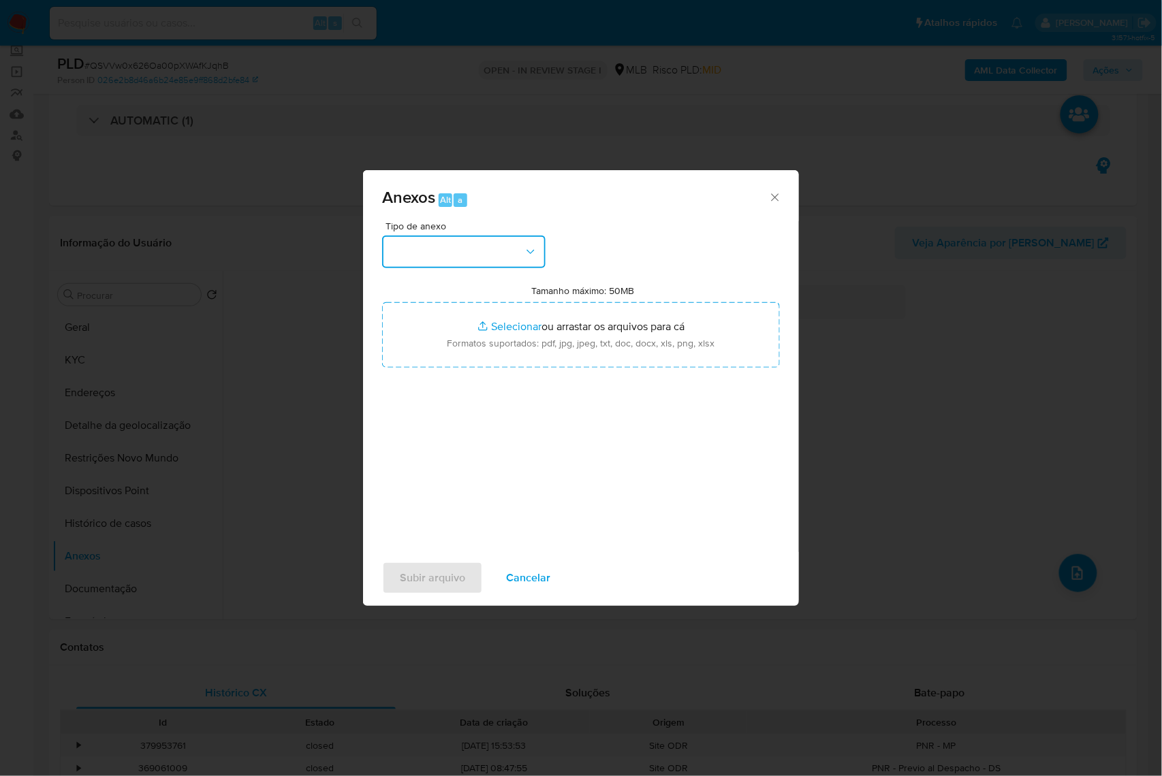
drag, startPoint x: 447, startPoint y: 230, endPoint x: 445, endPoint y: 238, distance: 7.8
click at [447, 236] on button "button" at bounding box center [463, 252] width 163 height 33
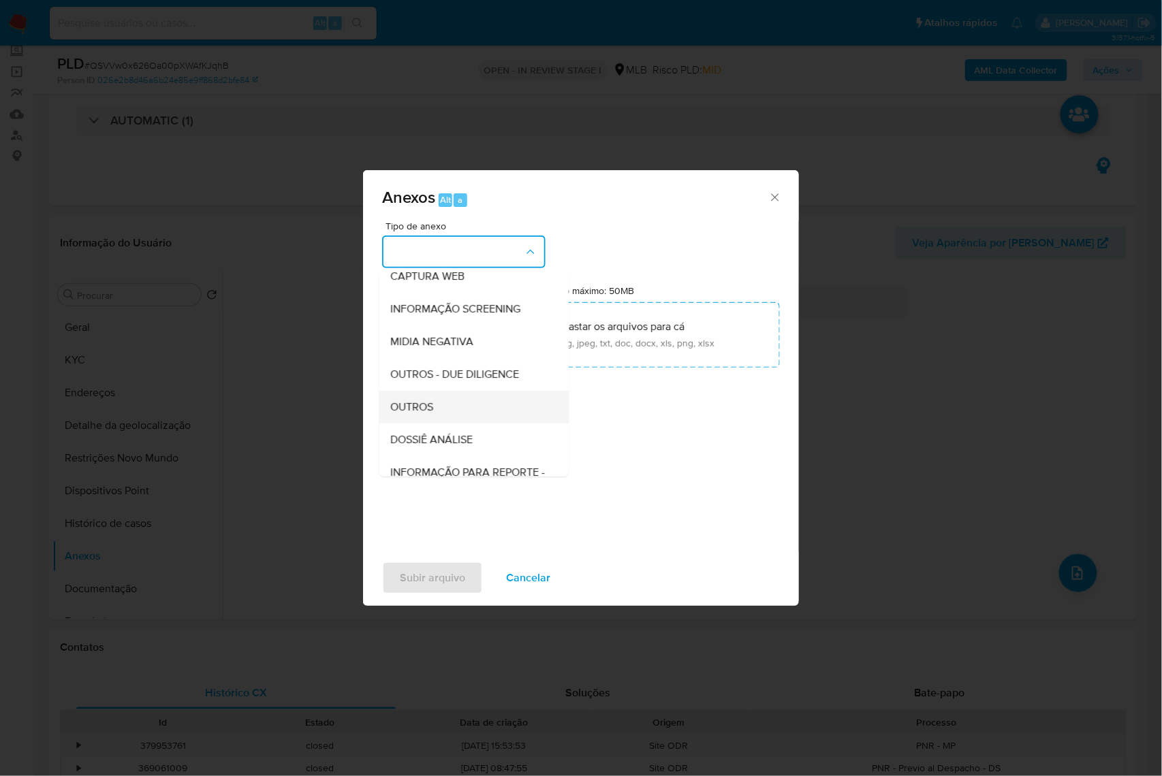
scroll to position [169, 0]
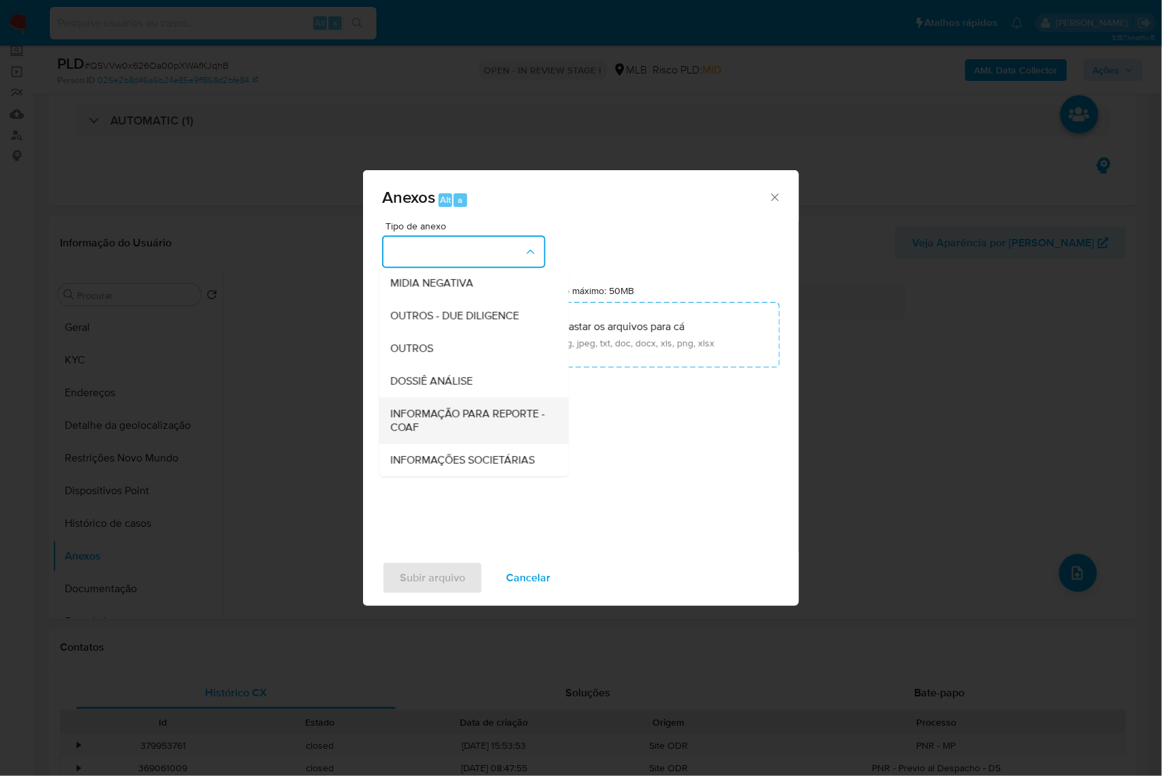
click at [410, 407] on span "INFORMAÇÃO PARA REPORTE - COAF" at bounding box center [469, 420] width 159 height 27
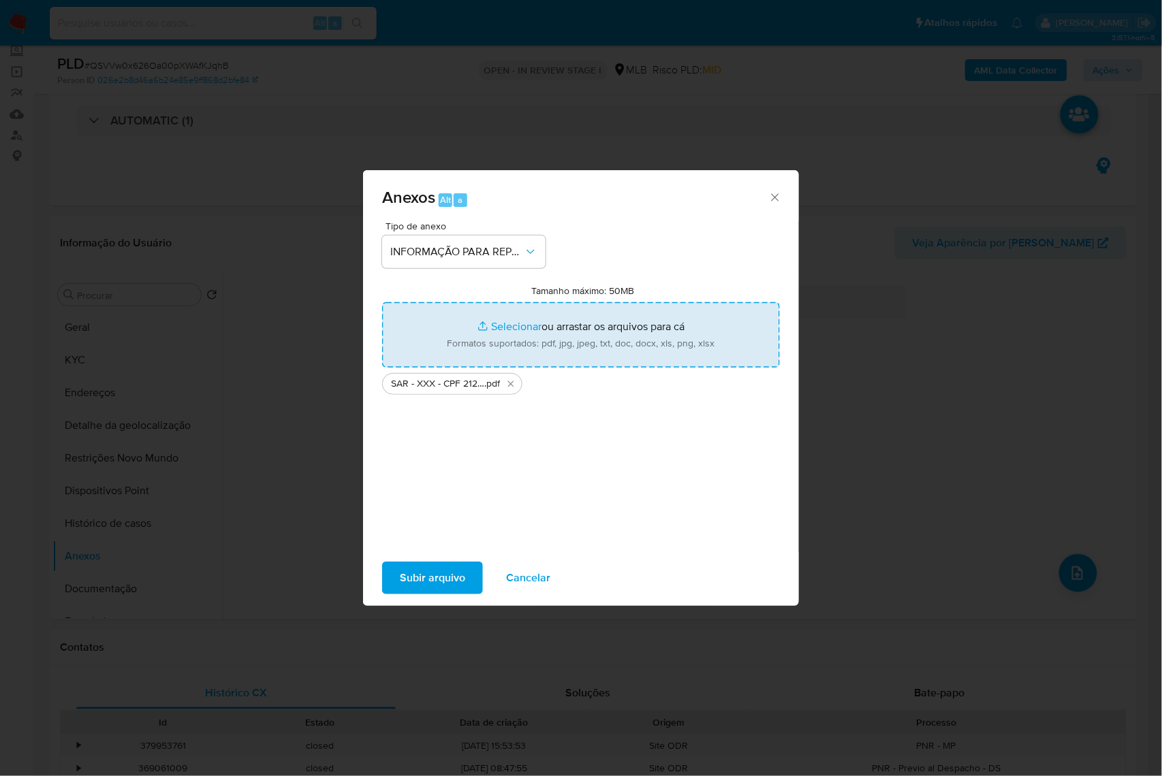
type input "C:\fakepath\Mulan 36290836_2025_09_02_10_26_01.xlsx"
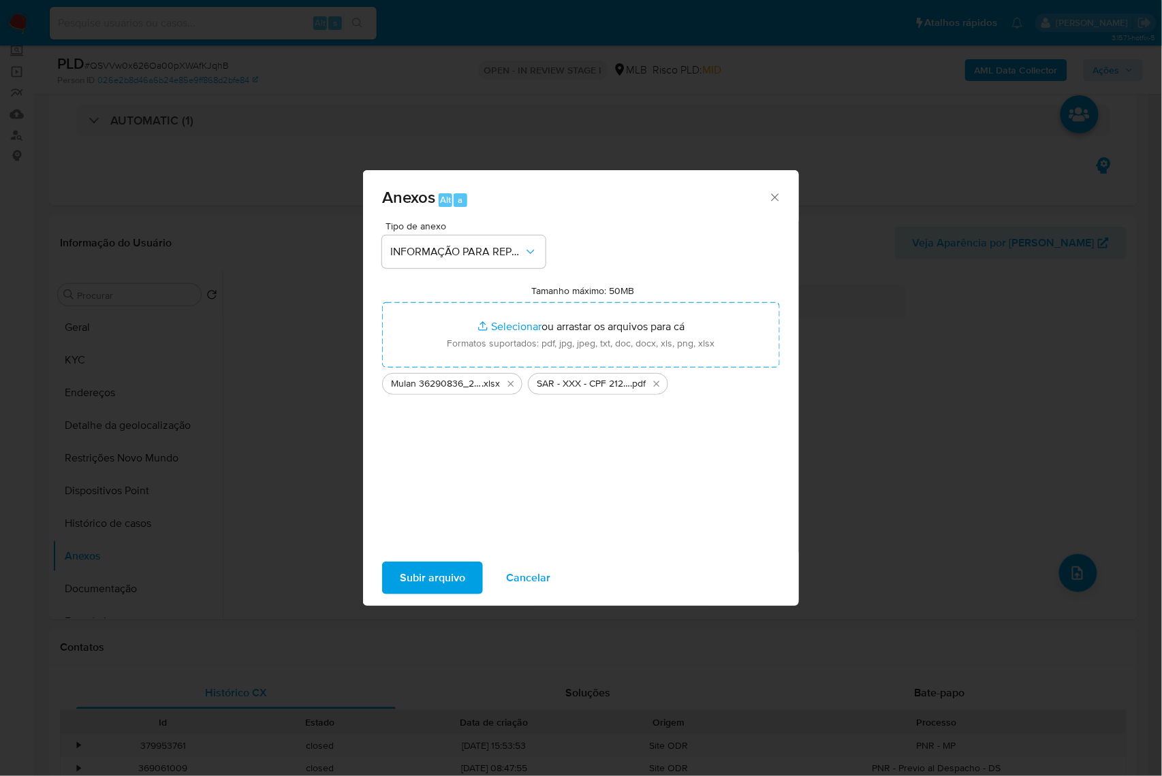
click at [400, 593] on span "Subir arquivo" at bounding box center [432, 578] width 65 height 30
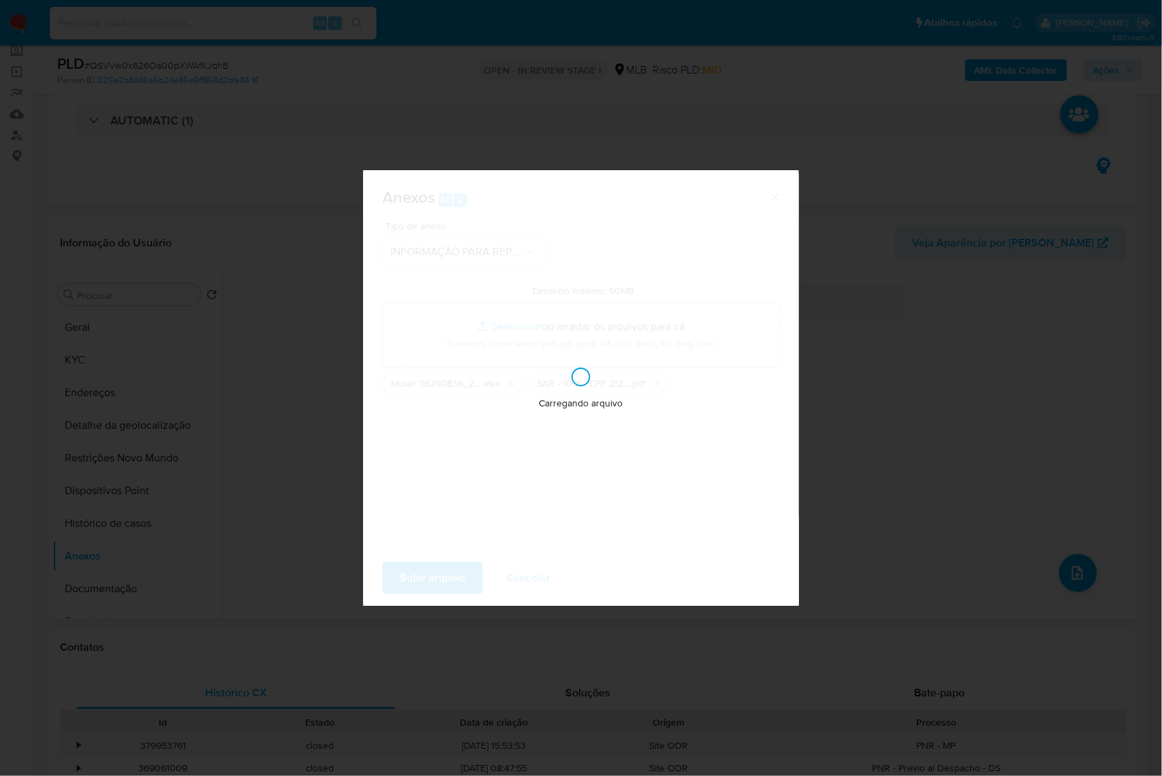
click at [1030, 65] on div "Anexos Alt a Tipo de anexo INFORMAÇÃO PARA REPORTE - COAF Tamanho máximo: 50MB …" at bounding box center [581, 388] width 1162 height 776
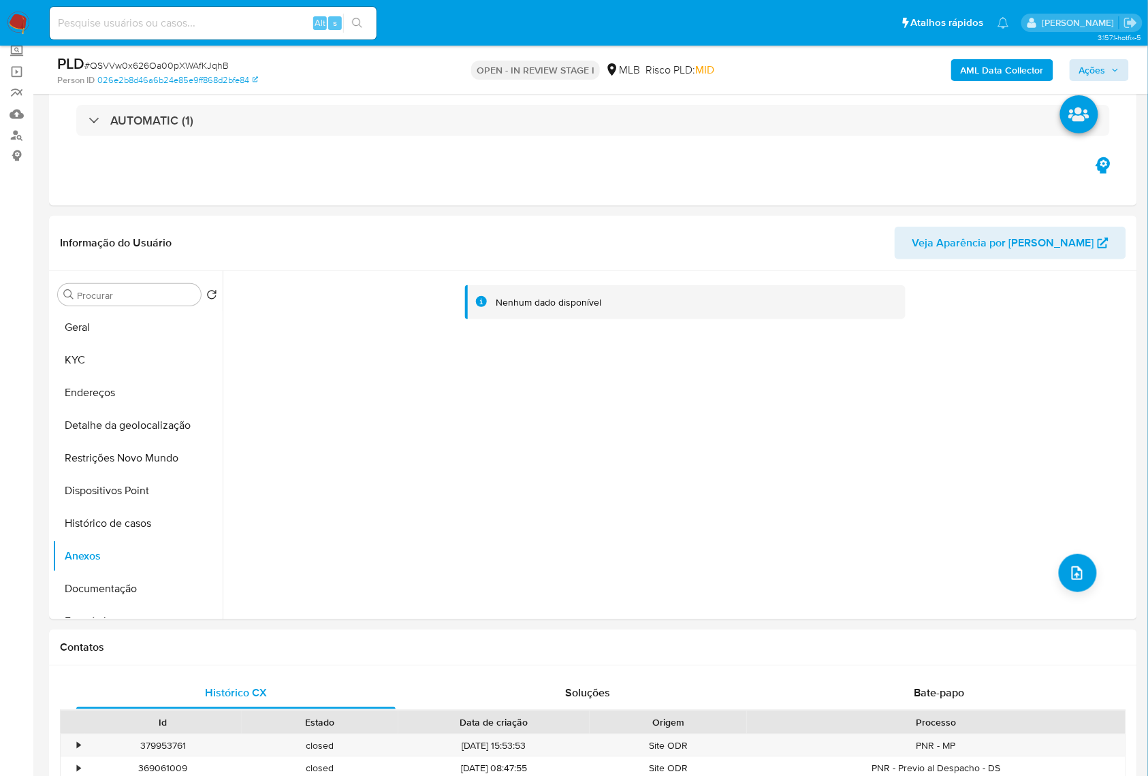
click at [1030, 65] on b "AML Data Collector" at bounding box center [1002, 70] width 83 height 22
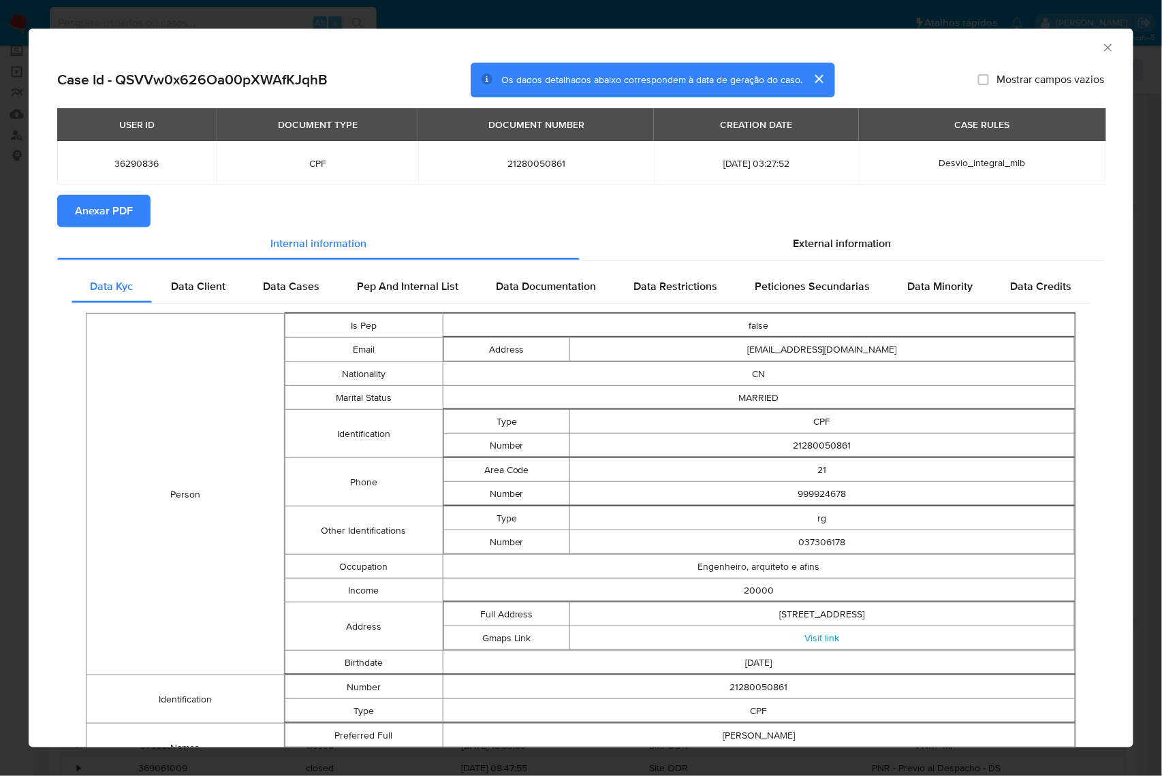
click at [37, 217] on div "Case Id - QSVVw0x626Oa00pXWAfKJqhB Os dados detalhados abaixo correspondem à da…" at bounding box center [581, 489] width 1105 height 853
click at [79, 208] on span "Anexar PDF" at bounding box center [104, 211] width 58 height 30
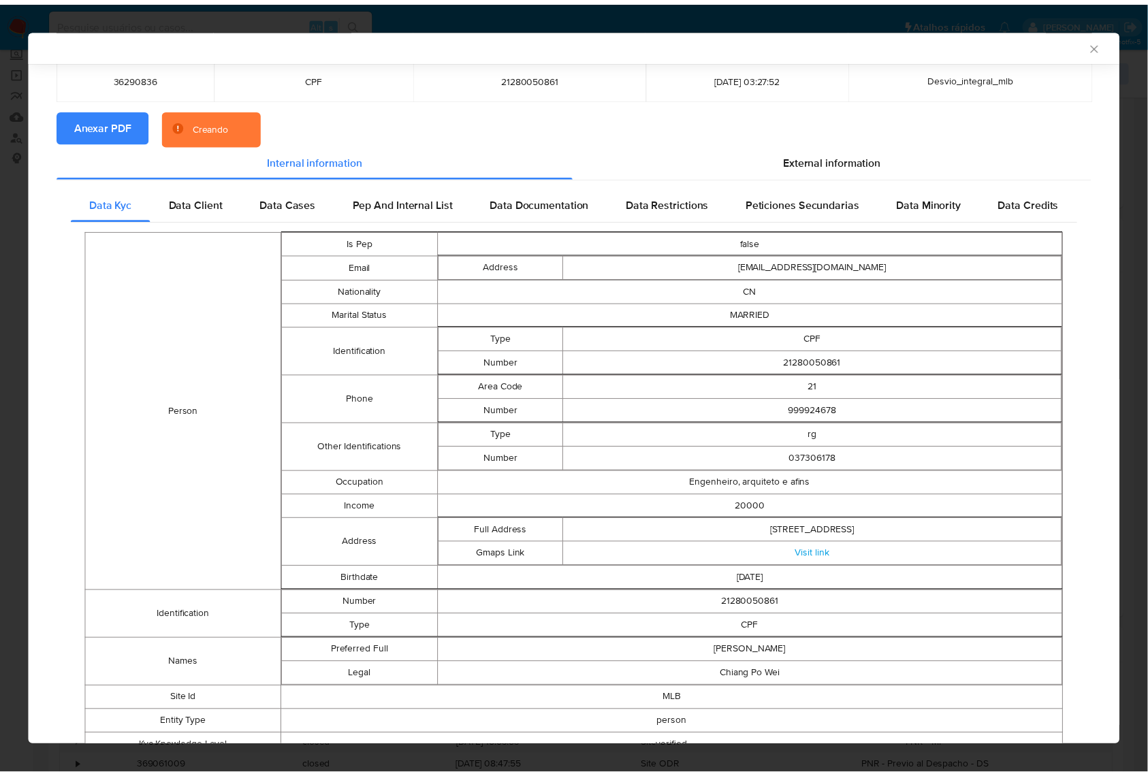
scroll to position [88, 0]
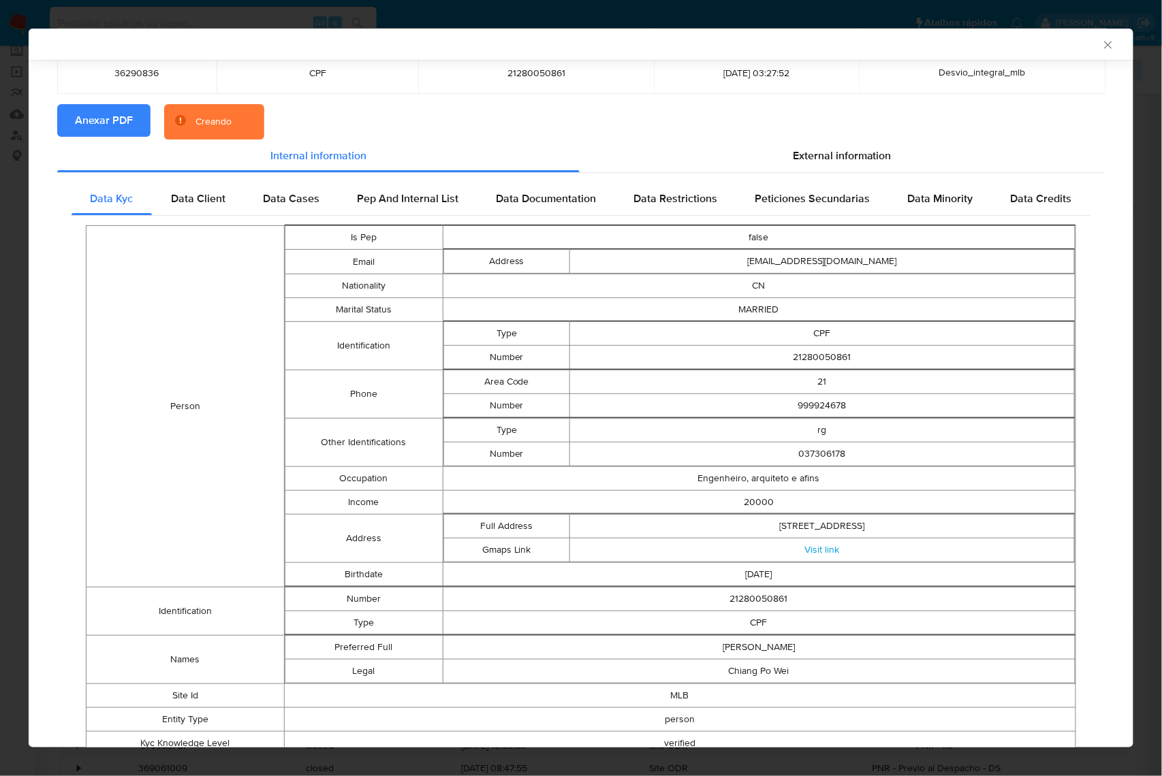
click at [1101, 49] on icon "Fechar a janela" at bounding box center [1108, 45] width 14 height 14
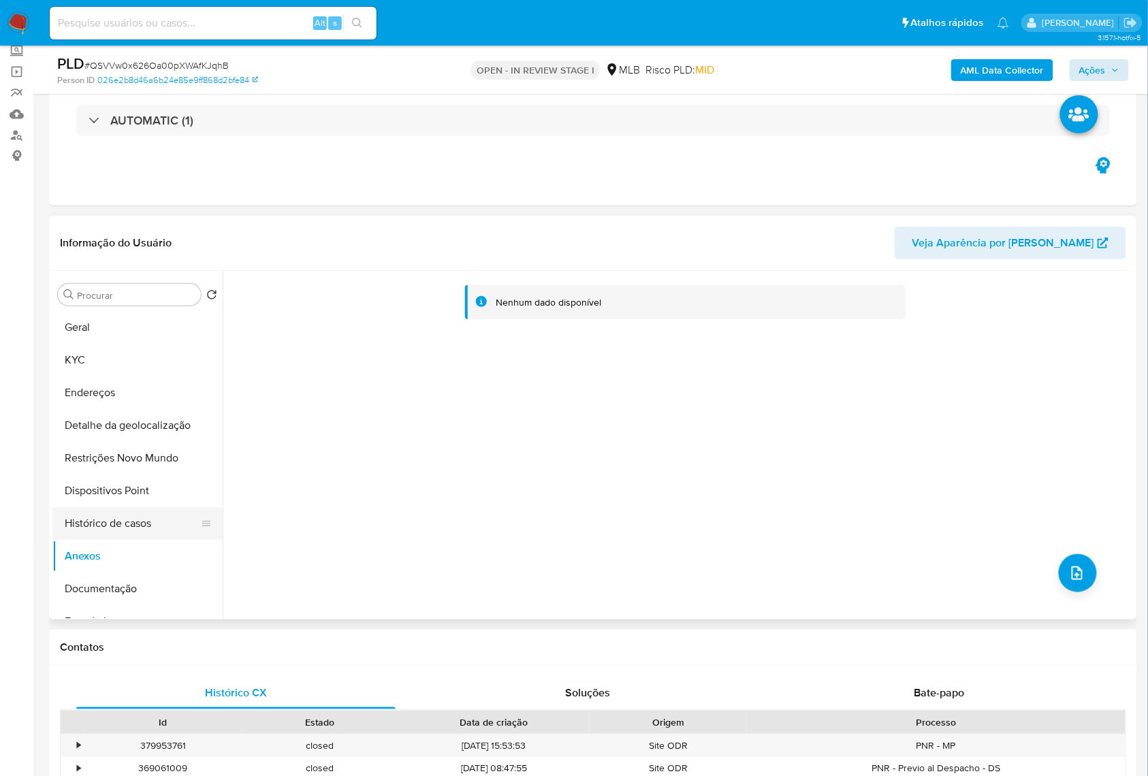
click at [102, 540] on button "Histórico de casos" at bounding box center [131, 523] width 159 height 33
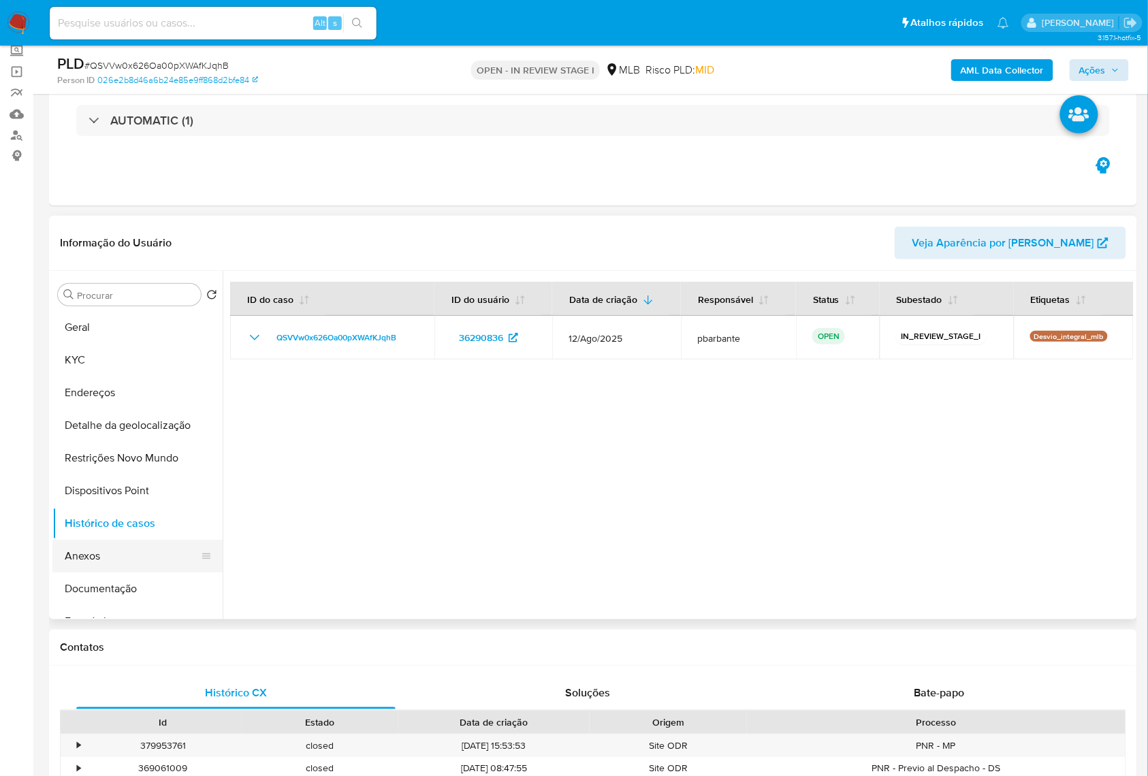
click at [96, 571] on button "Anexos" at bounding box center [131, 556] width 159 height 33
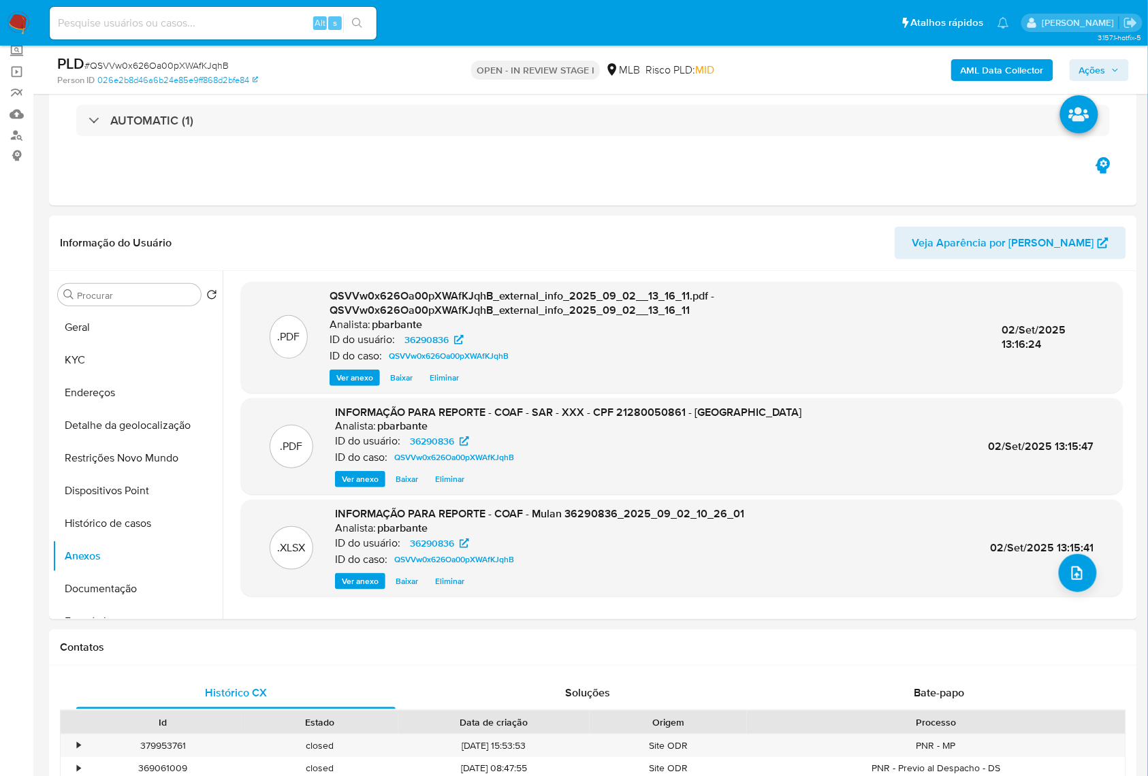
click at [1107, 71] on span "Ações" at bounding box center [1099, 70] width 40 height 19
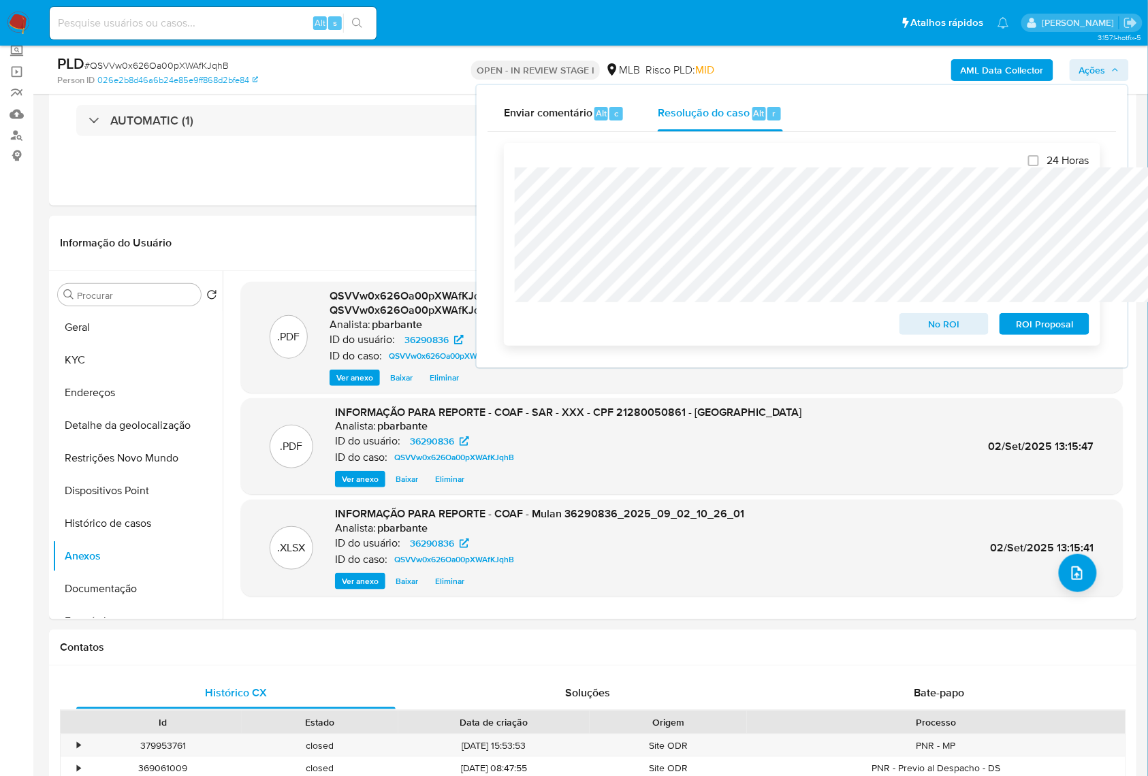
drag, startPoint x: 1028, startPoint y: 328, endPoint x: 1008, endPoint y: 319, distance: 21.4
click at [1028, 330] on span "ROI Proposal" at bounding box center [1044, 324] width 71 height 19
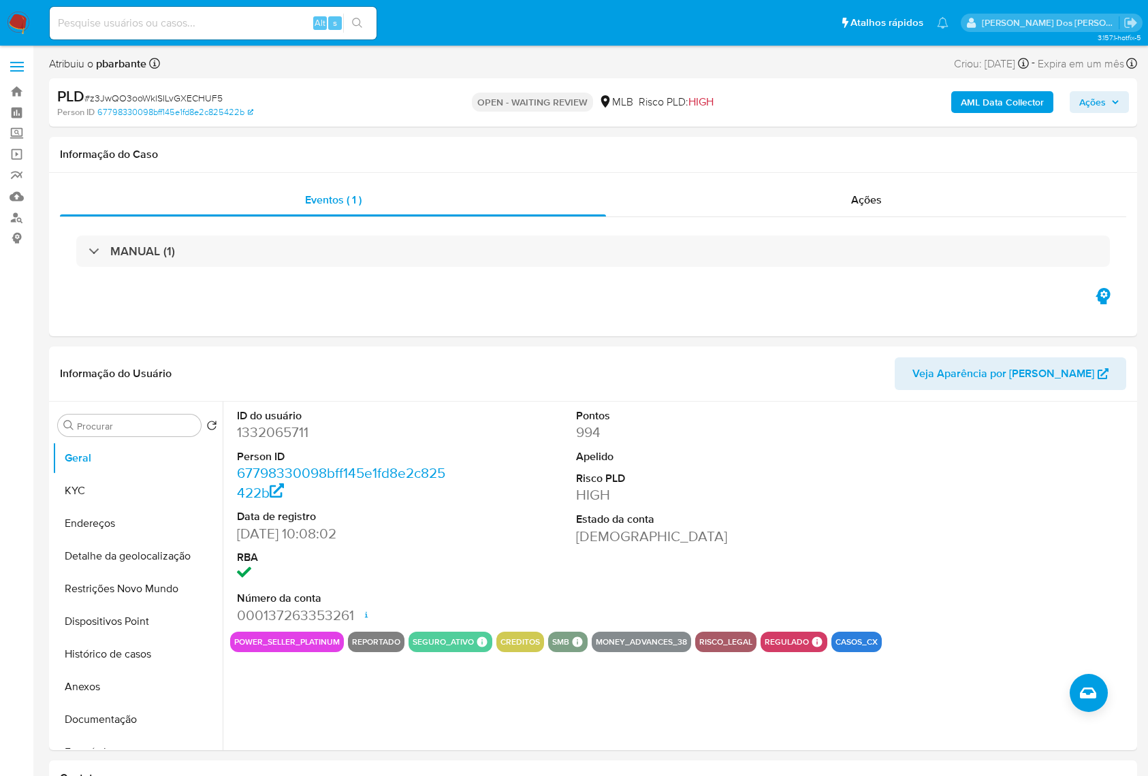
select select "10"
click at [123, 507] on button "KYC" at bounding box center [131, 491] width 159 height 33
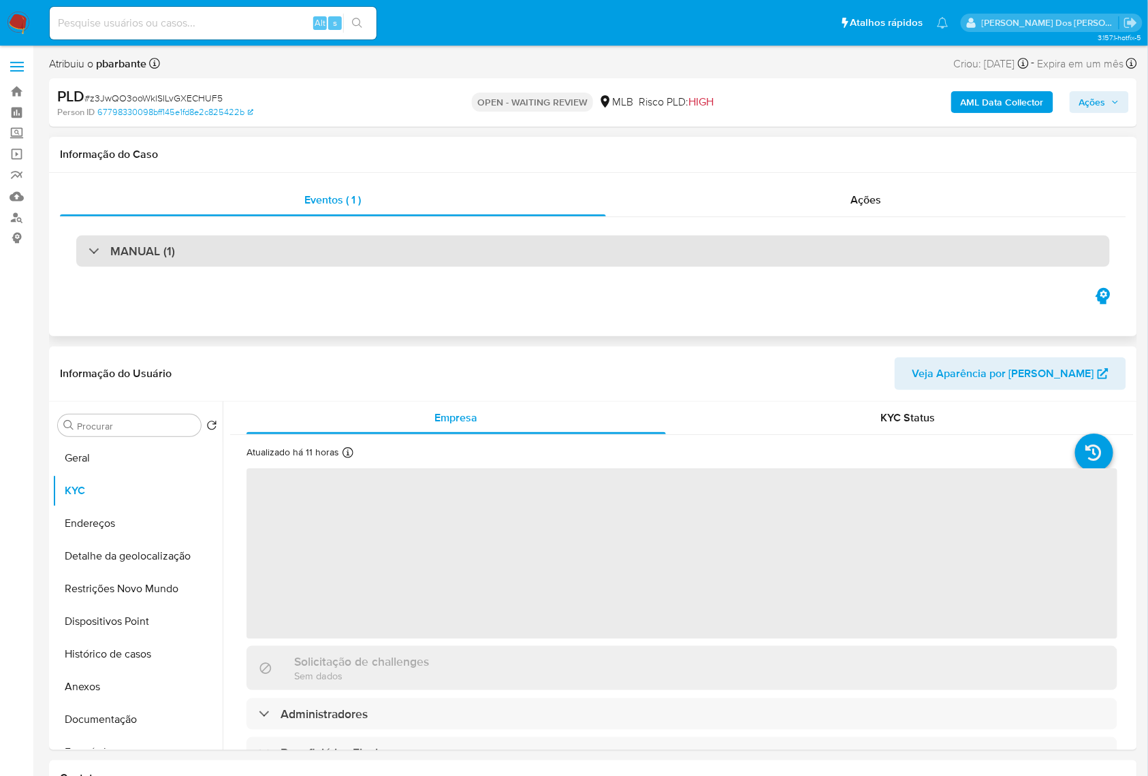
click at [295, 266] on div "MANUAL (1)" at bounding box center [593, 251] width 1034 height 31
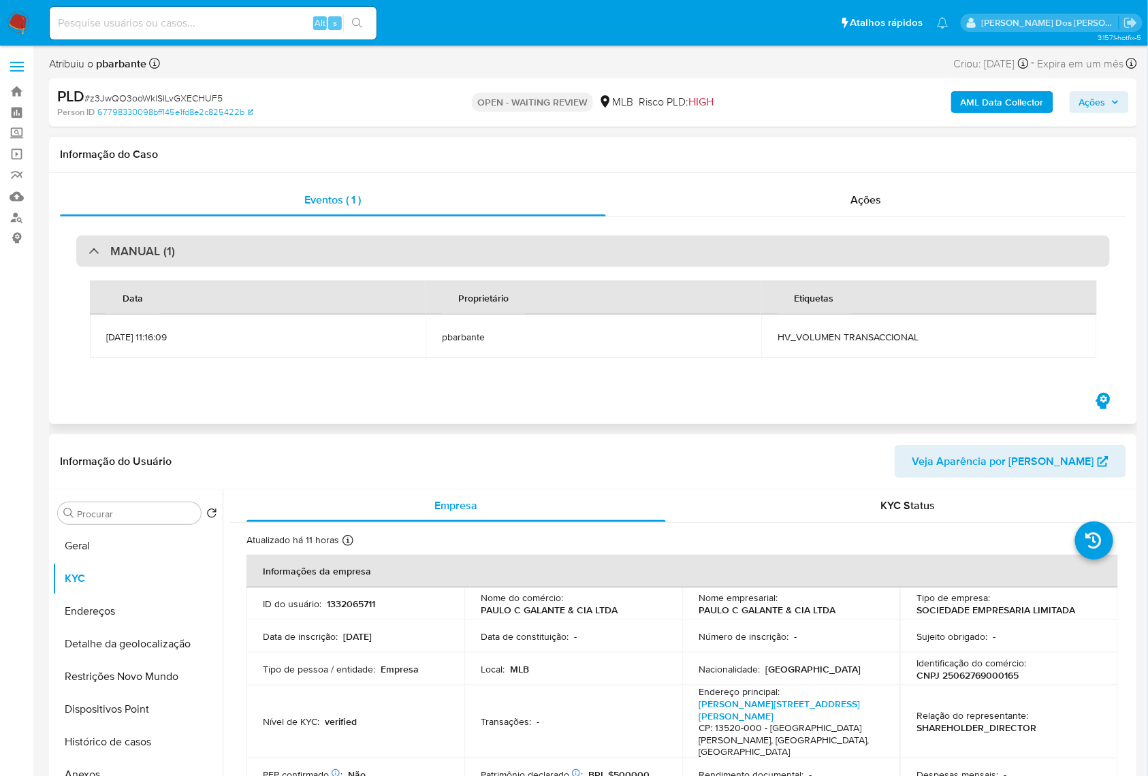
click at [295, 266] on div "MANUAL (1)" at bounding box center [593, 251] width 1034 height 31
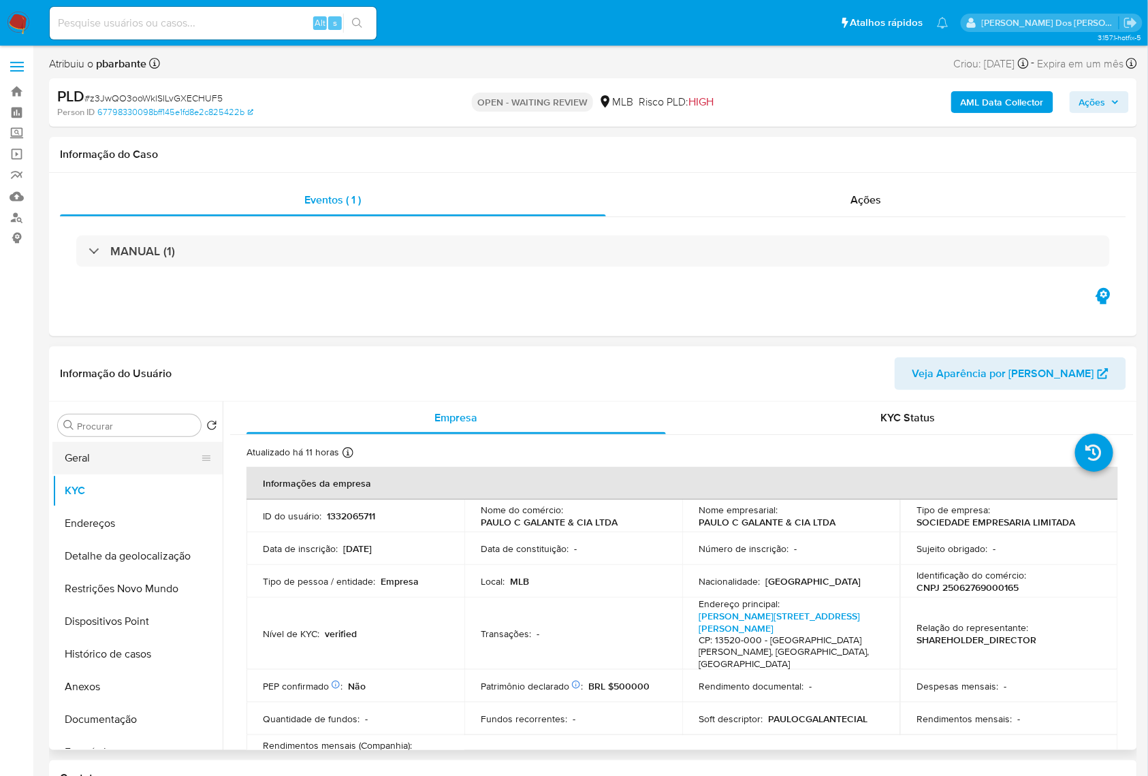
click at [108, 475] on button "Geral" at bounding box center [131, 458] width 159 height 33
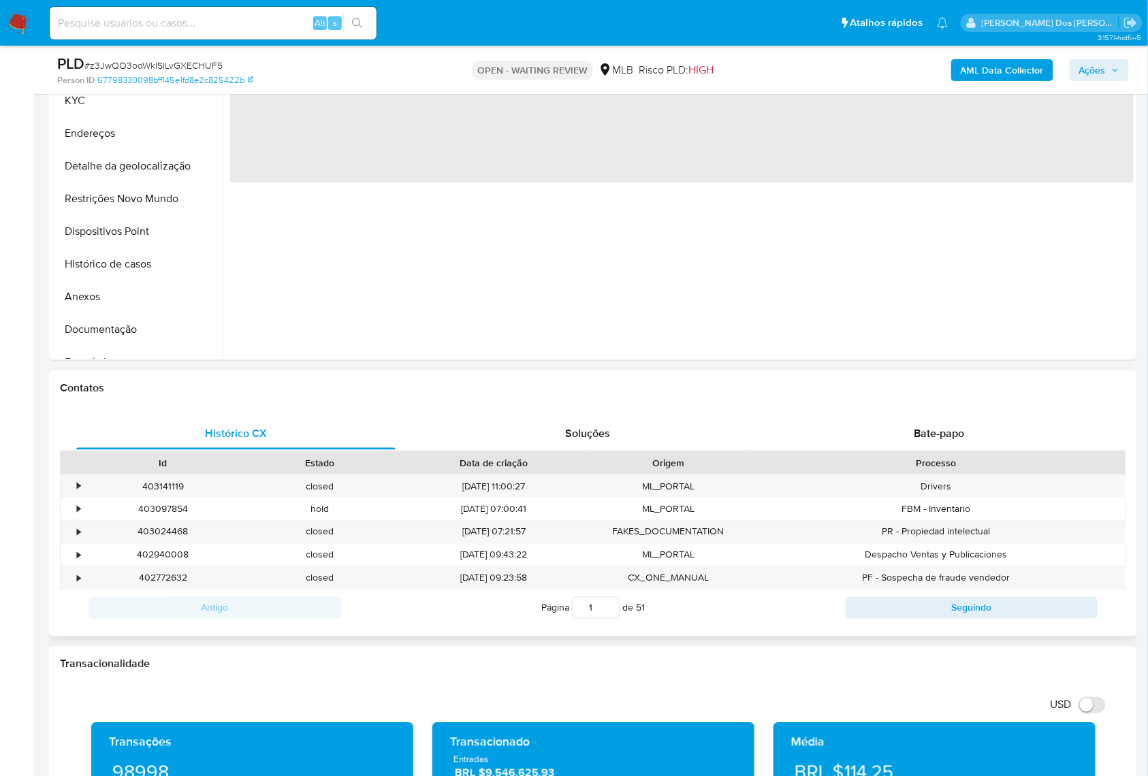
scroll to position [363, 0]
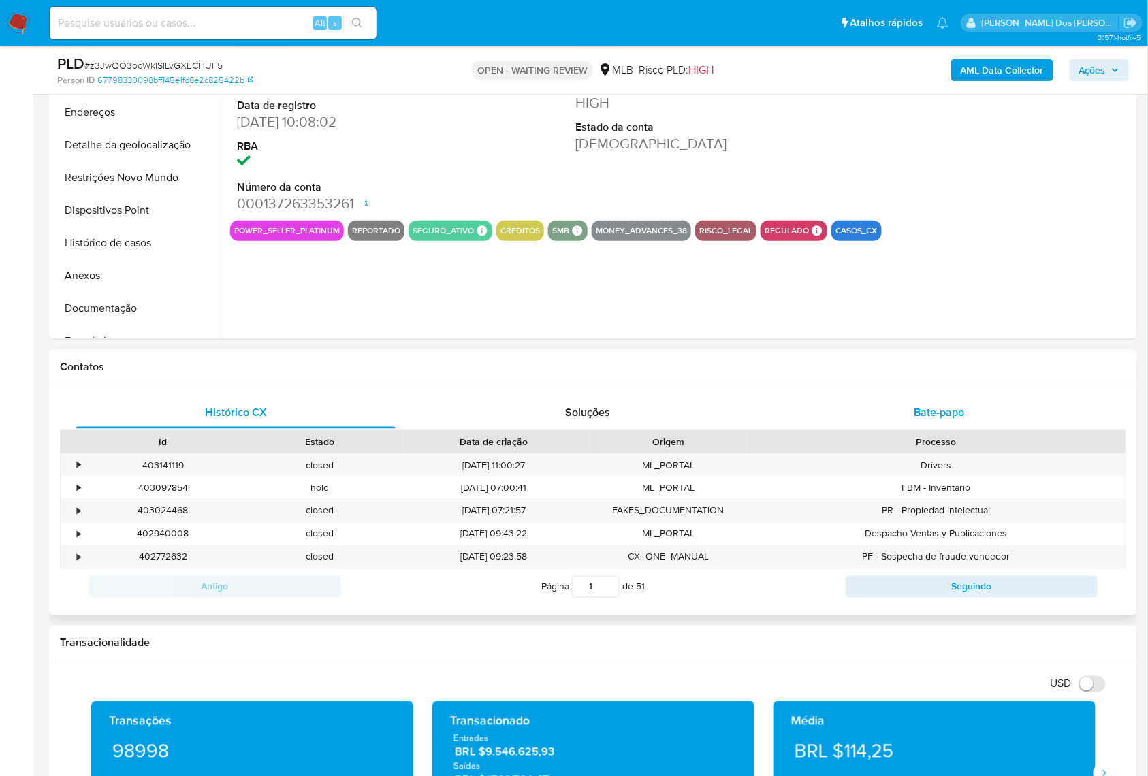
click at [949, 419] on div "Bate-papo" at bounding box center [939, 412] width 319 height 33
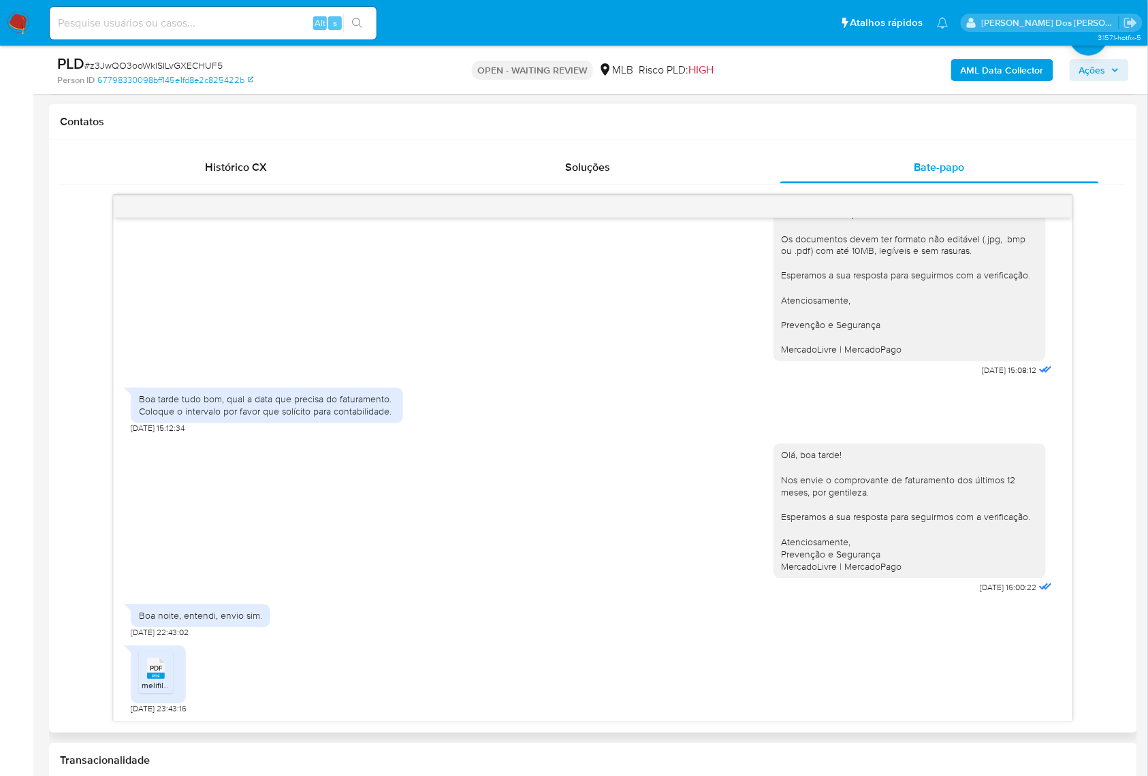
scroll to position [635, 0]
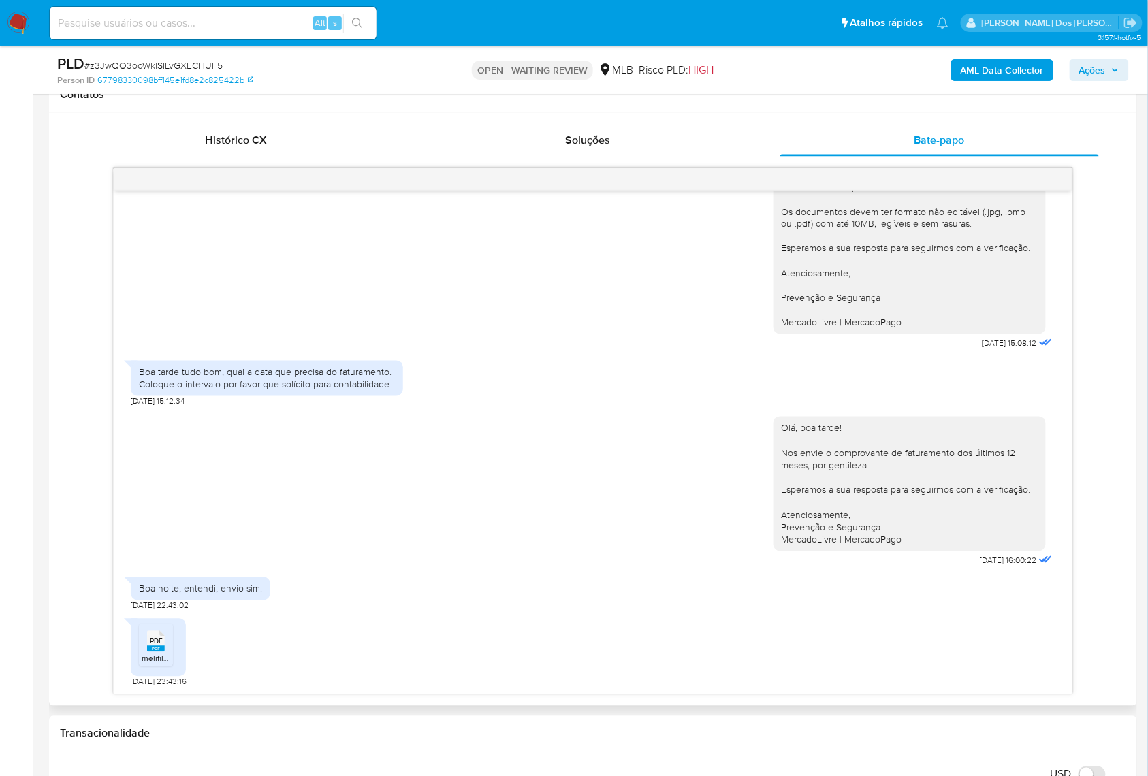
click at [166, 665] on span "melifile5743339616229721442.pdf" at bounding box center [204, 659] width 125 height 12
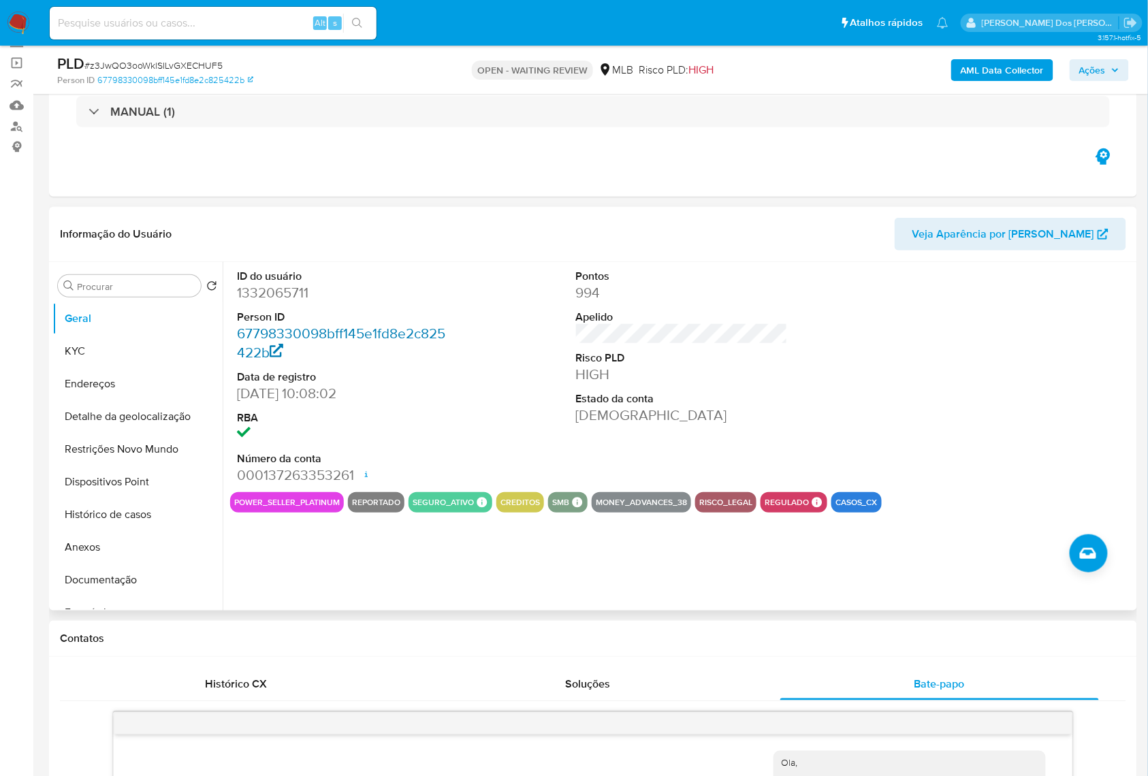
scroll to position [91, 0]
click at [123, 368] on button "KYC" at bounding box center [131, 352] width 159 height 33
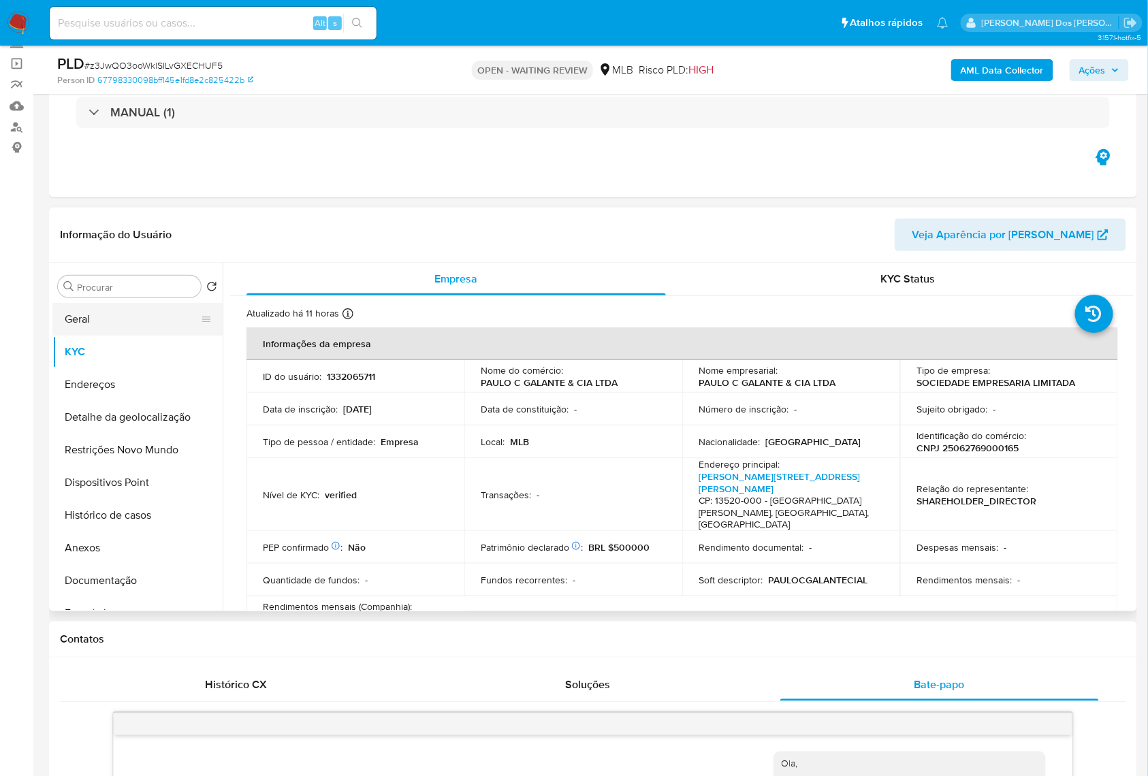
click at [104, 331] on button "Geral" at bounding box center [131, 319] width 159 height 33
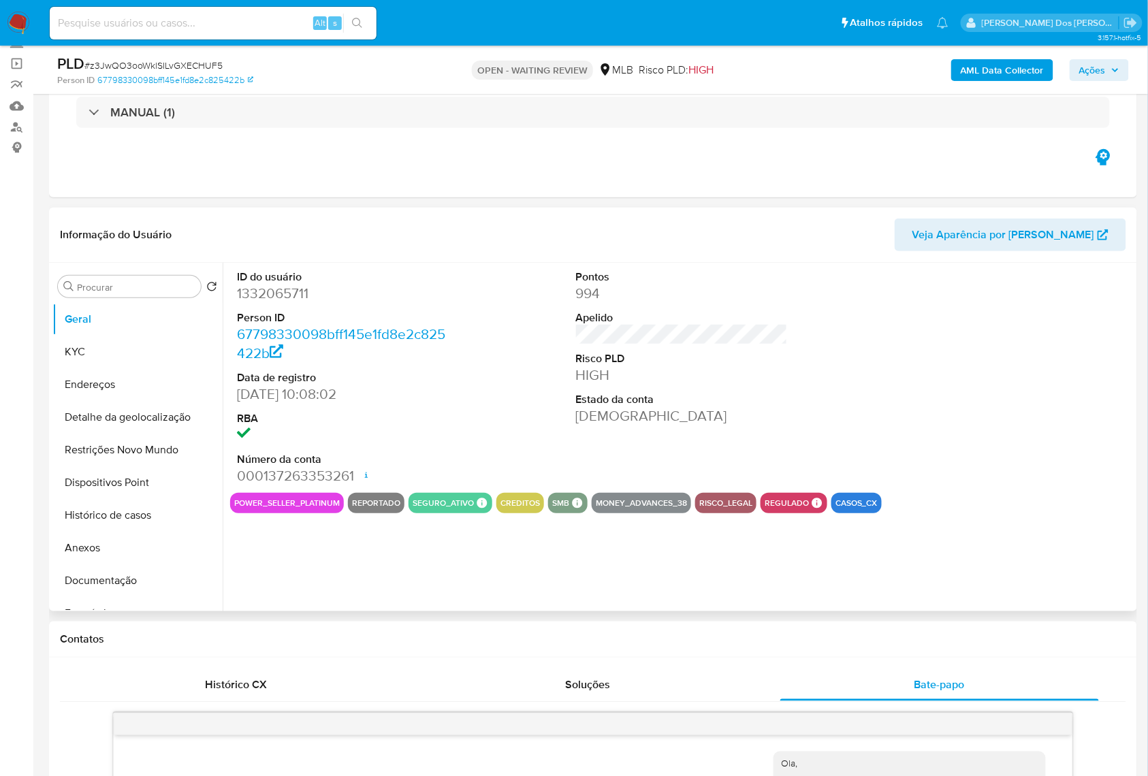
click at [284, 303] on dd "1332065711" at bounding box center [343, 293] width 212 height 19
copy dd "1332065711"
click at [124, 532] on button "Histórico de casos" at bounding box center [131, 515] width 159 height 33
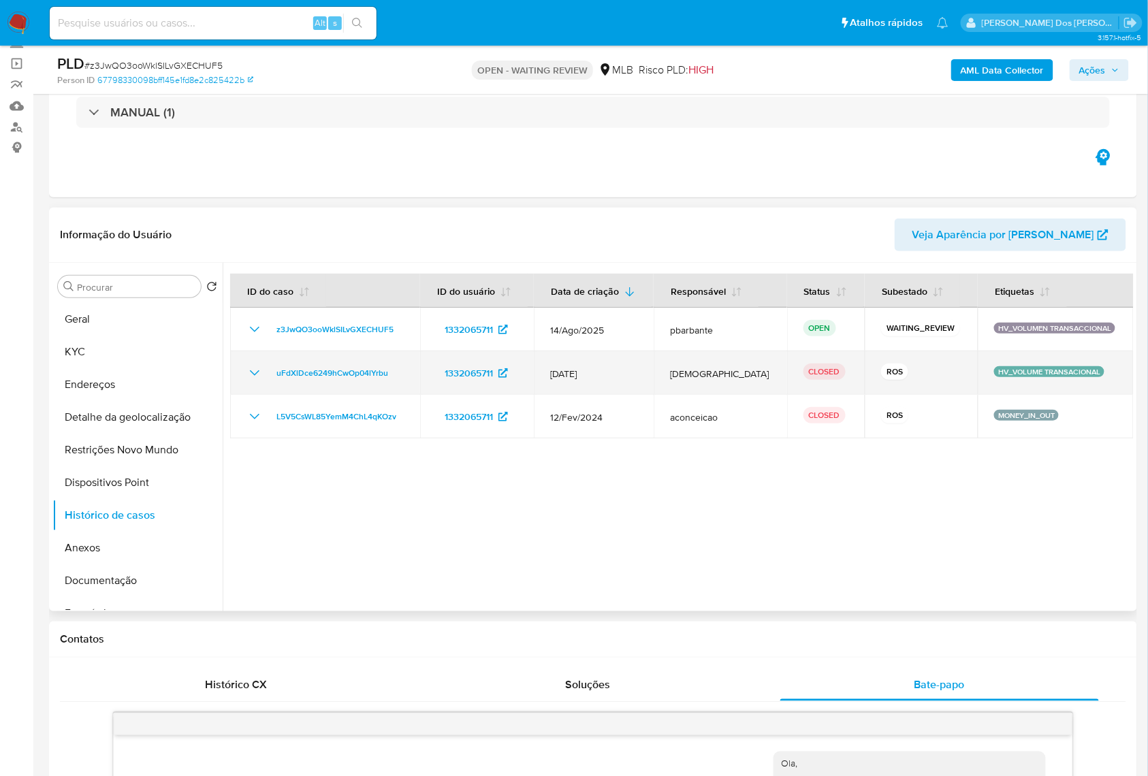
click at [251, 381] on icon "Mostrar/Ocultar" at bounding box center [255, 373] width 16 height 16
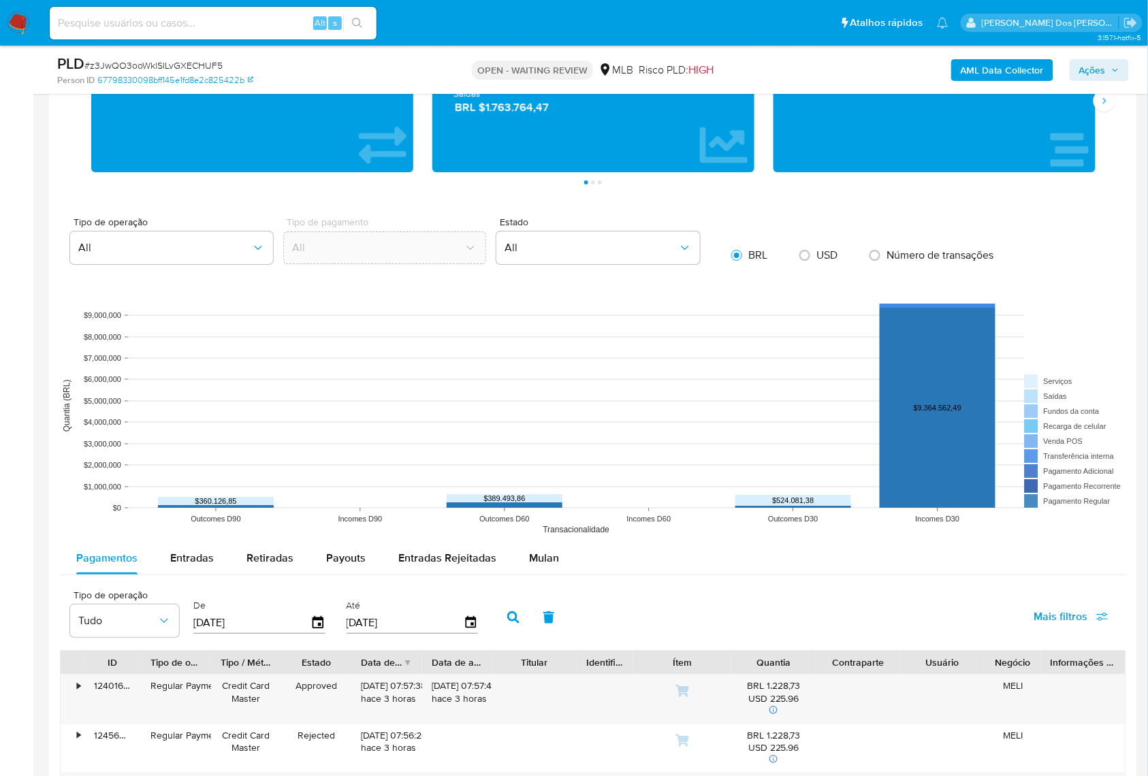
scroll to position [1634, 0]
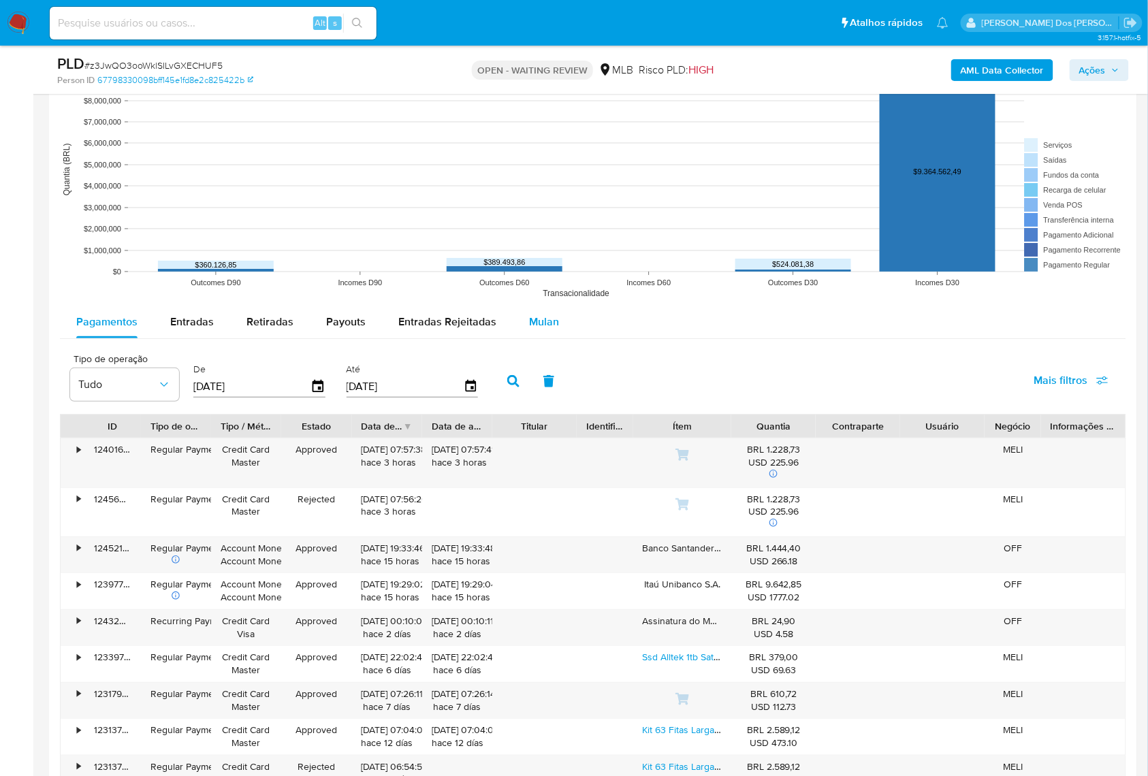
click at [541, 330] on span "Mulan" at bounding box center [544, 322] width 30 height 16
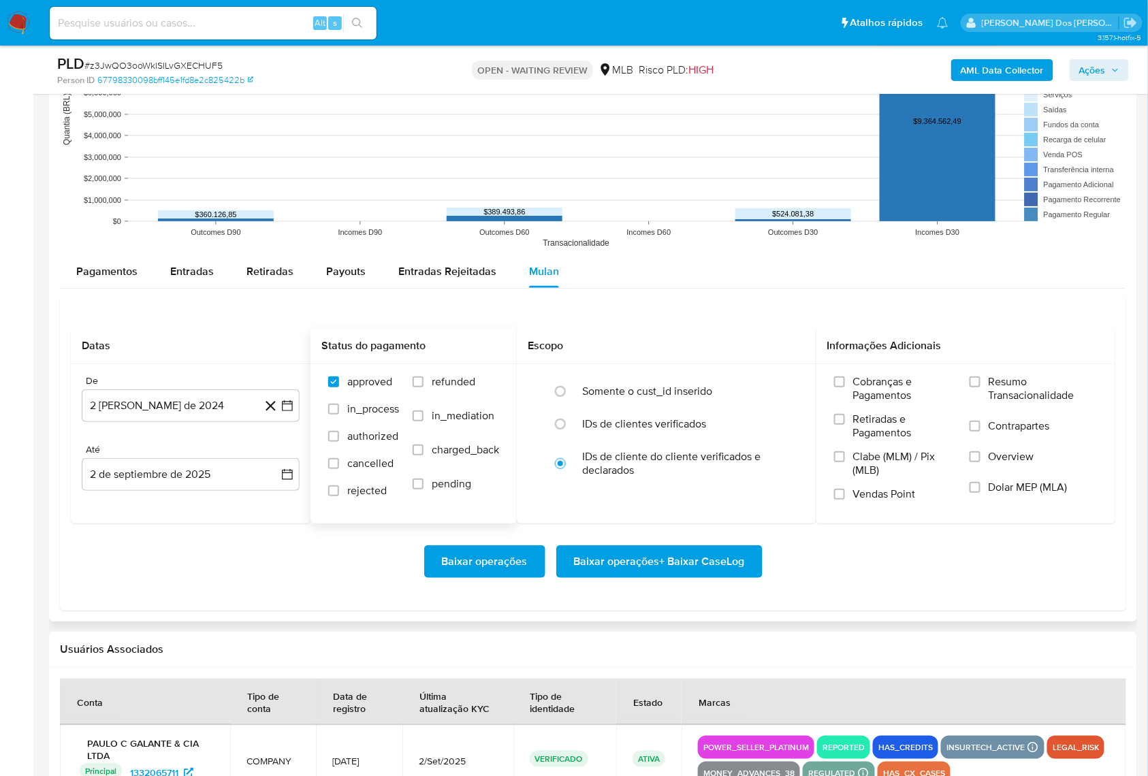
scroll to position [1725, 0]
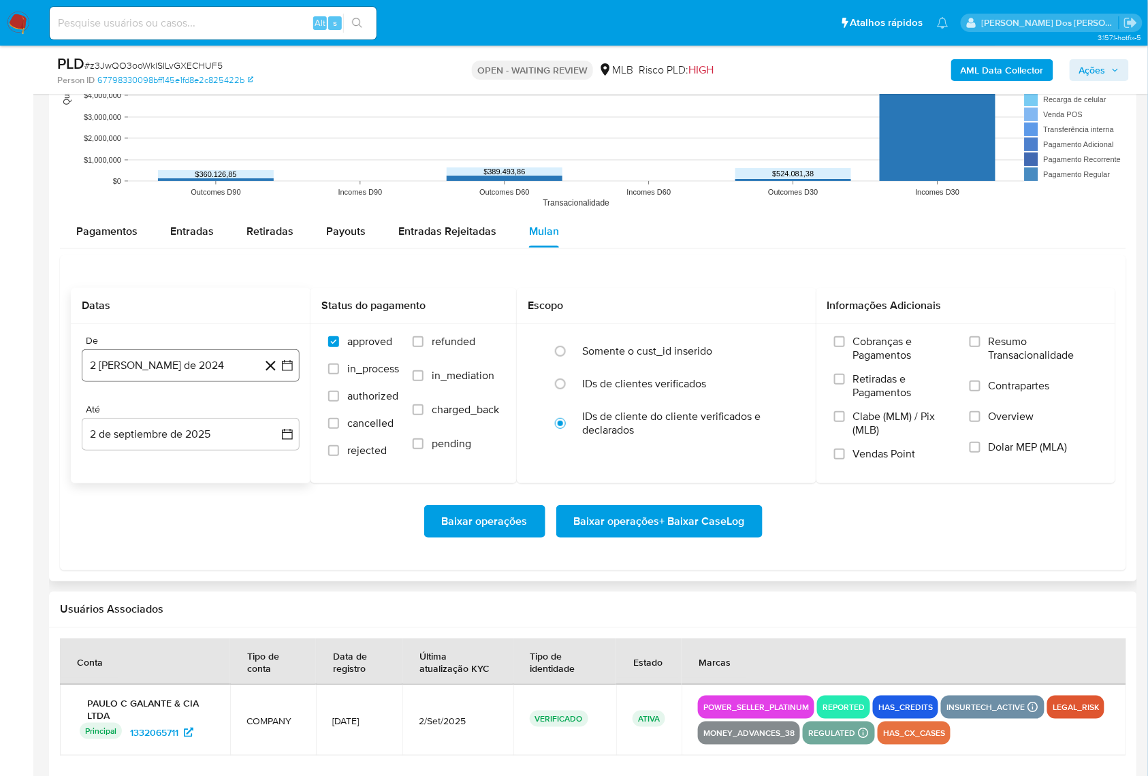
click at [284, 381] on button "2 de agosto de 2024" at bounding box center [191, 365] width 218 height 33
click at [274, 420] on icon "Mes siguiente" at bounding box center [275, 416] width 5 height 10
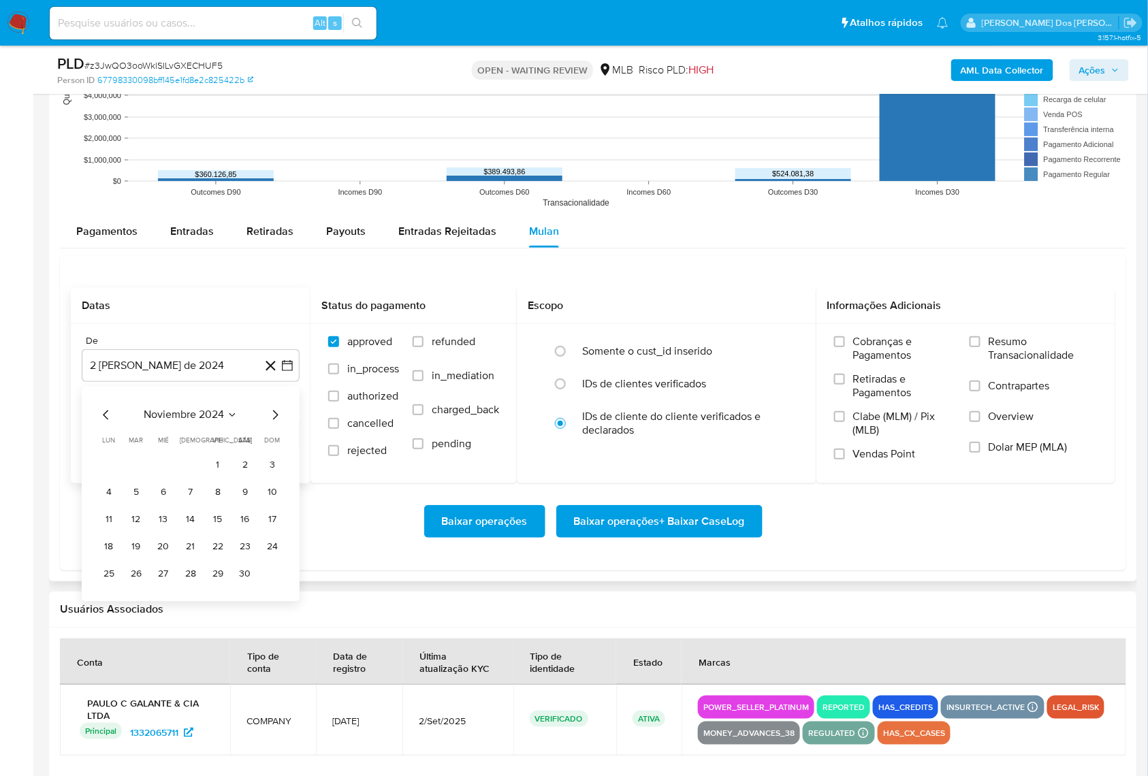
click at [274, 420] on icon "Mes siguiente" at bounding box center [275, 416] width 5 height 10
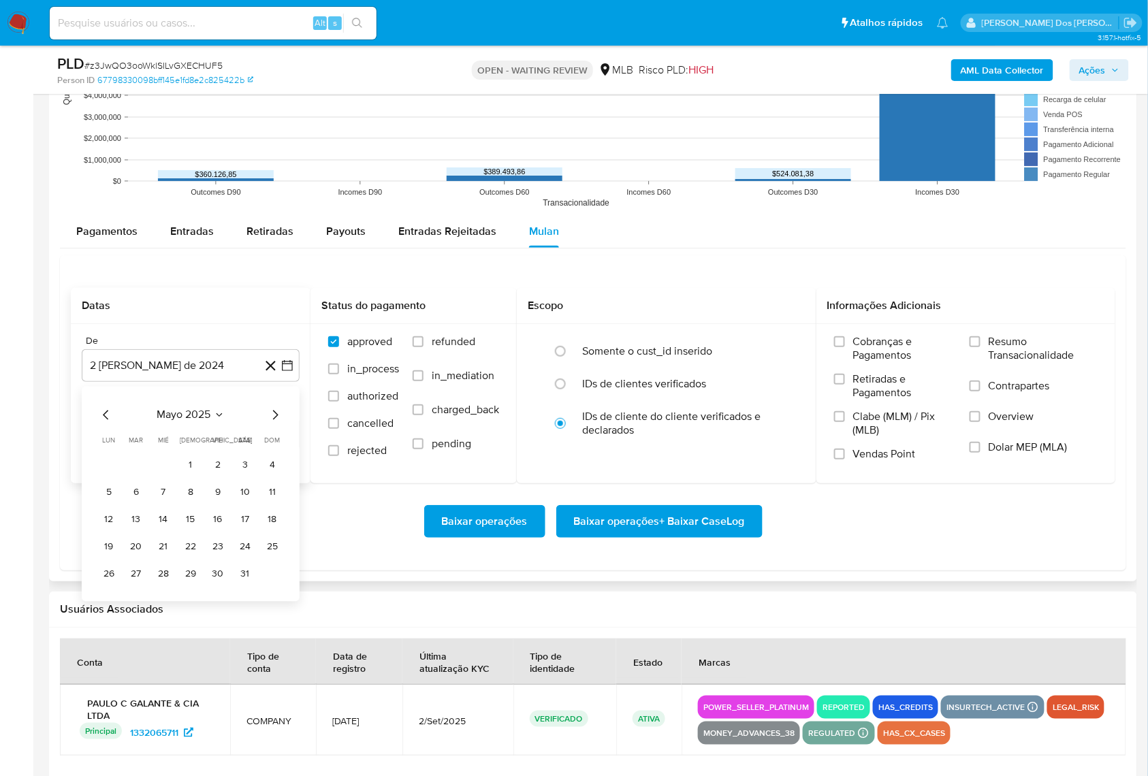
click at [274, 420] on icon "Mes siguiente" at bounding box center [275, 416] width 5 height 10
click at [216, 477] on button "1" at bounding box center [218, 466] width 22 height 22
click at [996, 362] on span "Resumo Transacionalidade" at bounding box center [1043, 348] width 109 height 27
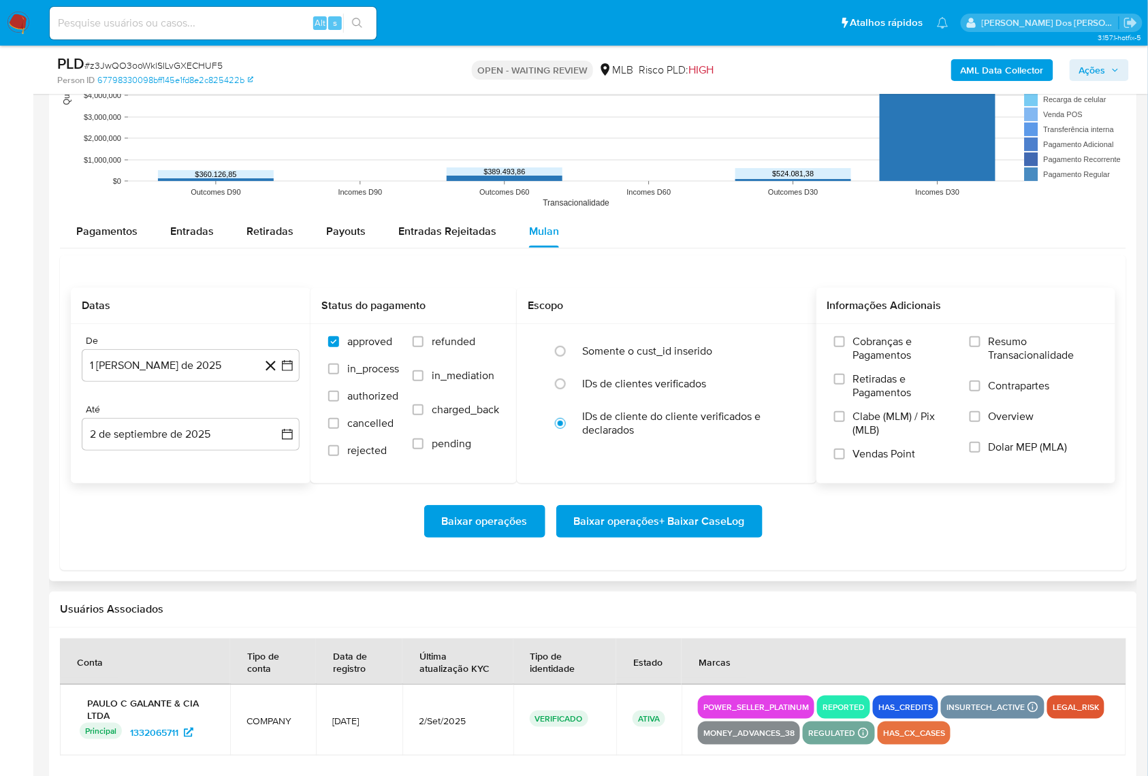
click at [981, 347] on input "Resumo Transacionalidade" at bounding box center [975, 341] width 11 height 11
click at [673, 537] on span "Baixar operações + Baixar CaseLog" at bounding box center [659, 522] width 171 height 30
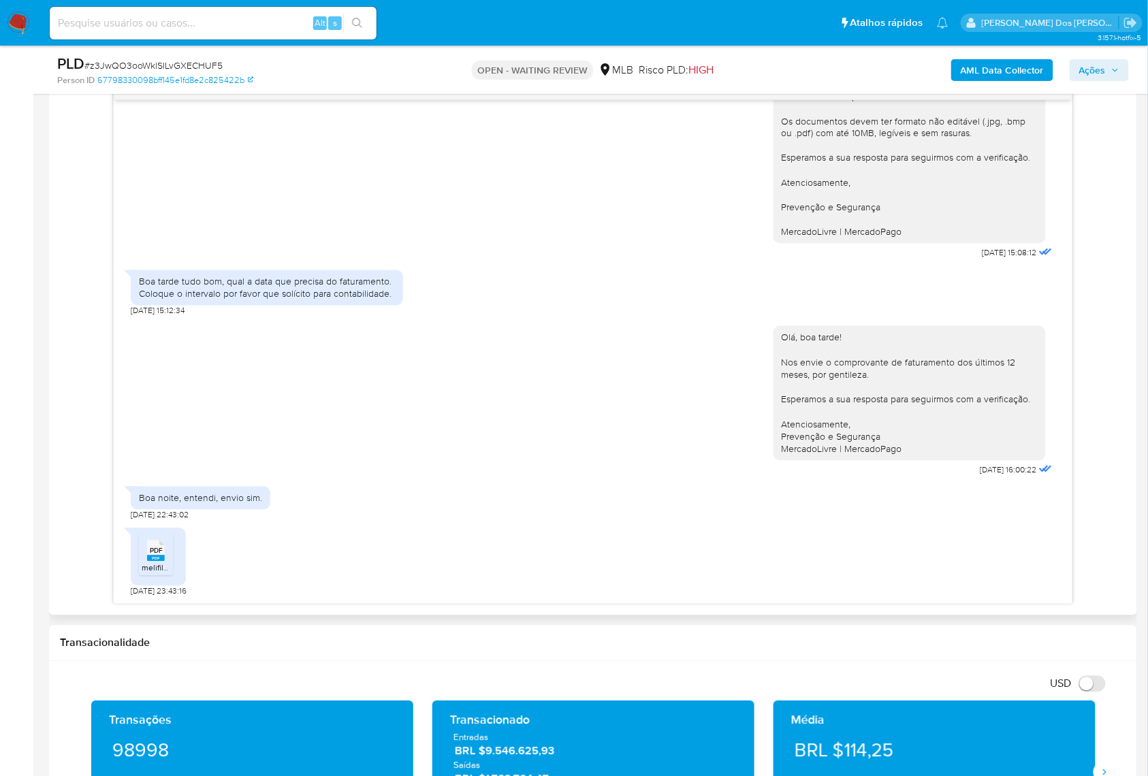
scroll to position [91, 0]
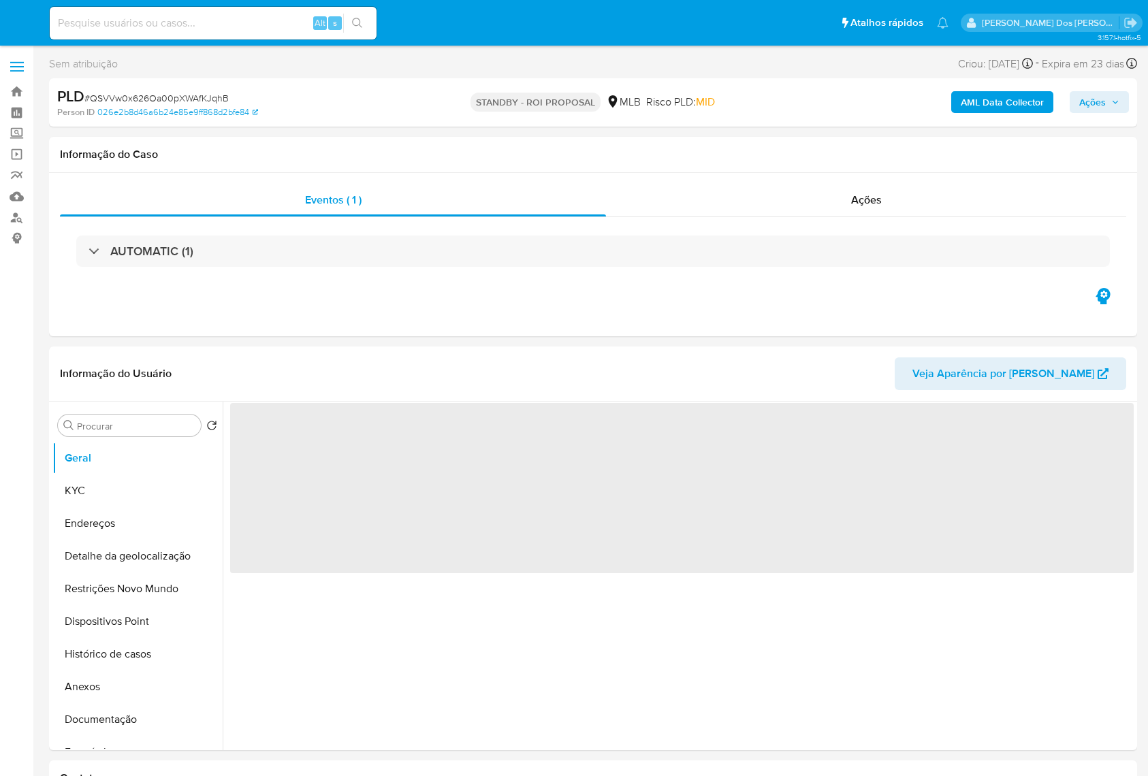
select select "10"
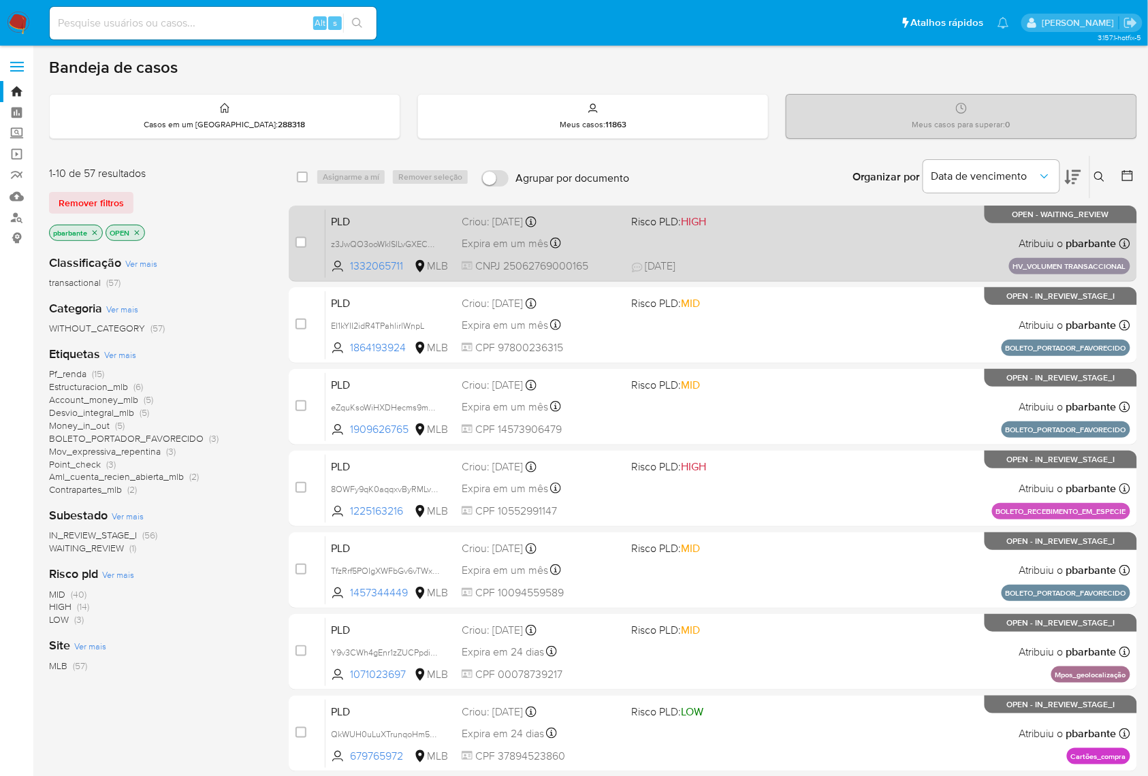
click at [326, 252] on div "case-item-checkbox Incapaz de atribuir o caso" at bounding box center [311, 243] width 30 height 69
click at [306, 248] on input "checkbox" at bounding box center [301, 242] width 11 height 11
checkbox input "true"
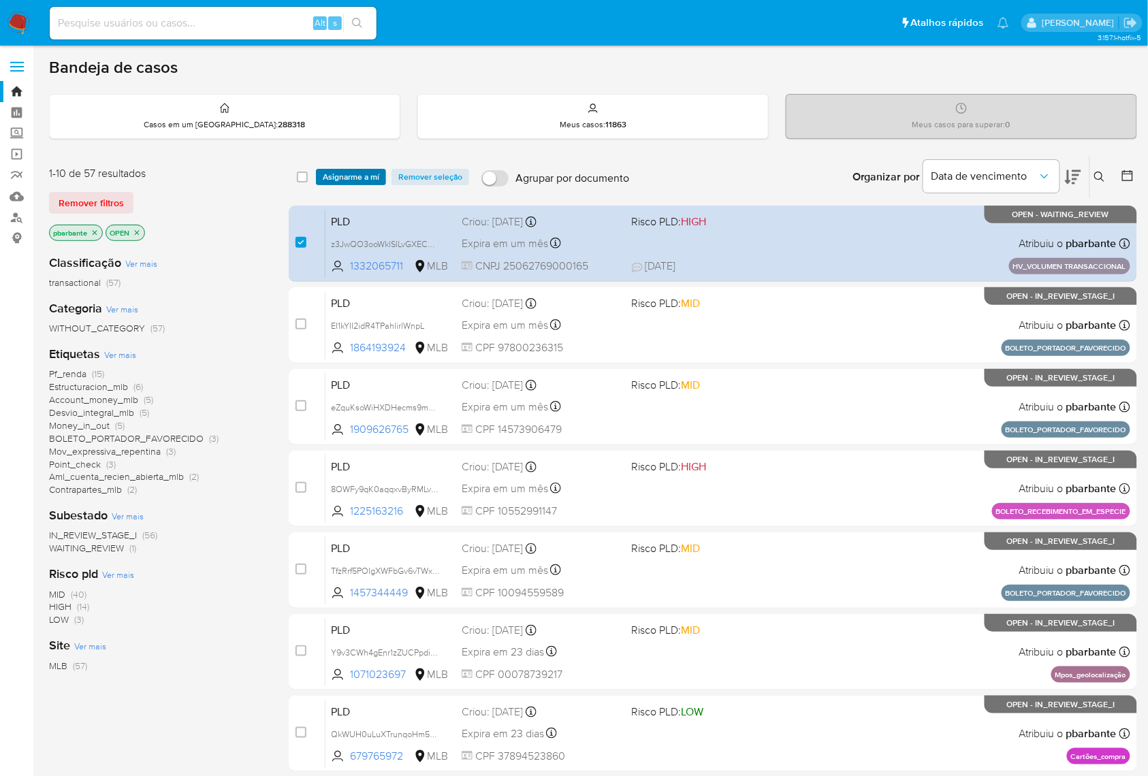
click at [368, 180] on span "Asignarme a mí" at bounding box center [351, 177] width 57 height 14
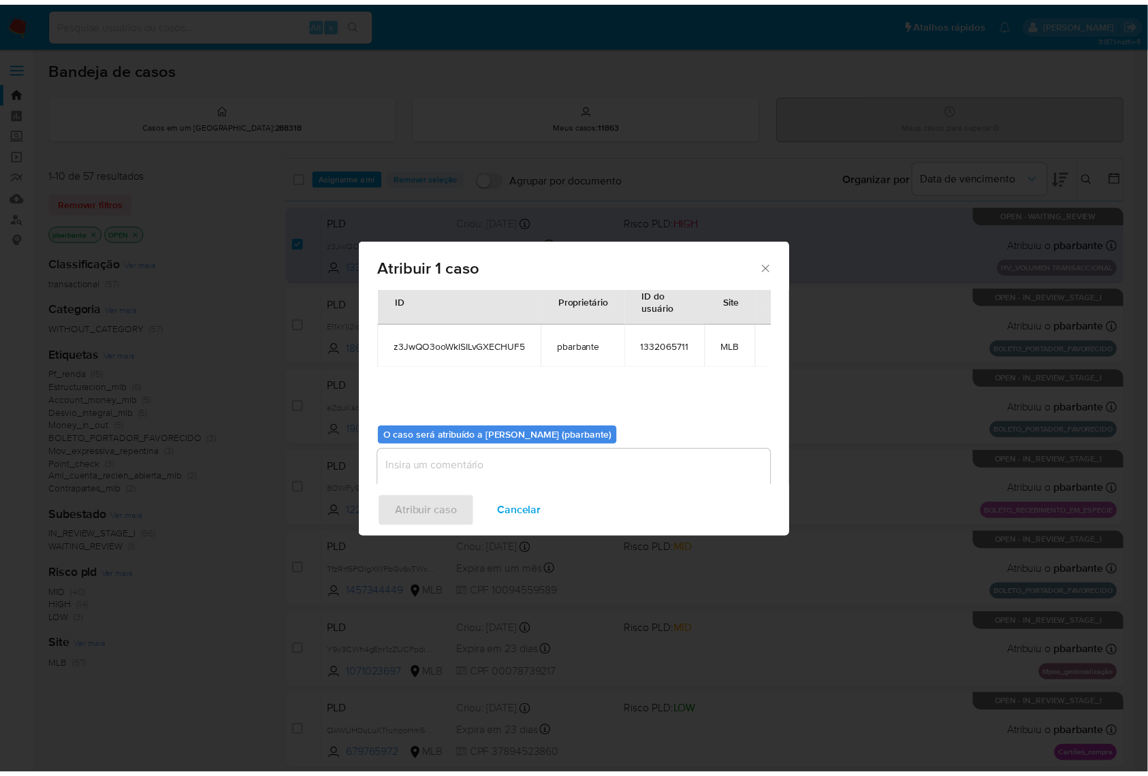
scroll to position [75, 0]
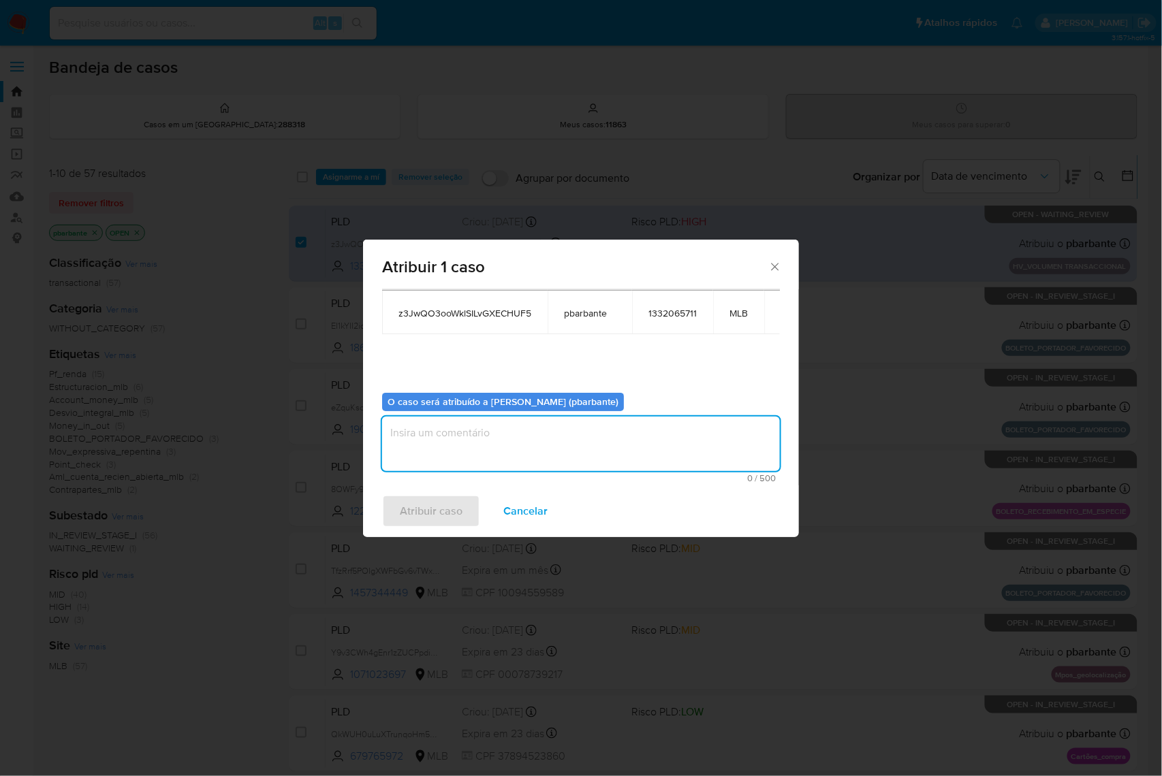
click at [447, 439] on textarea "assign-modal" at bounding box center [581, 444] width 398 height 54
type textarea "."
click at [420, 524] on span "Atribuir caso" at bounding box center [431, 511] width 63 height 30
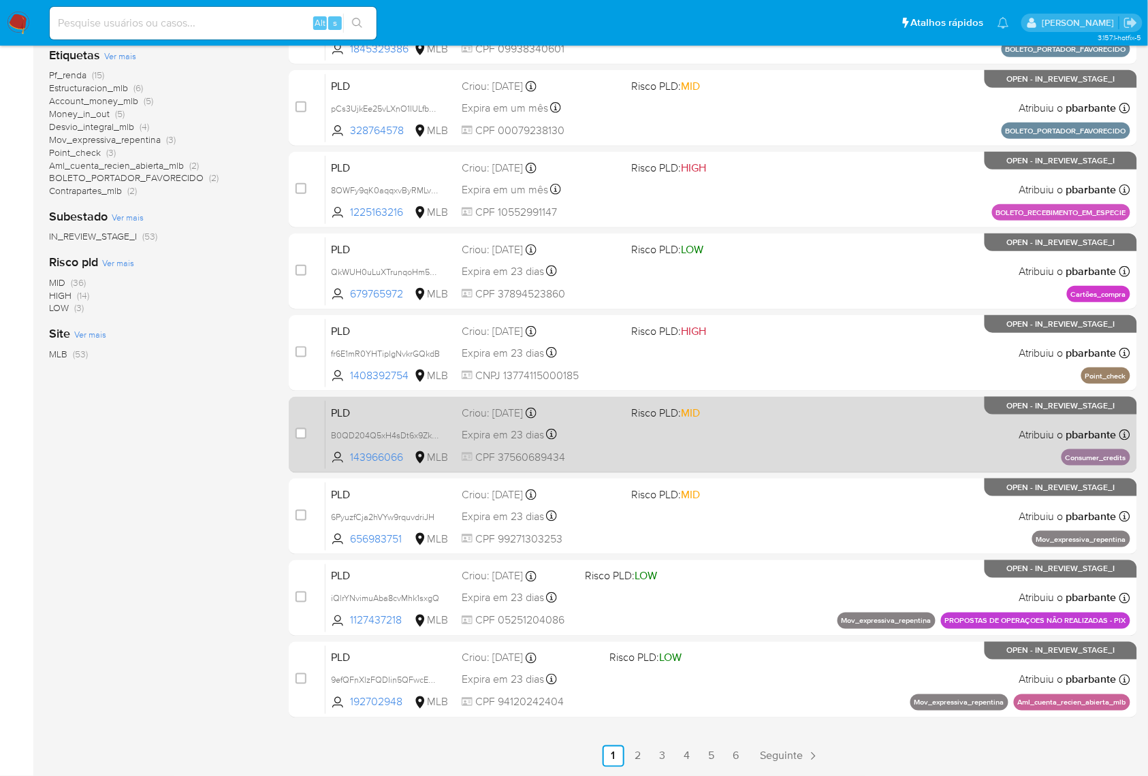
scroll to position [315, 0]
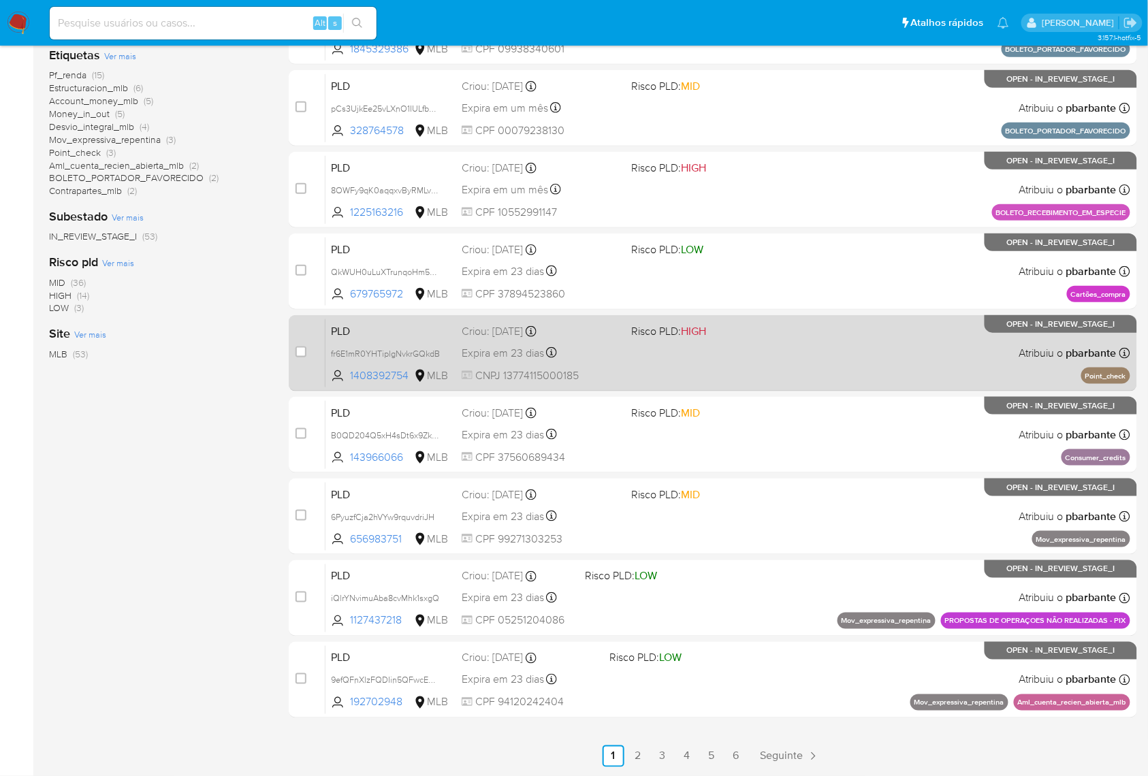
click at [712, 387] on div "PLD fr6E1mR0YHTiplgNvkrGQkdB 1408392754 MLB Risco PLD: HIGH Criou: [DATE] Criou…" at bounding box center [728, 353] width 805 height 69
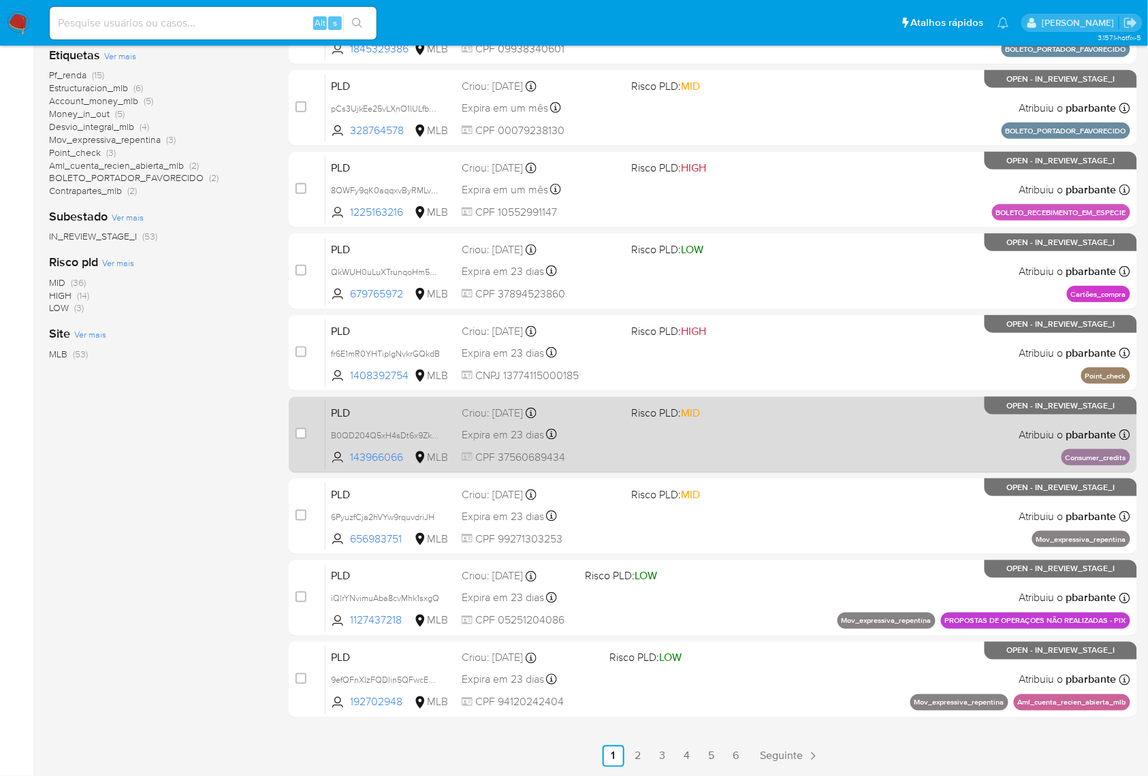
click at [730, 469] on div "PLD B0QD204Q5xH4sDt6x9ZkWlfd 143966066 MLB Risco PLD: MID Criou: [DATE] Criou: …" at bounding box center [728, 434] width 805 height 69
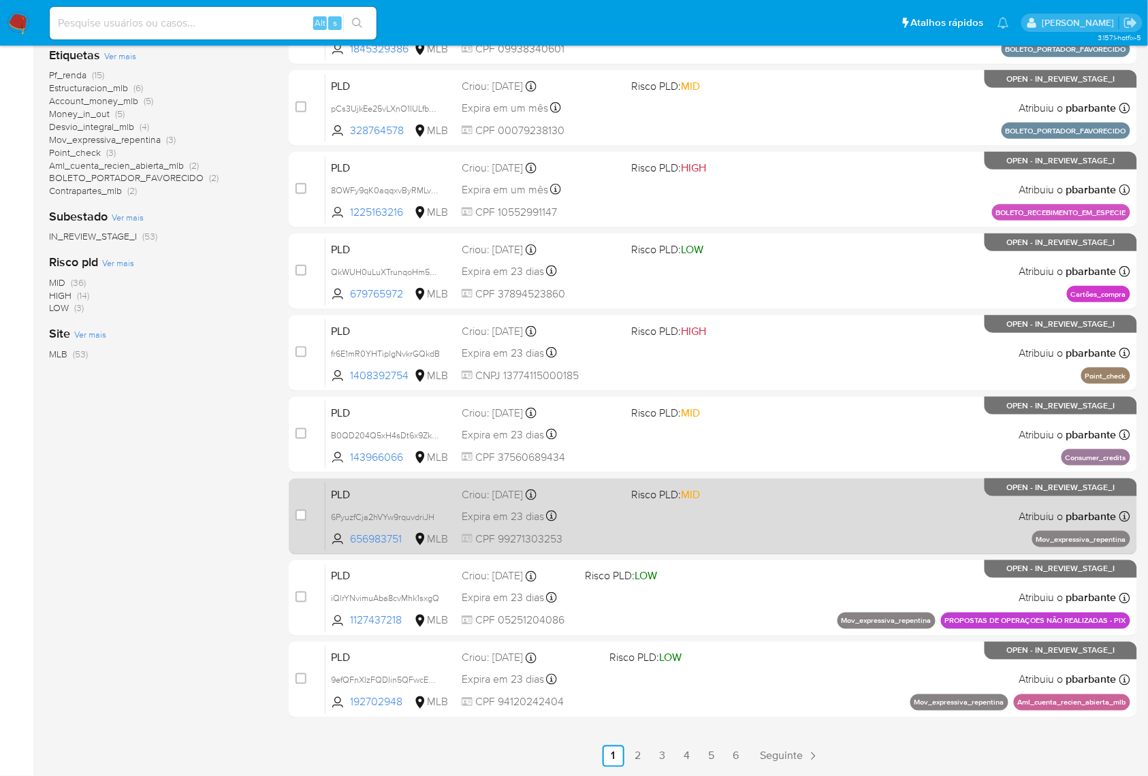
click at [738, 551] on div "PLD 6PyuzfCja2hVYw9rquvdriJH 656983751 MLB Risco PLD: MID Criou: [DATE] Criou: …" at bounding box center [728, 516] width 805 height 69
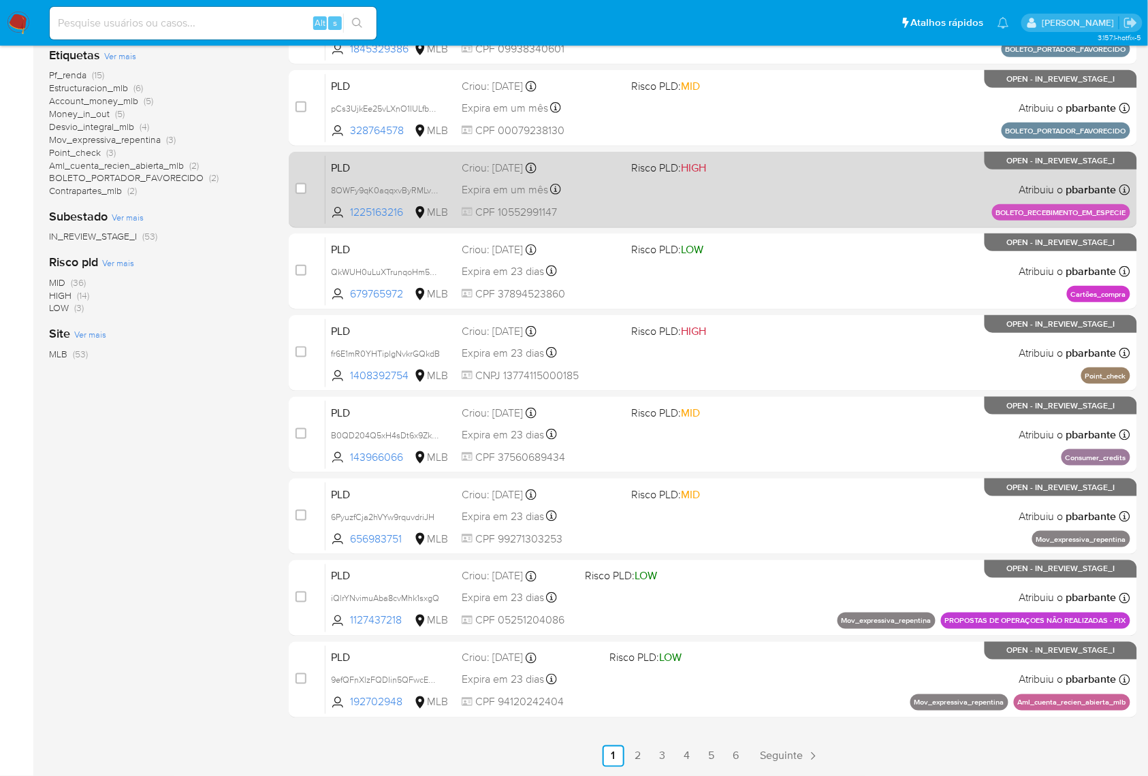
scroll to position [406, 0]
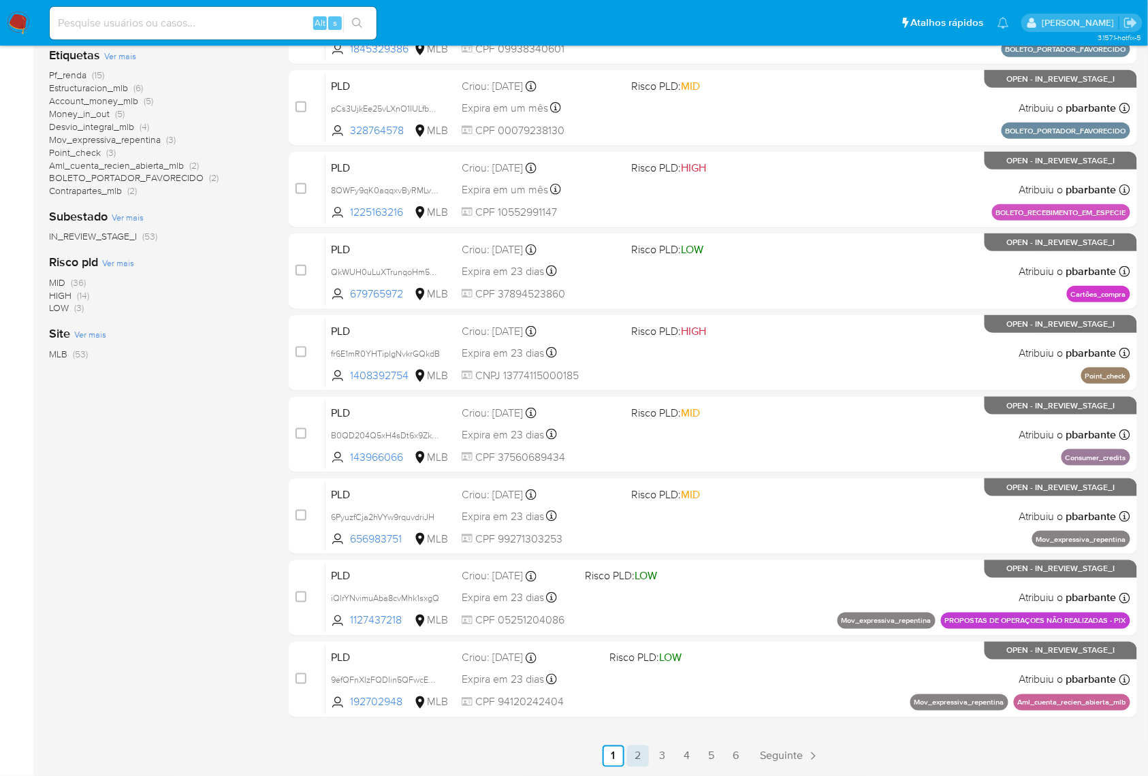
click at [649, 758] on link "2" at bounding box center [638, 757] width 22 height 22
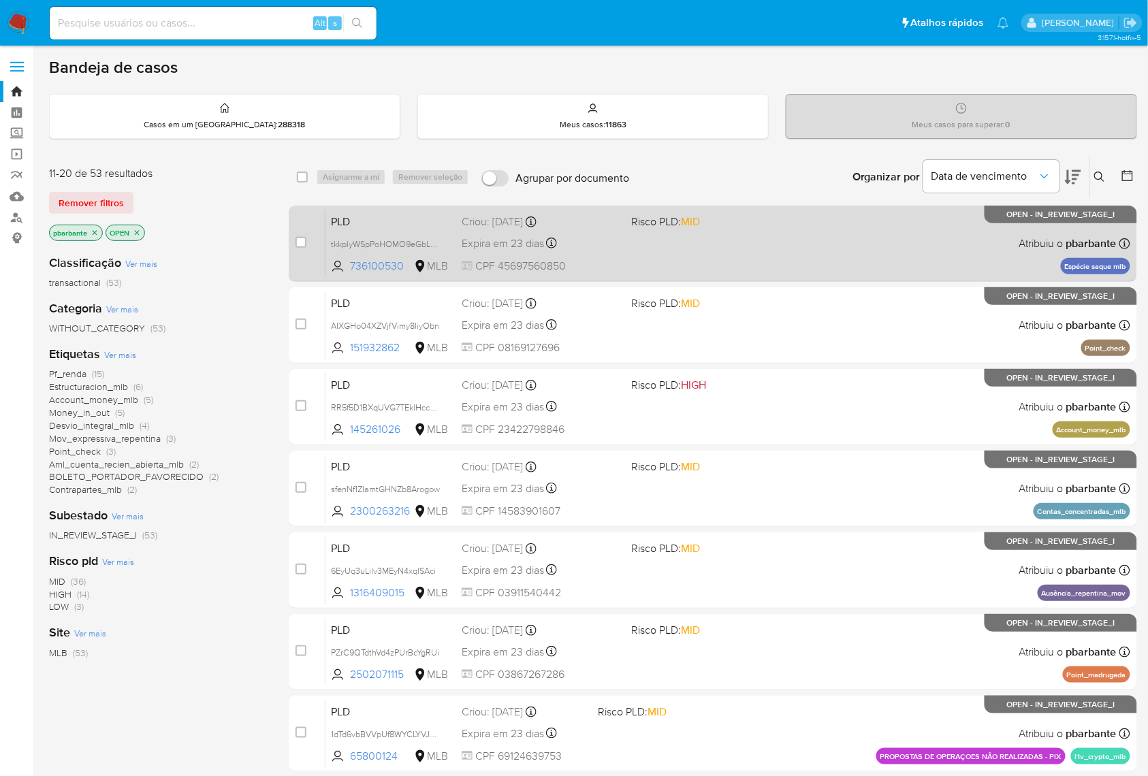
click at [769, 229] on span "Risco PLD: MID" at bounding box center [711, 221] width 159 height 18
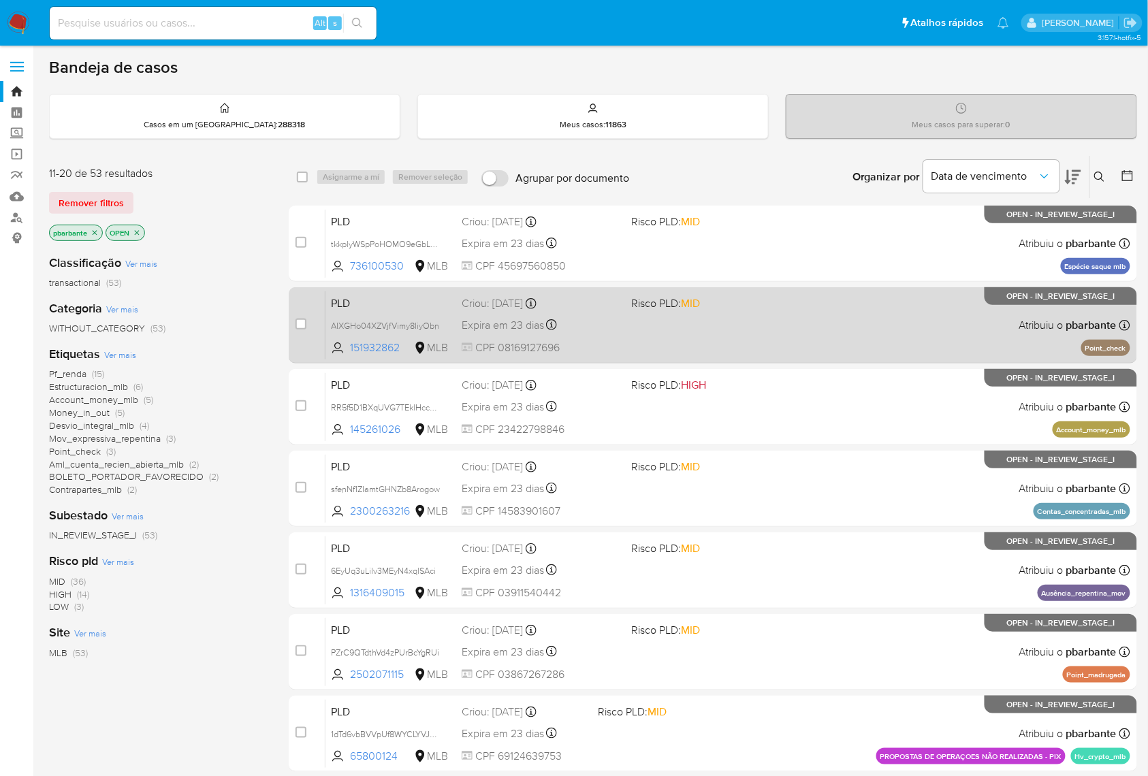
click at [769, 311] on span "Risco PLD: MID" at bounding box center [711, 302] width 159 height 18
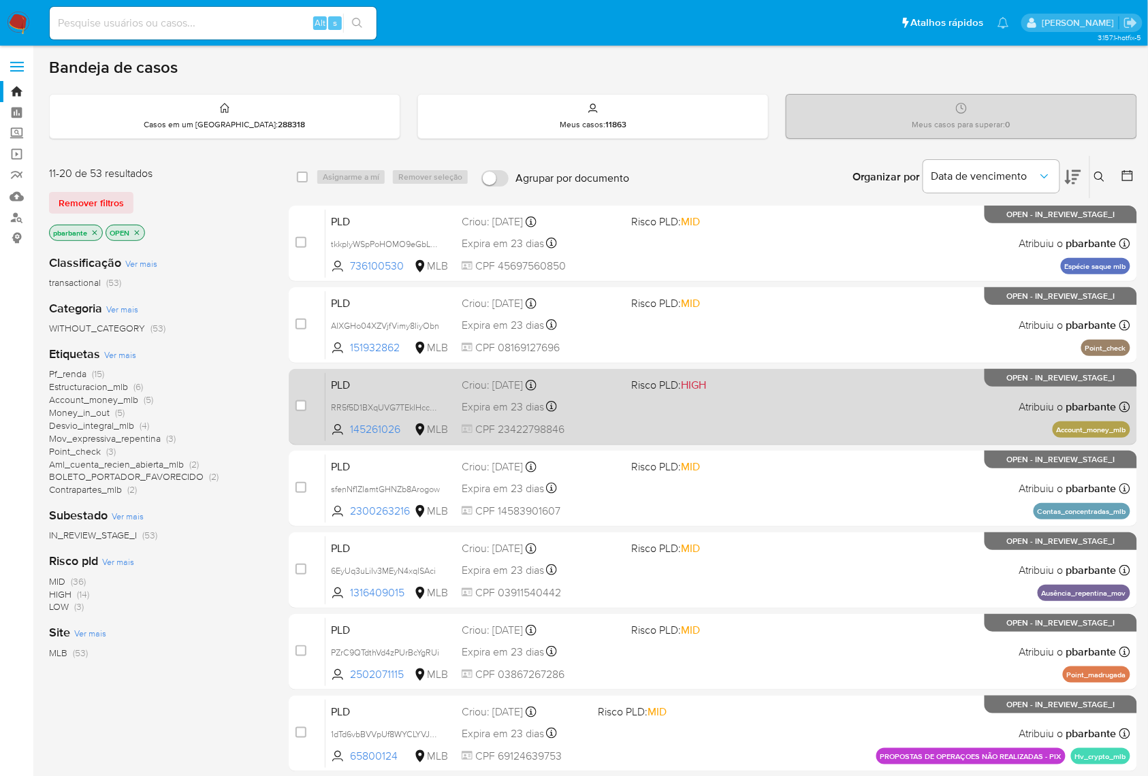
click at [769, 393] on span "Risco PLD: HIGH" at bounding box center [711, 384] width 159 height 18
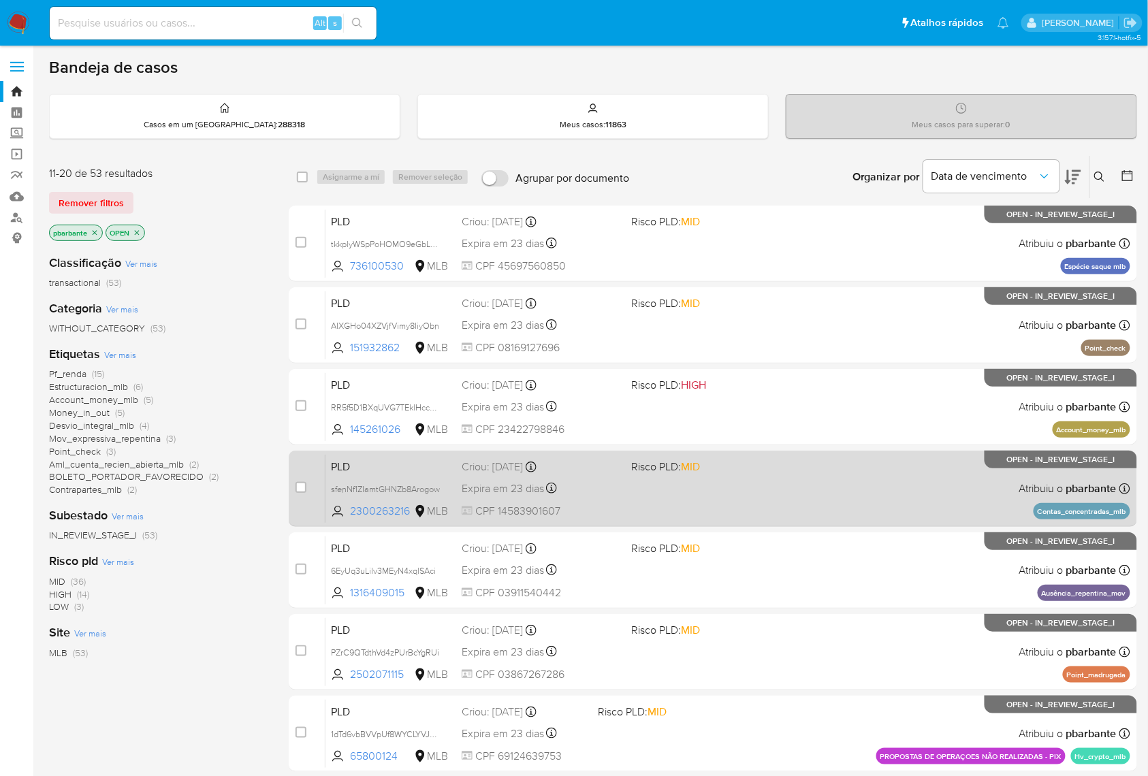
click at [776, 475] on span "Risco PLD: MID" at bounding box center [711, 466] width 159 height 18
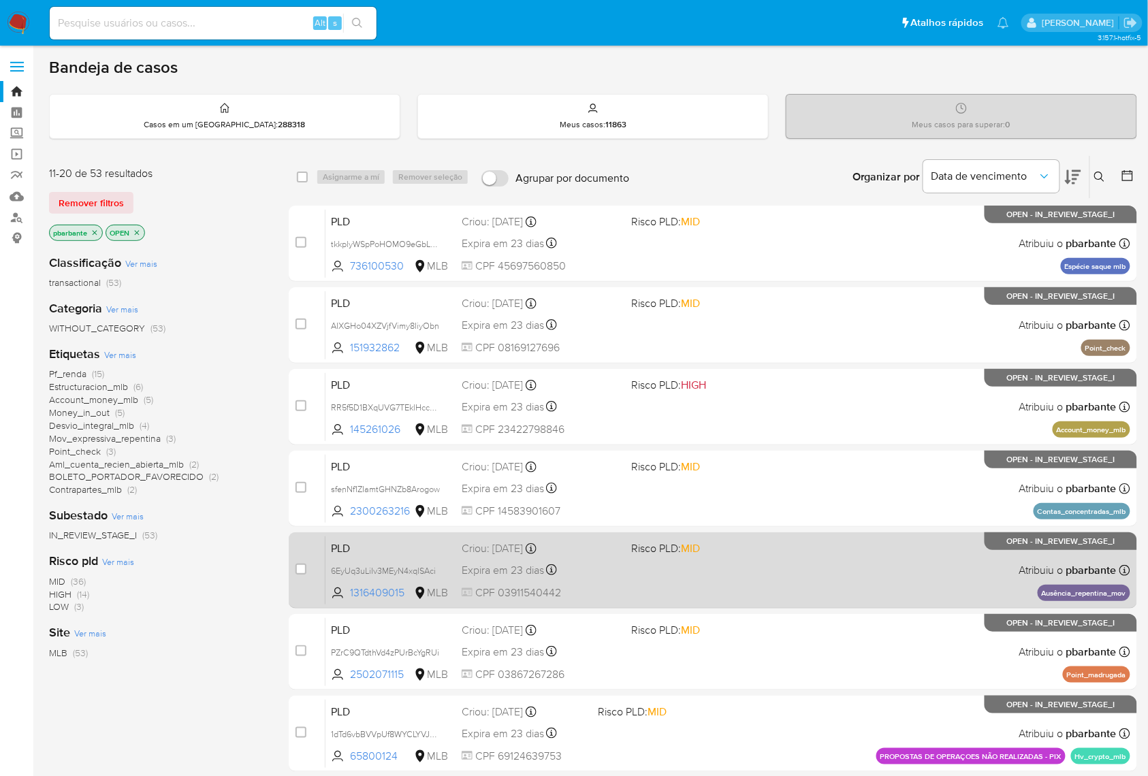
click at [780, 556] on span "Risco PLD: MID" at bounding box center [711, 548] width 159 height 18
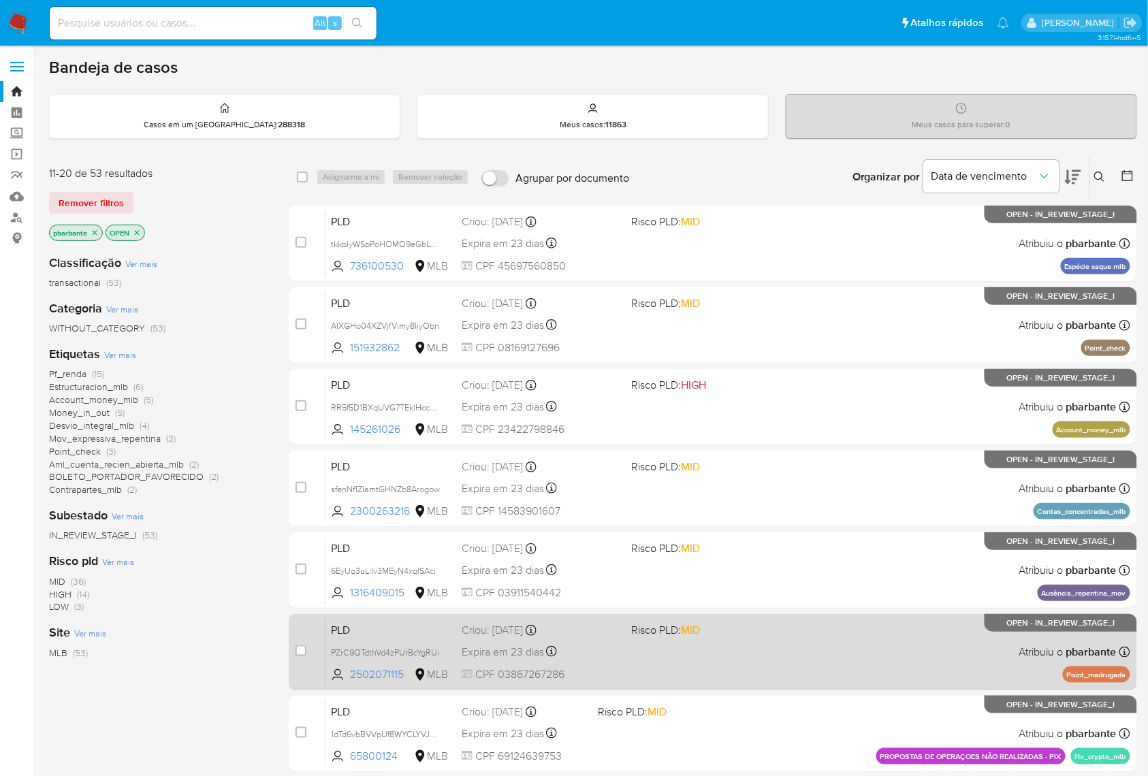
click at [768, 686] on div "PLD PZrC9QTdthVd4zPUrBcYgRUi 2502071115 MLB Risco PLD: MID Criou: 12/08/2025 Cr…" at bounding box center [728, 652] width 805 height 69
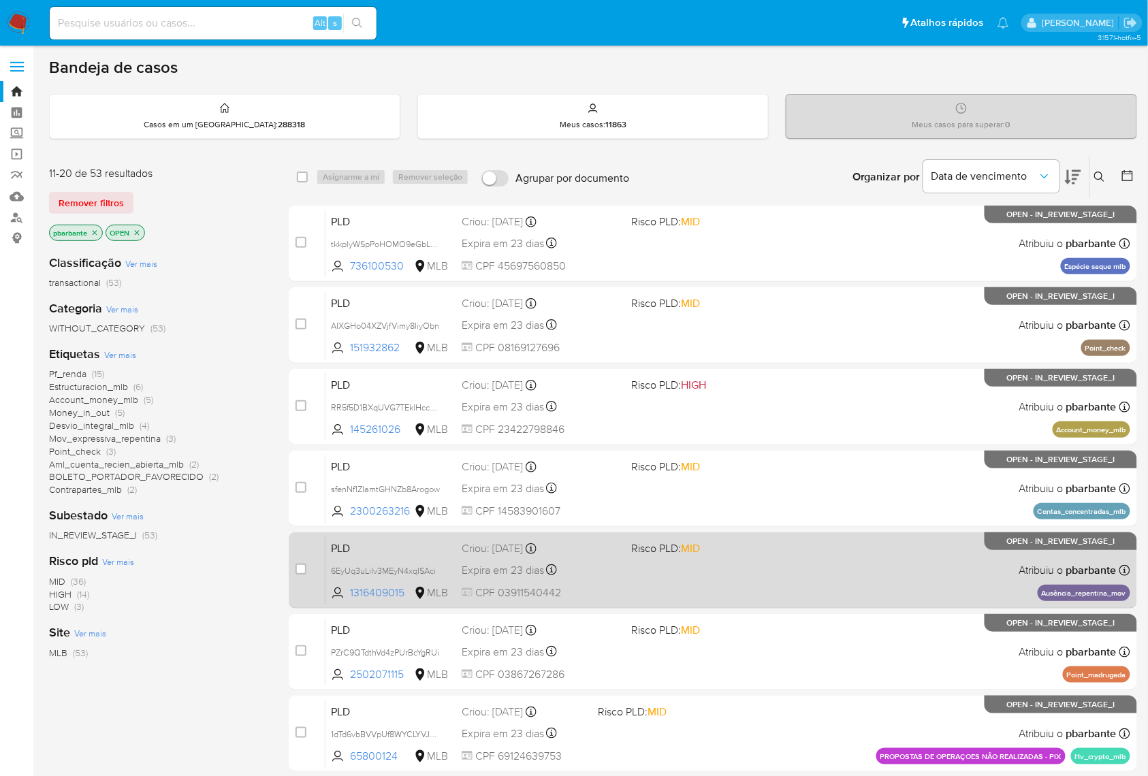
scroll to position [181, 0]
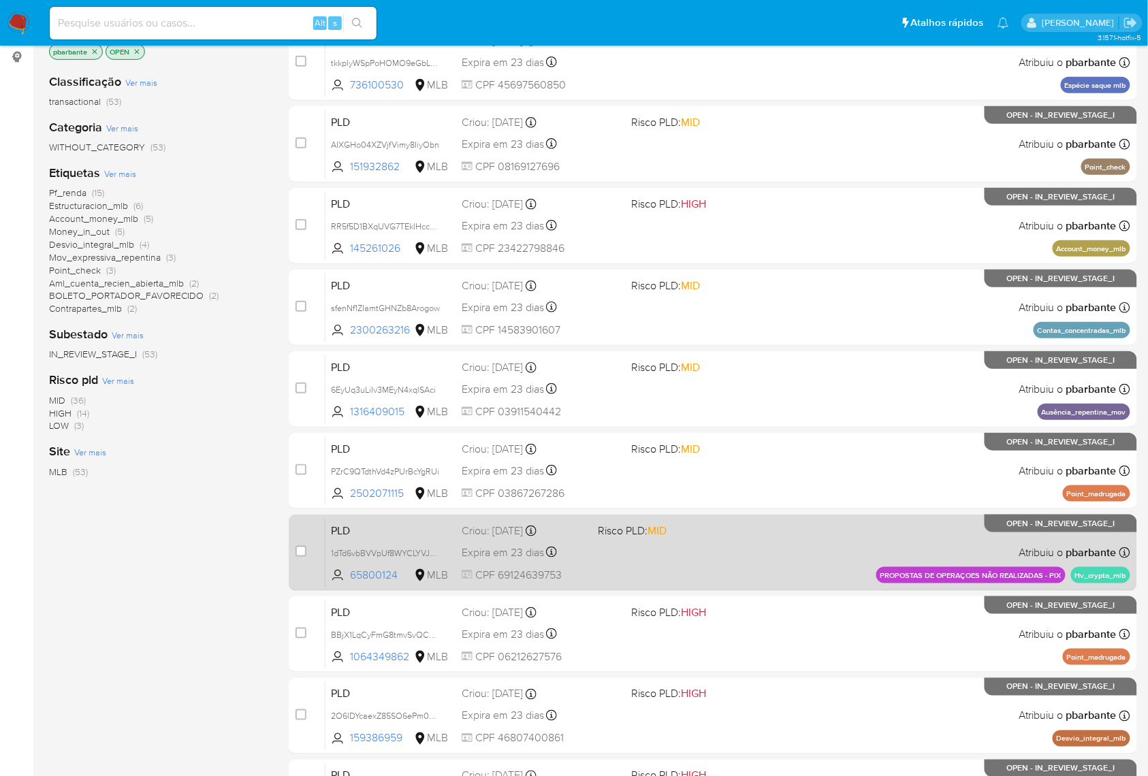
click at [775, 587] on div "PLD 1dTd6vbBVVpUf8WYCLYVJyFj 65800124 MLB Risco PLD: MID Criou: 12/08/2025 Crio…" at bounding box center [728, 552] width 805 height 69
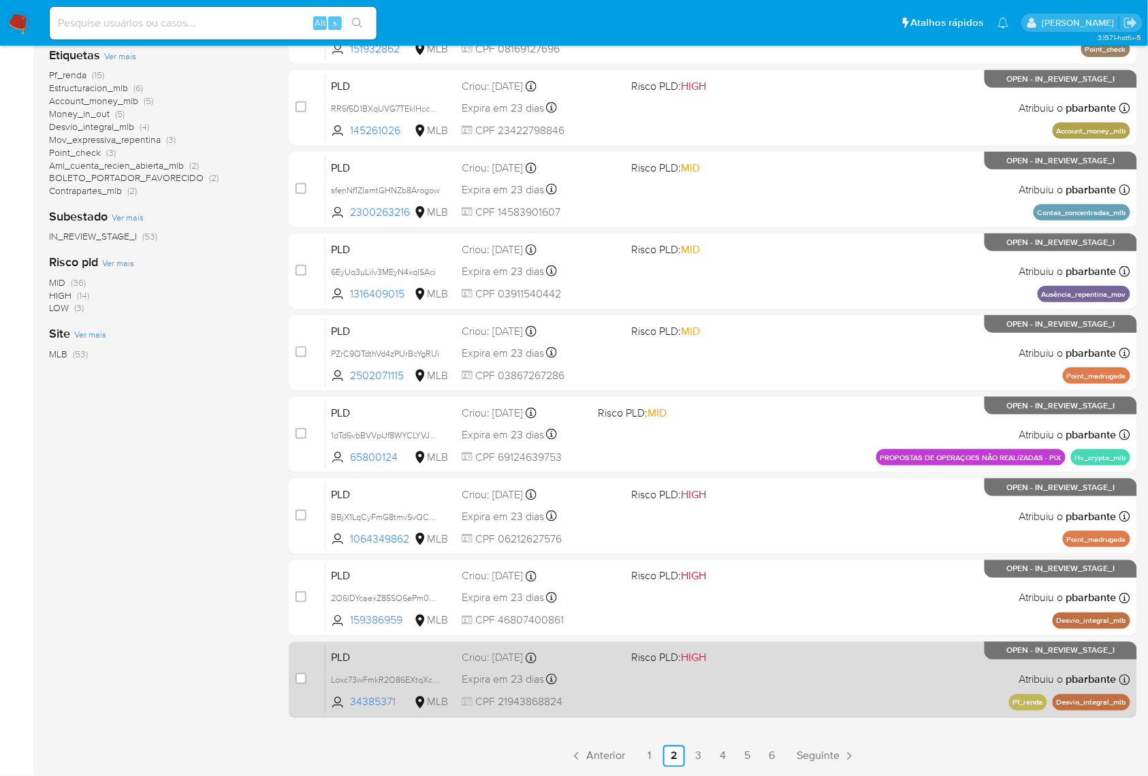
scroll to position [406, 0]
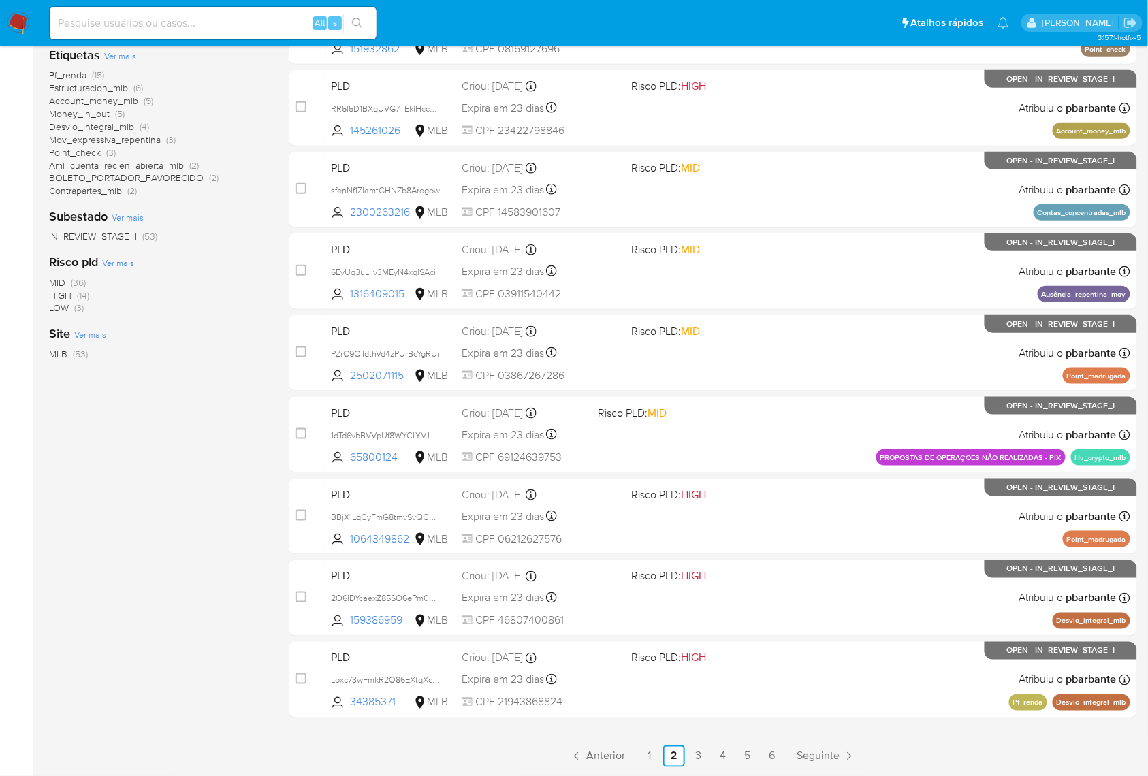
click at [661, 759] on link "1" at bounding box center [650, 757] width 22 height 22
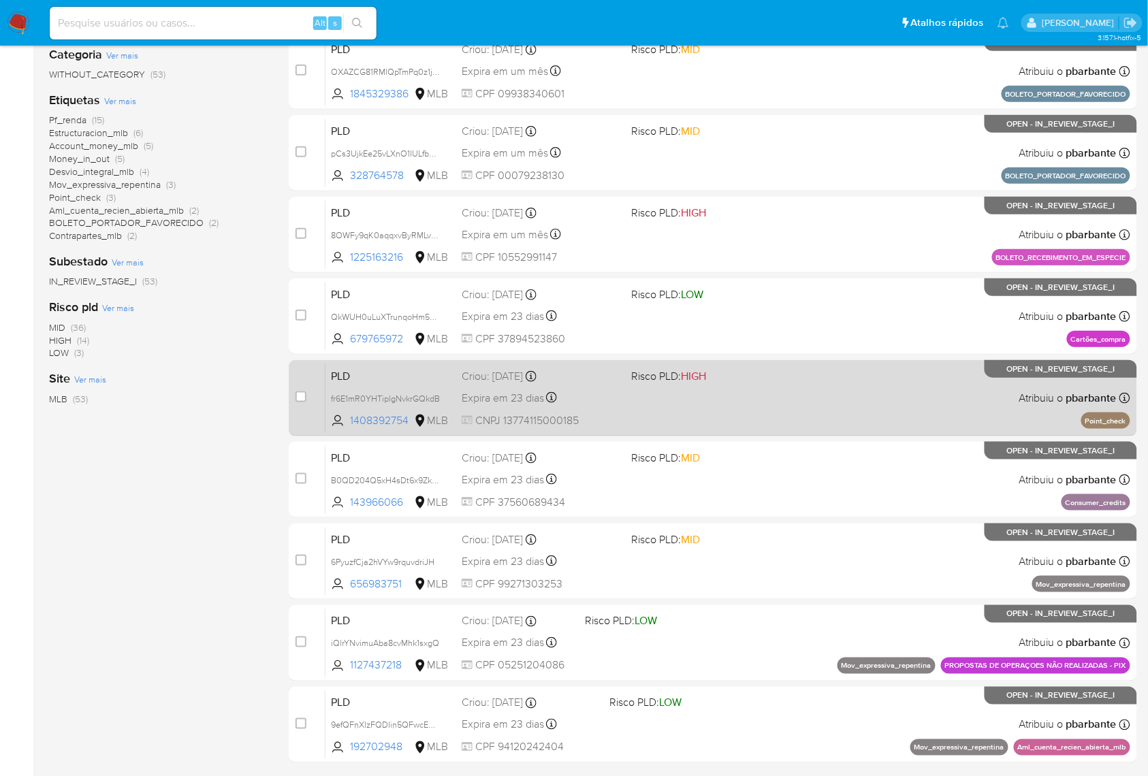
scroll to position [406, 0]
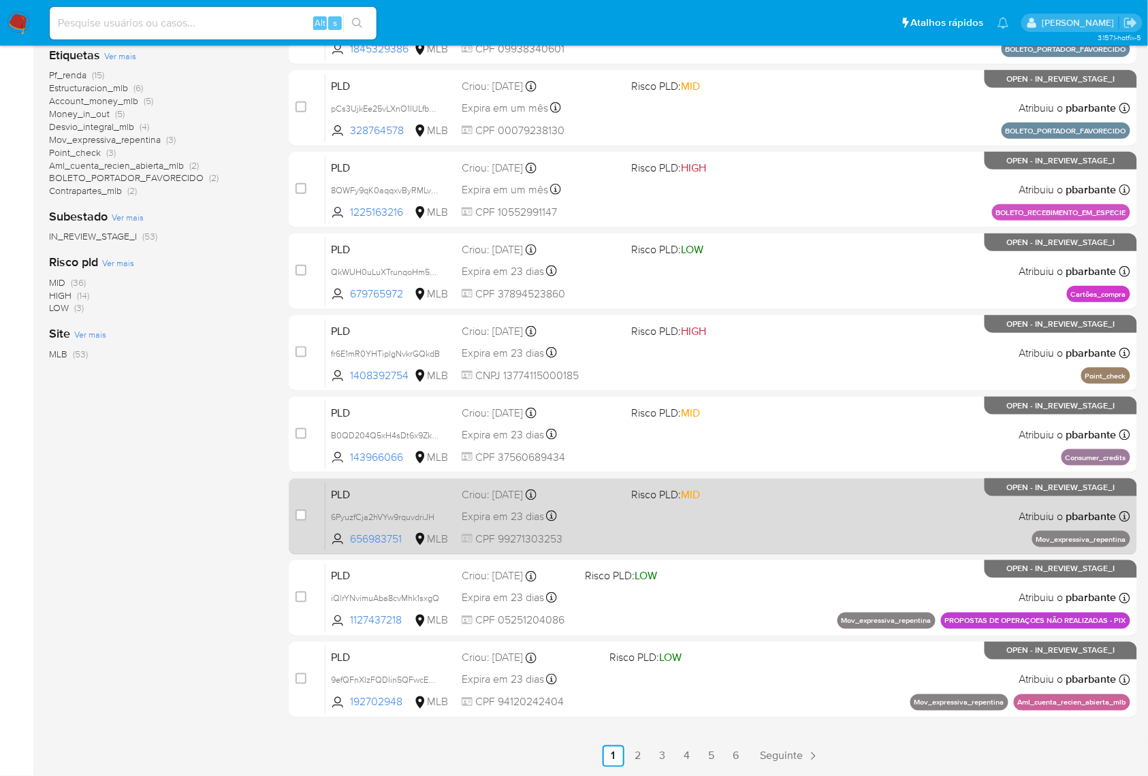
click at [790, 491] on div "PLD 6PyuzfCja2hVYw9rquvdriJH 656983751 MLB Risco PLD: MID Criou: 12/08/2025 Cri…" at bounding box center [728, 516] width 805 height 69
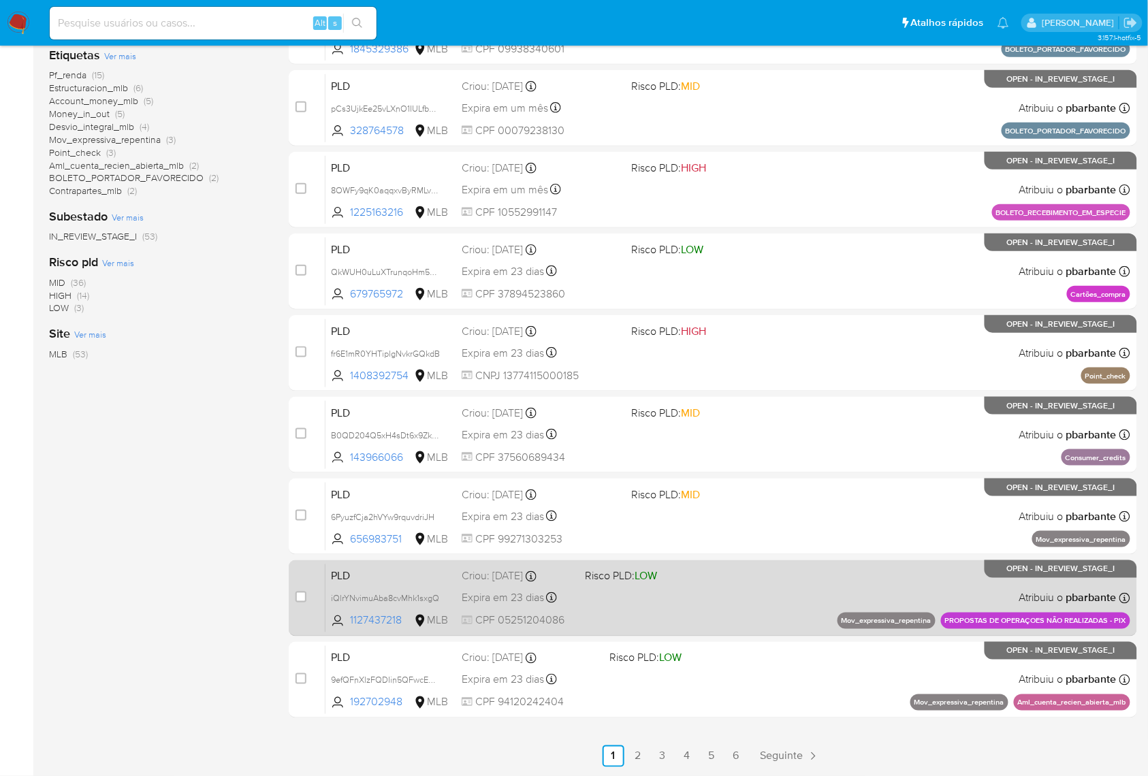
click at [780, 575] on div "PLD iQlrYNvimuAba8cvMhk1sxgQ 1127437218 MLB Risco PLD: LOW Criou: 12/08/2025 Cr…" at bounding box center [728, 598] width 805 height 69
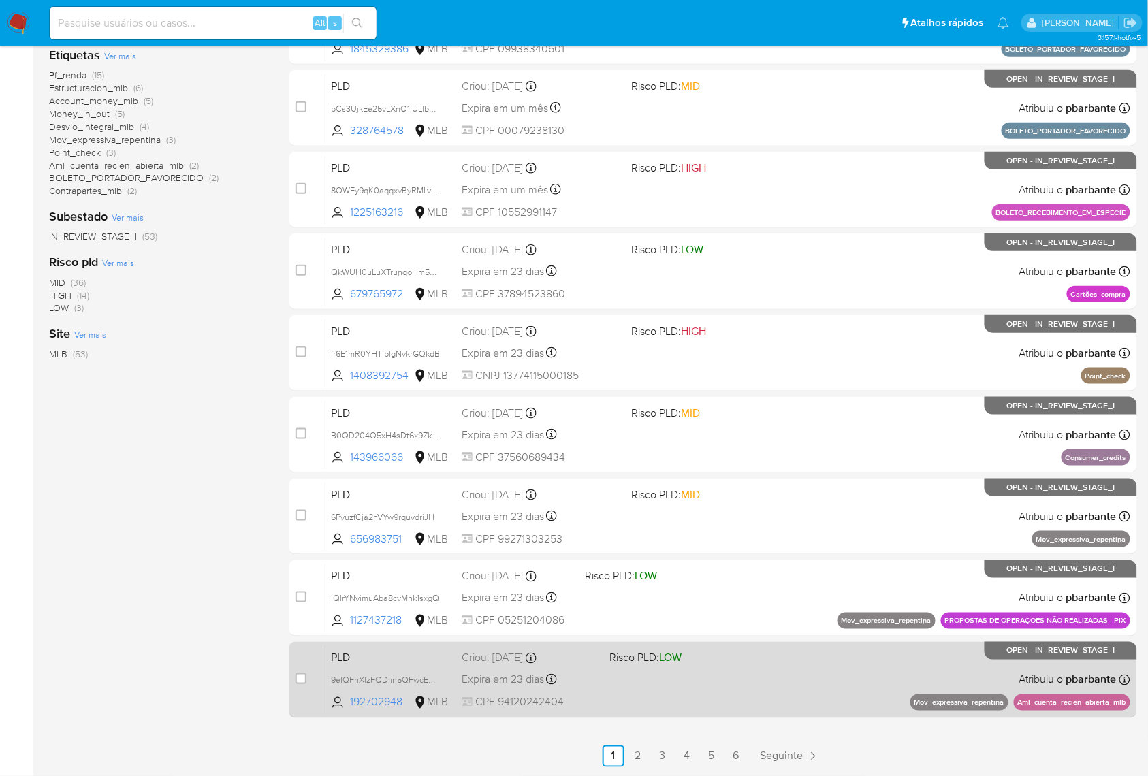
click at [774, 668] on div "PLD 9efQFnXlzFQDIin5QFwcERHp 192702948 MLB Risco PLD: LOW Criou: 12/08/2025 Cri…" at bounding box center [728, 680] width 805 height 69
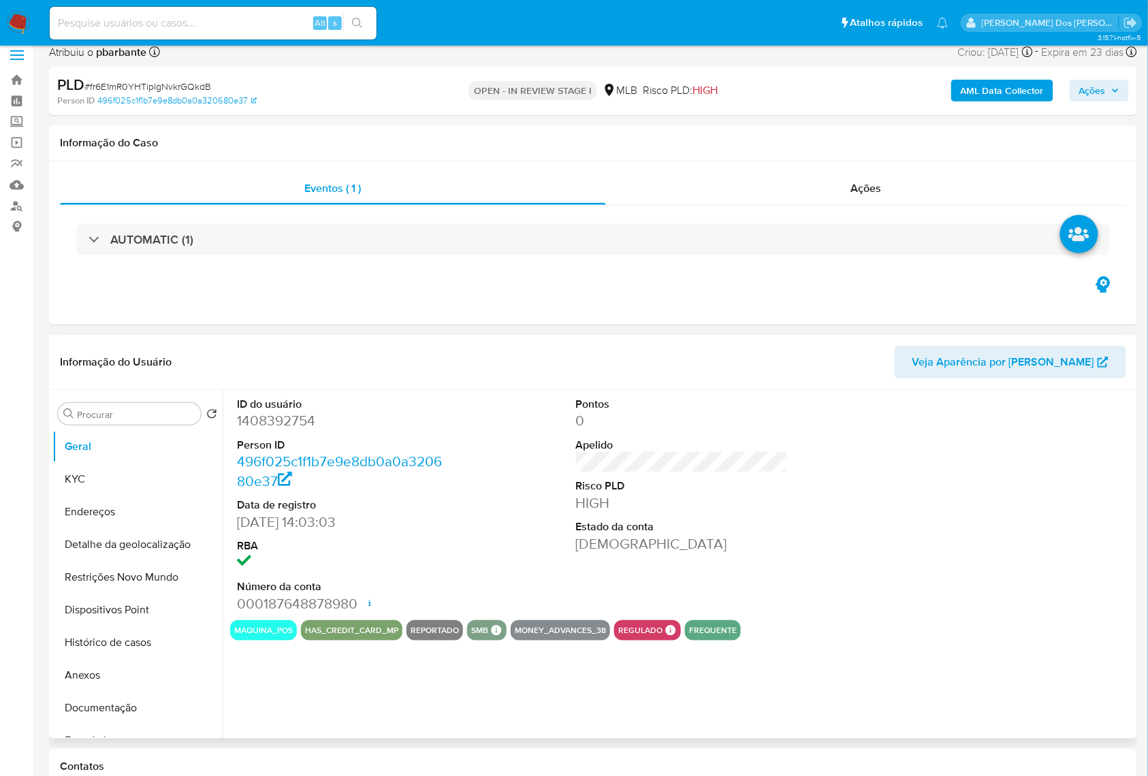
scroll to position [91, 0]
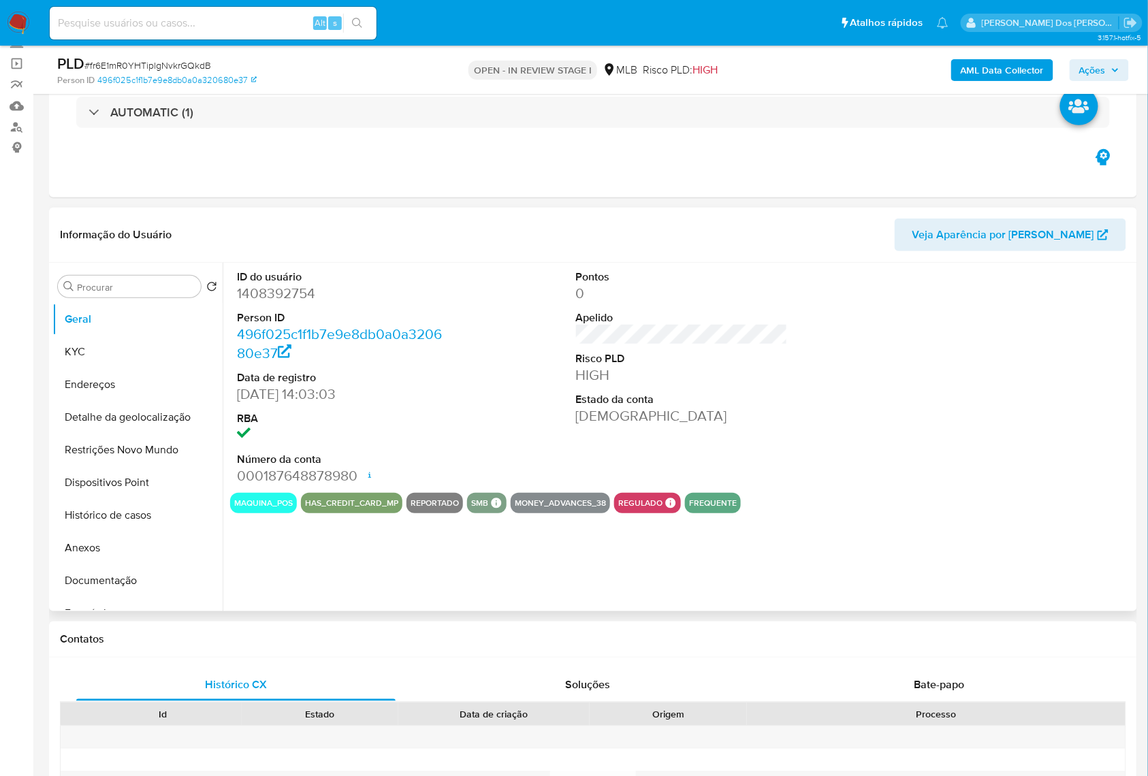
select select "10"
click at [150, 532] on button "Histórico de casos" at bounding box center [131, 515] width 159 height 33
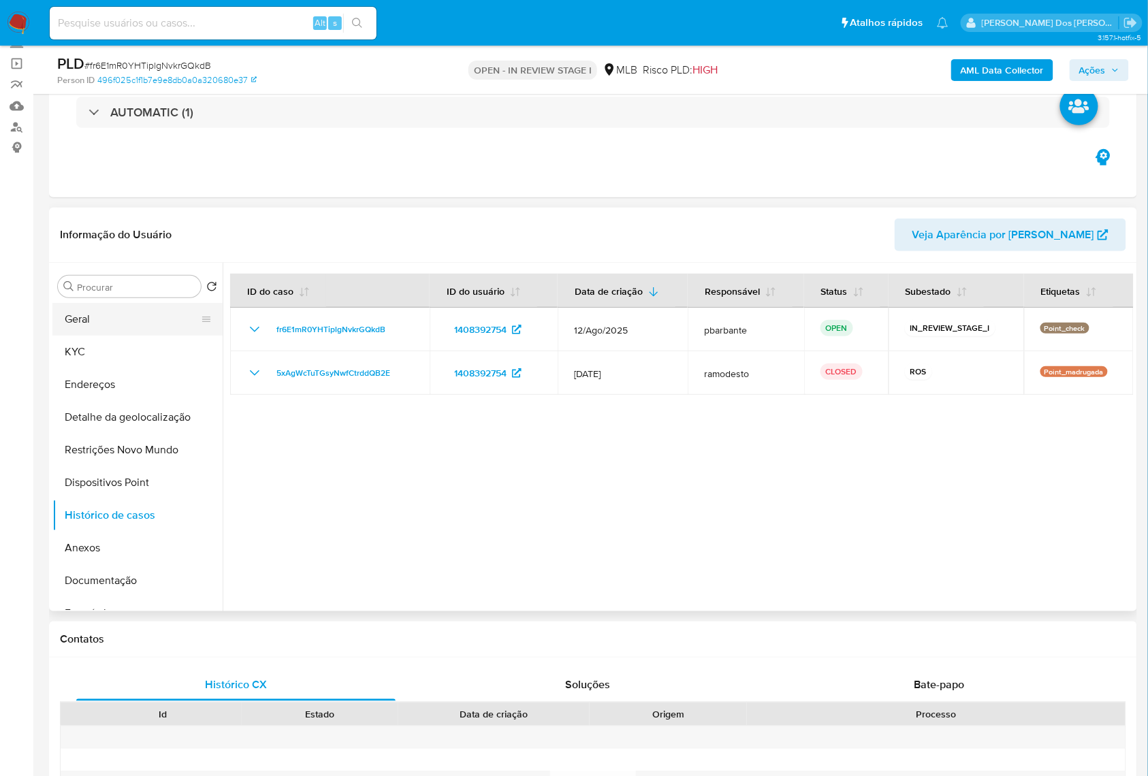
click at [129, 336] on button "Geral" at bounding box center [131, 319] width 159 height 33
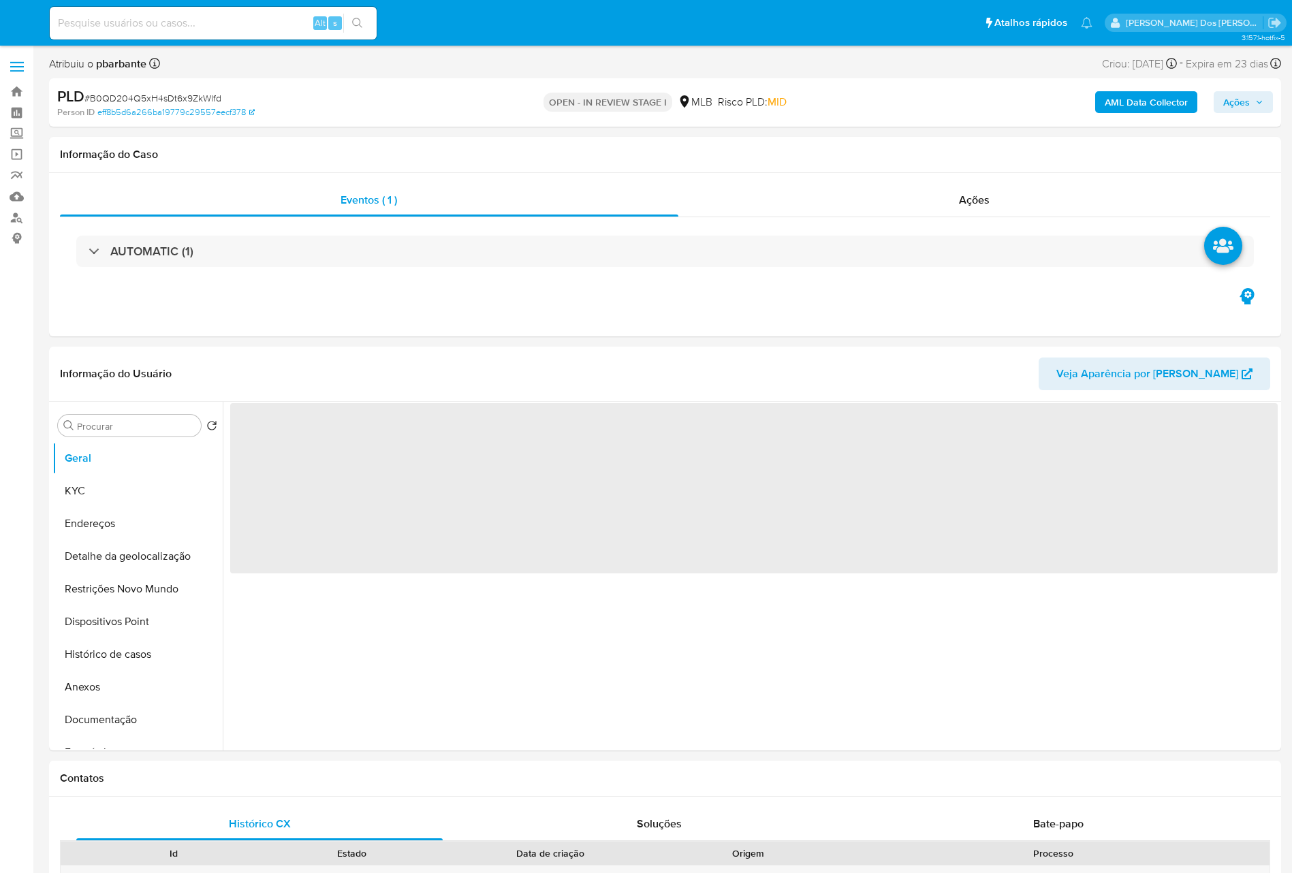
select select "10"
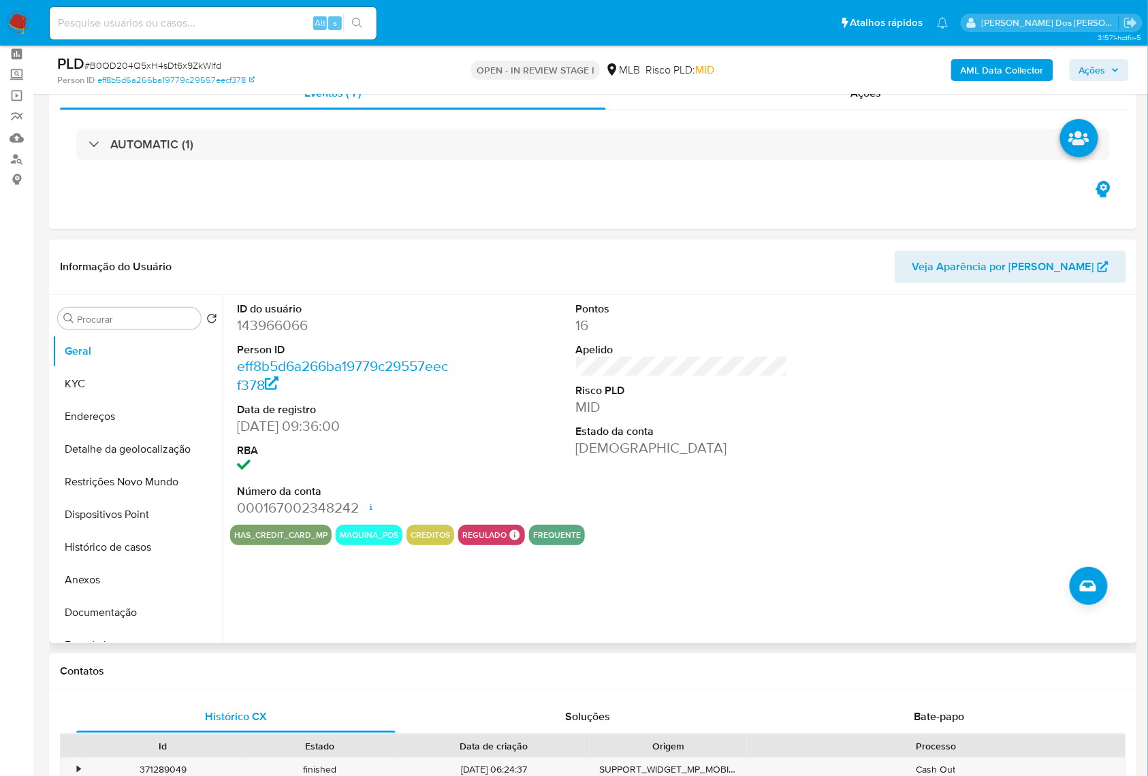
scroll to position [91, 0]
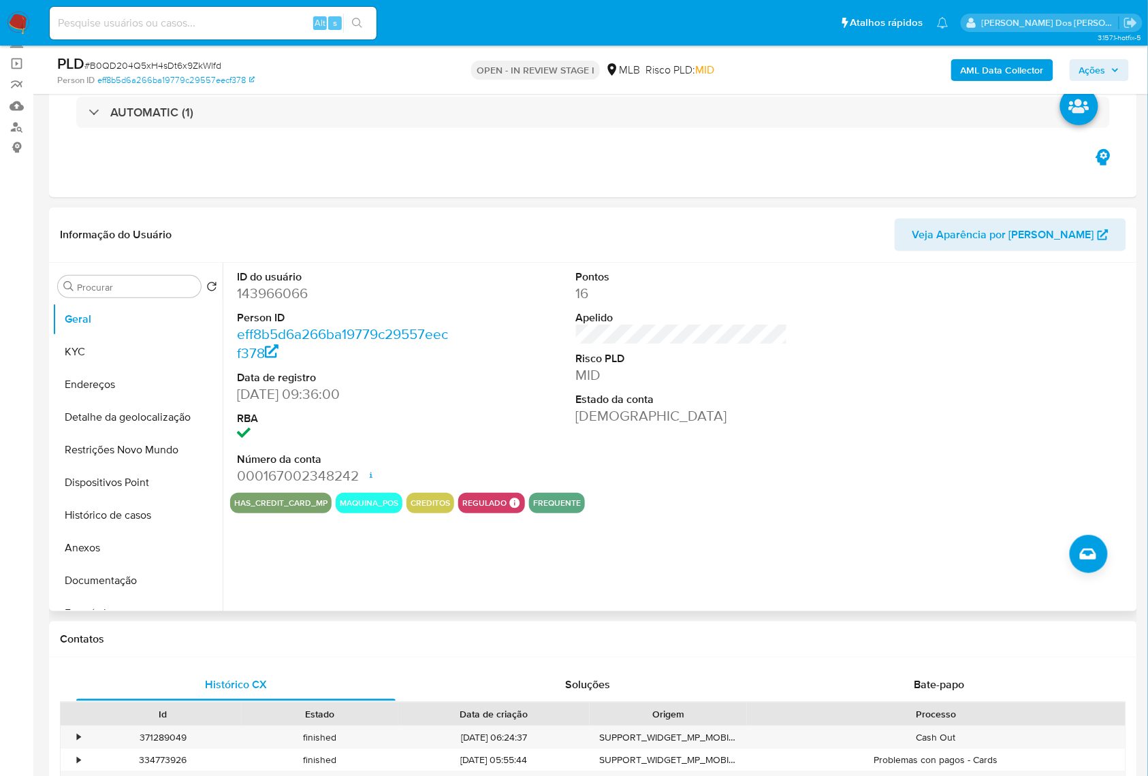
click at [275, 303] on dd "143966066" at bounding box center [343, 293] width 212 height 19
copy dd "143966066"
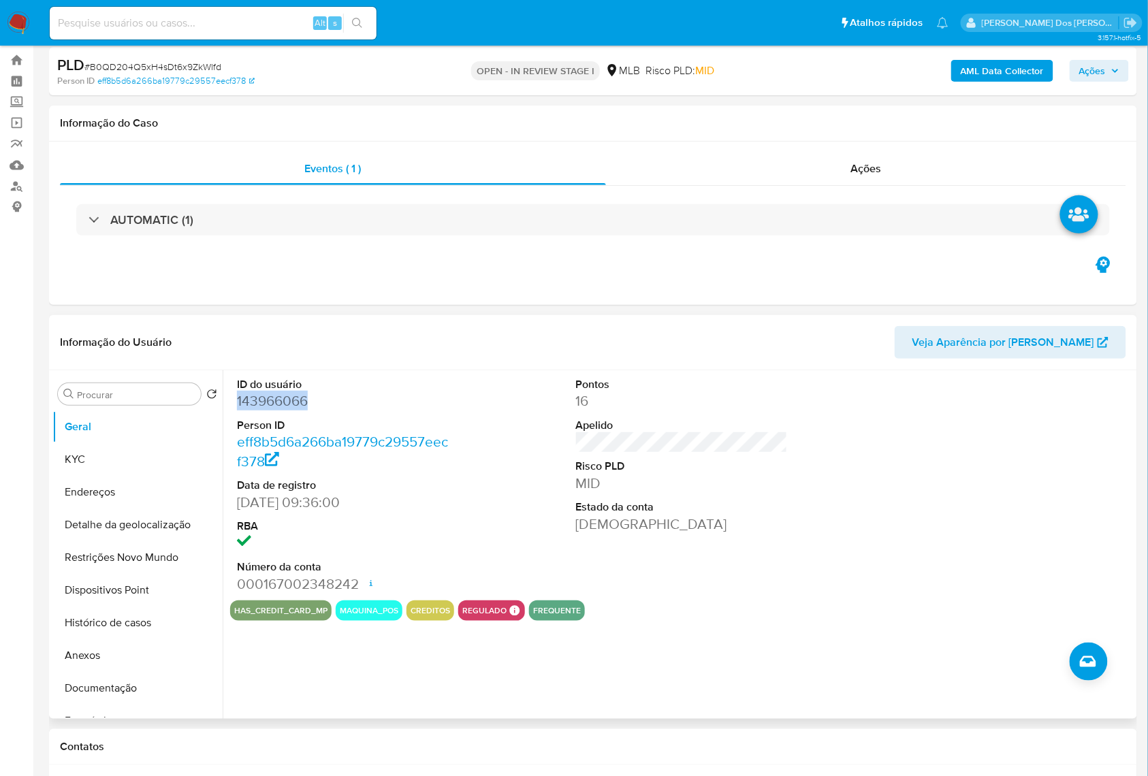
scroll to position [0, 0]
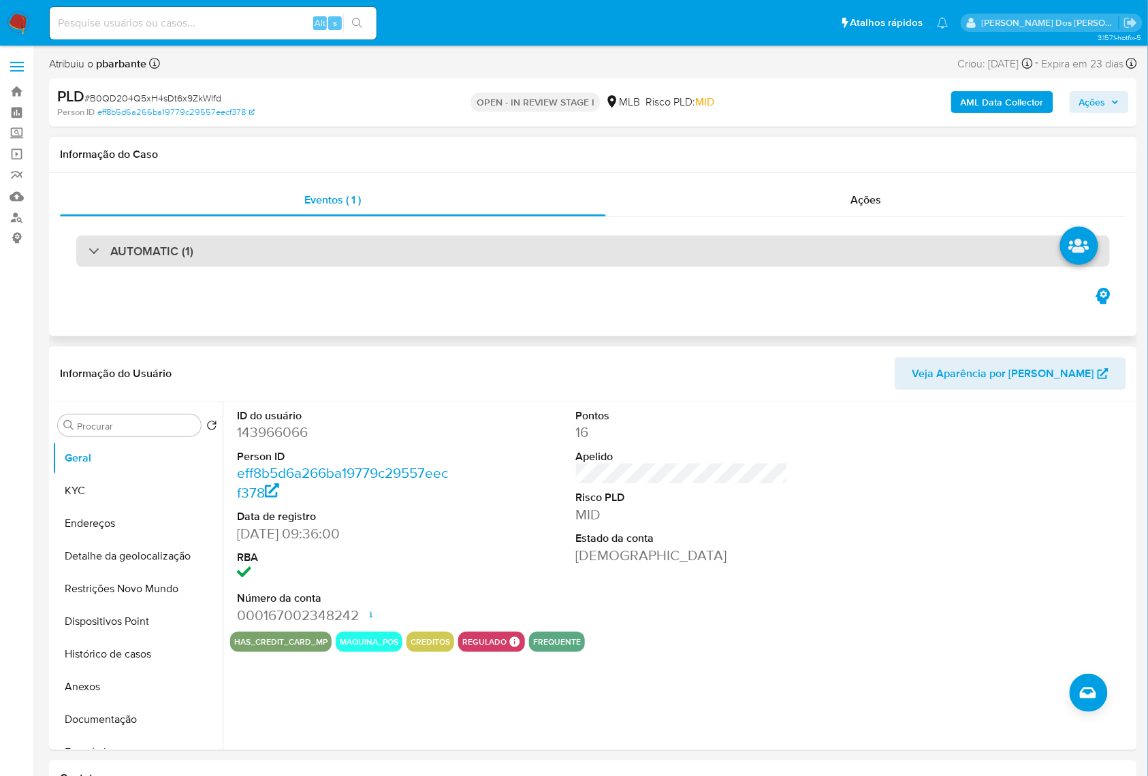
click at [355, 257] on div "AUTOMATIC (1)" at bounding box center [593, 251] width 1034 height 31
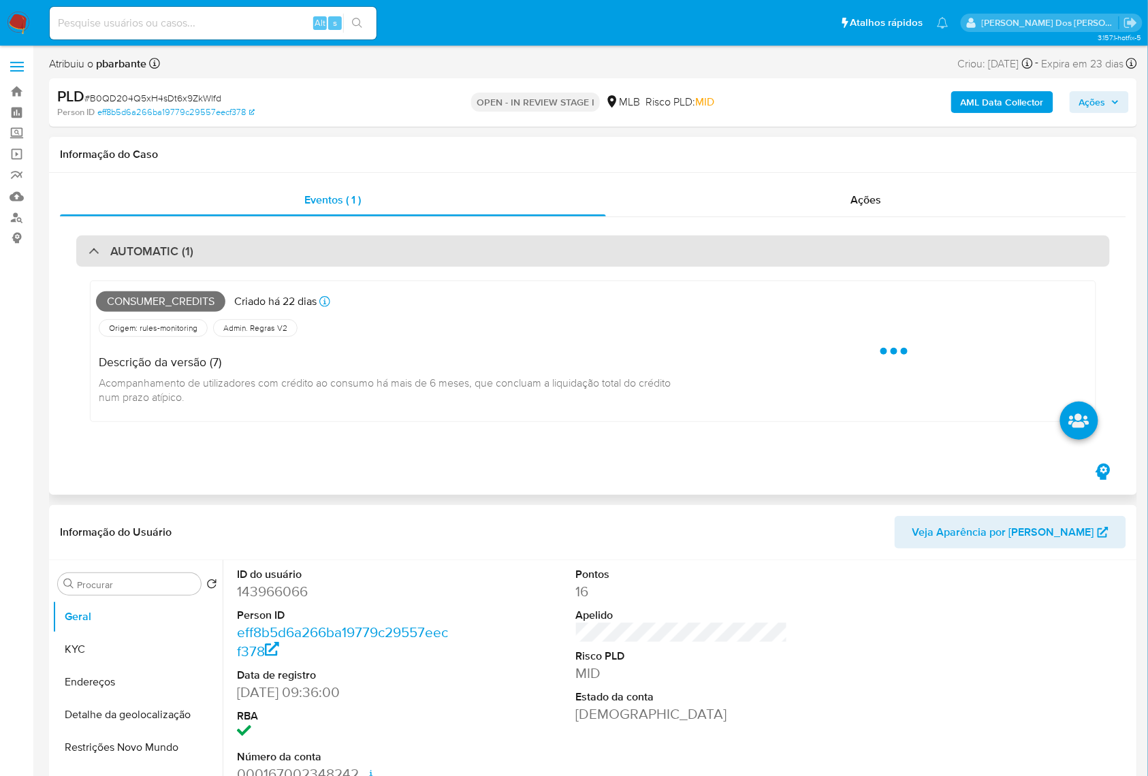
click at [355, 257] on div "AUTOMATIC (1)" at bounding box center [593, 251] width 1034 height 31
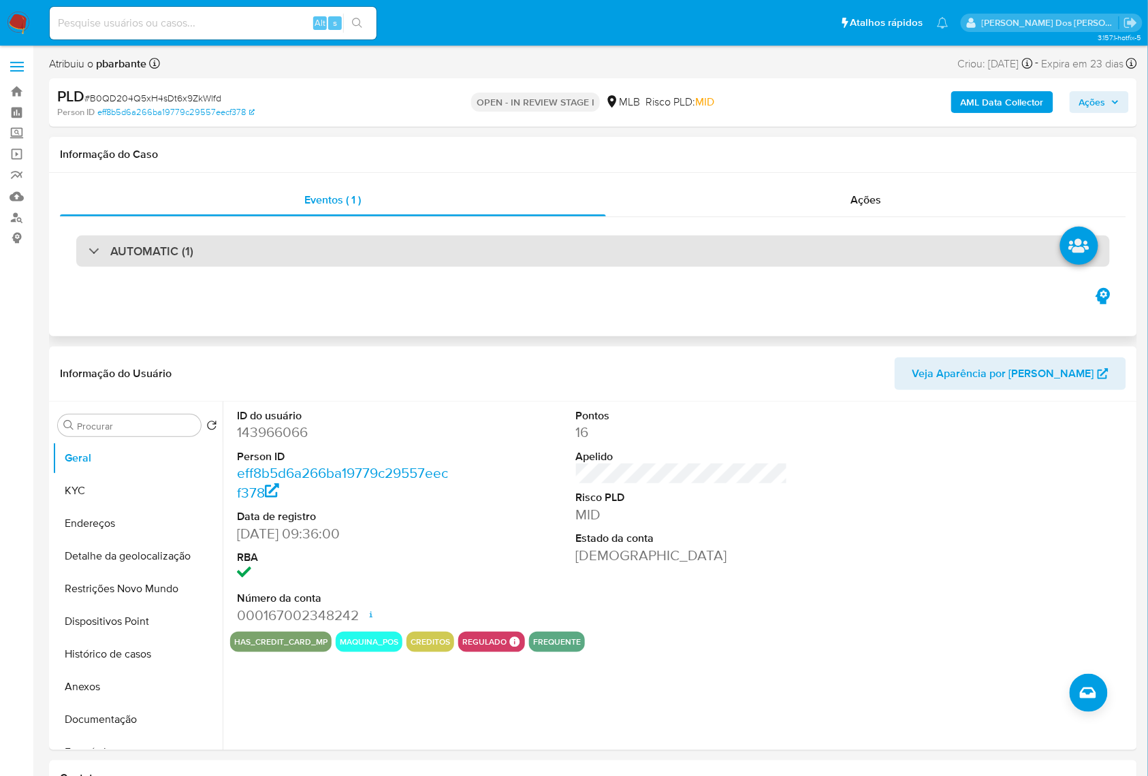
click at [207, 249] on div "AUTOMATIC (1)" at bounding box center [593, 251] width 1034 height 31
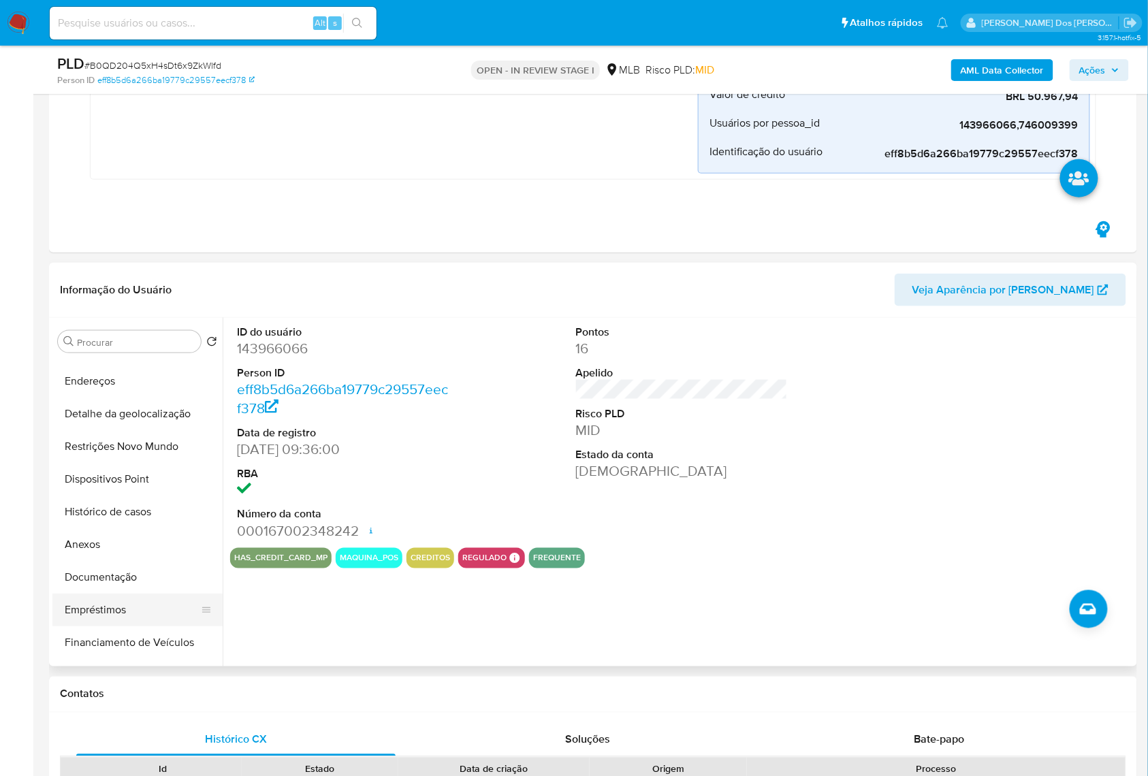
scroll to position [91, 0]
click at [134, 584] on button "Empréstimos" at bounding box center [137, 578] width 170 height 33
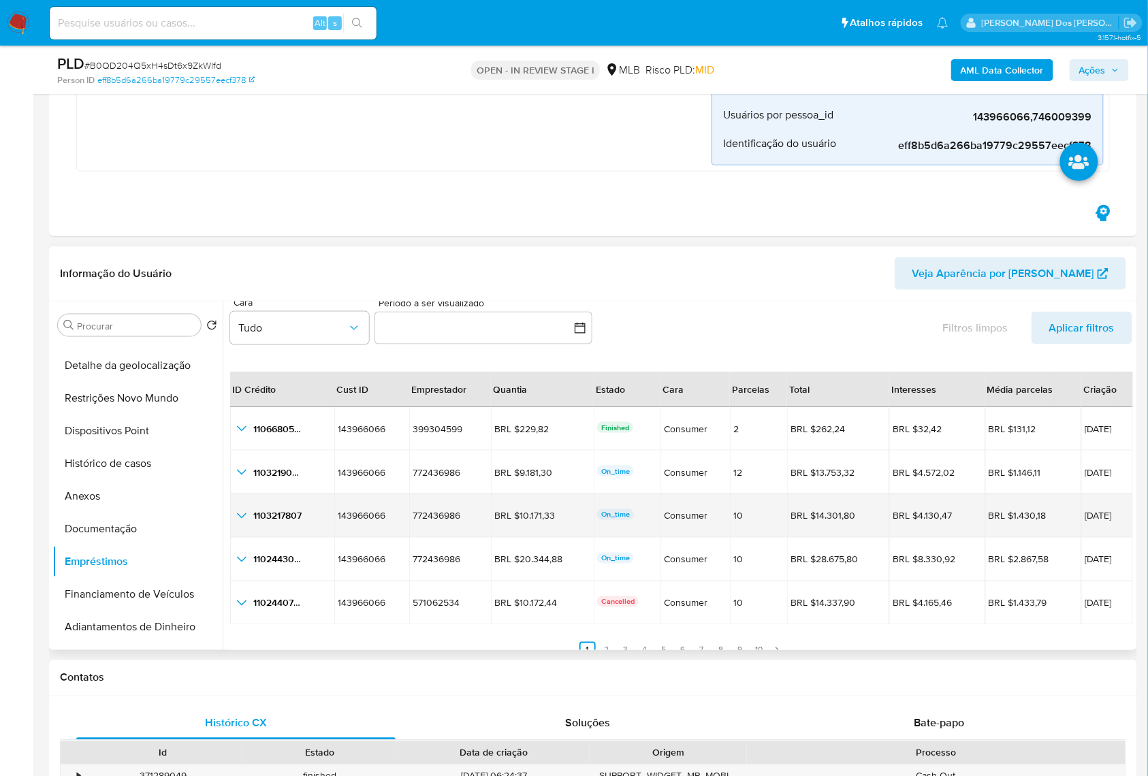
scroll to position [31, 0]
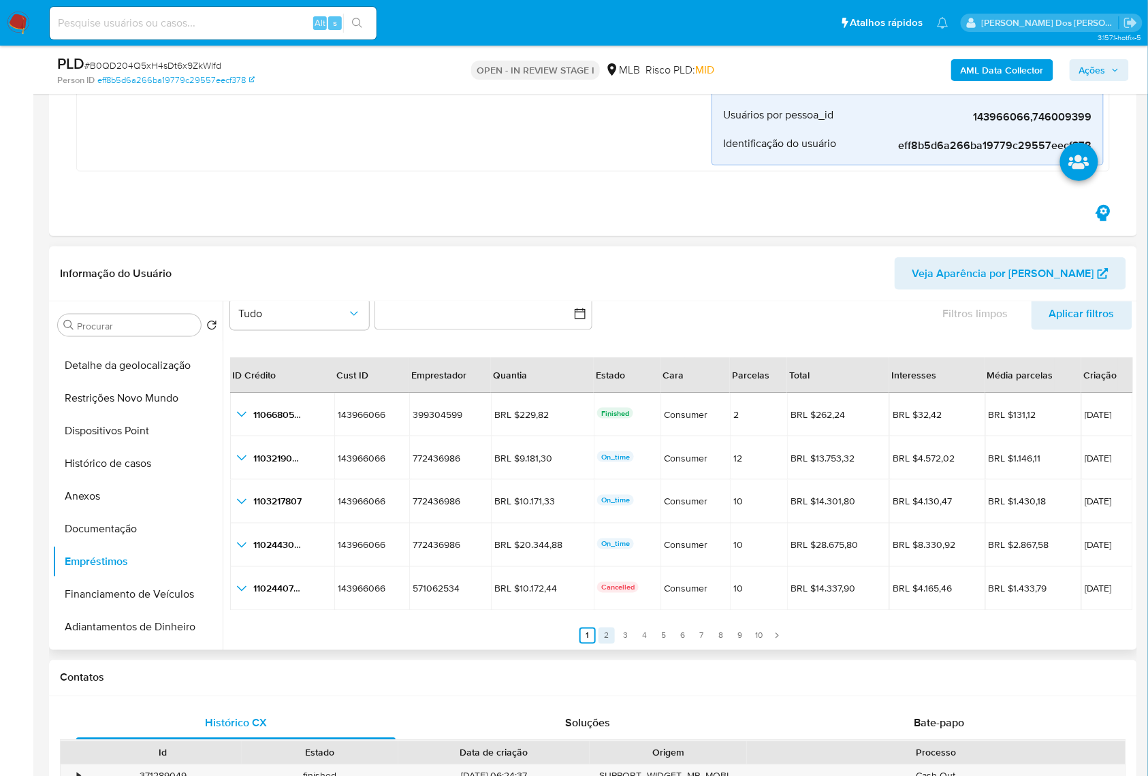
click at [606, 639] on link "2" at bounding box center [607, 636] width 16 height 16
click at [628, 635] on link "3" at bounding box center [634, 636] width 16 height 16
click at [645, 633] on link "4" at bounding box center [653, 636] width 16 height 16
click at [668, 633] on link "5" at bounding box center [672, 636] width 16 height 16
click at [695, 635] on link "6" at bounding box center [691, 636] width 16 height 16
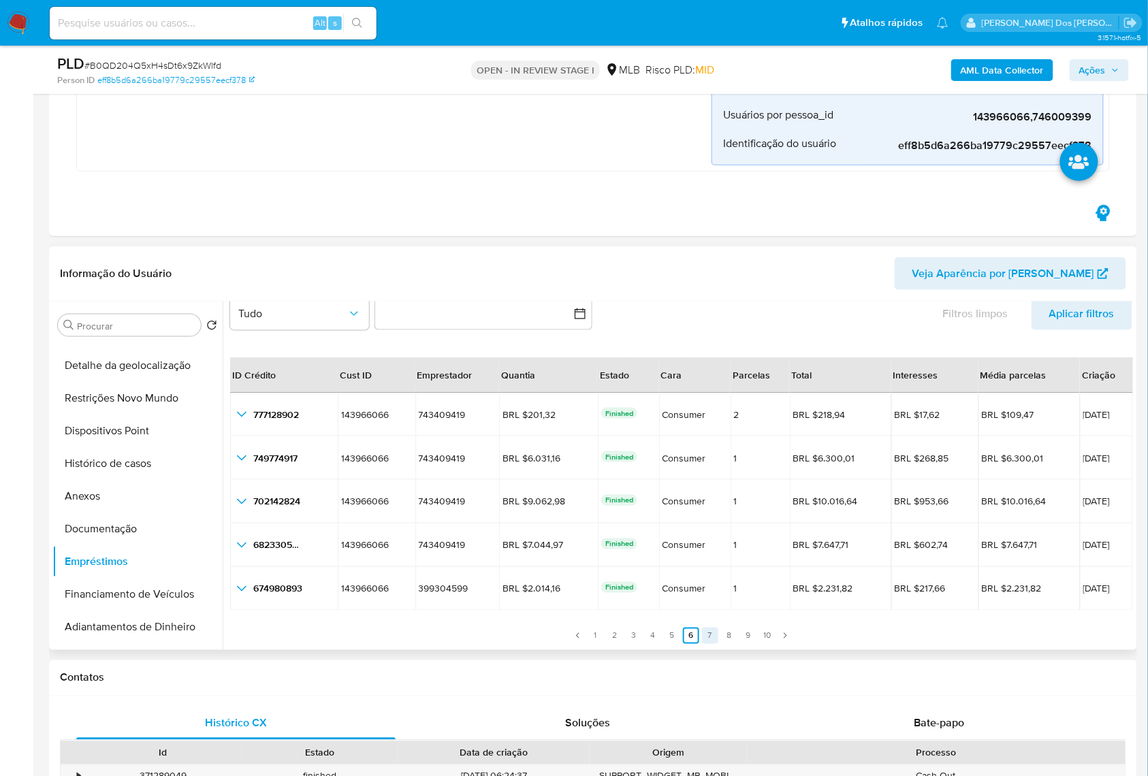
click at [703, 638] on link "7" at bounding box center [710, 636] width 16 height 16
click at [721, 638] on link "8" at bounding box center [729, 636] width 16 height 16
click at [101, 594] on button "Financiamento de Veículos" at bounding box center [131, 594] width 159 height 33
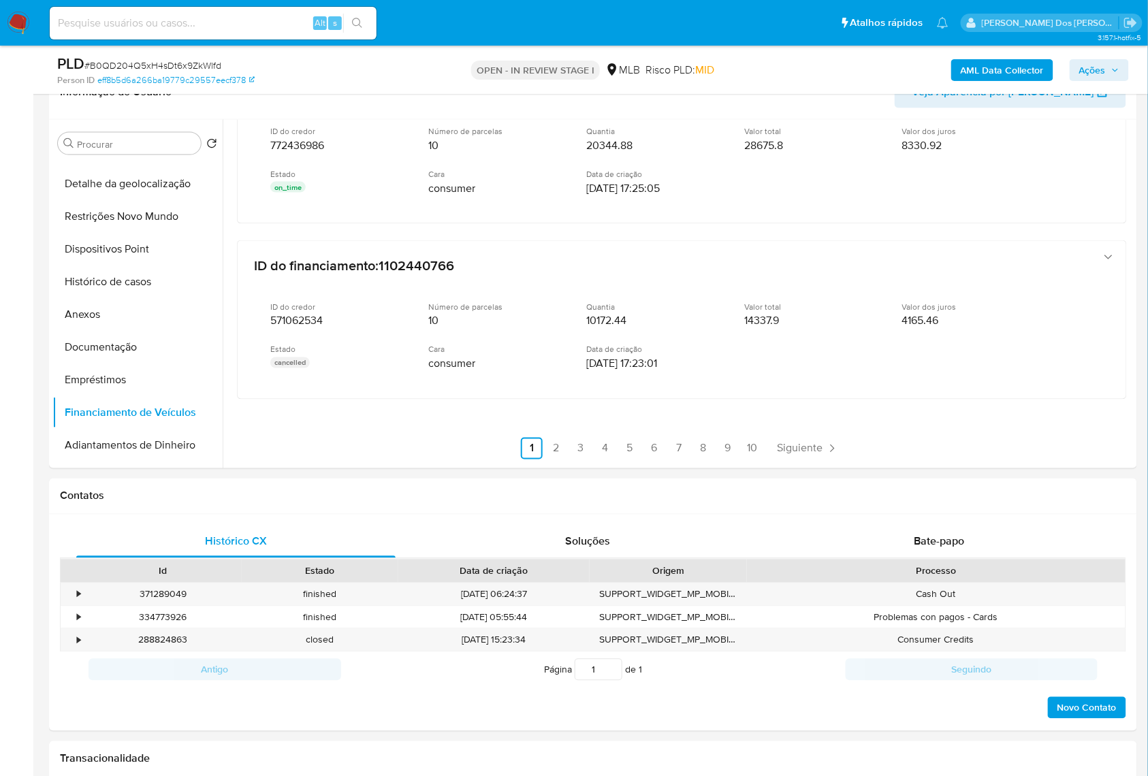
scroll to position [654, 0]
click at [125, 373] on button "Empréstimos" at bounding box center [131, 380] width 159 height 33
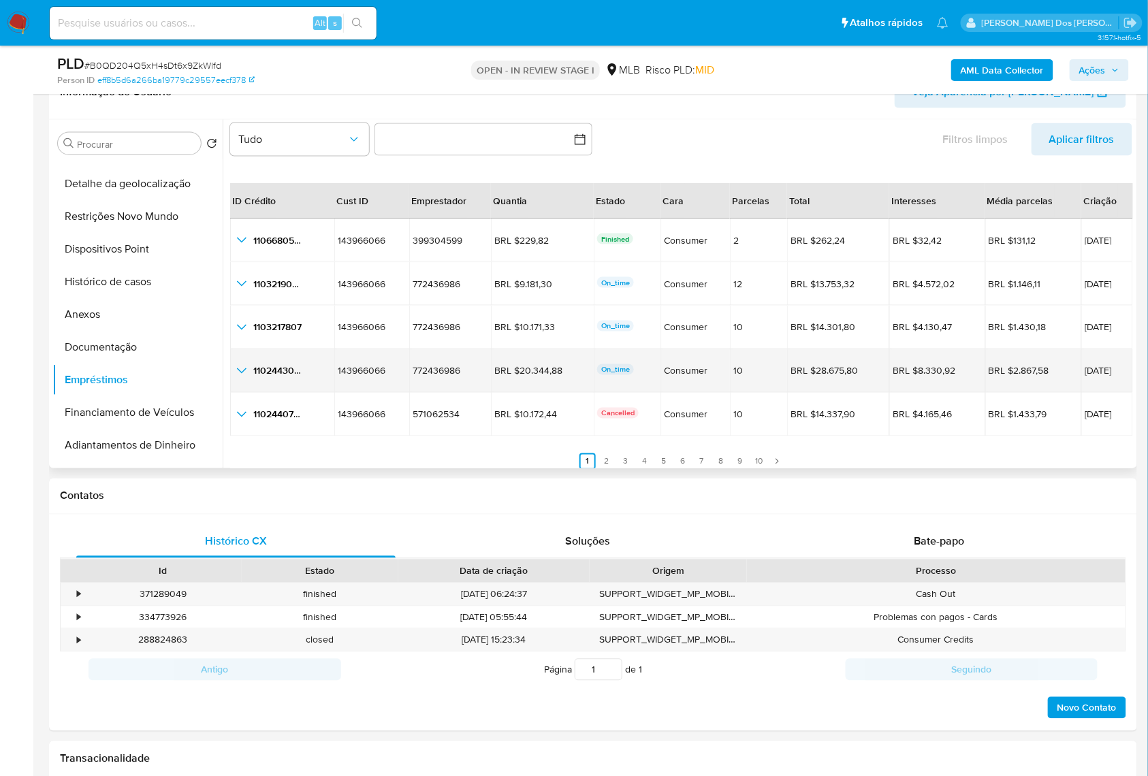
scroll to position [31, 0]
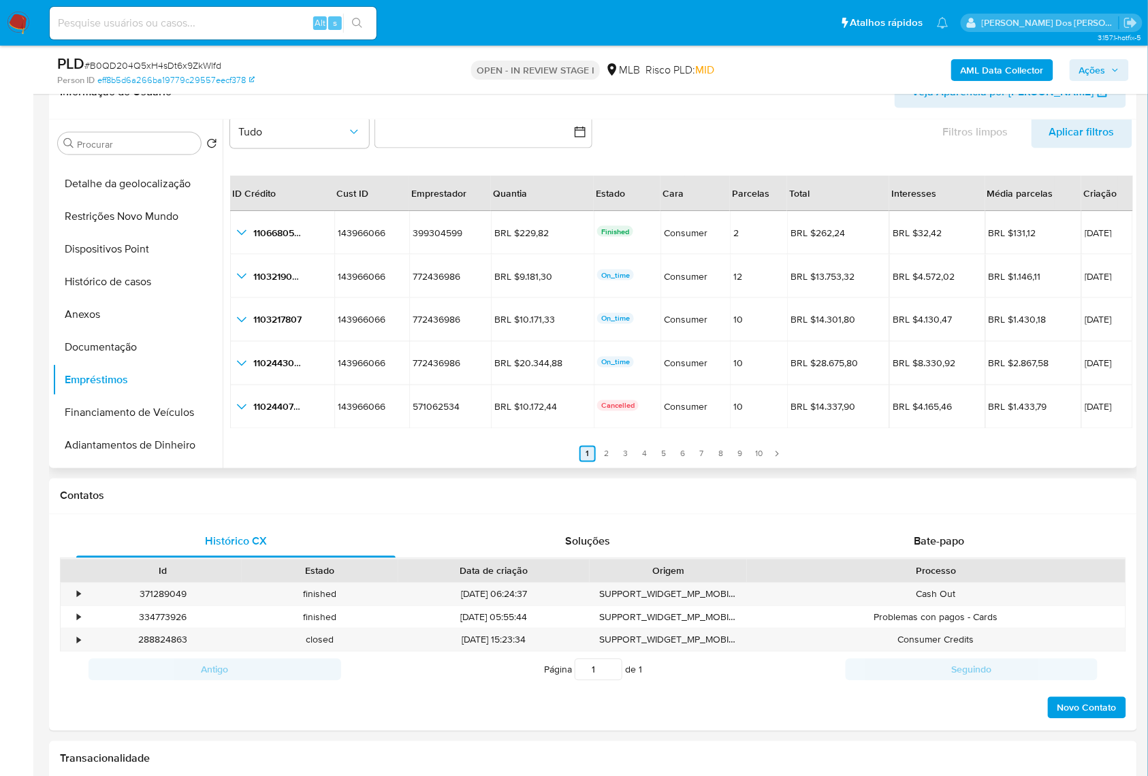
click at [599, 461] on link "2" at bounding box center [607, 454] width 16 height 16
click at [631, 458] on link "3" at bounding box center [634, 454] width 16 height 16
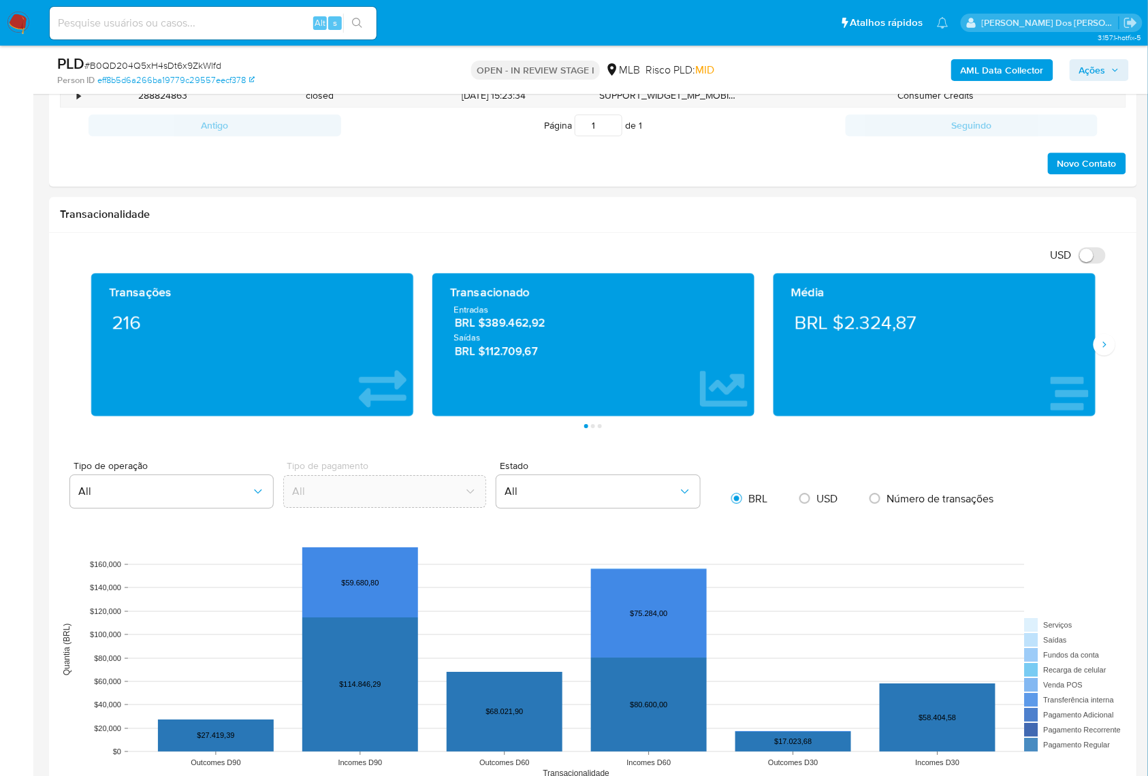
scroll to position [1543, 0]
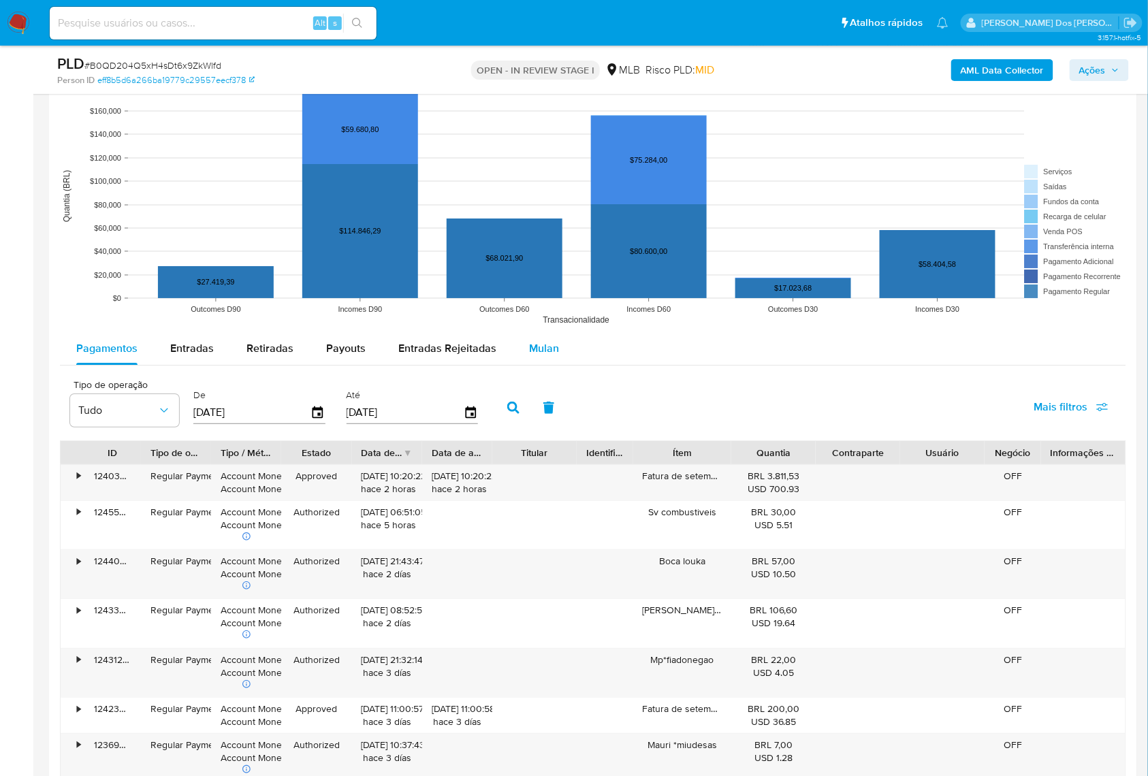
click at [531, 356] on span "Mulan" at bounding box center [544, 348] width 30 height 16
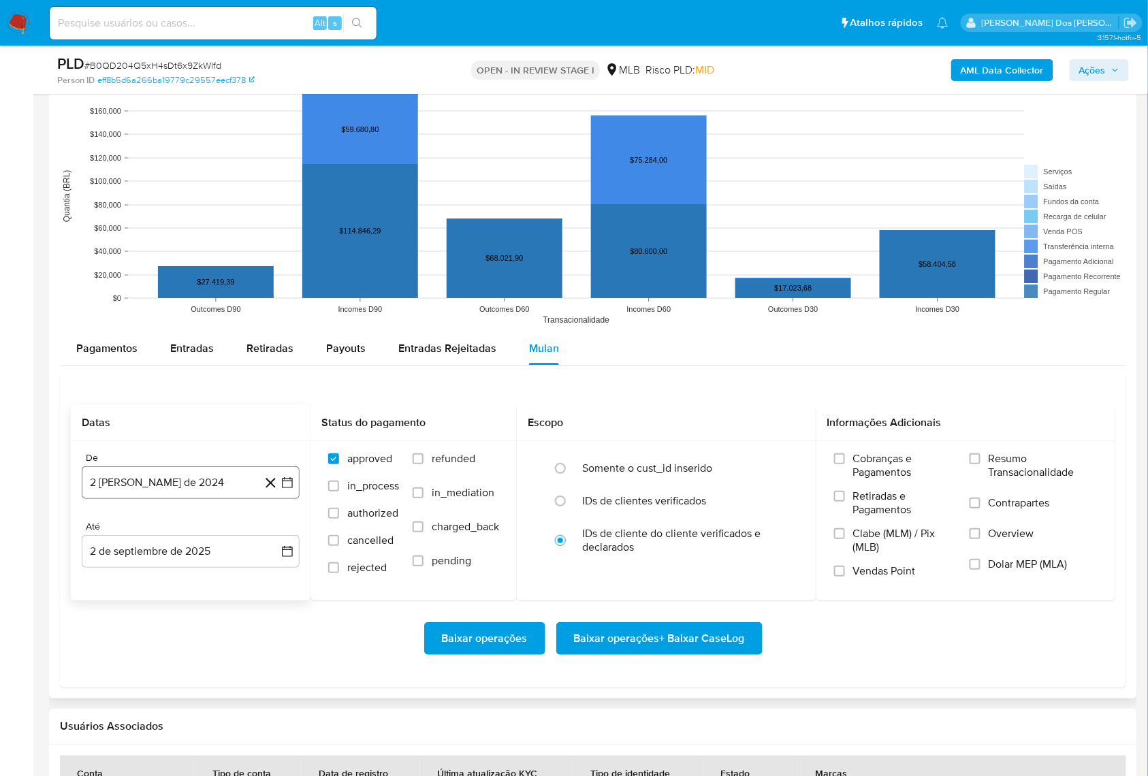
click at [296, 486] on button "2 [PERSON_NAME] de 2024" at bounding box center [191, 482] width 218 height 33
click at [276, 537] on icon "Mes siguiente" at bounding box center [275, 532] width 16 height 16
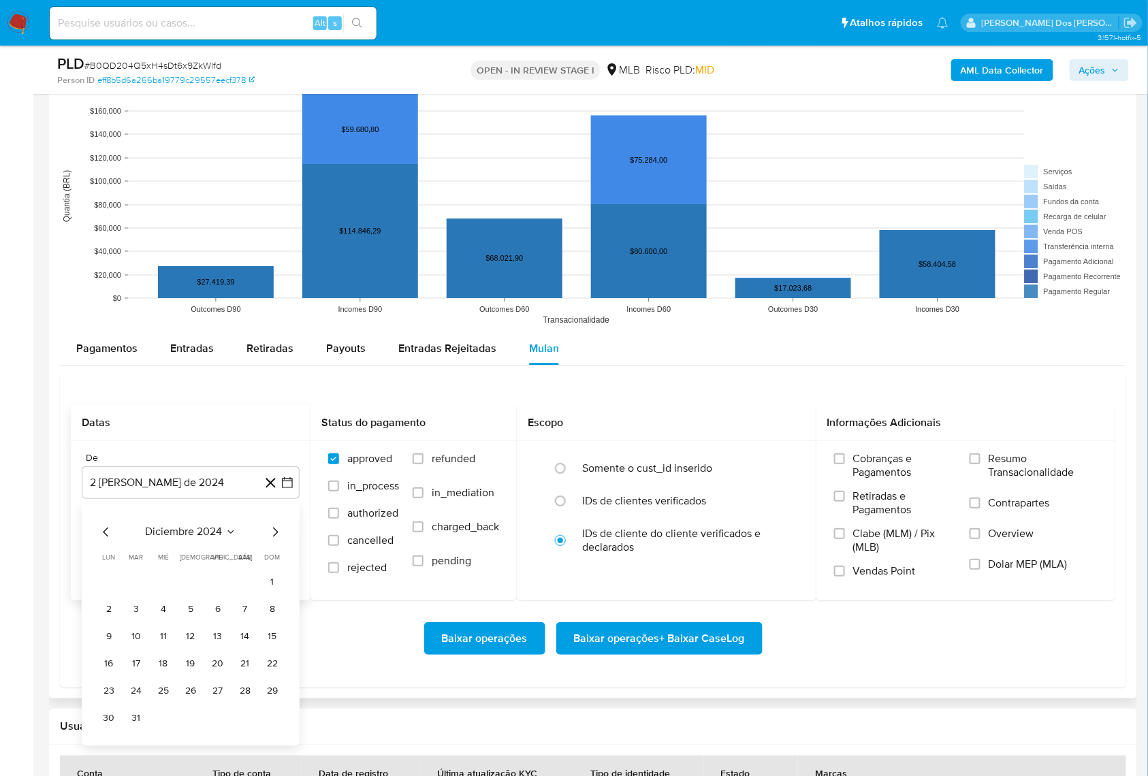
click at [276, 537] on icon "Mes siguiente" at bounding box center [275, 532] width 16 height 16
click at [276, 538] on icon "Mes siguiente" at bounding box center [275, 532] width 16 height 16
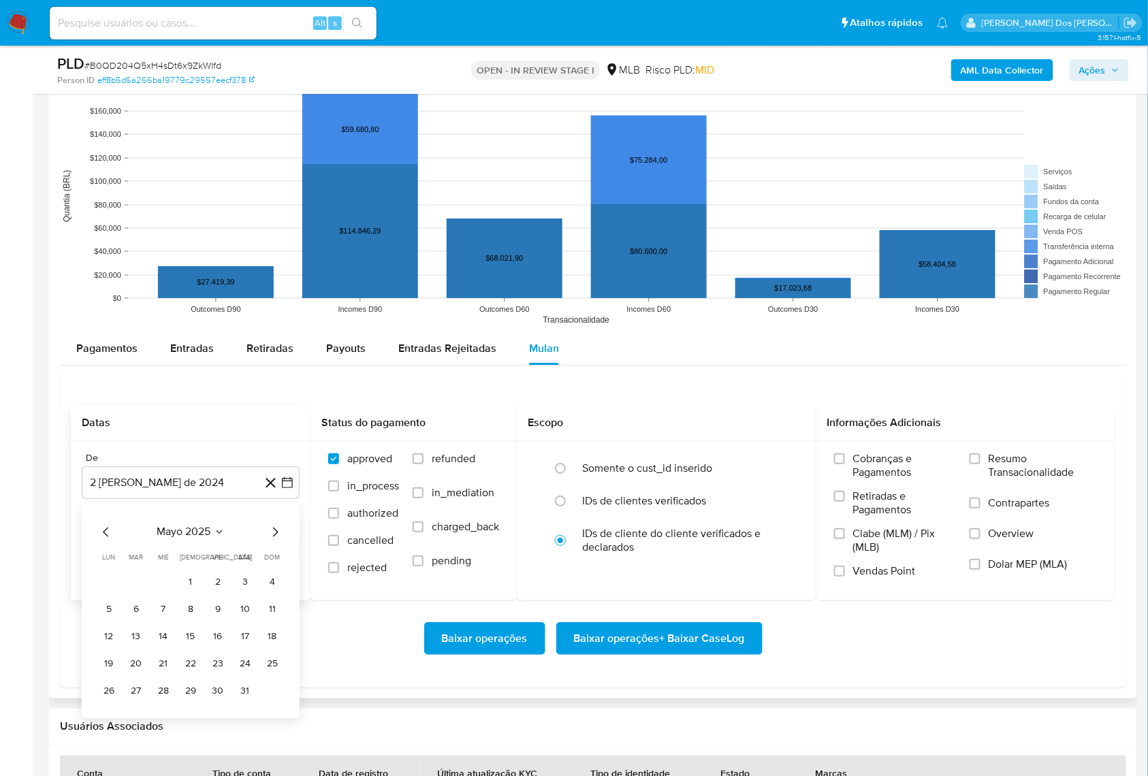
click at [274, 537] on icon "Mes siguiente" at bounding box center [275, 533] width 5 height 10
click at [264, 590] on button "1" at bounding box center [272, 583] width 22 height 22
click at [998, 490] on label "Resumo Transacionalidade" at bounding box center [1034, 474] width 128 height 44
click at [981, 464] on input "Resumo Transacionalidade" at bounding box center [975, 459] width 11 height 11
click at [715, 654] on span "Baixar operações + Baixar CaseLog" at bounding box center [659, 639] width 171 height 30
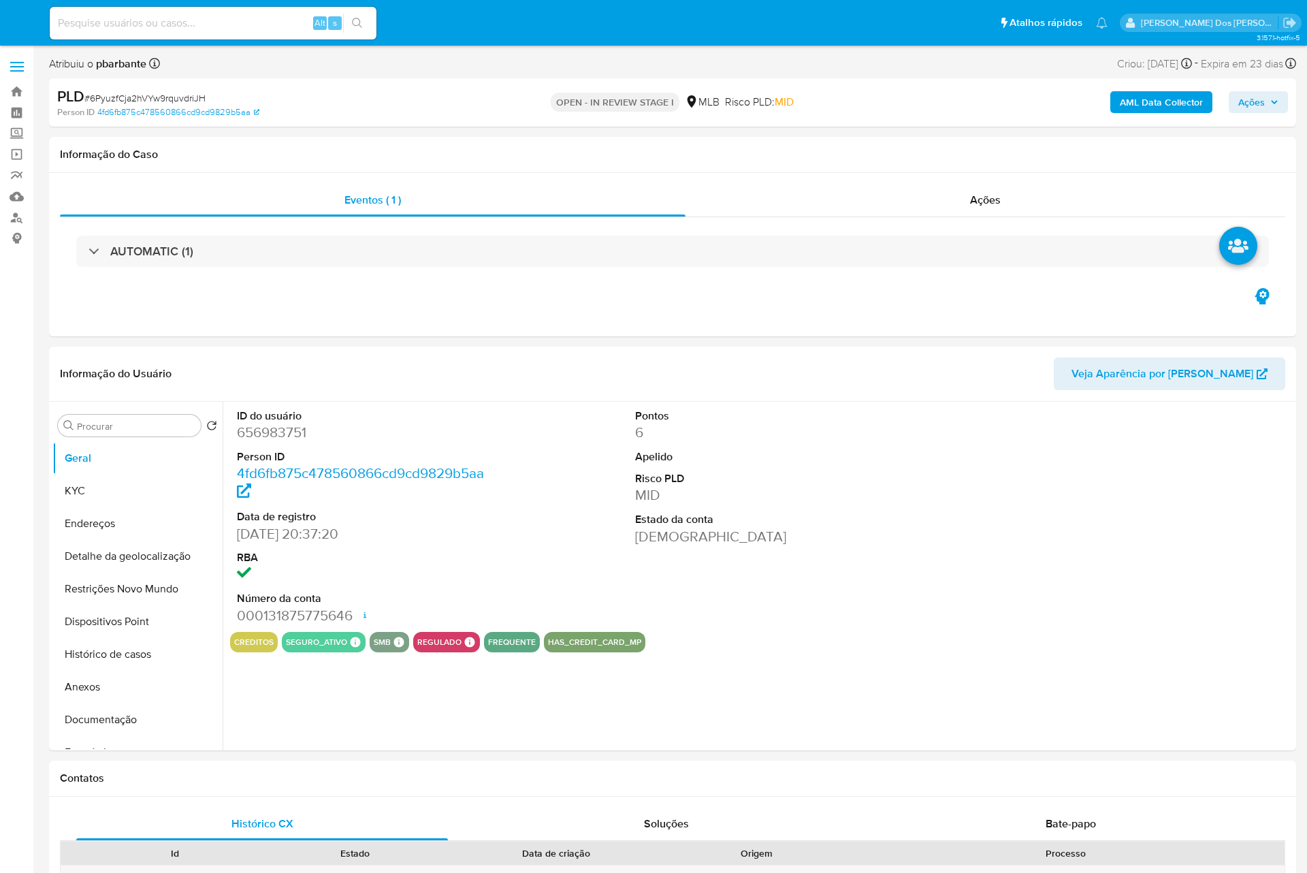
select select "10"
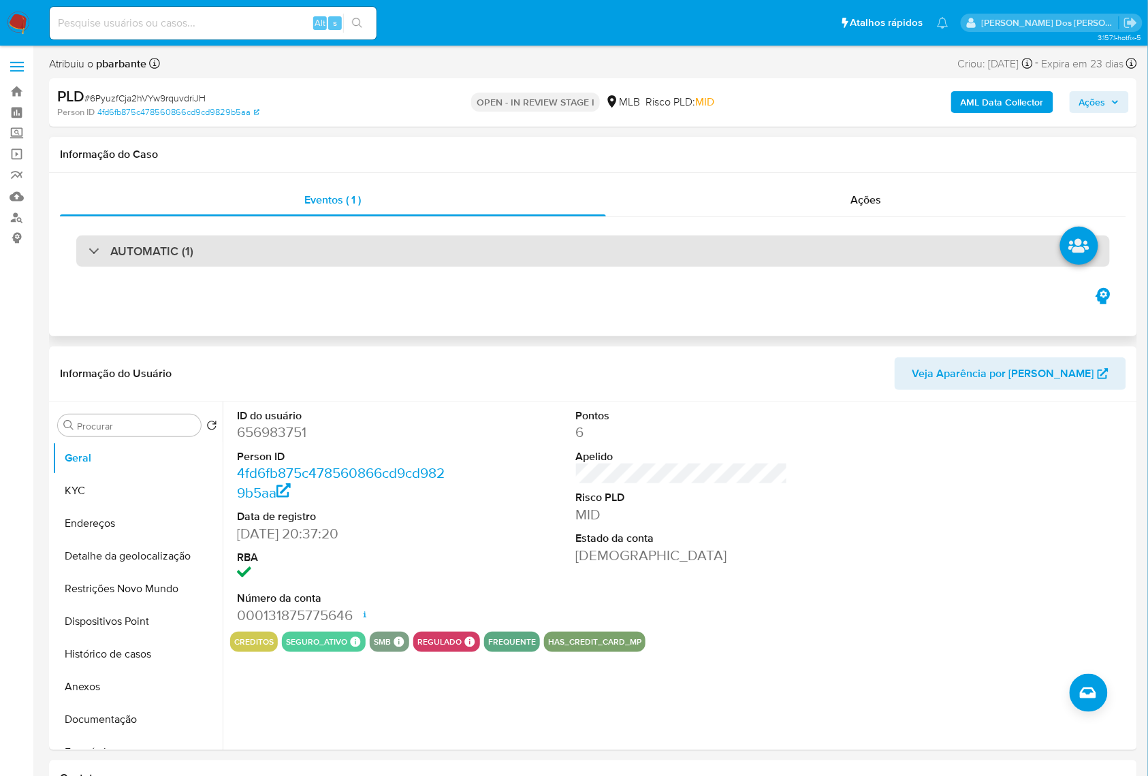
click at [377, 257] on div "AUTOMATIC (1)" at bounding box center [593, 251] width 1034 height 31
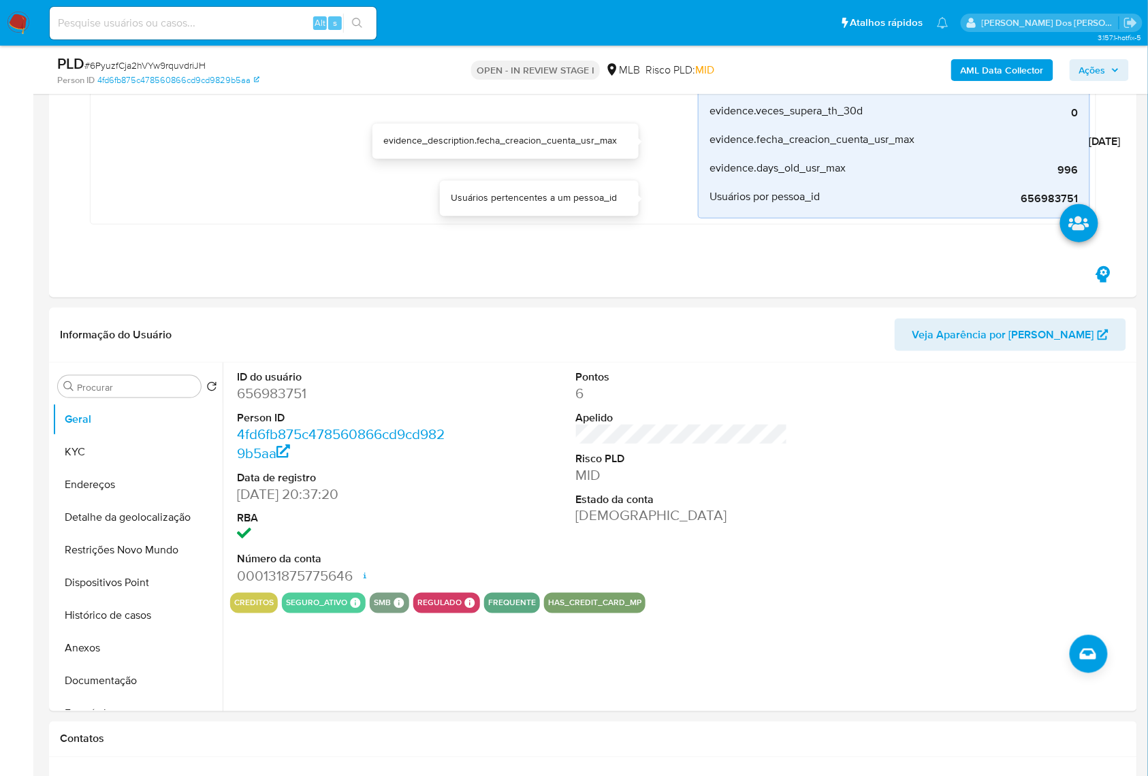
scroll to position [363, 0]
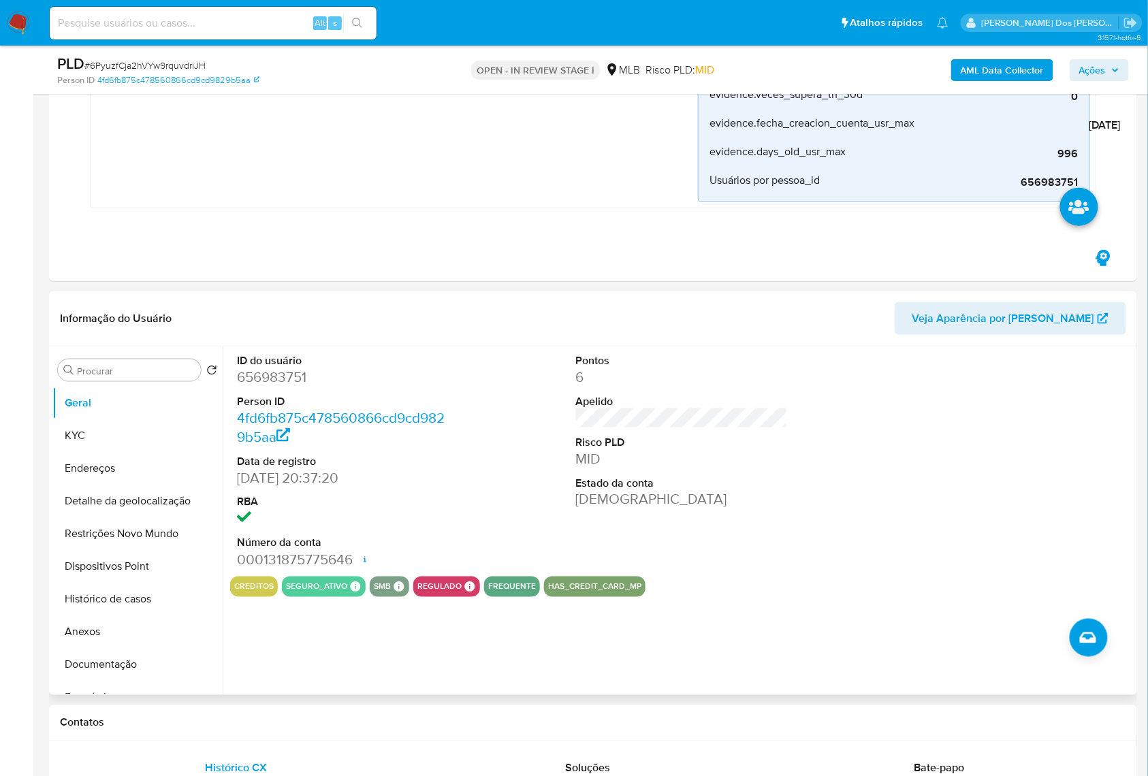
click at [270, 387] on dd "656983751" at bounding box center [343, 377] width 212 height 19
copy dd "656983751"
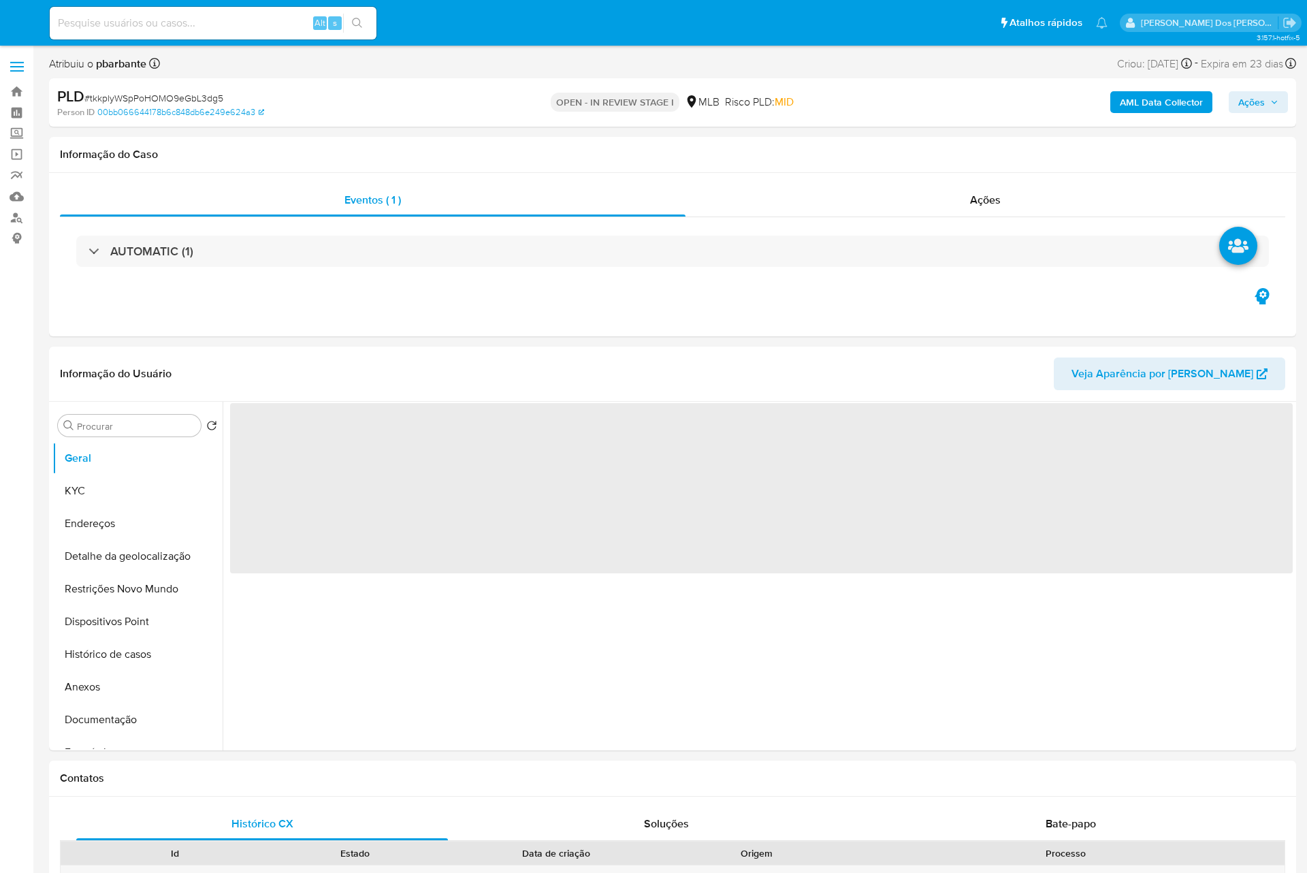
select select "10"
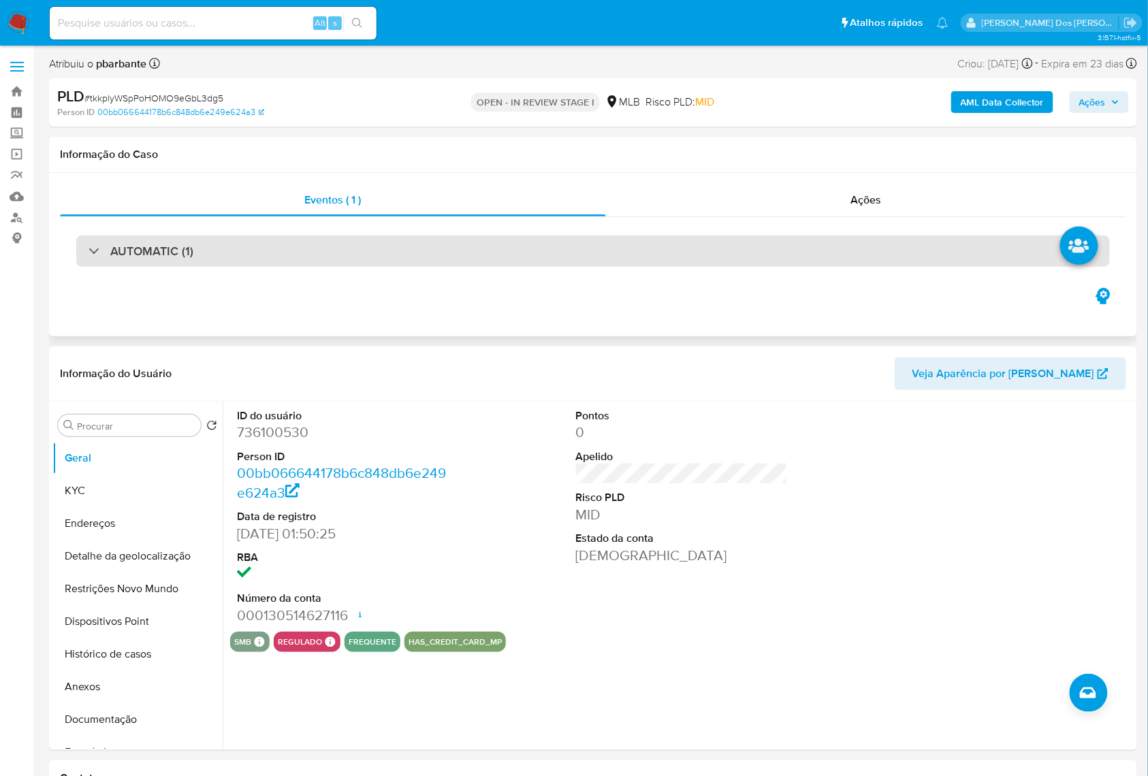
click at [324, 255] on div "AUTOMATIC (1)" at bounding box center [593, 251] width 1034 height 31
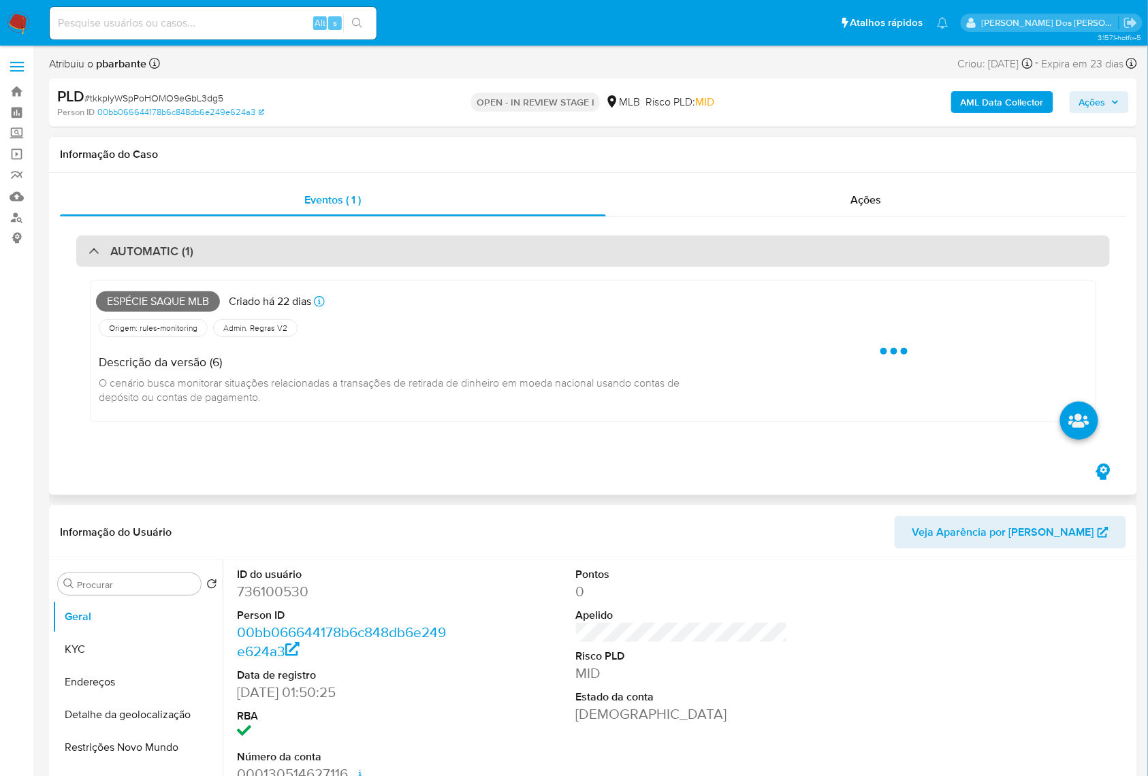
click at [324, 255] on div "AUTOMATIC (1)" at bounding box center [593, 251] width 1034 height 31
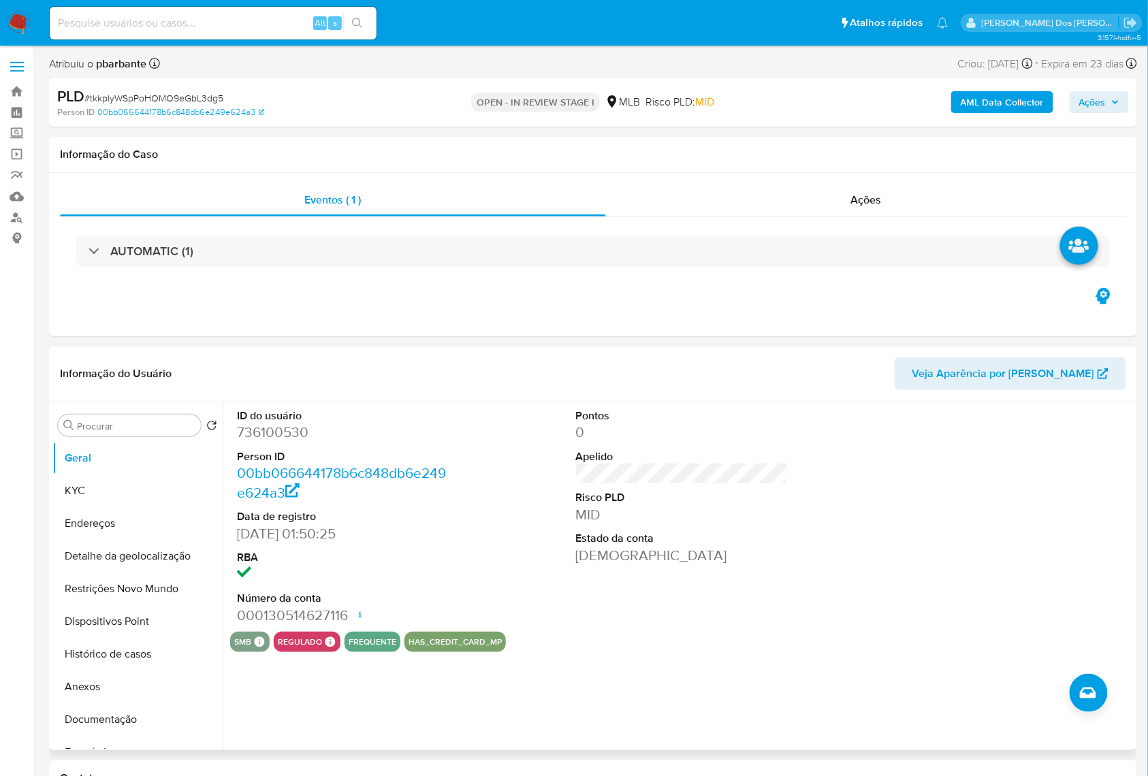
click at [289, 424] on dt "ID do usuário" at bounding box center [343, 416] width 212 height 15
click at [289, 442] on dd "736100530" at bounding box center [343, 432] width 212 height 19
copy dd "736100530"
click at [159, 671] on button "Histórico de casos" at bounding box center [131, 654] width 159 height 33
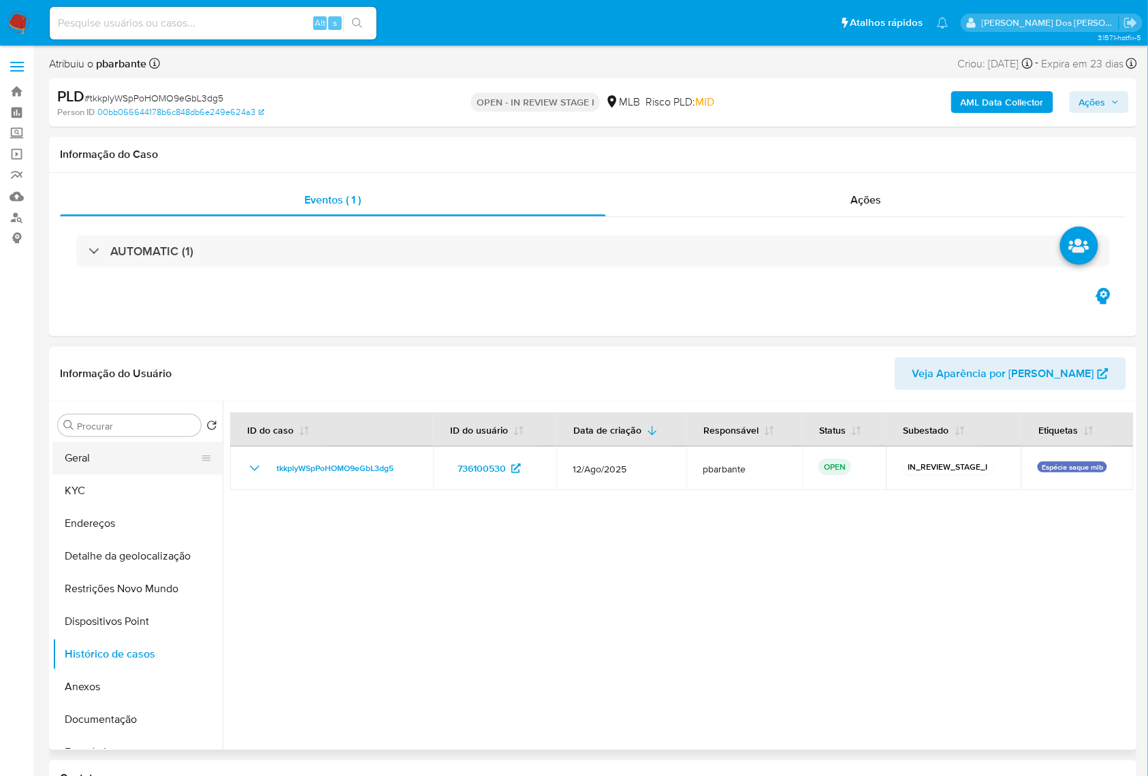
click at [108, 475] on button "Geral" at bounding box center [131, 458] width 159 height 33
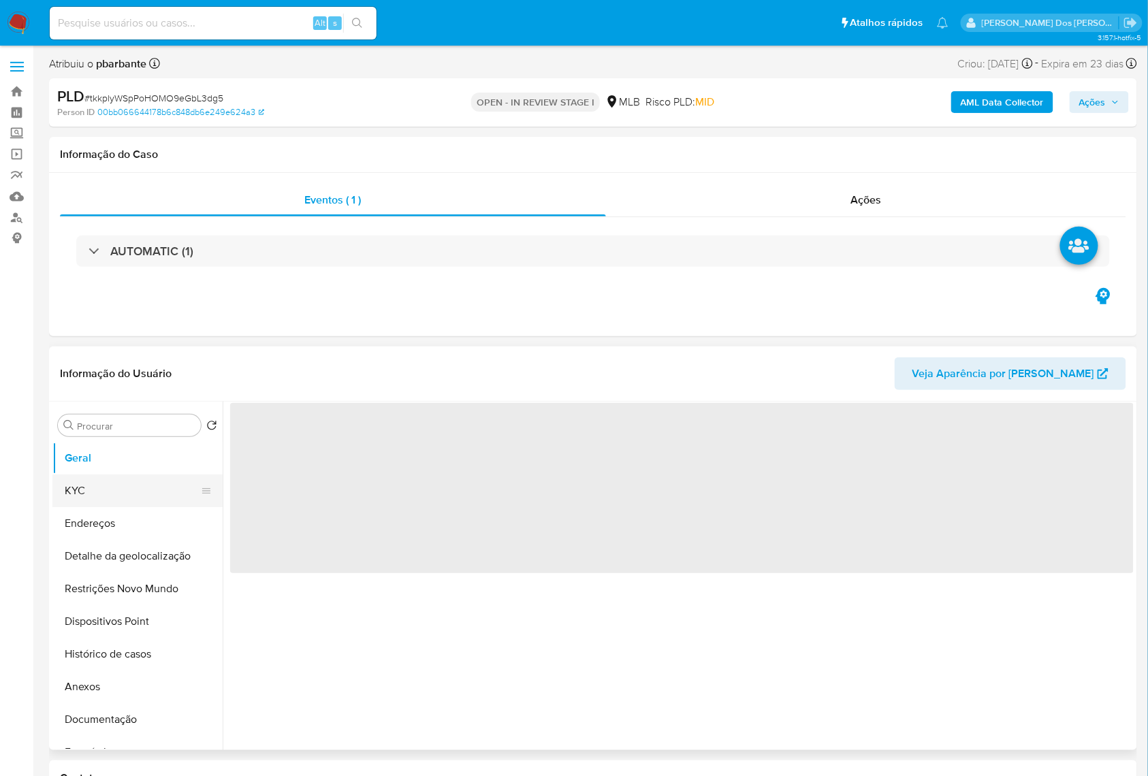
click at [96, 507] on button "KYC" at bounding box center [131, 491] width 159 height 33
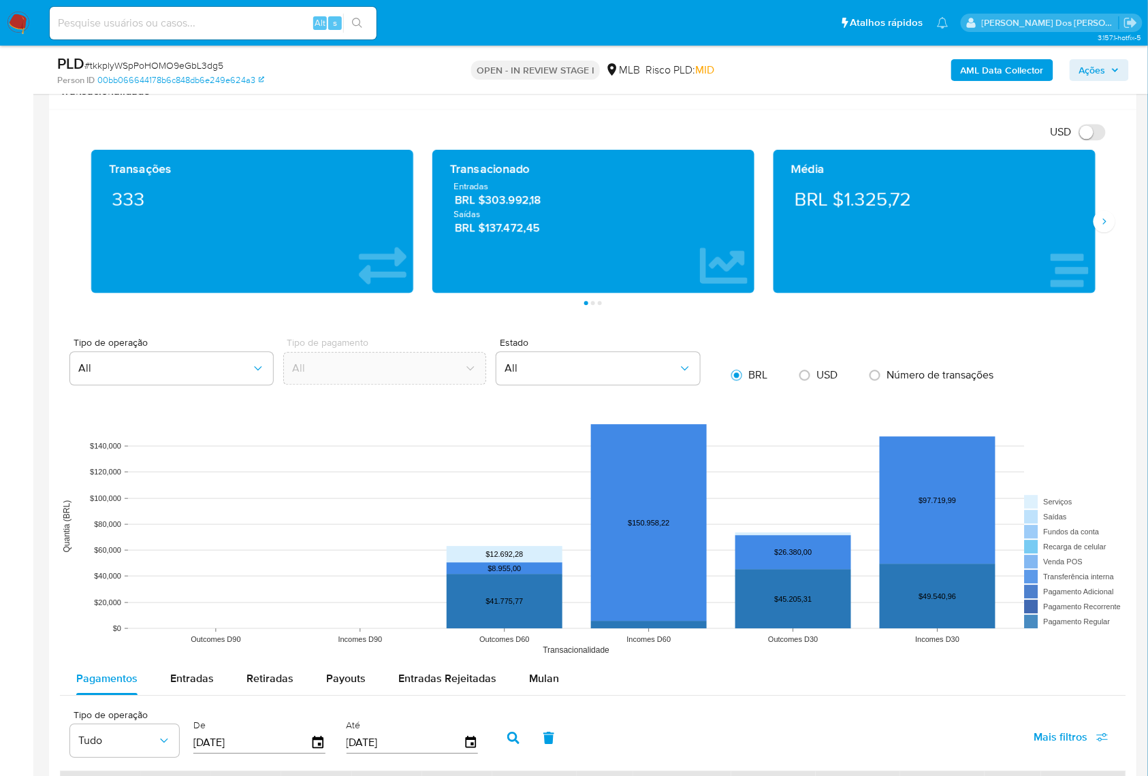
scroll to position [1172, 0]
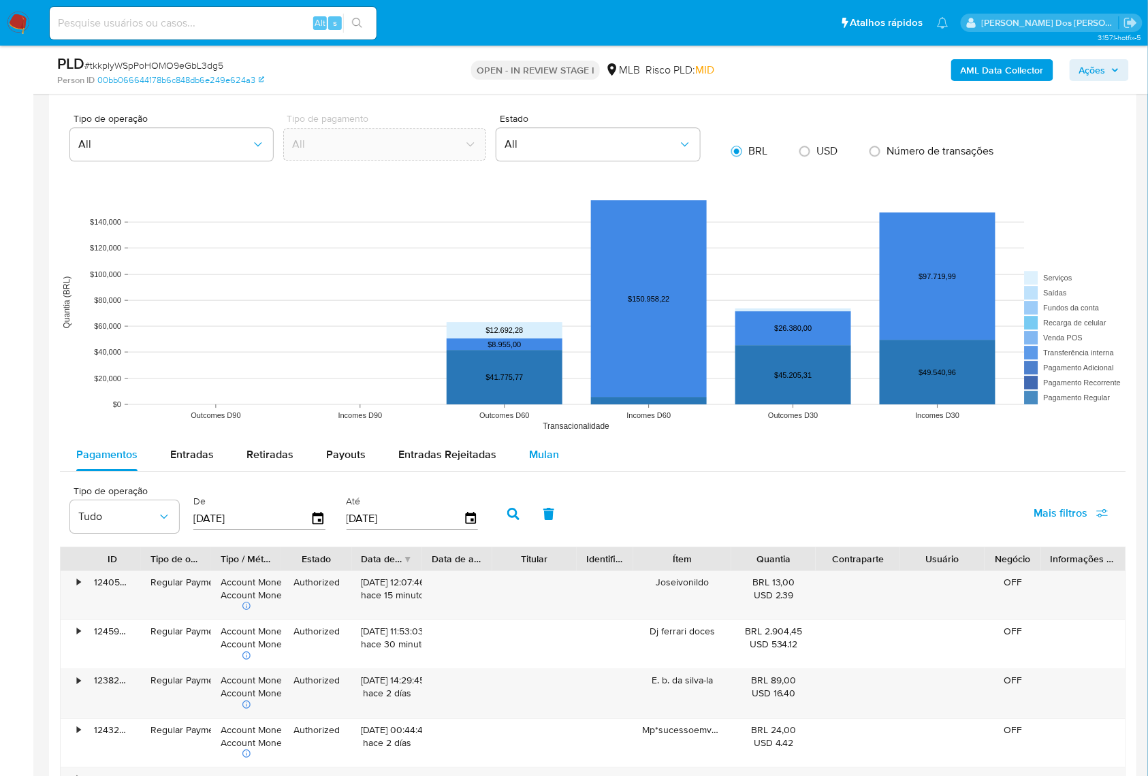
drag, startPoint x: 516, startPoint y: 483, endPoint x: 515, endPoint y: 472, distance: 11.6
click at [516, 471] on button "Mulan" at bounding box center [544, 455] width 63 height 33
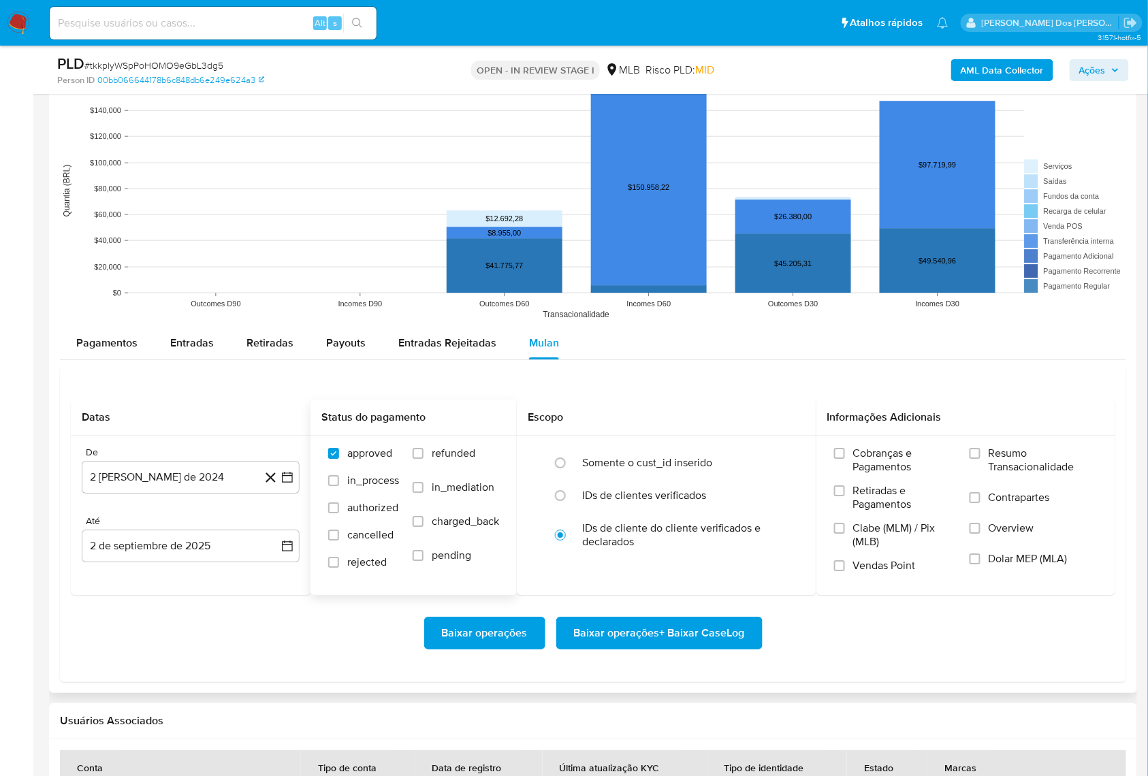
scroll to position [1444, 0]
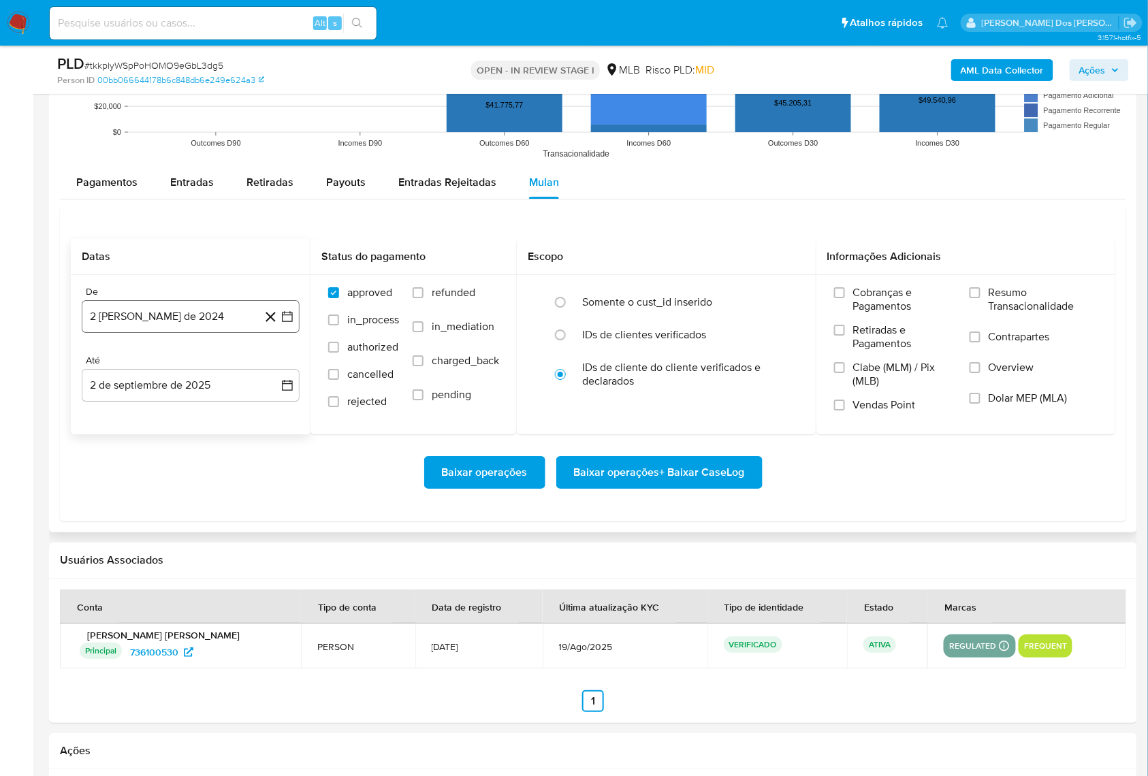
click at [289, 333] on button "2 [PERSON_NAME] de 2024" at bounding box center [191, 316] width 218 height 33
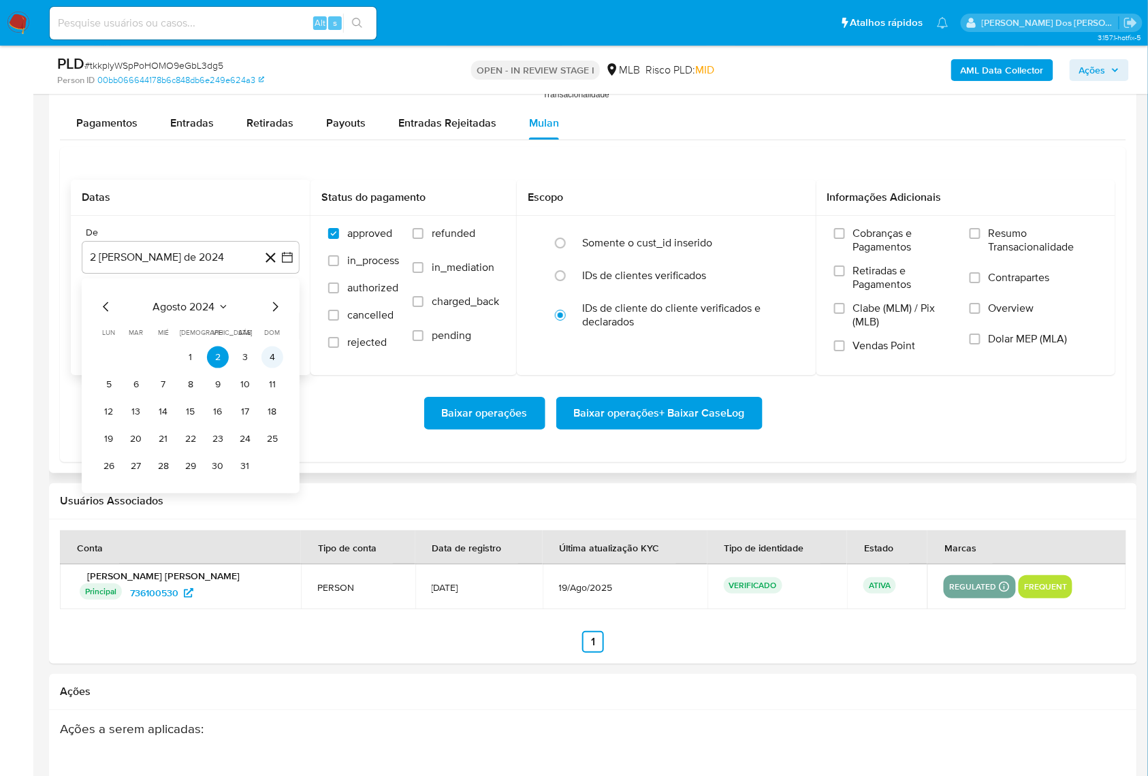
scroll to position [1535, 0]
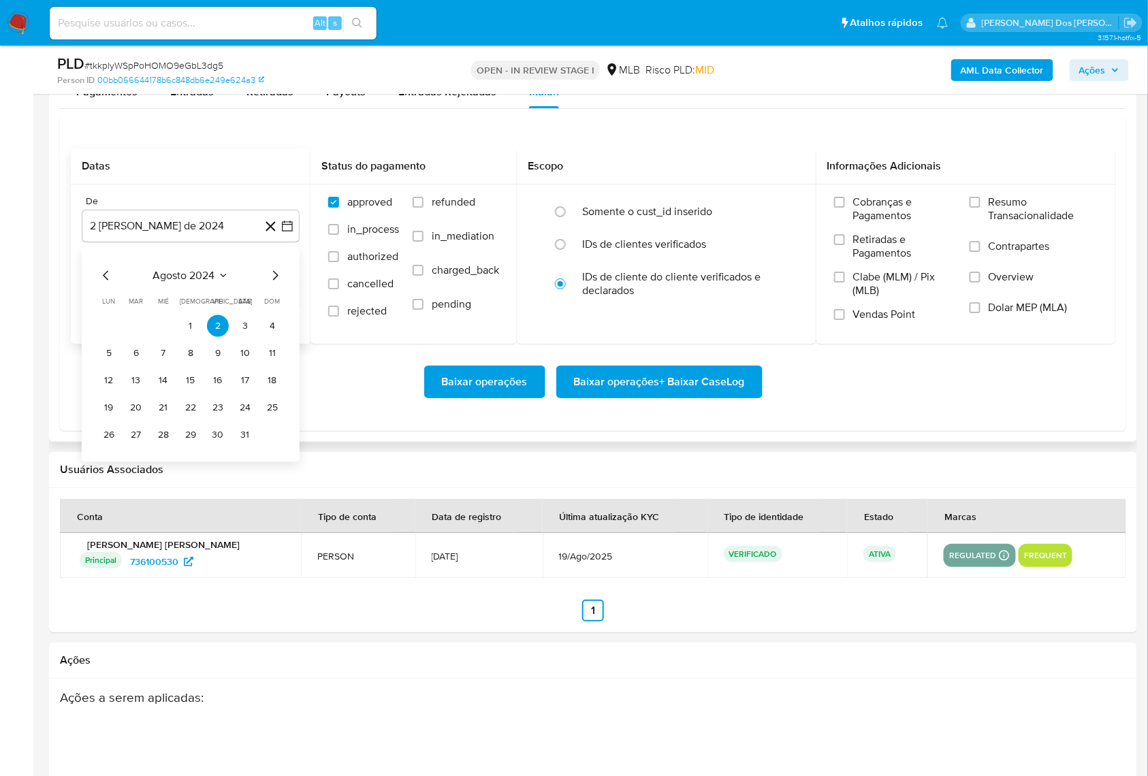
click at [275, 283] on icon "Mes siguiente" at bounding box center [275, 275] width 16 height 16
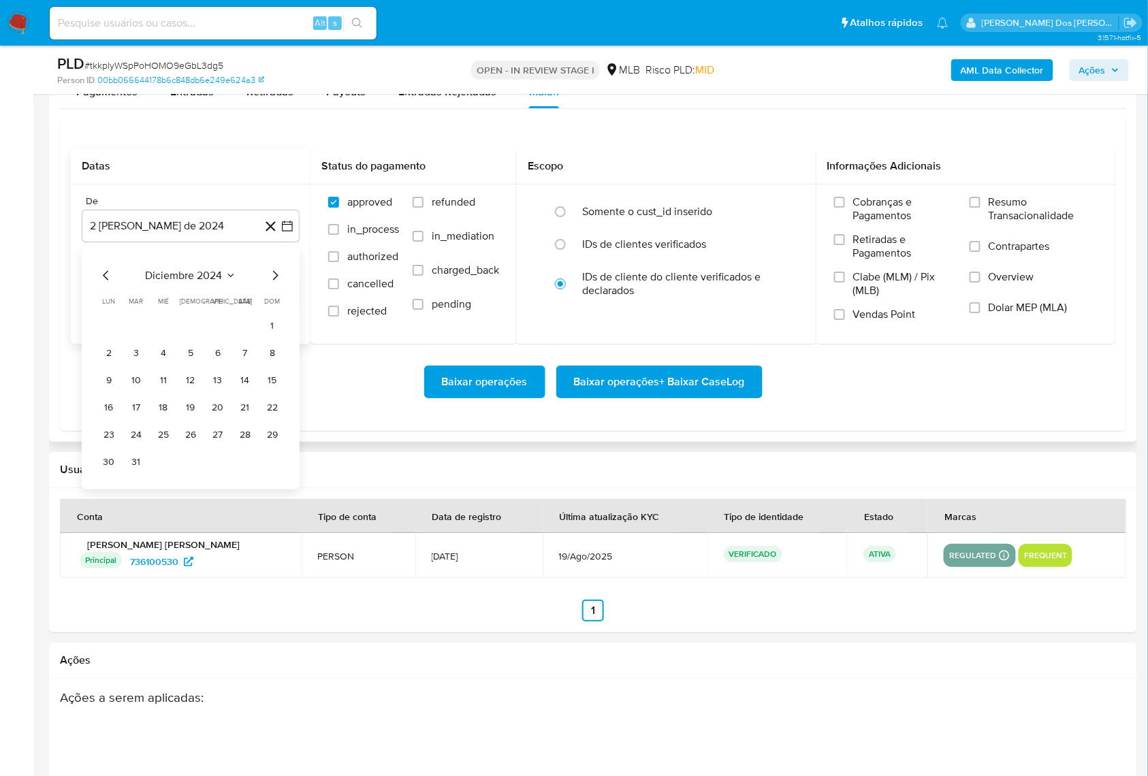
click at [275, 283] on icon "Mes siguiente" at bounding box center [275, 275] width 16 height 16
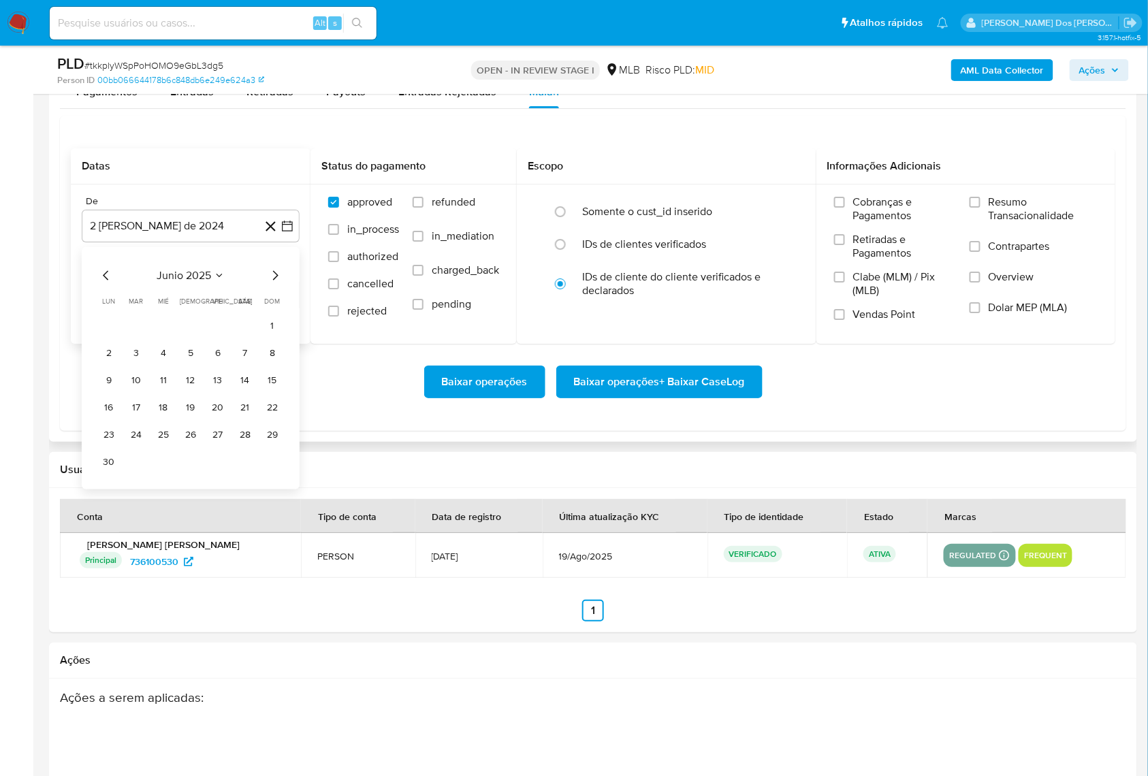
click at [275, 283] on icon "Mes siguiente" at bounding box center [275, 275] width 16 height 16
click at [110, 283] on icon "Mes anterior" at bounding box center [106, 275] width 16 height 16
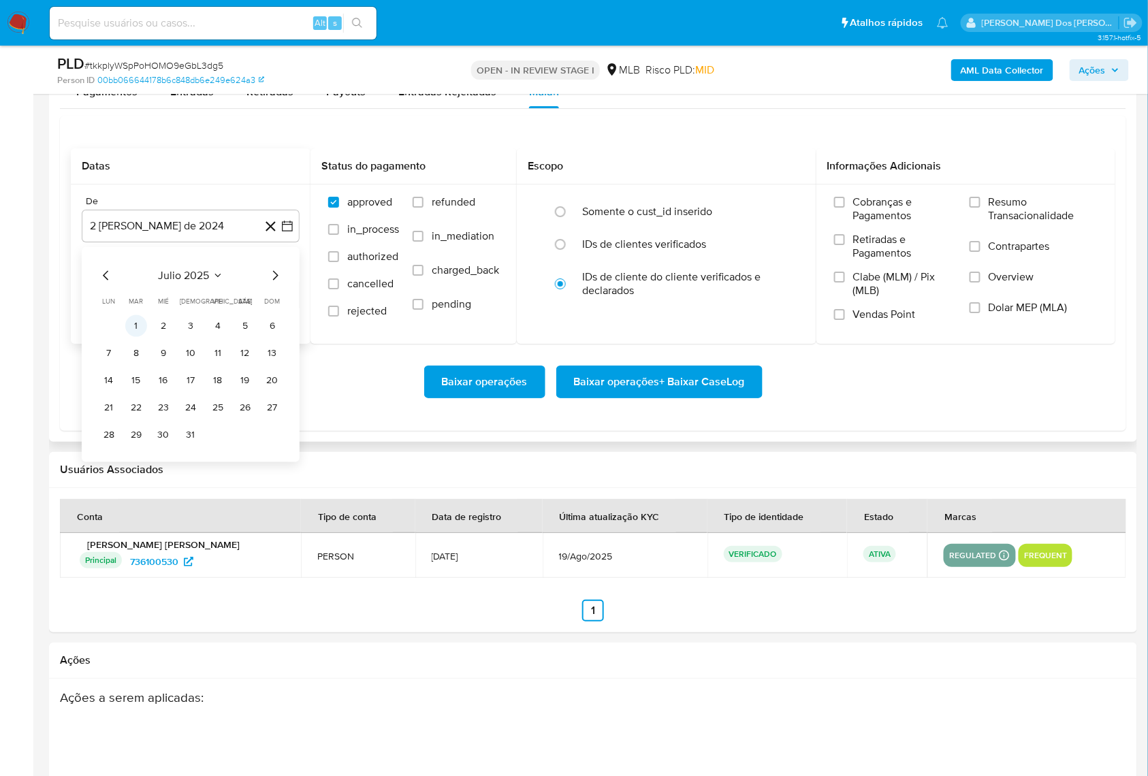
click at [145, 336] on button "1" at bounding box center [136, 326] width 22 height 22
click at [1011, 213] on div "Cobranças e Pagamentos Retiradas e Pagamentos Clabe (MLM) / Pix (MLB) Vendas Po…" at bounding box center [966, 264] width 300 height 158
click at [1000, 223] on span "Resumo Transacionalidade" at bounding box center [1043, 208] width 109 height 27
click at [981, 208] on input "Resumo Transacionalidade" at bounding box center [975, 202] width 11 height 11
click at [671, 397] on span "Baixar operações + Baixar CaseLog" at bounding box center [659, 382] width 171 height 30
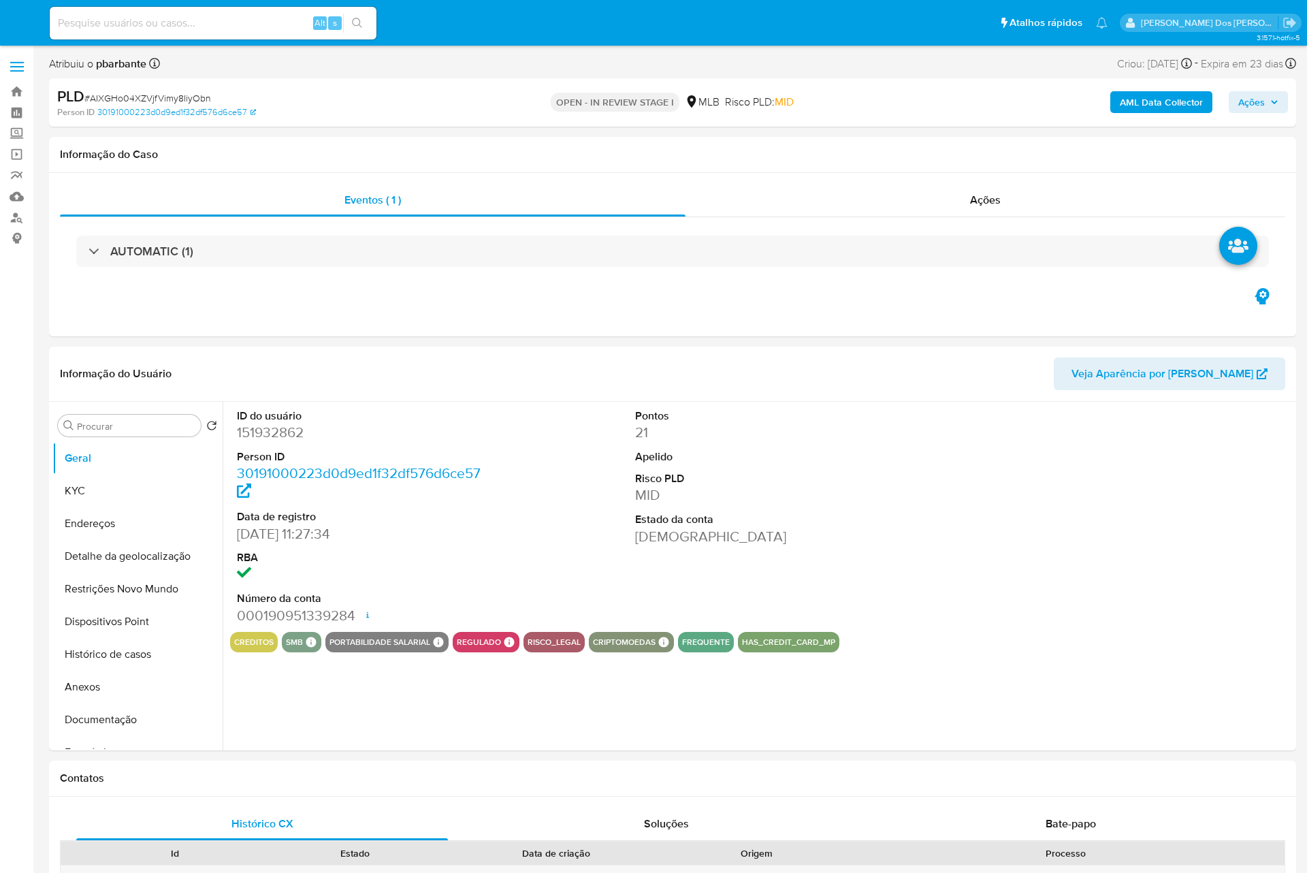
select select "10"
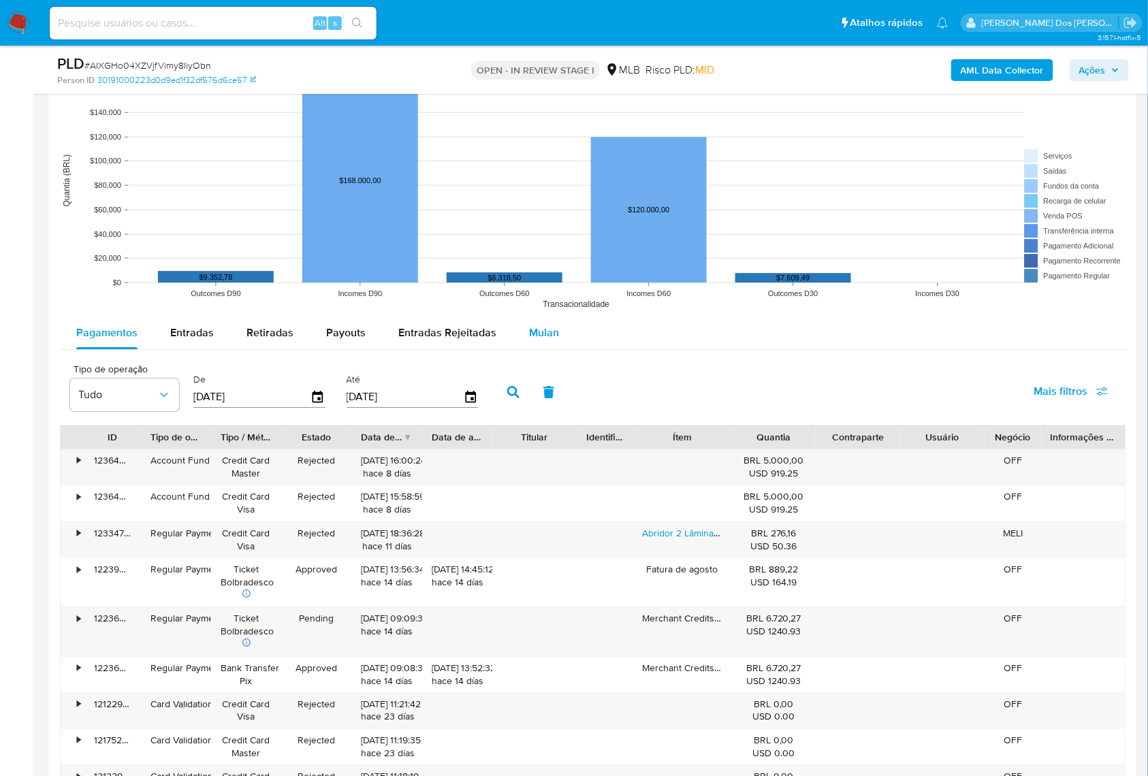
click at [545, 340] on span "Mulan" at bounding box center [544, 333] width 30 height 16
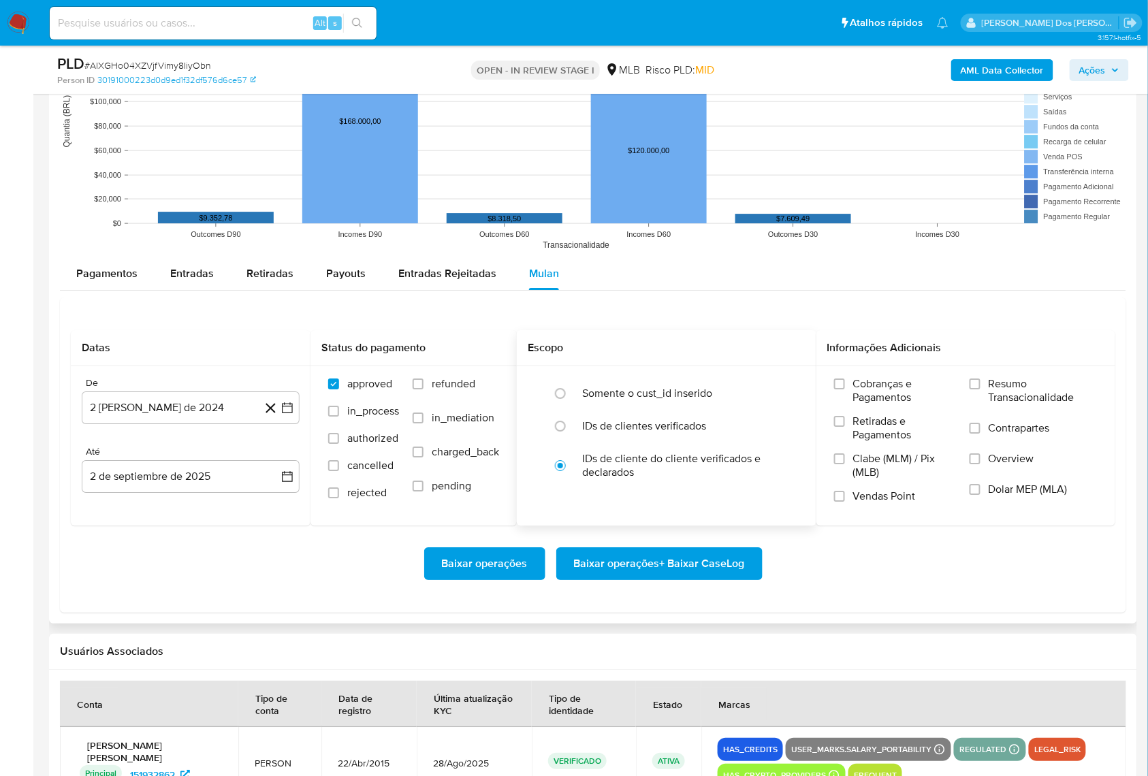
scroll to position [1362, 0]
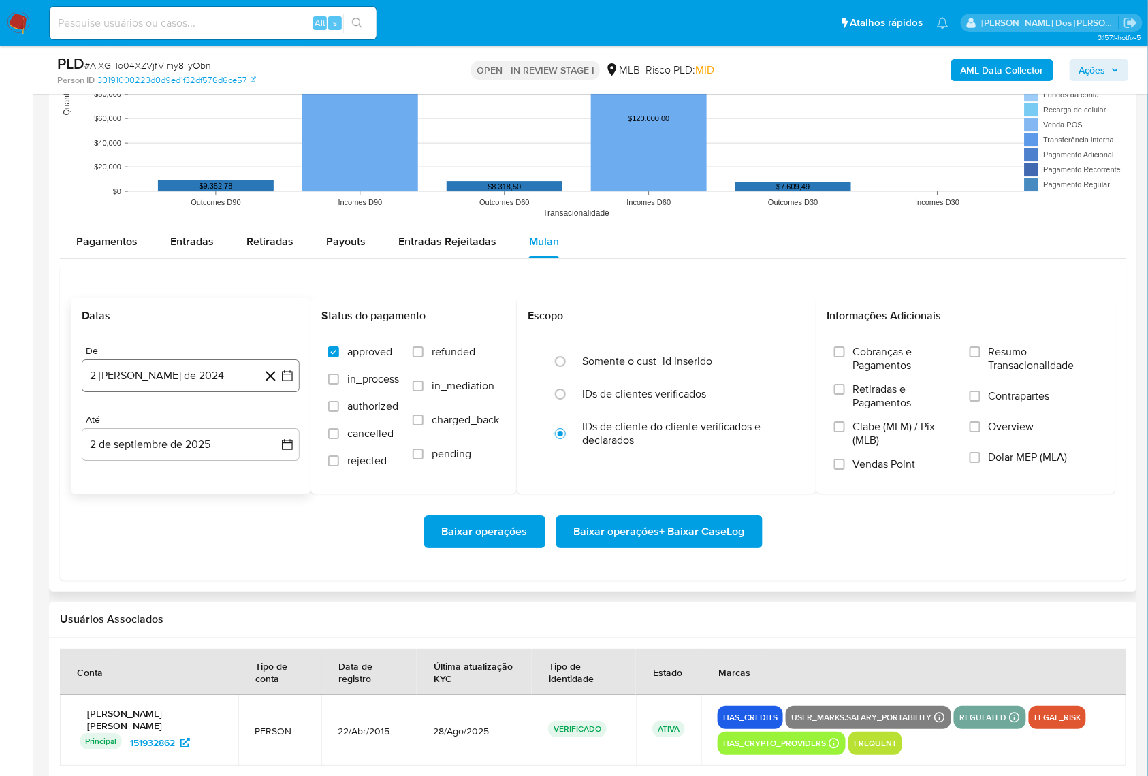
click at [298, 392] on button "2 [PERSON_NAME] de 2024" at bounding box center [191, 376] width 218 height 33
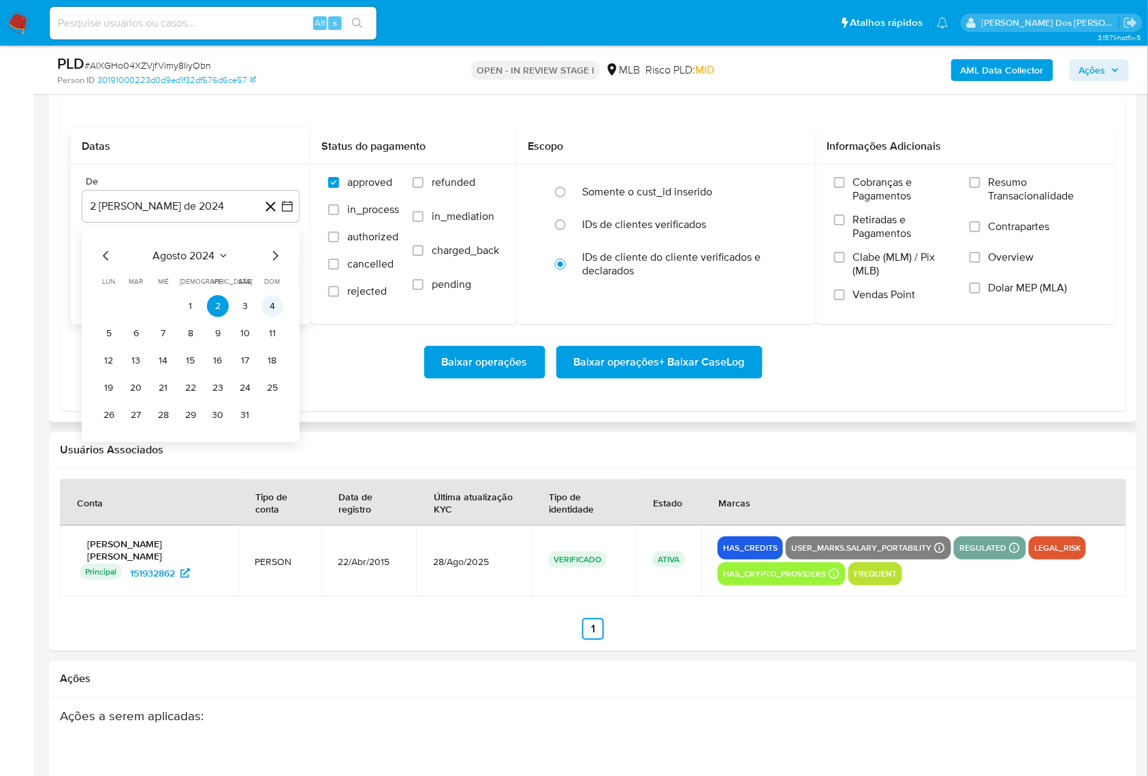
scroll to position [1543, 0]
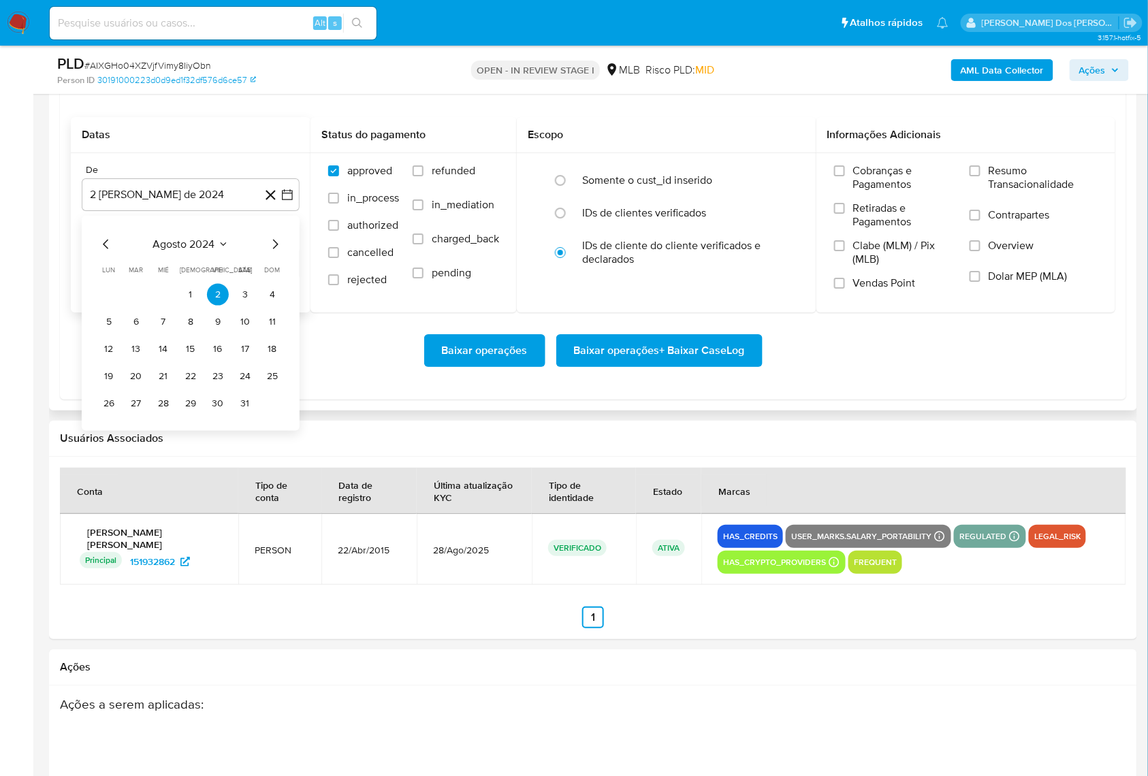
click at [271, 252] on icon "Mes siguiente" at bounding box center [275, 244] width 16 height 16
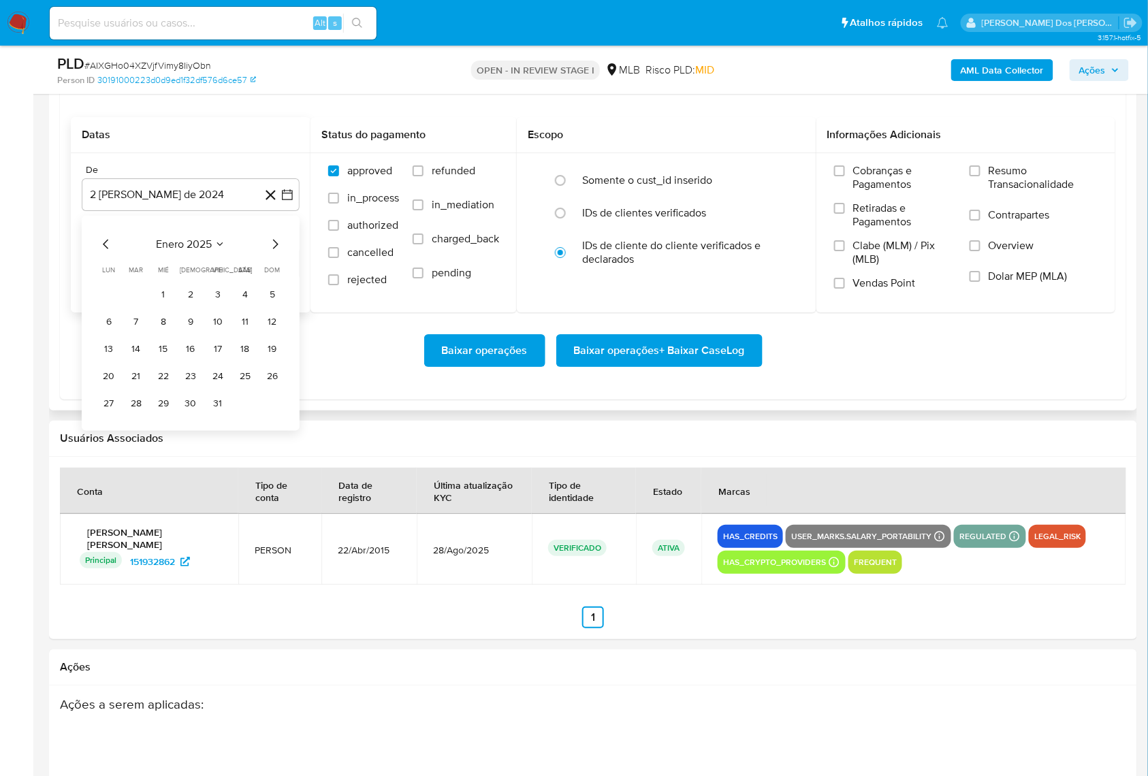
click at [271, 252] on icon "Mes siguiente" at bounding box center [275, 244] width 16 height 16
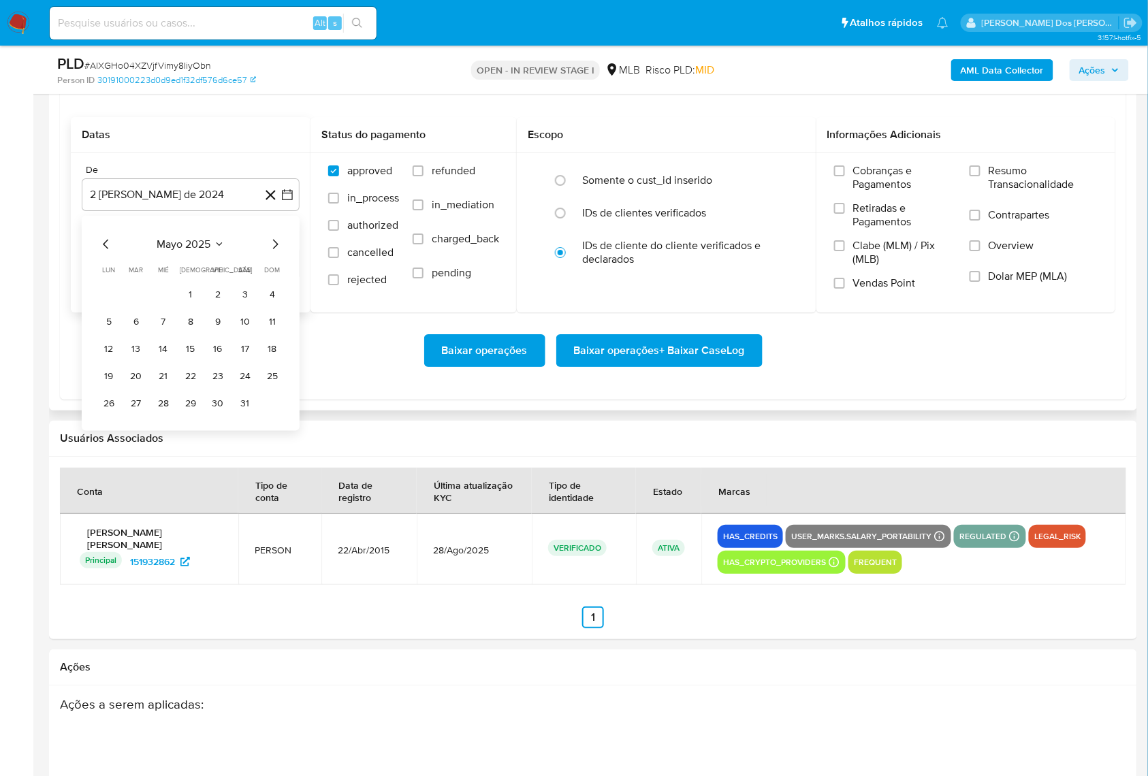
click at [271, 252] on icon "Mes siguiente" at bounding box center [275, 244] width 16 height 16
click at [140, 305] on button "1" at bounding box center [136, 294] width 22 height 22
click at [971, 203] on label "Resumo Transacionalidade" at bounding box center [1034, 186] width 128 height 44
click at [971, 176] on input "Resumo Transacionalidade" at bounding box center [975, 170] width 11 height 11
click at [639, 366] on span "Baixar operações + Baixar CaseLog" at bounding box center [659, 351] width 171 height 30
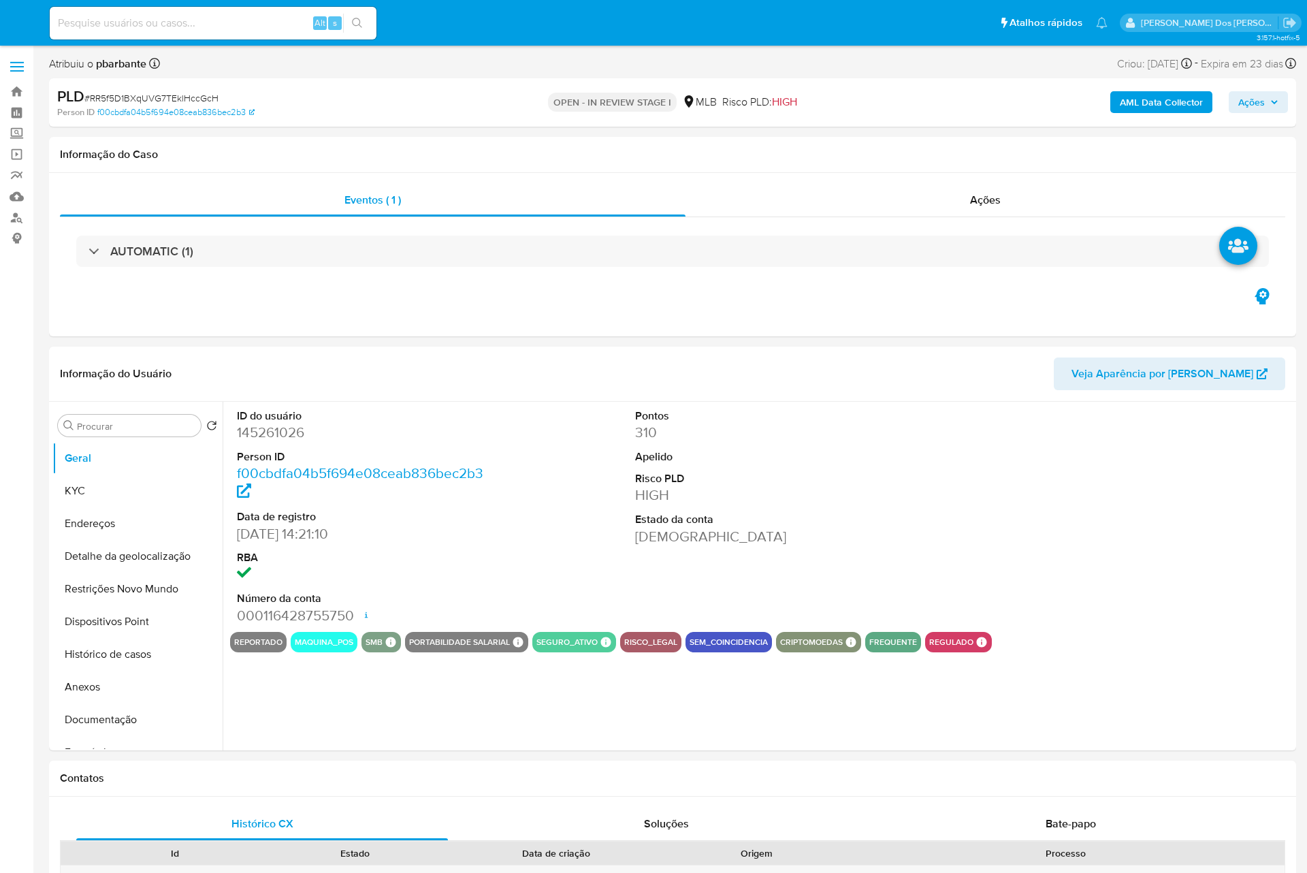
select select "10"
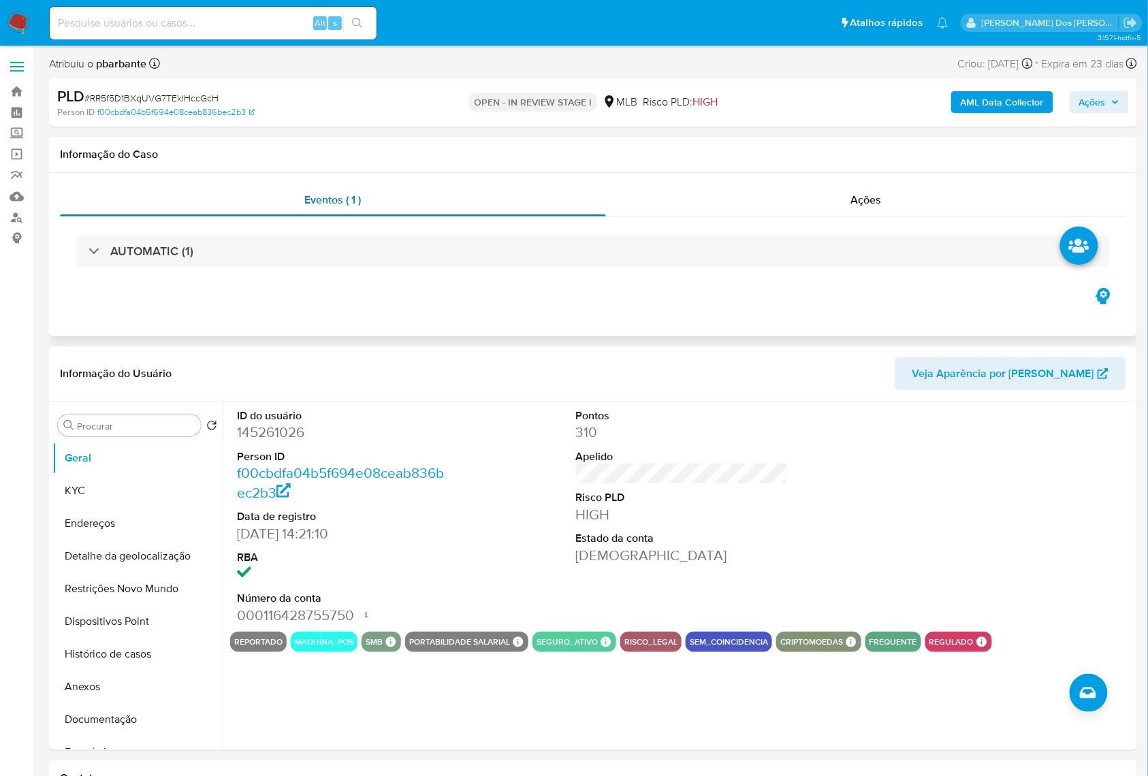
scroll to position [181, 0]
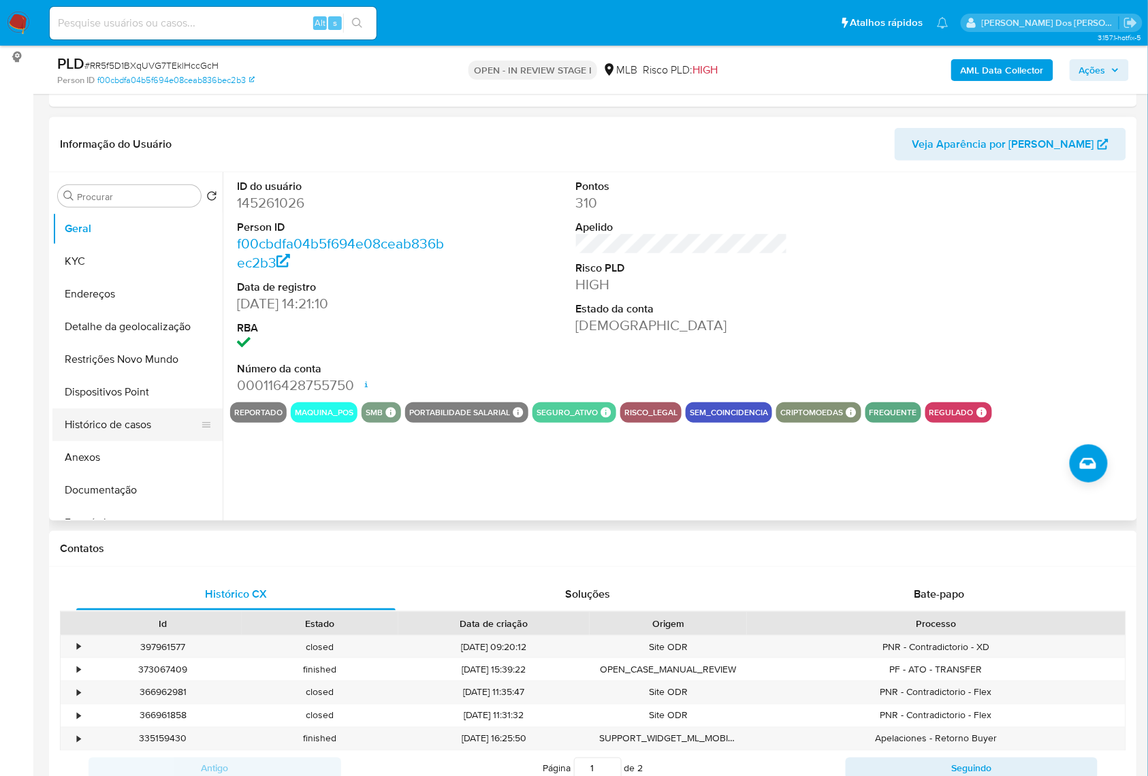
click at [115, 441] on button "Histórico de casos" at bounding box center [131, 425] width 159 height 33
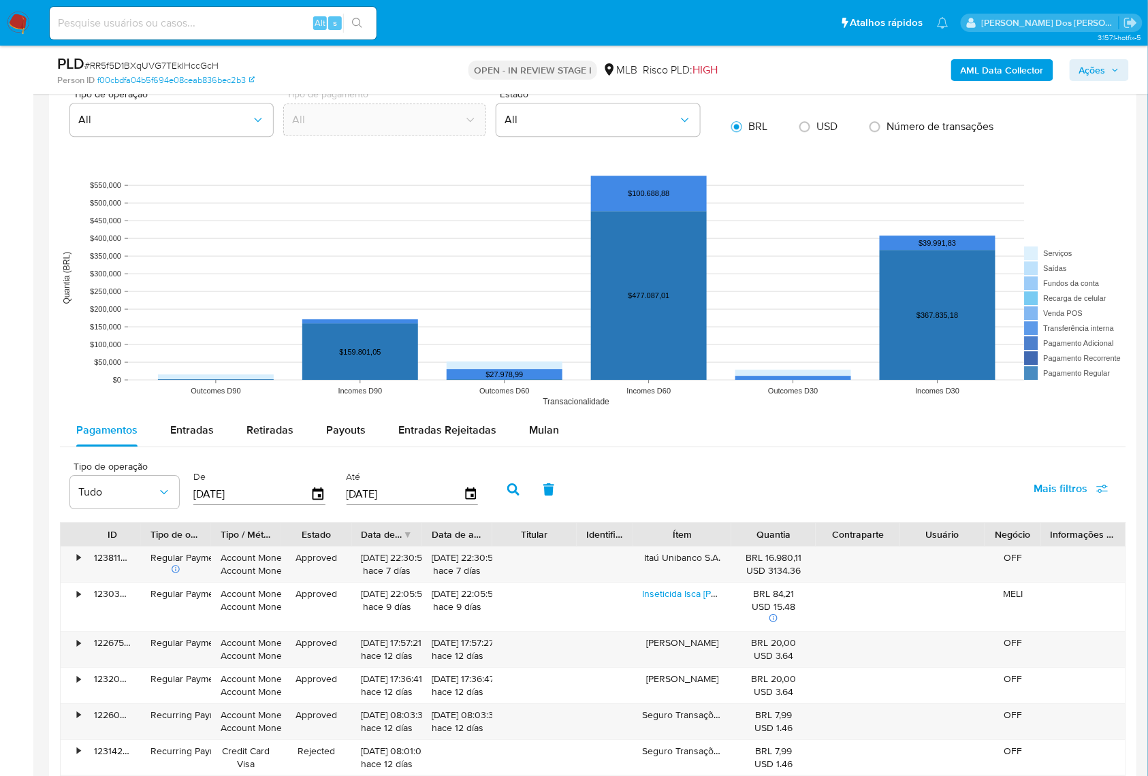
scroll to position [1362, 0]
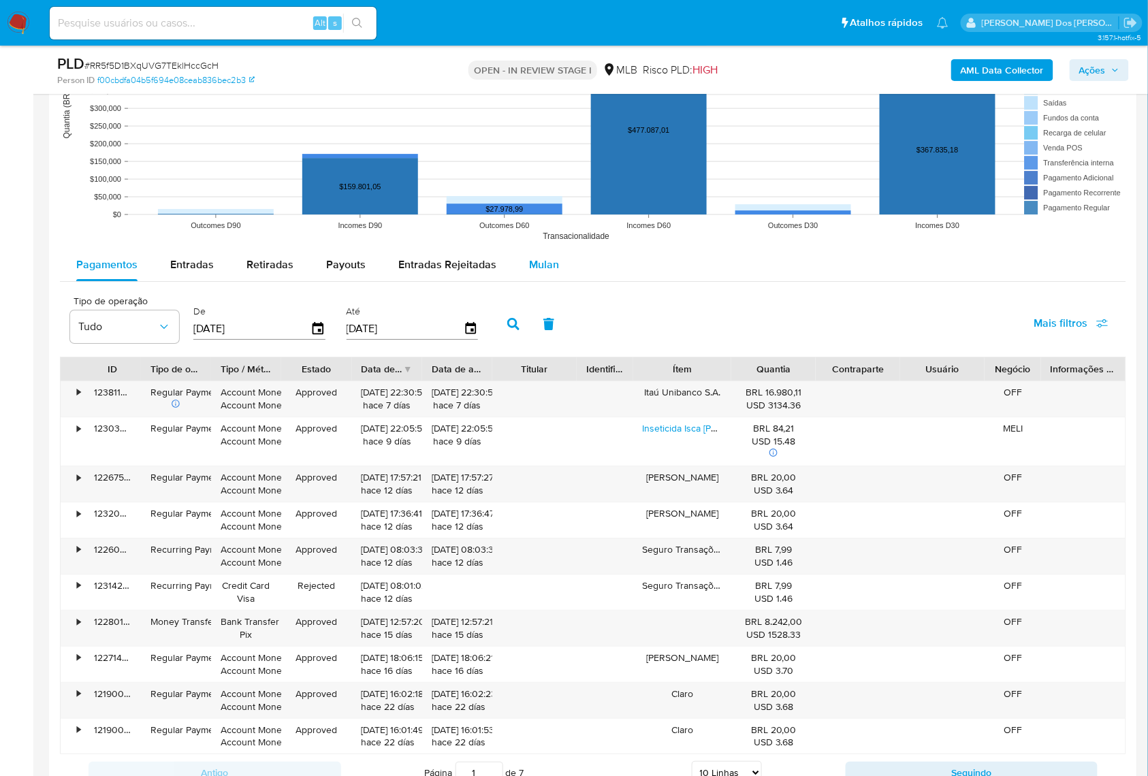
click at [520, 281] on button "Mulan" at bounding box center [544, 265] width 63 height 33
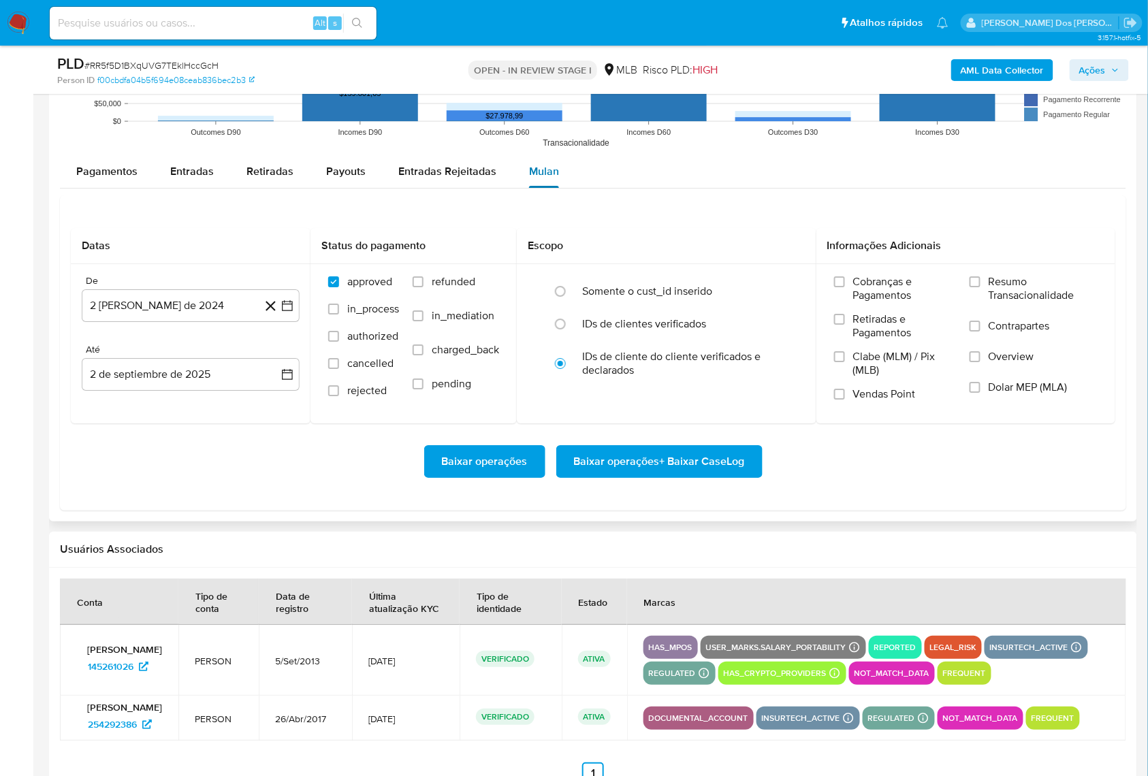
scroll to position [1543, 0]
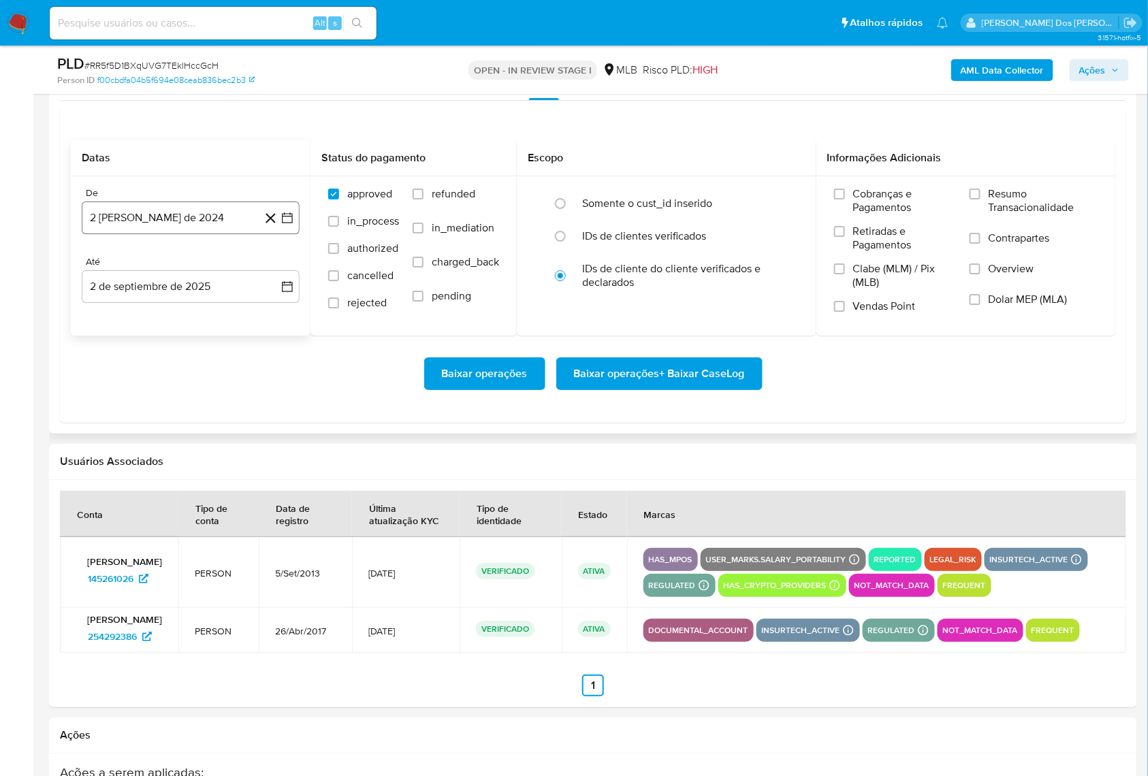
click at [287, 225] on icon "button" at bounding box center [288, 218] width 14 height 14
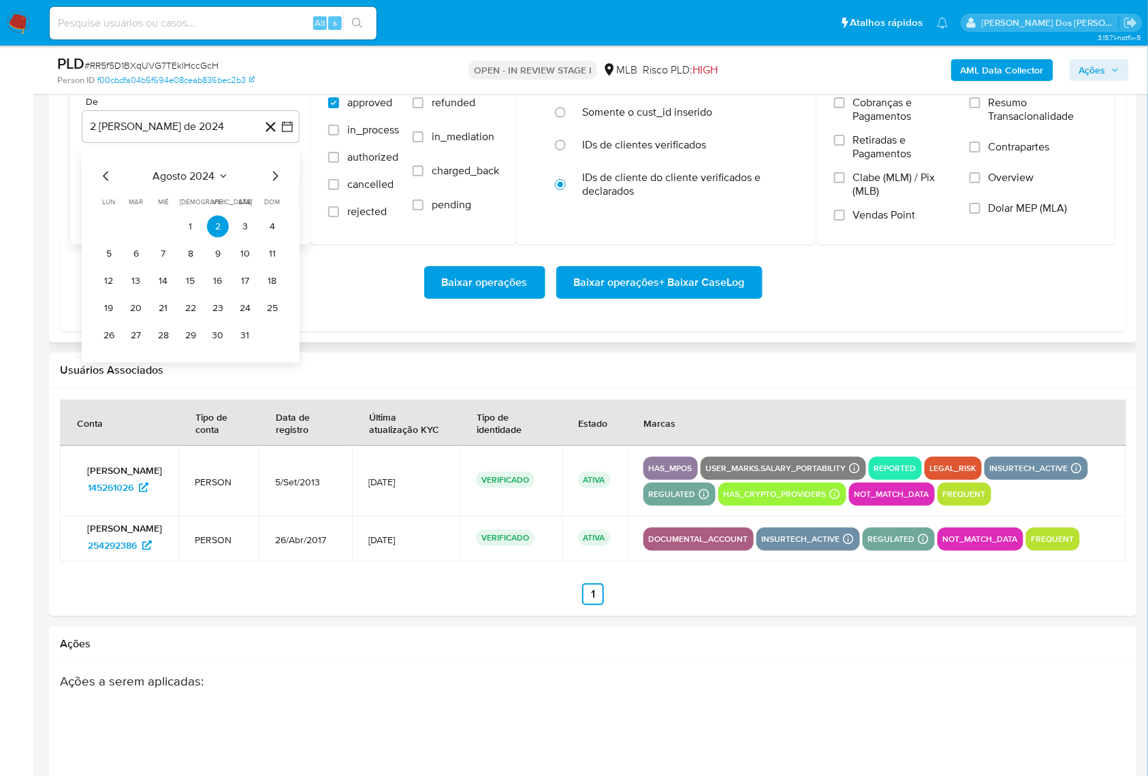
click at [274, 184] on icon "Mes siguiente" at bounding box center [275, 176] width 16 height 16
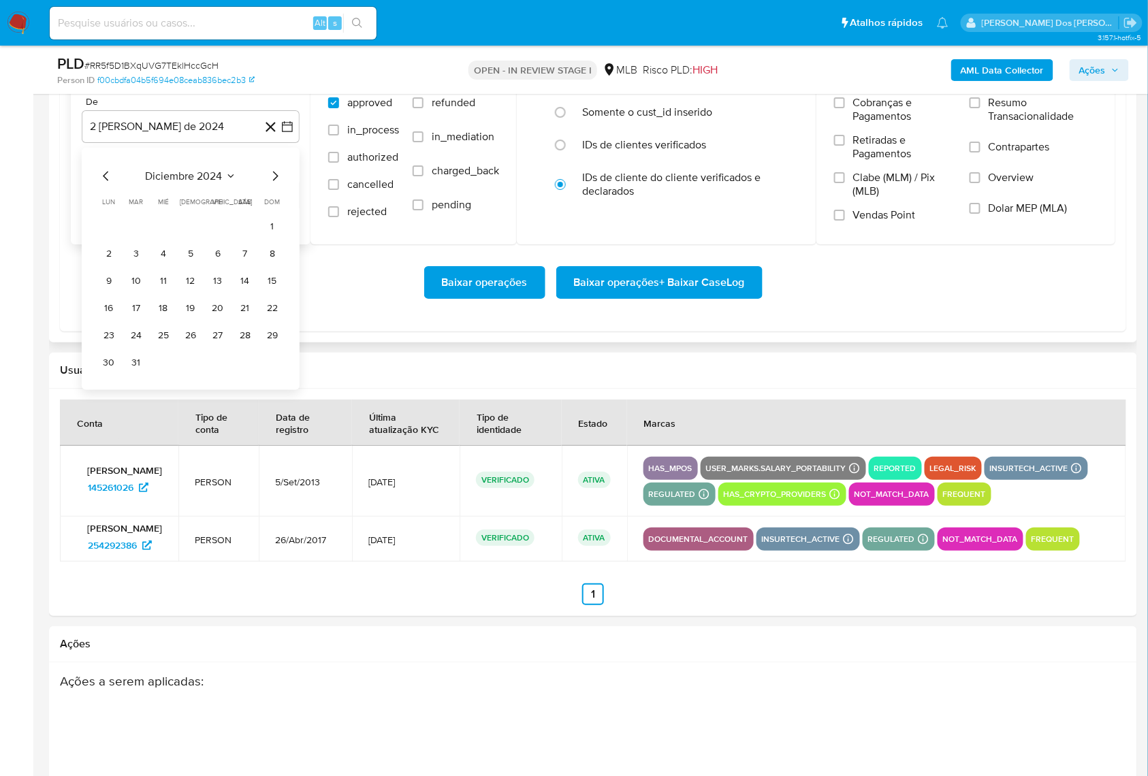
click at [274, 184] on icon "Mes siguiente" at bounding box center [275, 176] width 16 height 16
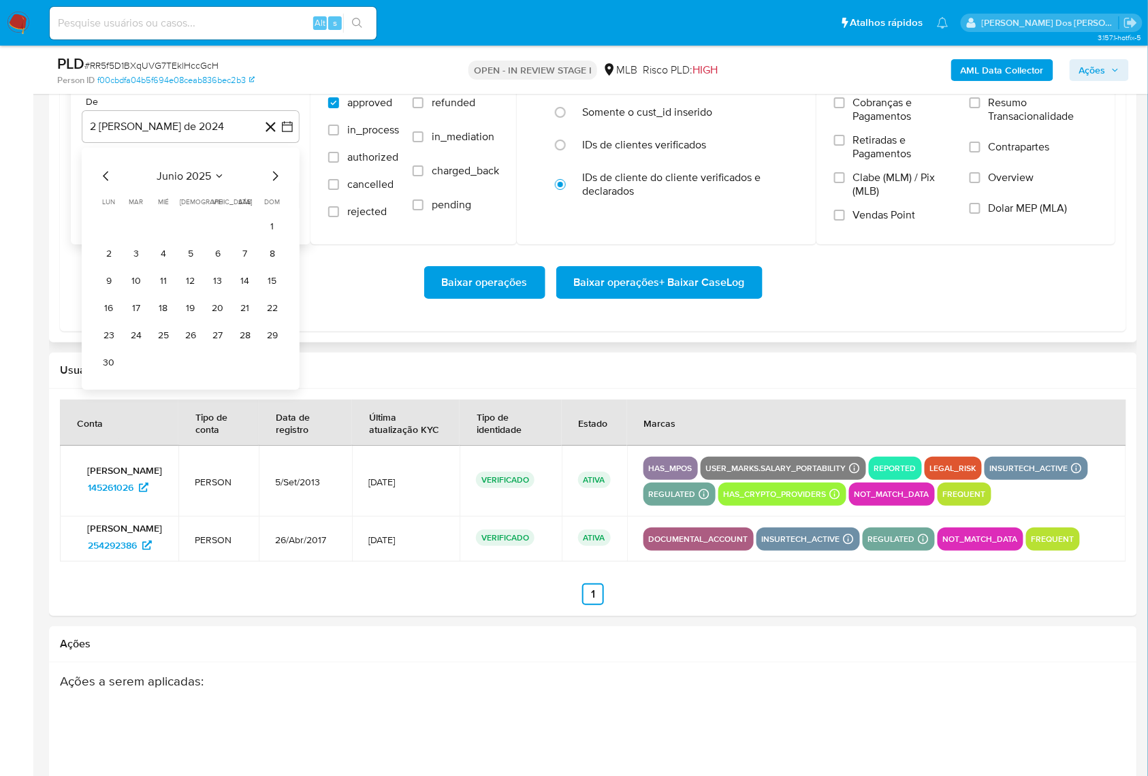
click at [273, 184] on icon "Mes siguiente" at bounding box center [275, 176] width 16 height 16
click at [140, 237] on button "1" at bounding box center [136, 226] width 22 height 22
click at [1000, 123] on span "Resumo Transacionalidade" at bounding box center [1043, 109] width 109 height 27
click at [981, 108] on input "Resumo Transacionalidade" at bounding box center [975, 102] width 11 height 11
click at [632, 298] on span "Baixar operações + Baixar CaseLog" at bounding box center [659, 283] width 171 height 30
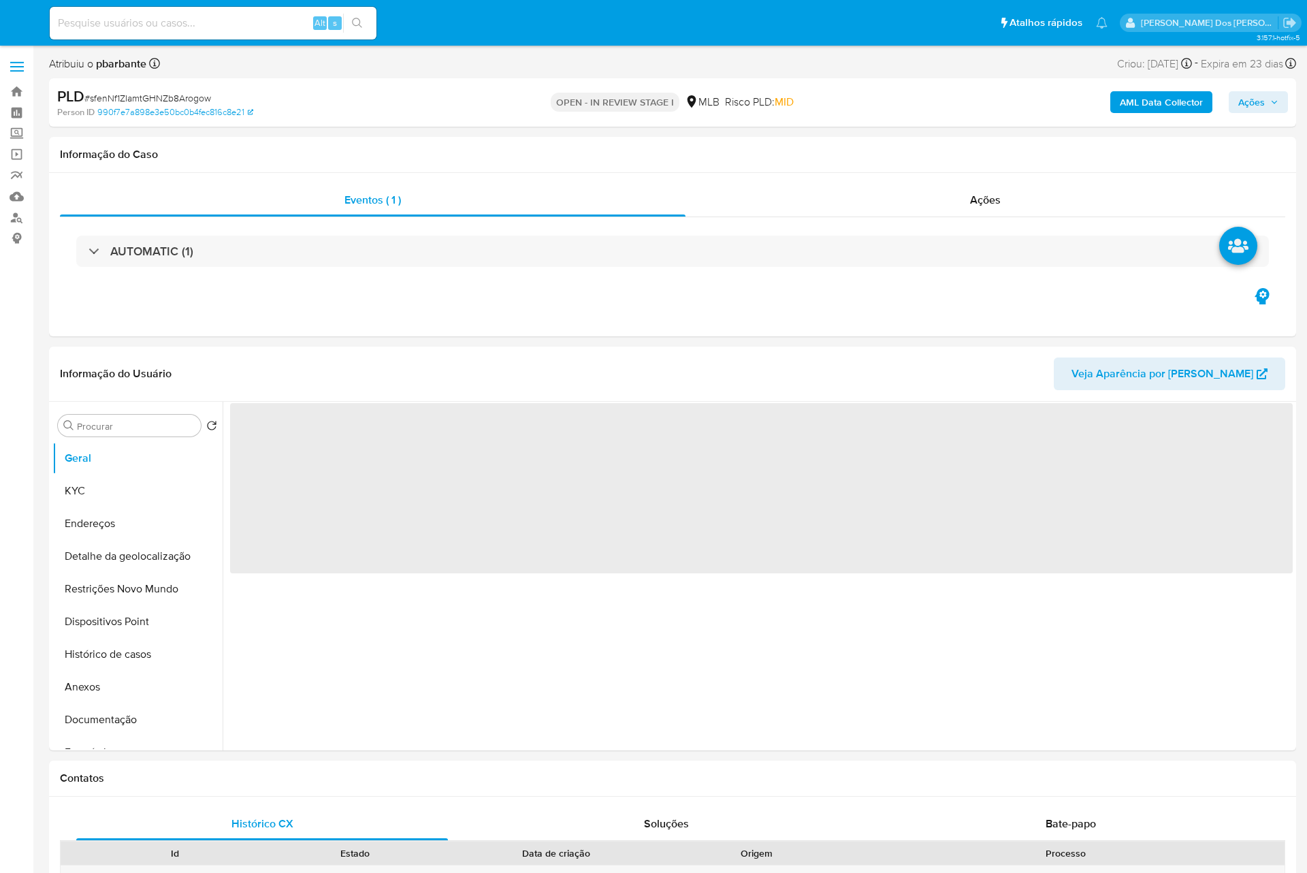
select select "10"
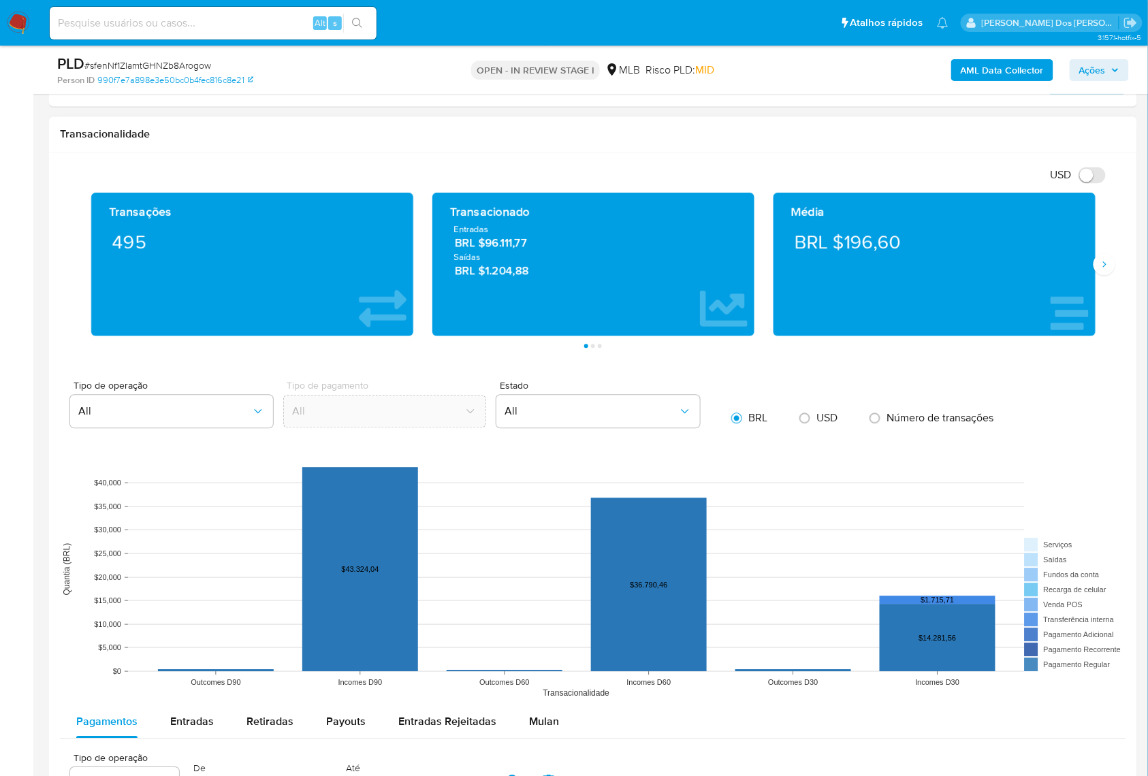
scroll to position [998, 0]
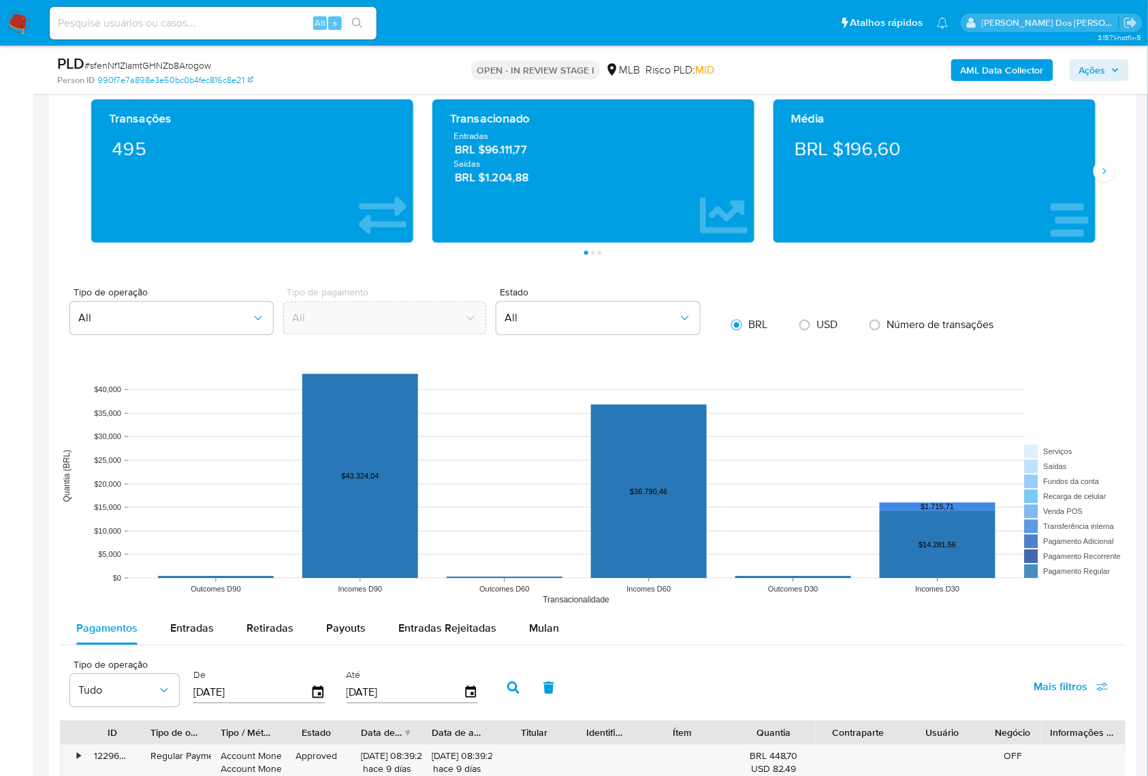
click at [577, 645] on div "Pagamentos Entradas Retiradas Payouts Entradas Rejeitadas Mulan" at bounding box center [593, 628] width 1066 height 33
click at [556, 645] on button "Mulan" at bounding box center [544, 628] width 63 height 33
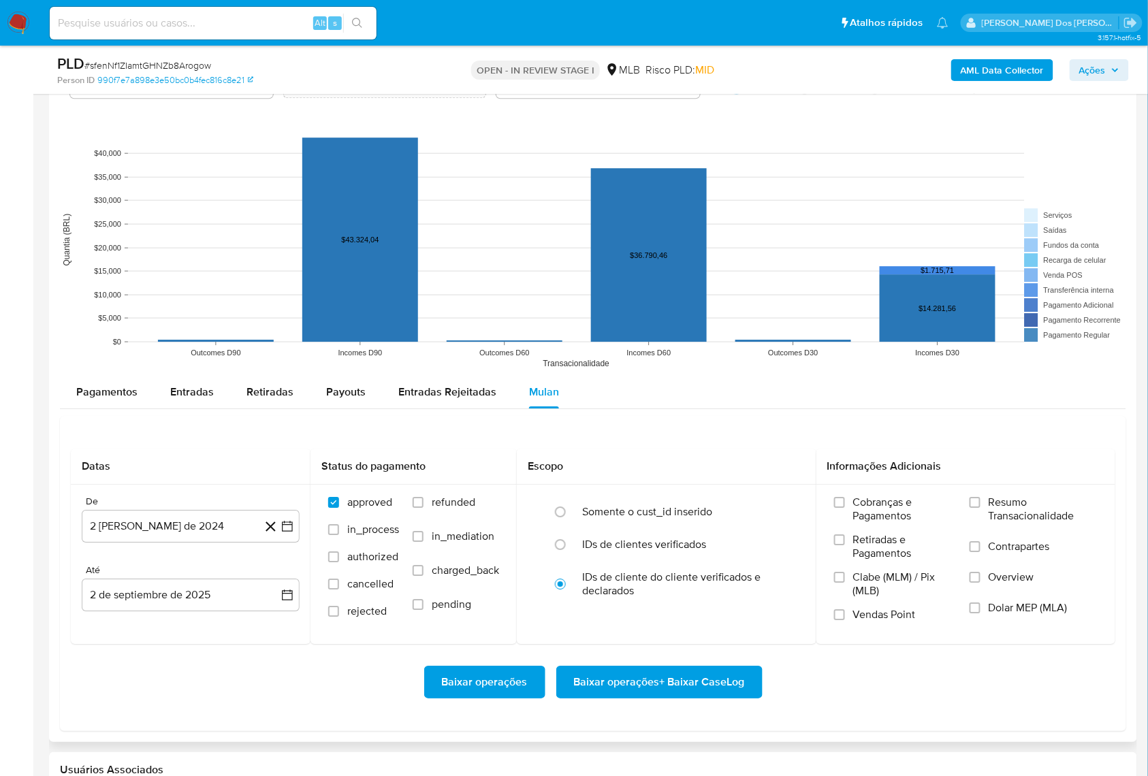
scroll to position [1362, 0]
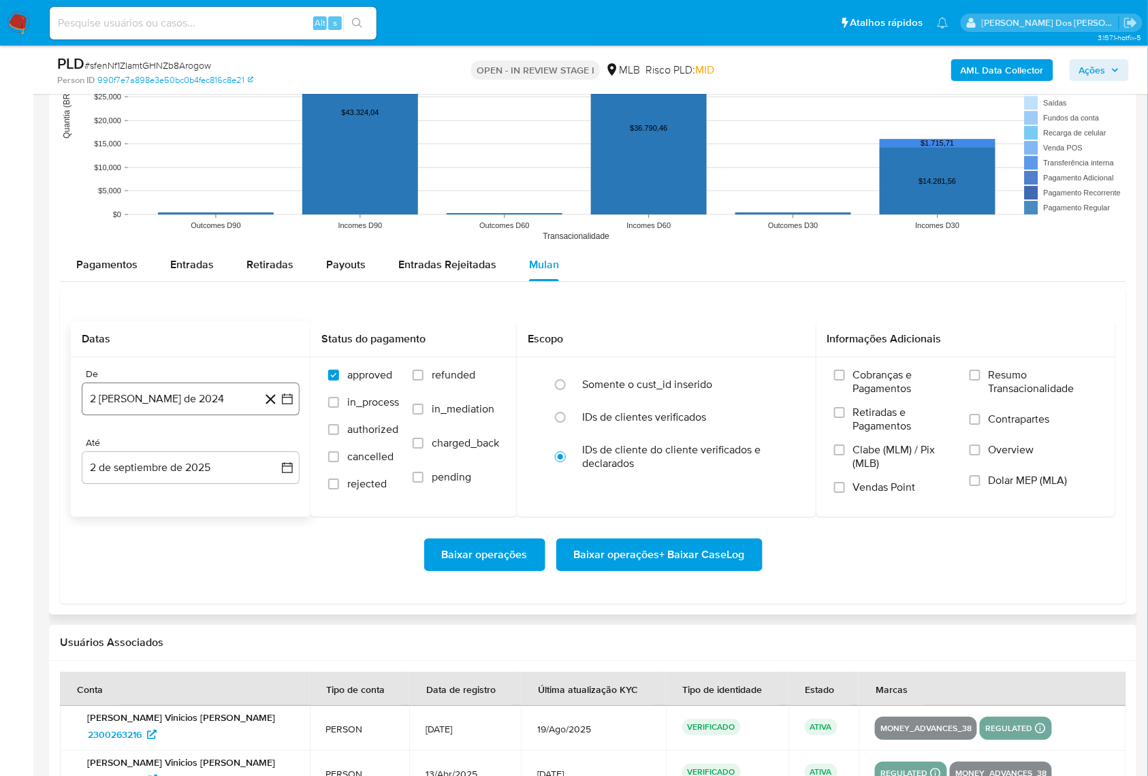
click at [284, 406] on icon "button" at bounding box center [288, 399] width 14 height 14
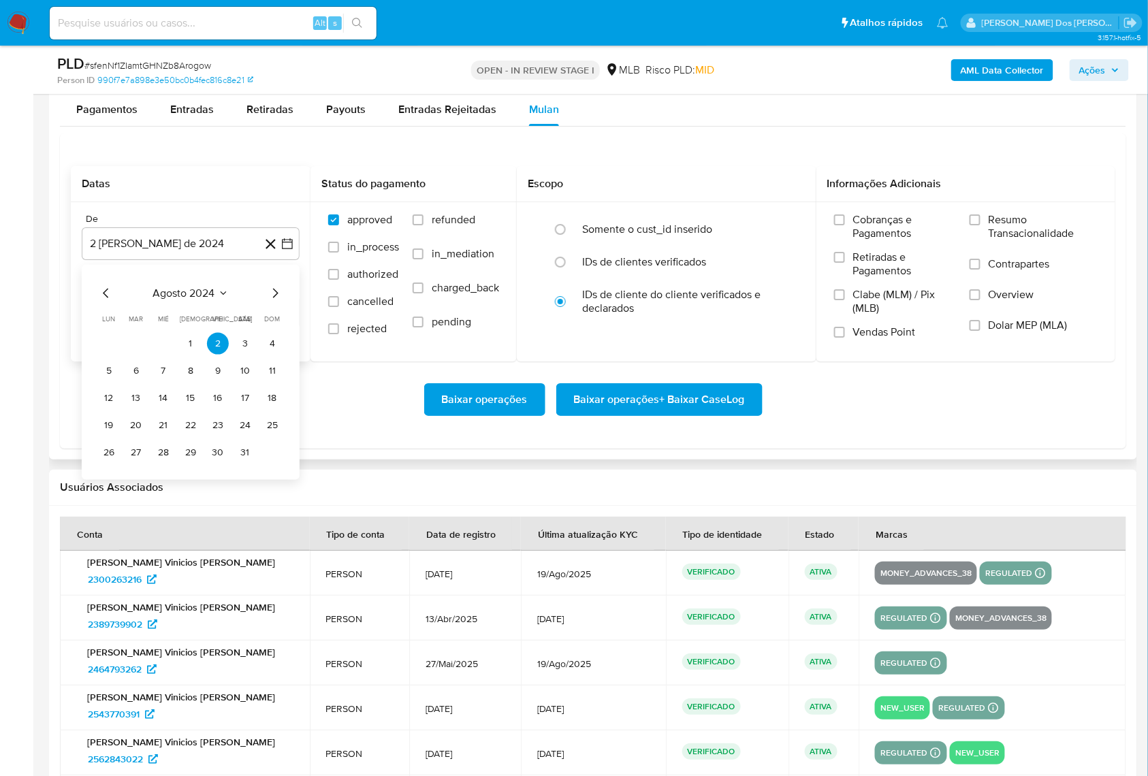
scroll to position [1543, 0]
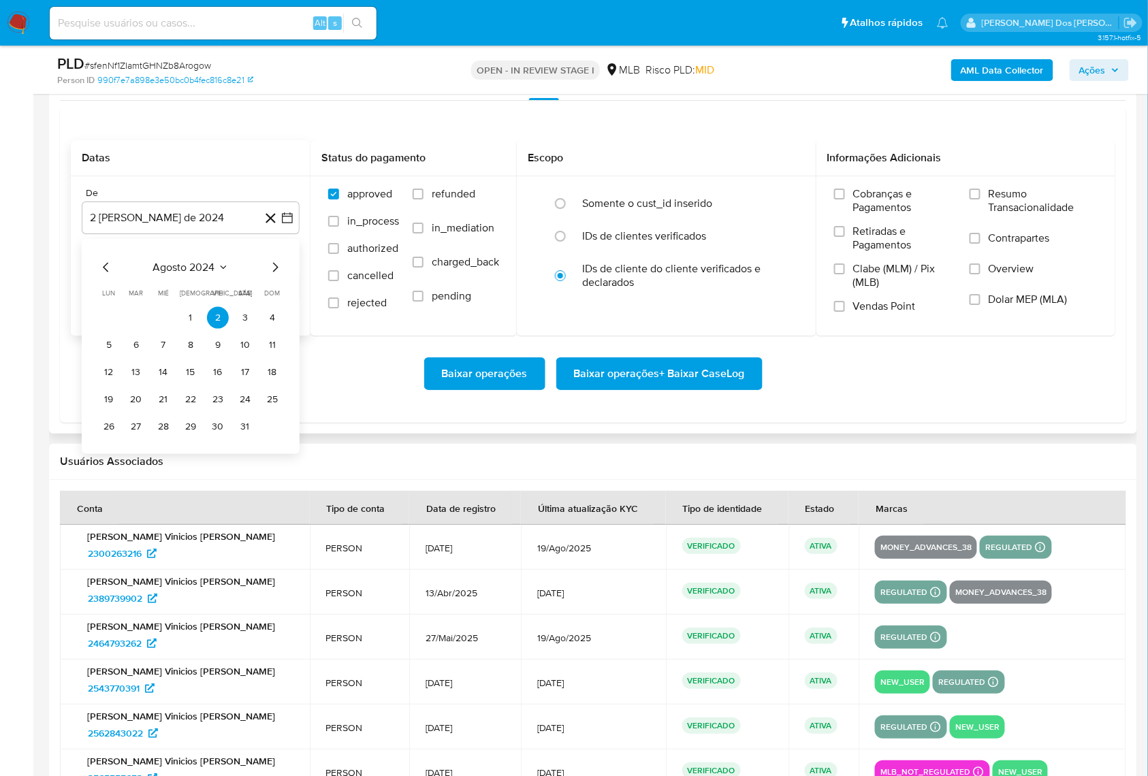
click at [273, 275] on icon "Mes siguiente" at bounding box center [275, 267] width 16 height 16
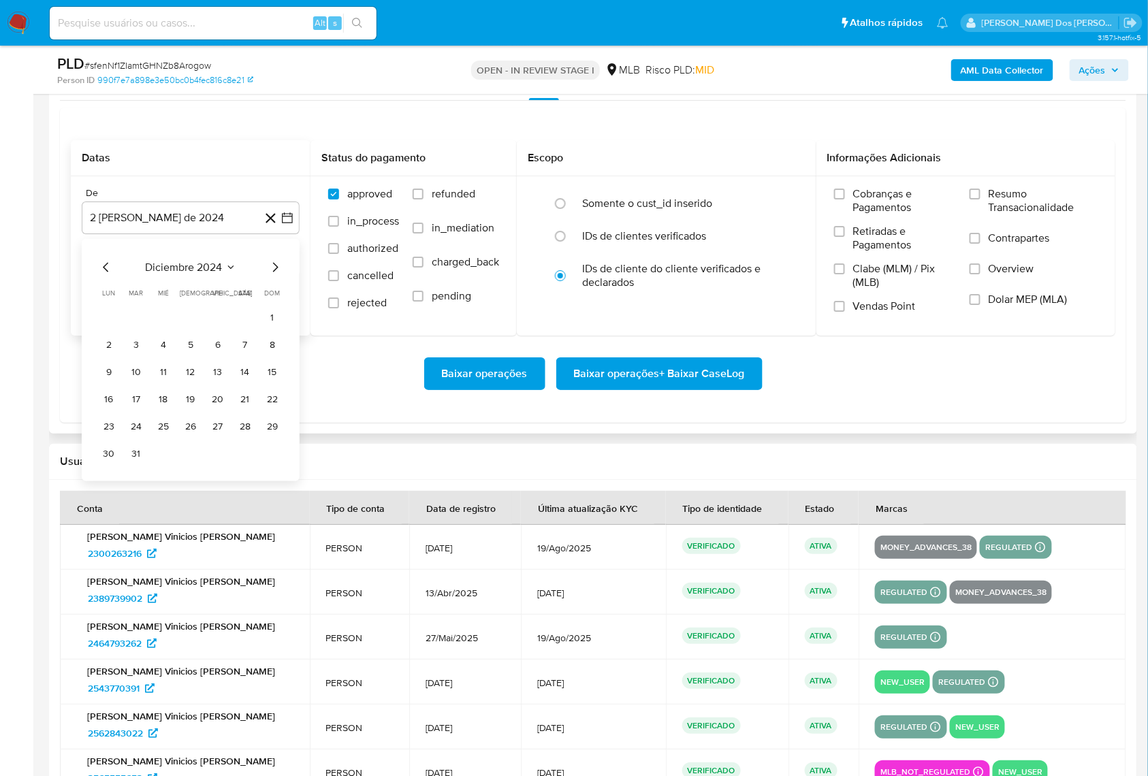
click at [273, 275] on icon "Mes siguiente" at bounding box center [275, 267] width 16 height 16
click at [272, 275] on icon "Mes siguiente" at bounding box center [275, 267] width 16 height 16
click at [270, 275] on icon "Mes siguiente" at bounding box center [275, 267] width 16 height 16
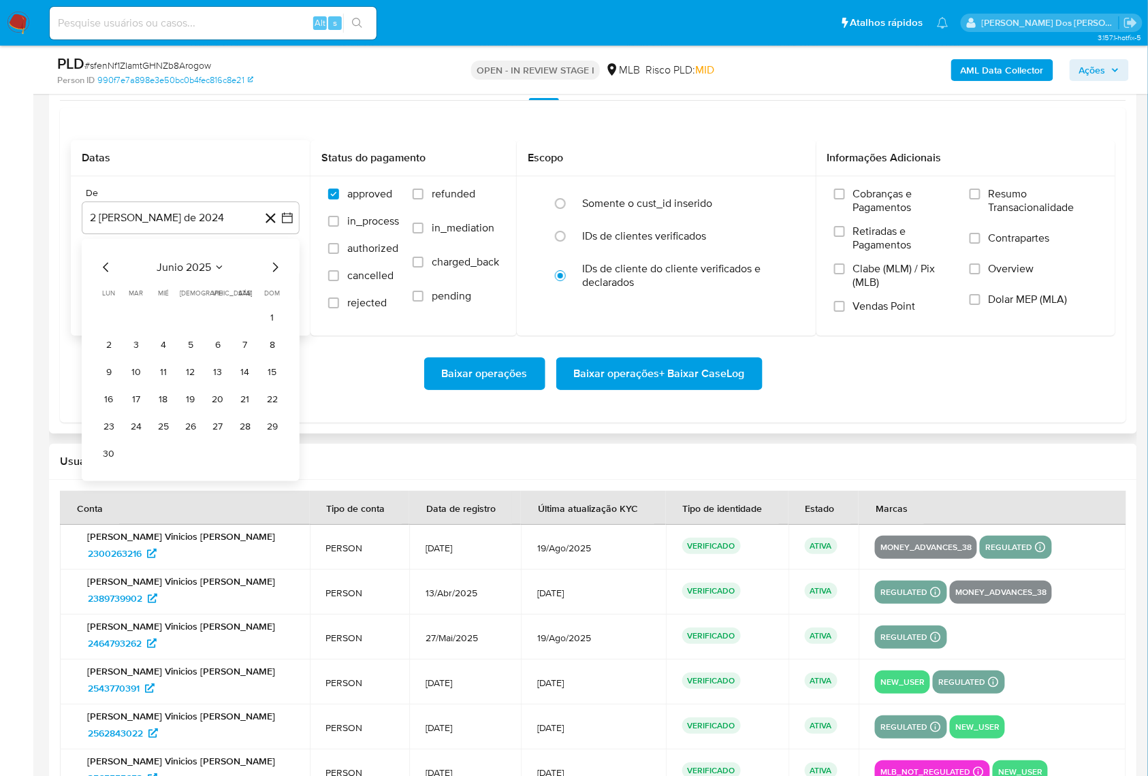
click at [270, 275] on icon "Mes siguiente" at bounding box center [275, 267] width 16 height 16
click at [135, 328] on button "1" at bounding box center [136, 317] width 22 height 22
click at [963, 217] on div "Cobranças e Pagamentos Retiradas e Pagamentos Clabe (MLM) / Pix (MLB) Vendas Po…" at bounding box center [966, 255] width 278 height 136
click at [1017, 210] on div "Cobranças e Pagamentos Retiradas e Pagamentos Clabe (MLM) / Pix (MLB) Vendas Po…" at bounding box center [966, 255] width 300 height 158
click at [1001, 215] on span "Resumo Transacionalidade" at bounding box center [1043, 200] width 109 height 27
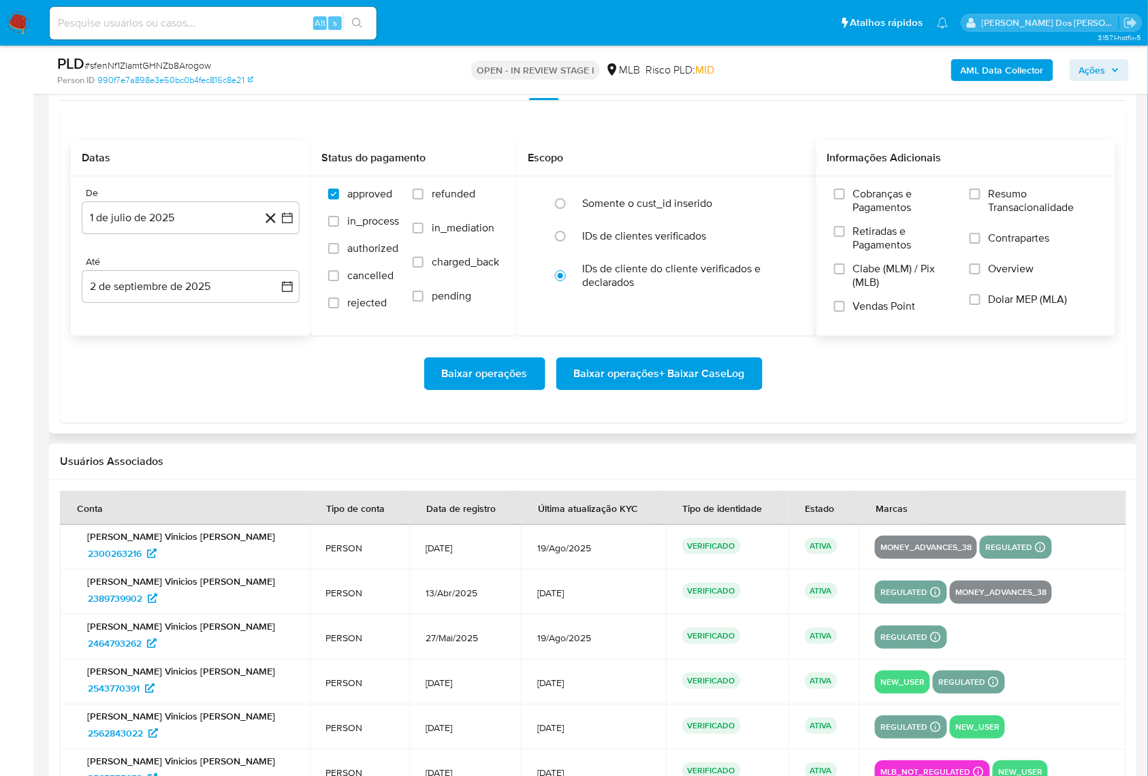
click at [981, 200] on input "Resumo Transacionalidade" at bounding box center [975, 194] width 11 height 11
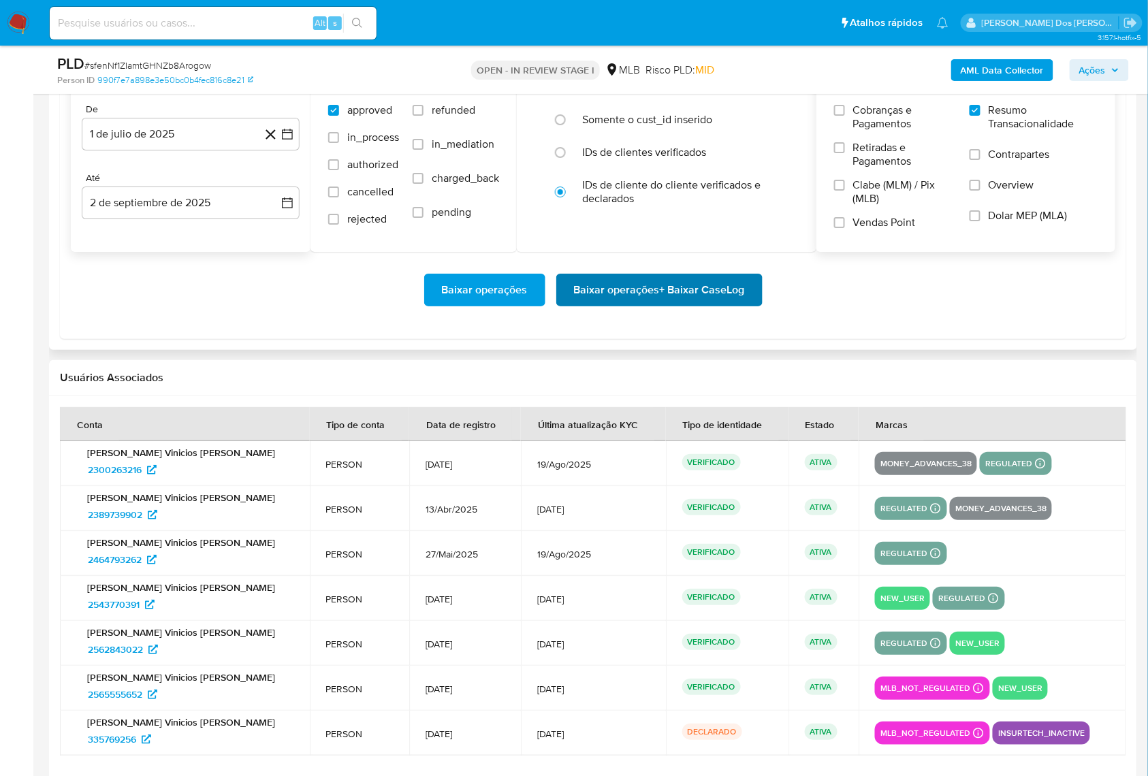
scroll to position [1725, 0]
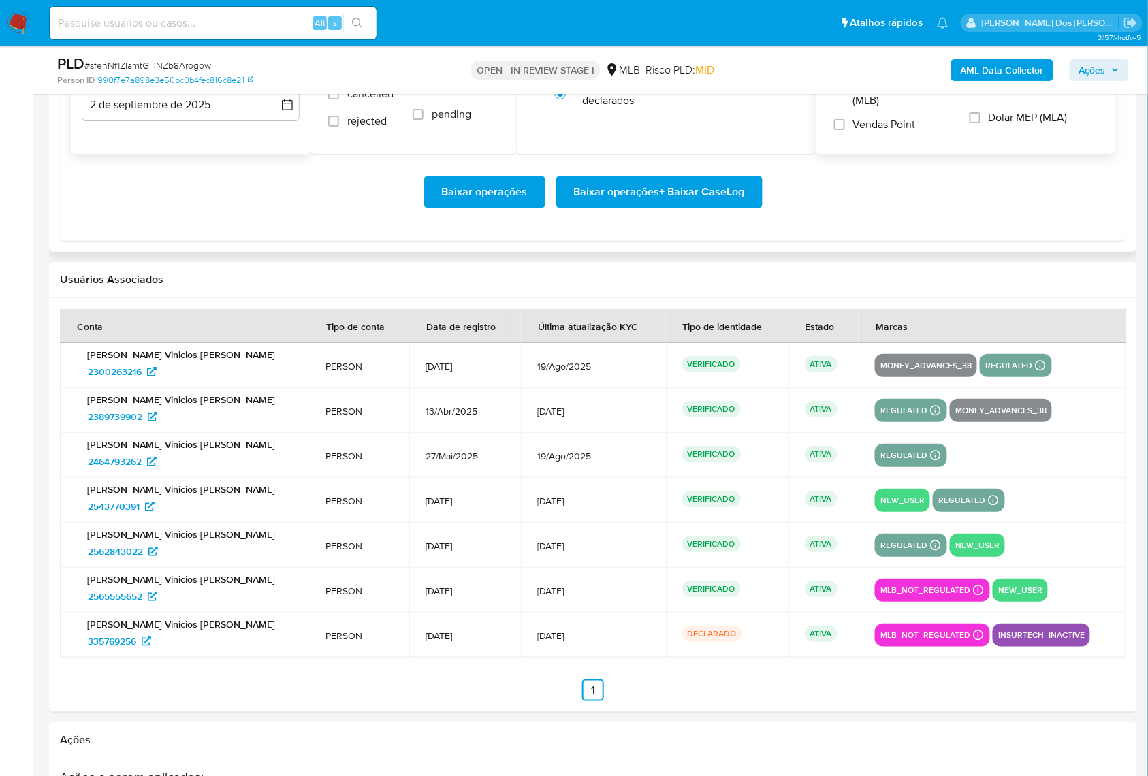
click at [709, 207] on span "Baixar operações + Baixar CaseLog" at bounding box center [659, 192] width 171 height 30
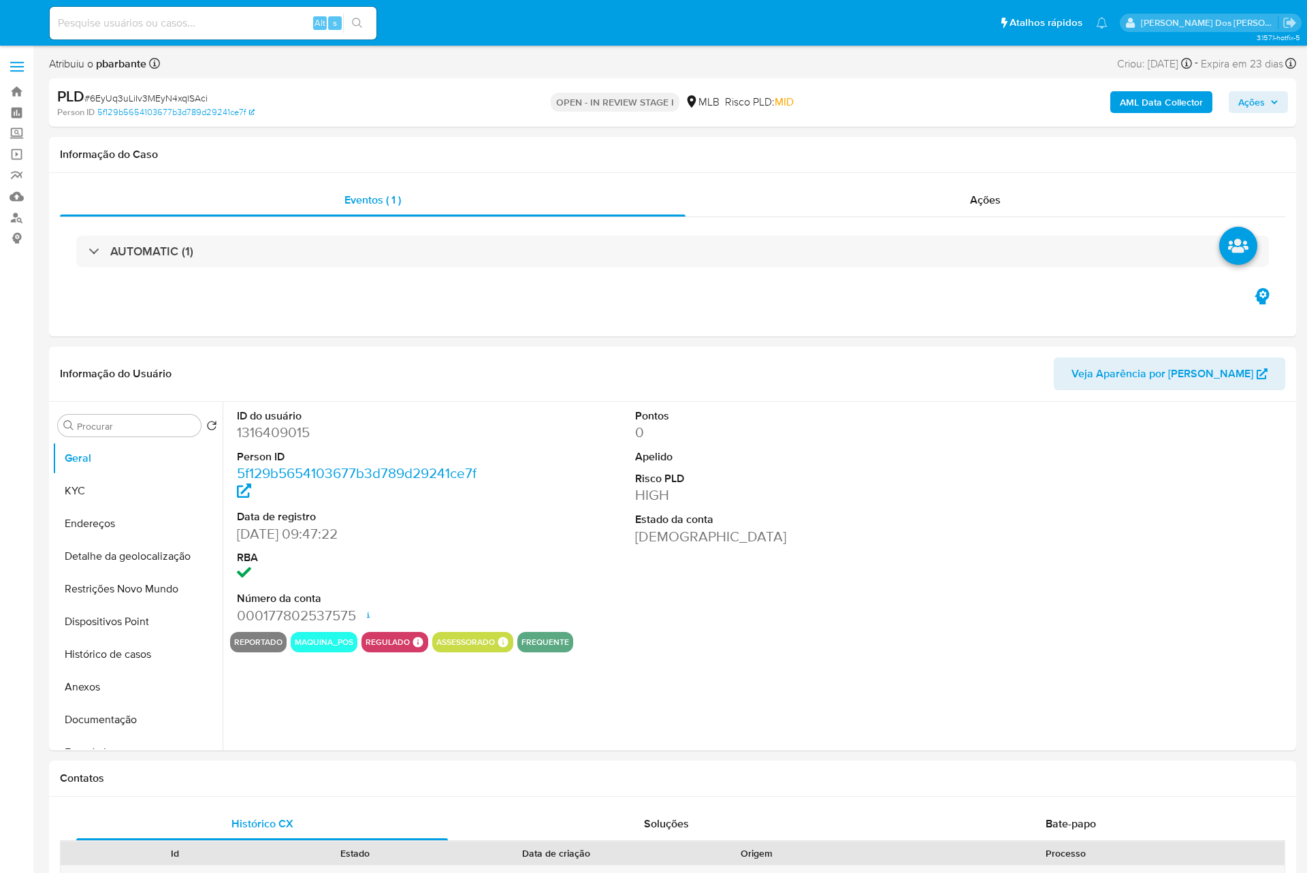
select select "10"
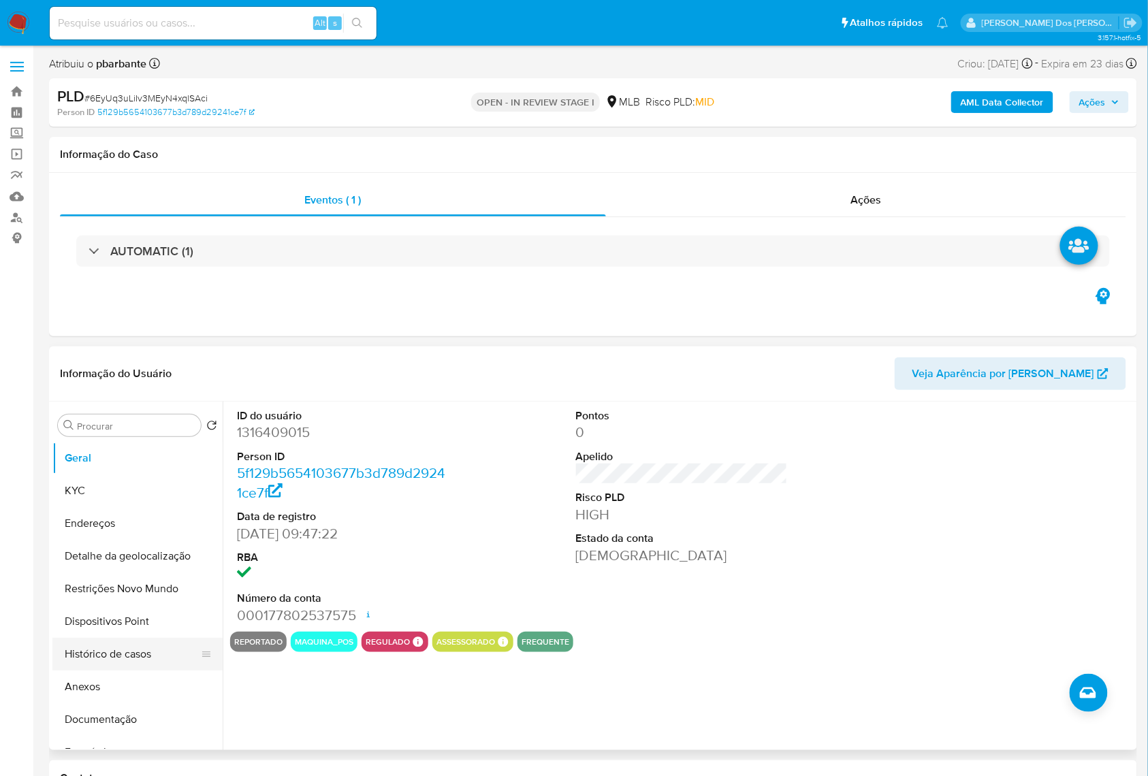
click at [128, 671] on button "Histórico de casos" at bounding box center [131, 654] width 159 height 33
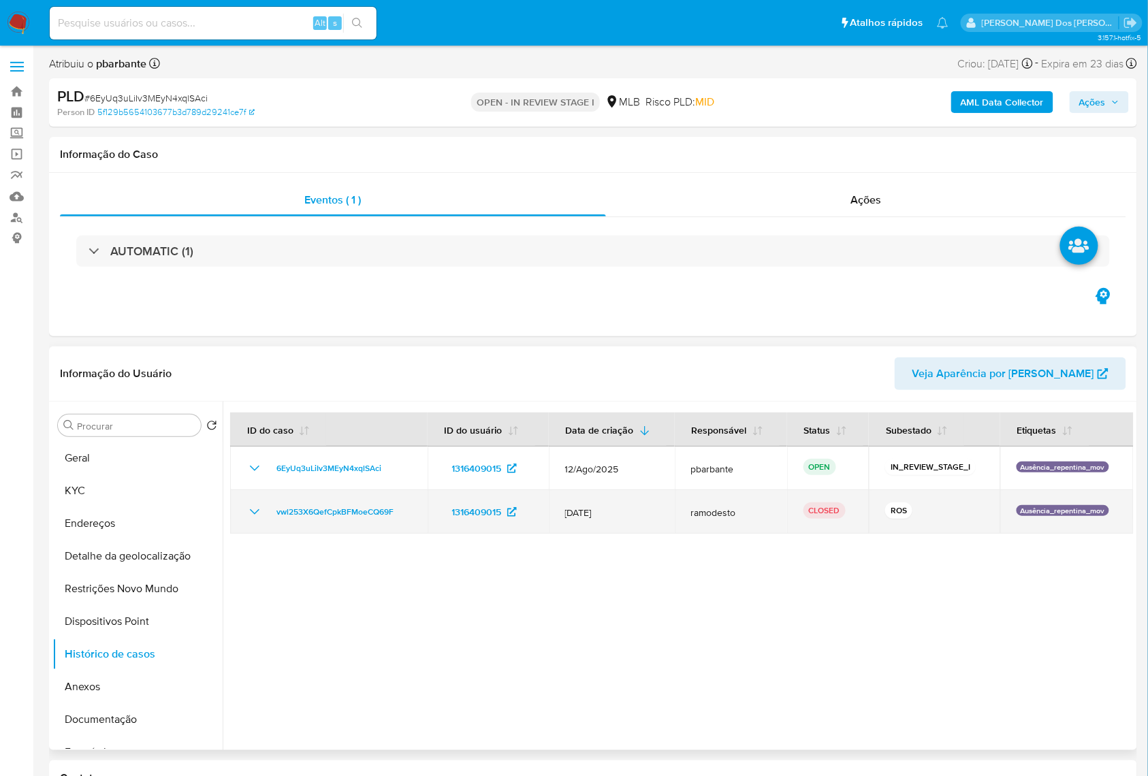
click at [257, 520] on icon "Mostrar/Ocultar" at bounding box center [255, 512] width 16 height 16
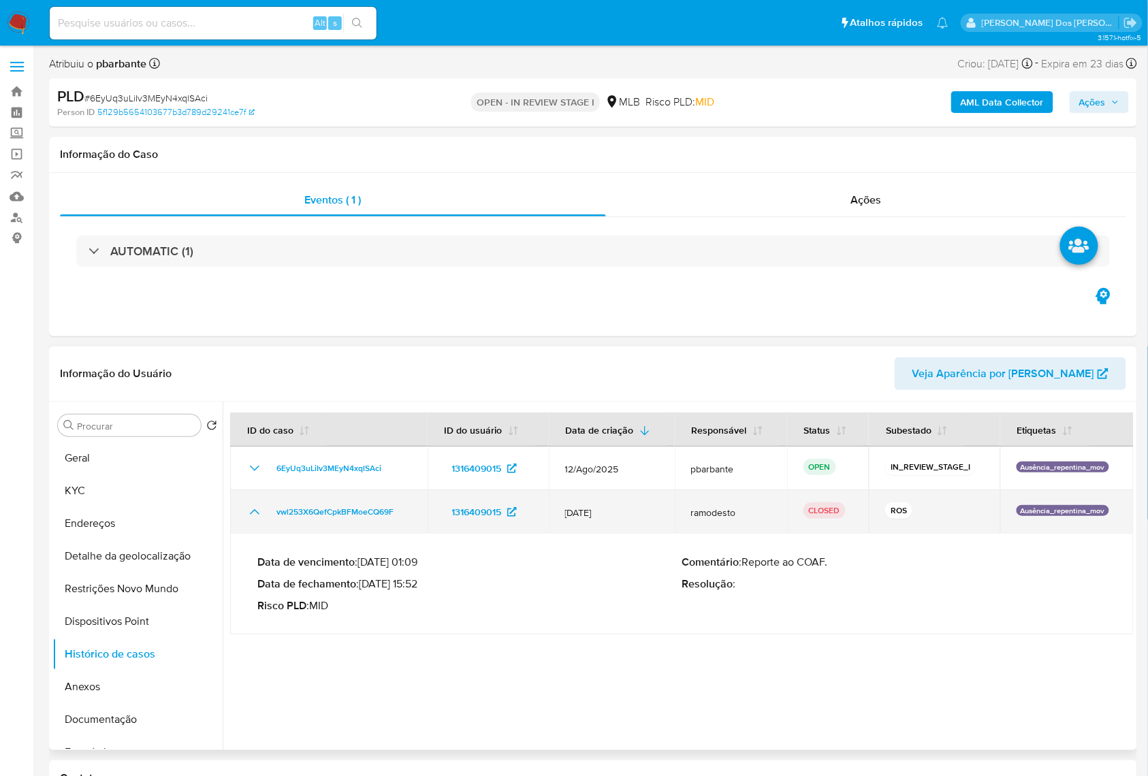
click at [255, 520] on icon "Mostrar/Ocultar" at bounding box center [255, 512] width 16 height 16
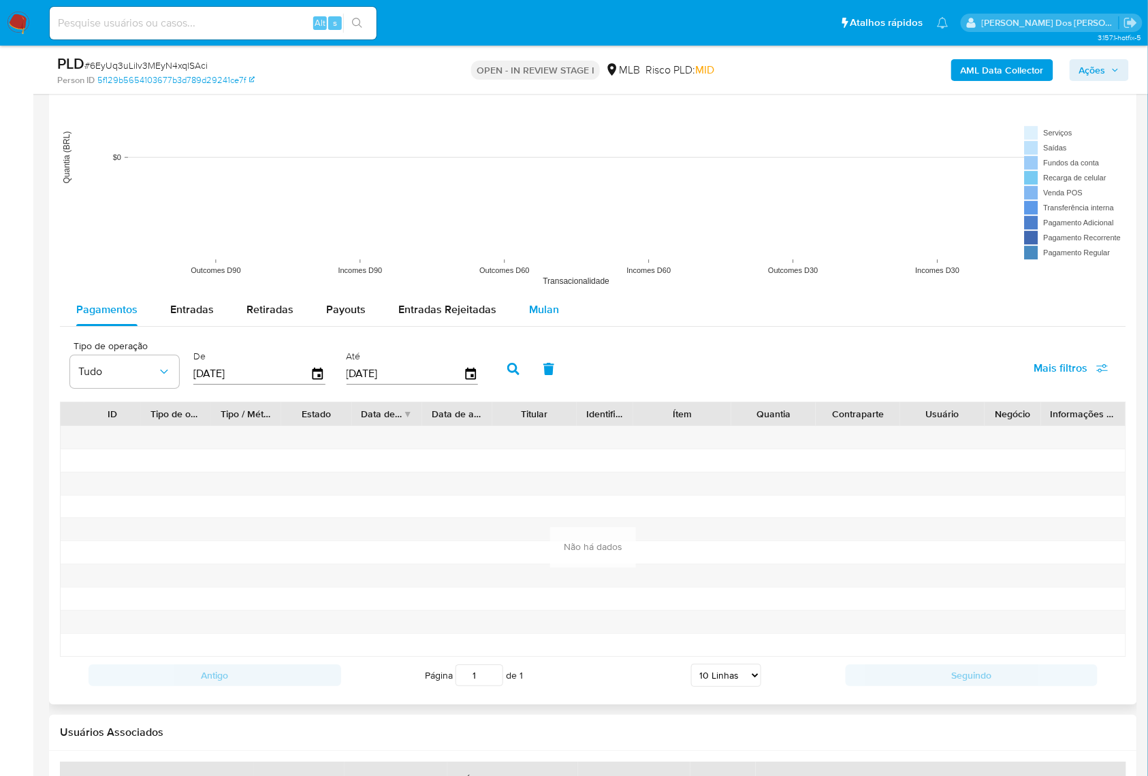
click at [546, 317] on span "Mulan" at bounding box center [544, 310] width 30 height 16
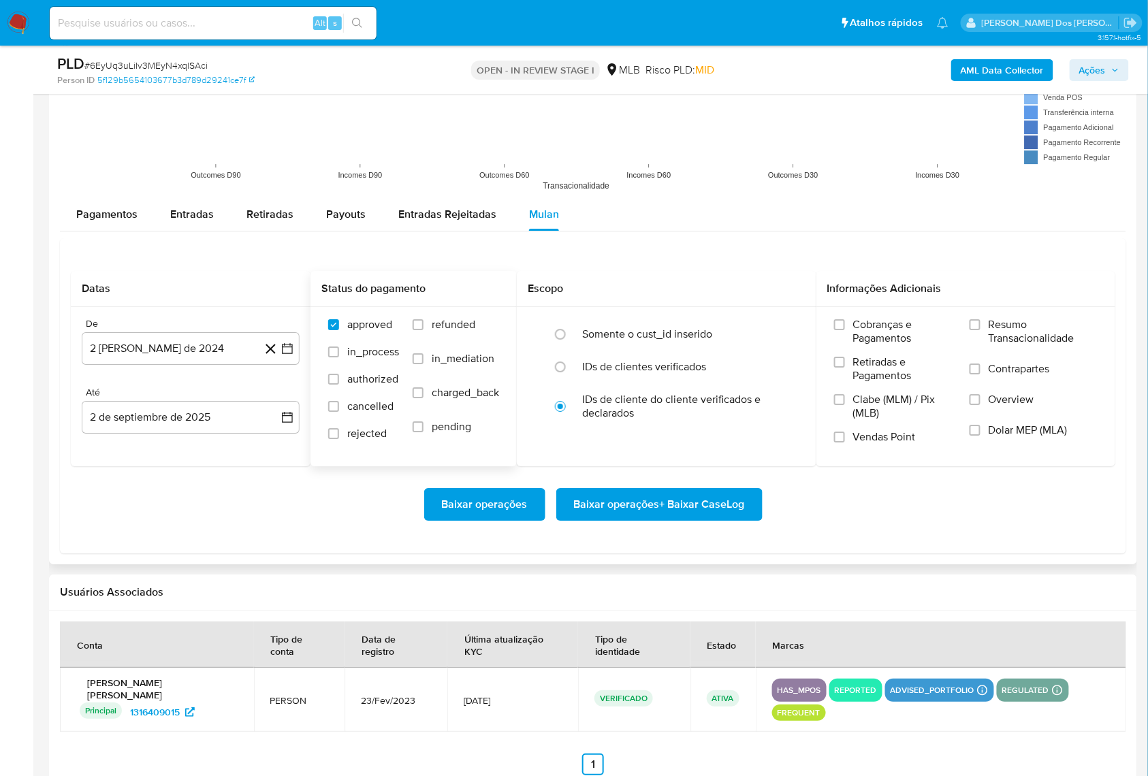
scroll to position [1453, 0]
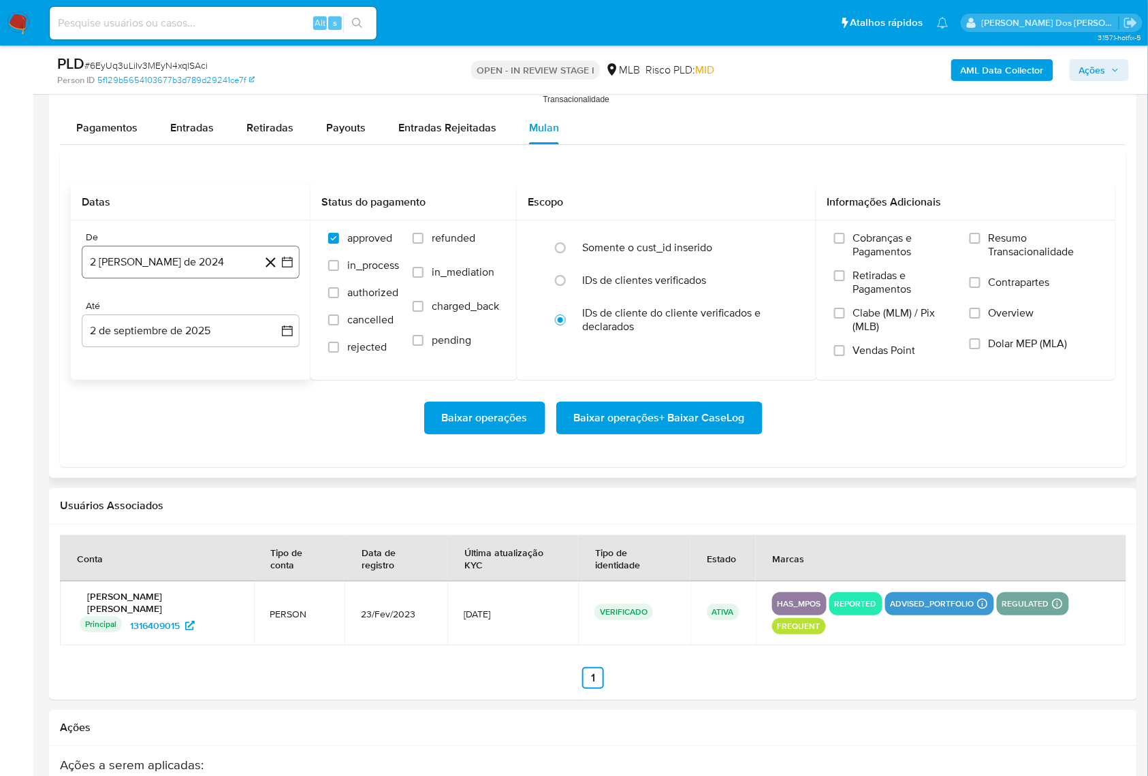
click at [286, 279] on button "[DATE]" at bounding box center [191, 262] width 218 height 33
click at [275, 320] on icon "Mes siguiente" at bounding box center [275, 312] width 16 height 16
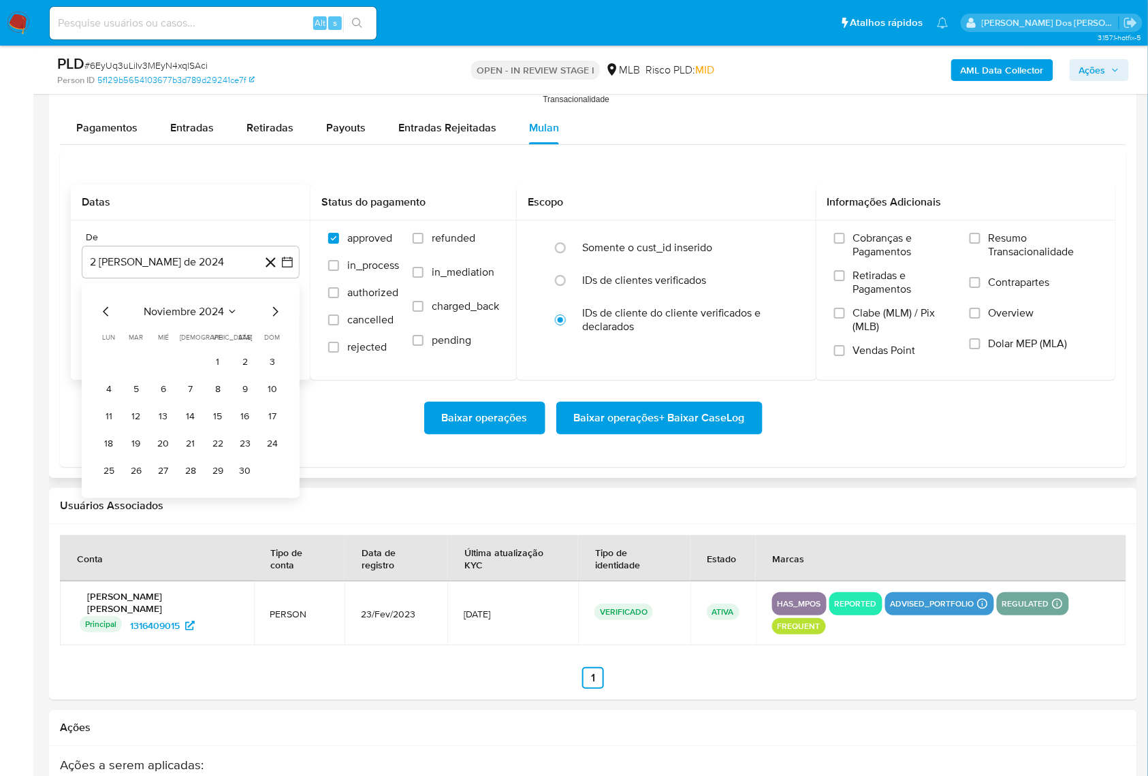
click at [275, 320] on icon "Mes siguiente" at bounding box center [275, 312] width 16 height 16
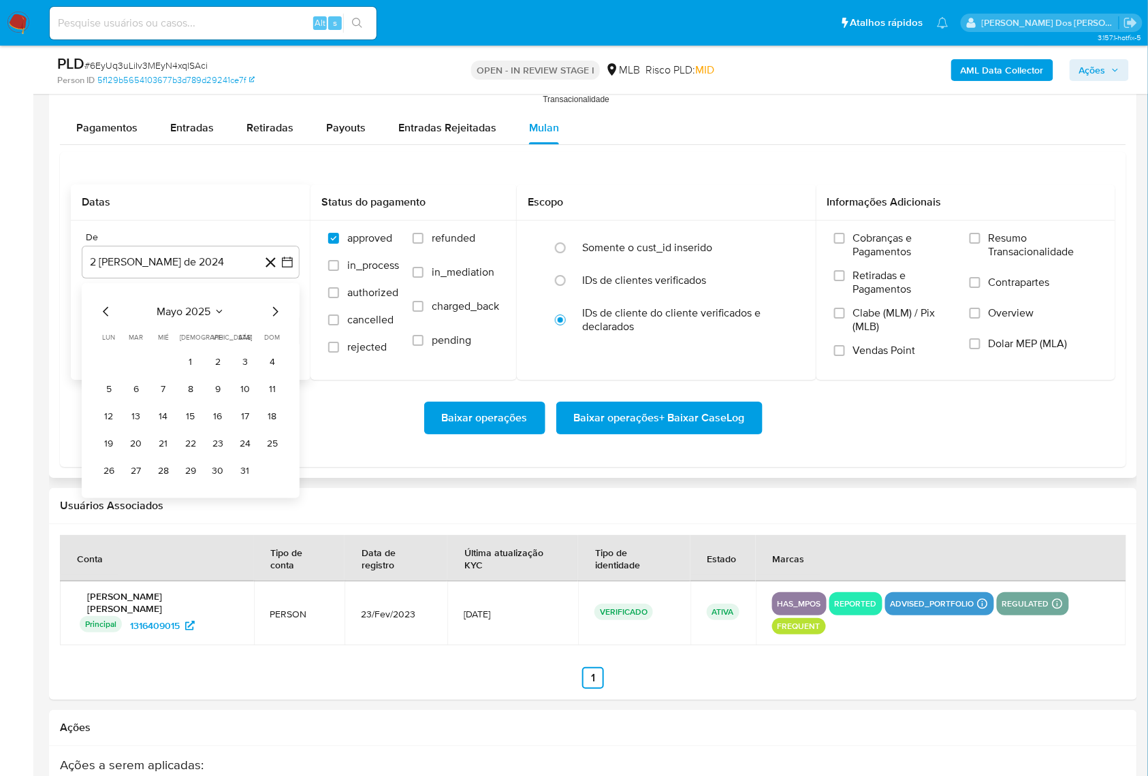
click at [275, 320] on icon "Mes siguiente" at bounding box center [275, 312] width 16 height 16
click at [137, 373] on button "1" at bounding box center [136, 362] width 22 height 22
click at [1032, 259] on span "Resumo Transacionalidade" at bounding box center [1043, 245] width 109 height 27
click at [981, 244] on input "Resumo Transacionalidade" at bounding box center [975, 238] width 11 height 11
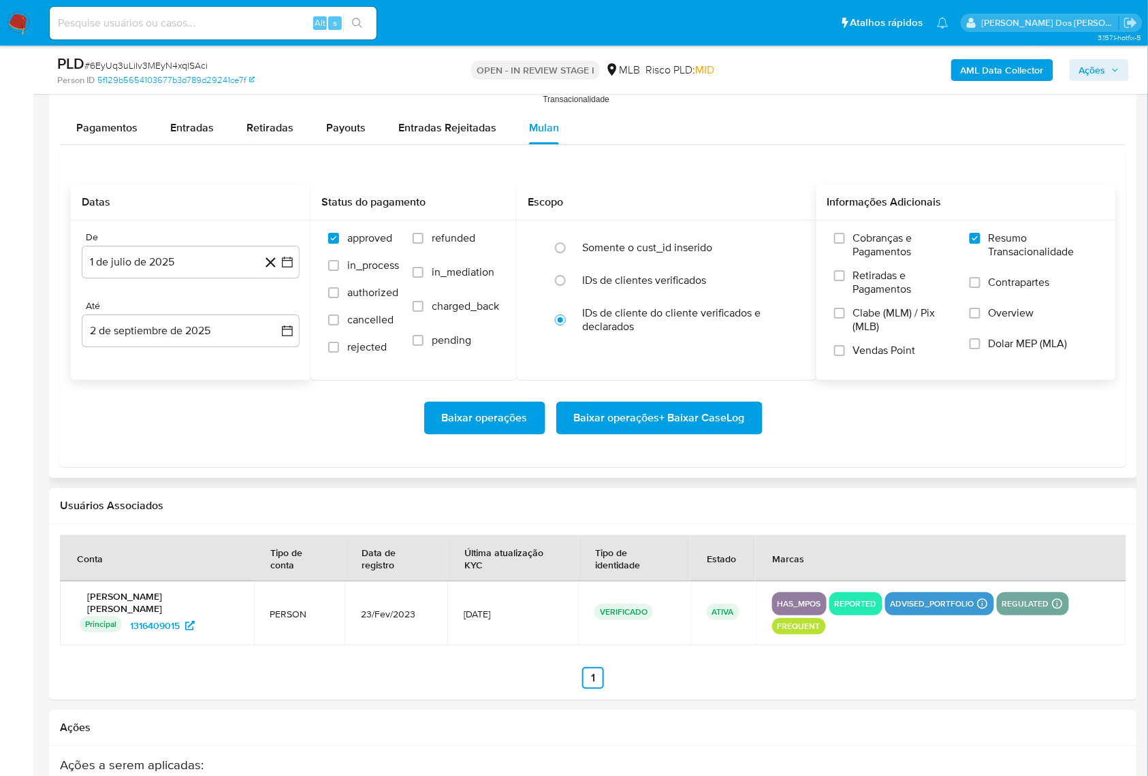
click at [676, 433] on span "Baixar operações + Baixar CaseLog" at bounding box center [659, 418] width 171 height 30
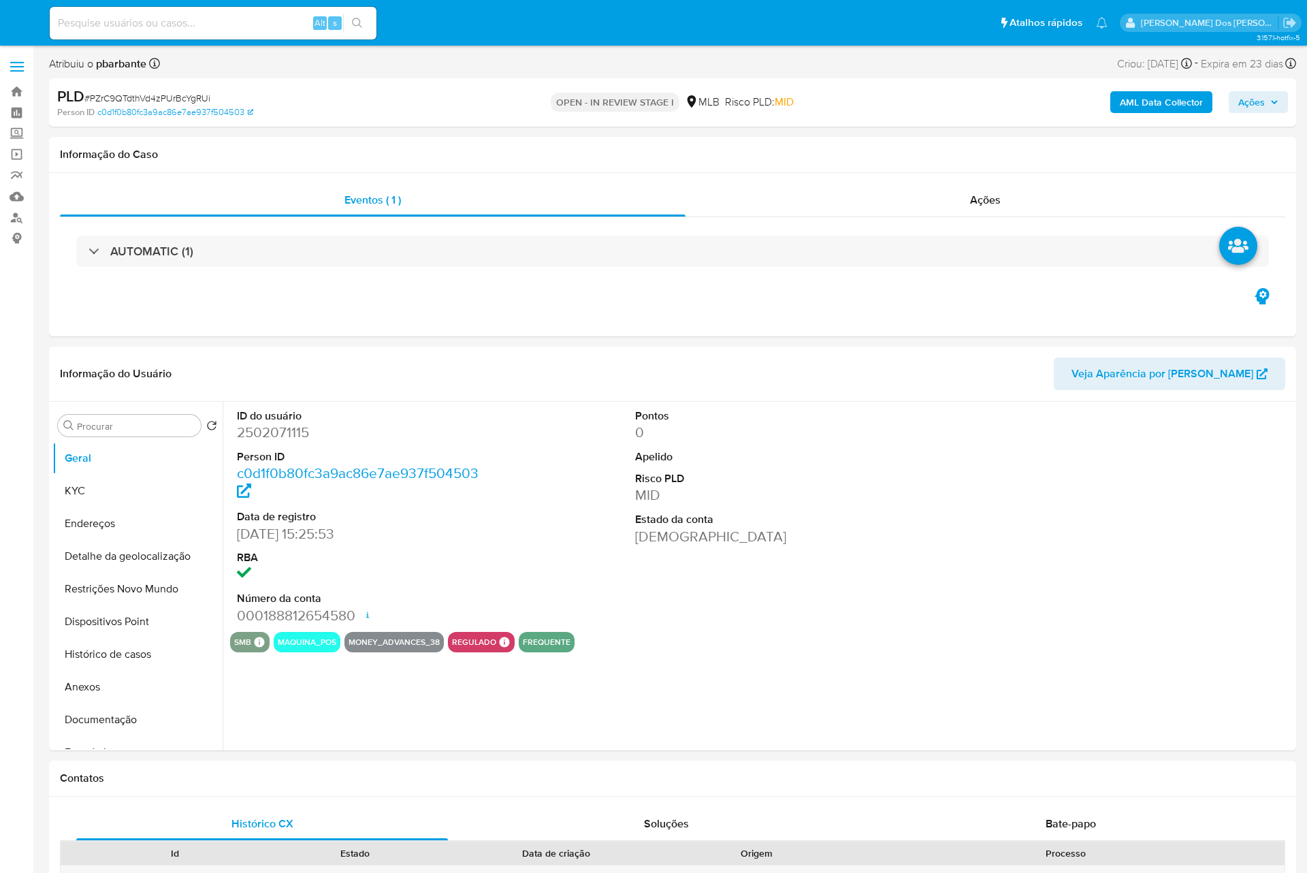
select select "10"
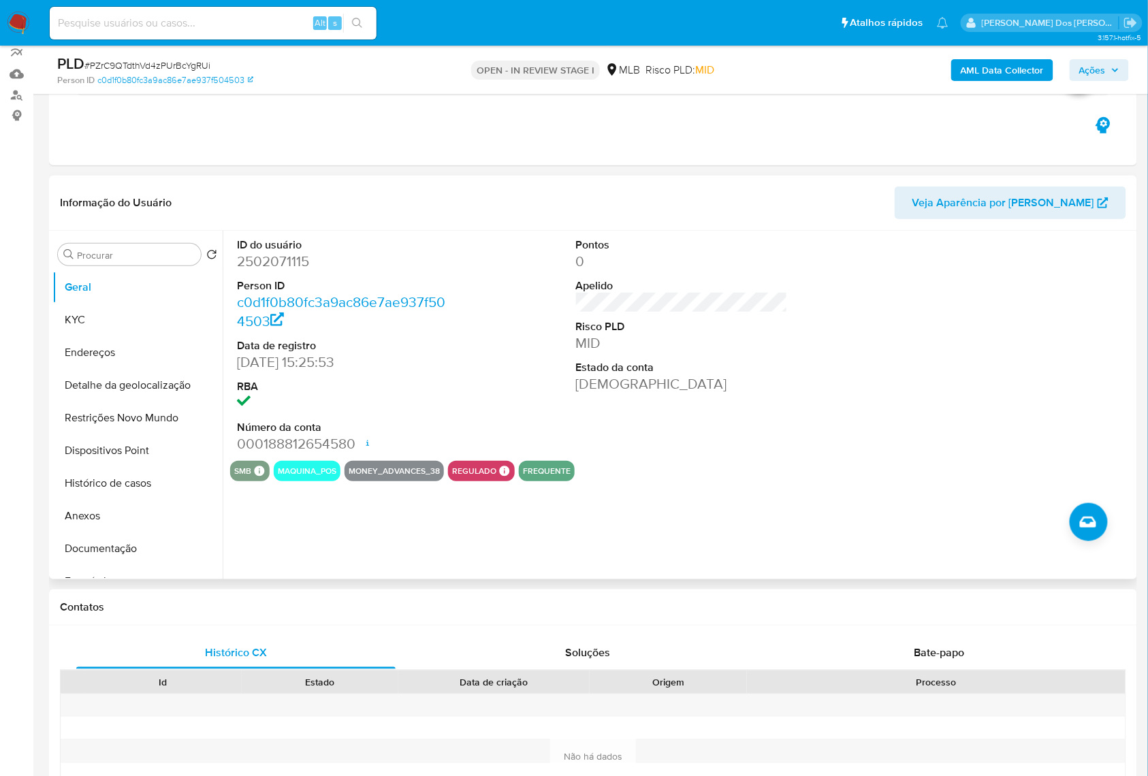
scroll to position [181, 0]
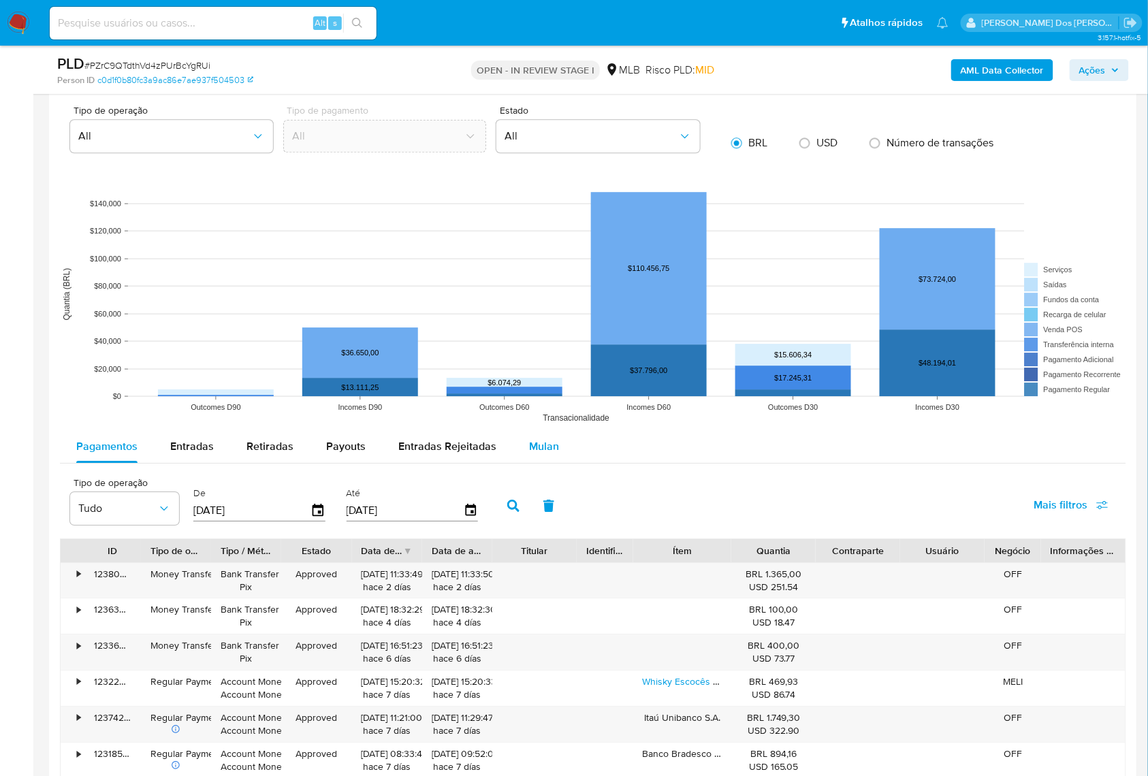
click at [531, 454] on span "Mulan" at bounding box center [544, 447] width 30 height 16
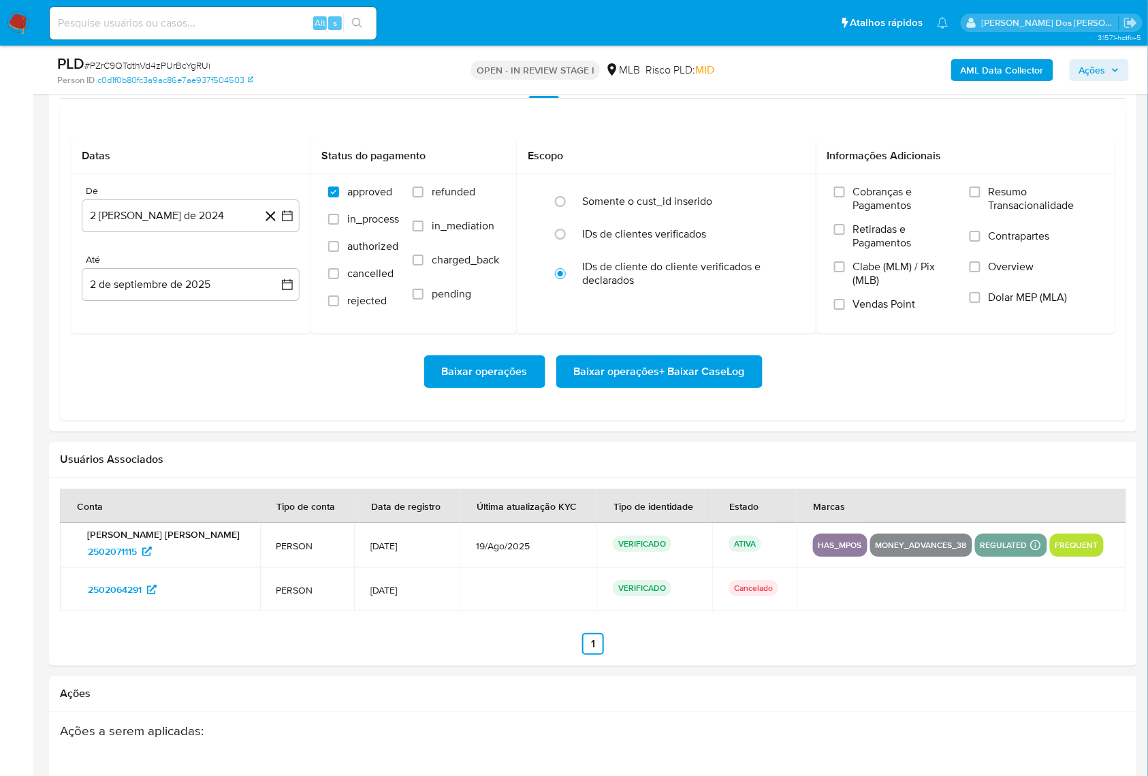
scroll to position [1634, 0]
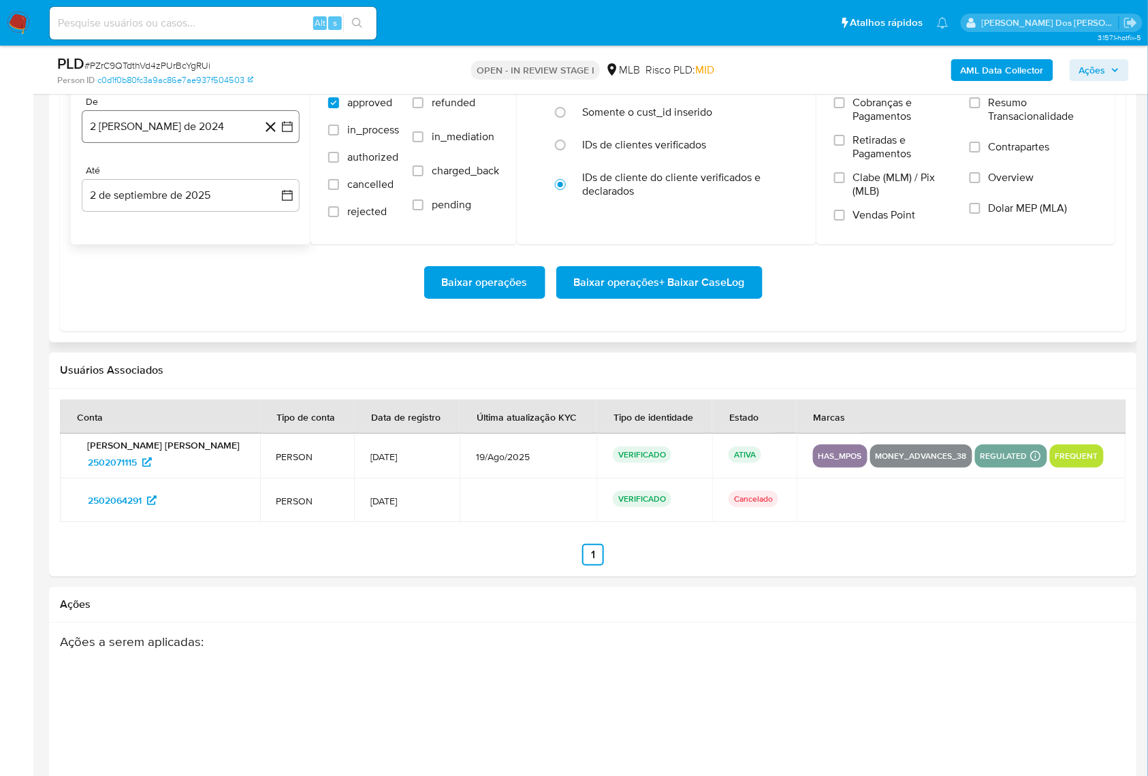
click at [292, 132] on icon "button" at bounding box center [287, 126] width 11 height 11
click at [276, 184] on icon "Mes siguiente" at bounding box center [275, 176] width 16 height 16
click at [276, 180] on icon "Mes siguiente" at bounding box center [275, 176] width 5 height 10
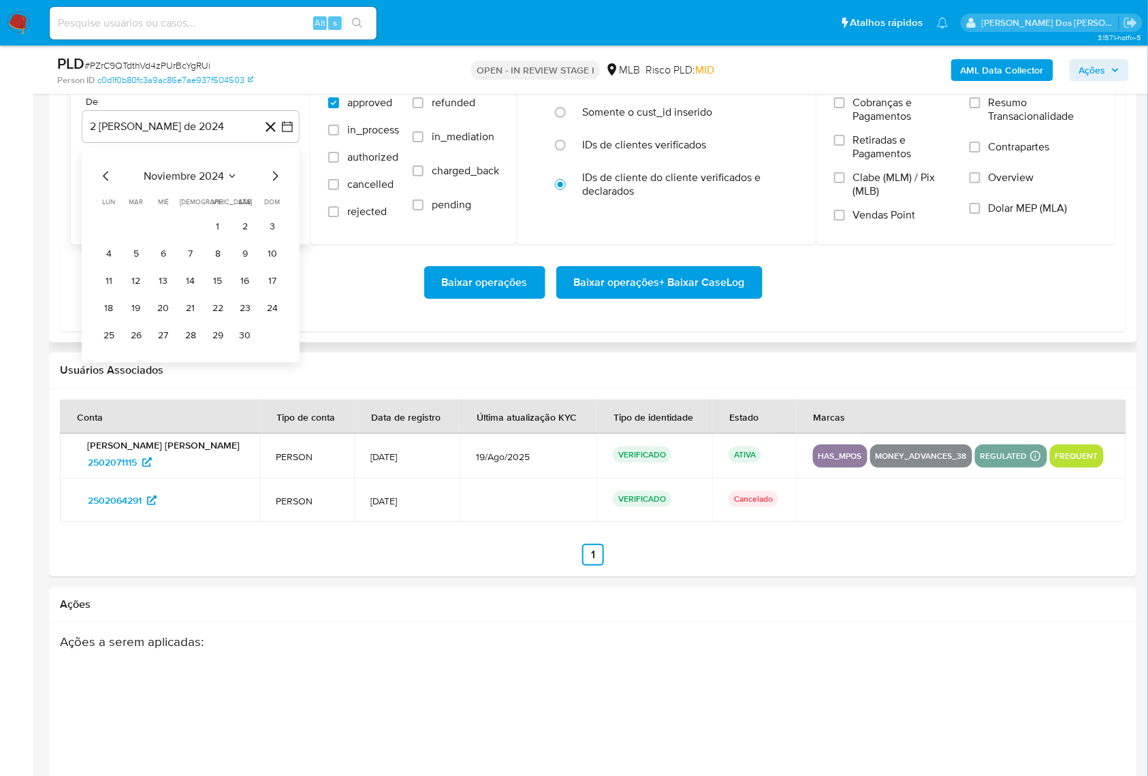
click at [276, 180] on icon "Mes siguiente" at bounding box center [275, 176] width 5 height 10
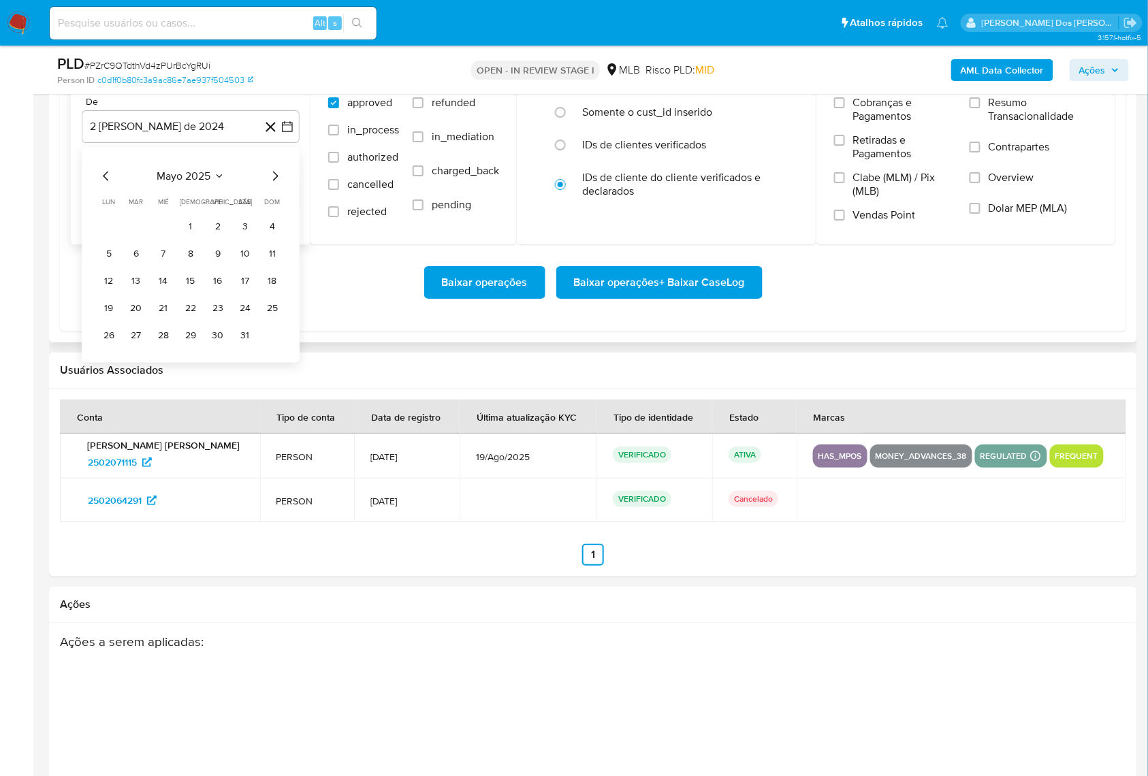
click at [276, 180] on icon "Mes siguiente" at bounding box center [275, 176] width 5 height 10
click at [109, 184] on icon "Mes anterior" at bounding box center [106, 176] width 16 height 16
click at [140, 237] on button "1" at bounding box center [136, 226] width 22 height 22
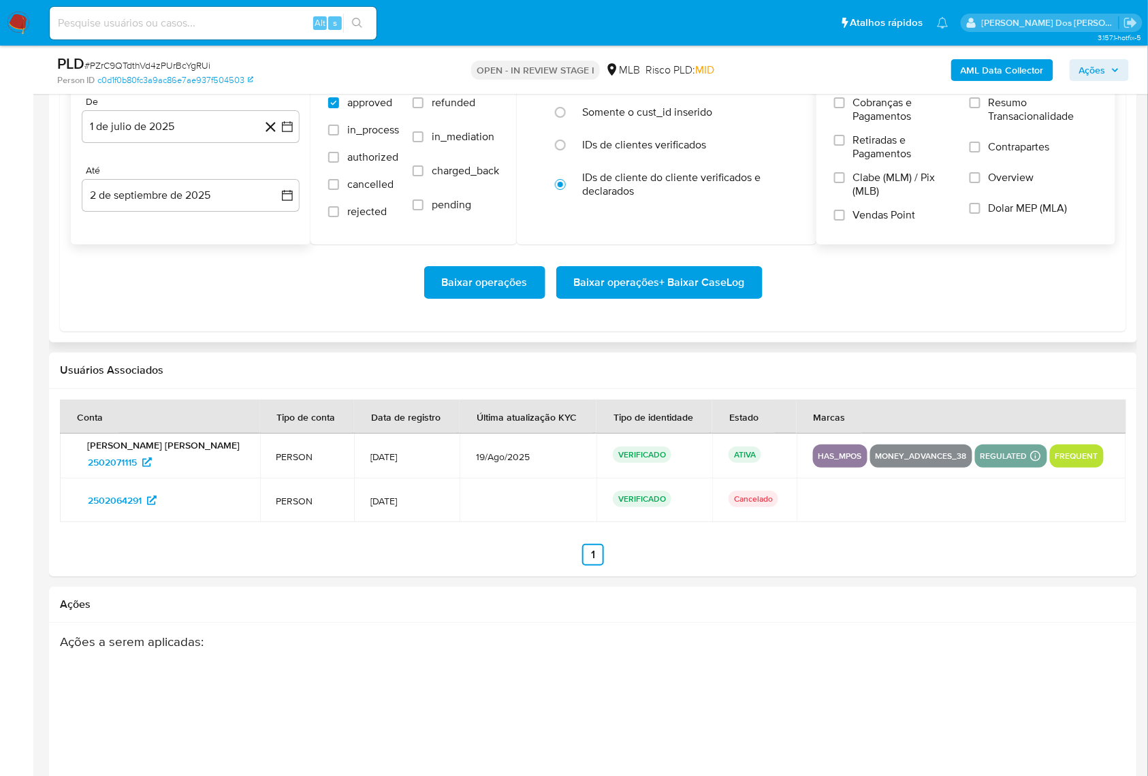
click at [1030, 123] on span "Resumo Transacionalidade" at bounding box center [1043, 109] width 109 height 27
click at [981, 108] on input "Resumo Transacionalidade" at bounding box center [975, 102] width 11 height 11
click at [718, 298] on span "Baixar operações + Baixar CaseLog" at bounding box center [659, 283] width 171 height 30
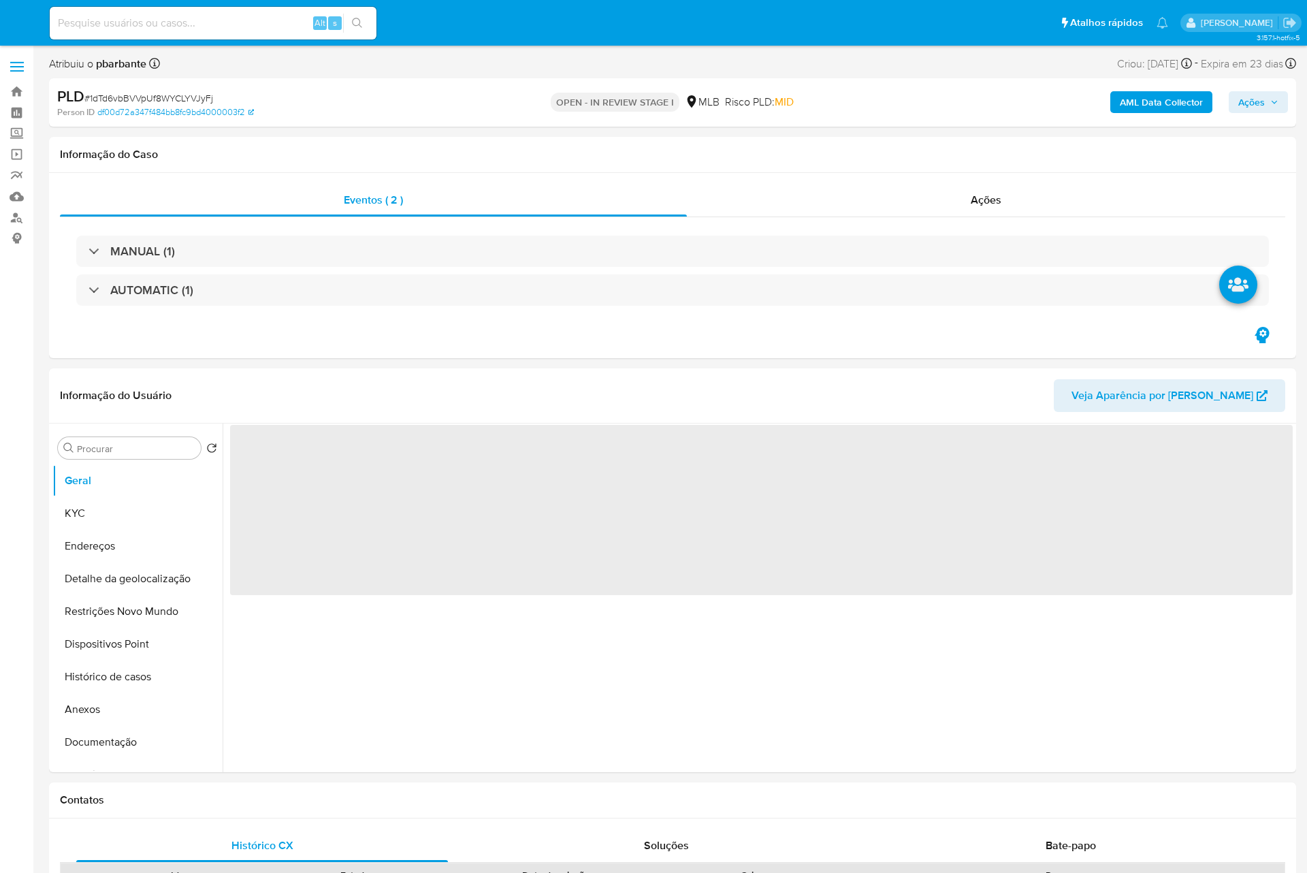
select select "10"
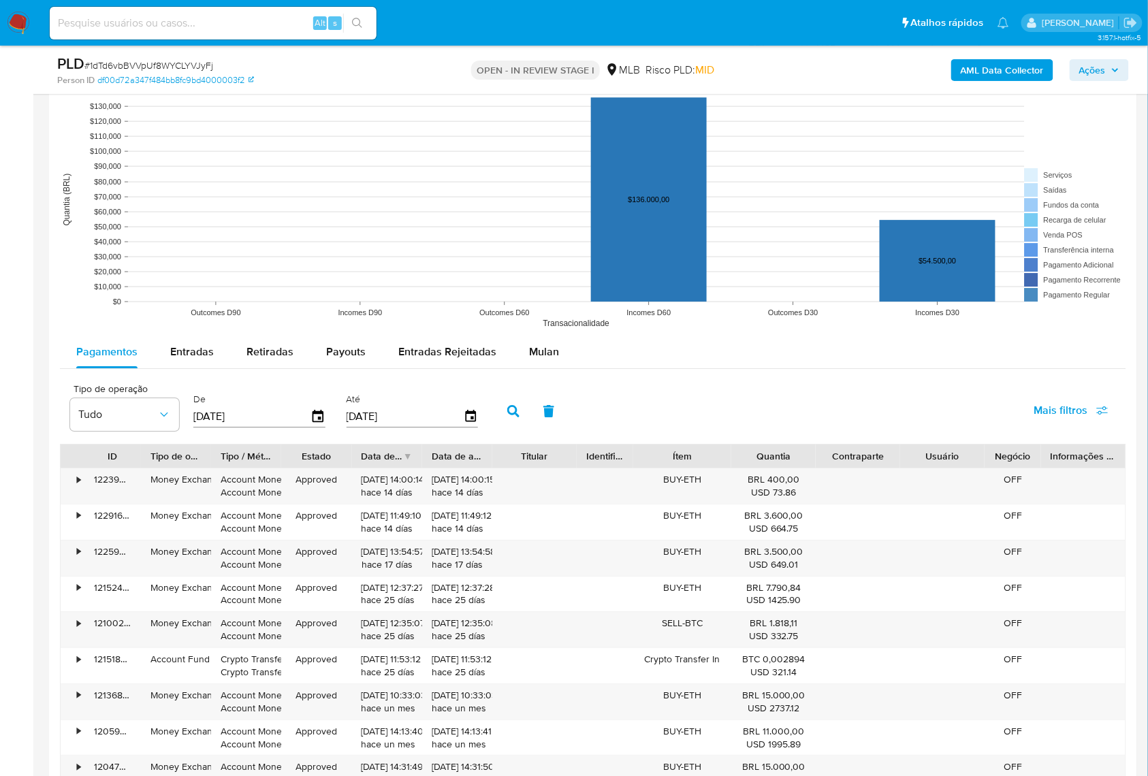
scroll to position [1362, 0]
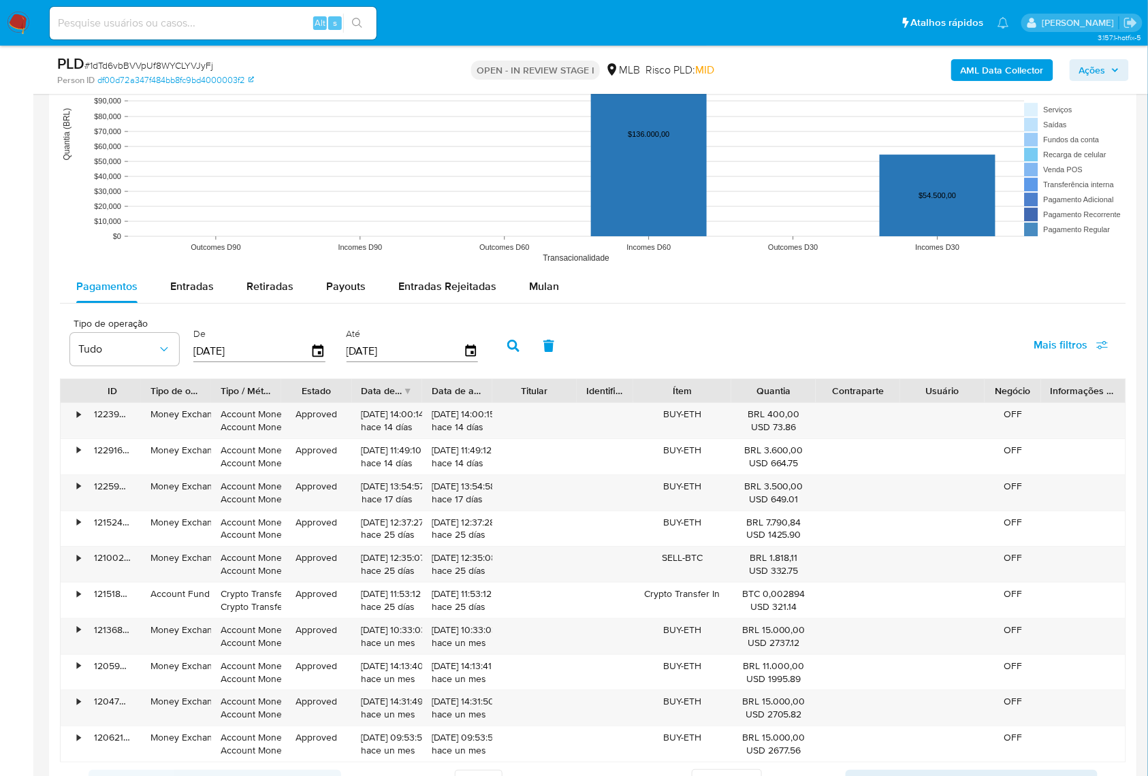
click at [548, 315] on div "Pagamentos Entradas Retiradas Payouts Entradas Rejeitadas Mulan Tipo de operaçã…" at bounding box center [593, 534] width 1066 height 529
click at [565, 297] on button "Mulan" at bounding box center [544, 286] width 63 height 33
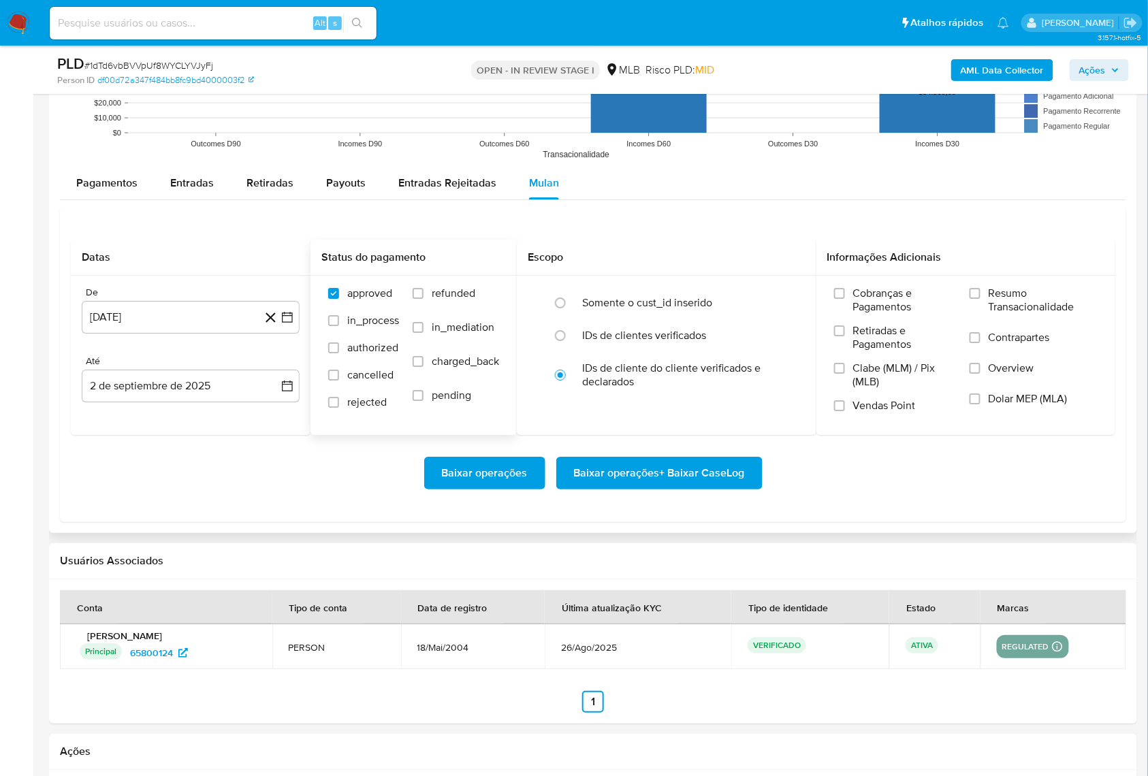
scroll to position [1453, 0]
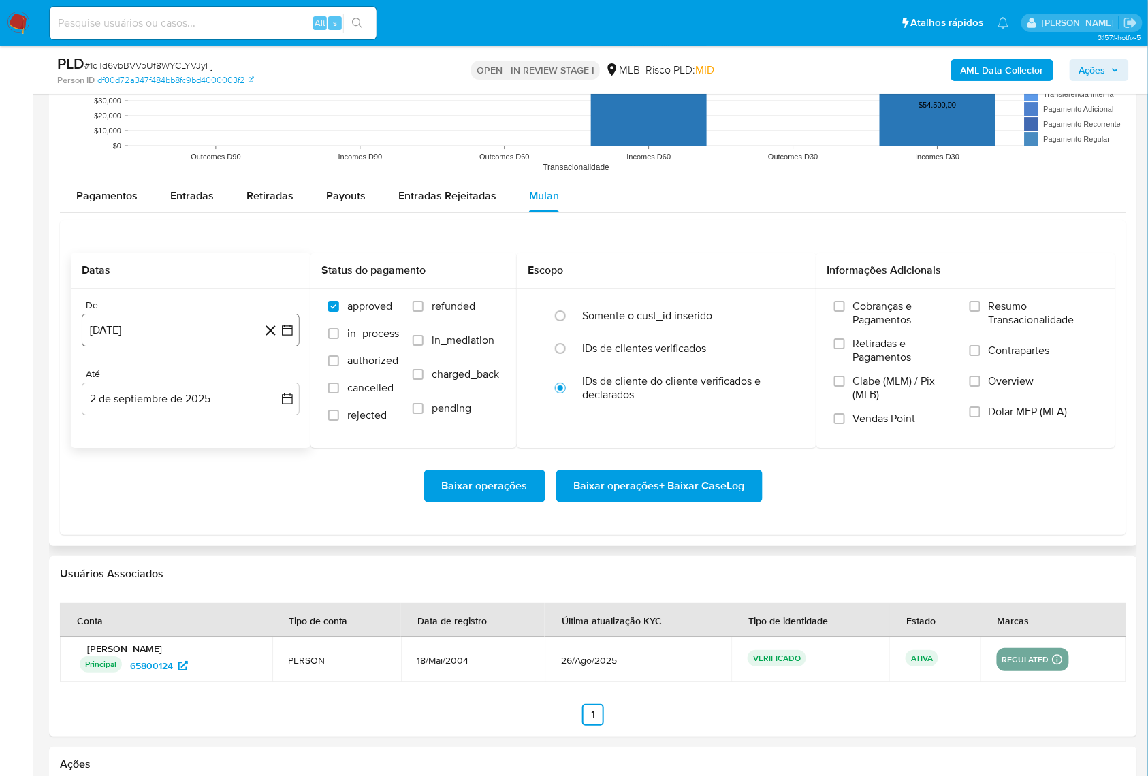
click at [287, 336] on icon "button" at bounding box center [288, 330] width 14 height 14
click at [278, 388] on icon "Mes siguiente" at bounding box center [275, 380] width 16 height 16
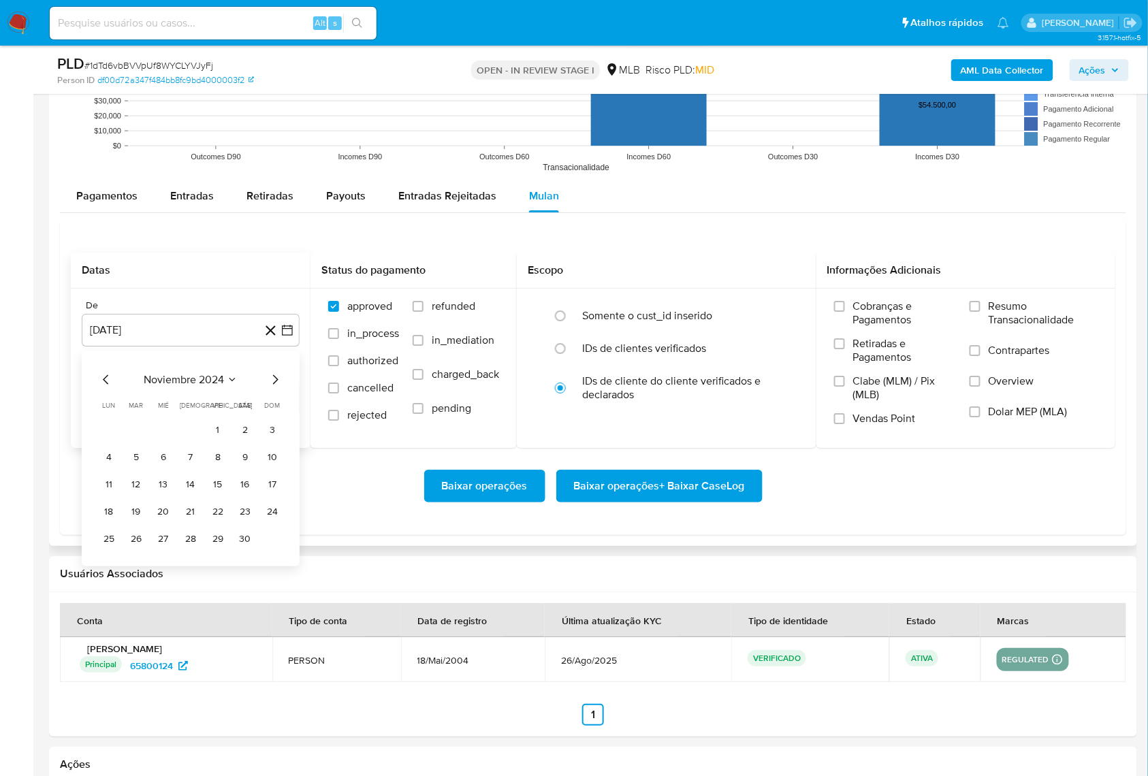
click at [278, 388] on icon "Mes siguiente" at bounding box center [275, 380] width 16 height 16
click at [276, 385] on icon "Mes siguiente" at bounding box center [275, 380] width 5 height 10
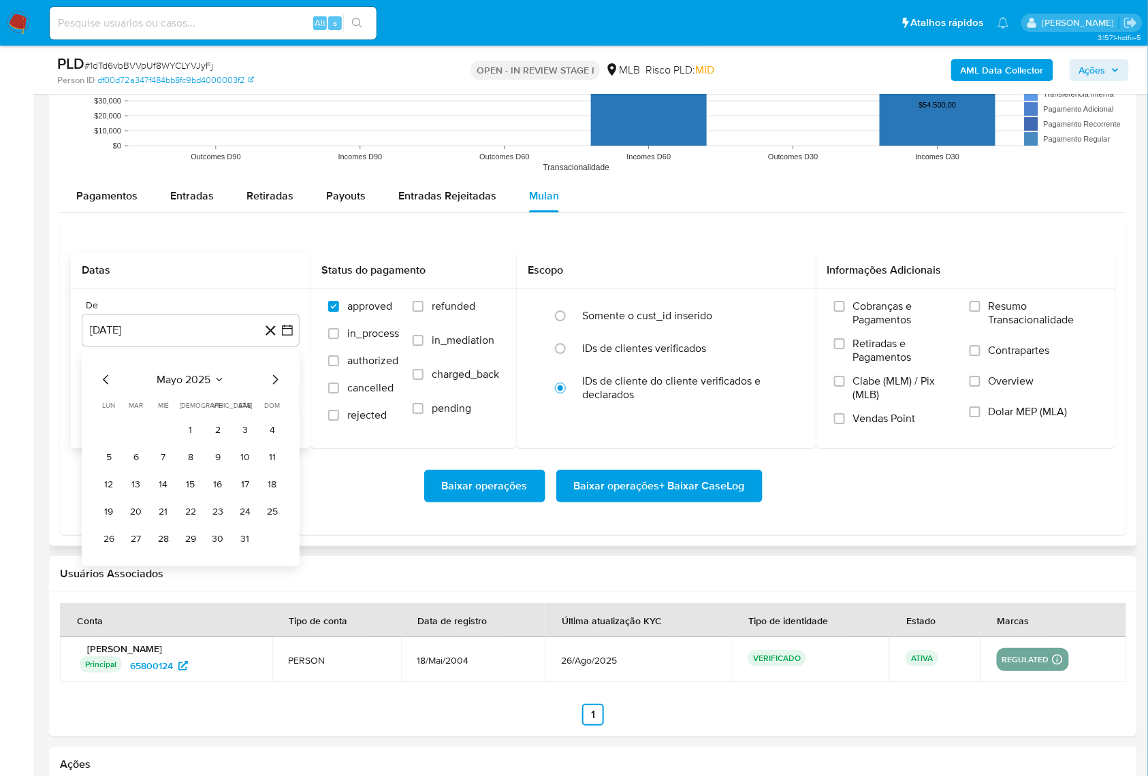
click at [276, 385] on icon "Mes siguiente" at bounding box center [275, 380] width 5 height 10
click at [138, 436] on button "1" at bounding box center [136, 430] width 22 height 22
click at [987, 306] on label "Resumo Transacionalidade" at bounding box center [1034, 322] width 128 height 44
click at [981, 306] on input "Resumo Transacionalidade" at bounding box center [975, 306] width 11 height 11
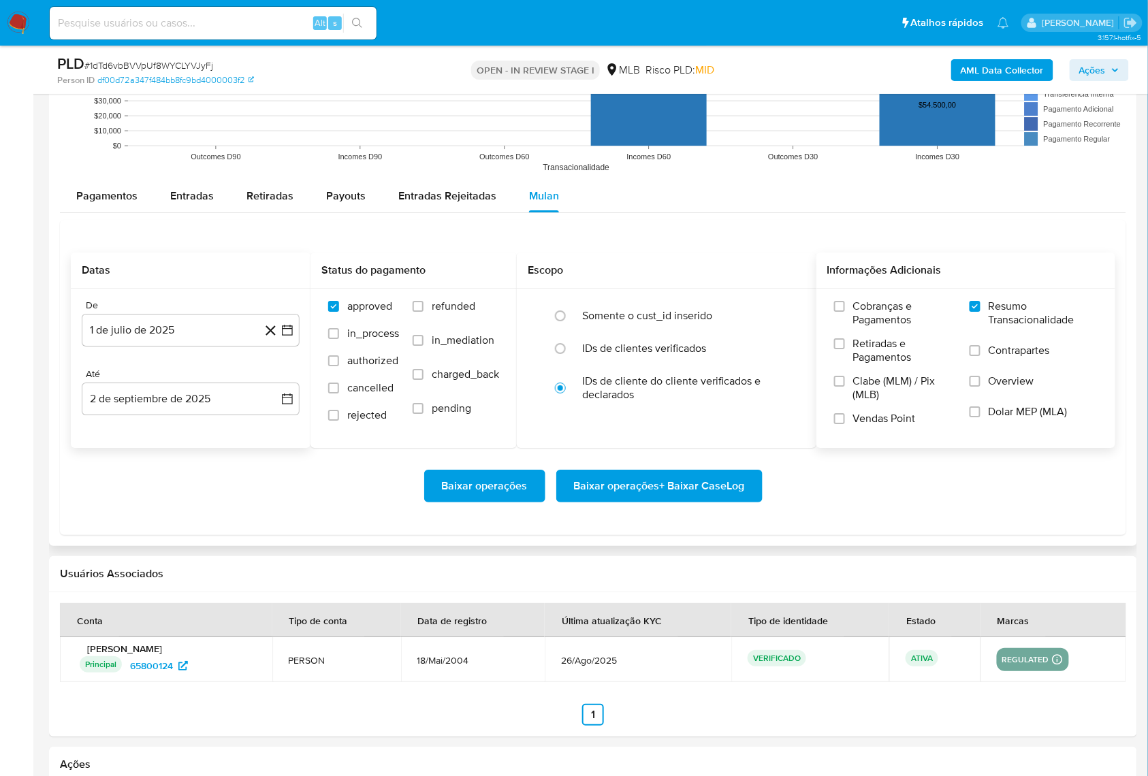
click at [636, 501] on span "Baixar operações + Baixar CaseLog" at bounding box center [659, 486] width 171 height 30
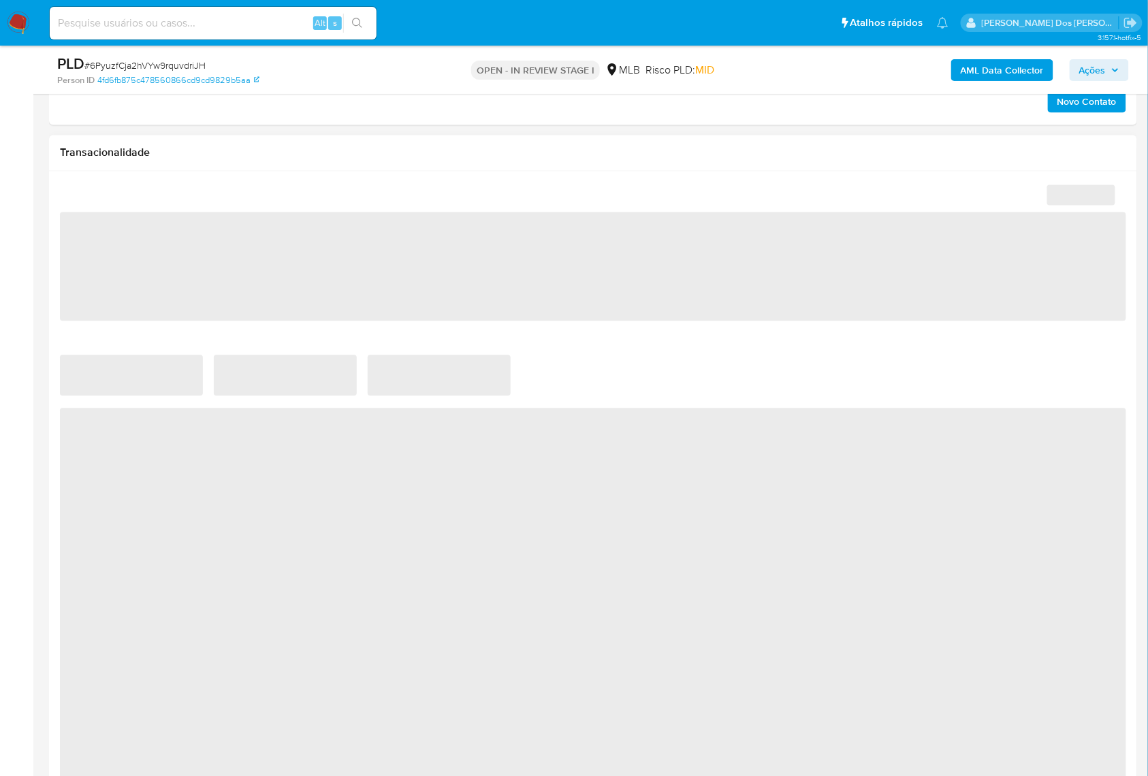
scroll to position [817, 0]
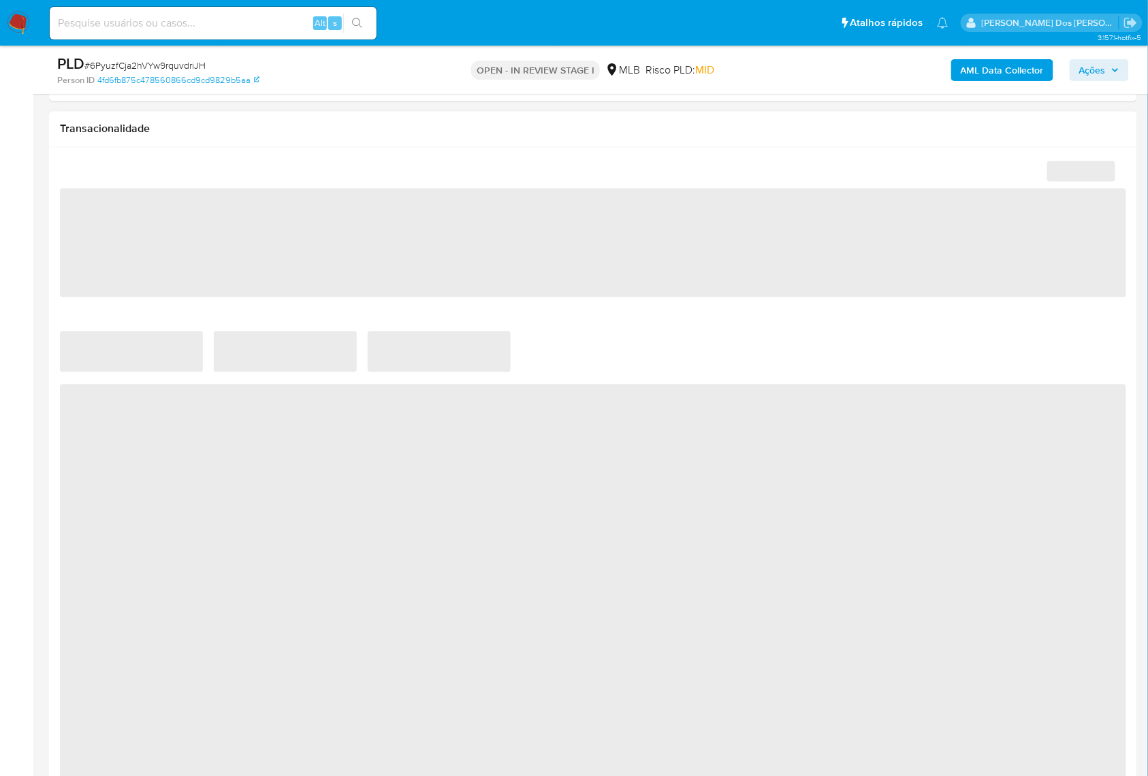
select select "10"
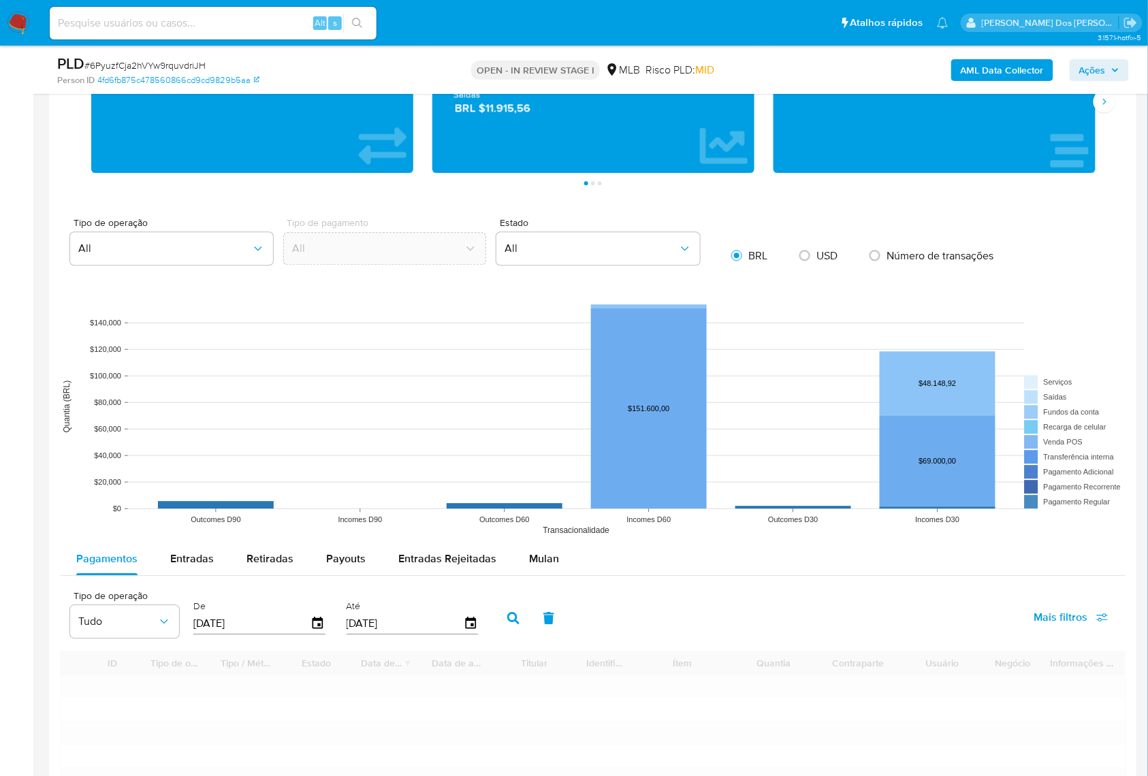
scroll to position [1271, 0]
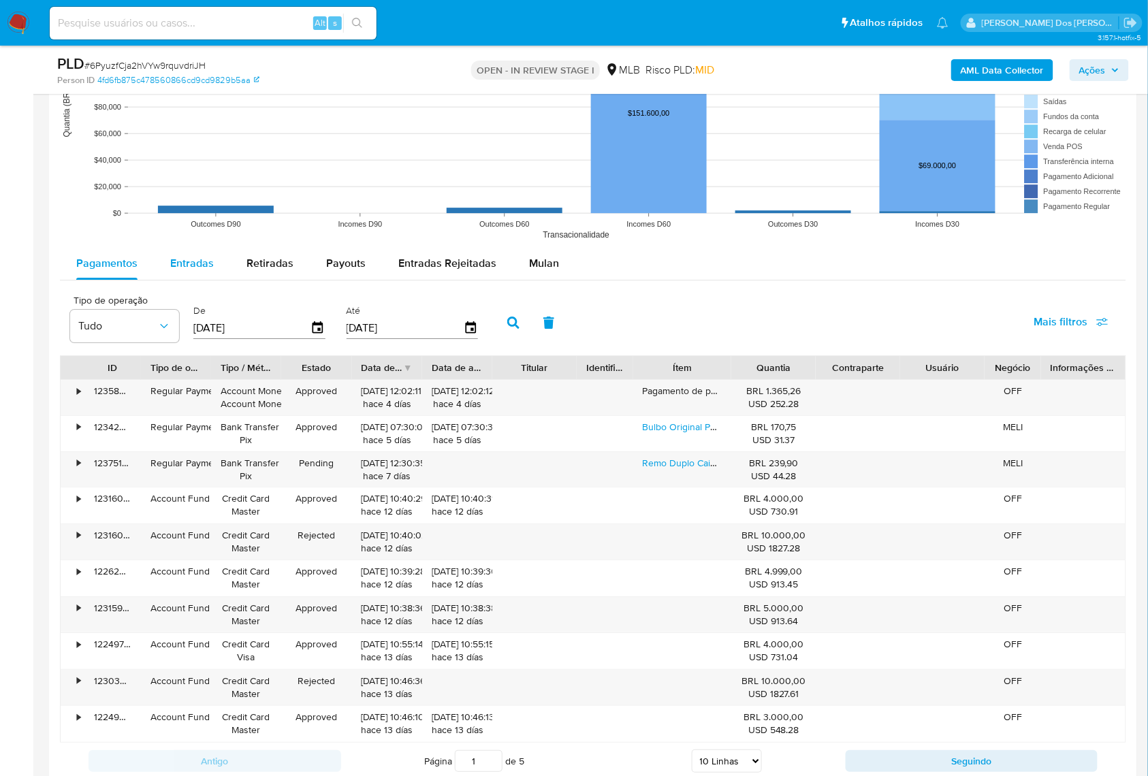
click at [195, 280] on div "Entradas" at bounding box center [192, 263] width 44 height 33
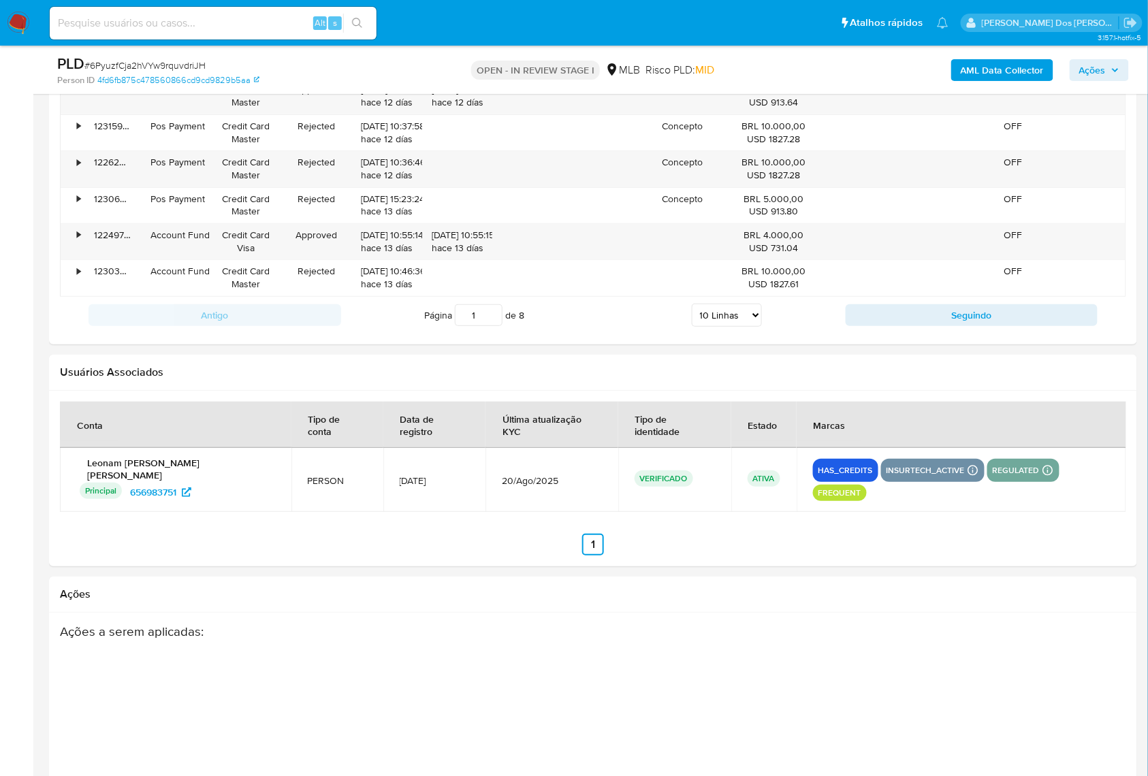
scroll to position [1689, 0]
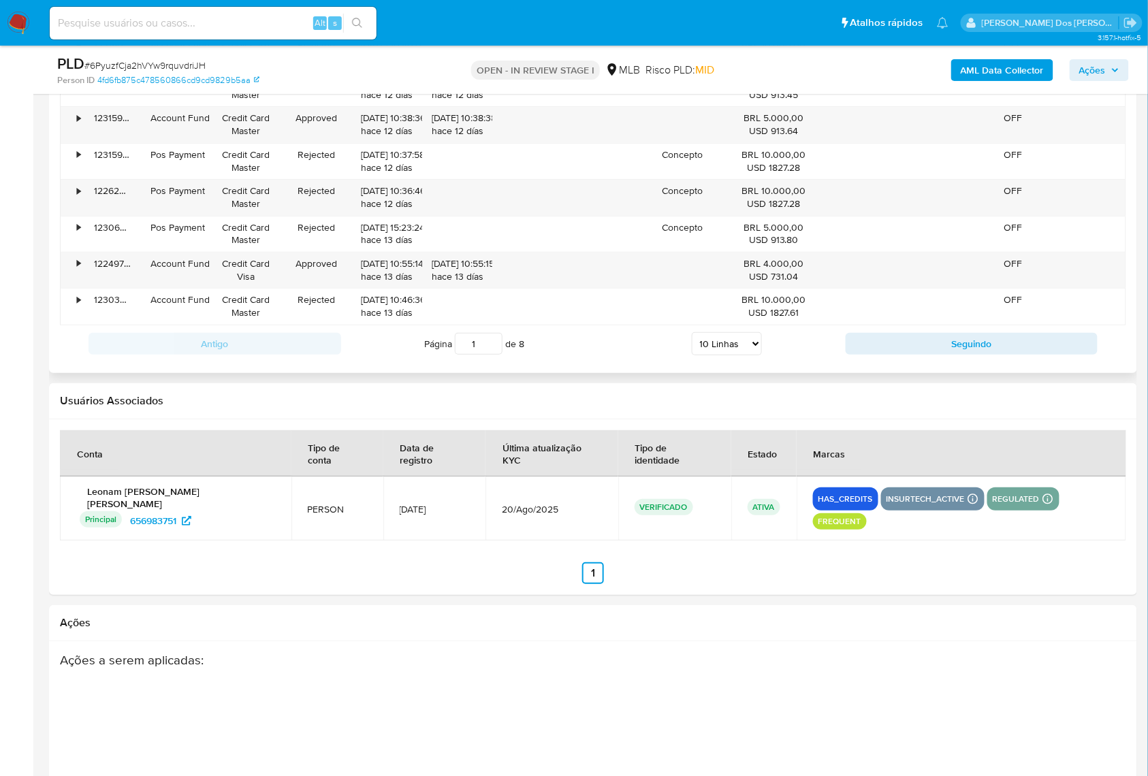
click at [731, 355] on select "5 Linhas 10 Linhas 20 Linhas 25 Linhas 50 Linhas 100 Linhas" at bounding box center [727, 343] width 70 height 23
select select "100"
click at [692, 355] on select "5 Linhas 10 Linhas 20 Linhas 25 Linhas 50 Linhas 100 Linhas" at bounding box center [727, 343] width 70 height 23
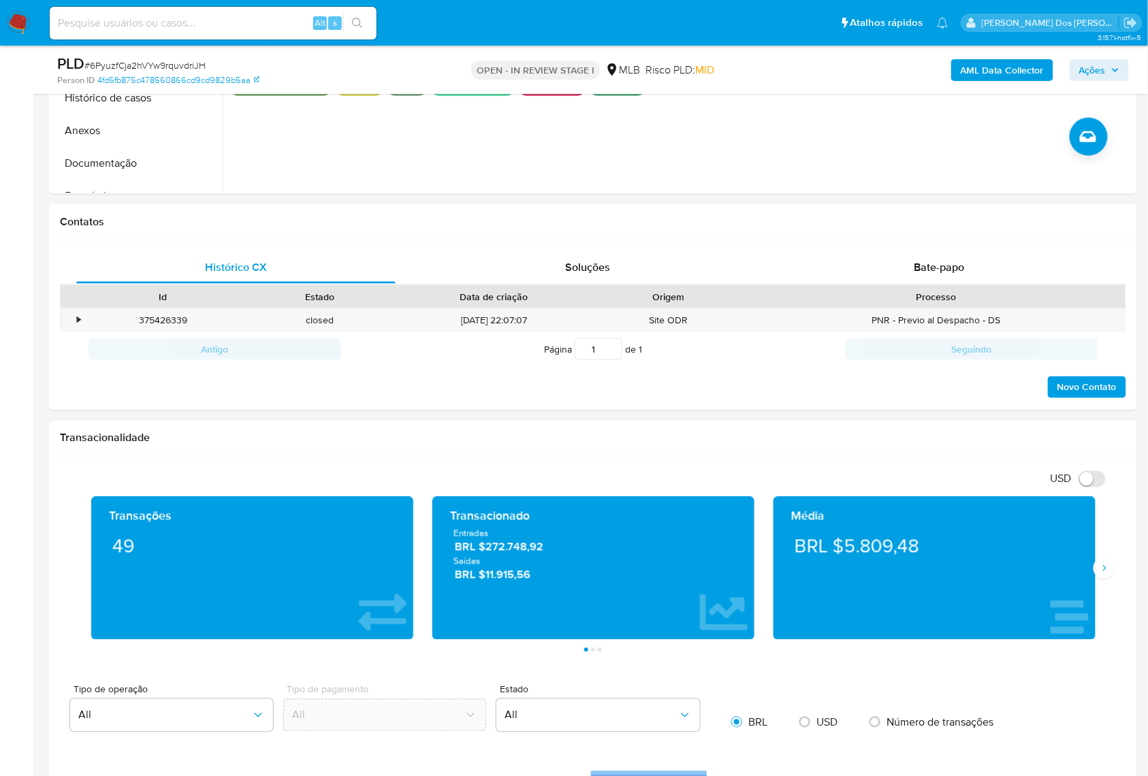
scroll to position [962, 0]
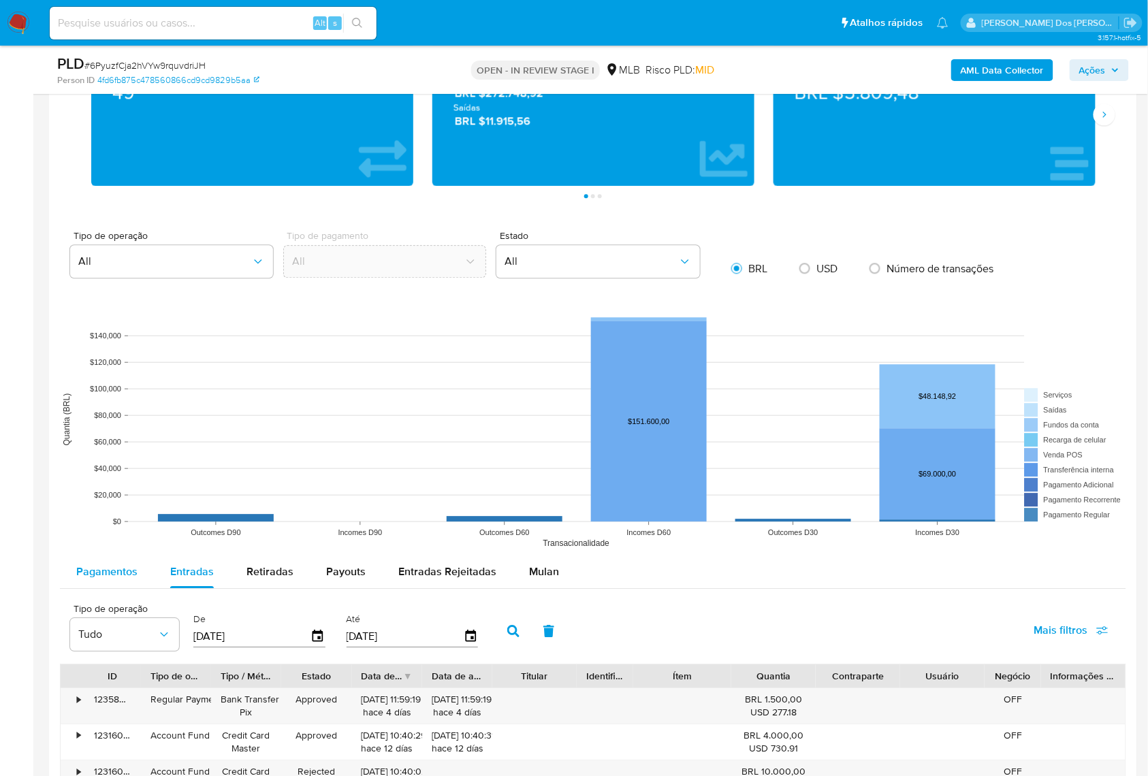
click at [72, 587] on button "Pagamentos" at bounding box center [107, 572] width 94 height 33
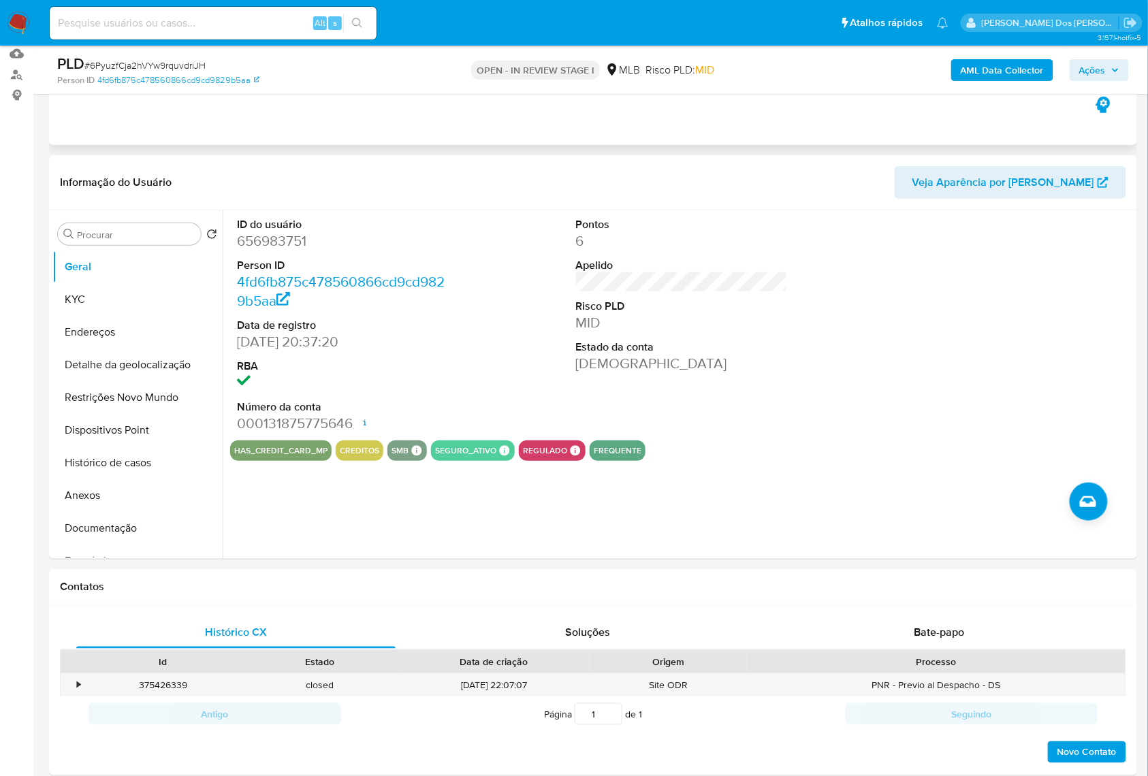
scroll to position [0, 0]
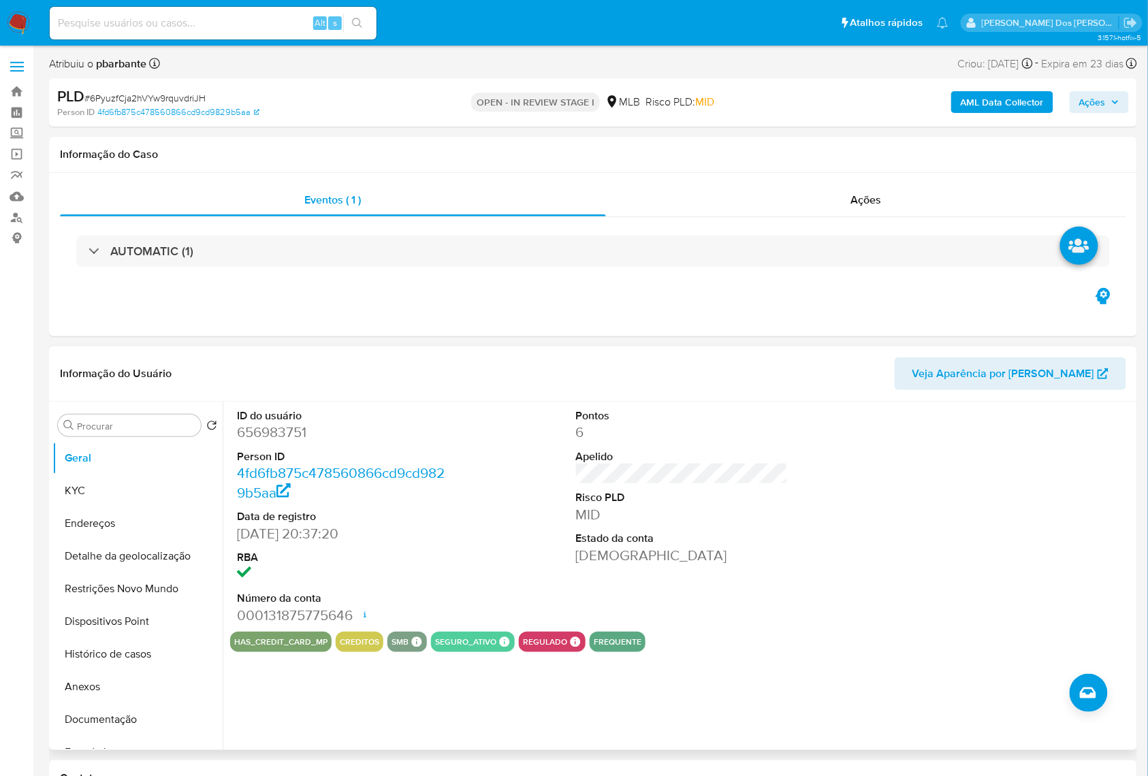
click at [287, 442] on dd "656983751" at bounding box center [343, 432] width 212 height 19
click at [283, 442] on dd "656983751" at bounding box center [343, 432] width 212 height 19
copy dd "656983751"
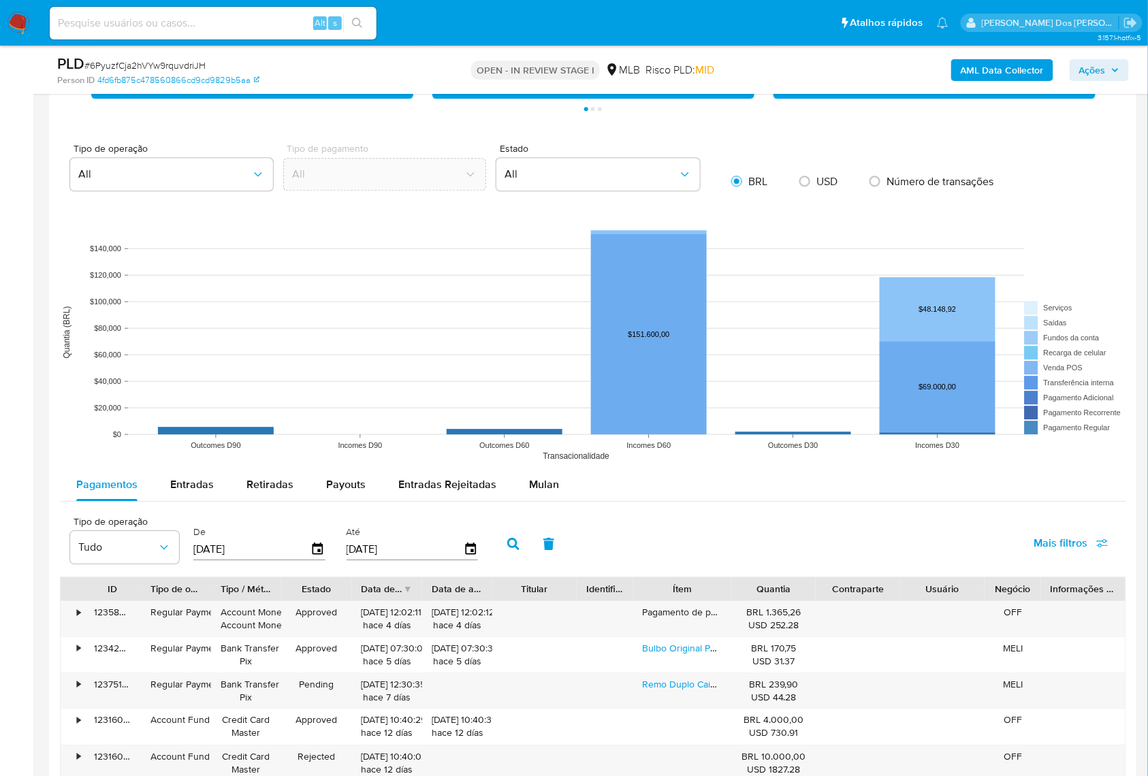
scroll to position [1090, 0]
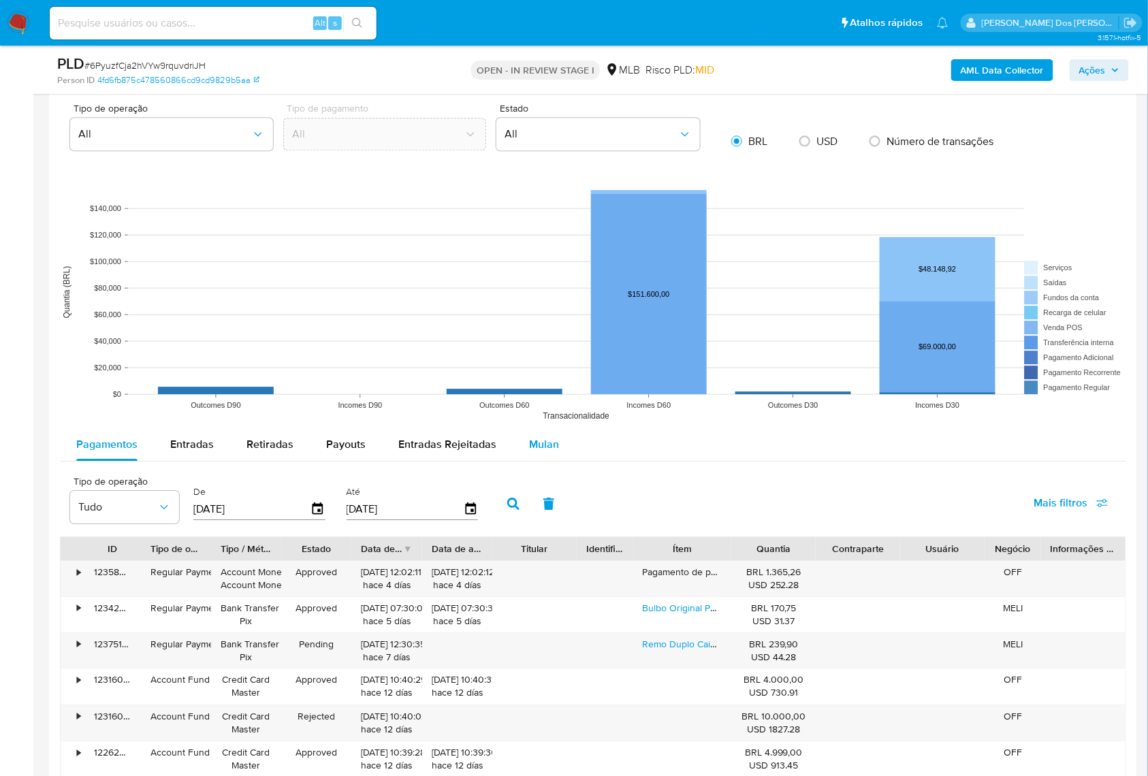
click at [543, 452] on span "Mulan" at bounding box center [544, 445] width 30 height 16
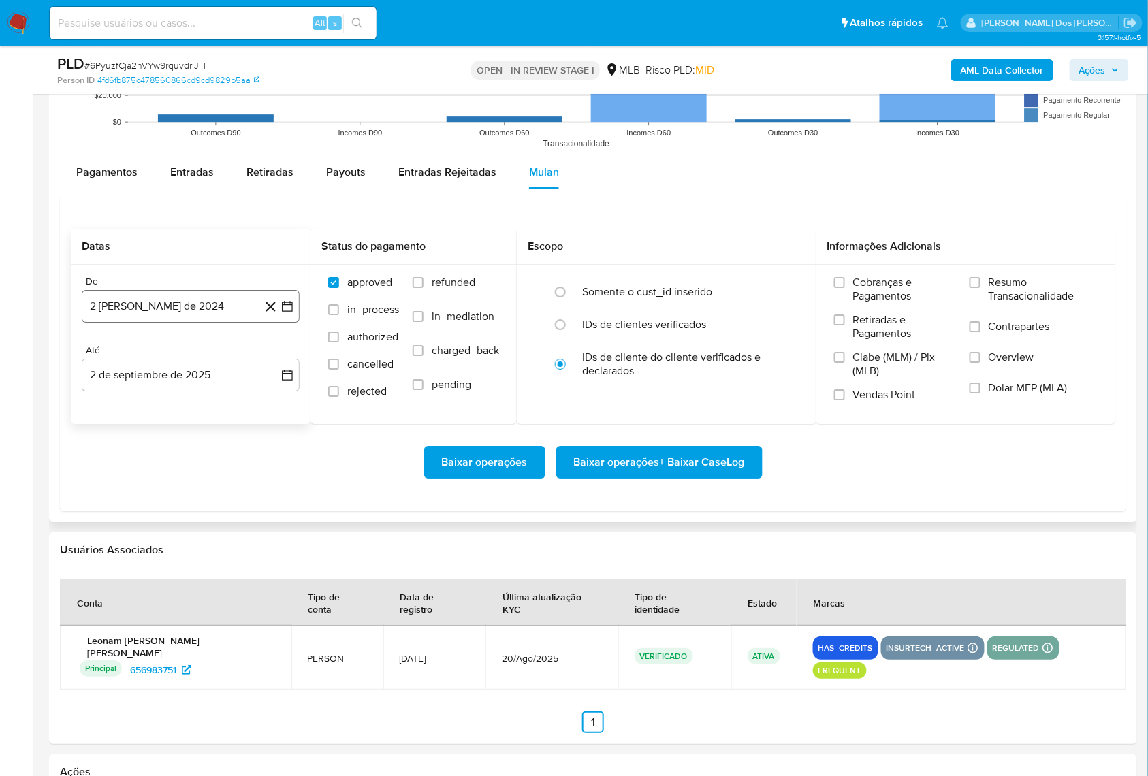
click at [283, 323] on button "2 de agosto de 2024" at bounding box center [191, 306] width 218 height 33
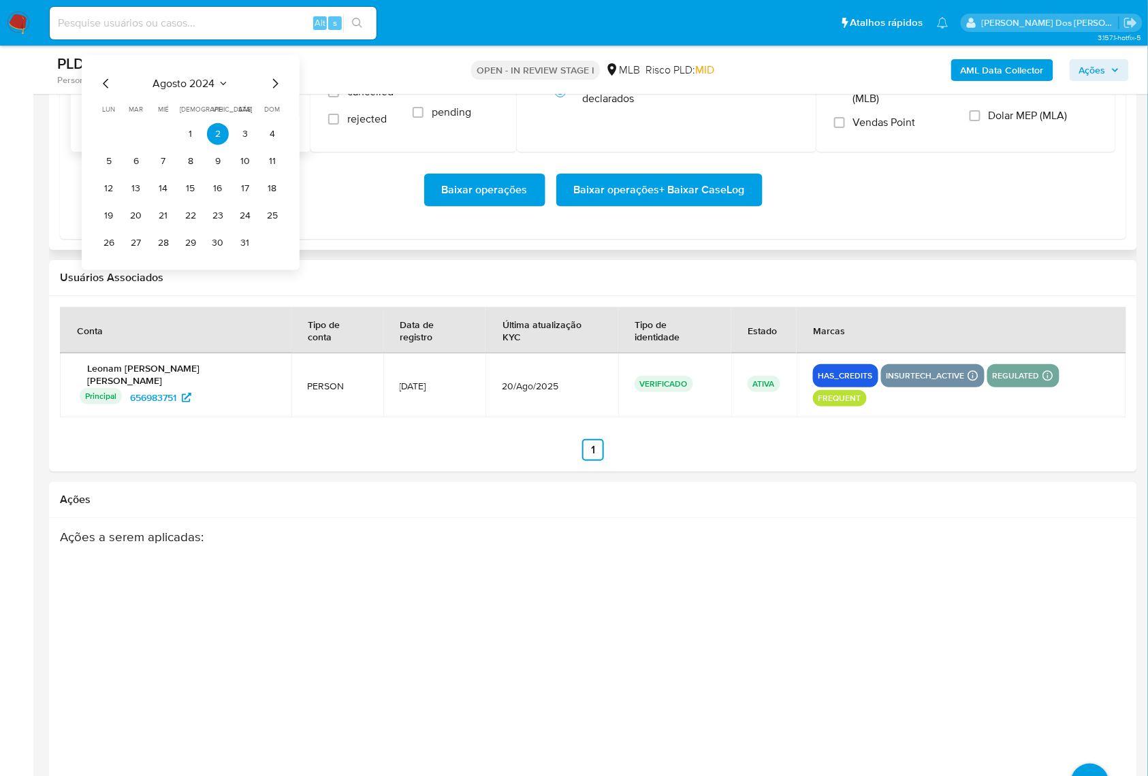
scroll to position [1543, 0]
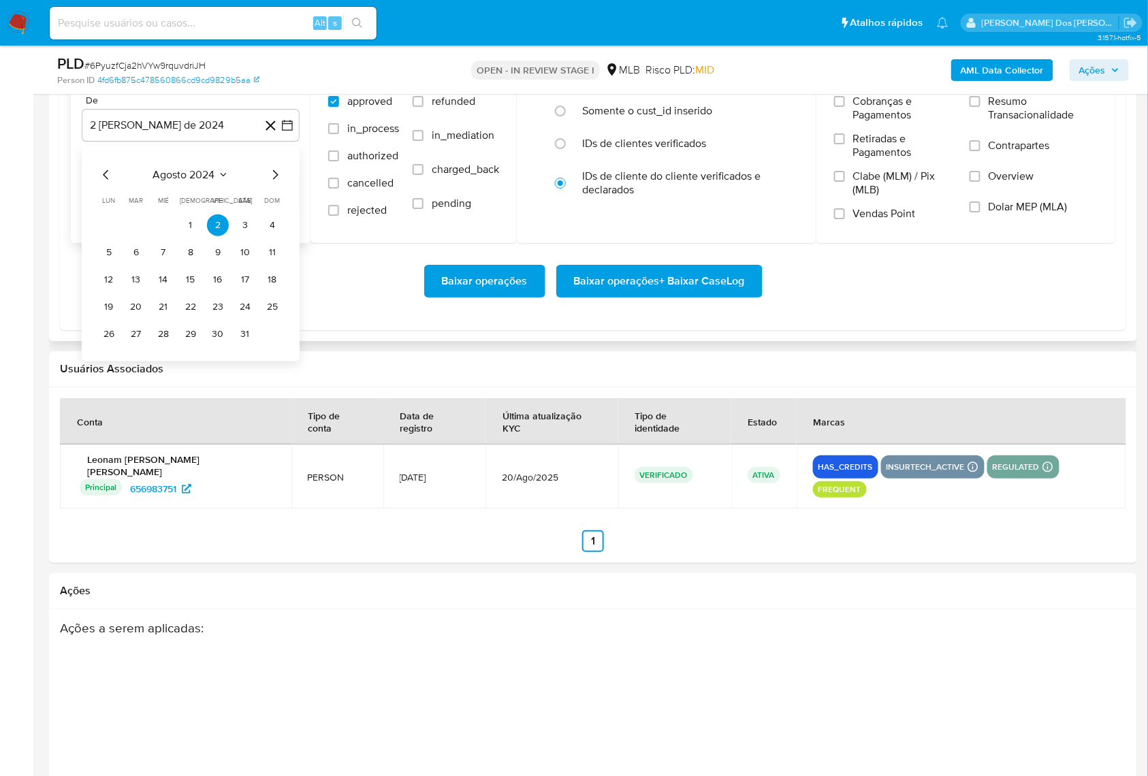
click at [276, 183] on icon "Mes siguiente" at bounding box center [275, 175] width 16 height 16
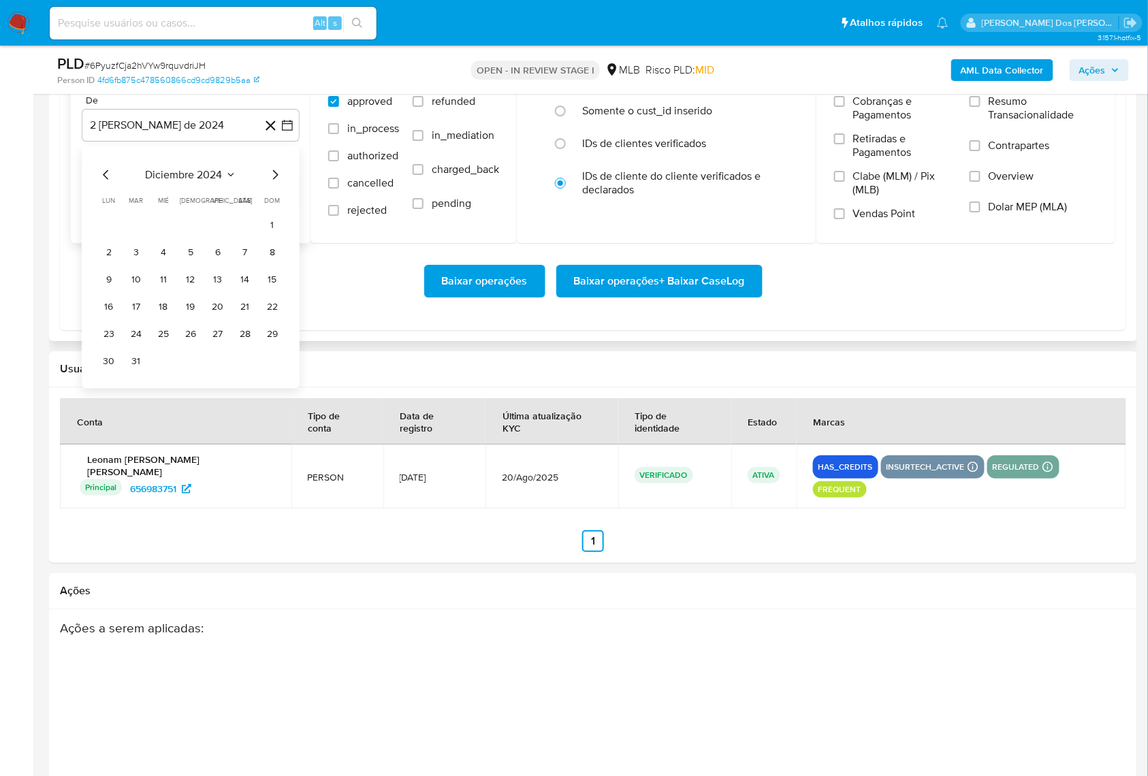
click at [276, 183] on icon "Mes siguiente" at bounding box center [275, 175] width 16 height 16
click at [105, 183] on icon "Mes anterior" at bounding box center [106, 175] width 16 height 16
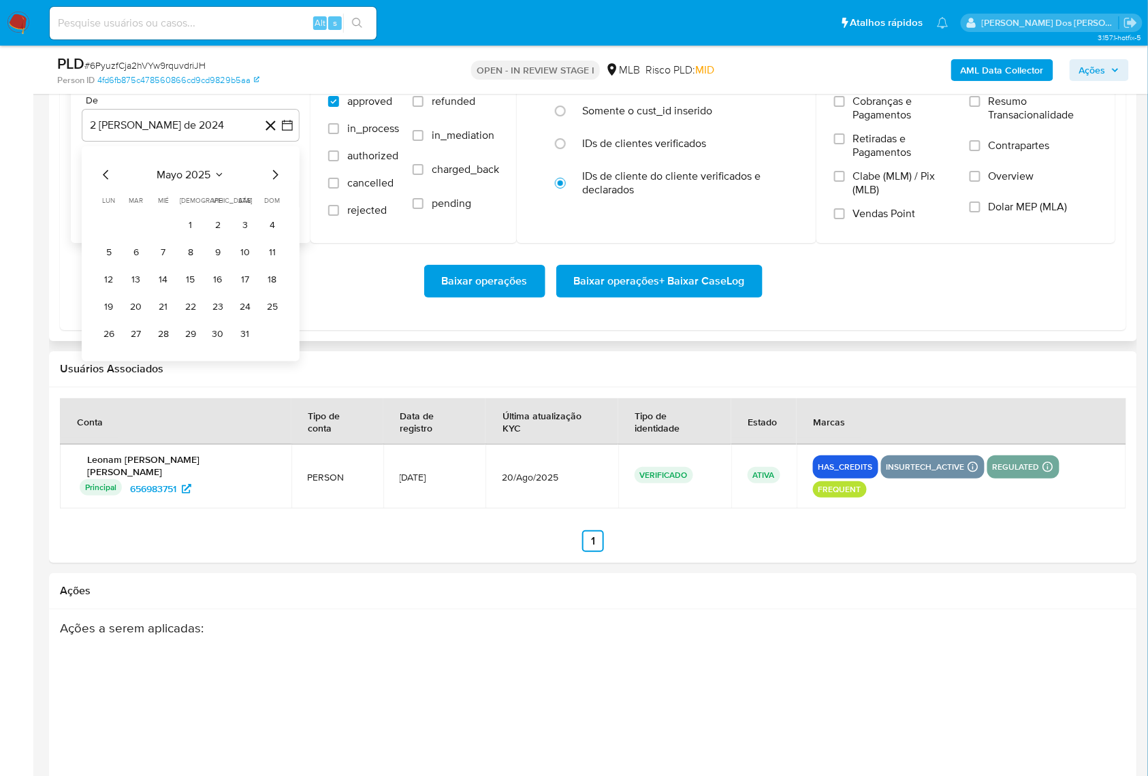
click at [106, 183] on icon "Mes anterior" at bounding box center [106, 175] width 16 height 16
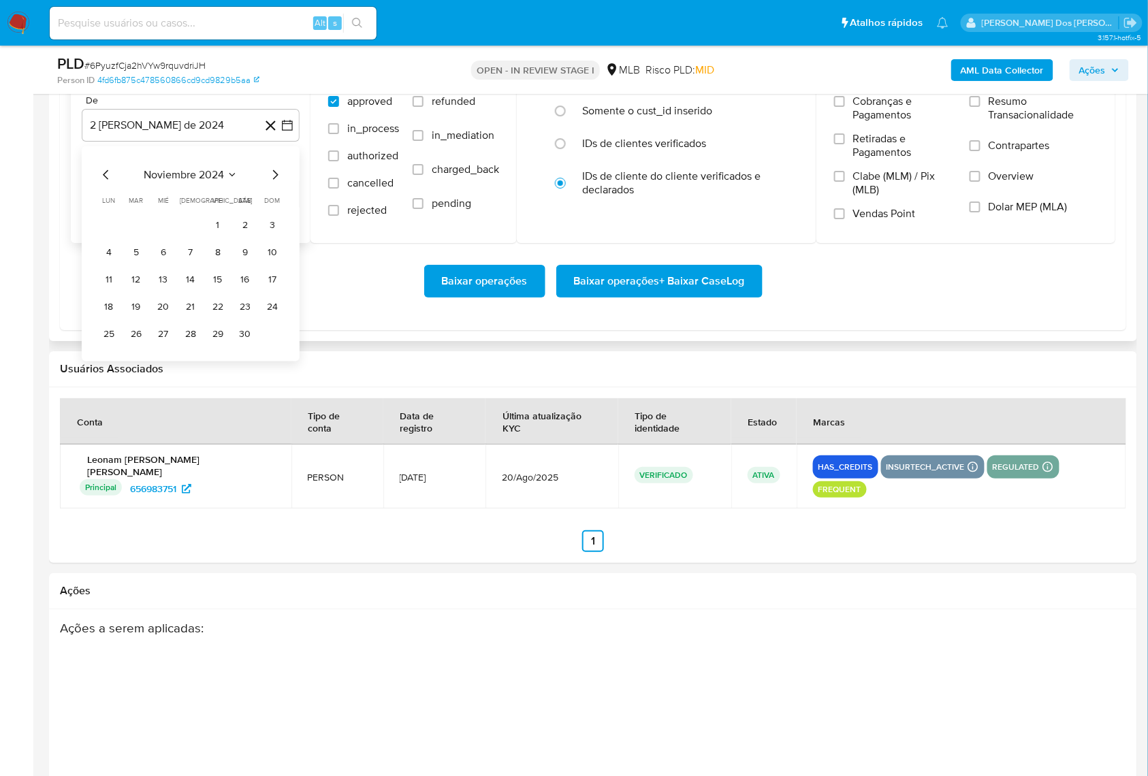
click at [106, 183] on icon "Mes anterior" at bounding box center [106, 175] width 16 height 16
click at [272, 183] on icon "Mes siguiente" at bounding box center [275, 175] width 16 height 16
click at [107, 264] on button "2" at bounding box center [109, 253] width 22 height 22
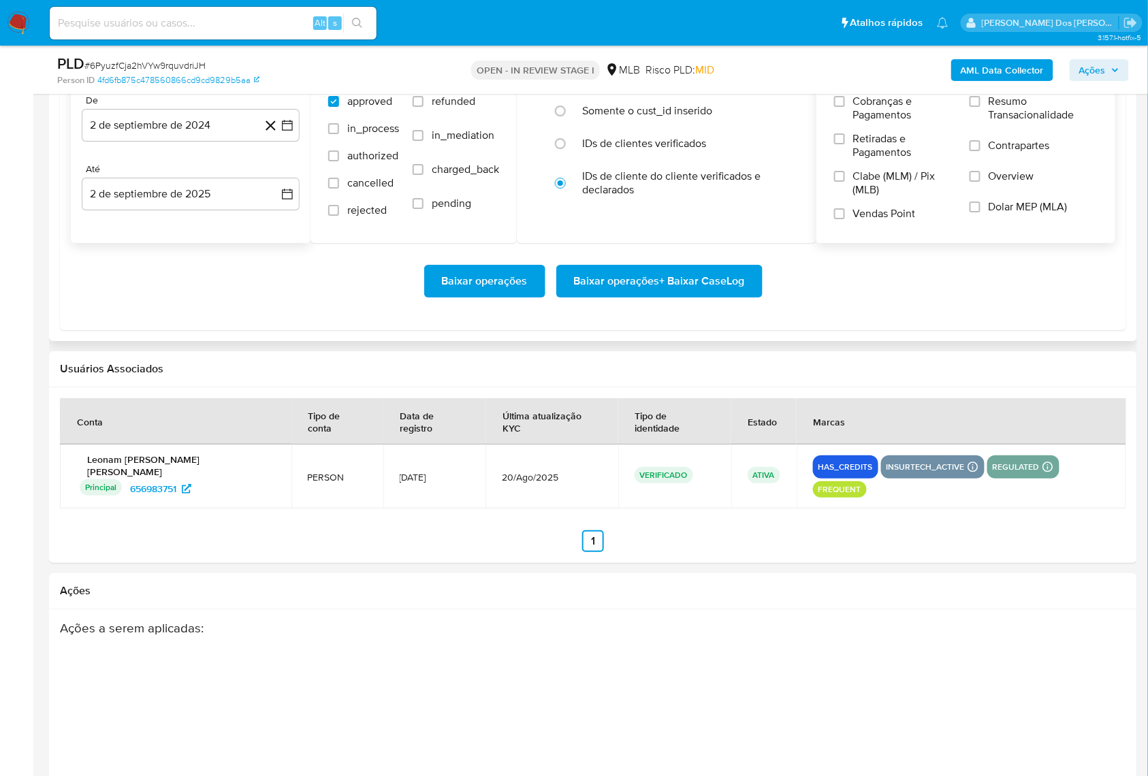
click at [981, 139] on label "Resumo Transacionalidade" at bounding box center [1034, 117] width 128 height 44
click at [981, 107] on input "Resumo Transacionalidade" at bounding box center [975, 101] width 11 height 11
click at [740, 296] on span "Baixar operações + Baixar CaseLog" at bounding box center [659, 281] width 171 height 30
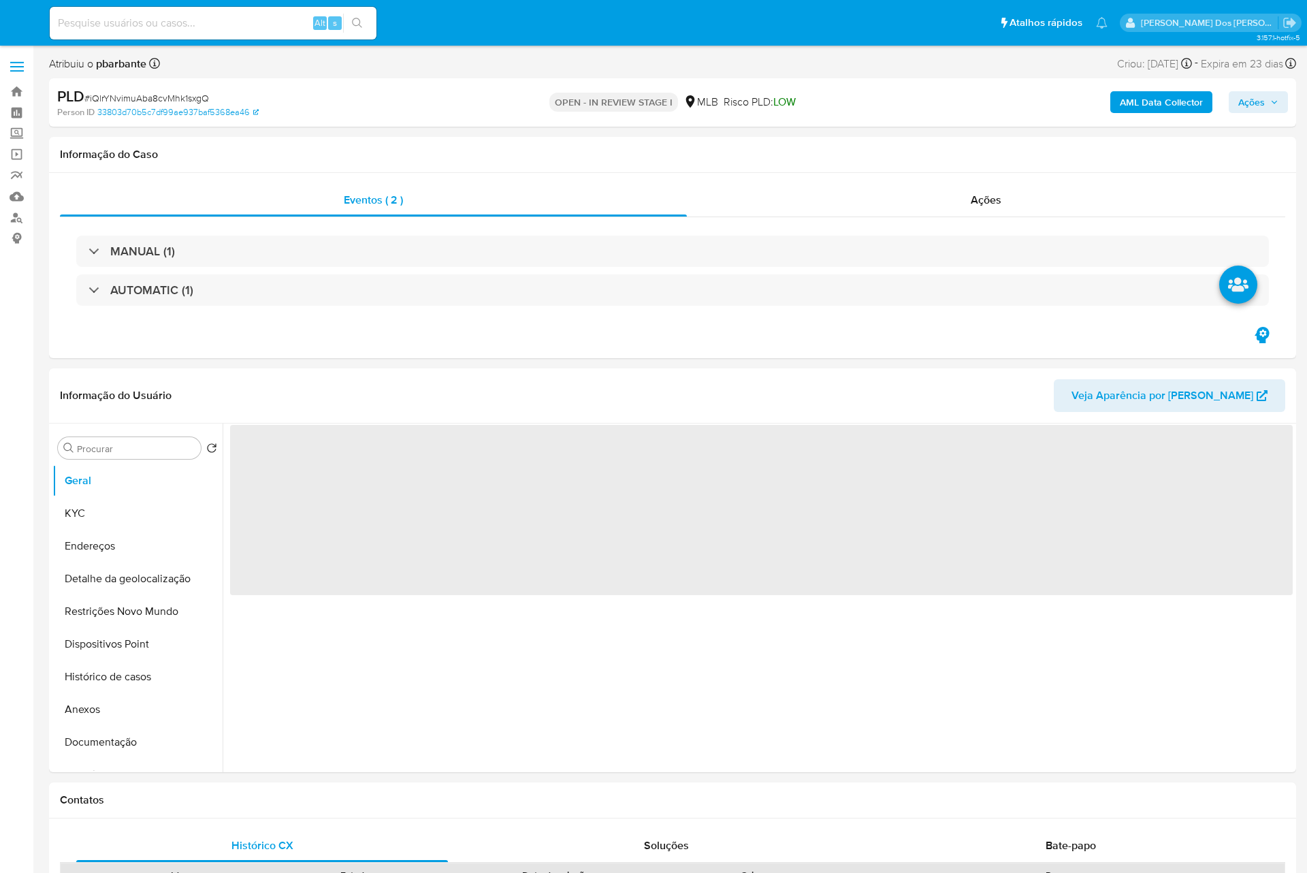
select select "10"
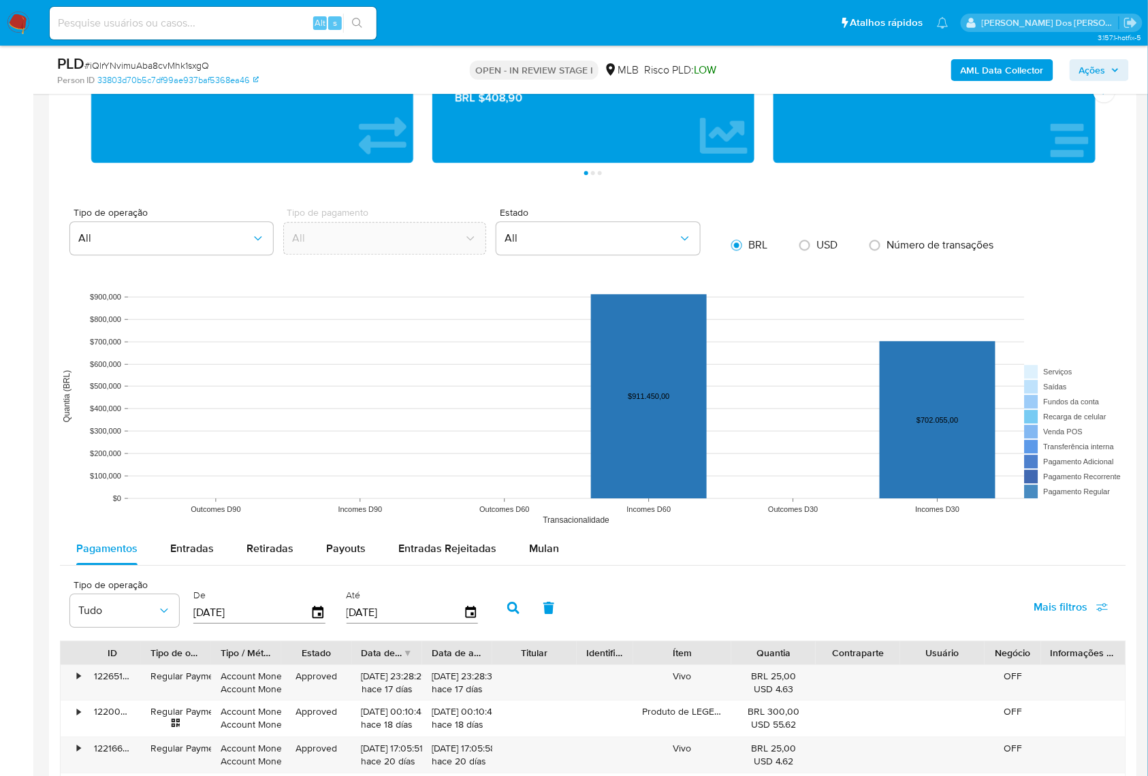
scroll to position [1090, 0]
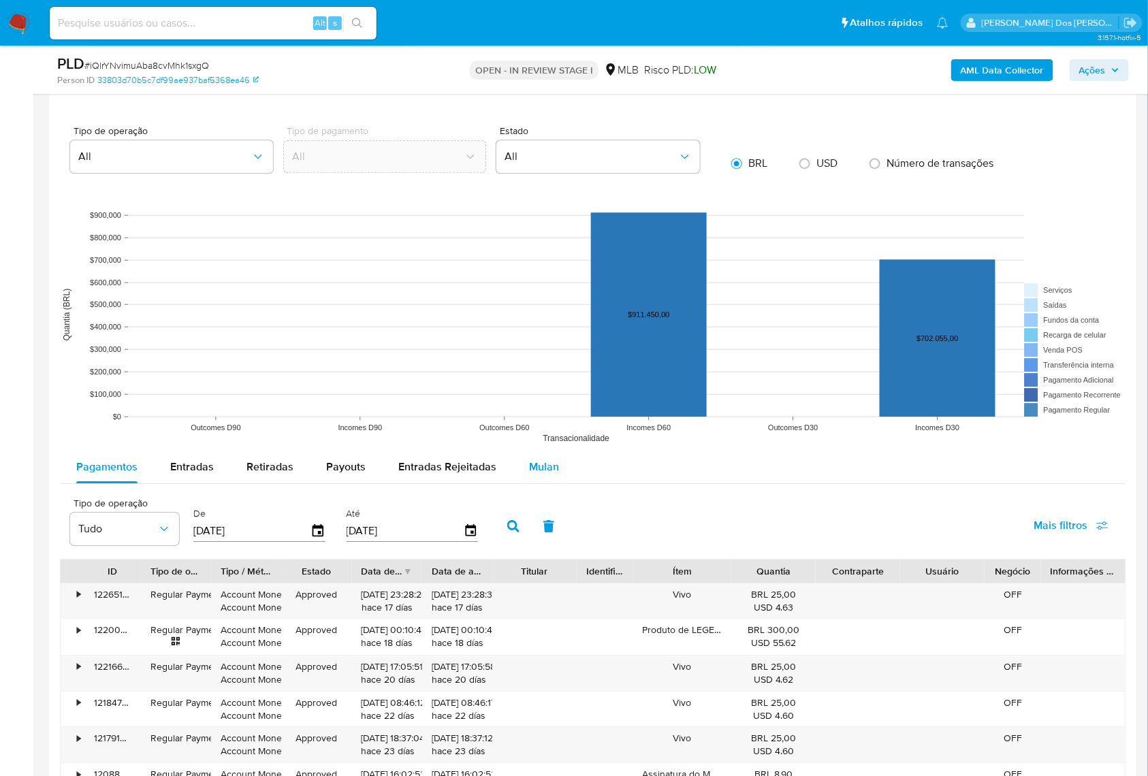
click at [552, 473] on span "Mulan" at bounding box center [544, 467] width 30 height 16
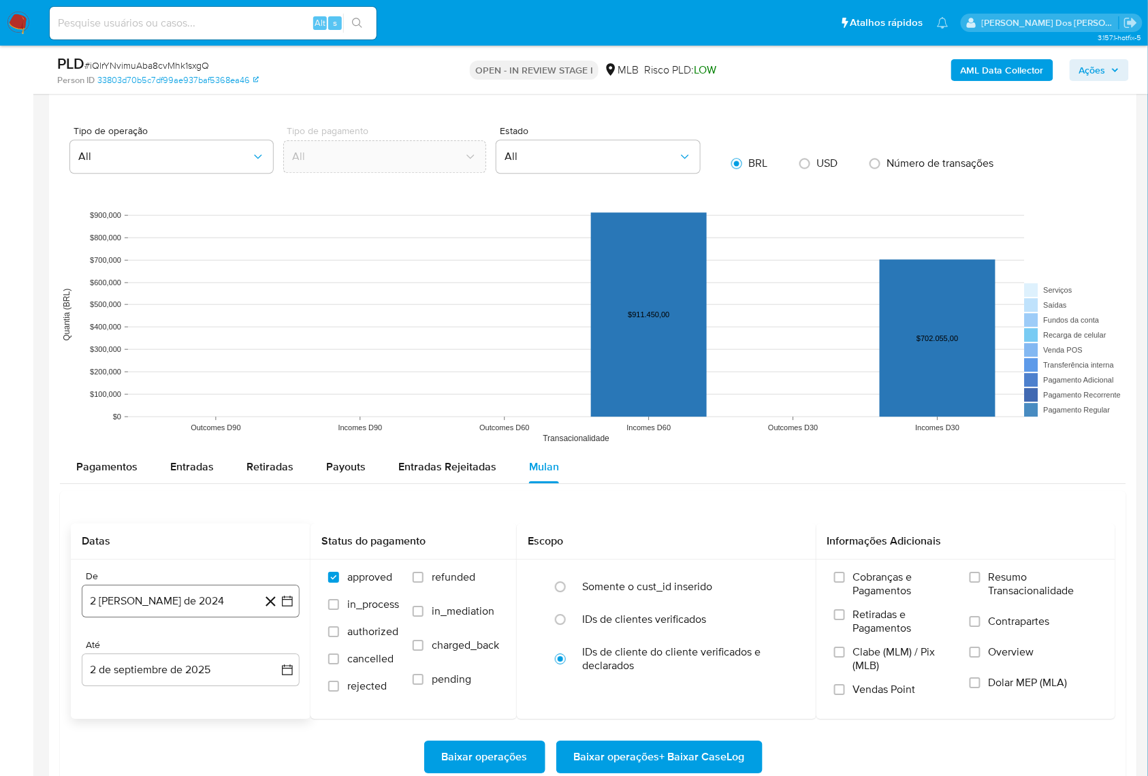
click at [293, 606] on icon "button" at bounding box center [288, 601] width 14 height 14
click at [287, 395] on div "agosto 2024 agosto 2024 lun lunes mar martes mié miércoles jue jueves vie viern…" at bounding box center [191, 473] width 218 height 215
click at [274, 398] on icon "Mes siguiente" at bounding box center [275, 394] width 16 height 16
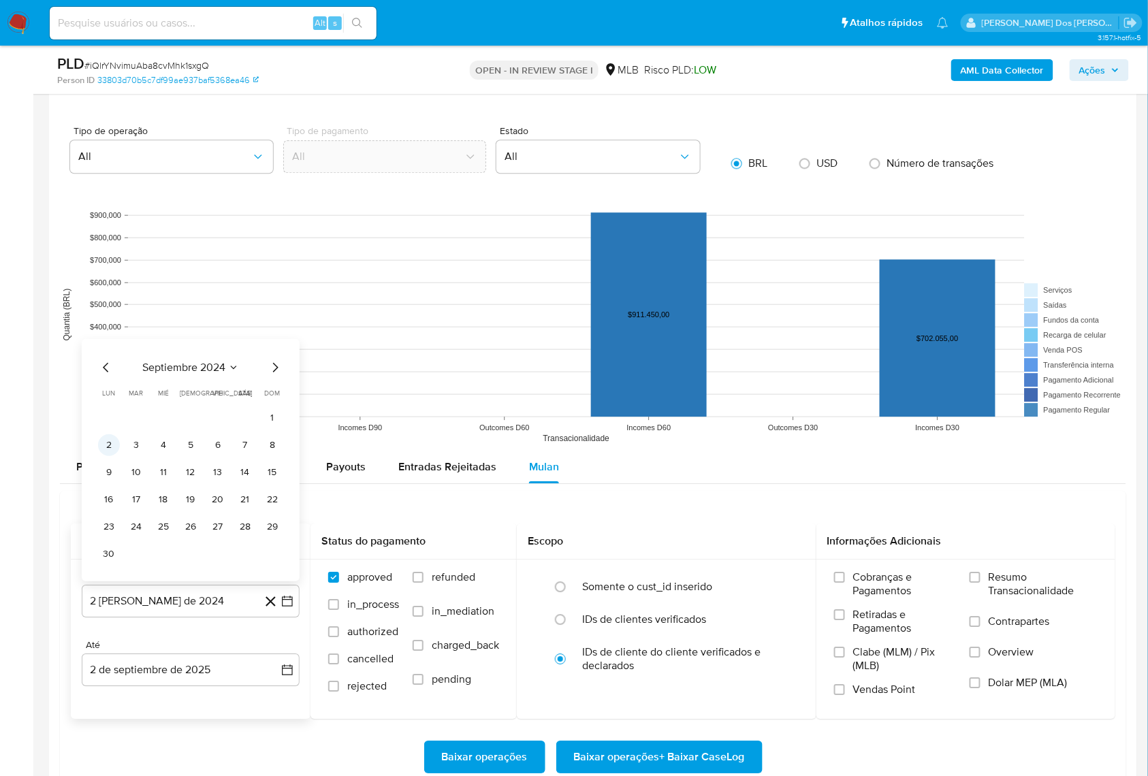
click at [113, 449] on button "2" at bounding box center [109, 445] width 22 height 22
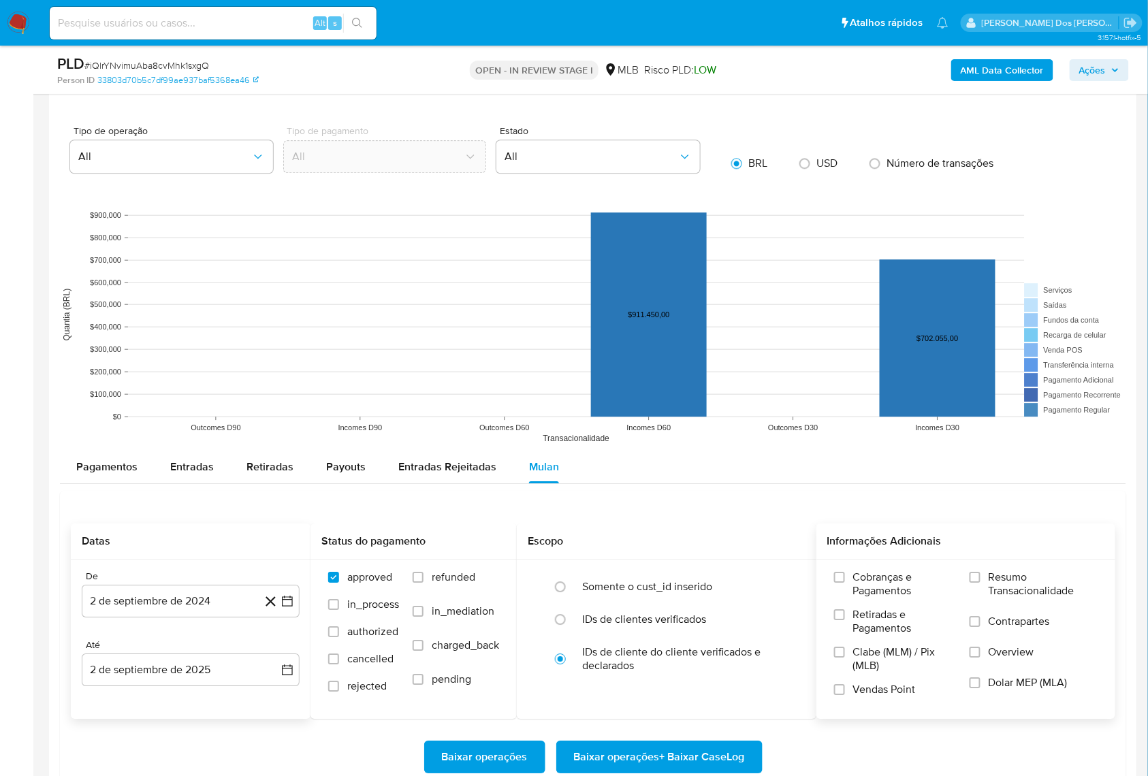
click at [1001, 584] on span "Resumo Transacionalidade" at bounding box center [1043, 584] width 109 height 27
click at [981, 583] on input "Resumo Transacionalidade" at bounding box center [975, 577] width 11 height 11
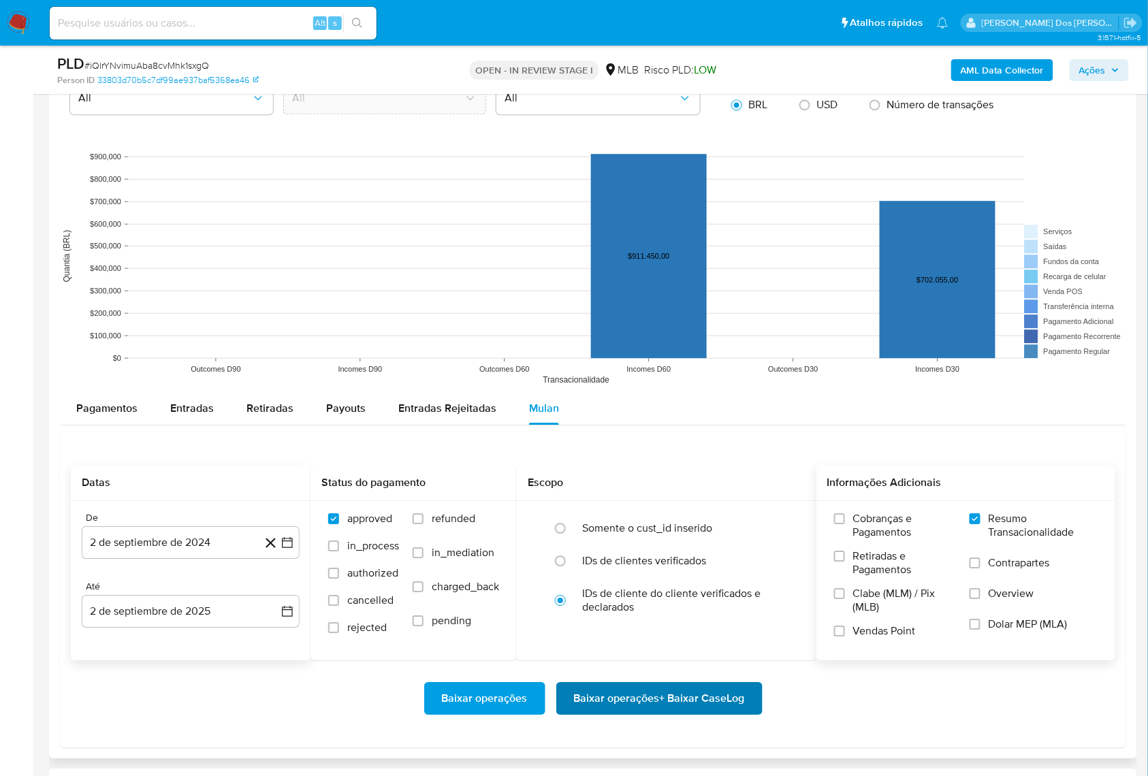
scroll to position [1180, 0]
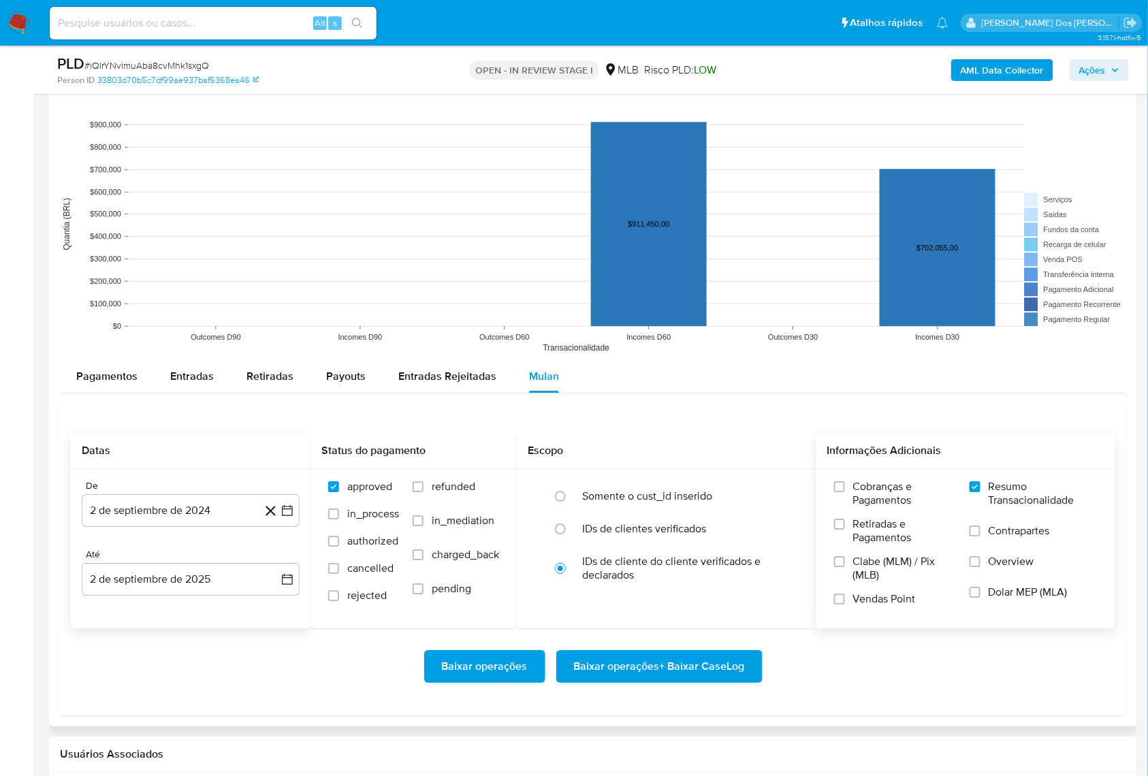
click at [665, 671] on span "Baixar operações + Baixar CaseLog" at bounding box center [659, 667] width 171 height 30
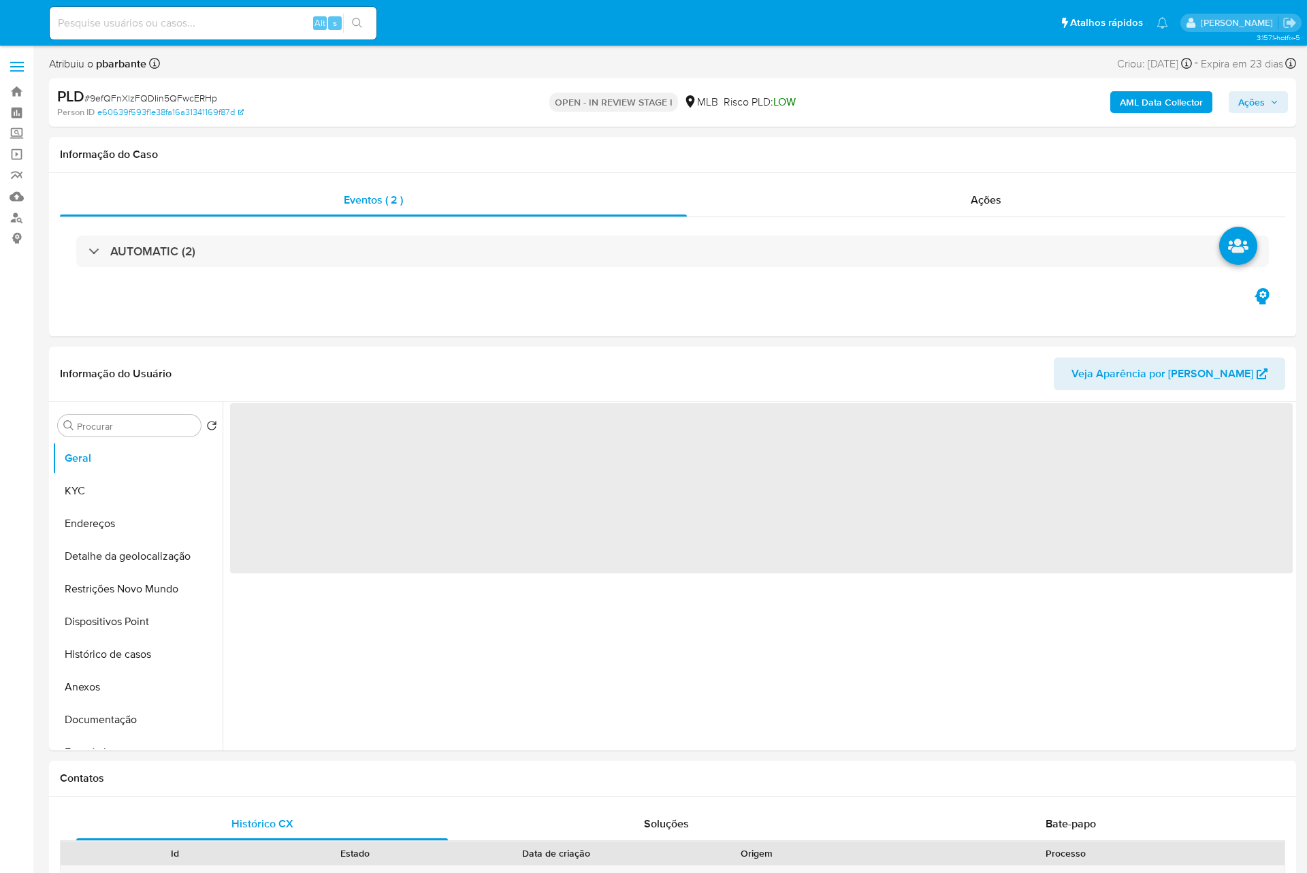
select select "10"
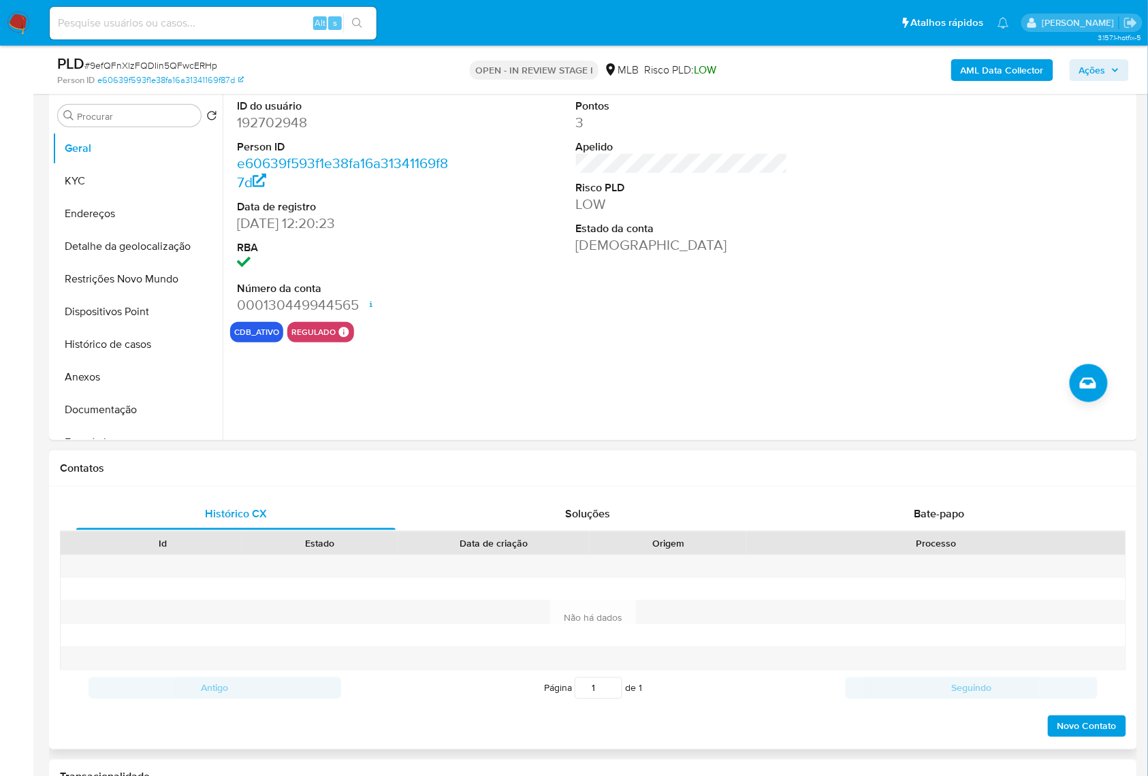
scroll to position [635, 0]
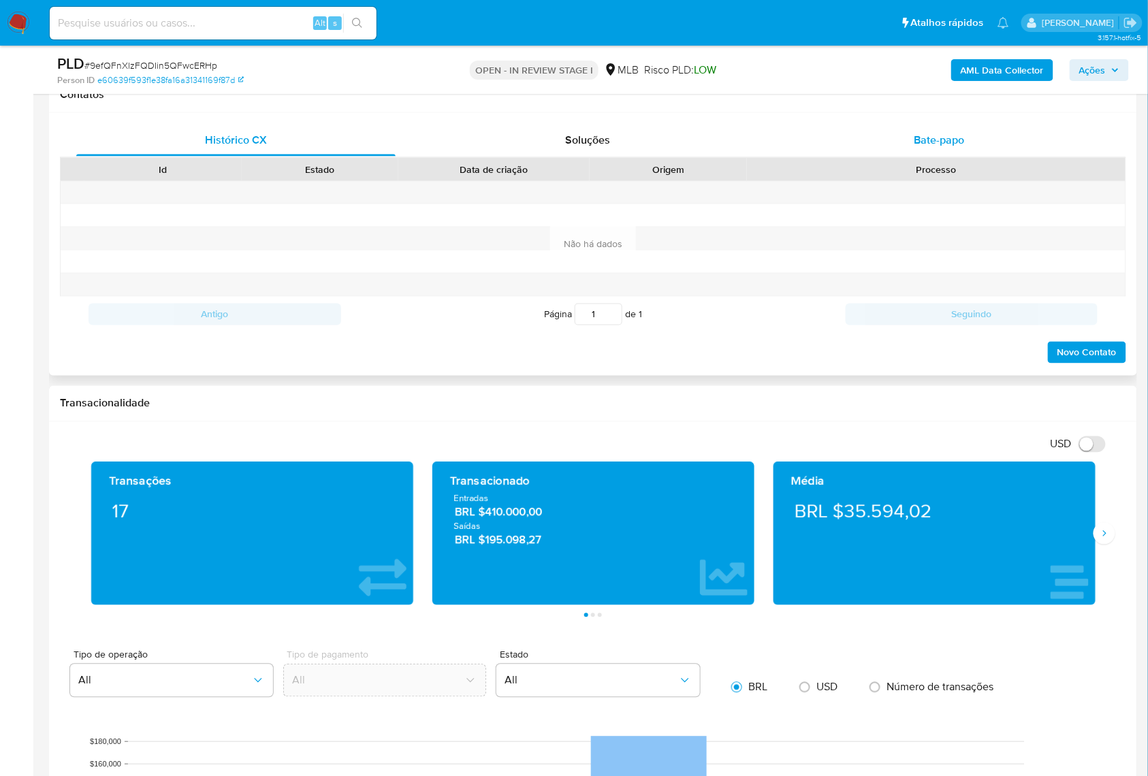
click at [953, 148] on span "Bate-papo" at bounding box center [940, 140] width 50 height 16
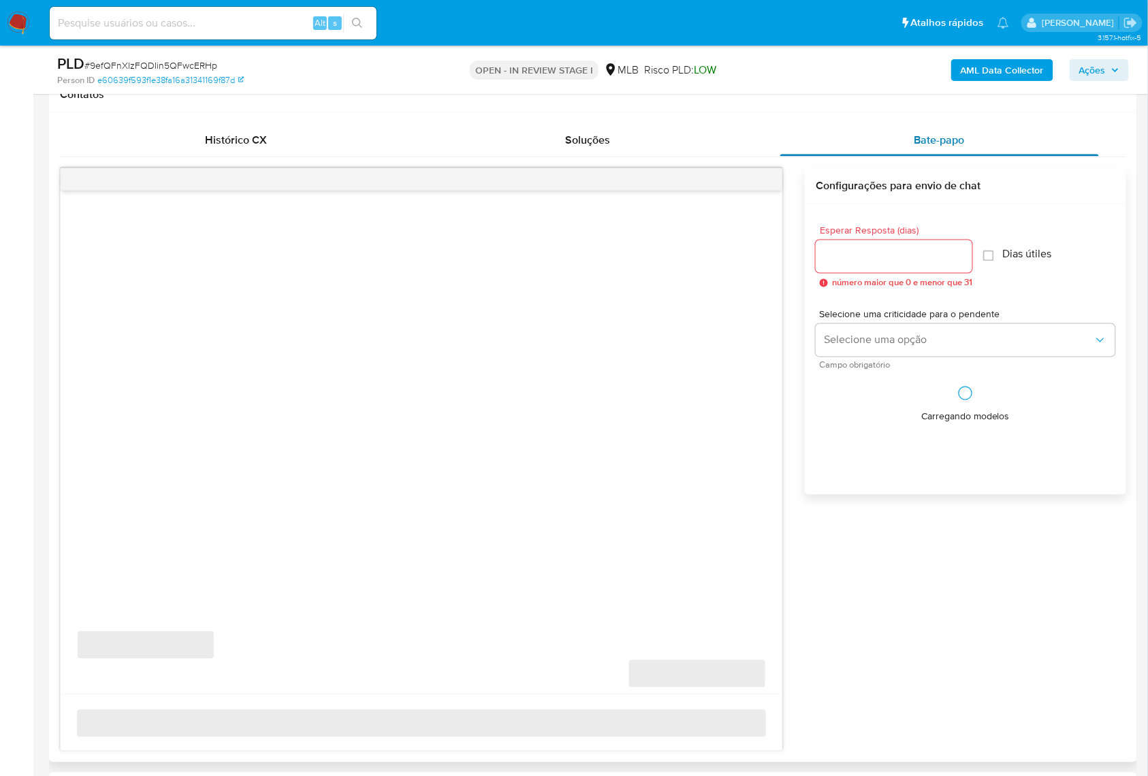
click at [963, 148] on span "Bate-papo" at bounding box center [940, 140] width 50 height 16
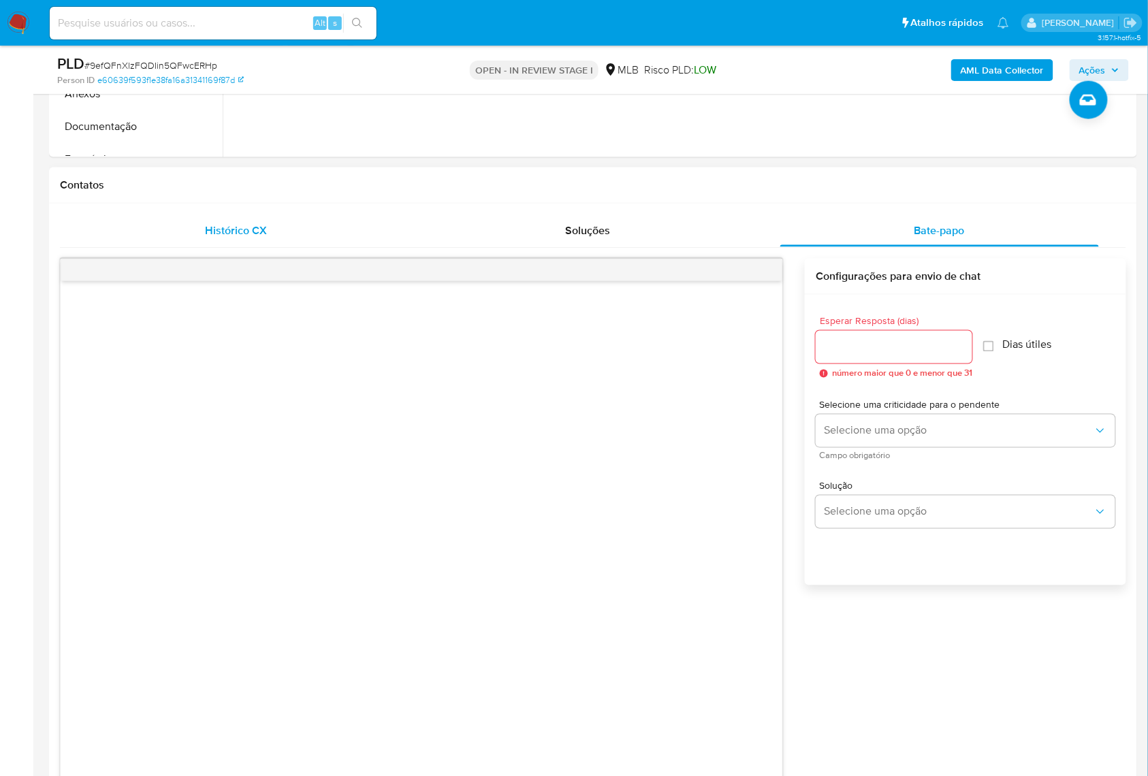
click at [249, 238] on span "Histórico CX" at bounding box center [236, 231] width 62 height 16
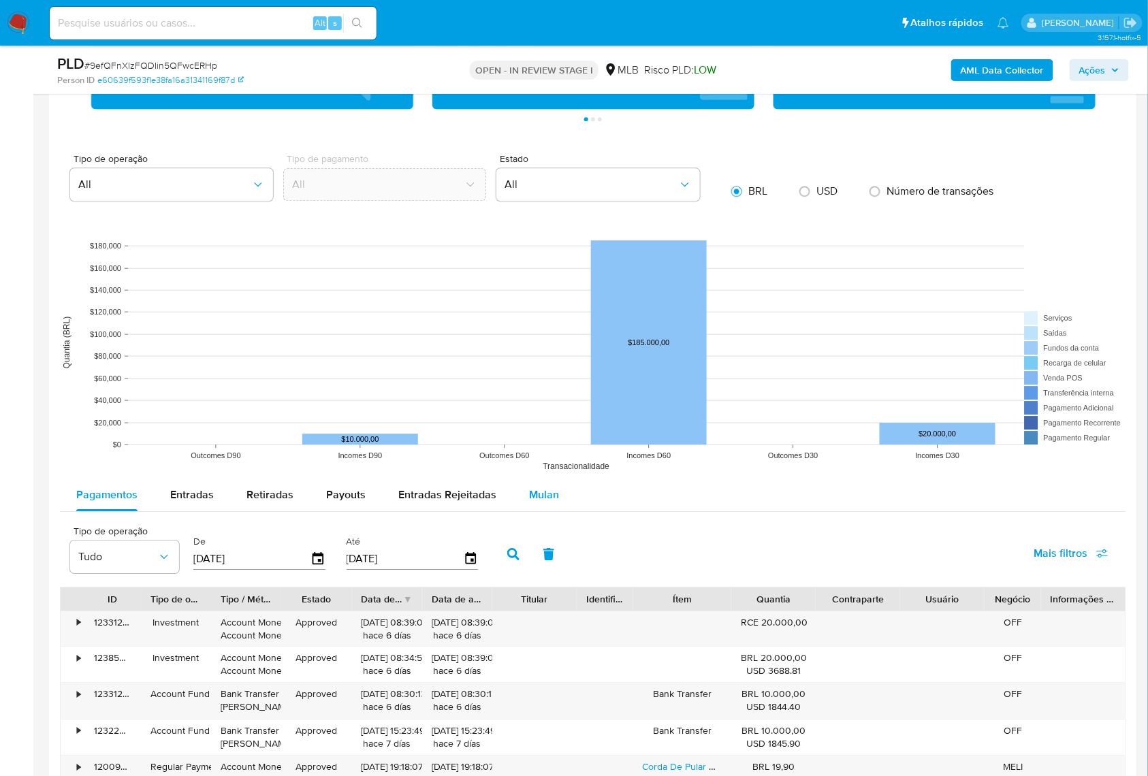
scroll to position [1271, 0]
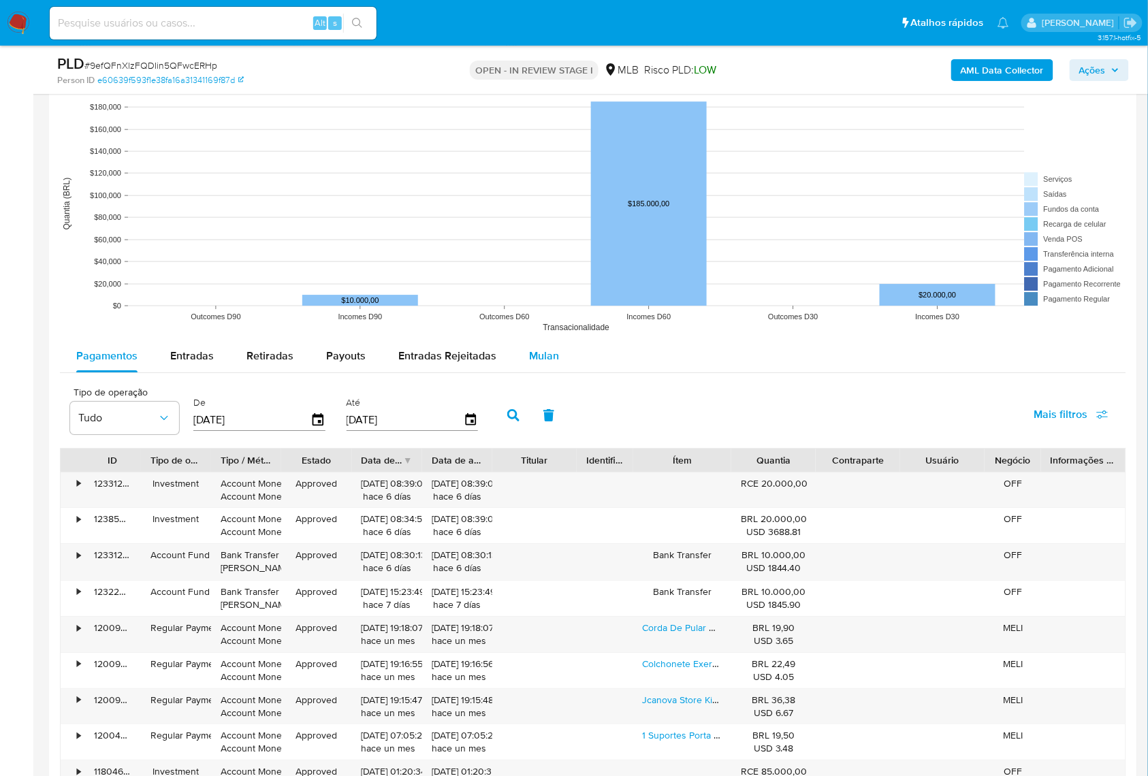
click at [541, 372] on div "Mulan" at bounding box center [544, 356] width 30 height 33
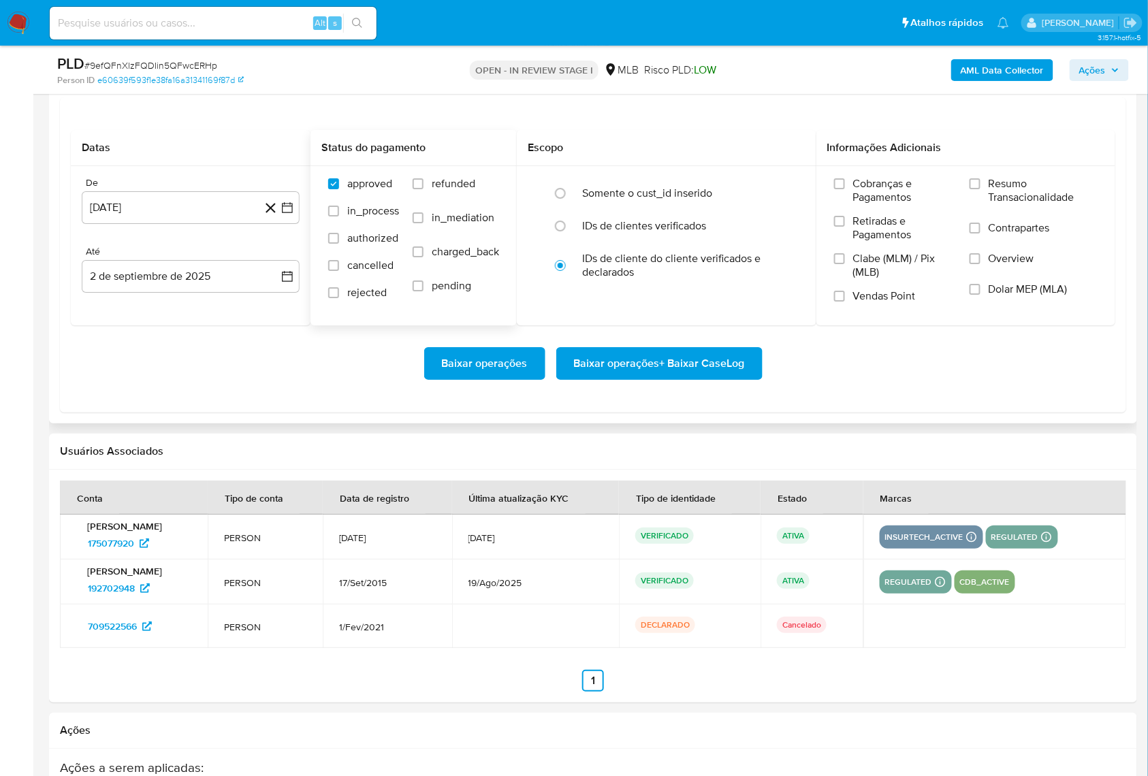
scroll to position [1634, 0]
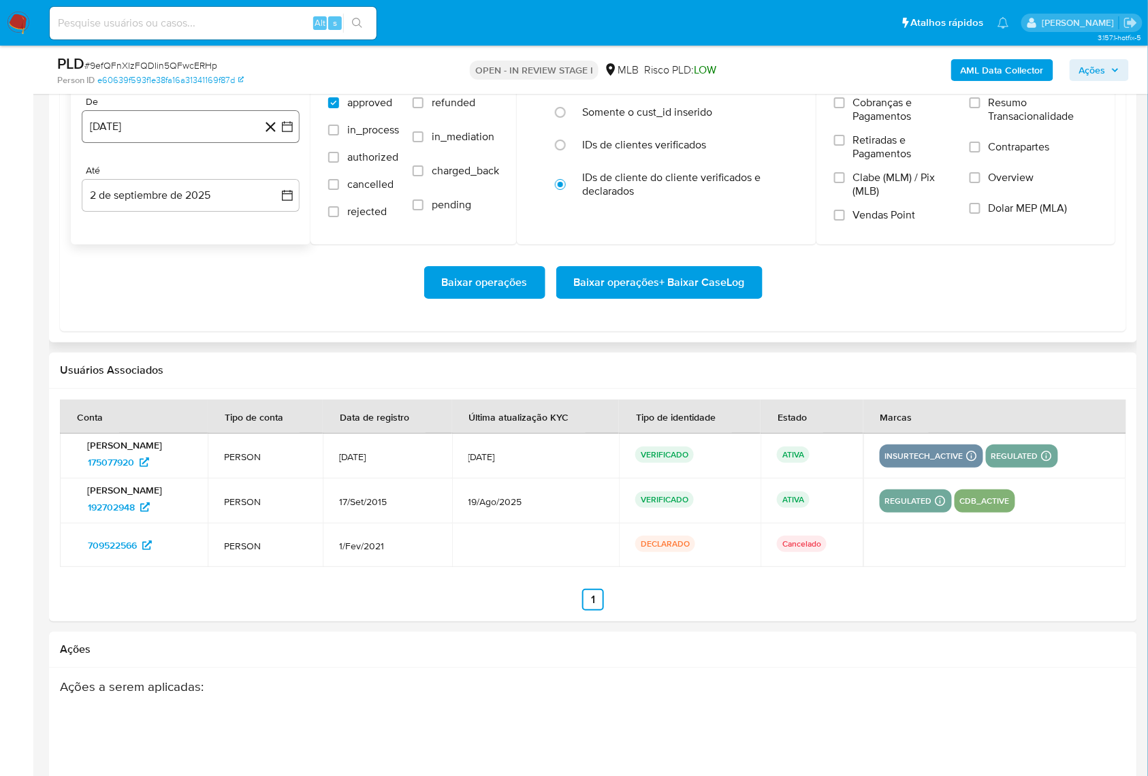
click at [289, 133] on icon "button" at bounding box center [288, 127] width 14 height 14
click at [279, 184] on icon "Mes siguiente" at bounding box center [275, 176] width 16 height 16
click at [115, 264] on button "2" at bounding box center [109, 253] width 22 height 22
click at [998, 123] on span "Resumo Transacionalidade" at bounding box center [1043, 109] width 109 height 27
click at [981, 108] on input "Resumo Transacionalidade" at bounding box center [975, 102] width 11 height 11
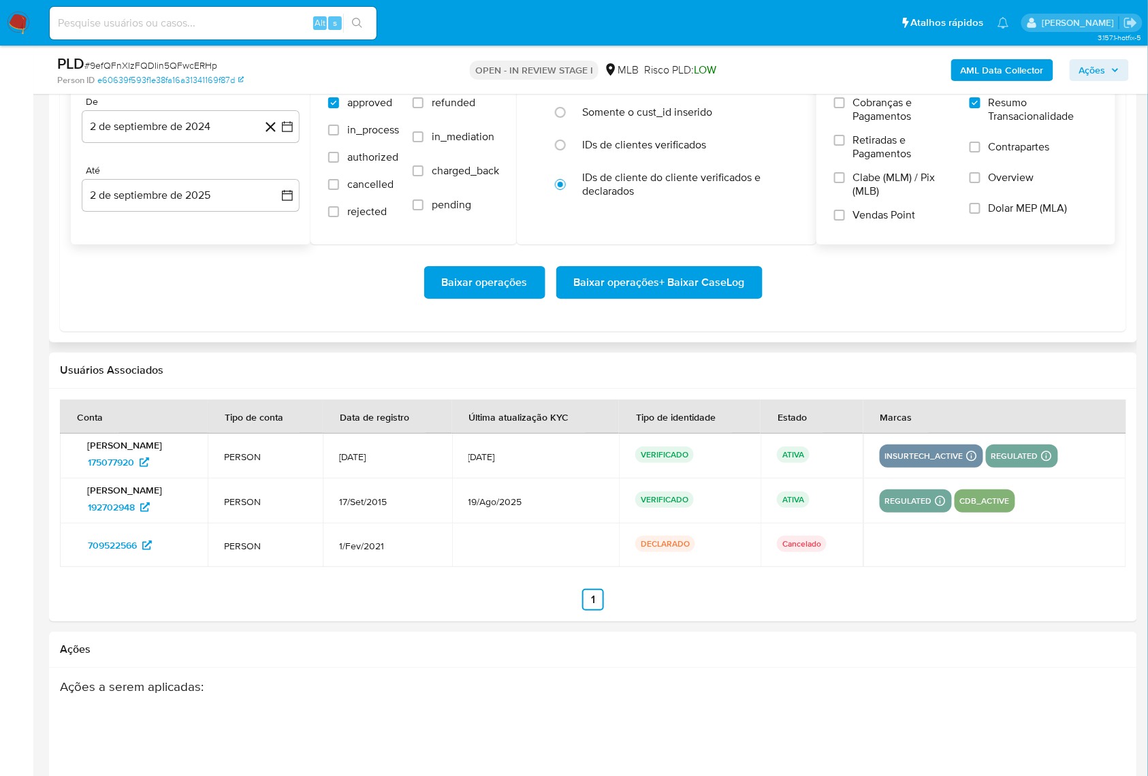
click at [647, 298] on span "Baixar operações + Baixar CaseLog" at bounding box center [659, 283] width 171 height 30
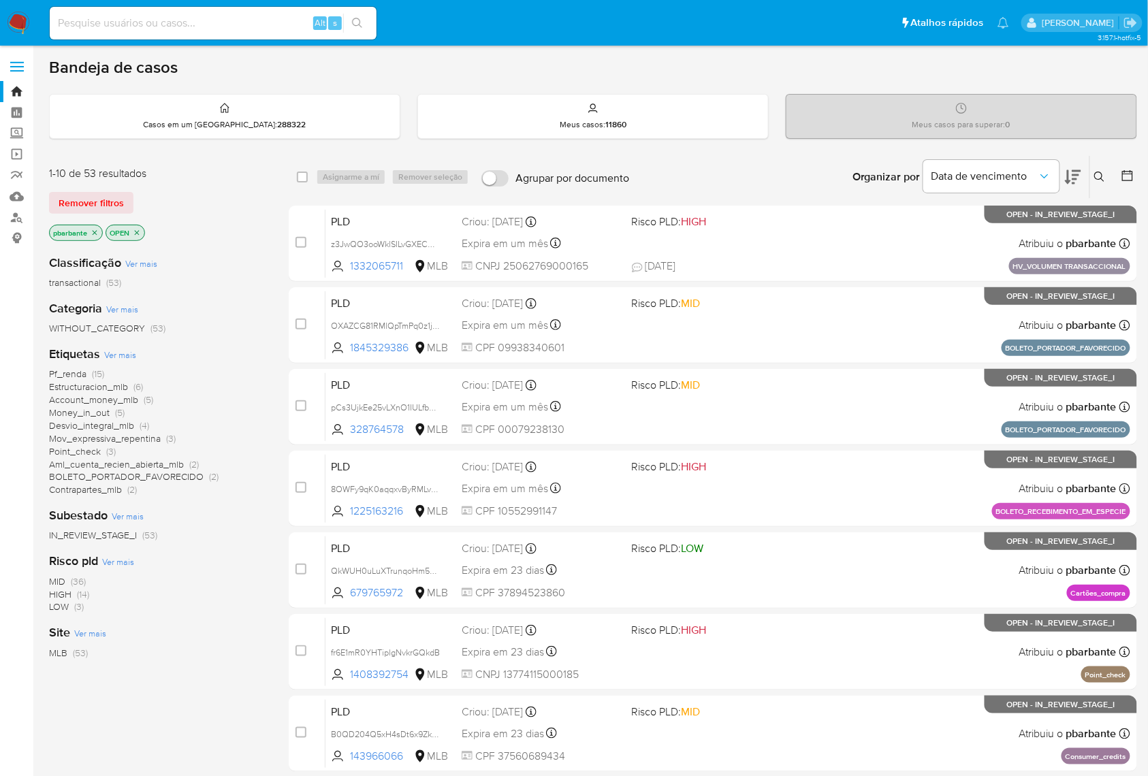
click at [74, 381] on span "Pf_renda" at bounding box center [67, 374] width 37 height 14
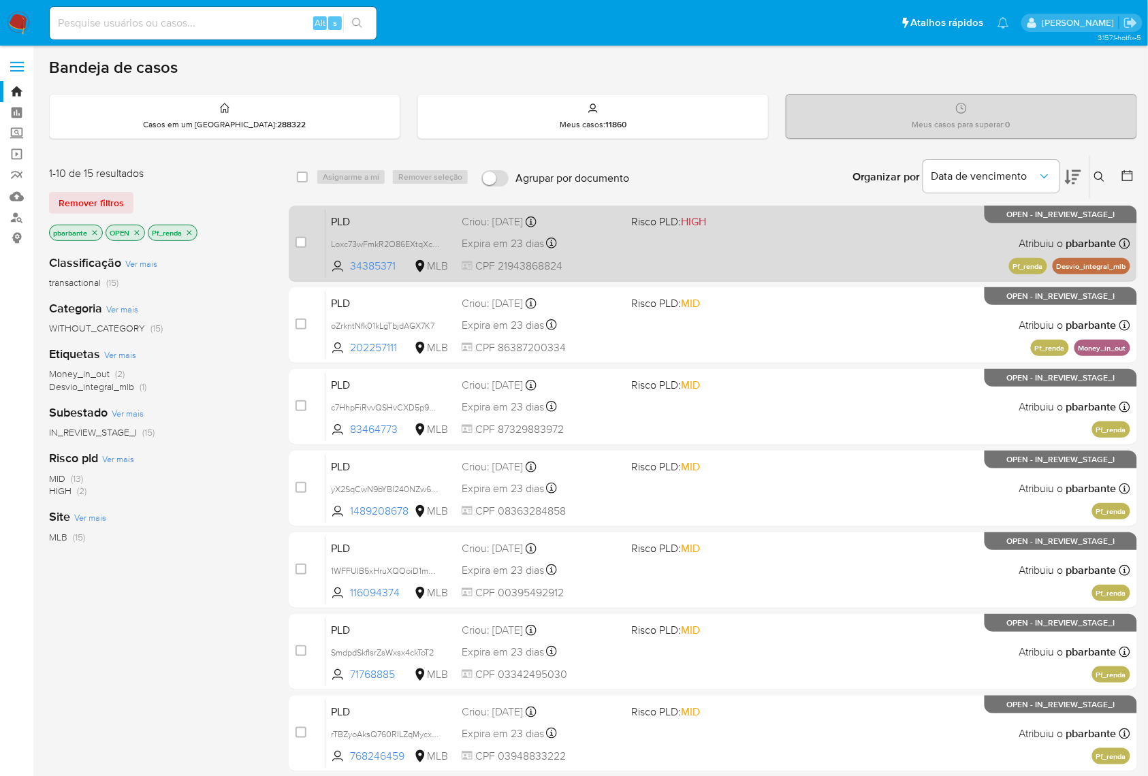
click at [872, 248] on div "PLD Loxc73wFmkR2O86EXtqXcnLX 34385371 MLB Risco PLD: HIGH Criou: [DATE] Criou: …" at bounding box center [728, 243] width 805 height 69
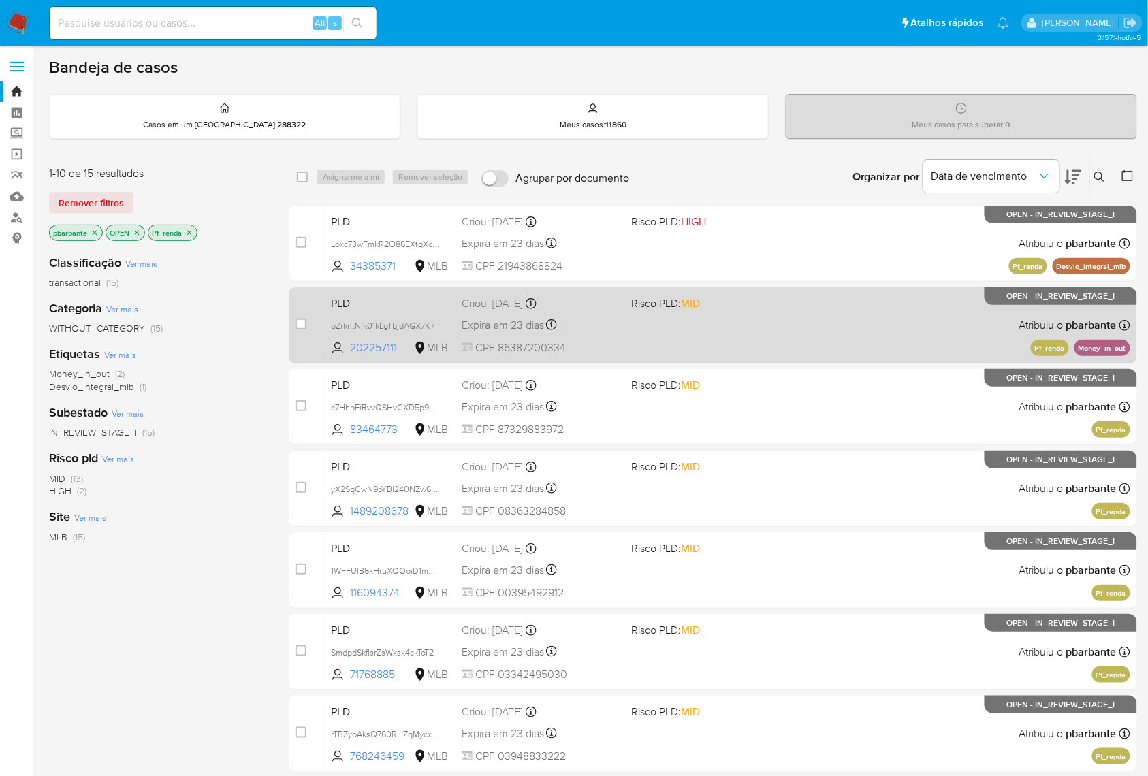
click at [799, 360] on div "PLD oZrkntNfk01kLgTbjdAGX7K7 202257111 MLB Risco PLD: MID Criou: [DATE] Criou: …" at bounding box center [728, 325] width 805 height 69
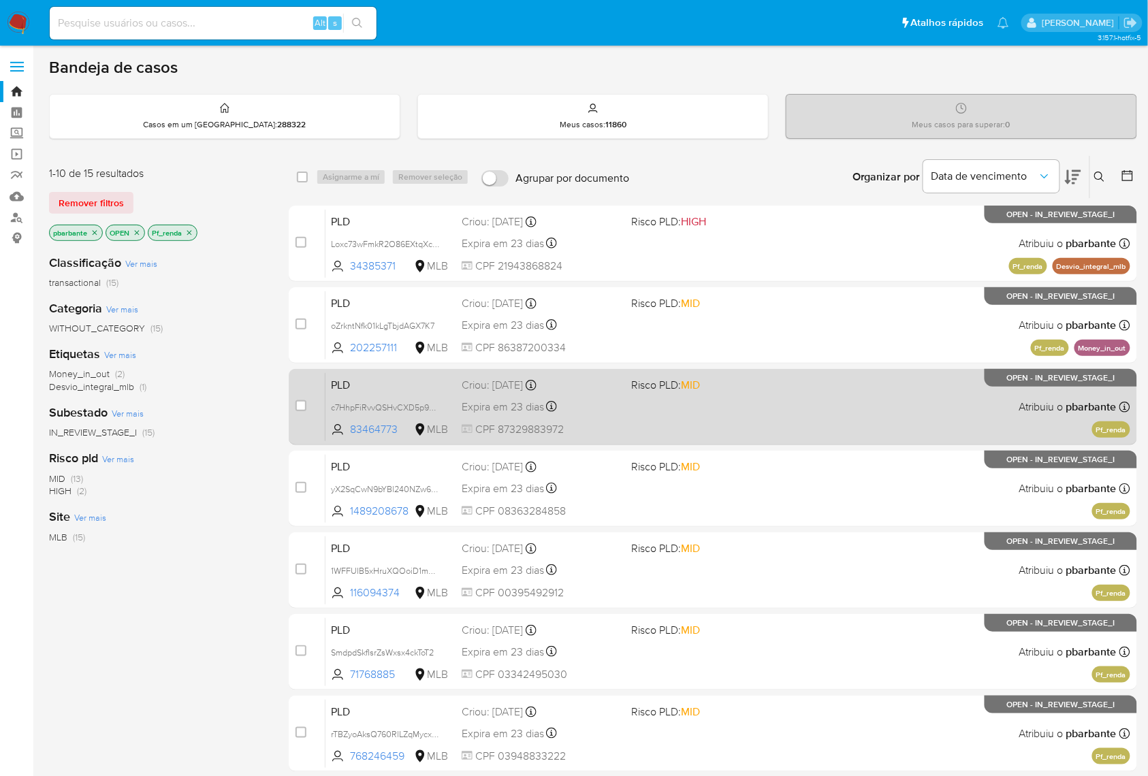
drag, startPoint x: 784, startPoint y: 450, endPoint x: 777, endPoint y: 473, distance: 23.7
click at [784, 441] on div "PLD c7HhpFiRvvQSHvCXD5p9NOSa 83464773 MLB Risco PLD: MID Criou: [DATE] Criou: […" at bounding box center [728, 406] width 805 height 69
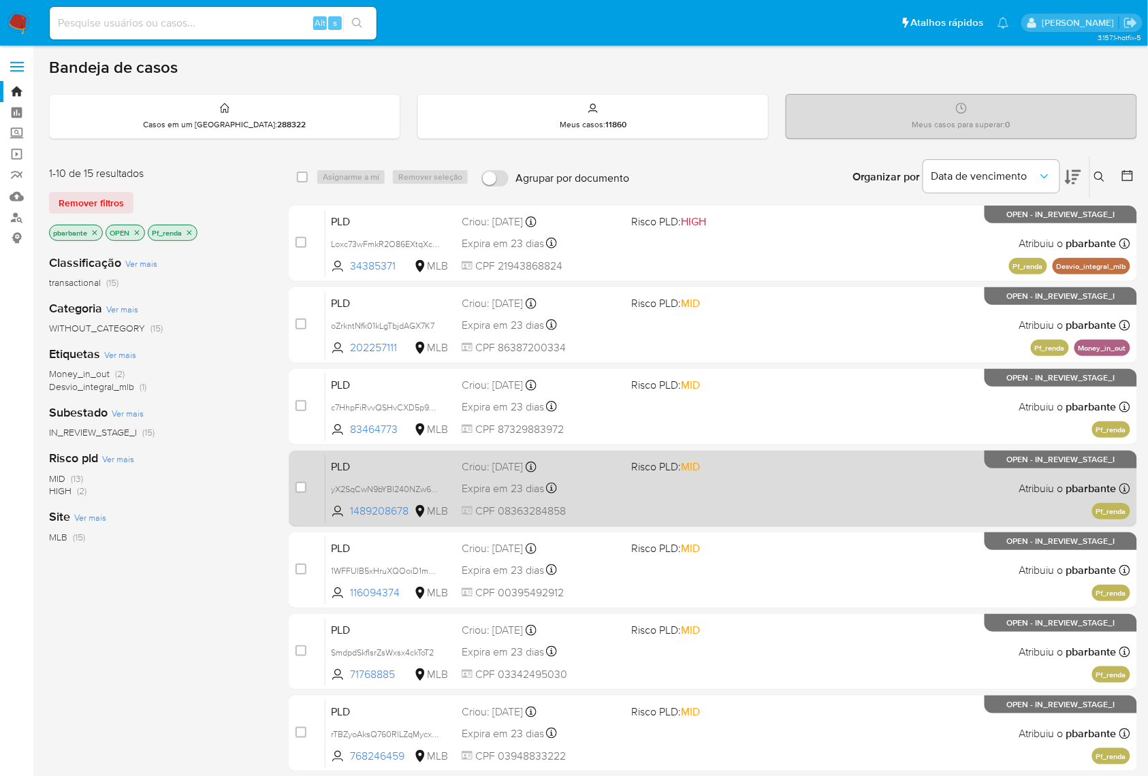
click at [763, 523] on div "PLD yX2SqCwN9bYBl240NZw6r6xM 1489208678 MLB Risco PLD: MID Criou: [DATE] Criou:…" at bounding box center [728, 488] width 805 height 69
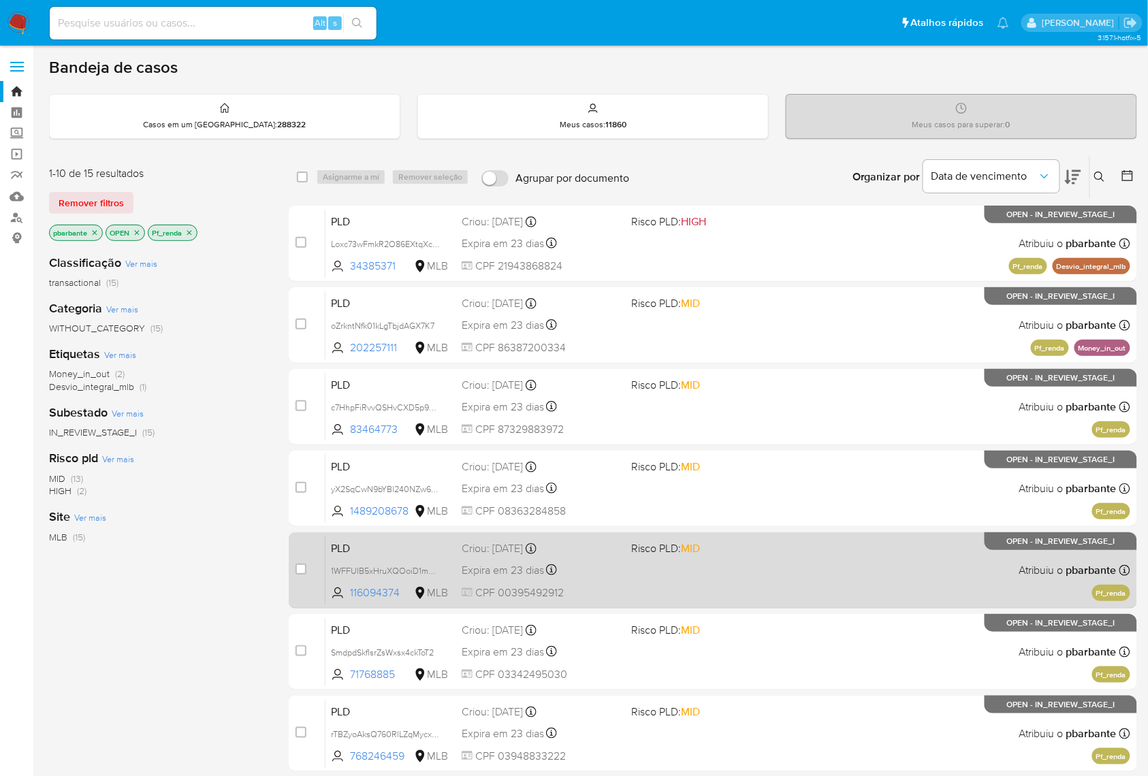
click at [744, 605] on div "PLD 1WFFUIB5xHruXQOoiD1m9nCM 116094374 MLB Risco PLD: MID Criou: [DATE] Criou: …" at bounding box center [728, 570] width 805 height 69
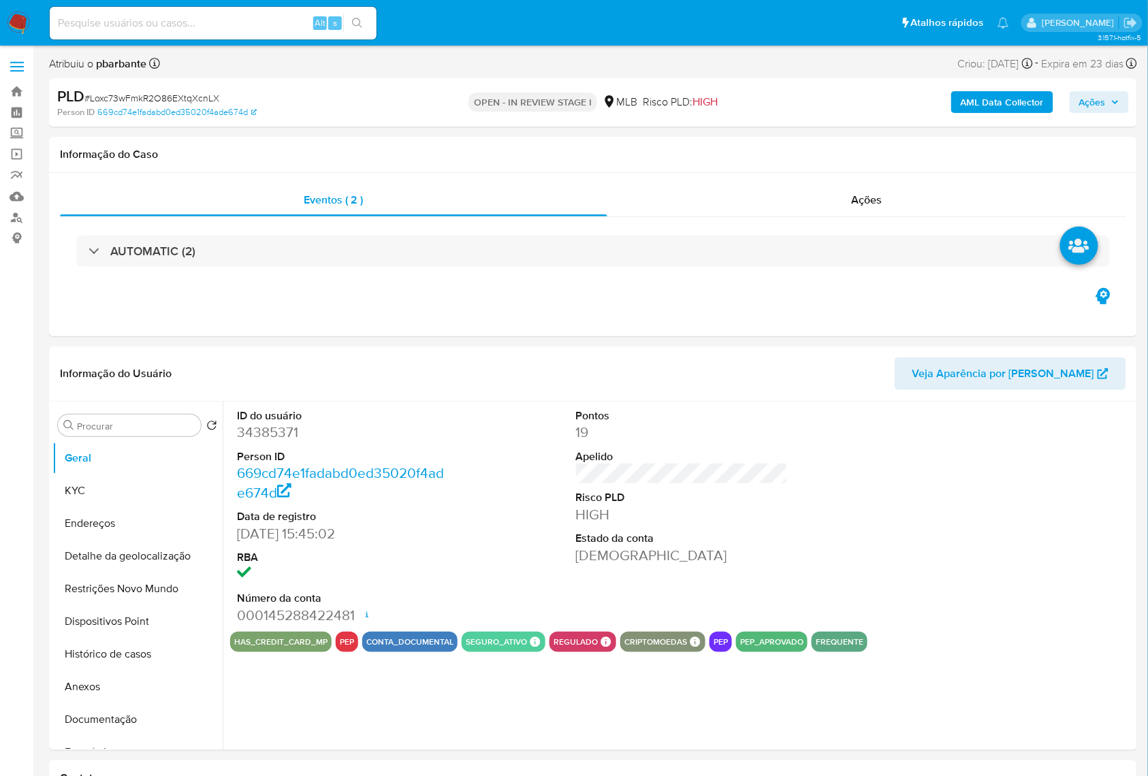
select select "10"
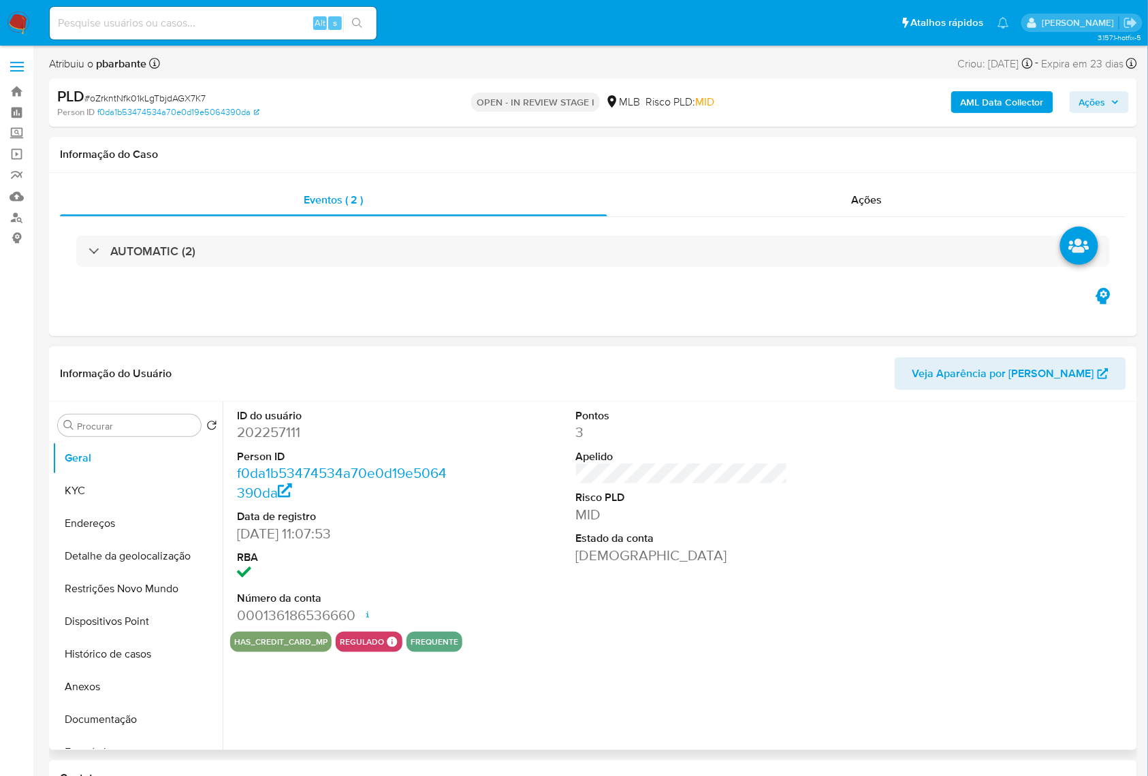
select select "10"
click at [287, 442] on dd "202257111" at bounding box center [343, 432] width 212 height 19
click at [295, 442] on dd "202257111" at bounding box center [343, 432] width 212 height 19
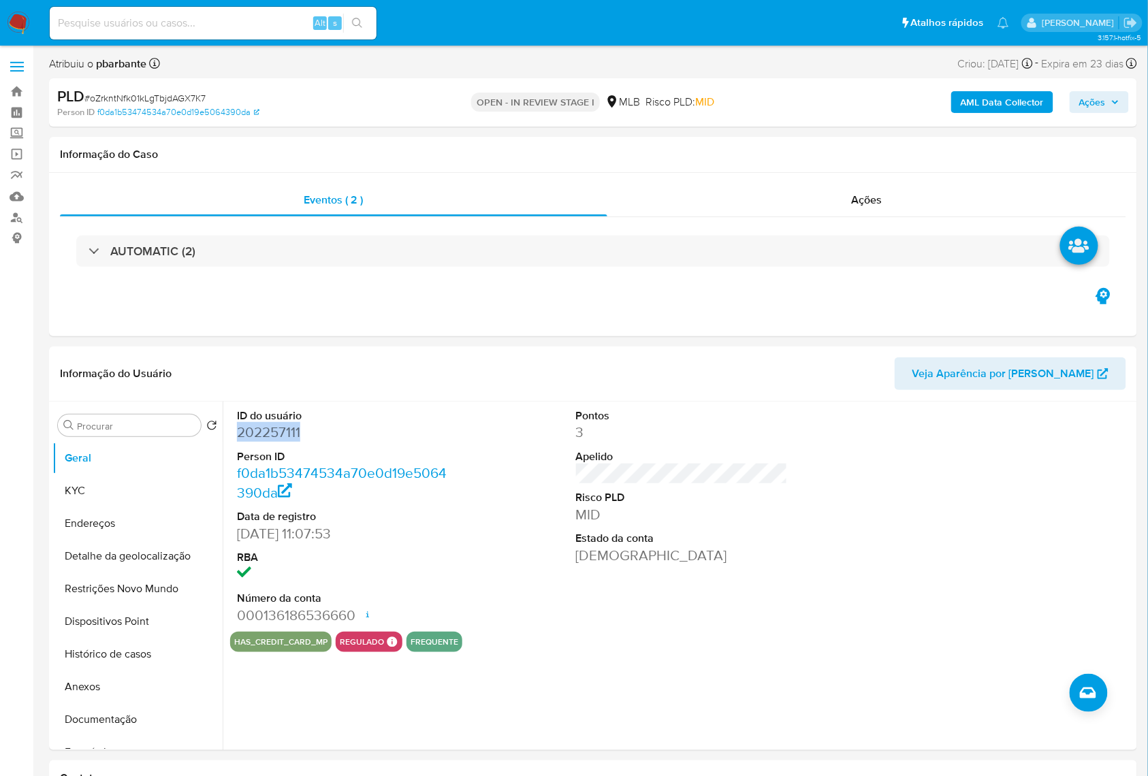
copy dd "202257111"
click at [1011, 101] on b "AML Data Collector" at bounding box center [1002, 102] width 83 height 22
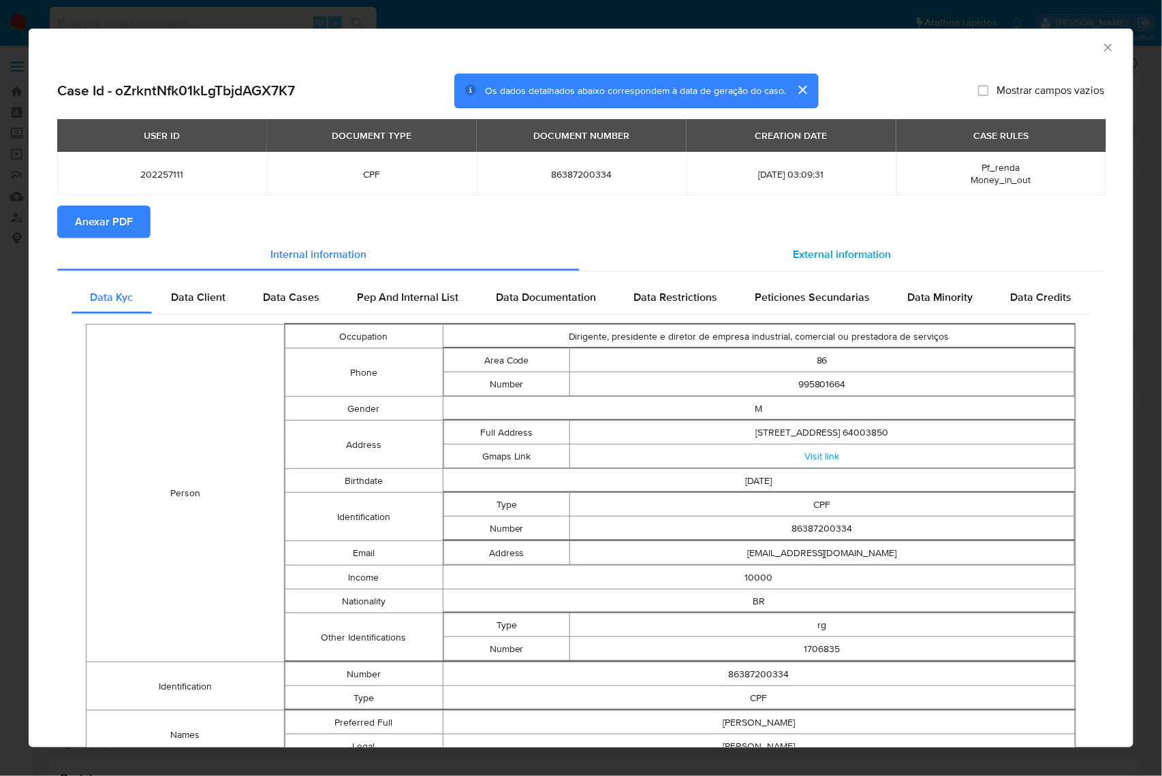
click at [839, 253] on span "External information" at bounding box center [842, 255] width 99 height 16
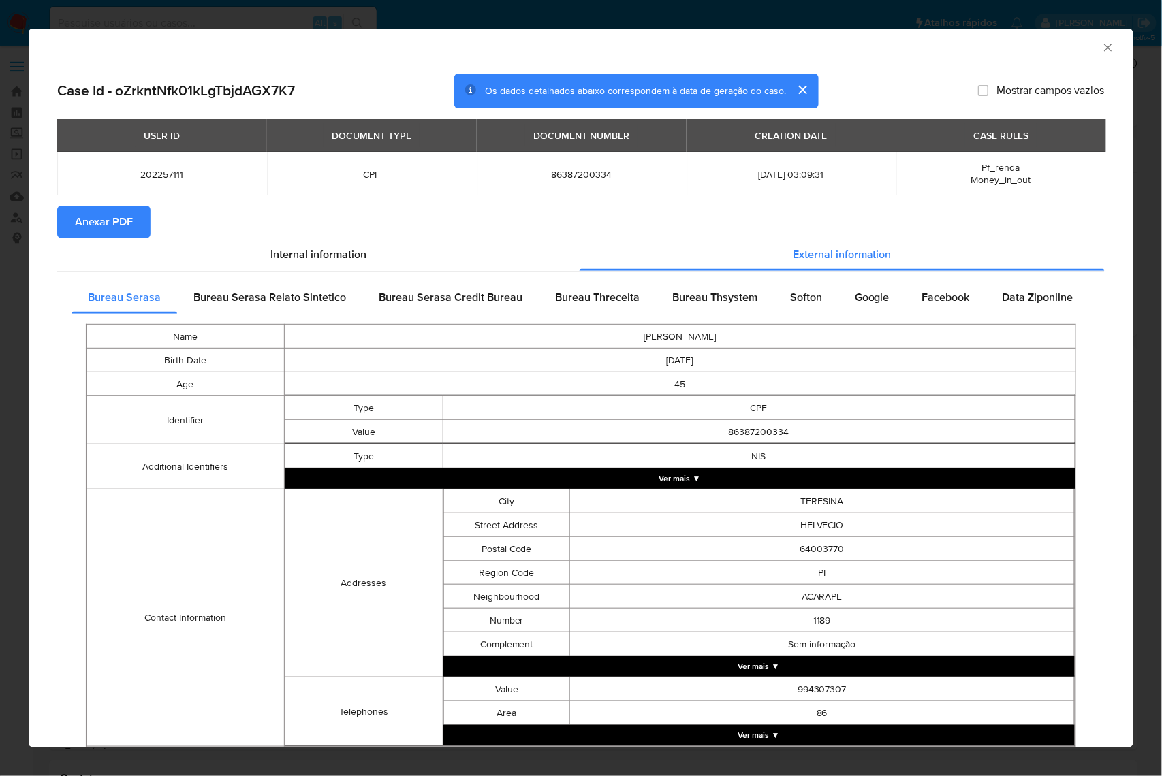
click at [148, 230] on button "Anexar PDF" at bounding box center [103, 222] width 93 height 33
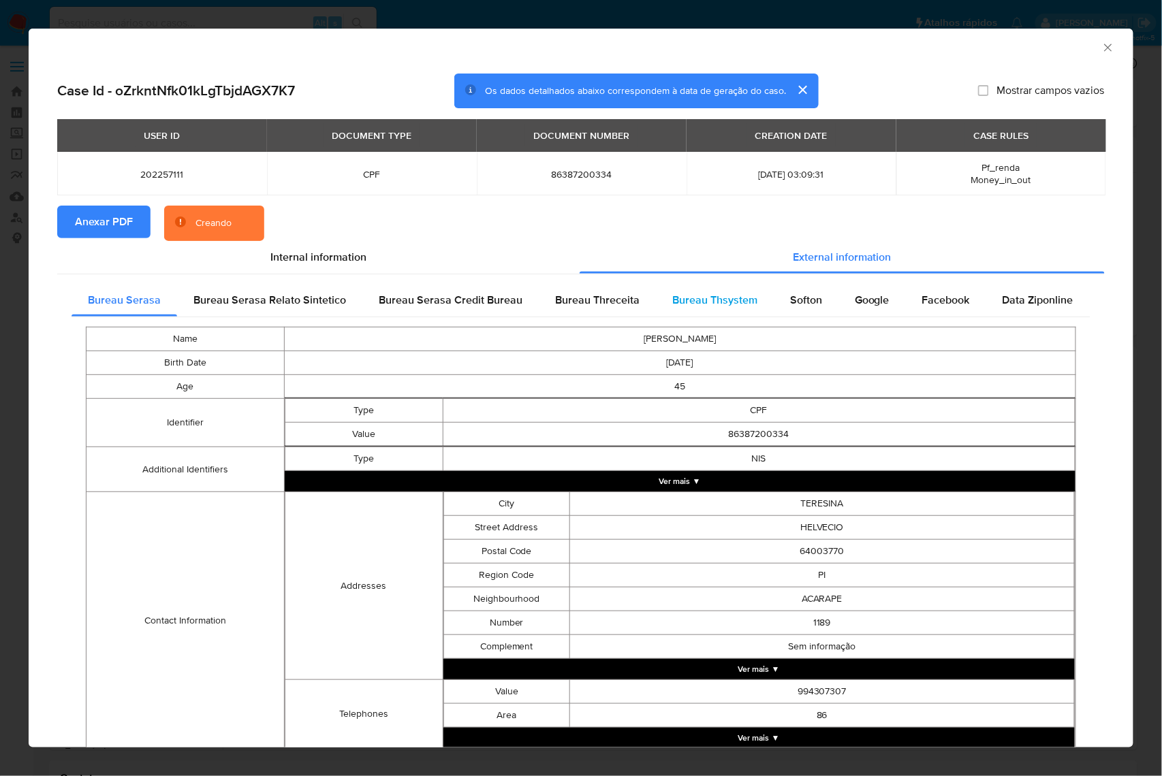
click at [723, 296] on span "Bureau Thsystem" at bounding box center [714, 300] width 85 height 16
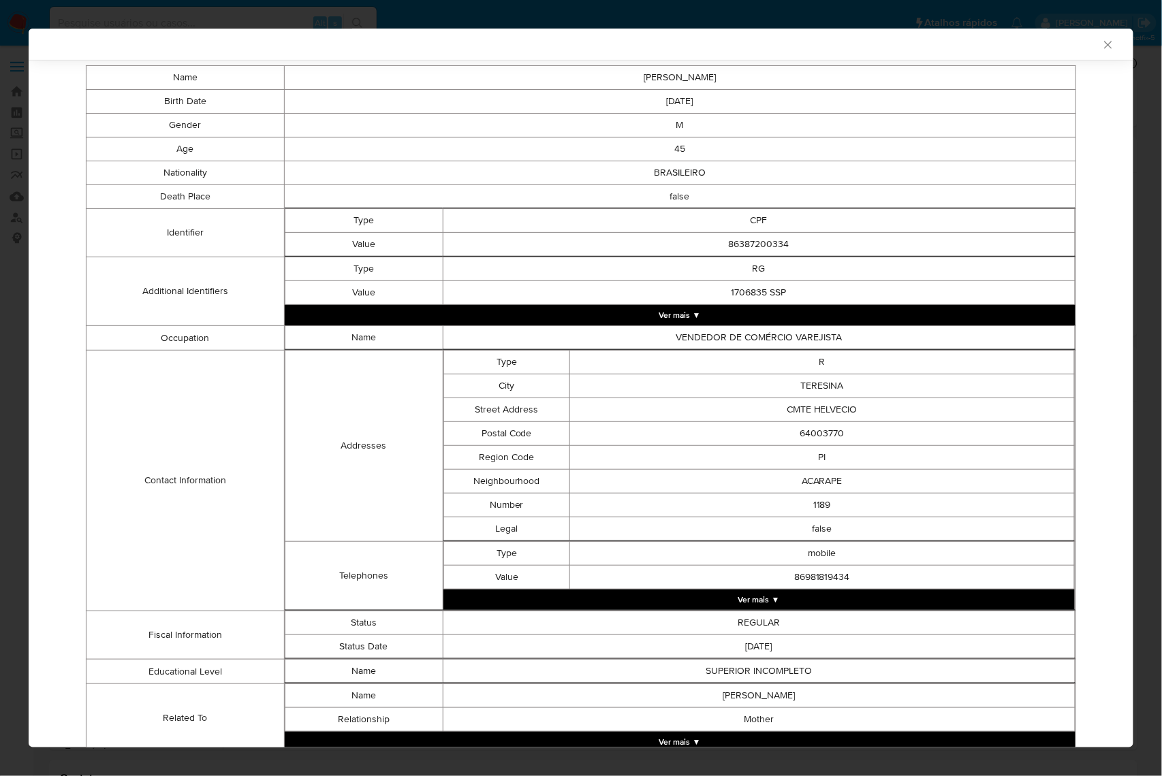
scroll to position [467, 0]
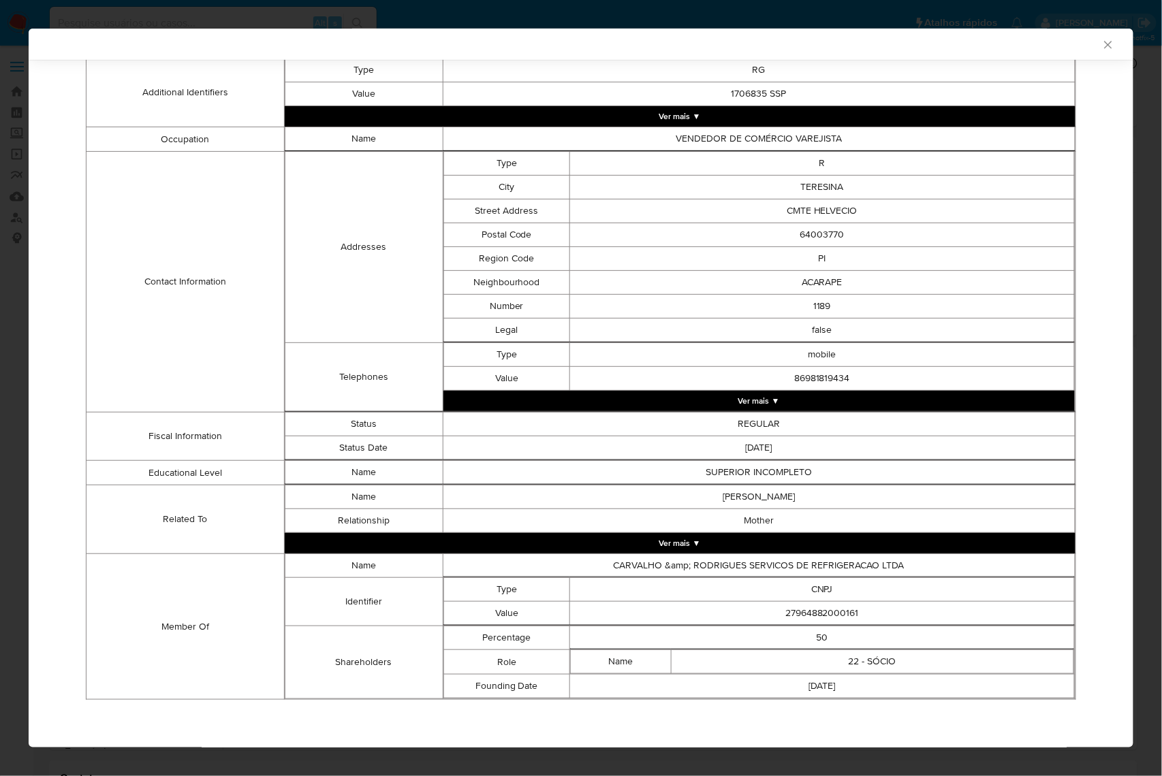
click at [802, 610] on td "27964882000161" at bounding box center [821, 614] width 505 height 24
copy td "27964882000161"
click at [1101, 39] on icon "Fechar a janela" at bounding box center [1108, 45] width 14 height 14
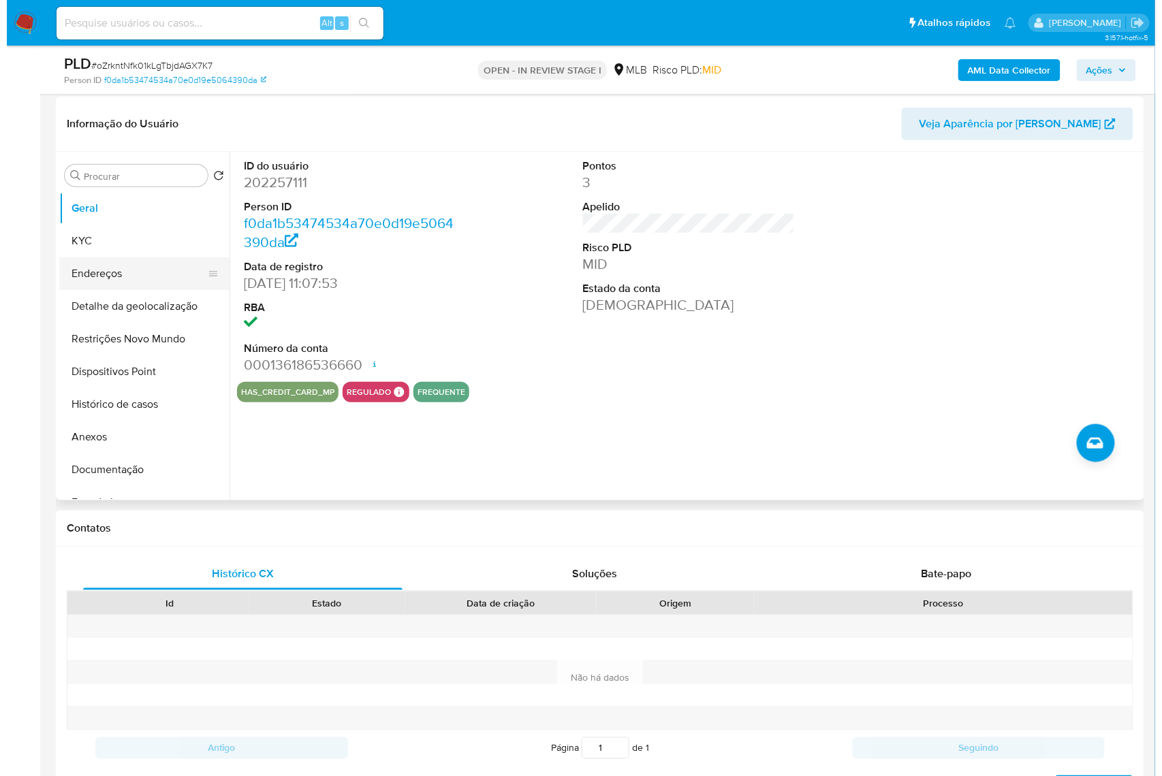
scroll to position [181, 0]
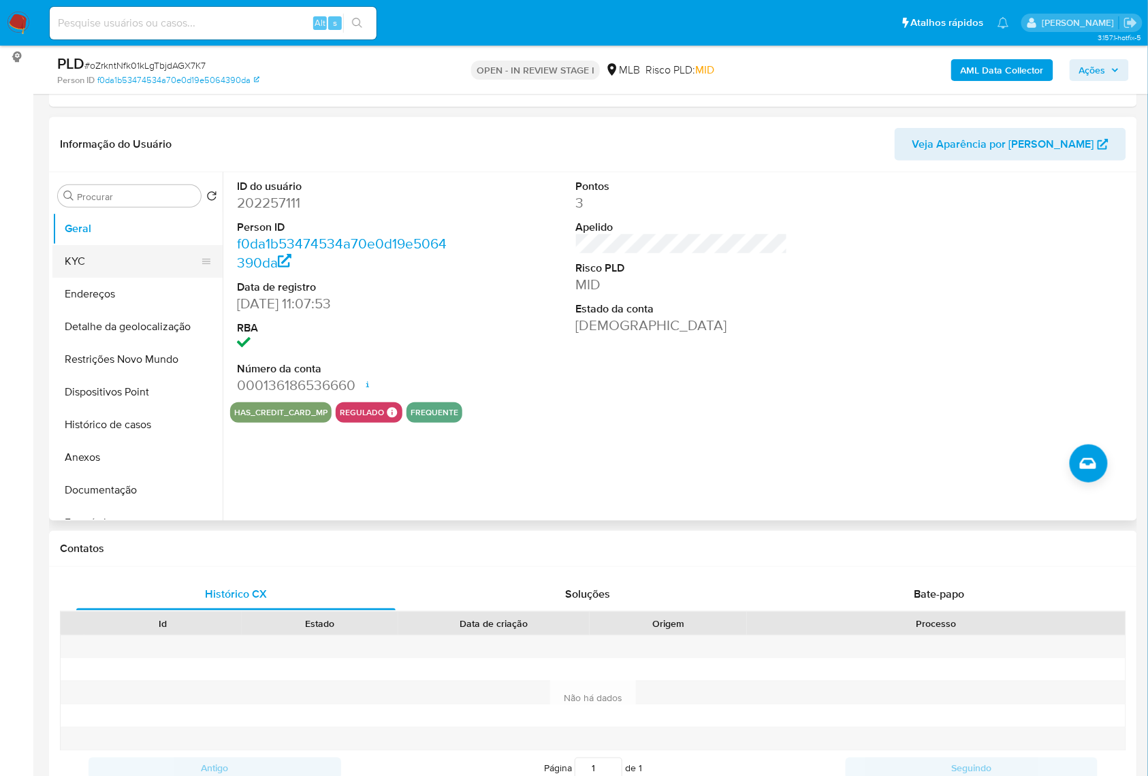
click at [90, 278] on button "KYC" at bounding box center [131, 261] width 159 height 33
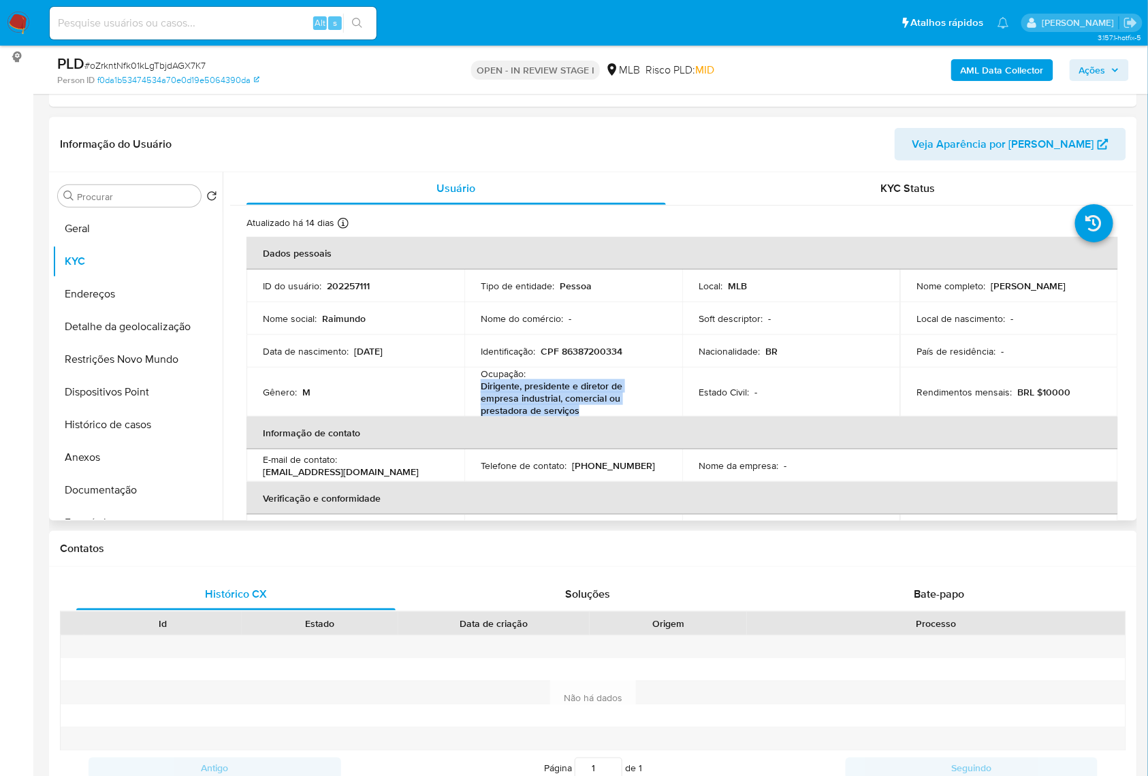
drag, startPoint x: 589, startPoint y: 428, endPoint x: 472, endPoint y: 404, distance: 119.5
click at [472, 404] on td "Ocupação : Dirigente, presidente e diretor de empresa industrial, comercial ou …" at bounding box center [573, 392] width 218 height 49
copy p "Dirigente, presidente e diretor de empresa industrial, comercial ou prestadora …"
click at [157, 507] on button "Documentação" at bounding box center [131, 490] width 159 height 33
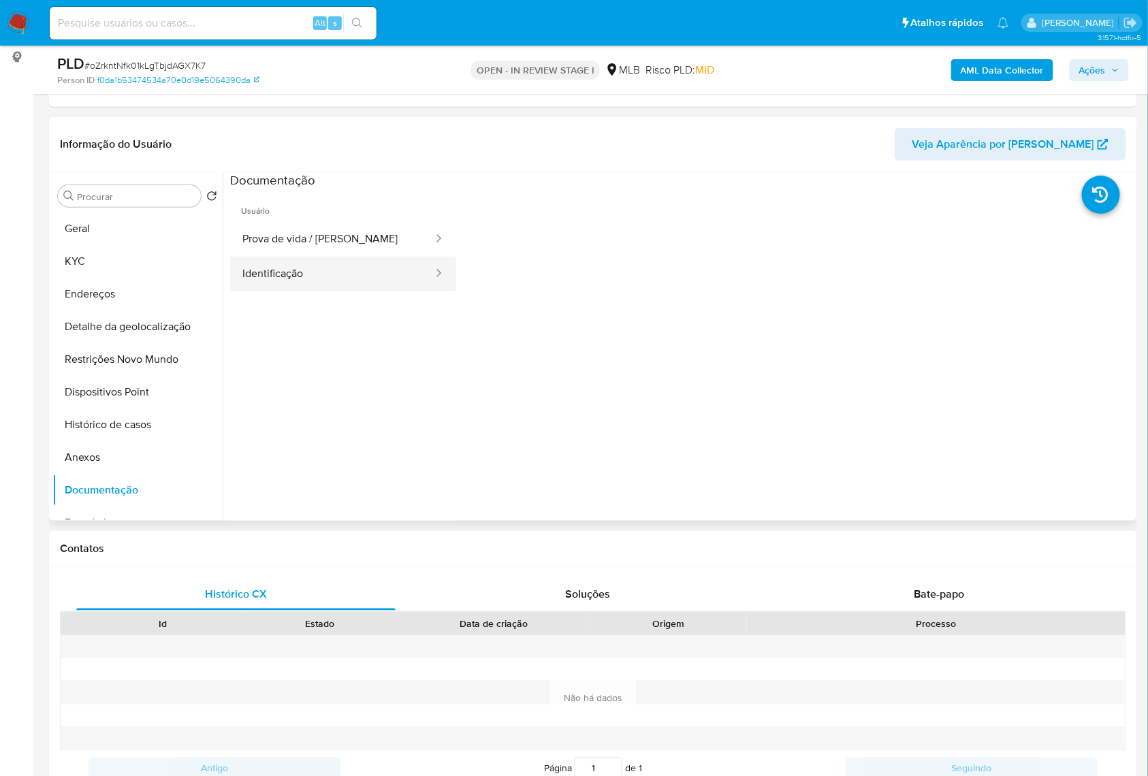
click at [355, 279] on button "Identificação" at bounding box center [332, 274] width 204 height 35
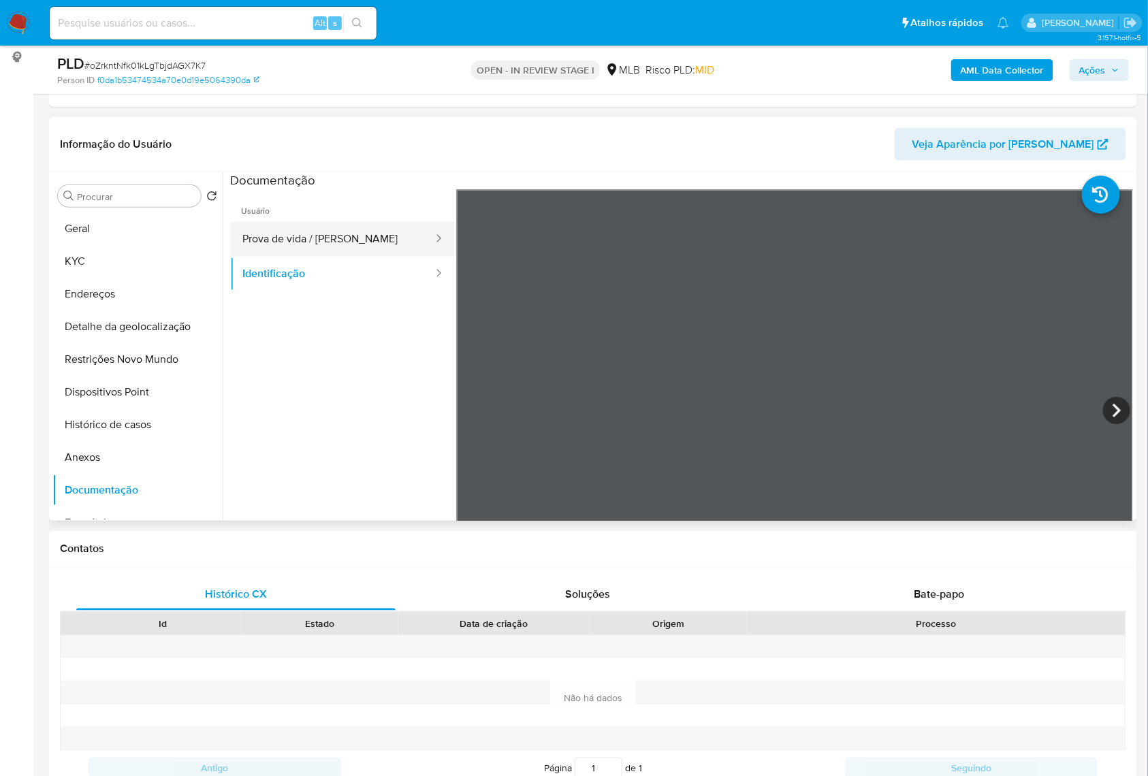
click at [363, 254] on button "Prova de vida / Selfie" at bounding box center [332, 239] width 204 height 35
click at [981, 67] on b "AML Data Collector" at bounding box center [1002, 70] width 83 height 22
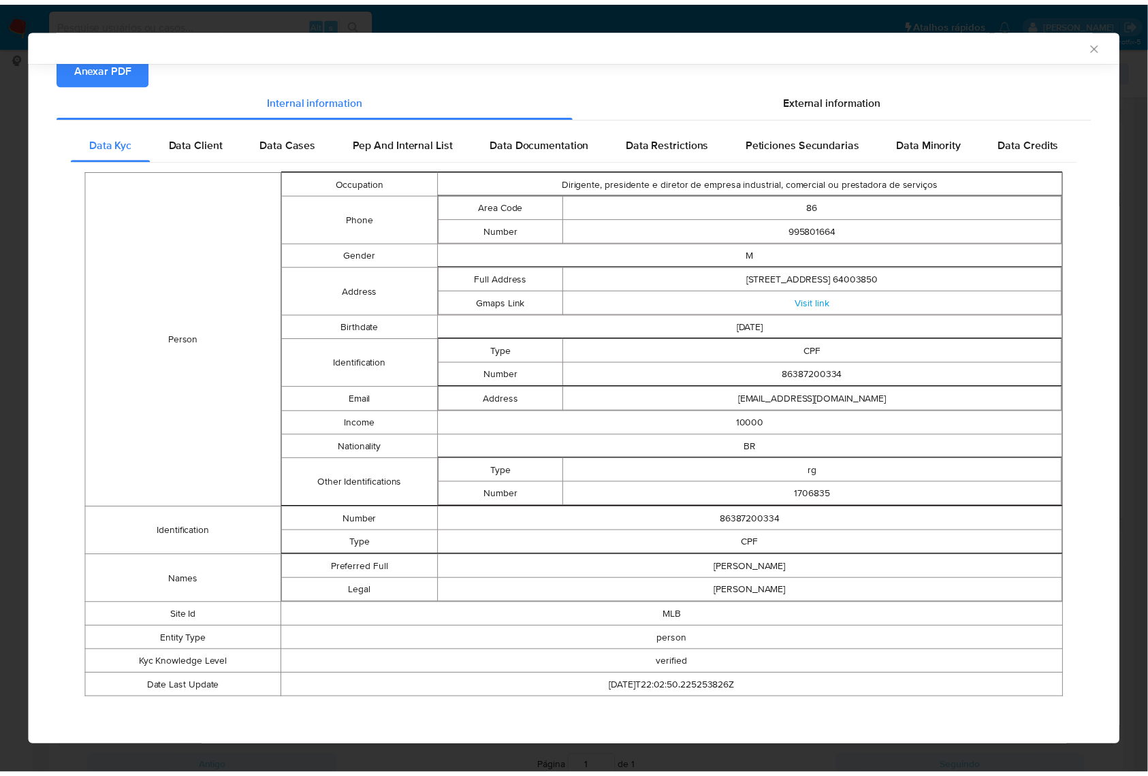
scroll to position [0, 0]
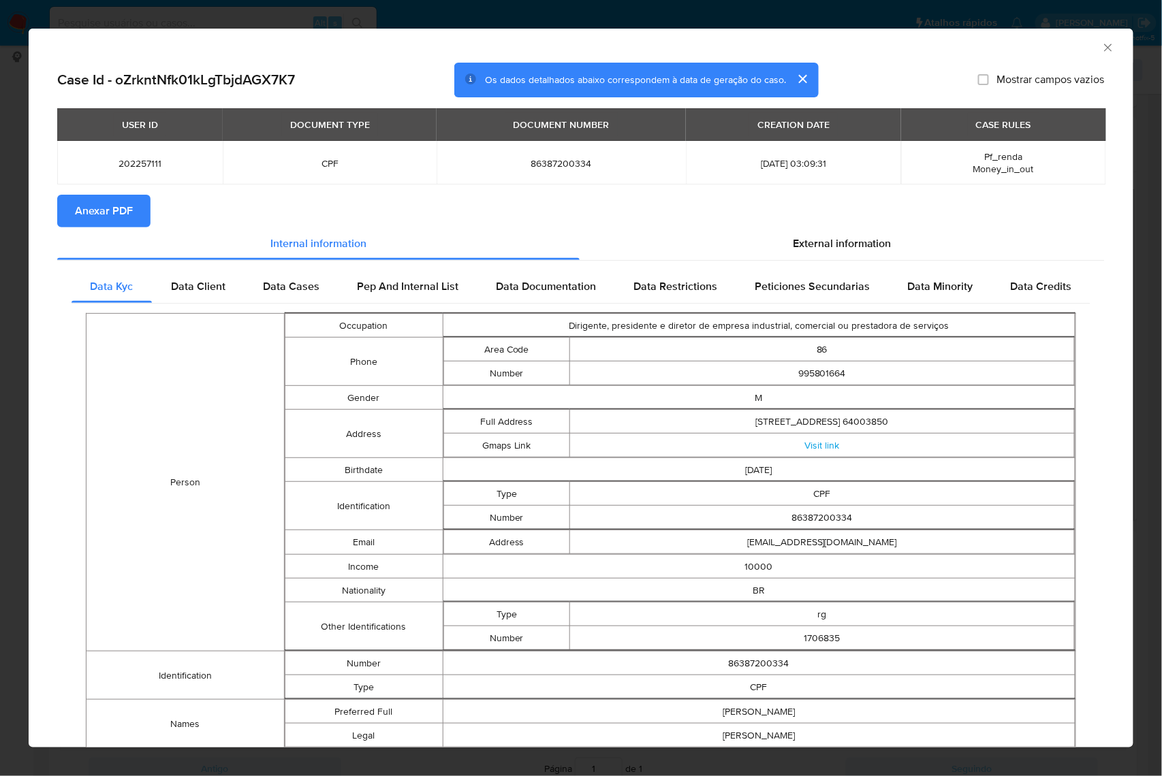
click at [1101, 45] on icon "Fechar a janela" at bounding box center [1108, 48] width 14 height 14
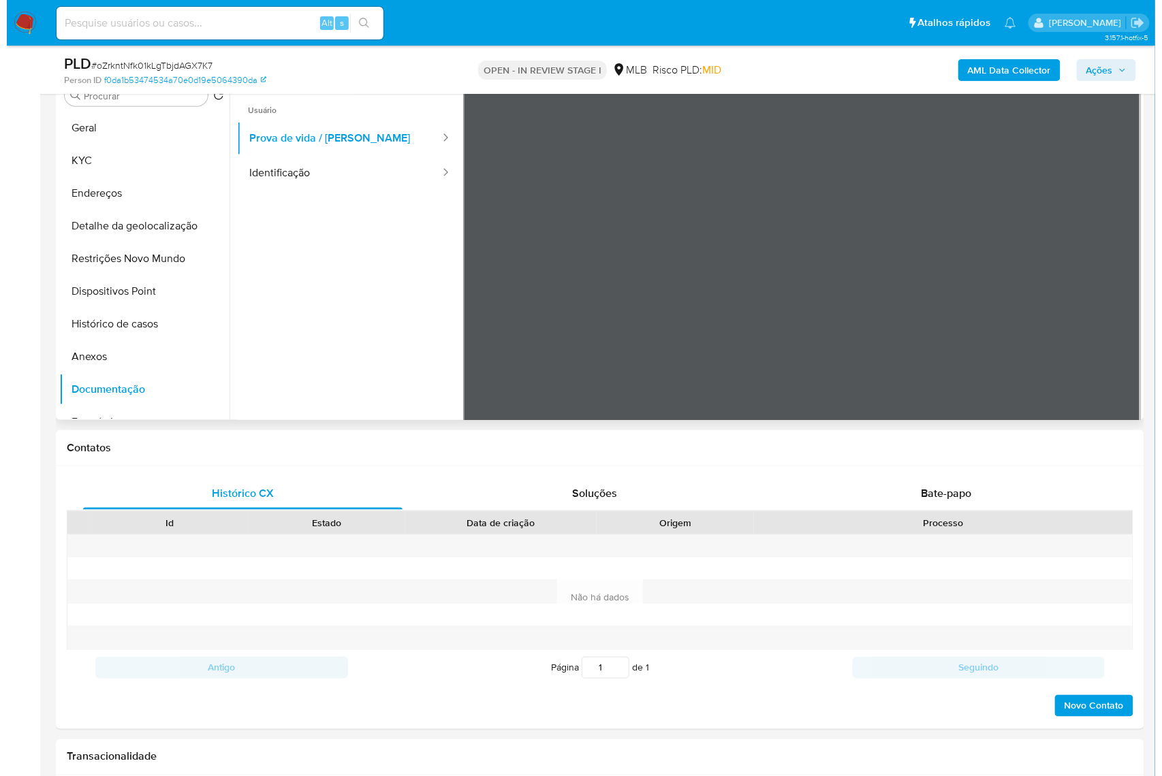
scroll to position [181, 0]
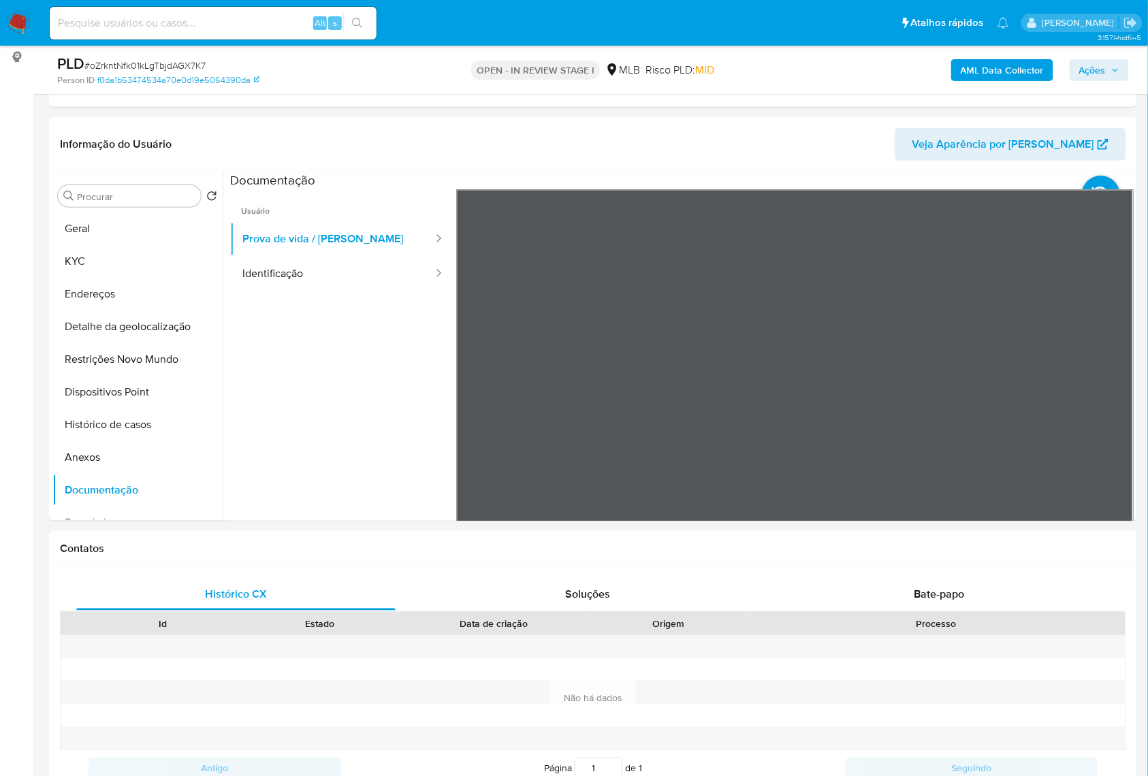
click at [1036, 74] on b "AML Data Collector" at bounding box center [1002, 70] width 83 height 22
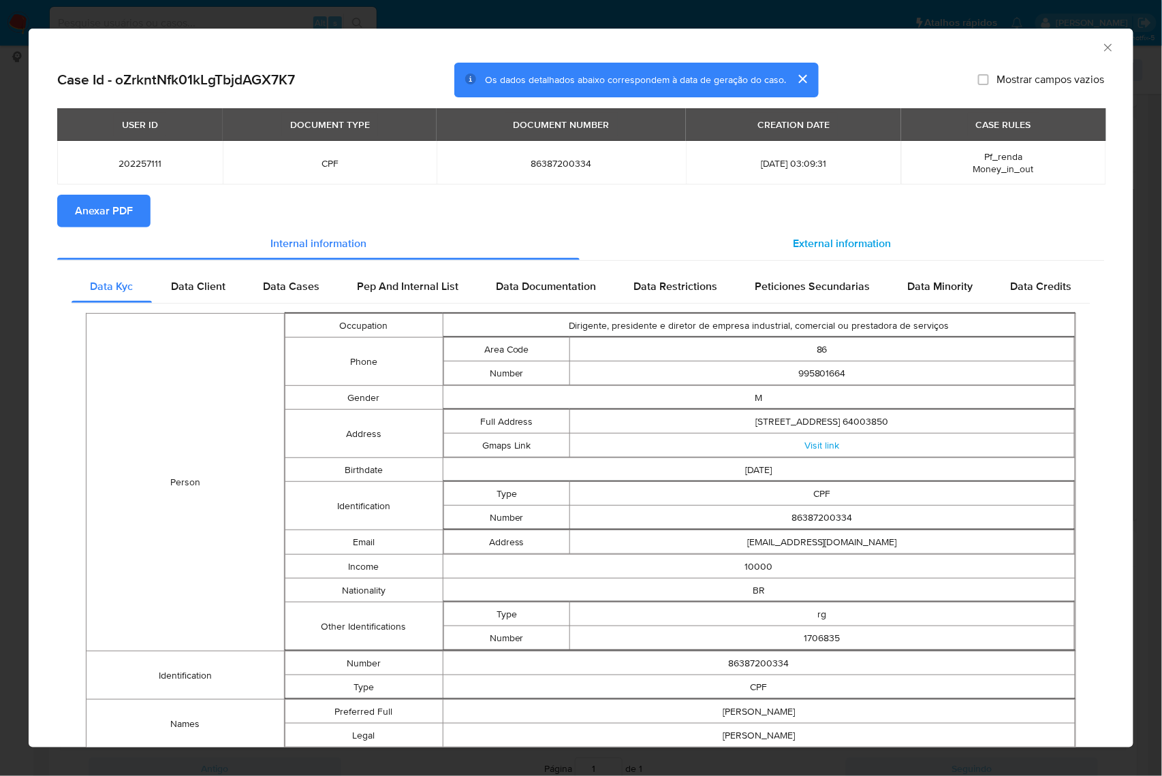
click at [870, 237] on div "External information" at bounding box center [842, 243] width 525 height 33
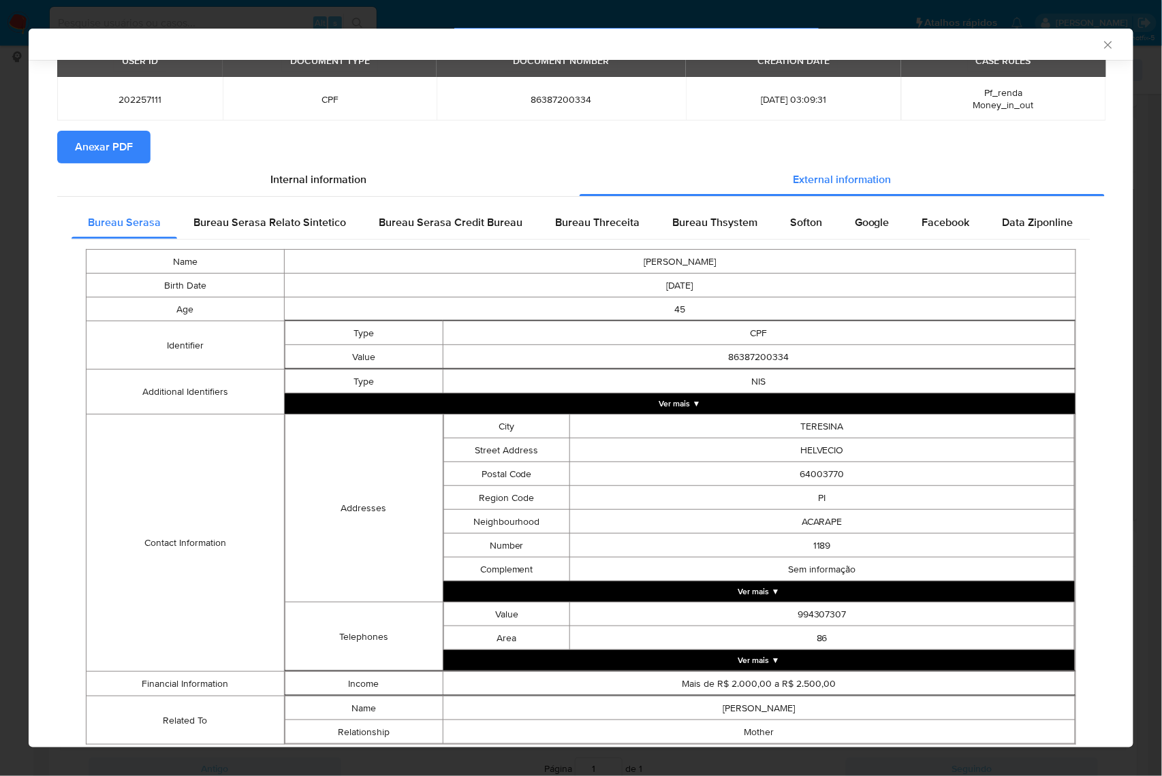
scroll to position [115, 0]
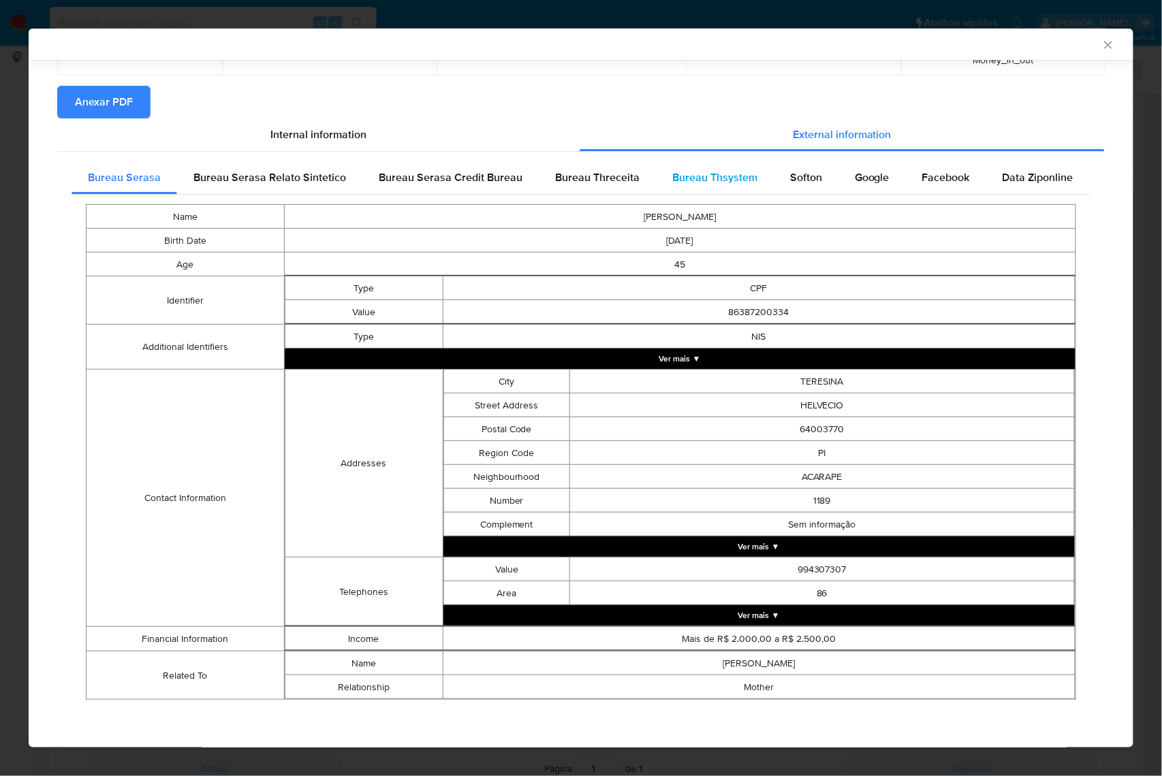
click at [716, 170] on span "Bureau Thsystem" at bounding box center [714, 178] width 85 height 16
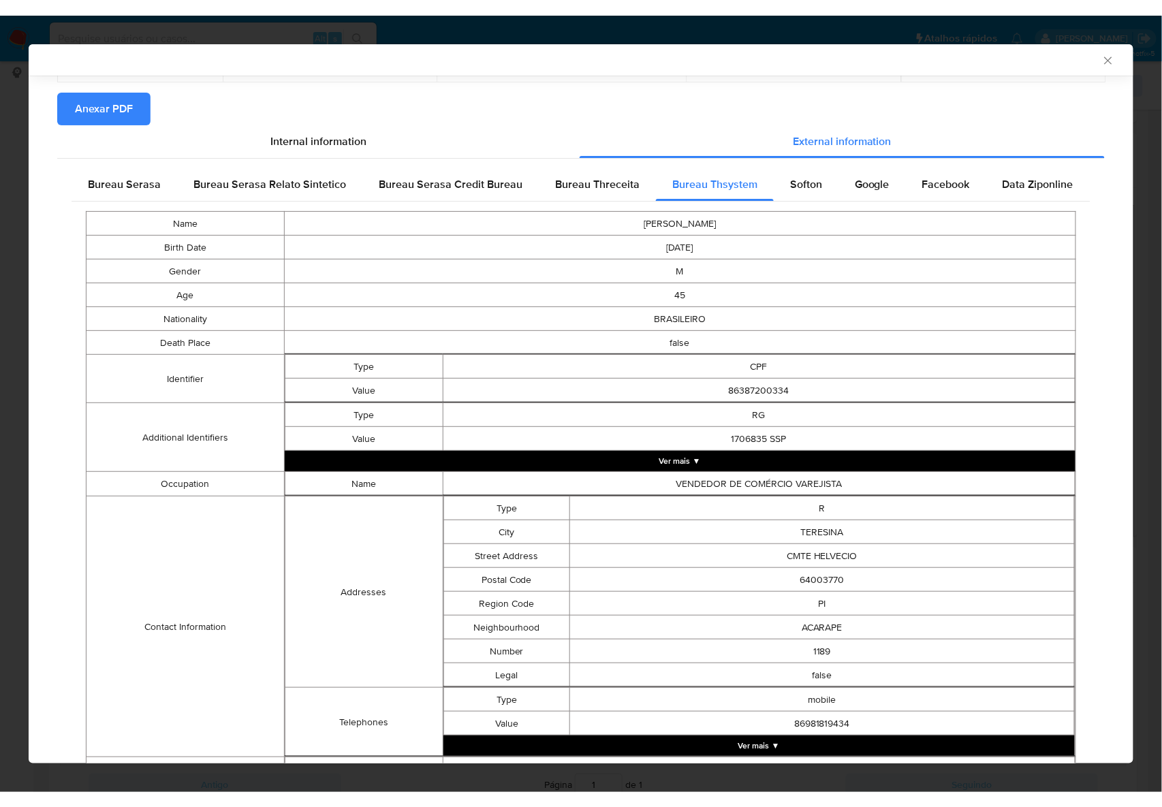
scroll to position [456, 0]
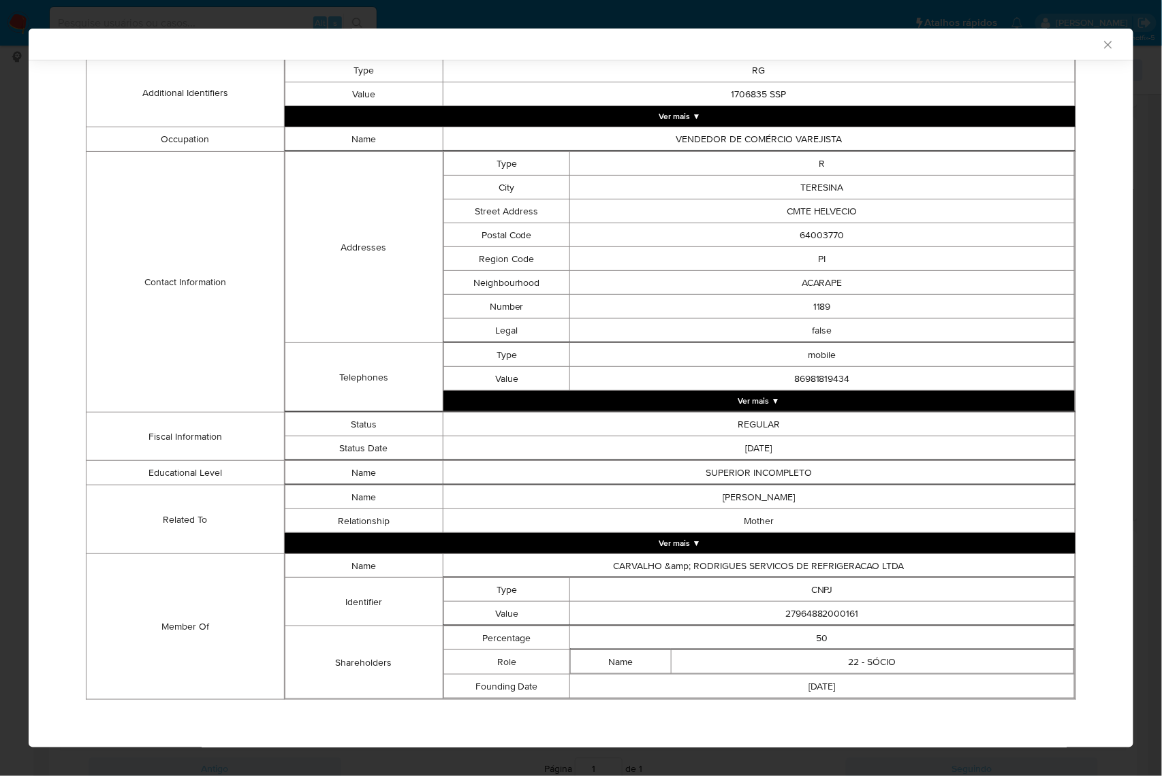
click at [821, 607] on td "27964882000161" at bounding box center [821, 614] width 505 height 24
copy td "27964882000161"
click at [289, 287] on td "Addresses" at bounding box center [364, 247] width 158 height 191
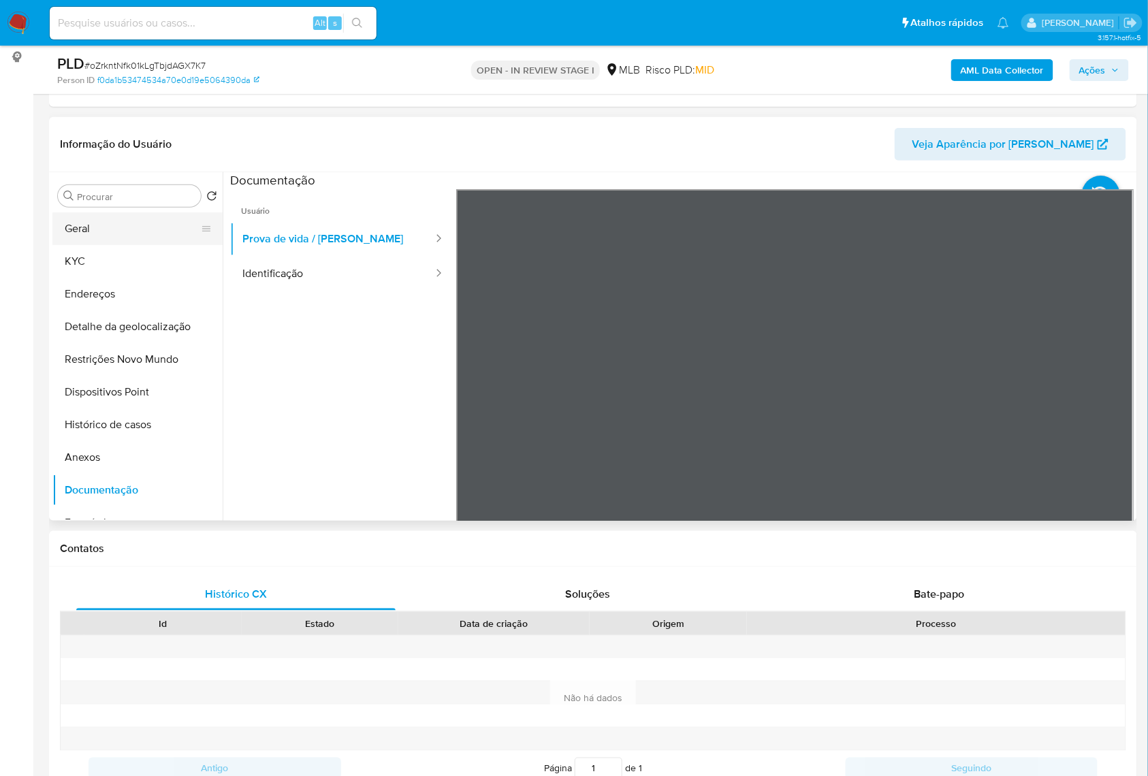
click at [124, 245] on button "Geral" at bounding box center [131, 228] width 159 height 33
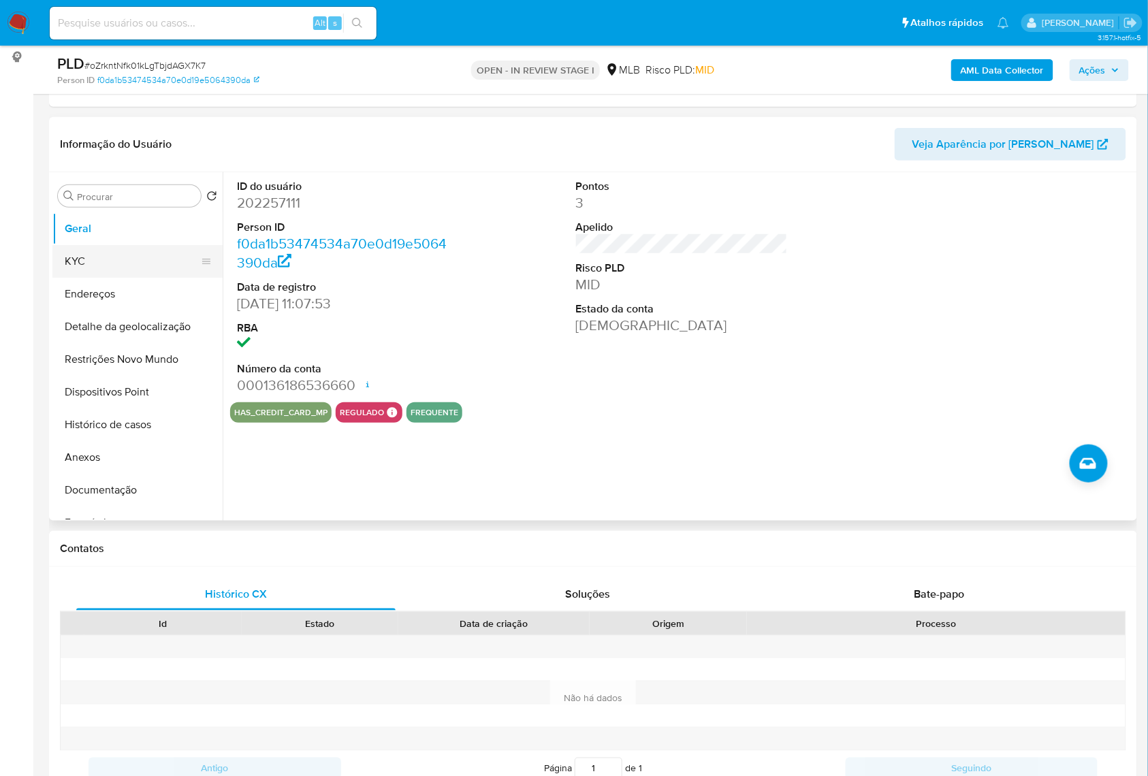
click at [120, 278] on button "KYC" at bounding box center [131, 261] width 159 height 33
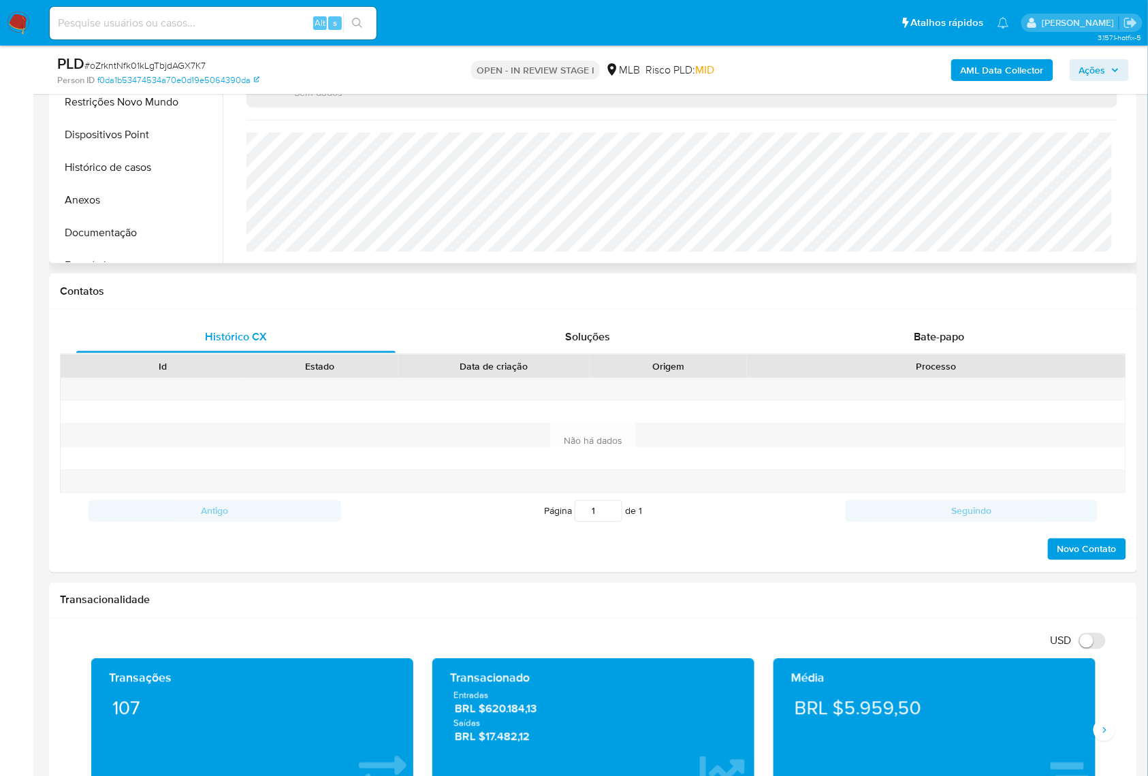
scroll to position [272, 0]
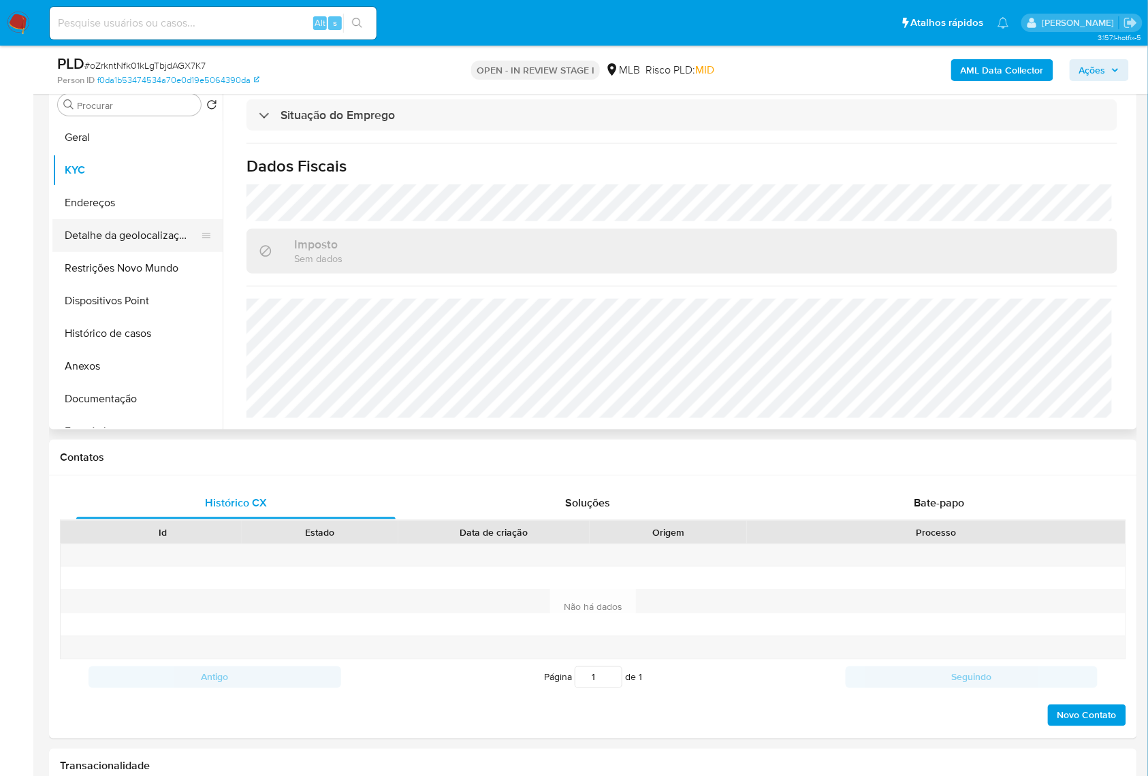
click at [117, 252] on button "Detalhe da geolocalização" at bounding box center [131, 235] width 159 height 33
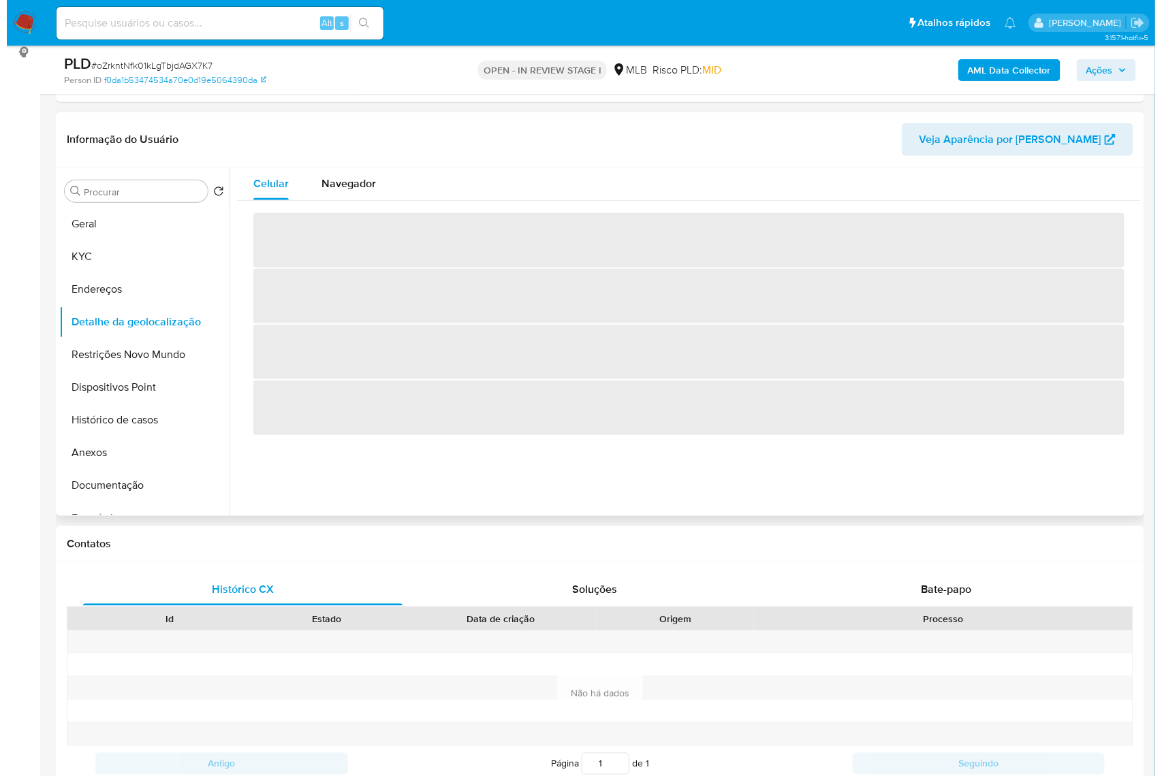
scroll to position [181, 0]
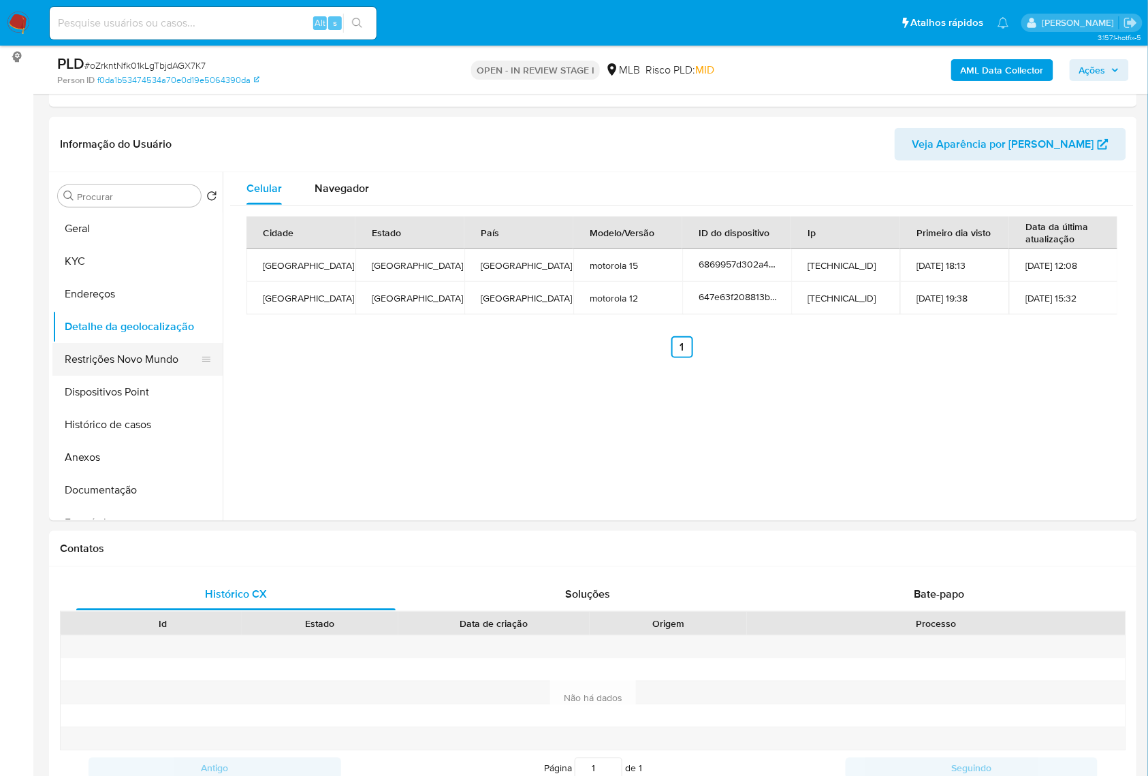
click at [140, 376] on button "Restrições Novo Mundo" at bounding box center [131, 359] width 159 height 33
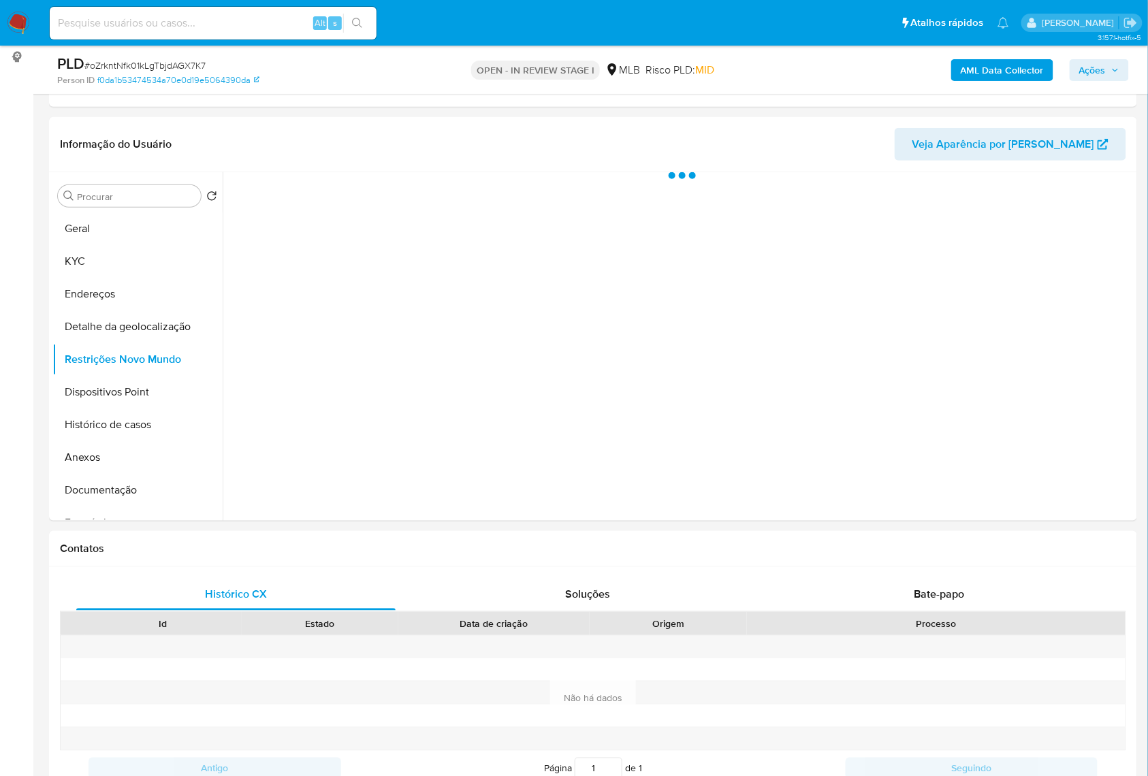
click at [559, 475] on div at bounding box center [678, 346] width 911 height 349
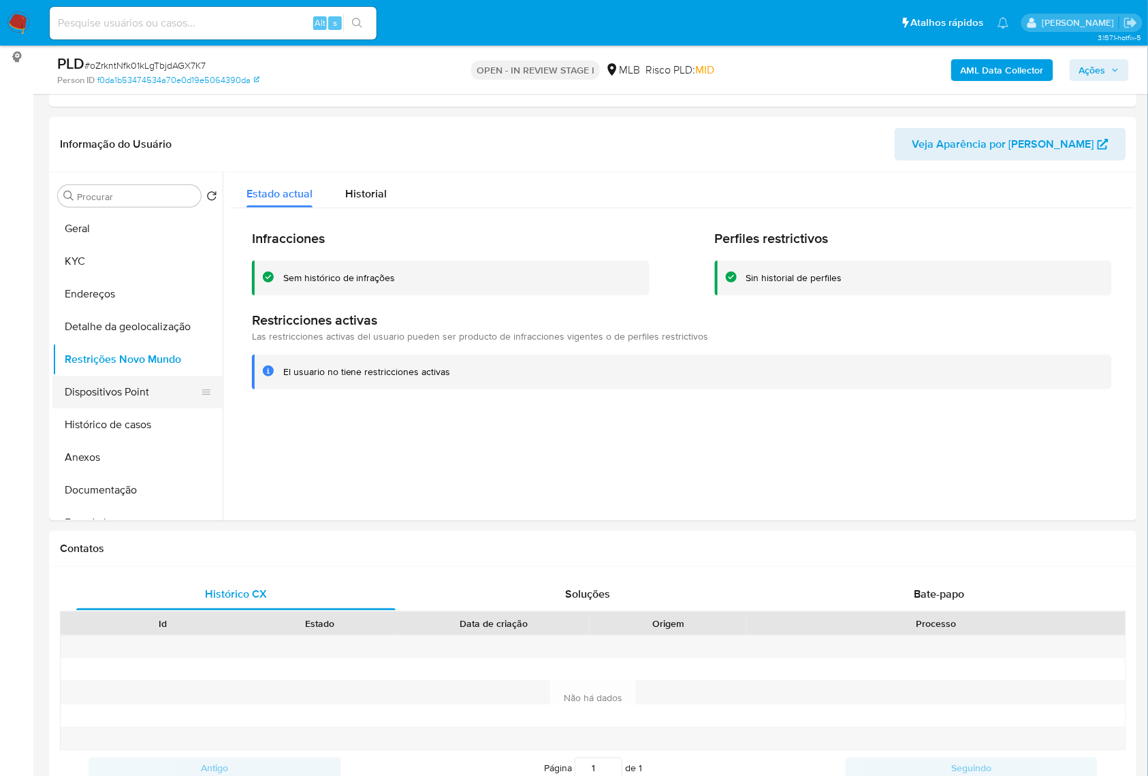
click at [95, 409] on button "Dispositivos Point" at bounding box center [131, 392] width 159 height 33
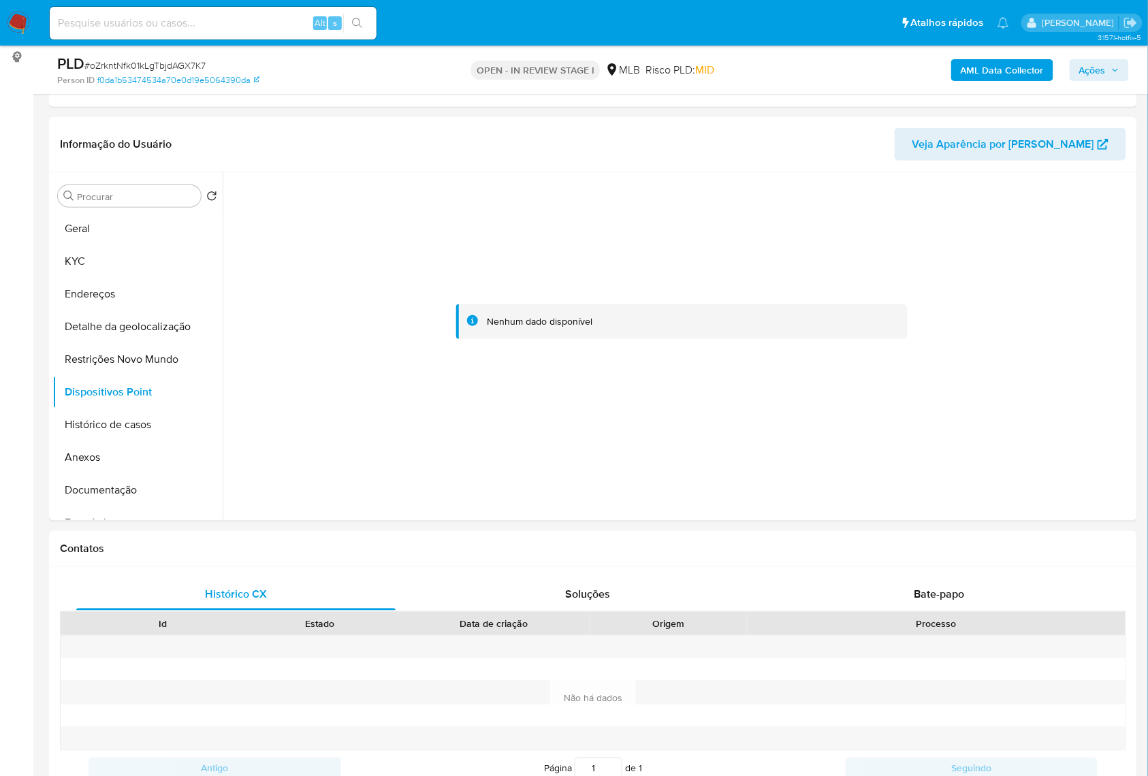
click at [1107, 69] on span "Ações" at bounding box center [1099, 70] width 40 height 19
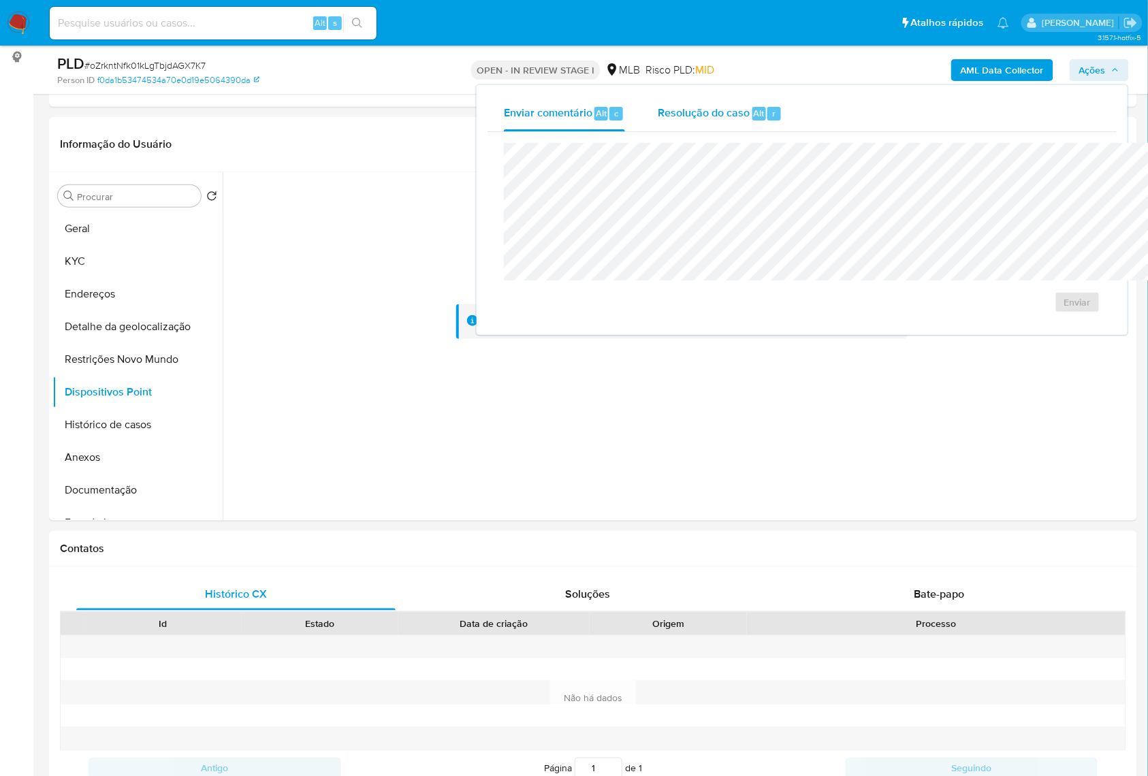
click at [658, 110] on span "Resolução do caso" at bounding box center [704, 113] width 92 height 16
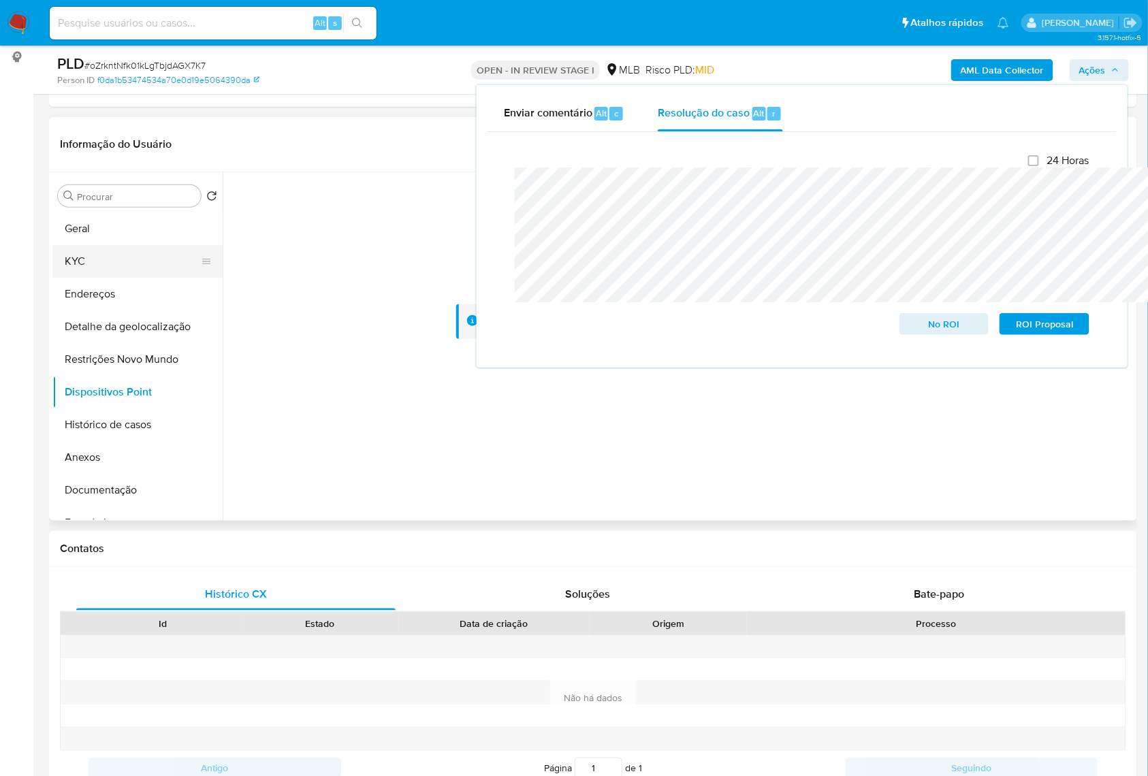
click at [127, 273] on button "KYC" at bounding box center [131, 261] width 159 height 33
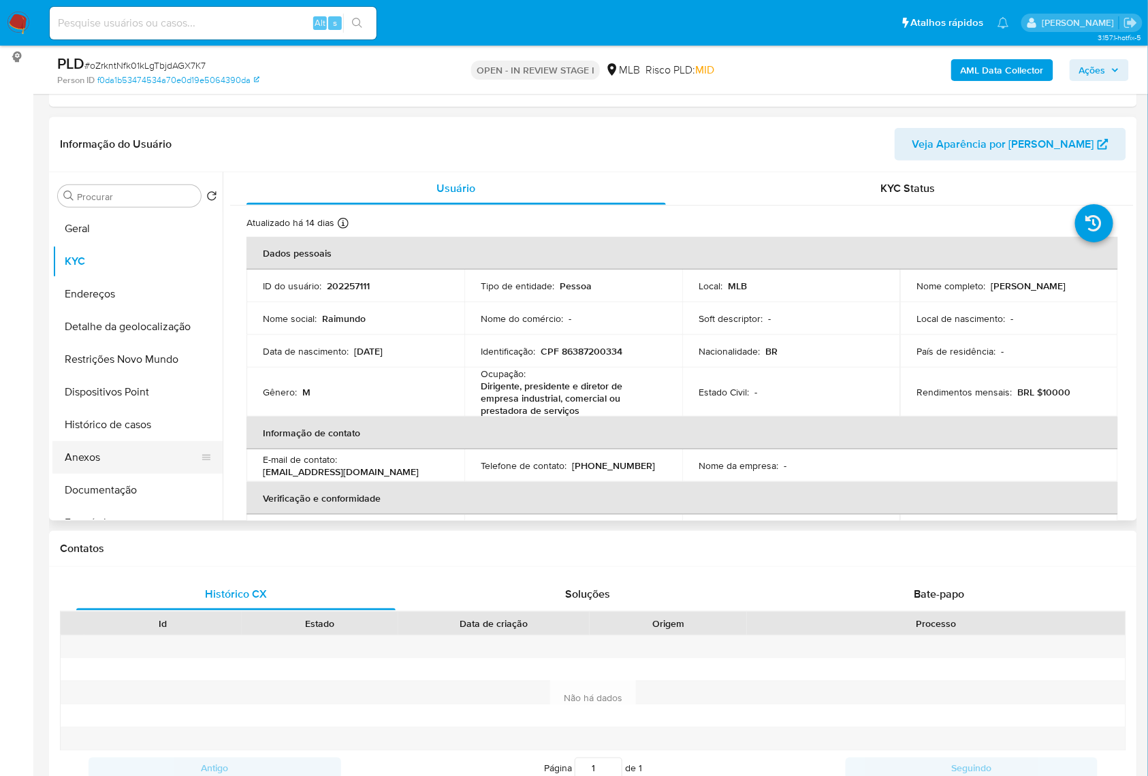
click at [155, 474] on button "Anexos" at bounding box center [131, 457] width 159 height 33
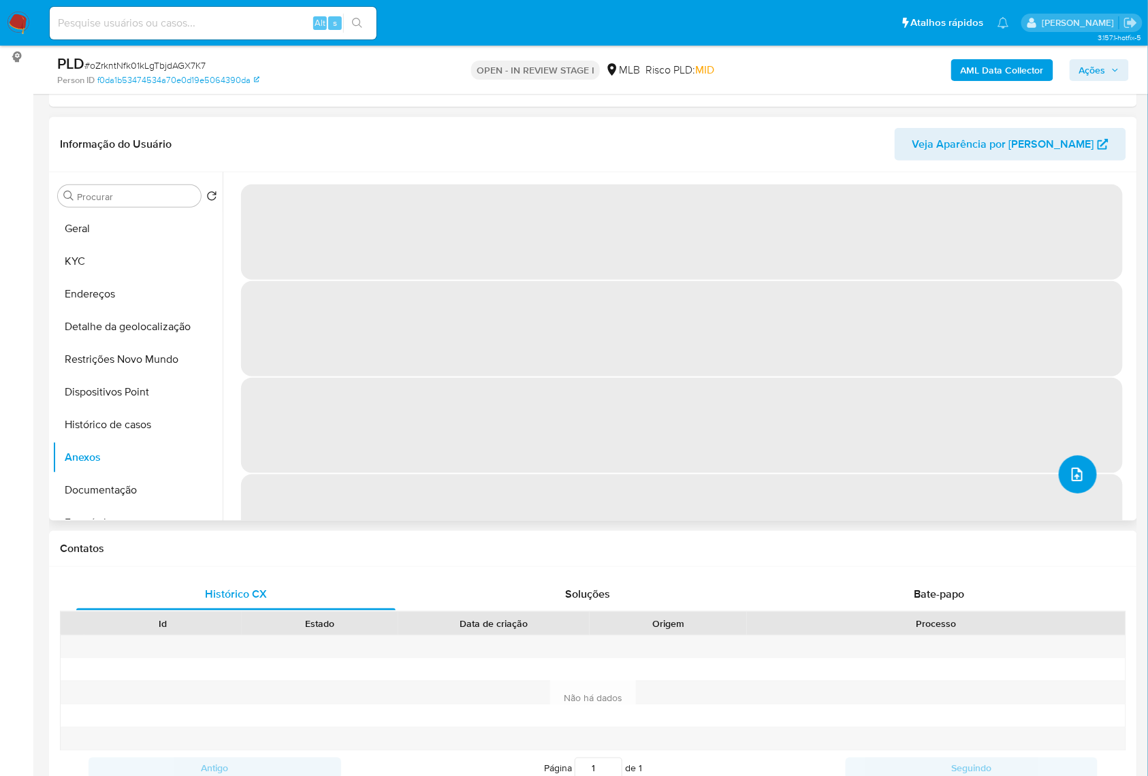
click at [1069, 483] on icon "upload-file" at bounding box center [1077, 474] width 16 height 16
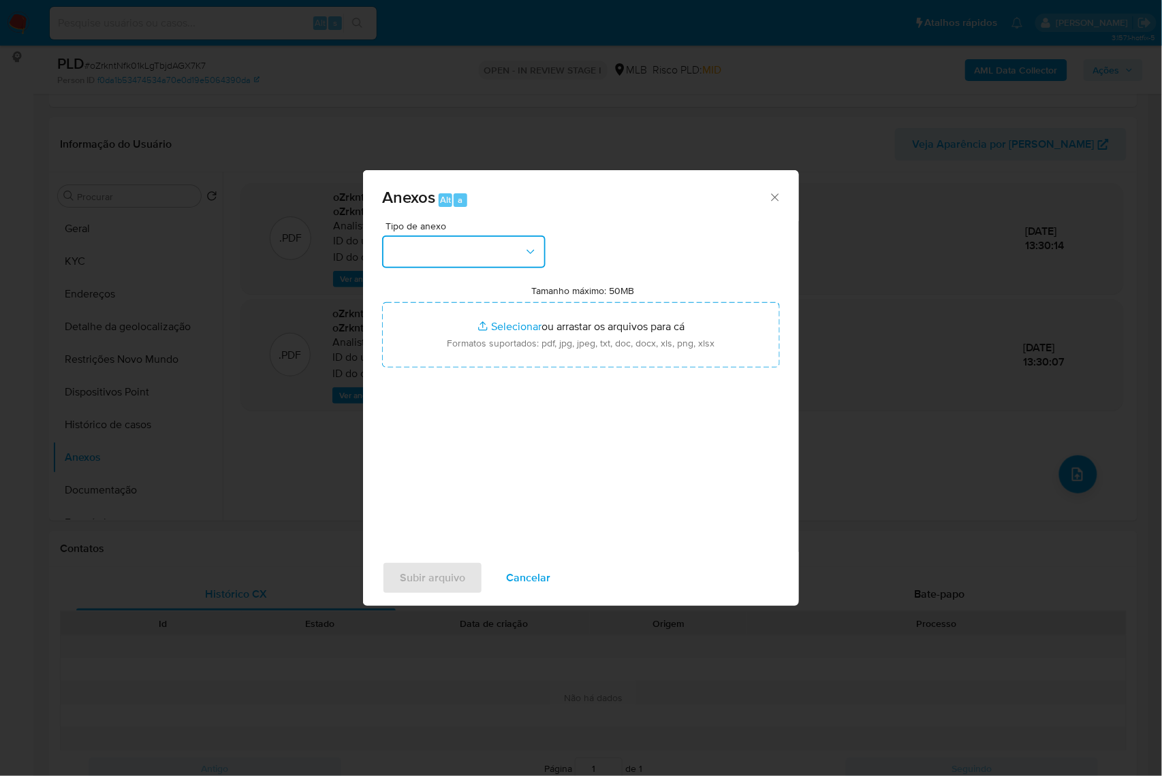
click at [411, 236] on button "button" at bounding box center [463, 252] width 163 height 33
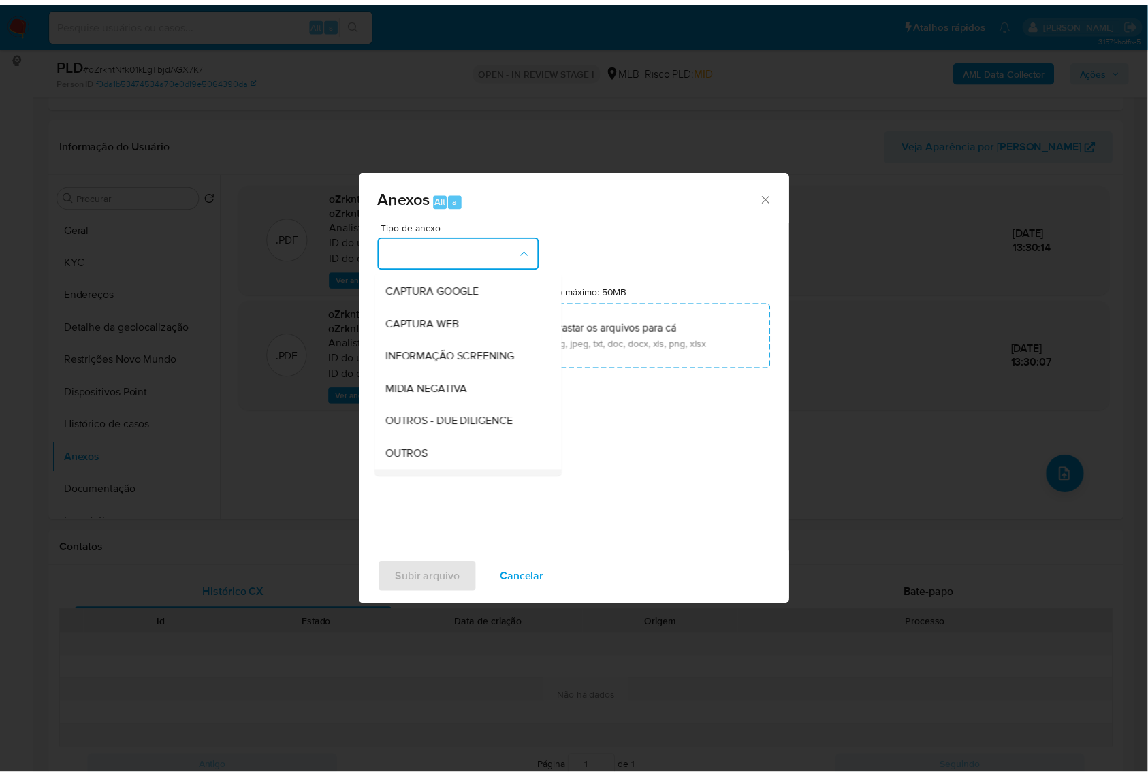
scroll to position [169, 0]
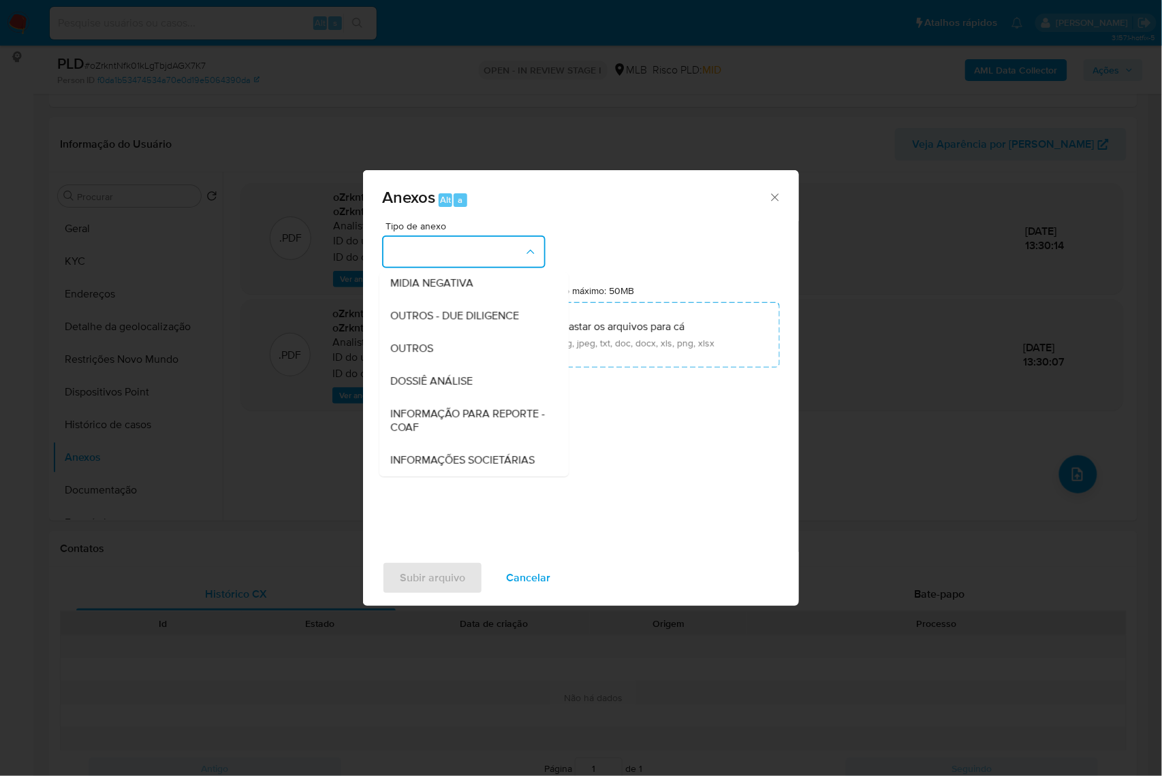
click at [436, 407] on span "INFORMAÇÃO PARA REPORTE - COAF" at bounding box center [469, 420] width 159 height 27
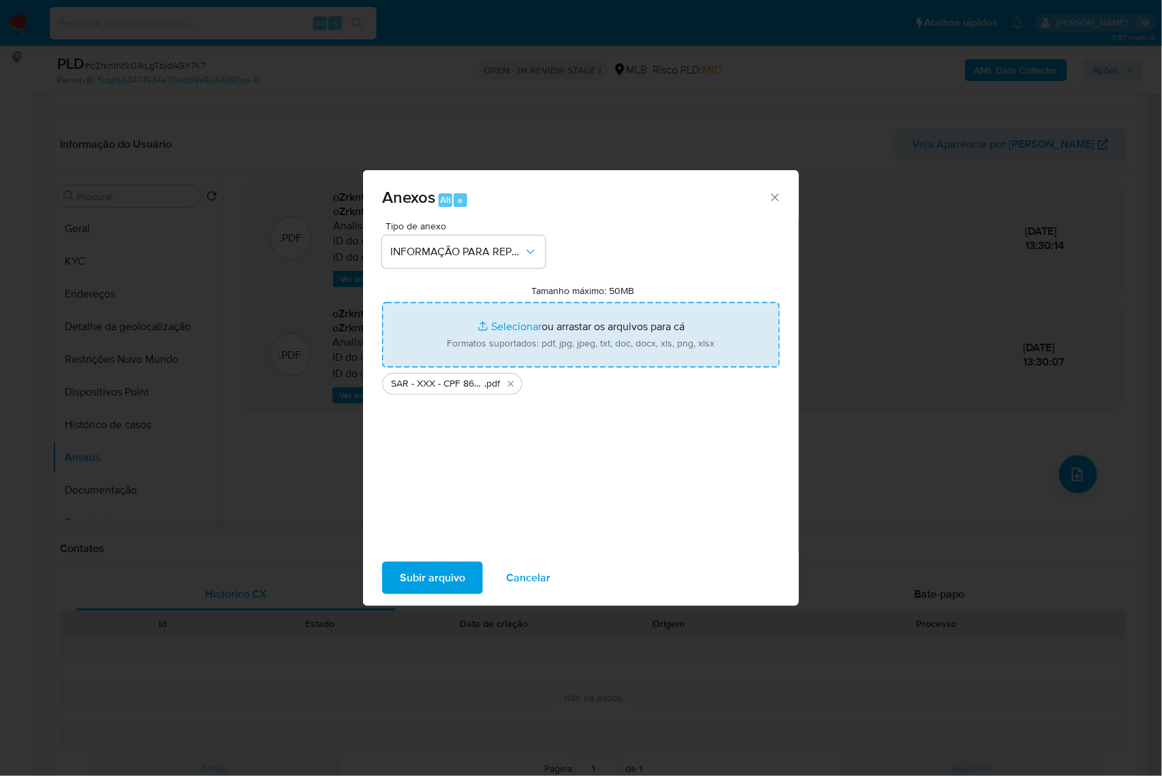
type input "C:\fakepath\Mulan 202257111_2025_09_01_11_13_41.xlsx"
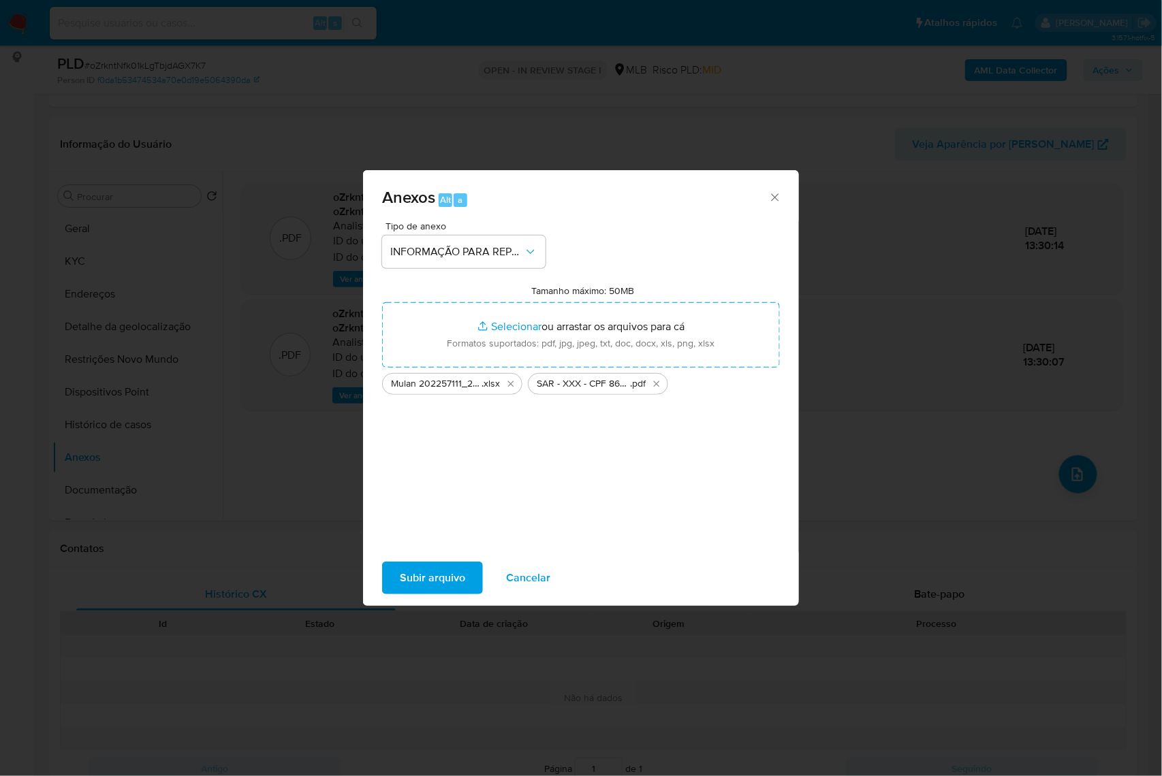
click at [400, 593] on span "Subir arquivo" at bounding box center [432, 578] width 65 height 30
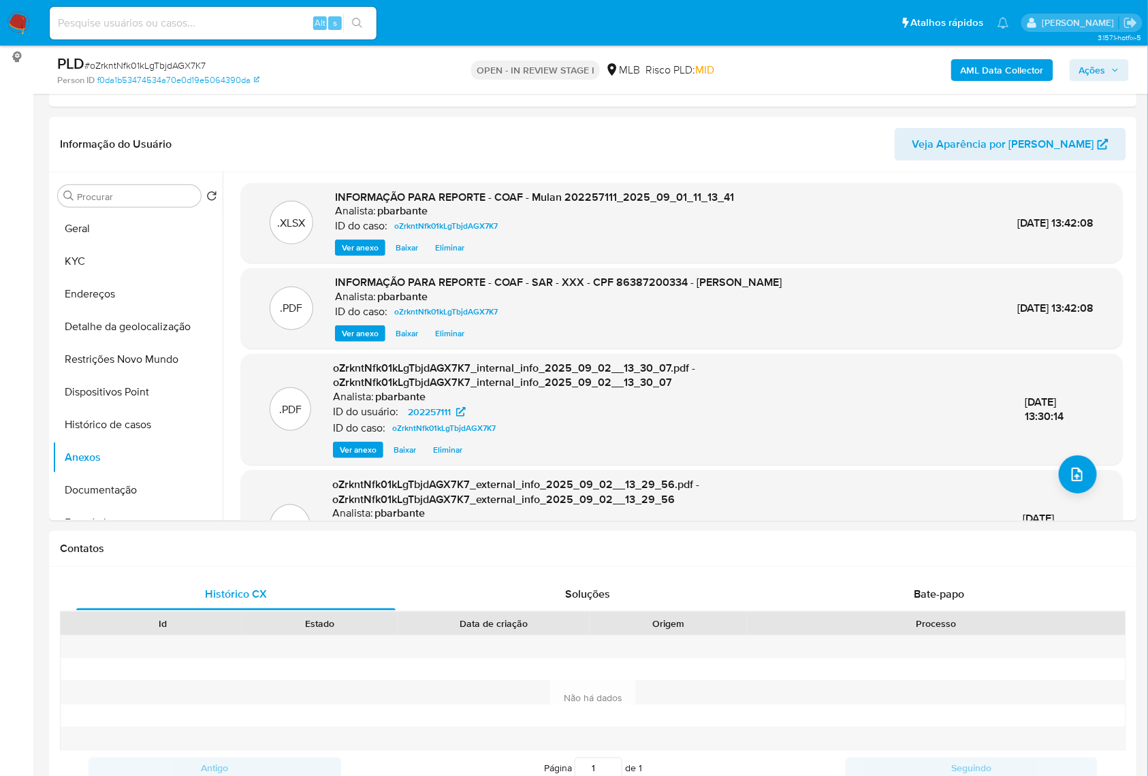
click at [1117, 72] on icon "button" at bounding box center [1115, 70] width 8 height 8
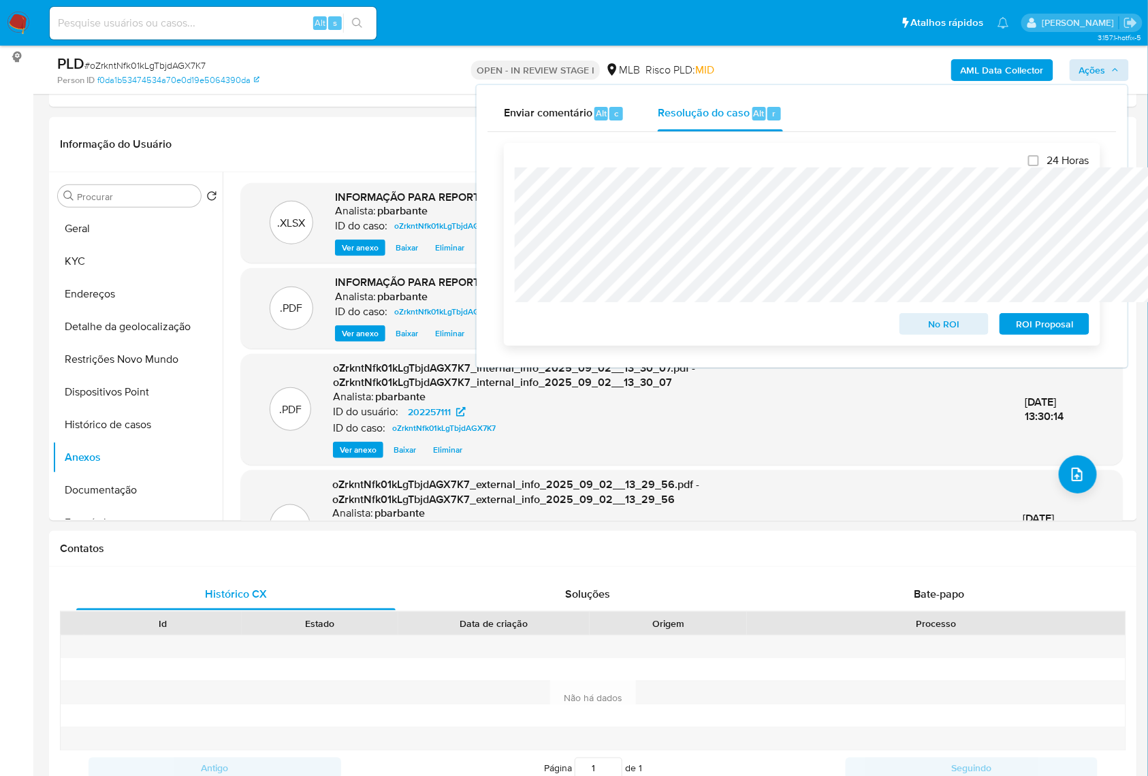
click at [1049, 326] on span "ROI Proposal" at bounding box center [1044, 324] width 71 height 19
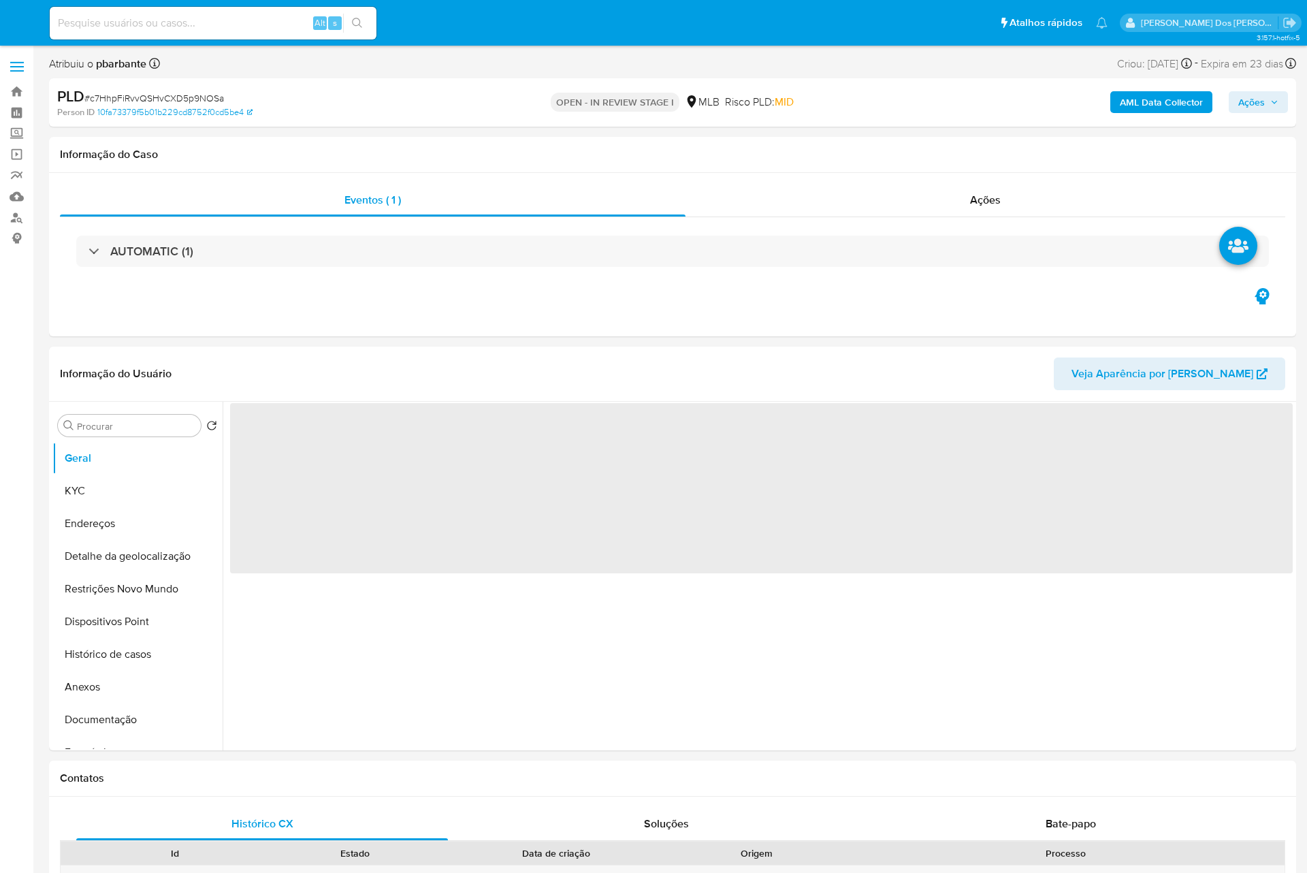
select select "10"
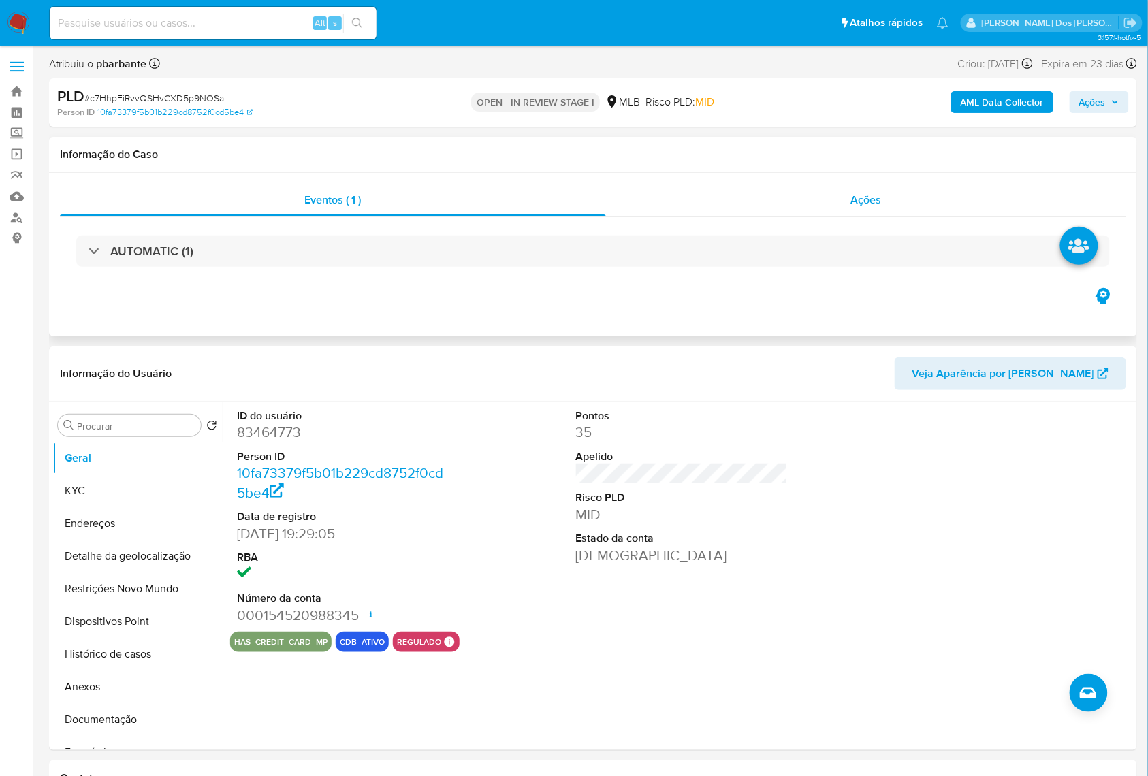
click at [919, 191] on div "Ações" at bounding box center [866, 200] width 520 height 33
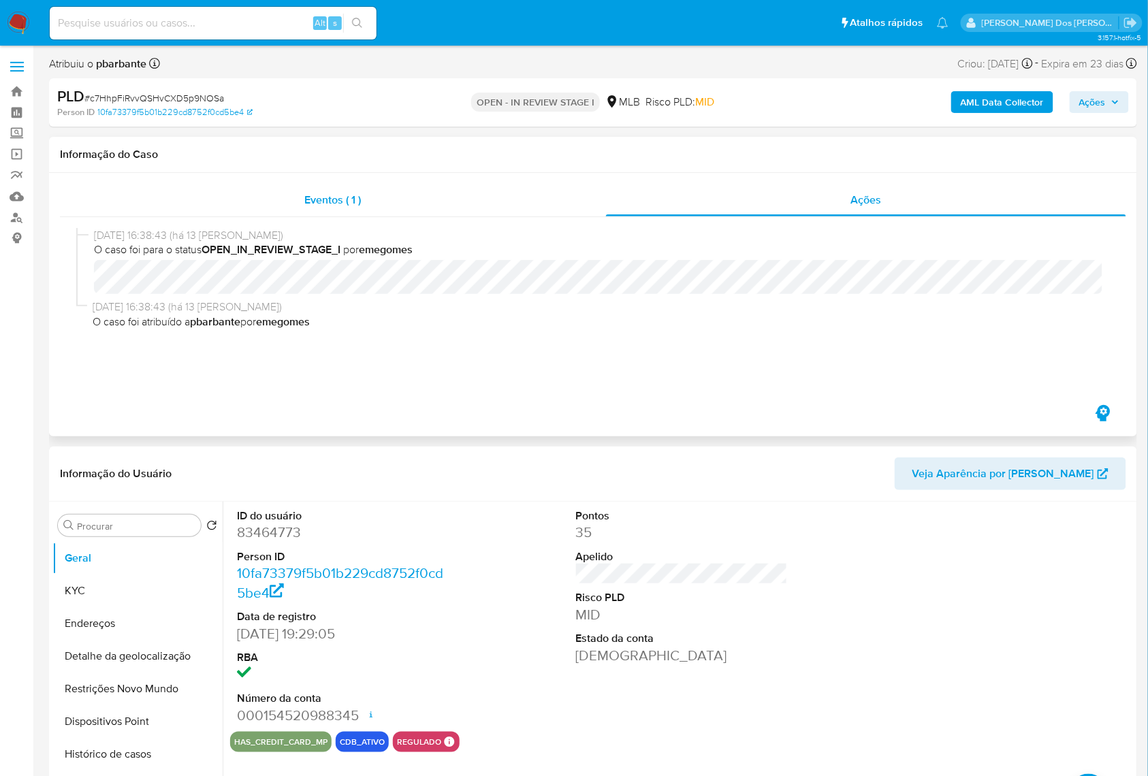
click at [290, 200] on div "Eventos ( 1 )" at bounding box center [333, 200] width 546 height 33
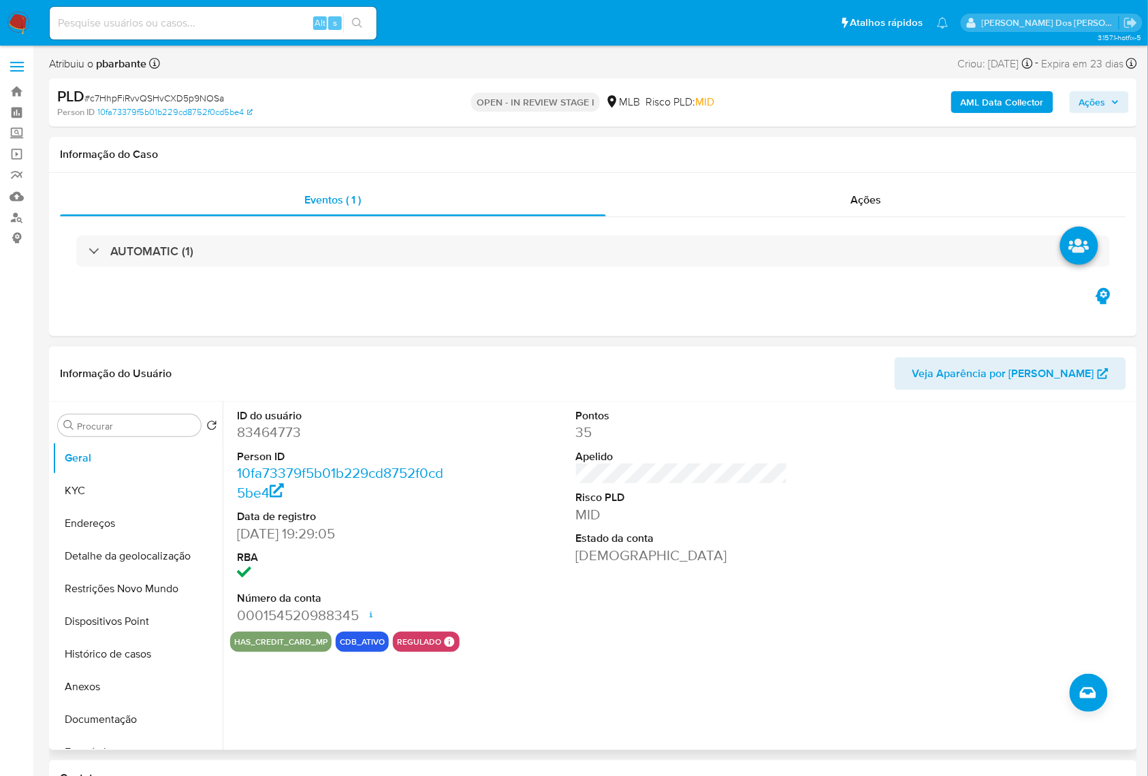
click at [275, 442] on dd "83464773" at bounding box center [343, 432] width 212 height 19
copy dd "83464773"
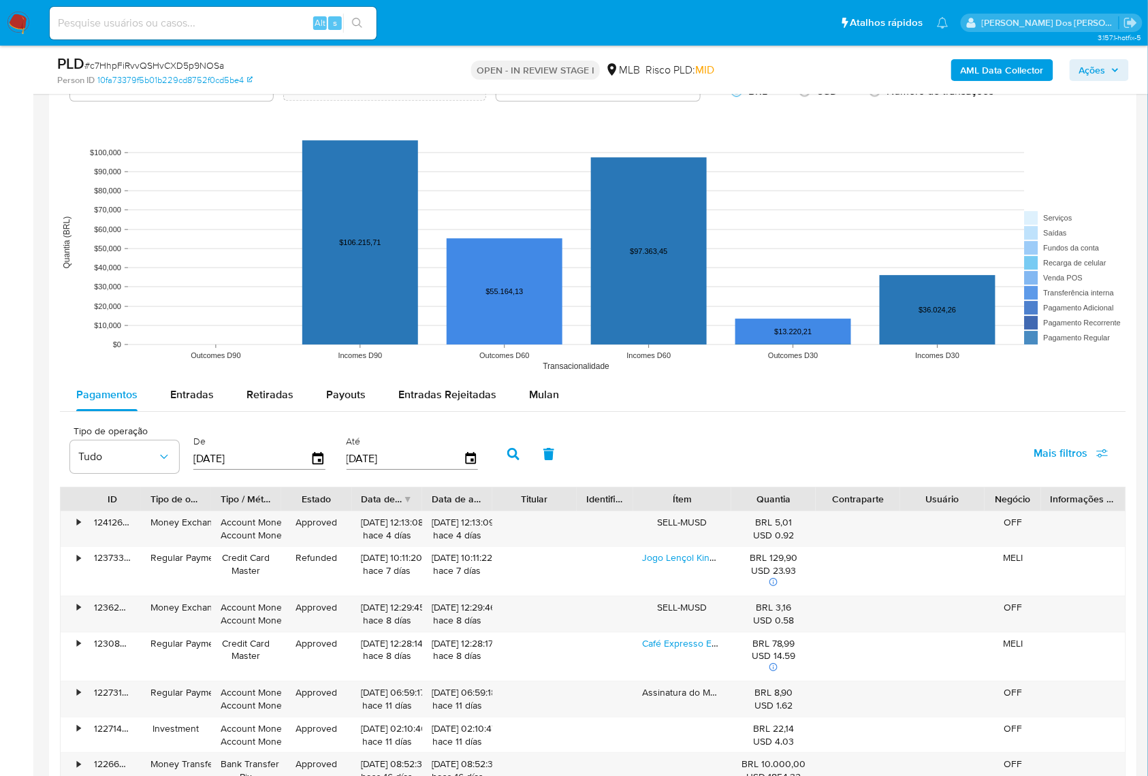
scroll to position [1271, 0]
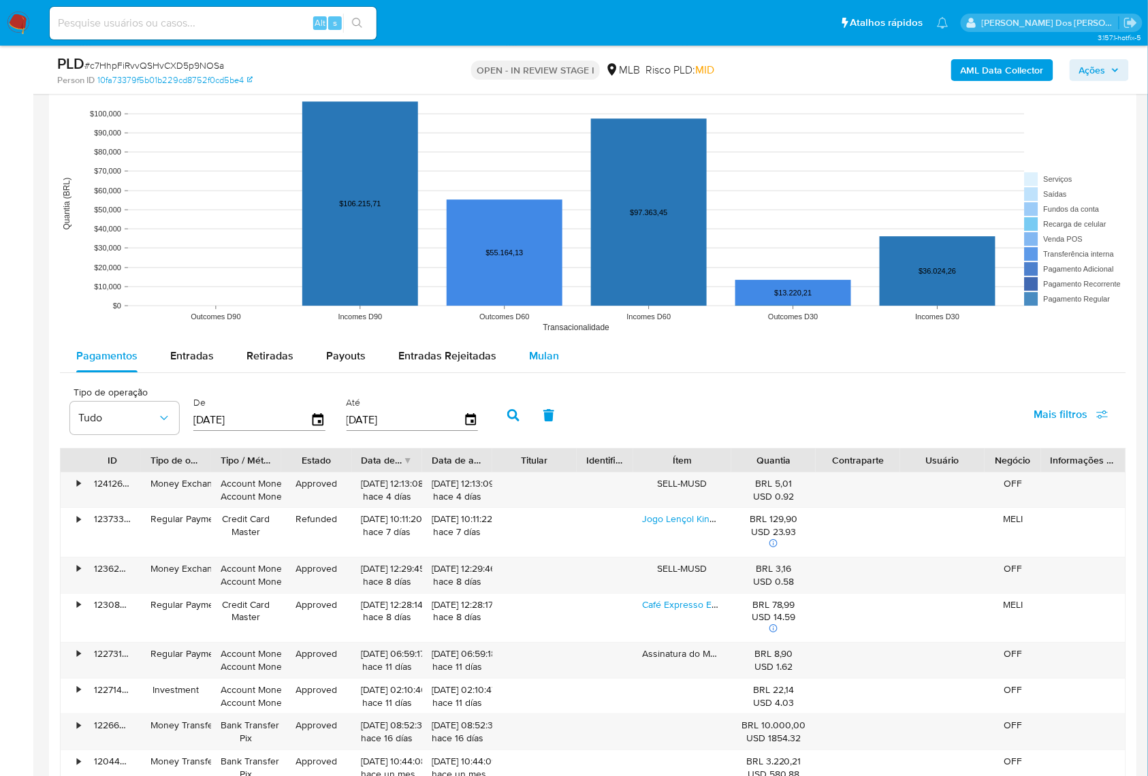
drag, startPoint x: 545, startPoint y: 368, endPoint x: 516, endPoint y: 381, distance: 32.0
click at [545, 368] on div "Mulan" at bounding box center [544, 356] width 30 height 33
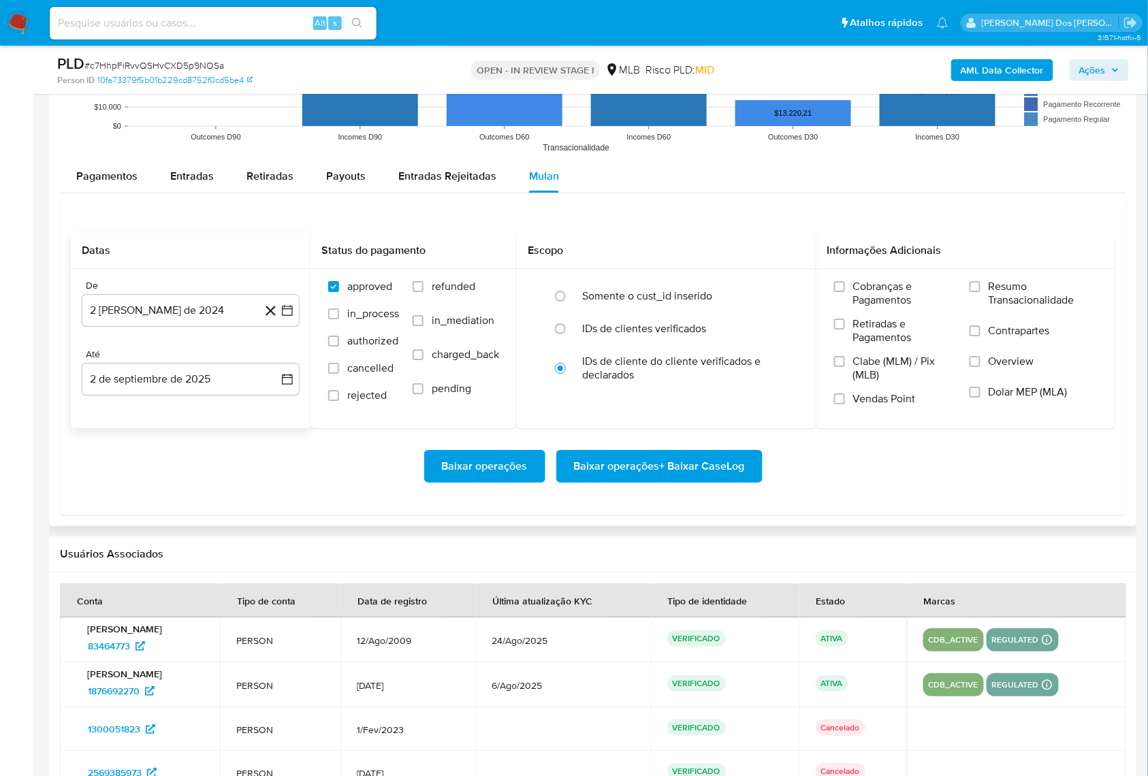
scroll to position [1453, 0]
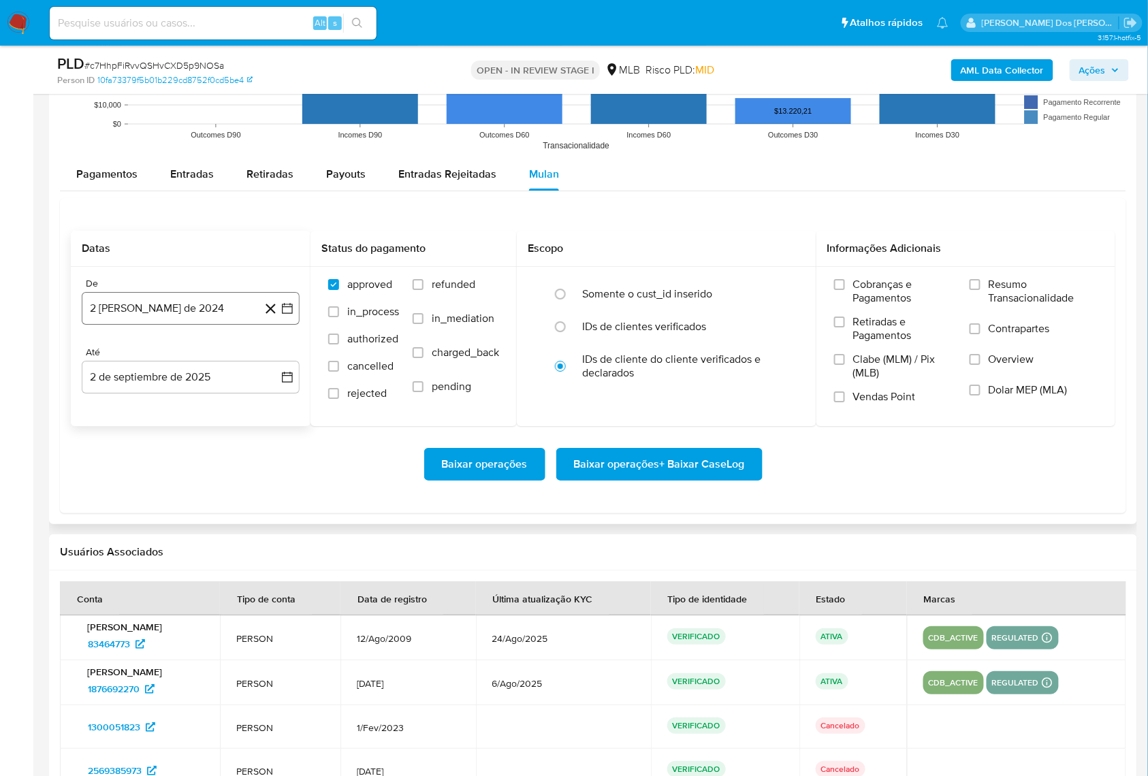
click at [287, 325] on button "2 [PERSON_NAME] de 2024" at bounding box center [191, 308] width 218 height 33
click at [223, 419] on button "2" at bounding box center [218, 408] width 22 height 22
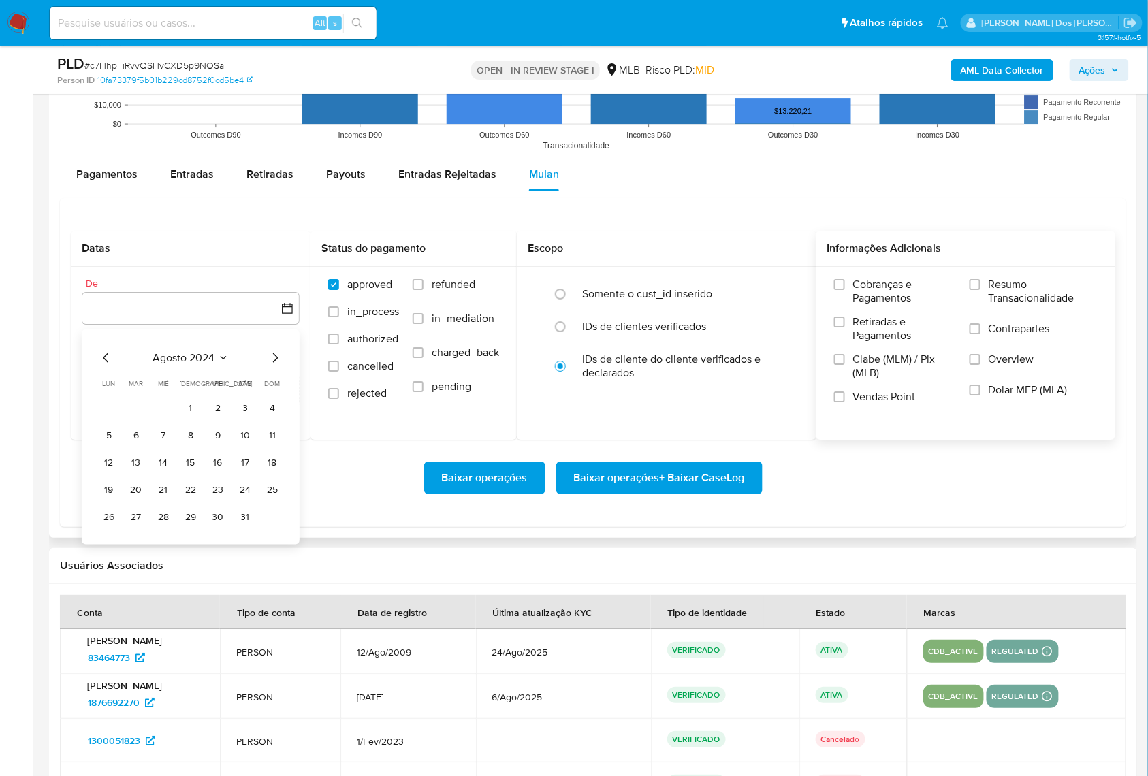
click at [1066, 302] on div "Cobranças e Pagamentos Retiradas e Pagamentos Clabe (MLM) / Pix (MLB) Vendas Po…" at bounding box center [966, 346] width 300 height 158
click at [1058, 305] on span "Resumo Transacionalidade" at bounding box center [1043, 291] width 109 height 27
click at [981, 290] on input "Resumo Transacionalidade" at bounding box center [975, 284] width 11 height 11
click at [667, 493] on span "Baixar operações + Baixar CaseLog" at bounding box center [659, 478] width 171 height 30
click at [287, 315] on icon "button" at bounding box center [288, 309] width 14 height 14
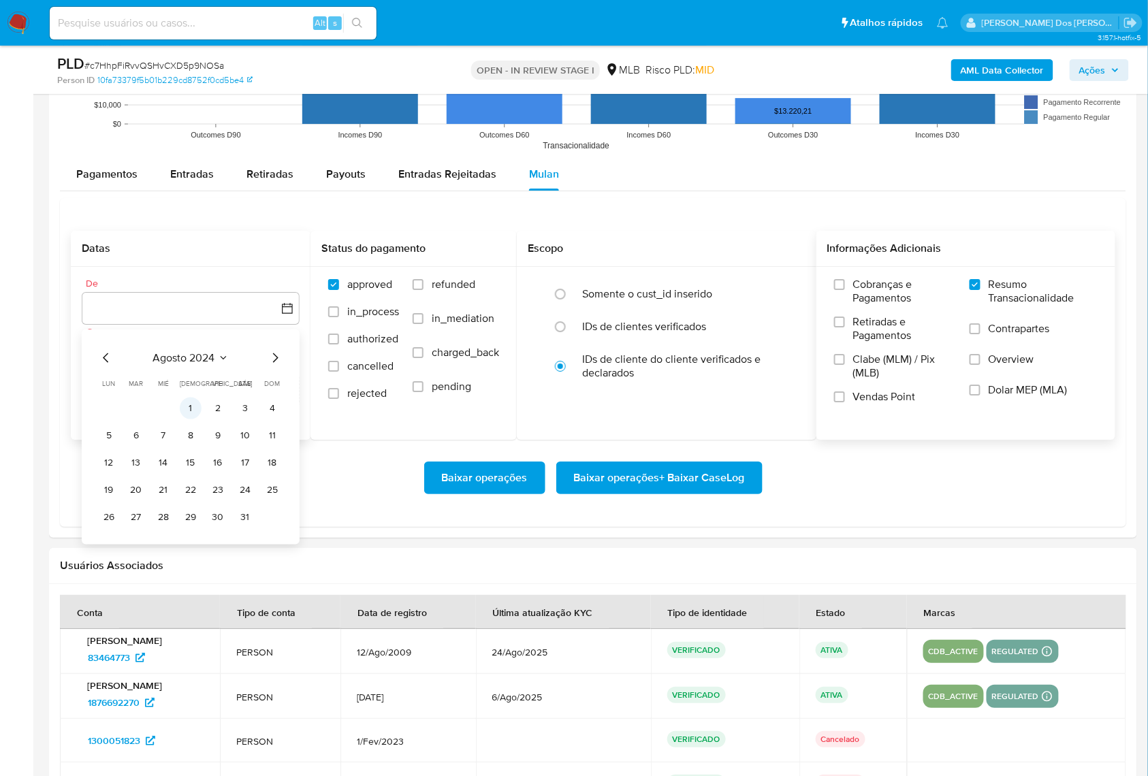
click at [191, 419] on button "1" at bounding box center [191, 408] width 22 height 22
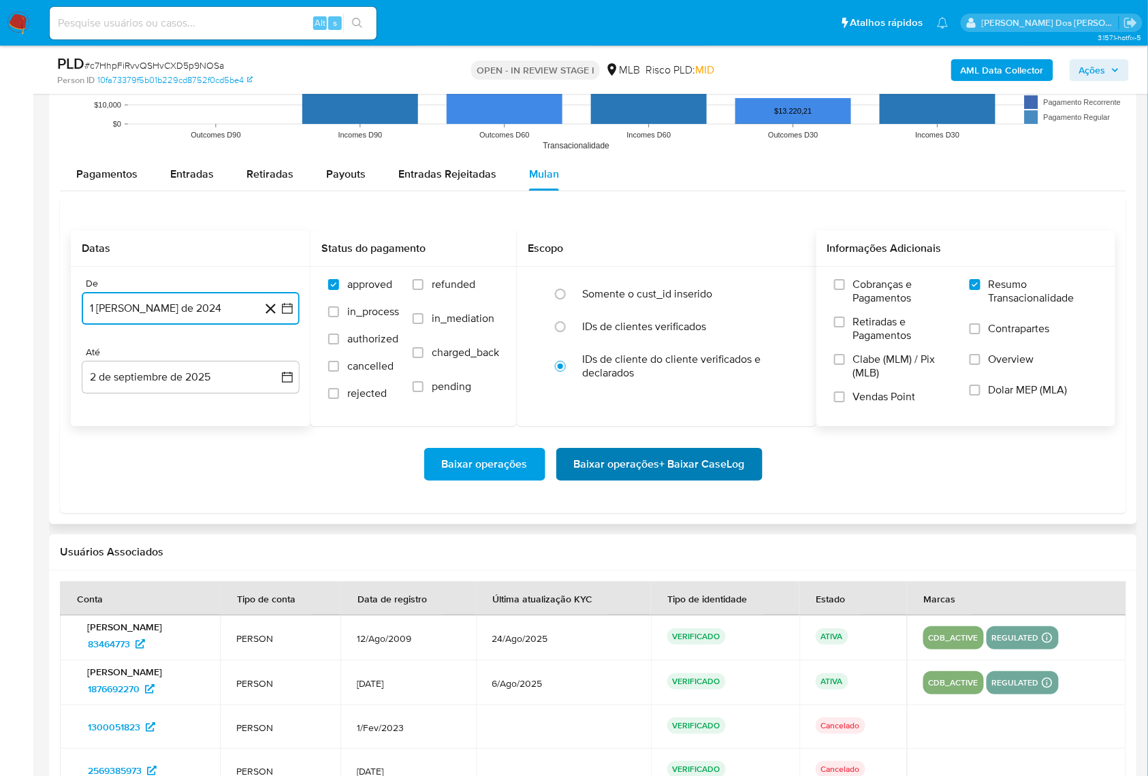
click at [649, 479] on span "Baixar operações + Baixar CaseLog" at bounding box center [659, 464] width 171 height 30
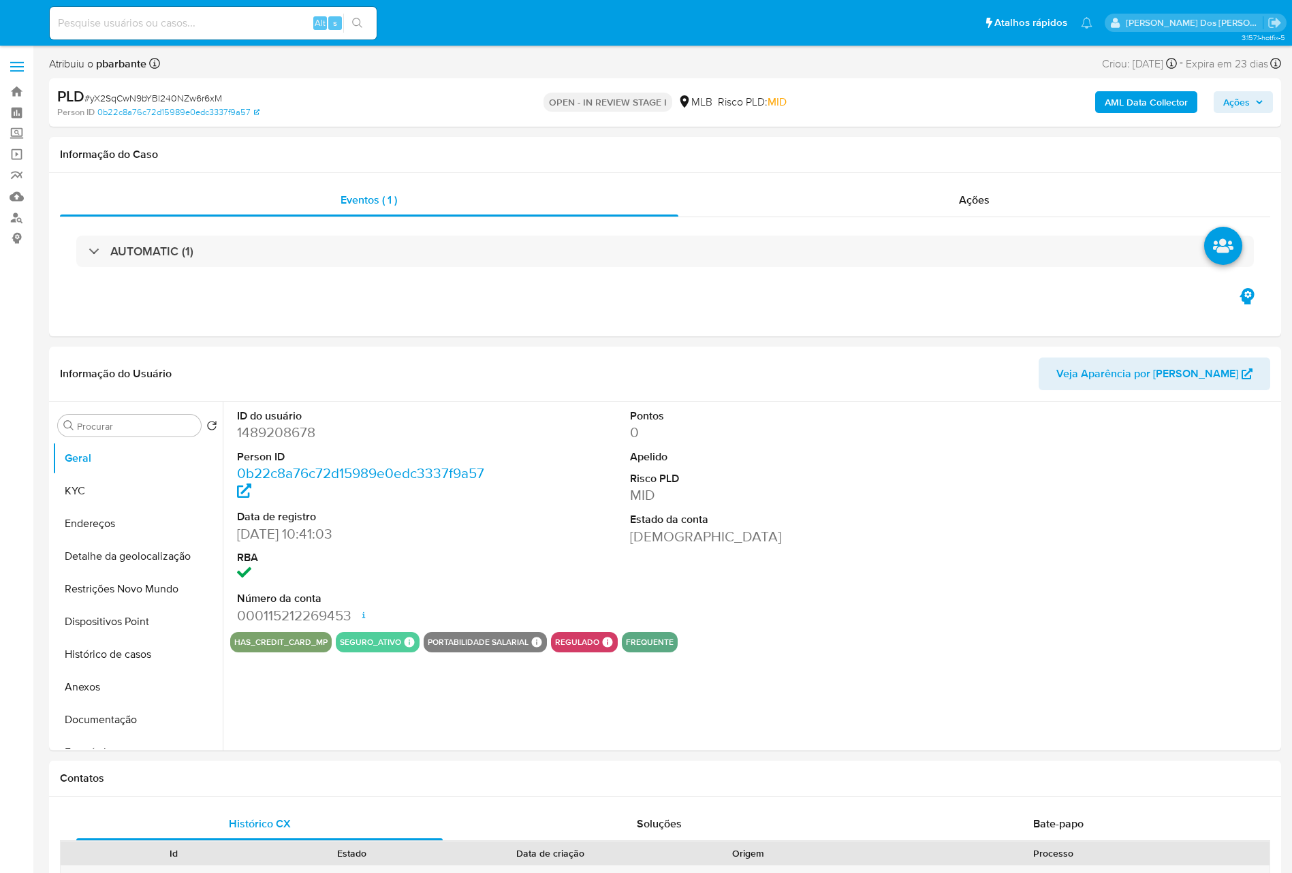
select select "10"
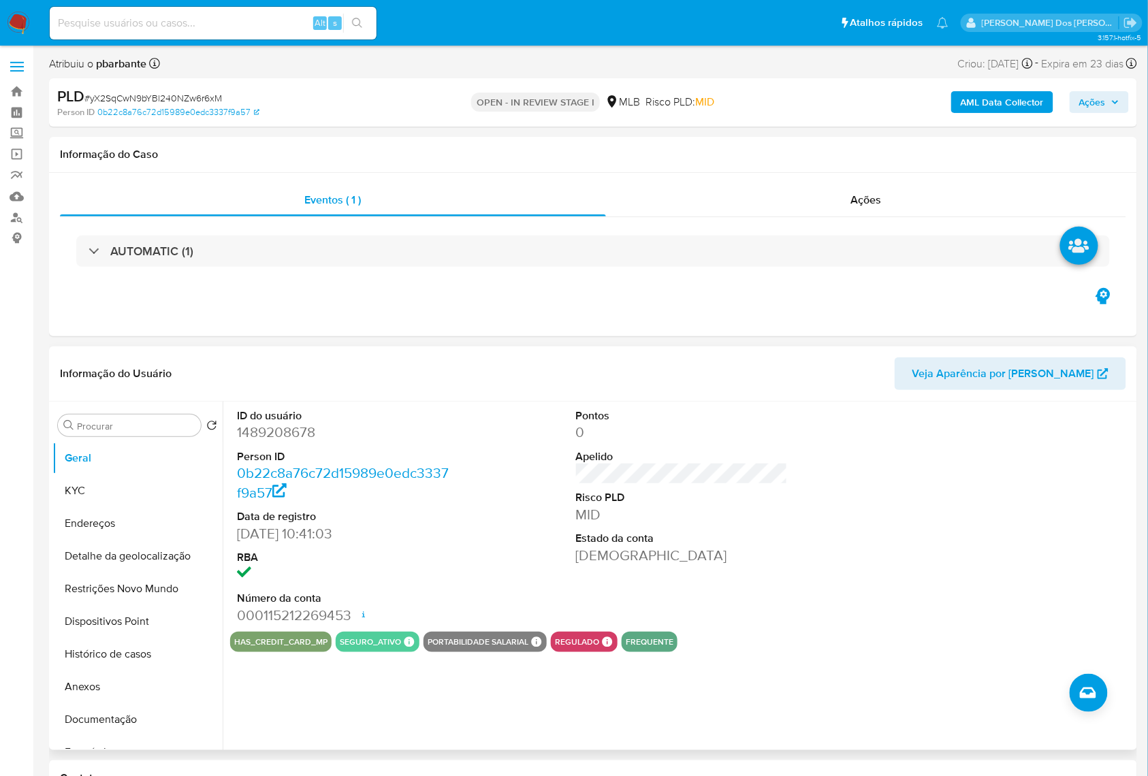
click at [264, 442] on dd "1489208678" at bounding box center [343, 432] width 212 height 19
copy dd "1489208678"
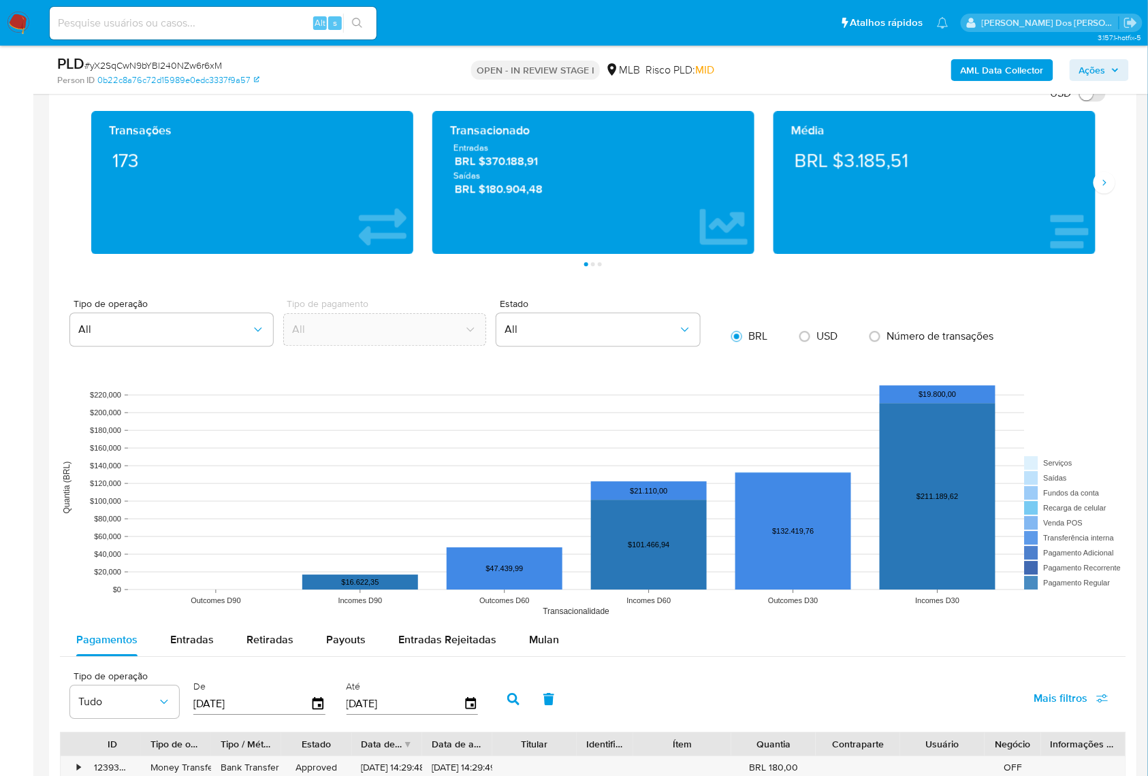
scroll to position [1090, 0]
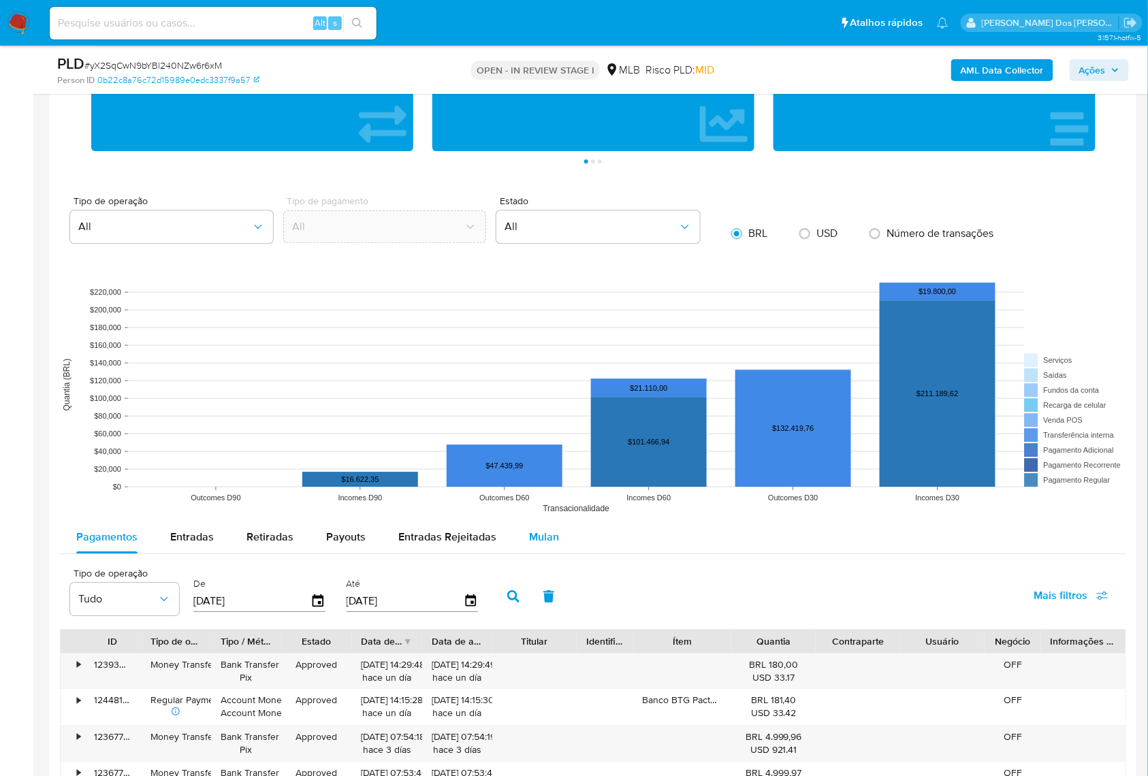
click at [529, 545] on span "Mulan" at bounding box center [544, 537] width 30 height 16
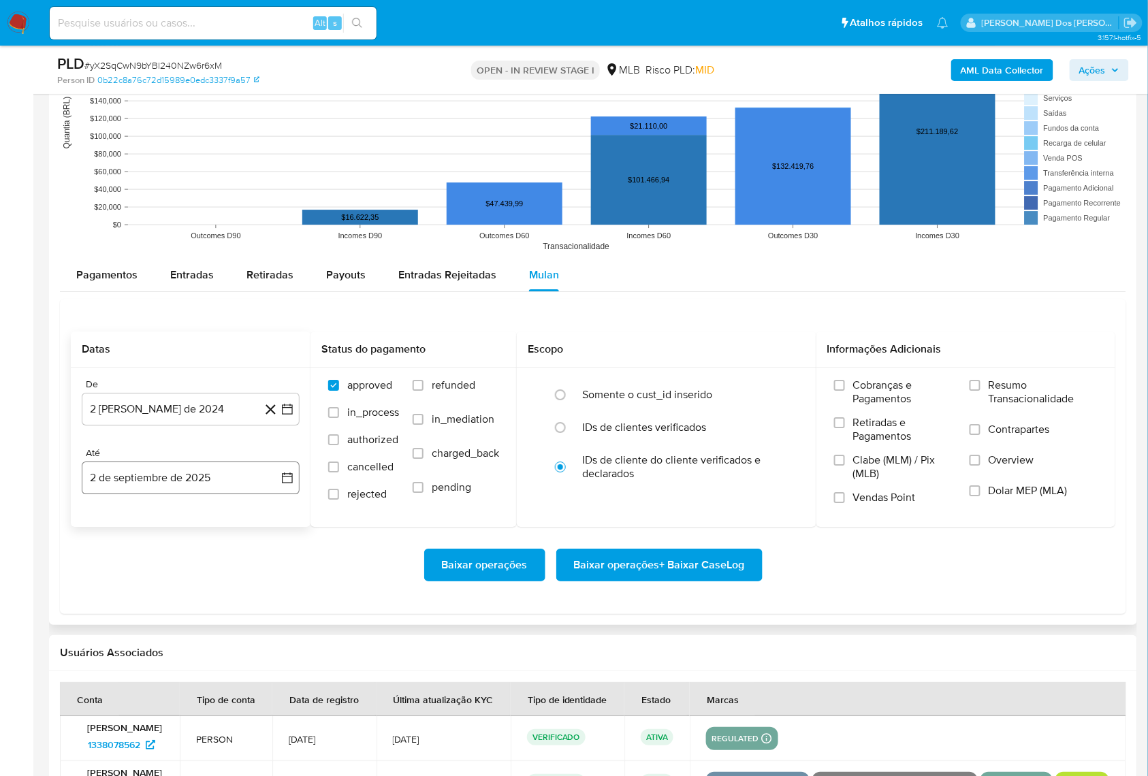
scroll to position [1362, 0]
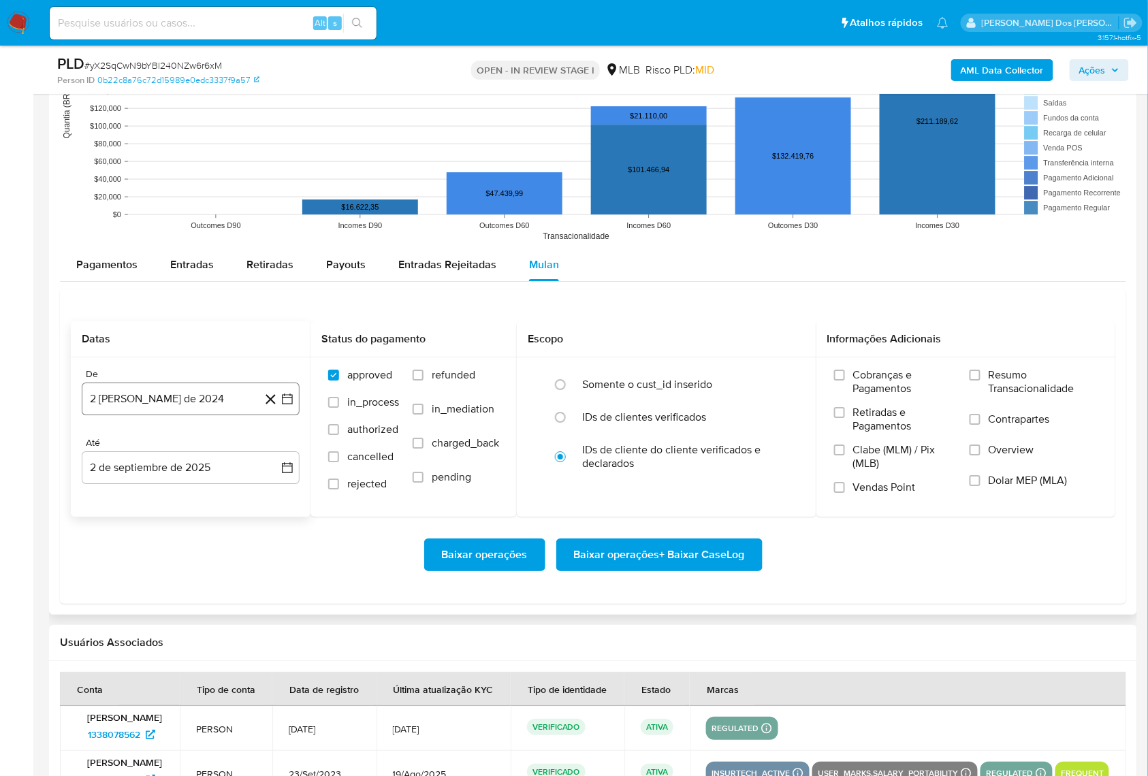
click at [287, 406] on icon "button" at bounding box center [288, 399] width 14 height 14
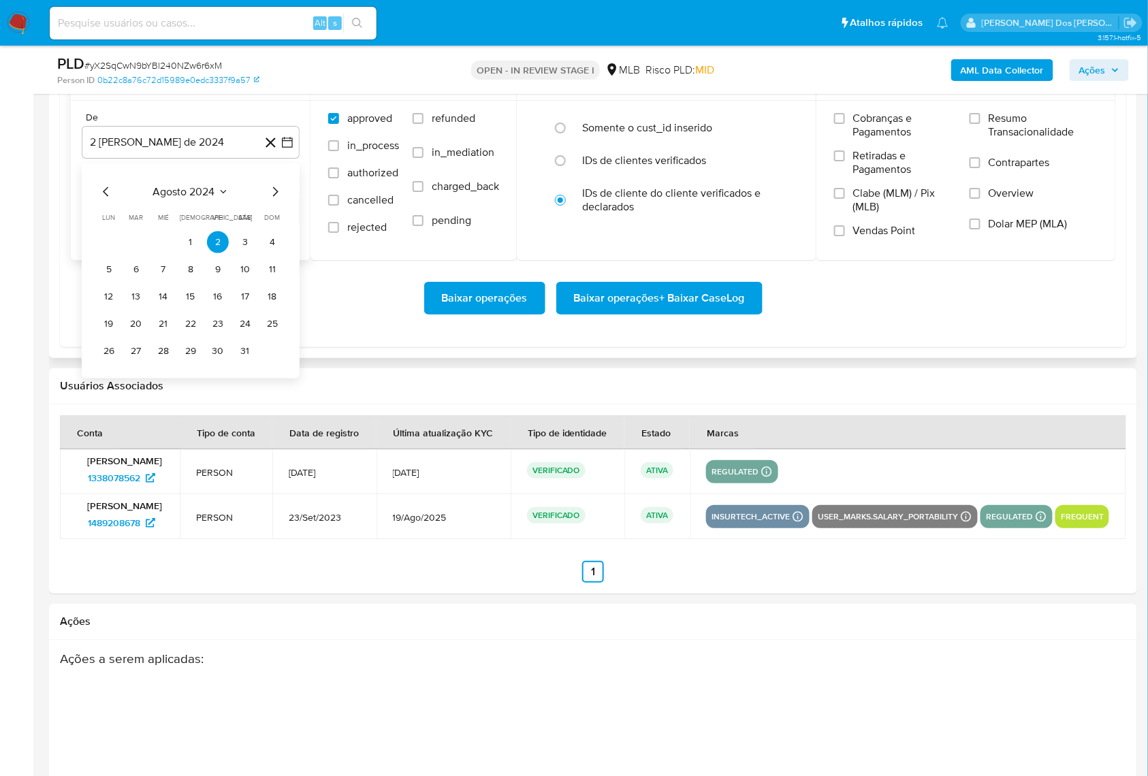
scroll to position [1634, 0]
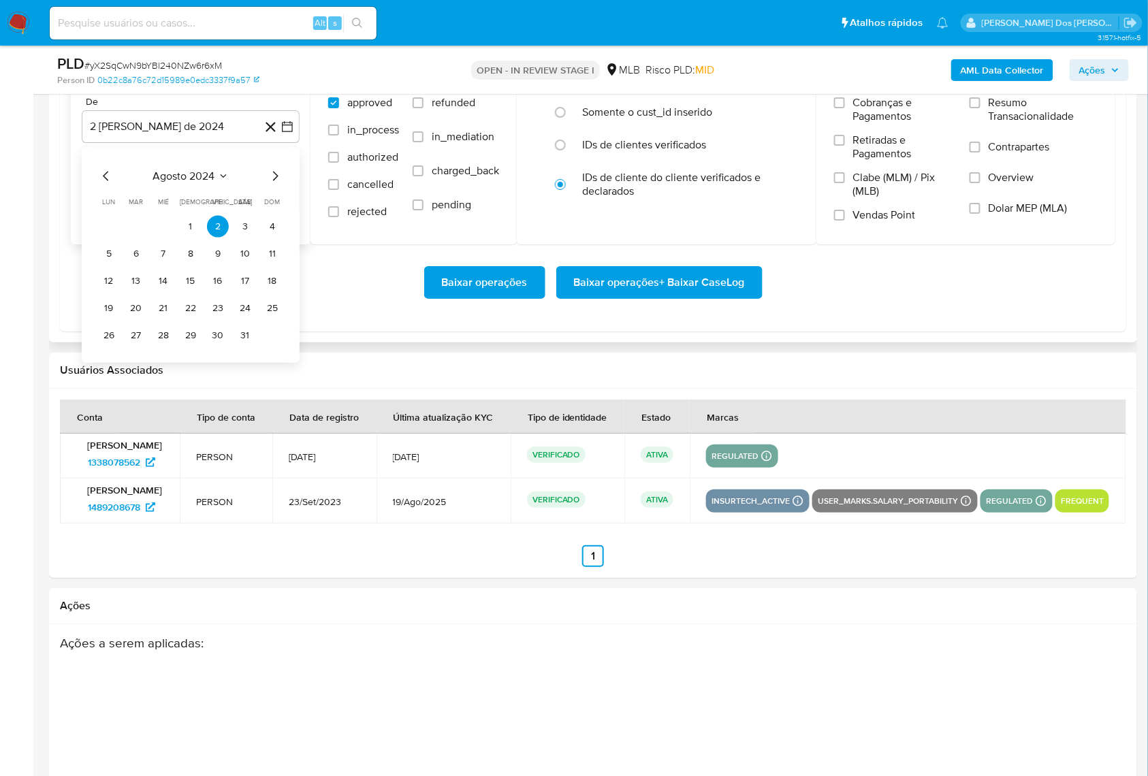
click at [276, 180] on icon "Mes siguiente" at bounding box center [275, 176] width 5 height 10
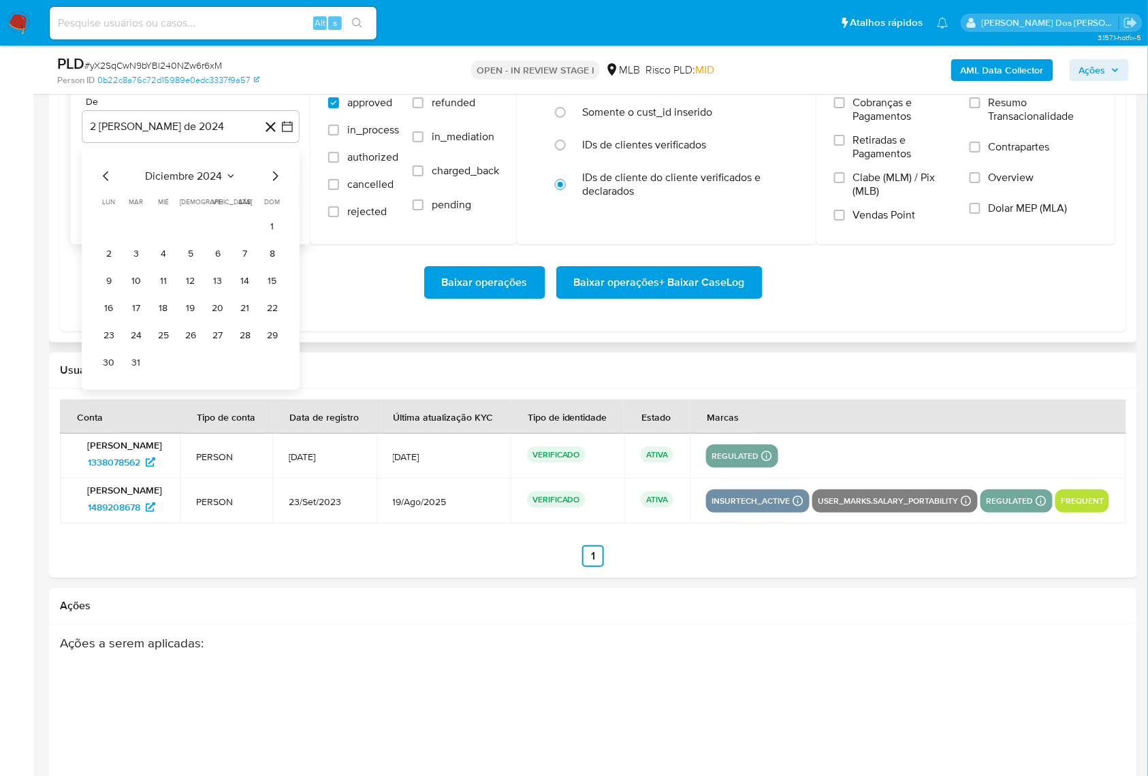
click at [276, 180] on icon "Mes siguiente" at bounding box center [275, 176] width 5 height 10
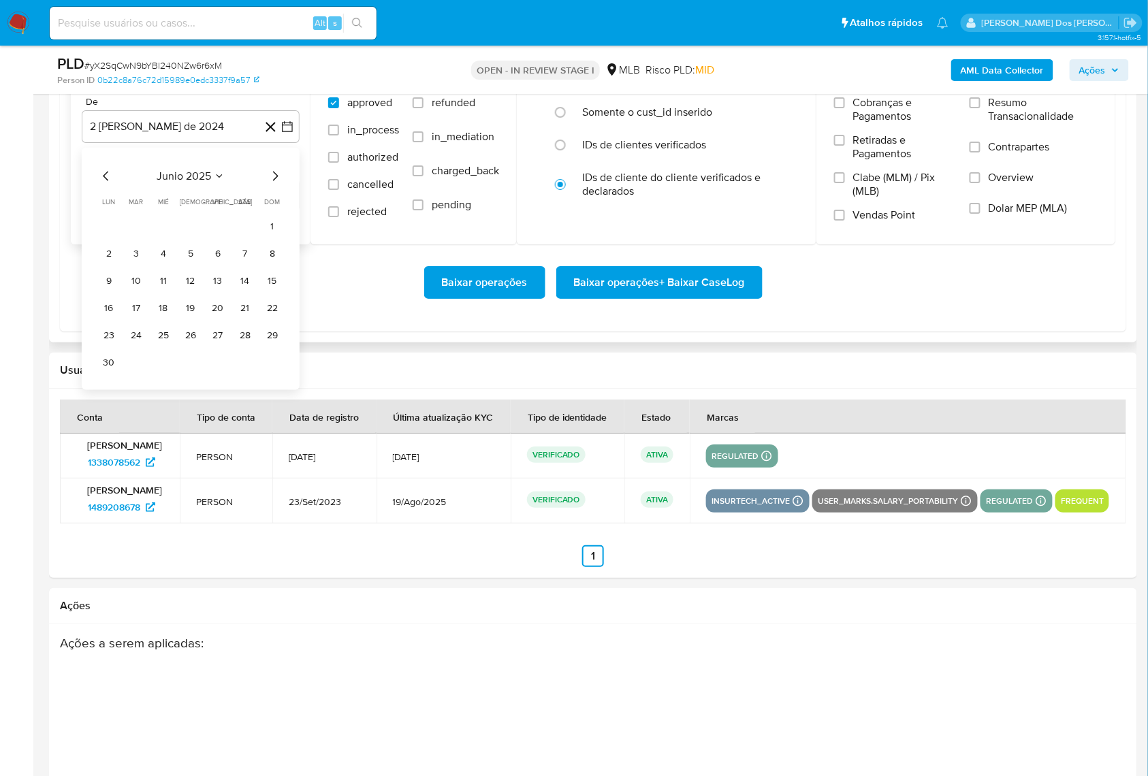
click at [274, 180] on icon "Mes siguiente" at bounding box center [275, 176] width 5 height 10
click at [143, 237] on button "1" at bounding box center [136, 226] width 22 height 22
click at [1001, 121] on span "Resumo Transacionalidade" at bounding box center [1043, 109] width 109 height 27
click at [981, 108] on input "Resumo Transacionalidade" at bounding box center [975, 102] width 11 height 11
click at [712, 298] on span "Baixar operações + Baixar CaseLog" at bounding box center [659, 283] width 171 height 30
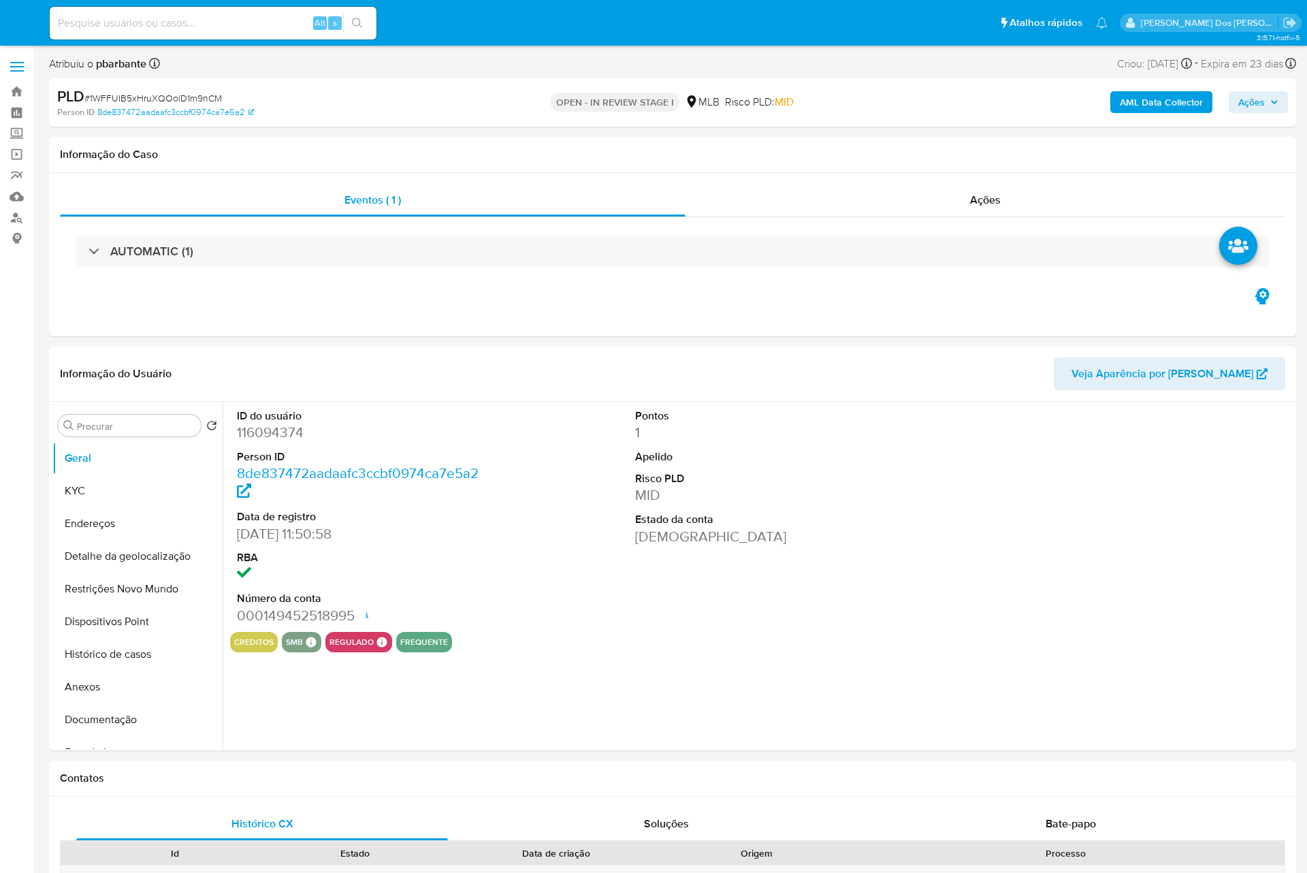
select select "10"
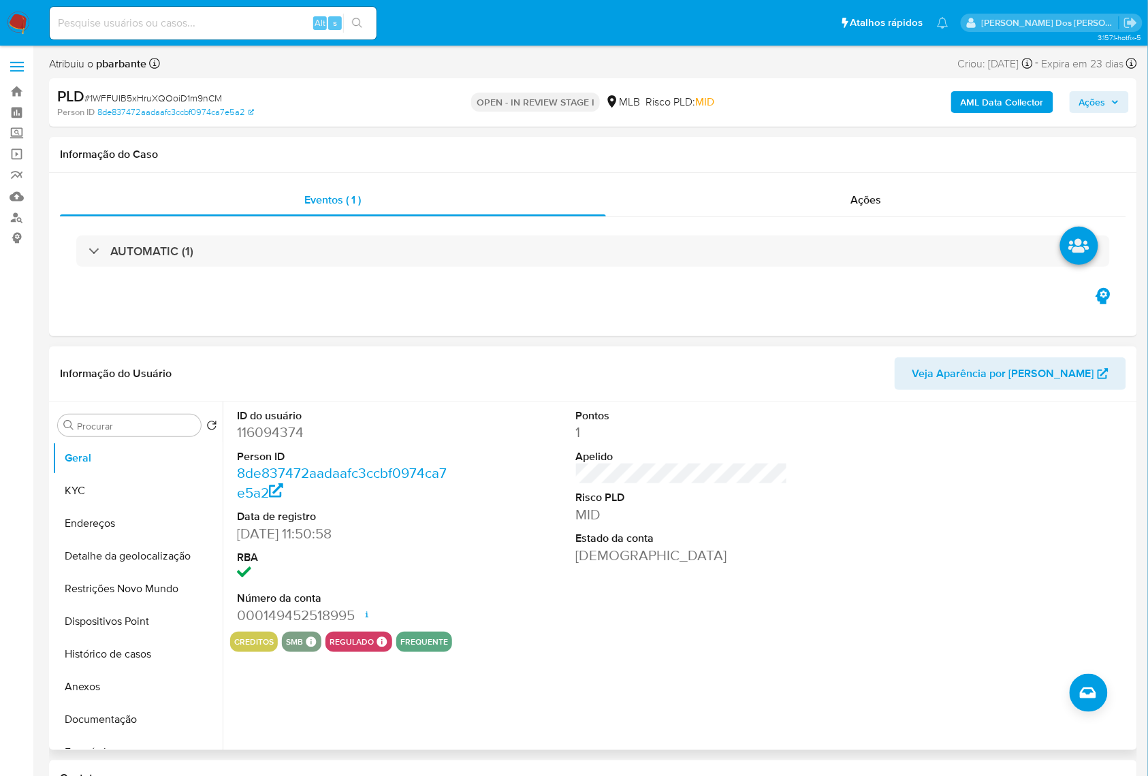
click at [251, 442] on dd "116094374" at bounding box center [343, 432] width 212 height 19
copy dd "116094374"
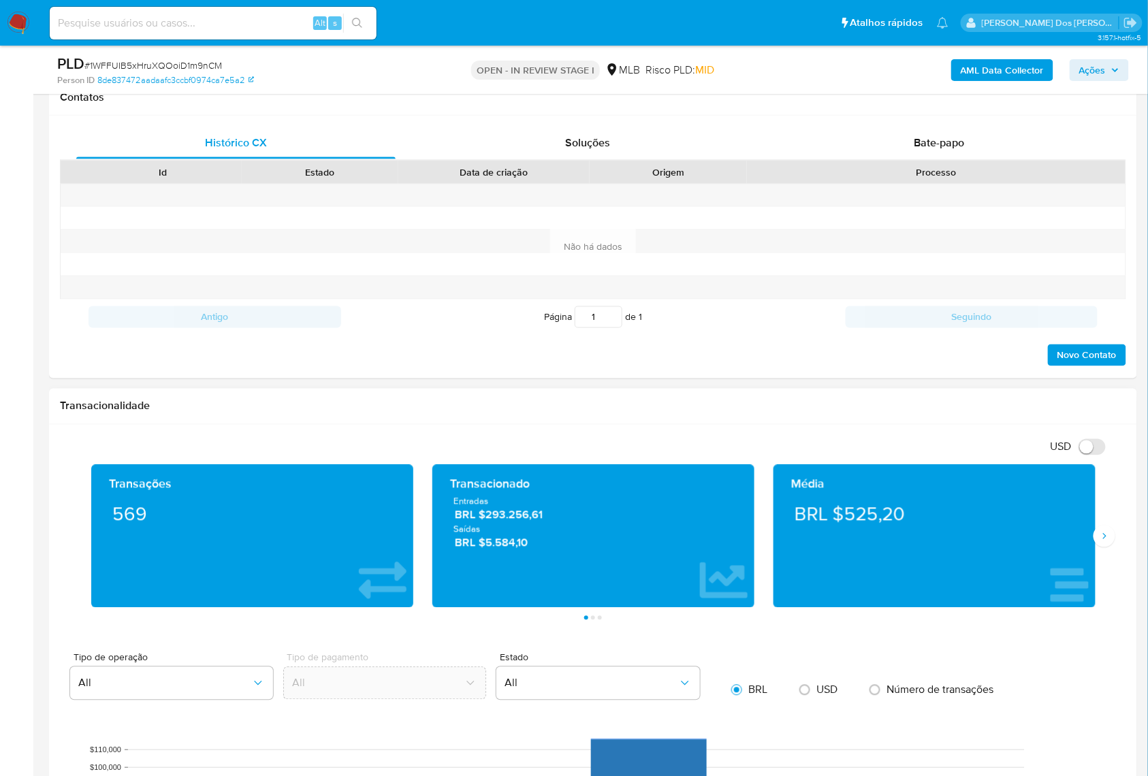
scroll to position [635, 0]
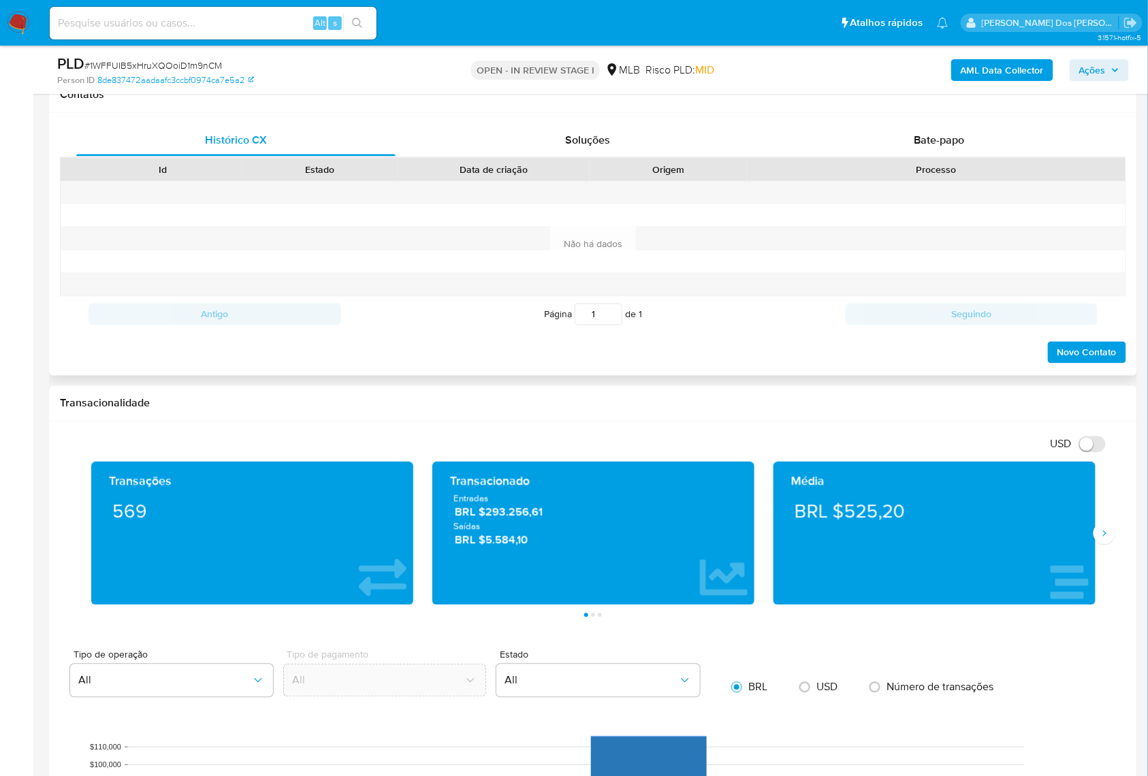
click at [401, 37] on div "Contatos" at bounding box center [390, 19] width 22 height 36
click at [938, 148] on span "Bate-papo" at bounding box center [940, 140] width 50 height 16
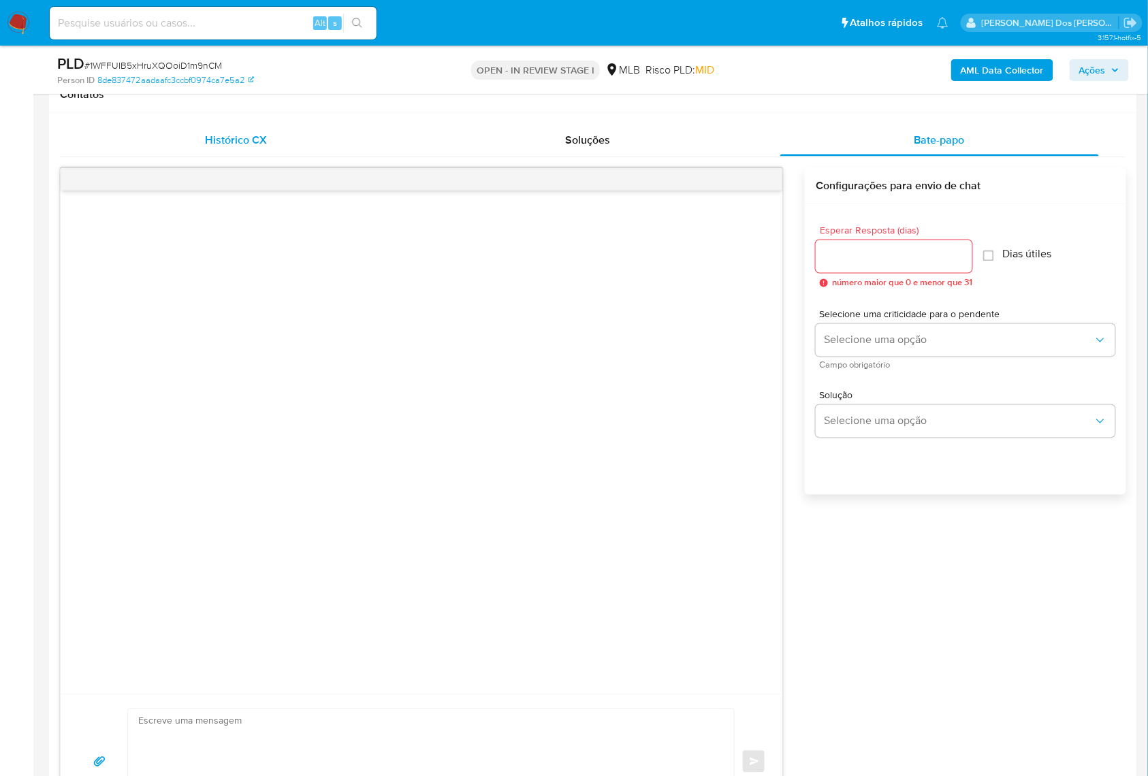
click at [242, 148] on span "Histórico CX" at bounding box center [236, 140] width 62 height 16
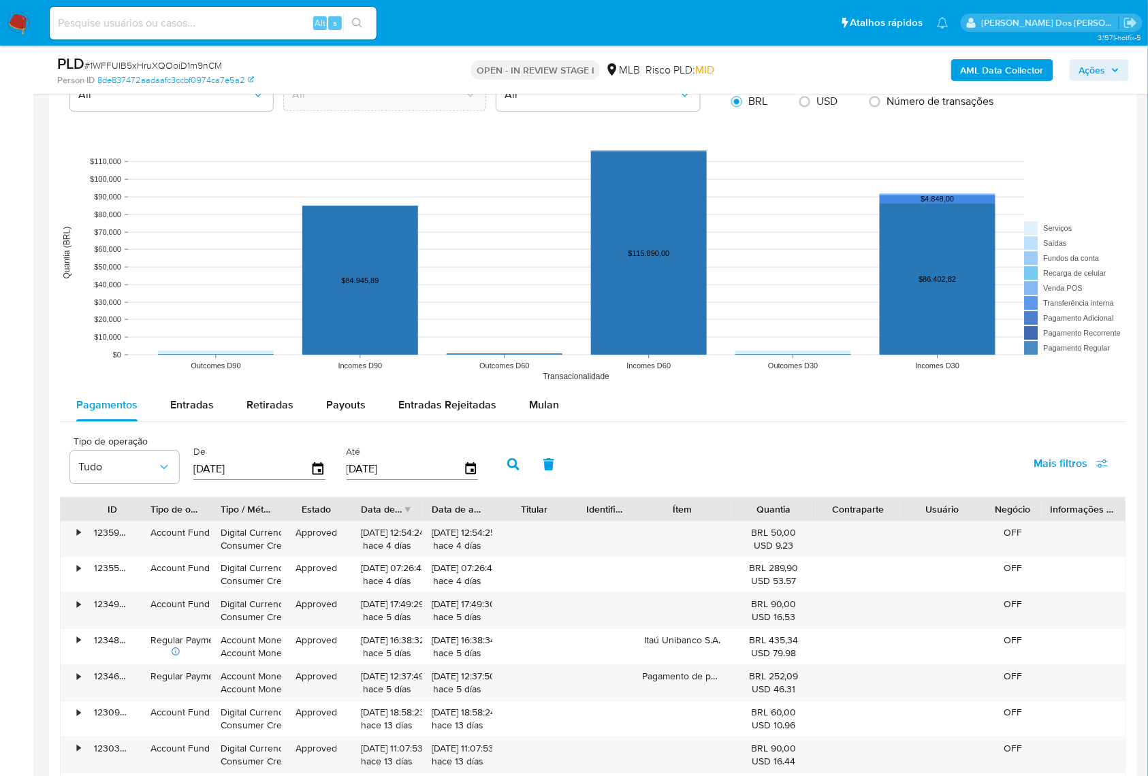
scroll to position [1362, 0]
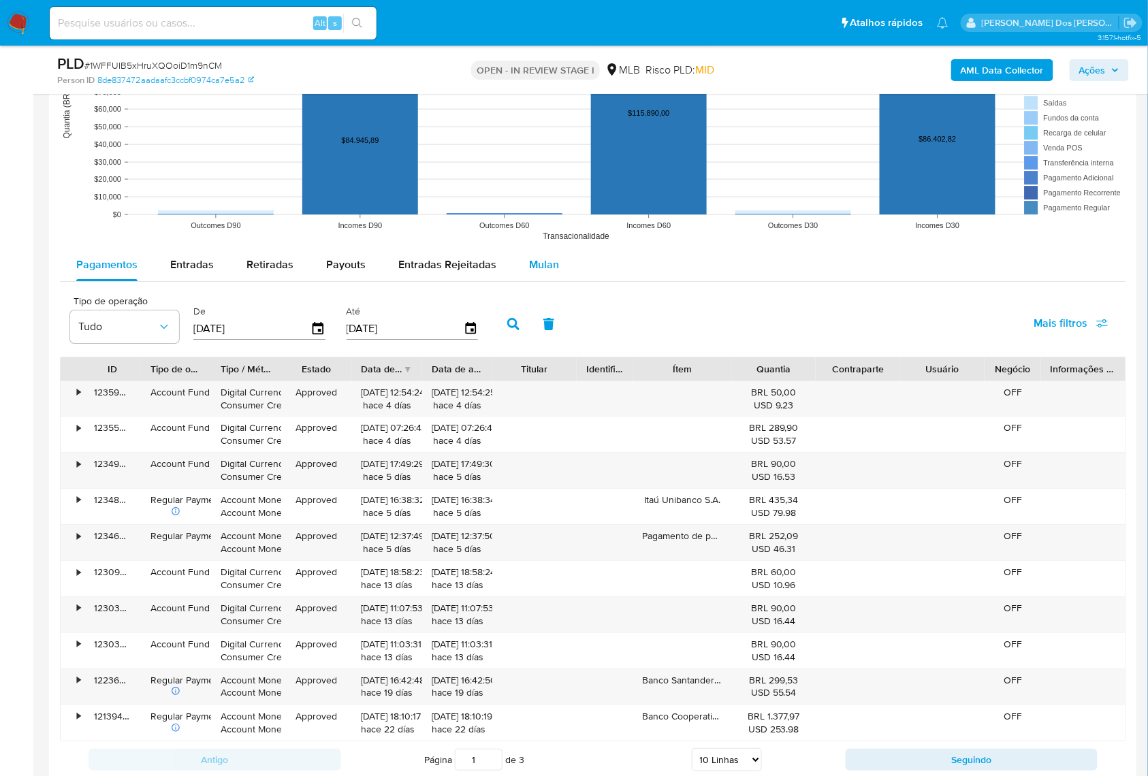
click at [539, 272] on span "Mulan" at bounding box center [544, 265] width 30 height 16
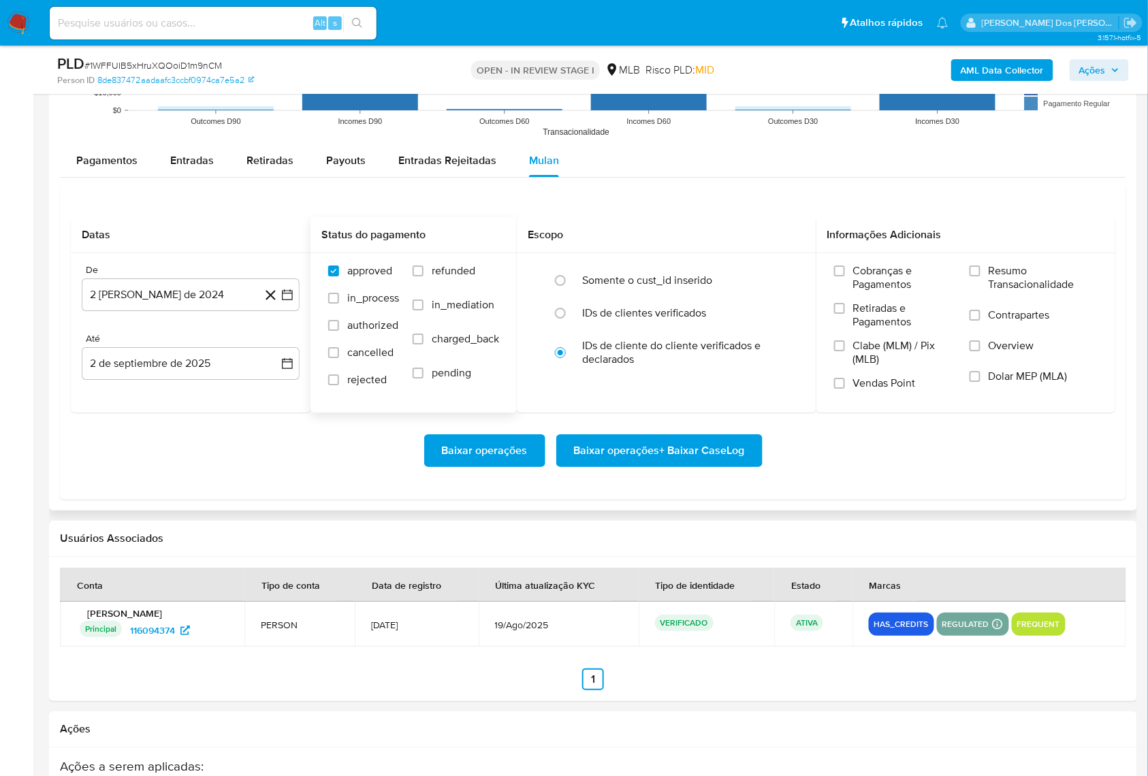
scroll to position [1453, 0]
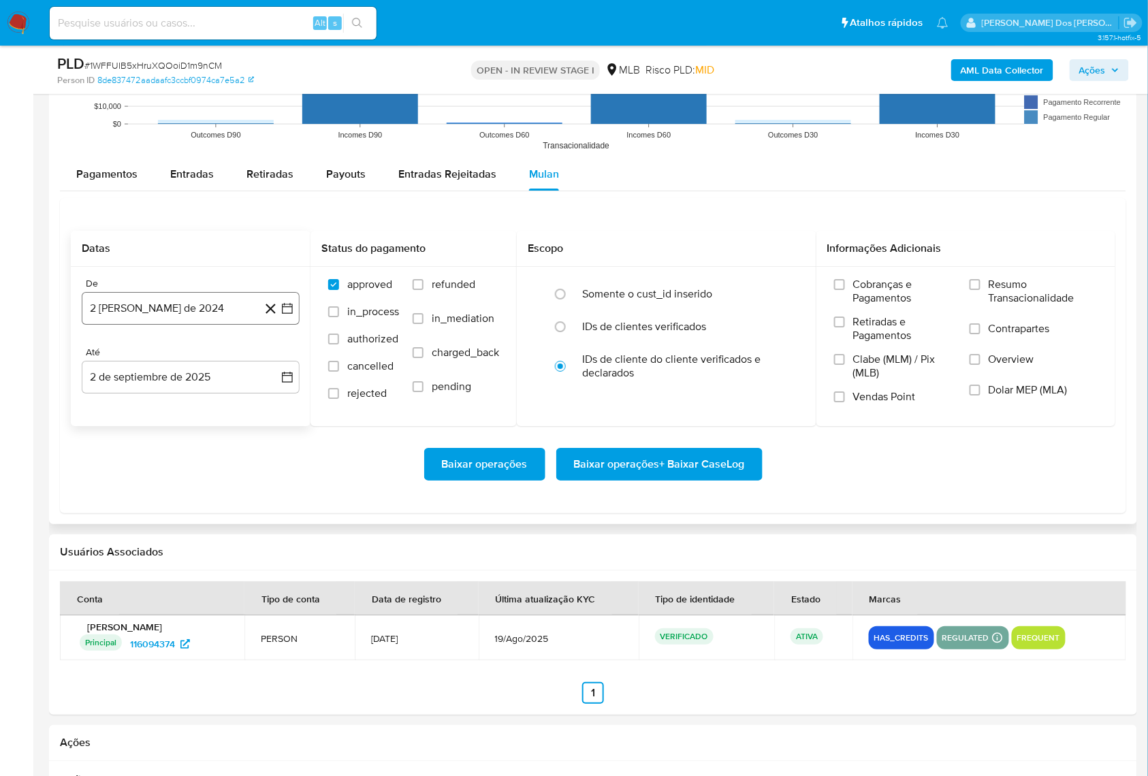
click at [289, 315] on icon "button" at bounding box center [288, 309] width 14 height 14
click at [276, 366] on icon "Mes siguiente" at bounding box center [275, 357] width 16 height 16
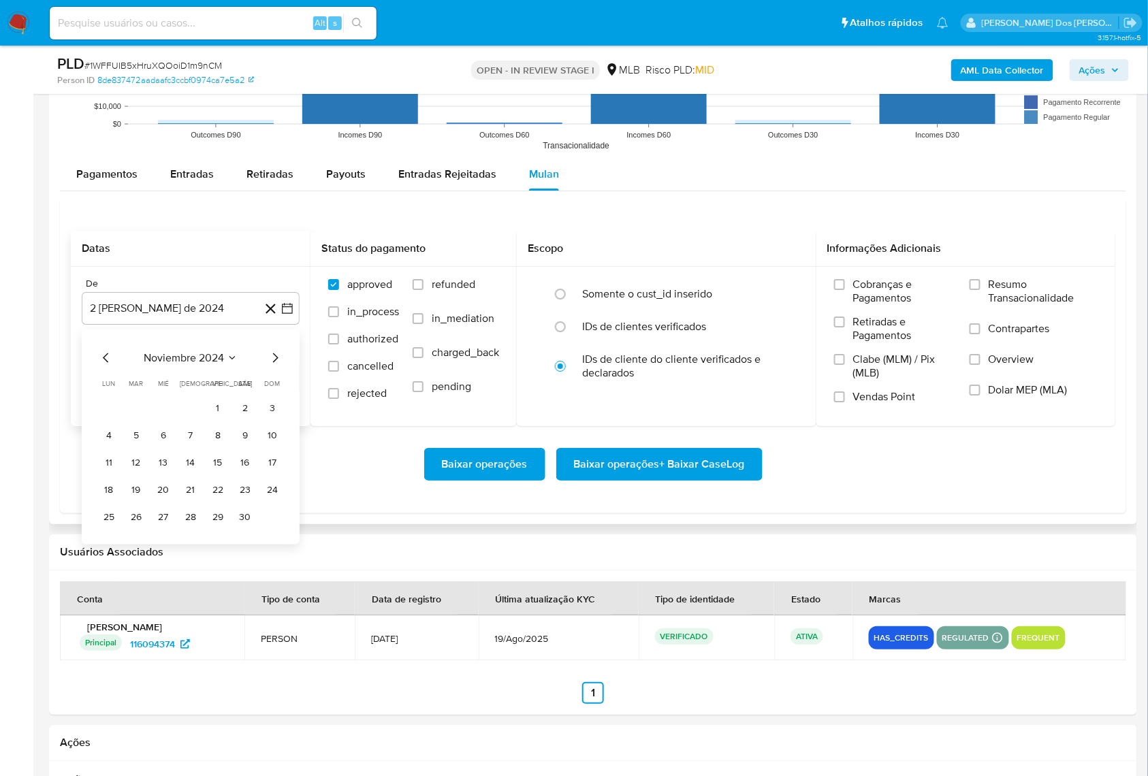
click at [276, 366] on icon "Mes siguiente" at bounding box center [275, 357] width 16 height 16
click at [278, 366] on icon "Mes siguiente" at bounding box center [275, 357] width 16 height 16
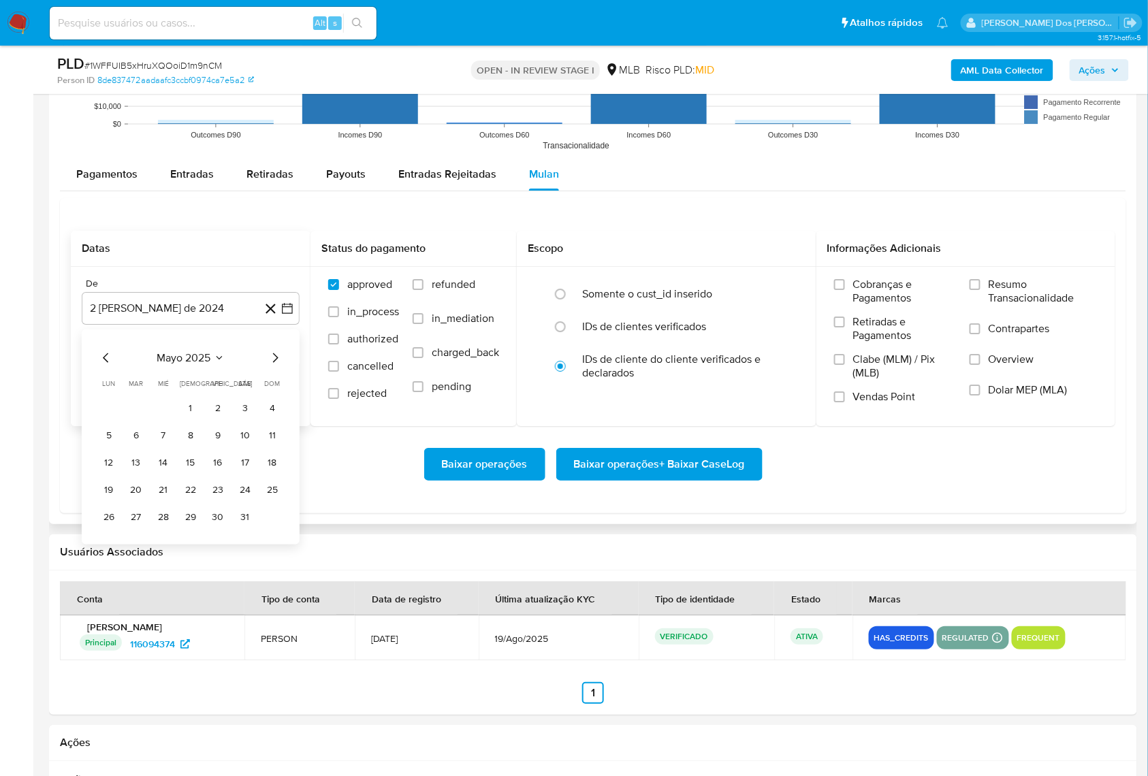
click at [278, 366] on icon "Mes siguiente" at bounding box center [275, 357] width 16 height 16
click at [267, 366] on icon "Mes siguiente" at bounding box center [275, 357] width 16 height 16
click at [127, 419] on button "1" at bounding box center [136, 408] width 22 height 22
click at [973, 298] on div "Cobranças e Pagamentos Retiradas e Pagamentos Clabe (MLM) / Pix (MLB) Vendas Po…" at bounding box center [966, 346] width 300 height 158
click at [978, 290] on input "Resumo Transacionalidade" at bounding box center [975, 284] width 11 height 11
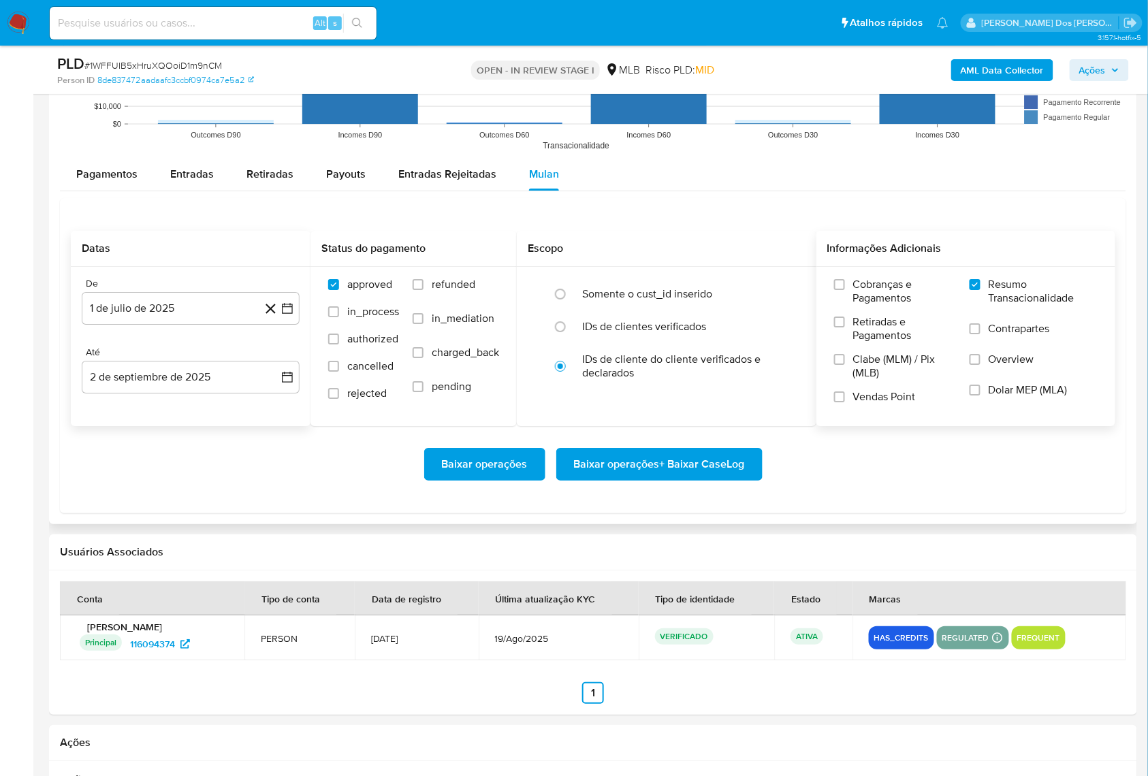
click at [652, 479] on span "Baixar operações + Baixar CaseLog" at bounding box center [659, 464] width 171 height 30
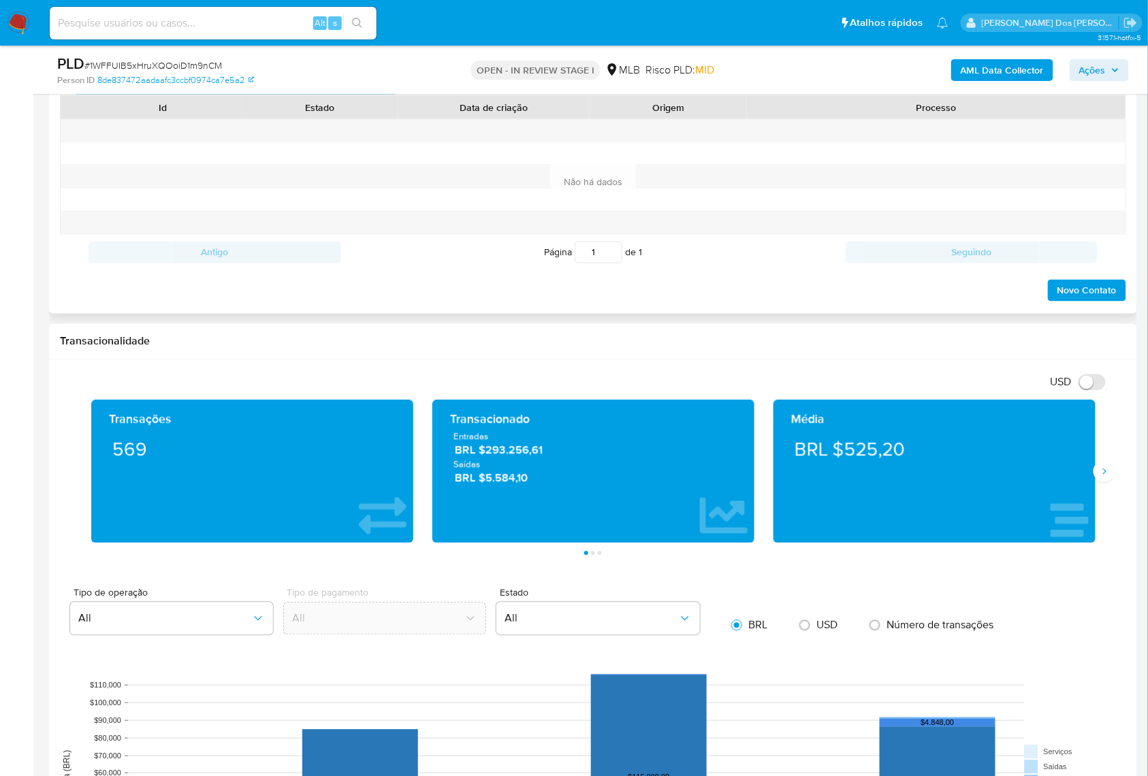
scroll to position [363, 0]
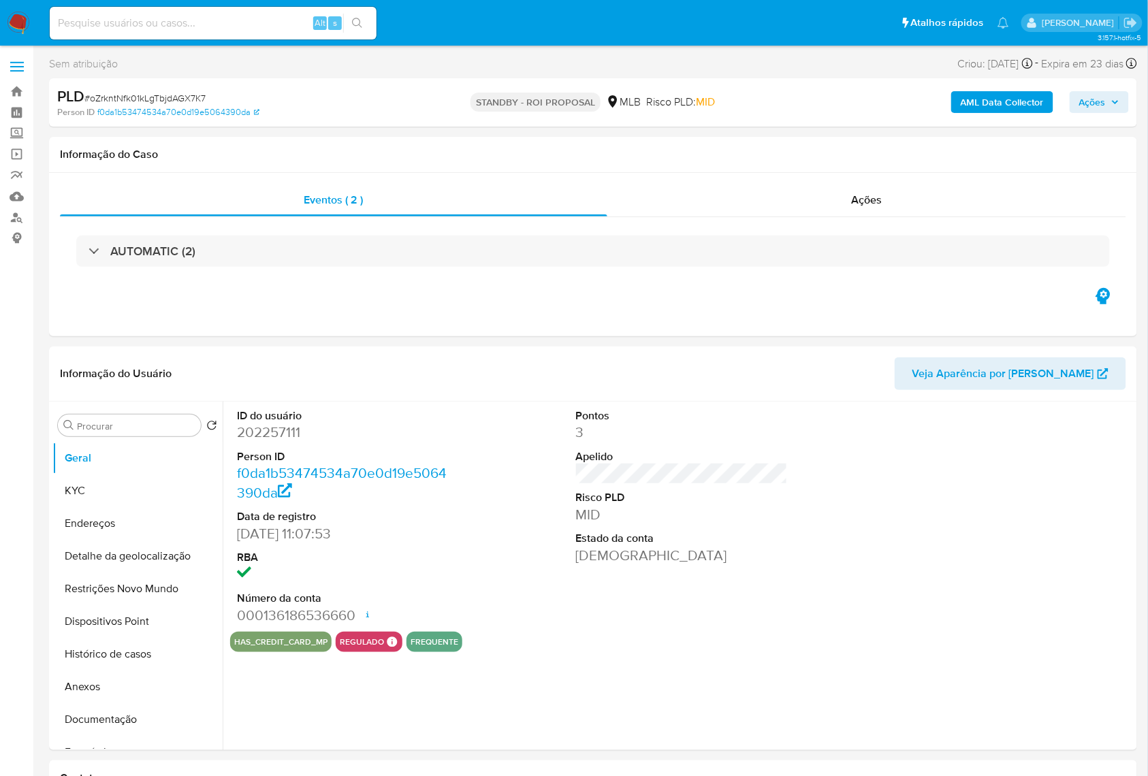
select select "10"
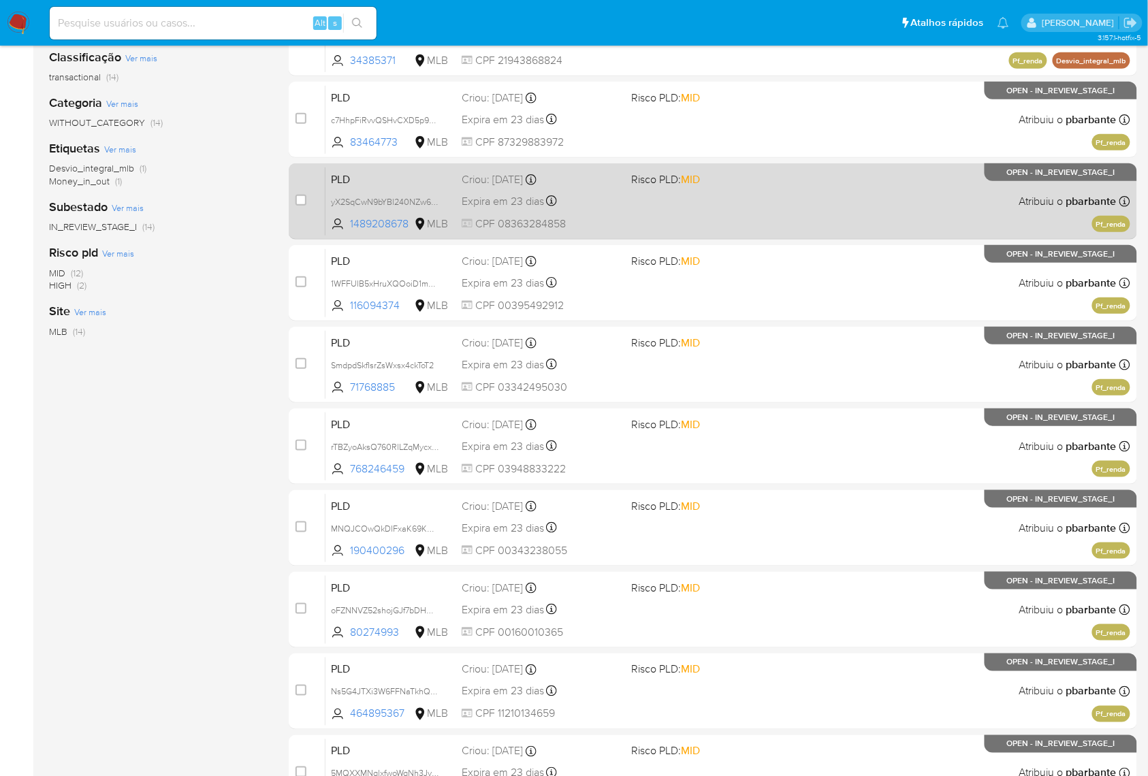
scroll to position [363, 0]
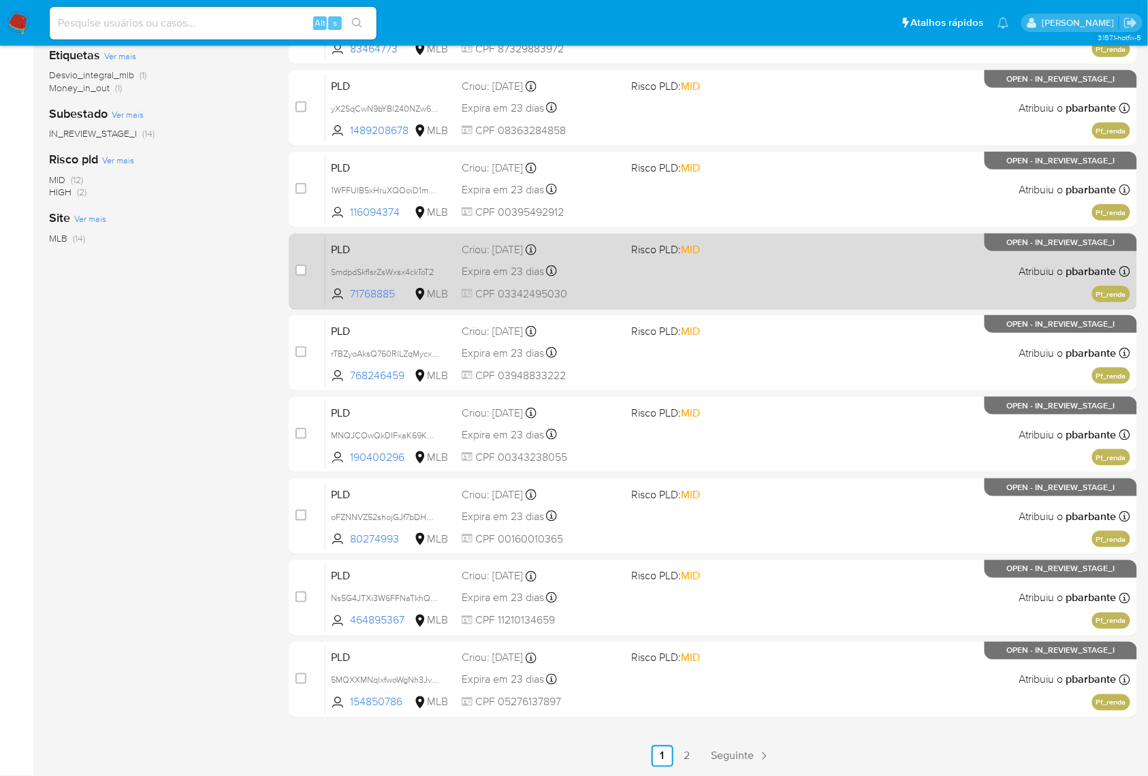
click at [734, 274] on div "PLD SmdpdSkfIsrZsWxsx4ckToT2 71768885 MLB Risco PLD: MID Criou: [DATE] Criou: […" at bounding box center [728, 271] width 805 height 69
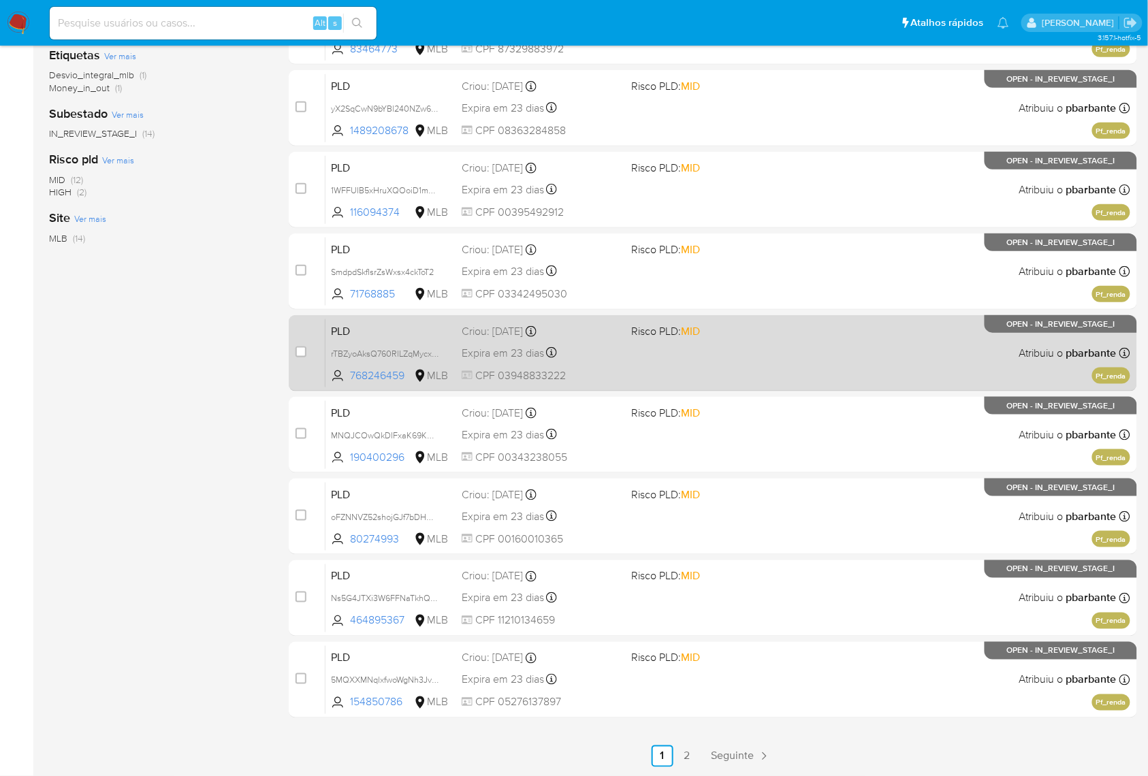
click at [727, 350] on div "PLD rTBZyoAksQ760RlLZqMycxL0 768246459 MLB Risco PLD: MID Criou: [DATE] Criou: …" at bounding box center [728, 353] width 805 height 69
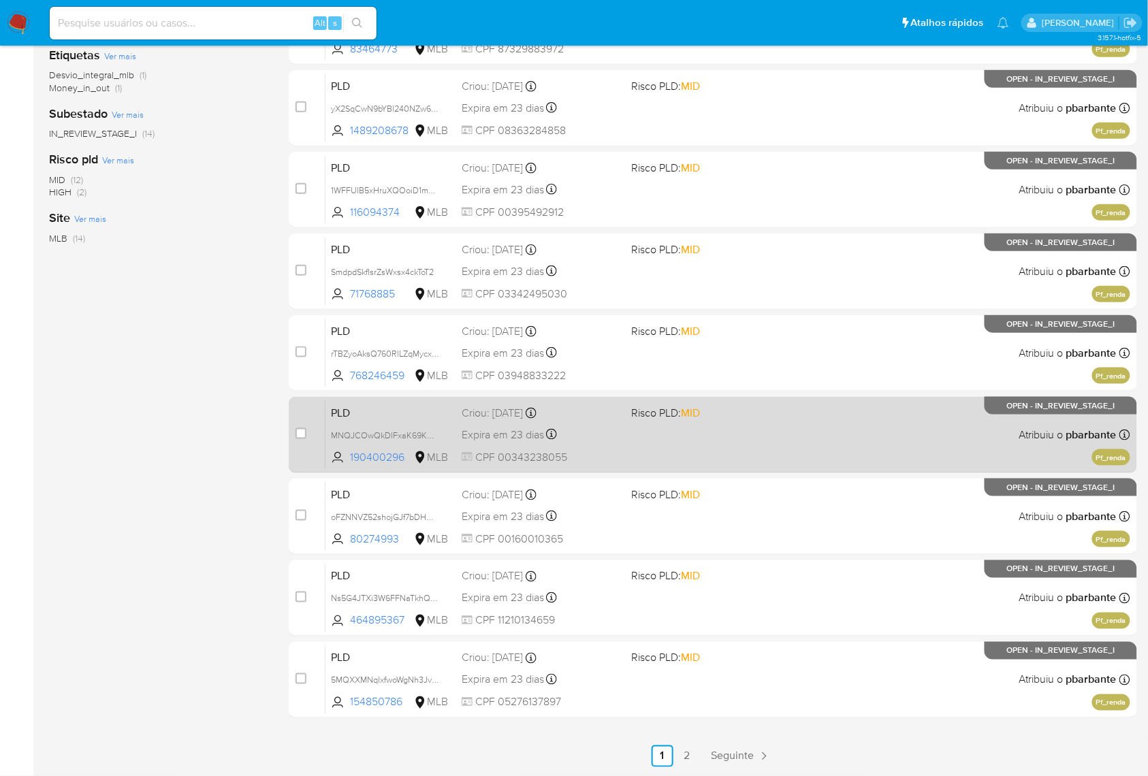
click at [719, 430] on div "PLD MNQJCOwQkDIFxaK69KWKbRZE 190400296 MLB Risco PLD: MID Criou: [DATE] Criou: …" at bounding box center [728, 434] width 805 height 69
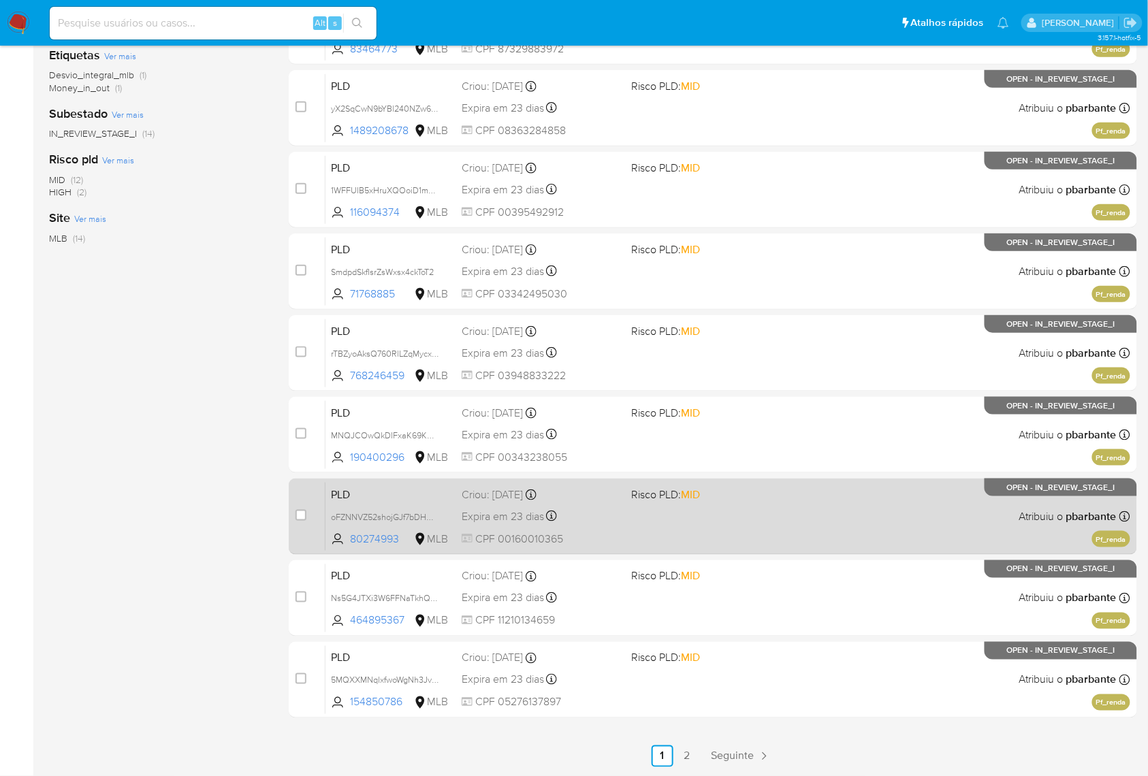
click at [701, 502] on span "Risco PLD: MID" at bounding box center [666, 494] width 69 height 15
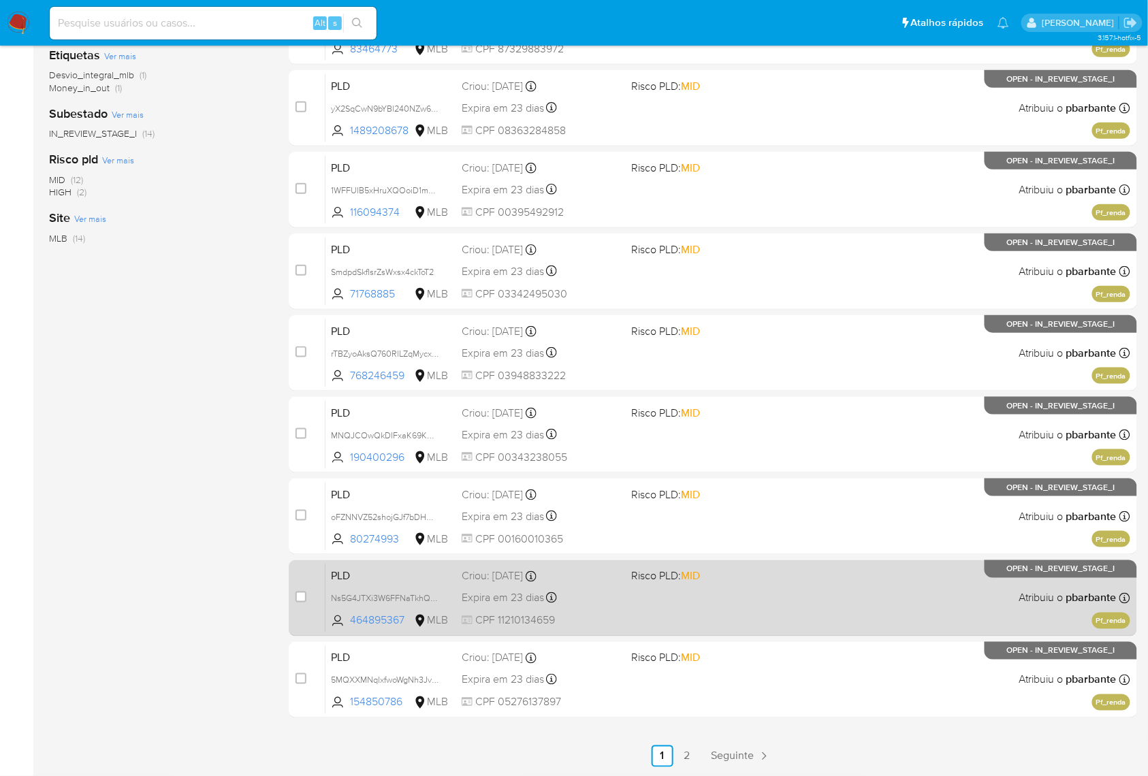
click at [695, 584] on span "Risco PLD: MID" at bounding box center [666, 576] width 69 height 15
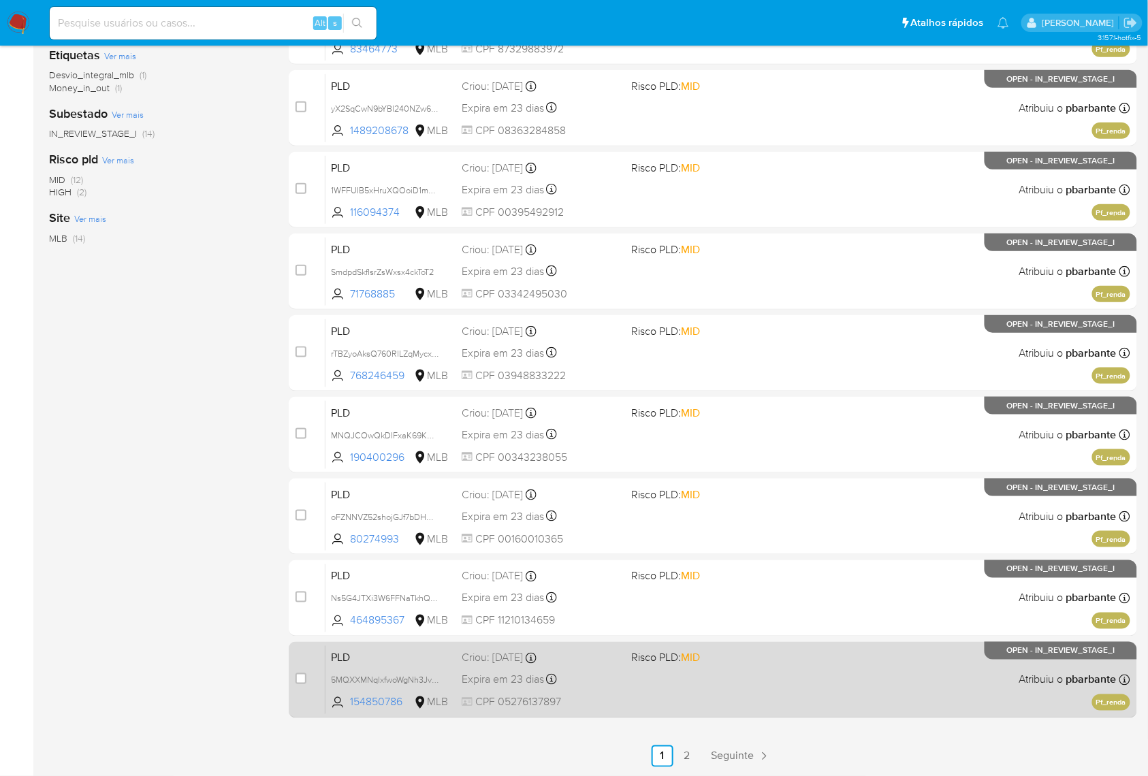
click at [688, 665] on span "Risco PLD: MID" at bounding box center [666, 657] width 69 height 15
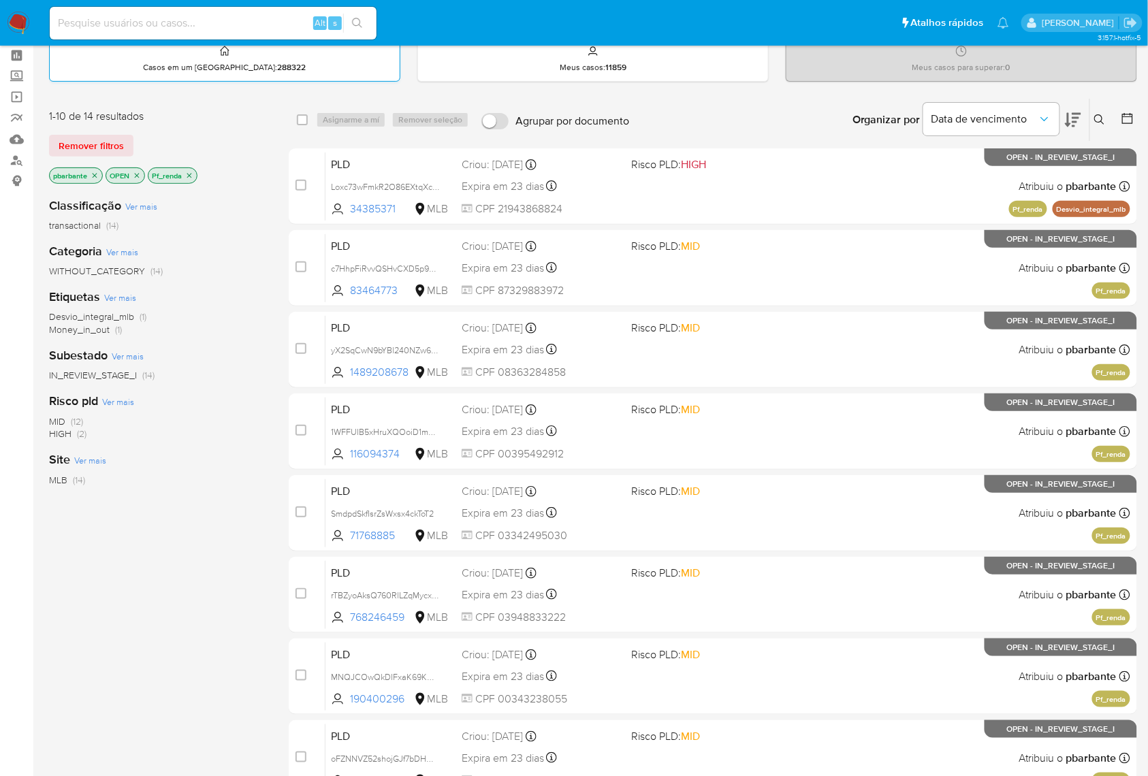
scroll to position [0, 0]
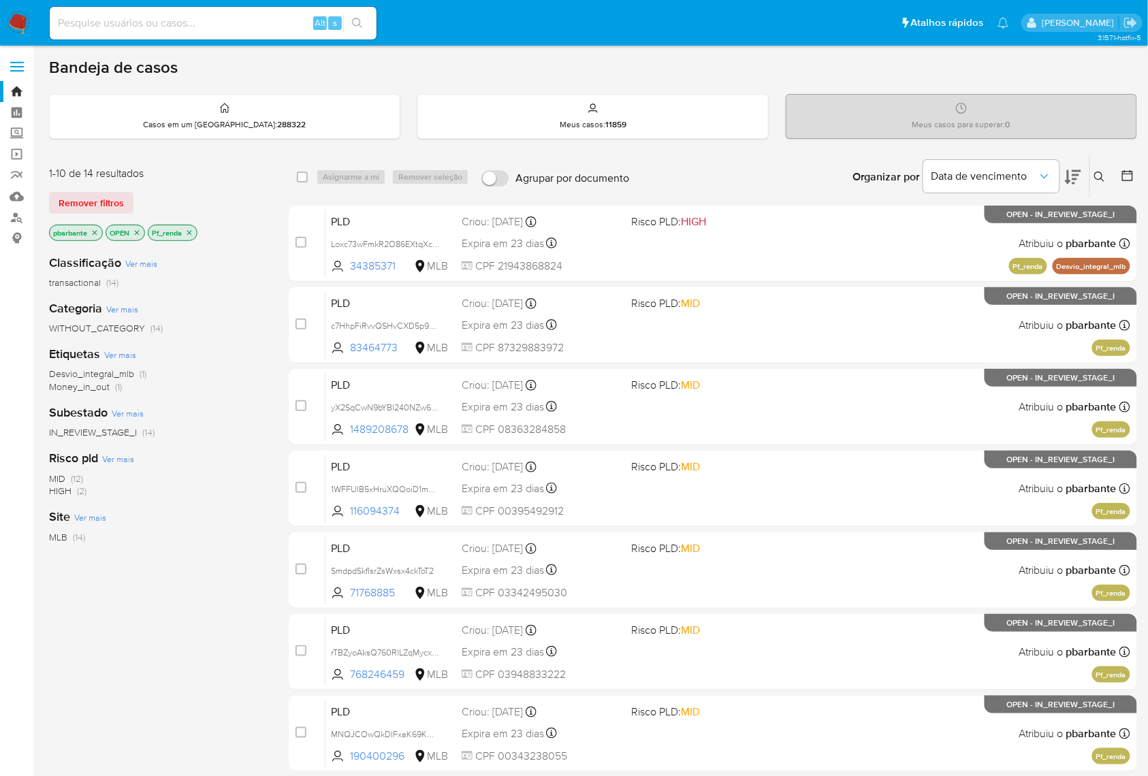
click at [191, 235] on icon "close-filter" at bounding box center [189, 233] width 8 height 8
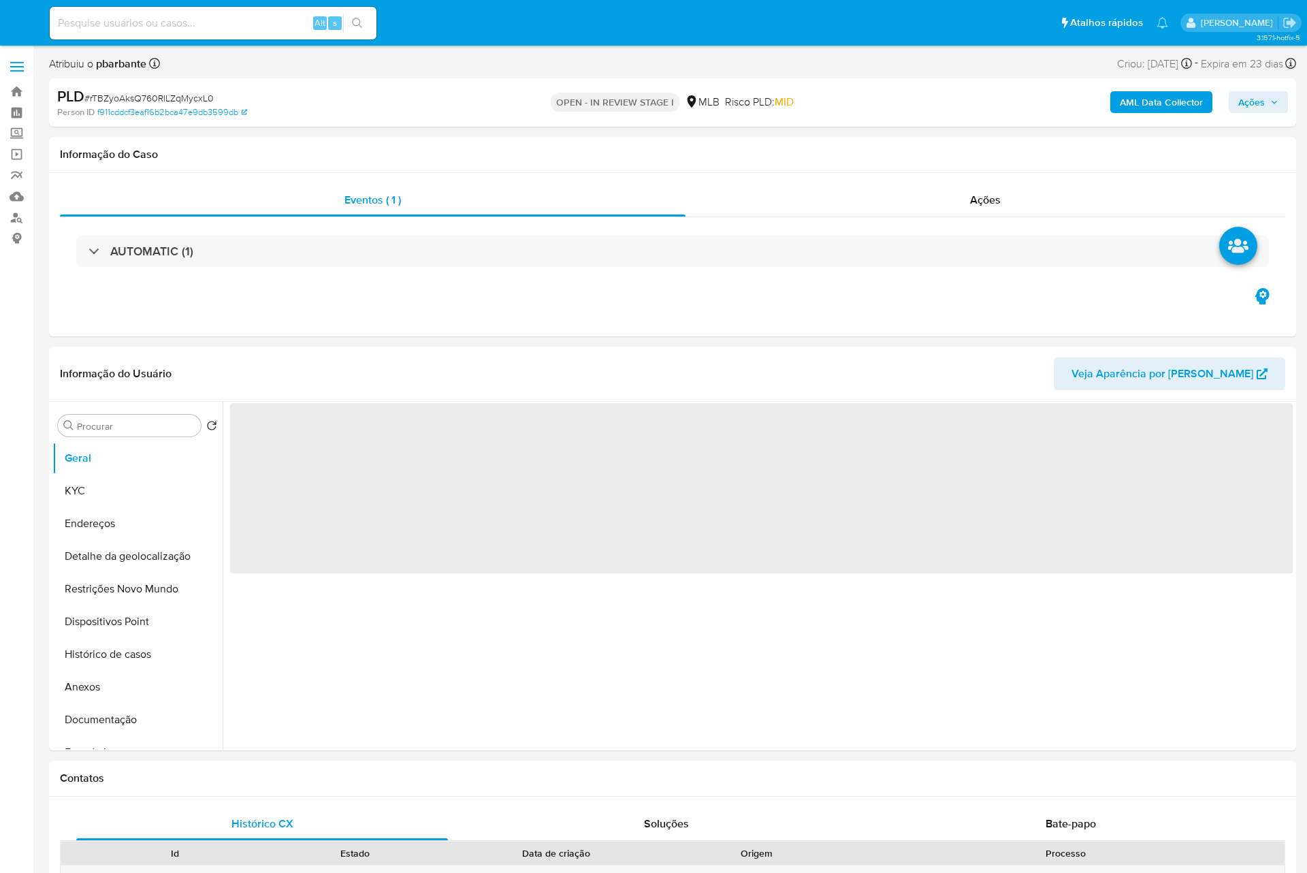
select select "10"
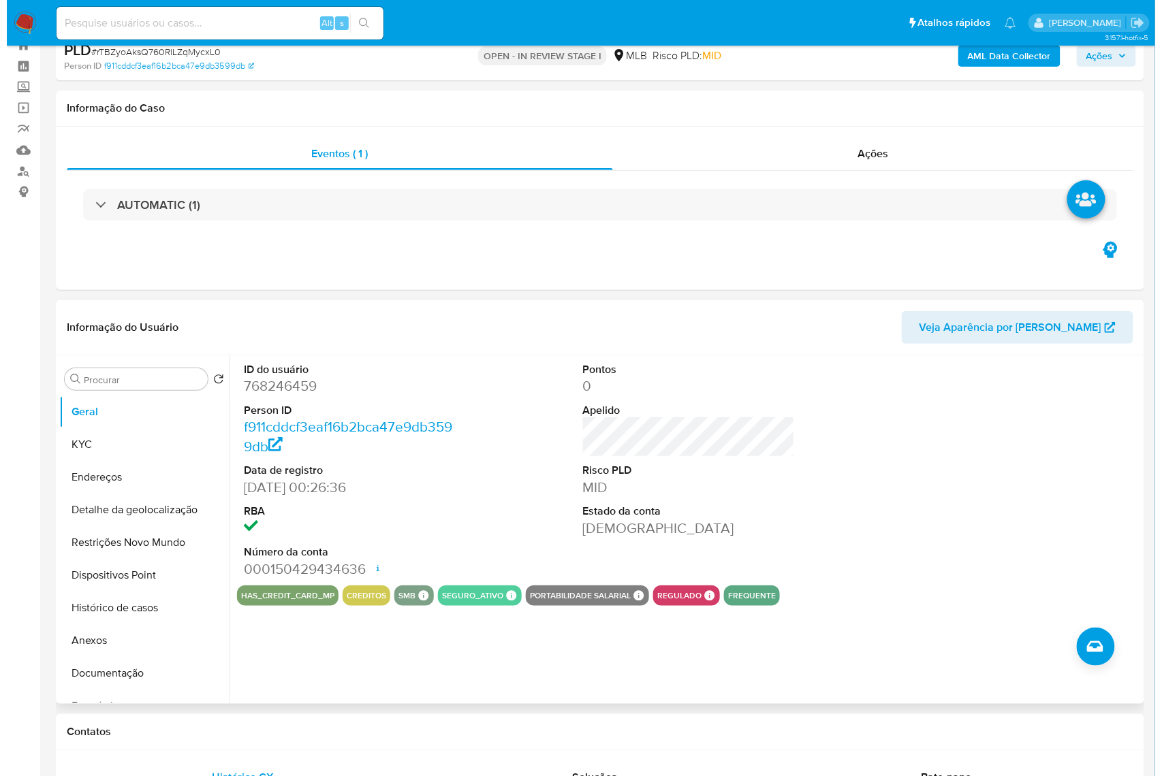
scroll to position [91, 0]
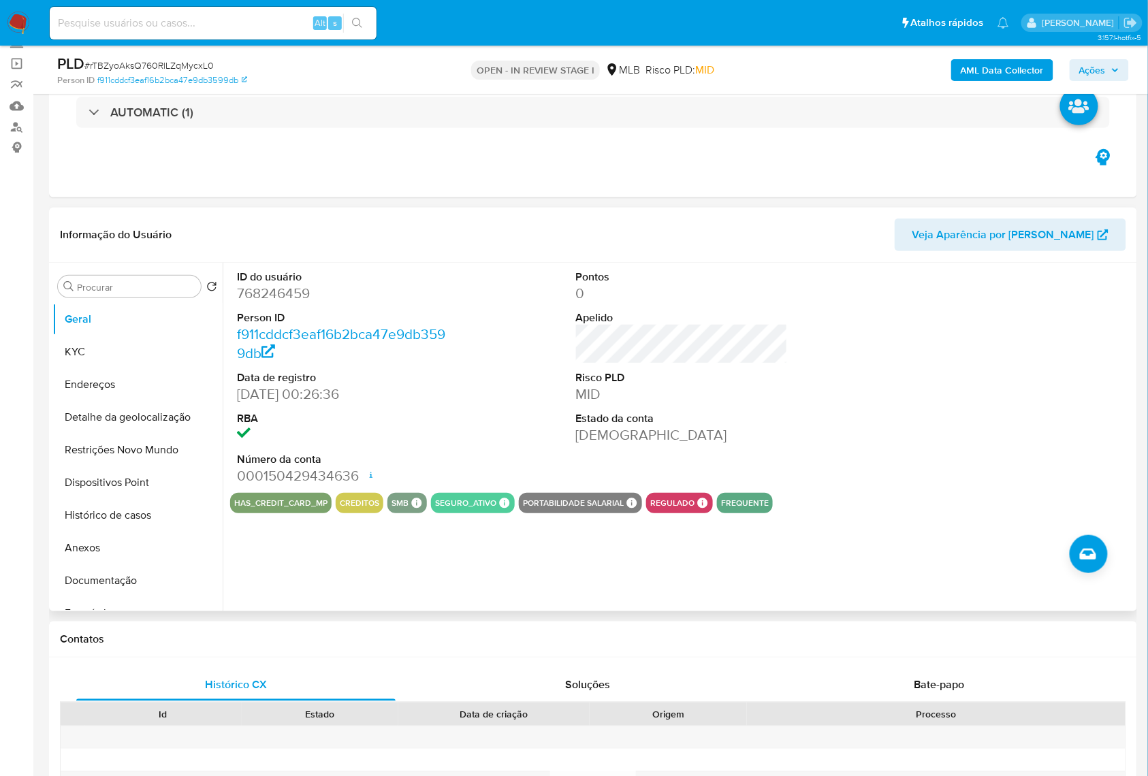
click at [276, 303] on dd "768246459" at bounding box center [343, 293] width 212 height 19
copy dd "768246459"
click at [137, 554] on button "Anexos" at bounding box center [131, 548] width 159 height 33
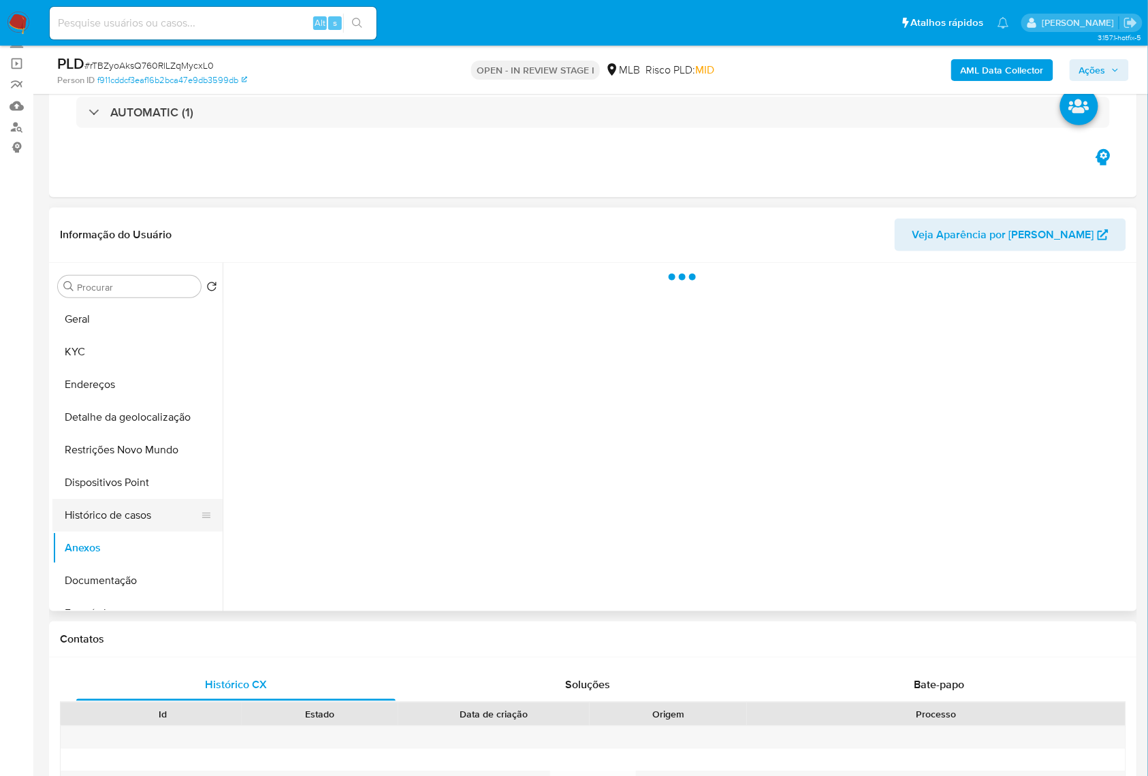
click at [137, 532] on button "Histórico de casos" at bounding box center [131, 515] width 159 height 33
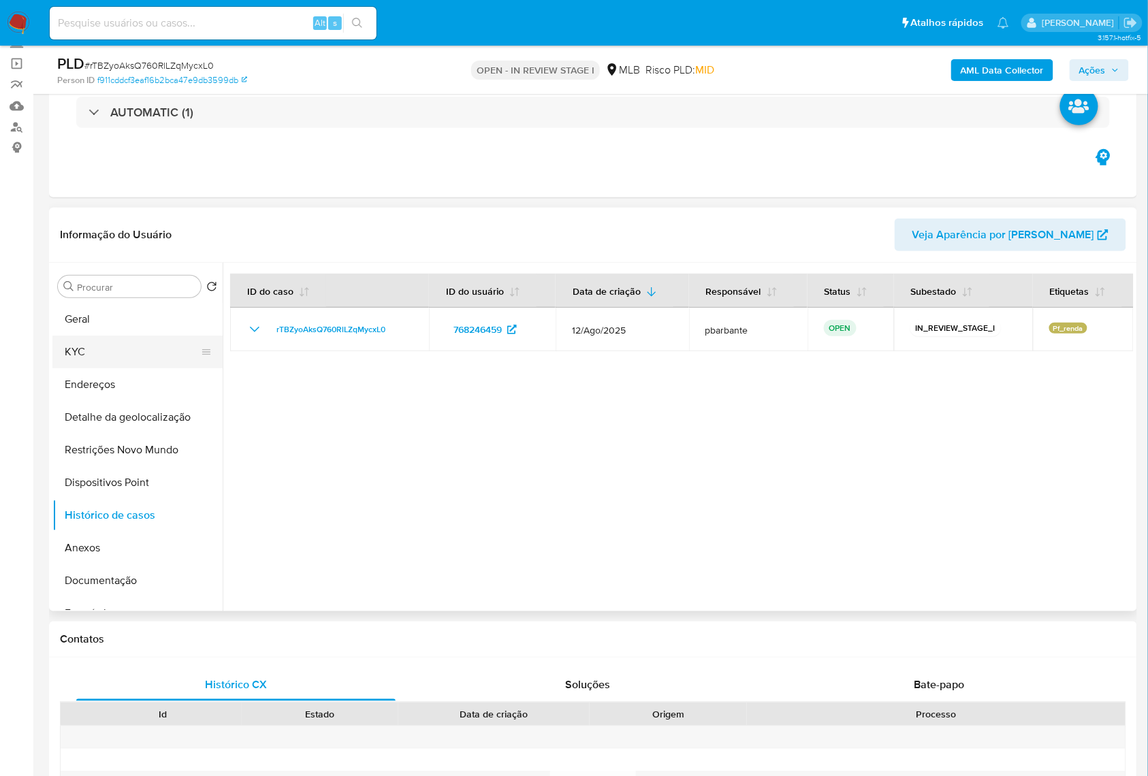
click at [118, 358] on button "KYC" at bounding box center [131, 352] width 159 height 33
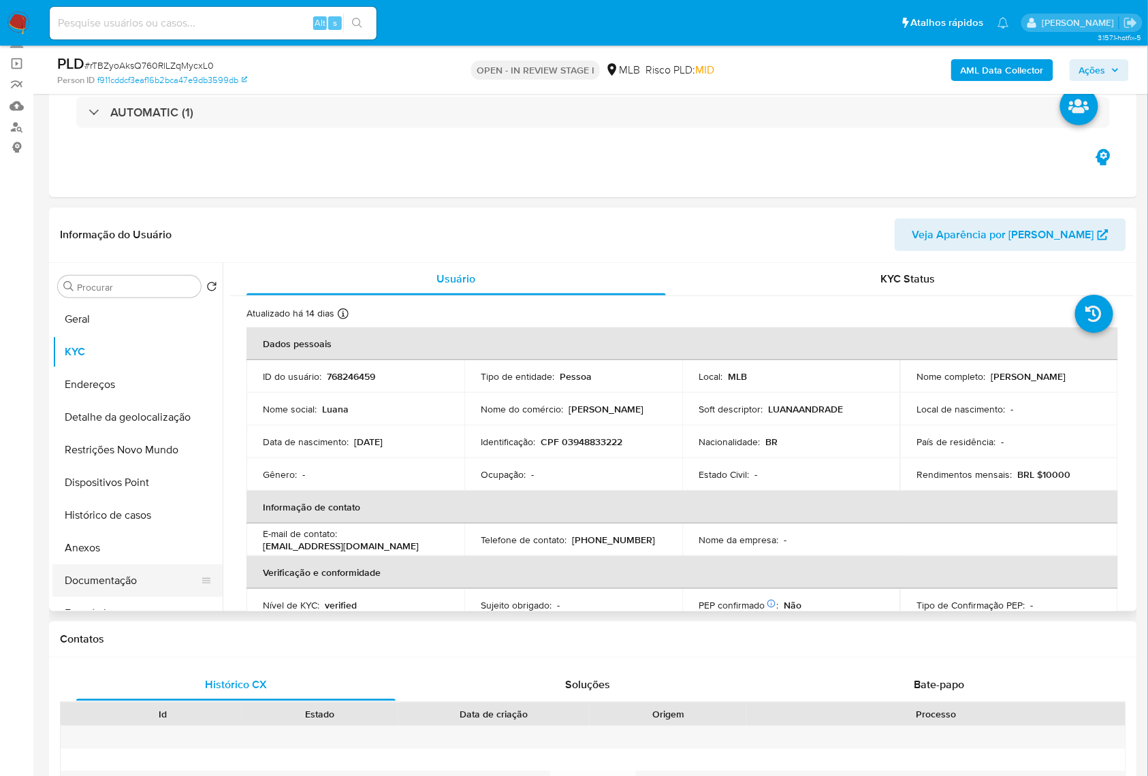
click at [154, 597] on button "Documentação" at bounding box center [131, 581] width 159 height 33
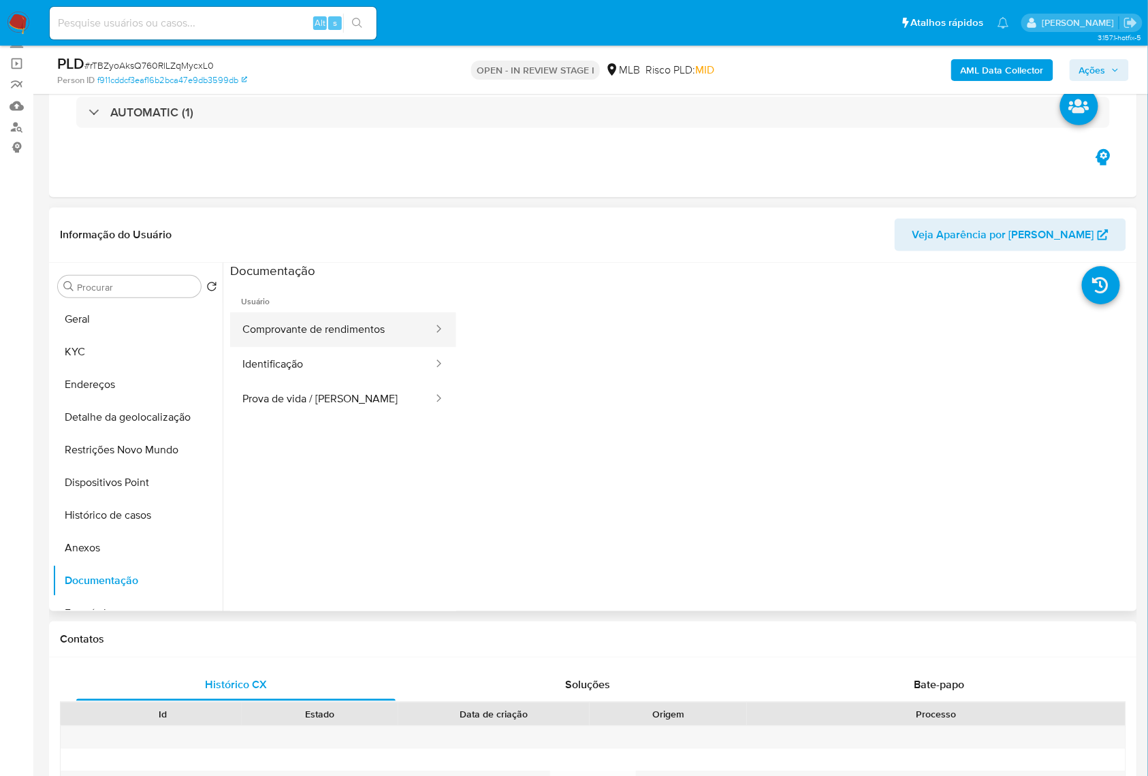
click at [320, 347] on button "Comprovante de rendimentos" at bounding box center [332, 330] width 204 height 35
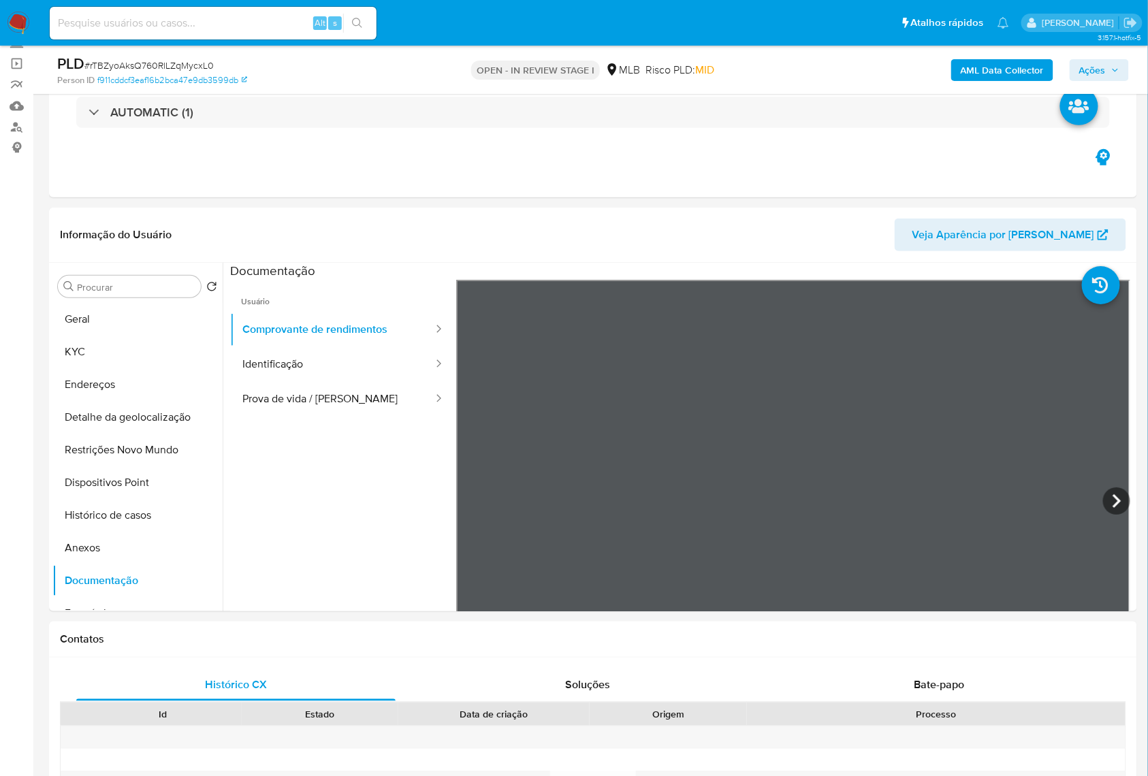
click at [1028, 75] on b "AML Data Collector" at bounding box center [1002, 70] width 83 height 22
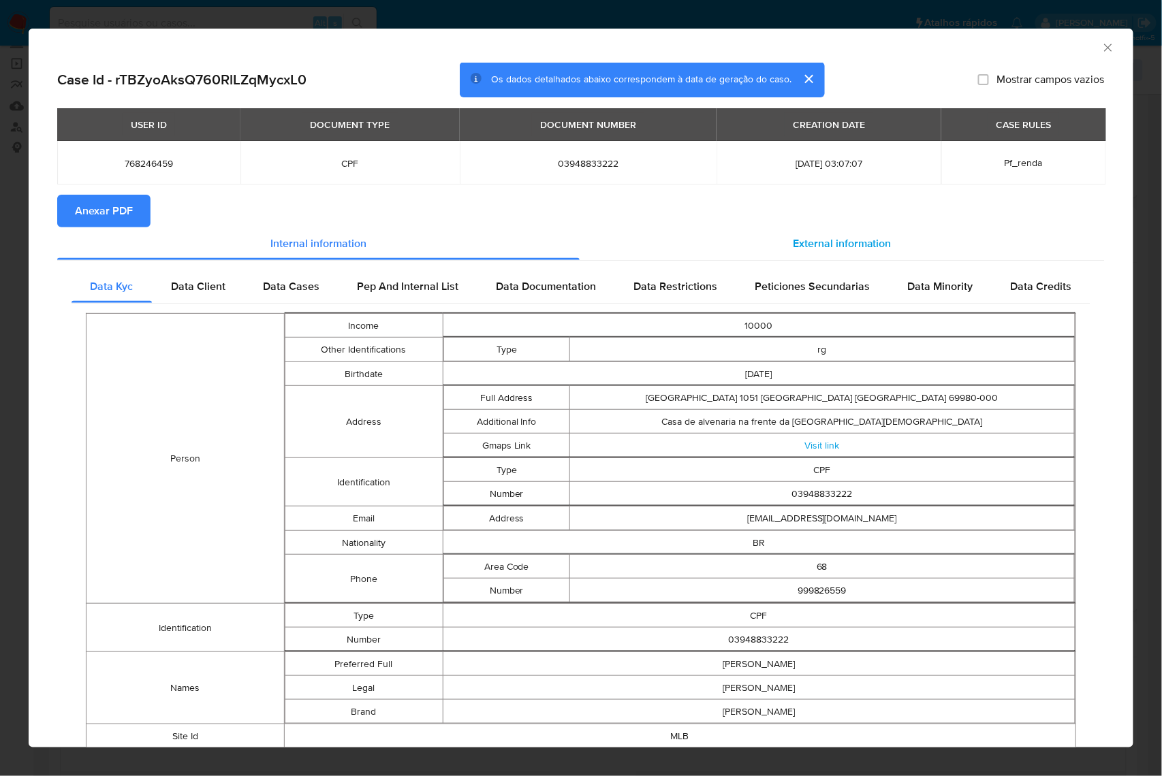
click at [869, 243] on span "External information" at bounding box center [842, 244] width 99 height 16
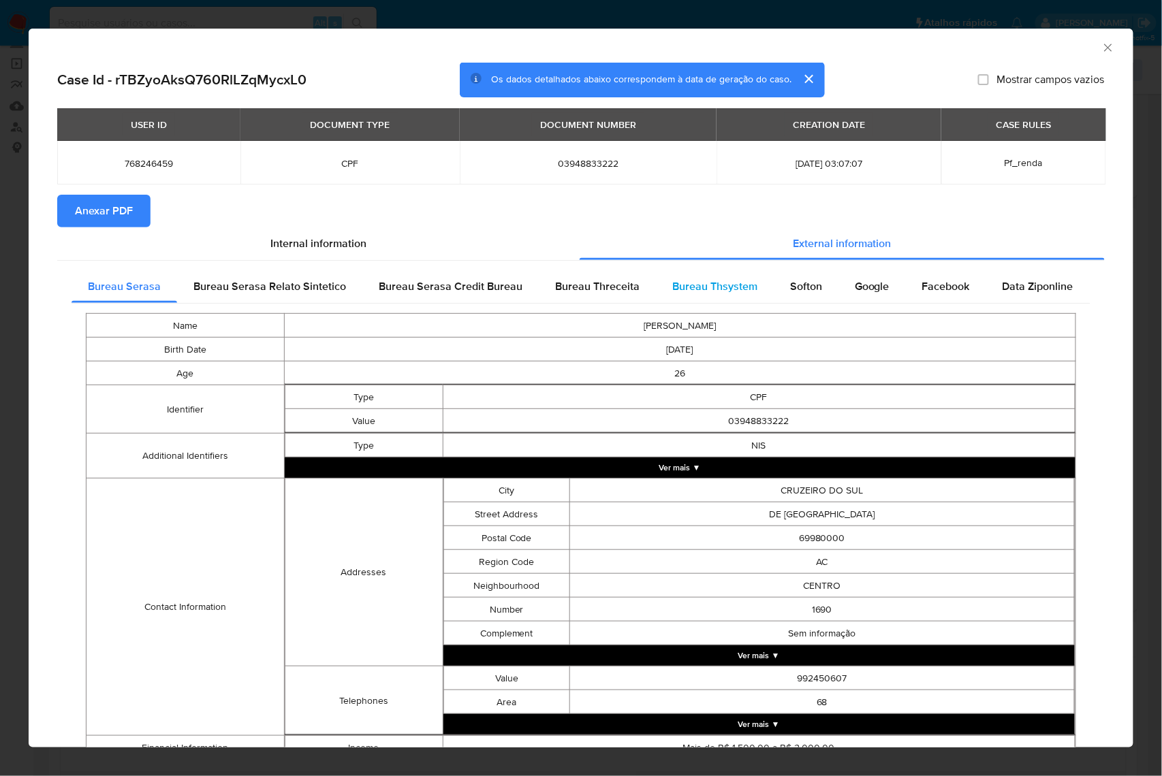
click at [717, 303] on div "Bureau Thsystem" at bounding box center [715, 286] width 118 height 33
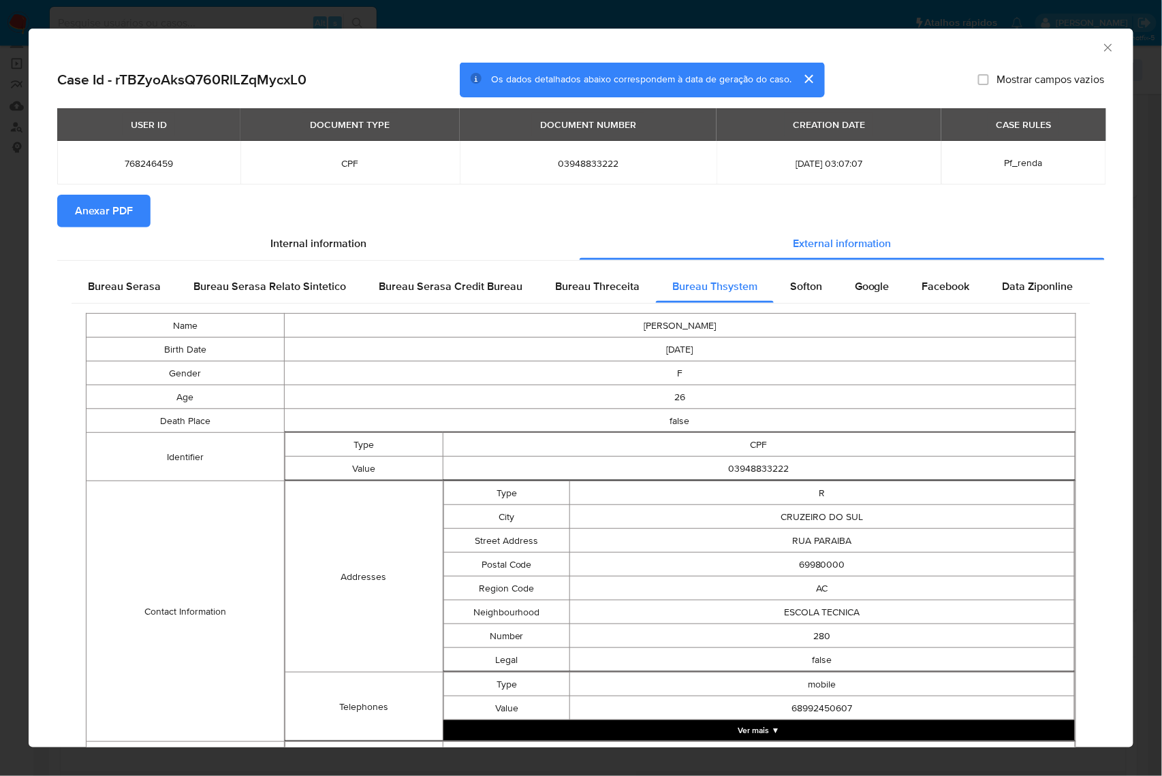
click at [106, 205] on span "Anexar PDF" at bounding box center [104, 211] width 58 height 30
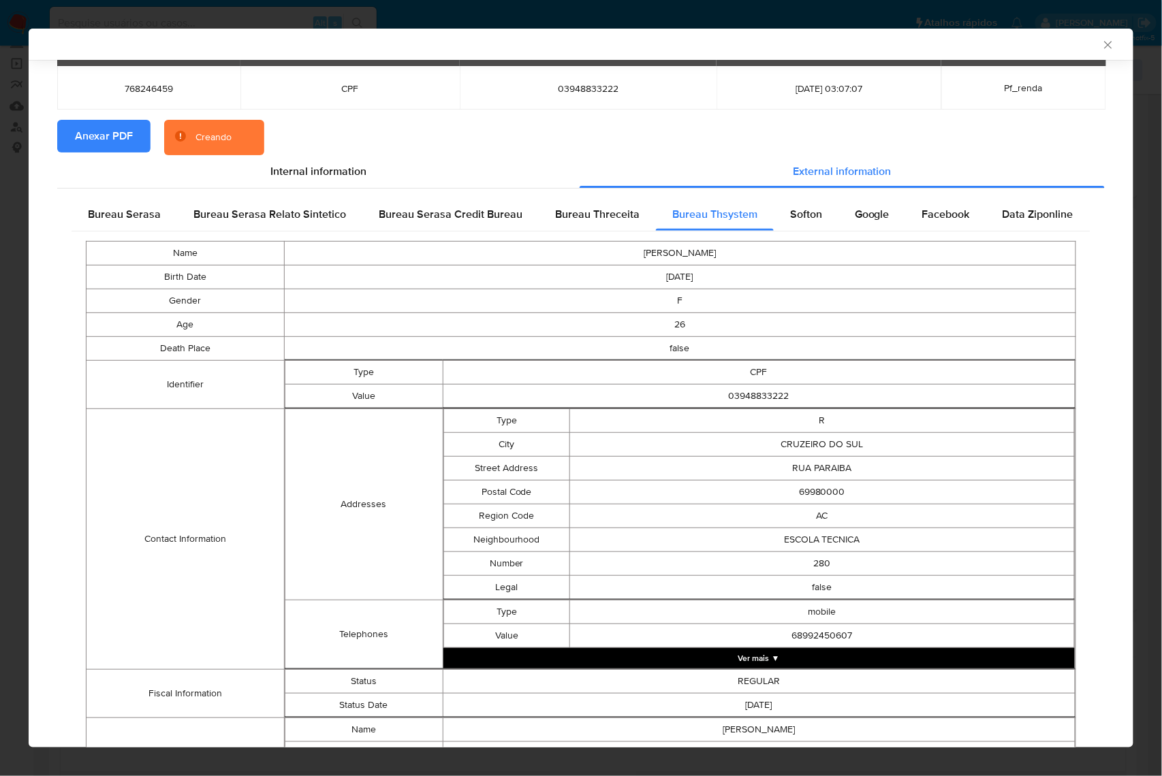
scroll to position [167, 0]
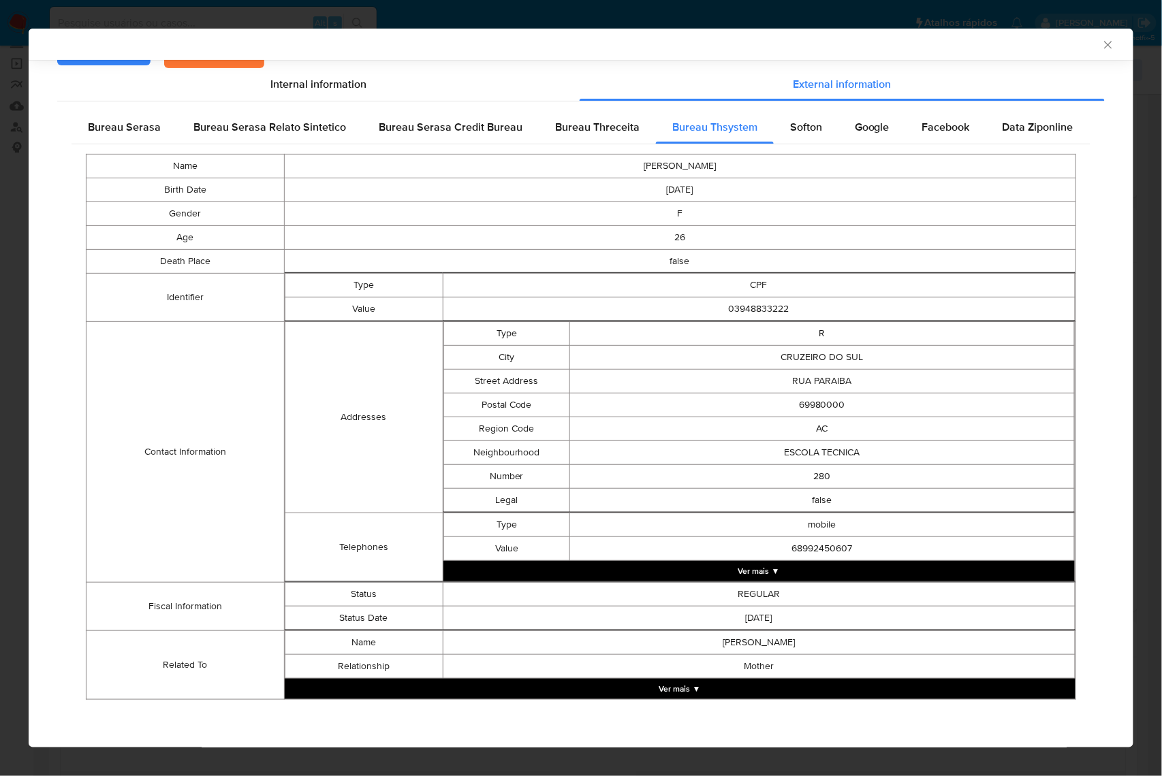
click at [684, 696] on button "Ver mais ▼" at bounding box center [680, 689] width 791 height 20
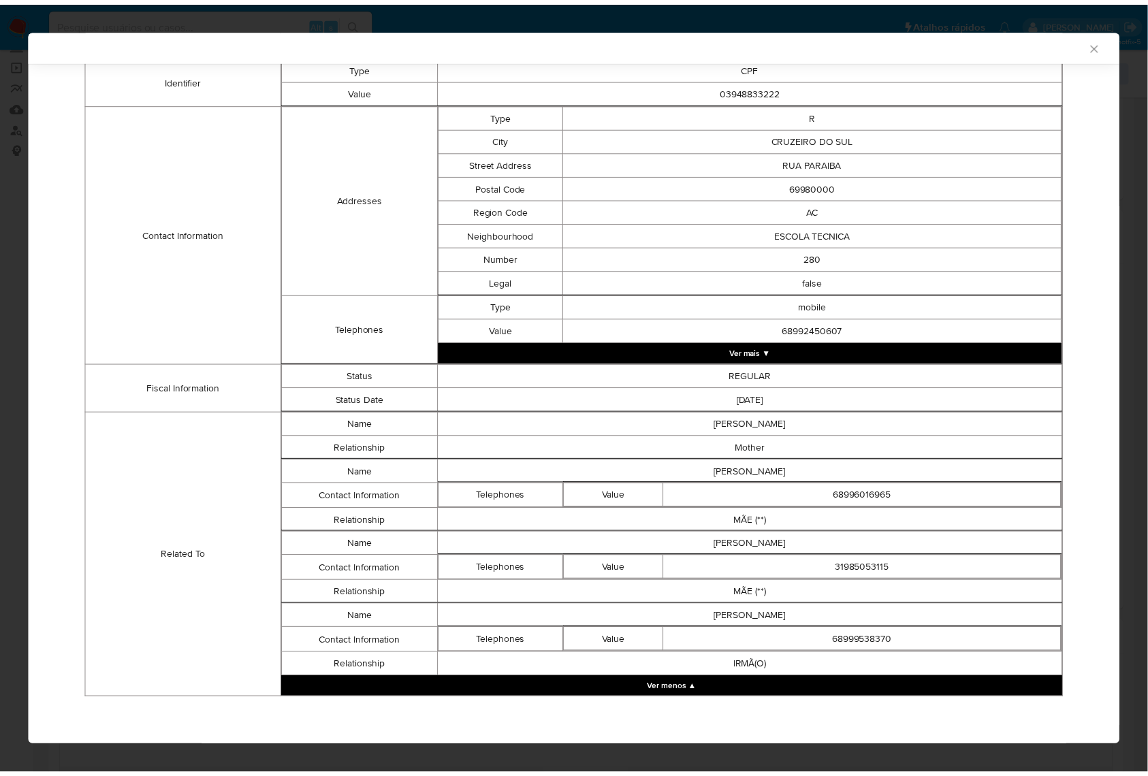
scroll to position [388, 0]
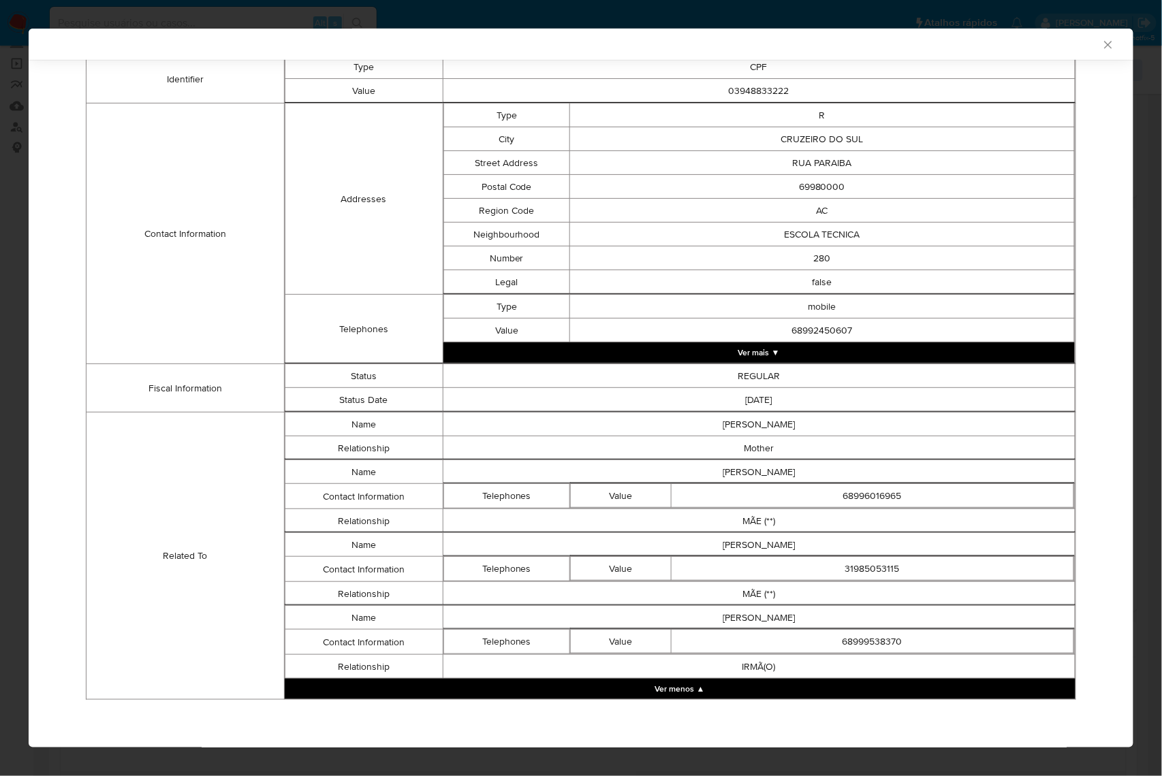
click at [793, 368] on td "REGULAR" at bounding box center [759, 376] width 632 height 24
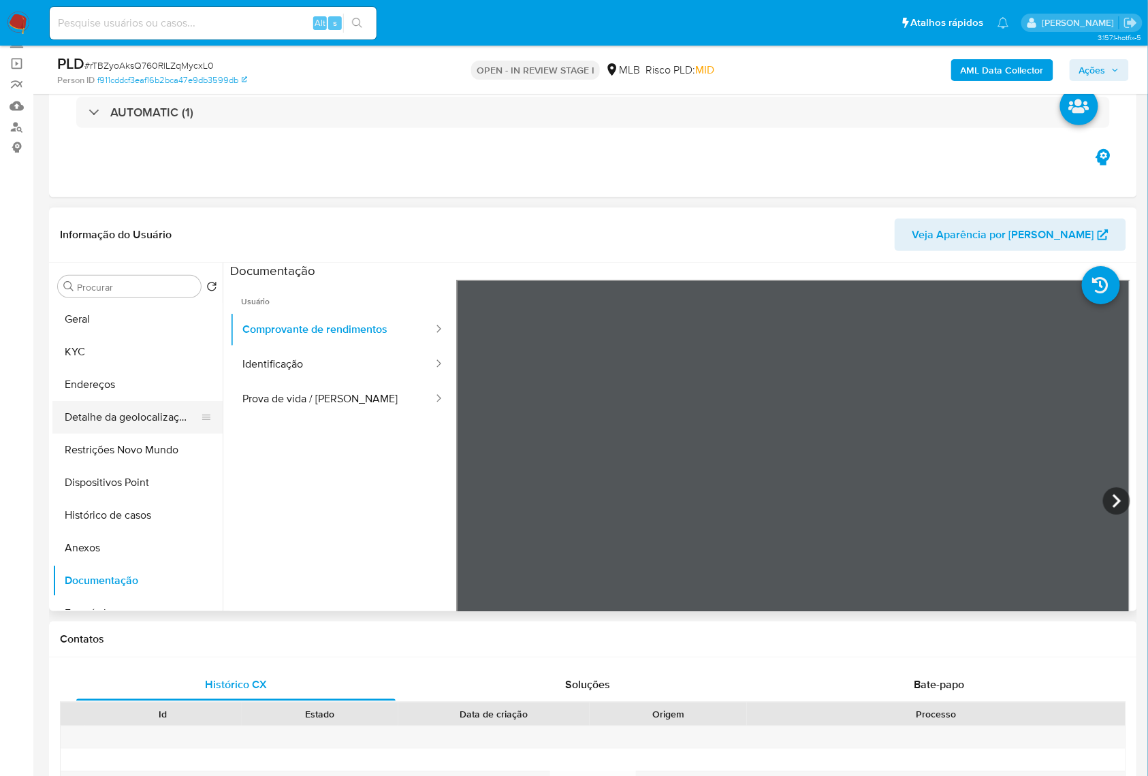
click at [126, 434] on button "Detalhe da geolocalização" at bounding box center [131, 417] width 159 height 33
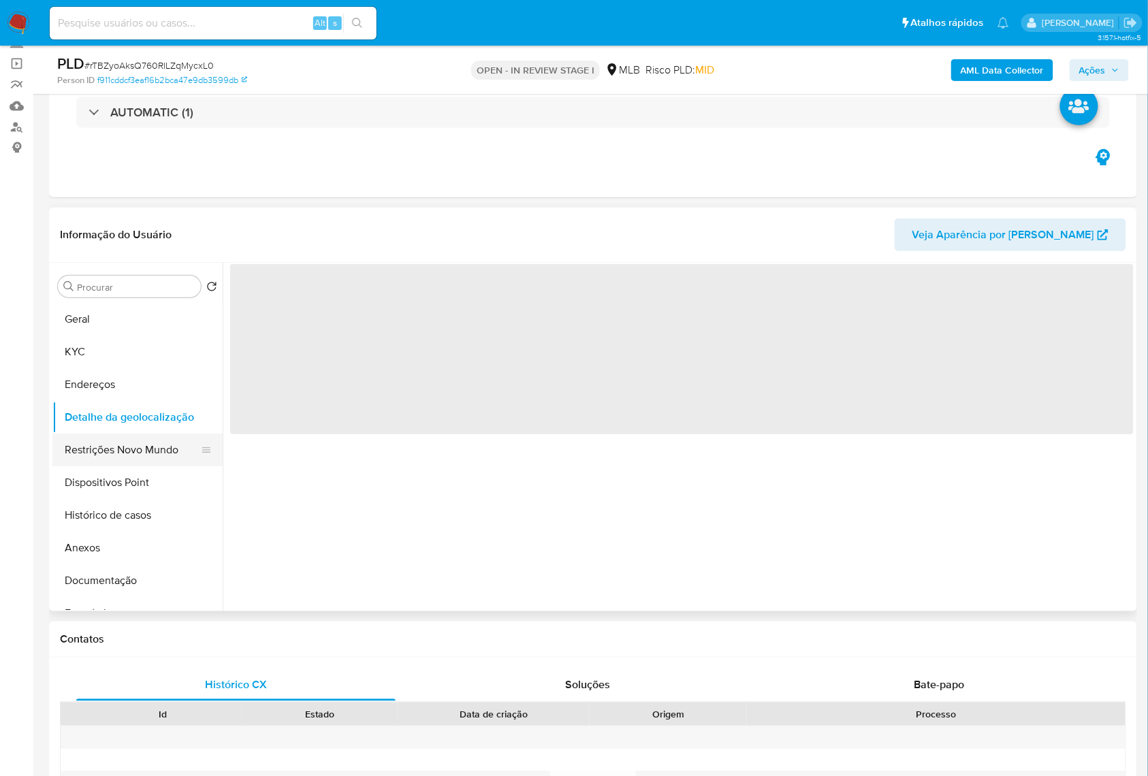
click at [116, 466] on button "Restrições Novo Mundo" at bounding box center [131, 450] width 159 height 33
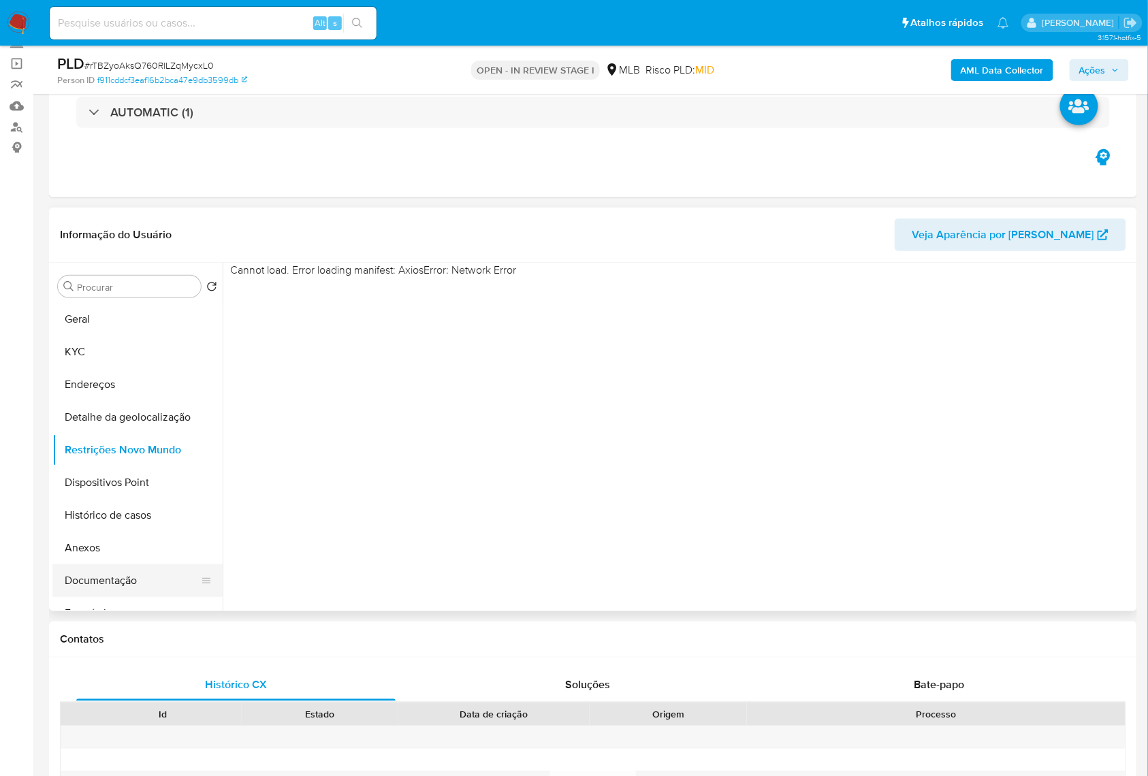
click at [134, 597] on button "Documentação" at bounding box center [131, 581] width 159 height 33
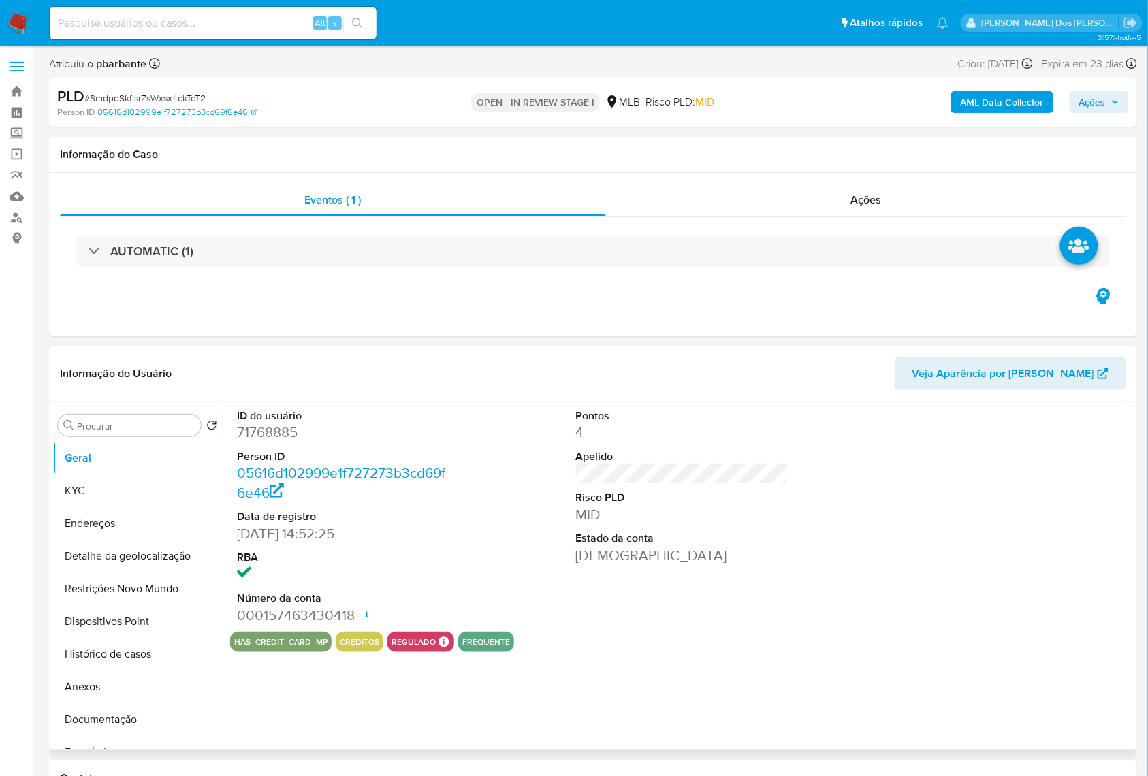
select select "10"
click at [285, 442] on dd "71768885" at bounding box center [343, 432] width 212 height 19
copy dd "71768885"
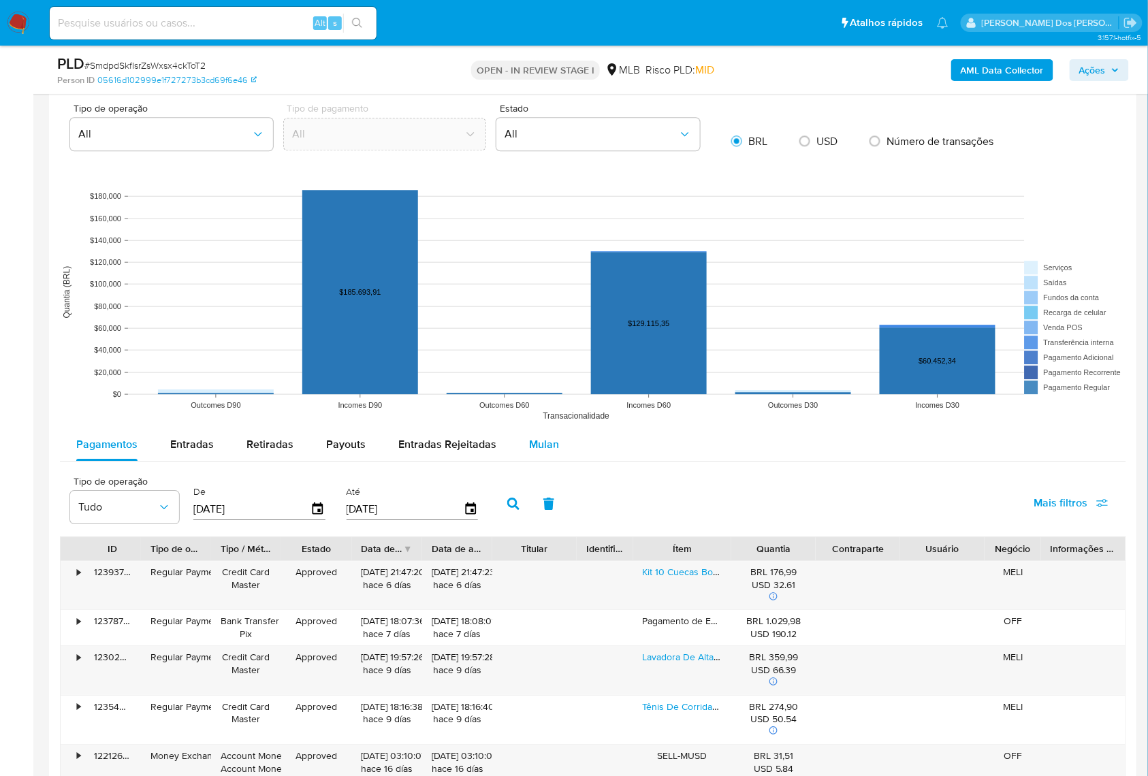
click at [546, 452] on span "Mulan" at bounding box center [544, 445] width 30 height 16
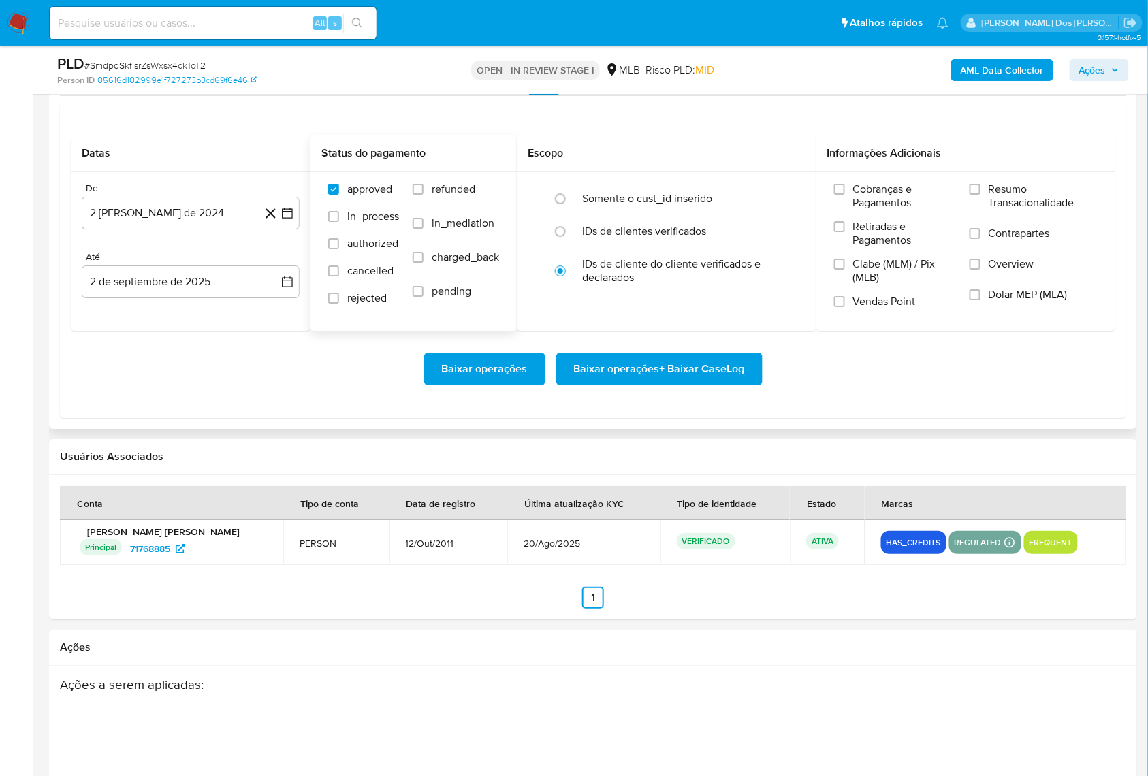
scroll to position [1543, 0]
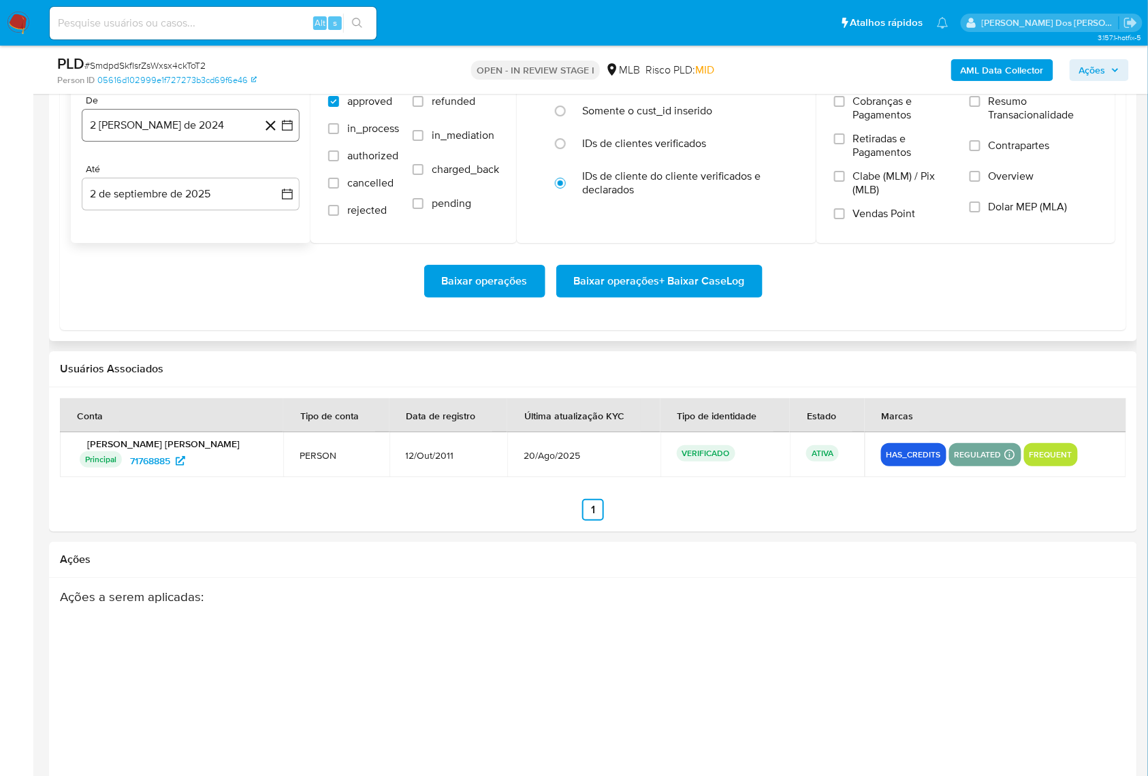
click at [291, 132] on icon "button" at bounding box center [288, 125] width 14 height 14
click at [279, 183] on icon "Mes siguiente" at bounding box center [275, 175] width 16 height 16
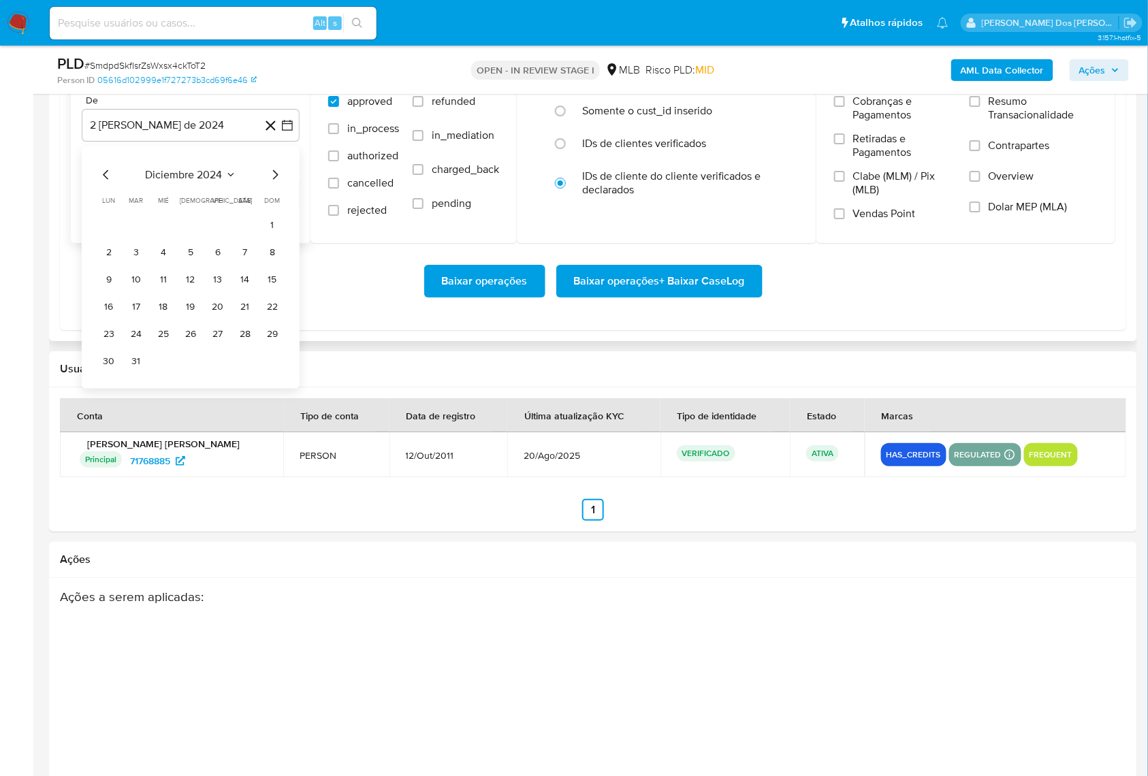
click at [279, 183] on icon "Mes siguiente" at bounding box center [275, 175] width 16 height 16
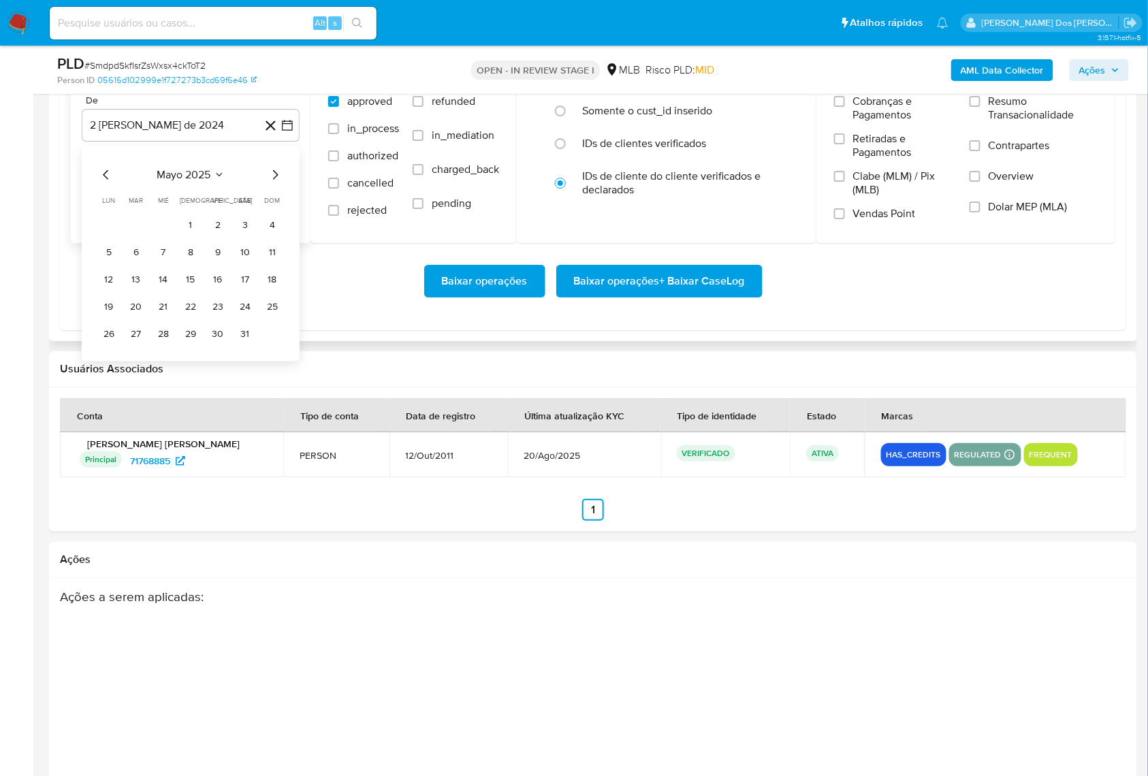
click at [279, 183] on icon "Mes siguiente" at bounding box center [275, 175] width 16 height 16
click at [138, 236] on button "1" at bounding box center [136, 226] width 22 height 22
click at [1011, 122] on span "Resumo Transacionalidade" at bounding box center [1043, 108] width 109 height 27
click at [981, 107] on input "Resumo Transacionalidade" at bounding box center [975, 101] width 11 height 11
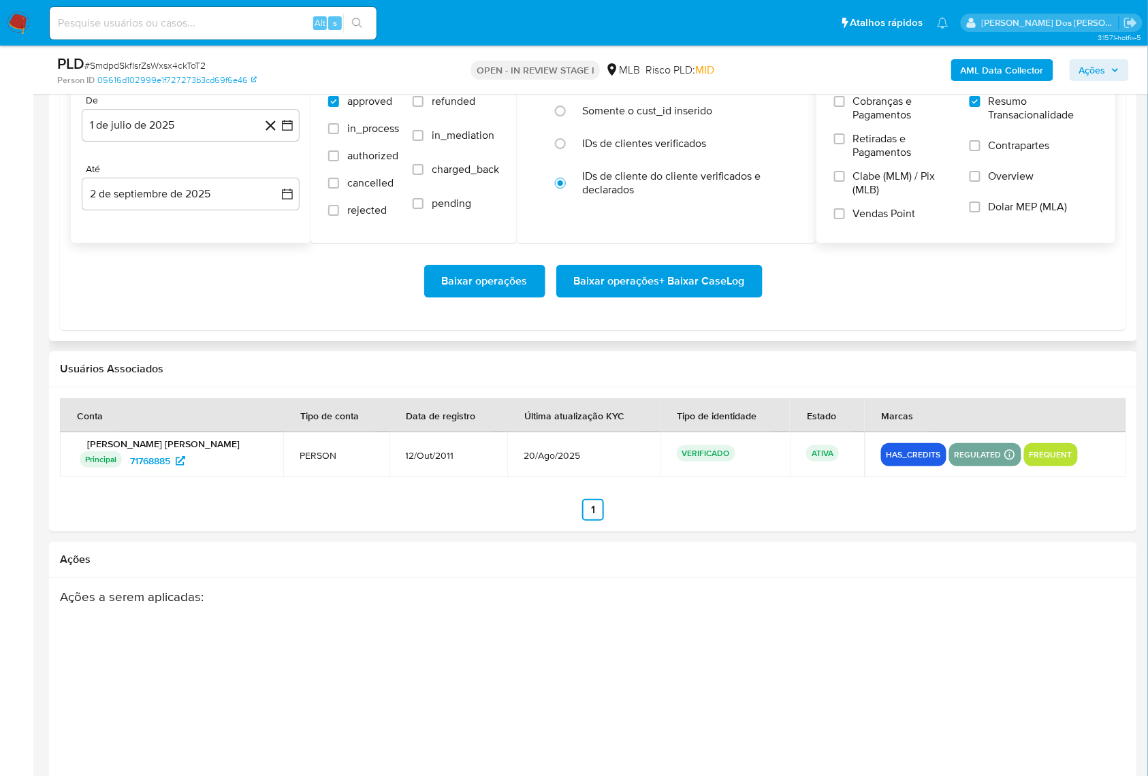
click at [663, 296] on span "Baixar operações + Baixar CaseLog" at bounding box center [659, 281] width 171 height 30
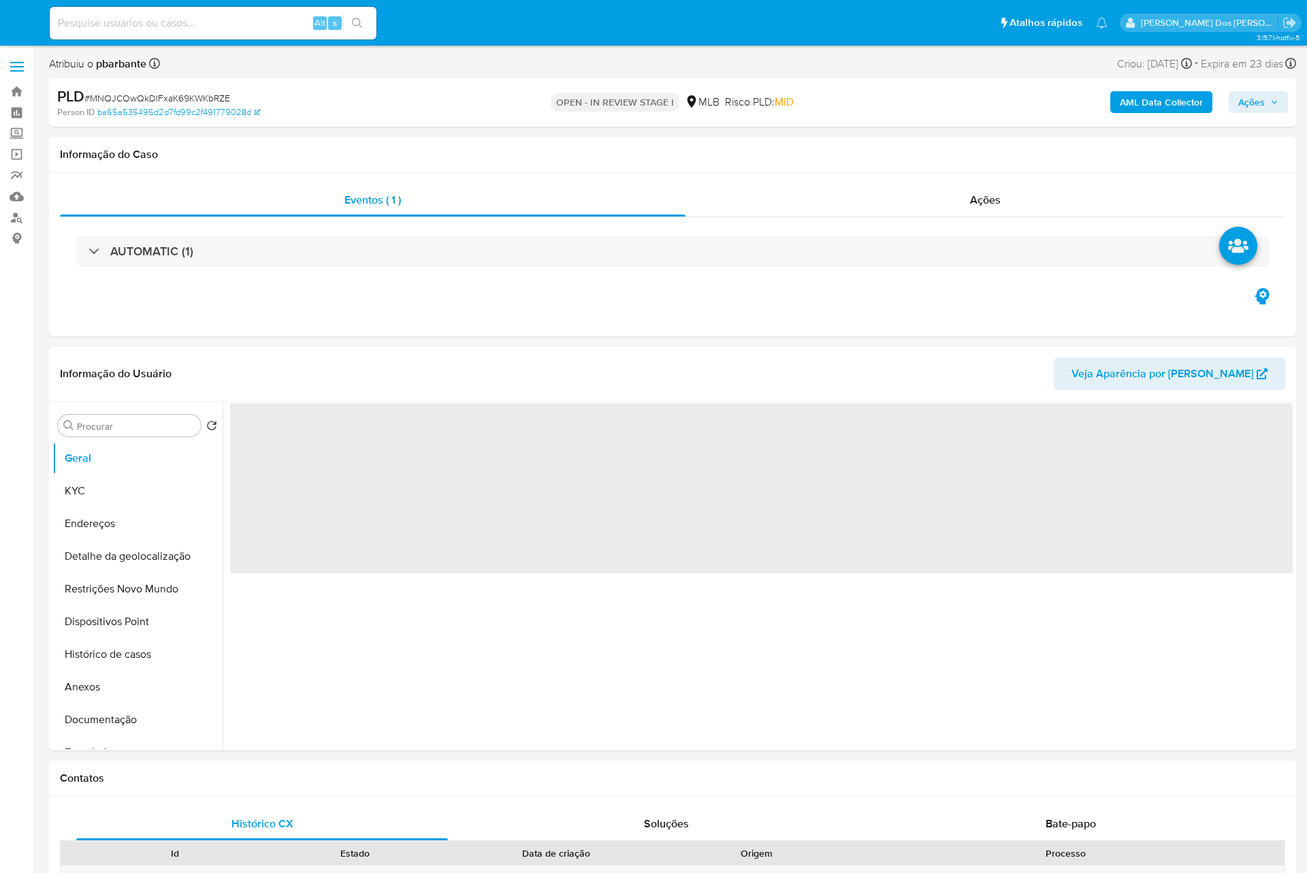
select select "10"
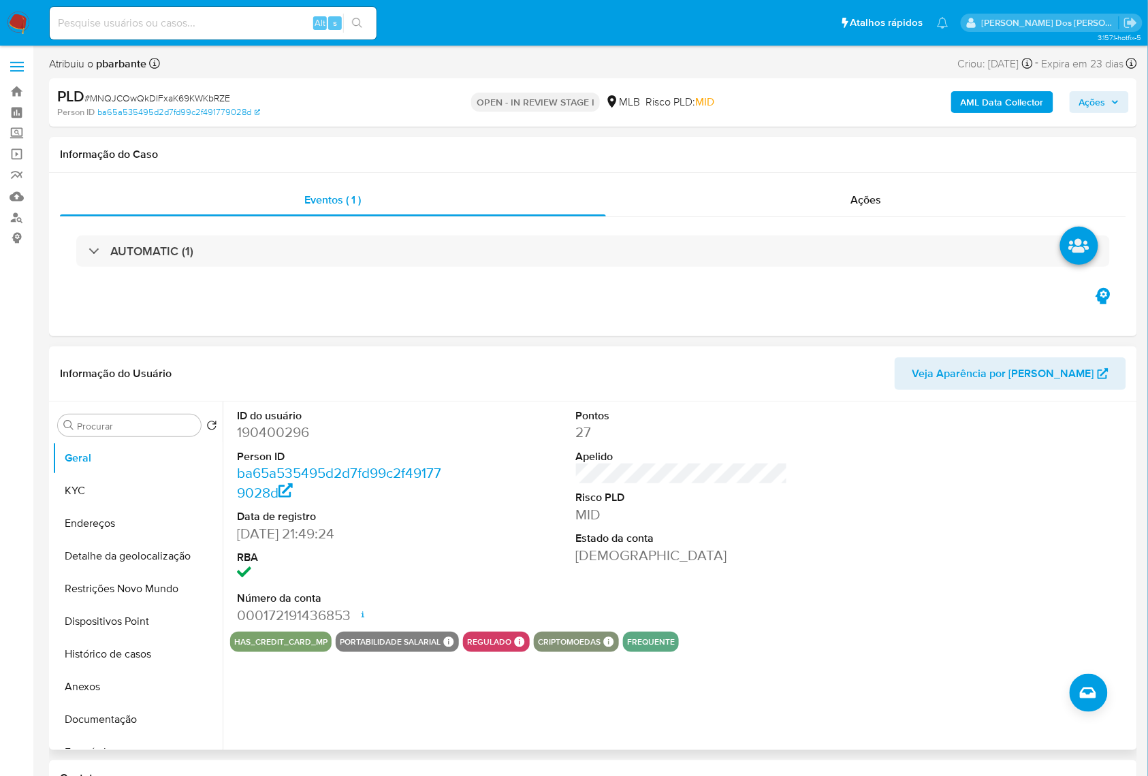
click at [275, 442] on dd "190400296" at bounding box center [343, 432] width 212 height 19
click at [273, 442] on dd "190400296" at bounding box center [343, 432] width 212 height 19
copy dd "190400296"
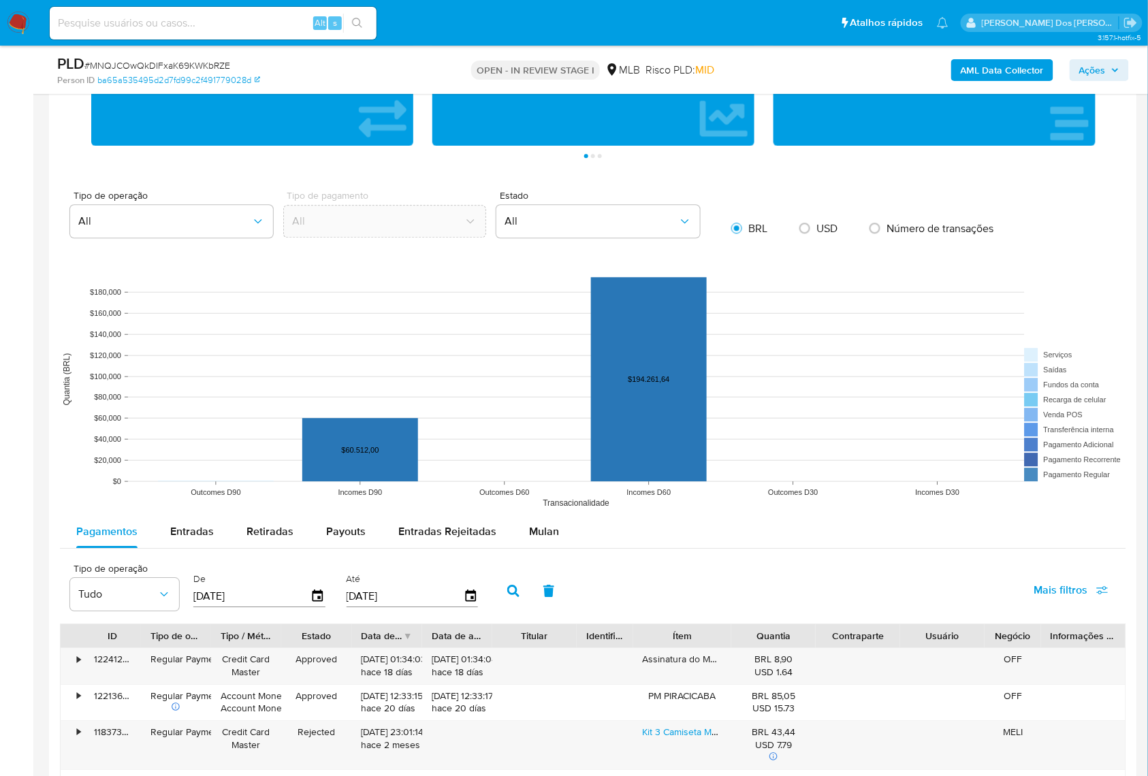
scroll to position [1090, 0]
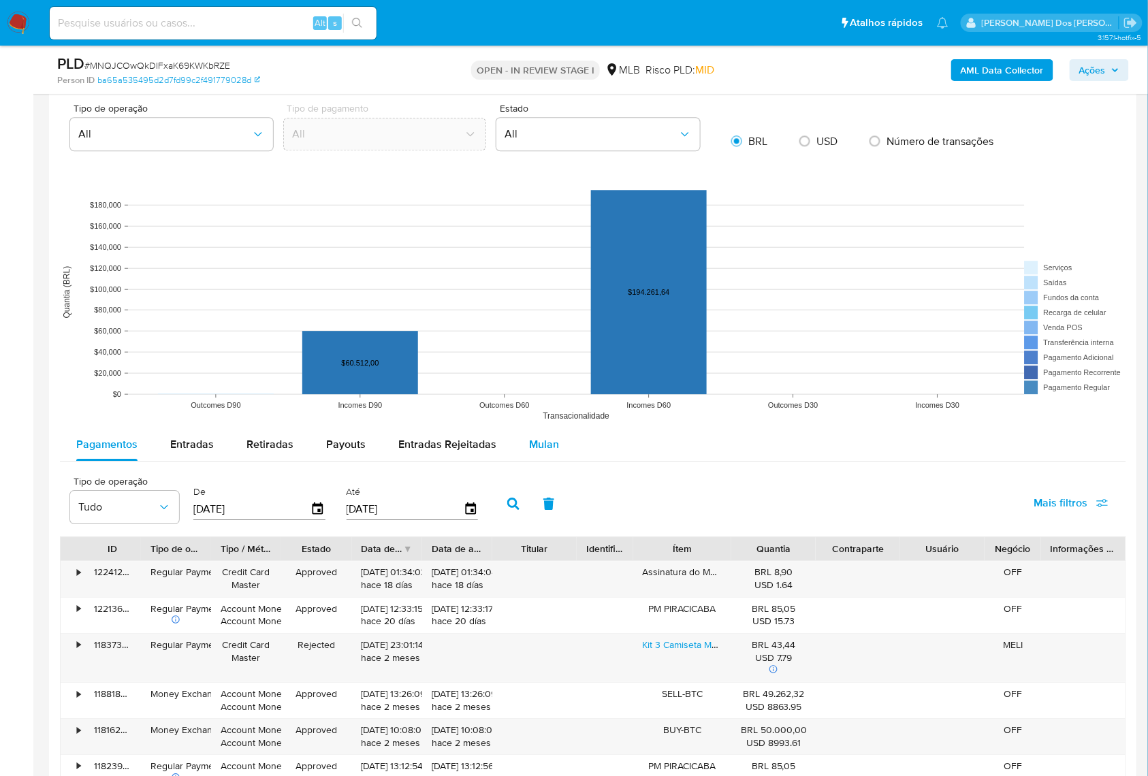
click at [548, 461] on div "Mulan" at bounding box center [544, 444] width 30 height 33
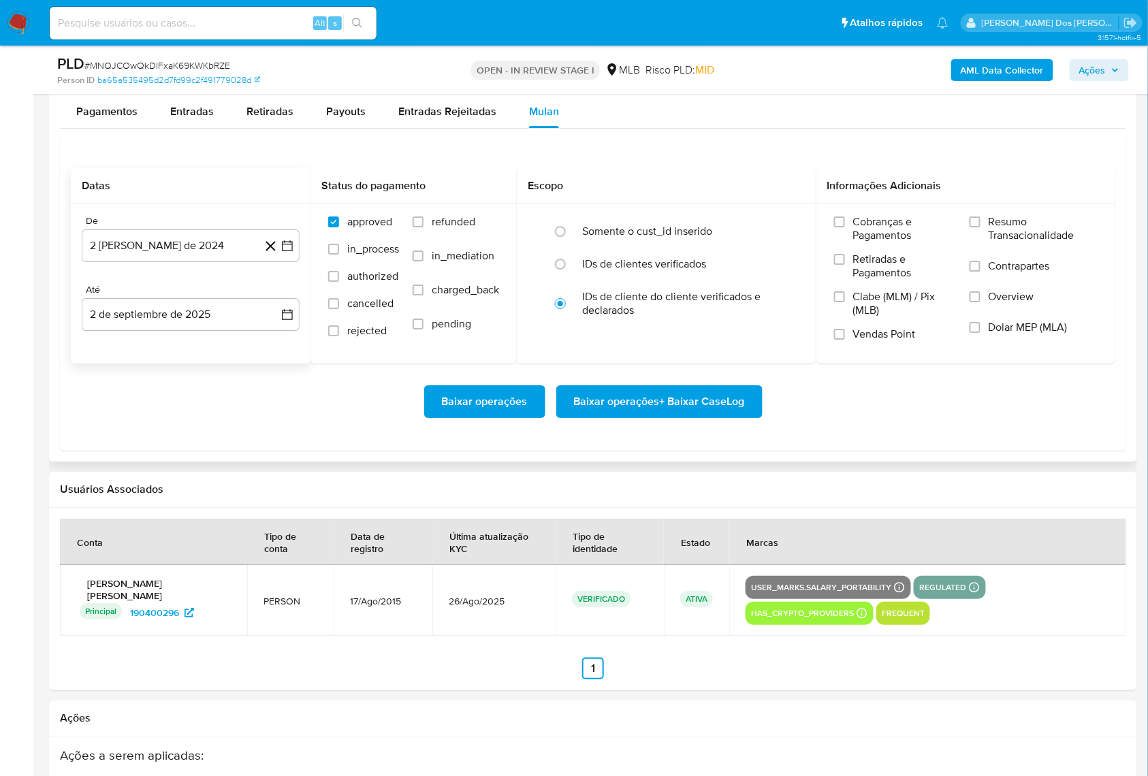
scroll to position [1453, 0]
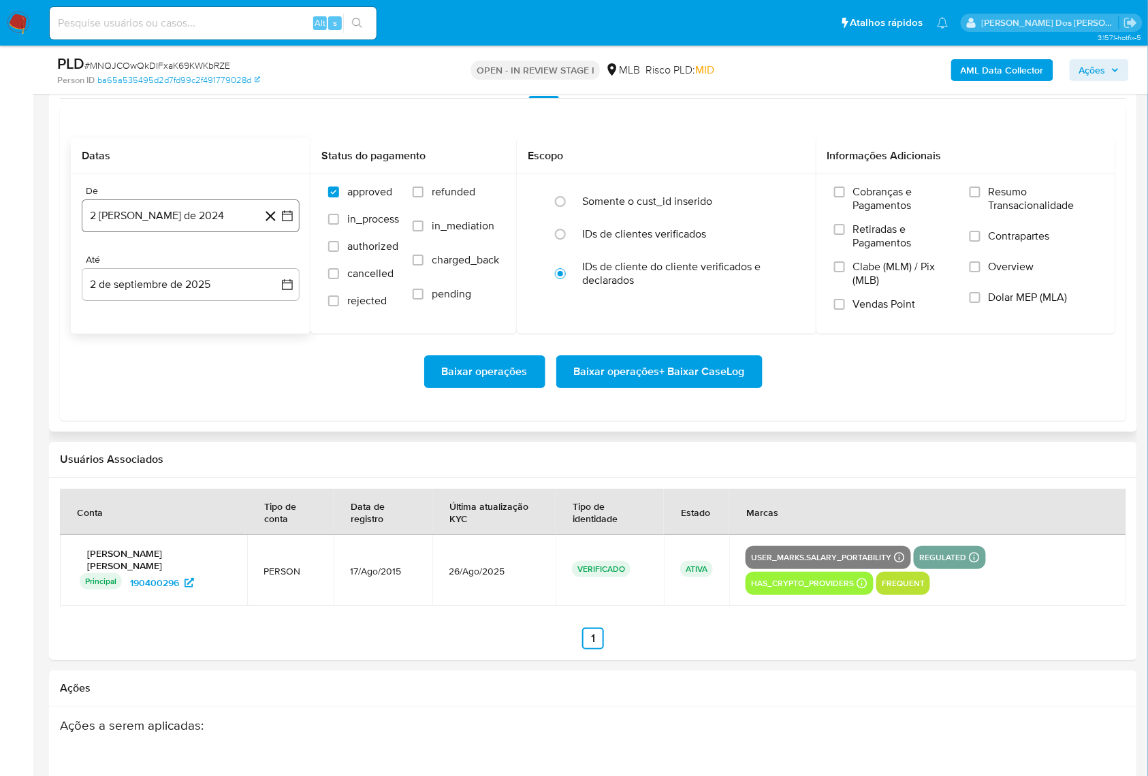
click at [281, 223] on icon "button" at bounding box center [288, 216] width 14 height 14
click at [278, 274] on icon "Mes siguiente" at bounding box center [275, 265] width 16 height 16
click at [273, 274] on icon "Mes siguiente" at bounding box center [275, 265] width 16 height 16
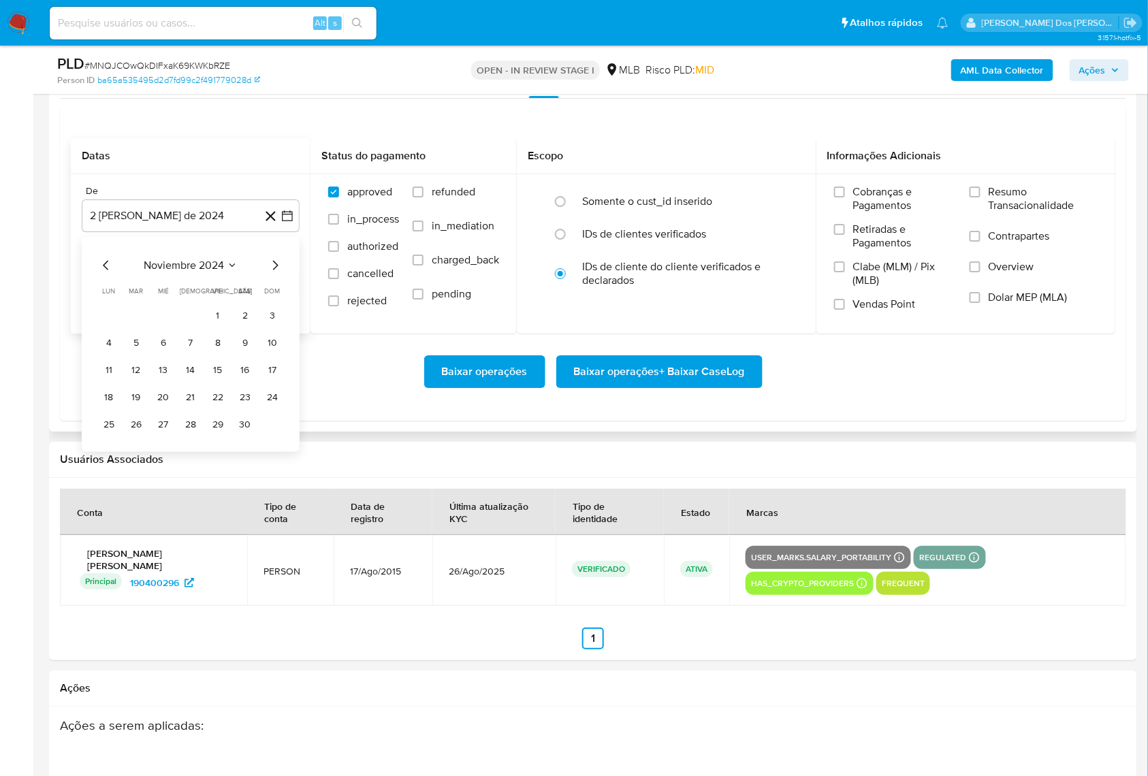
click at [273, 274] on icon "Mes siguiente" at bounding box center [275, 265] width 16 height 16
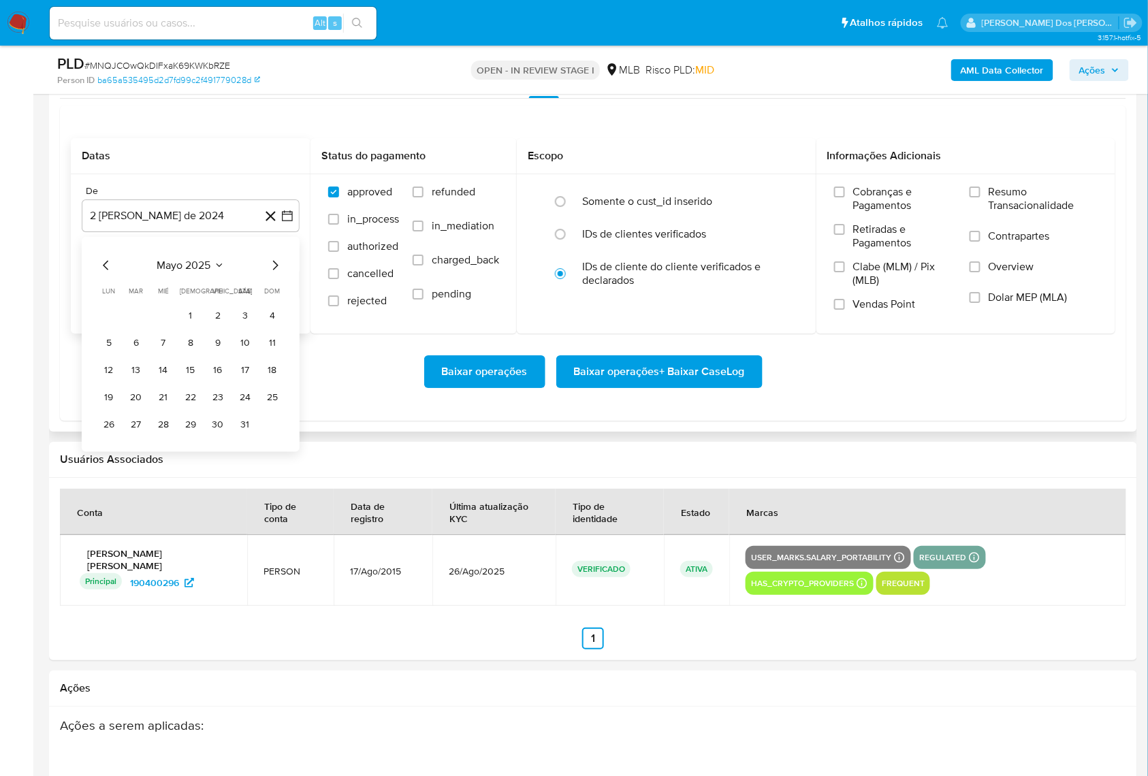
click at [273, 274] on icon "Mes siguiente" at bounding box center [275, 265] width 16 height 16
click at [108, 281] on div "agosto 2025 agosto 2025 lun lunes mar martes mié miércoles jue jueves vie viern…" at bounding box center [191, 344] width 218 height 215
click at [106, 274] on icon "Mes anterior" at bounding box center [106, 265] width 16 height 16
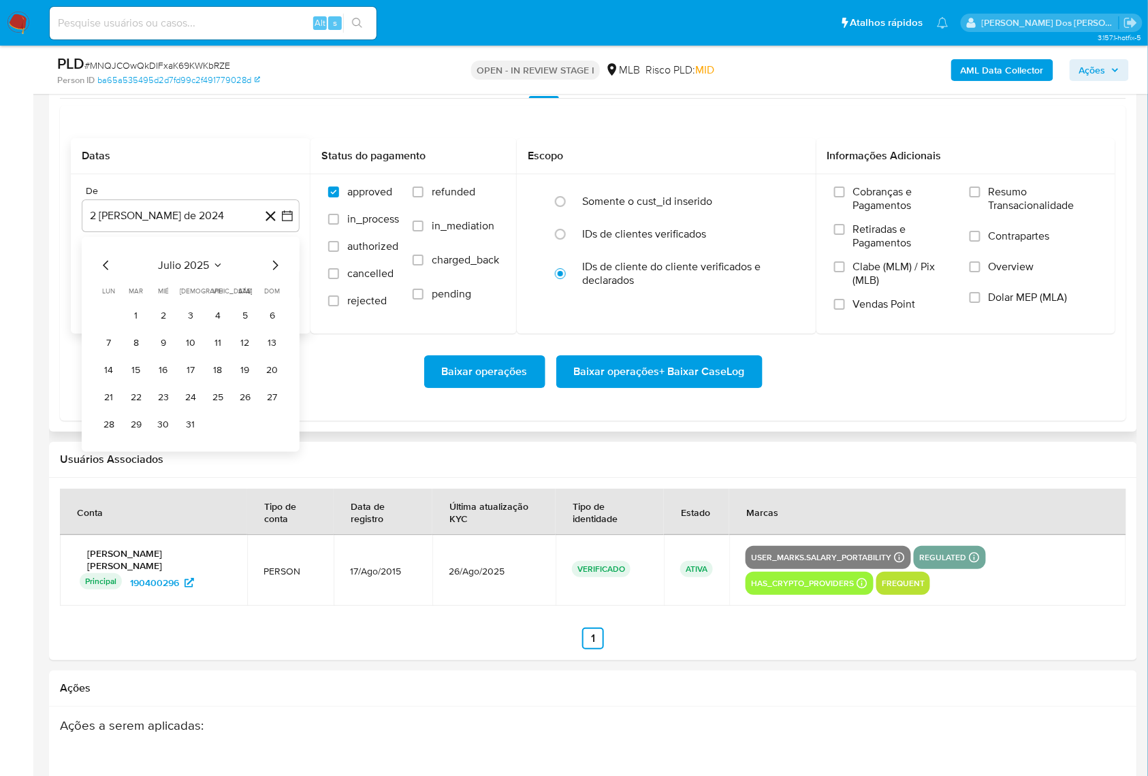
click at [133, 327] on button "1" at bounding box center [136, 316] width 22 height 22
click at [1036, 212] on span "Resumo Transacionalidade" at bounding box center [1043, 198] width 109 height 27
click at [981, 197] on input "Resumo Transacionalidade" at bounding box center [975, 192] width 11 height 11
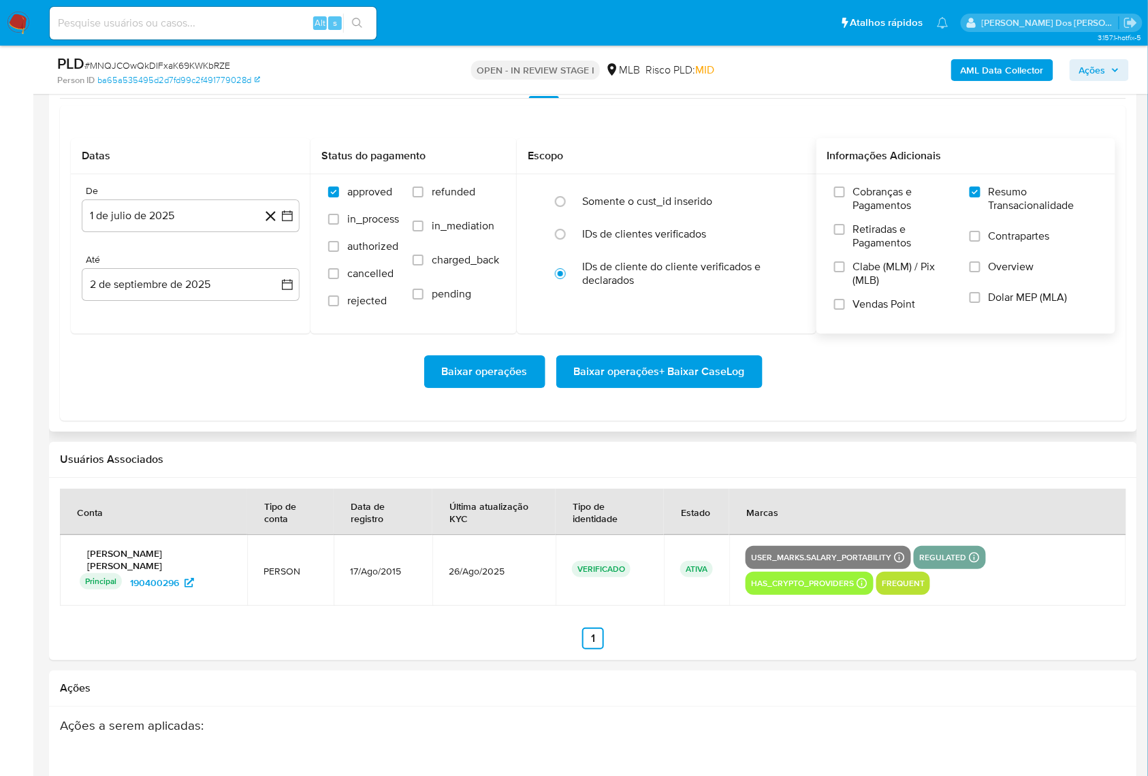
click at [654, 387] on span "Baixar operações + Baixar CaseLog" at bounding box center [659, 372] width 171 height 30
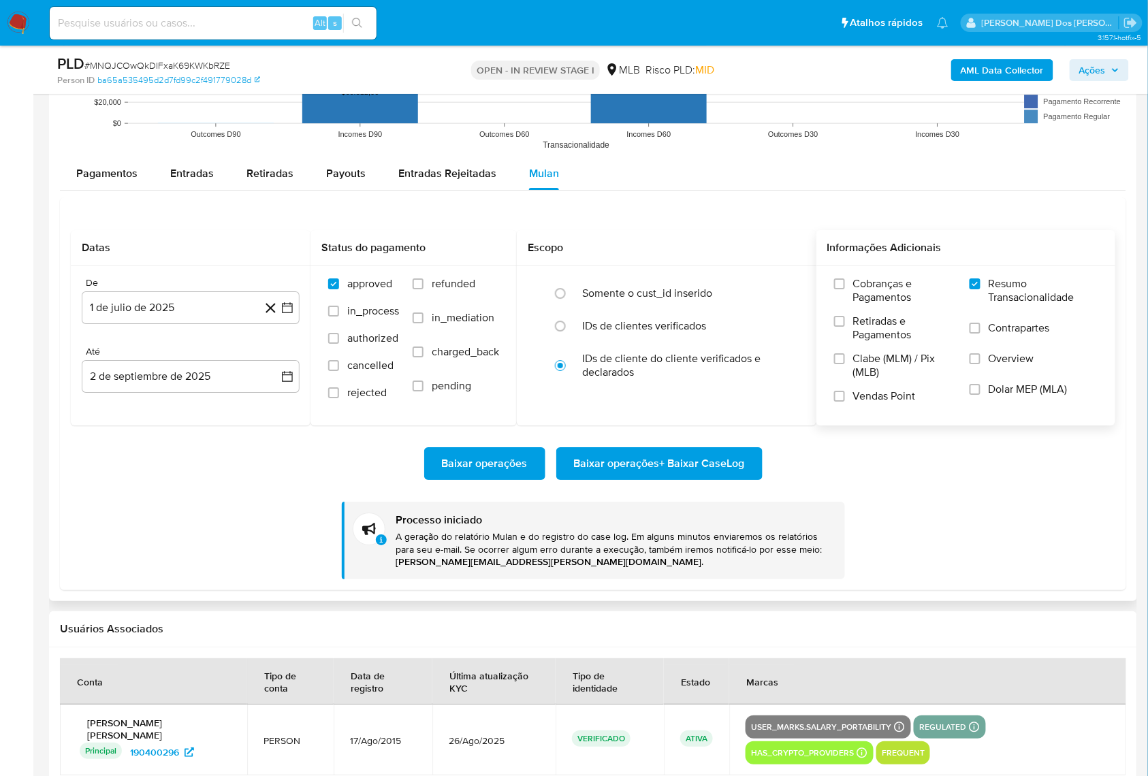
scroll to position [1362, 0]
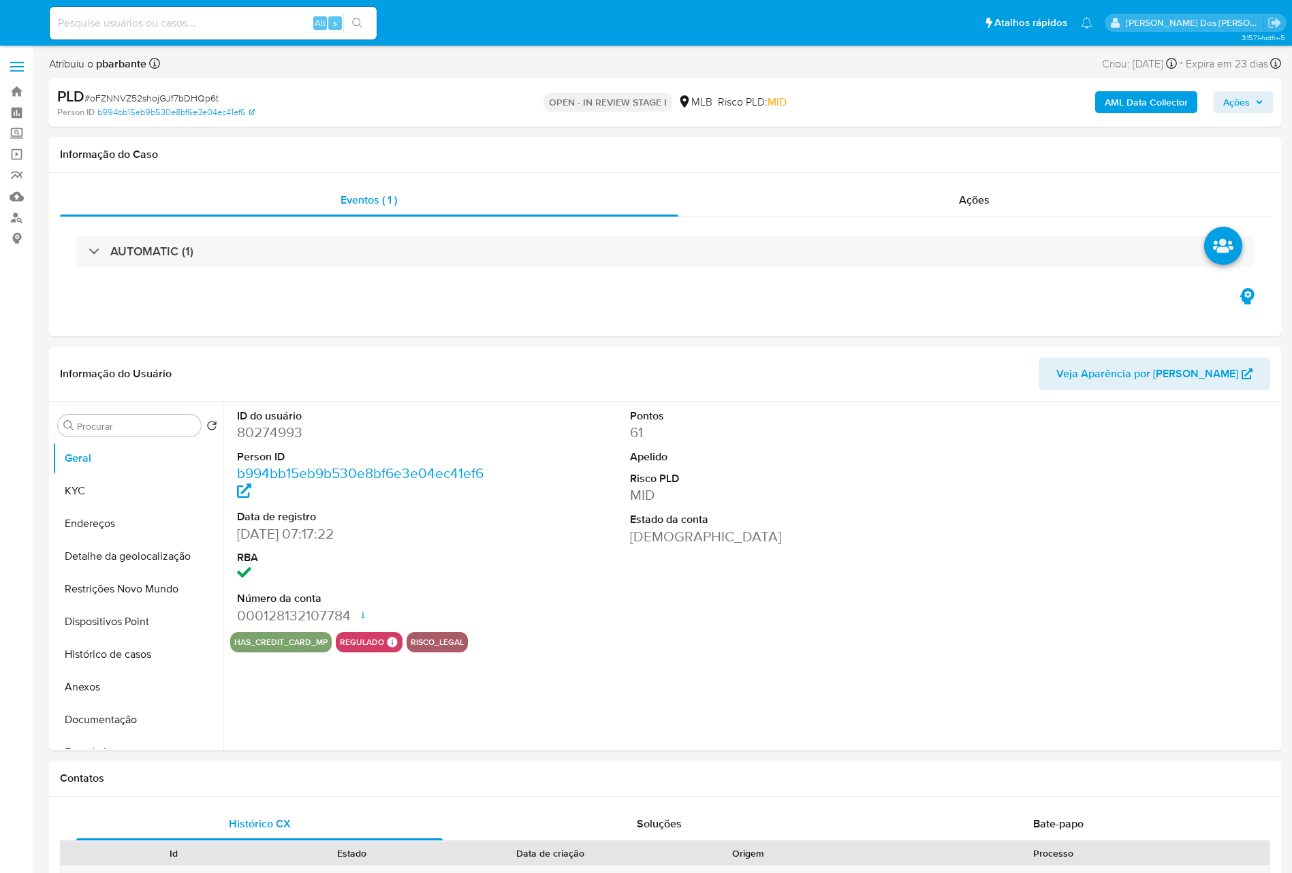
select select "10"
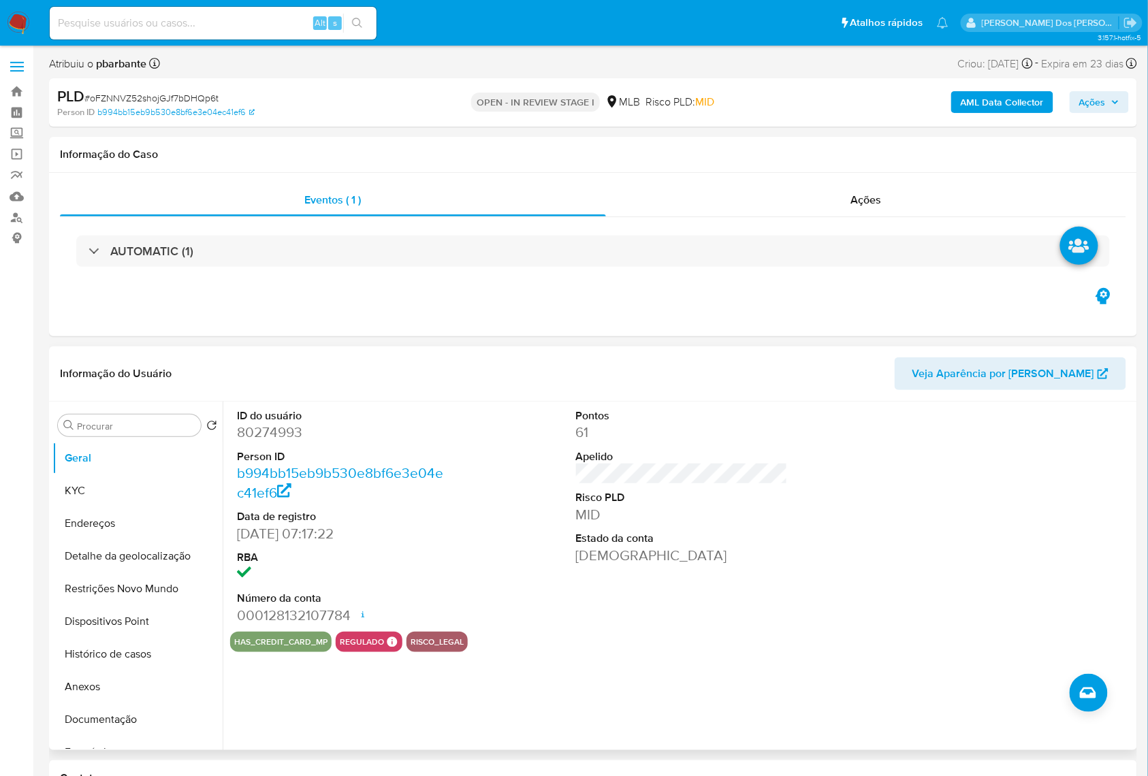
click at [296, 442] on dd "80274993" at bounding box center [343, 432] width 212 height 19
click at [298, 442] on dd "80274993" at bounding box center [343, 432] width 212 height 19
copy dd "80274993"
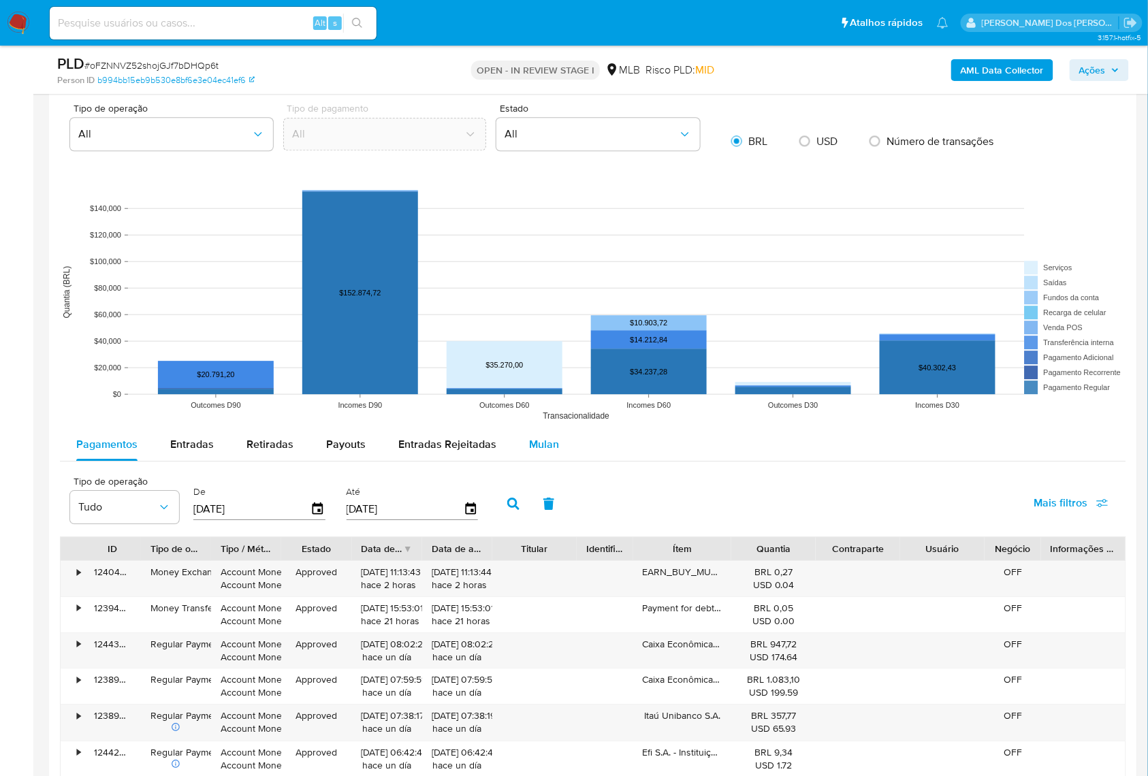
click at [535, 452] on span "Mulan" at bounding box center [544, 445] width 30 height 16
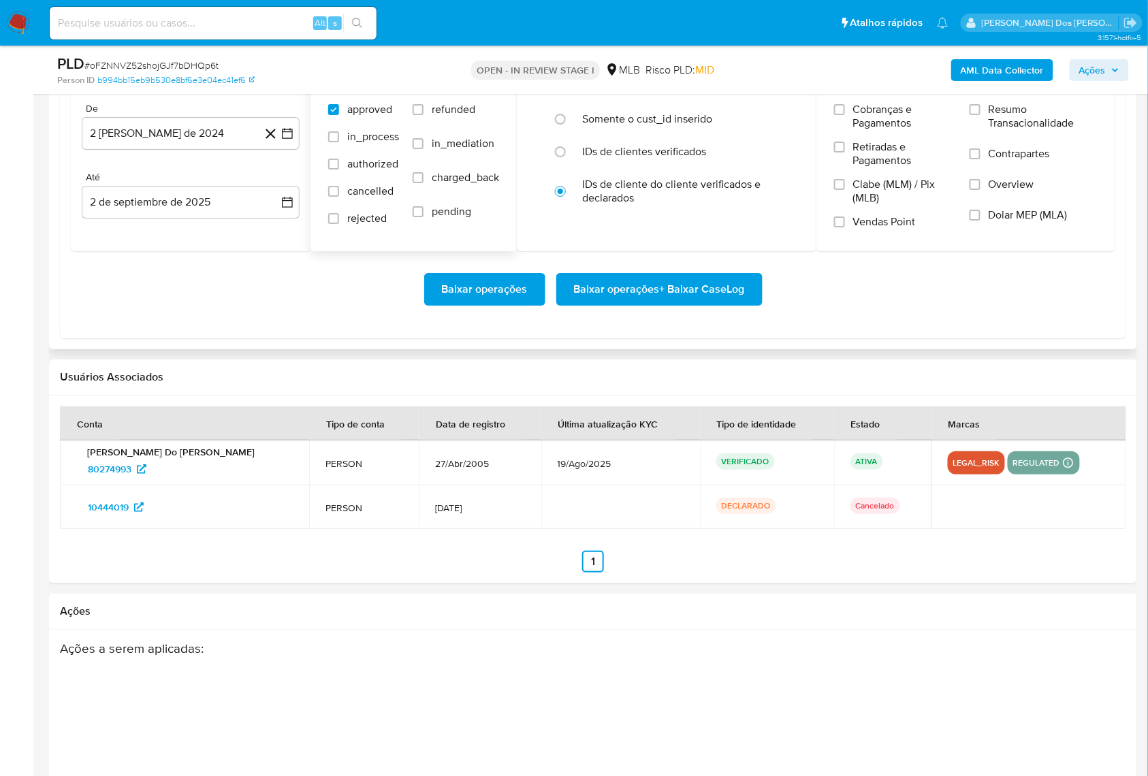
scroll to position [1543, 0]
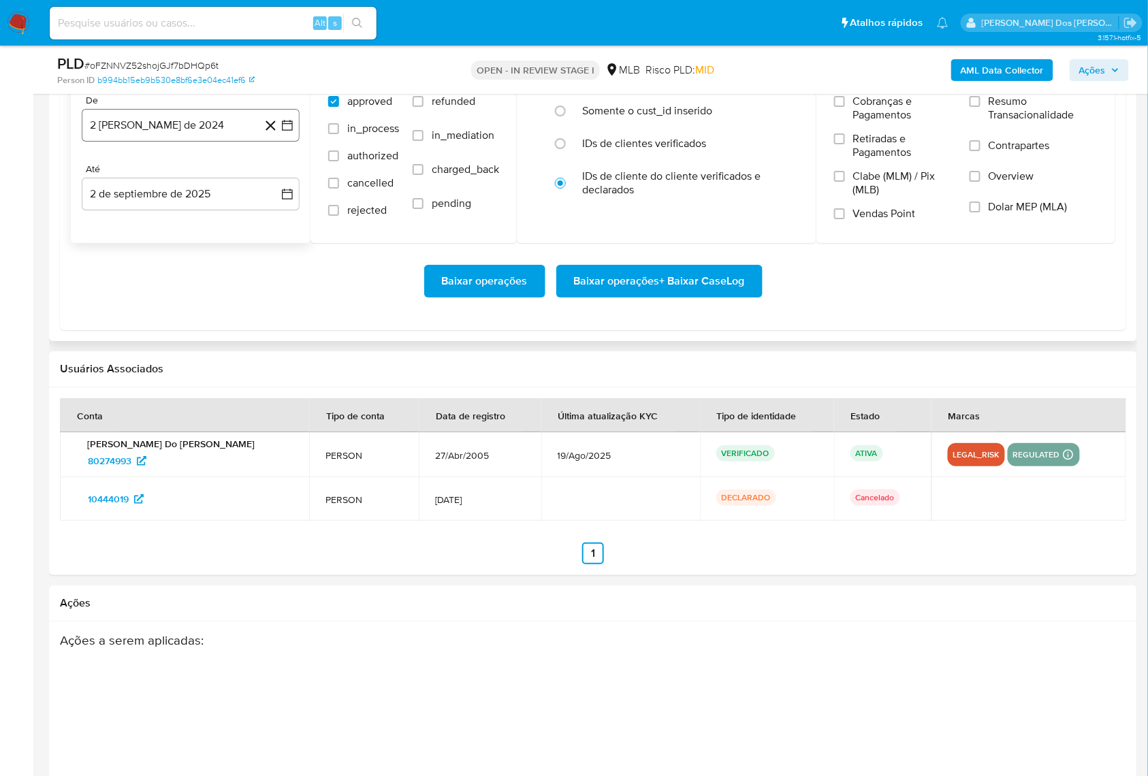
click at [291, 132] on icon "button" at bounding box center [288, 125] width 14 height 14
click at [278, 183] on icon "Mes siguiente" at bounding box center [275, 175] width 16 height 16
click at [276, 183] on icon "Mes siguiente" at bounding box center [275, 175] width 16 height 16
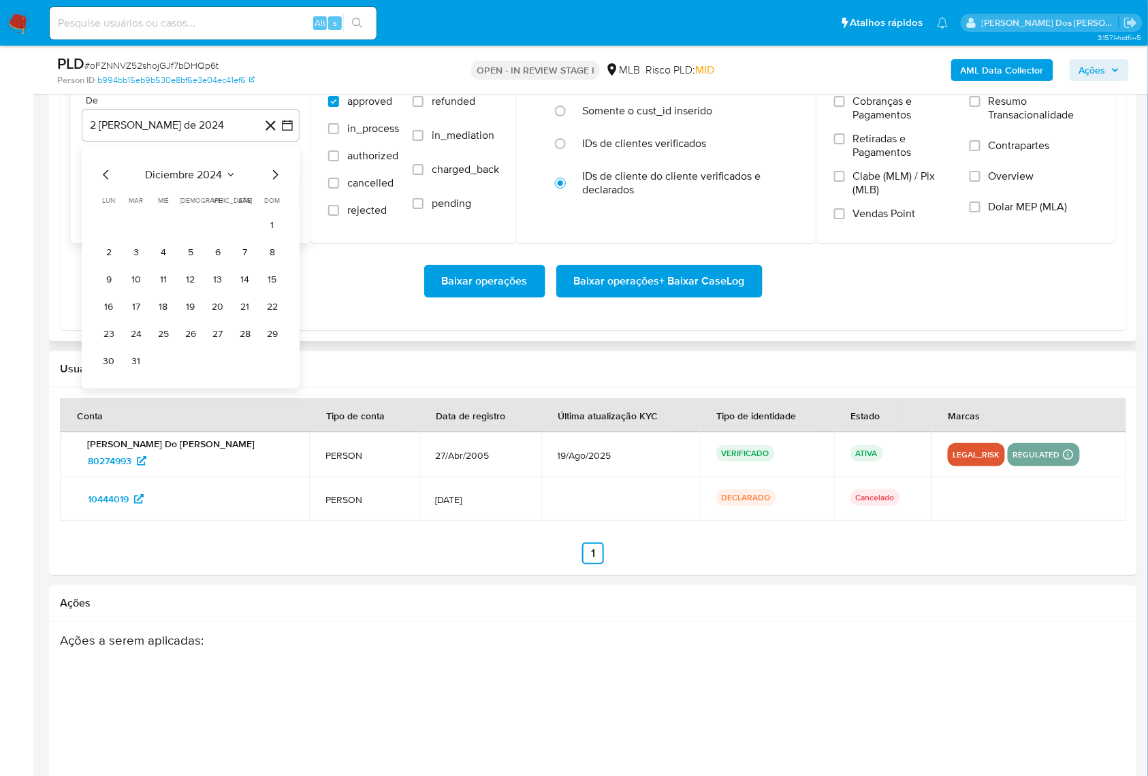
click at [276, 183] on icon "Mes siguiente" at bounding box center [275, 175] width 16 height 16
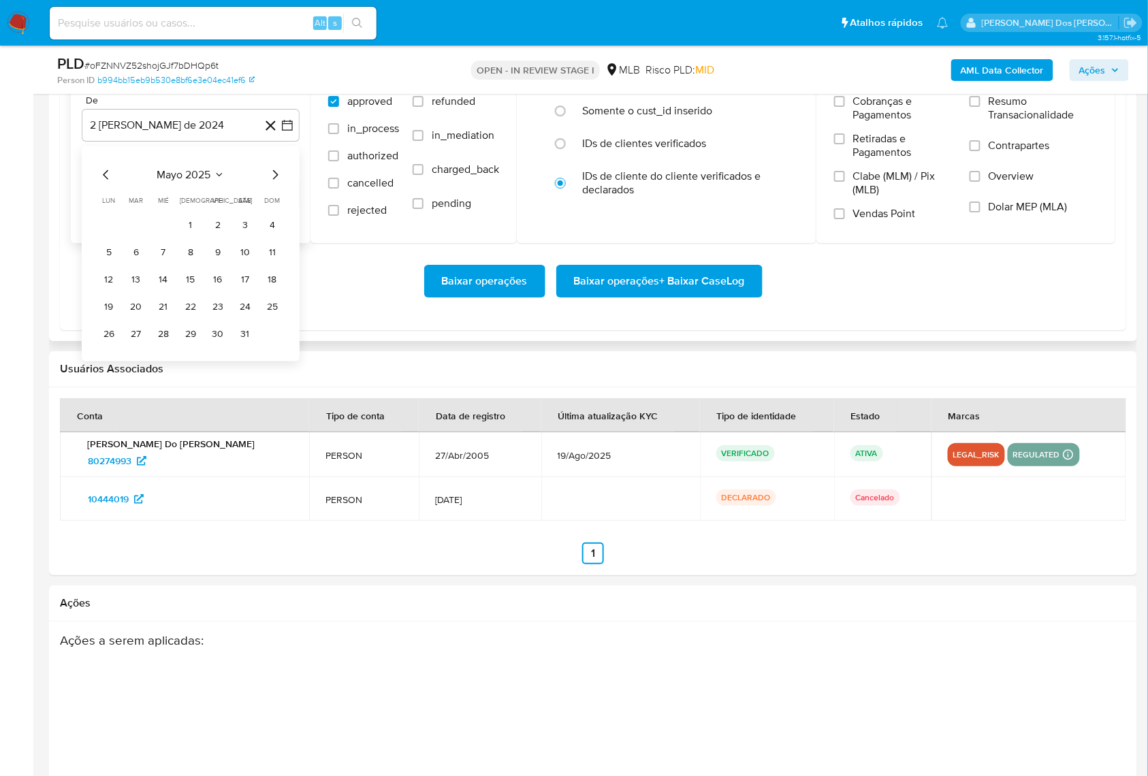
click at [276, 183] on icon "Mes siguiente" at bounding box center [275, 175] width 16 height 16
click at [136, 236] on button "1" at bounding box center [136, 226] width 22 height 22
click at [1017, 122] on span "Resumo Transacionalidade" at bounding box center [1043, 108] width 109 height 27
click at [981, 107] on input "Resumo Transacionalidade" at bounding box center [975, 101] width 11 height 11
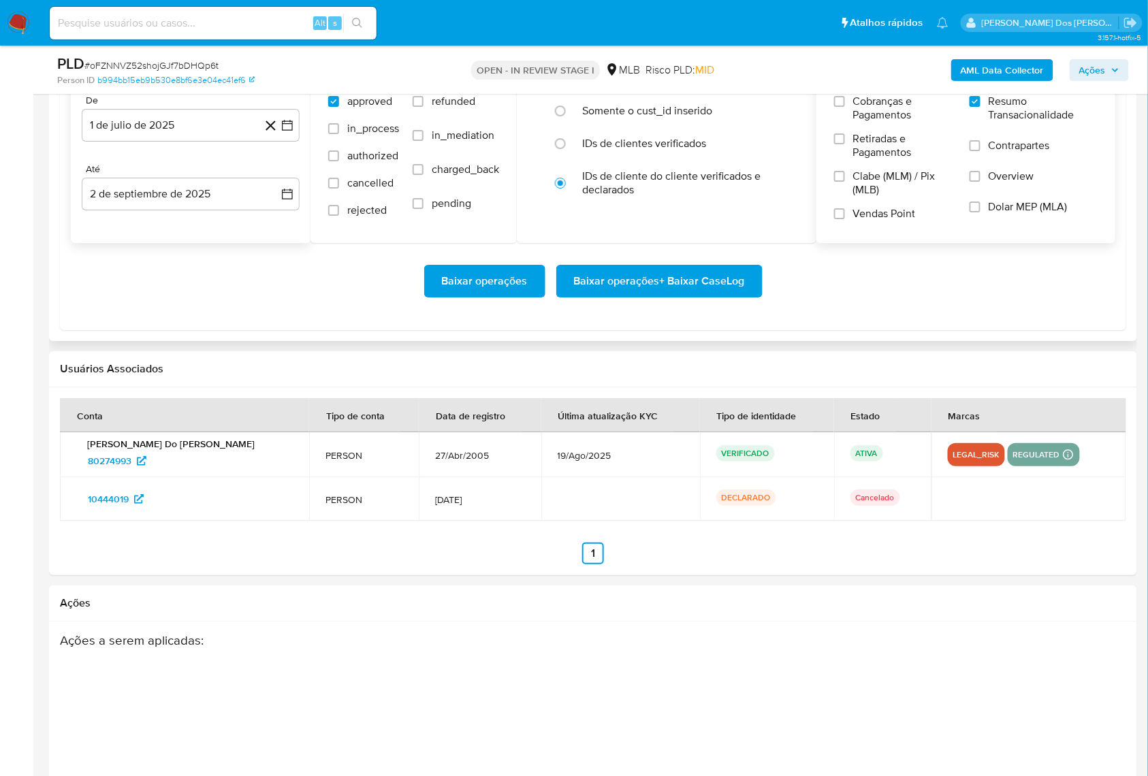
click at [668, 296] on span "Baixar operações + Baixar CaseLog" at bounding box center [659, 281] width 171 height 30
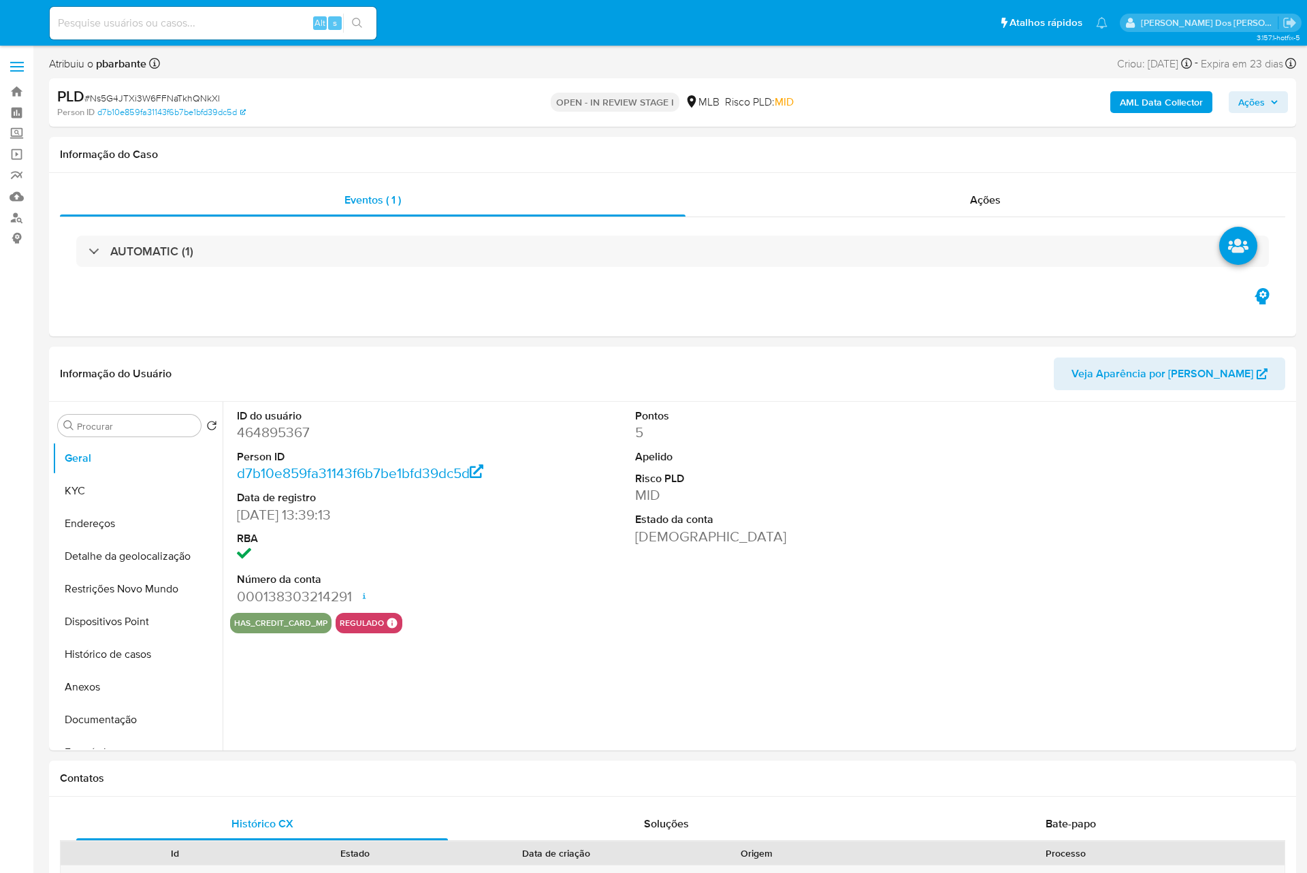
select select "10"
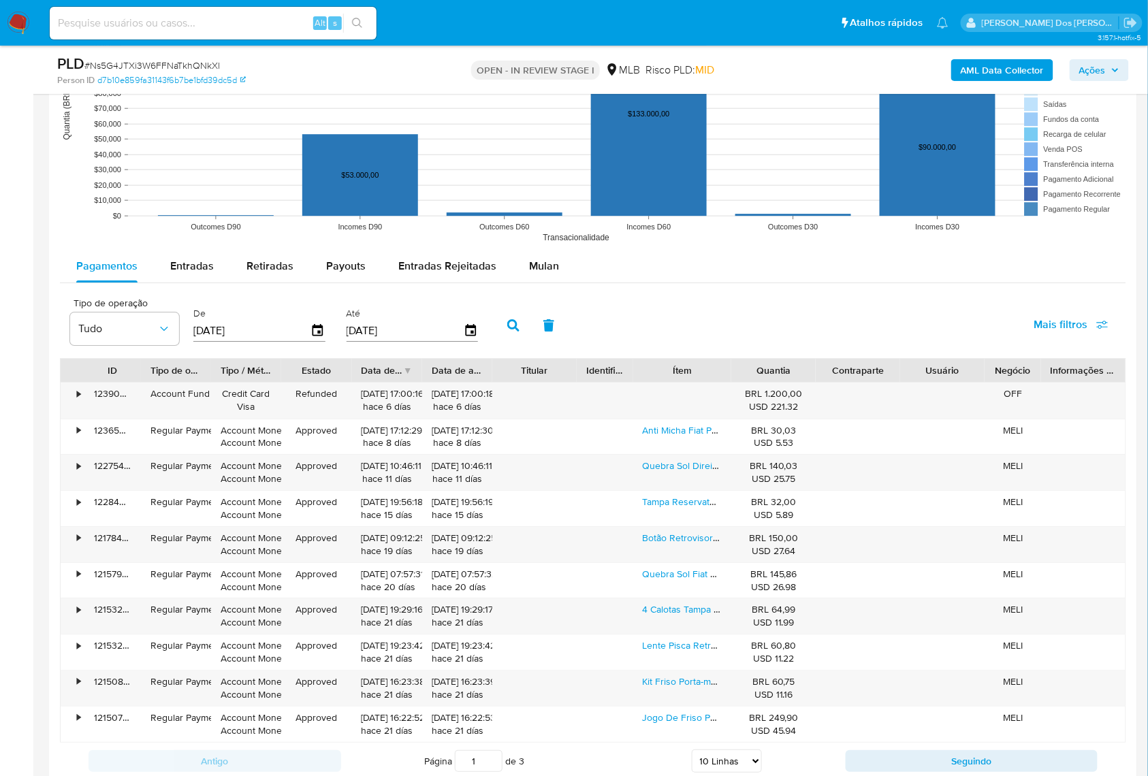
scroll to position [1271, 0]
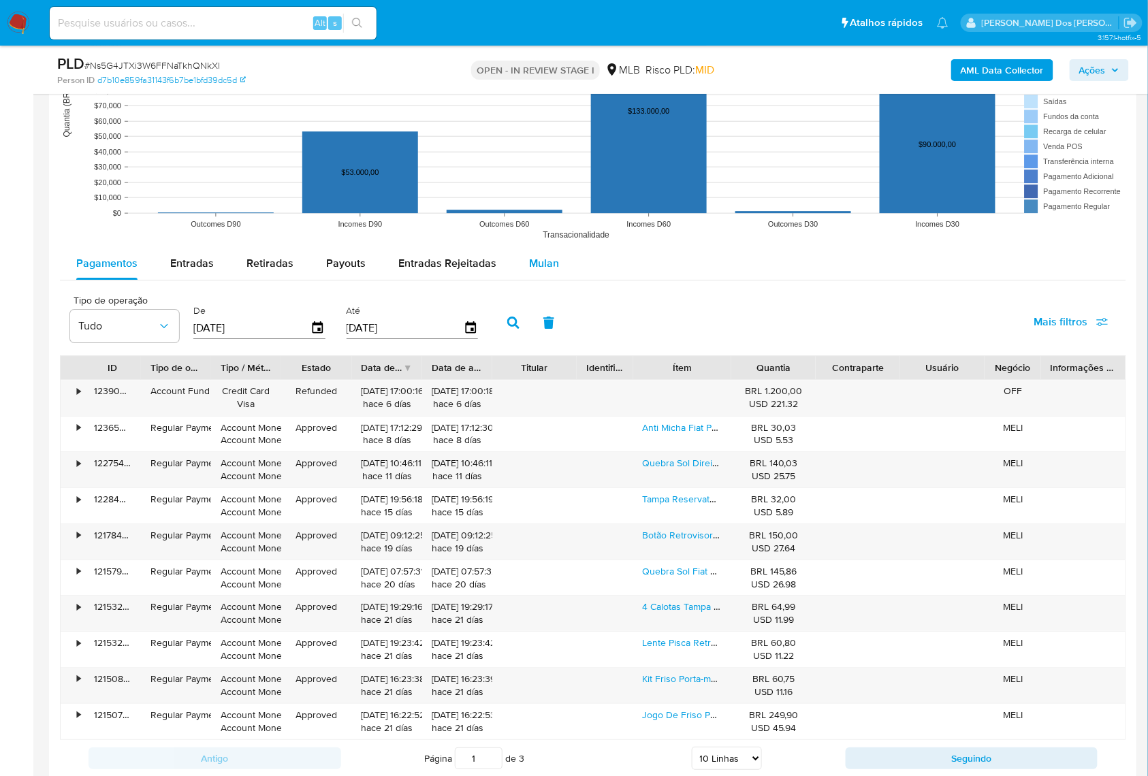
click at [549, 271] on span "Mulan" at bounding box center [544, 263] width 30 height 16
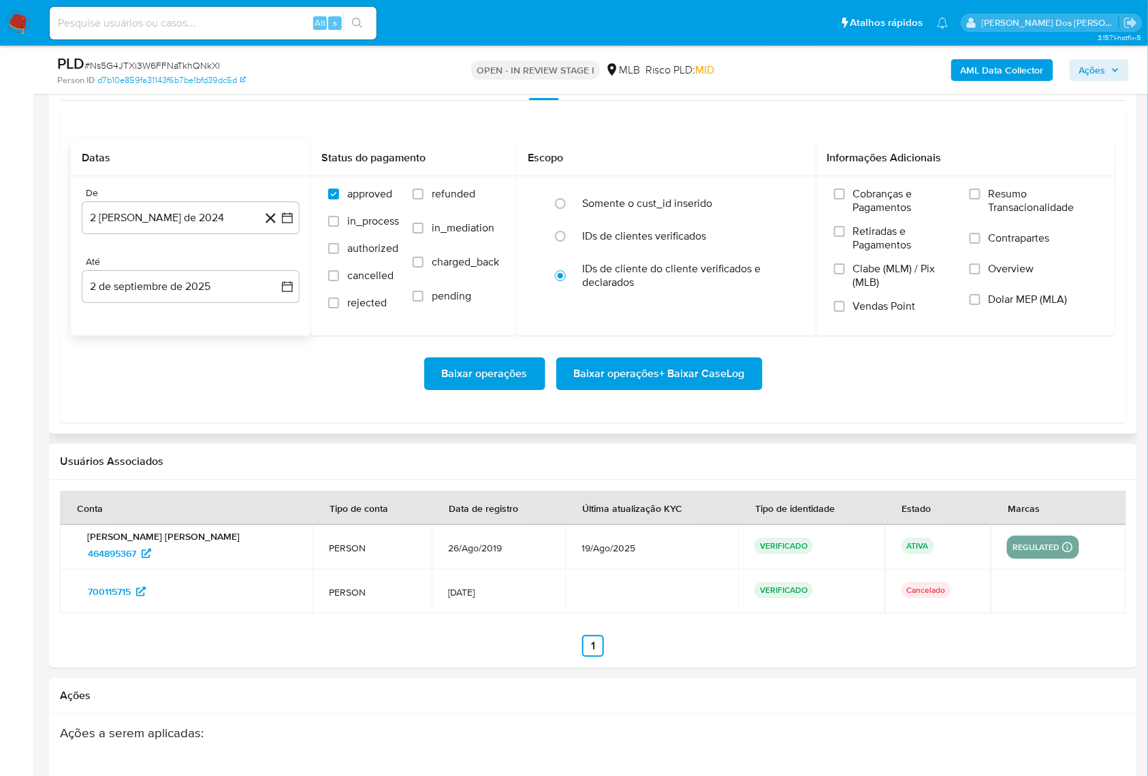
scroll to position [1453, 0]
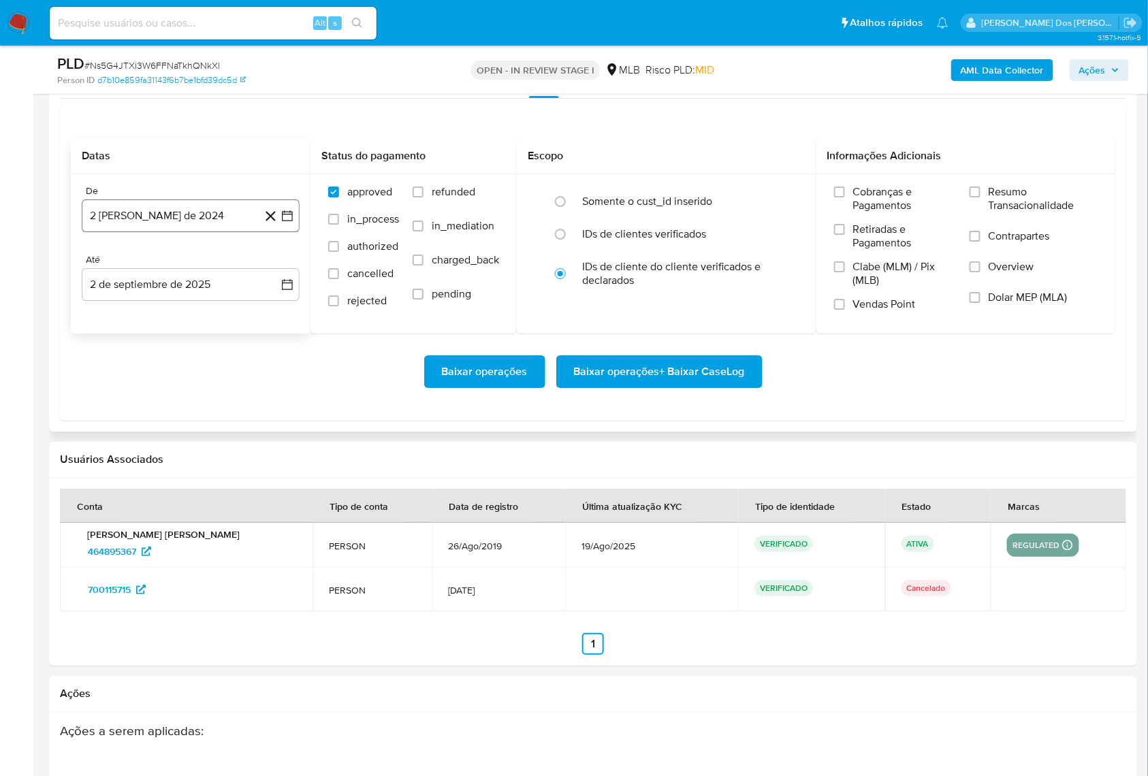
click at [293, 223] on icon "button" at bounding box center [288, 216] width 14 height 14
click at [276, 274] on icon "Mes siguiente" at bounding box center [275, 265] width 16 height 16
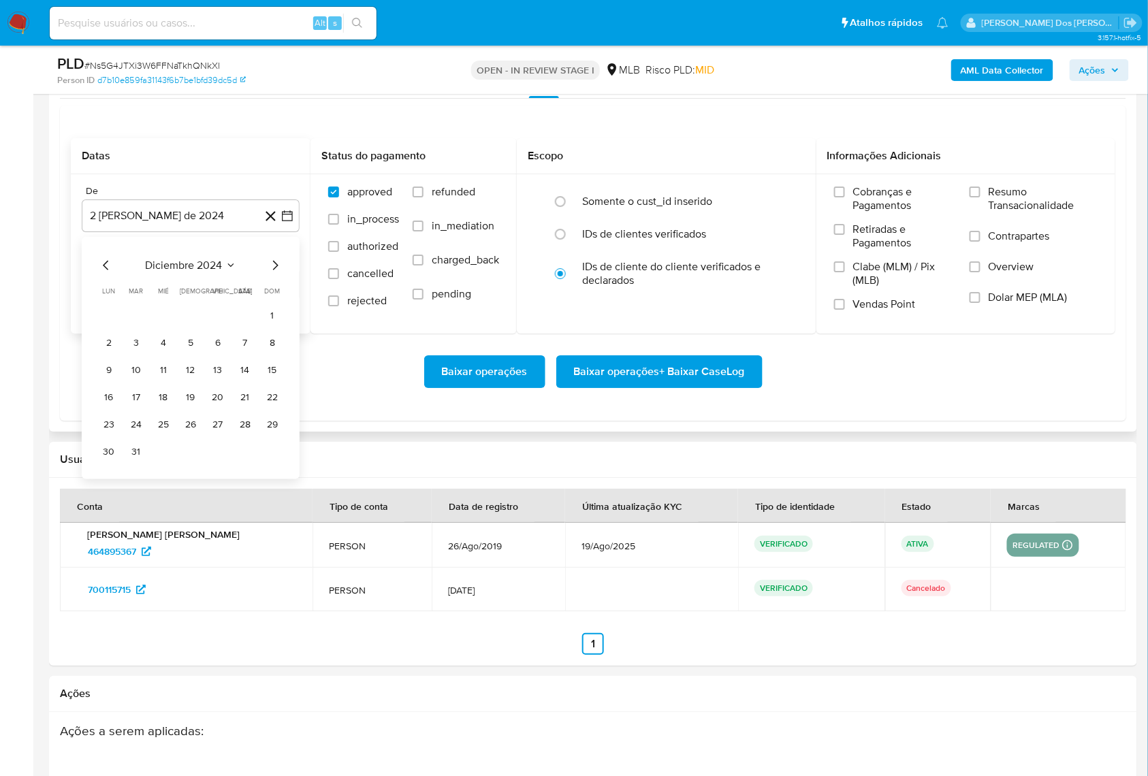
click at [276, 274] on icon "Mes siguiente" at bounding box center [275, 265] width 16 height 16
click at [274, 270] on icon "Mes siguiente" at bounding box center [275, 266] width 5 height 10
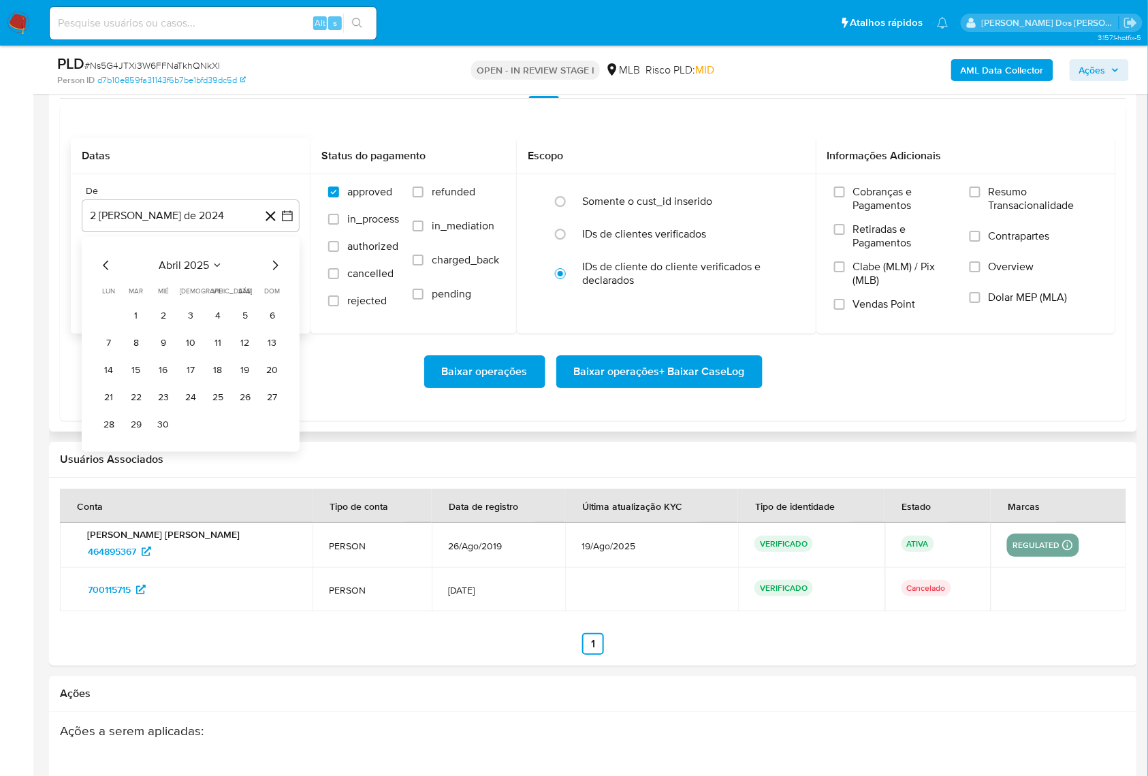
click at [274, 270] on icon "Mes siguiente" at bounding box center [275, 266] width 5 height 10
click at [147, 327] on tr "1 2 3 4 5 6" at bounding box center [190, 316] width 185 height 22
click at [143, 327] on button "1" at bounding box center [136, 316] width 22 height 22
click at [1009, 212] on span "Resumo Transacionalidade" at bounding box center [1043, 198] width 109 height 27
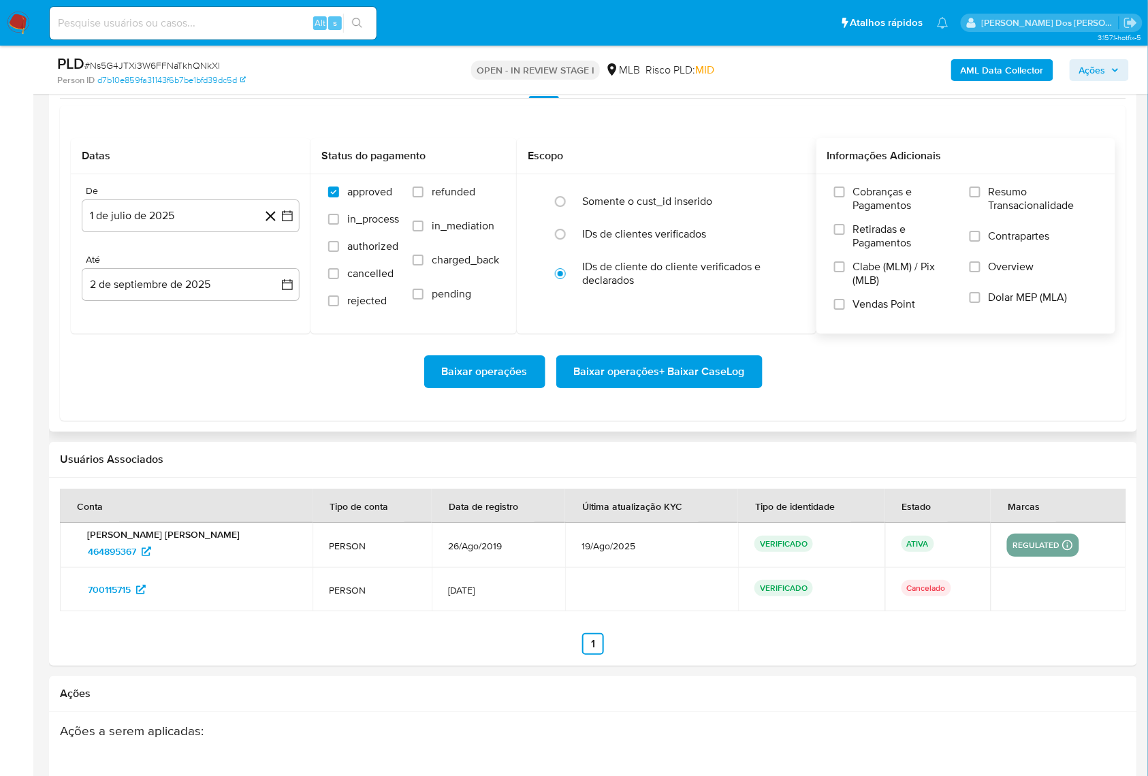
click at [981, 197] on input "Resumo Transacionalidade" at bounding box center [975, 192] width 11 height 11
click at [701, 387] on span "Baixar operações + Baixar CaseLog" at bounding box center [659, 372] width 171 height 30
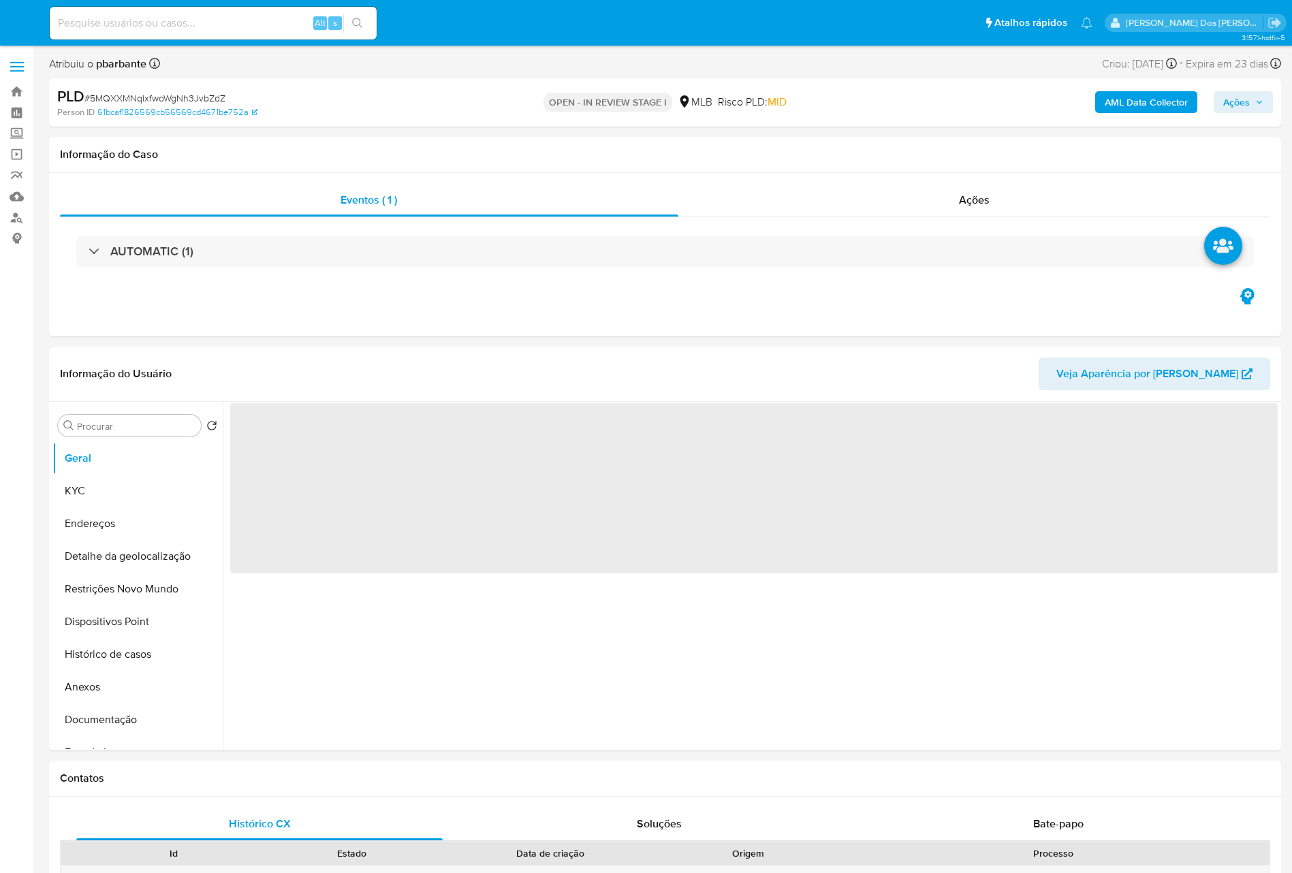
select select "10"
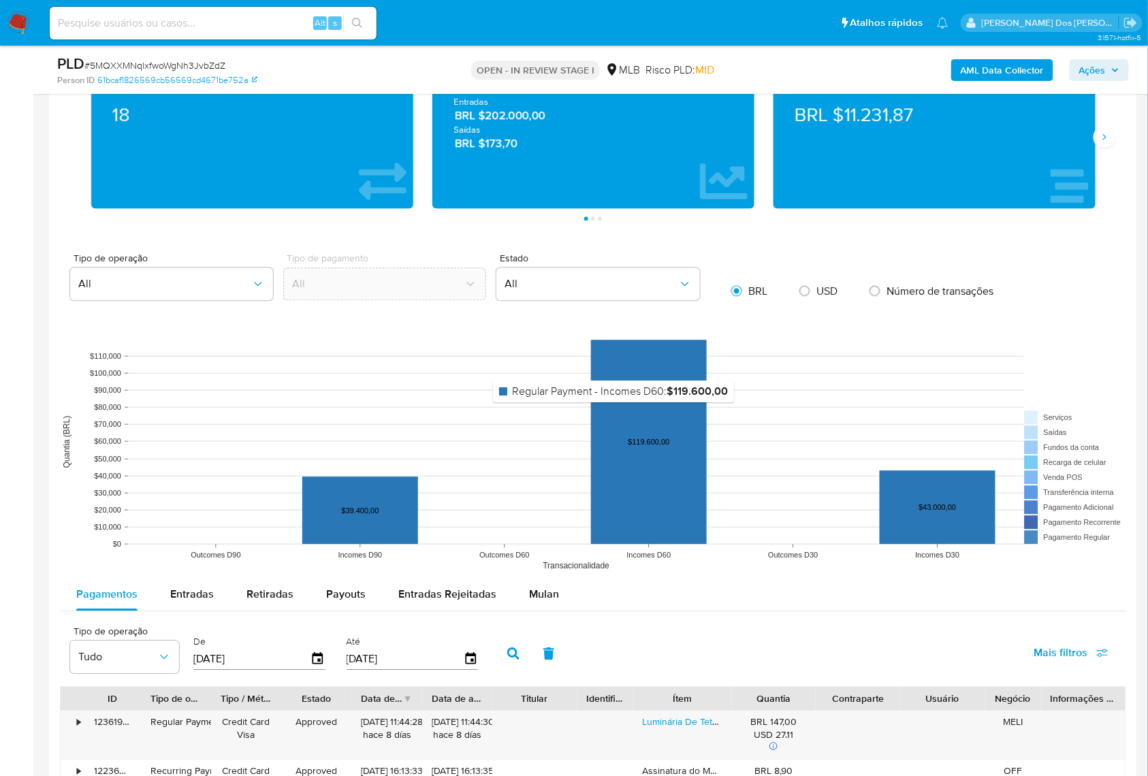
scroll to position [1090, 0]
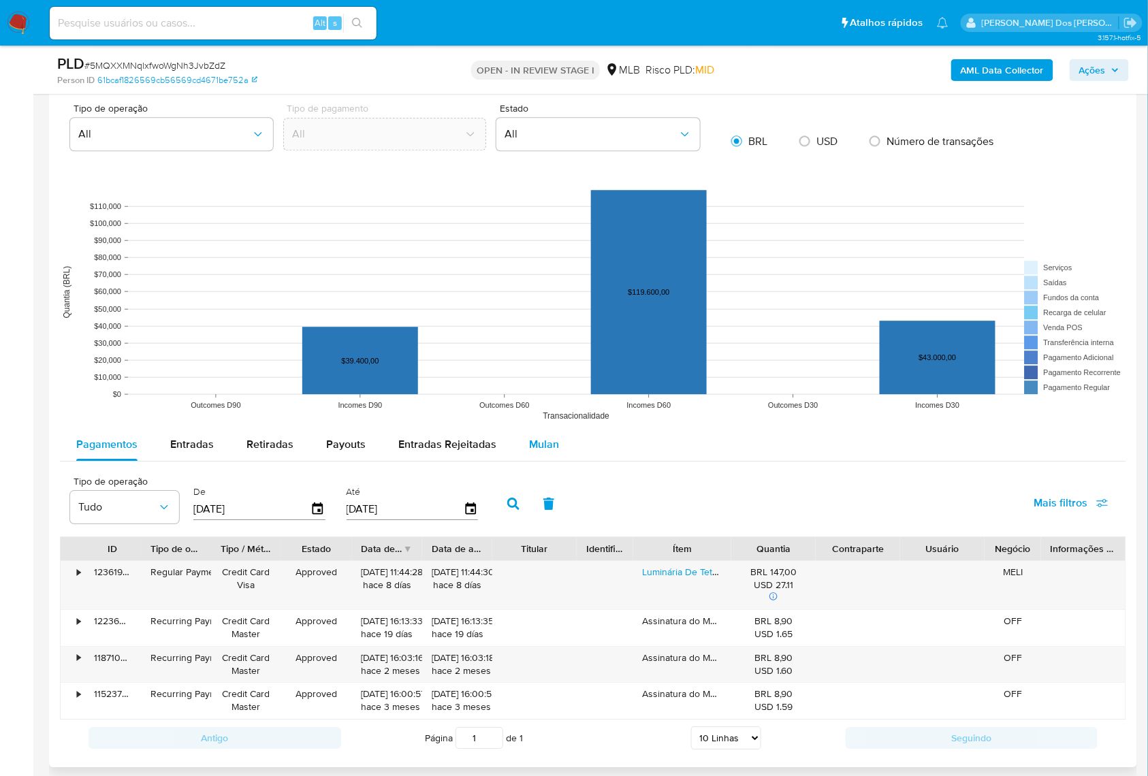
click at [545, 461] on div "Mulan" at bounding box center [544, 444] width 30 height 33
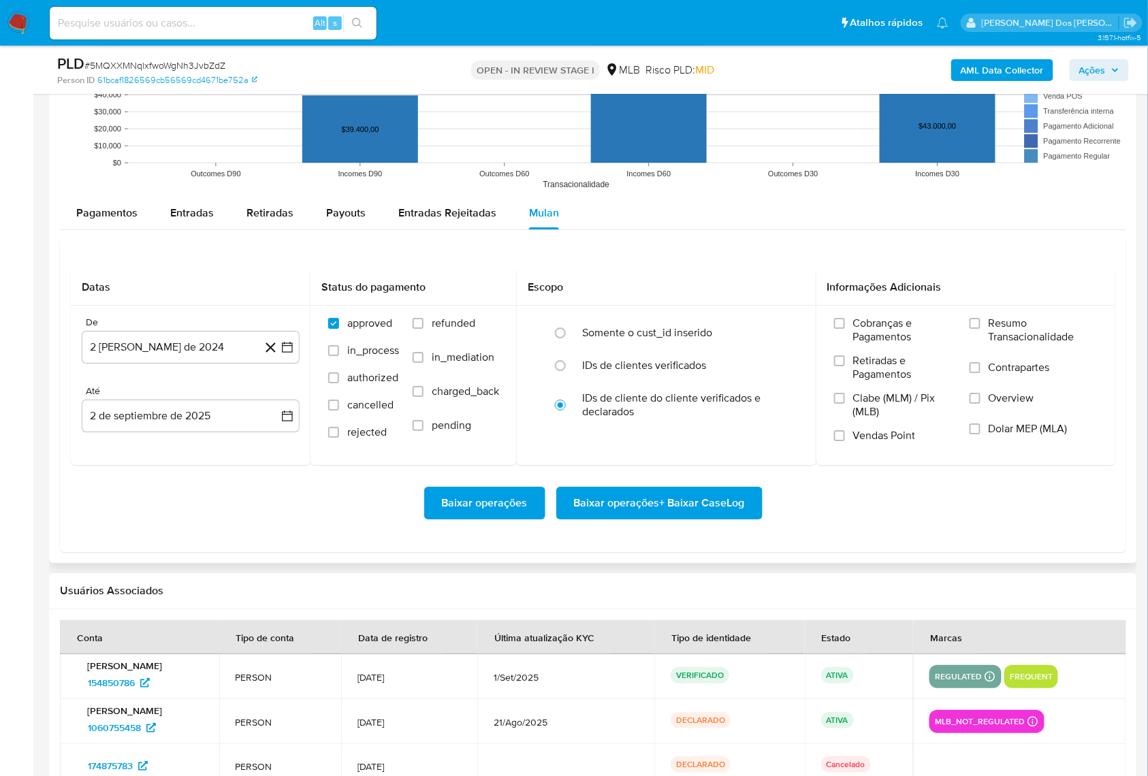
scroll to position [1362, 0]
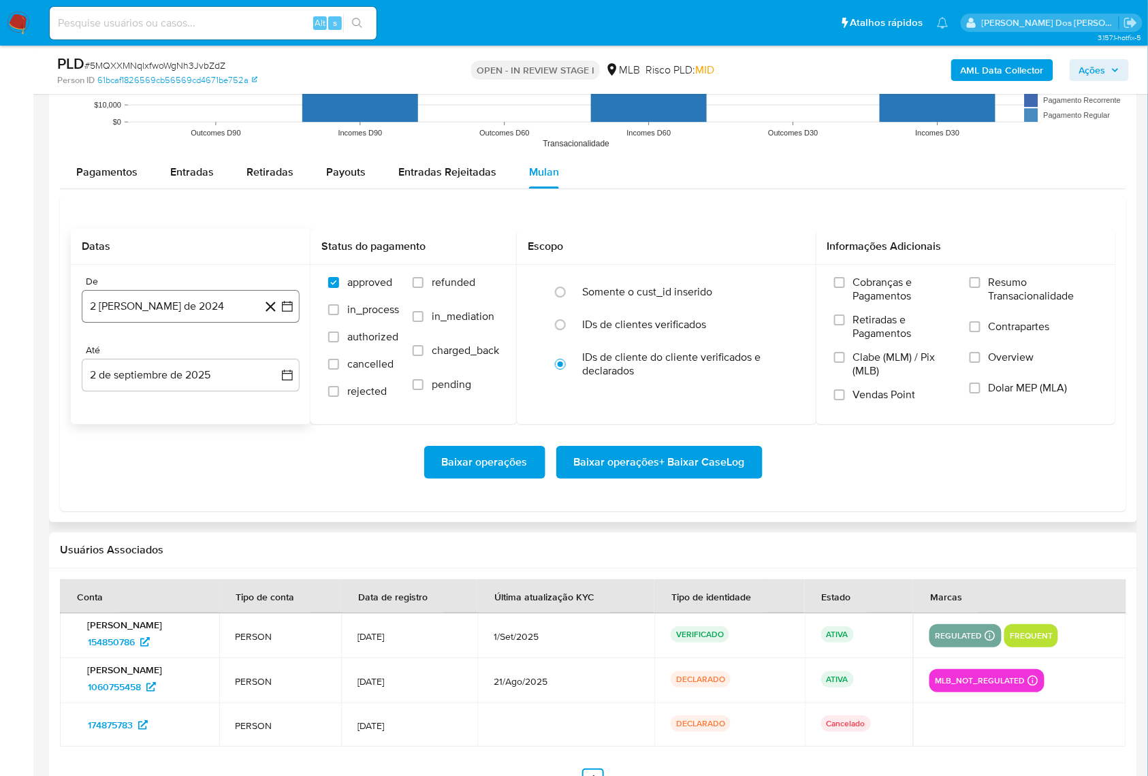
click at [293, 313] on icon "button" at bounding box center [288, 307] width 14 height 14
click at [281, 364] on icon "Mes siguiente" at bounding box center [275, 356] width 16 height 16
click at [279, 364] on icon "Mes siguiente" at bounding box center [275, 356] width 16 height 16
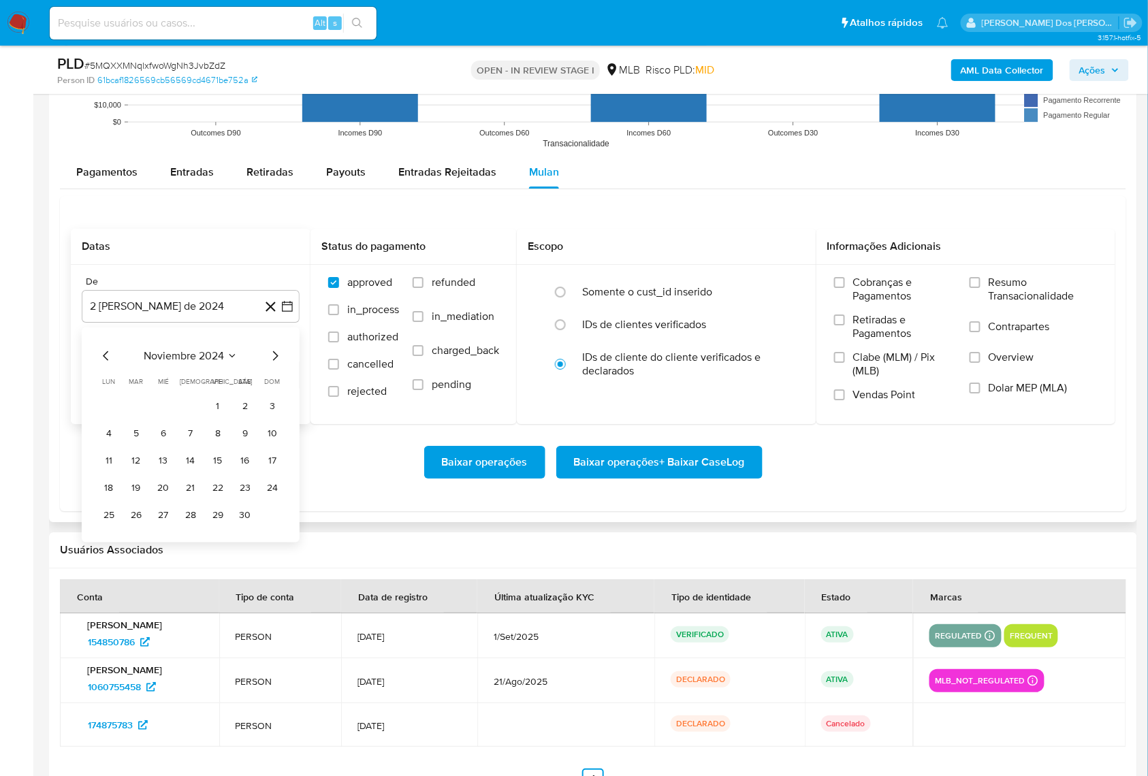
click at [279, 364] on icon "Mes siguiente" at bounding box center [275, 356] width 16 height 16
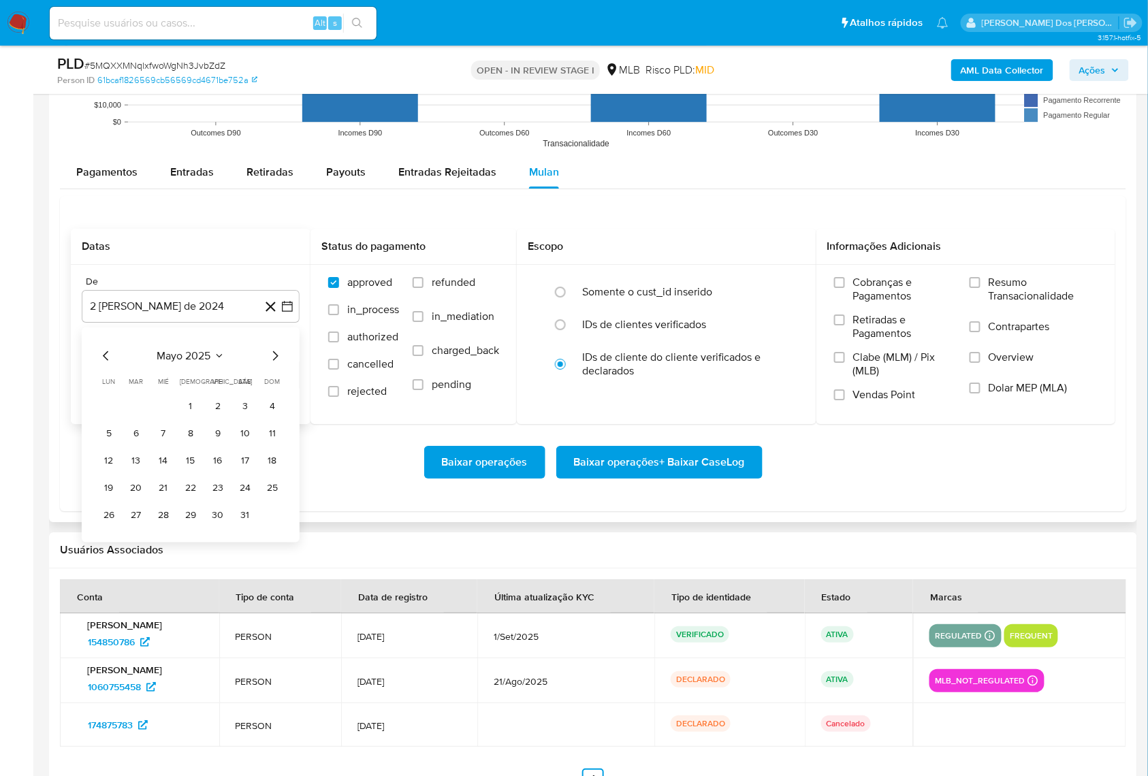
click at [279, 364] on icon "Mes siguiente" at bounding box center [275, 356] width 16 height 16
click at [140, 417] on button "1" at bounding box center [136, 407] width 22 height 22
click at [971, 320] on label "Resumo Transacionalidade" at bounding box center [1034, 298] width 128 height 44
click at [971, 288] on input "Resumo Transacionalidade" at bounding box center [975, 282] width 11 height 11
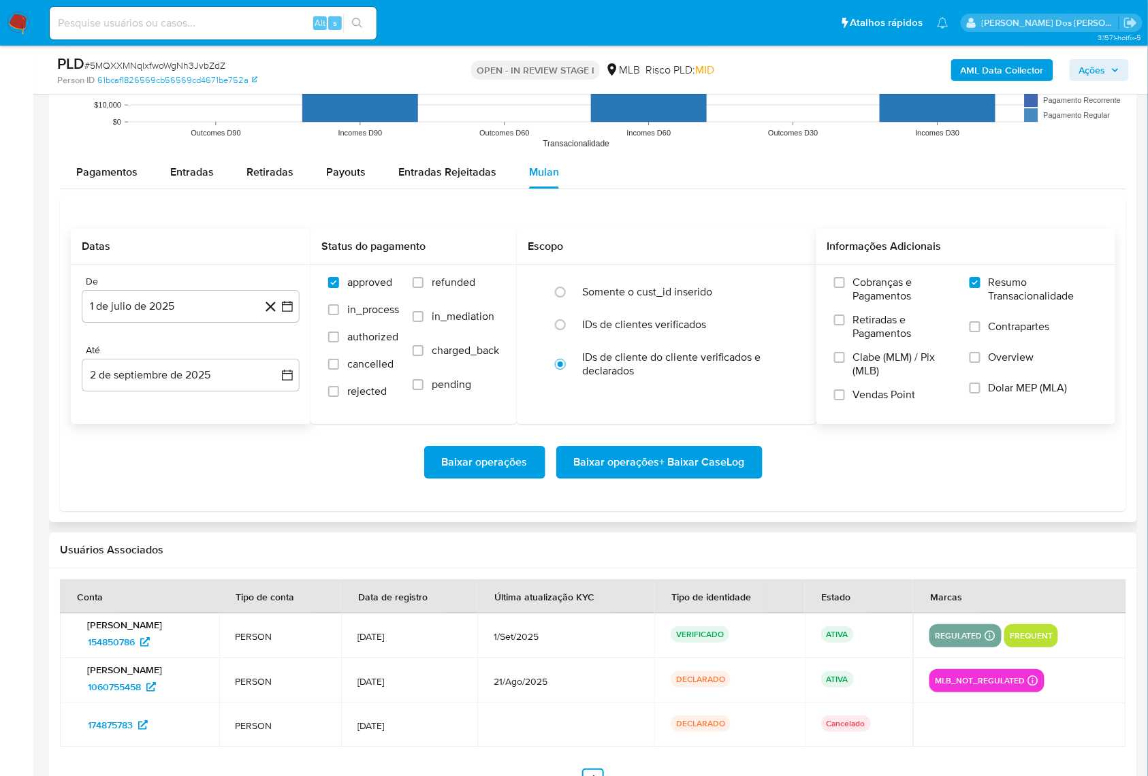
click at [609, 477] on span "Baixar operações + Baixar CaseLog" at bounding box center [659, 462] width 171 height 30
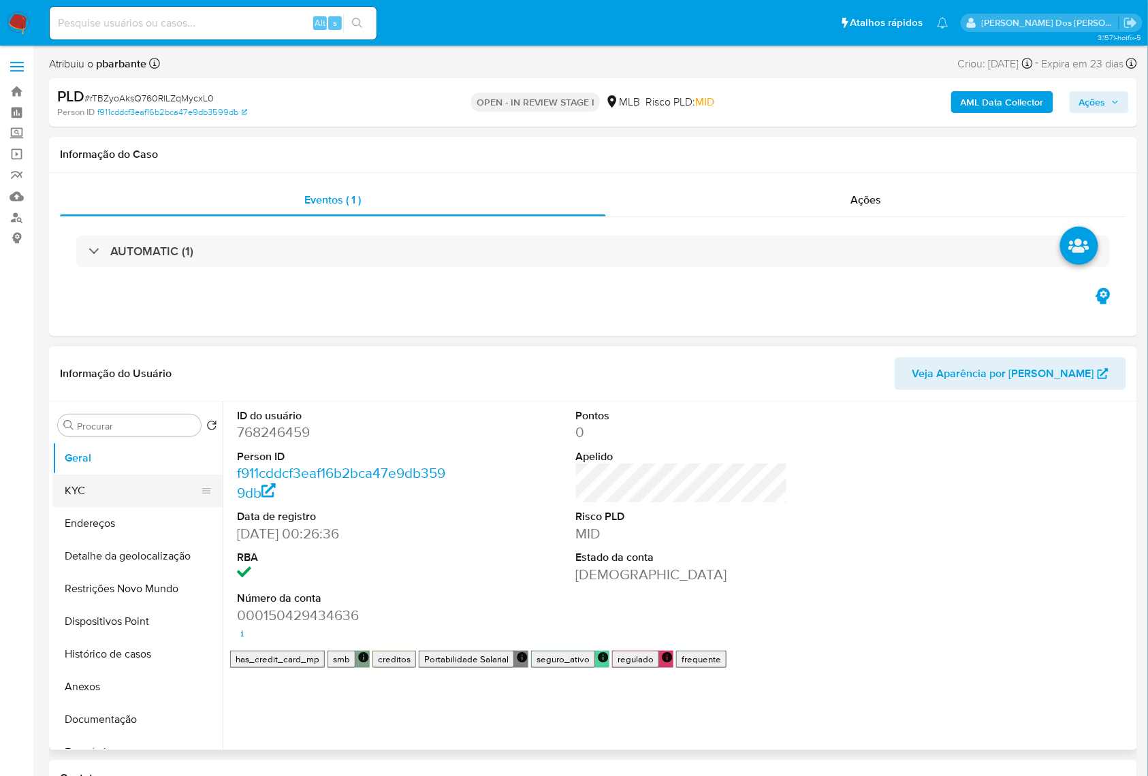
select select "10"
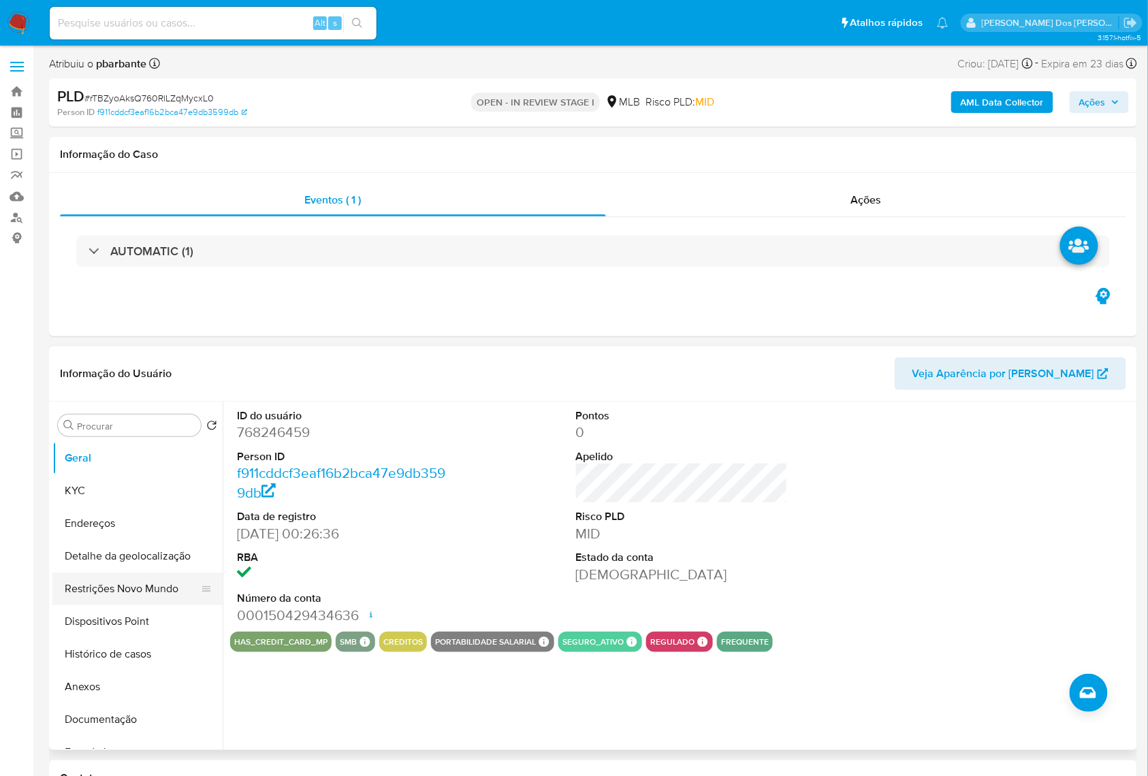
click at [112, 605] on button "Restrições Novo Mundo" at bounding box center [131, 589] width 159 height 33
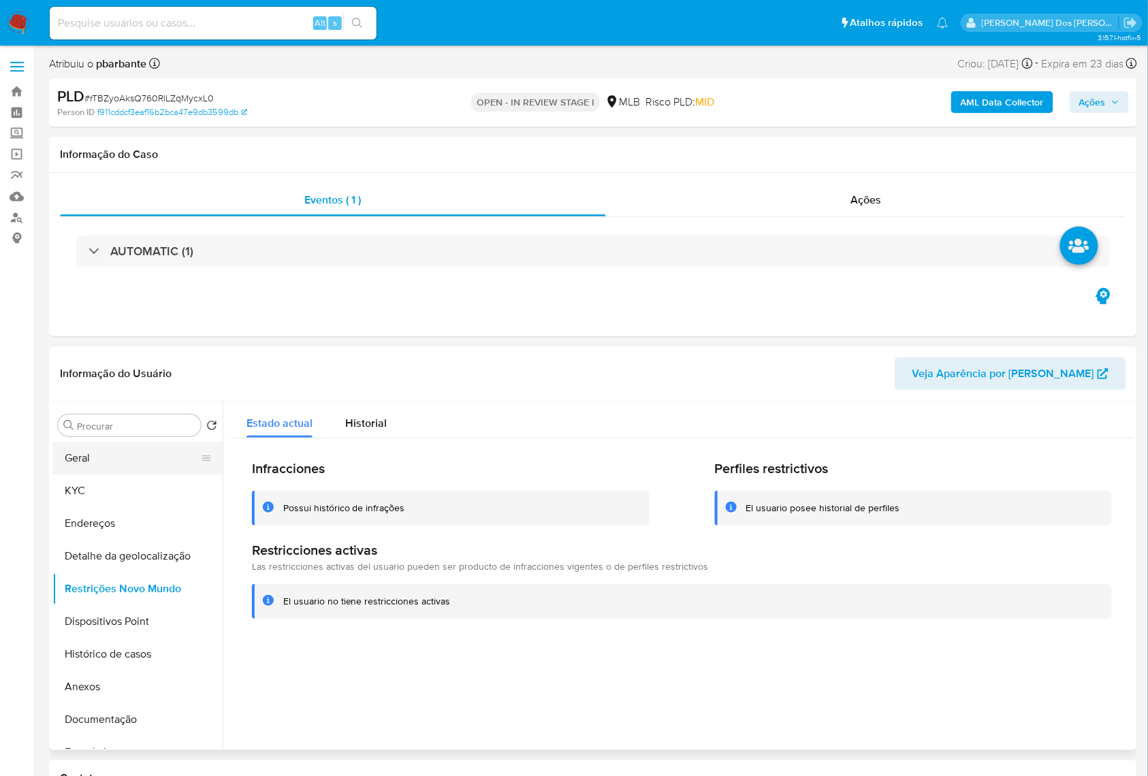
click at [95, 475] on button "Geral" at bounding box center [131, 458] width 159 height 33
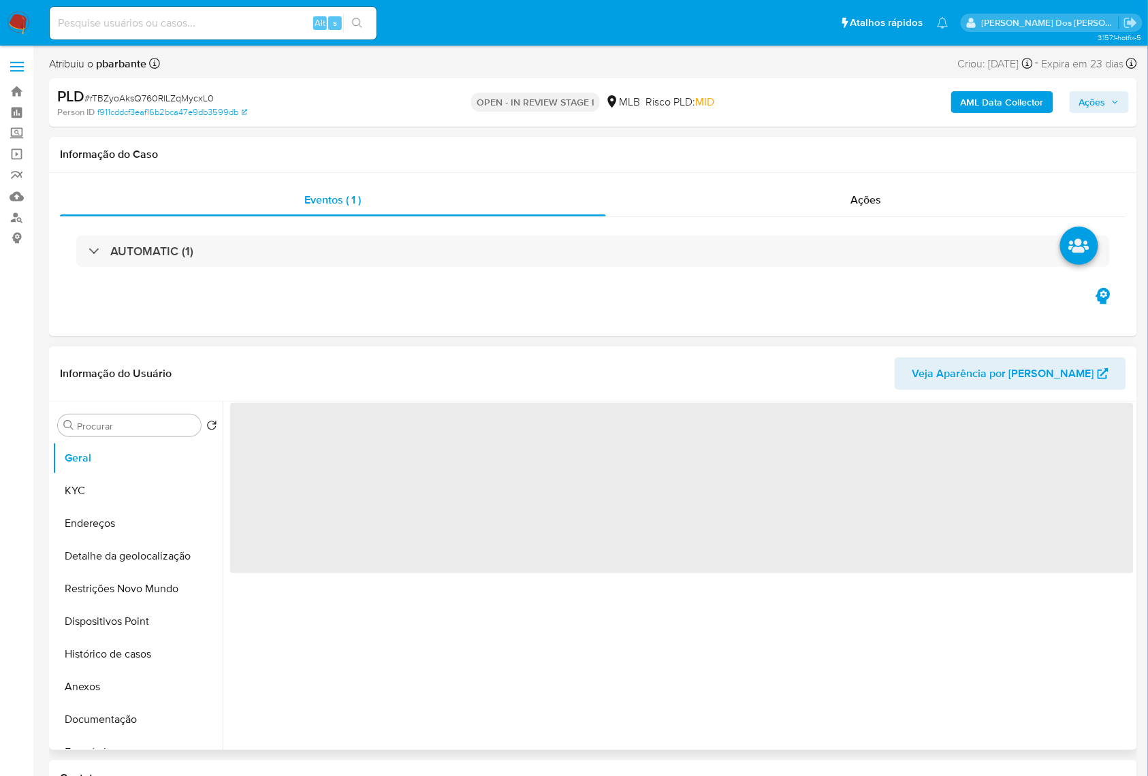
drag, startPoint x: 383, startPoint y: 505, endPoint x: 515, endPoint y: 466, distance: 137.7
click at [384, 505] on span "‌" at bounding box center [682, 488] width 904 height 170
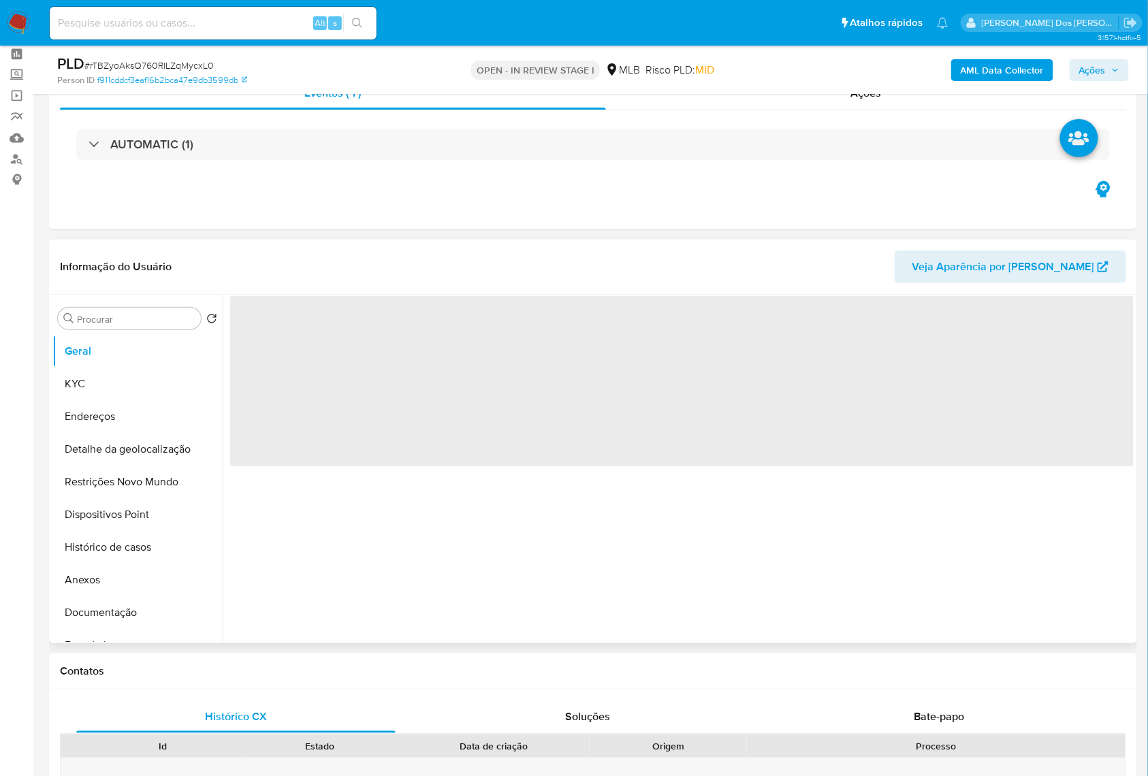
scroll to position [91, 0]
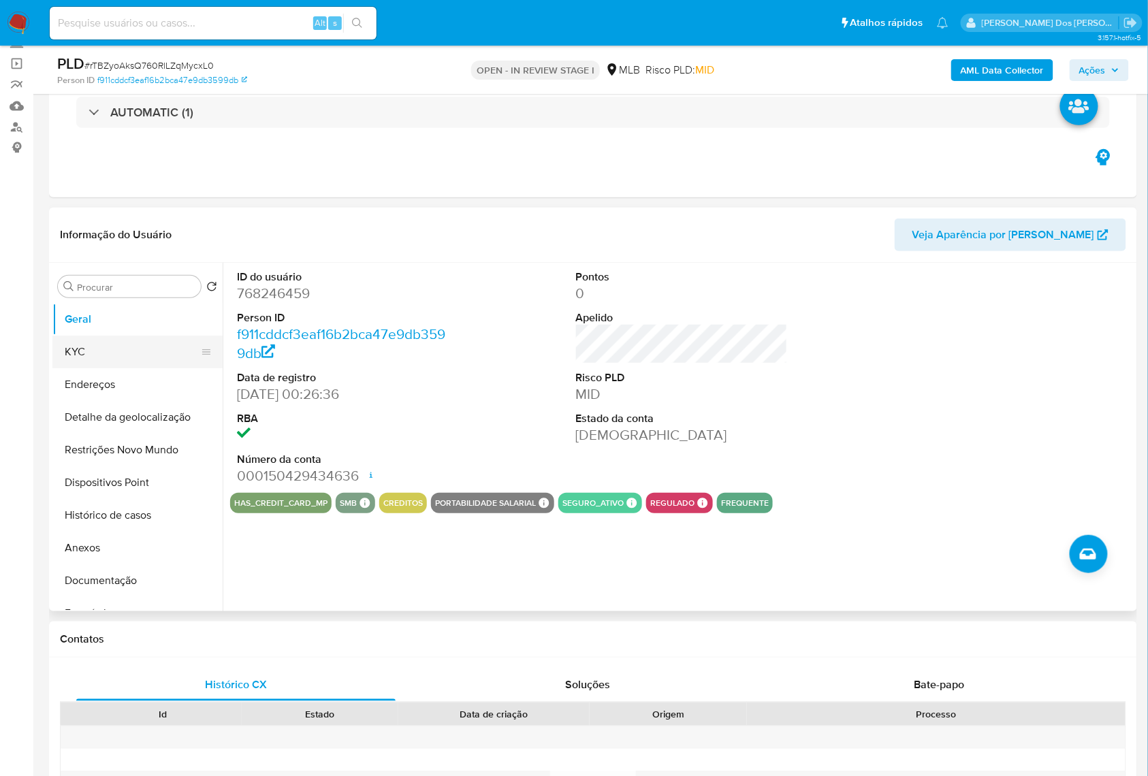
click at [150, 366] on button "KYC" at bounding box center [131, 352] width 159 height 33
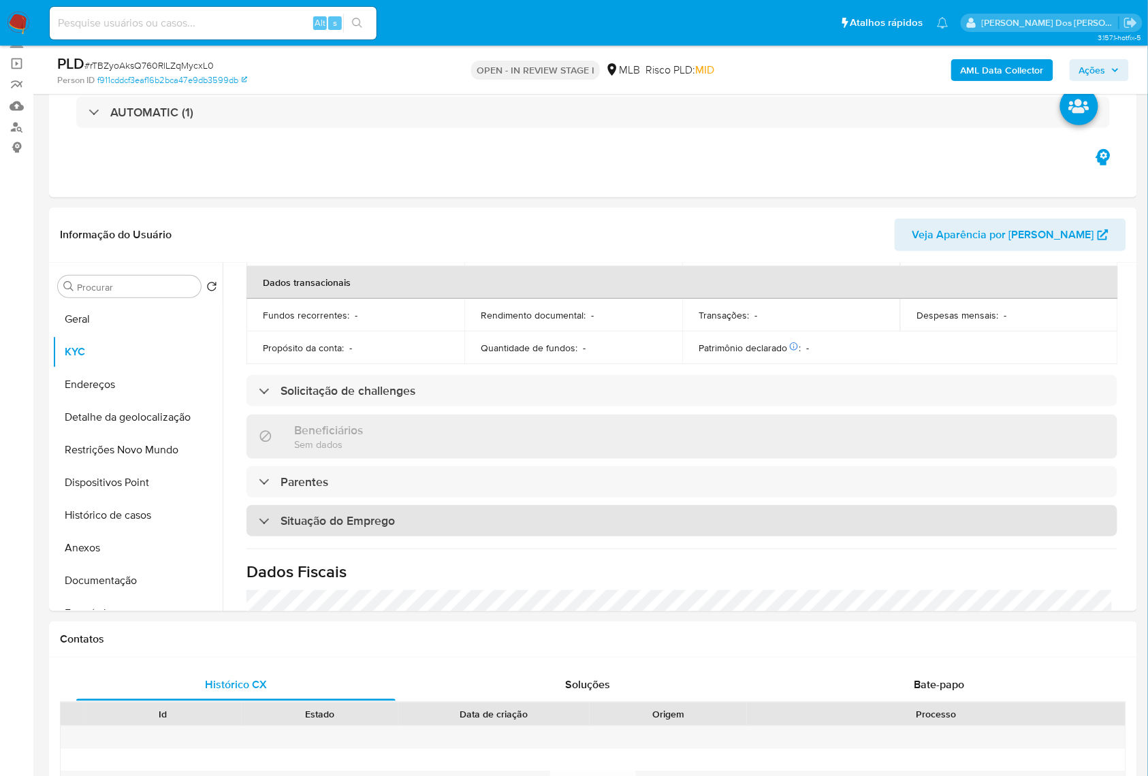
scroll to position [580, 0]
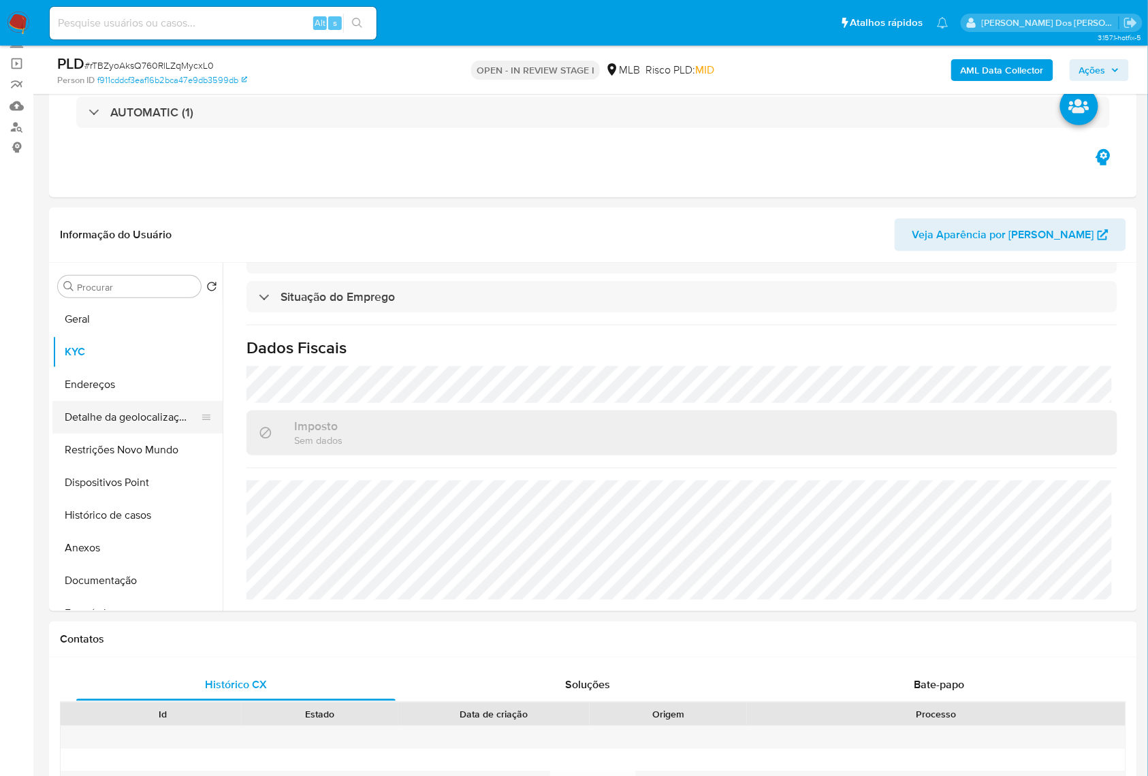
click at [143, 434] on button "Detalhe da geolocalização" at bounding box center [131, 417] width 159 height 33
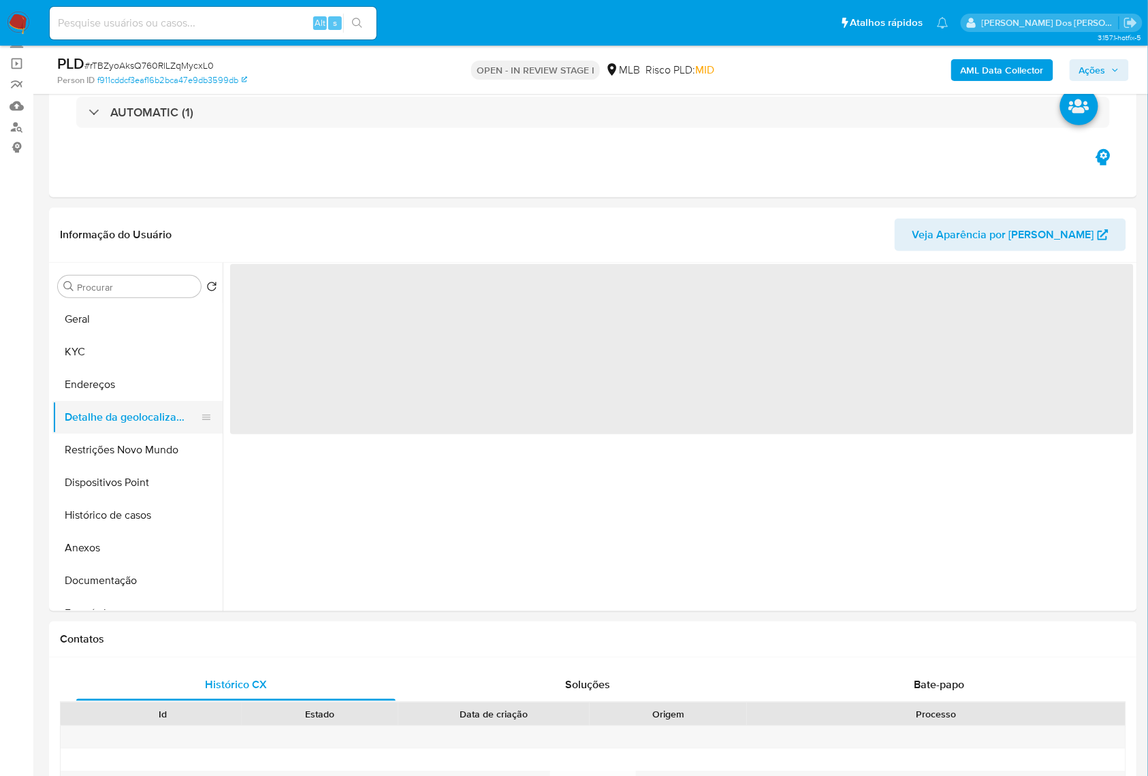
scroll to position [0, 0]
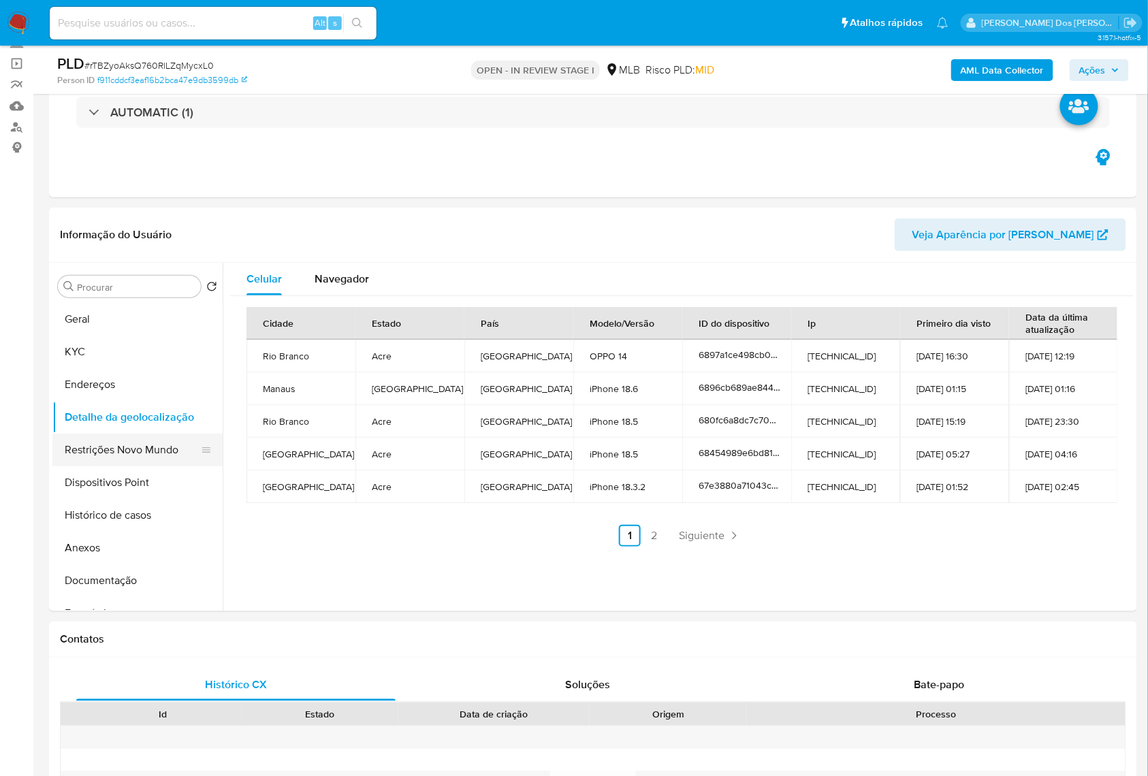
click at [164, 466] on button "Restrições Novo Mundo" at bounding box center [131, 450] width 159 height 33
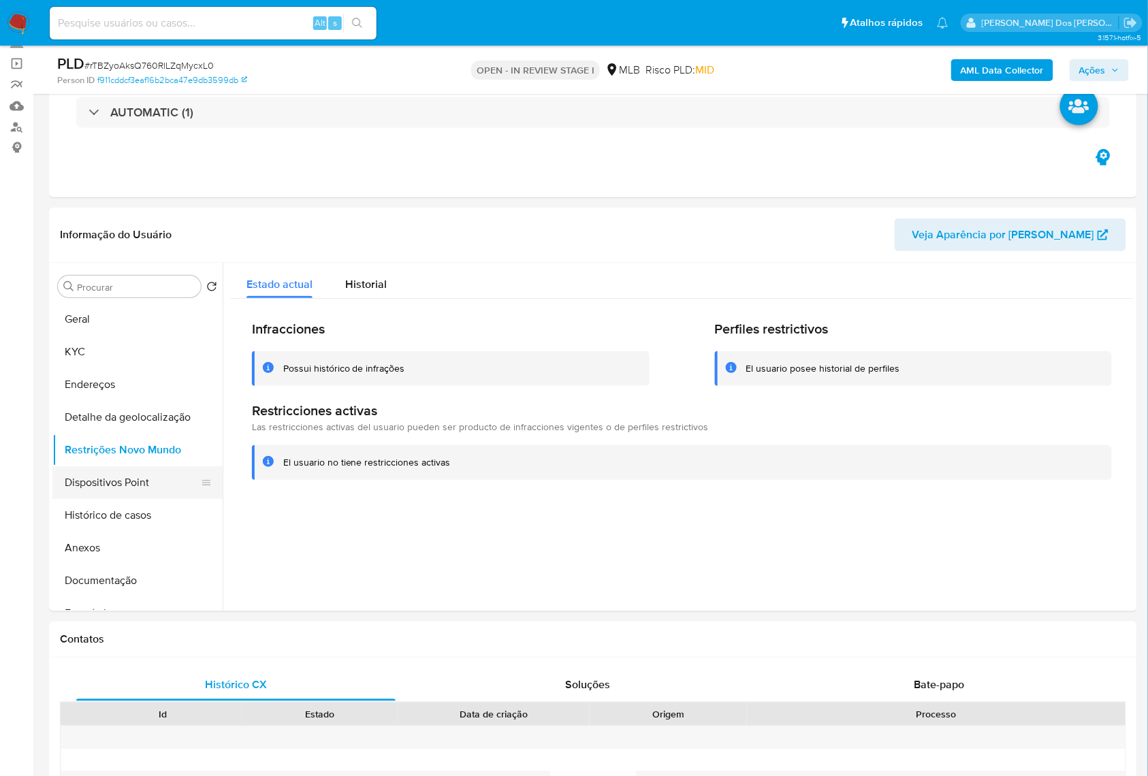
click at [131, 499] on button "Dispositivos Point" at bounding box center [131, 482] width 159 height 33
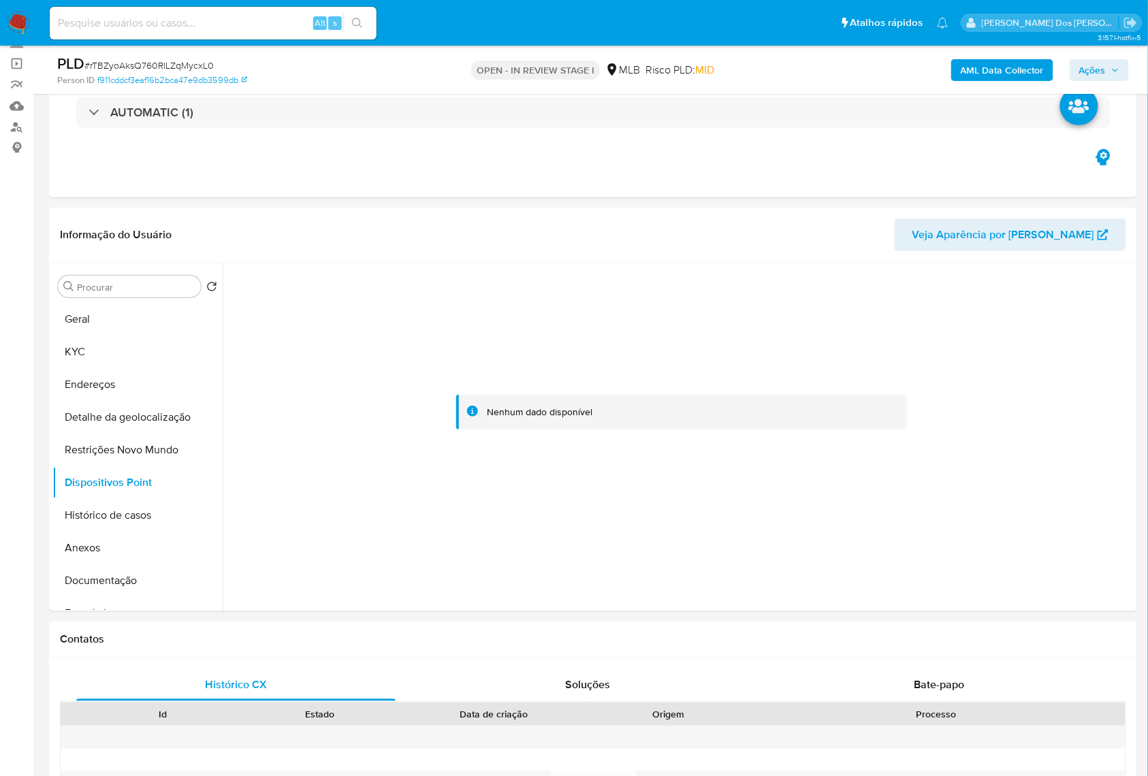
click at [1110, 80] on button "Ações" at bounding box center [1099, 70] width 59 height 22
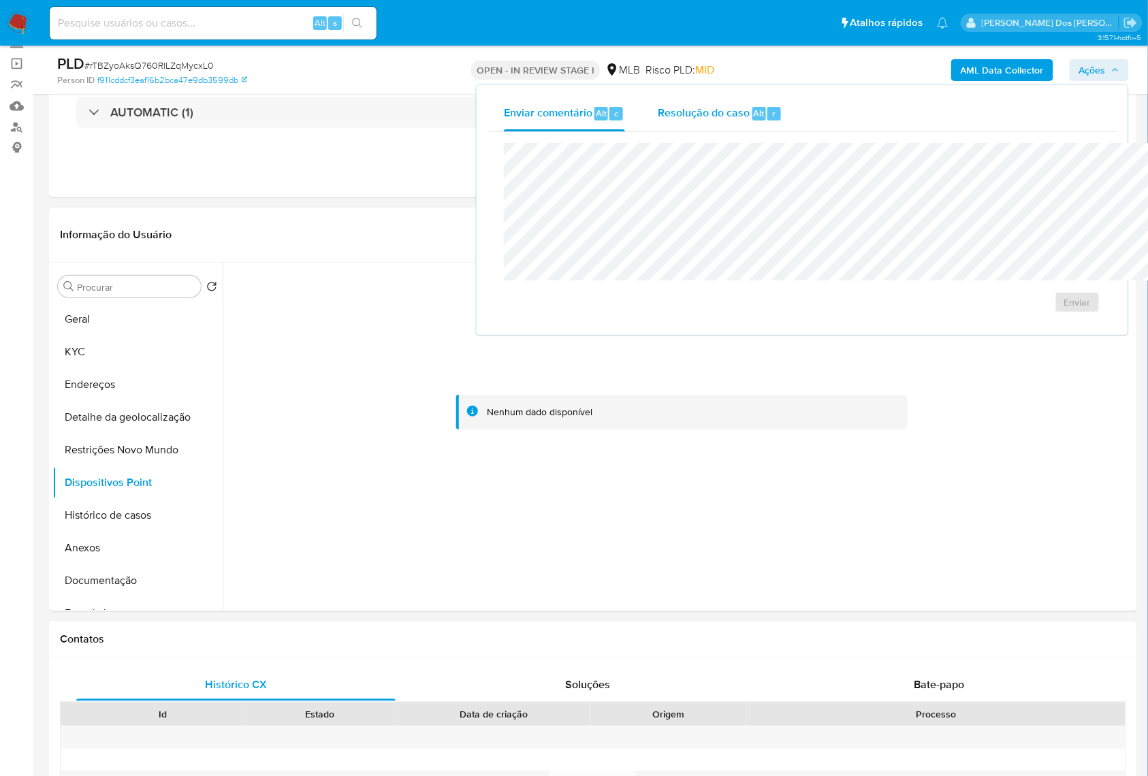
click at [658, 112] on span "Resolução do caso" at bounding box center [704, 113] width 92 height 16
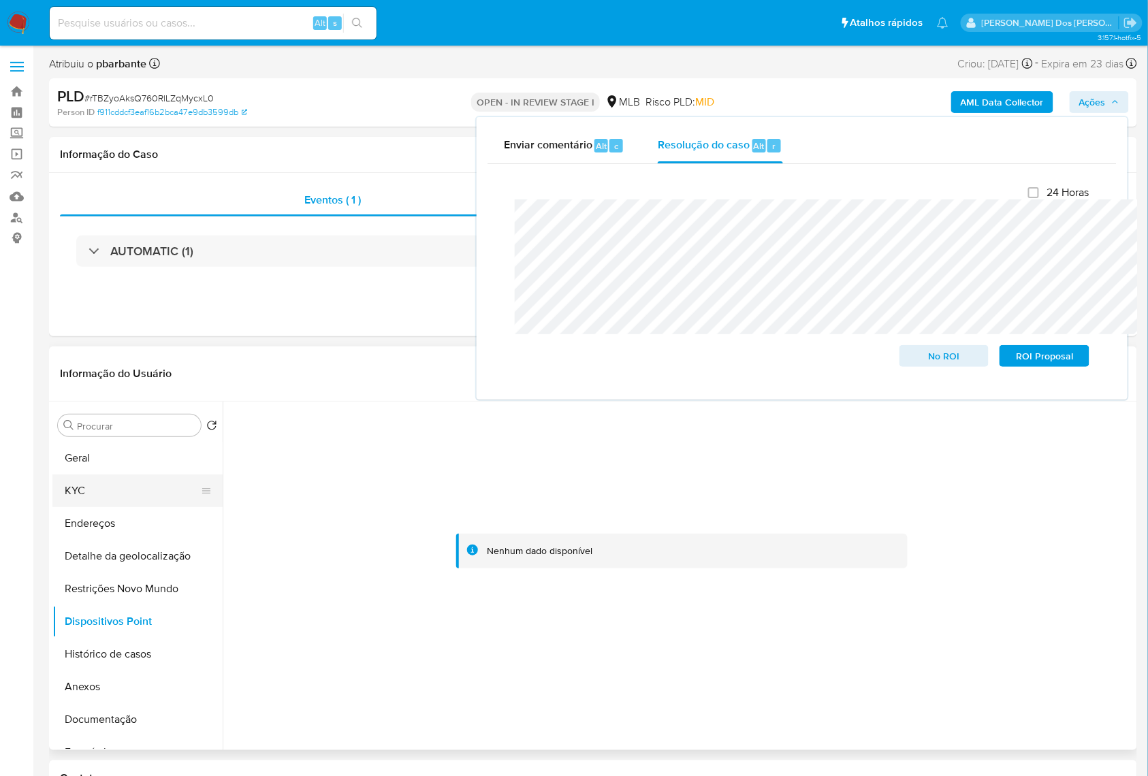
click at [95, 507] on button "KYC" at bounding box center [131, 491] width 159 height 33
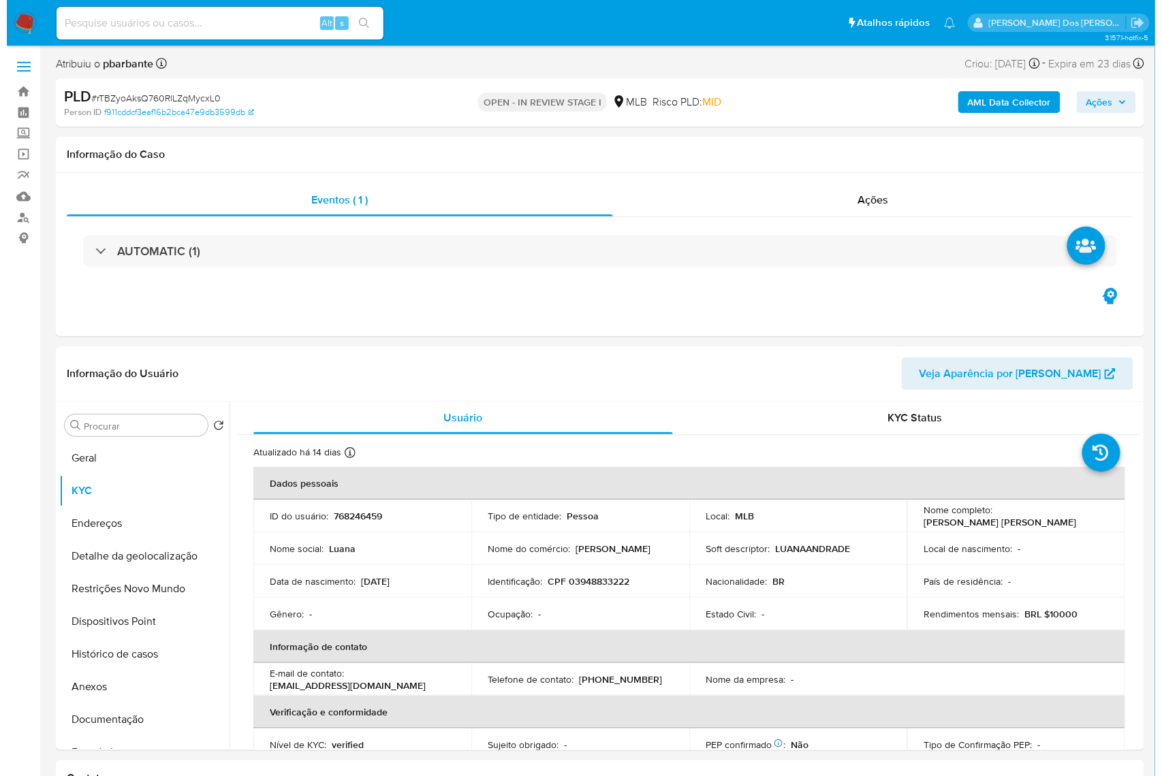
scroll to position [91, 0]
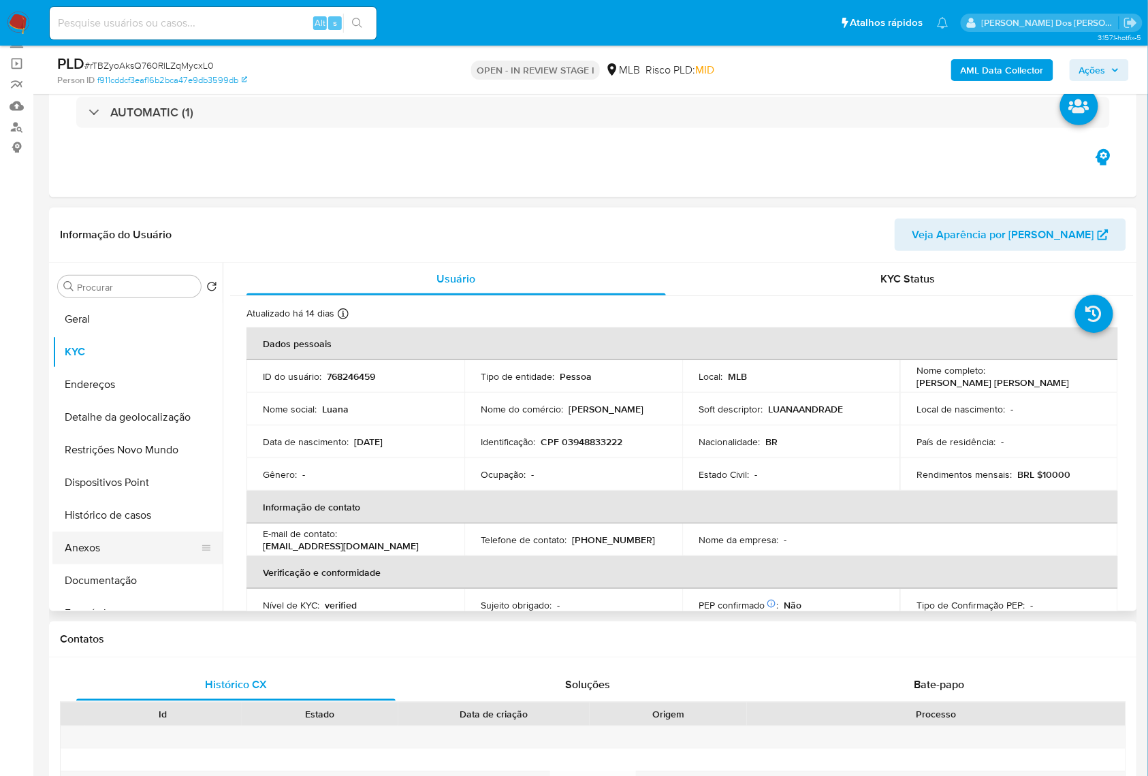
click at [124, 565] on button "Anexos" at bounding box center [131, 548] width 159 height 33
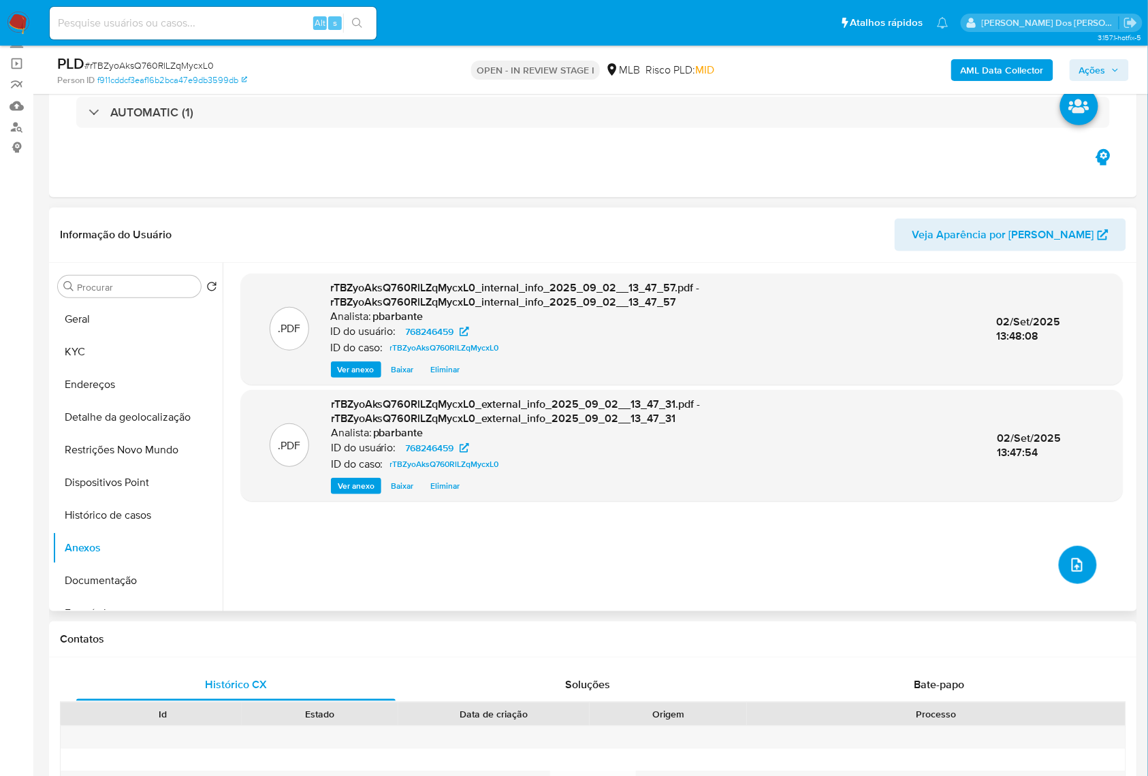
click at [1076, 573] on span "upload-file" at bounding box center [1077, 565] width 16 height 16
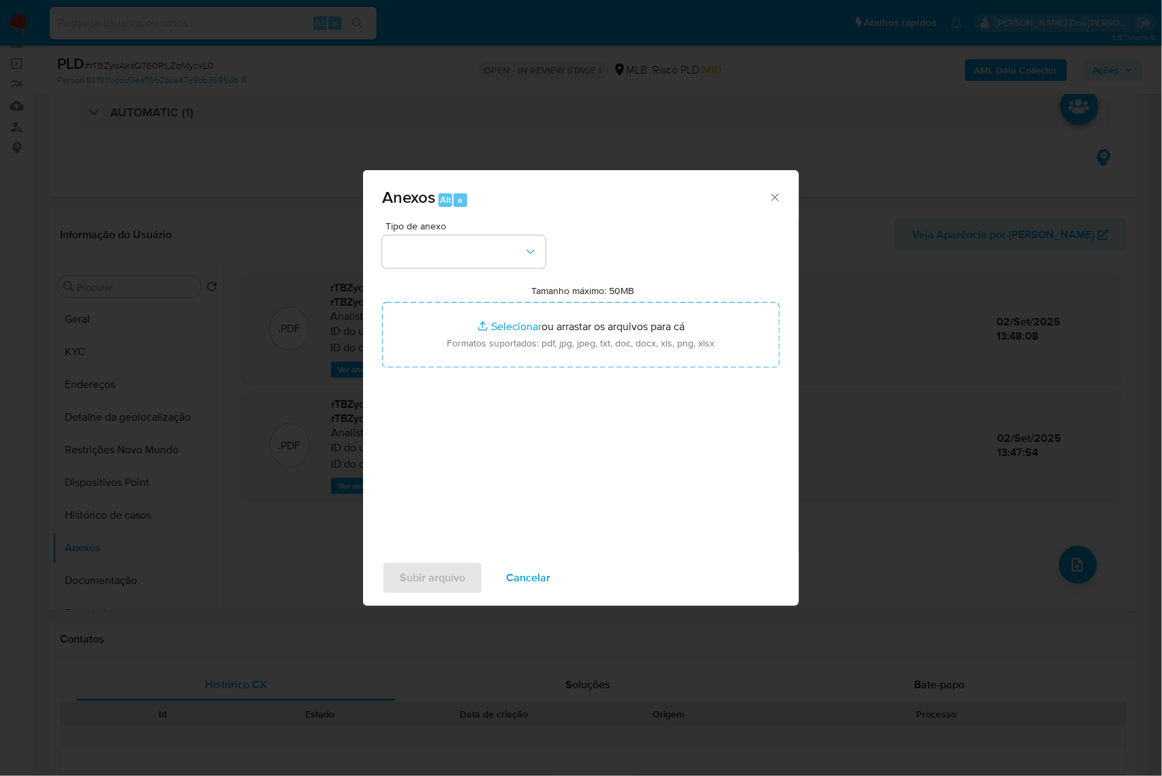
click at [510, 244] on div "Tipo de anexo Tamanho máximo: 50MB Selecionar arquivos Selecionar ou arrastar o…" at bounding box center [581, 381] width 398 height 321
click at [507, 236] on button "button" at bounding box center [463, 252] width 163 height 33
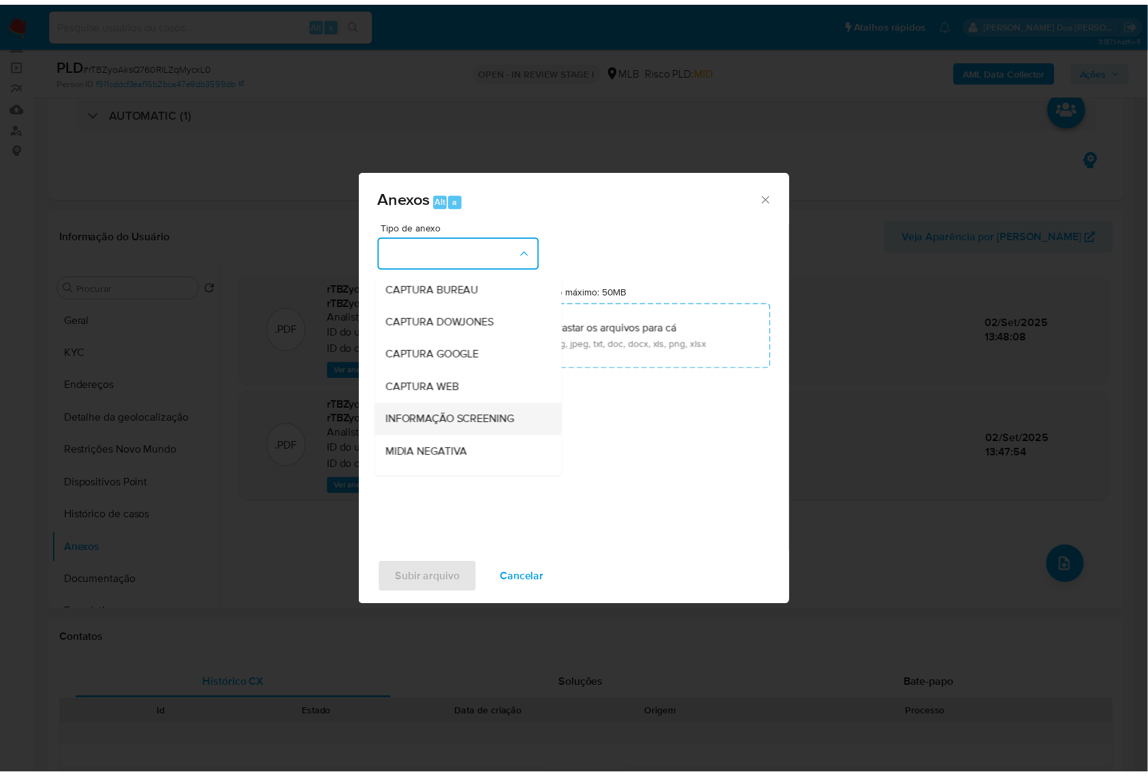
scroll to position [169, 0]
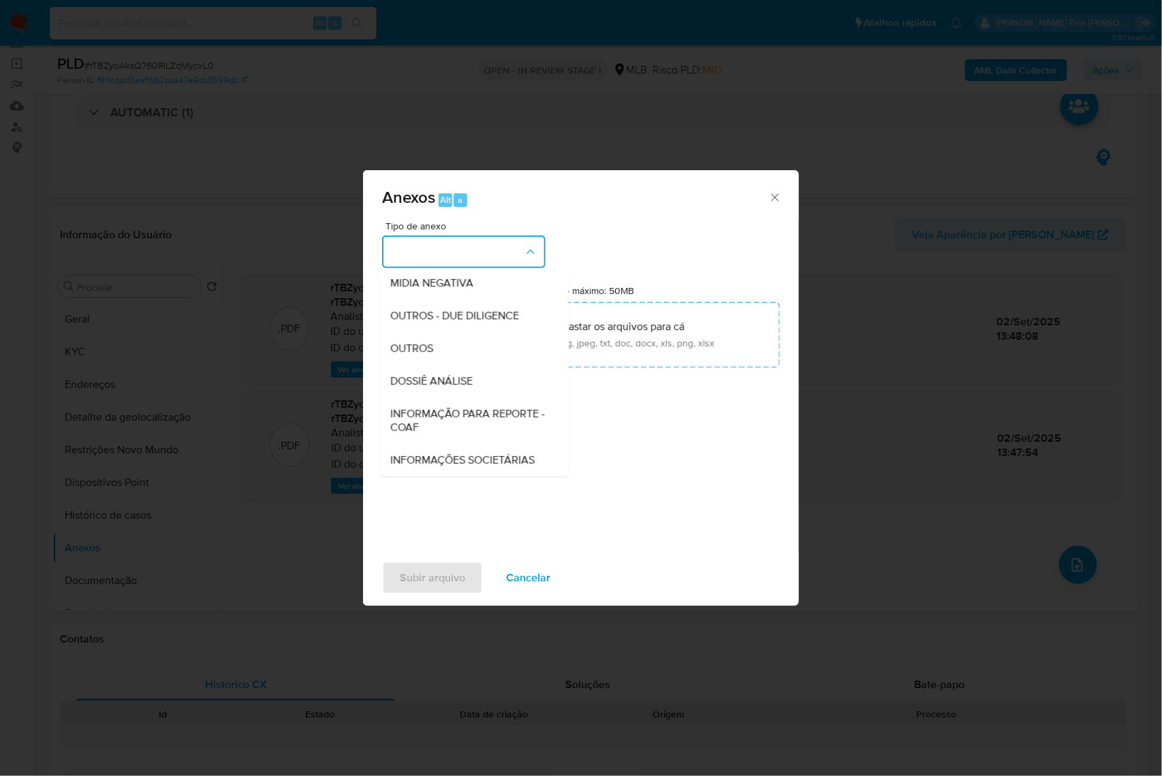
click at [447, 398] on div "INFORMAÇÃO PARA REPORTE - COAF" at bounding box center [469, 421] width 159 height 46
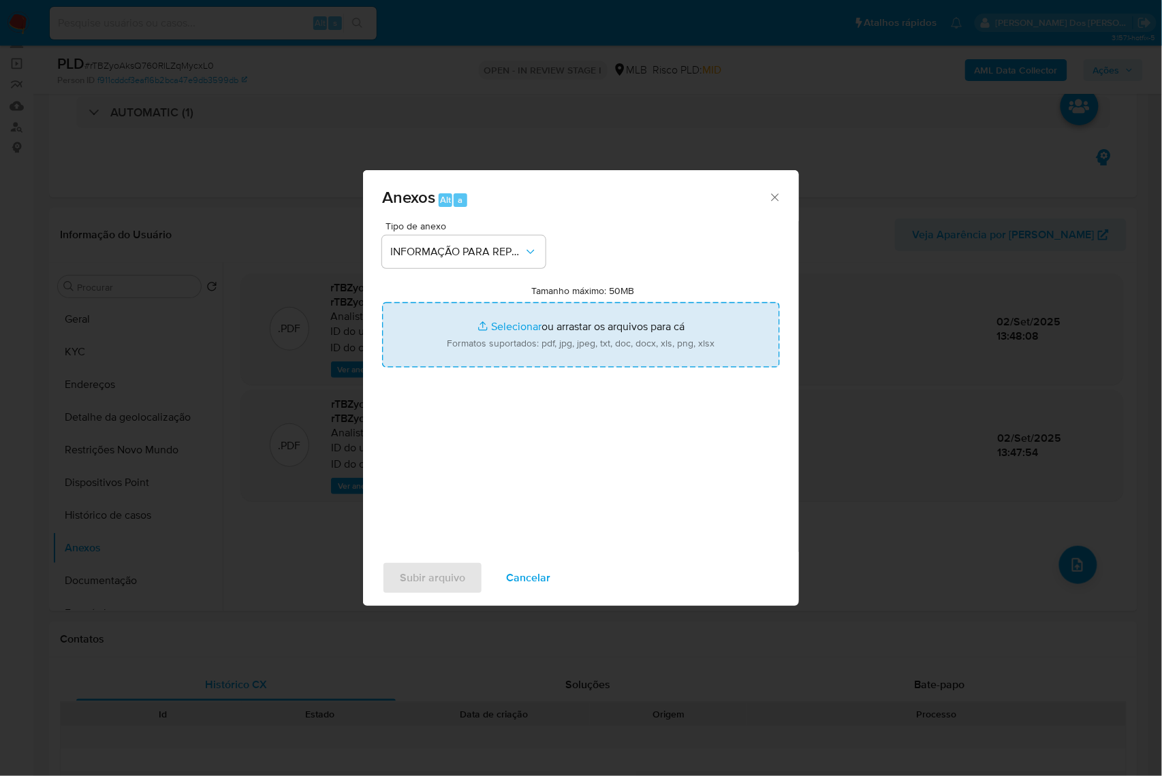
type input "C:\fakepath\SAR - XXX - CPF 03948833222 - LUANA DE ANDRADE FELIX.pdf"
type input "C:\fakepath\Mulan 768246459_2025_09_02_10_38_51.xlsx"
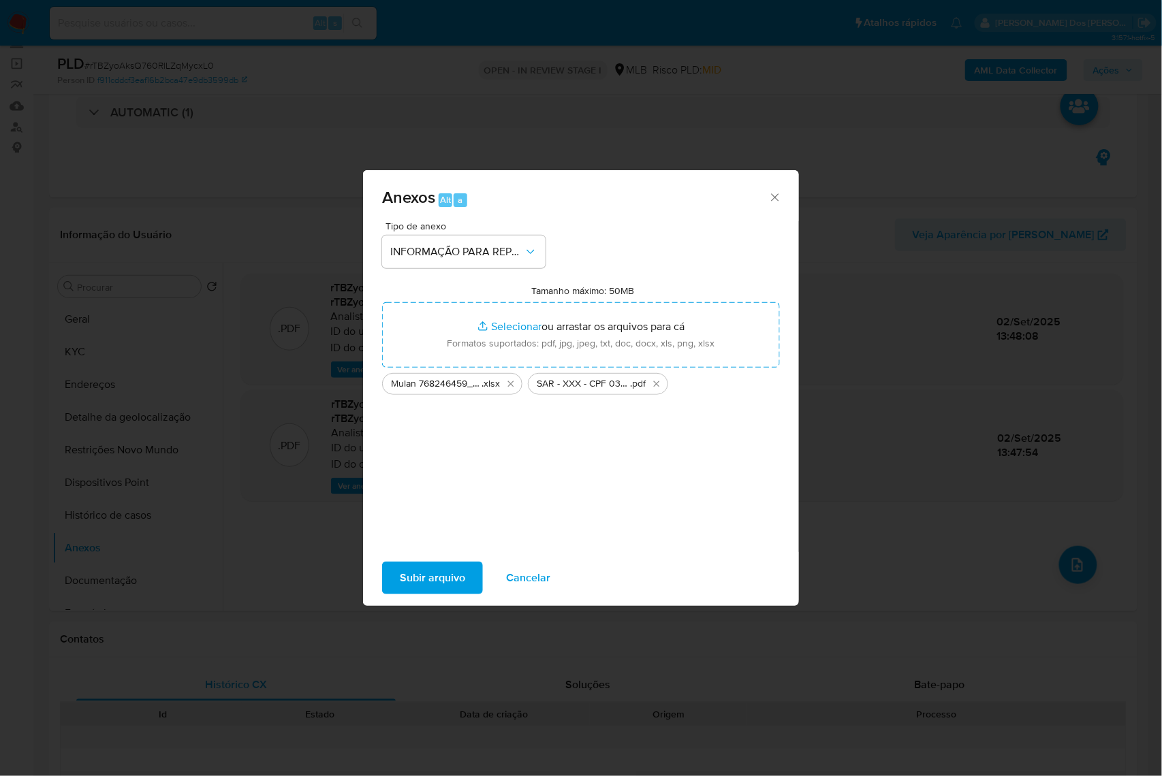
click at [424, 593] on span "Subir arquivo" at bounding box center [432, 578] width 65 height 30
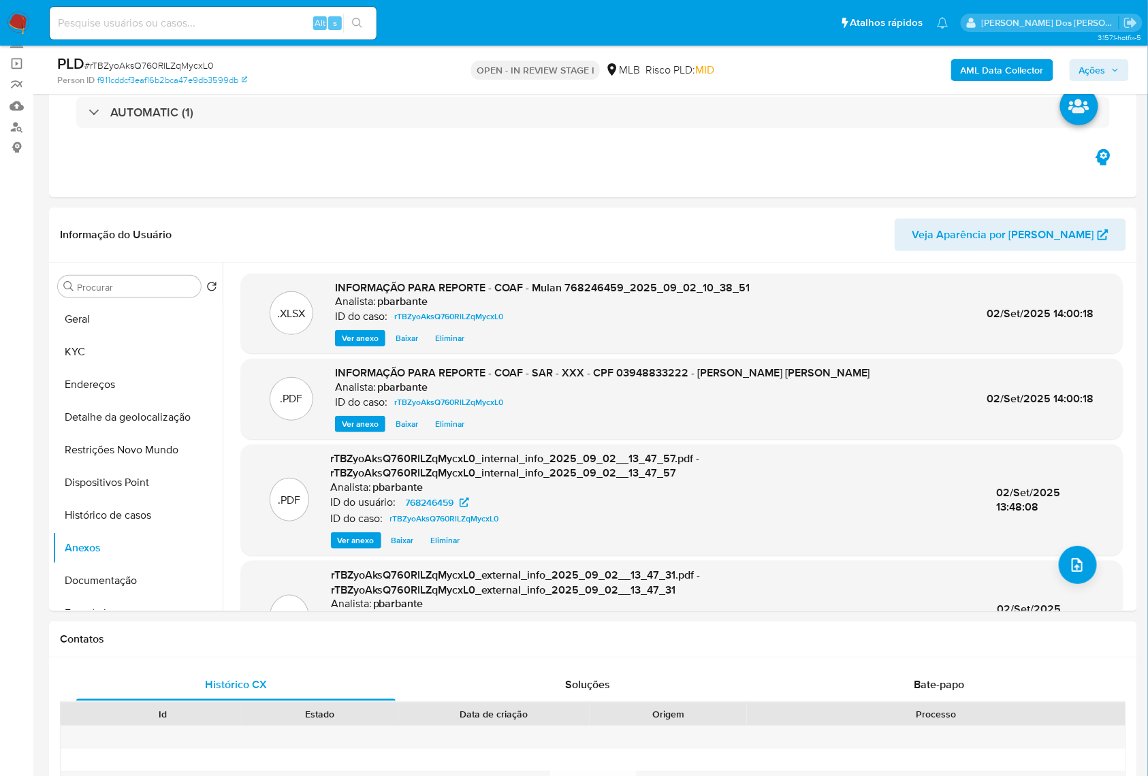
drag, startPoint x: 1115, startPoint y: 61, endPoint x: 1115, endPoint y: 80, distance: 19.1
click at [1115, 61] on span "Ações" at bounding box center [1099, 70] width 40 height 19
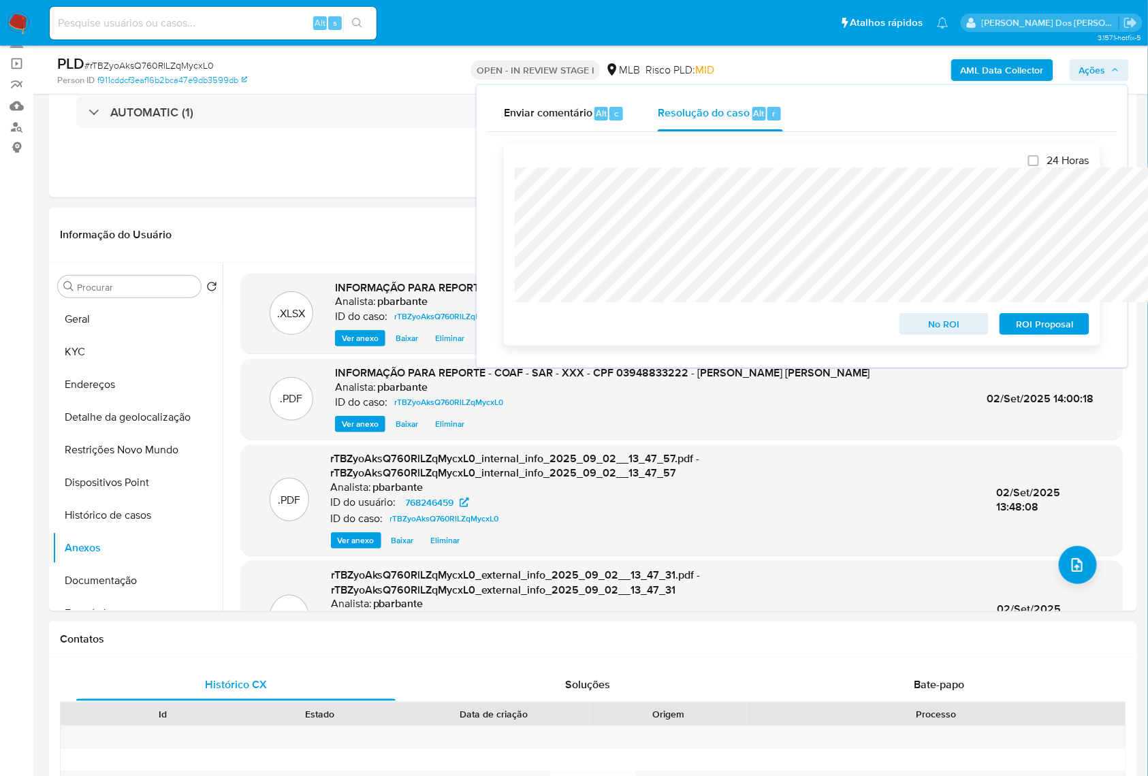
click at [1047, 332] on span "ROI Proposal" at bounding box center [1044, 324] width 71 height 19
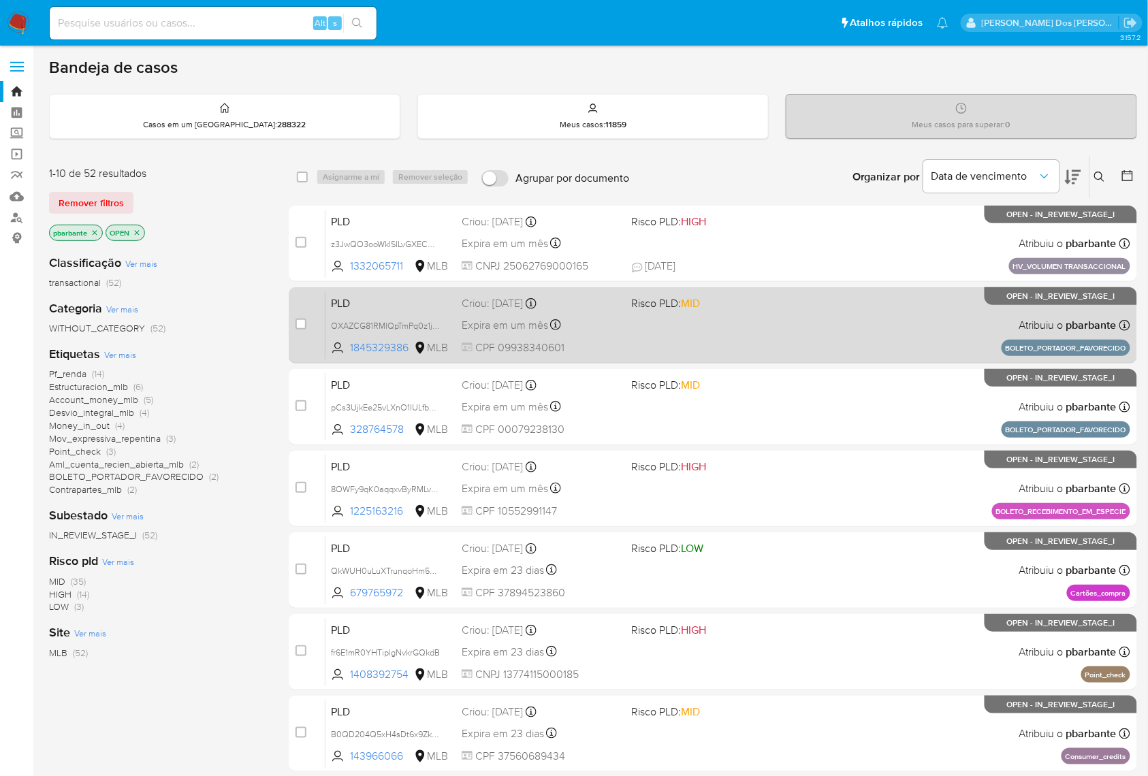
click at [801, 360] on div "PLD OXAZCG81RMlQpTmPq0z1jr69 1845329386 MLB Risco PLD: MID Criou: [DATE] Criou:…" at bounding box center [728, 325] width 805 height 69
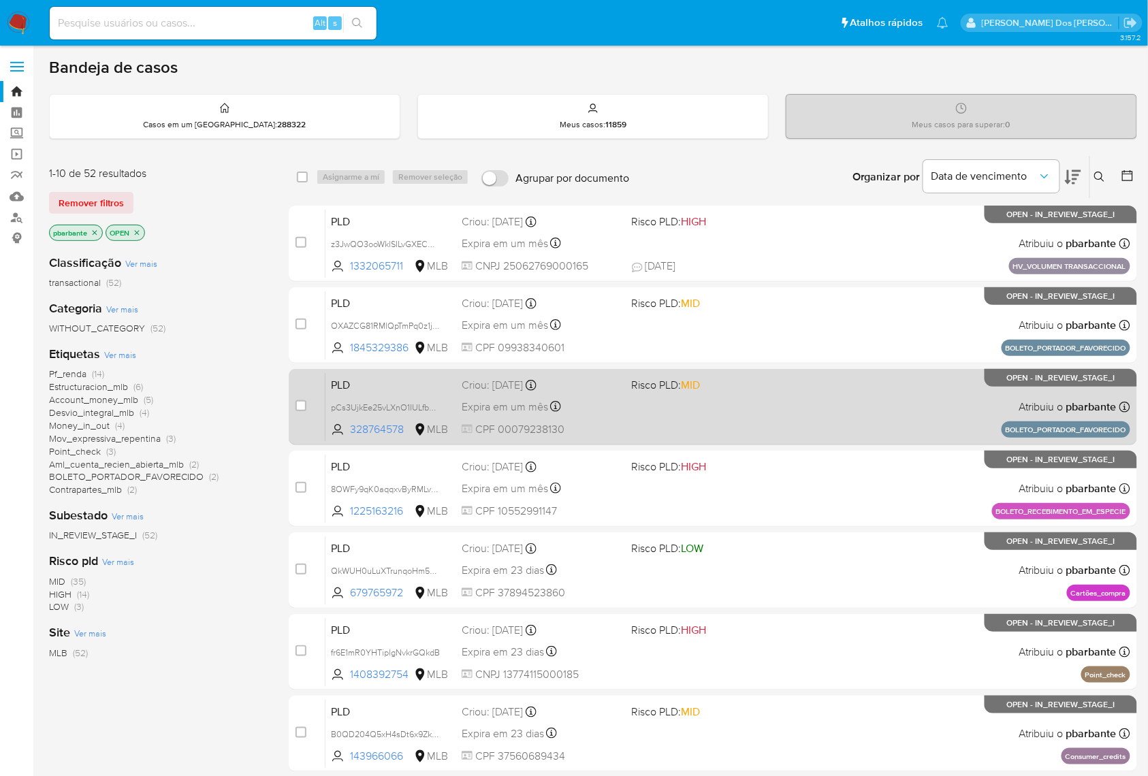
click at [787, 428] on div "PLD pCs3UjkEe25vLXnO1IULfbmm 328764578 MLB Risco PLD: MID Criou: [DATE] Criou: …" at bounding box center [728, 406] width 805 height 69
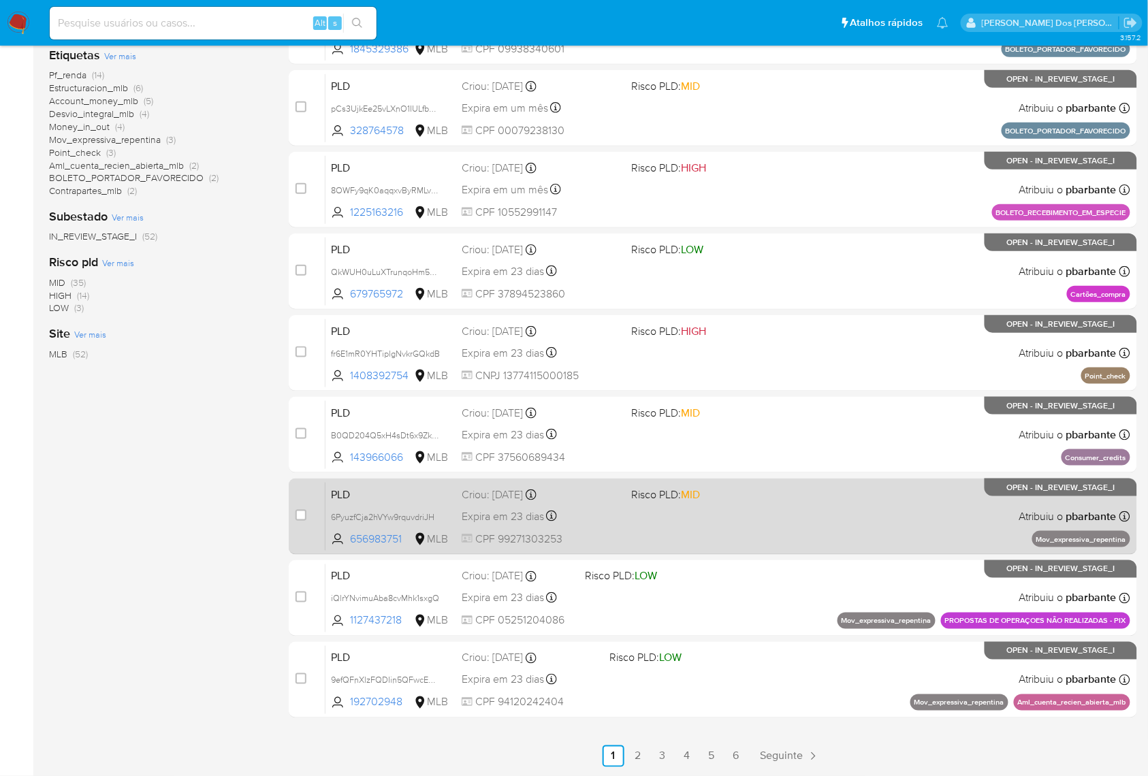
scroll to position [406, 0]
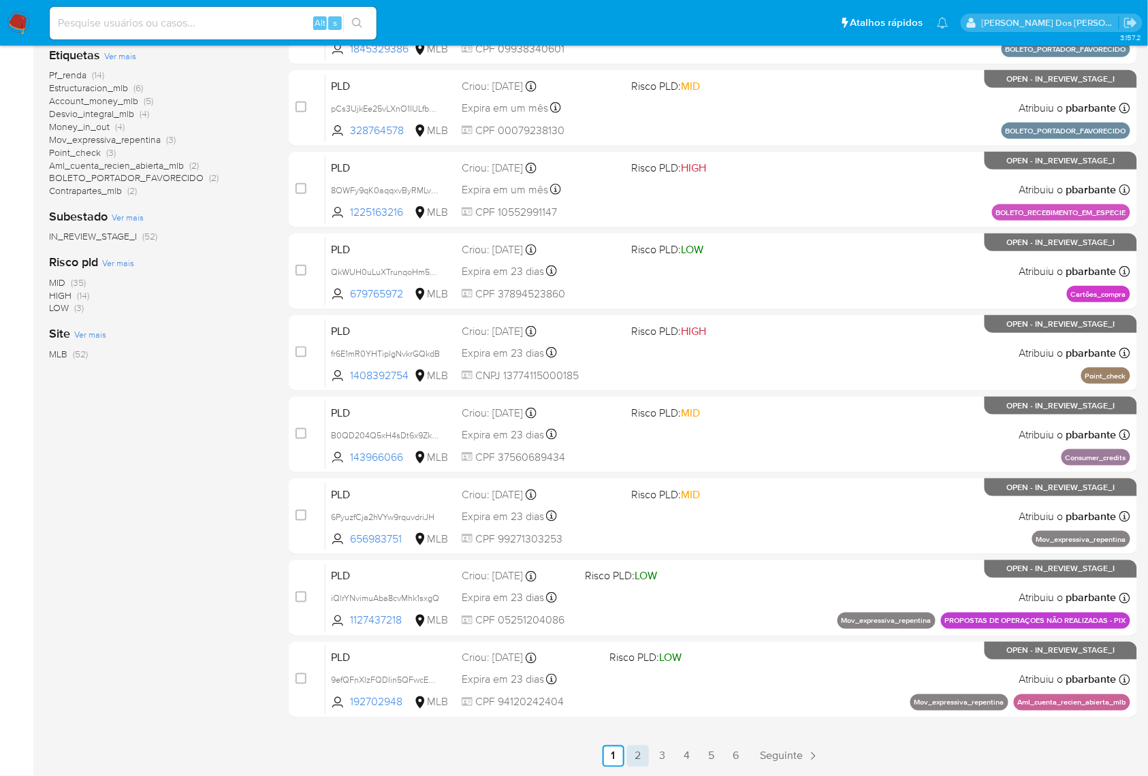
click at [646, 756] on link "2" at bounding box center [638, 757] width 22 height 22
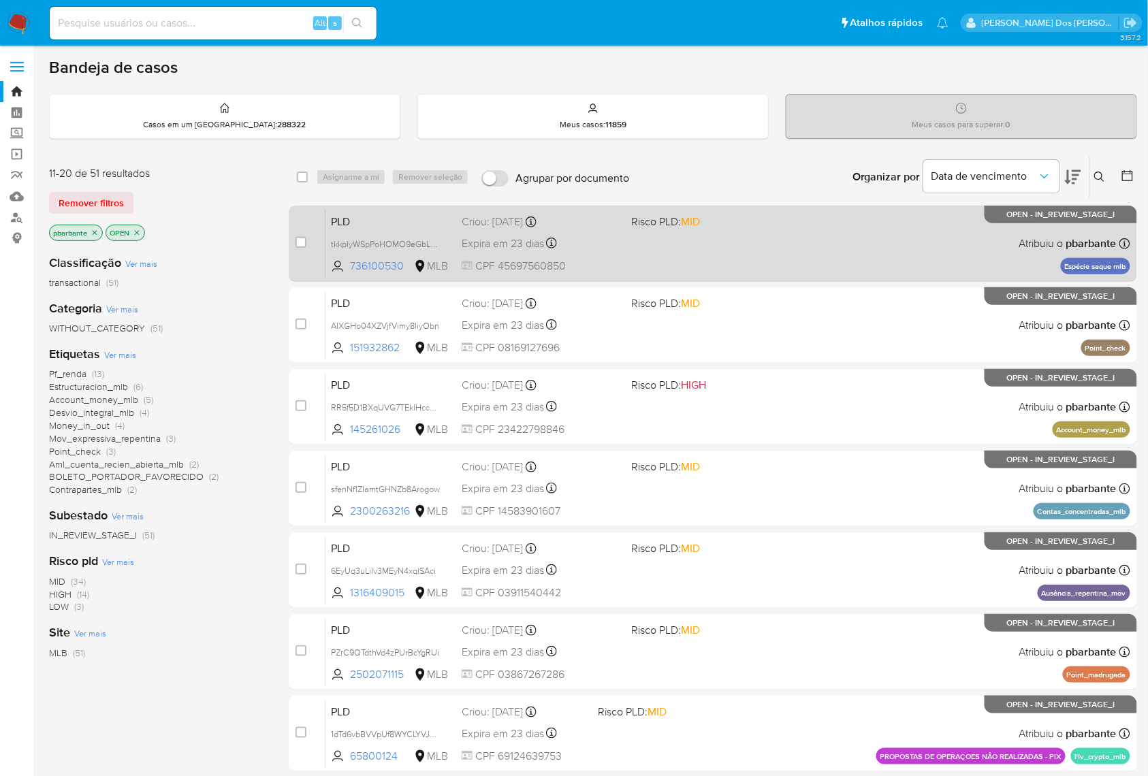
click at [858, 229] on div "PLD tkkplyWSpPoHOMO9eGbL3dg5 736100530 MLB Risco PLD: MID Criou: 12/08/2025 Cri…" at bounding box center [728, 243] width 805 height 69
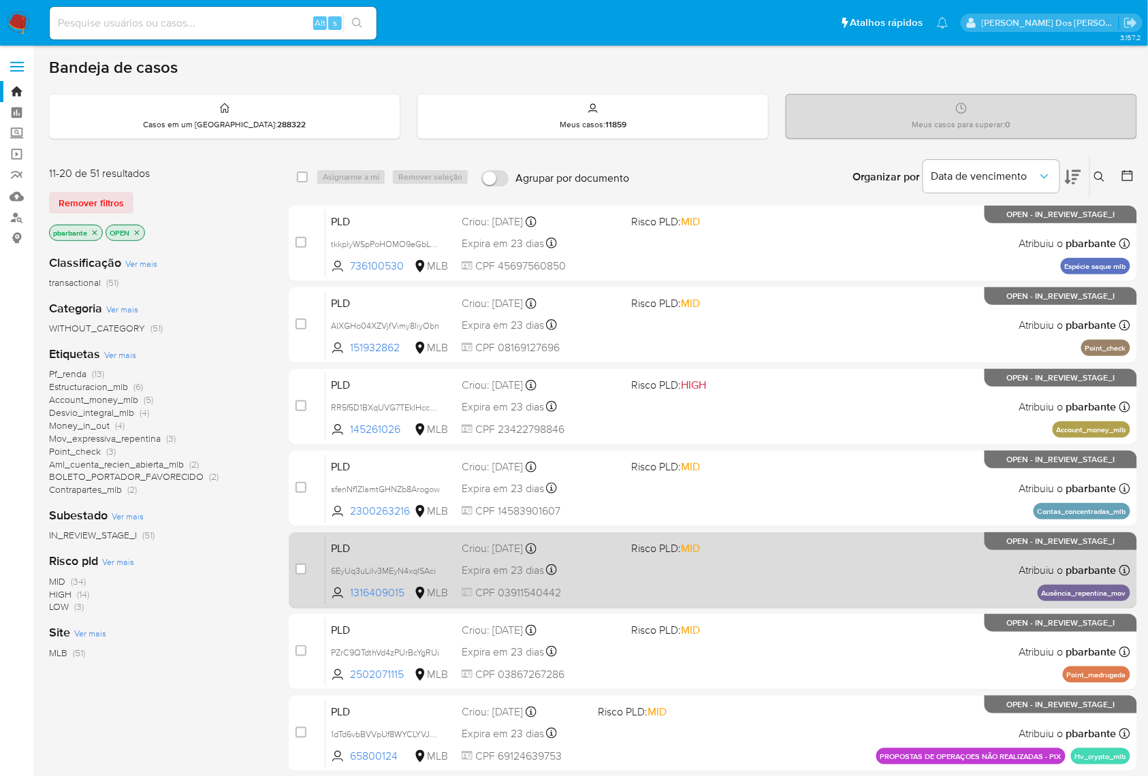
click at [764, 605] on div "PLD 6EyUq3uLiIv3MEyN4xqlSAci 1316409015 MLB Risco PLD: MID Criou: 12/08/2025 Cr…" at bounding box center [728, 570] width 805 height 69
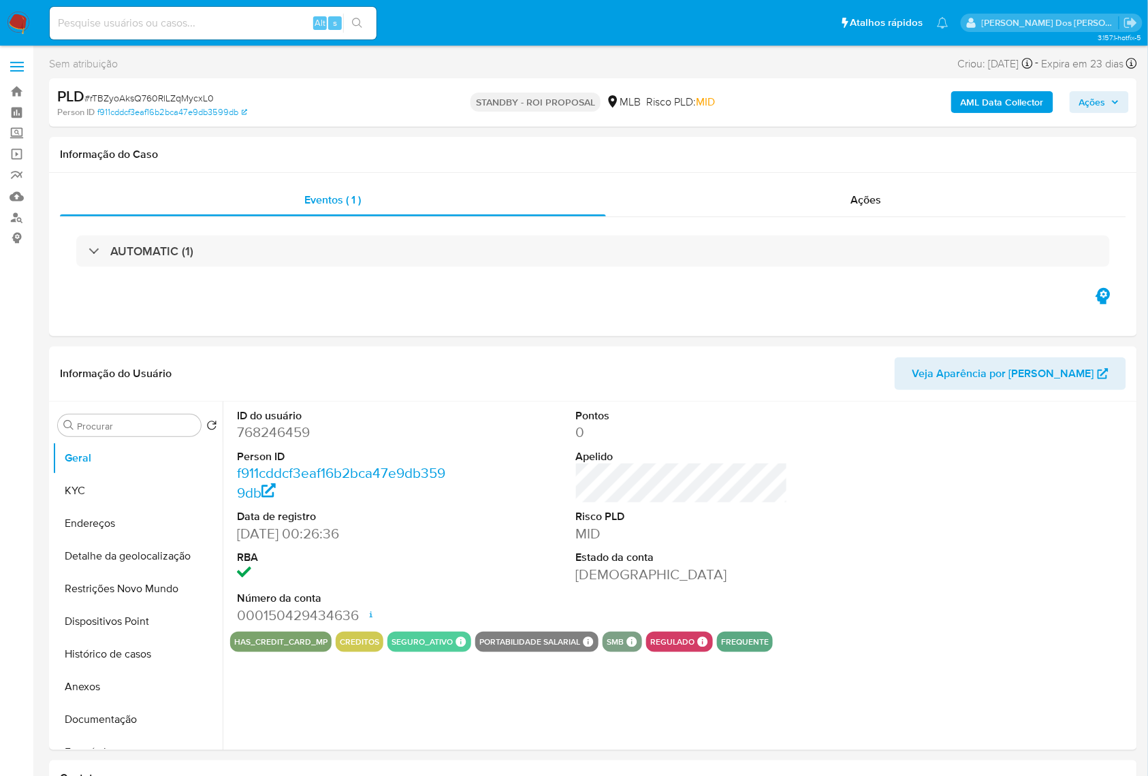
select select "10"
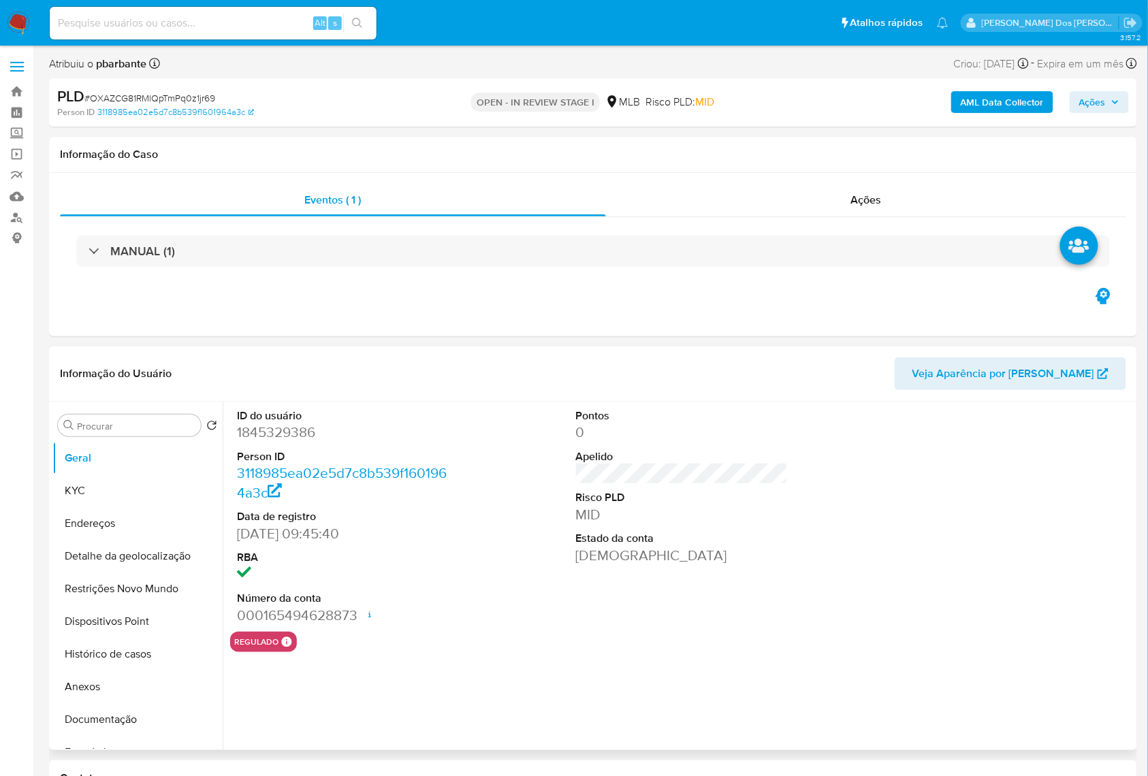
select select "10"
click at [297, 442] on dd "1845329386" at bounding box center [343, 432] width 212 height 19
copy dd "1845329386"
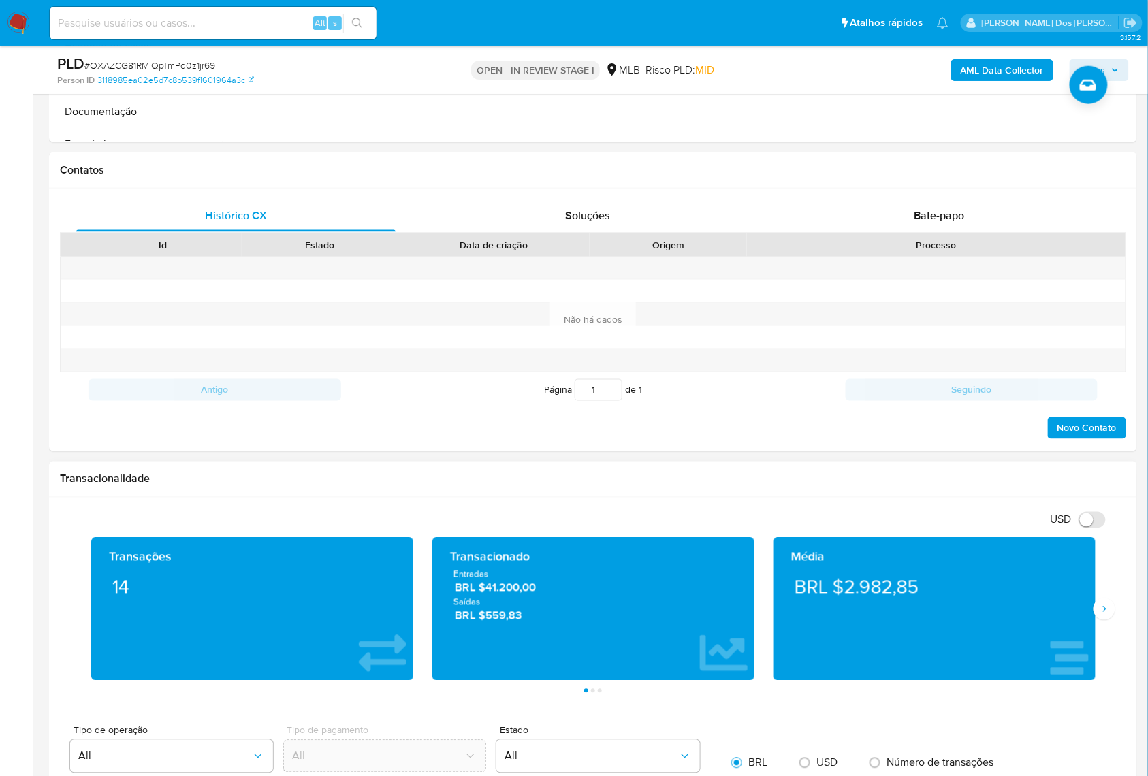
scroll to position [454, 0]
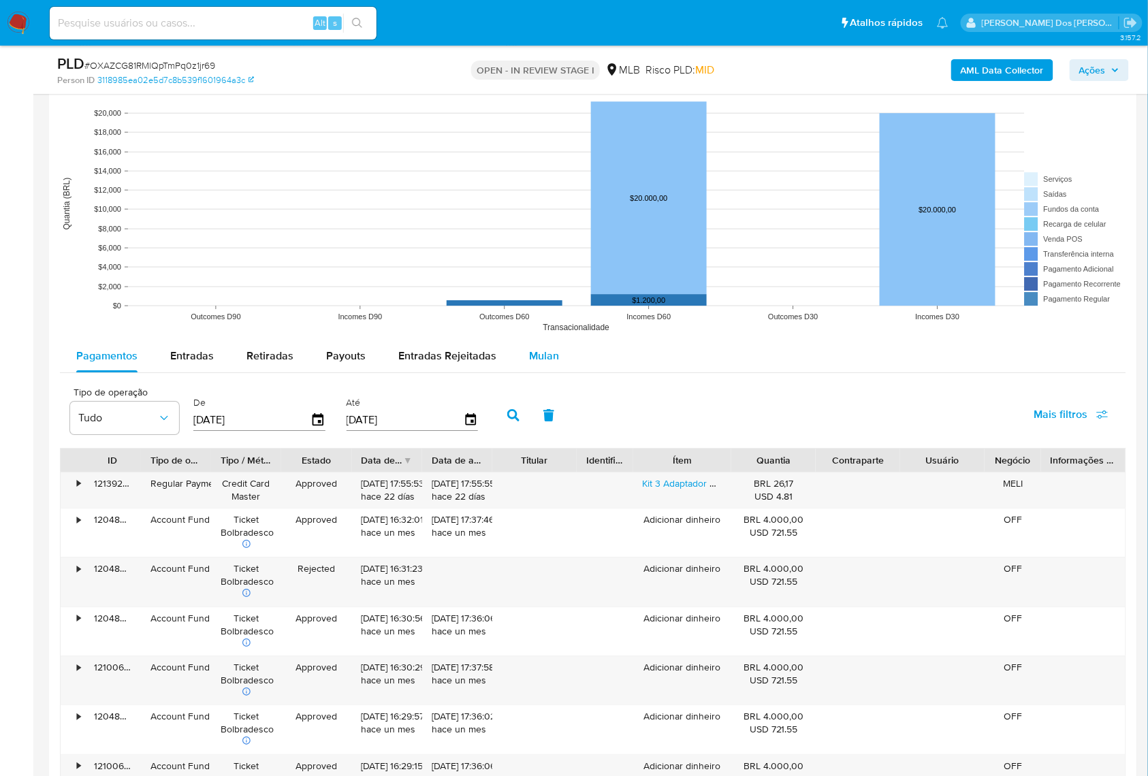
click at [529, 364] on span "Mulan" at bounding box center [544, 356] width 30 height 16
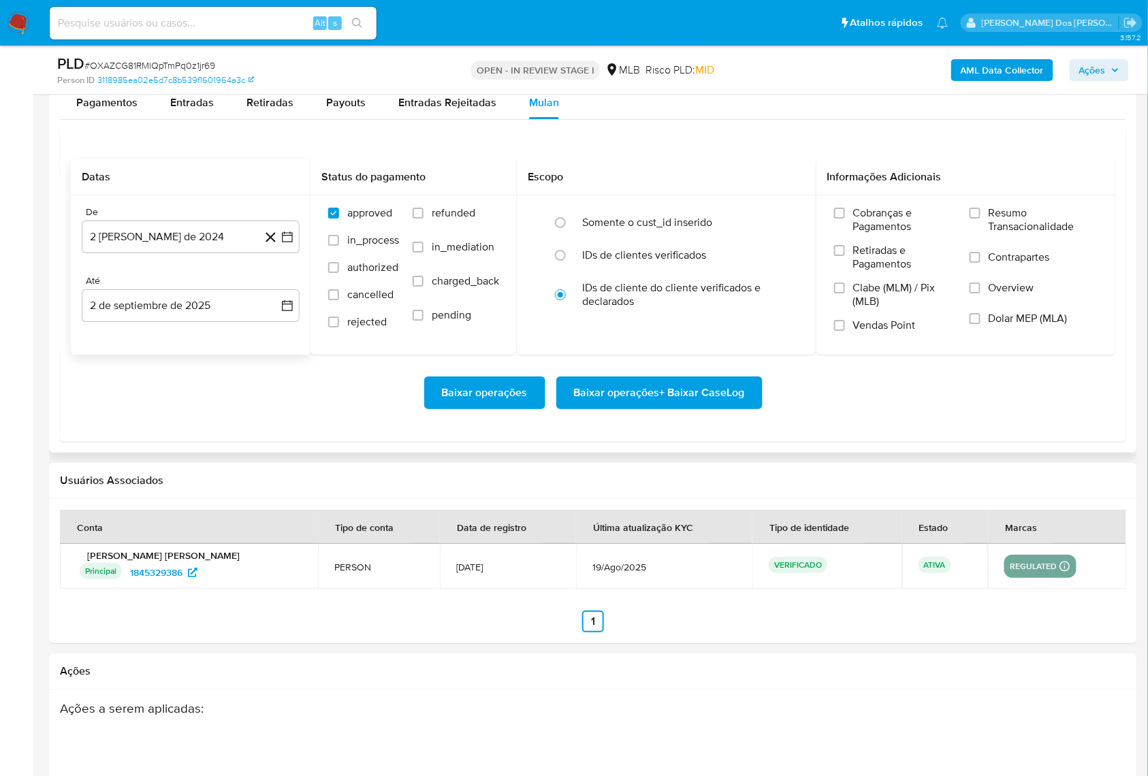
scroll to position [1543, 0]
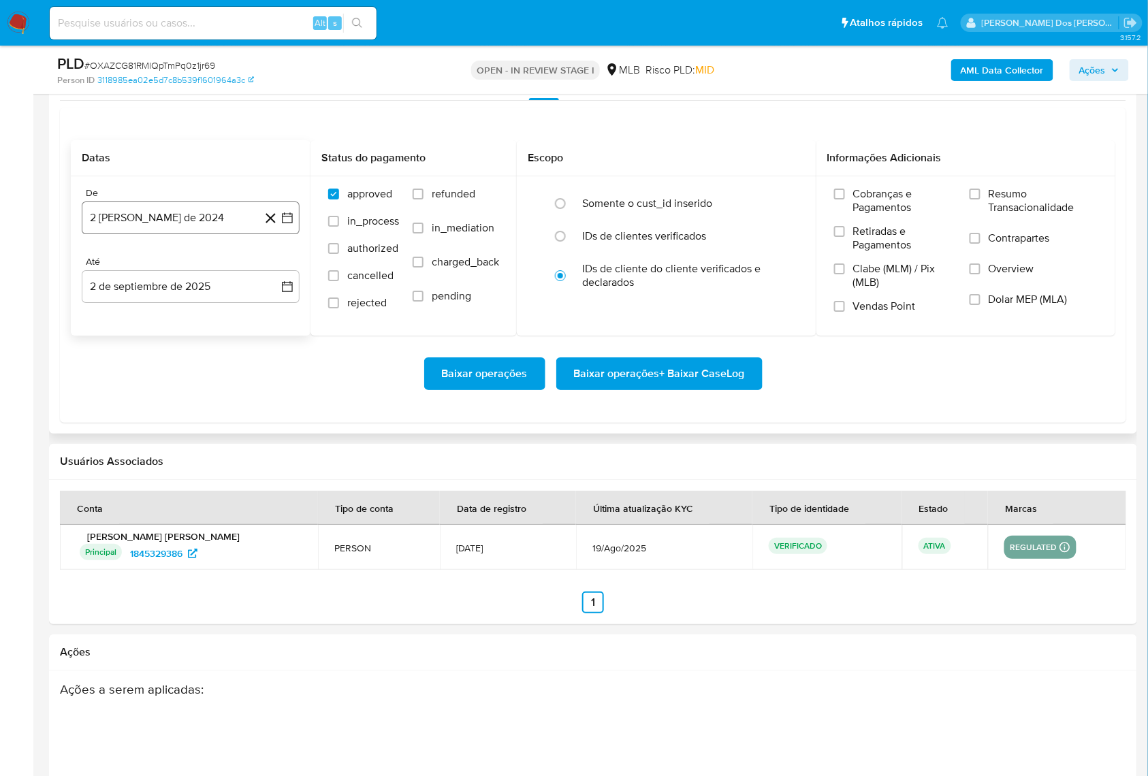
click at [290, 225] on icon "button" at bounding box center [288, 218] width 14 height 14
click at [281, 275] on icon "Mes siguiente" at bounding box center [275, 267] width 16 height 16
click at [270, 275] on icon "Mes siguiente" at bounding box center [275, 267] width 16 height 16
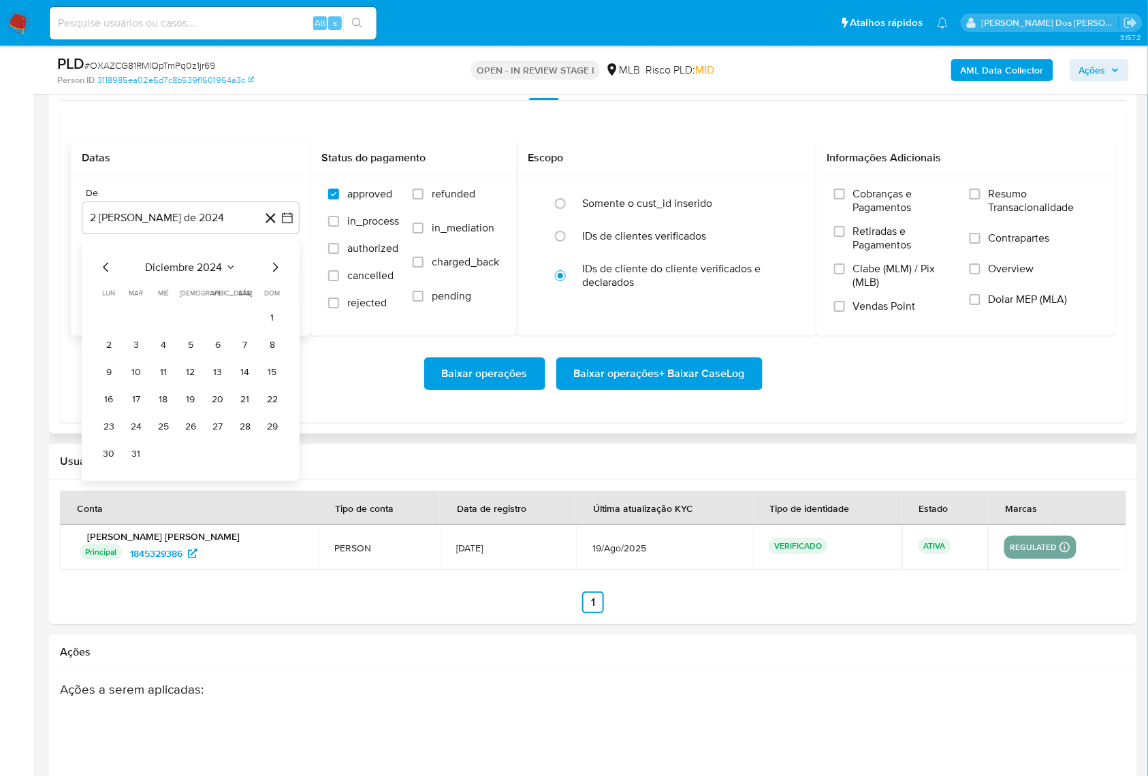
click at [281, 275] on icon "Mes siguiente" at bounding box center [275, 267] width 16 height 16
click at [272, 275] on icon "Mes siguiente" at bounding box center [275, 267] width 16 height 16
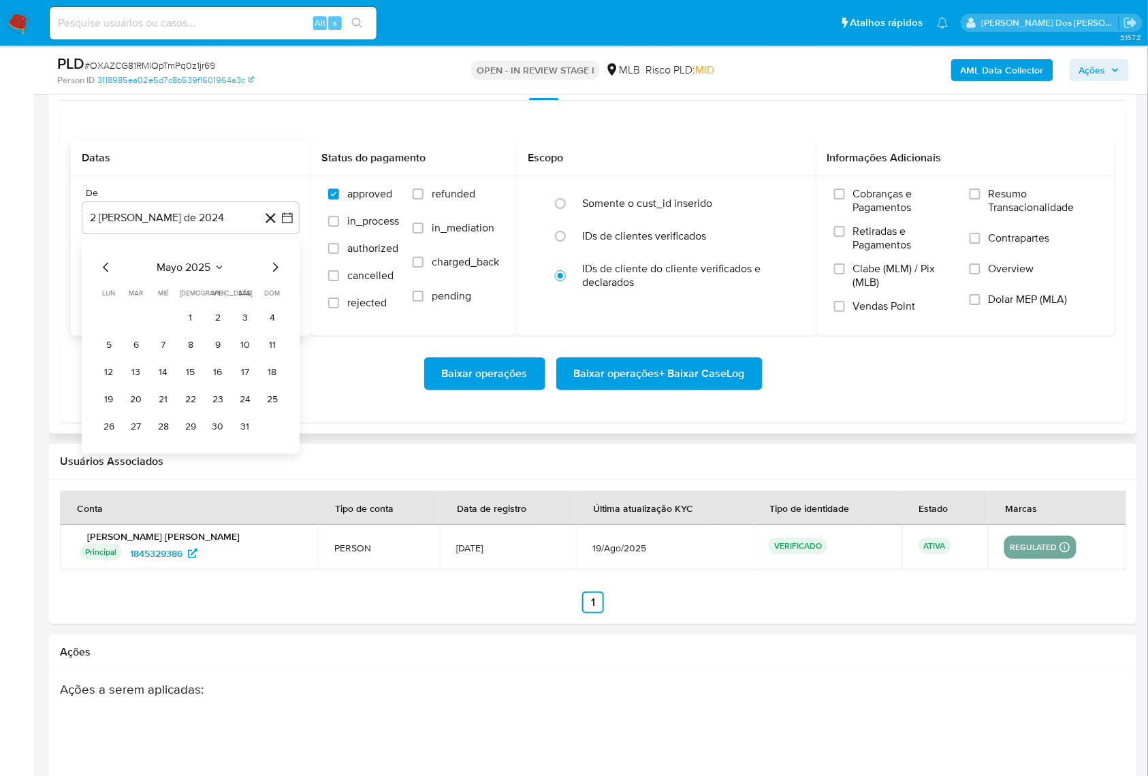
click at [272, 275] on icon "Mes siguiente" at bounding box center [275, 267] width 16 height 16
click at [276, 275] on icon "Mes siguiente" at bounding box center [275, 267] width 16 height 16
click at [142, 328] on button "1" at bounding box center [136, 317] width 22 height 22
click at [990, 213] on span "Resumo Transacionalidade" at bounding box center [1043, 200] width 109 height 27
click at [981, 200] on input "Resumo Transacionalidade" at bounding box center [975, 194] width 11 height 11
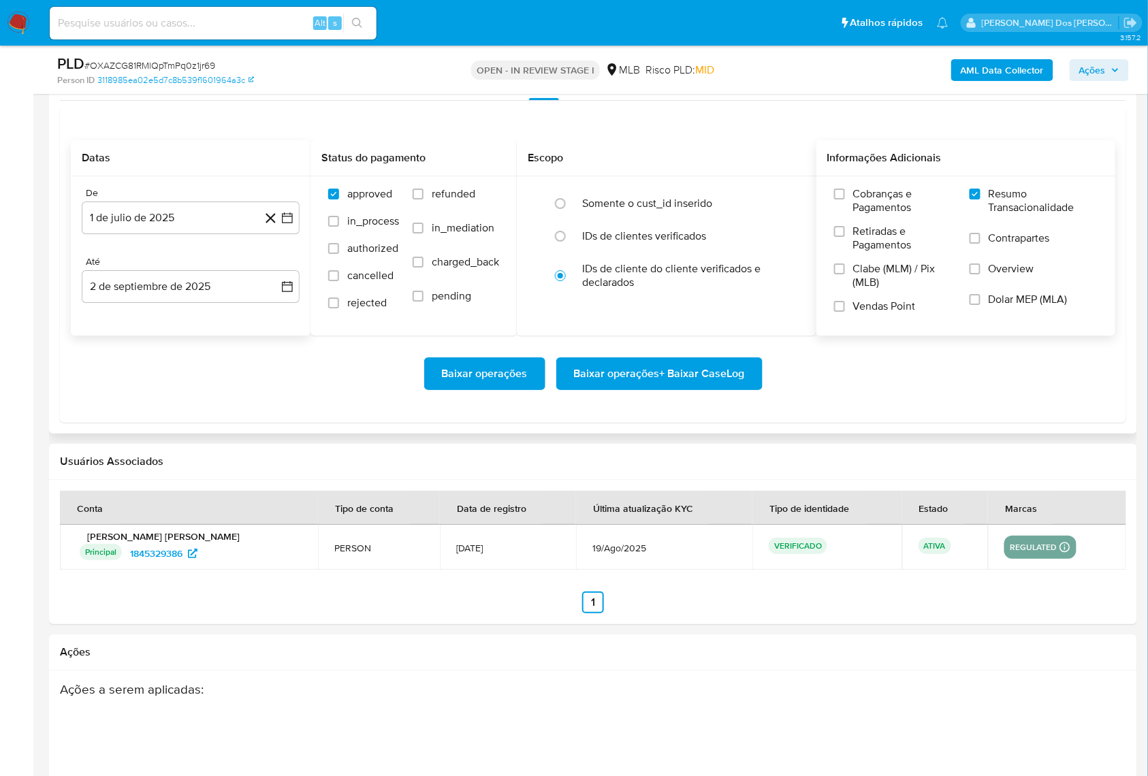
click at [597, 389] on span "Baixar operações + Baixar CaseLog" at bounding box center [659, 374] width 171 height 30
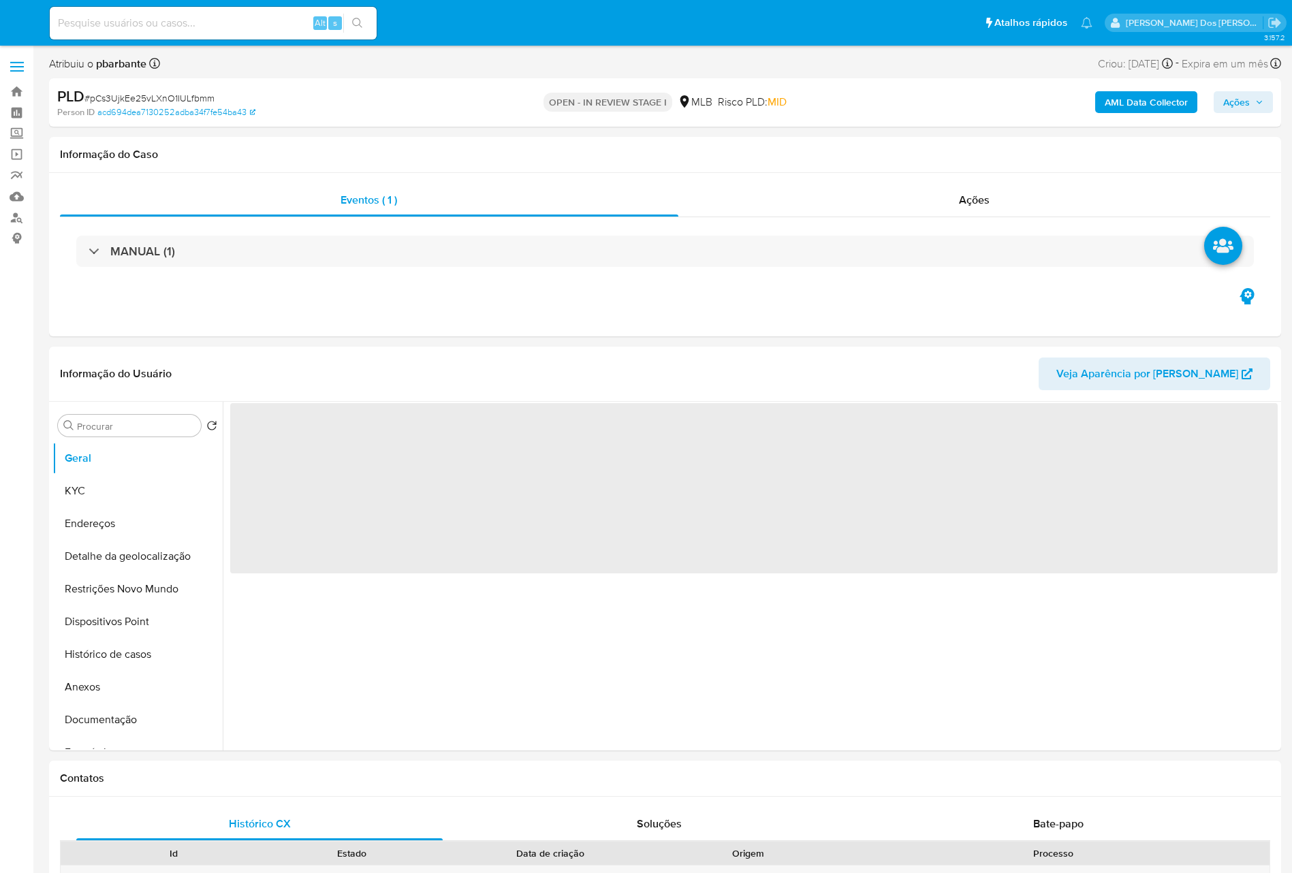
select select "10"
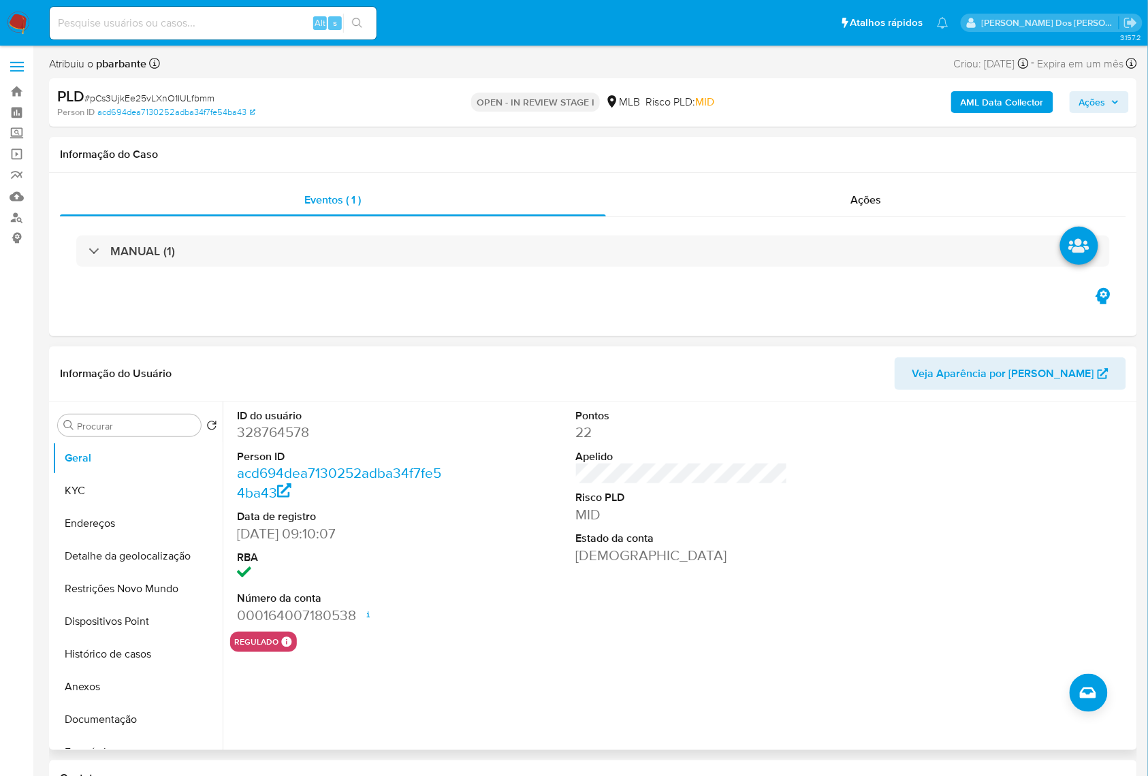
click at [270, 442] on dd "328764578" at bounding box center [343, 432] width 212 height 19
copy dd "328764578"
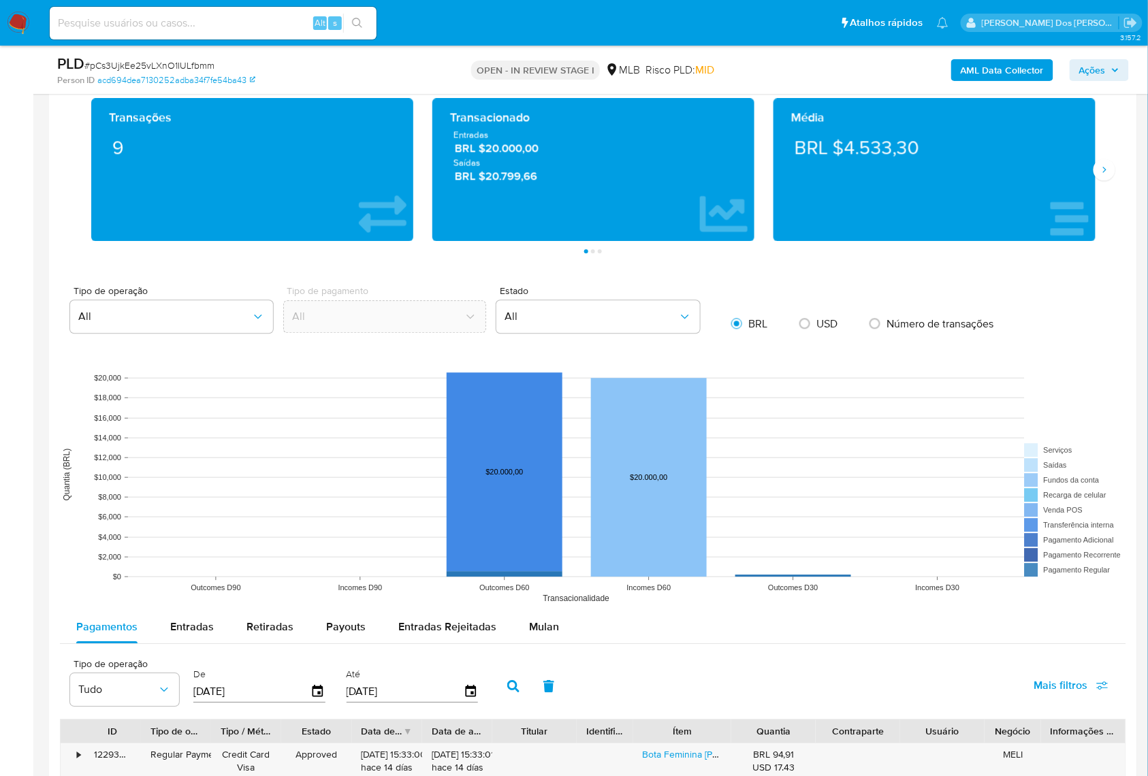
scroll to position [908, 0]
click at [535, 634] on span "Mulan" at bounding box center [544, 626] width 30 height 16
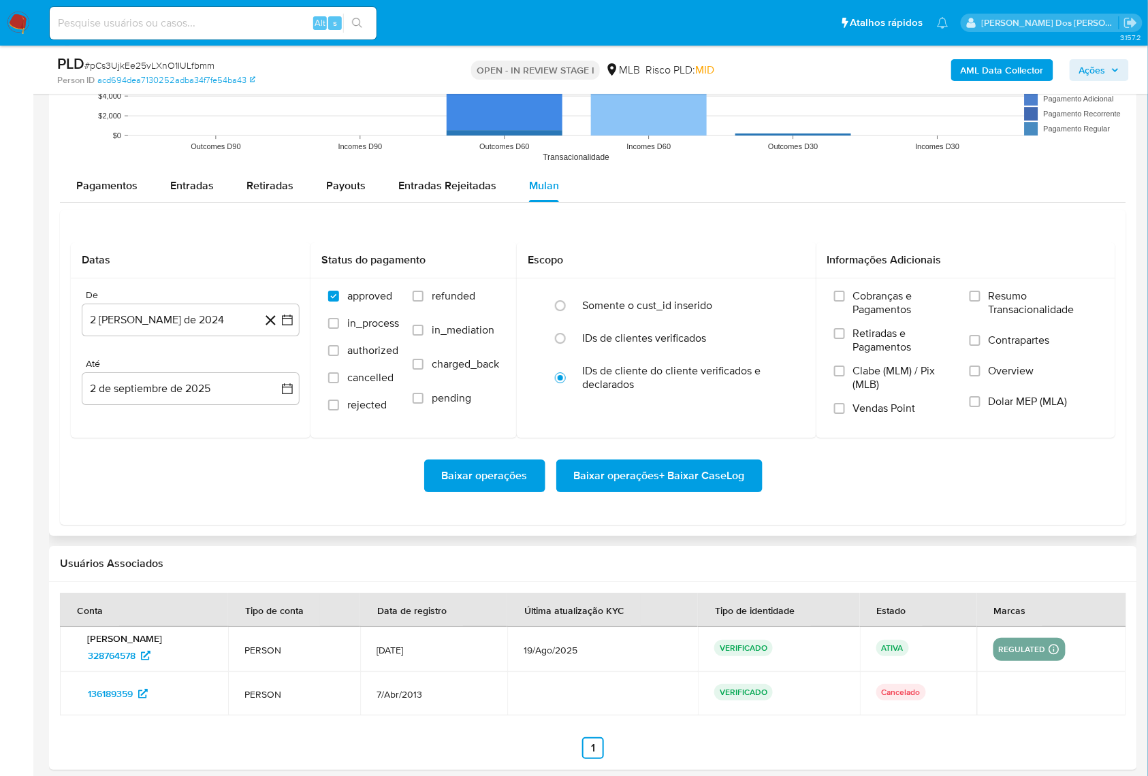
scroll to position [1453, 0]
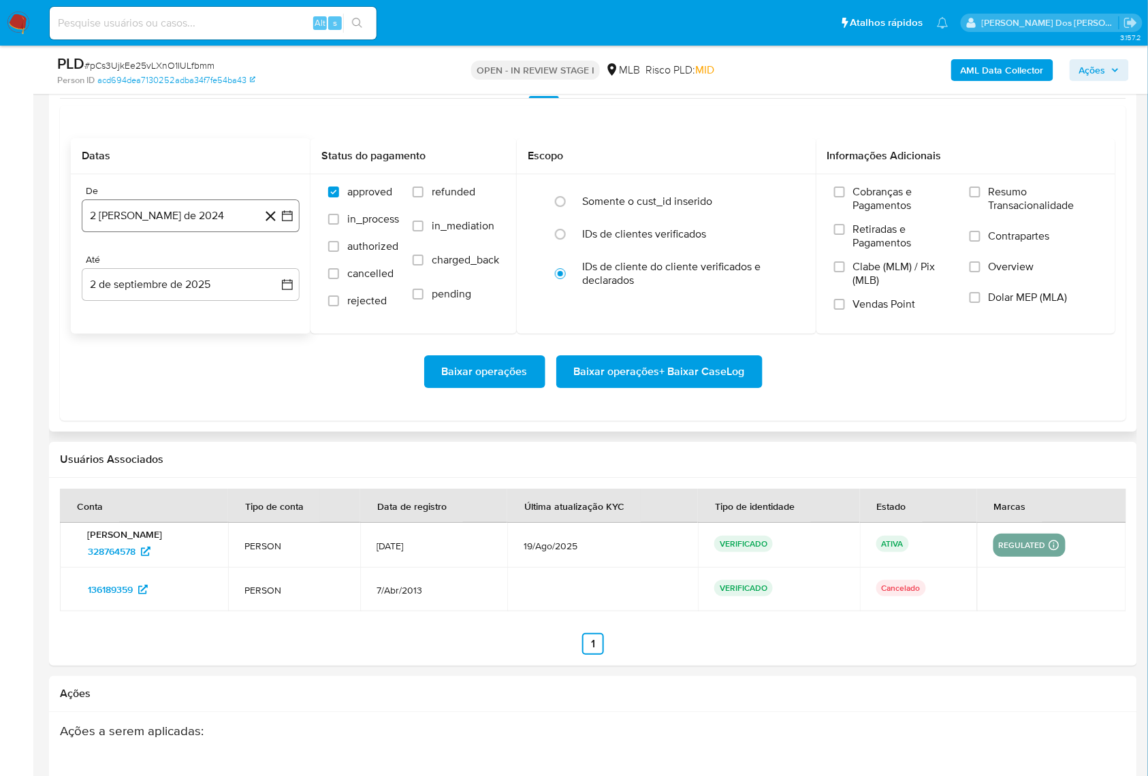
click at [282, 221] on icon "button" at bounding box center [287, 215] width 11 height 11
click at [276, 274] on icon "Mes siguiente" at bounding box center [275, 265] width 16 height 16
click at [278, 274] on icon "Mes siguiente" at bounding box center [275, 265] width 16 height 16
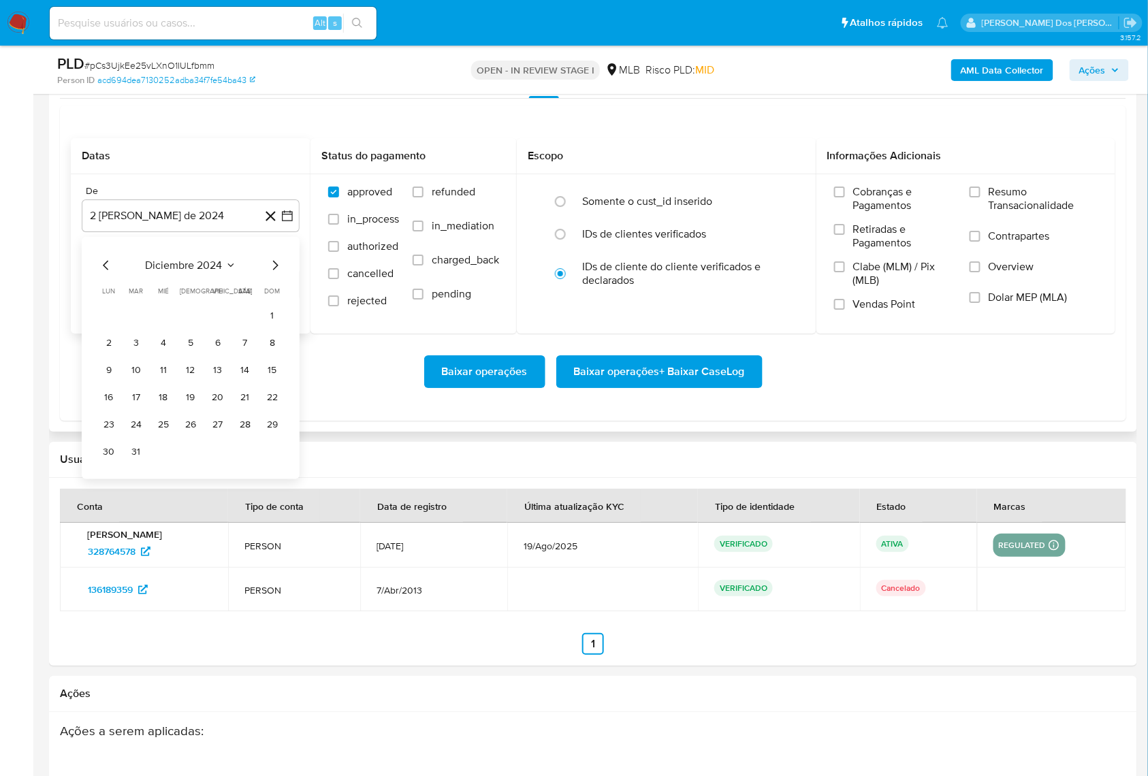
click at [278, 274] on icon "Mes siguiente" at bounding box center [275, 265] width 16 height 16
click at [279, 274] on icon "Mes siguiente" at bounding box center [275, 265] width 16 height 16
click at [281, 274] on icon "Mes siguiente" at bounding box center [275, 265] width 16 height 16
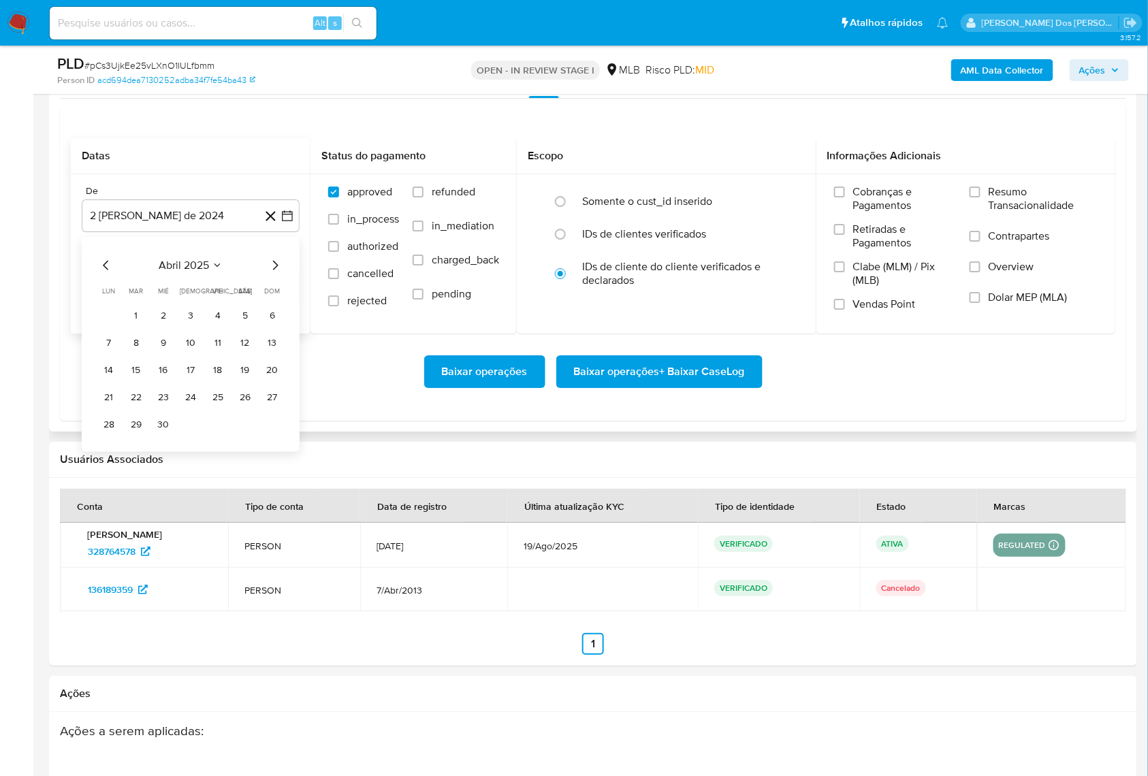
click at [281, 274] on icon "Mes siguiente" at bounding box center [275, 265] width 16 height 16
click at [147, 327] on tr "1 2 3 4 5 6" at bounding box center [190, 316] width 185 height 22
click at [138, 327] on button "1" at bounding box center [136, 316] width 22 height 22
click at [993, 229] on label "Resumo Transacionalidade" at bounding box center [1034, 207] width 128 height 44
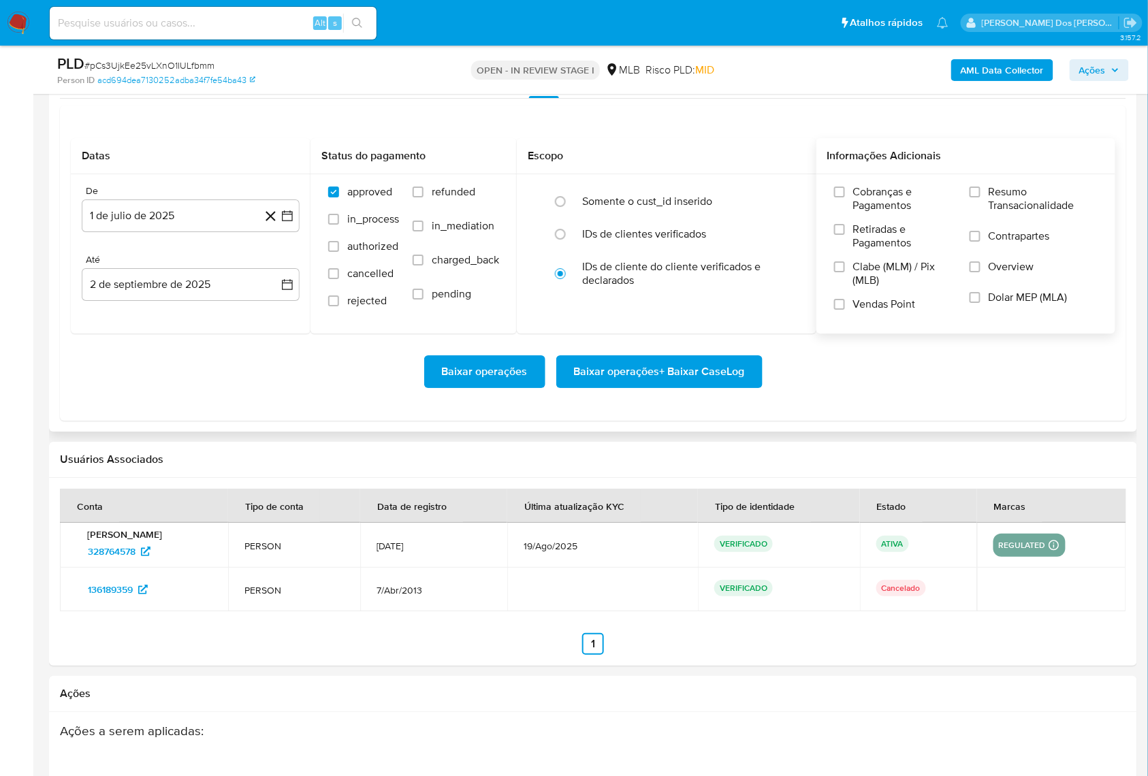
click at [981, 197] on input "Resumo Transacionalidade" at bounding box center [975, 192] width 11 height 11
click at [635, 387] on span "Baixar operações + Baixar CaseLog" at bounding box center [659, 372] width 171 height 30
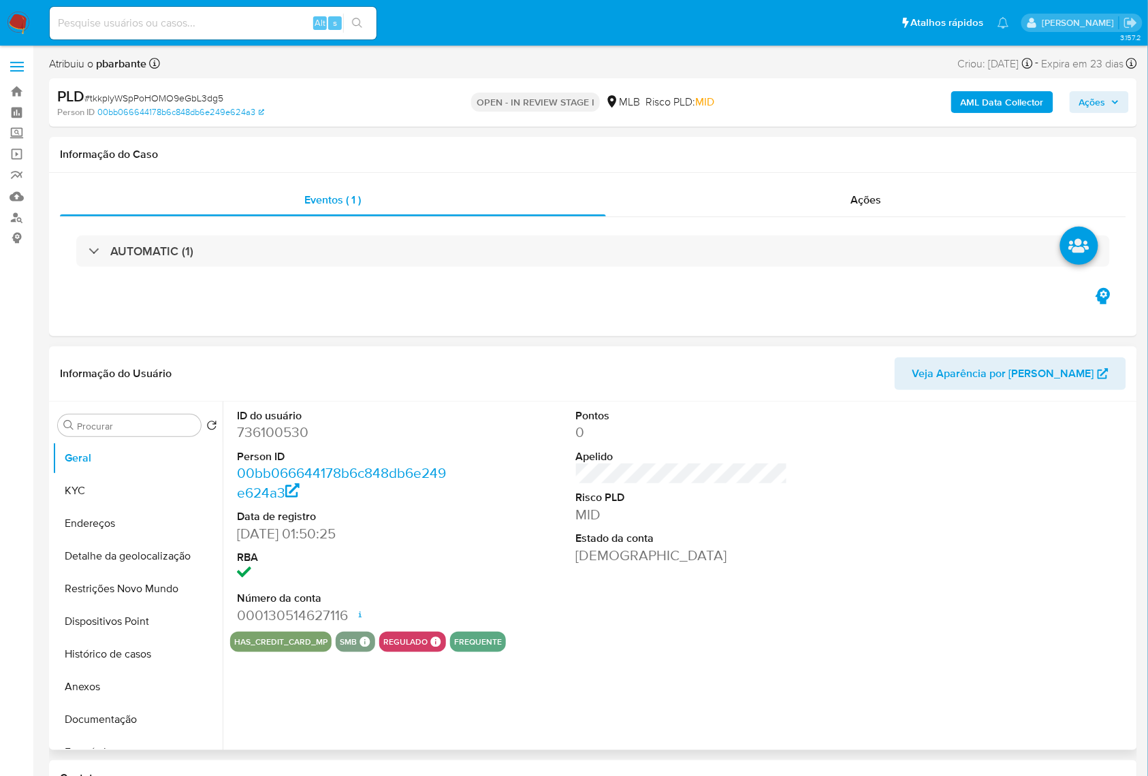
select select "10"
click at [261, 442] on dd "736100530" at bounding box center [343, 432] width 212 height 19
copy dd "736100530"
click at [962, 95] on button "AML Data Collector" at bounding box center [1002, 102] width 102 height 22
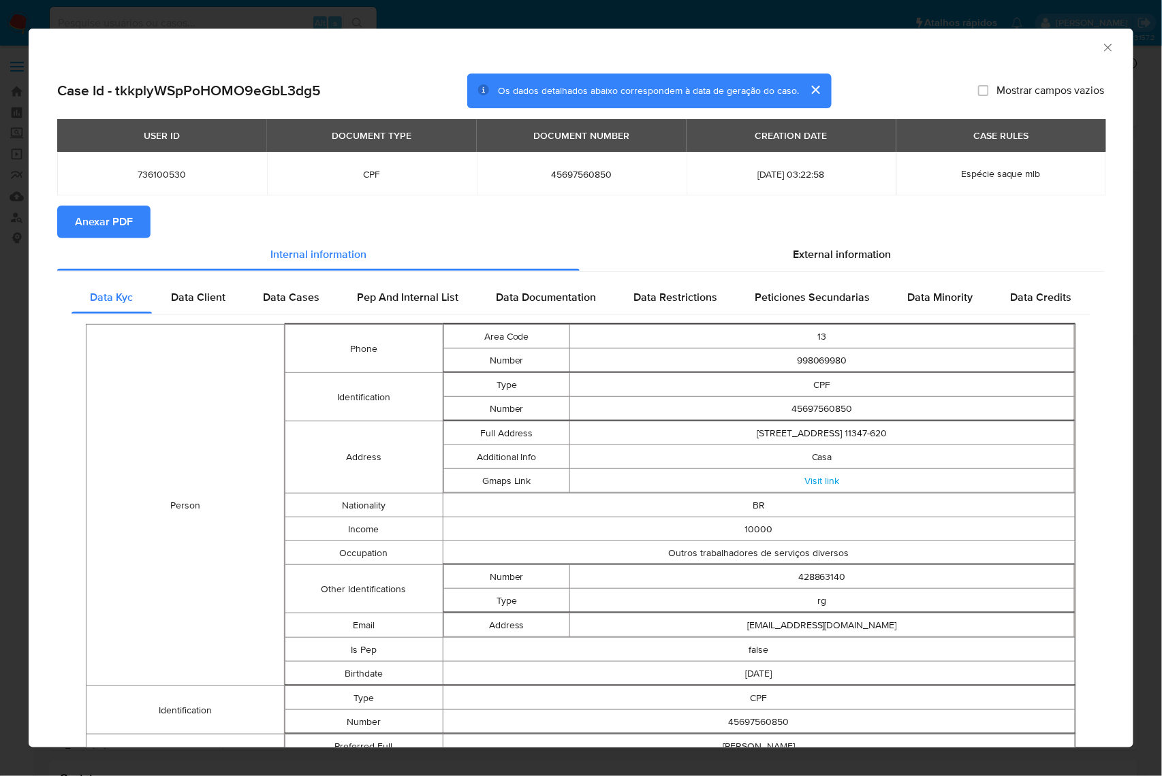
click at [836, 236] on section "Anexar PDF" at bounding box center [580, 222] width 1047 height 33
click at [834, 251] on span "External information" at bounding box center [842, 255] width 99 height 16
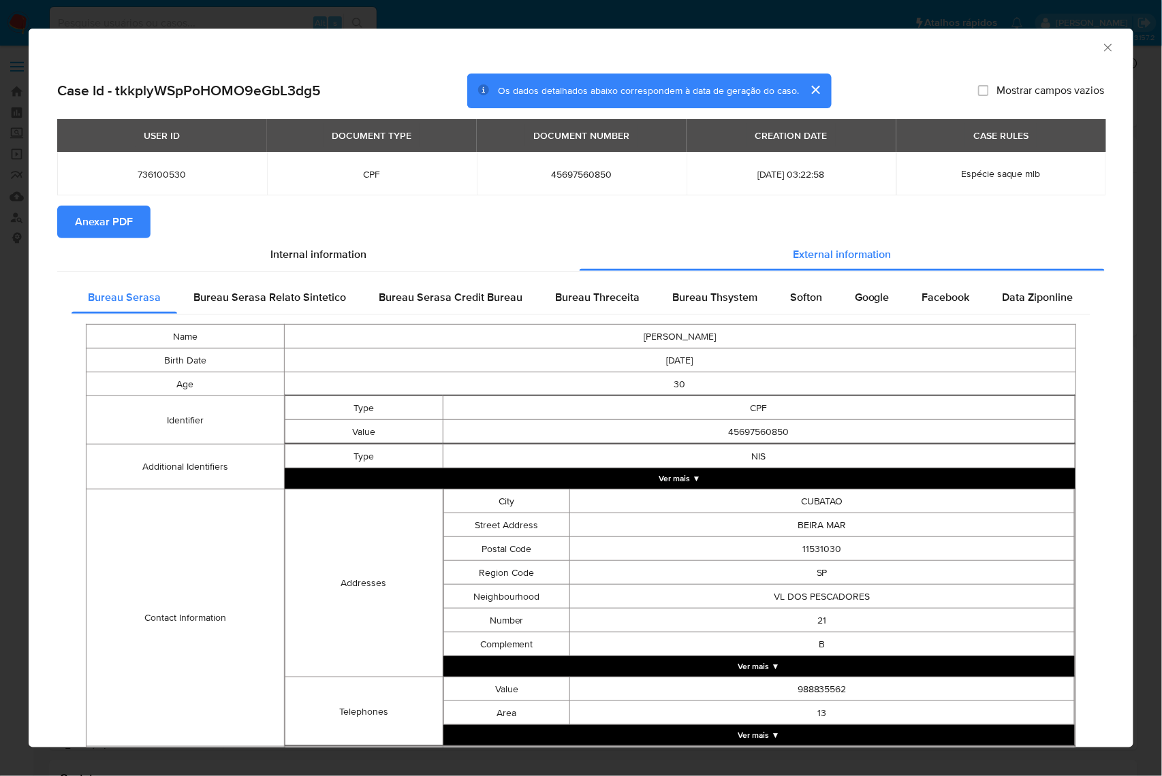
click at [77, 214] on span "Anexar PDF" at bounding box center [104, 222] width 58 height 30
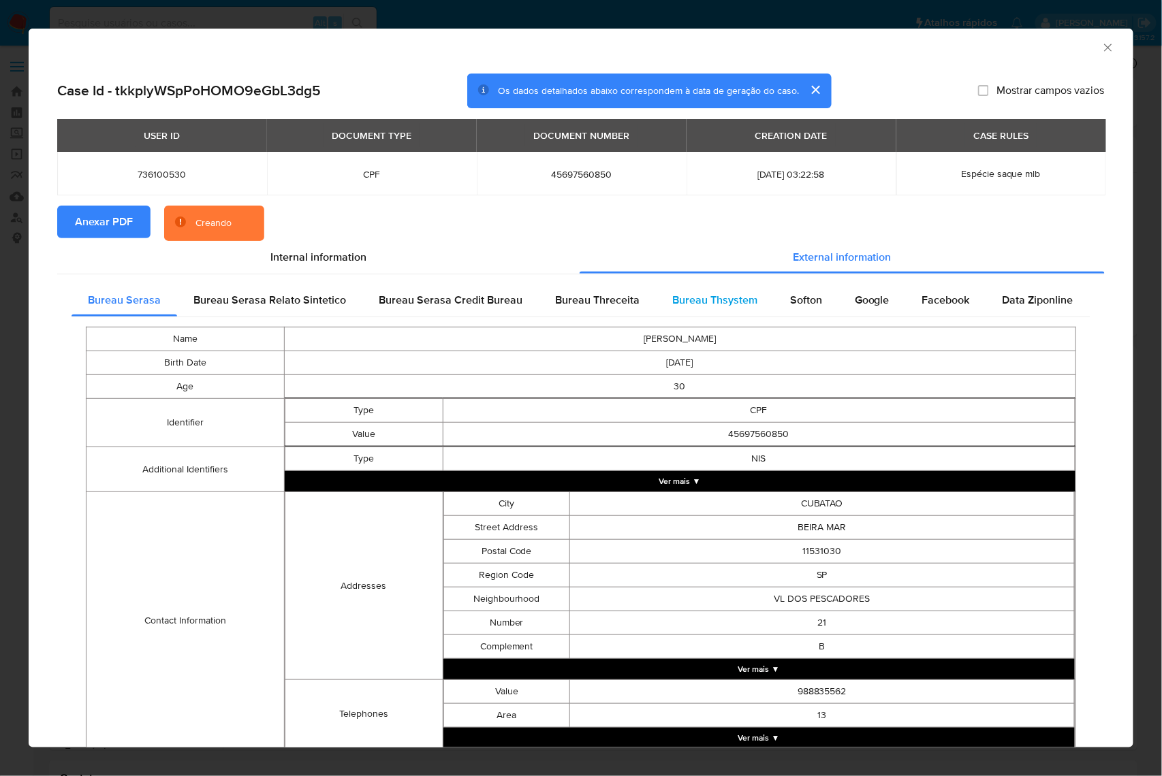
click at [688, 297] on span "Bureau Thsystem" at bounding box center [714, 300] width 85 height 16
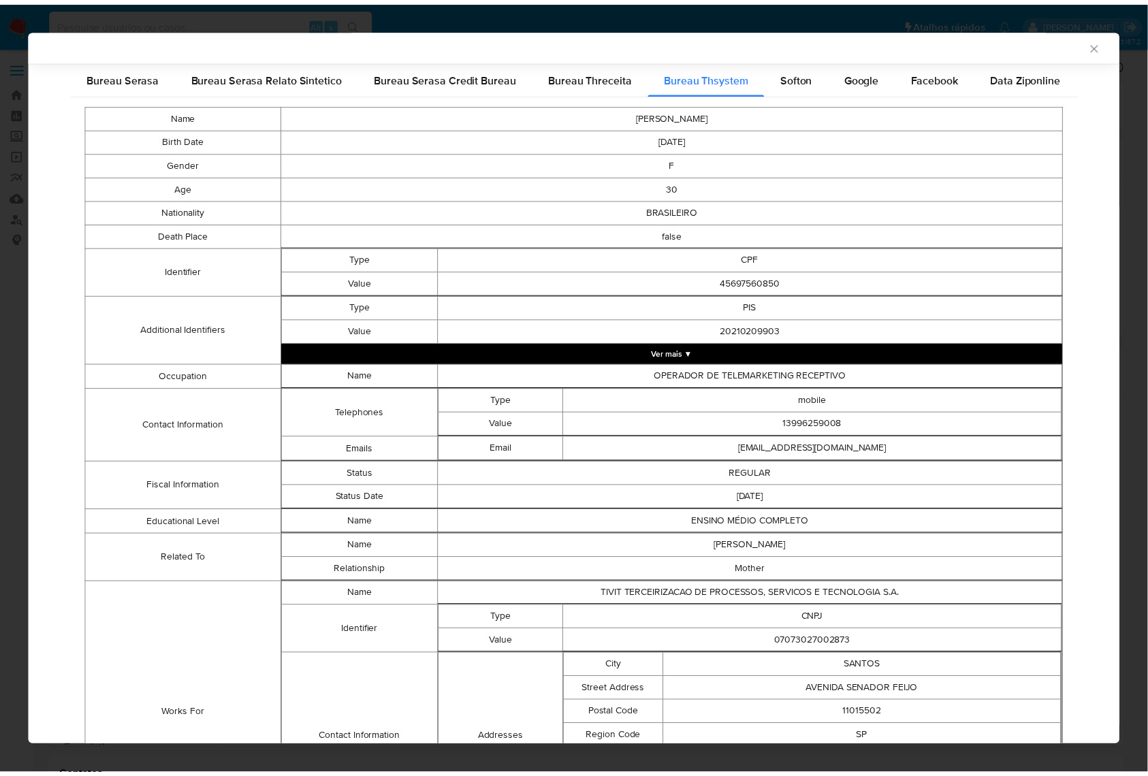
scroll to position [379, 0]
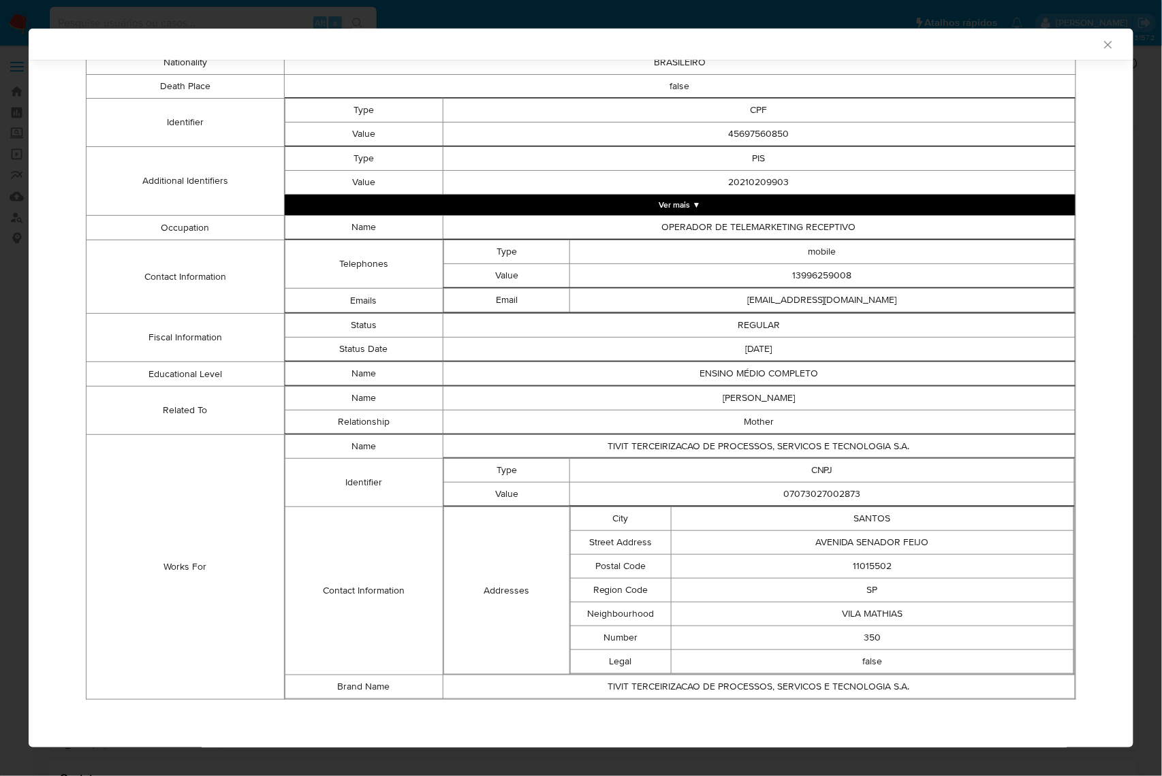
click at [113, 216] on td "Occupation" at bounding box center [185, 228] width 198 height 25
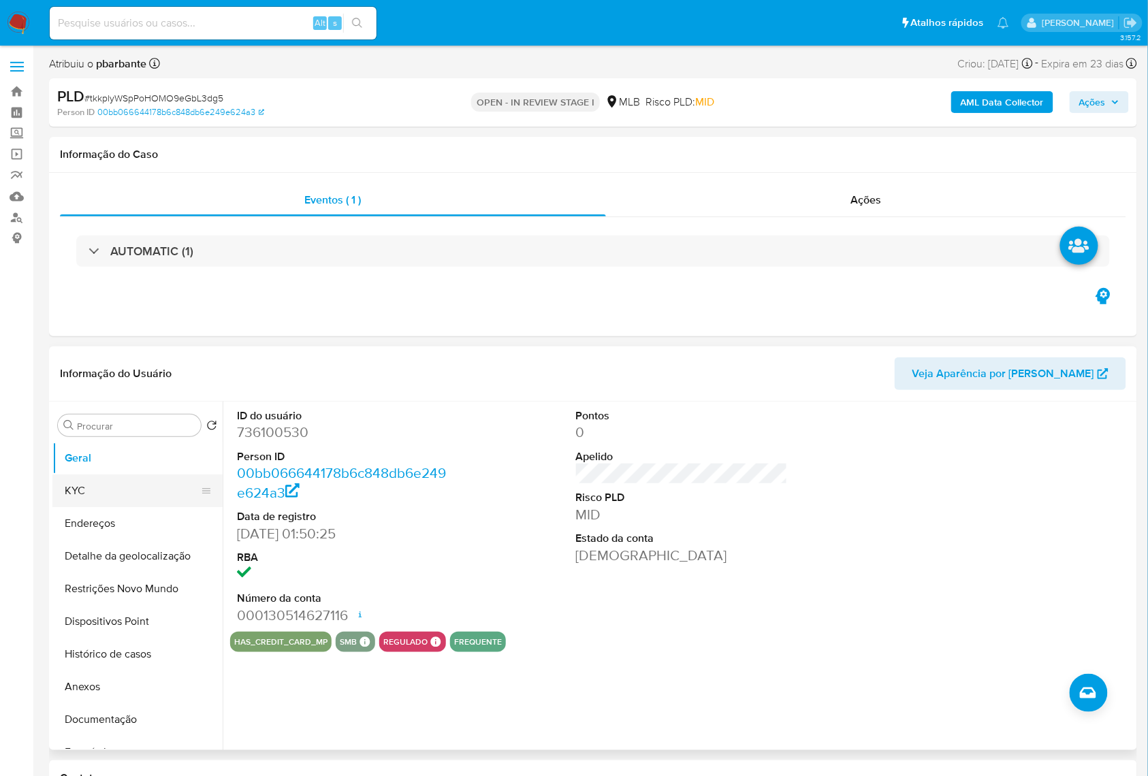
click at [93, 507] on button "KYC" at bounding box center [131, 491] width 159 height 33
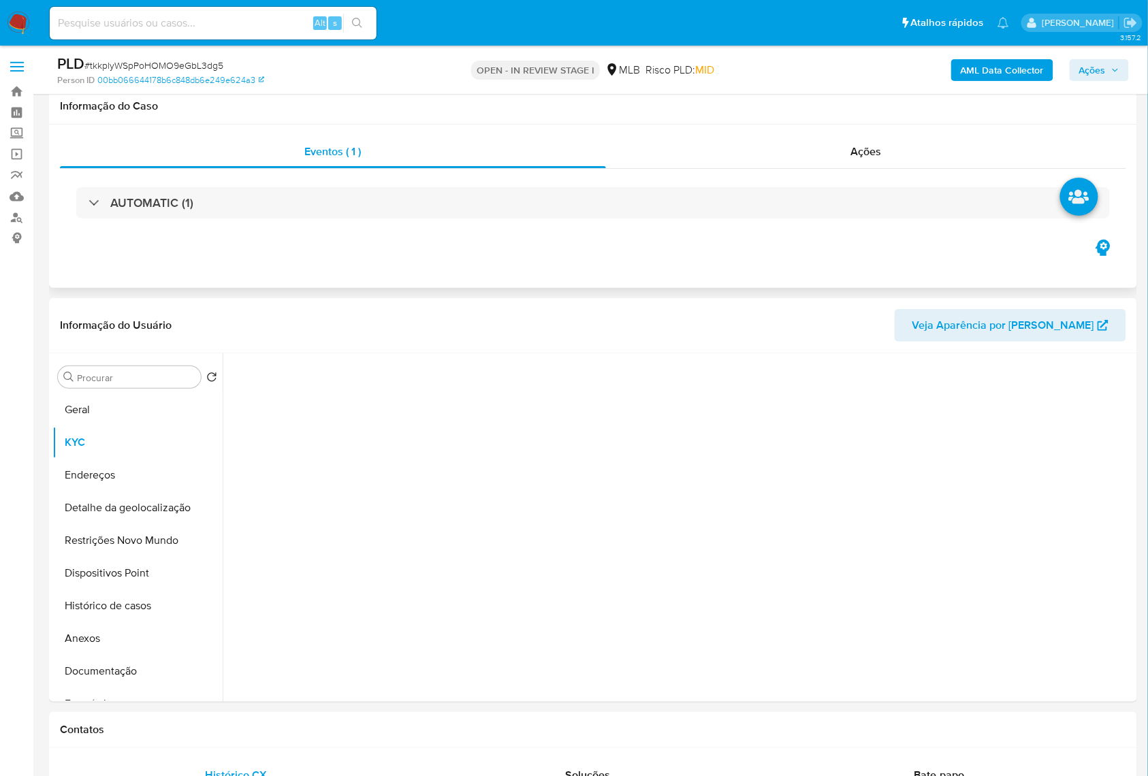
scroll to position [181, 0]
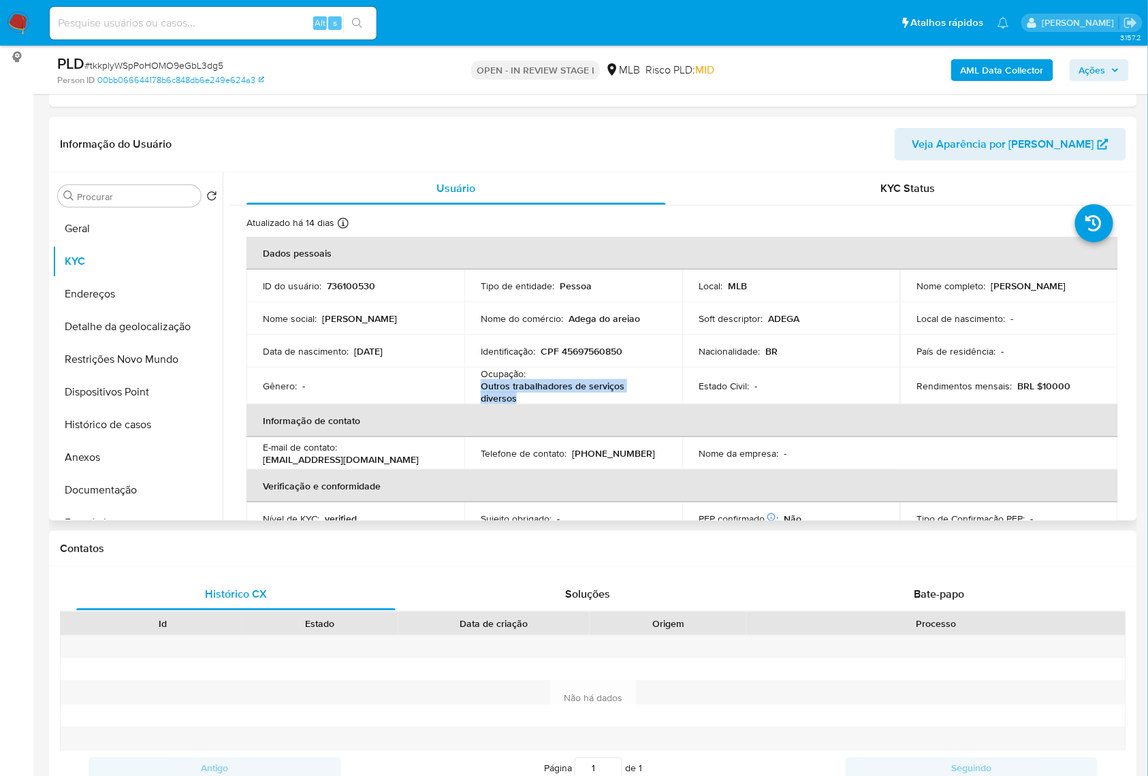
drag, startPoint x: 535, startPoint y: 417, endPoint x: 473, endPoint y: 404, distance: 63.4
click at [473, 404] on td "Ocupação : Outros trabalhadores de serviços diversos" at bounding box center [573, 386] width 218 height 37
copy p "Outros trabalhadores de serviços diversos"
click at [134, 507] on button "Documentação" at bounding box center [131, 490] width 159 height 33
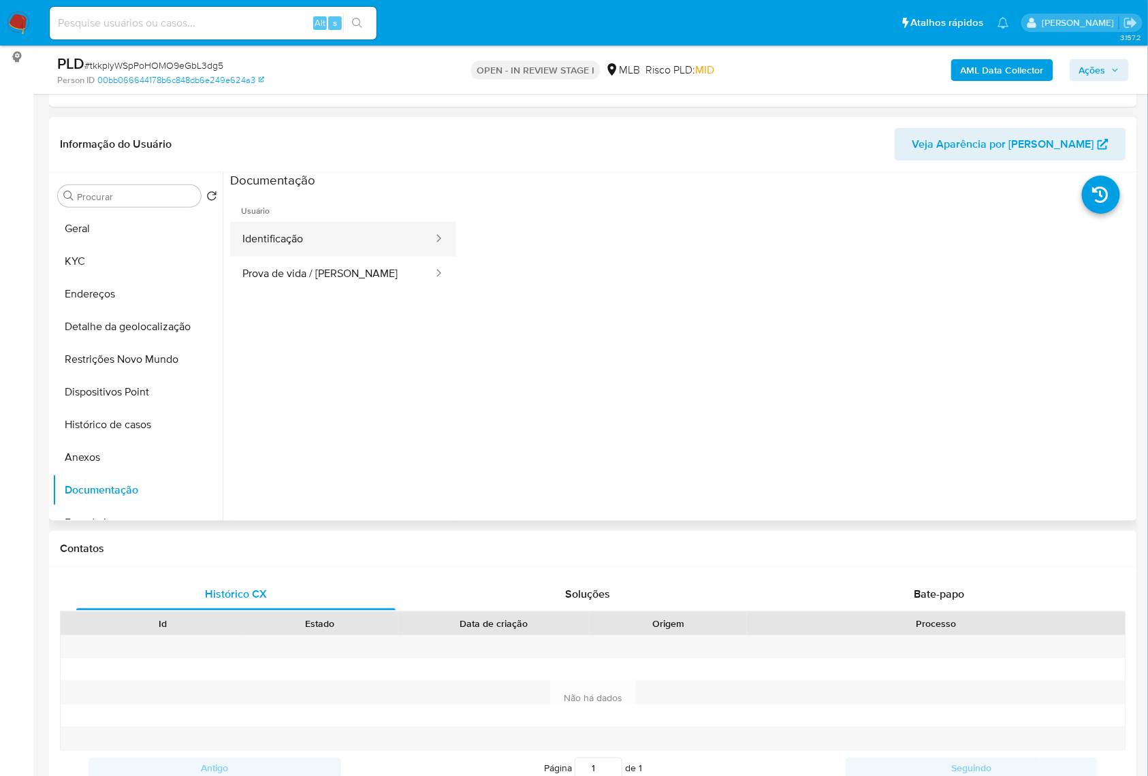
click at [315, 257] on button "Identificação" at bounding box center [332, 239] width 204 height 35
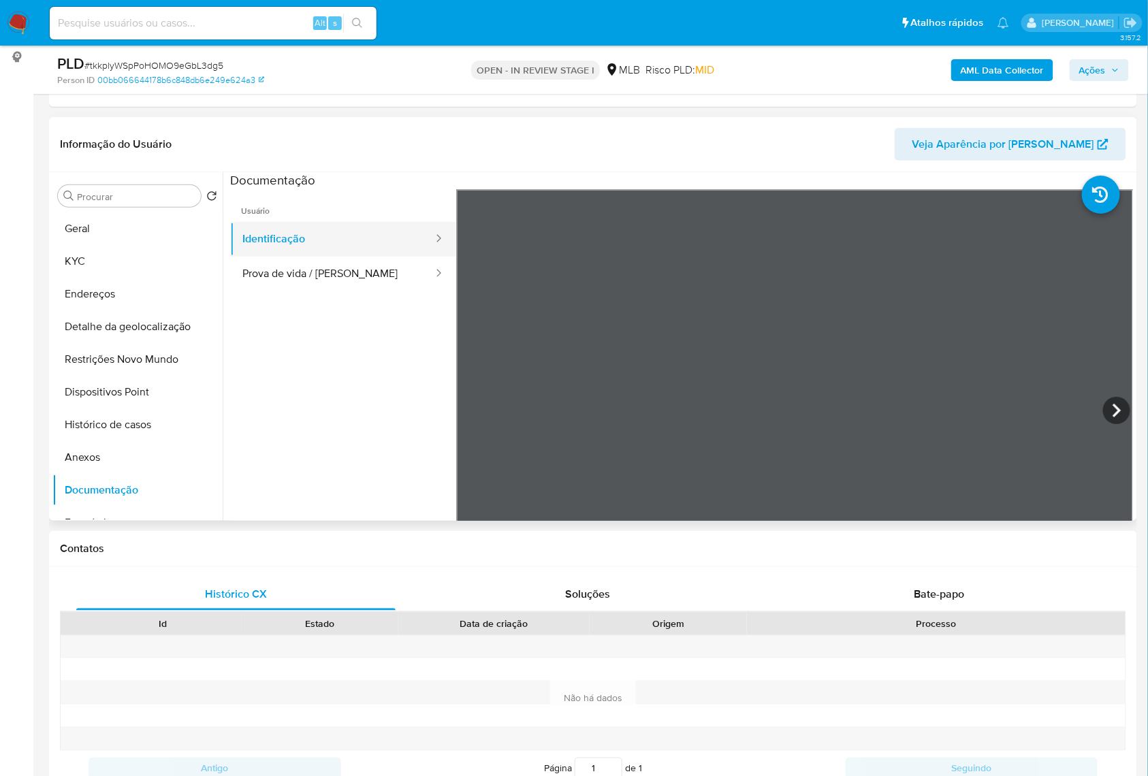
click at [371, 257] on button "Identificação" at bounding box center [332, 239] width 204 height 35
click at [360, 289] on button "Prova de vida / Selfie" at bounding box center [332, 274] width 204 height 35
click at [52, 227] on div "Procurar Retornar ao pedido padrão Geral KYC Endereços Detalhe da geolocalizaçã…" at bounding box center [137, 347] width 170 height 347
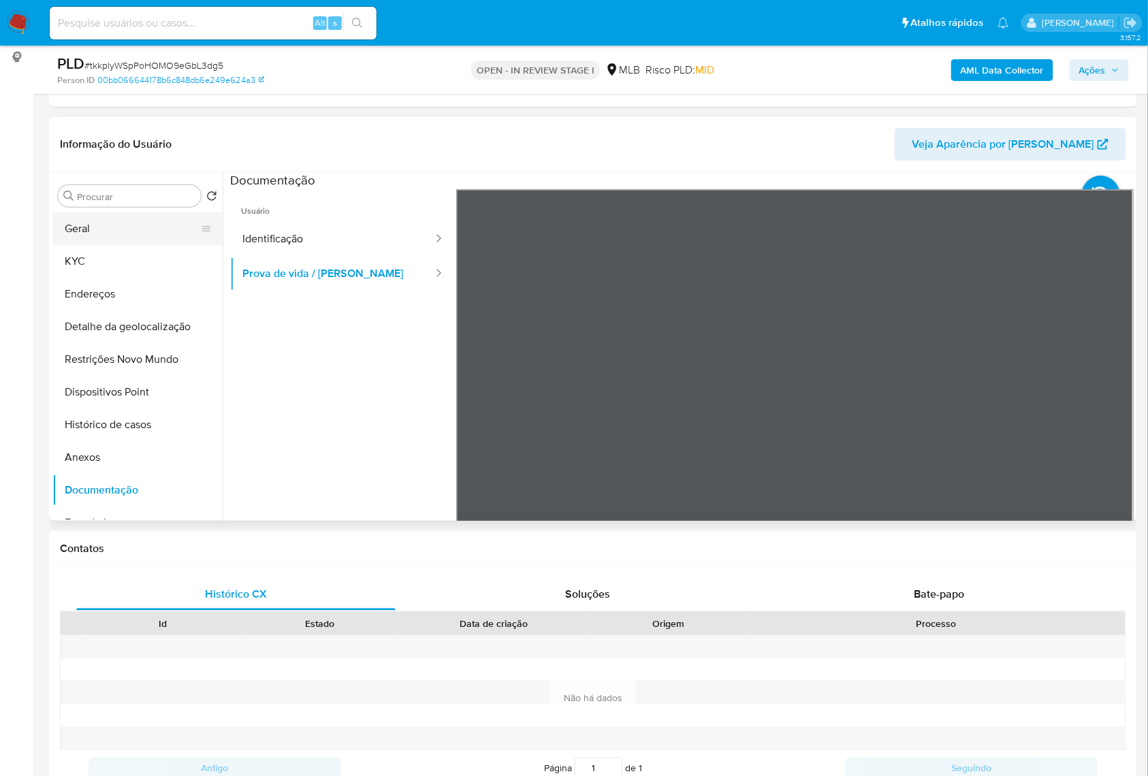
click at [85, 245] on button "Geral" at bounding box center [131, 228] width 159 height 33
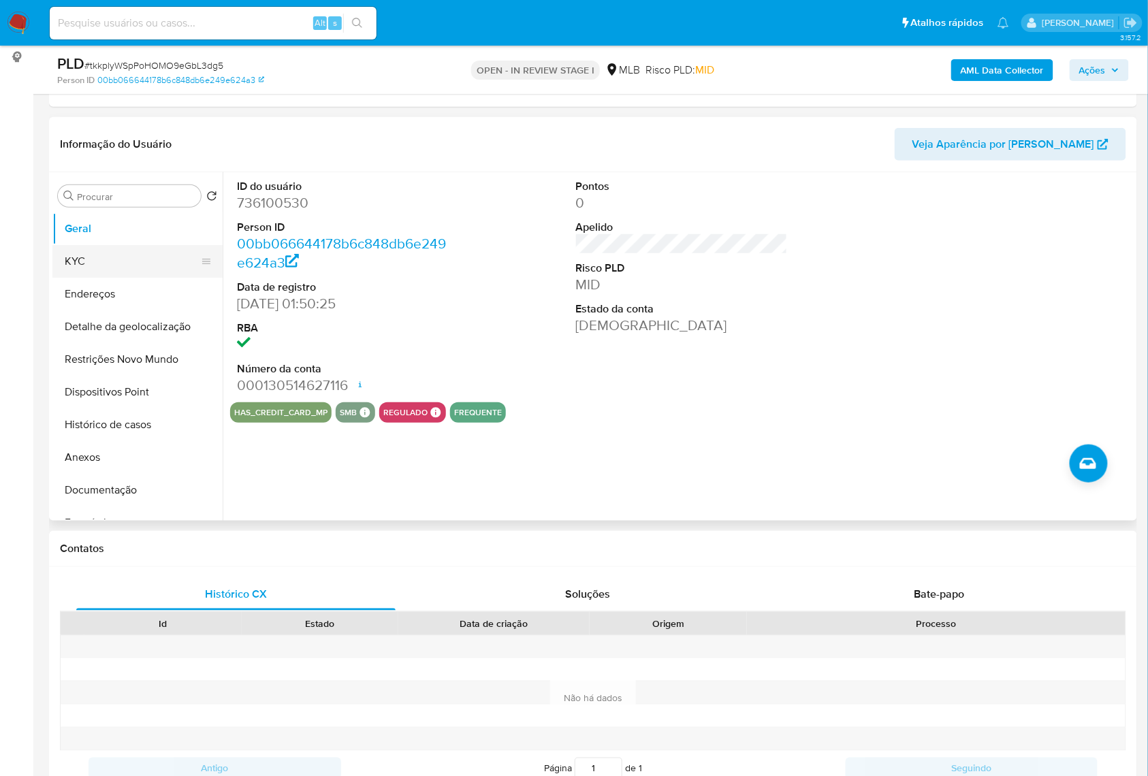
click at [88, 278] on button "KYC" at bounding box center [131, 261] width 159 height 33
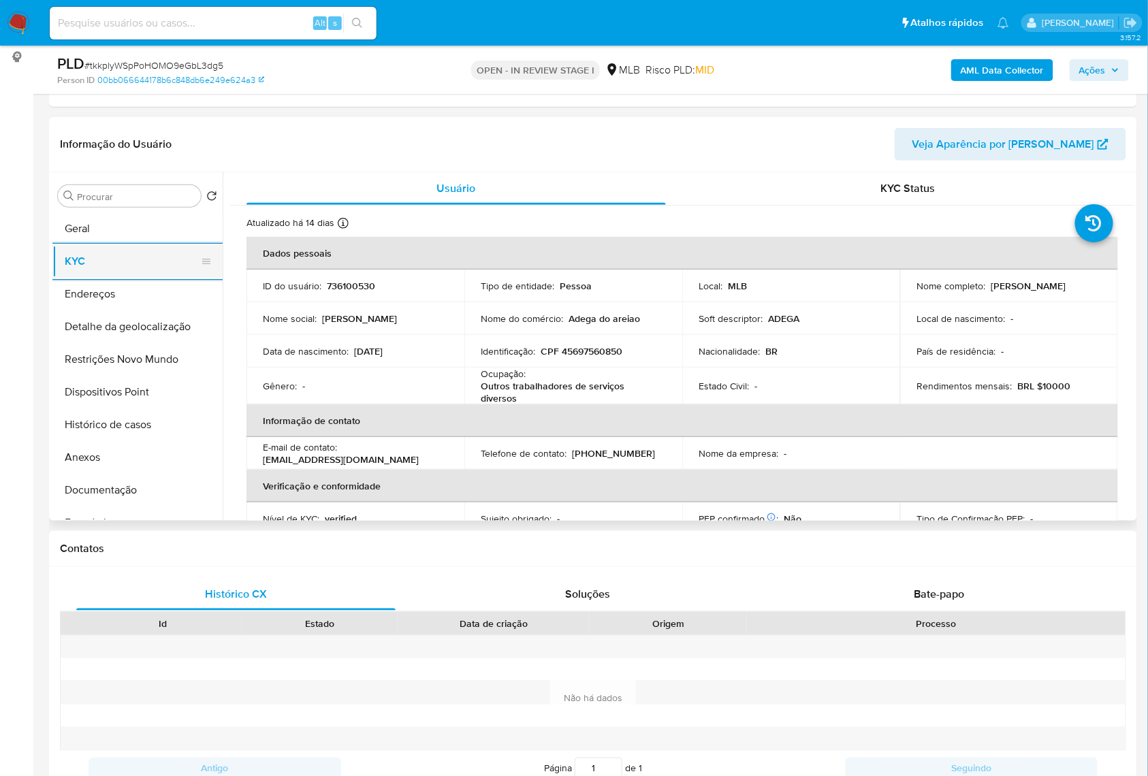
click at [52, 245] on button "KYC" at bounding box center [131, 261] width 159 height 33
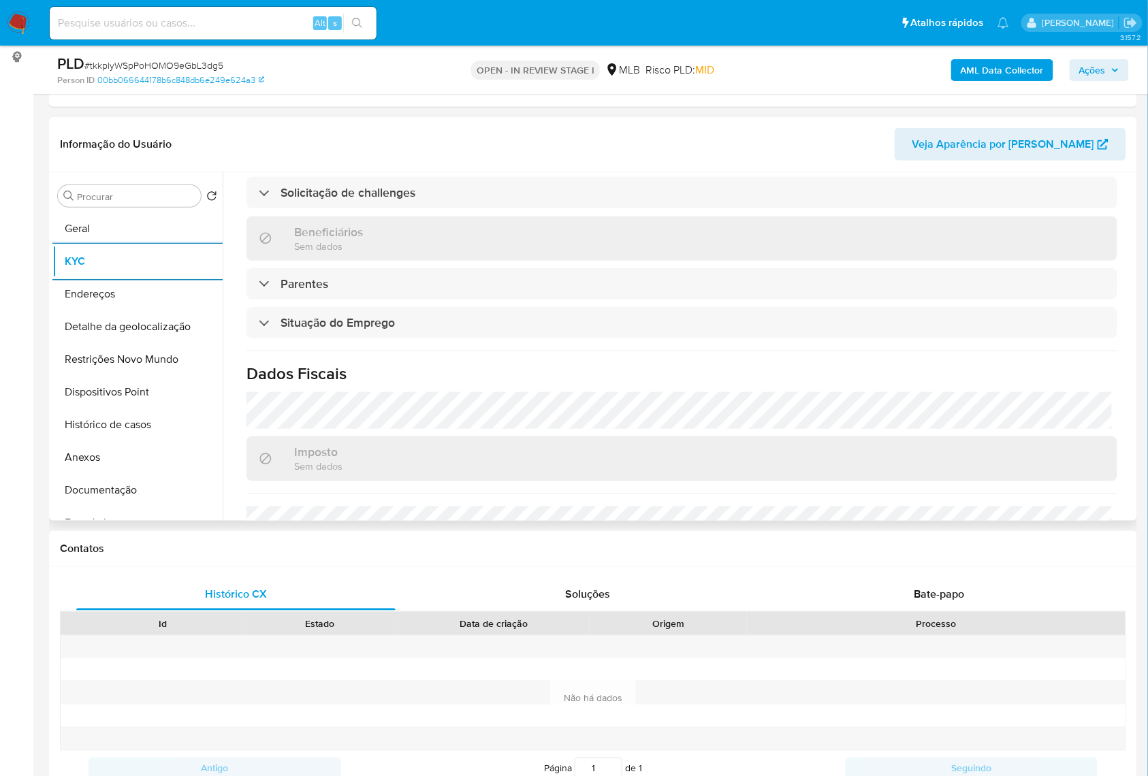
scroll to position [584, 0]
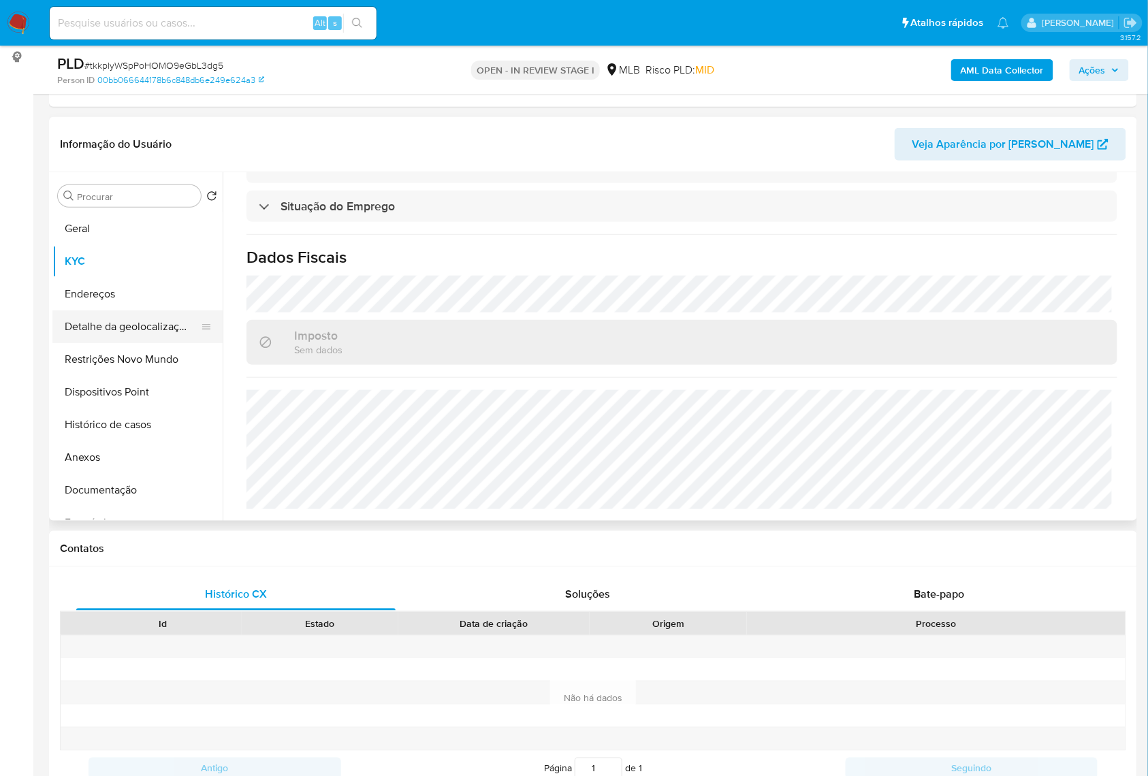
click at [121, 336] on button "Detalhe da geolocalização" at bounding box center [131, 327] width 159 height 33
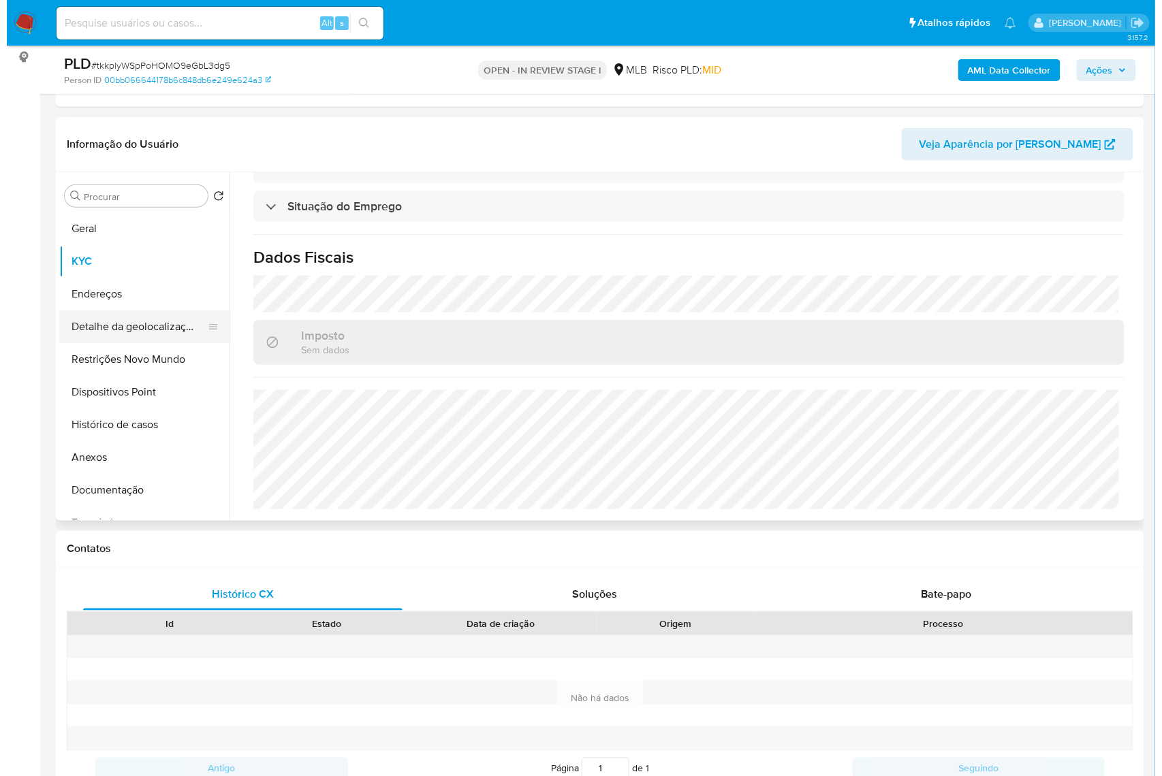
scroll to position [0, 0]
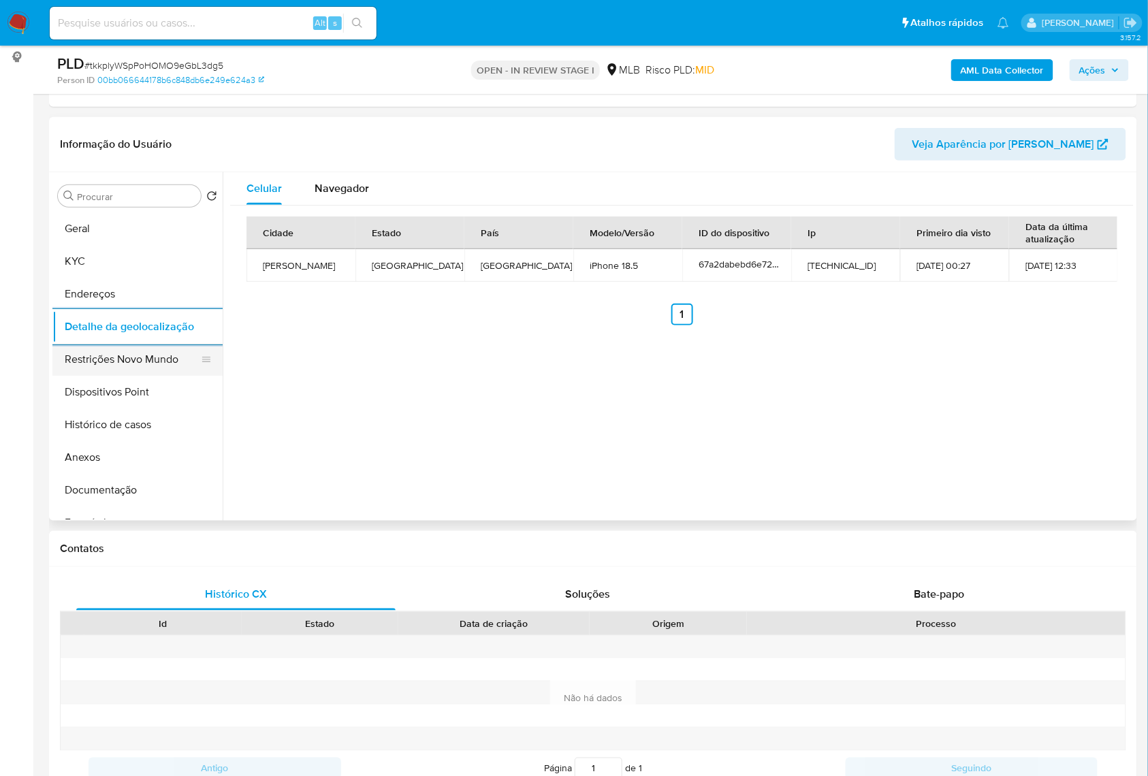
click at [129, 376] on button "Restrições Novo Mundo" at bounding box center [131, 359] width 159 height 33
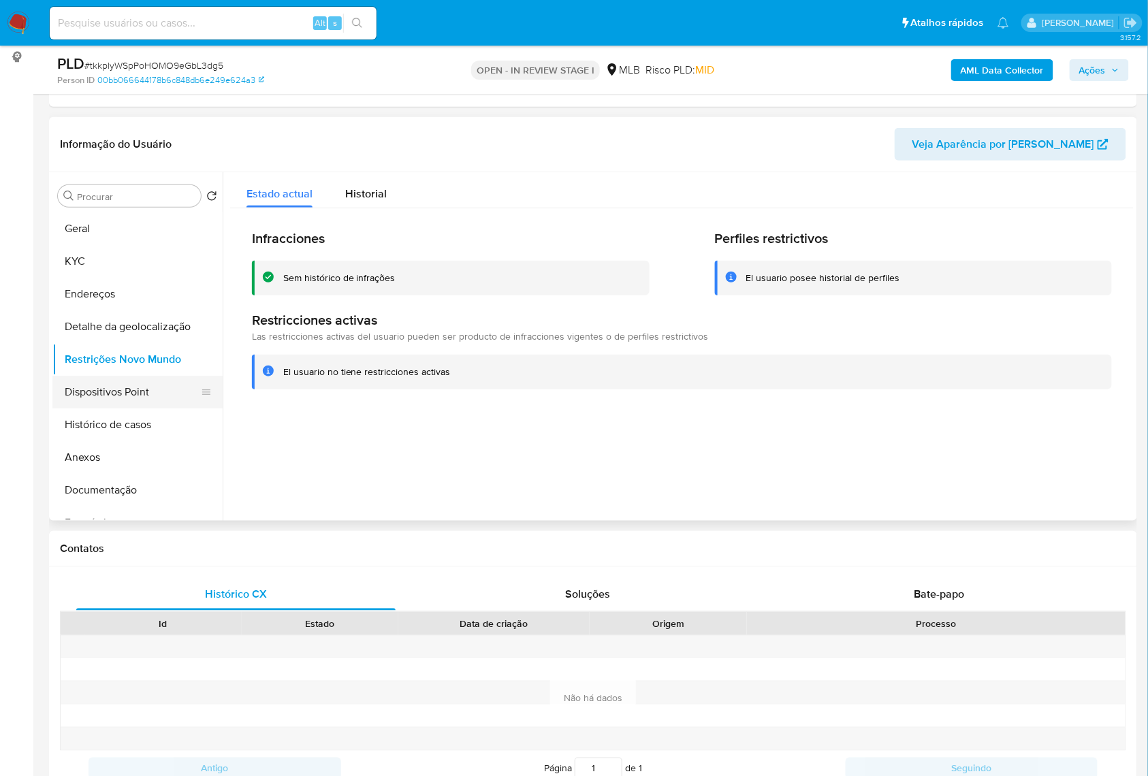
click at [120, 409] on button "Dispositivos Point" at bounding box center [131, 392] width 159 height 33
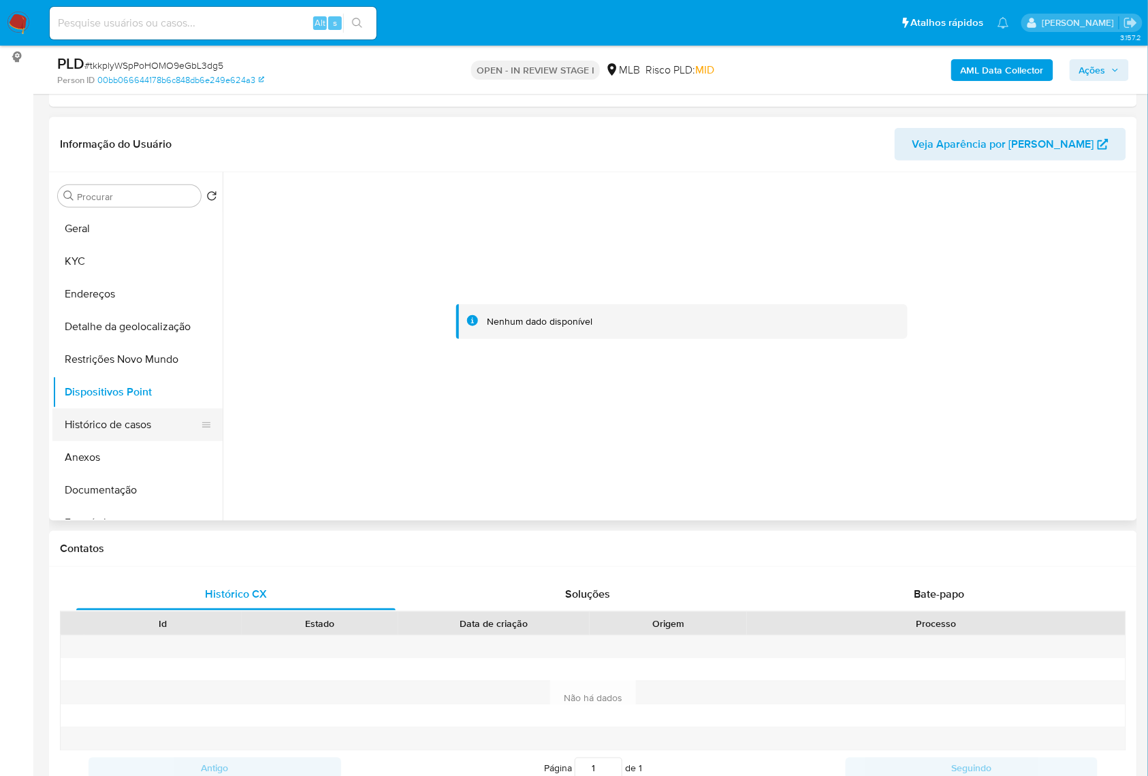
click at [93, 474] on button "Anexos" at bounding box center [137, 457] width 170 height 33
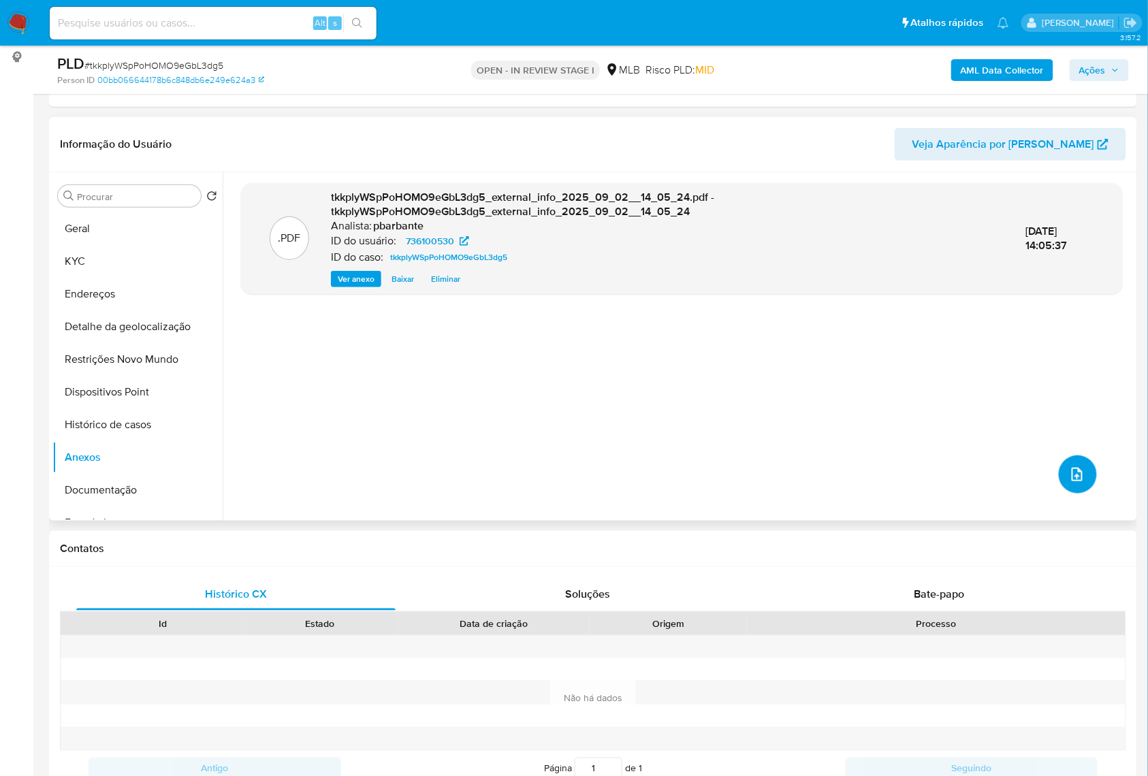
click at [1069, 483] on icon "upload-file" at bounding box center [1077, 474] width 16 height 16
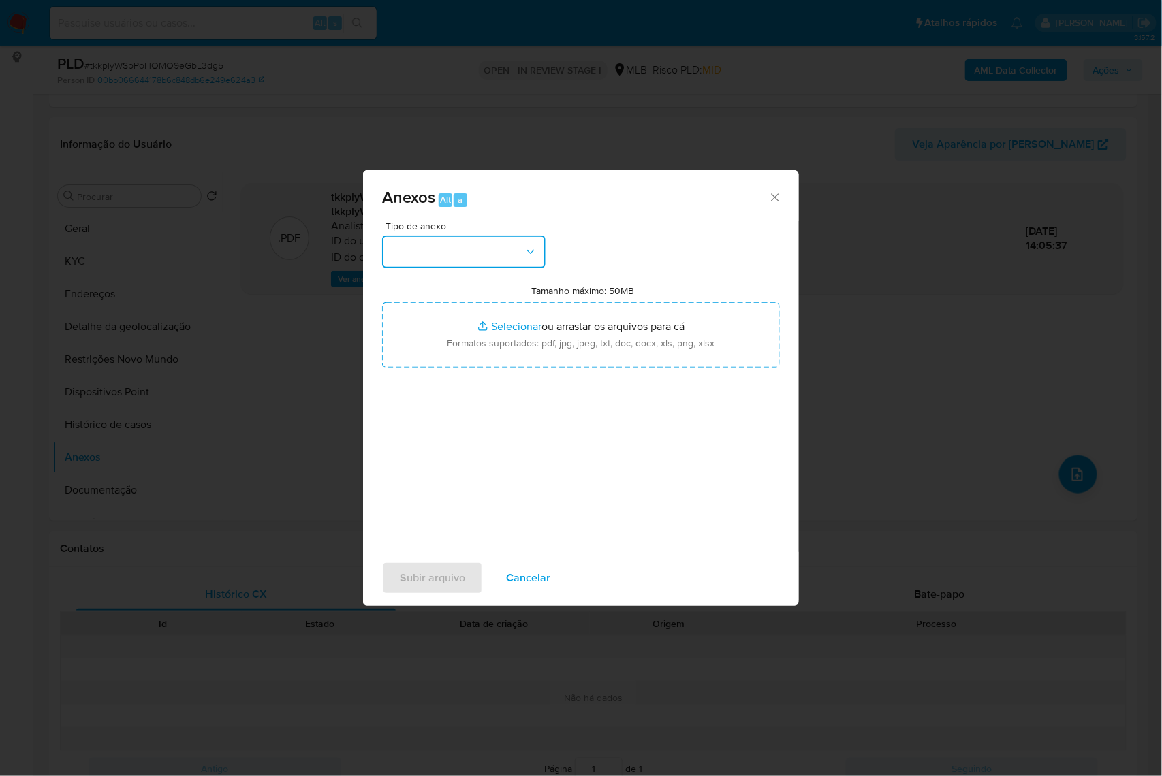
click at [456, 236] on button "button" at bounding box center [463, 252] width 163 height 33
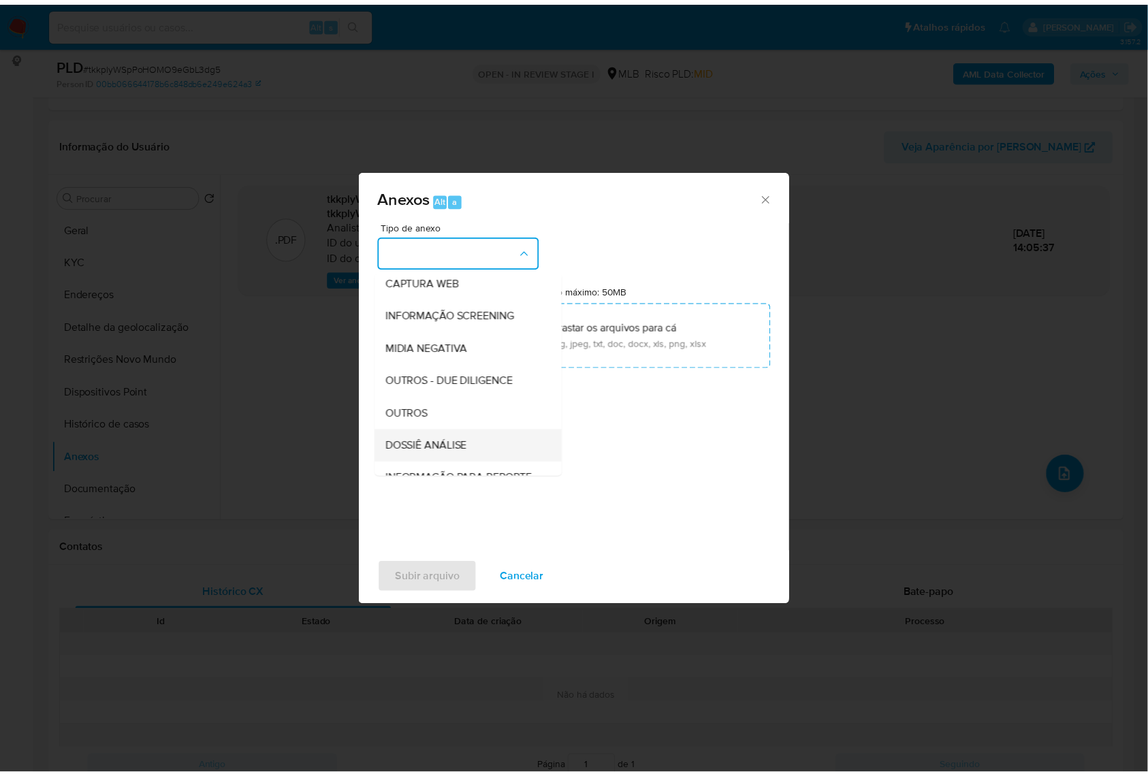
scroll to position [169, 0]
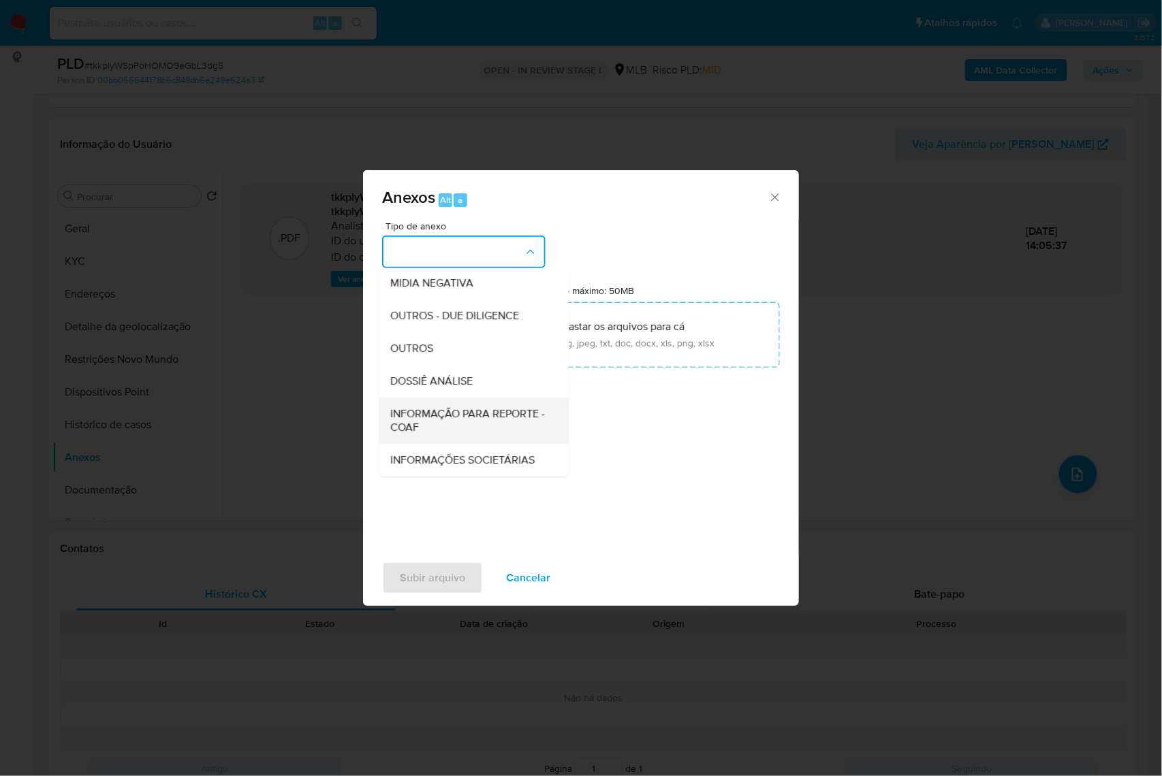
click at [452, 407] on span "INFORMAÇÃO PARA REPORTE - COAF" at bounding box center [469, 420] width 159 height 27
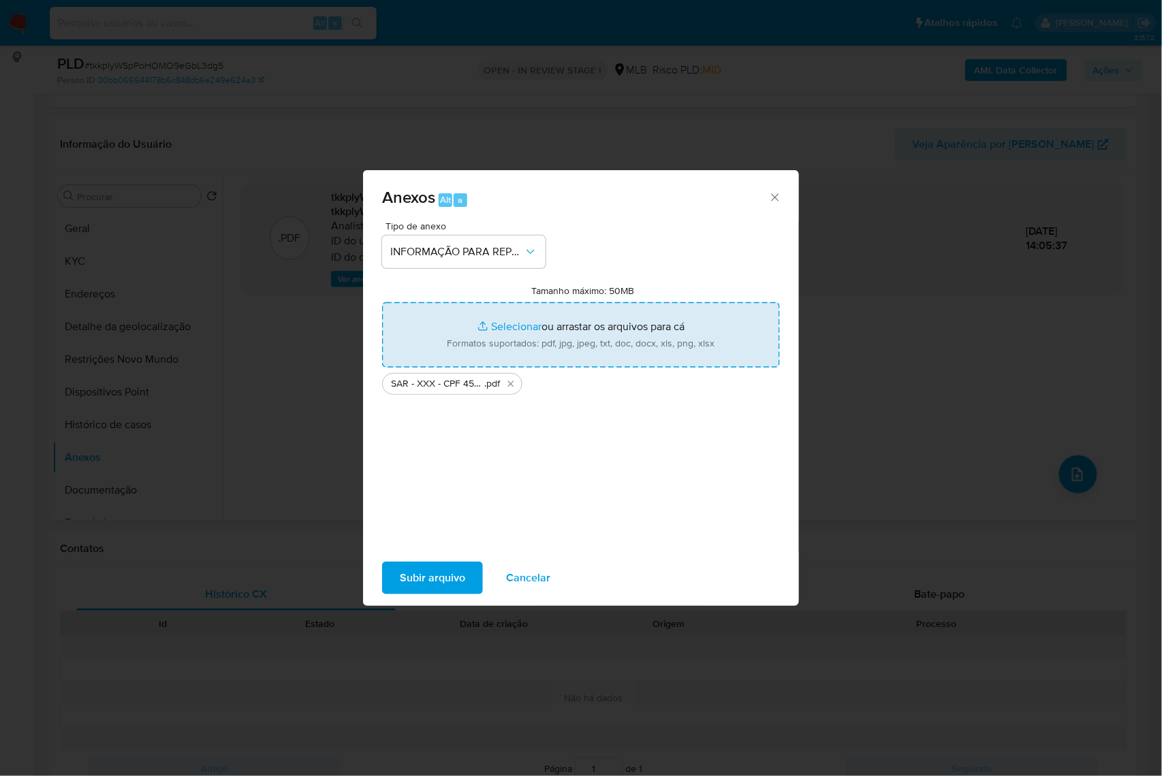
type input "C:\fakepath\Mulan 736100530_2025_09_02_12_36_44.xlsx"
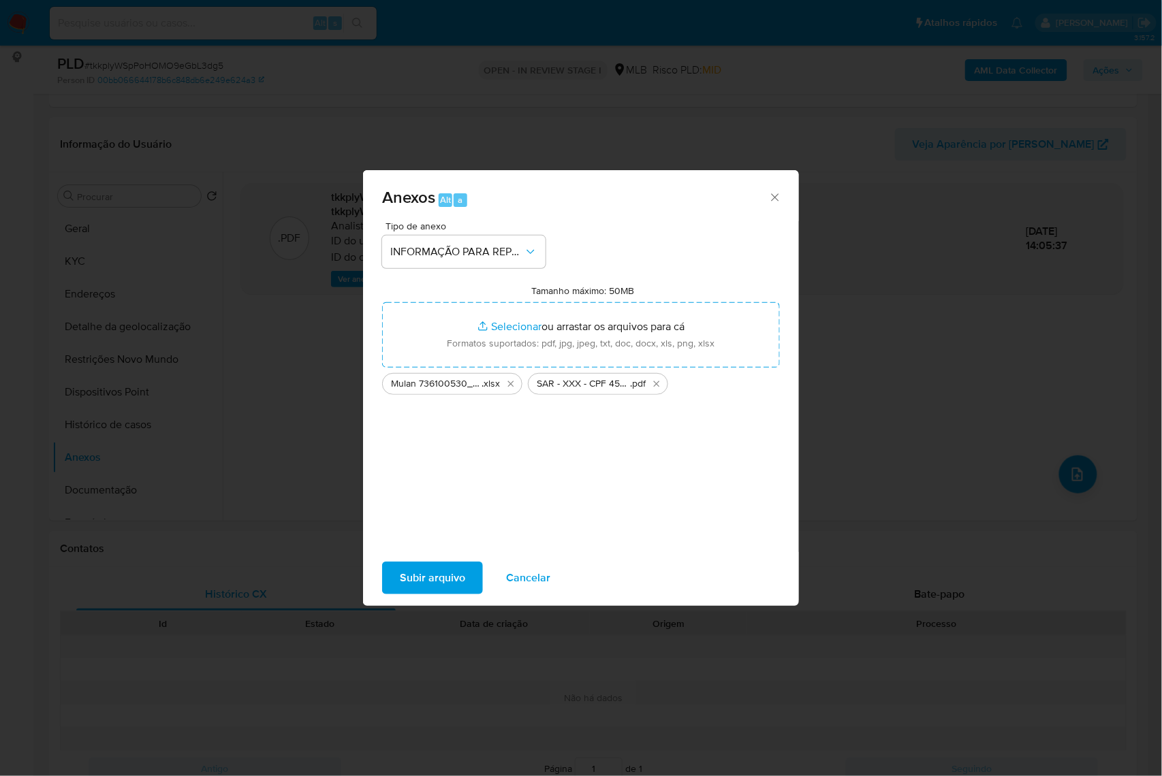
click at [414, 589] on span "Subir arquivo" at bounding box center [432, 578] width 65 height 30
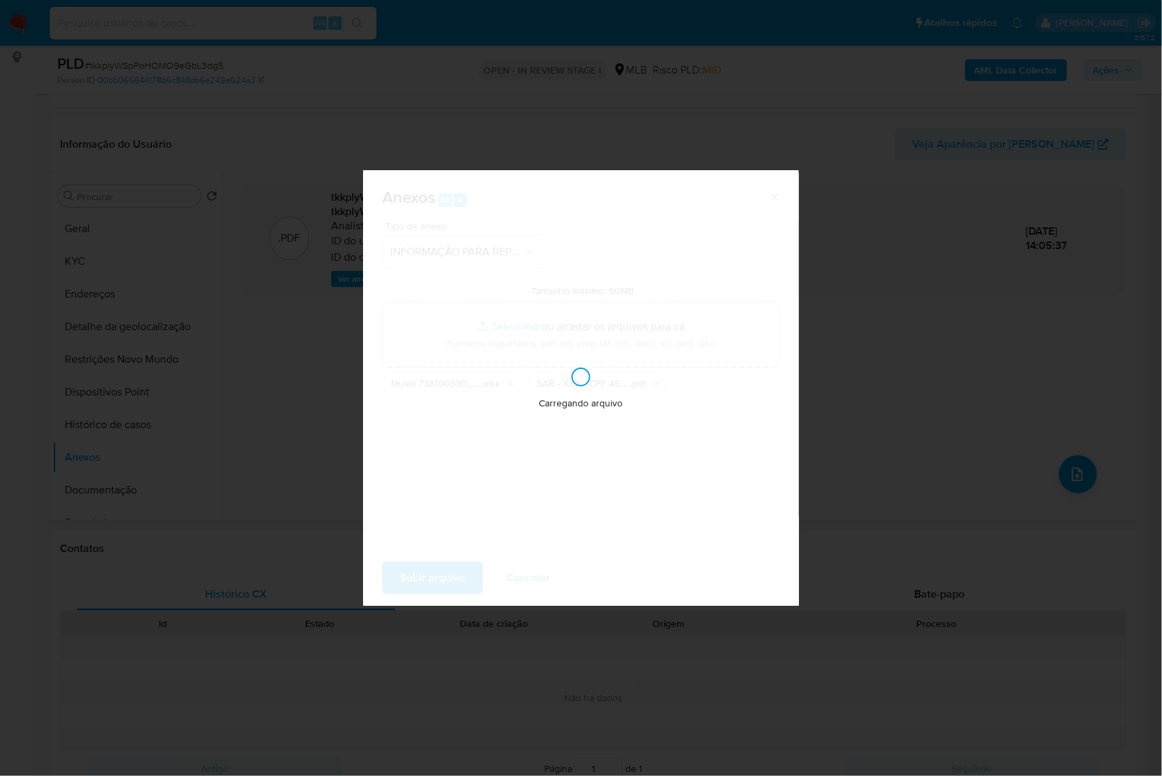
click at [1049, 101] on div "Anexos Alt a Tipo de anexo INFORMAÇÃO PARA REPORTE - COAF Tamanho máximo: 50MB …" at bounding box center [581, 388] width 1162 height 776
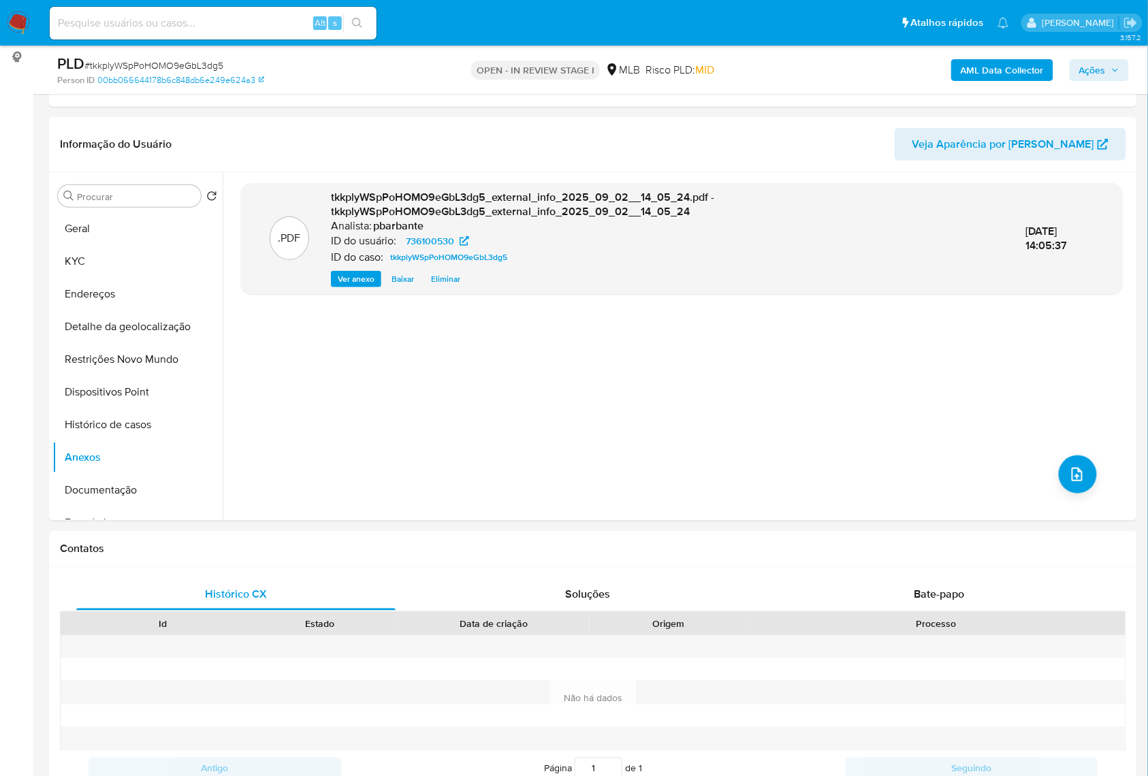
click at [1130, 61] on div "PLD # tkkplyWSpPoHOMO9eGbL3dg5 Person ID 00bb066644178b6c848db6e249e624a3 OPEN …" at bounding box center [593, 70] width 1088 height 48
click at [1109, 72] on span "Ações" at bounding box center [1099, 70] width 40 height 19
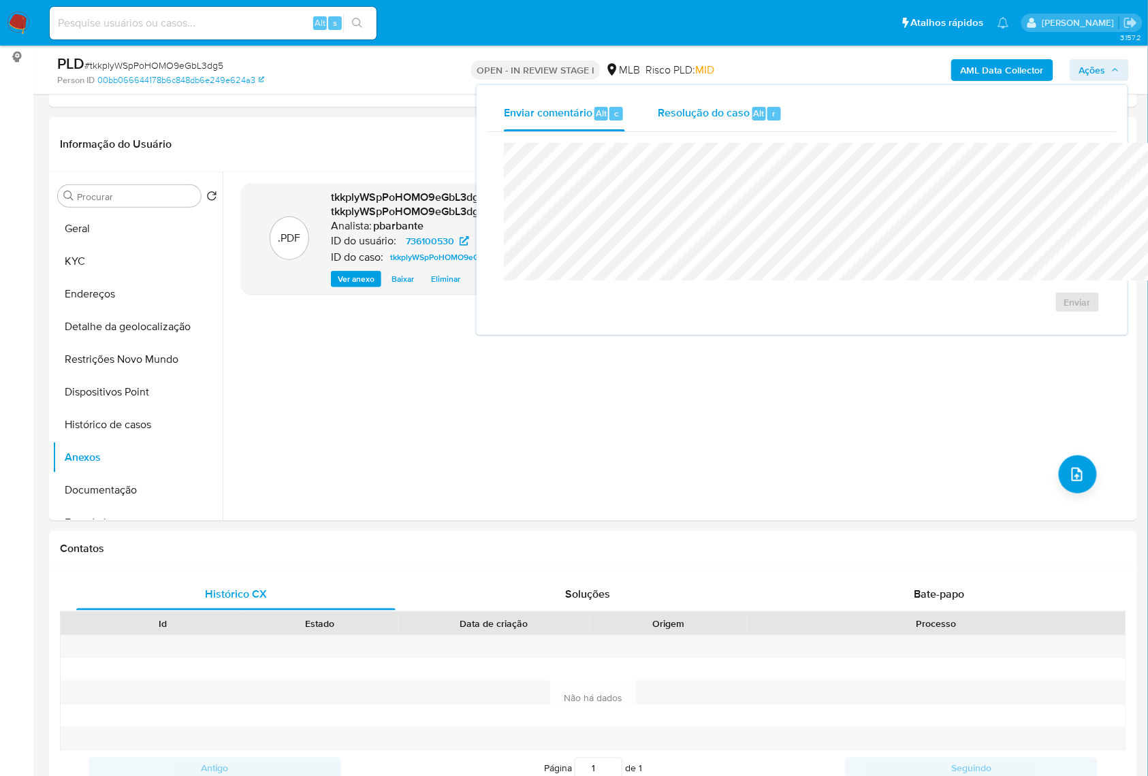
click at [658, 105] on span "Resolução do caso" at bounding box center [704, 113] width 92 height 16
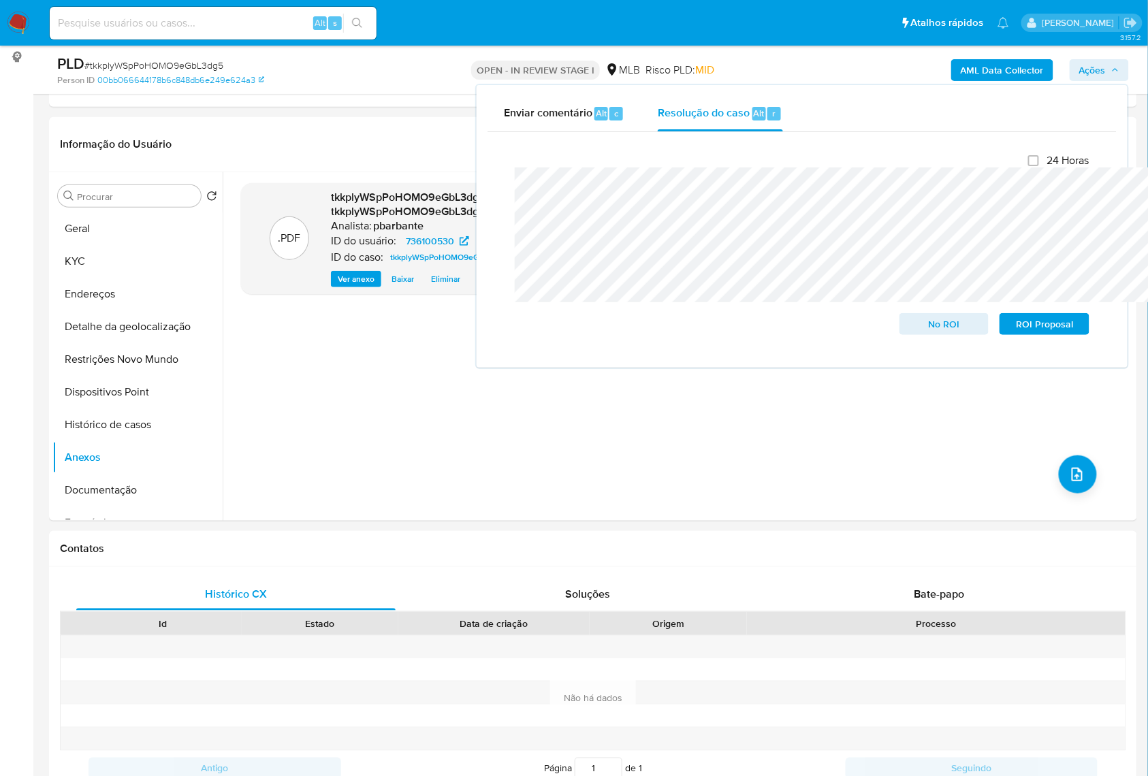
click at [985, 60] on b "AML Data Collector" at bounding box center [1002, 70] width 83 height 22
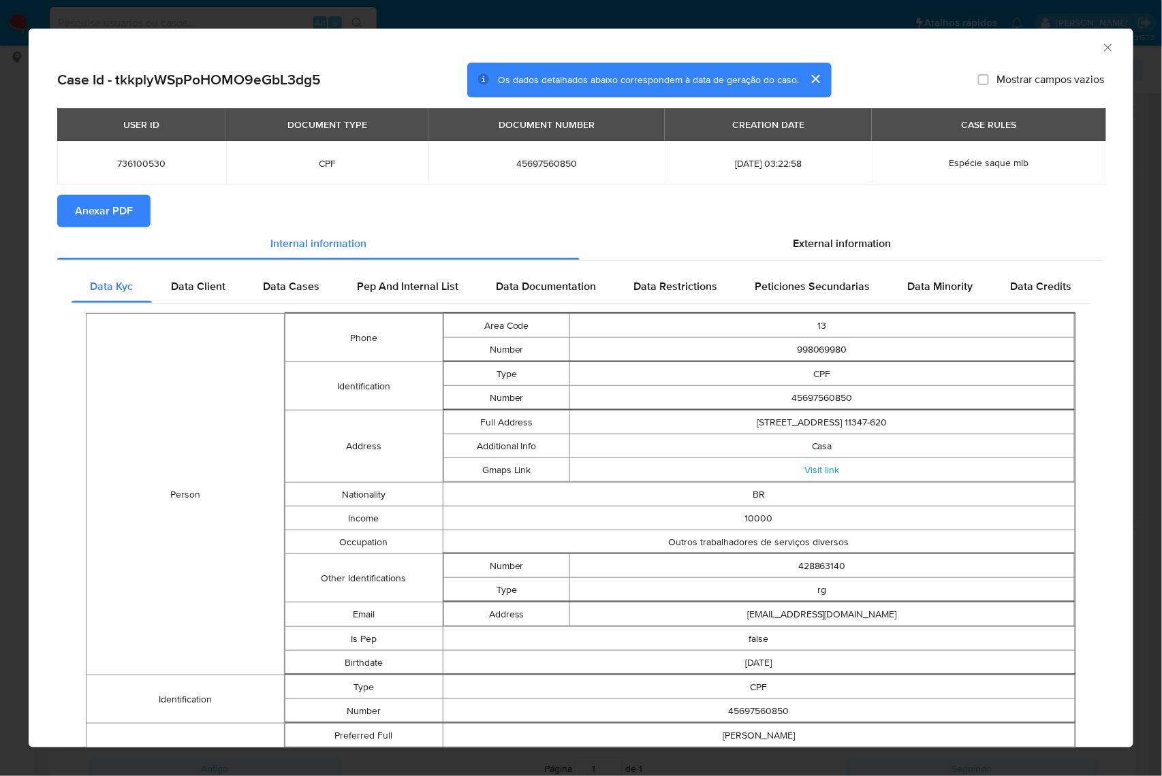
click at [135, 191] on div "USER ID DOCUMENT TYPE DOCUMENT NUMBER CREATION DATE CASE RULES 736100530 CPF 45…" at bounding box center [580, 151] width 1047 height 86
click at [125, 210] on span "Anexar PDF" at bounding box center [104, 211] width 58 height 30
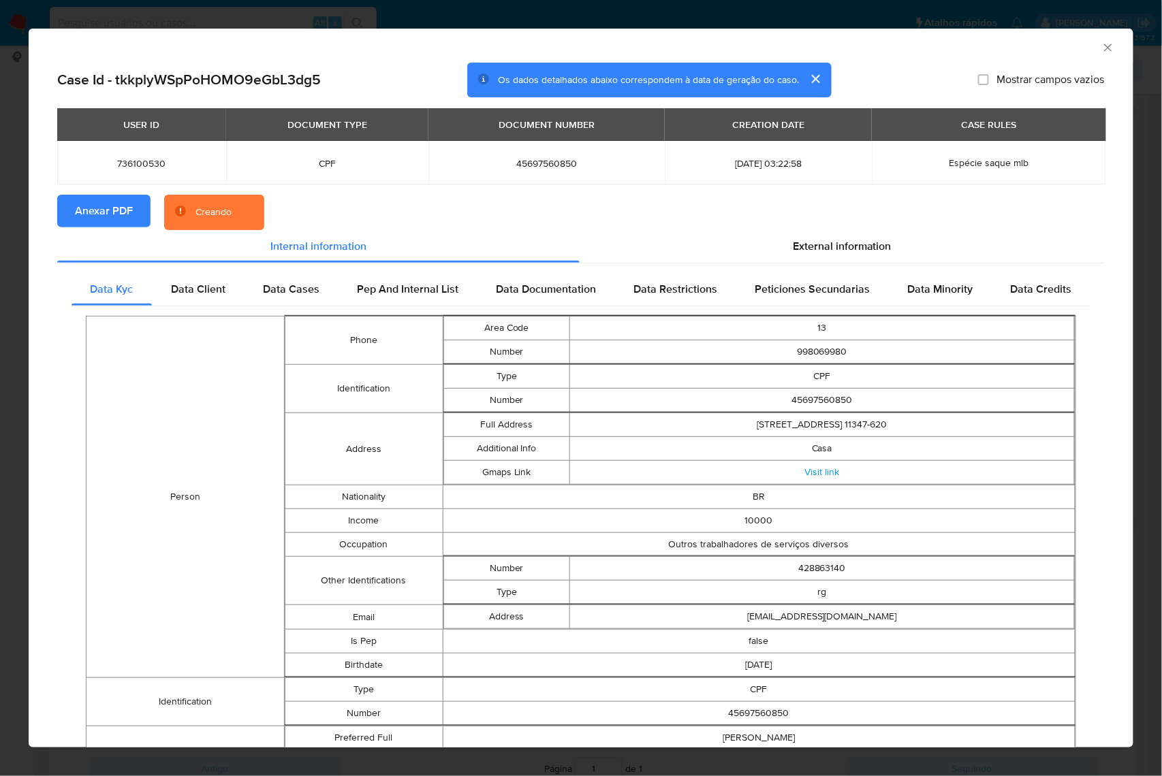
drag, startPoint x: 1096, startPoint y: 52, endPoint x: 1016, endPoint y: 50, distance: 80.4
click at [1101, 50] on icon "Fechar a janela" at bounding box center [1108, 48] width 14 height 14
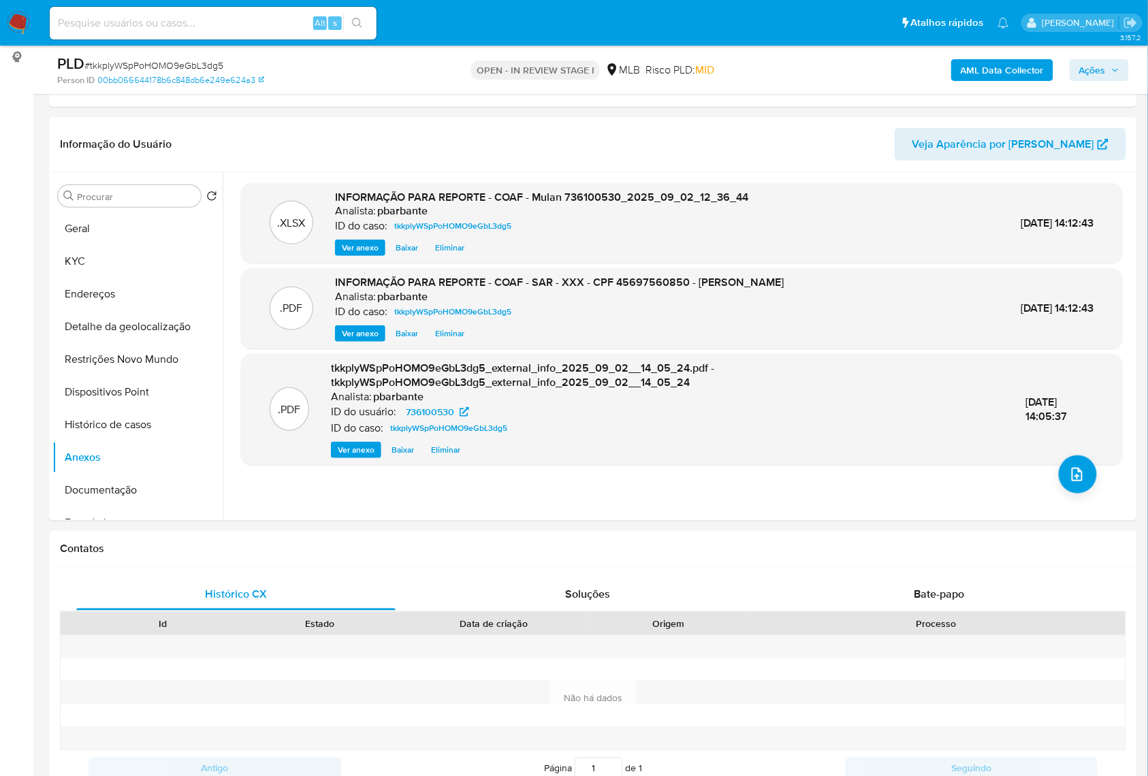
click at [1096, 69] on span "Ações" at bounding box center [1092, 70] width 27 height 22
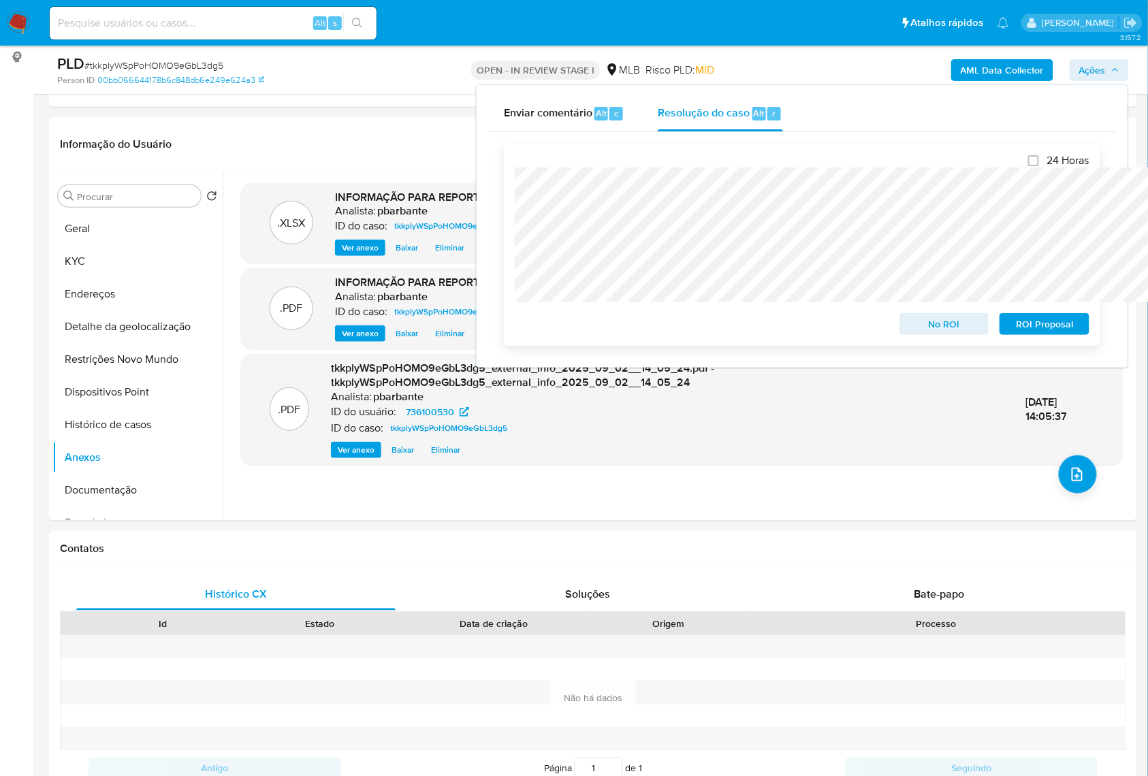
click at [1031, 327] on span "ROI Proposal" at bounding box center [1044, 324] width 71 height 19
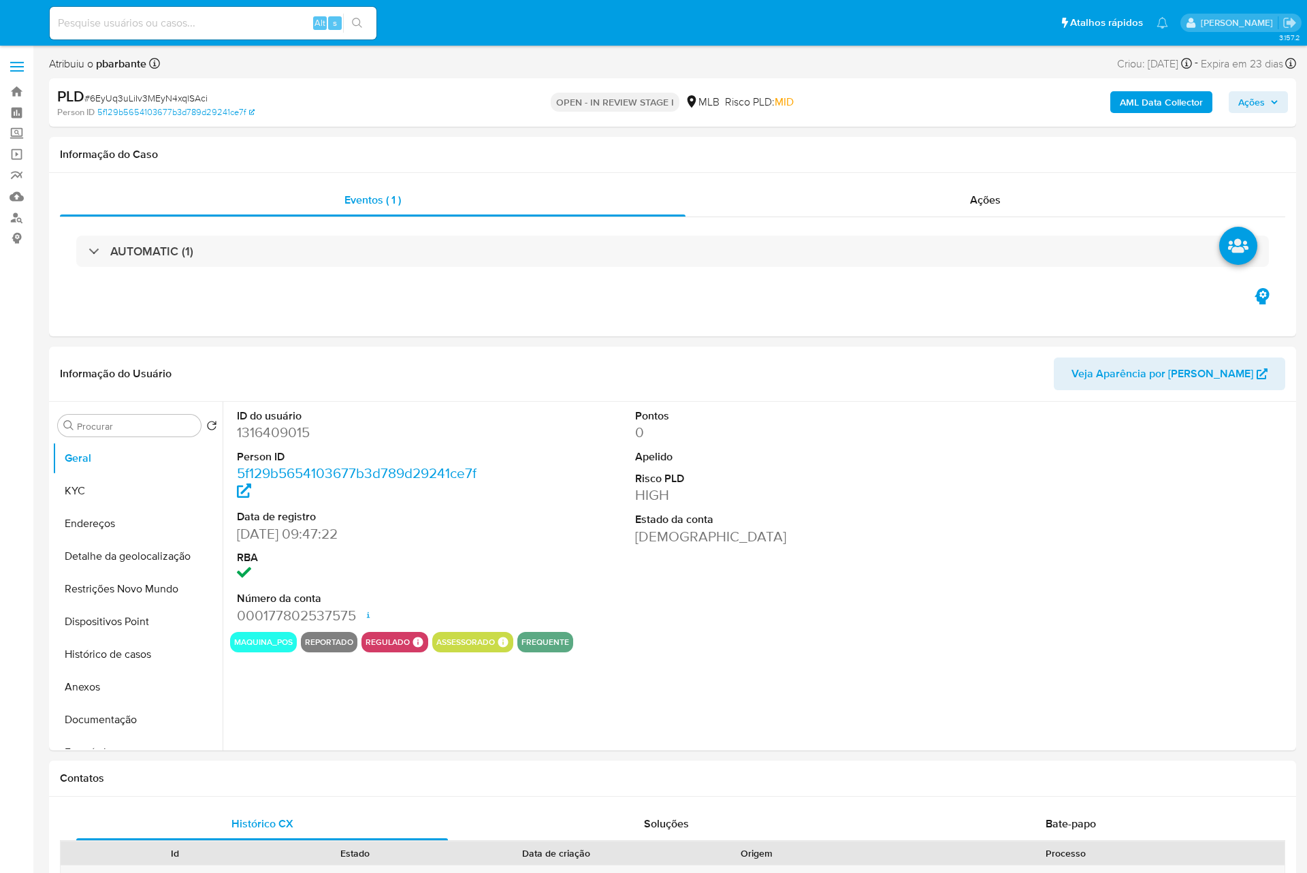
select select "10"
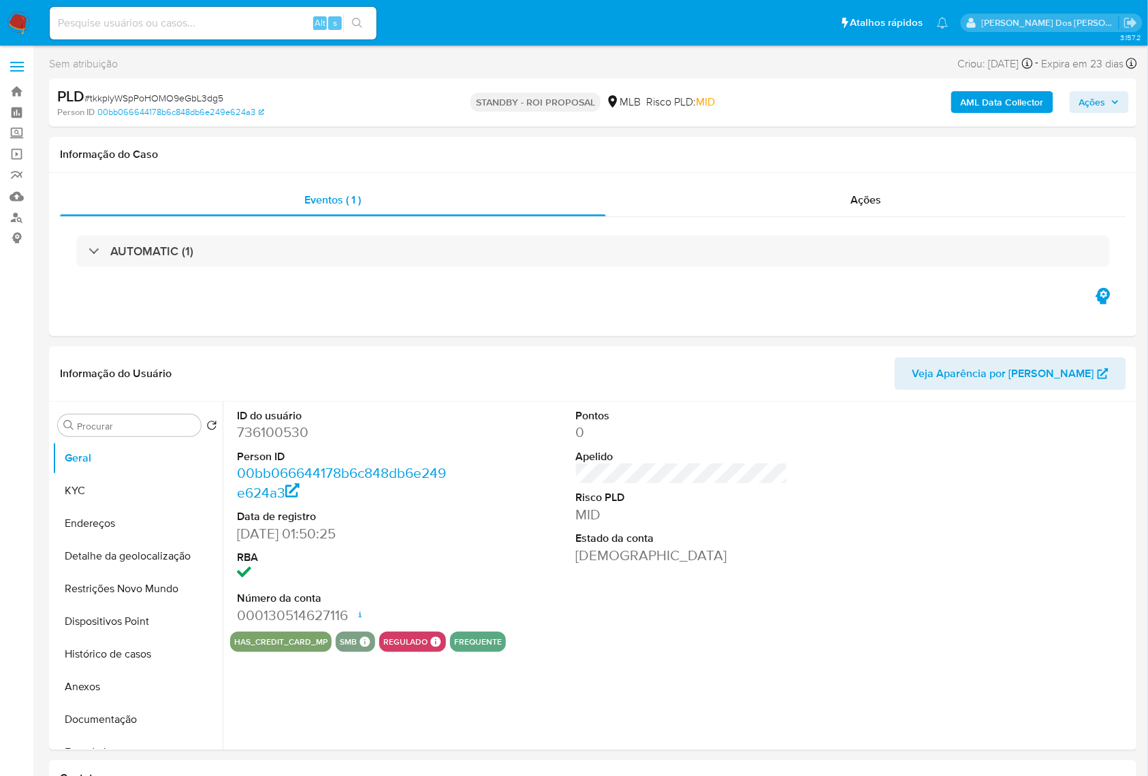
select select "10"
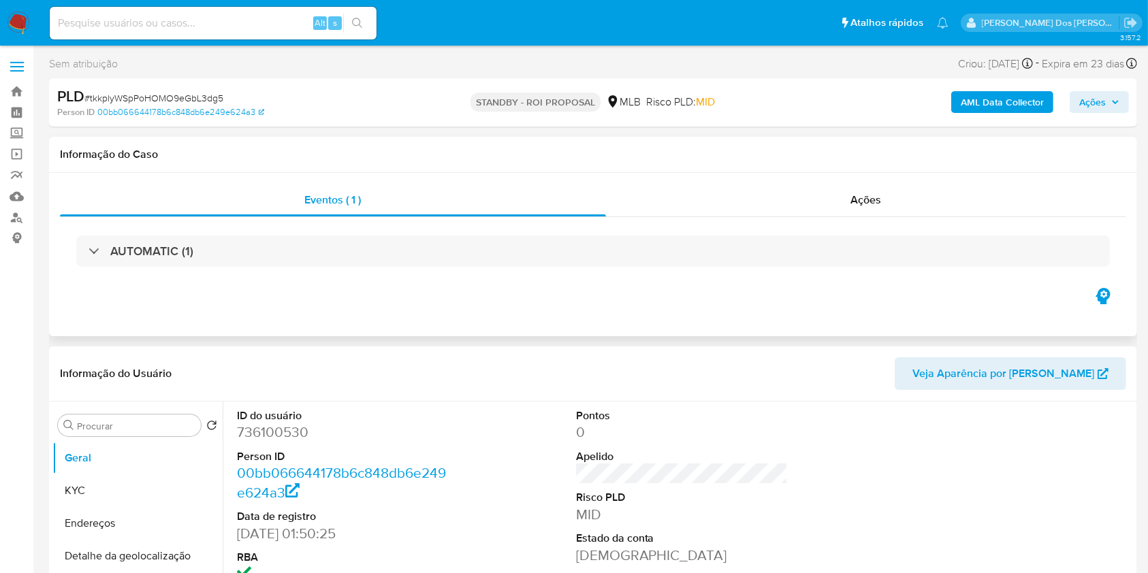
click at [426, 148] on h1 "Informação do Caso" at bounding box center [593, 155] width 1066 height 14
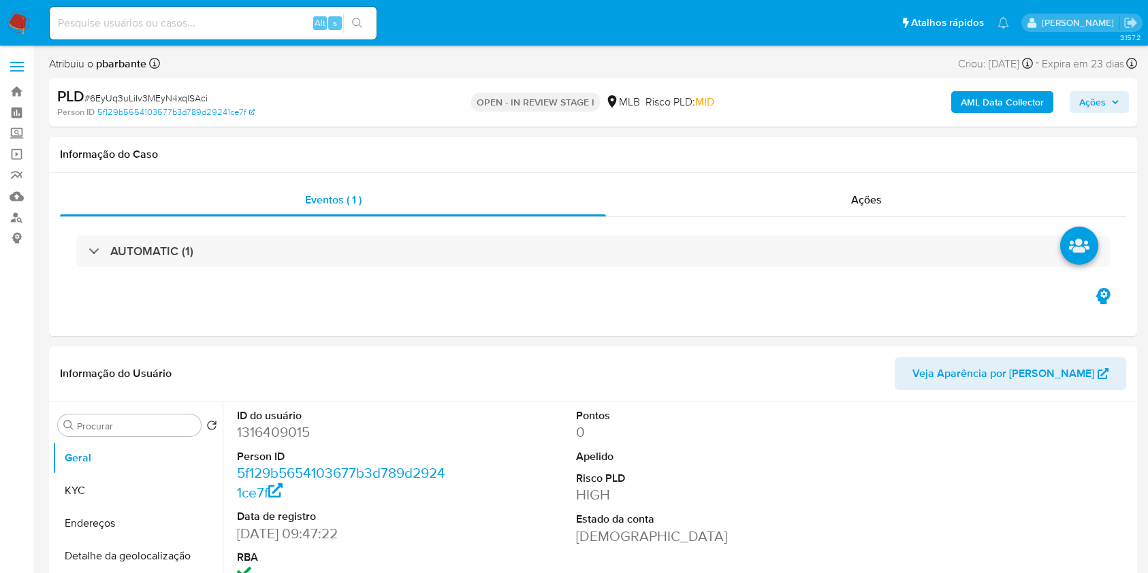
select select "10"
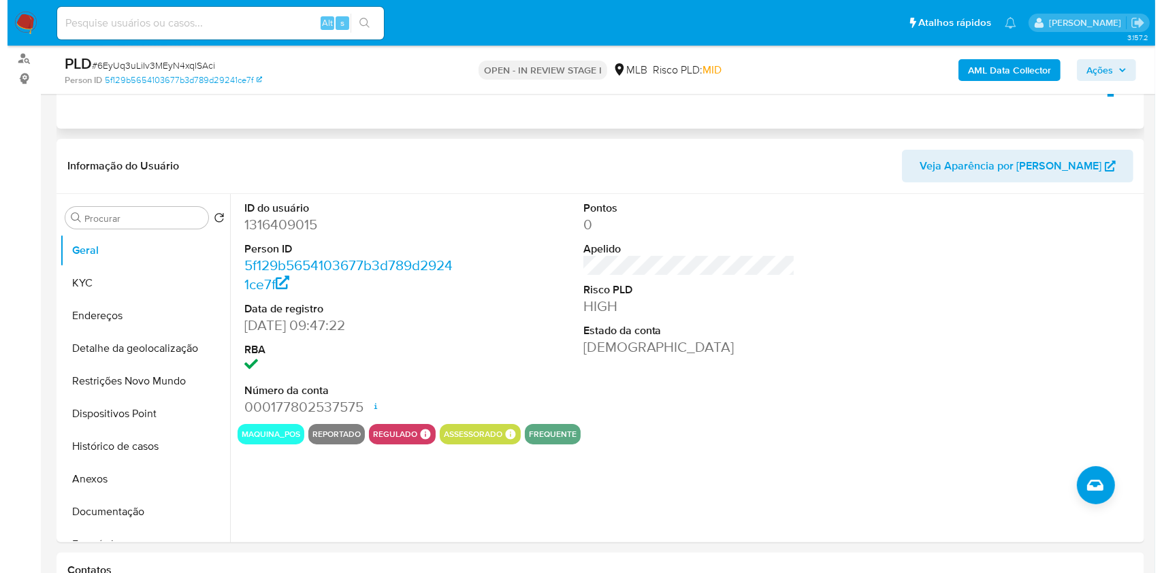
scroll to position [161, 0]
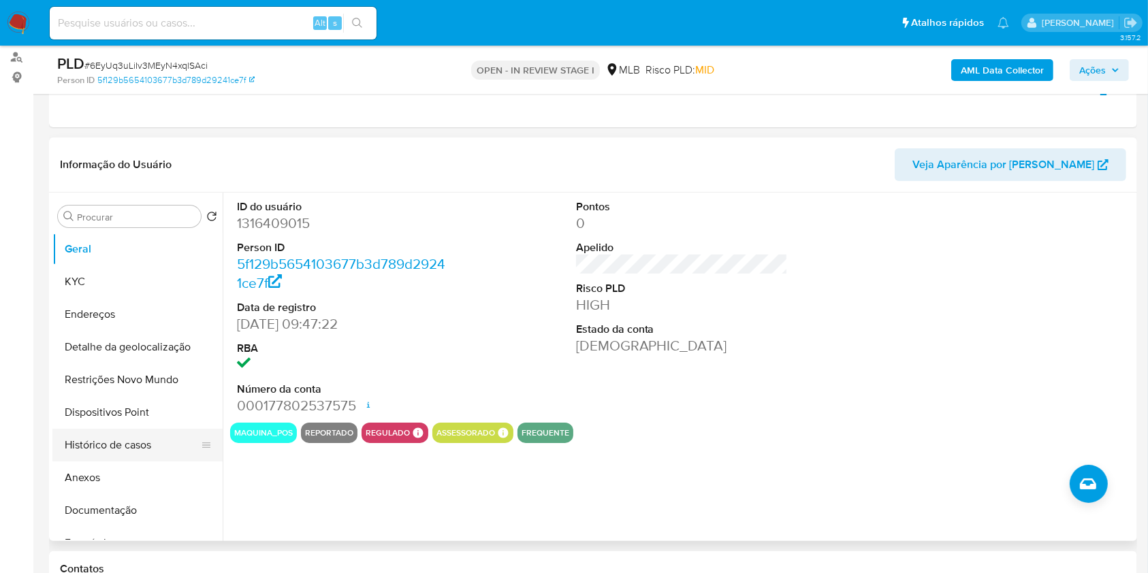
click at [105, 462] on button "Histórico de casos" at bounding box center [131, 445] width 159 height 33
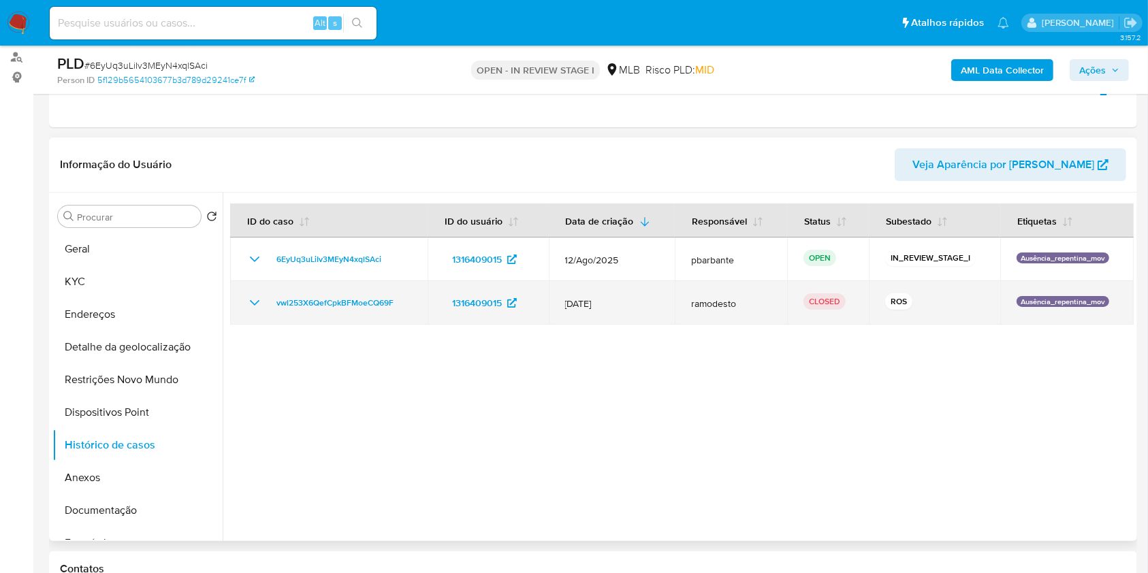
click at [251, 311] on icon "Mostrar/Ocultar" at bounding box center [255, 303] width 16 height 16
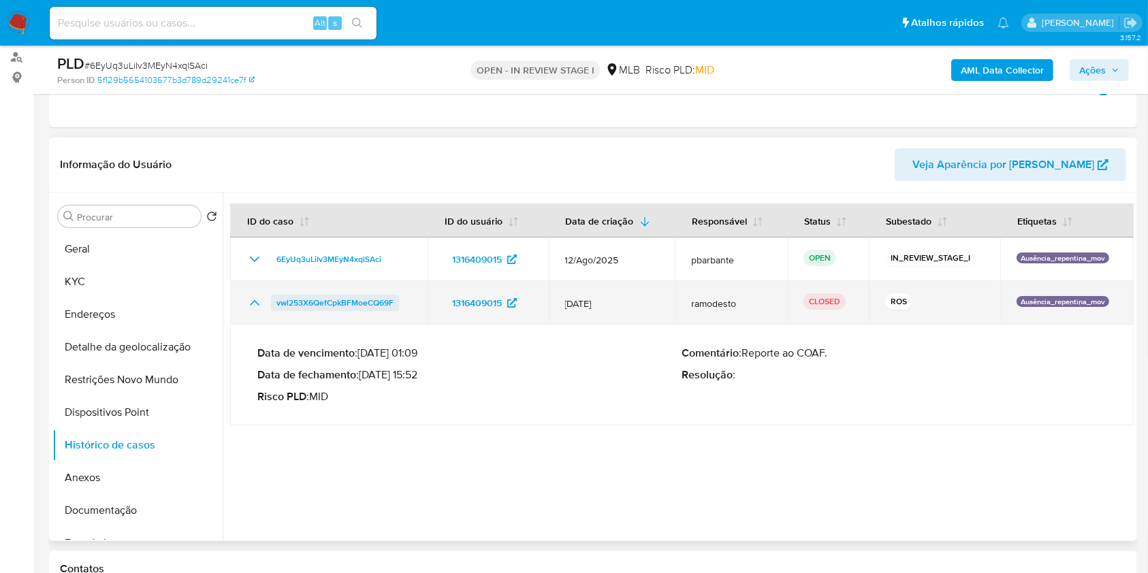
click at [328, 311] on span "vwl253X6QefCpkBFMoeCQ69F" at bounding box center [334, 303] width 117 height 16
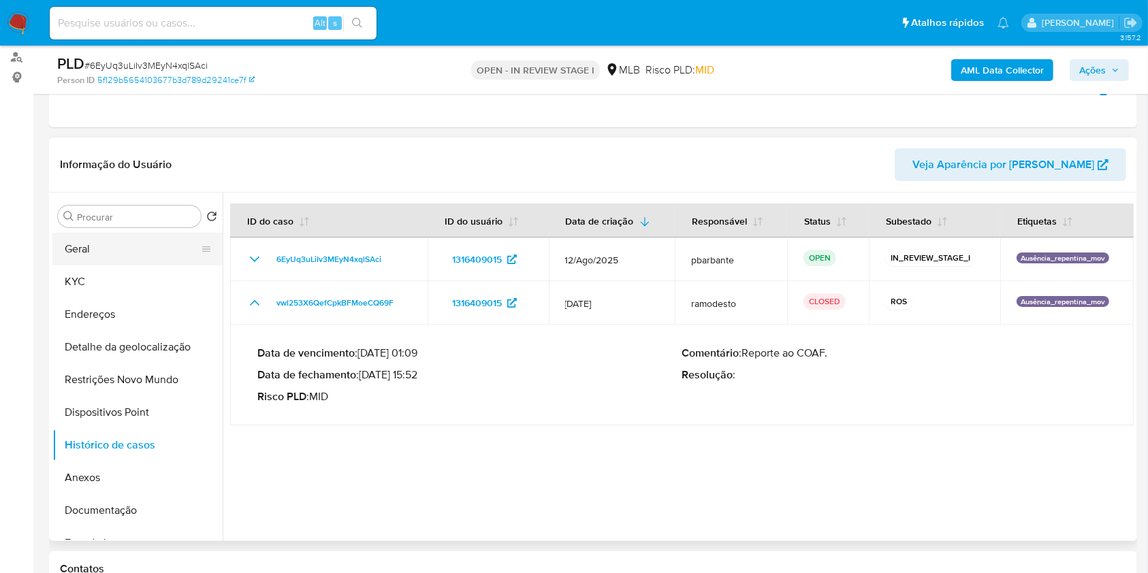
click at [138, 264] on button "Geral" at bounding box center [131, 249] width 159 height 33
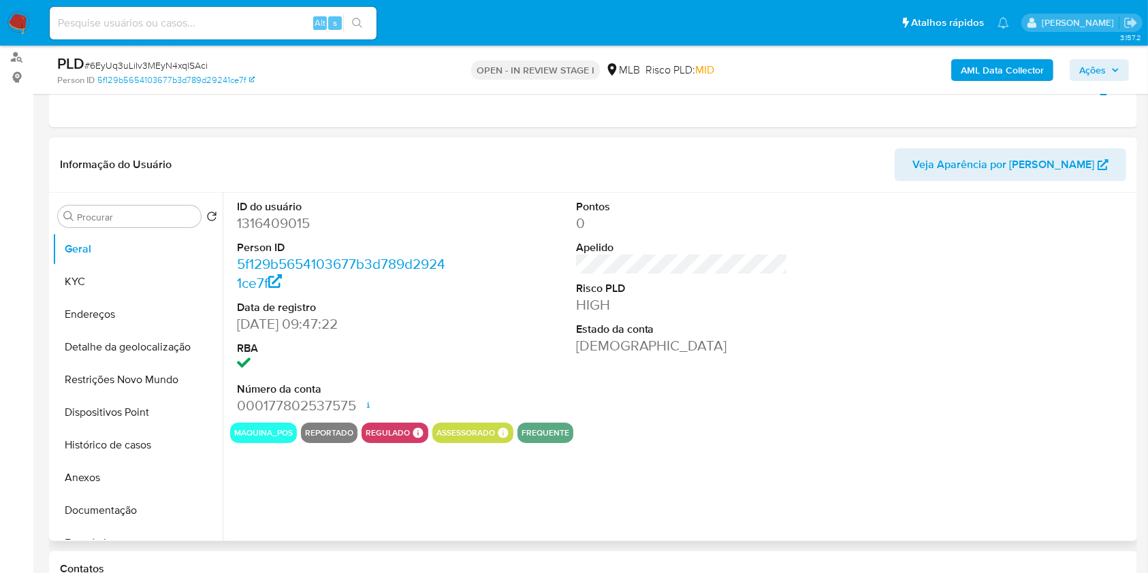
click at [281, 233] on dd "1316409015" at bounding box center [343, 223] width 212 height 19
copy dd "1316409015"
click at [82, 462] on button "Histórico de casos" at bounding box center [131, 445] width 159 height 33
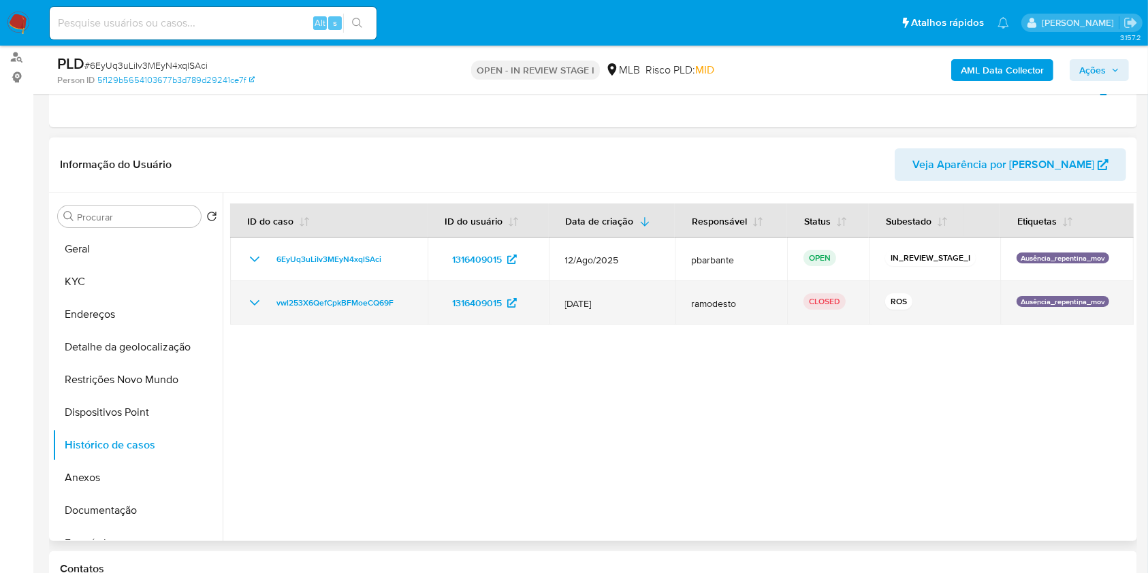
click at [249, 311] on icon "Mostrar/Ocultar" at bounding box center [255, 303] width 16 height 16
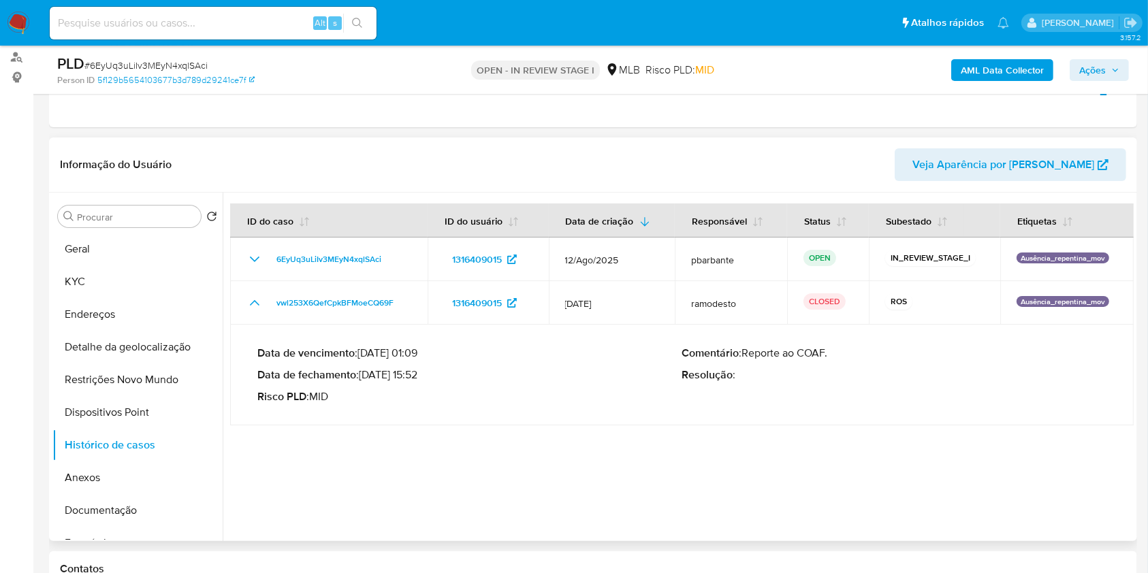
drag, startPoint x: 363, startPoint y: 400, endPoint x: 419, endPoint y: 396, distance: 55.9
click at [419, 382] on p "Data de fechamento : 14/08/2025 15:52" at bounding box center [469, 375] width 425 height 14
click at [106, 289] on button "KYC" at bounding box center [131, 282] width 159 height 33
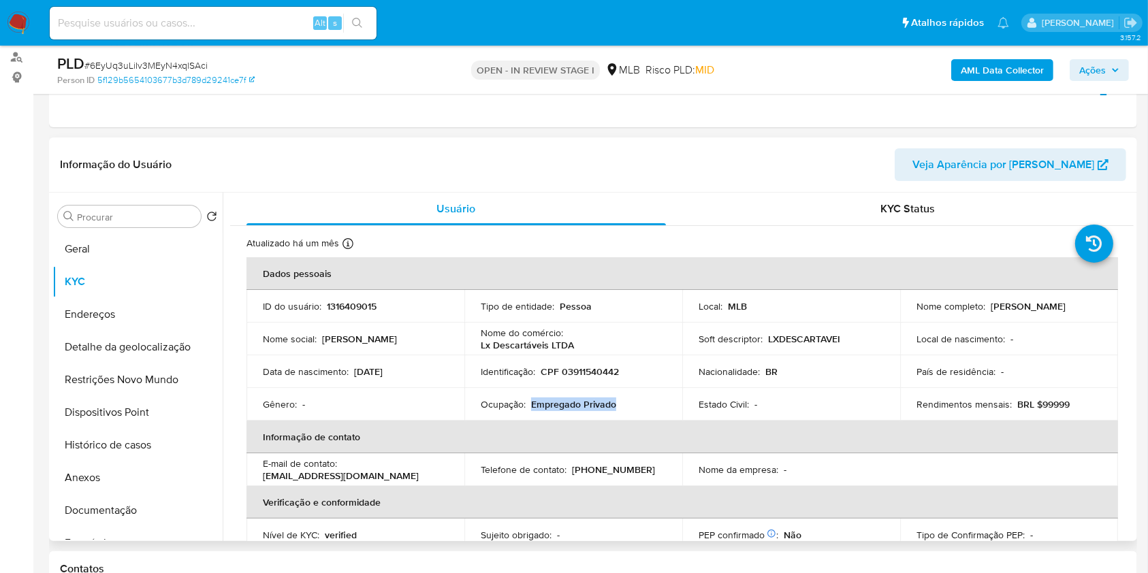
drag, startPoint x: 621, startPoint y: 426, endPoint x: 528, endPoint y: 429, distance: 92.7
click at [528, 411] on div "Ocupação : Empregado Privado" at bounding box center [573, 404] width 185 height 12
copy p "Empregado Privado"
click at [133, 527] on button "Documentação" at bounding box center [131, 510] width 159 height 33
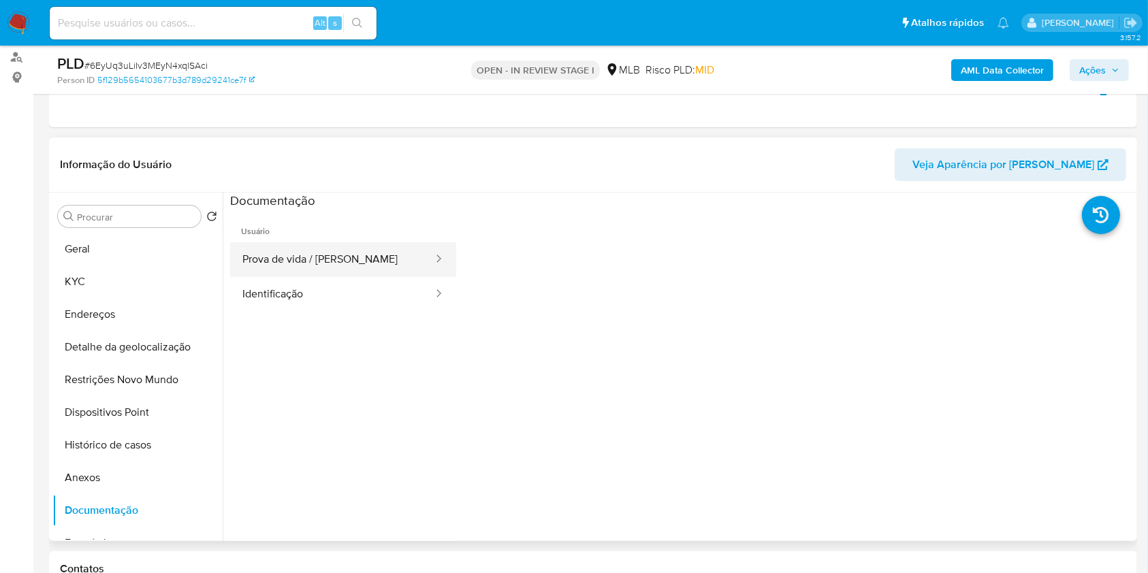
click at [424, 277] on div at bounding box center [435, 259] width 22 height 35
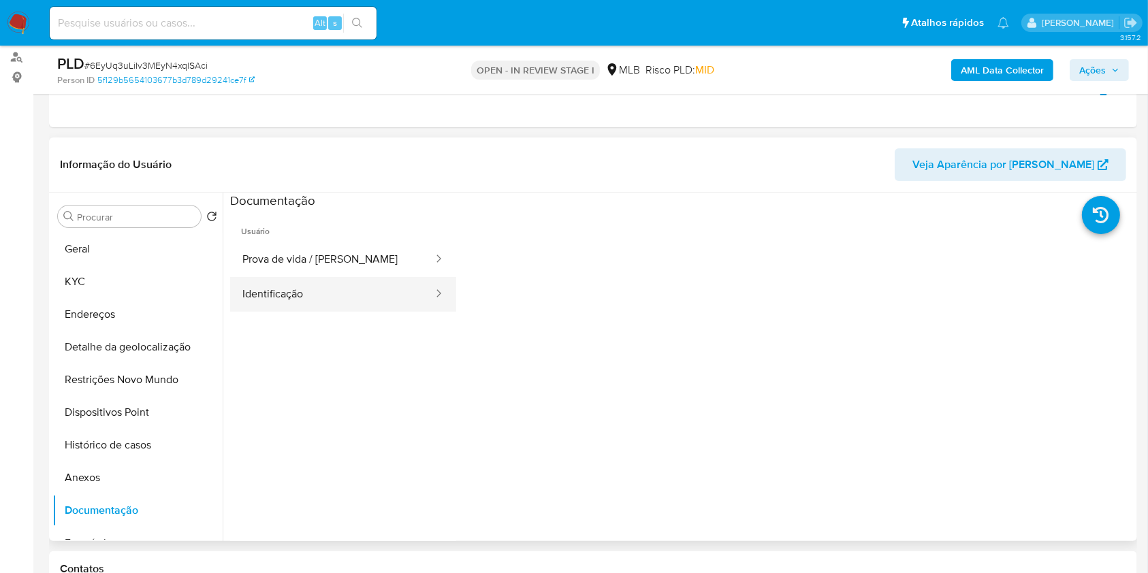
click at [366, 301] on button "Identificação" at bounding box center [332, 294] width 204 height 35
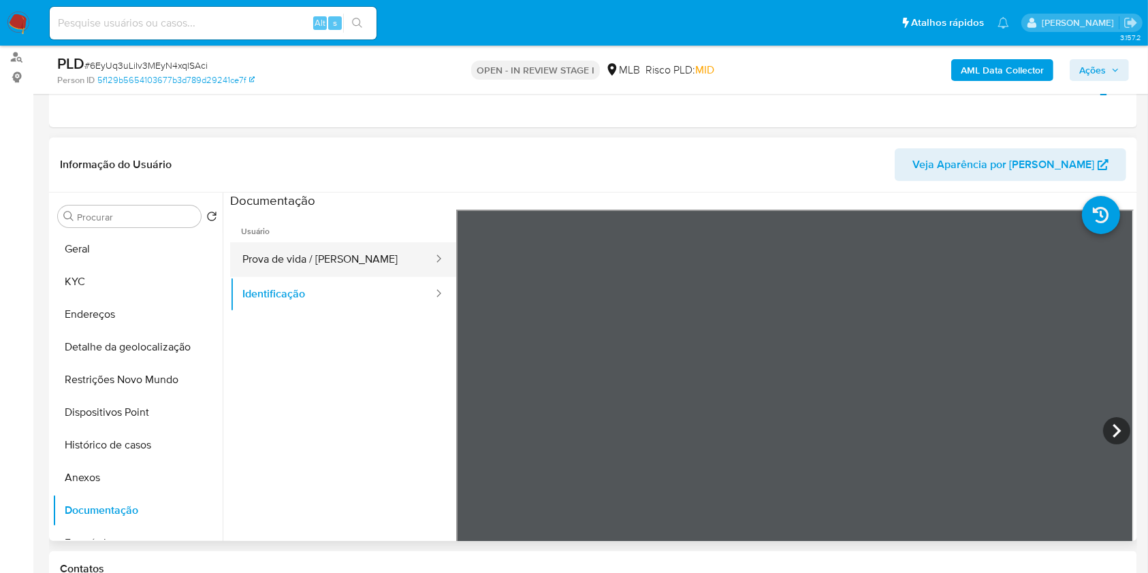
click at [370, 277] on button "Prova de vida / Selfie" at bounding box center [332, 259] width 204 height 35
click at [1009, 78] on b "AML Data Collector" at bounding box center [1002, 70] width 83 height 22
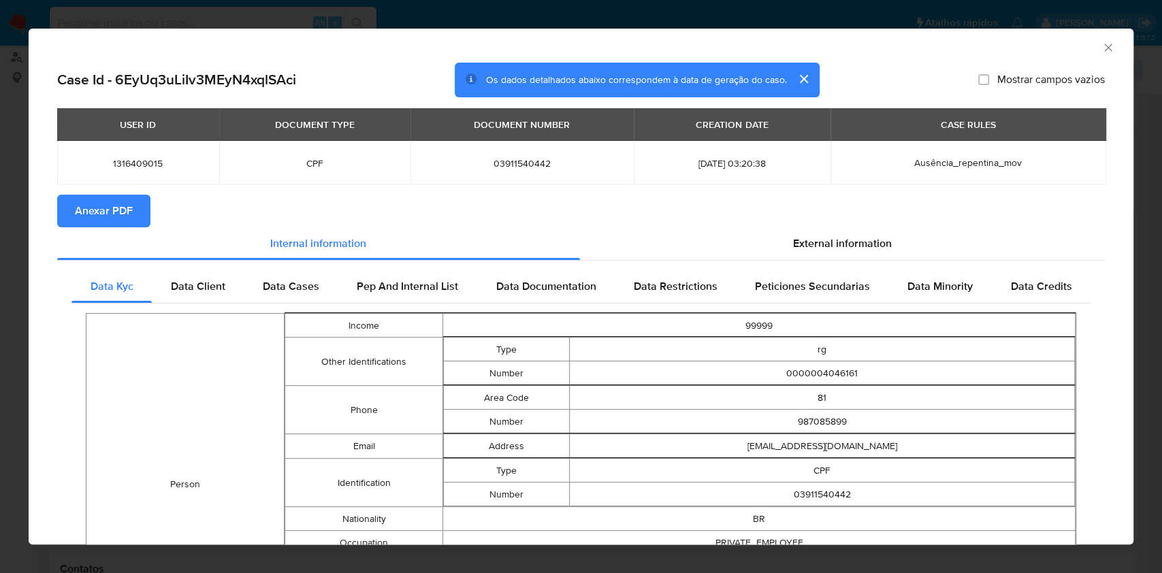
click at [125, 213] on span "Anexar PDF" at bounding box center [104, 211] width 58 height 30
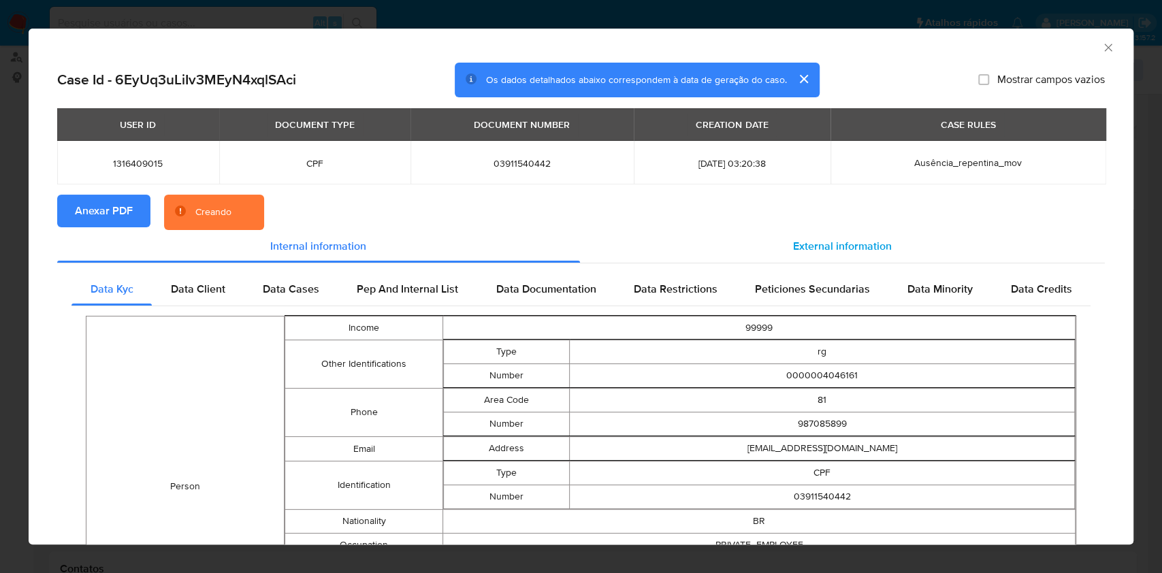
click at [812, 241] on div "External information" at bounding box center [843, 246] width 526 height 33
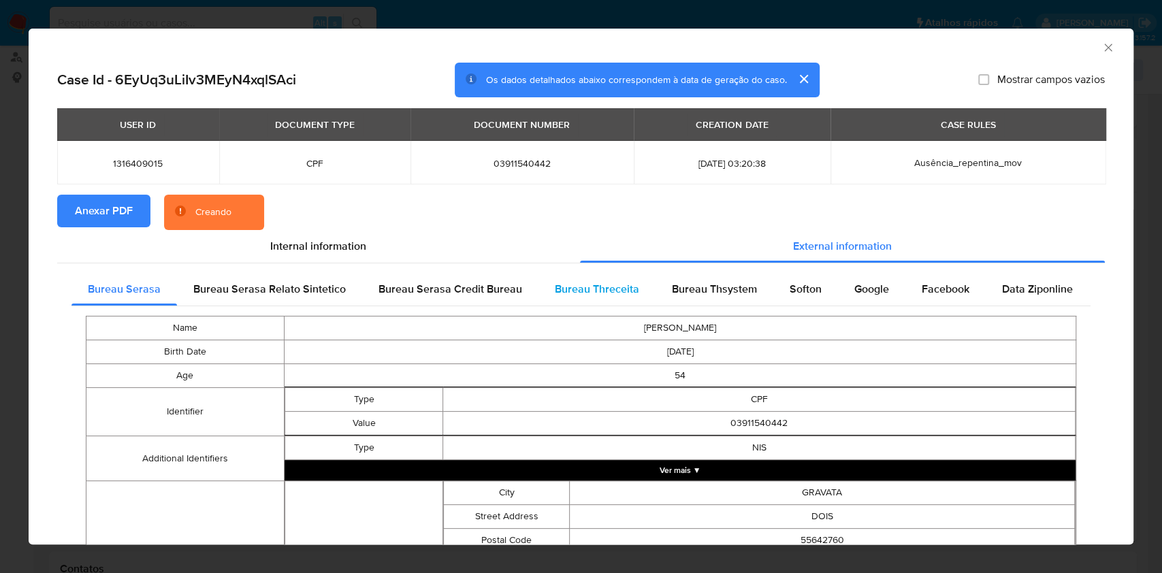
click at [611, 289] on span "Bureau Threceita" at bounding box center [597, 289] width 84 height 16
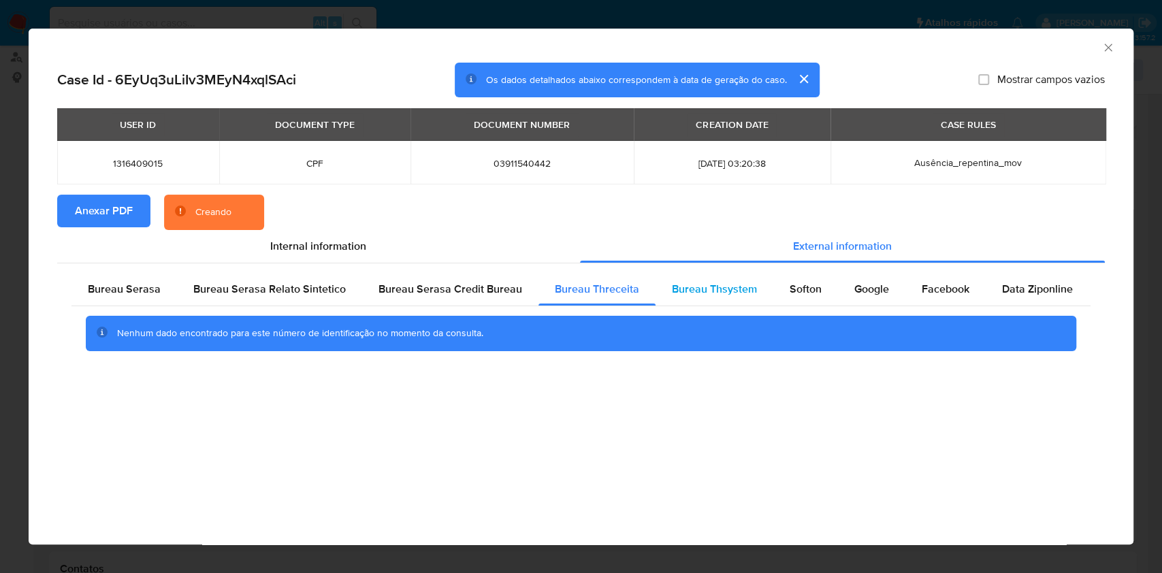
click at [710, 278] on div "Bureau Thsystem" at bounding box center [715, 289] width 118 height 33
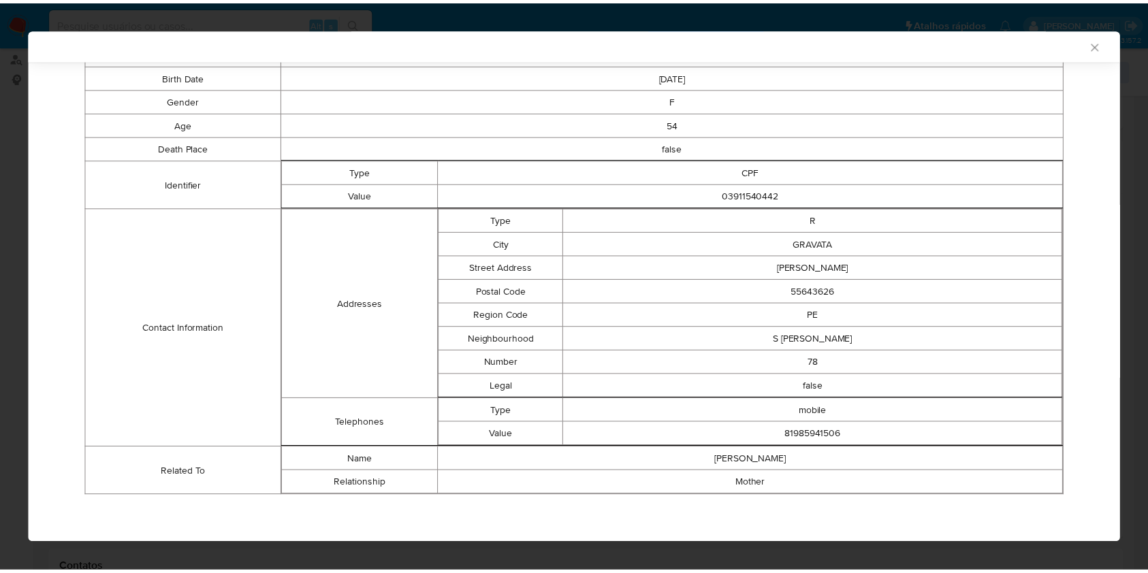
scroll to position [272, 0]
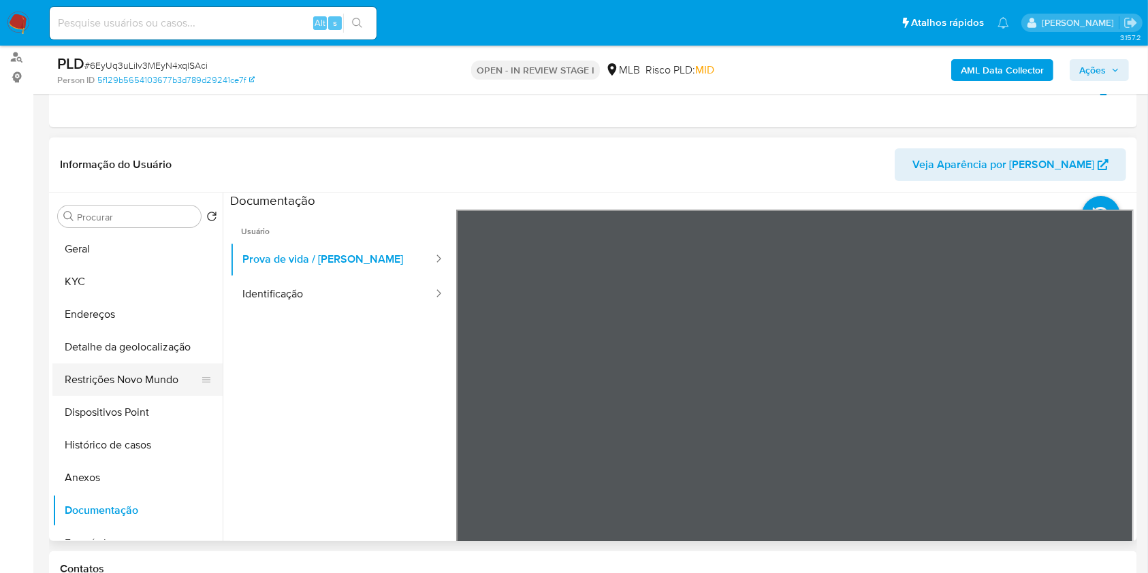
click at [108, 393] on button "Restrições Novo Mundo" at bounding box center [131, 380] width 159 height 33
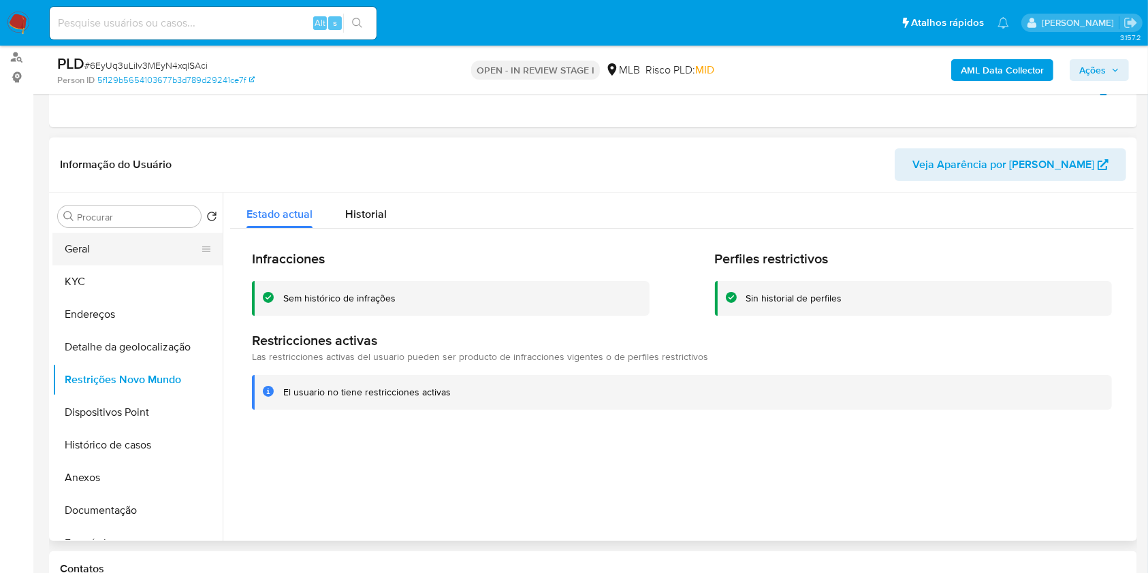
click at [127, 266] on button "Geral" at bounding box center [131, 249] width 159 height 33
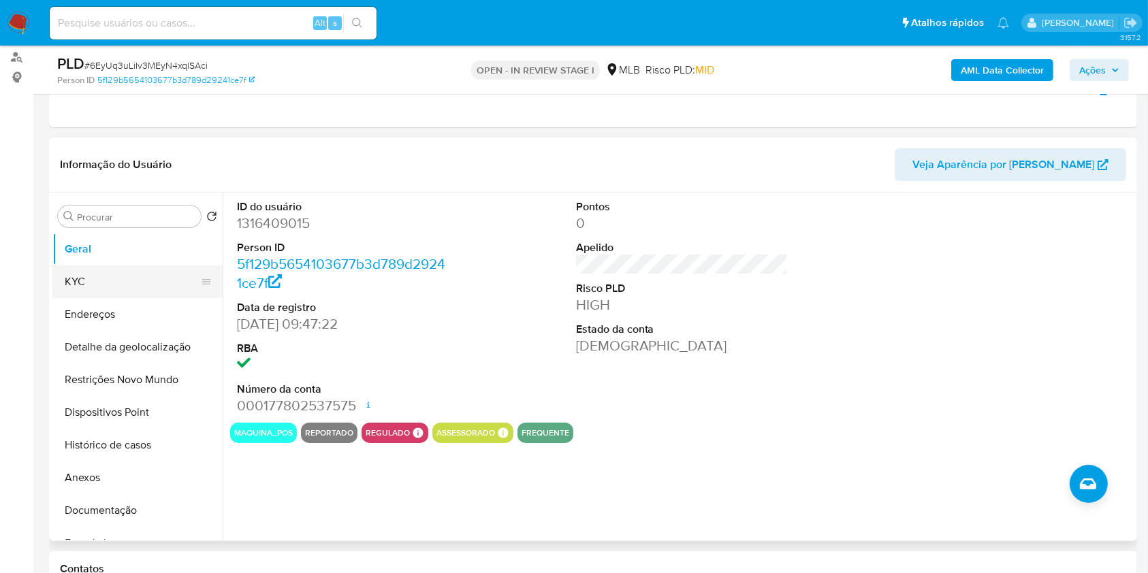
click at [98, 298] on button "KYC" at bounding box center [131, 282] width 159 height 33
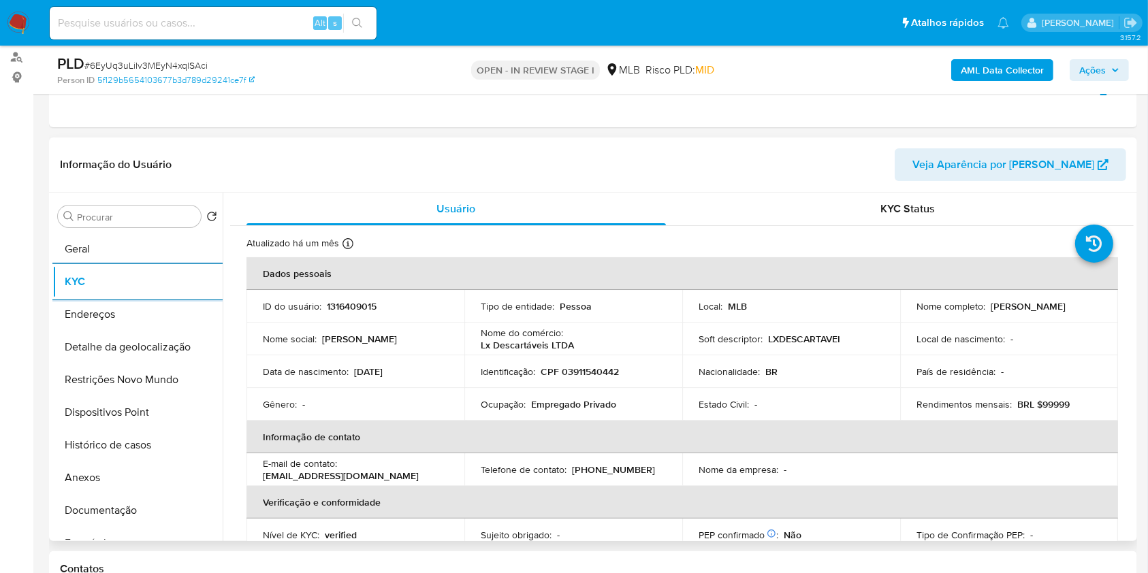
scroll to position [579, 0]
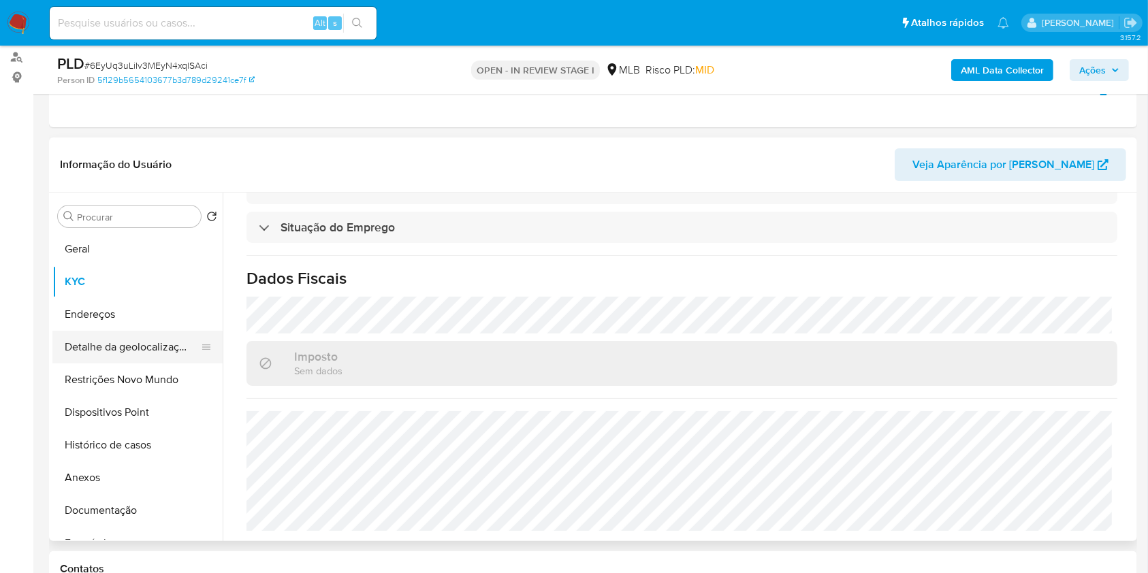
click at [153, 364] on button "Detalhe da geolocalização" at bounding box center [131, 347] width 159 height 33
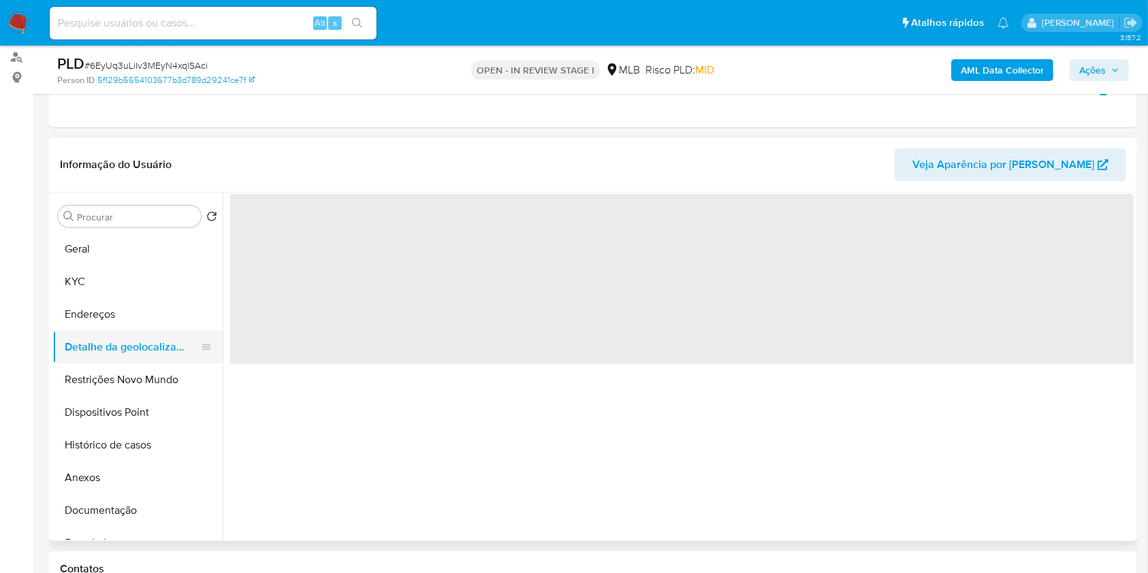
scroll to position [0, 0]
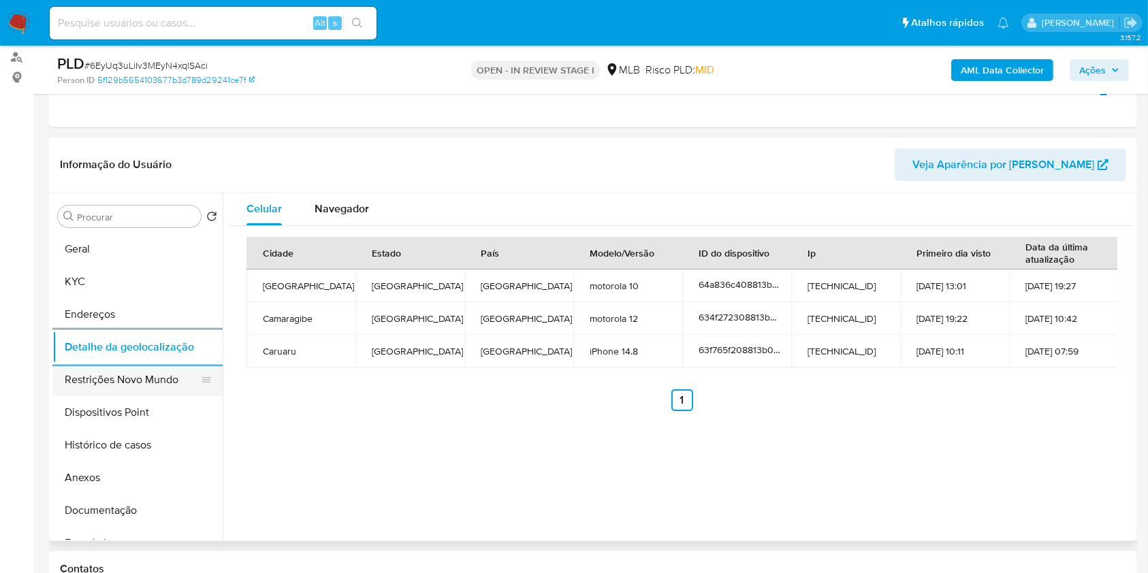
click at [96, 396] on button "Restrições Novo Mundo" at bounding box center [131, 380] width 159 height 33
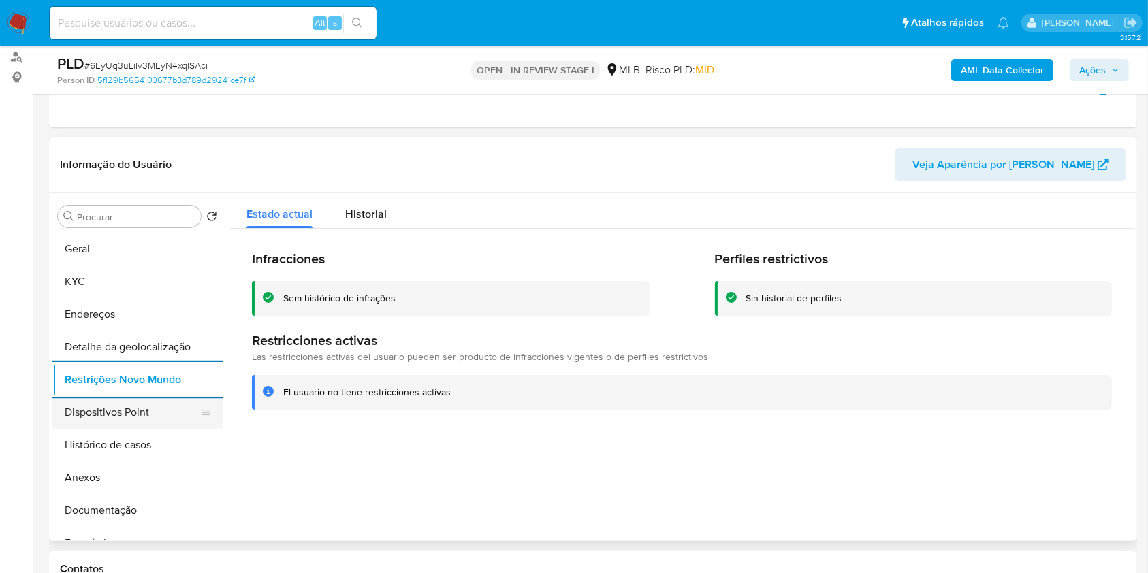
click at [104, 429] on button "Dispositivos Point" at bounding box center [131, 412] width 159 height 33
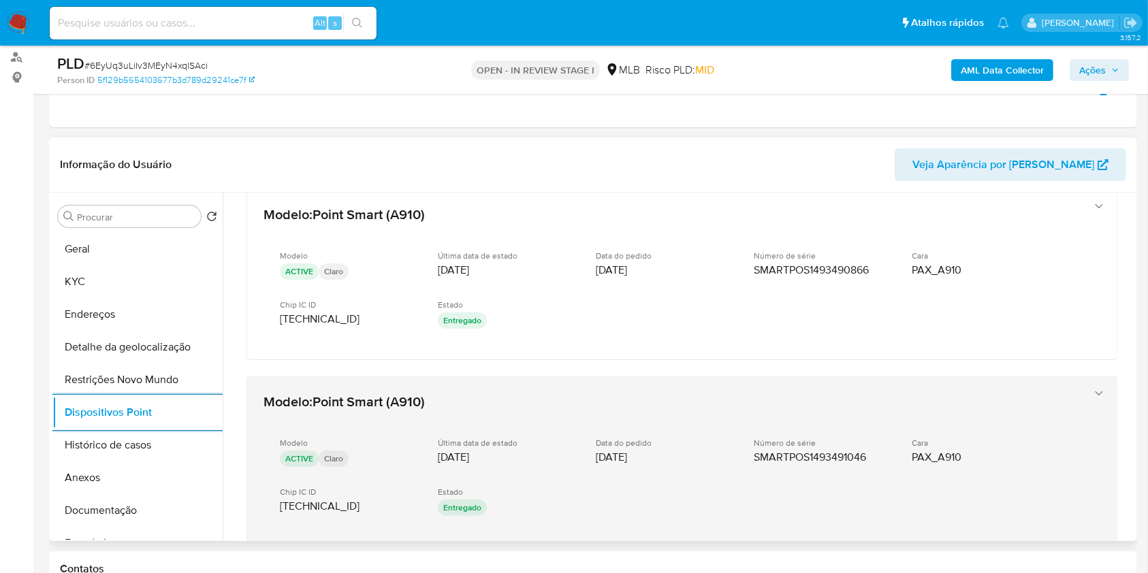
scroll to position [108, 0]
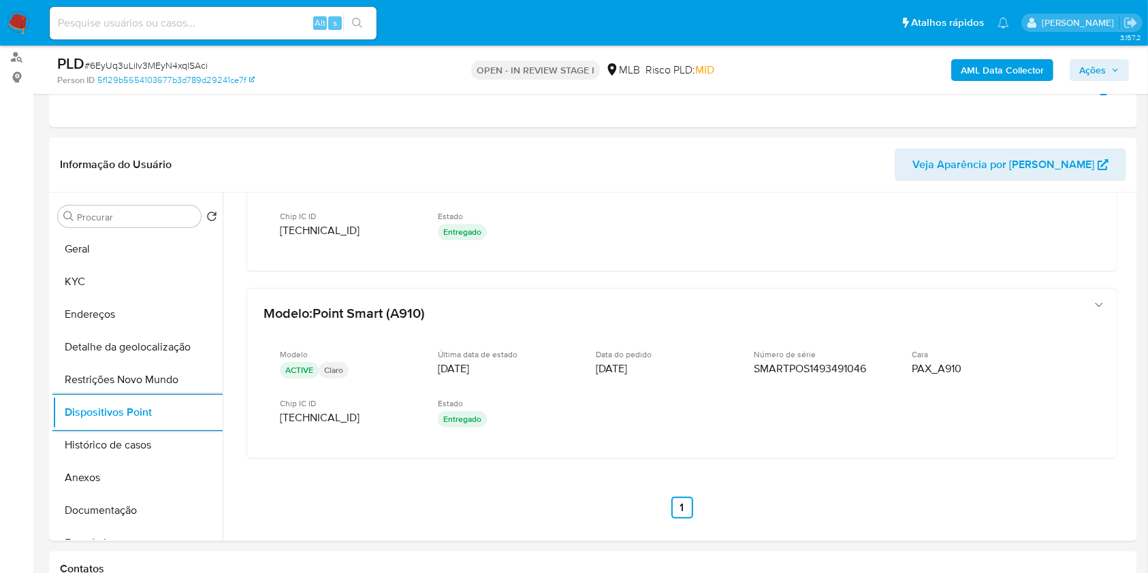
click at [1105, 69] on span "Ações" at bounding box center [1092, 70] width 27 height 22
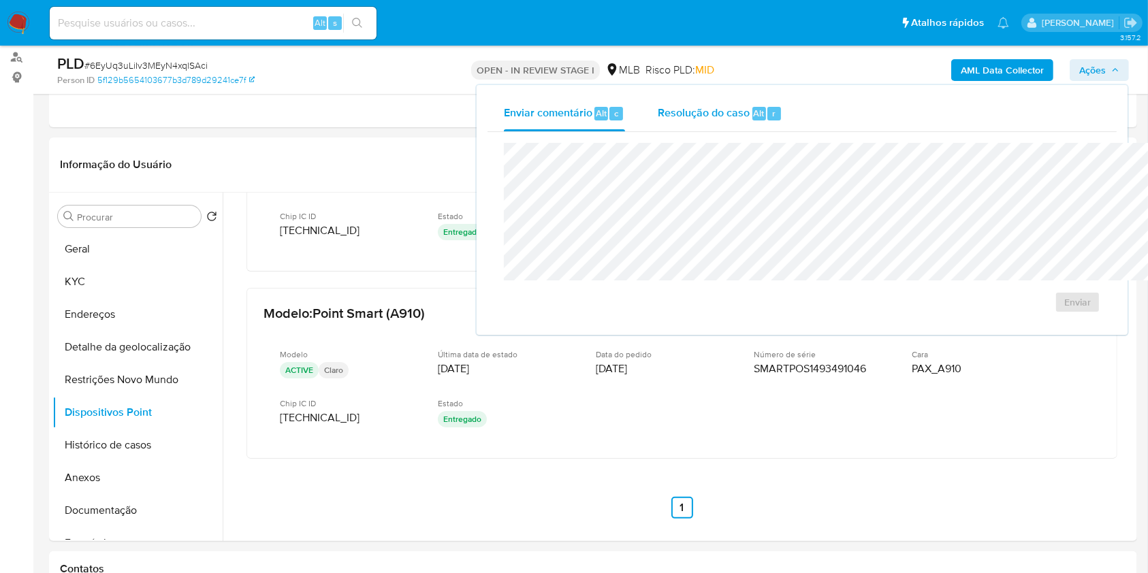
click at [699, 112] on div "Resolução do caso Alt r" at bounding box center [720, 113] width 125 height 35
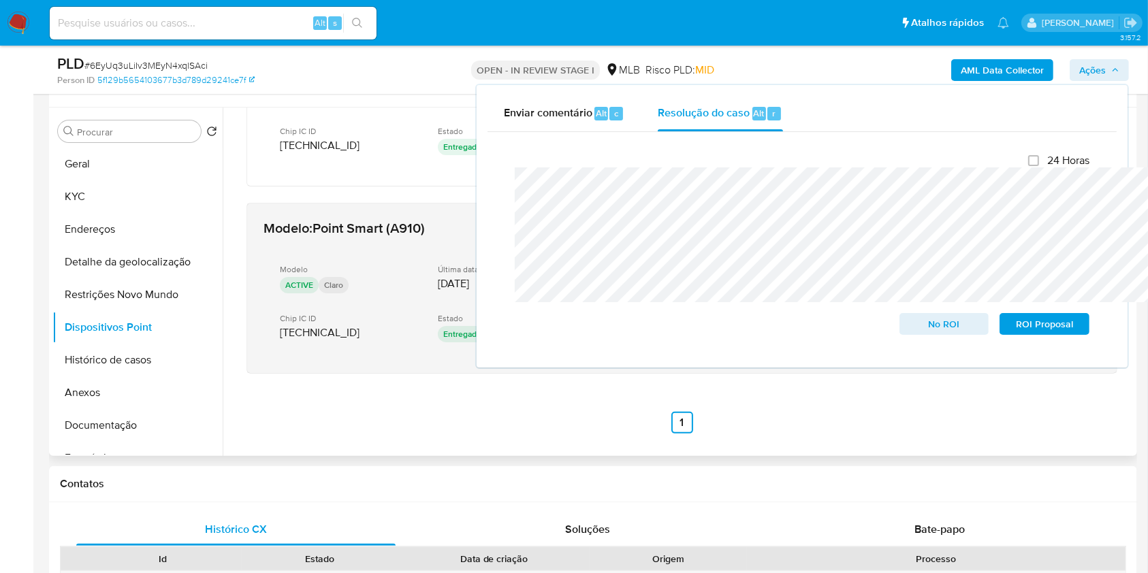
scroll to position [247, 0]
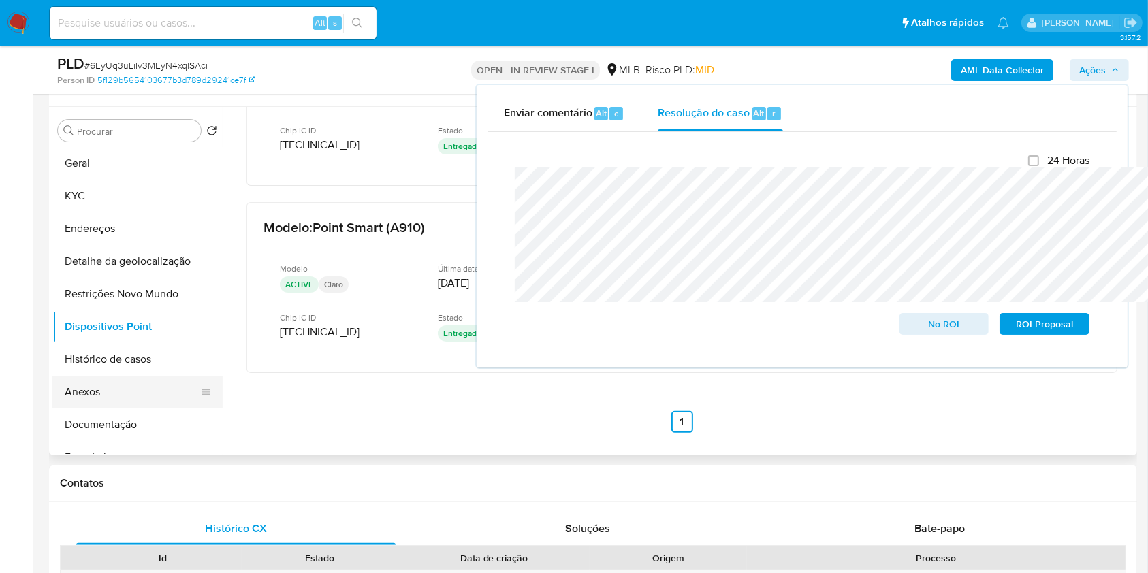
click at [123, 409] on button "Anexos" at bounding box center [131, 392] width 159 height 33
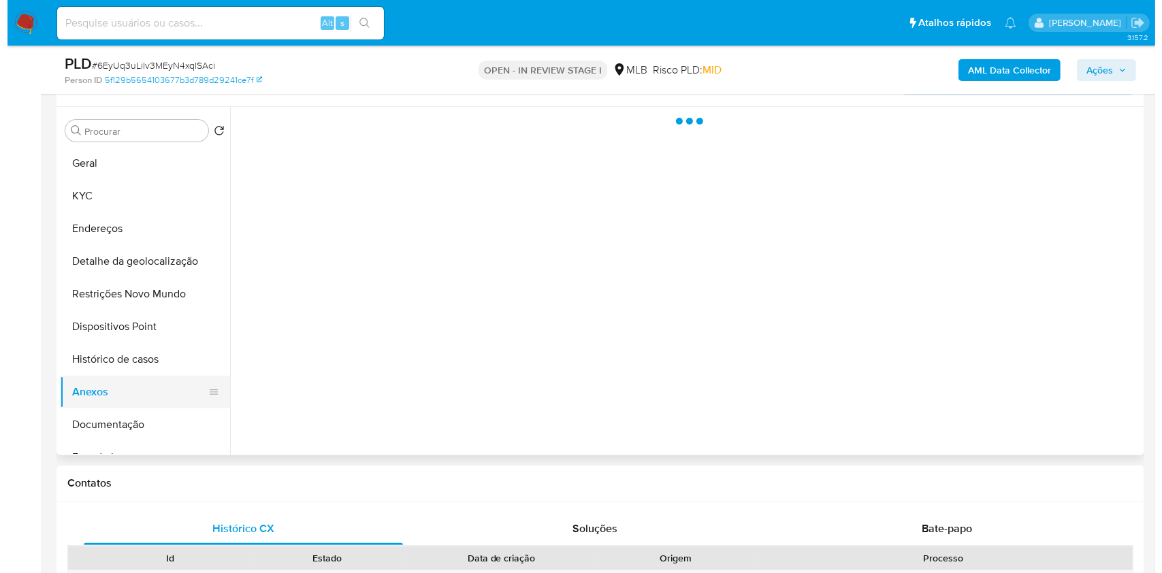
scroll to position [0, 0]
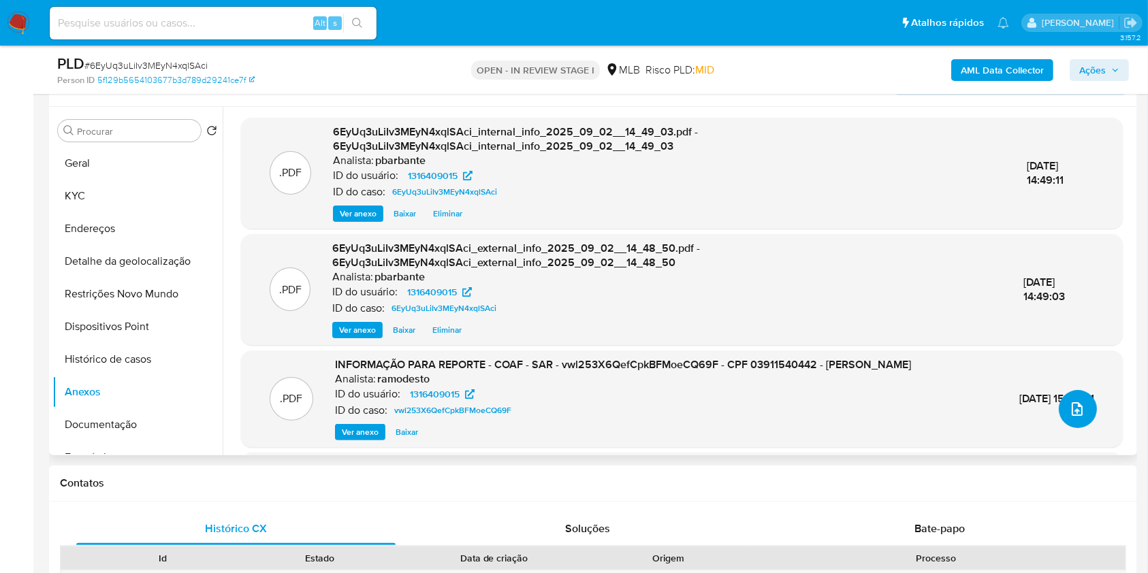
click at [1072, 416] on icon "upload-file" at bounding box center [1077, 409] width 11 height 14
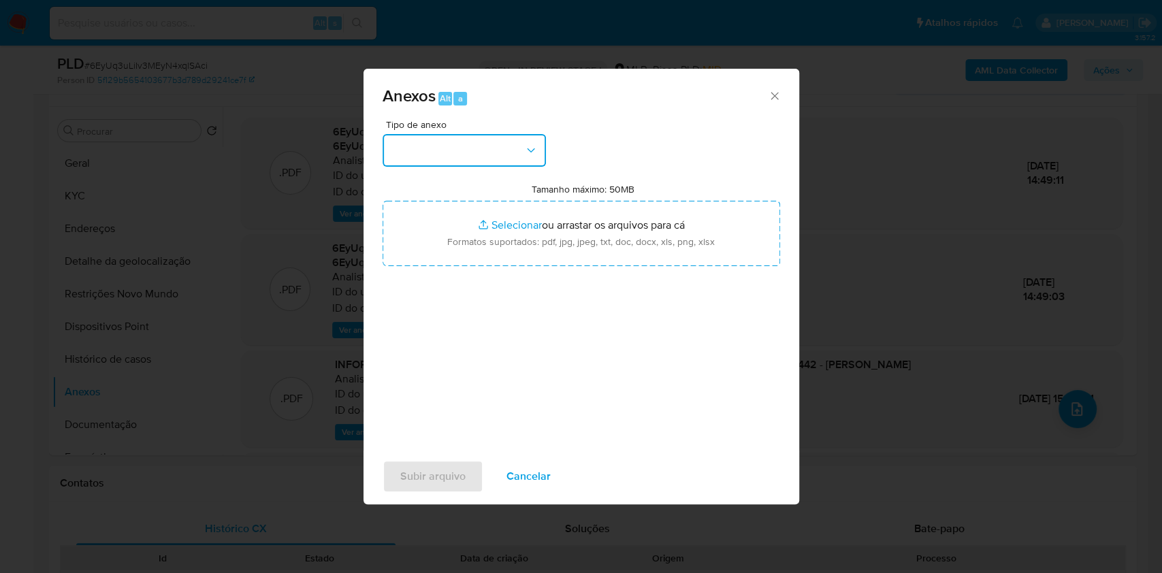
click at [475, 134] on button "button" at bounding box center [464, 150] width 163 height 33
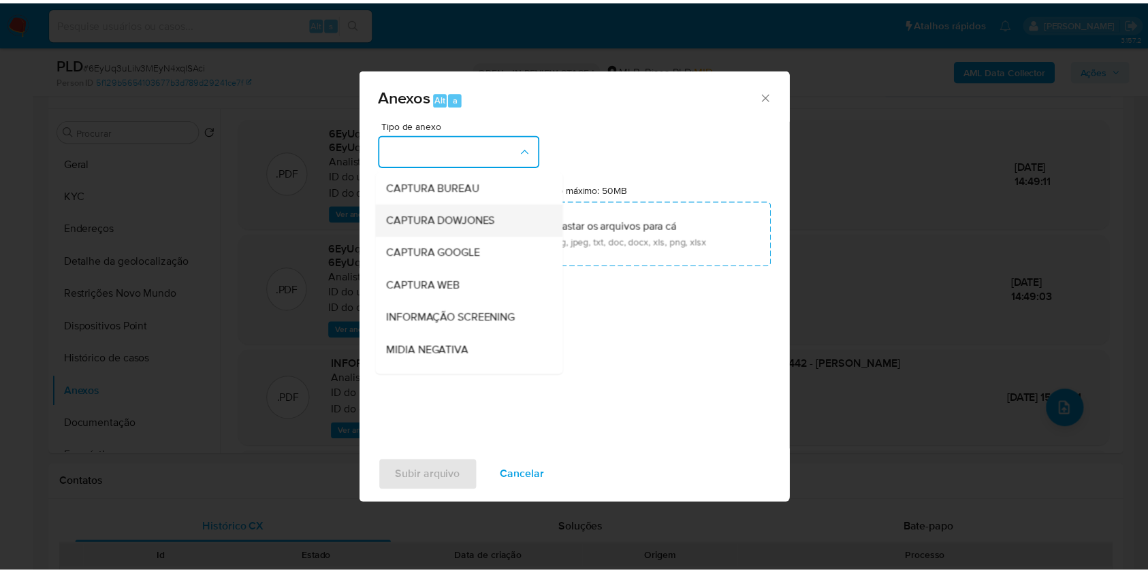
scroll to position [169, 0]
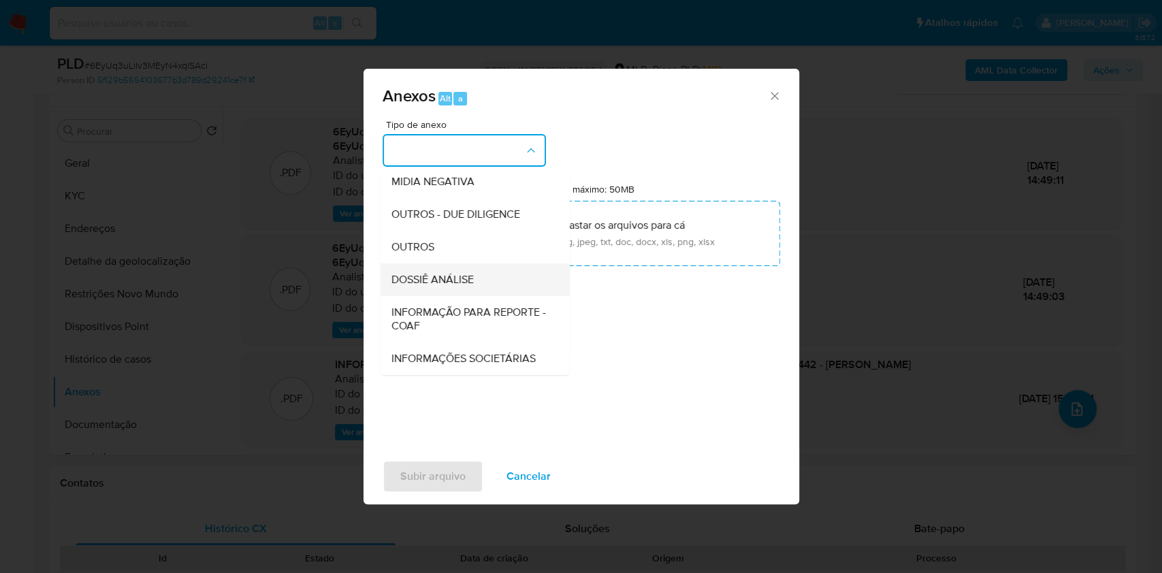
click at [398, 273] on span "DOSSIÊ ANÁLISE" at bounding box center [432, 280] width 82 height 14
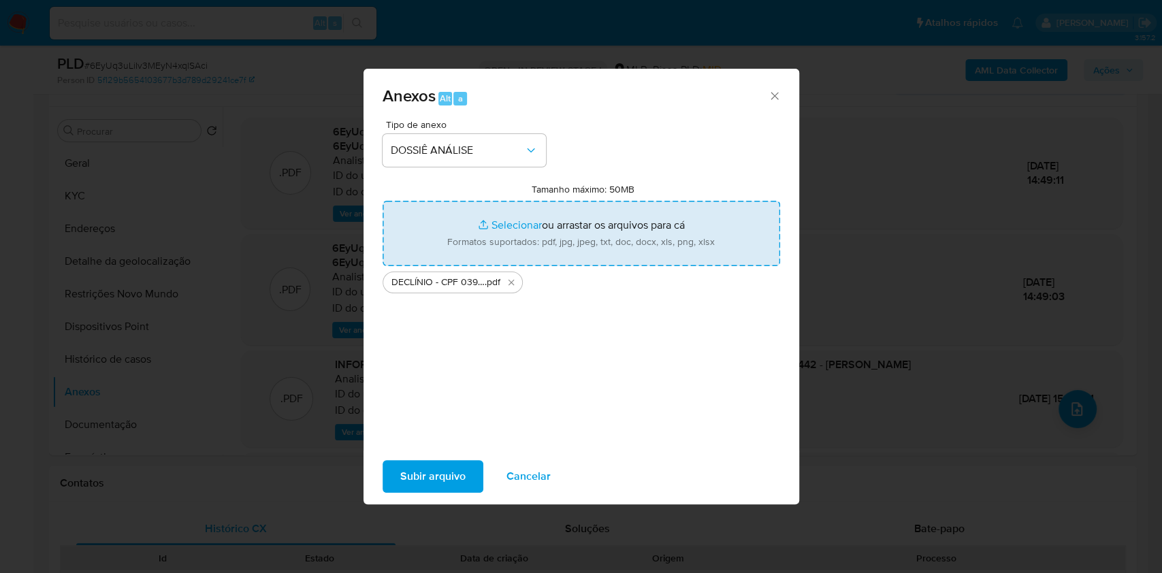
type input "C:\fakepath\Mulan 1316409015_2025_09_02_12_34_16.xlsx"
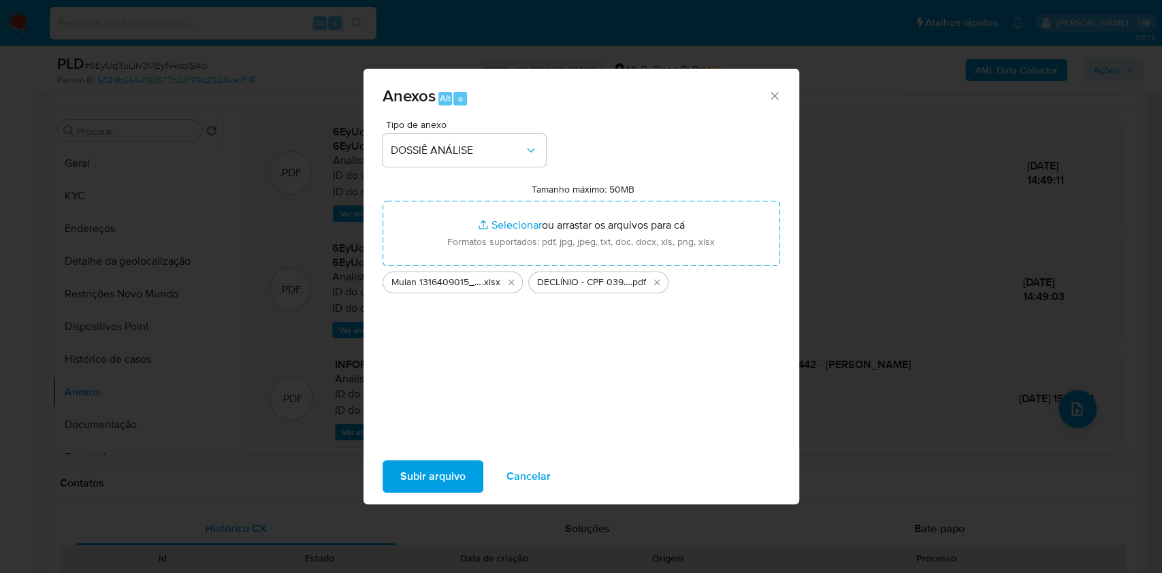
click at [415, 491] on span "Subir arquivo" at bounding box center [432, 477] width 65 height 30
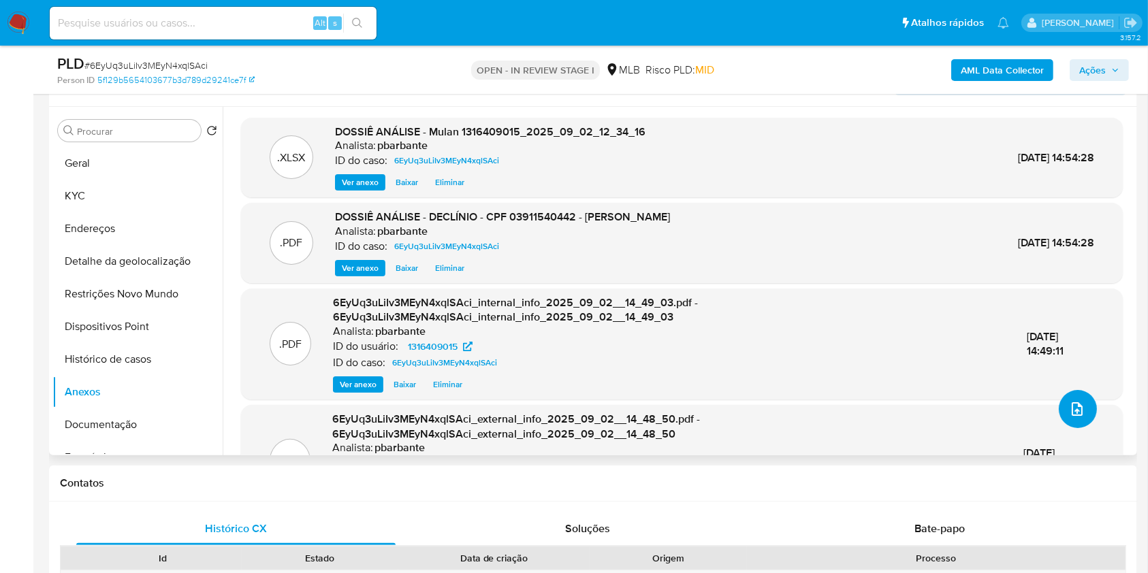
scroll to position [111, 0]
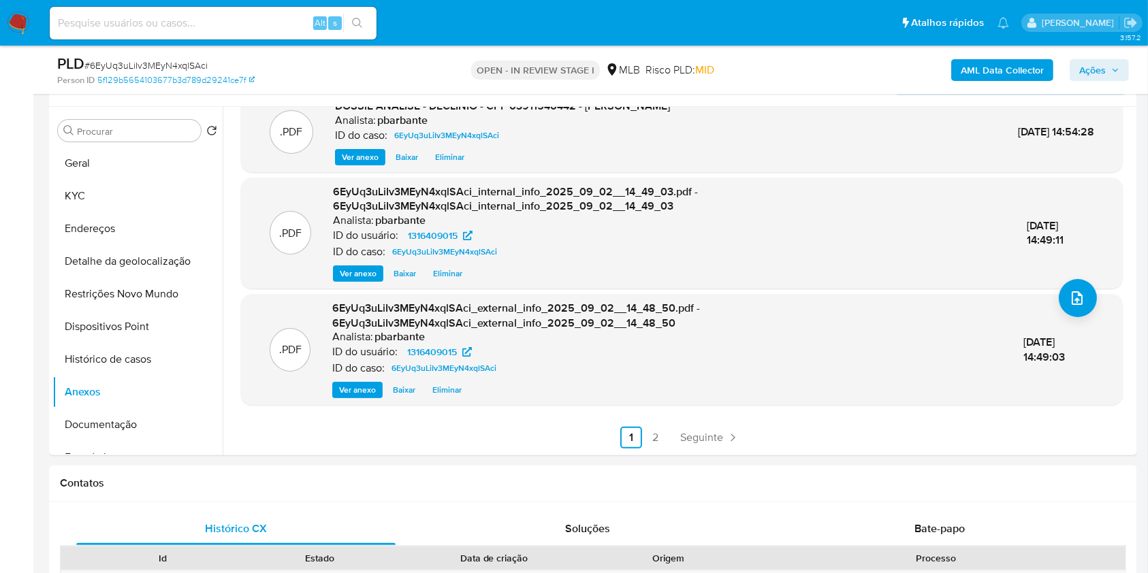
click at [1104, 69] on span "Ações" at bounding box center [1092, 70] width 27 height 22
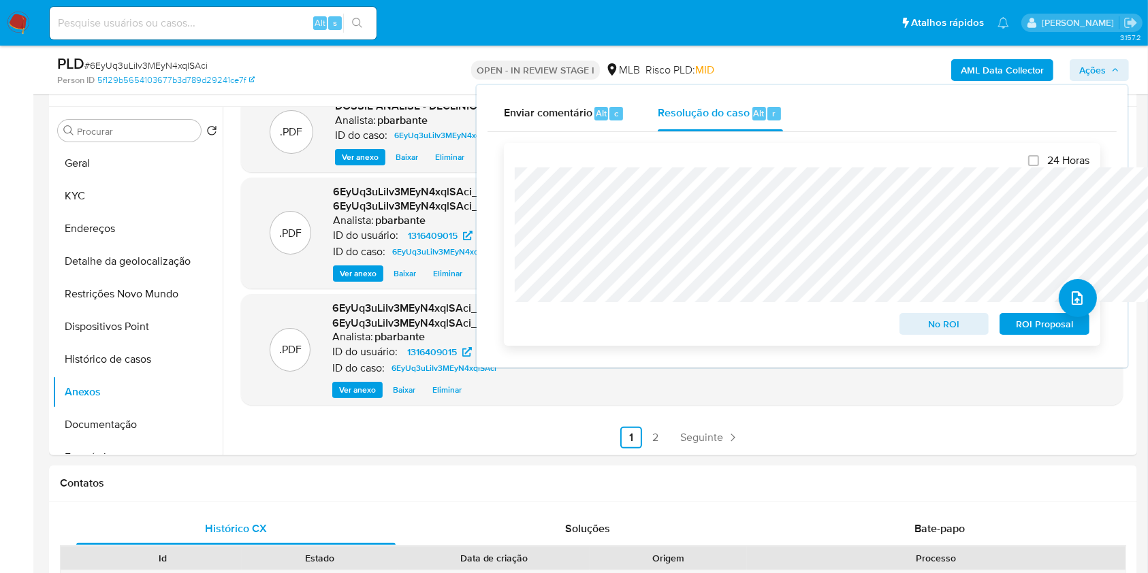
click at [945, 319] on span "No ROI" at bounding box center [944, 324] width 71 height 19
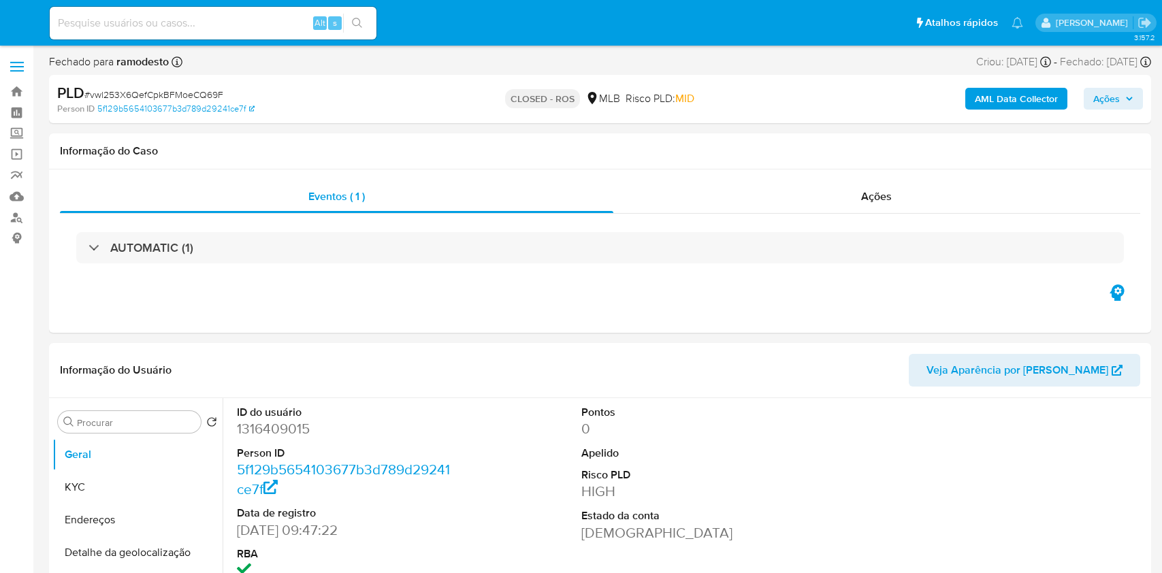
select select "10"
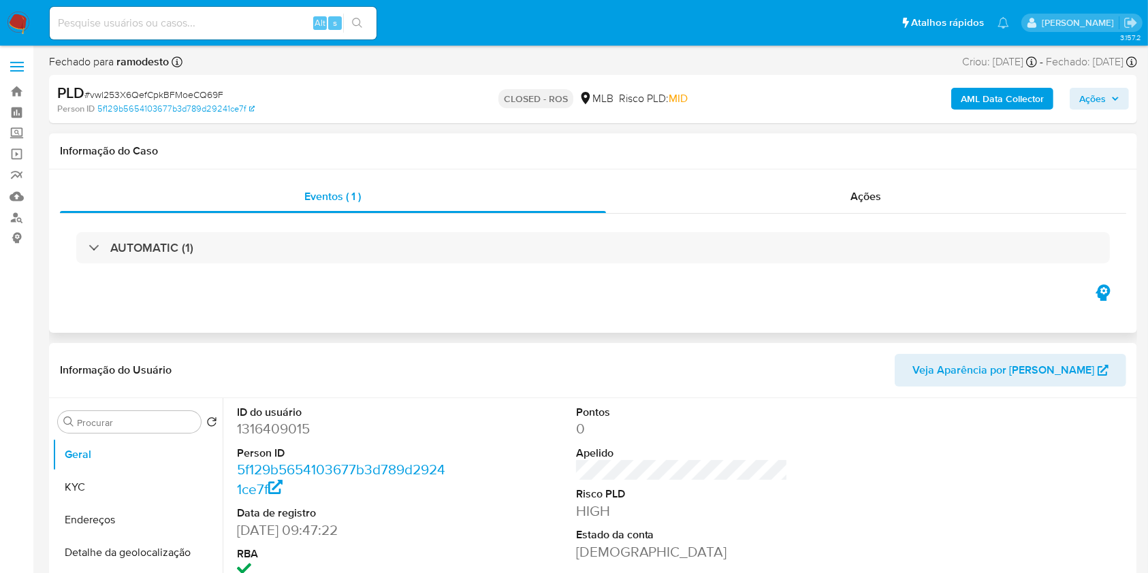
click at [850, 217] on div "AUTOMATIC (1)" at bounding box center [593, 248] width 1066 height 68
click at [887, 201] on div "Ações" at bounding box center [866, 196] width 520 height 33
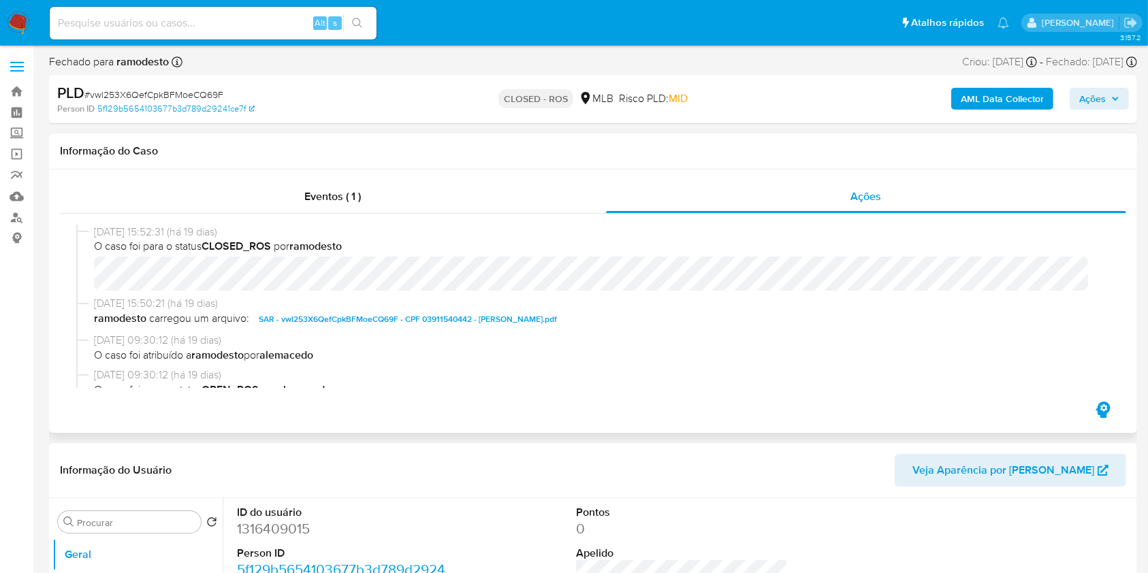
click at [470, 315] on span "SAR - vwl253X6QefCpkBFMoeCQ69F - CPF 03911540442 - MARIA APARECIDA LOPES MENDON…" at bounding box center [408, 319] width 298 height 16
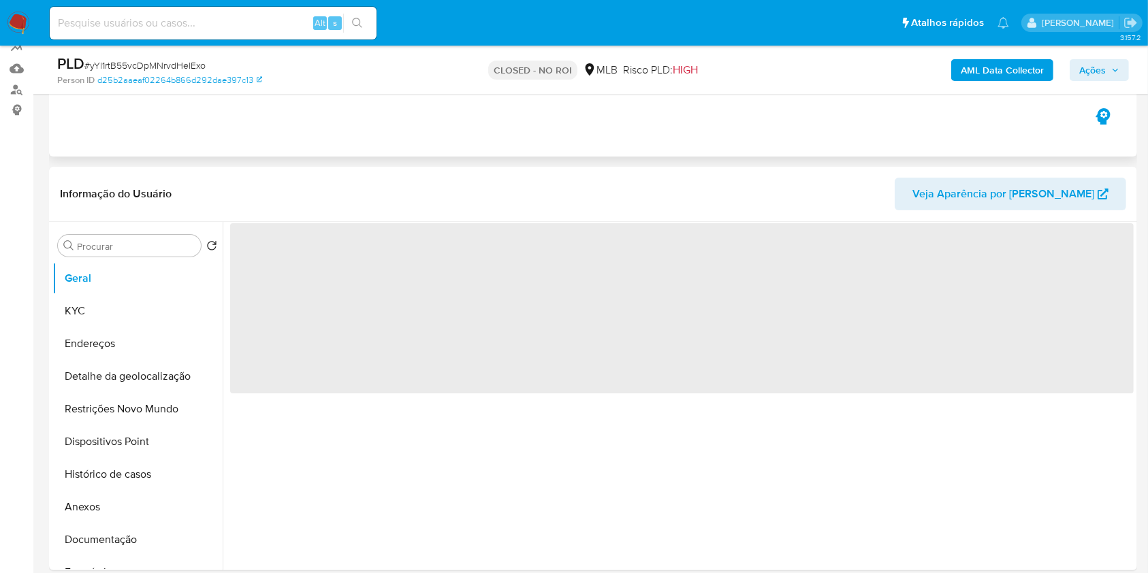
scroll to position [129, 0]
click at [112, 490] on button "Histórico de casos" at bounding box center [131, 474] width 159 height 33
select select "10"
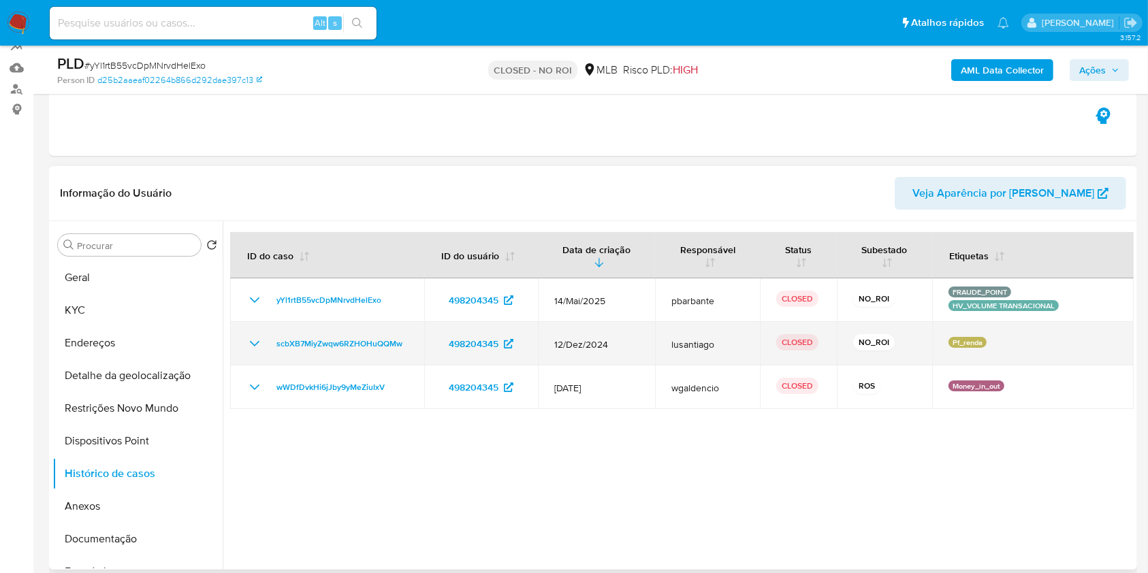
click at [248, 352] on icon "Mostrar/Ocultar" at bounding box center [255, 344] width 16 height 16
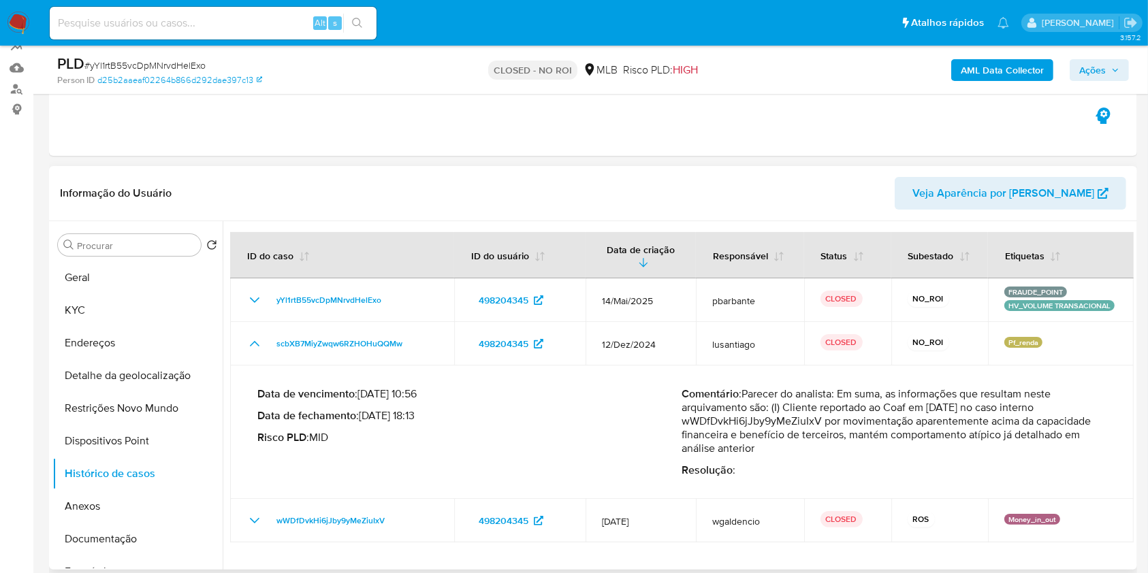
drag, startPoint x: 746, startPoint y: 417, endPoint x: 962, endPoint y: 478, distance: 223.7
click at [962, 477] on div "Comentário : Parecer do analista: Em suma, as informações que resultam neste ar…" at bounding box center [894, 432] width 425 height 90
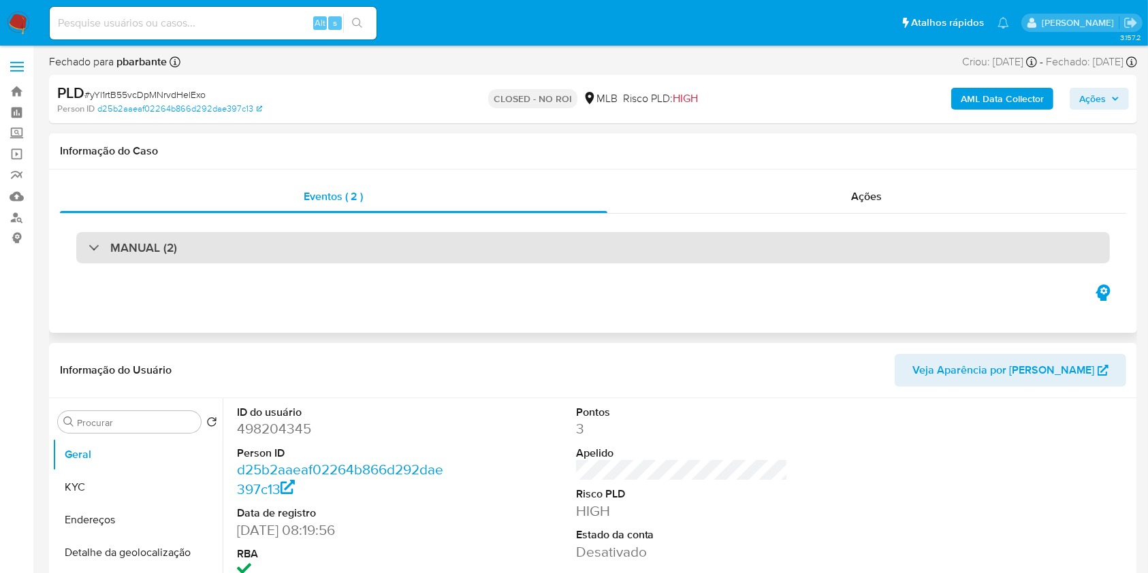
select select "10"
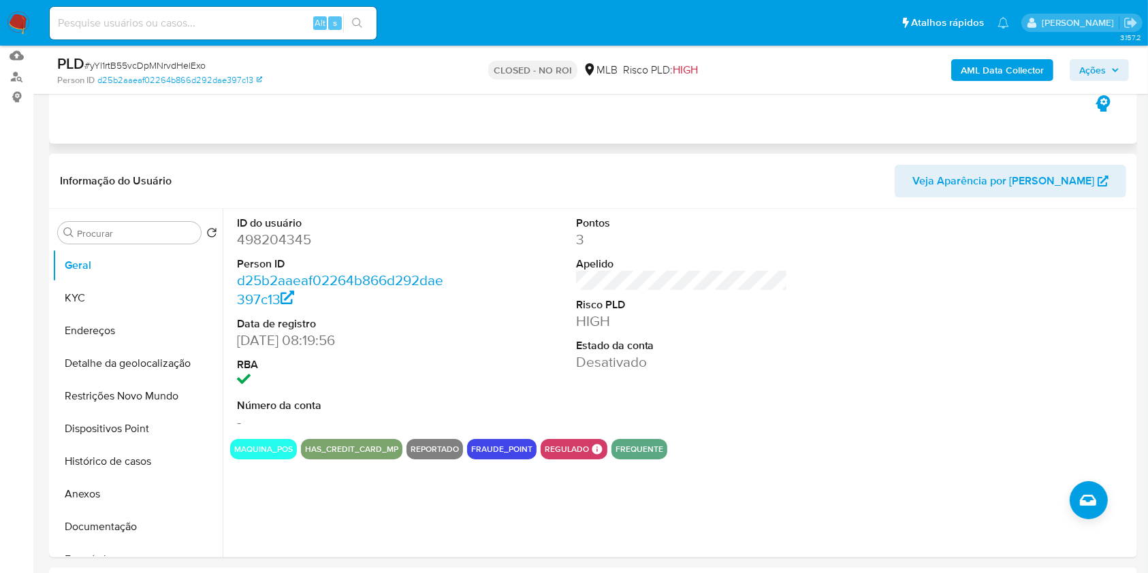
scroll to position [142, 0]
click at [544, 143] on div "Eventos ( 2 ) Ações MANUAL (2)" at bounding box center [593, 61] width 1088 height 163
click at [127, 477] on button "Histórico de casos" at bounding box center [131, 461] width 159 height 33
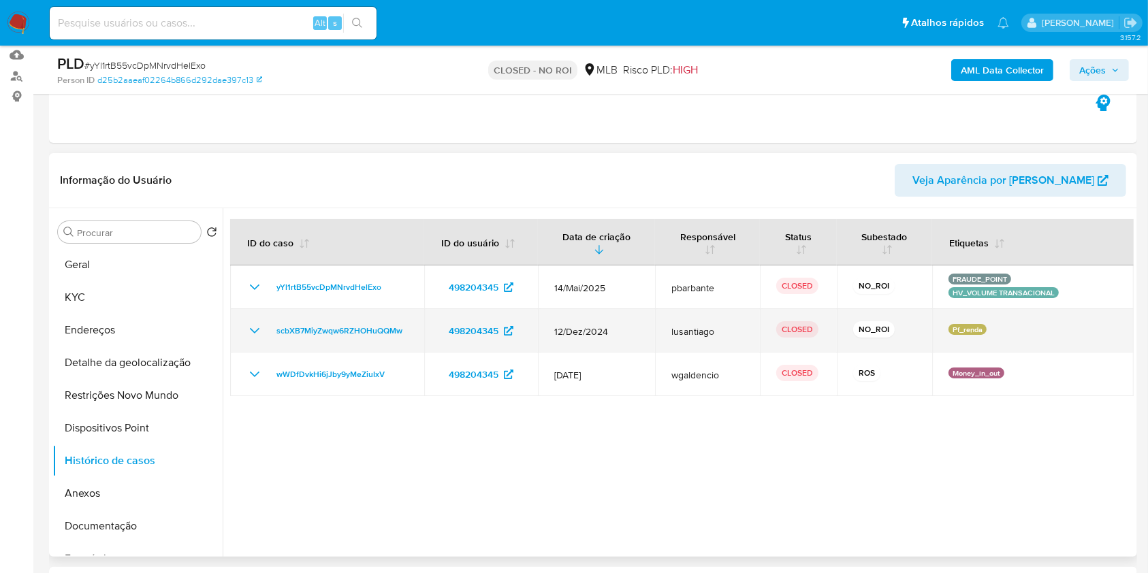
click at [257, 339] on icon "Mostrar/Ocultar" at bounding box center [255, 331] width 16 height 16
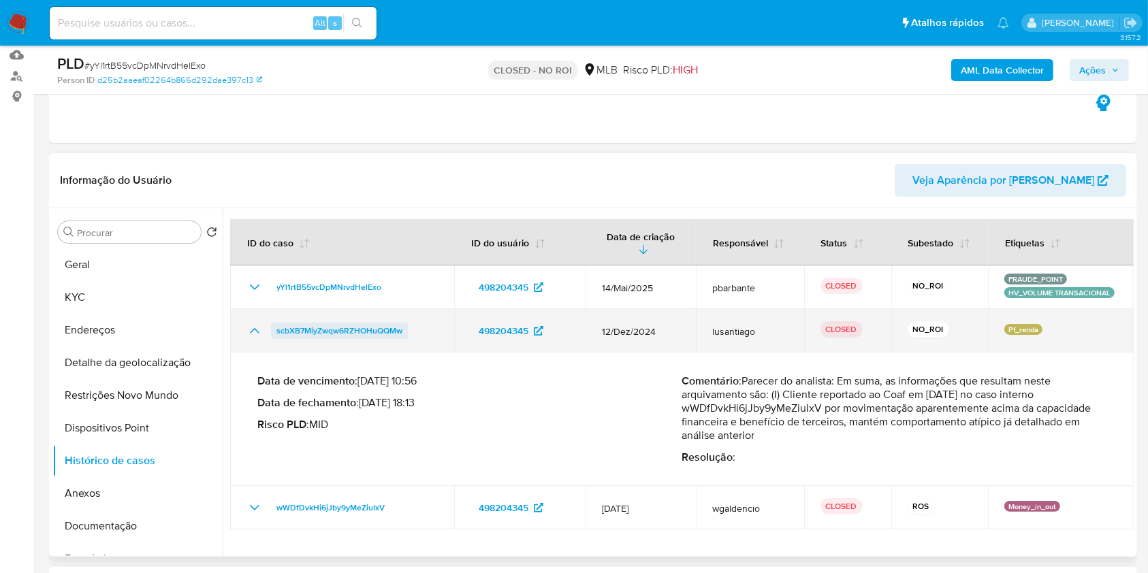
click at [332, 339] on span "scbXB7MiyZwqw6RZHOHuQQMw" at bounding box center [339, 331] width 126 height 16
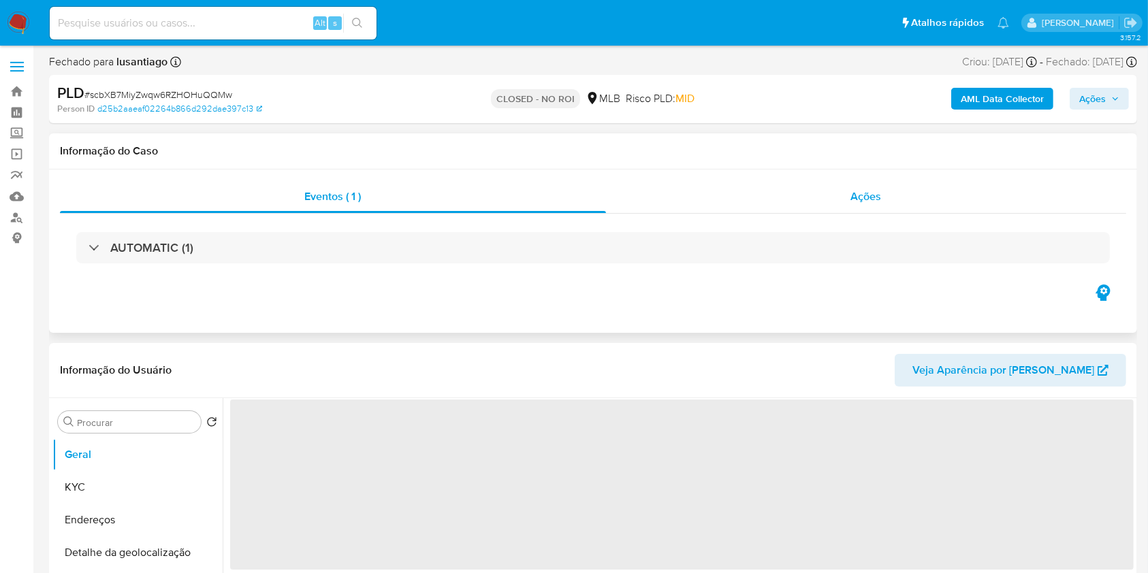
click at [874, 189] on span "Ações" at bounding box center [866, 197] width 31 height 16
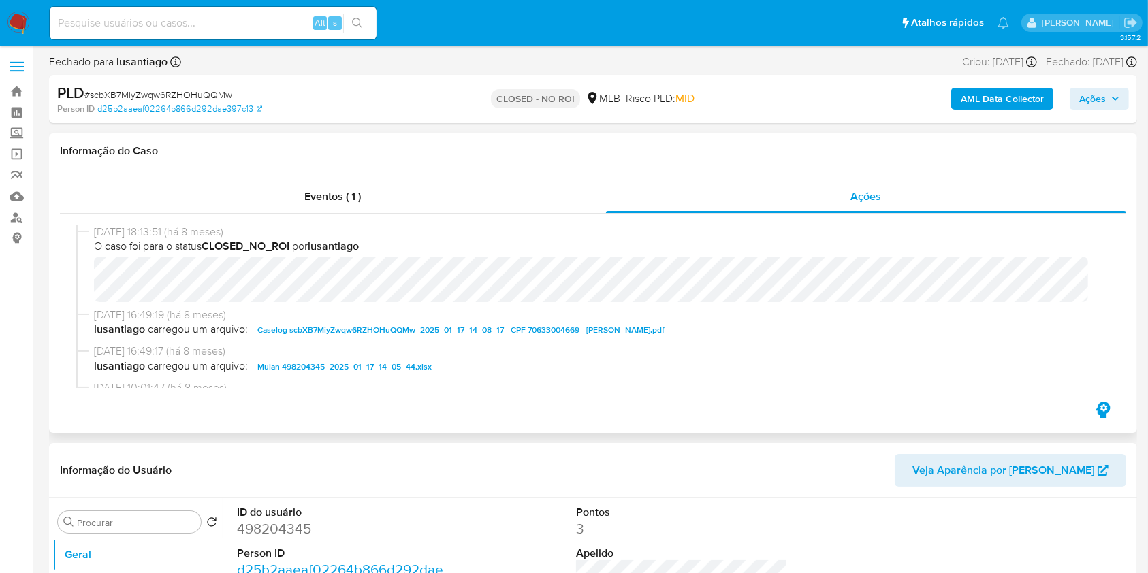
select select "10"
click at [324, 328] on span "Caselog scbXB7MiyZwqw6RZHOHuQQMw_2025_01_17_14_08_17 - CPF 70633004669 - [PERSO…" at bounding box center [460, 330] width 407 height 16
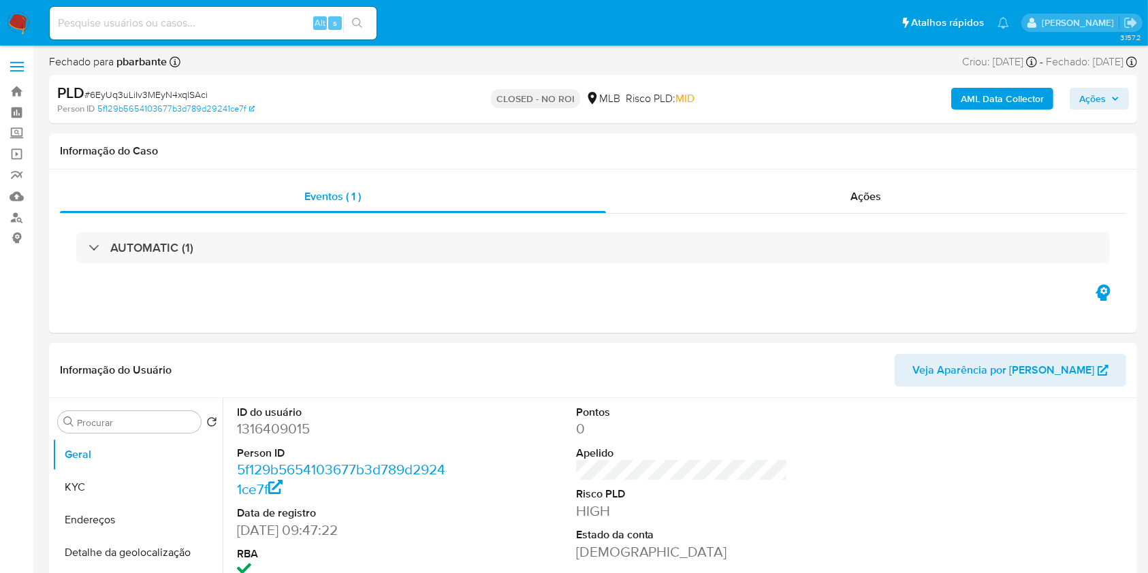
select select "10"
